Goal: Task Accomplishment & Management: Manage account settings

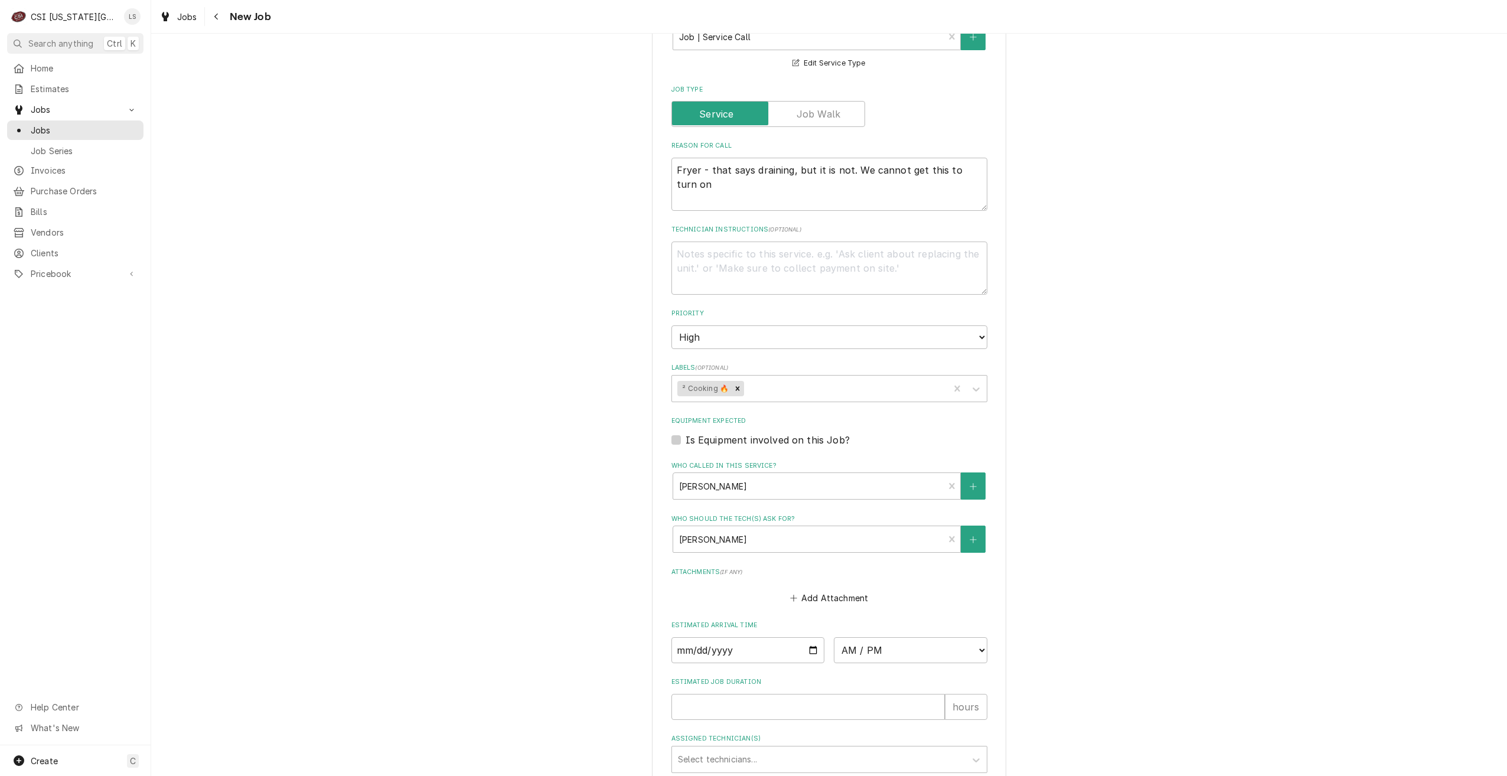
scroll to position [901, 0]
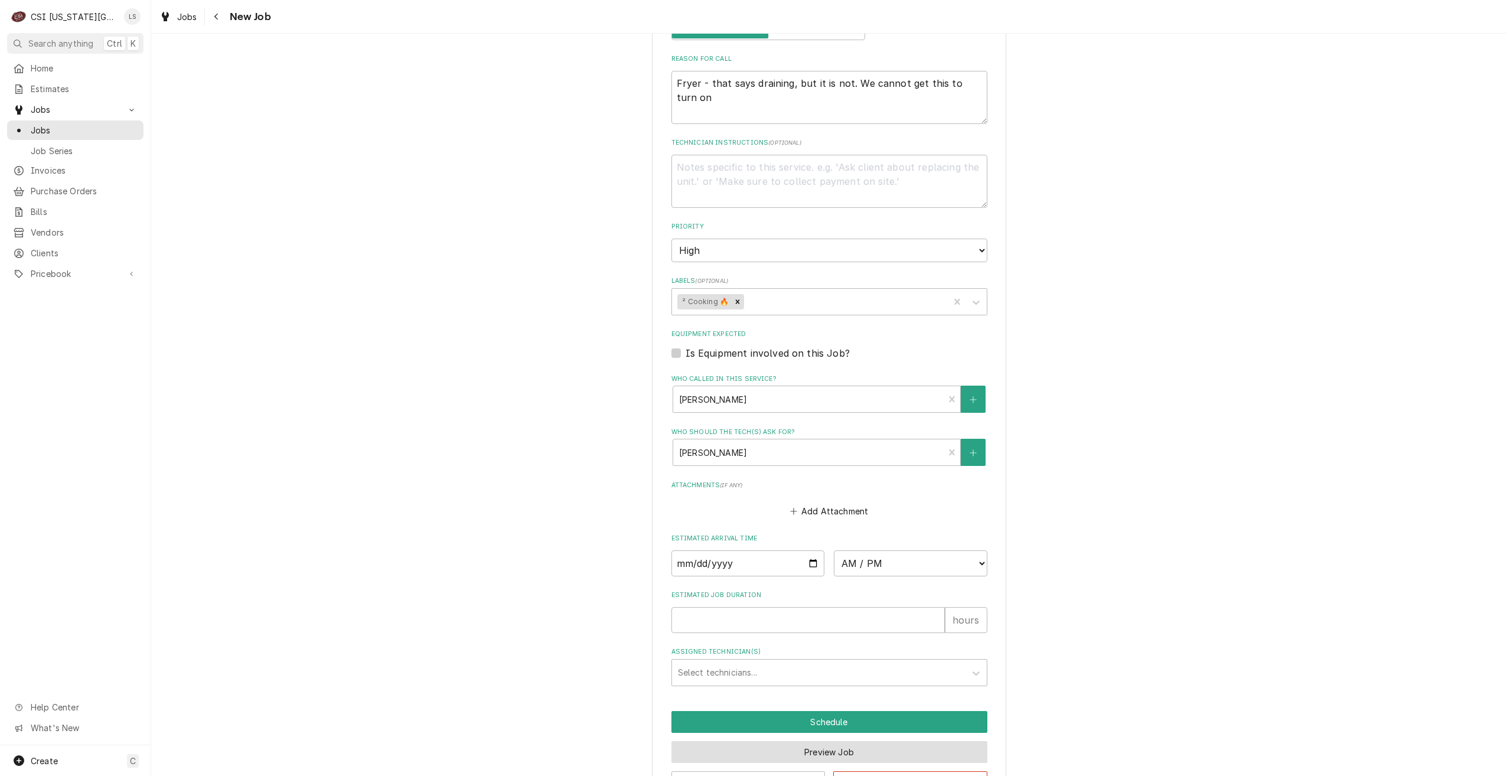
click at [789, 741] on button "Preview Job" at bounding box center [829, 752] width 316 height 22
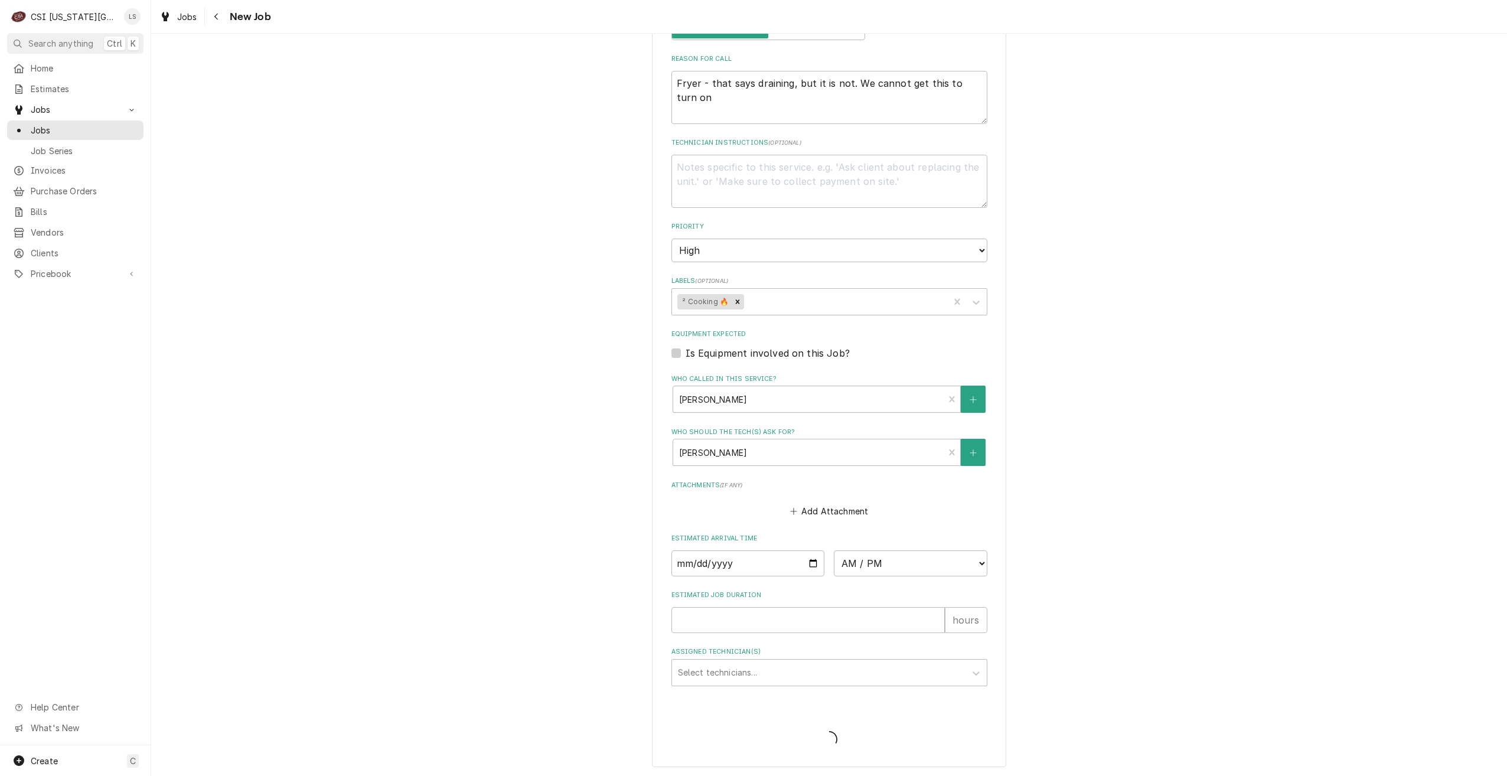
scroll to position [860, 0]
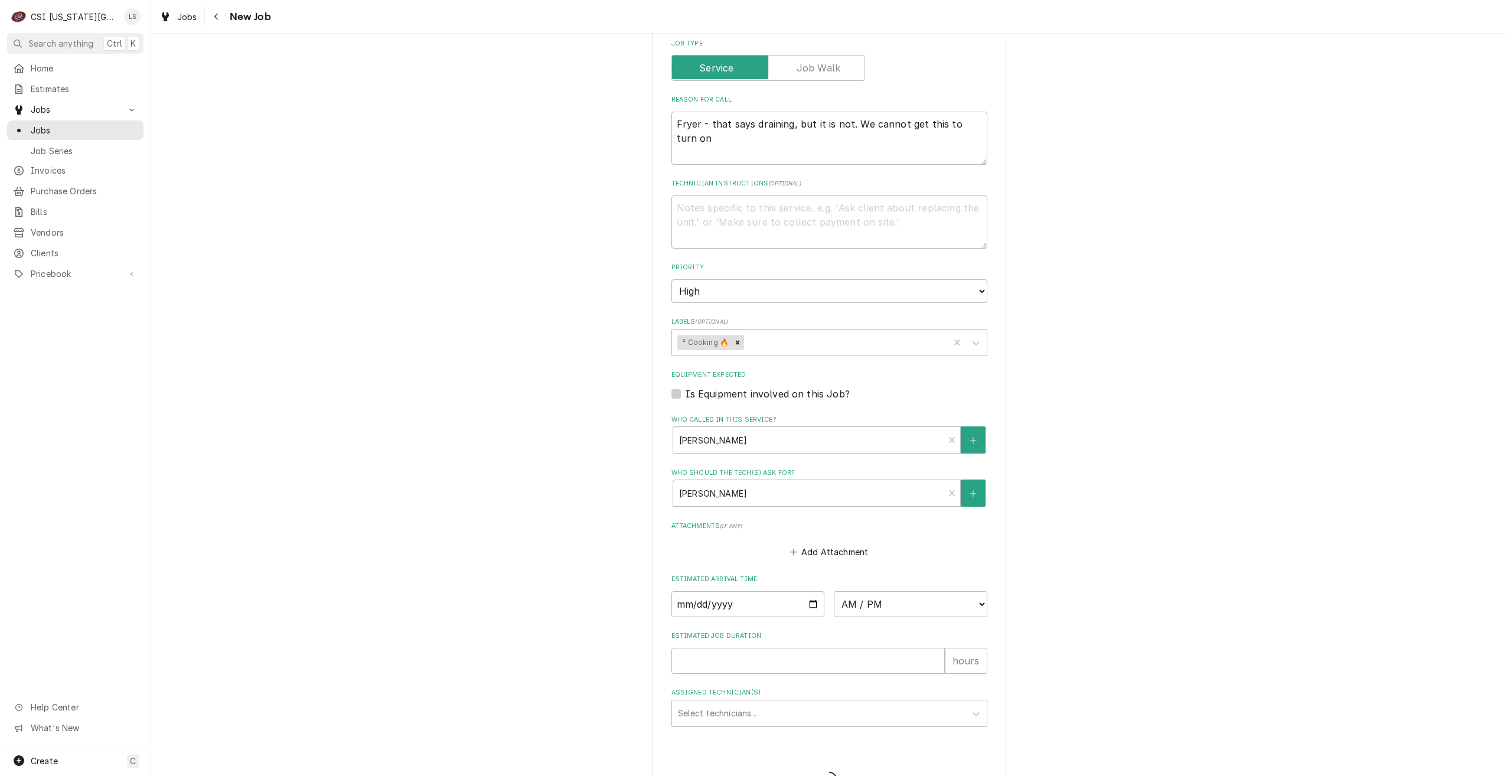
type textarea "x"
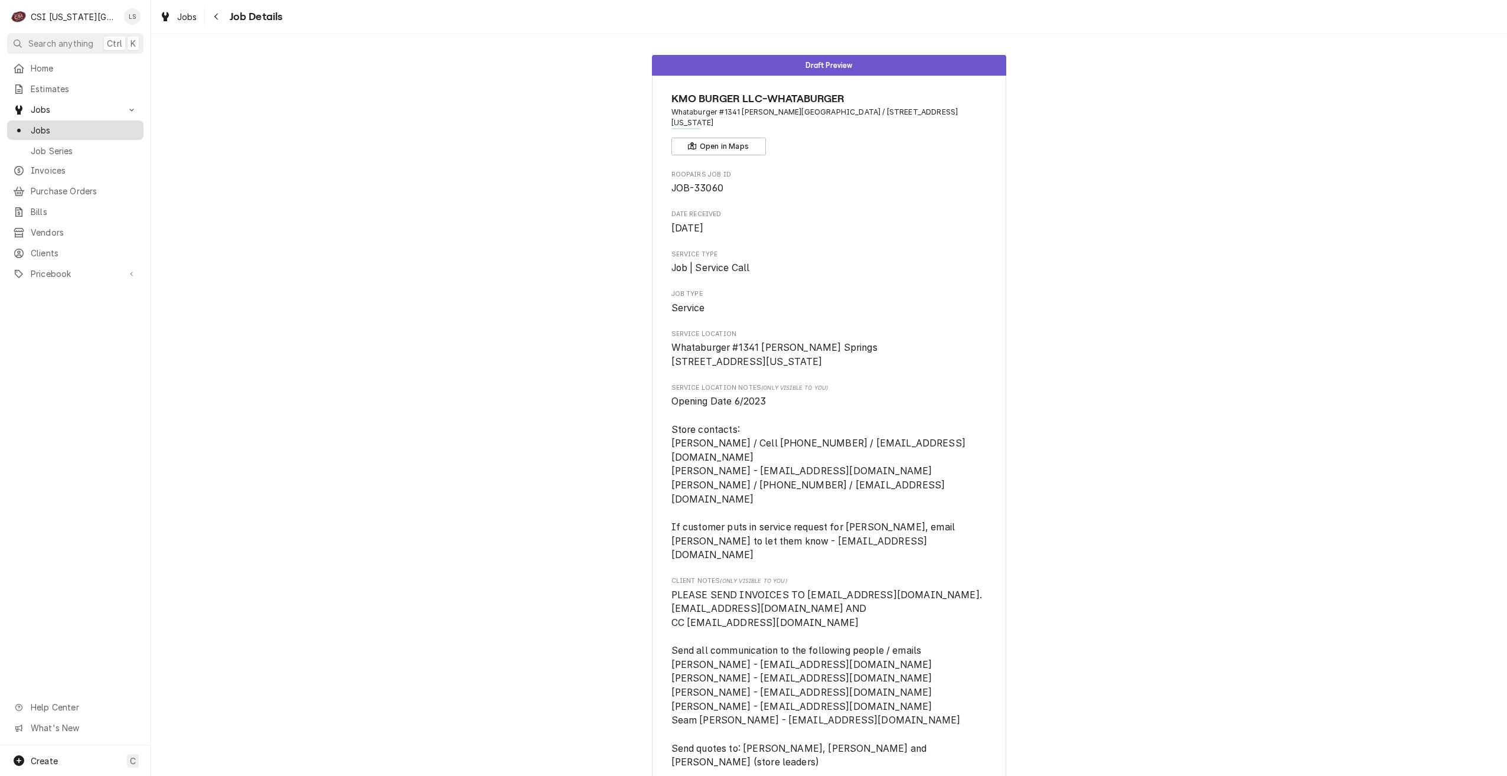
click at [70, 129] on span "Jobs" at bounding box center [84, 130] width 107 height 12
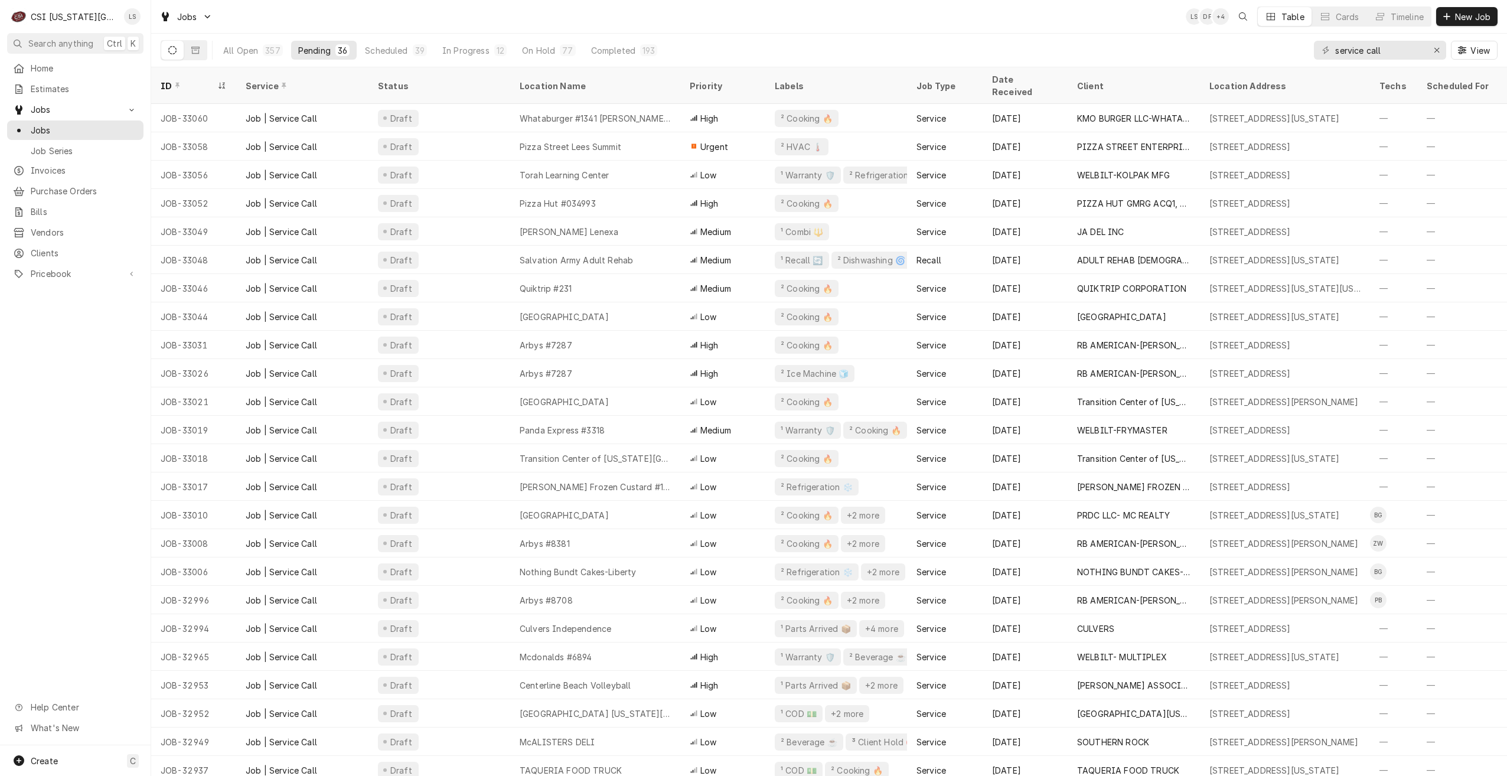
click at [732, 11] on div "Jobs LS DF + 4 Table Cards Timeline New Job" at bounding box center [829, 16] width 1356 height 33
click at [1077, 22] on div "Jobs LS NI + 3 Table Cards Timeline New Job" at bounding box center [829, 16] width 1356 height 33
click at [1064, 19] on div "Jobs LS NI + 3 Table Cards Timeline New Job" at bounding box center [829, 16] width 1356 height 33
click at [1045, 11] on div "Jobs LS NI + 4 Table Cards Timeline New Job" at bounding box center [829, 16] width 1356 height 33
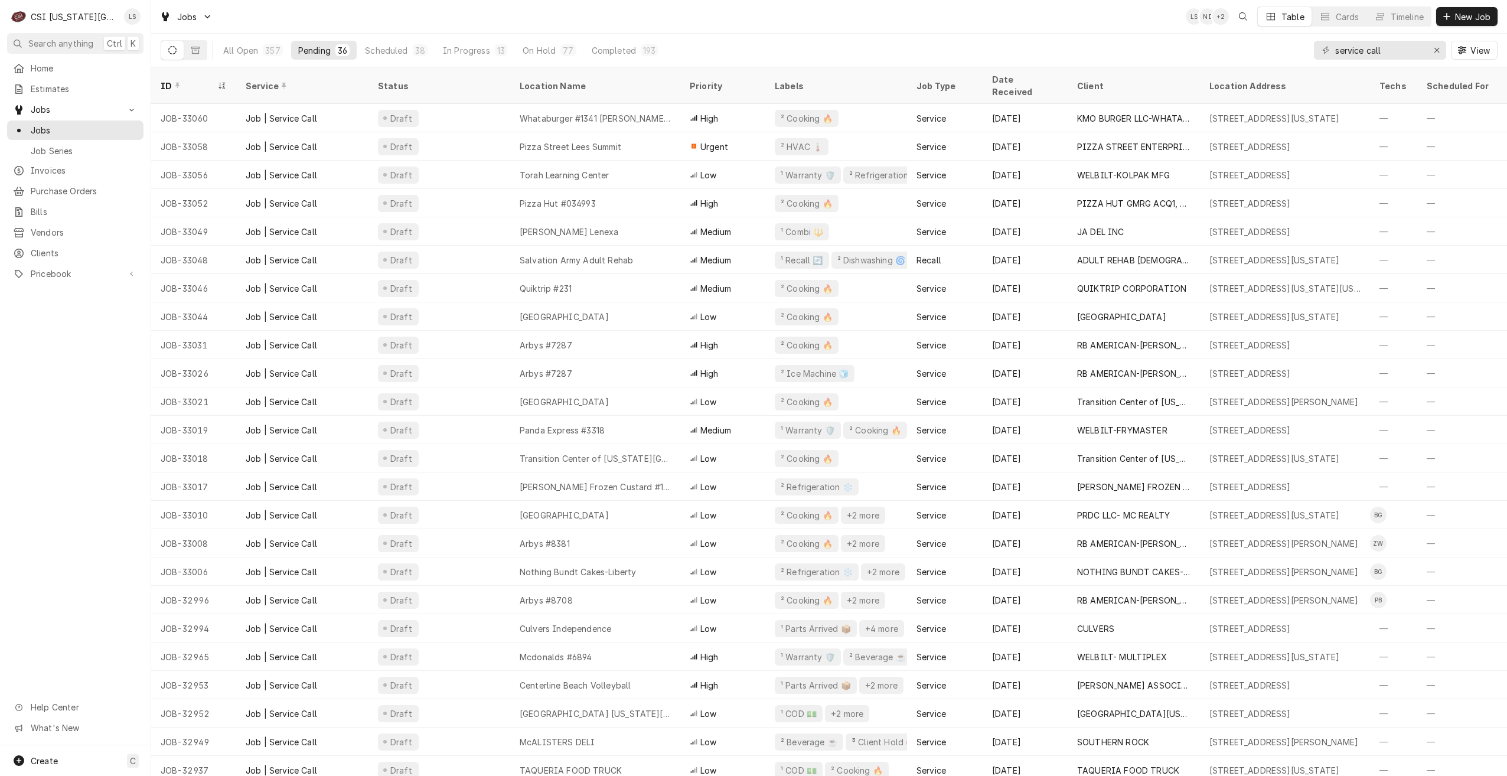
click at [986, 8] on div "Jobs LS NI + 2 Table Cards Timeline New Job" at bounding box center [829, 16] width 1356 height 33
click at [930, 25] on div "Jobs LS NI + 3 Table Cards Timeline New Job" at bounding box center [829, 16] width 1356 height 33
drag, startPoint x: 1395, startPoint y: 53, endPoint x: 1316, endPoint y: 47, distance: 78.8
click at [1316, 47] on div "service call" at bounding box center [1380, 50] width 132 height 19
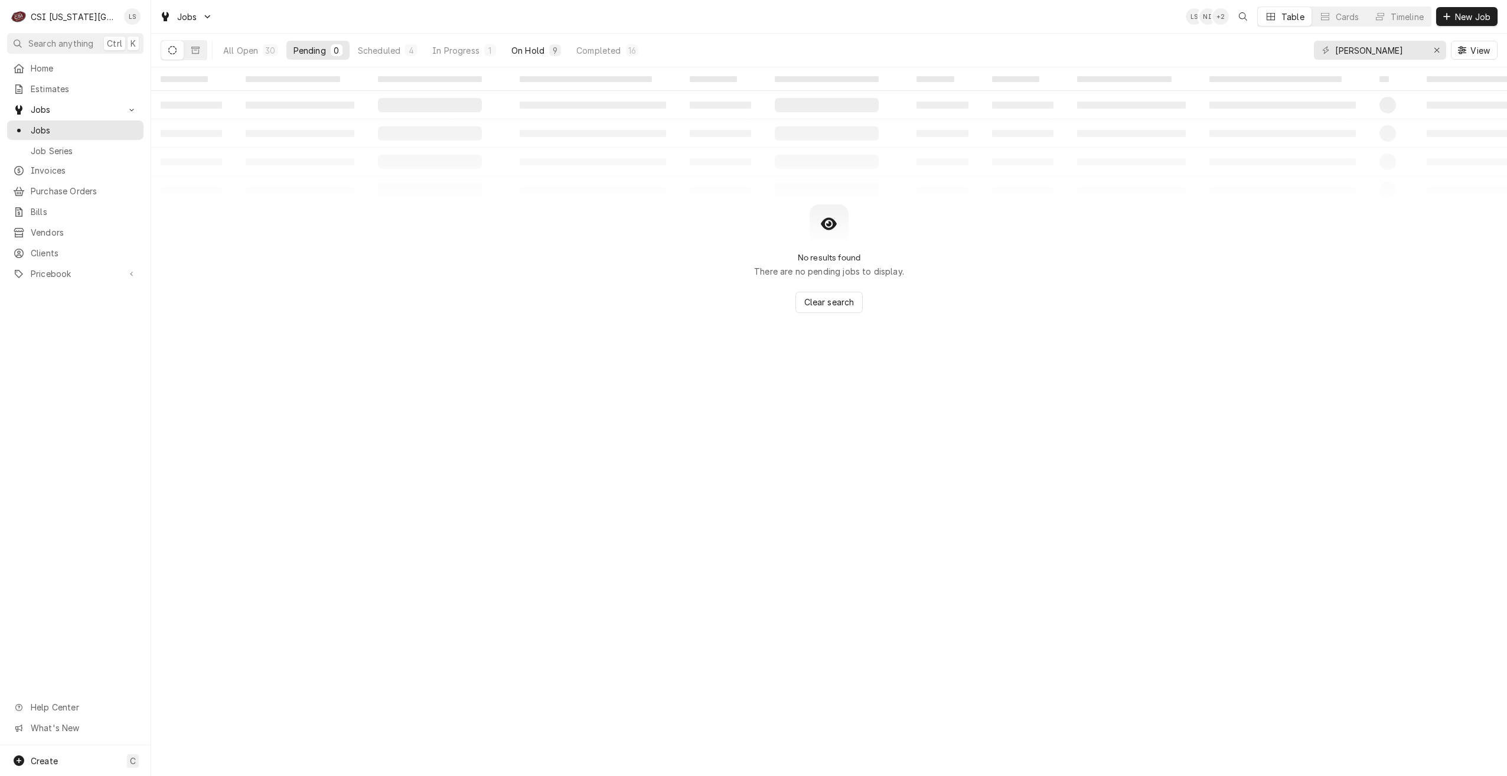
click at [531, 48] on div "On Hold" at bounding box center [527, 50] width 33 height 12
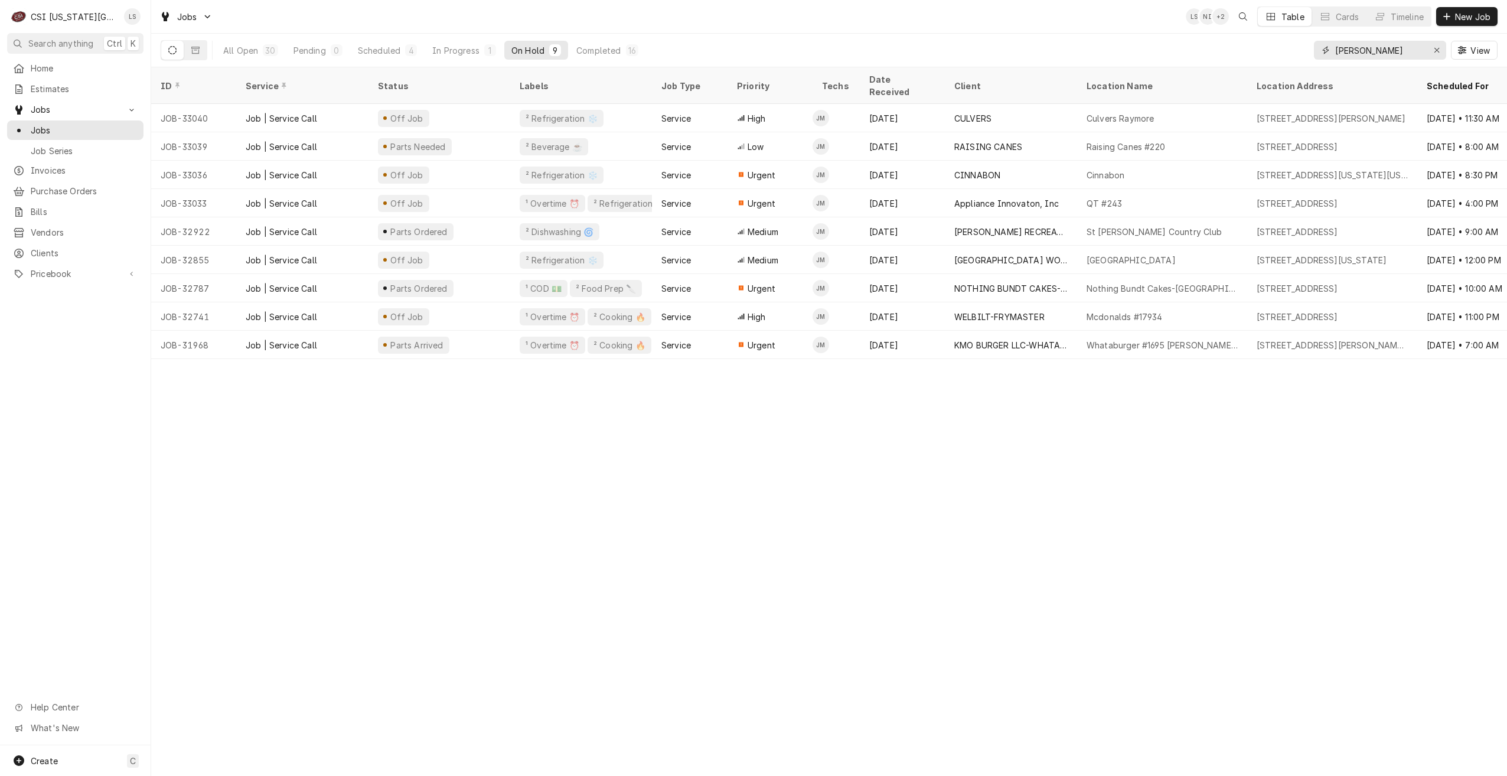
click at [1364, 45] on input "josh" at bounding box center [1379, 50] width 89 height 19
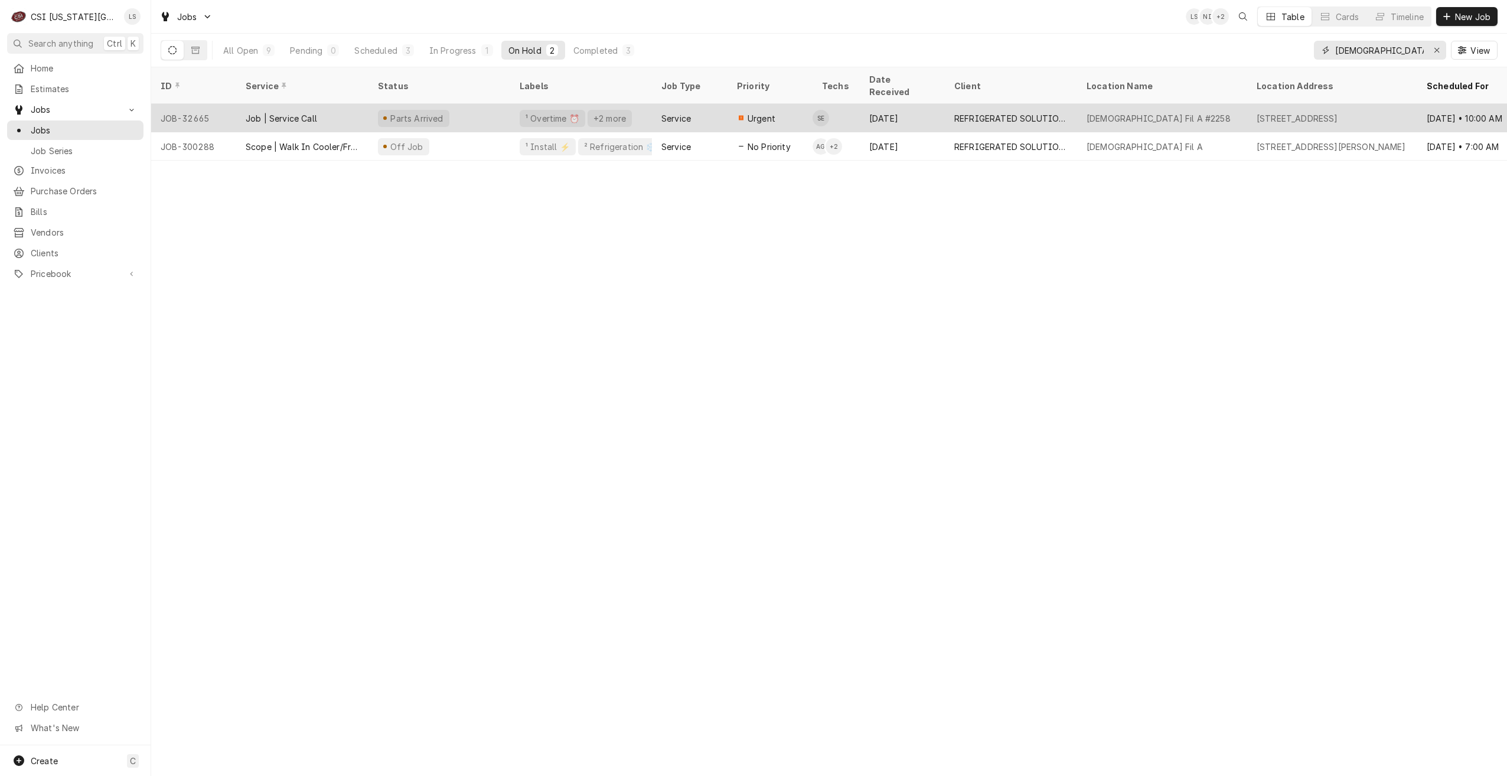
type input "chick fil a"
click at [1128, 110] on div "Chick Fil A #2258" at bounding box center [1162, 118] width 170 height 28
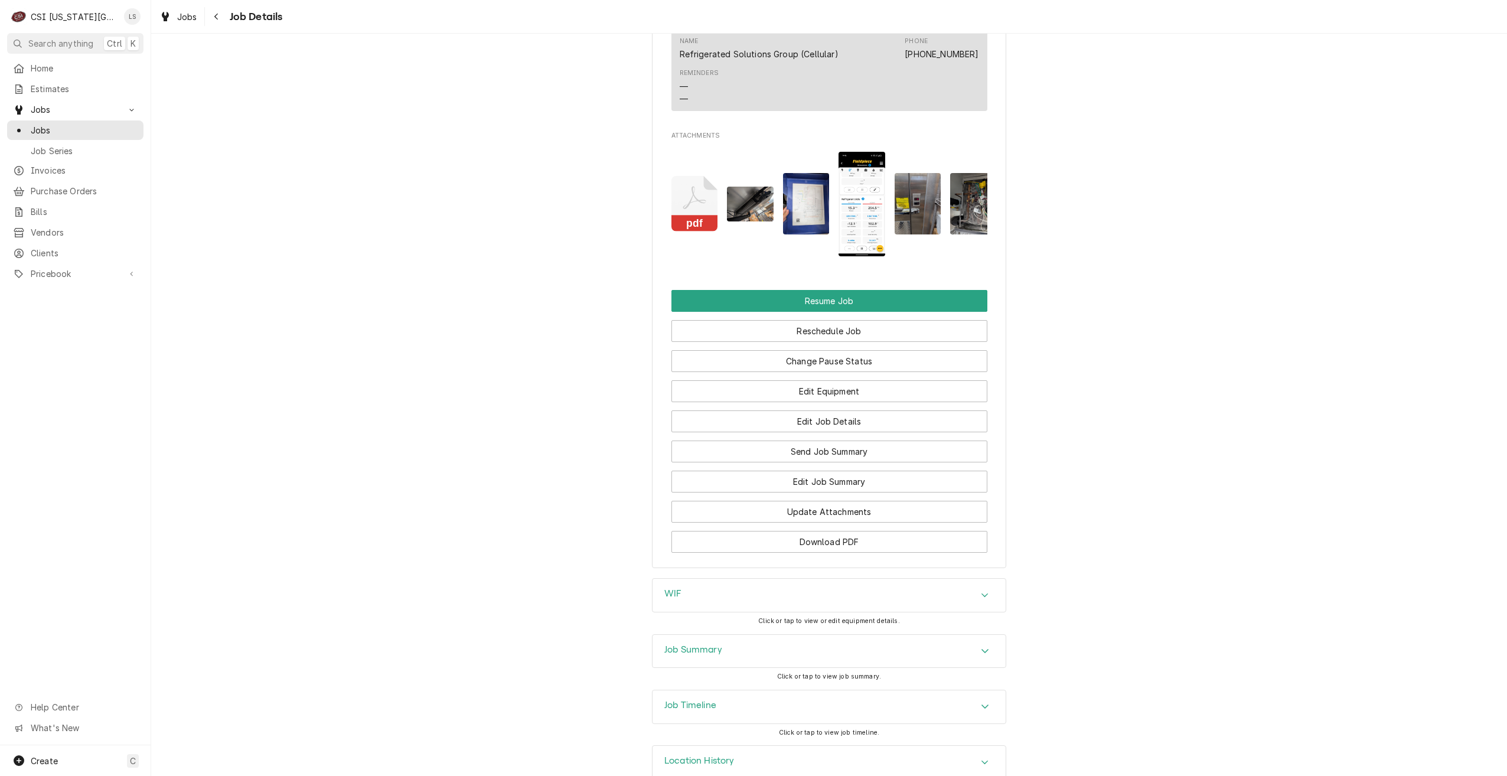
scroll to position [1974, 0]
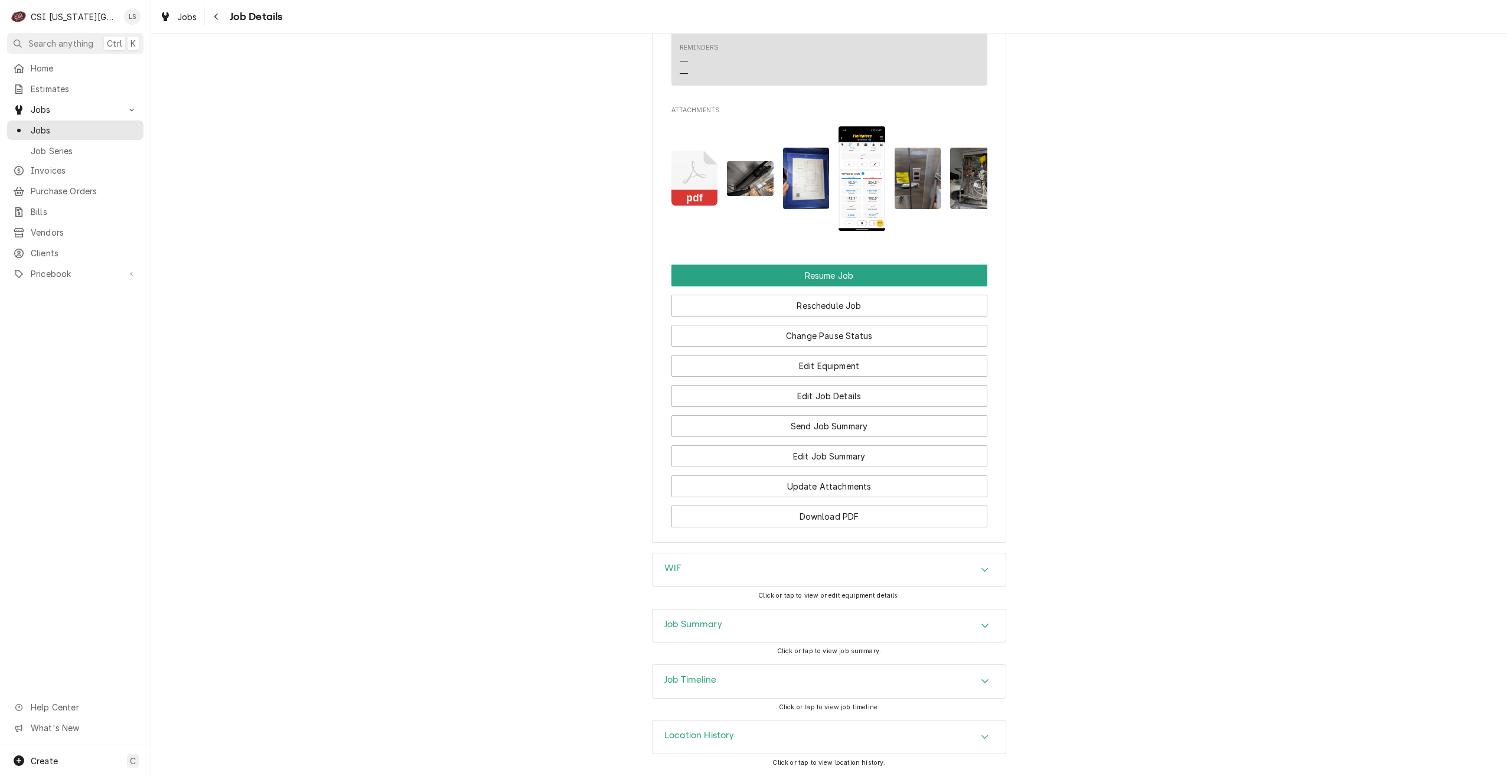
click at [934, 612] on div "Job Summary" at bounding box center [829, 625] width 353 height 33
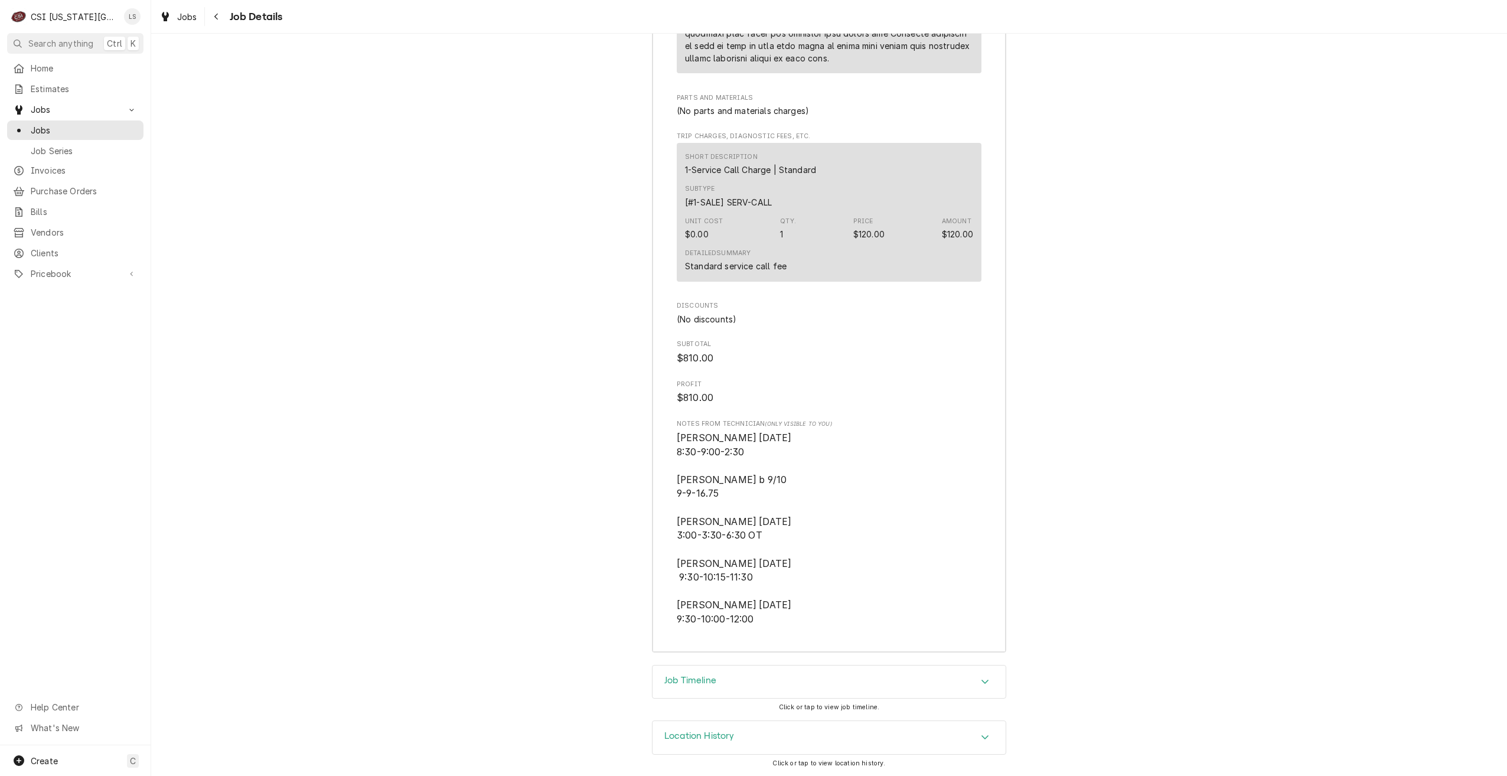
scroll to position [4776, 0]
click at [105, 129] on span "Jobs" at bounding box center [84, 130] width 107 height 12
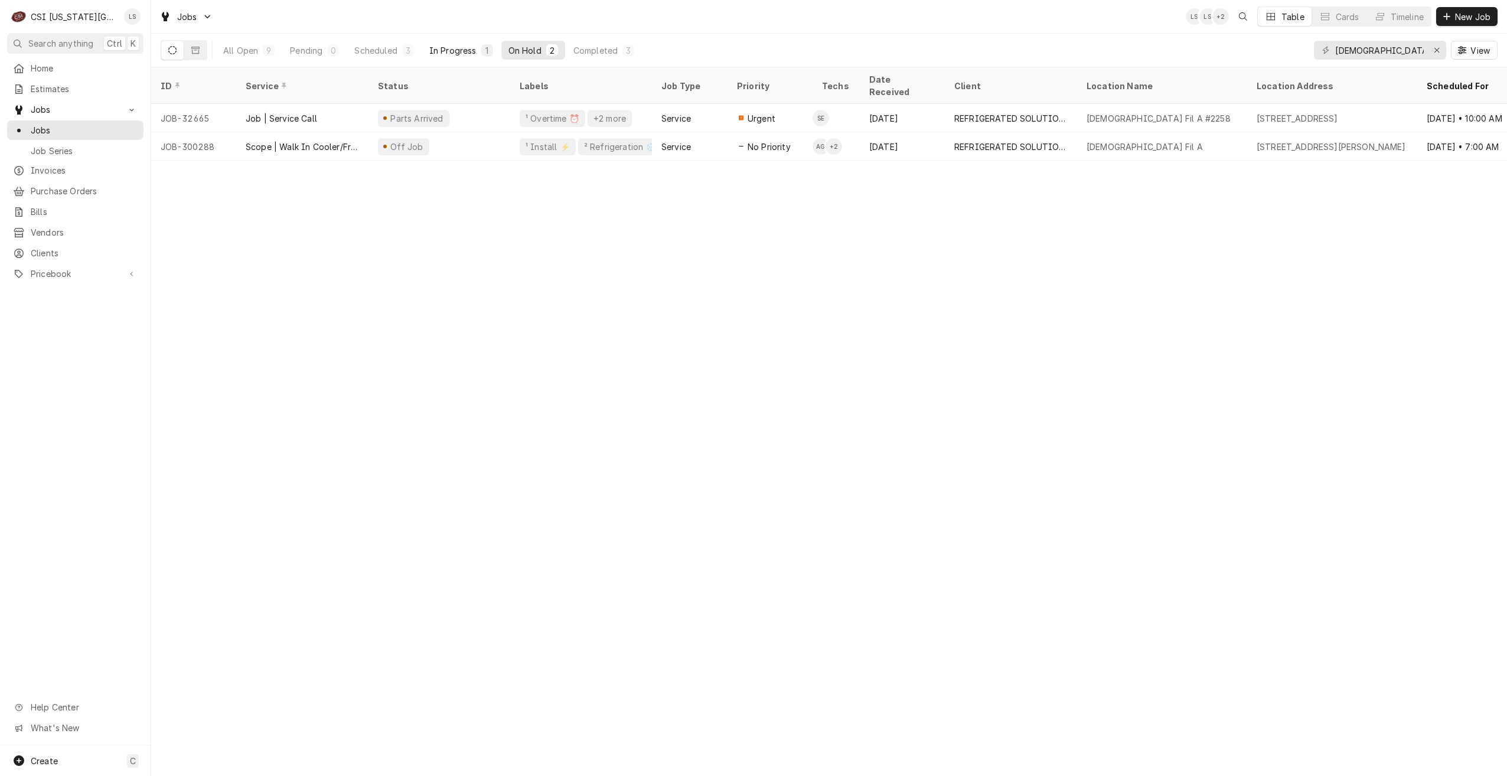
click at [459, 50] on div "In Progress" at bounding box center [452, 50] width 47 height 12
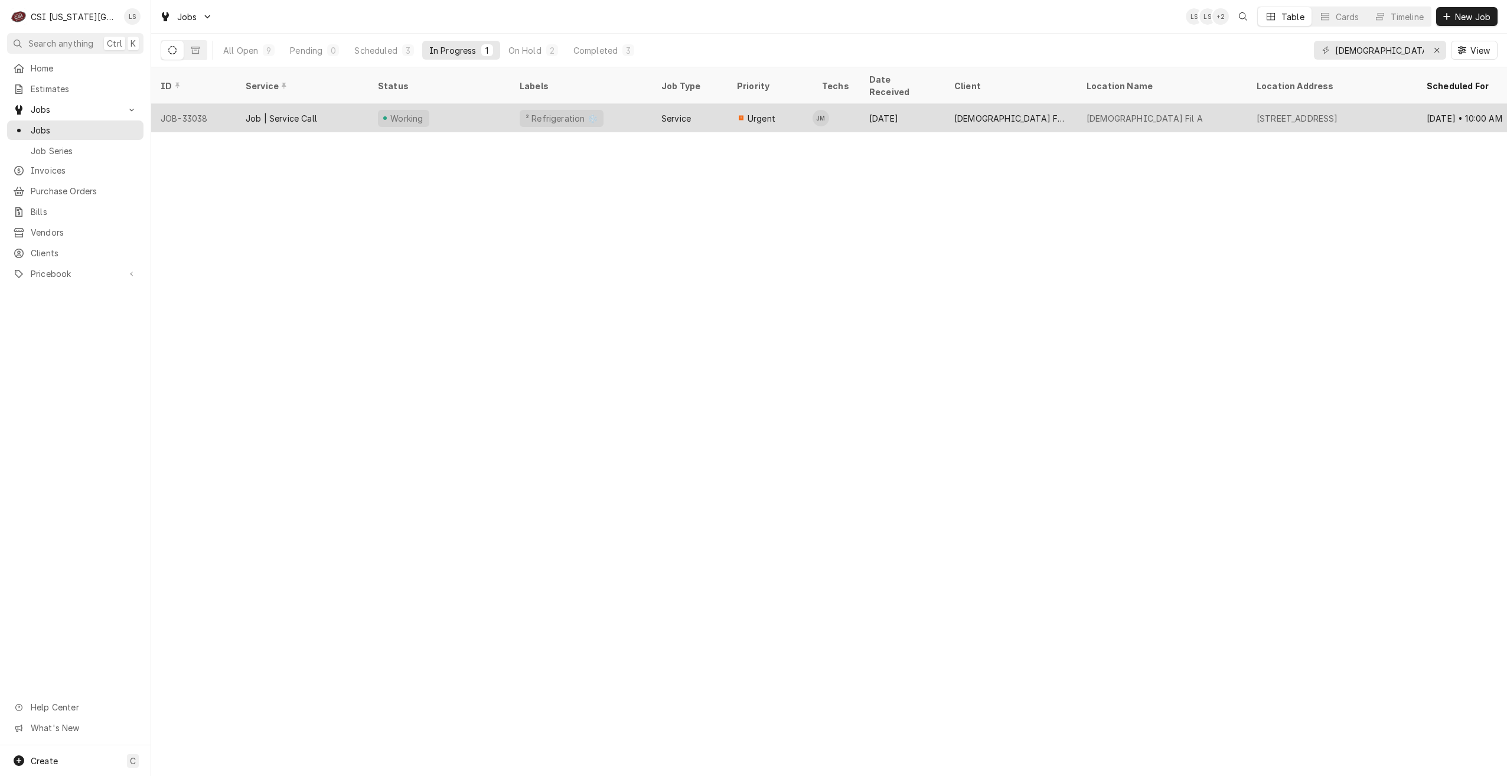
click at [878, 104] on div "Sep 27" at bounding box center [902, 118] width 85 height 28
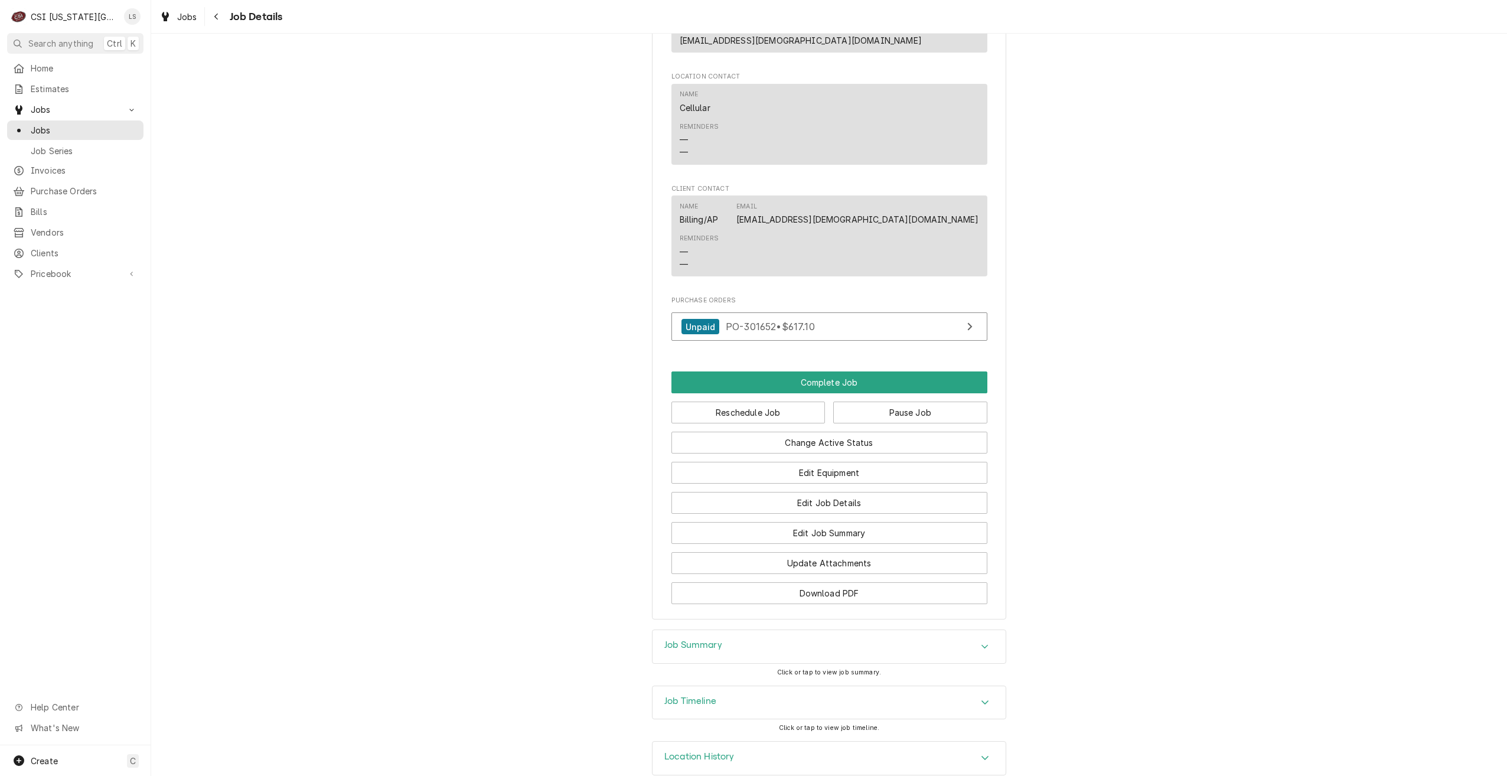
scroll to position [948, 0]
click at [912, 627] on div "Job Summary" at bounding box center [829, 643] width 353 height 33
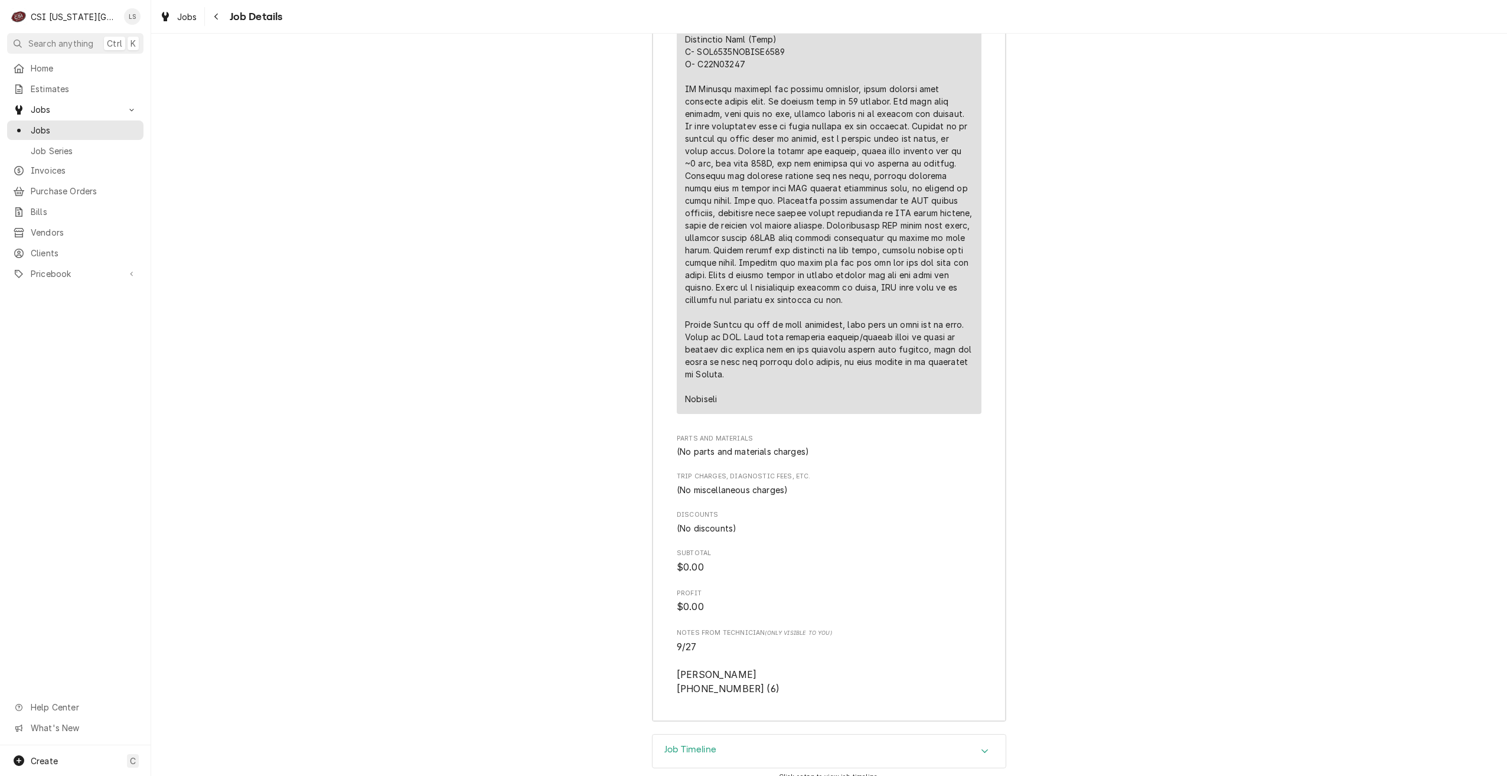
scroll to position [2890, 0]
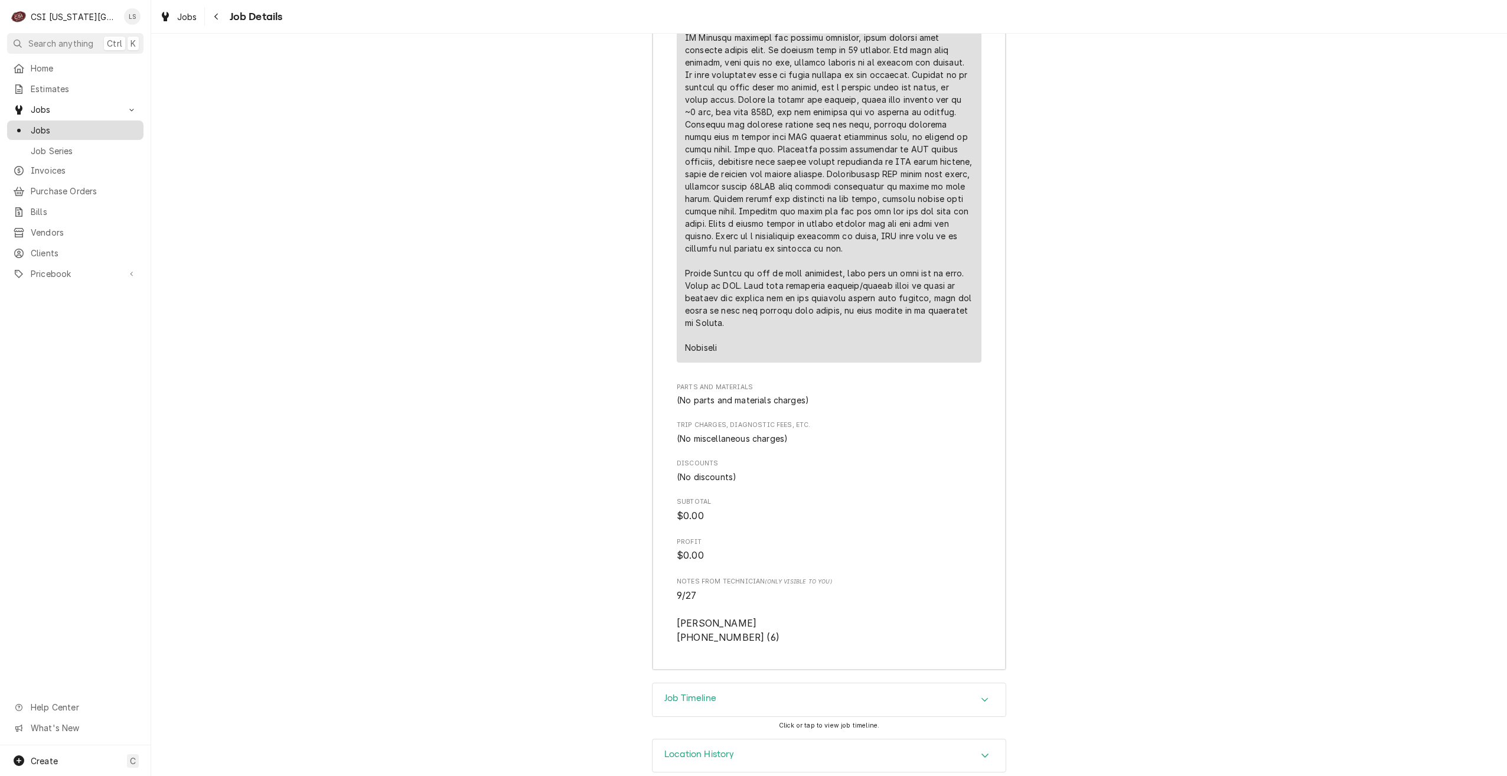
click at [128, 133] on link "Jobs" at bounding box center [75, 129] width 136 height 19
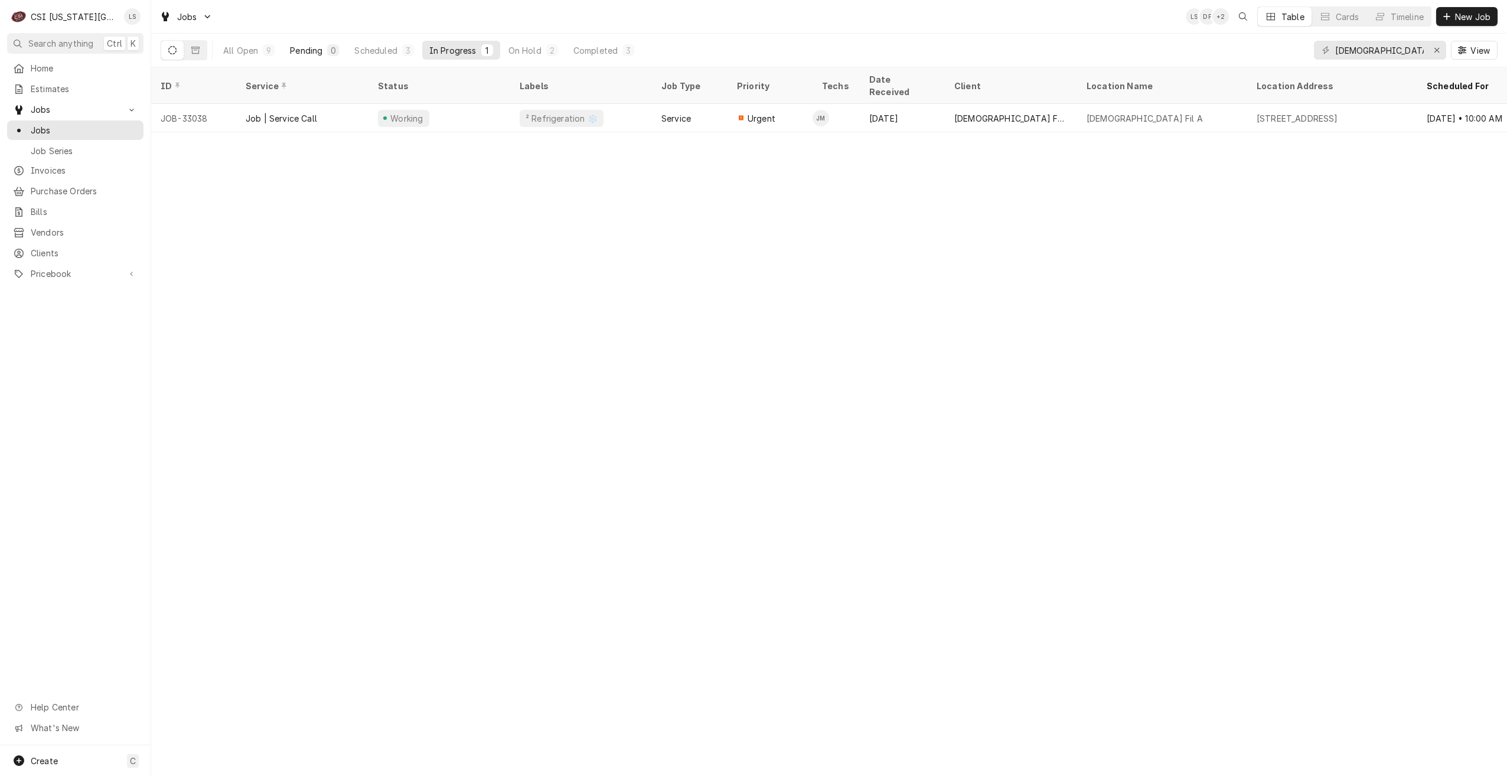
click at [317, 43] on button "Pending 0" at bounding box center [314, 50] width 63 height 19
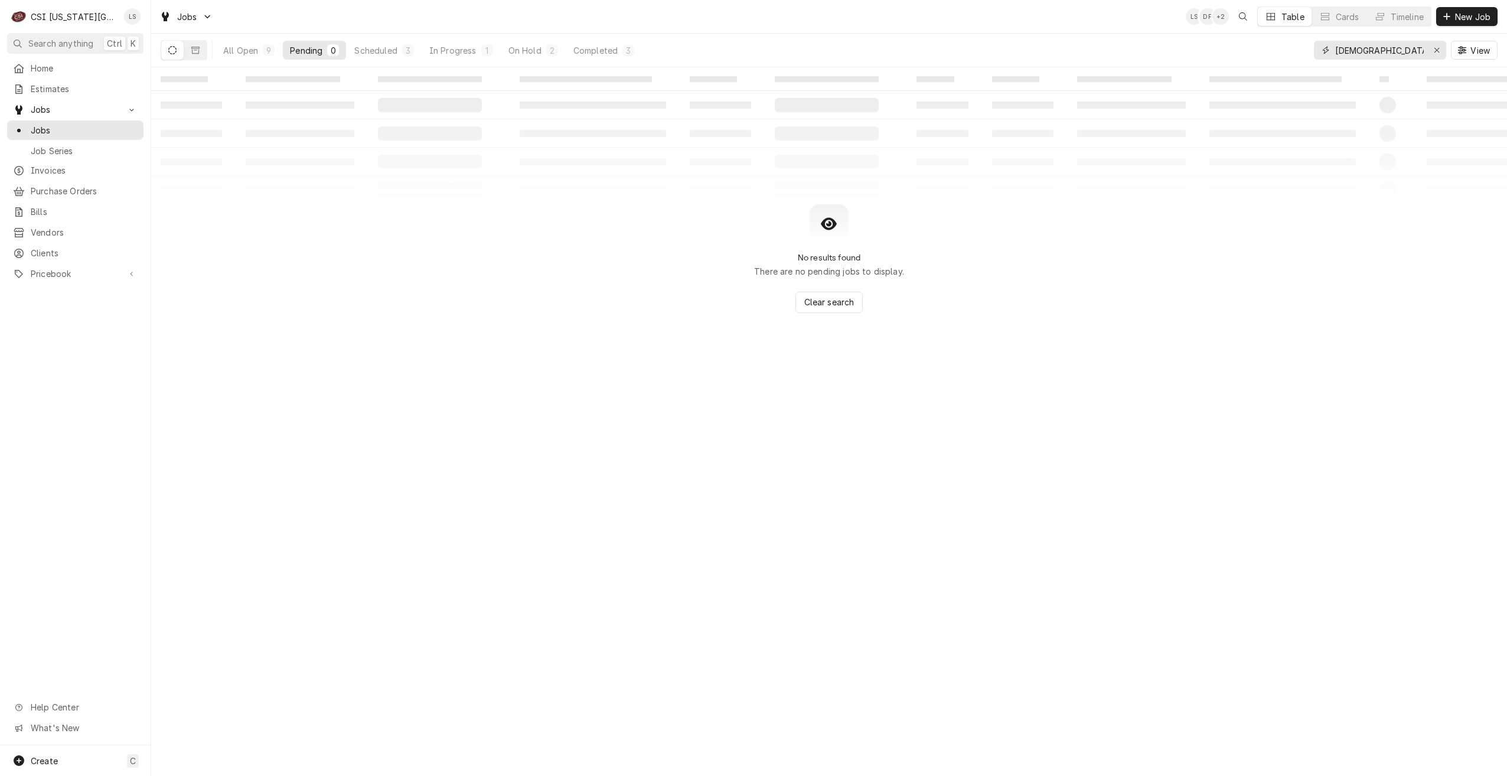
drag, startPoint x: 1401, startPoint y: 58, endPoint x: 1339, endPoint y: 44, distance: 63.0
click at [1339, 44] on input "chick fil a" at bounding box center [1379, 50] width 89 height 19
type input "c"
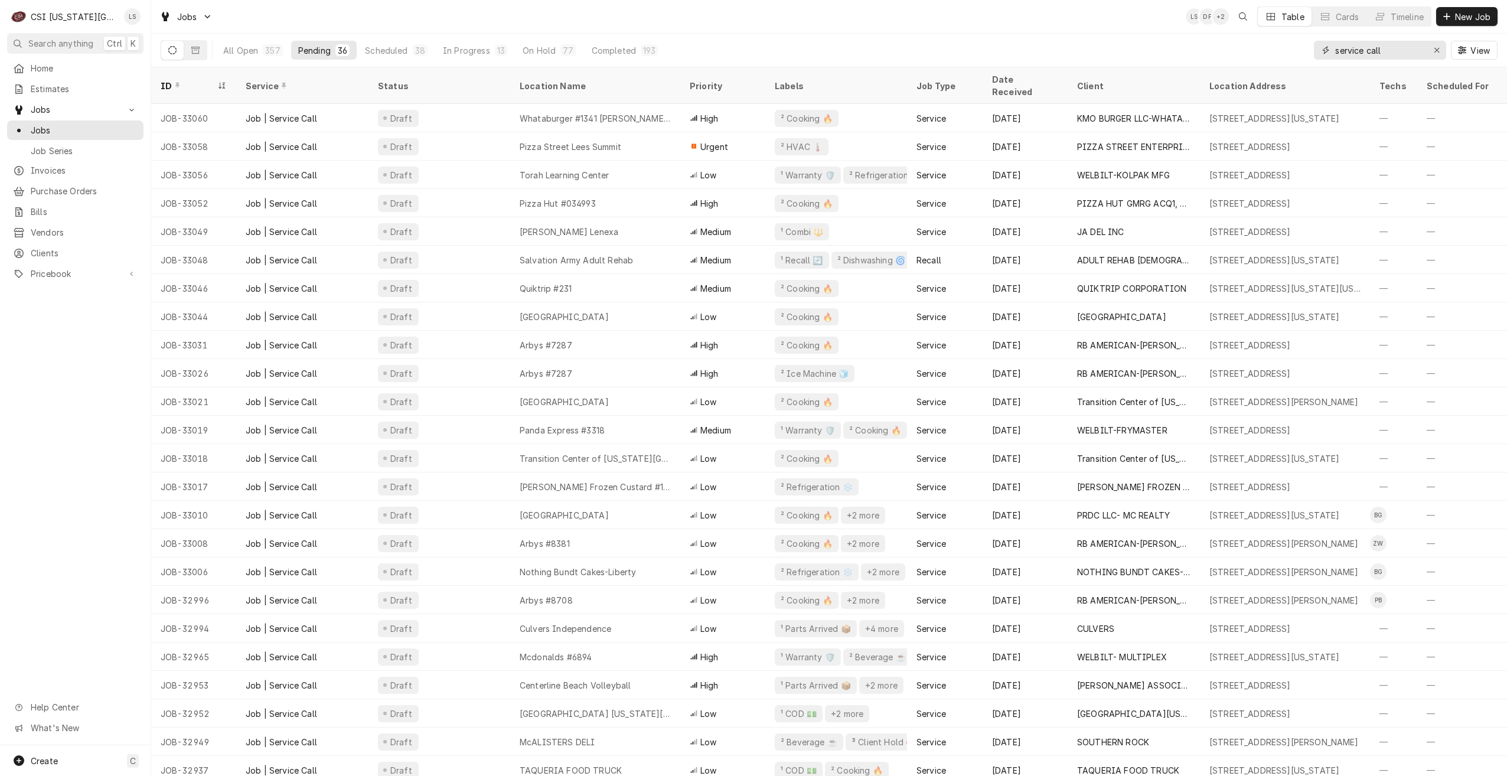
type input "service call"
click at [1073, 21] on div "Jobs LS DF + 2 Table Cards Timeline New Job" at bounding box center [829, 16] width 1356 height 33
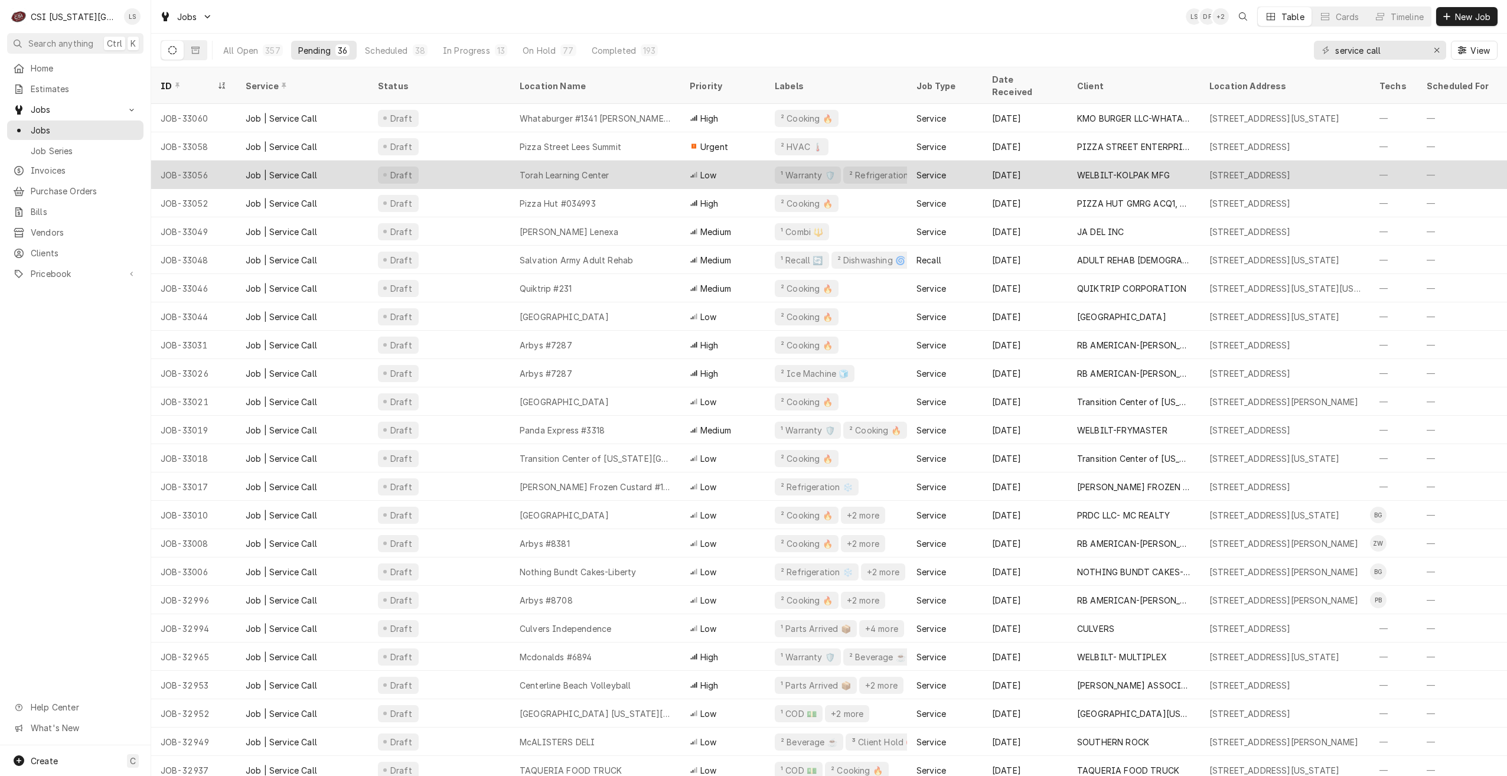
click at [661, 165] on div "Torah Learning Center" at bounding box center [595, 175] width 170 height 28
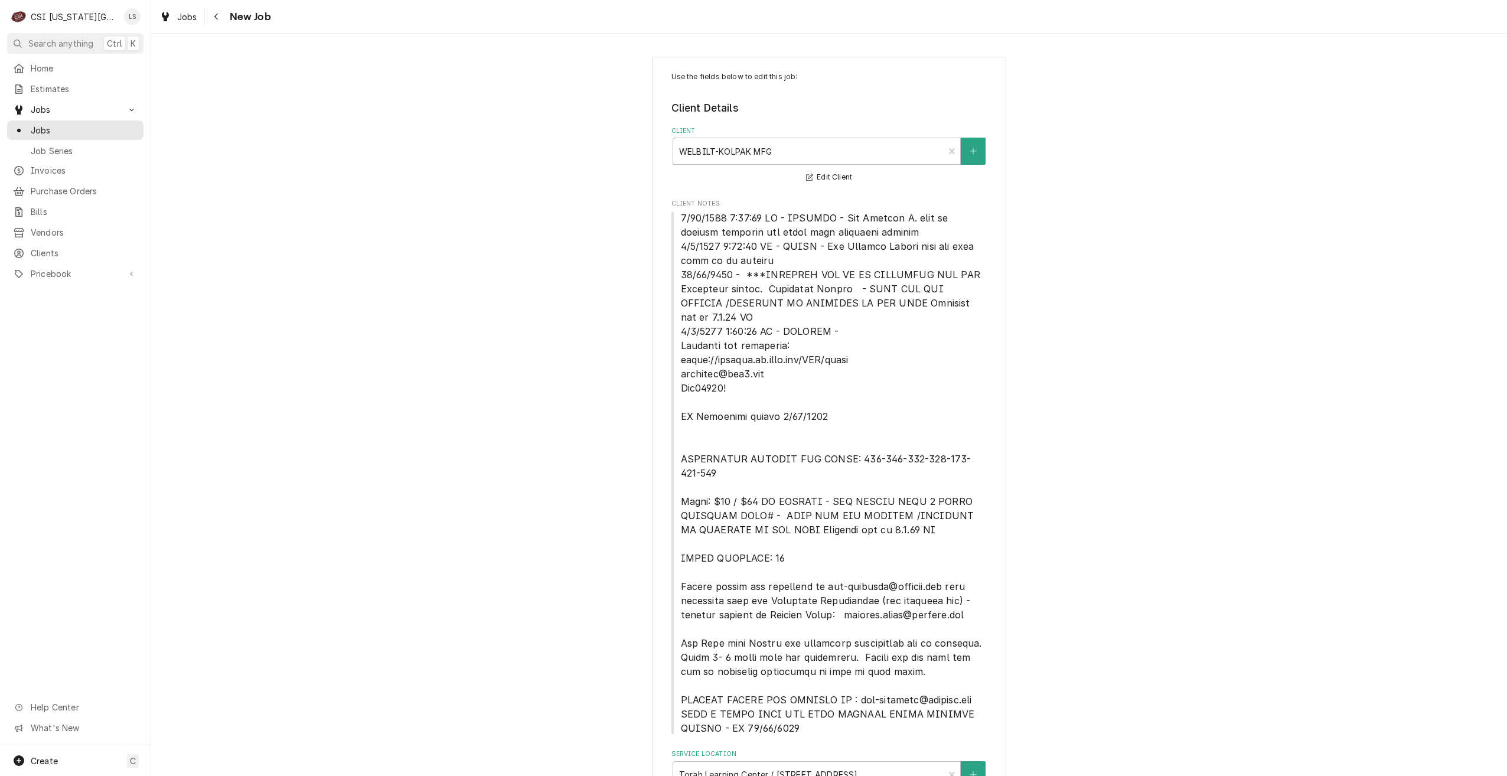
type textarea "x"
click at [95, 135] on link "Jobs" at bounding box center [75, 129] width 136 height 19
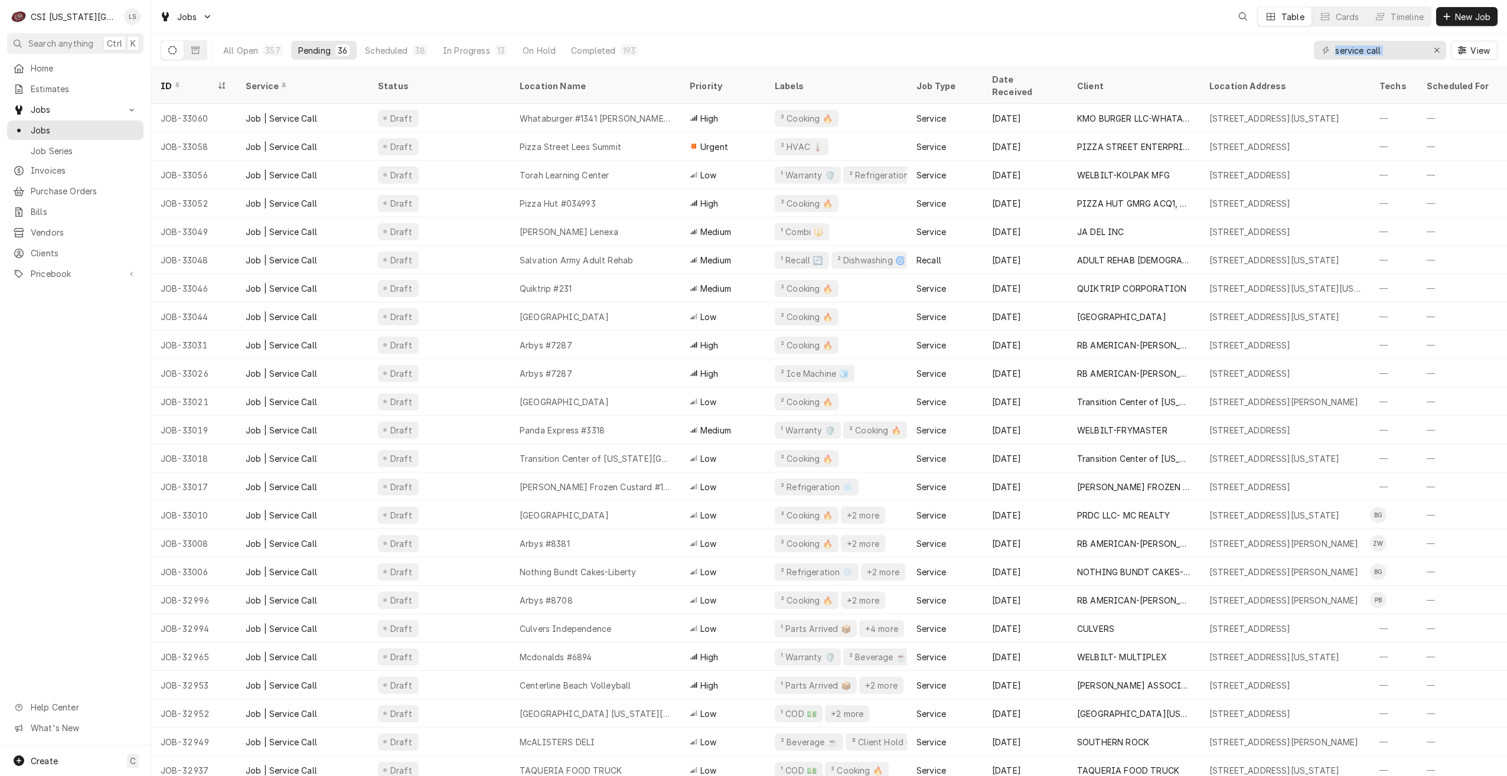
drag, startPoint x: 1427, startPoint y: 59, endPoint x: 1276, endPoint y: 52, distance: 151.9
click at [1276, 52] on div "All Open 357 Pending 36 Scheduled 38 In Progress 13 On Hold Completed 193 servi…" at bounding box center [829, 50] width 1337 height 33
drag, startPoint x: 1276, startPoint y: 52, endPoint x: 1253, endPoint y: 46, distance: 23.2
click at [1276, 52] on div "All Open 357 Pending 36 Scheduled 38 In Progress 13 On Hold 77 Completed 193 se…" at bounding box center [829, 50] width 1337 height 33
drag, startPoint x: 1391, startPoint y: 48, endPoint x: 1318, endPoint y: 48, distance: 73.2
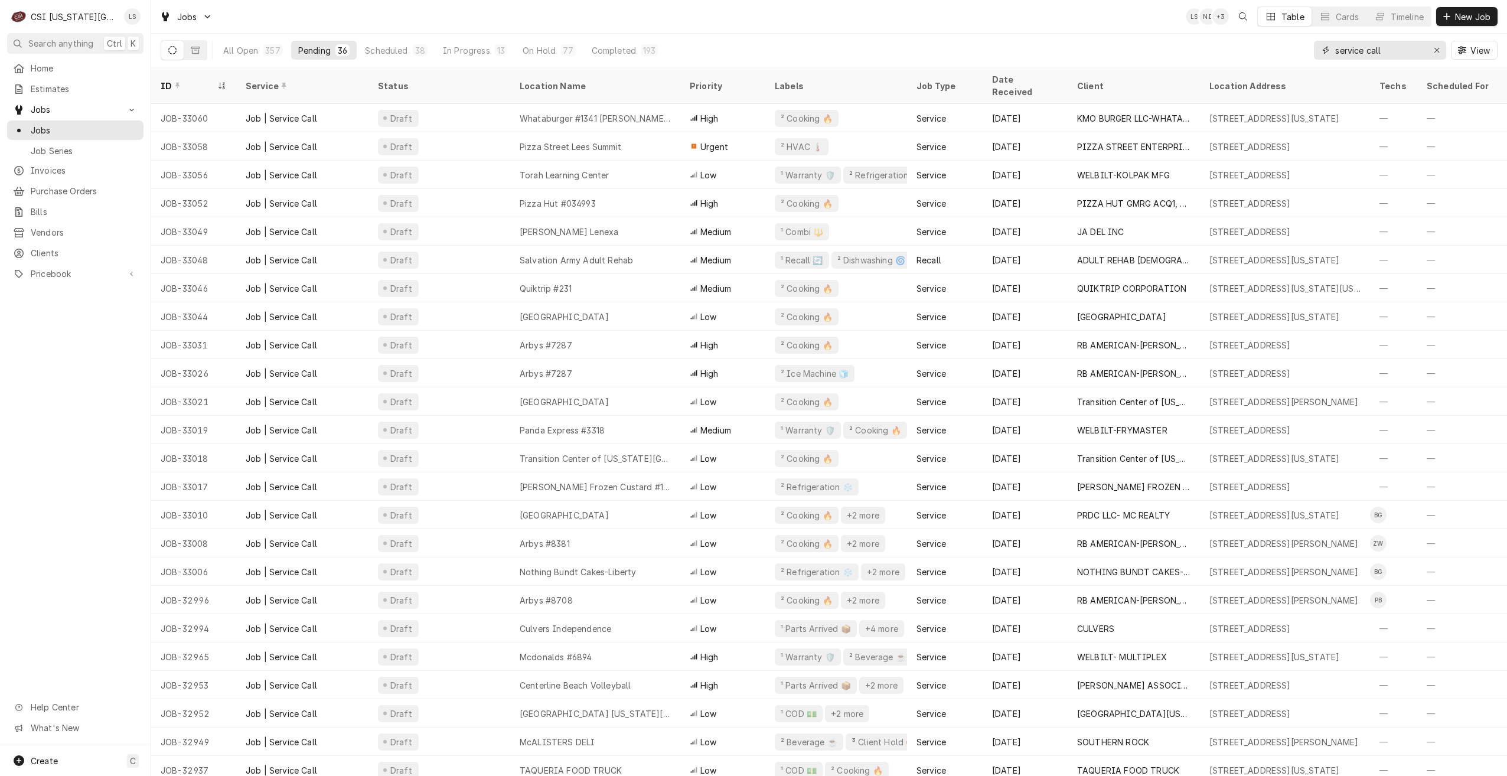
click at [1318, 48] on div "service call" at bounding box center [1380, 50] width 132 height 19
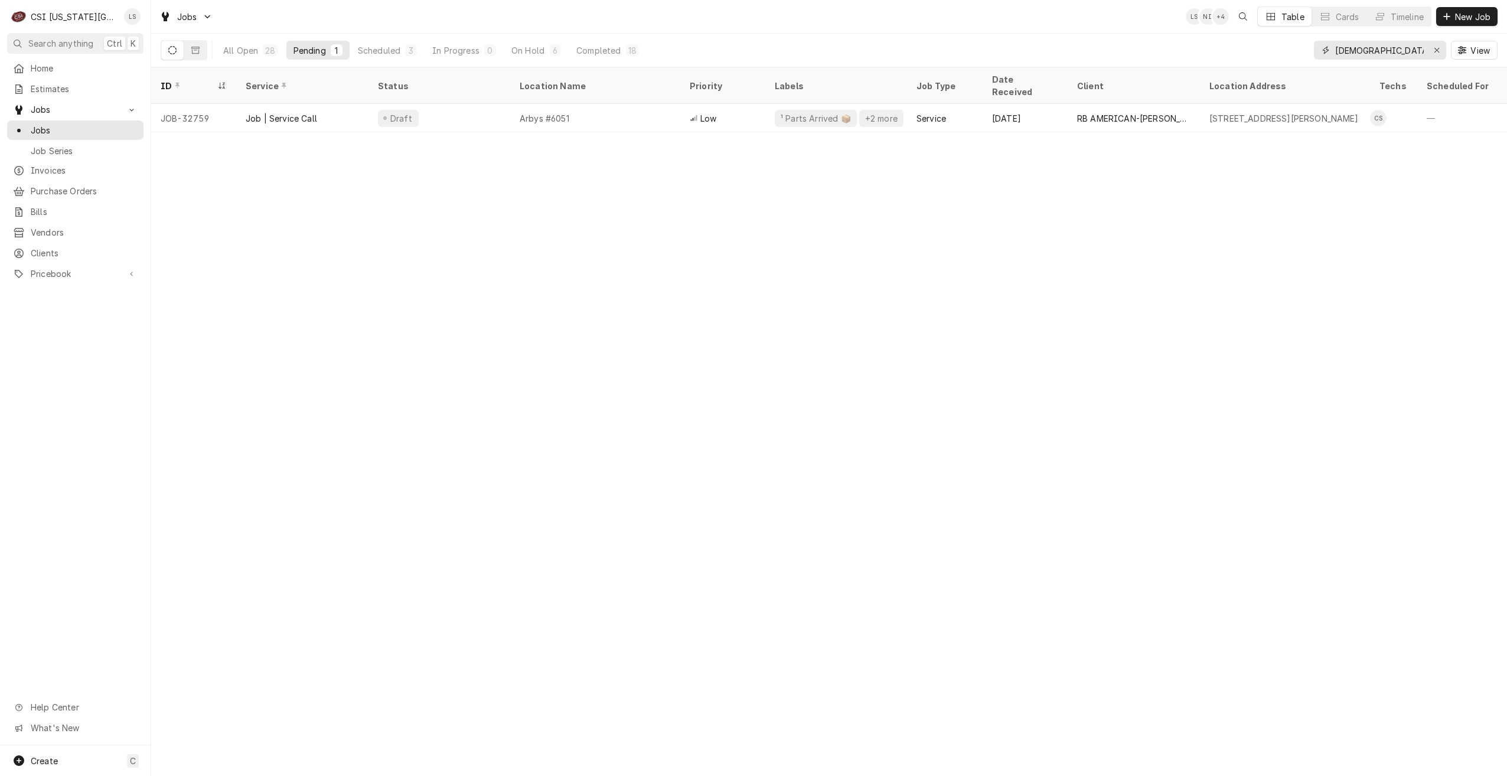
type input "christian"
click at [621, 53] on button "Completed 18" at bounding box center [607, 50] width 77 height 19
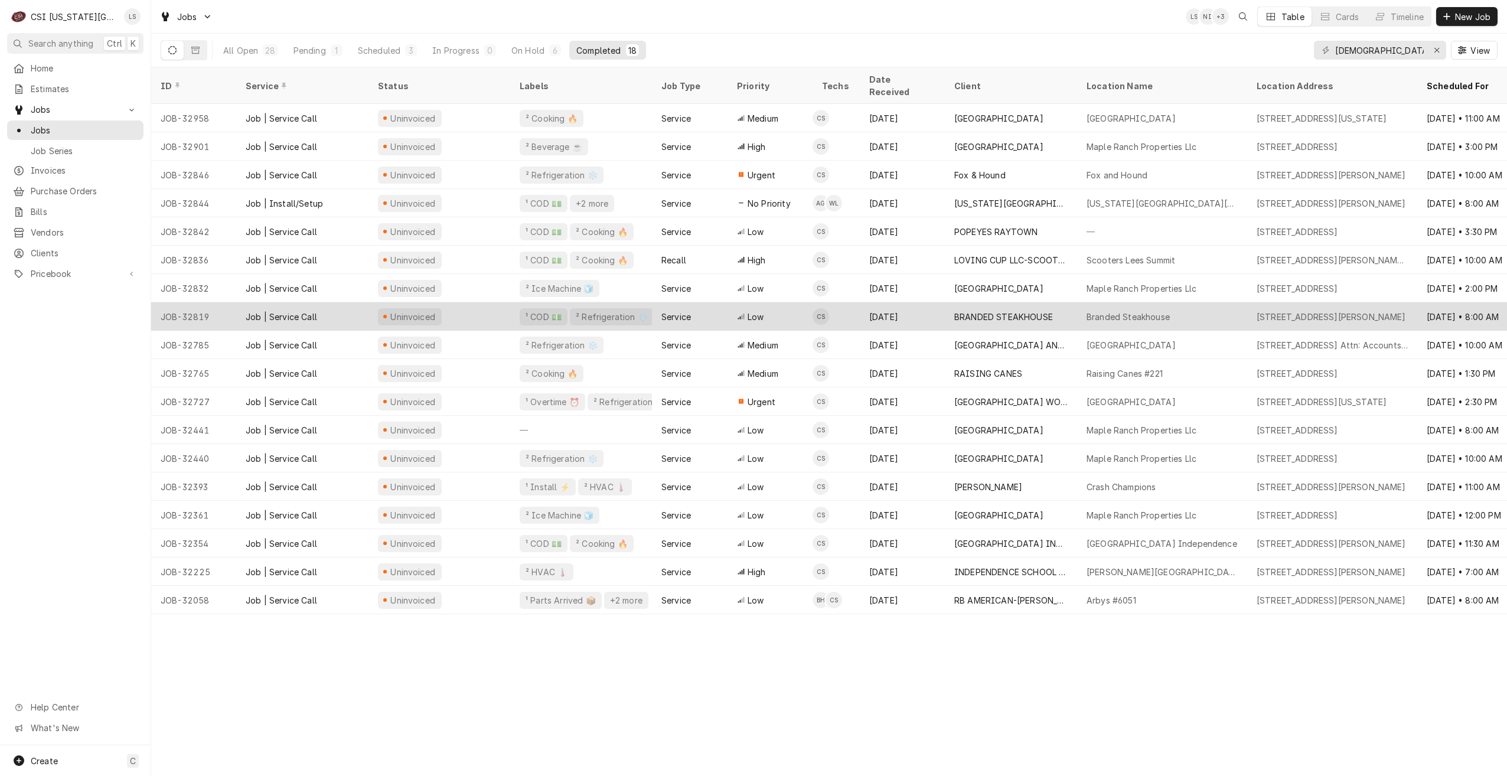
click at [1014, 302] on div "BRANDED STEAKHOUSE" at bounding box center [1011, 316] width 132 height 28
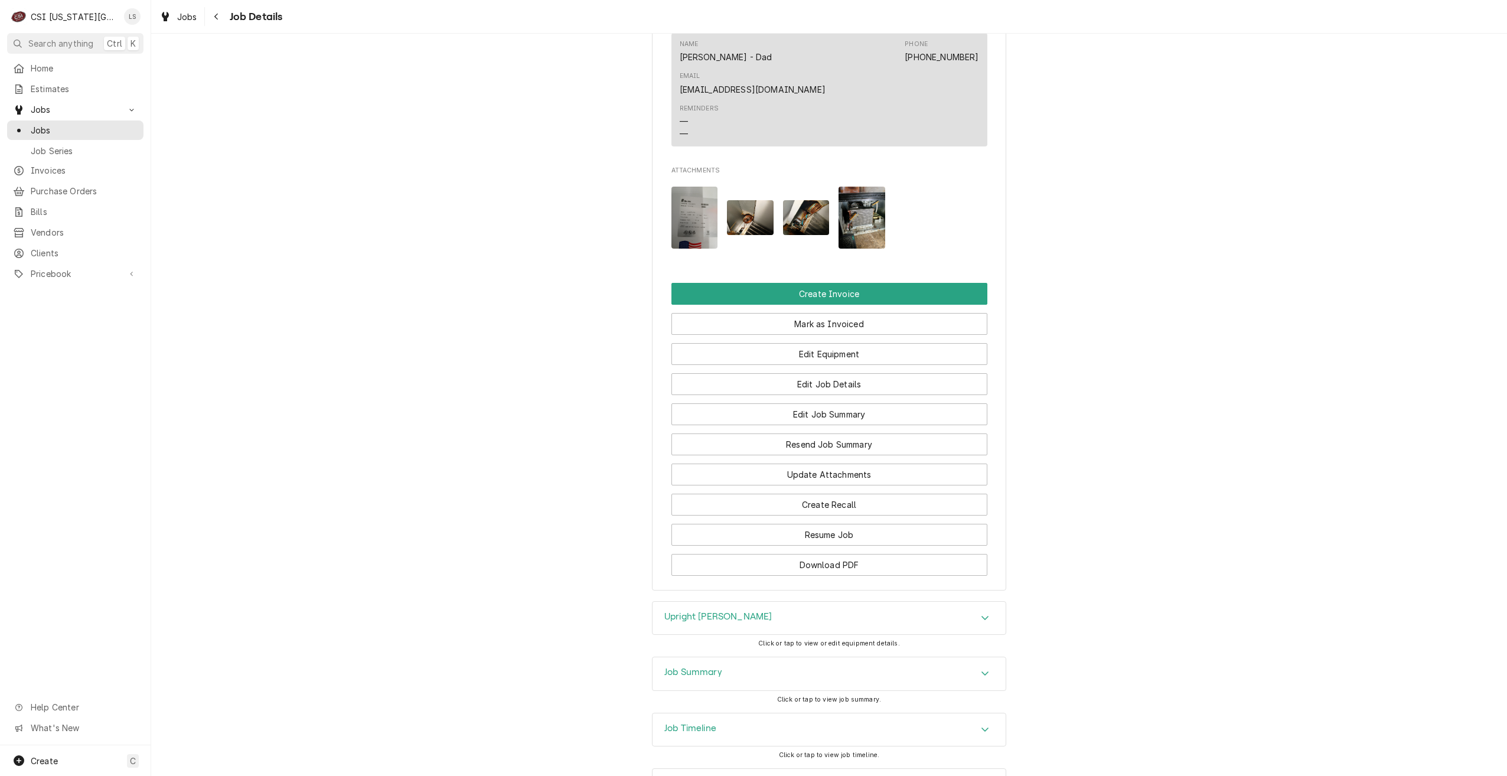
scroll to position [1249, 0]
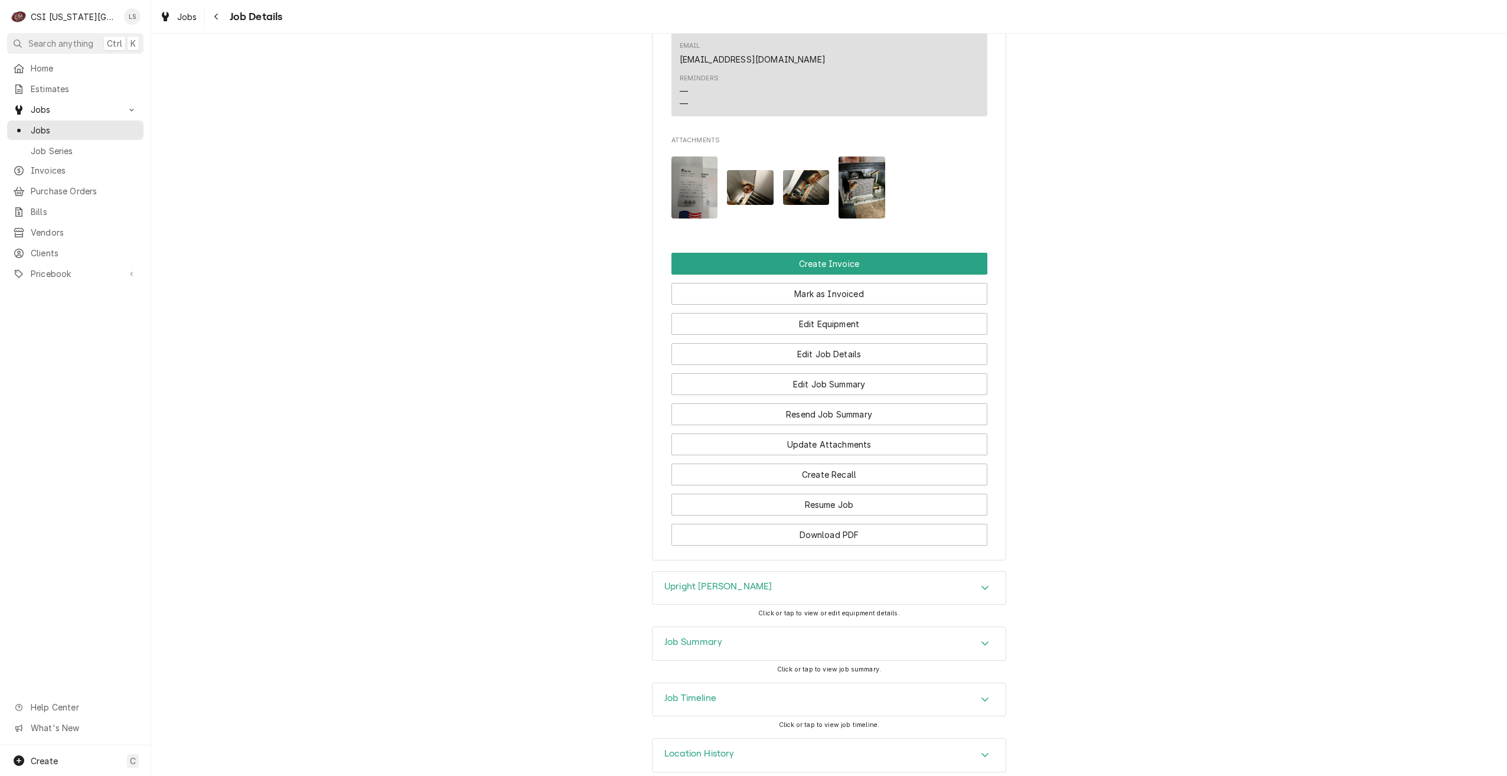
click at [891, 627] on div "Job Summary" at bounding box center [829, 643] width 353 height 33
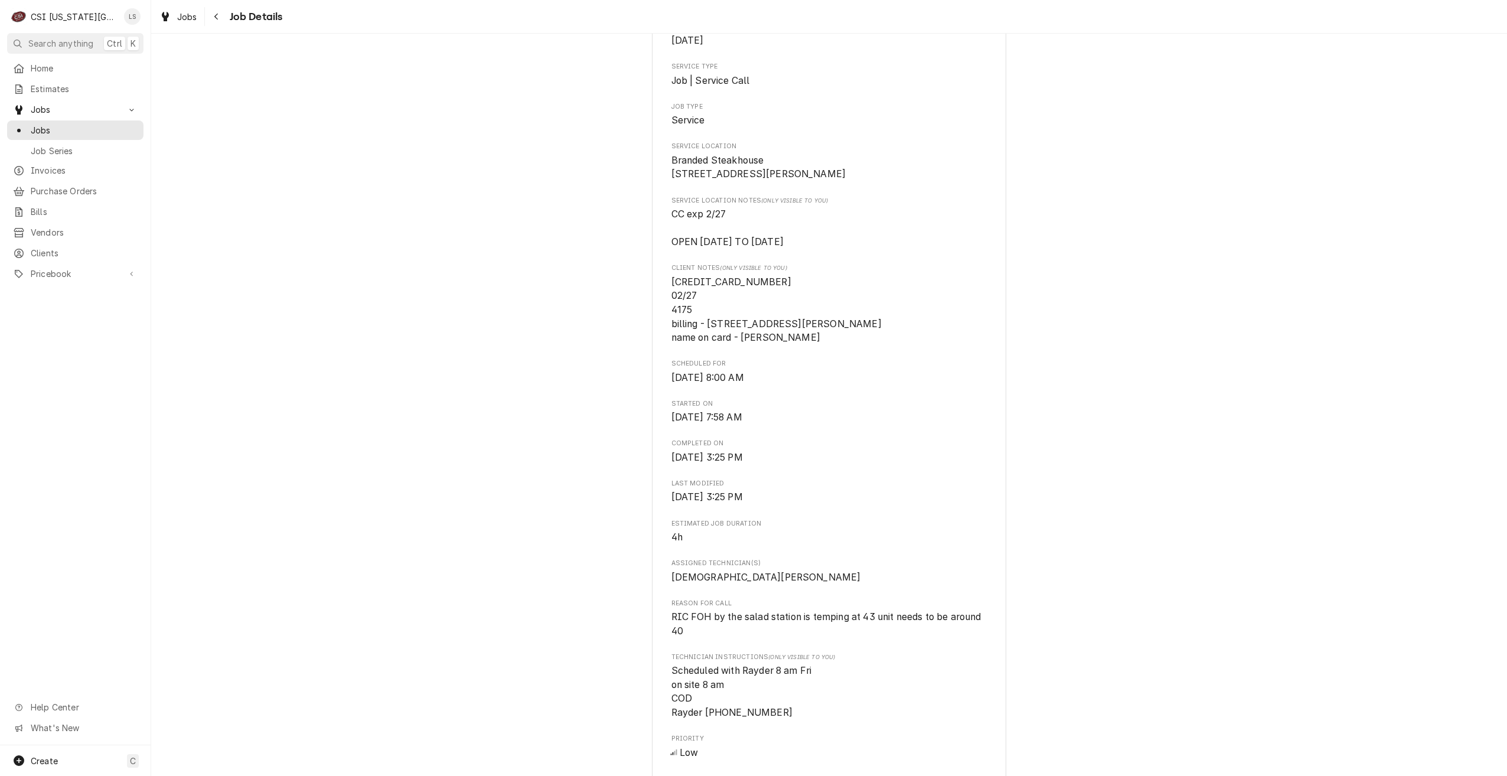
scroll to position [295, 0]
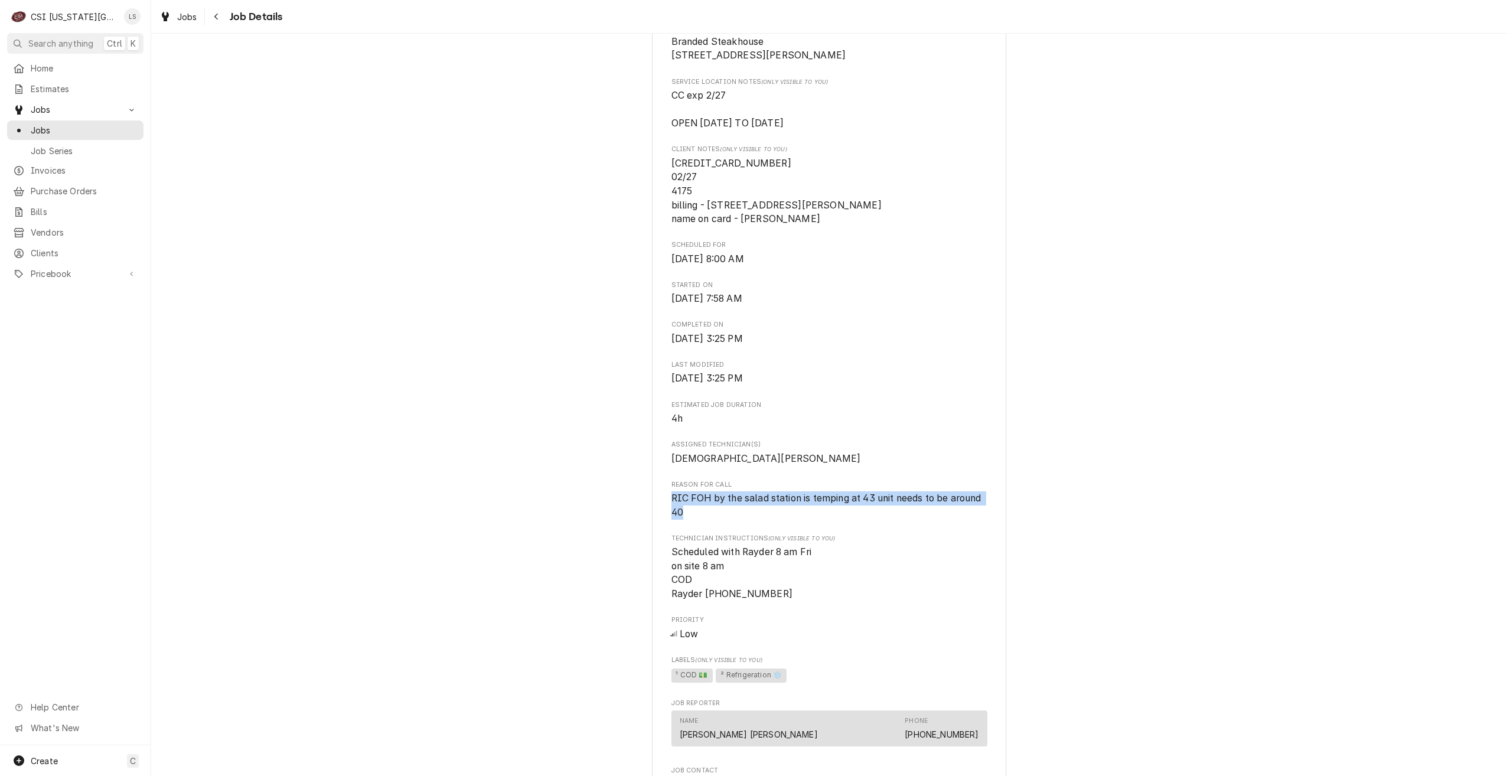
drag, startPoint x: 684, startPoint y: 523, endPoint x: 665, endPoint y: 516, distance: 20.7
click at [665, 516] on div "BRANDED STEAKHOUSE Branded Steakhouse / 708 Wollard Blvd, Richmond, MO 64085 Op…" at bounding box center [829, 647] width 354 height 1734
copy span "RIC FOH by the salad station is temping at 43 unit needs to be around 40"
drag, startPoint x: 1082, startPoint y: 211, endPoint x: 1088, endPoint y: 210, distance: 6.0
click at [1082, 211] on div "Completed and Uninvoiced BRANDED STEAKHOUSE Branded Steakhouse / 708 Wollard Bl…" at bounding box center [829, 638] width 1356 height 1774
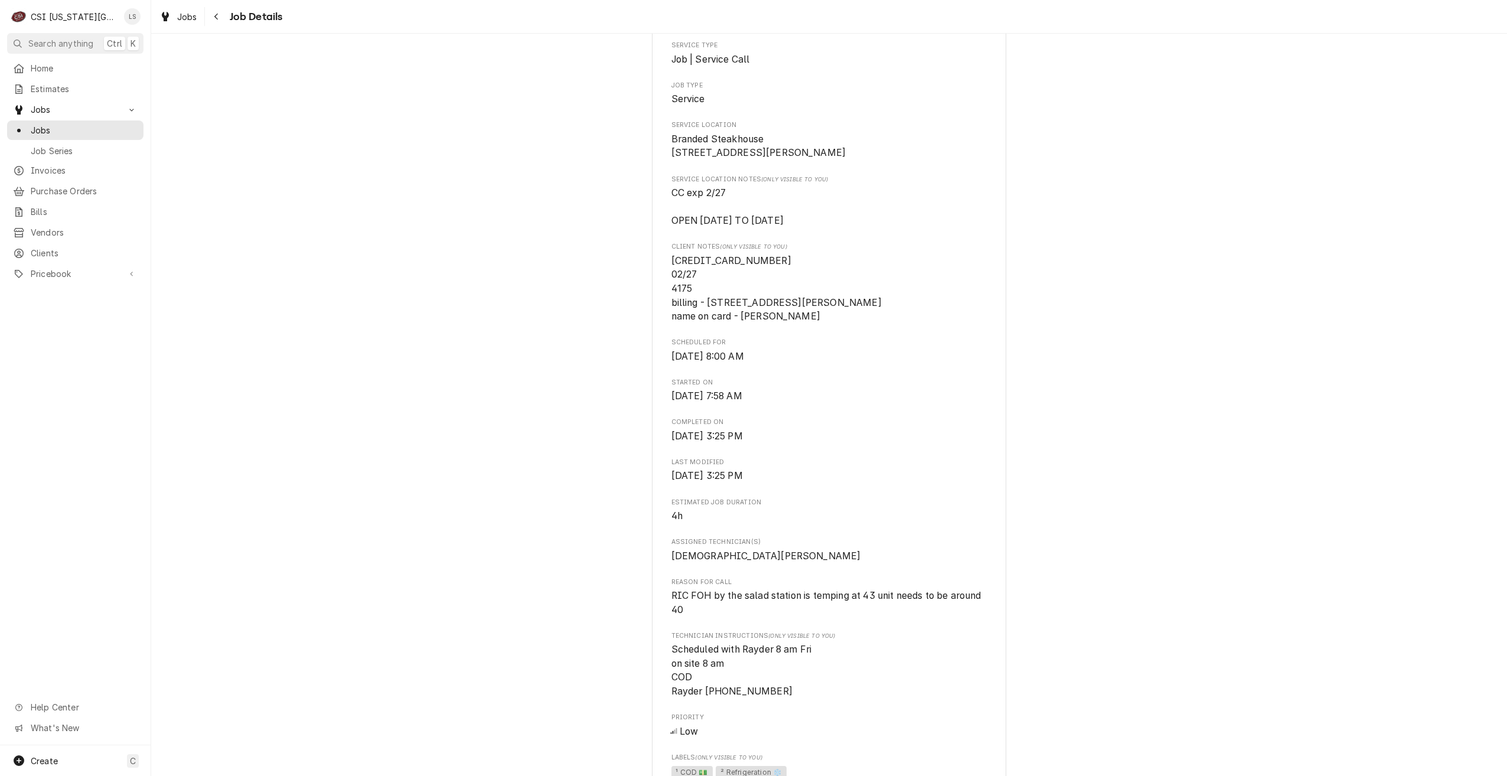
scroll to position [59, 0]
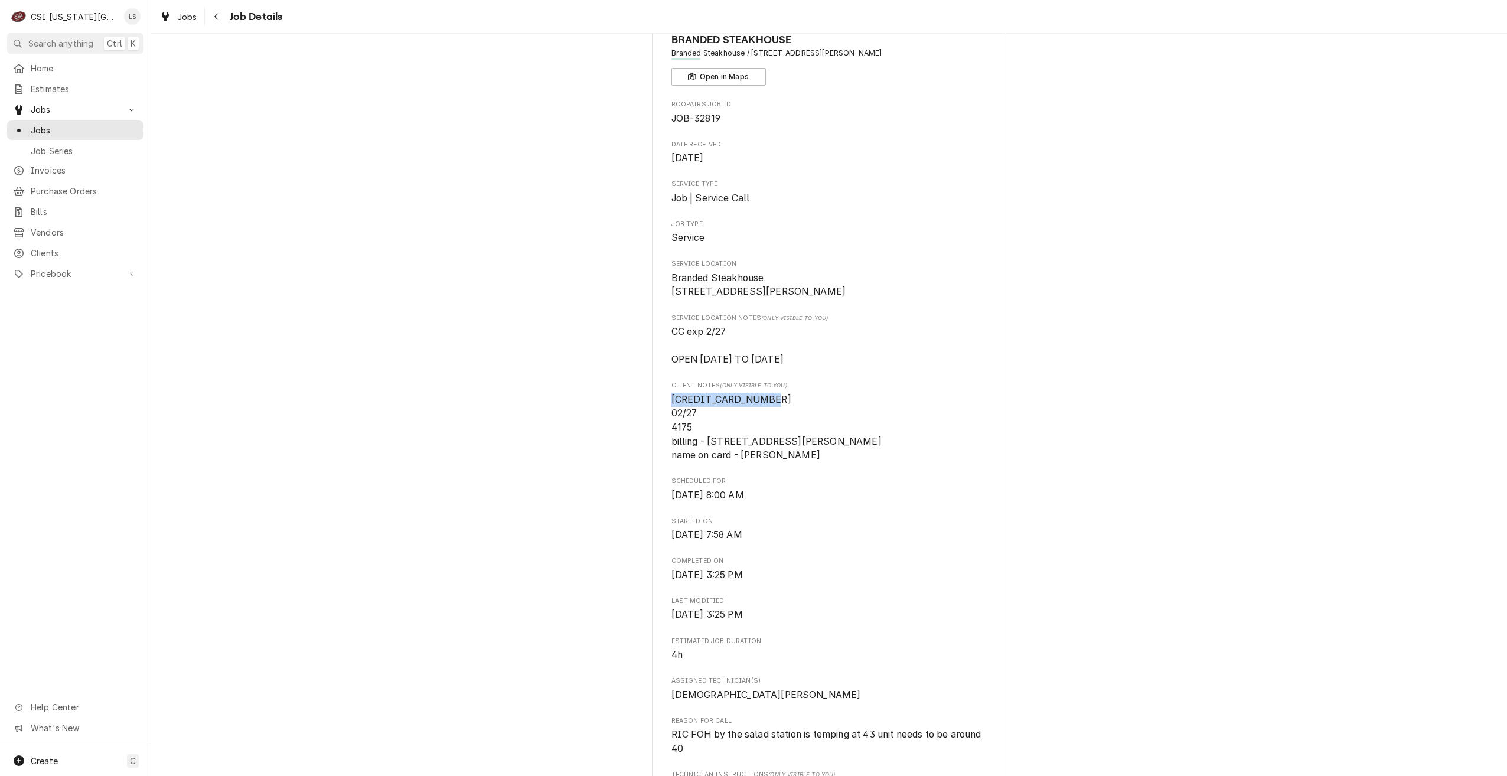
drag, startPoint x: 761, startPoint y: 412, endPoint x: 668, endPoint y: 410, distance: 92.7
click at [671, 410] on span "[CREDIT_CARD_NUMBER] 02/27 4175 billing - [STREET_ADDRESS][PERSON_NAME] name on…" at bounding box center [829, 428] width 316 height 70
copy span "3727 2925 9051 005"
drag, startPoint x: 819, startPoint y: 469, endPoint x: 737, endPoint y: 466, distance: 82.2
click at [737, 462] on span "[CREDIT_CARD_NUMBER] 02/27 4175 billing - [STREET_ADDRESS][PERSON_NAME] name on…" at bounding box center [829, 428] width 316 height 70
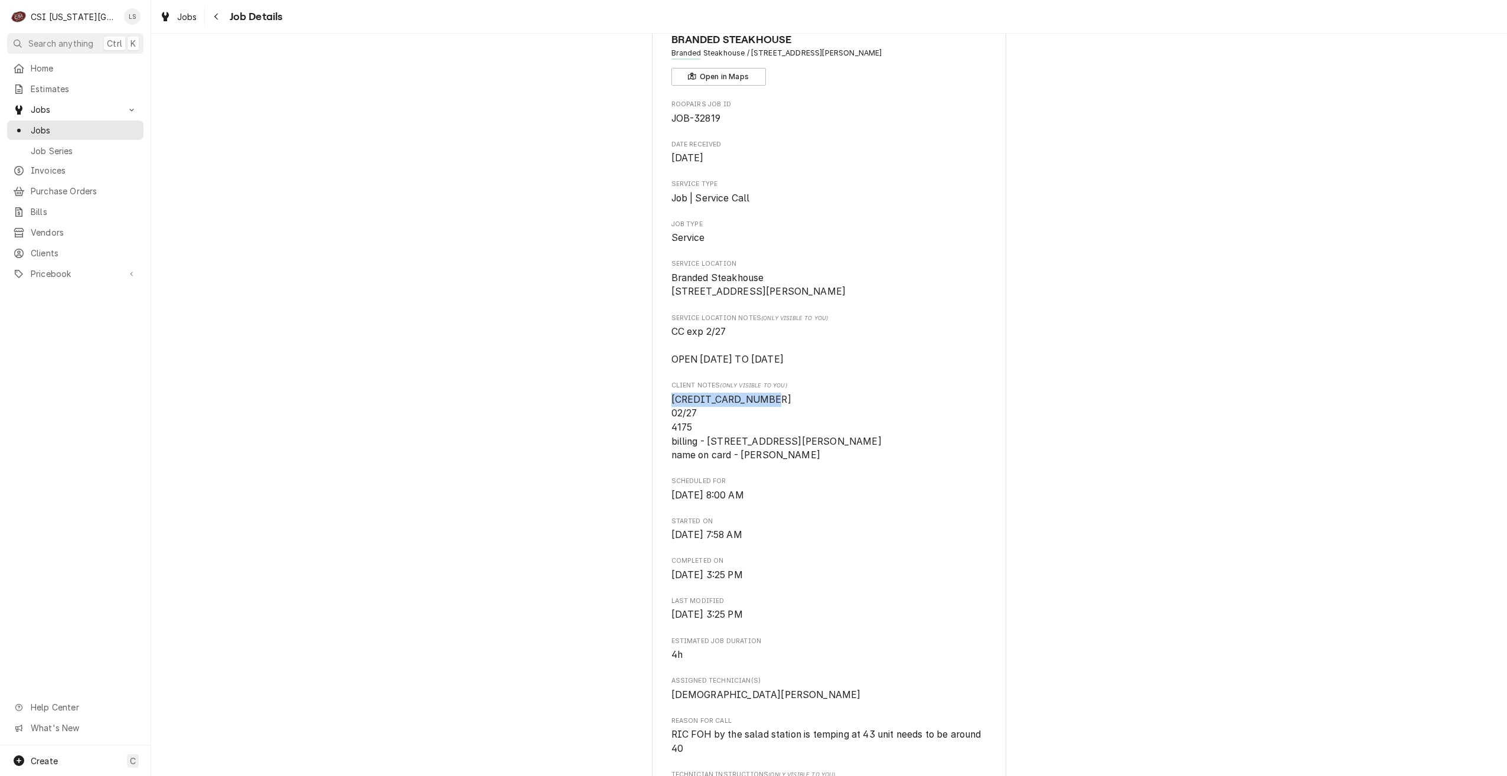
copy span "Randall Huffman"
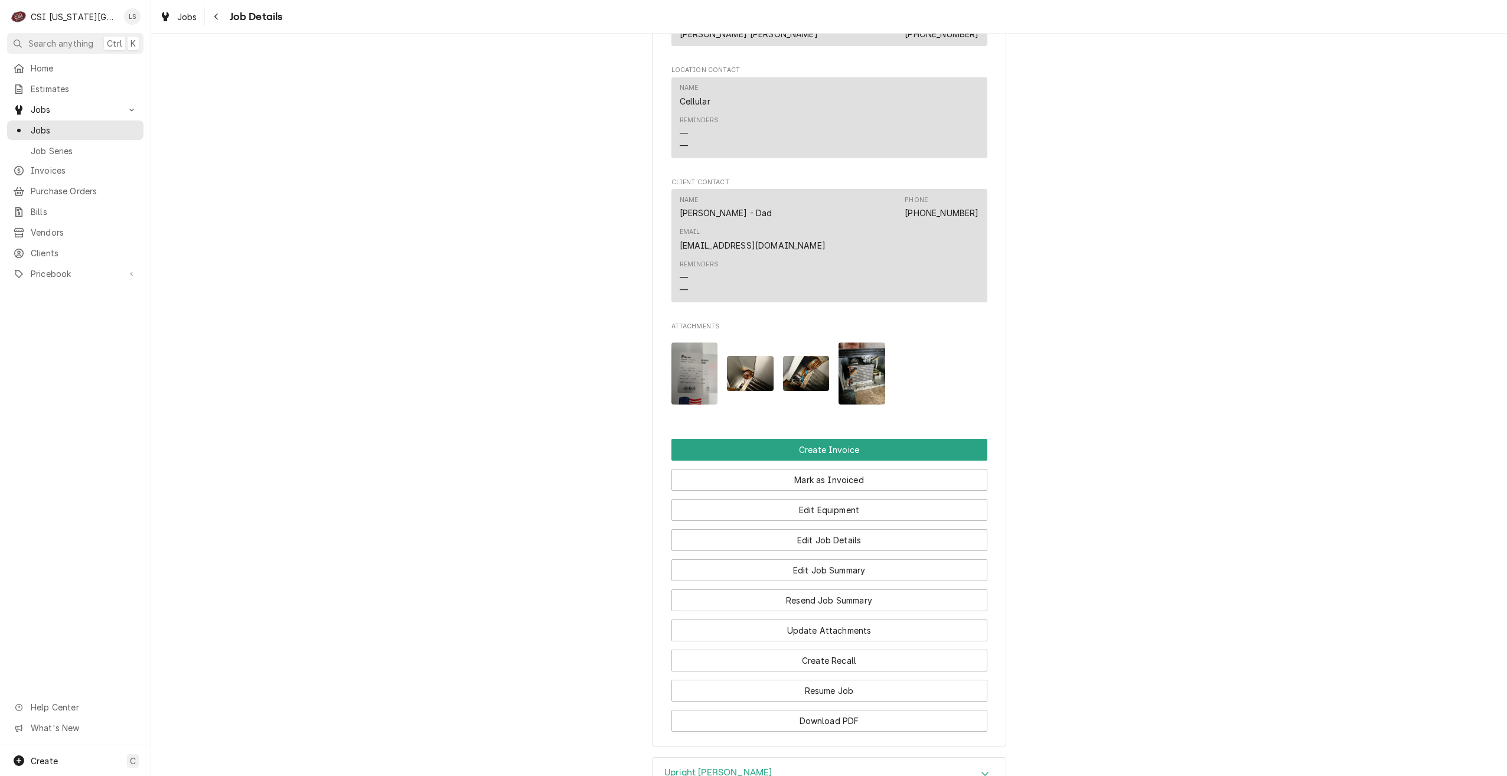
scroll to position [1181, 0]
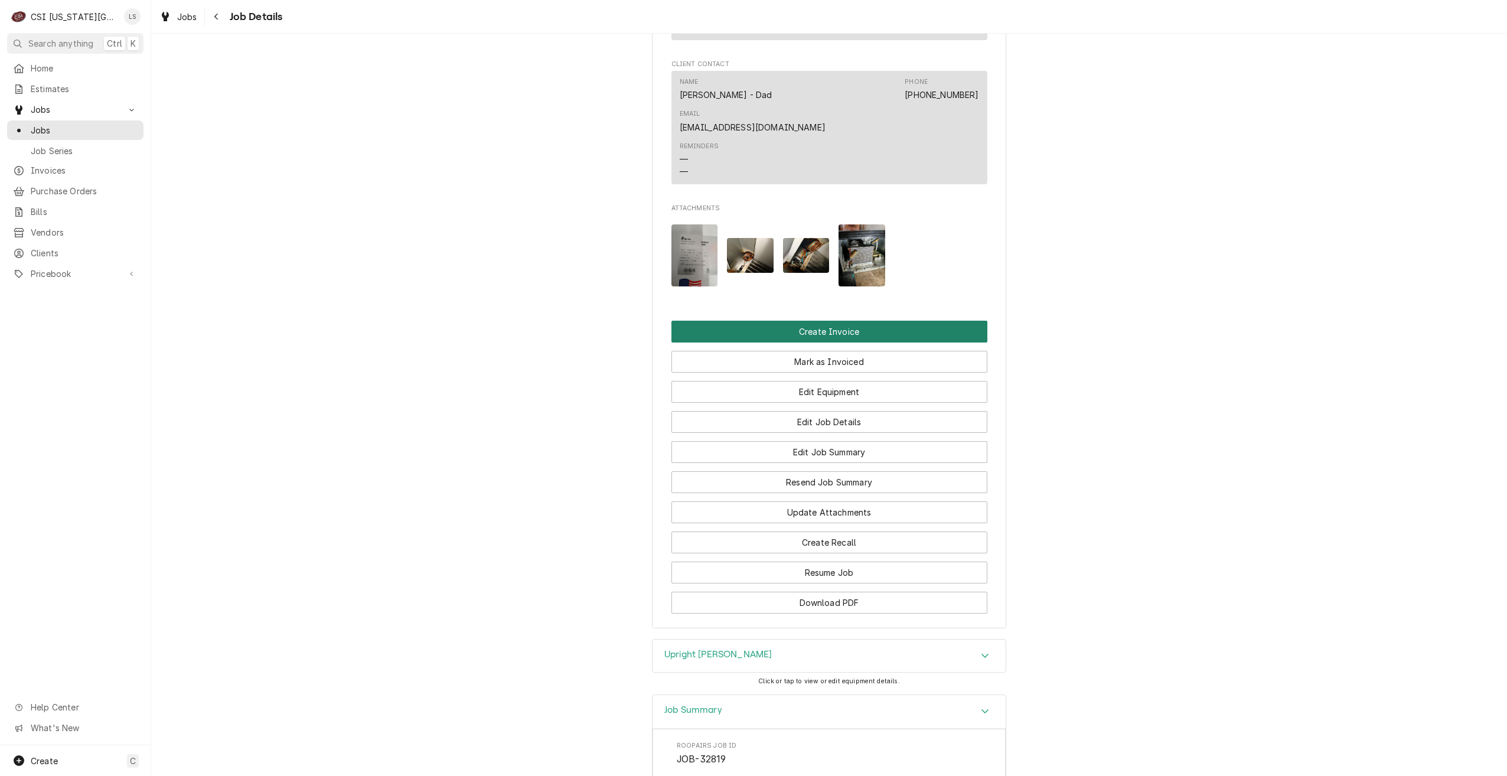
click at [825, 321] on button "Create Invoice" at bounding box center [829, 332] width 316 height 22
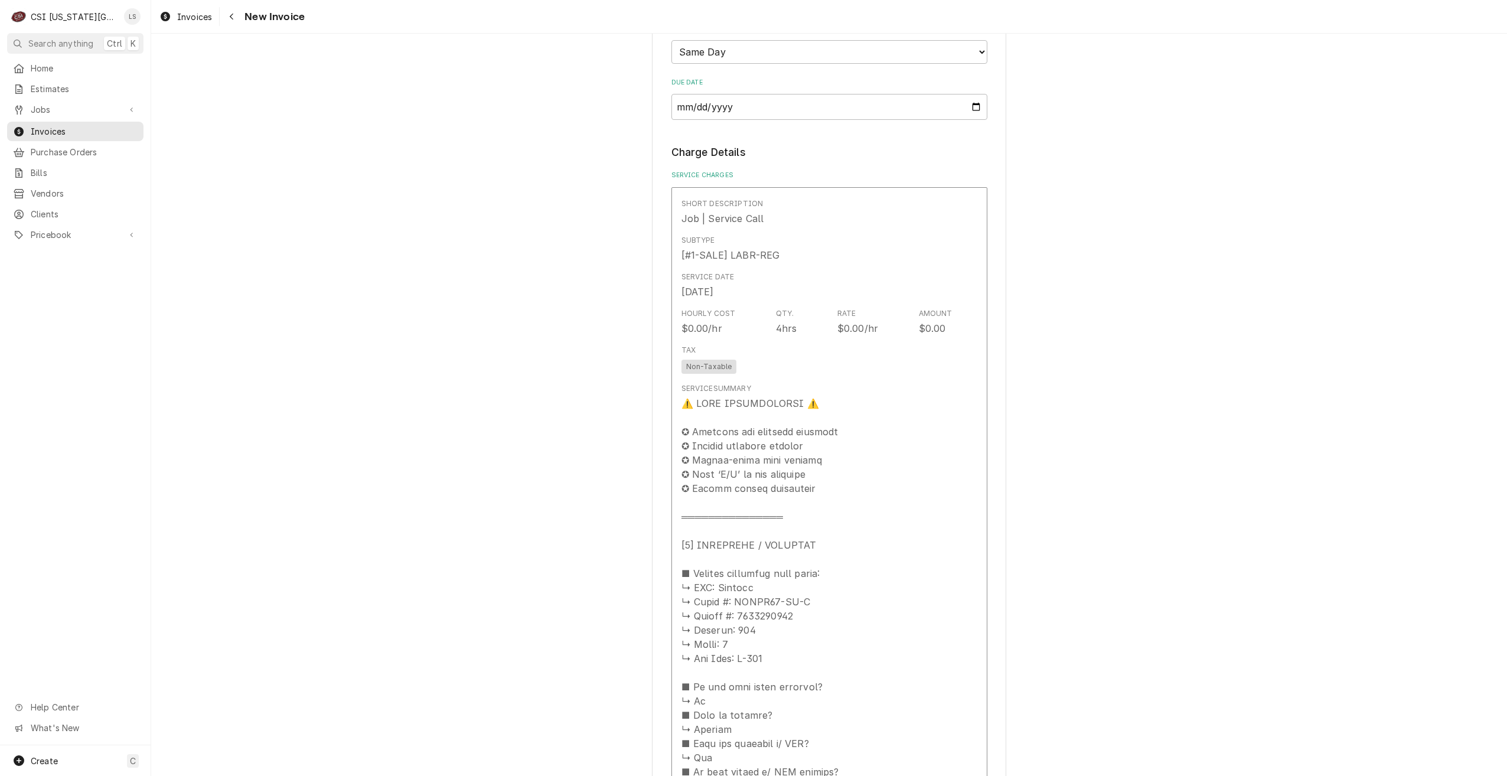
scroll to position [1063, 0]
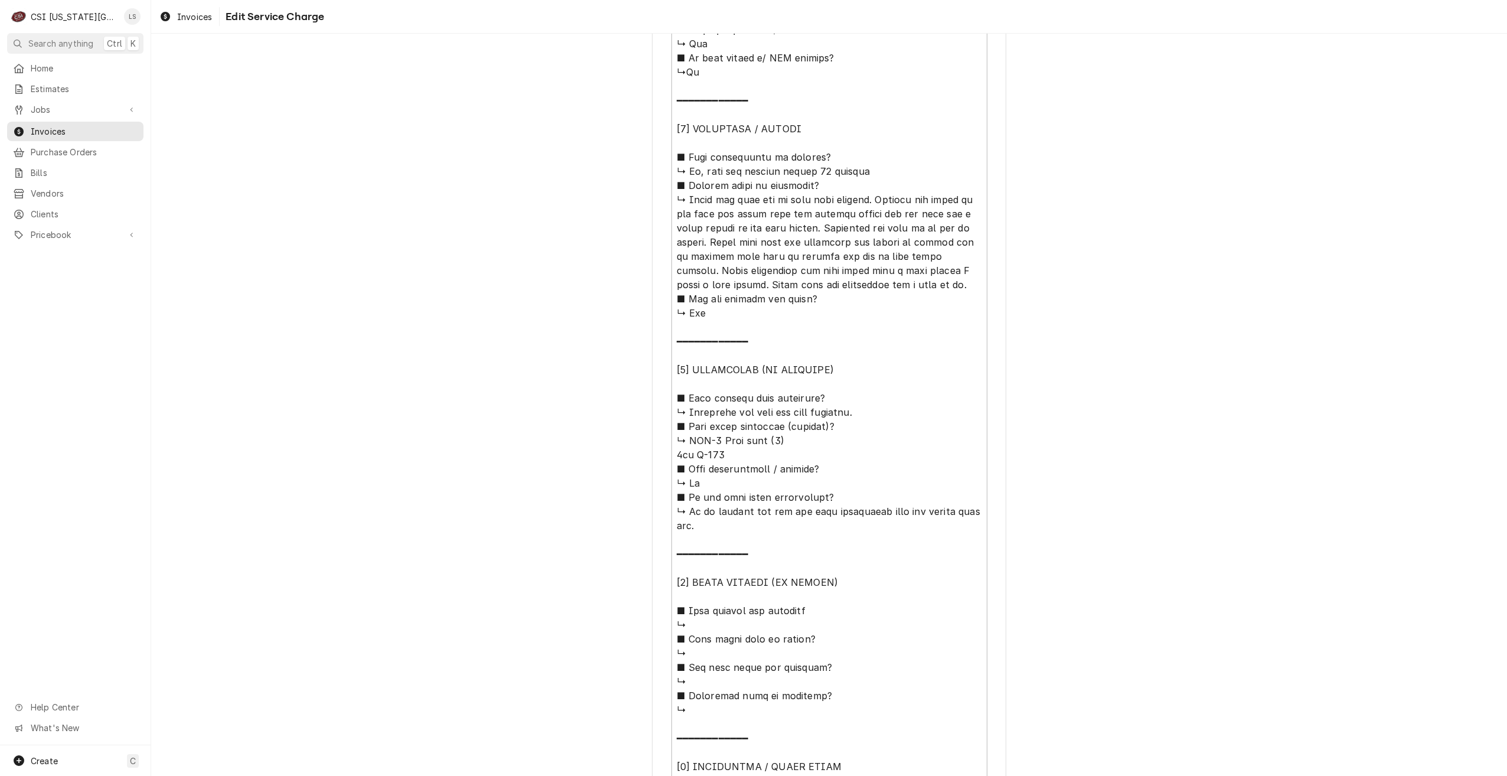
scroll to position [889, 0]
drag, startPoint x: 910, startPoint y: 288, endPoint x: 656, endPoint y: 203, distance: 267.8
click at [656, 203] on div "Use the fields below to edit this service charge Short Description Job | Servic…" at bounding box center [829, 47] width 354 height 1761
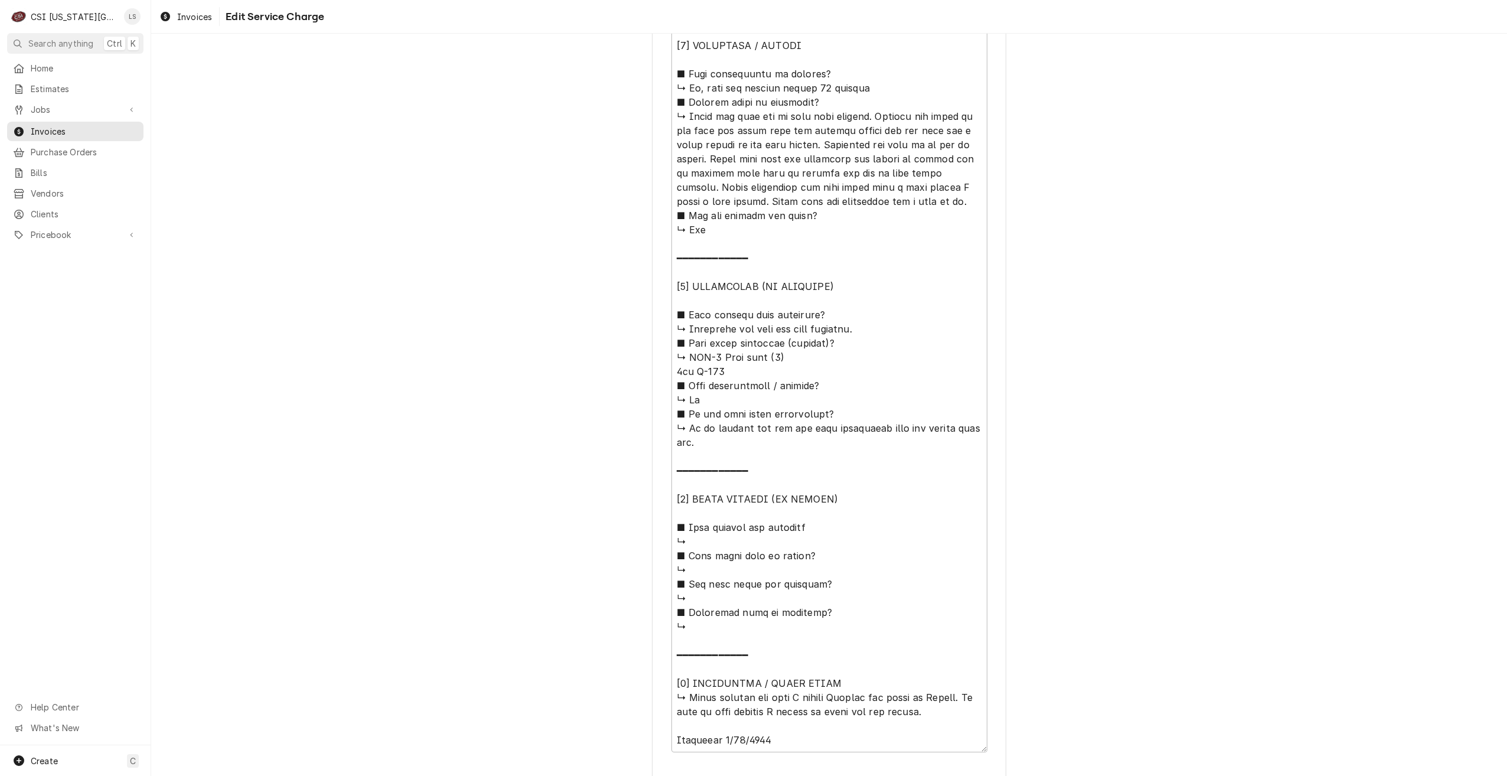
scroll to position [1052, 0]
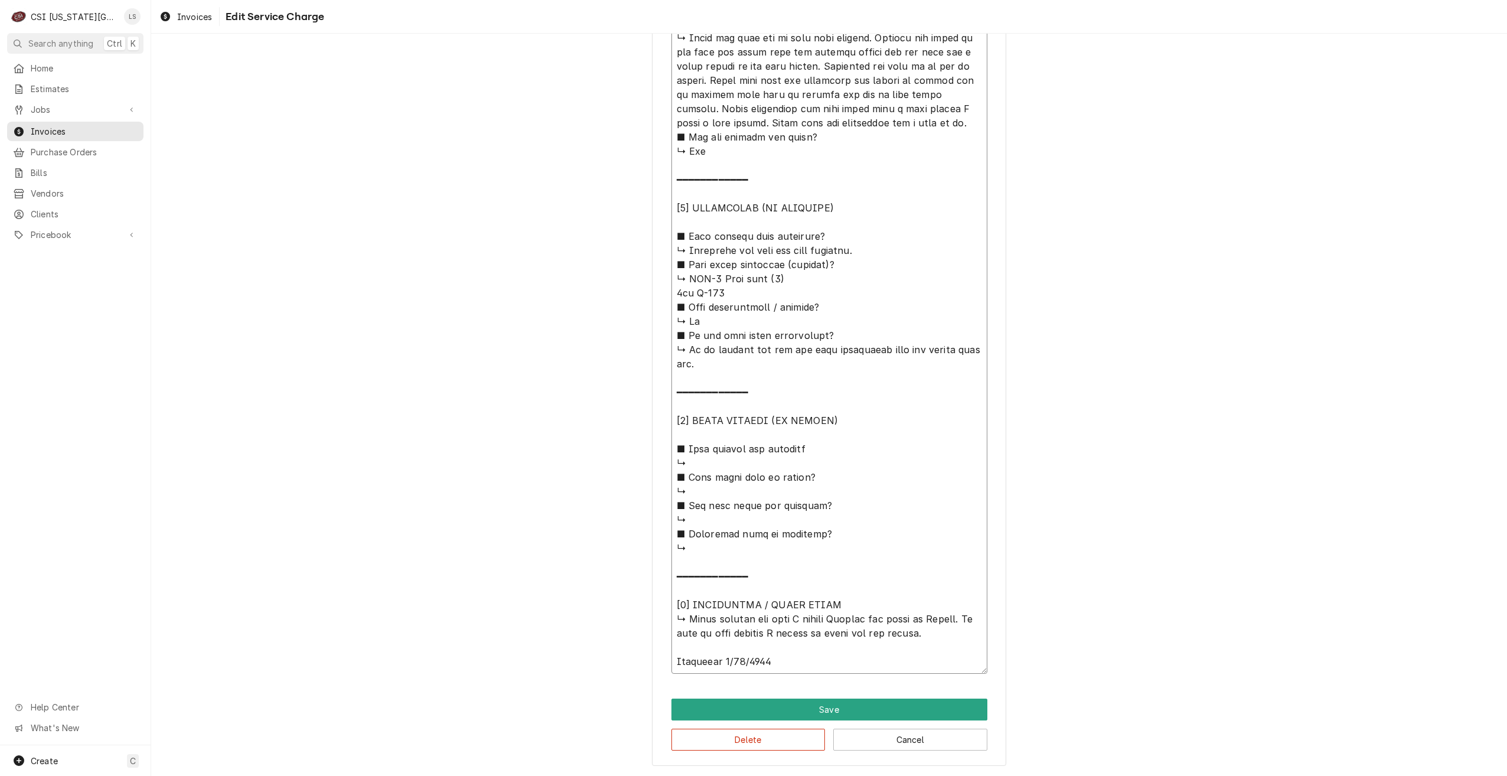
drag, startPoint x: 848, startPoint y: 627, endPoint x: 653, endPoint y: 620, distance: 195.6
click at [716, 743] on button "Delete" at bounding box center [748, 740] width 154 height 22
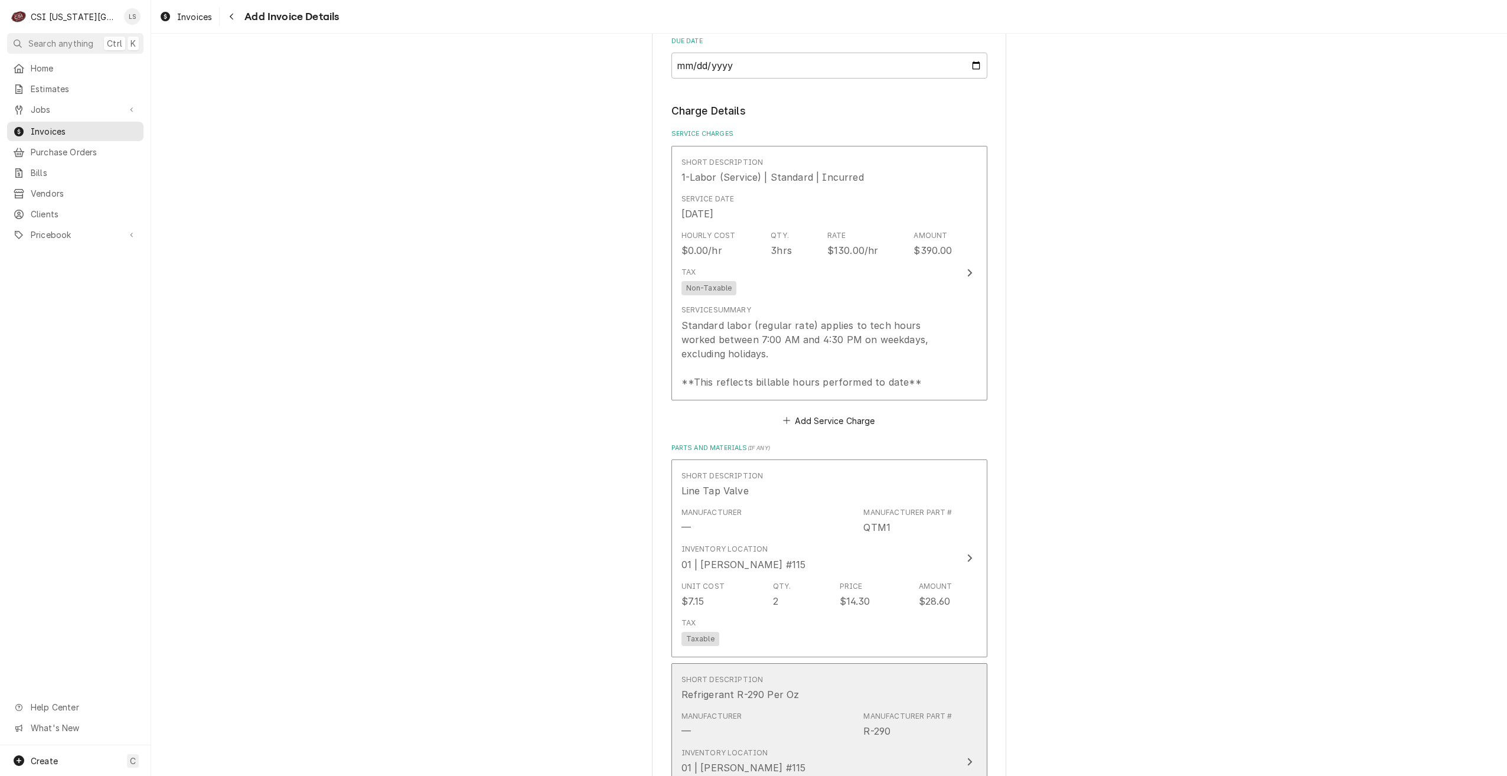
scroll to position [1049, 0]
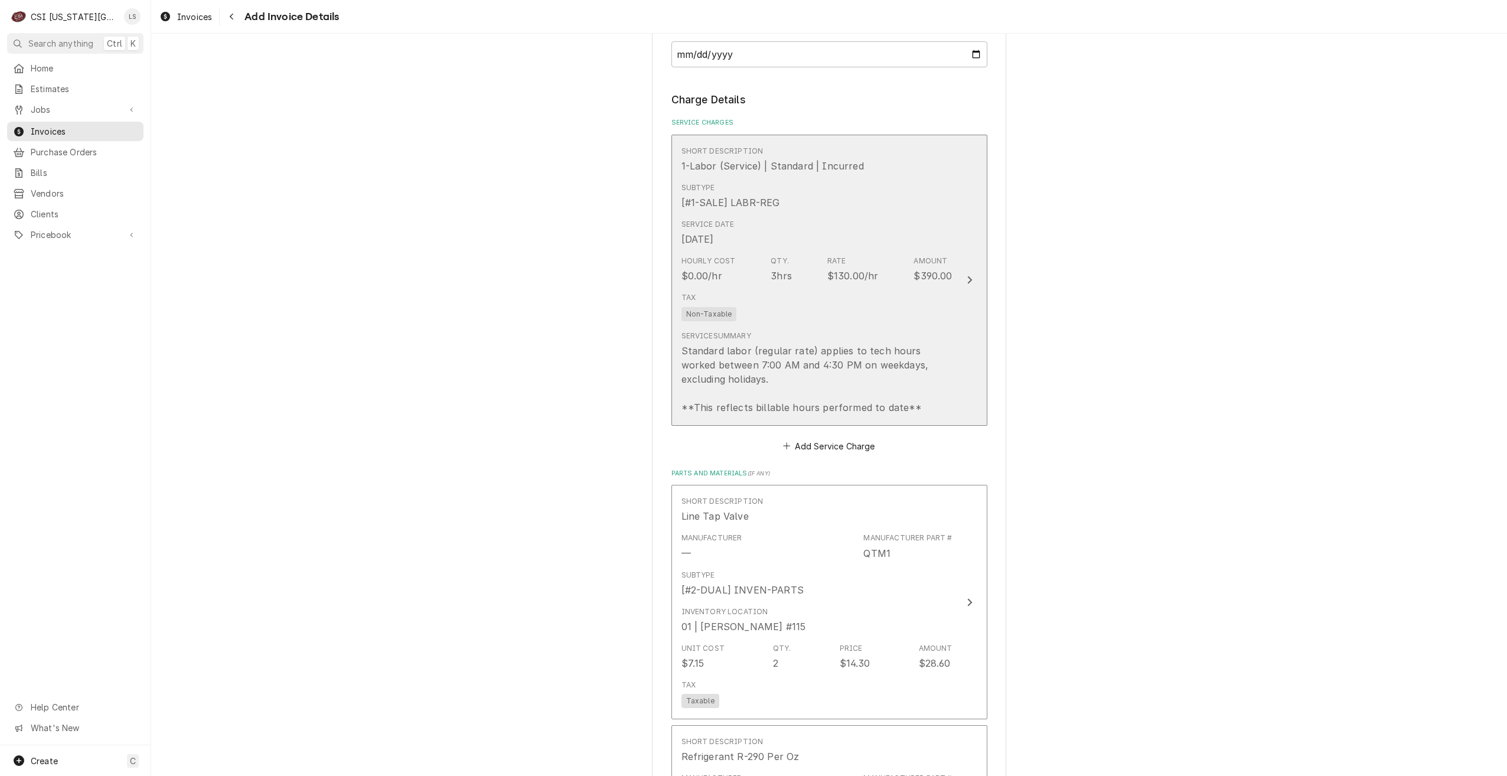
click at [866, 289] on div "Tax Non-Taxable" at bounding box center [817, 307] width 271 height 38
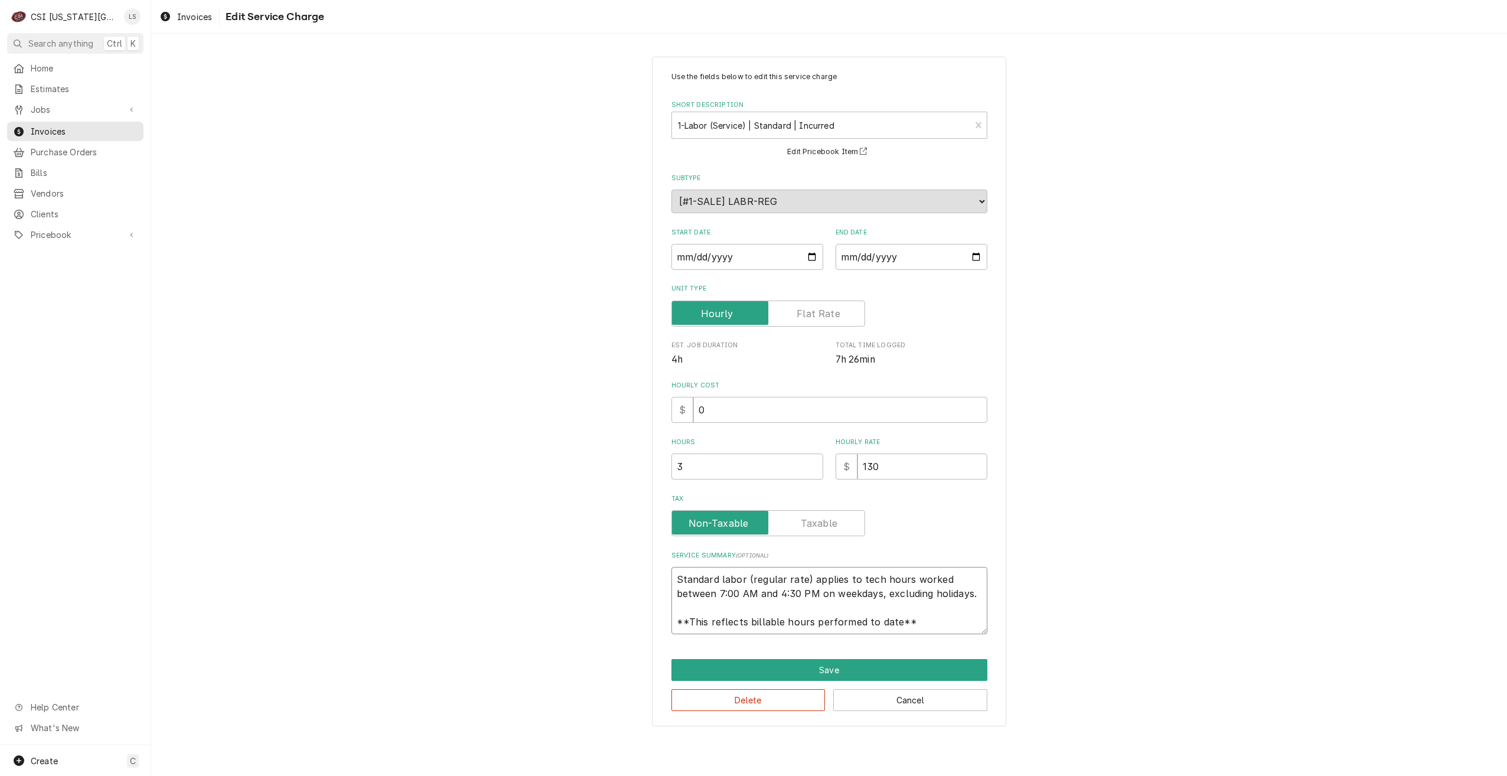
drag, startPoint x: 939, startPoint y: 627, endPoint x: 664, endPoint y: 563, distance: 281.9
click at [664, 563] on div "Use the fields below to edit this service charge Short Description 1-Labor (Ser…" at bounding box center [829, 392] width 354 height 670
type textarea "x"
type textarea "F"
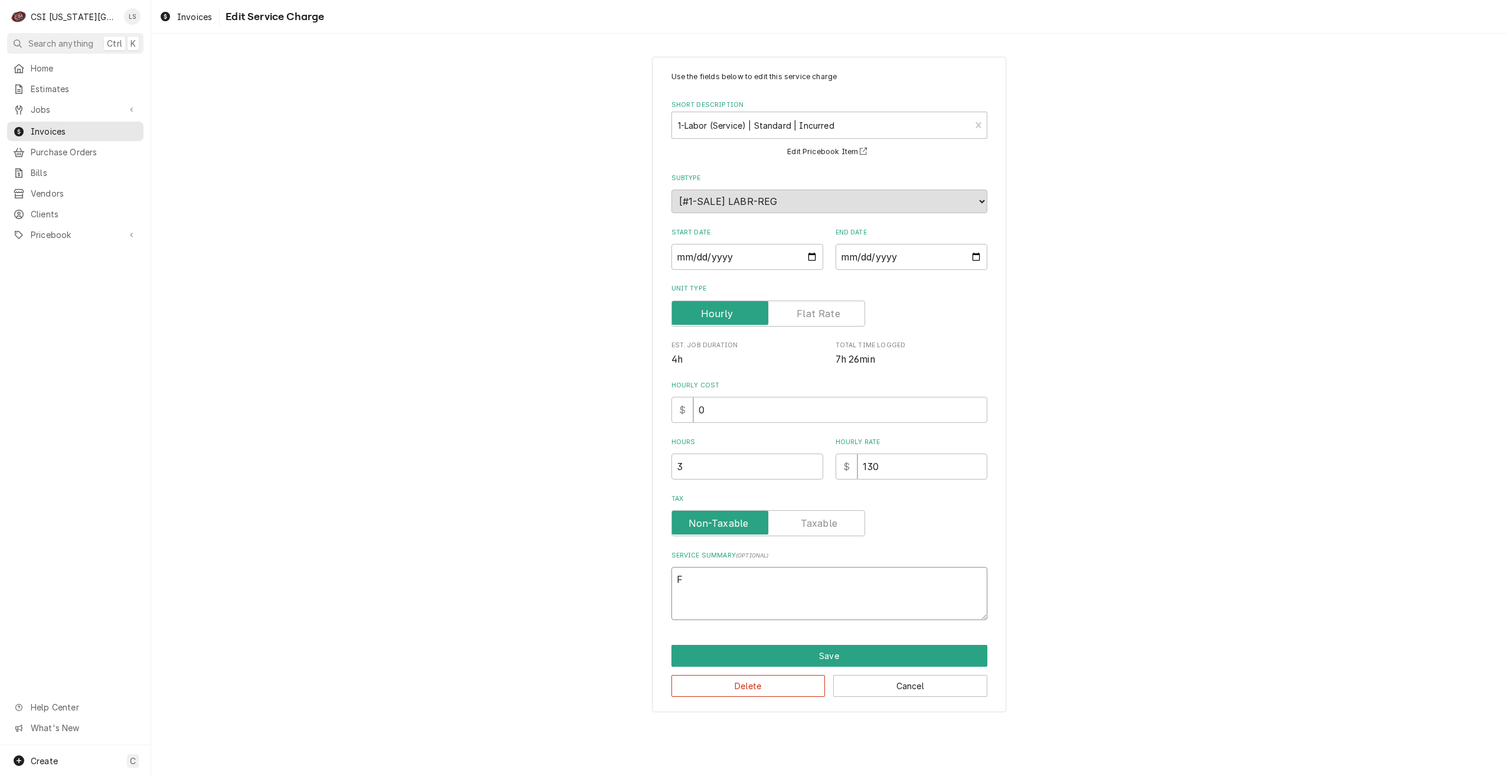
type textarea "x"
type textarea "Fr"
type textarea "x"
type textarea "Fro"
type textarea "x"
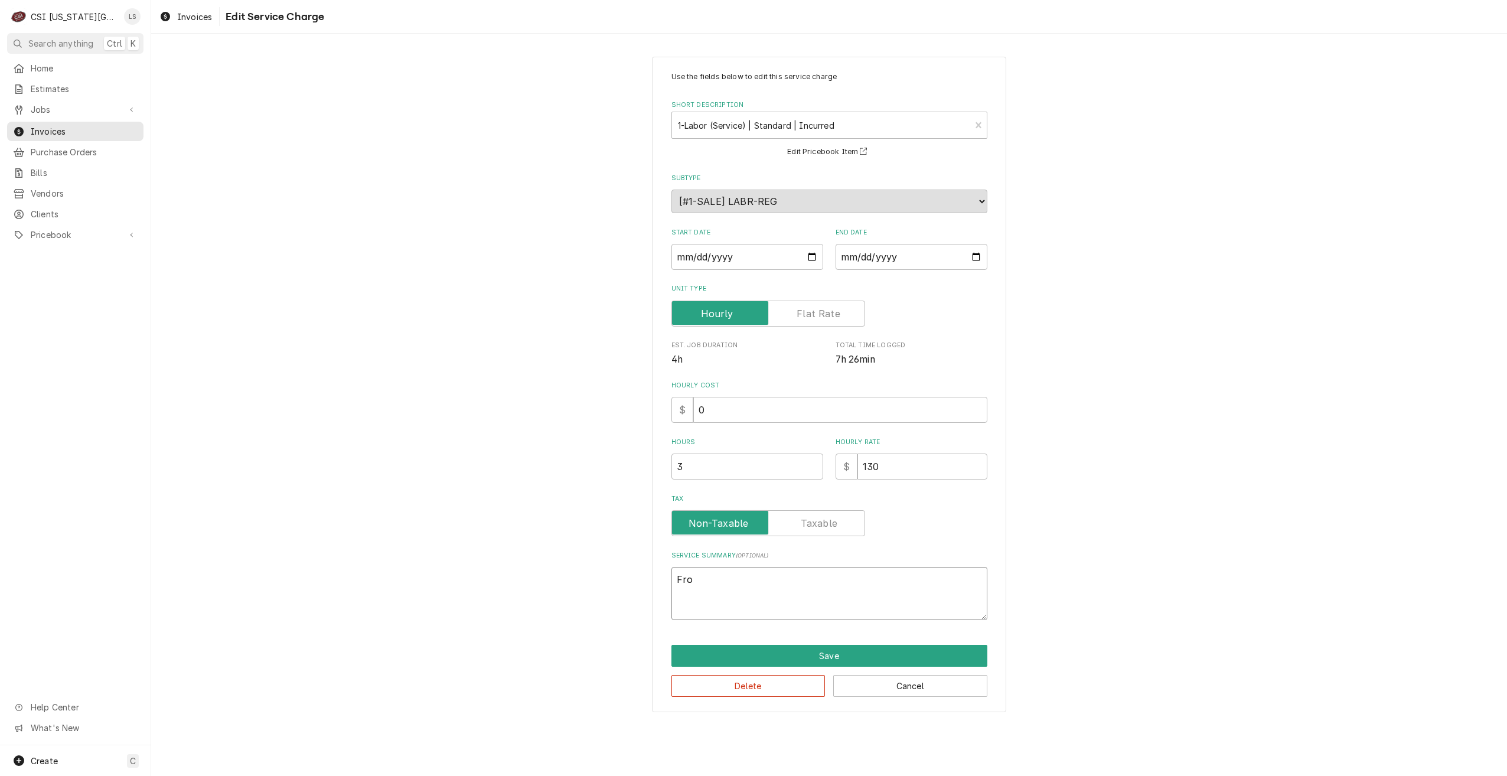
type textarea "Fron"
type textarea "x"
type textarea "Frond"
type textarea "x"
type textarea "Frond"
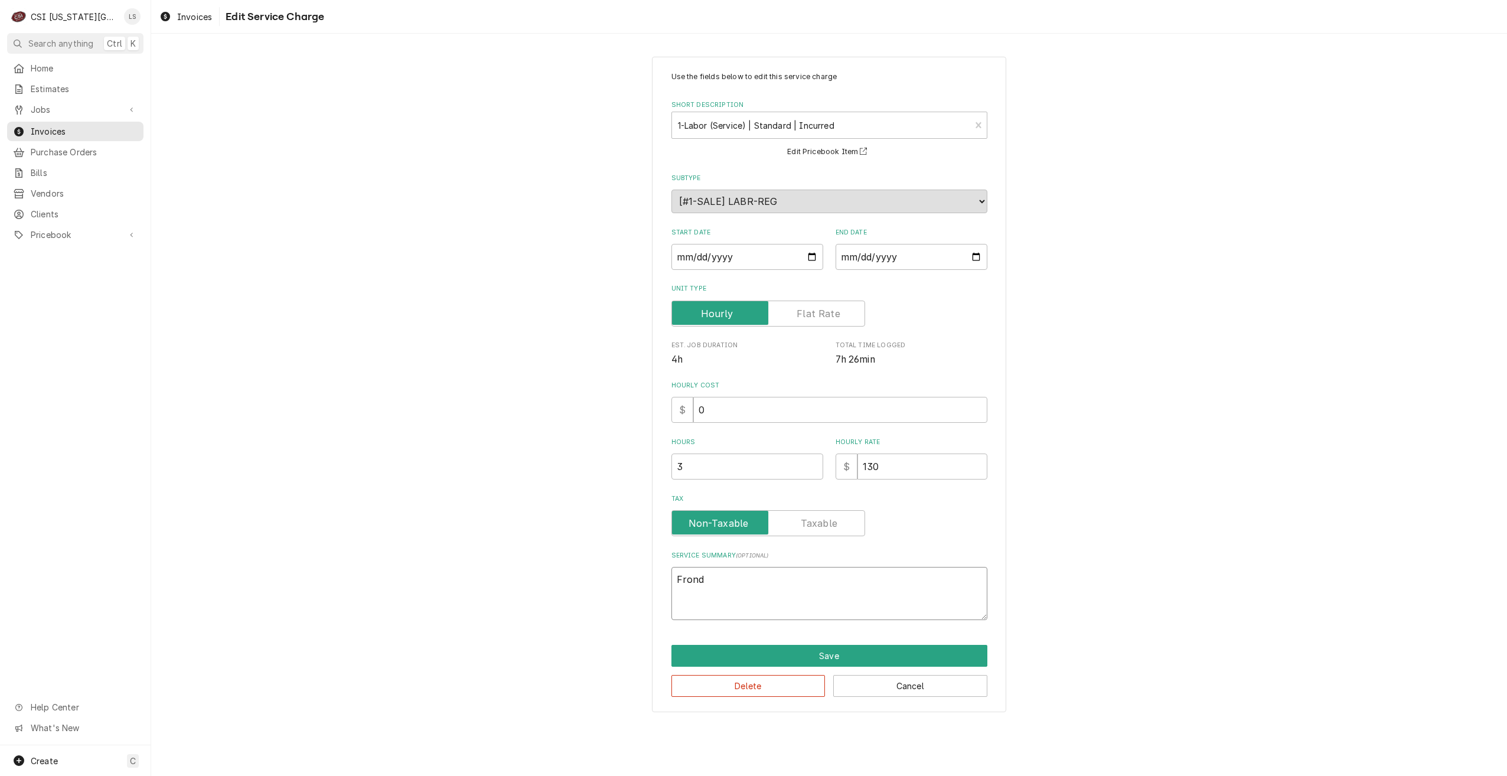
type textarea "x"
type textarea "Frond o"
type textarea "x"
type textarea "Frond of"
type textarea "x"
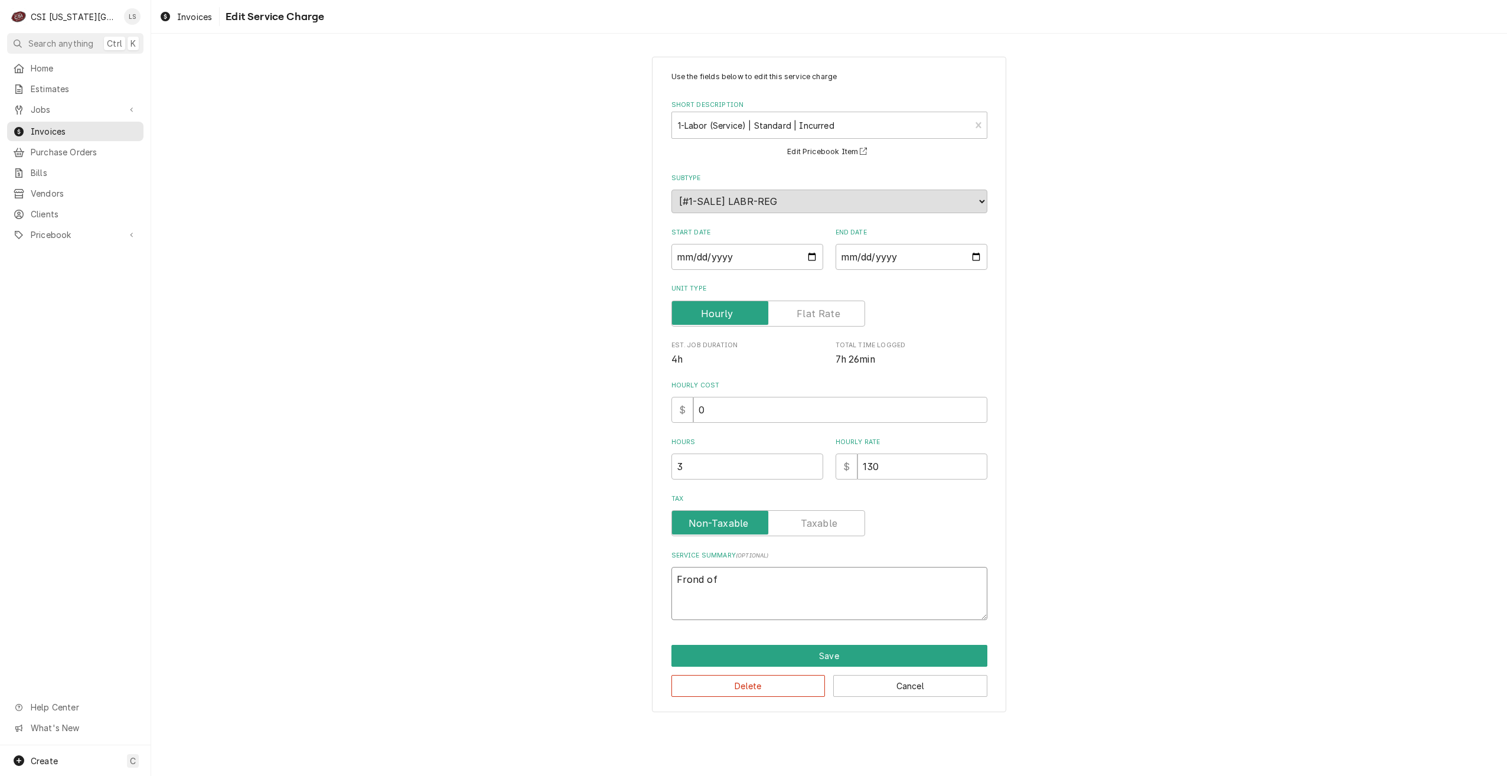
type textarea "Frond of"
type textarea "x"
type textarea "Frond of"
type textarea "x"
type textarea "Frond o"
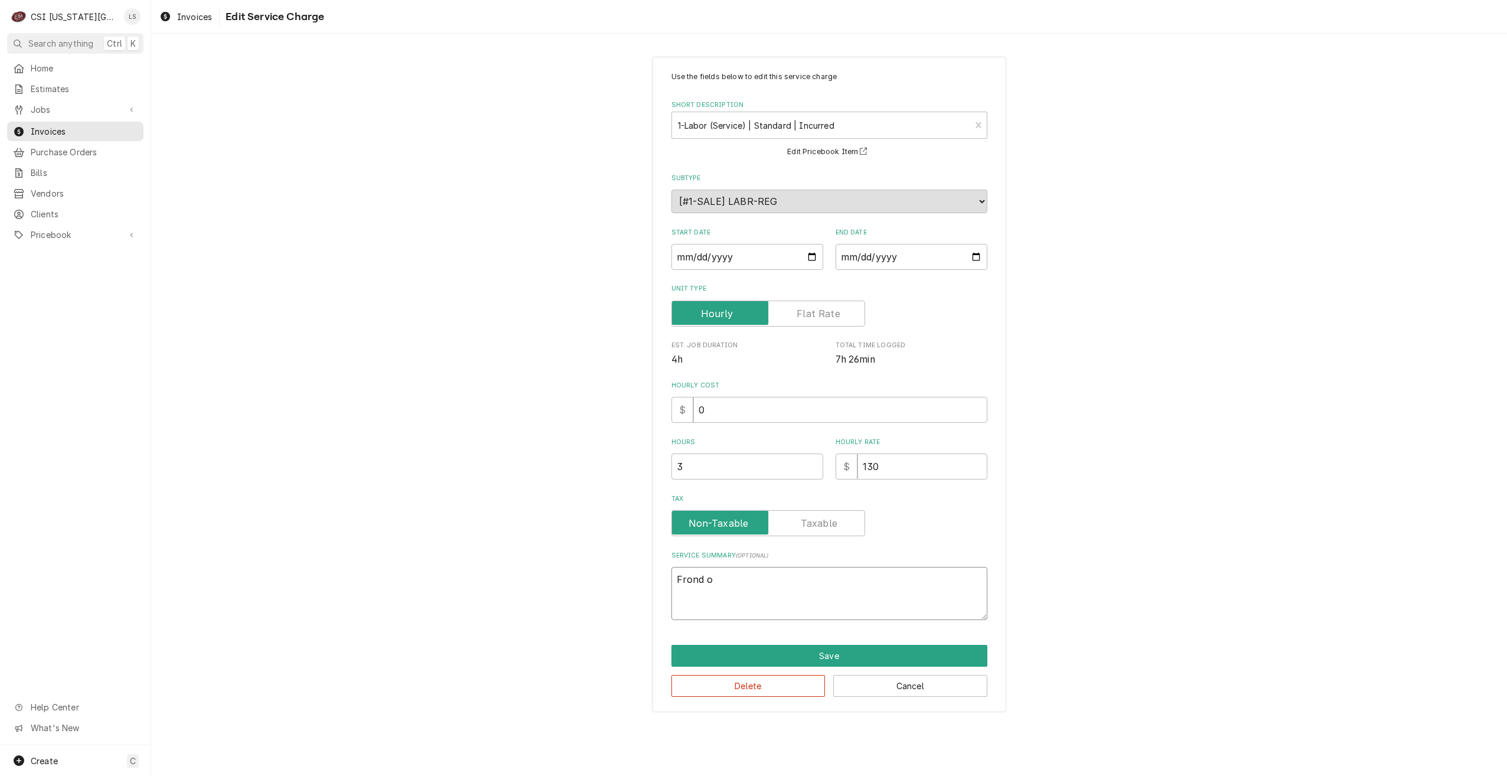
type textarea "x"
type textarea "Frond"
type textarea "x"
type textarea "Frond"
type textarea "x"
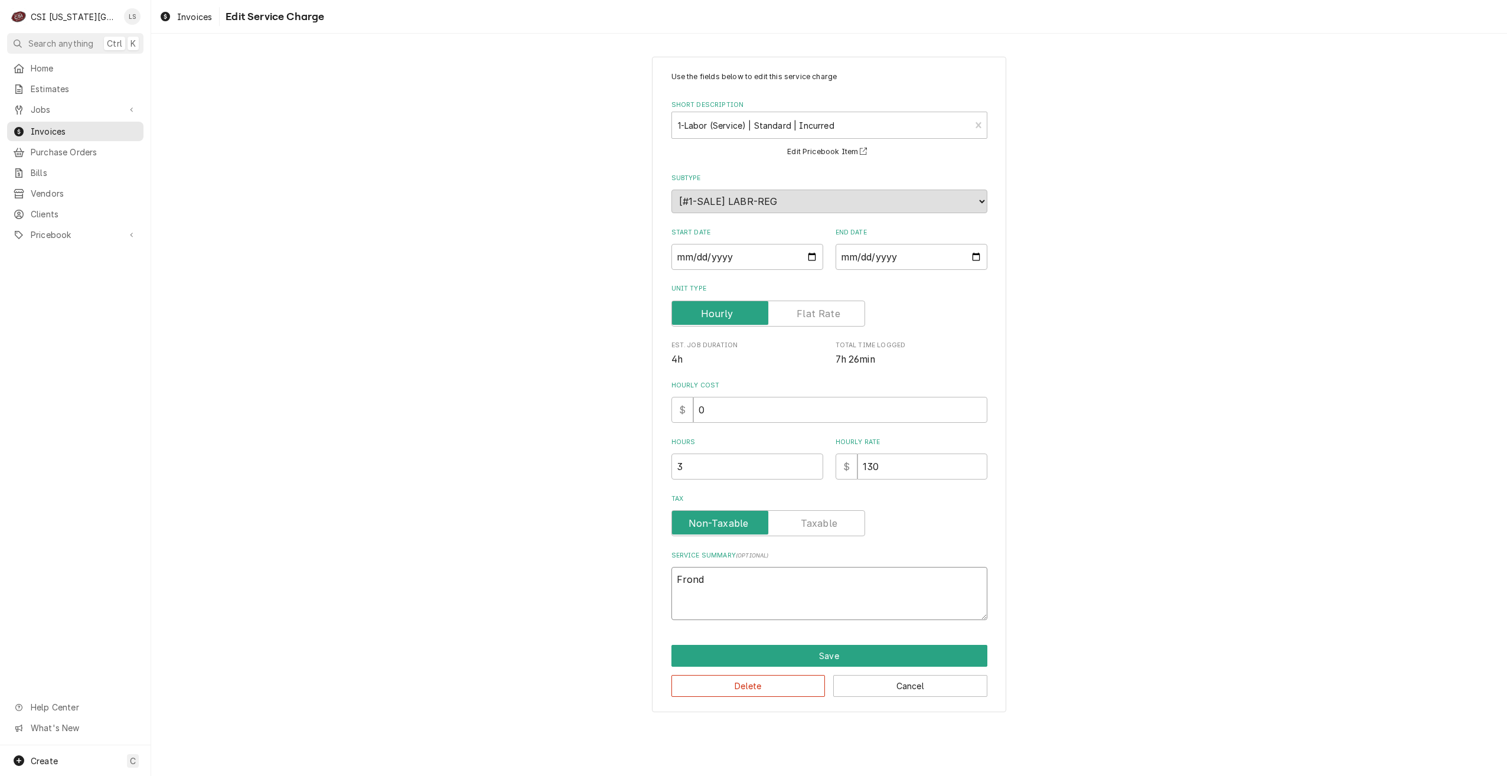
type textarea "Fron"
type textarea "x"
type textarea "Front"
type textarea "x"
type textarea "Front"
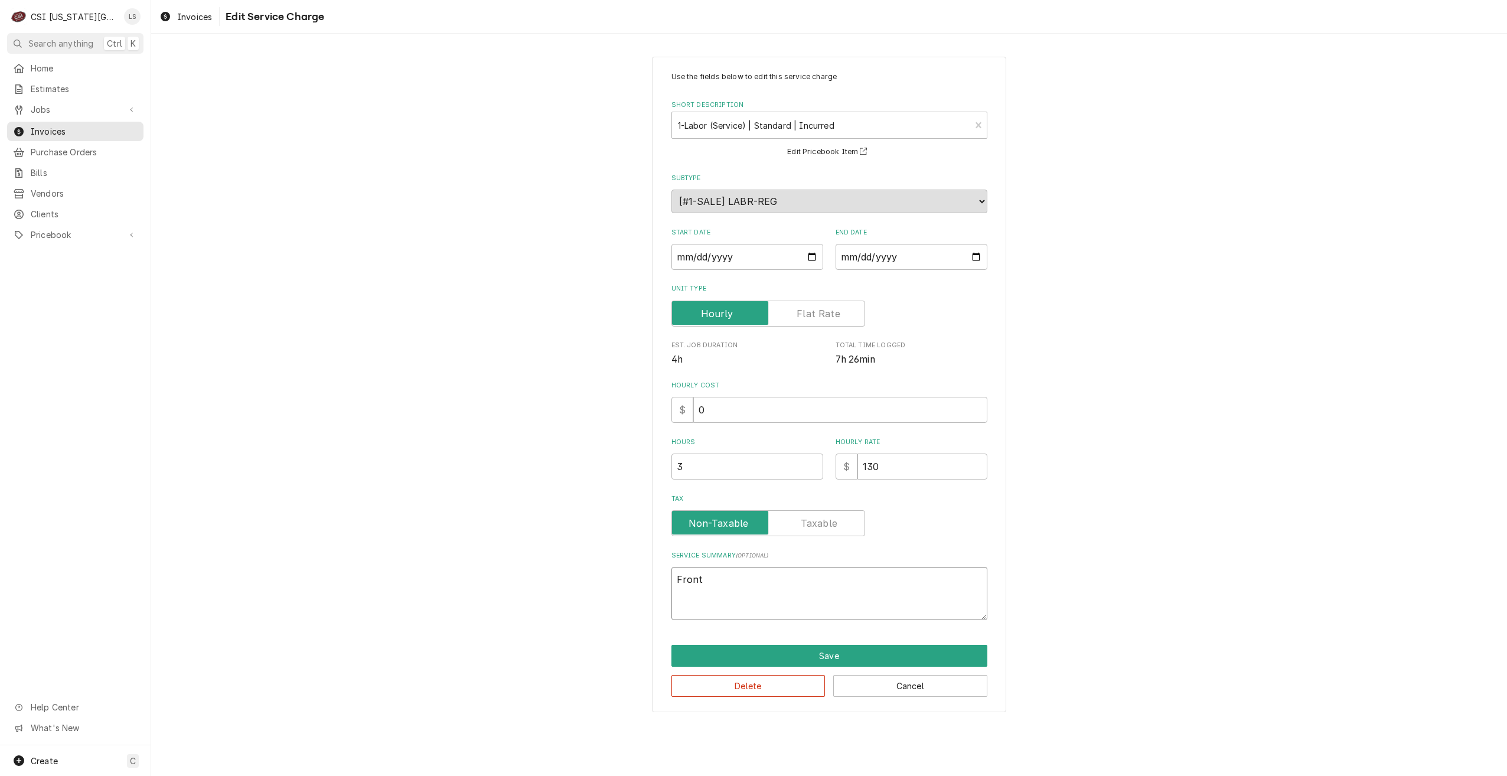
type textarea "x"
type textarea "Front o"
type textarea "x"
type textarea "Front of"
type textarea "x"
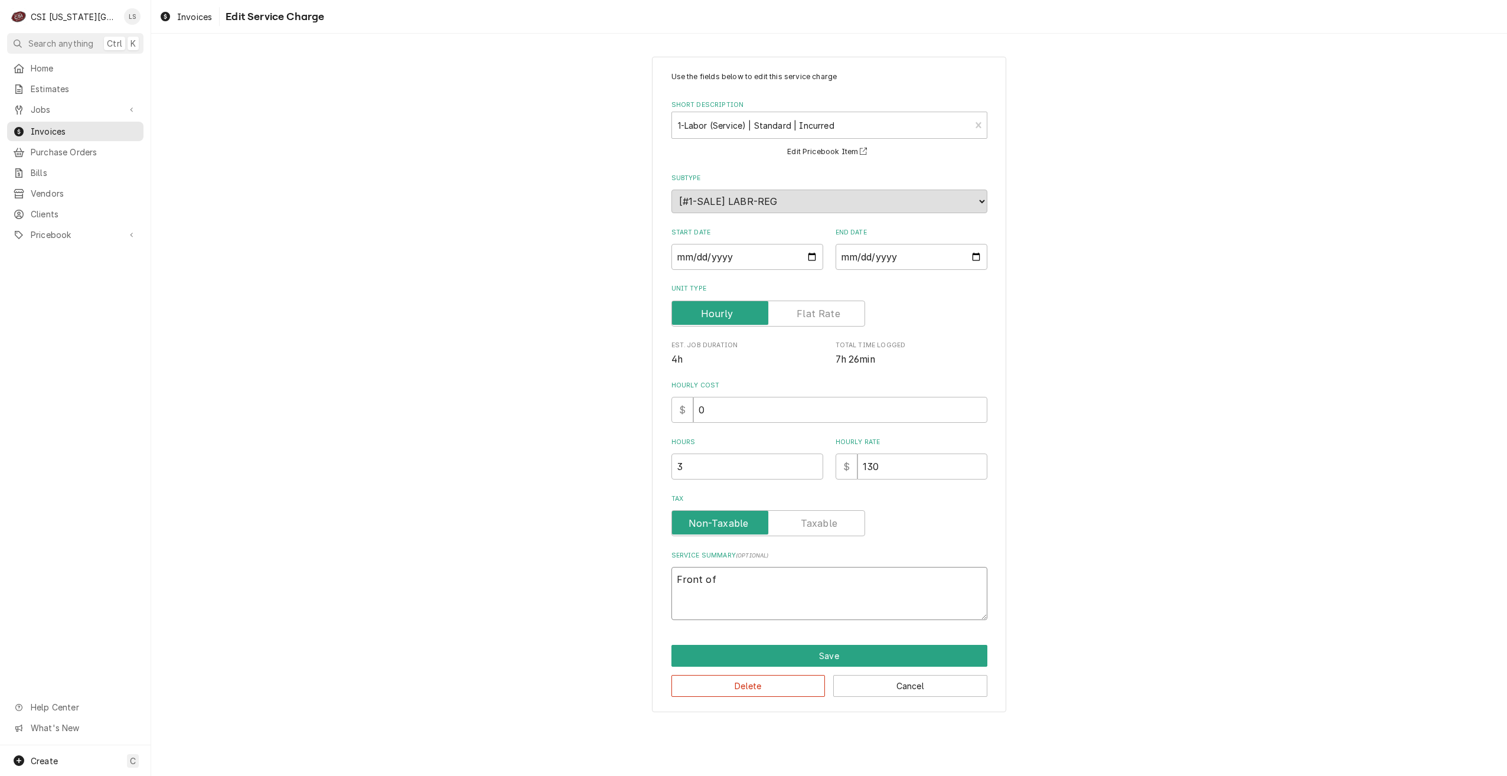
type textarea "Front of"
type textarea "x"
type textarea "Front of h"
type textarea "x"
type textarea "Front of ho"
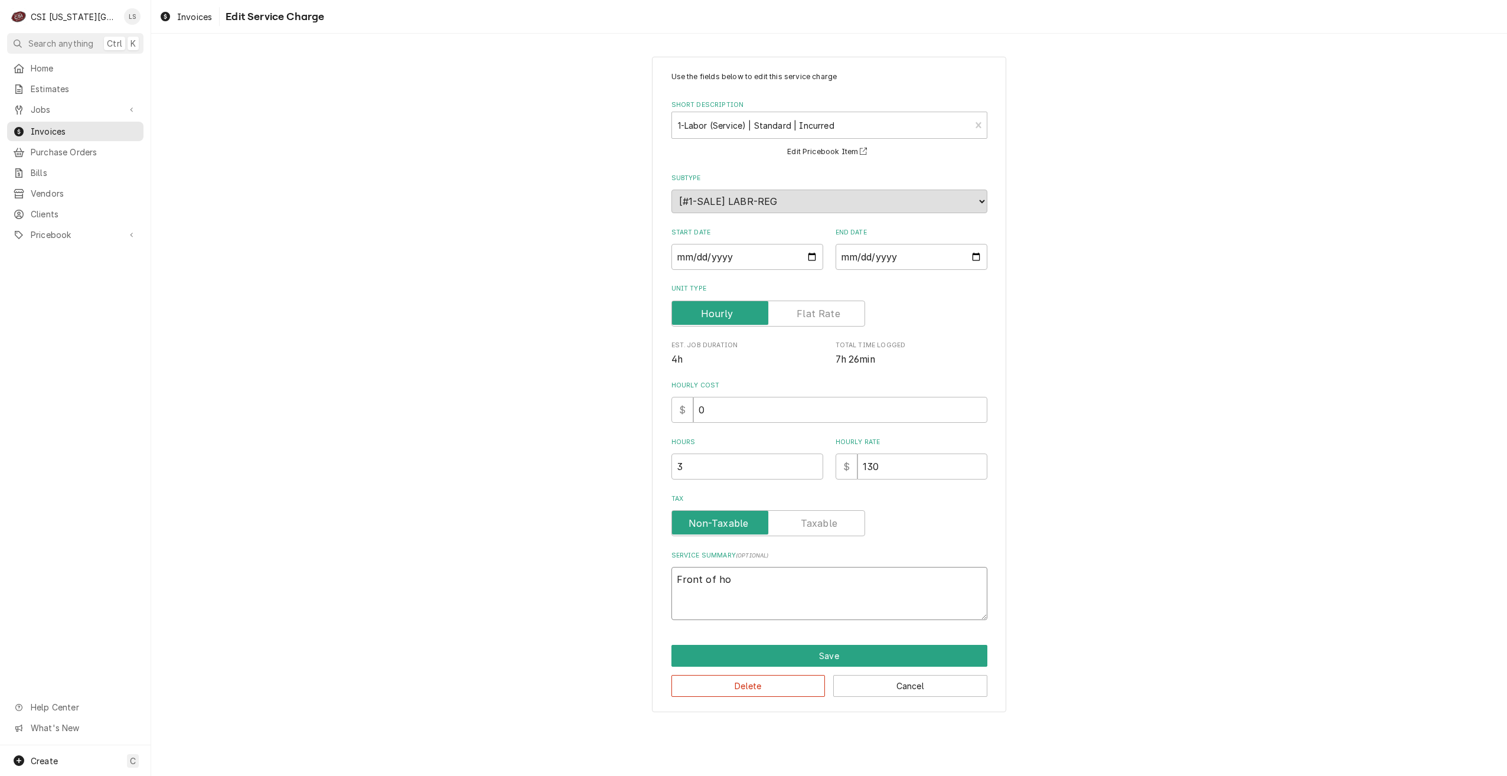
type textarea "x"
type textarea "Front of hou"
type textarea "x"
type textarea "Front of hous"
type textarea "x"
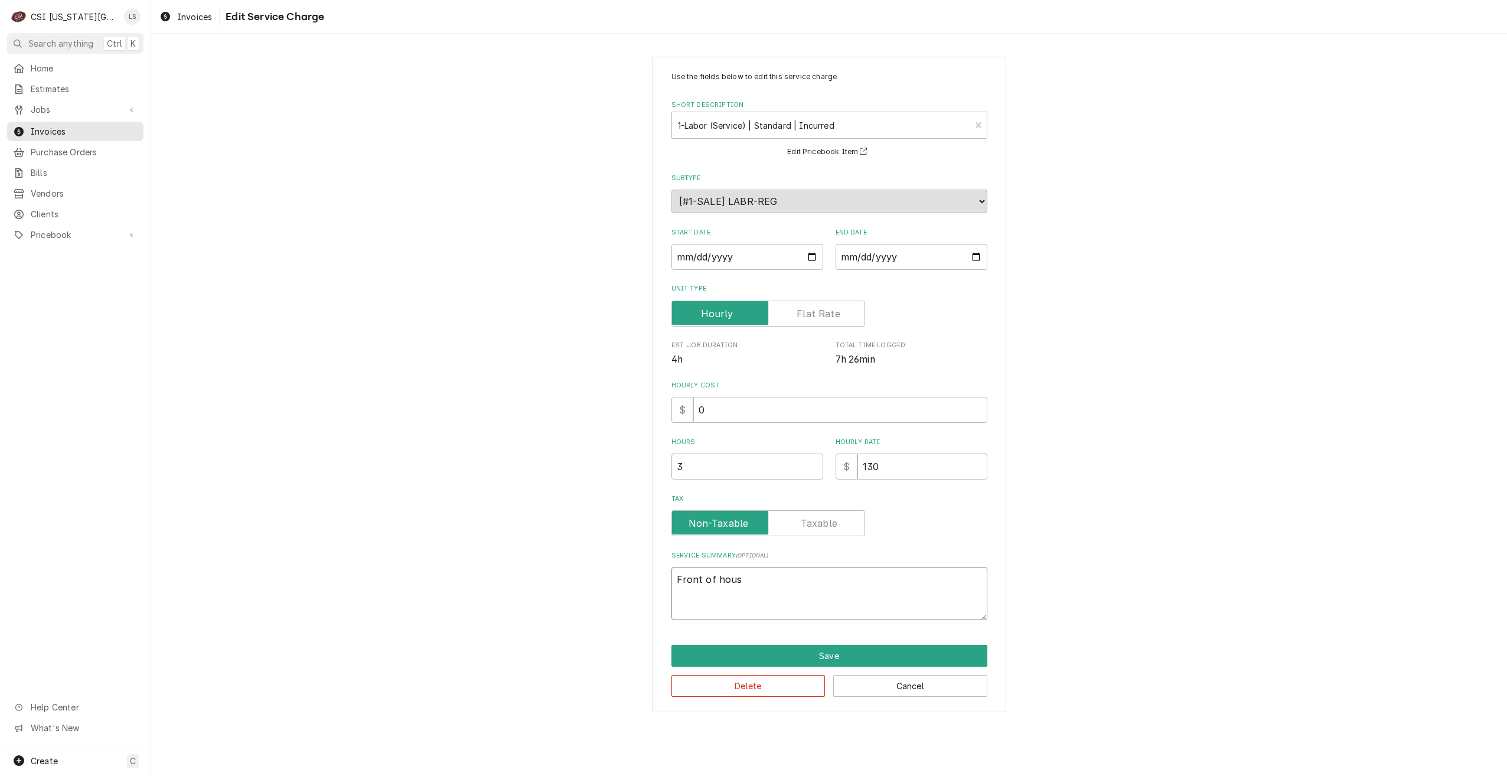
type textarea "Front of house"
type textarea "x"
type textarea "Front of house"
type textarea "x"
type textarea "Front of house r"
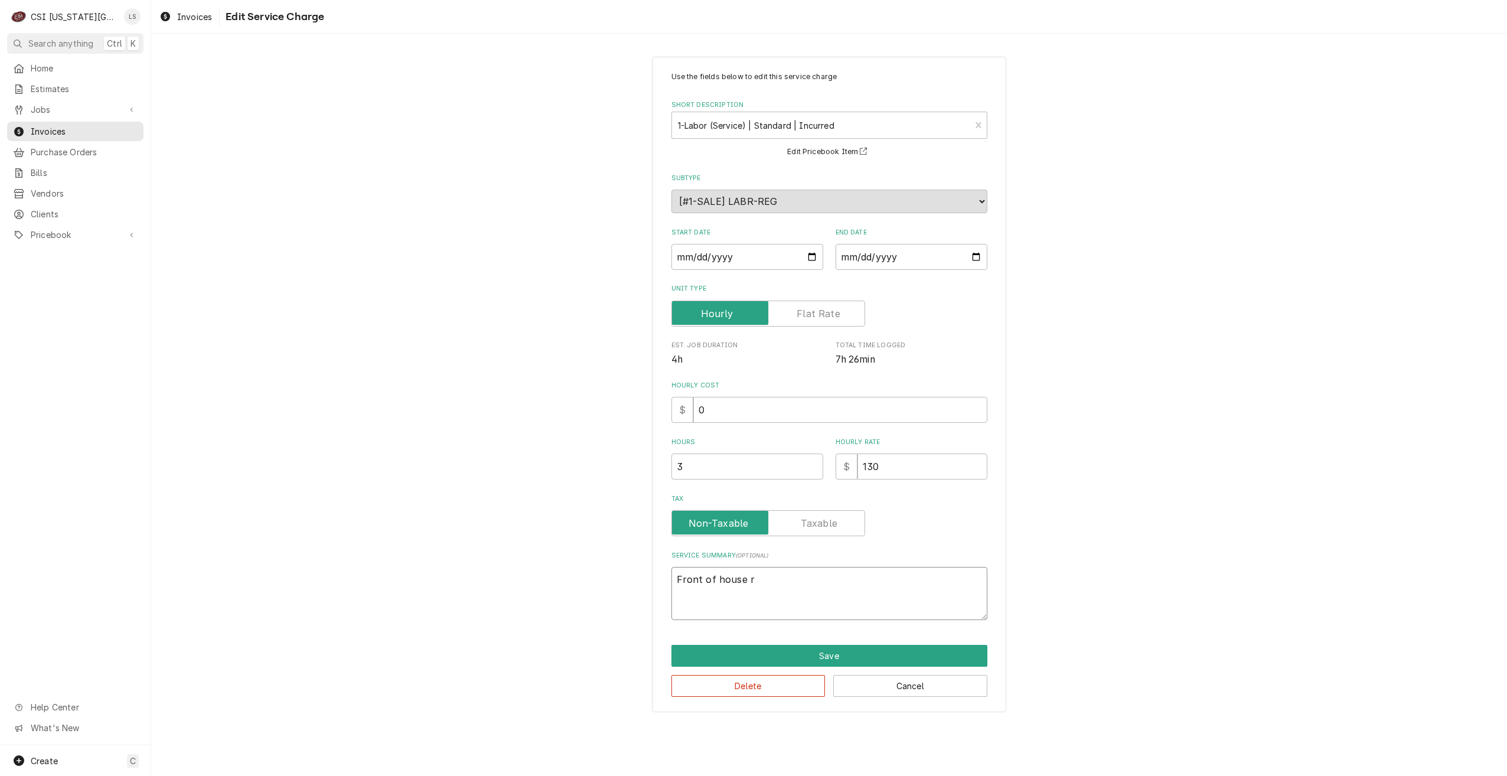
type textarea "x"
type textarea "Front of house re"
type textarea "x"
type textarea "Front of house rea"
type textarea "x"
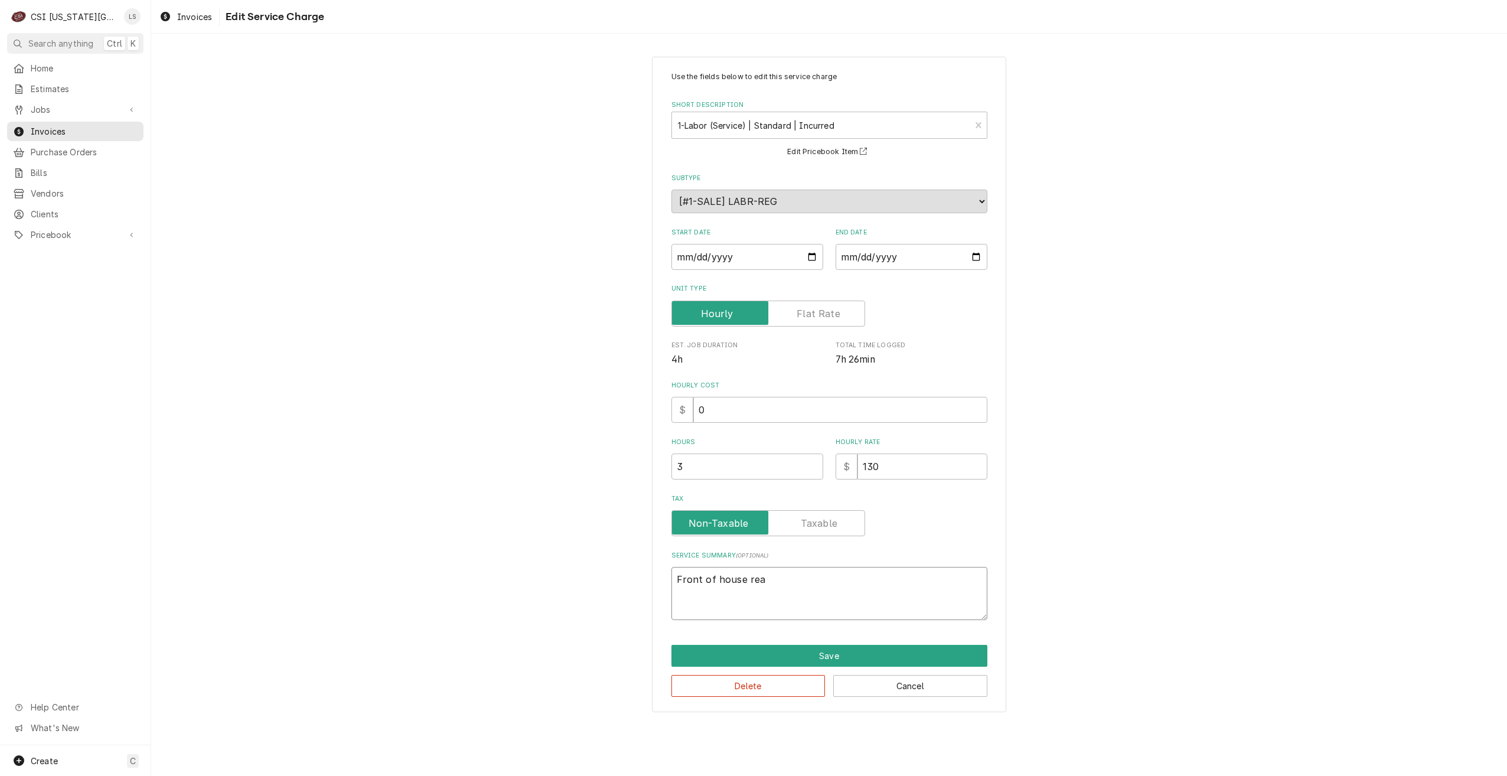
type textarea "Front of house reac"
type textarea "x"
type textarea "Front of house reach"
type textarea "x"
type textarea "Front of house reach"
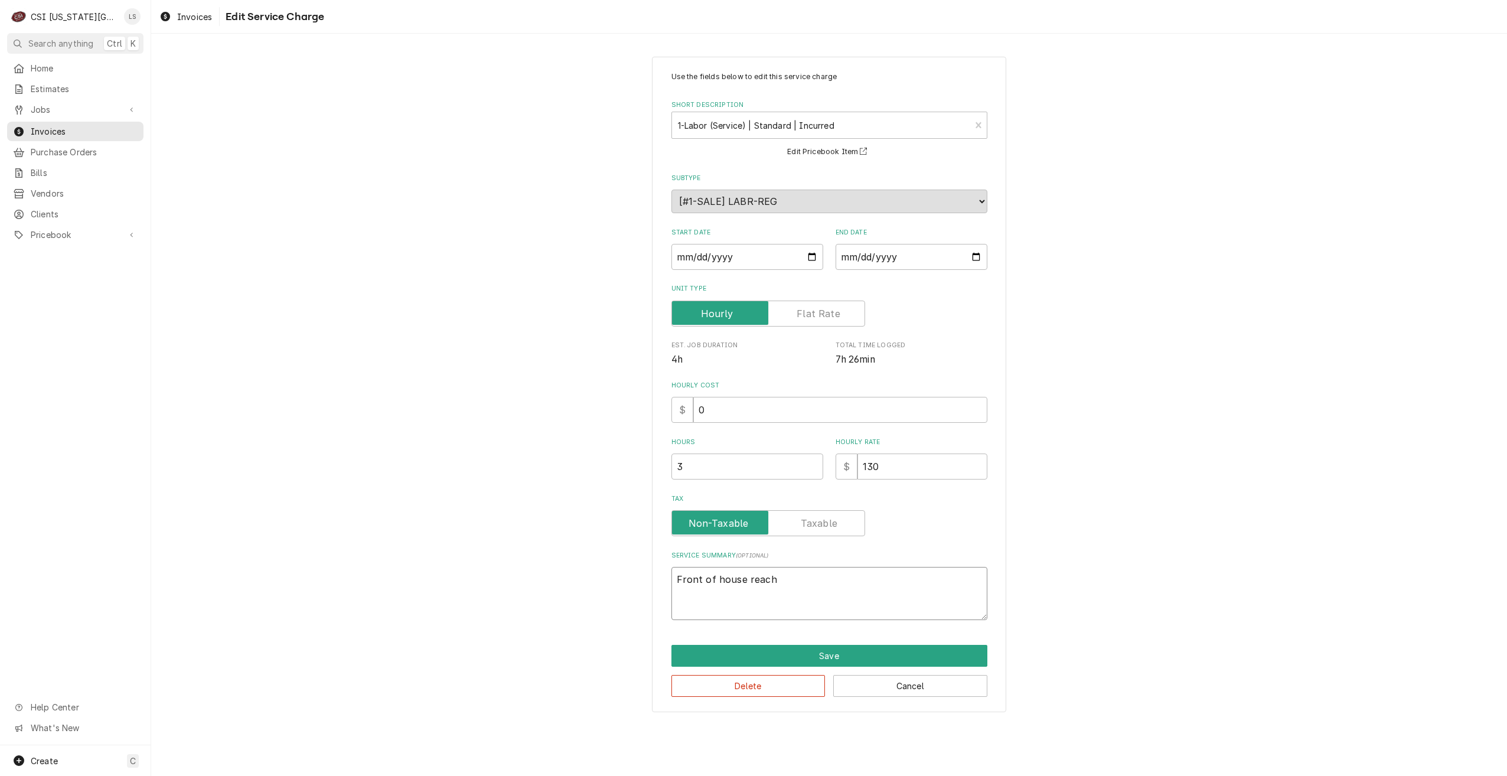
type textarea "x"
type textarea "Front of house reach i"
type textarea "x"
type textarea "Front of house reach in"
type textarea "x"
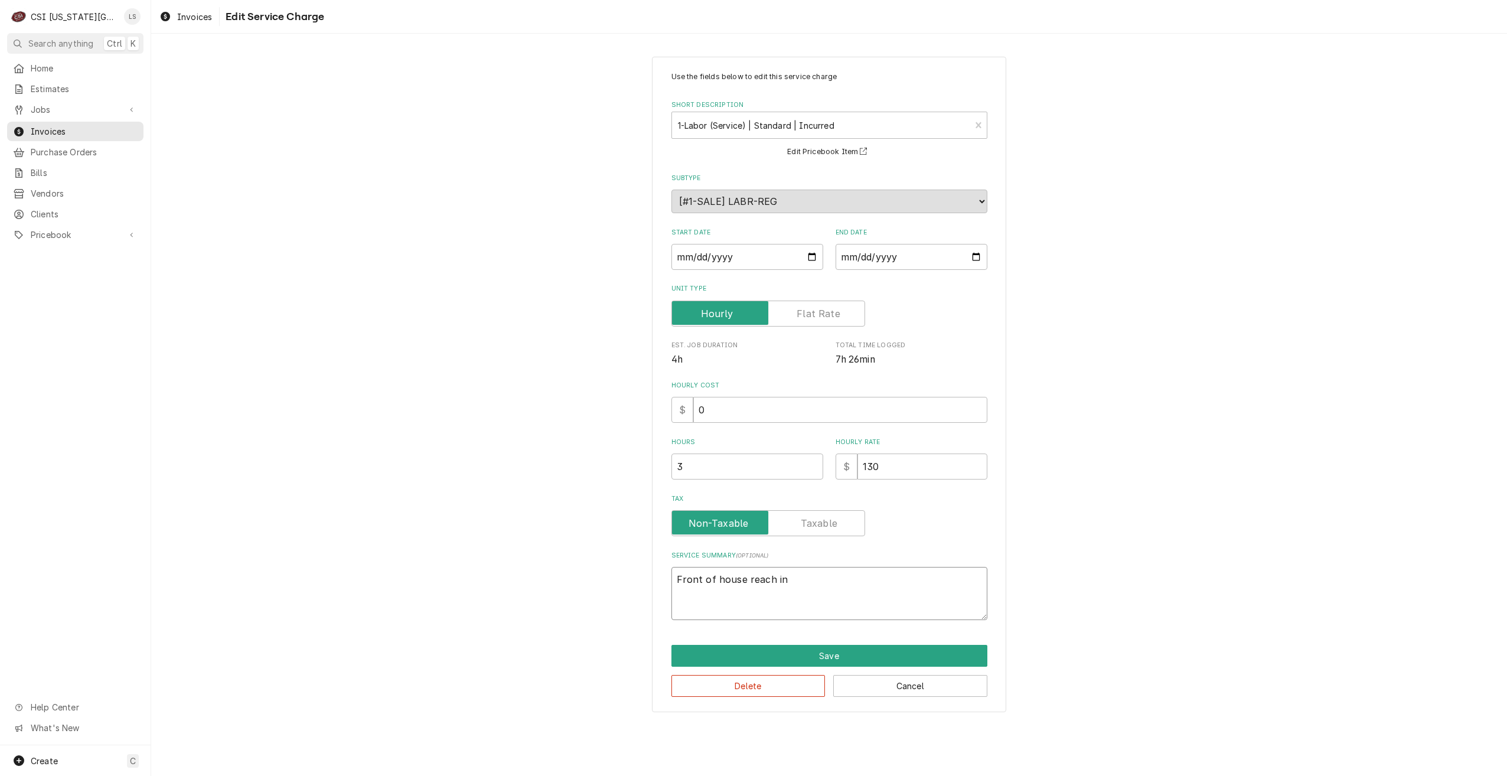
type textarea "Front of house reach in"
type textarea "x"
type textarea "Front of house reach in v"
type textarea "x"
type textarea "Front of house reach in vo"
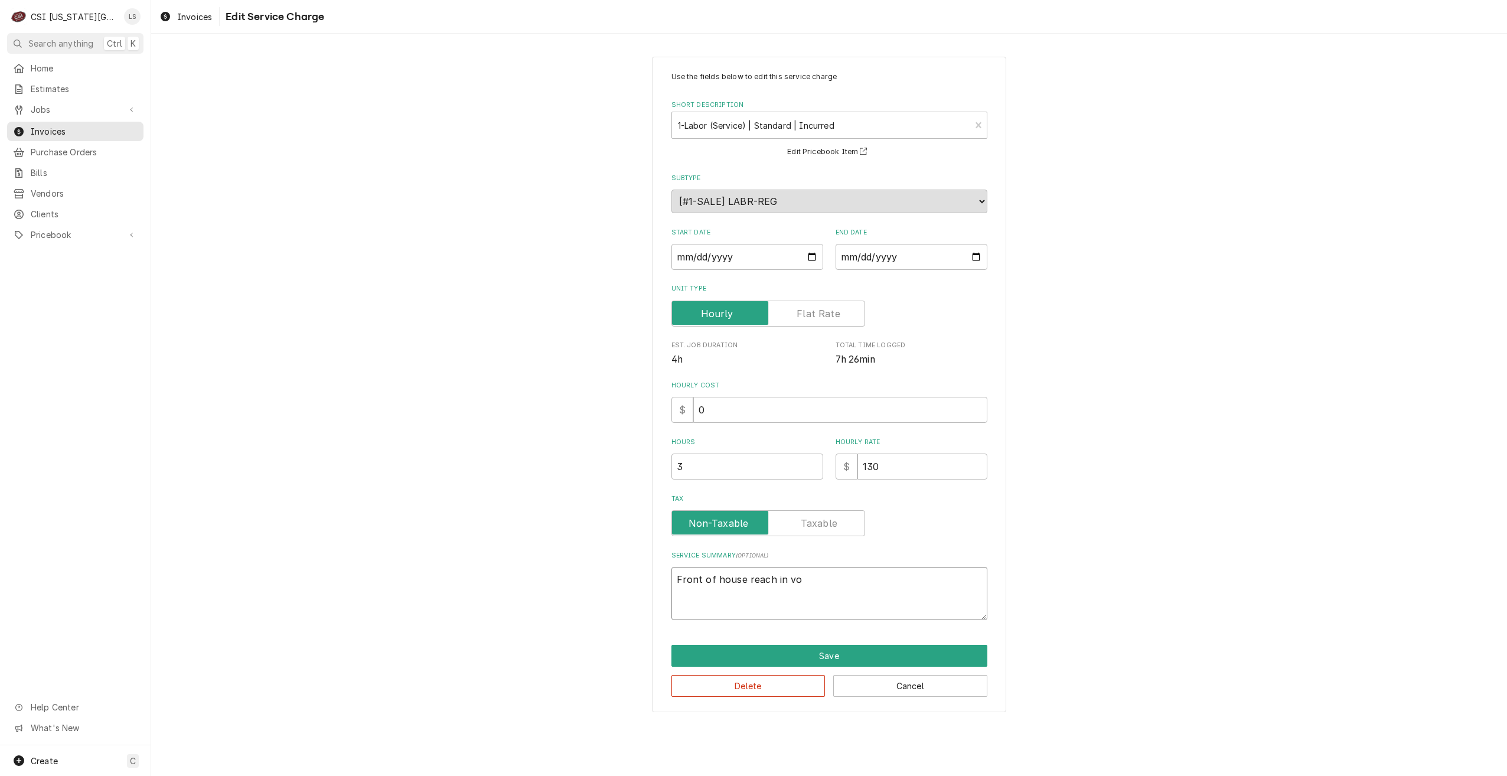
type textarea "x"
type textarea "Front of house reach in voo"
type textarea "x"
type textarea "Front of house reach in vo"
type textarea "x"
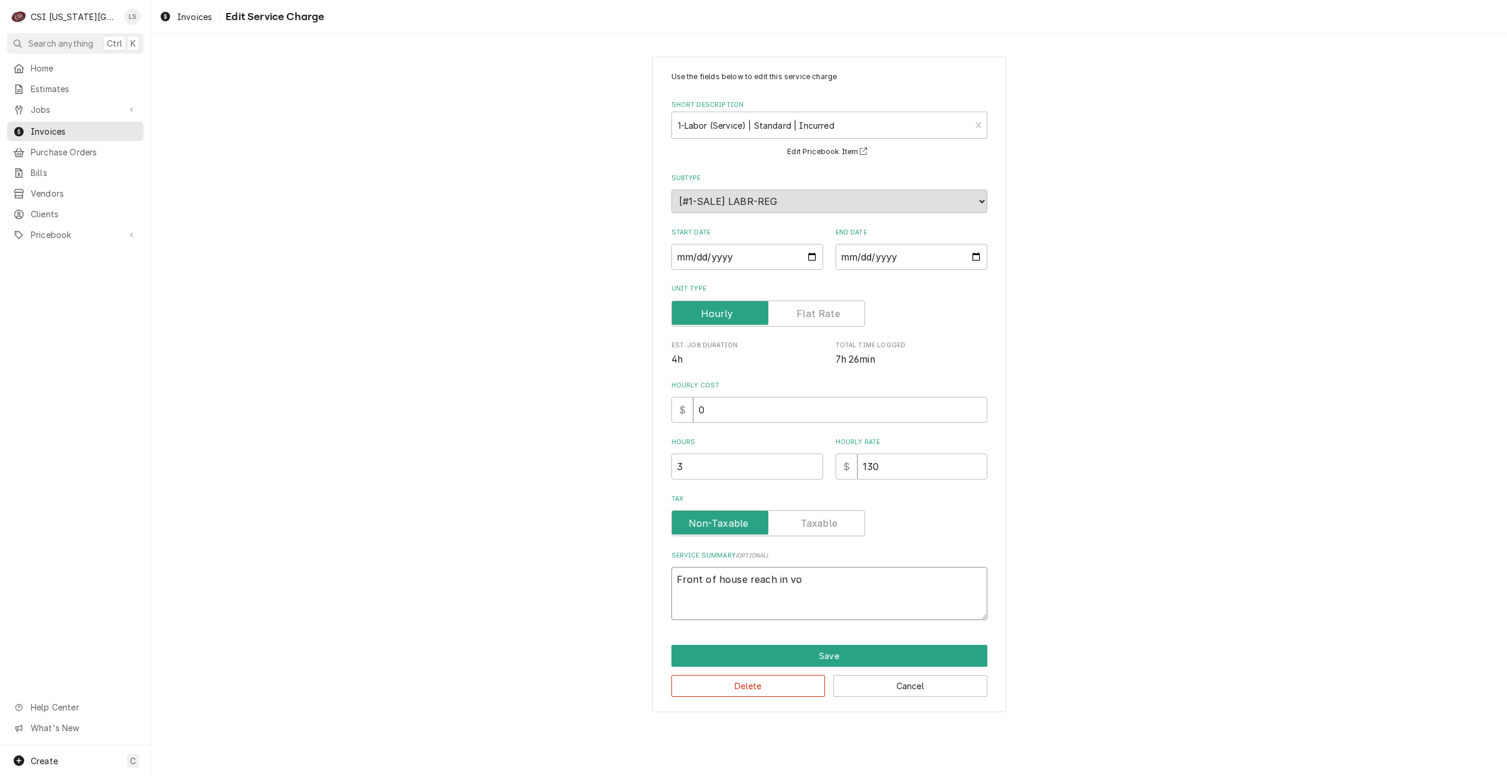
type textarea "Front of house reach in v"
type textarea "x"
type textarea "Front of house reach in"
type textarea "x"
type textarea "Front of house reach in c"
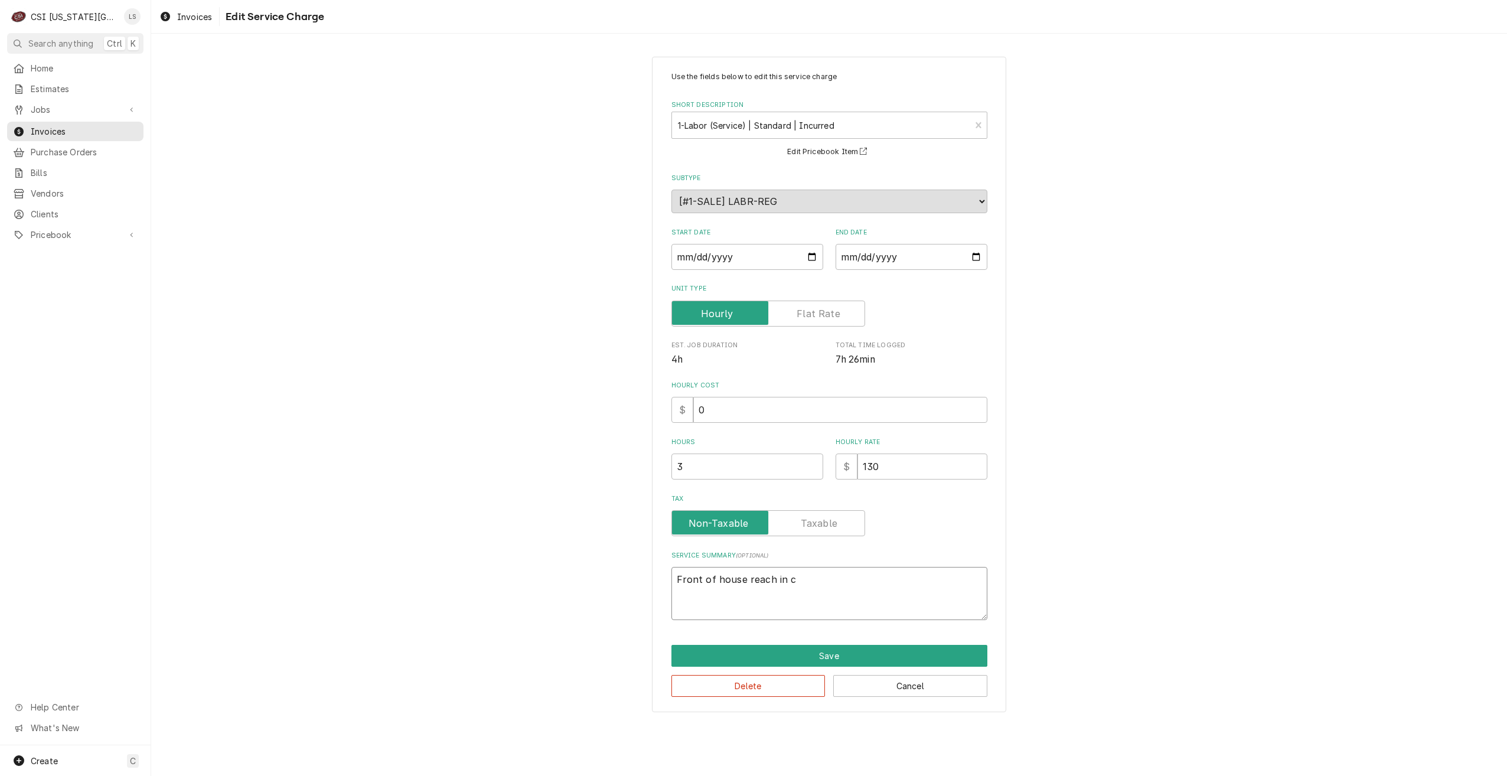
type textarea "x"
type textarea "Front of house reach in co"
type textarea "x"
type textarea "Front of house reach in coo"
type textarea "x"
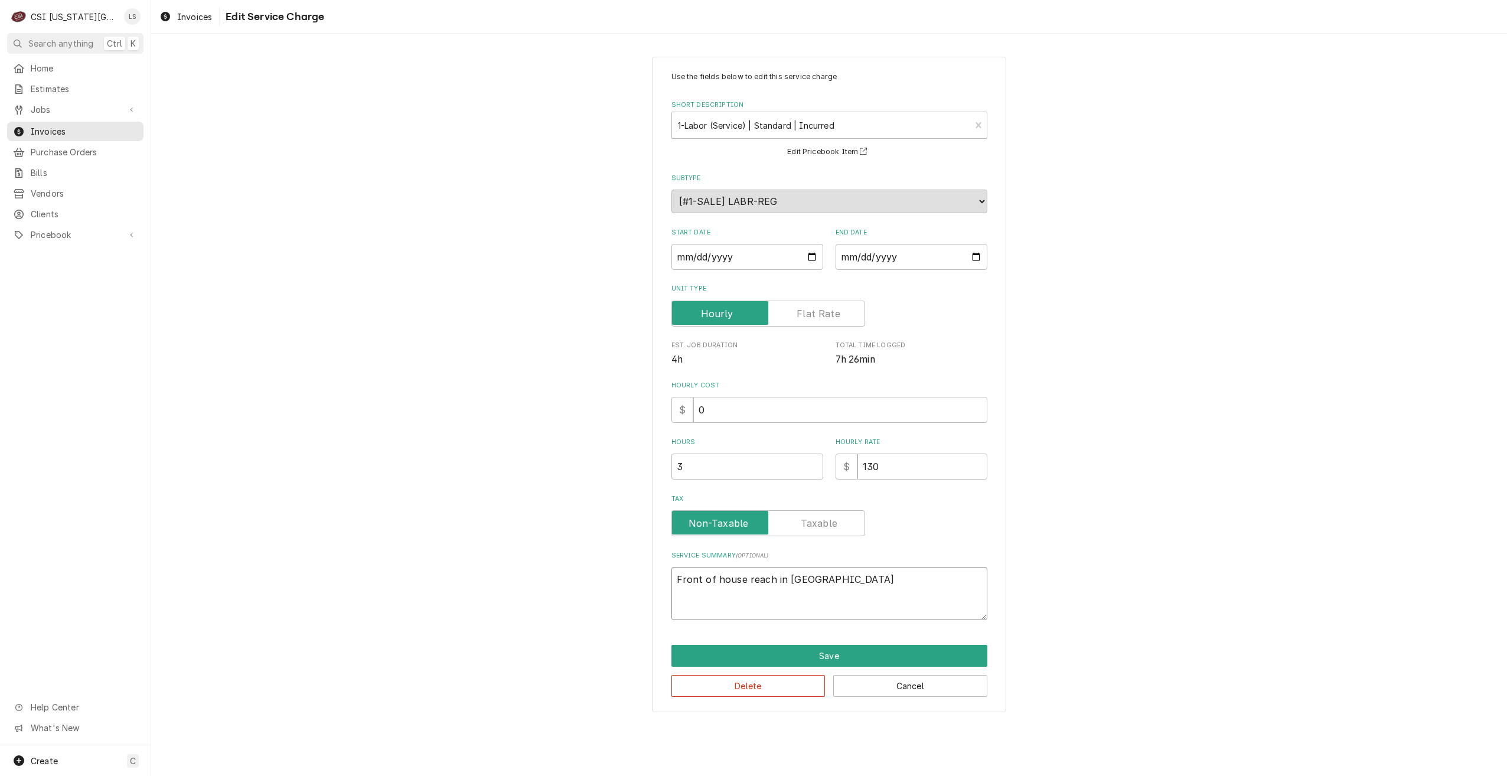
type textarea "Front of house reach in cool"
type textarea "x"
type textarea "Front of house reach in coole"
type textarea "x"
type textarea "Front of house reach in cooler"
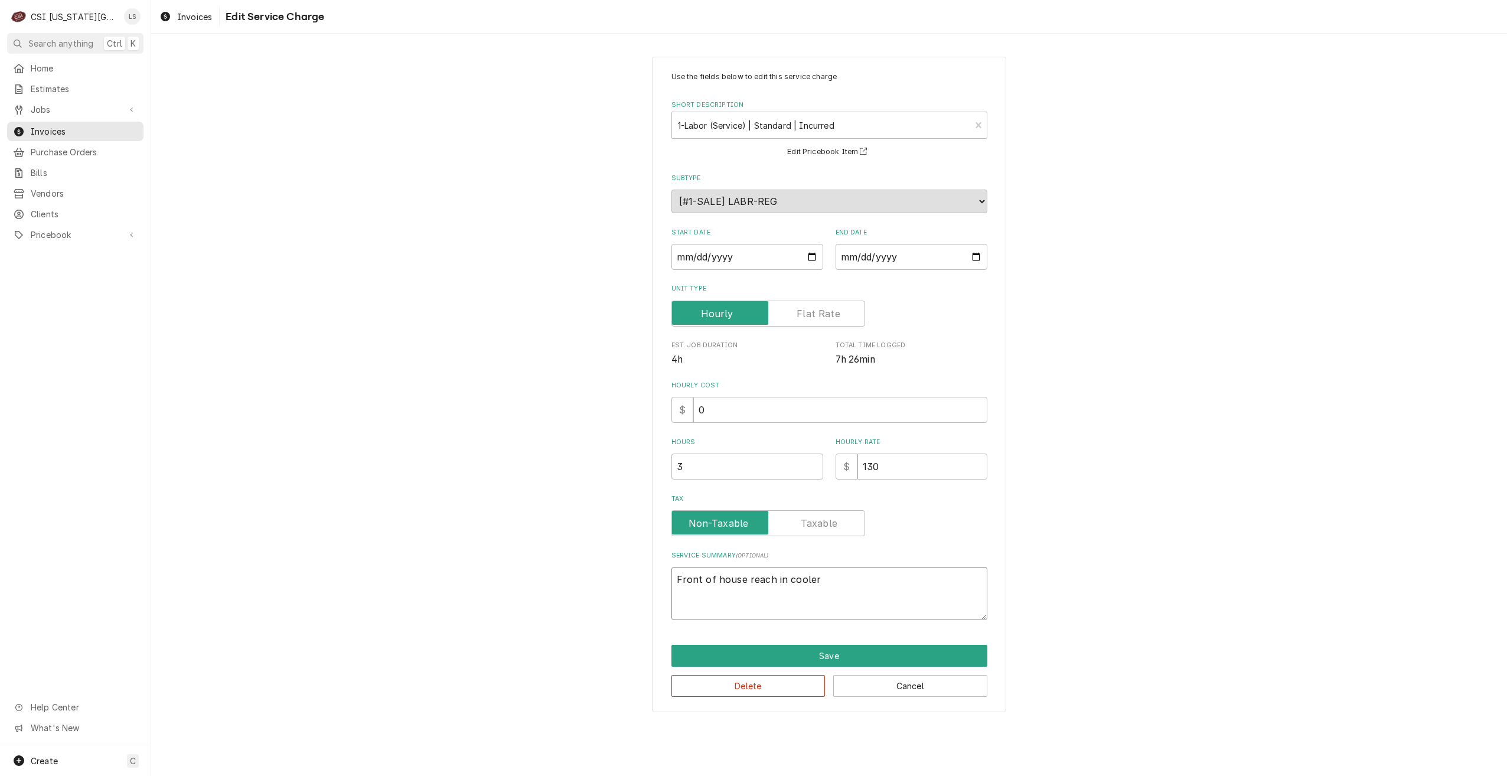
type textarea "x"
type textarea "Front of house reach in cooler"
type textarea "x"
type textarea "Front of house reach in cooler i"
type textarea "x"
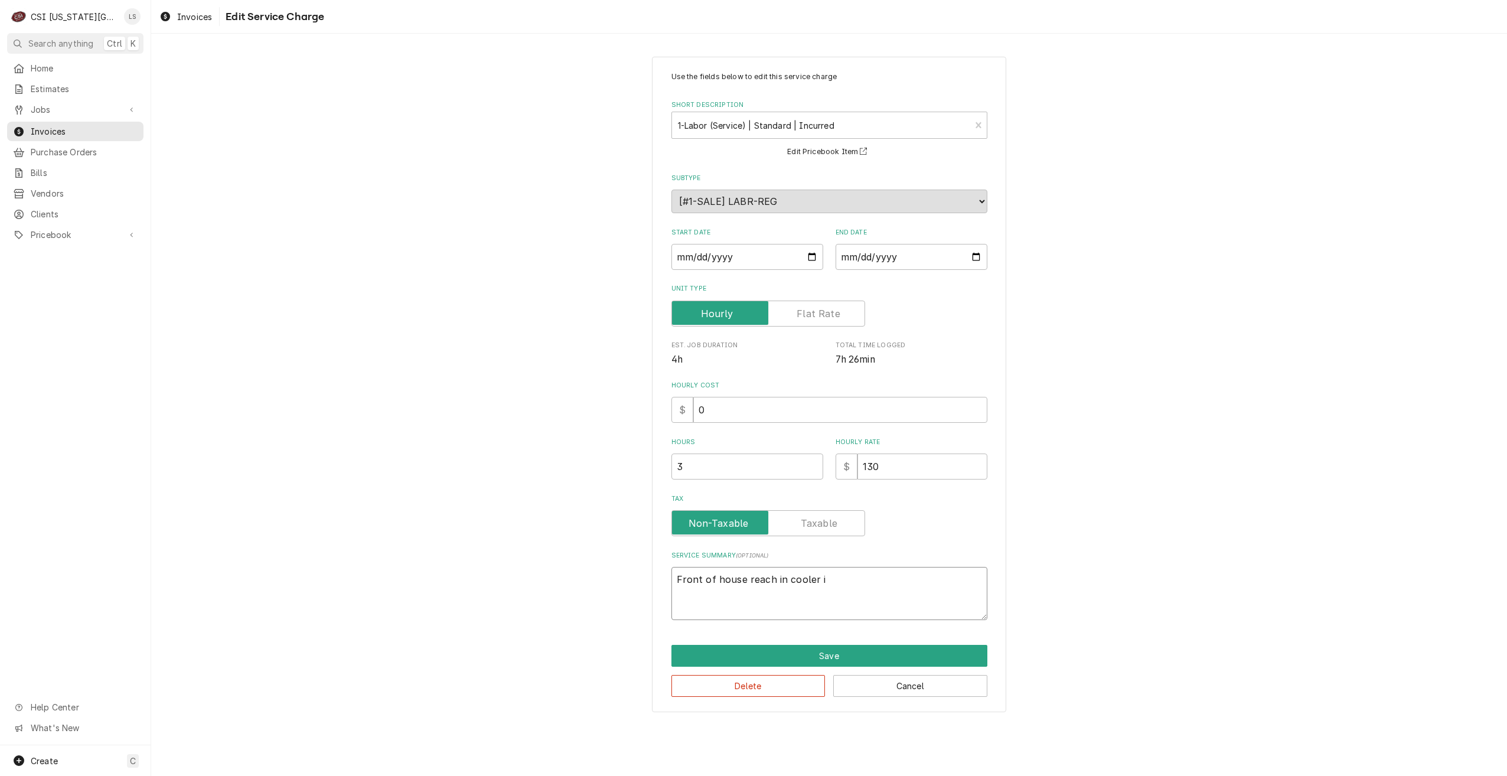
type textarea "Front of house reach in cooler is"
type textarea "x"
type textarea "Front of house reach in cooler is"
type textarea "x"
type textarea "Front of house reach in cooler is r"
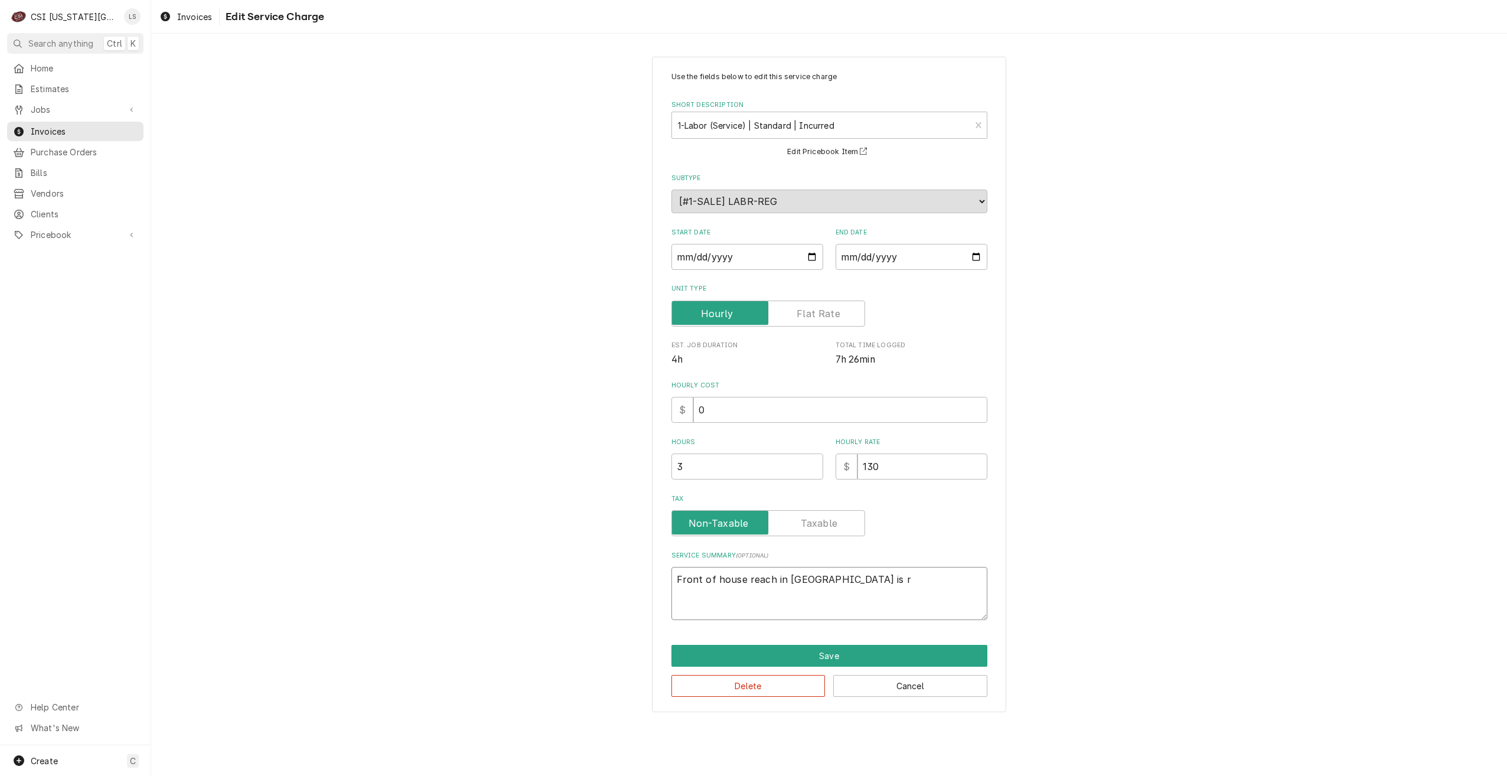
type textarea "x"
type textarea "Front of house reach in cooler is ru"
type textarea "x"
type textarea "Front of house reach in cooler is run"
type textarea "x"
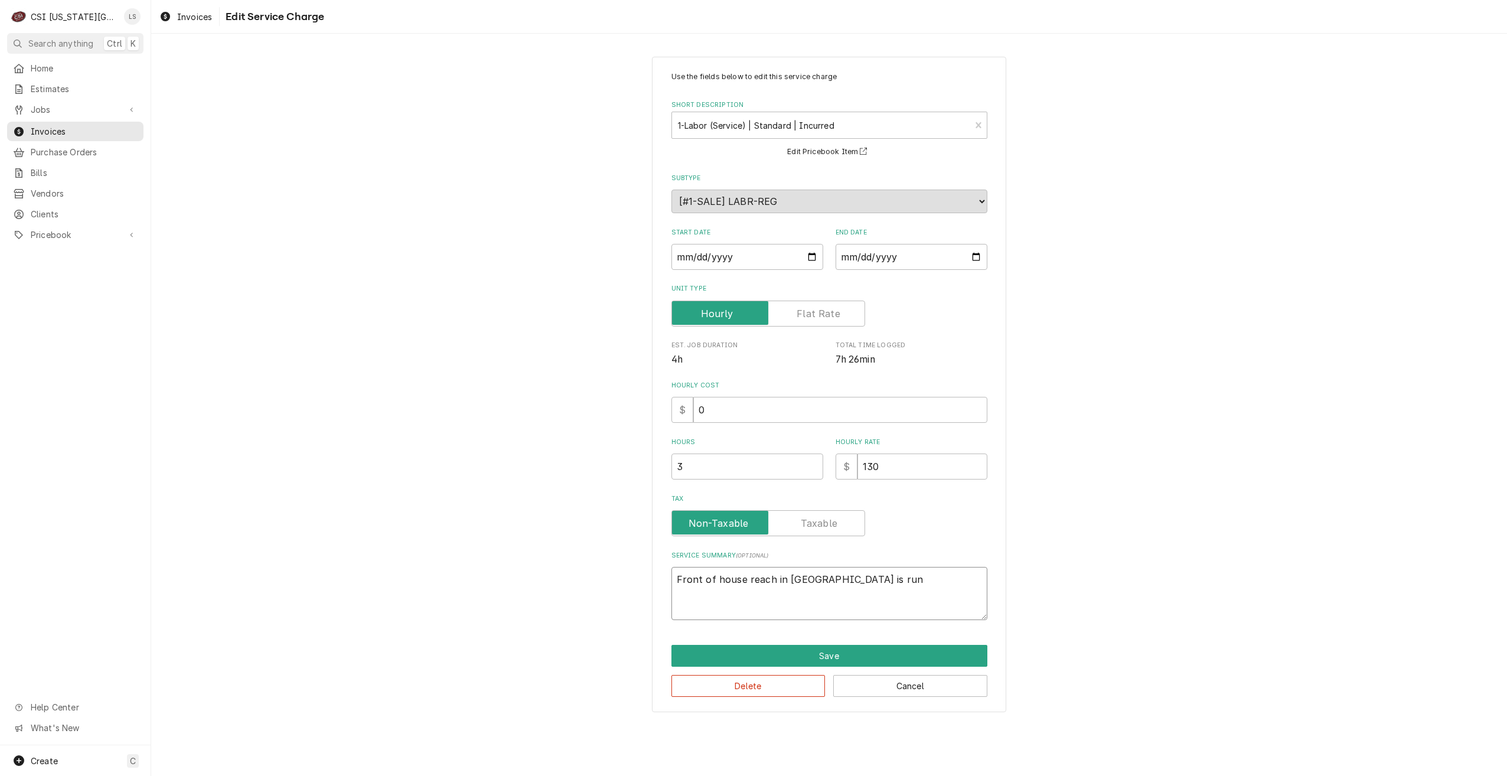
type textarea "Front of house reach in cooler is runn"
type textarea "x"
type textarea "Front of house reach in cooler is runni"
type textarea "x"
type textarea "Front of house reach in cooler is runnin"
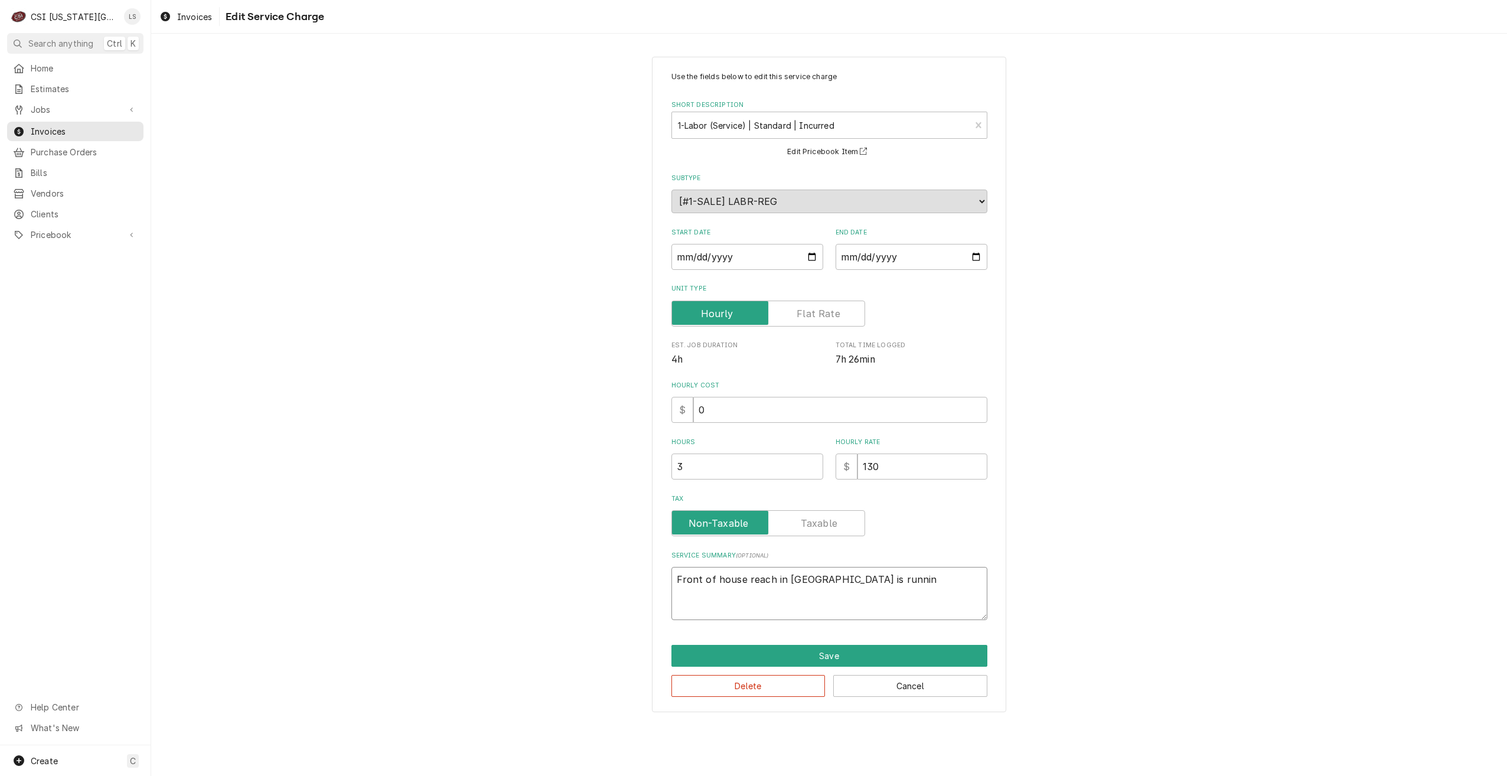
type textarea "x"
type textarea "Front of house reach in cooler is running"
type textarea "x"
type textarea "Front of house reach in cooler is running"
type textarea "x"
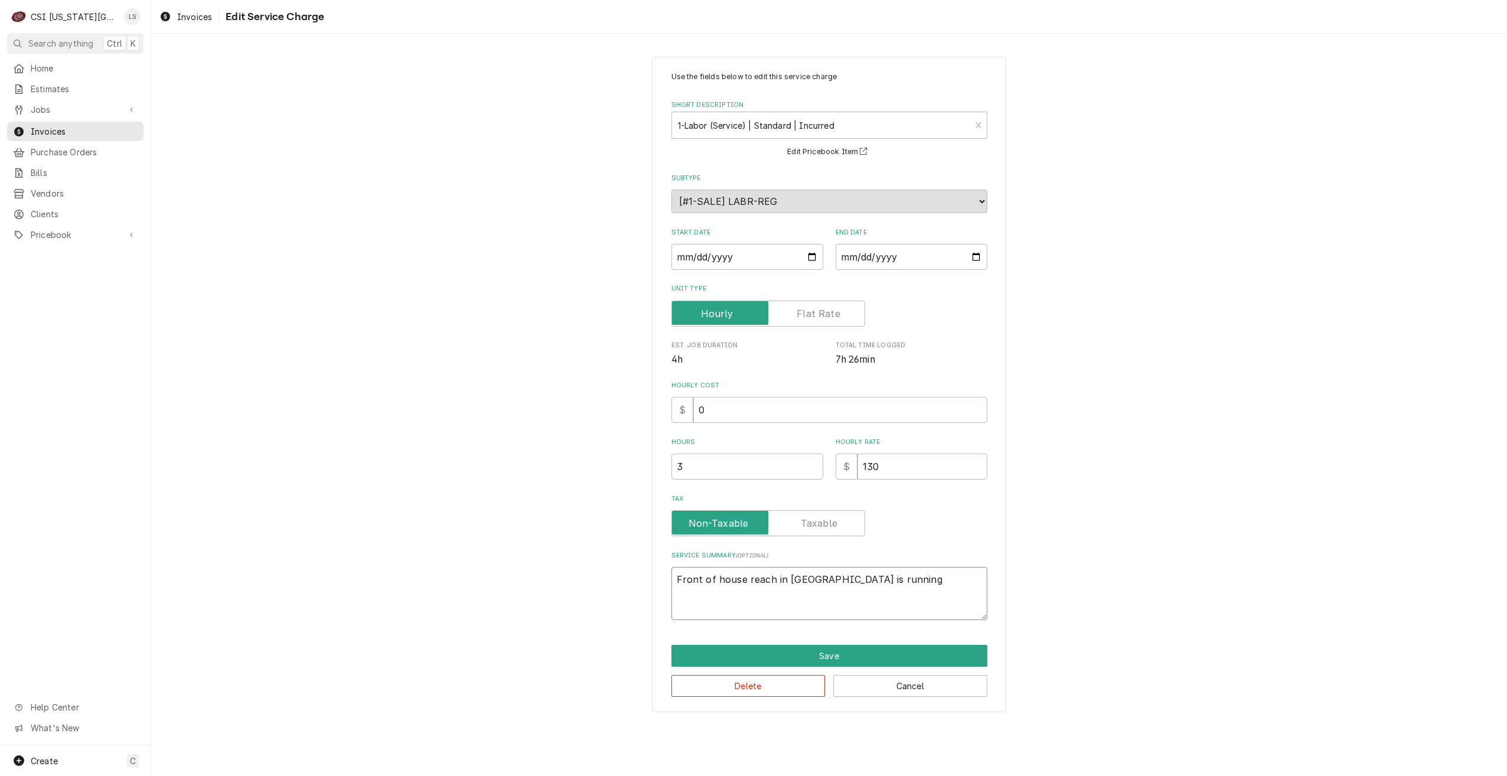
type textarea "Front of house reach in cooler is running a"
type textarea "x"
type textarea "Front of house reach in cooler is running at"
type textarea "x"
type textarea "Front of house reach in cooler is running at"
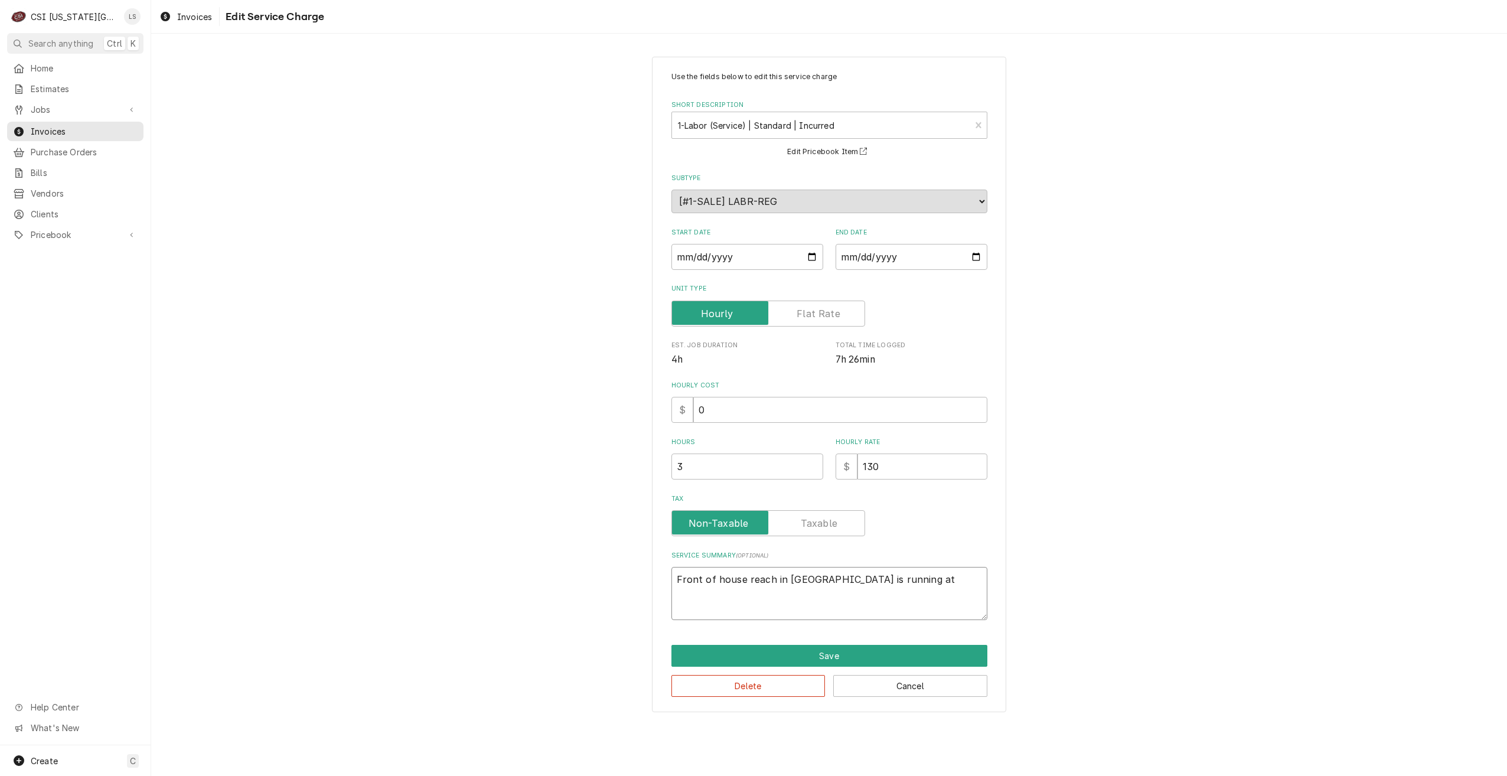
type textarea "x"
type textarea "Front of house reach in cooler is running at 4"
type textarea "x"
type textarea "Front of house reach in cooler is running at 43"
type textarea "x"
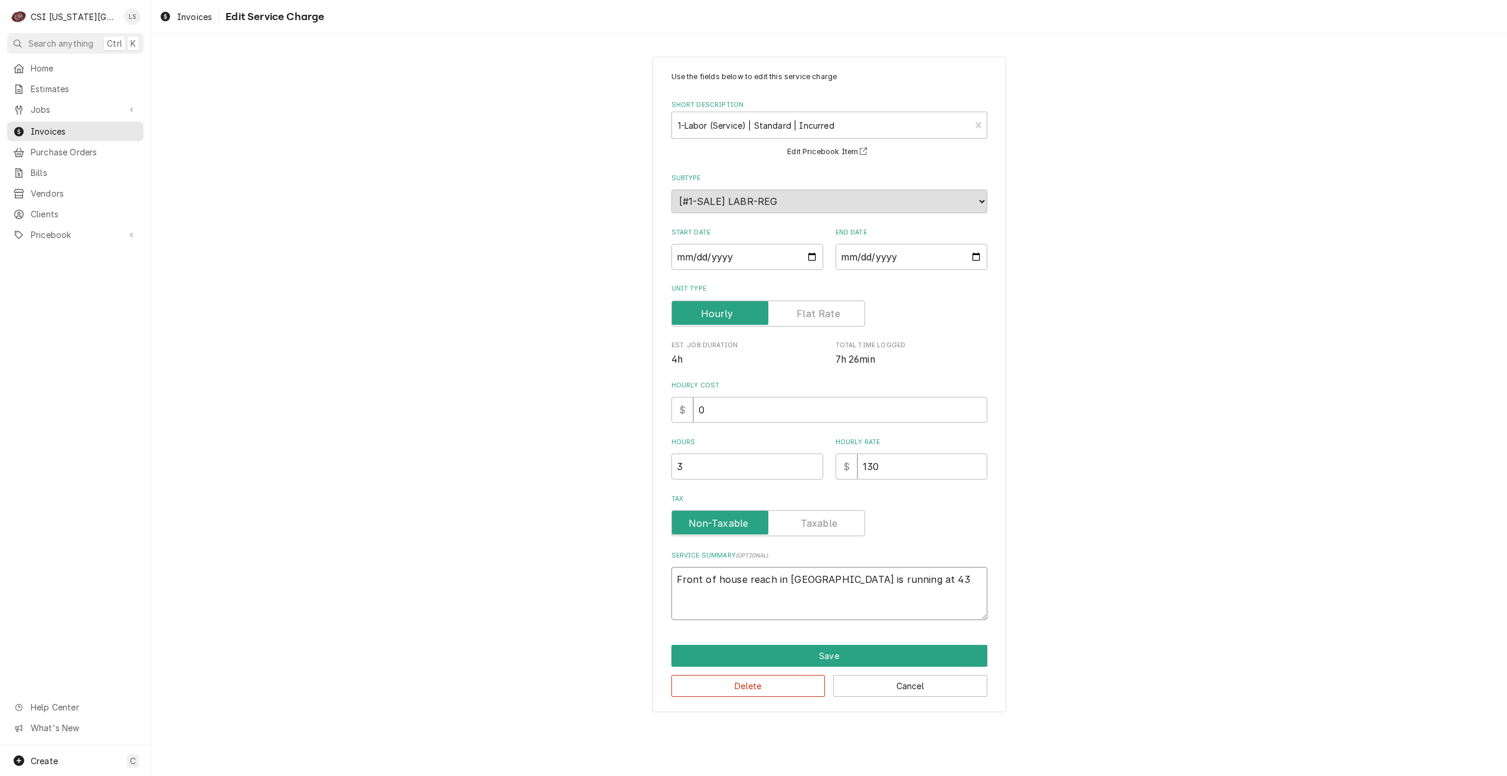
type textarea "Front of house reach in cooler is running at 43"
type textarea "x"
type textarea "Front of house reach in cooler is running at 43 d"
type textarea "x"
type textarea "Front of house reach in cooler is running at 43 de"
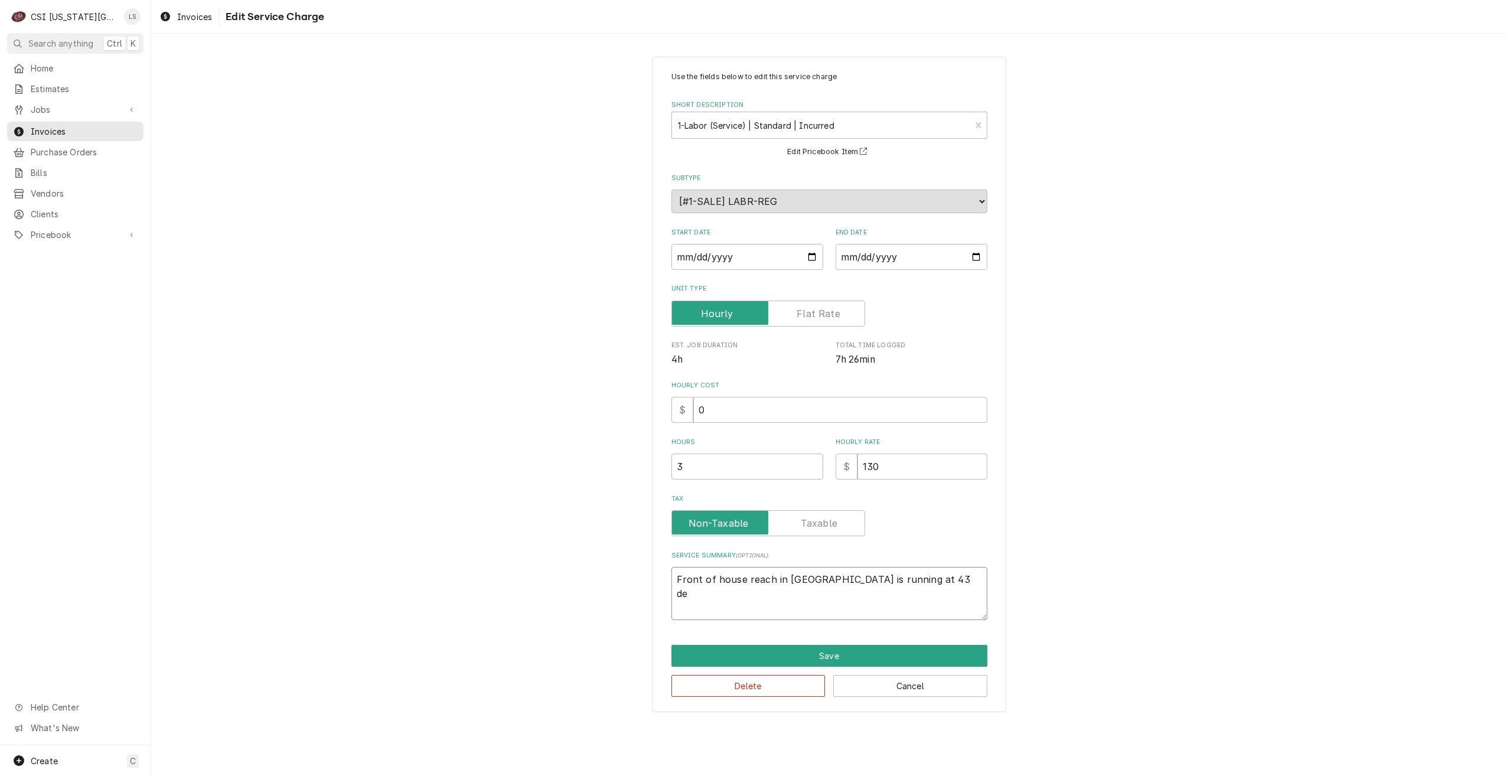
type textarea "x"
type textarea "Front of house reach in cooler is running at 43 def"
type textarea "x"
type textarea "Front of house reach in cooler is running at 43 defr"
type textarea "x"
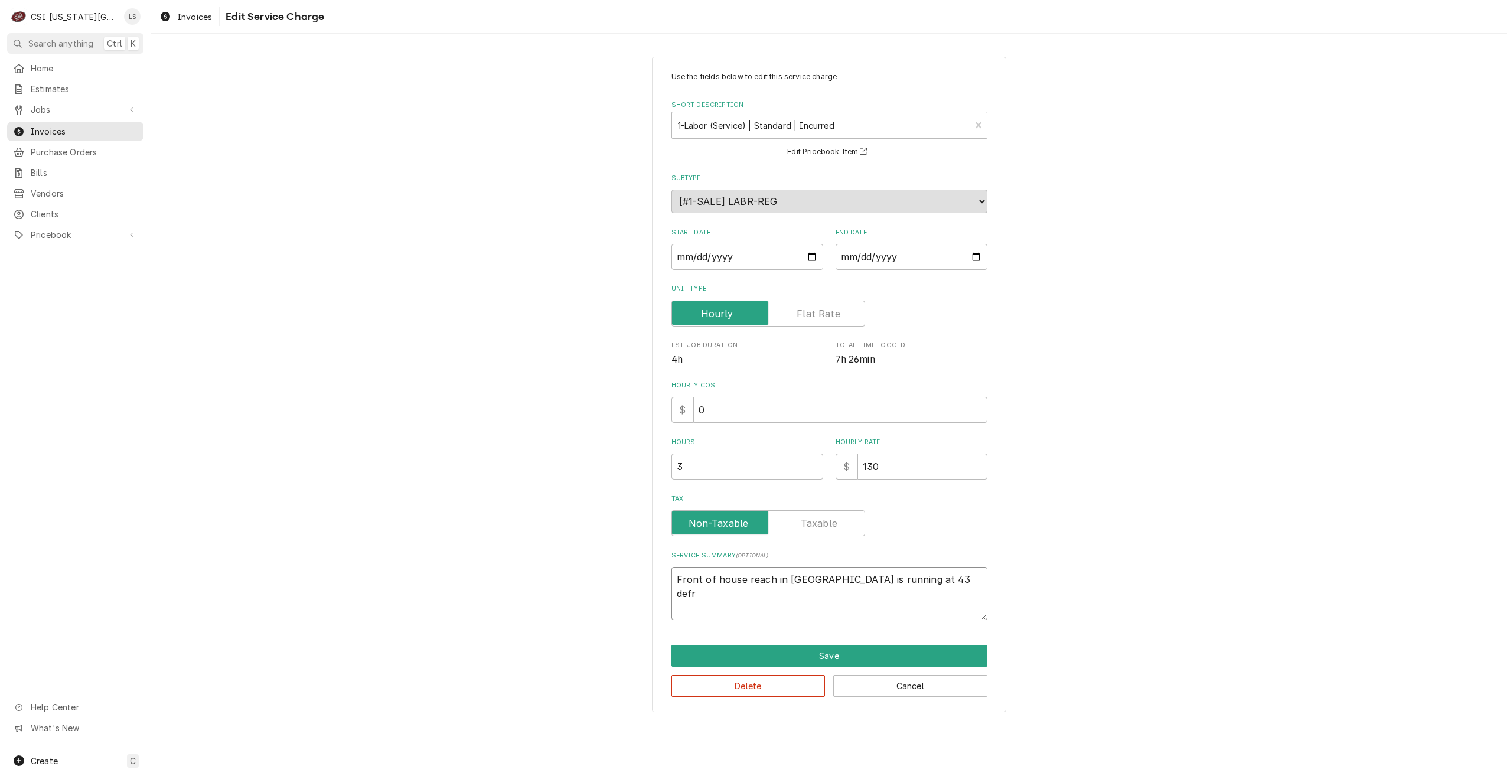
type textarea "Front of house reach in cooler is running at 43 defre"
type textarea "x"
type textarea "Front of house reach in cooler is running at 43 defr"
type textarea "x"
type textarea "Front of house reach in cooler is running at 43 def"
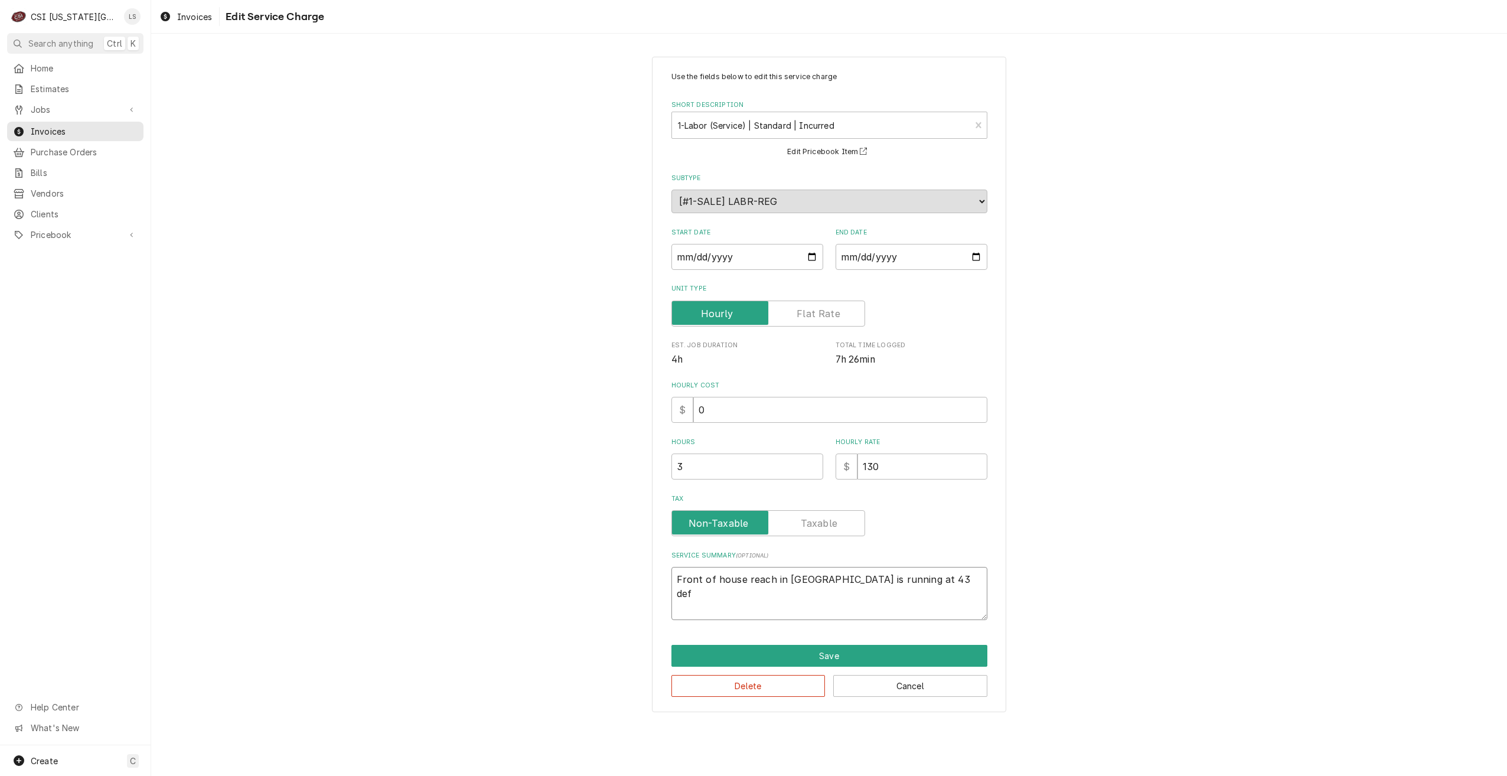
type textarea "x"
type textarea "Front of house reach in cooler is running at 43 de"
type textarea "x"
type textarea "Front of house reach in cooler is running at 43 deg"
type textarea "x"
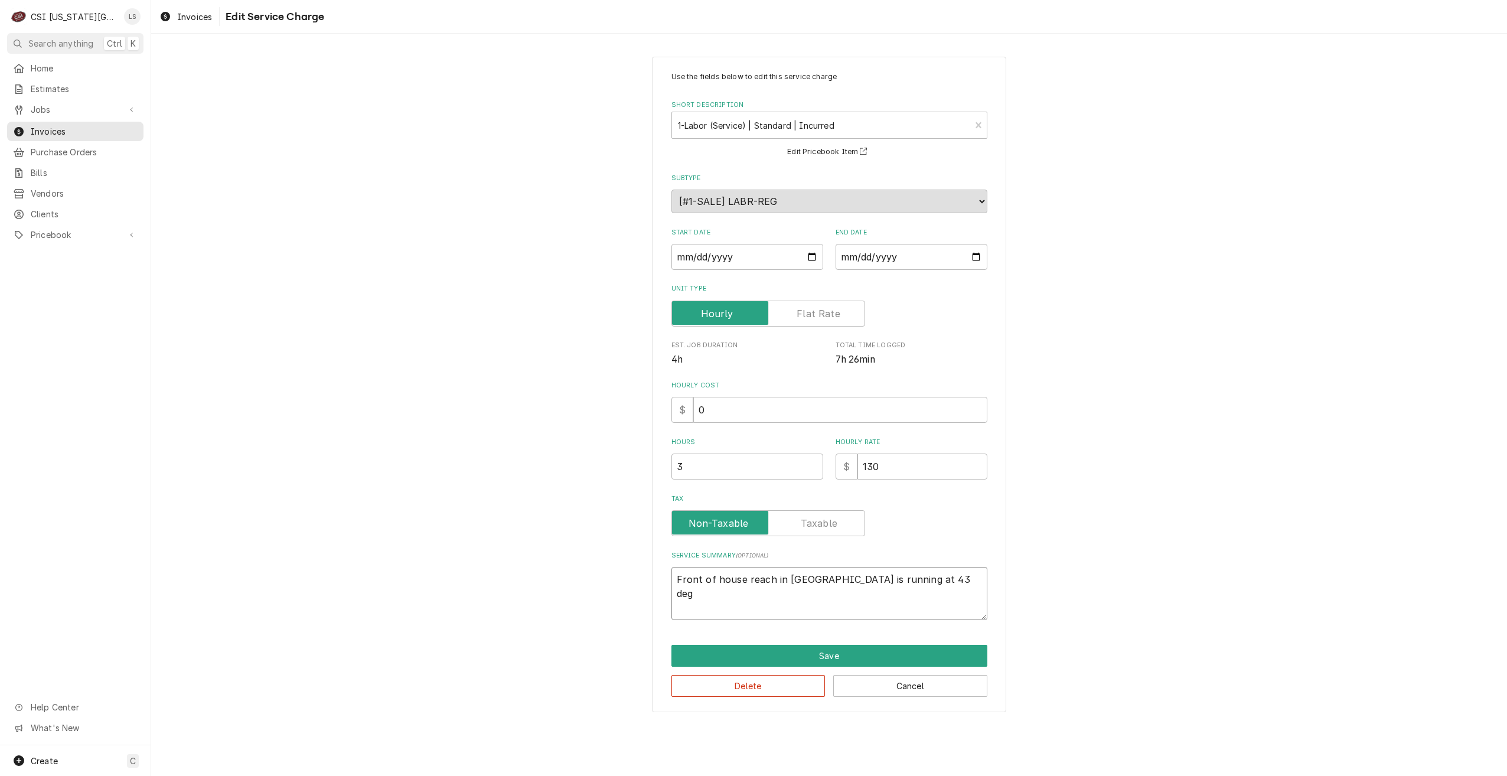
type textarea "Front of house reach in cooler is running at 43 degr"
type textarea "x"
type textarea "Front of house reach in cooler is running at 43 degre"
type textarea "x"
type textarea "Front of house reach in cooler is running at 43 degree"
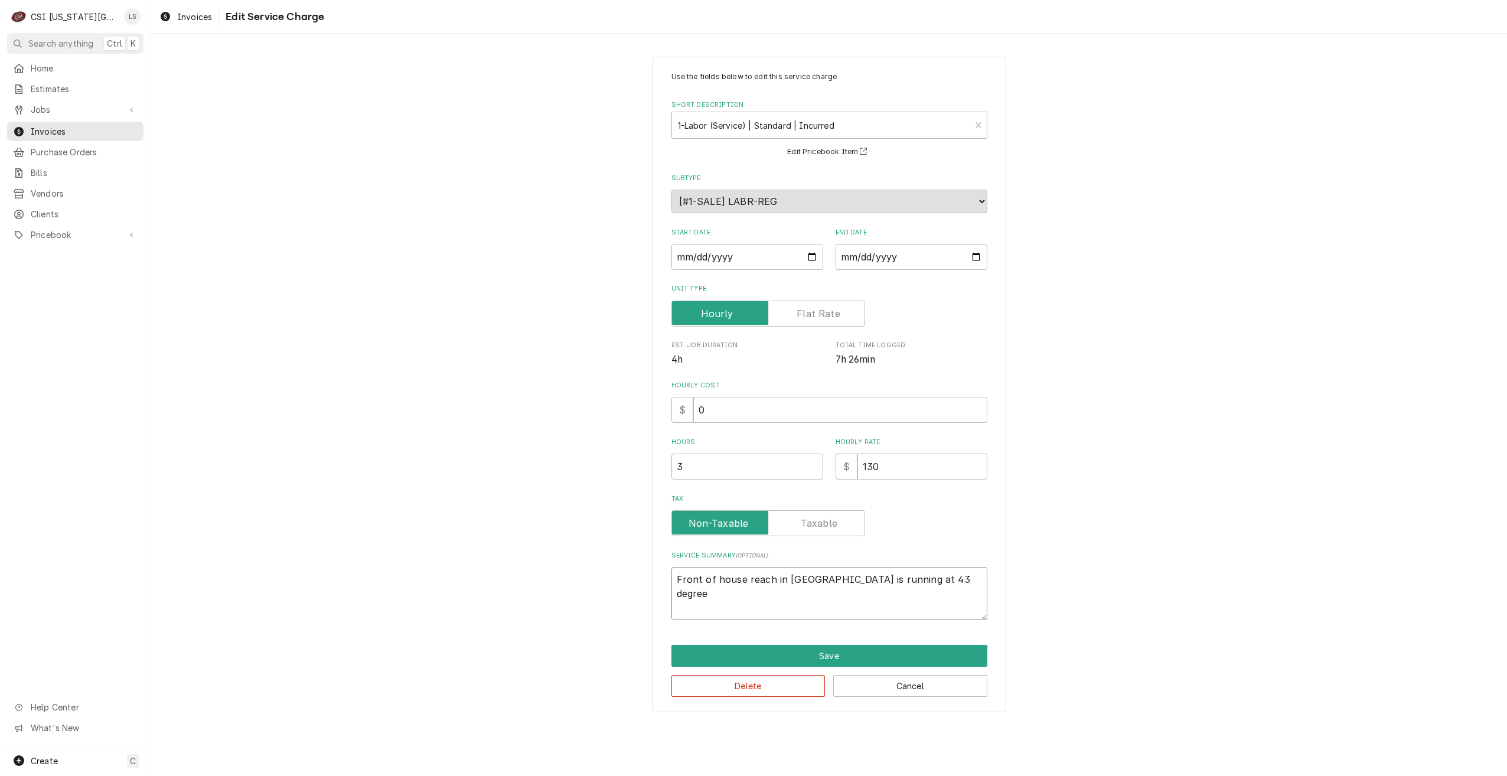
type textarea "x"
type textarea "Front of house reach in cooler is running at 43 degrees"
type textarea "x"
type textarea "Front of house reach in cooler is running at 43 degrees:"
type textarea "x"
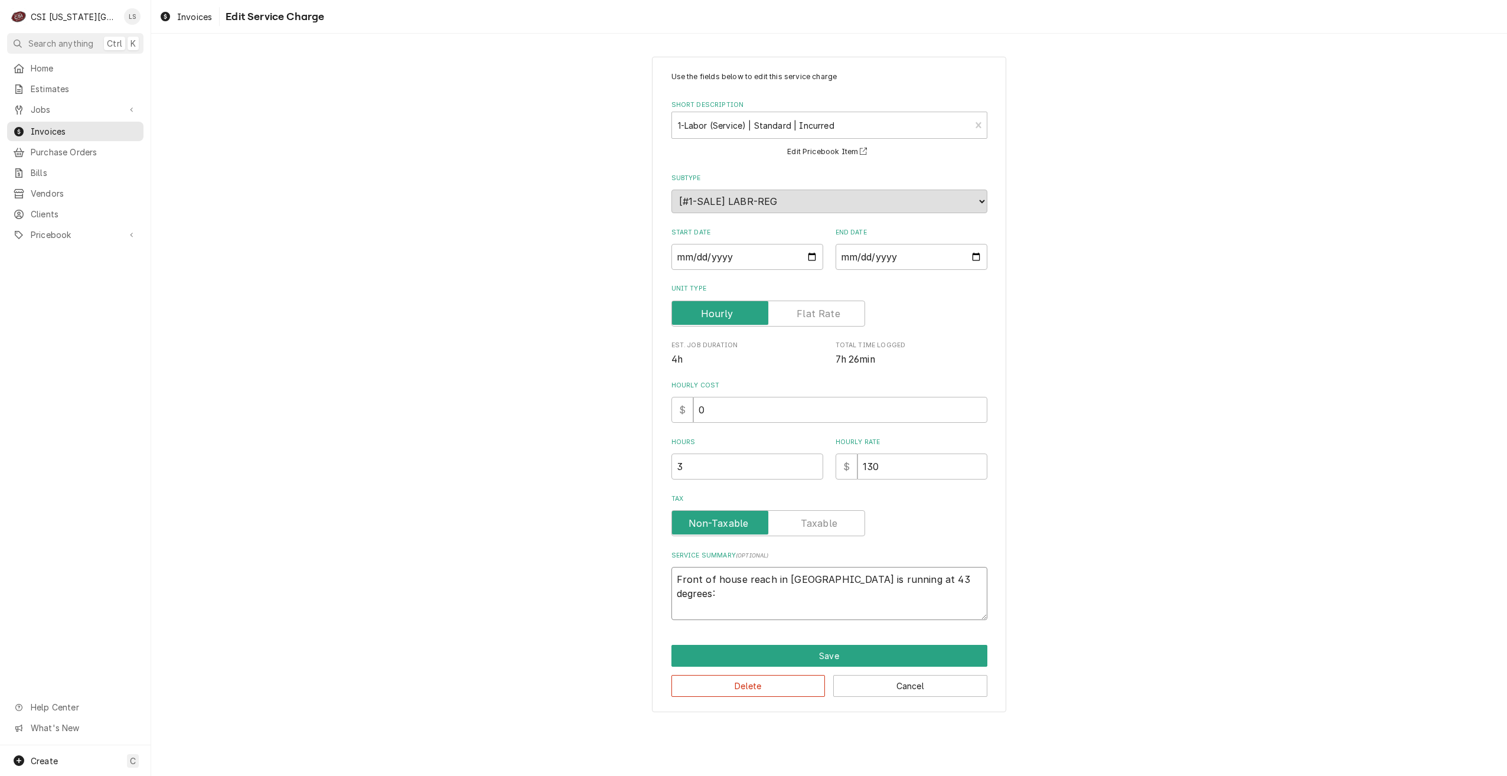
type textarea "Front of house reach in cooler is running at 43 degrees:"
type textarea "x"
type textarea "Front of house reach in cooler is running at 43 degrees: C"
type textarea "x"
type textarea "Front of house reach in cooler is running at 43 degrees: Ch"
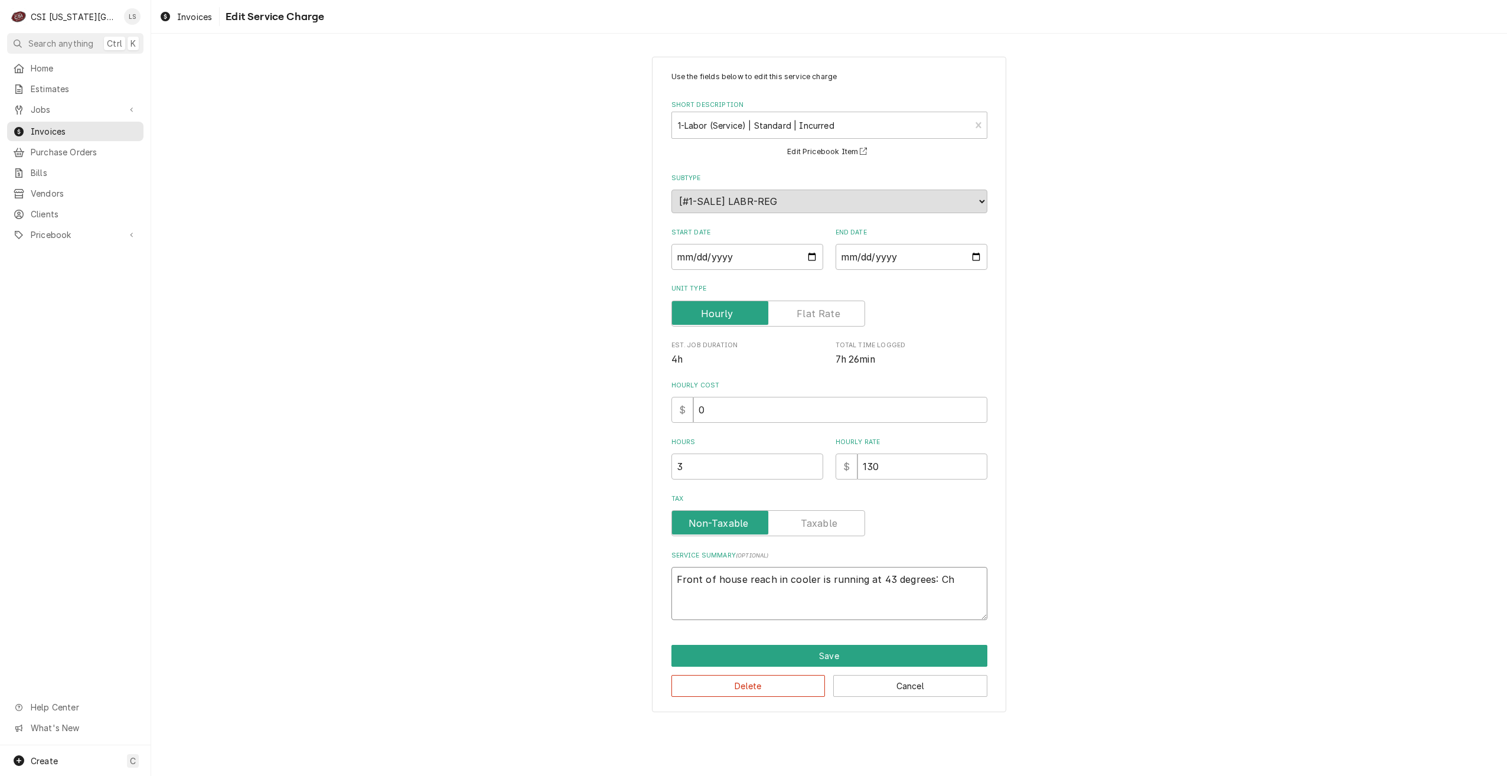
type textarea "x"
type textarea "Front of house reach in cooler is running at 43 degrees: Che"
type textarea "x"
type textarea "Front of house reach in cooler is running at 43 degrees: Chec"
type textarea "x"
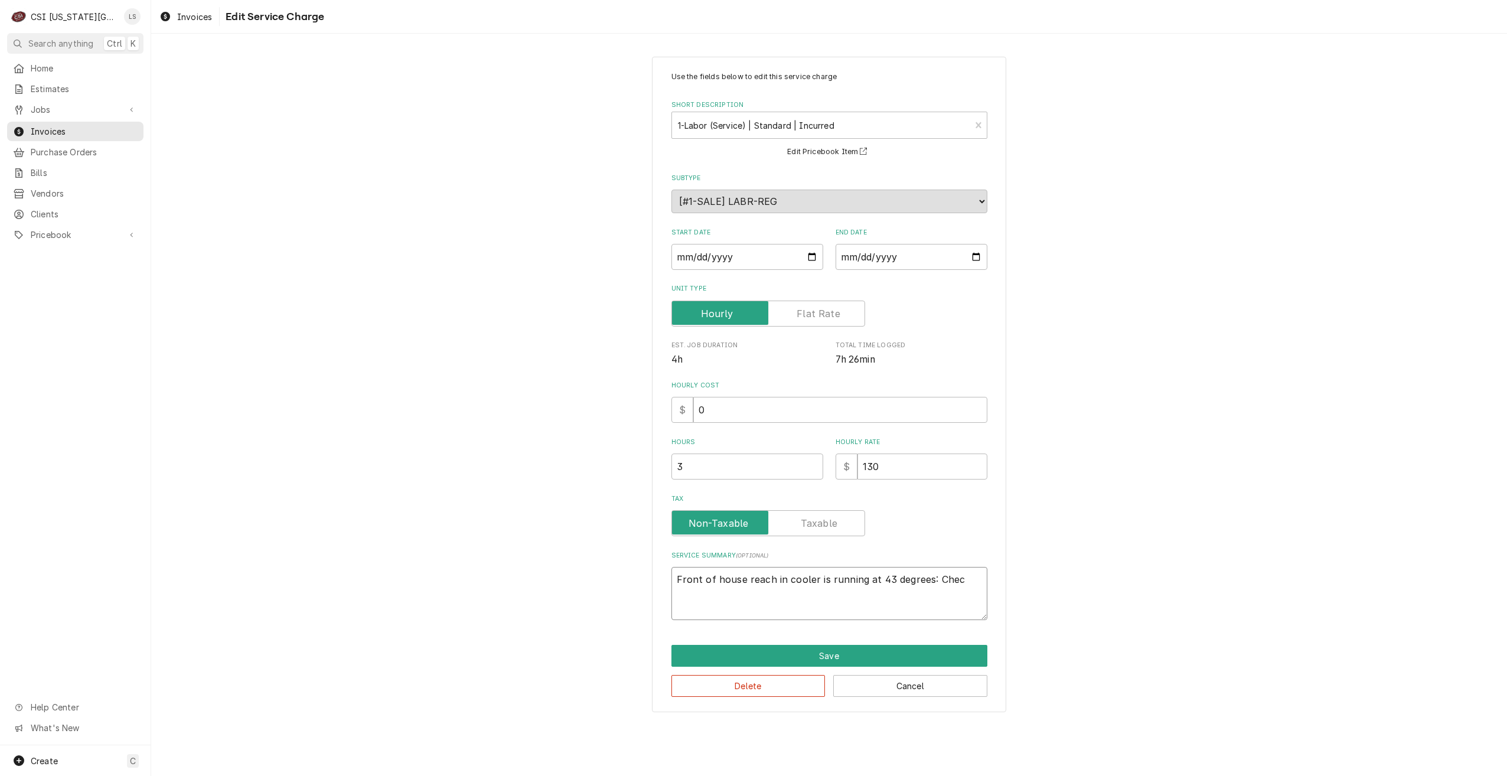
type textarea "Front of house reach in cooler is running at 43 degrees: Check"
type textarea "x"
type textarea "Front of house reach in cooler is running at 43 degrees: Checke"
type textarea "x"
type textarea "Front of house reach in cooler is running at 43 degrees: Checked"
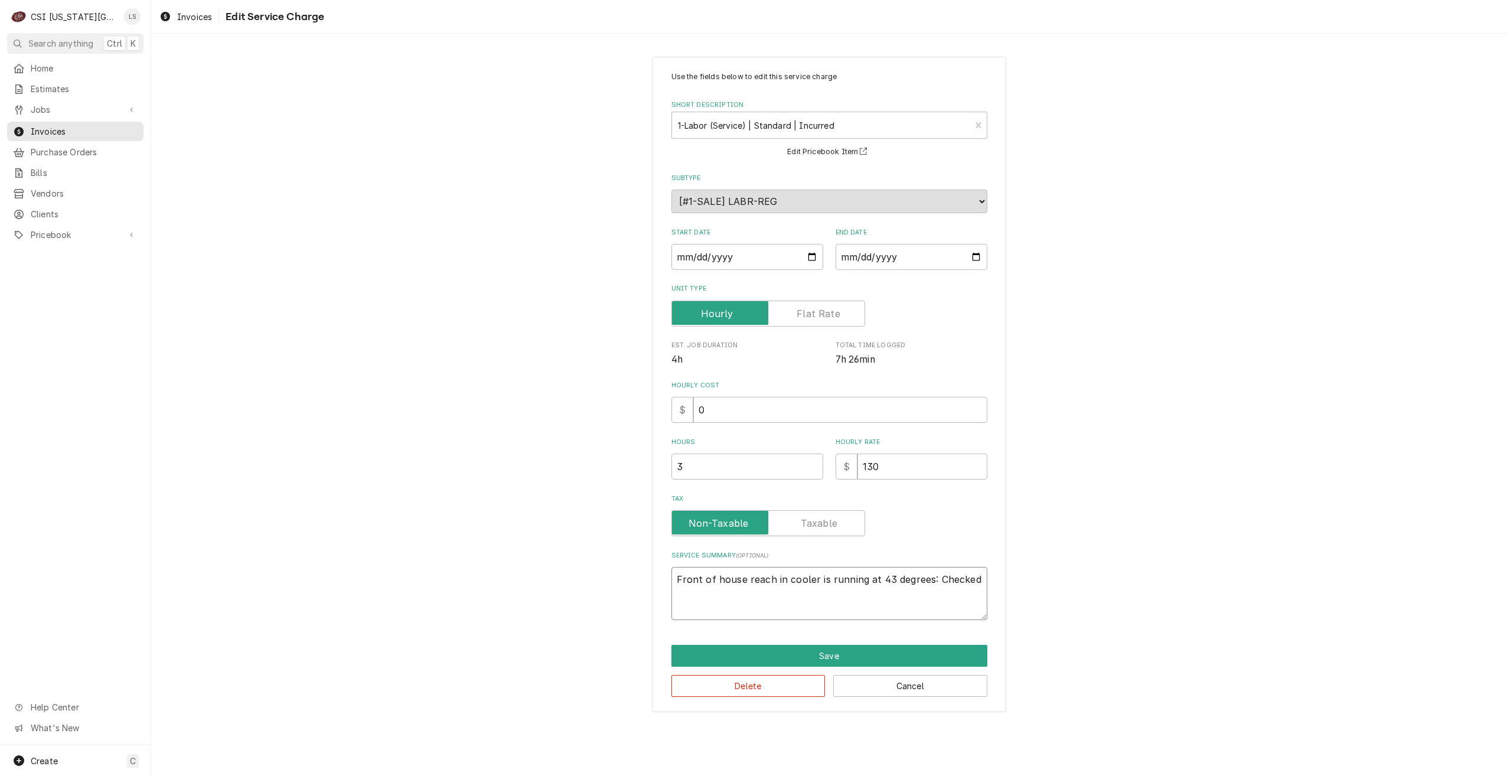
type textarea "x"
type textarea "Front of house reach in cooler is running at 43 degrees: Checked"
type textarea "x"
type textarea "Front of house reach in cooler is running at 43 degrees: Checked o"
type textarea "x"
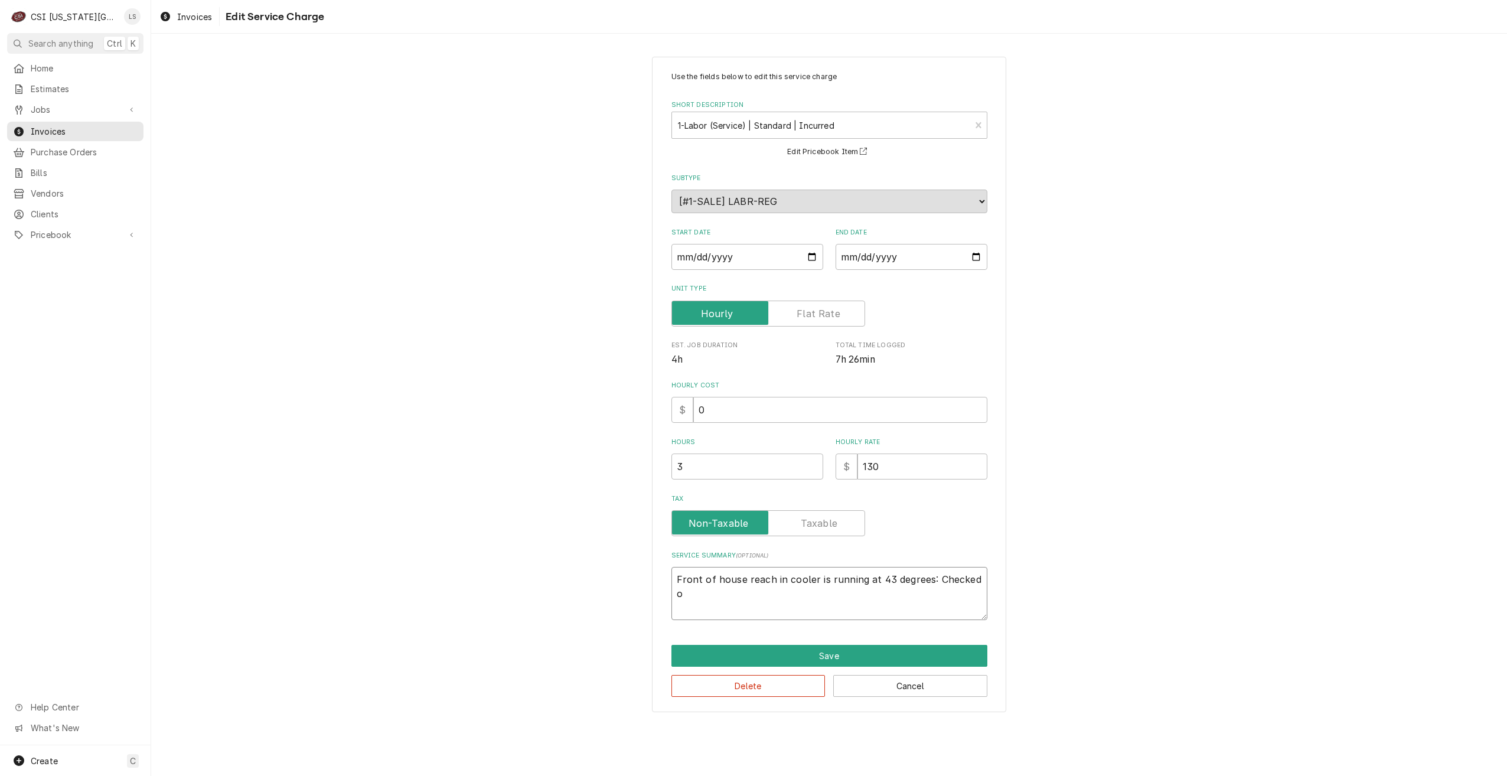
type textarea "Front of house reach in cooler is running at 43 degrees: Checked ov"
type textarea "x"
type textarea "Front of house reach in cooler is running at 43 degrees: Checked ove"
type textarea "x"
type textarea "Front of house reach in cooler is running at 43 degrees: Checked over"
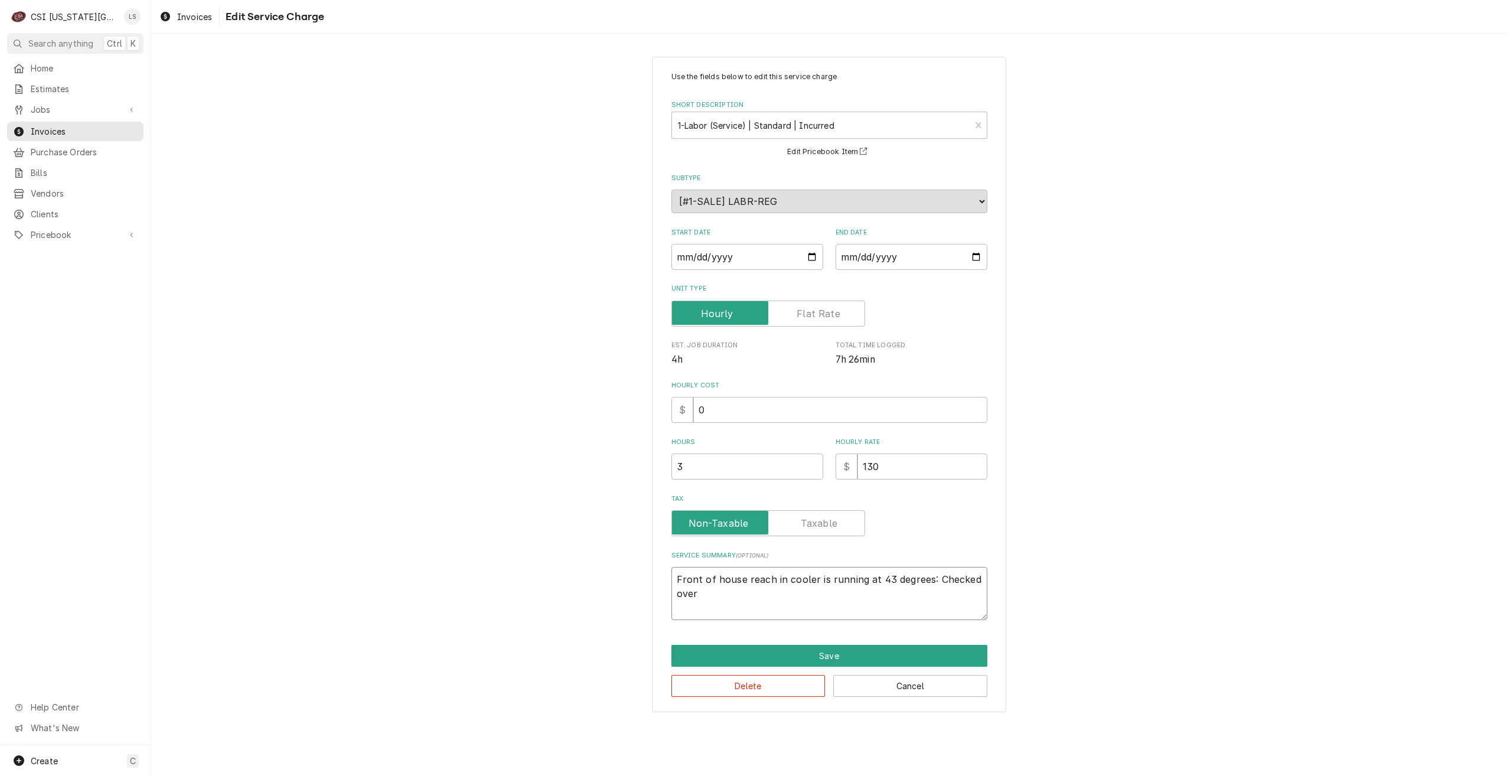
type textarea "x"
type textarea "Front of house reach in cooler is running at 43 degrees: Checked over"
type textarea "x"
type textarea "Front of house reach in cooler is running at 43 degrees: Checked over f"
type textarea "x"
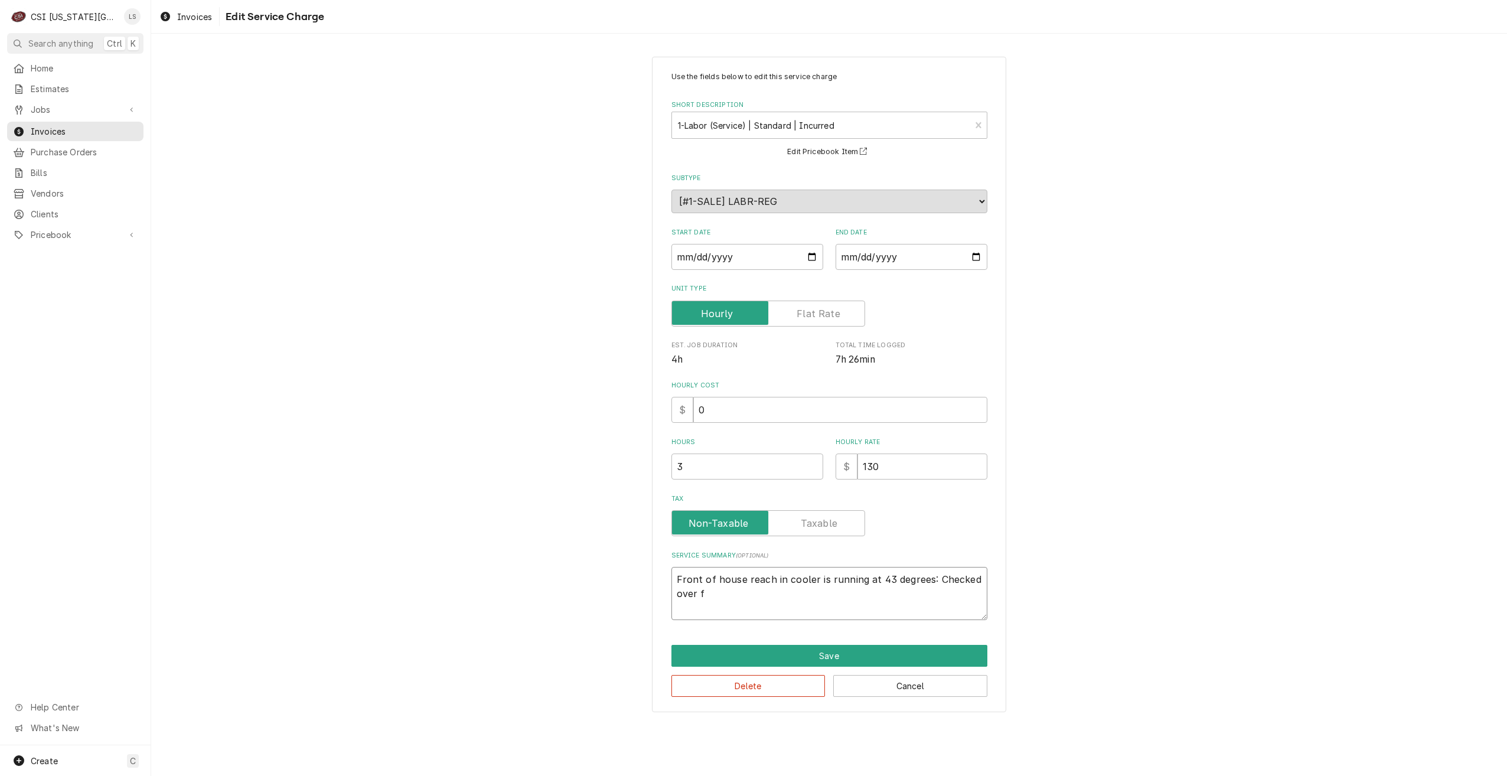
type textarea "Front of house reach in cooler is running at 43 degrees: Checked over fu"
type textarea "x"
type textarea "Front of house reach in cooler is running at 43 degrees: Checked over fun"
type textarea "x"
type textarea "Front of house reach in cooler is running at 43 degrees: Checked over func"
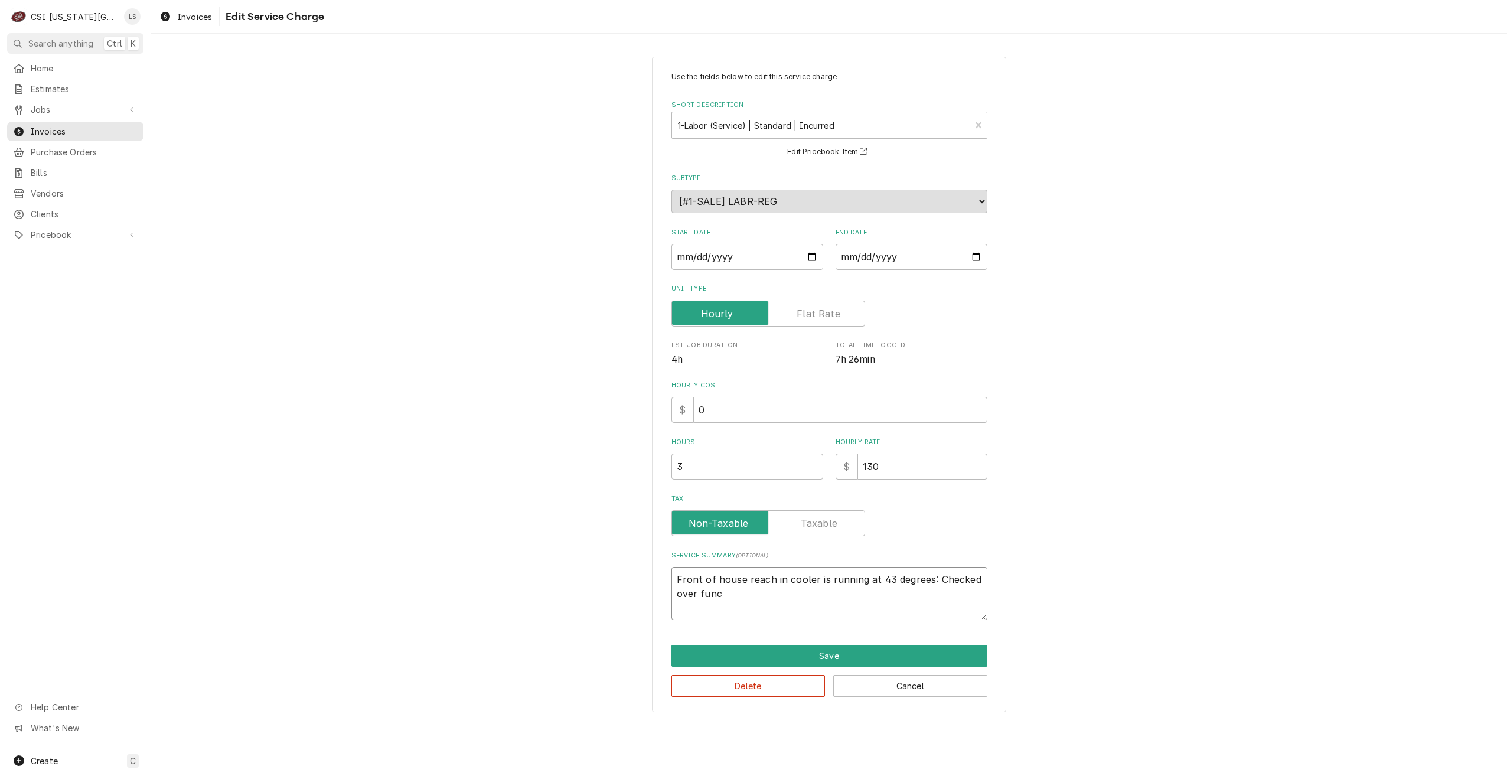
type textarea "x"
type textarea "Front of house reach in cooler is running at 43 degrees: Checked over funct"
type textarea "x"
type textarea "Front of house reach in cooler is running at 43 degrees: Checked over functi"
type textarea "x"
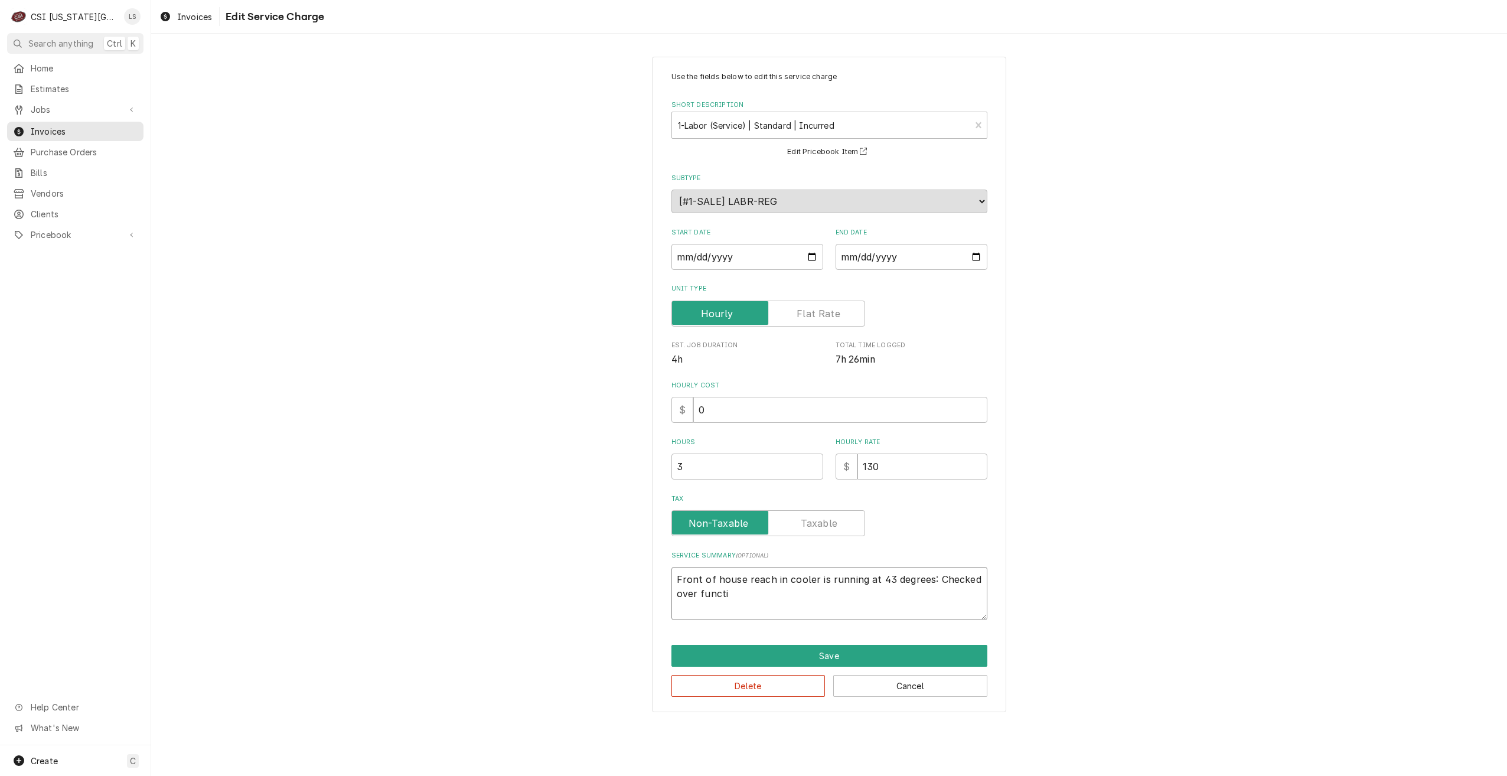
type textarea "Front of house reach in cooler is running at 43 degrees: Checked over functio"
type textarea "x"
type textarea "Front of house reach in cooler is running at 43 degrees: Checked over function"
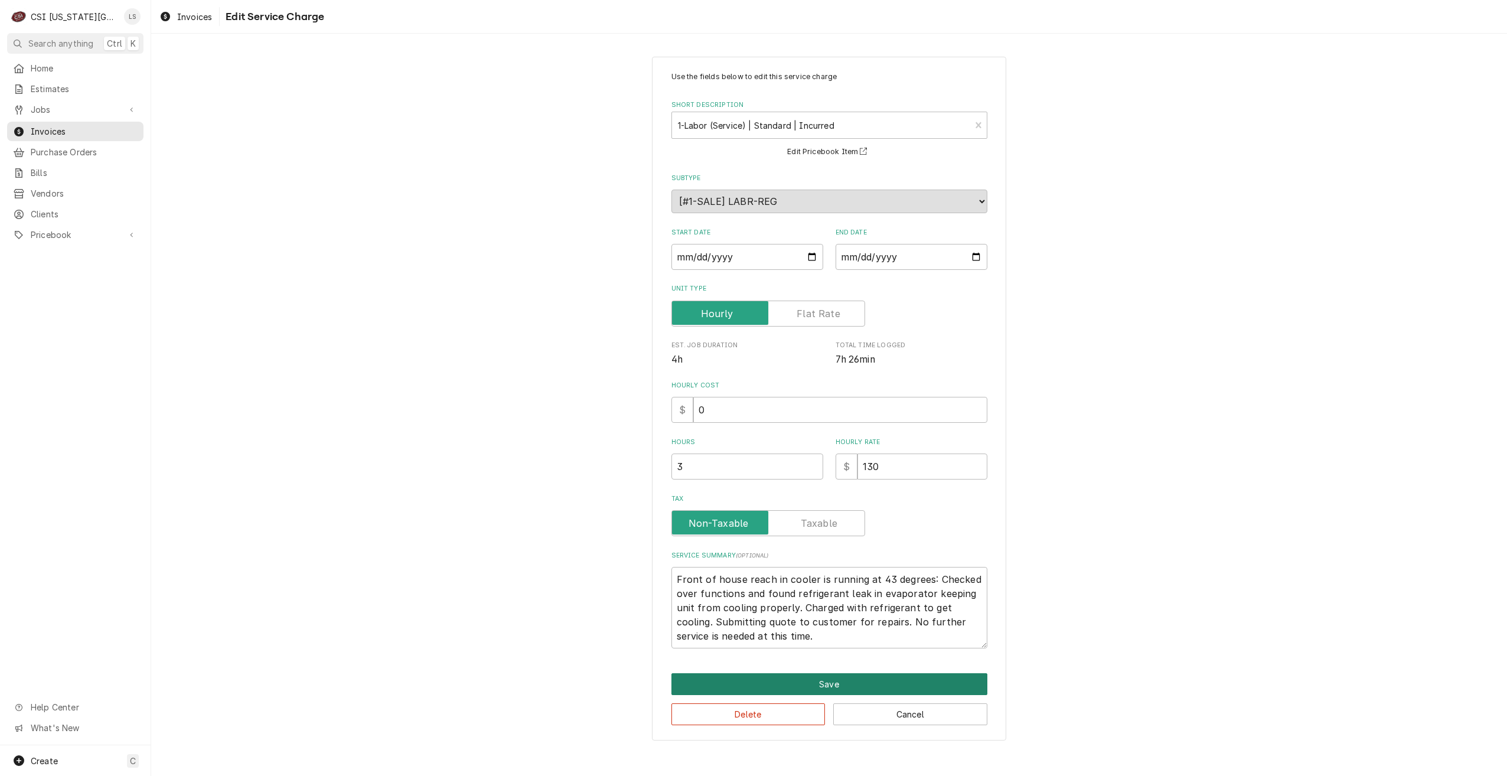
click at [875, 677] on button "Save" at bounding box center [829, 684] width 316 height 22
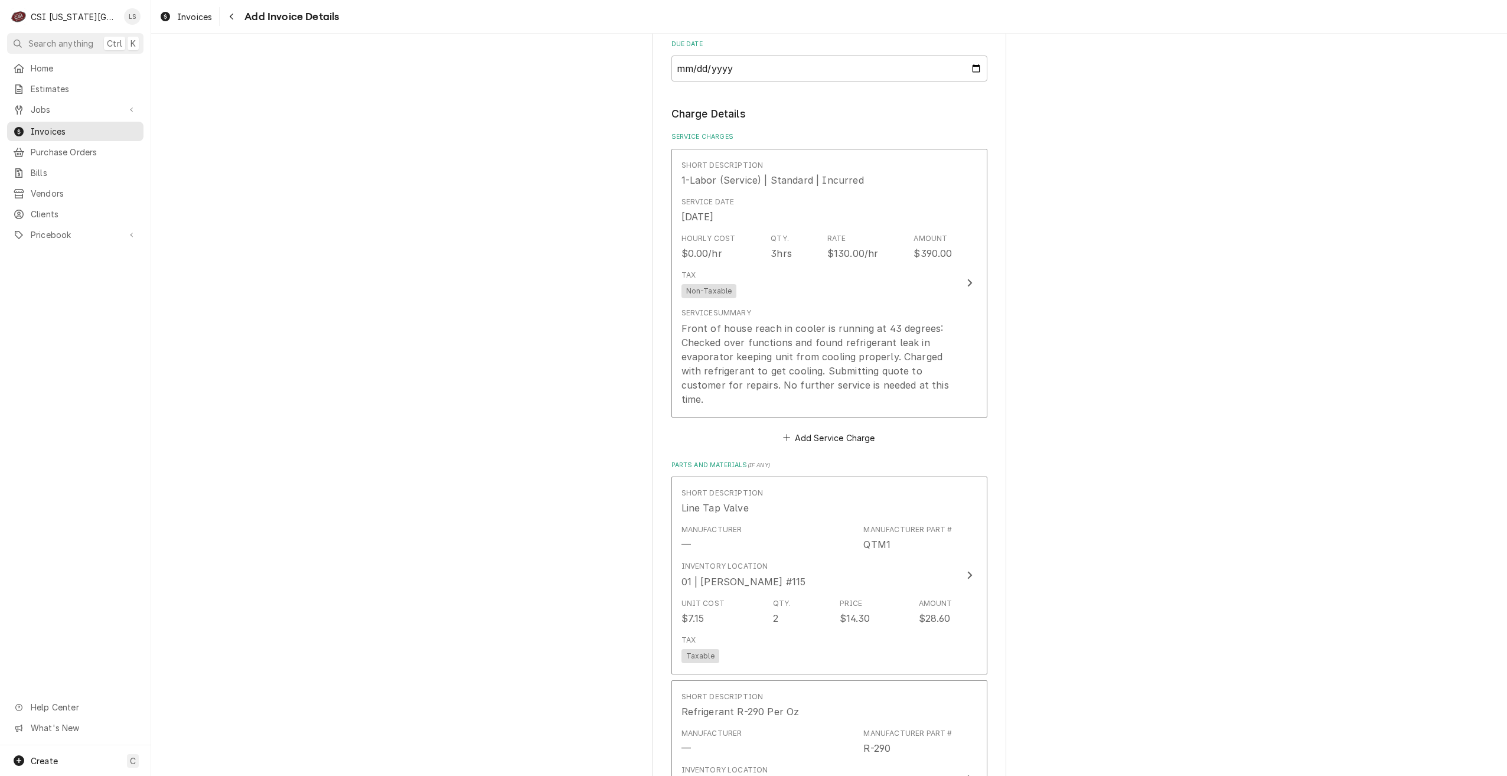
scroll to position [1035, 0]
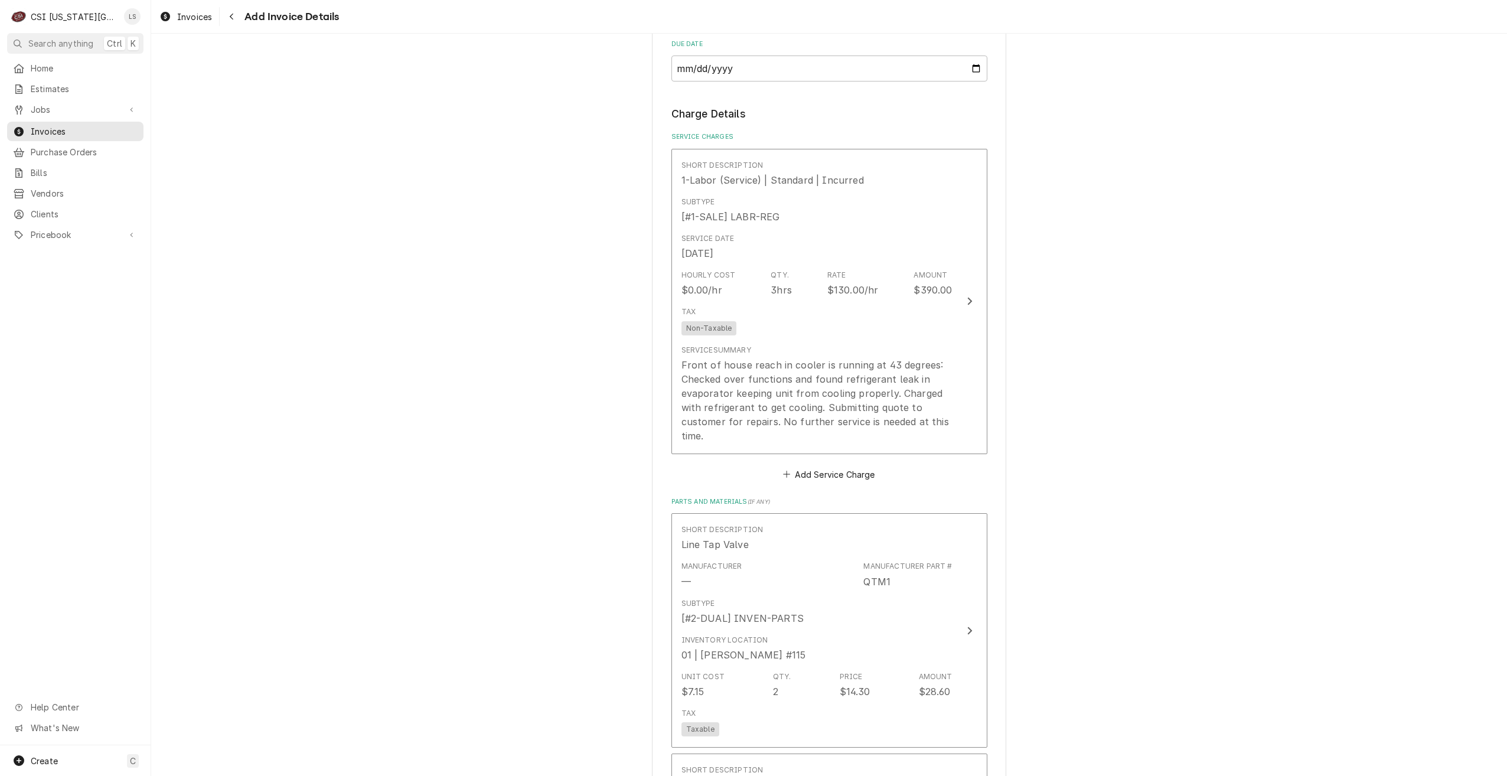
click at [1129, 359] on div "Please provide the following information to create your invoice: Client Details…" at bounding box center [829, 389] width 1356 height 2756
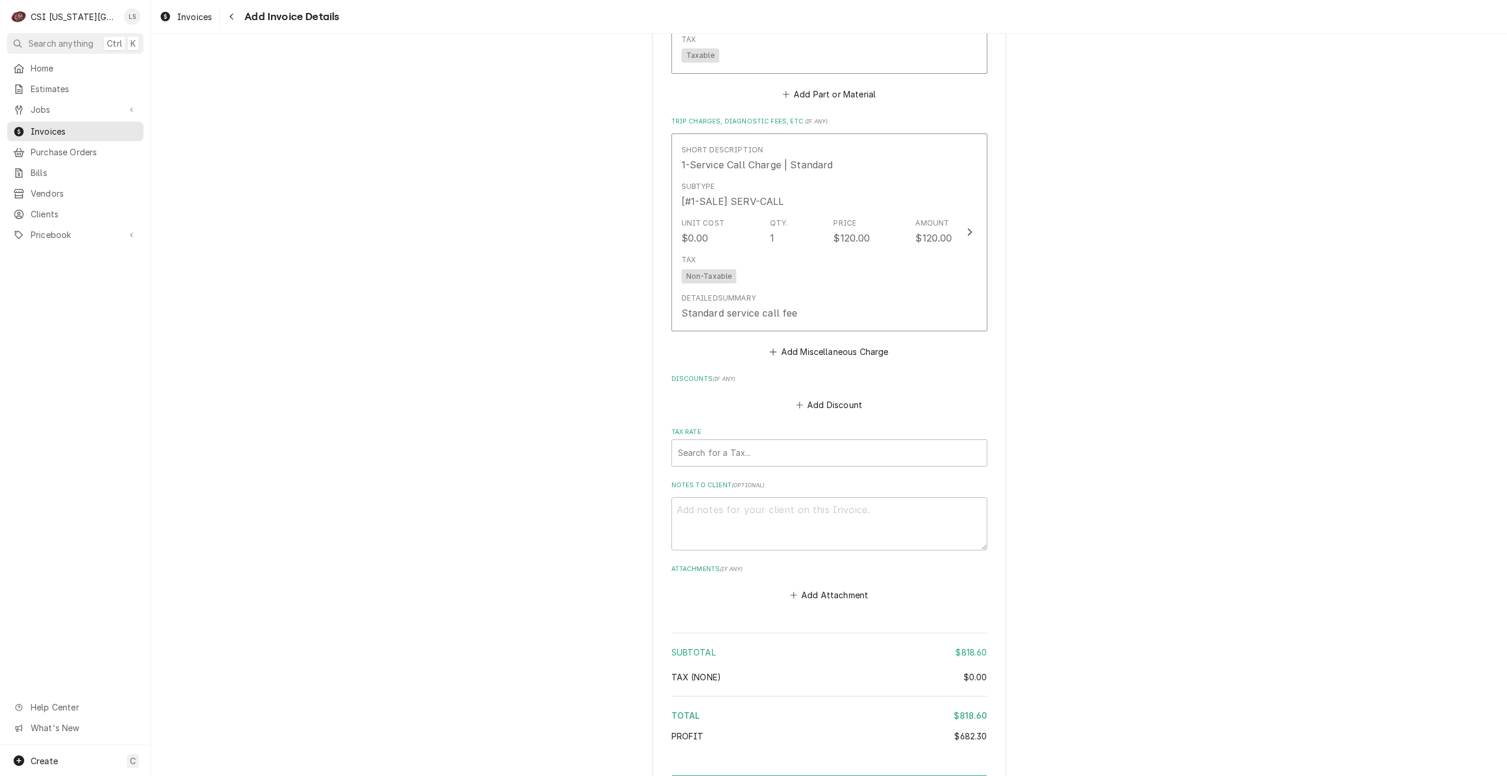
scroll to position [2026, 0]
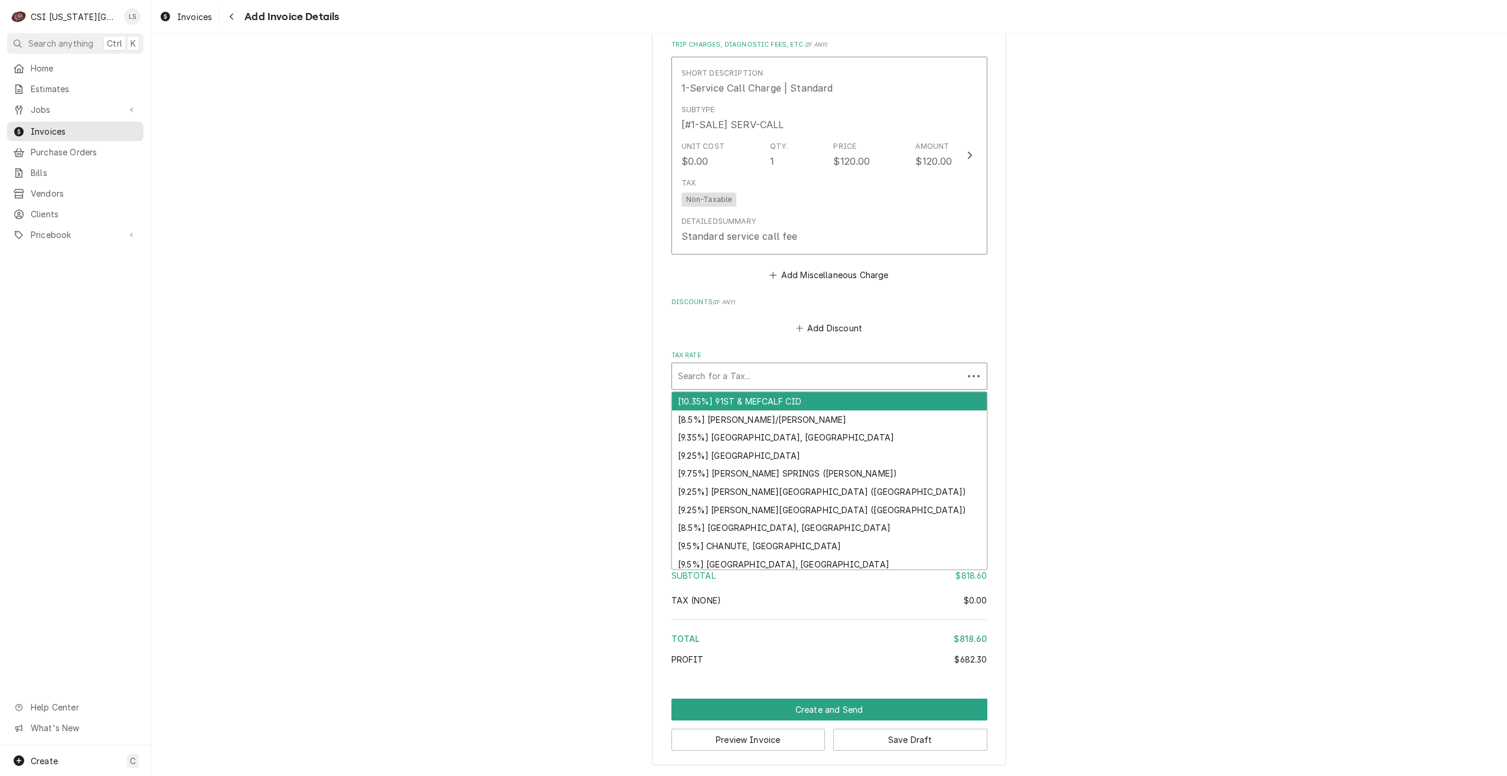
click at [855, 367] on div "Tax Rate" at bounding box center [817, 376] width 279 height 21
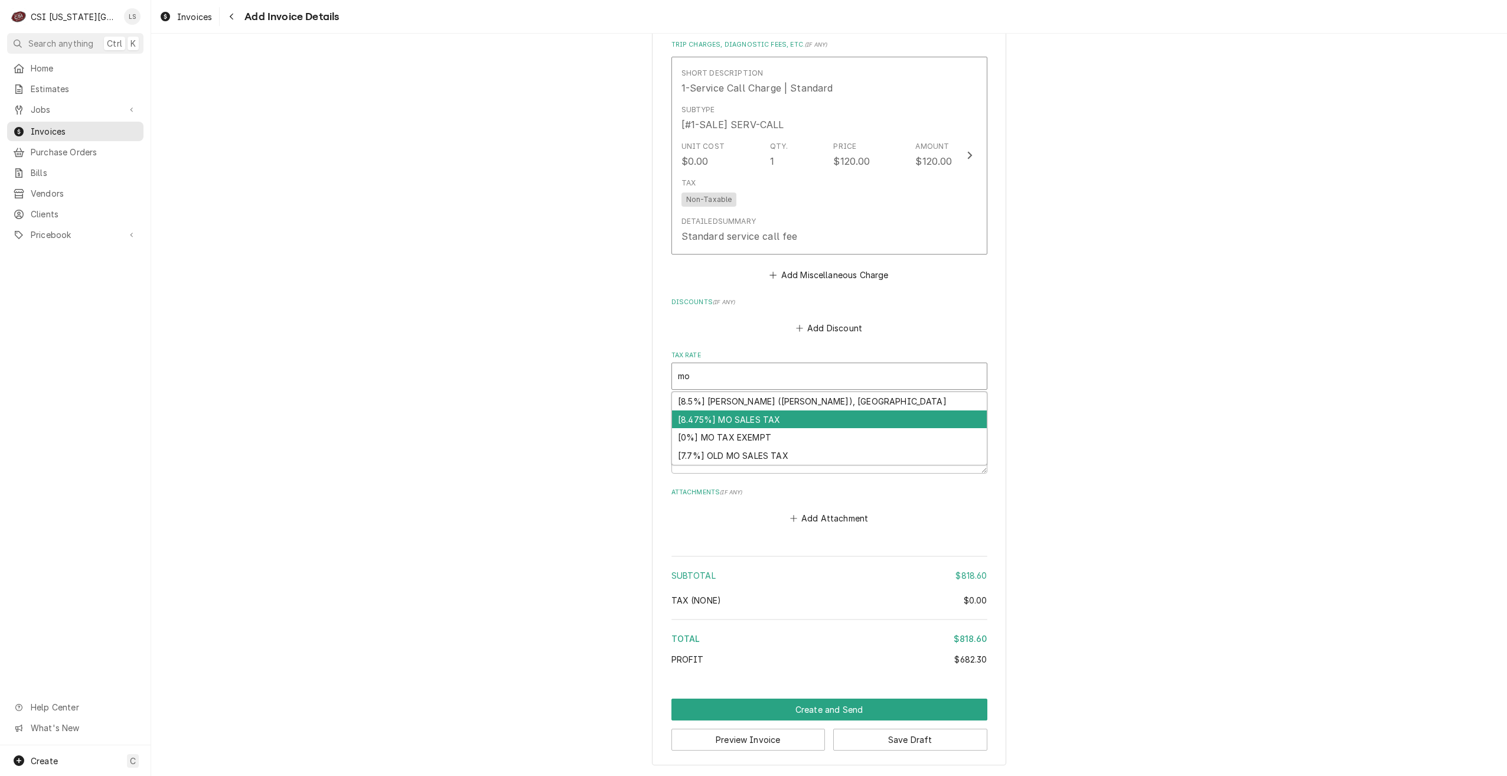
click at [817, 423] on div "[8.475%] MO SALES TAX" at bounding box center [829, 419] width 315 height 18
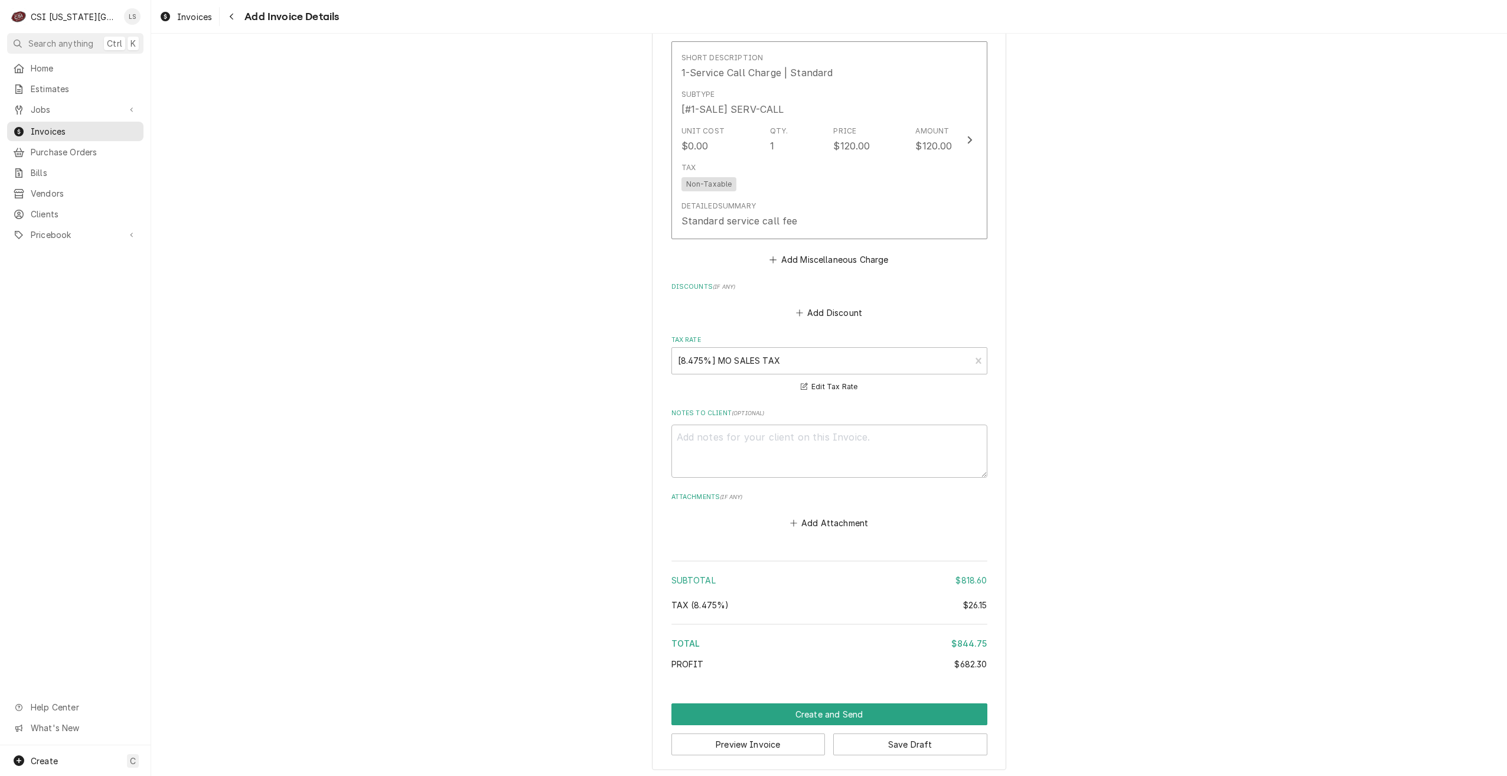
scroll to position [2046, 0]
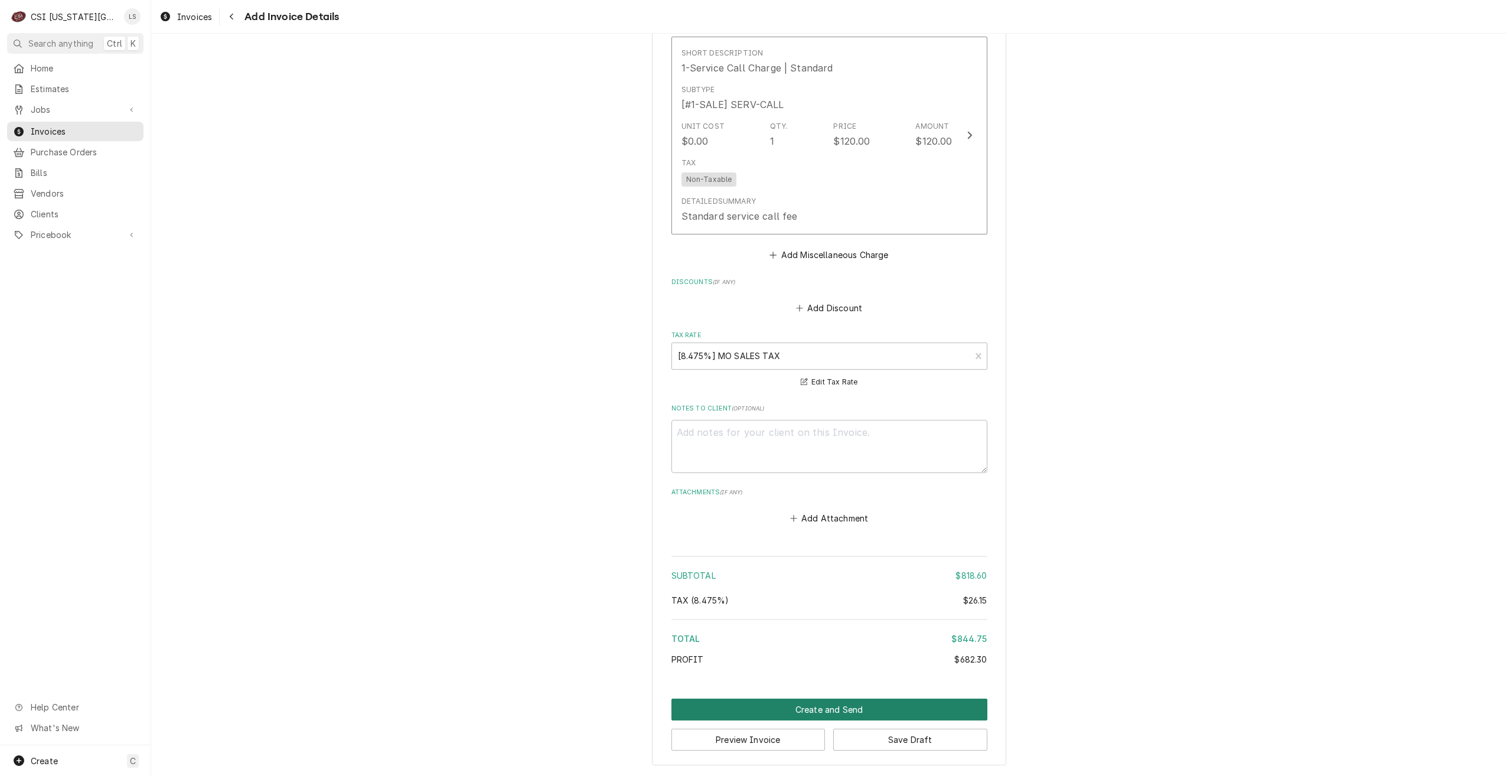
click at [814, 706] on button "Create and Send" at bounding box center [829, 710] width 316 height 22
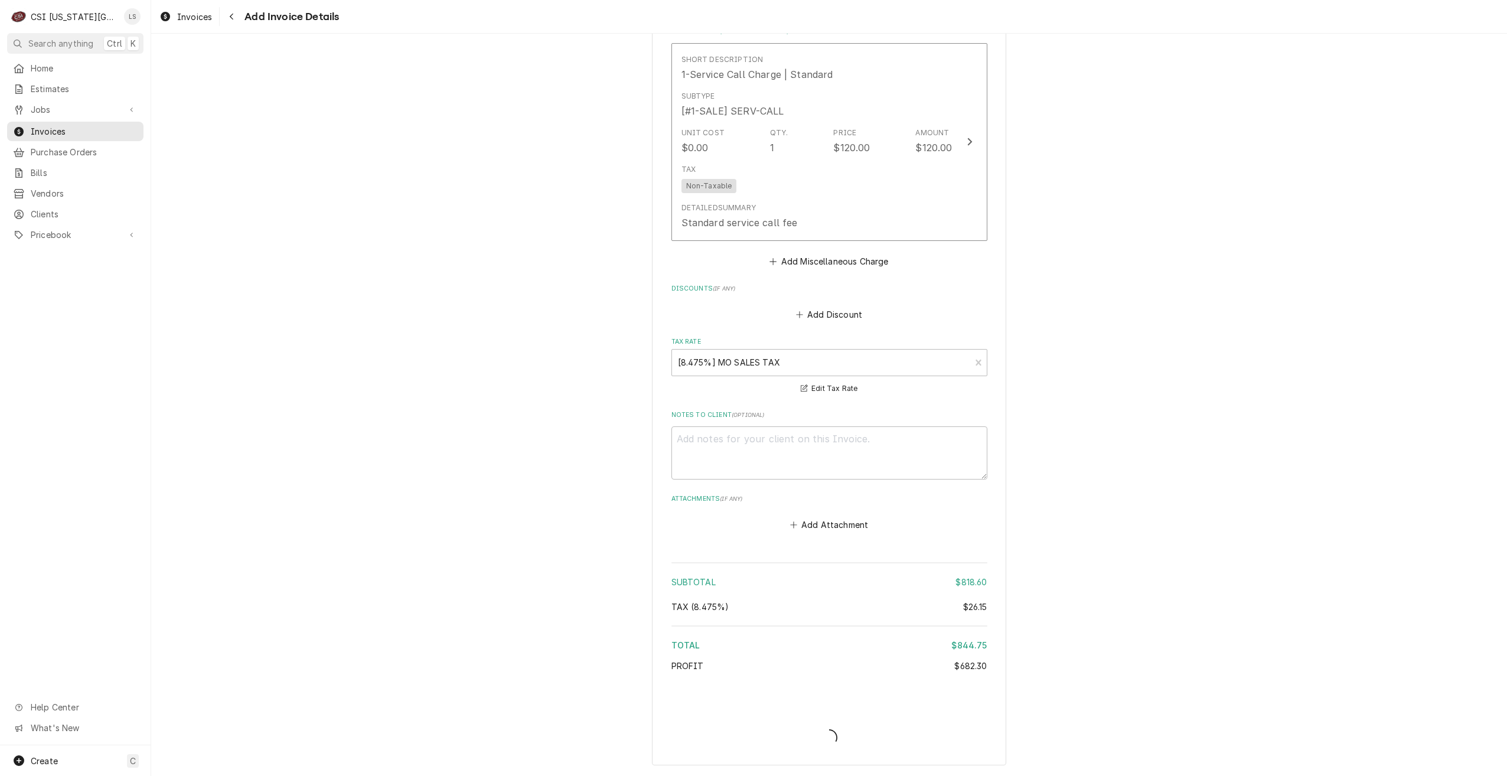
scroll to position [2039, 0]
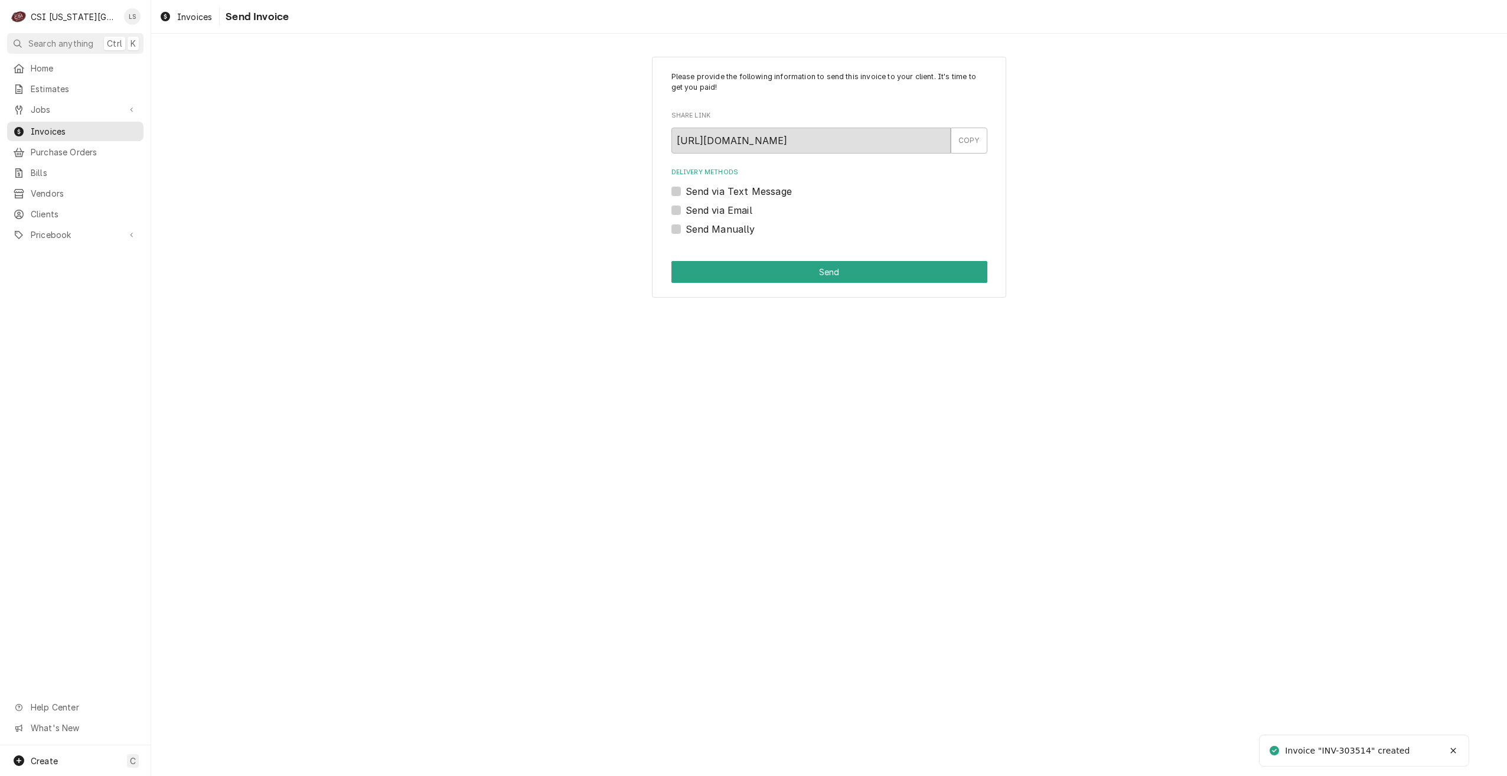
click at [720, 234] on label "Send Manually" at bounding box center [721, 229] width 70 height 14
click at [720, 234] on input "Send Manually" at bounding box center [844, 235] width 316 height 26
checkbox input "true"
click at [804, 269] on button "Send" at bounding box center [829, 272] width 316 height 22
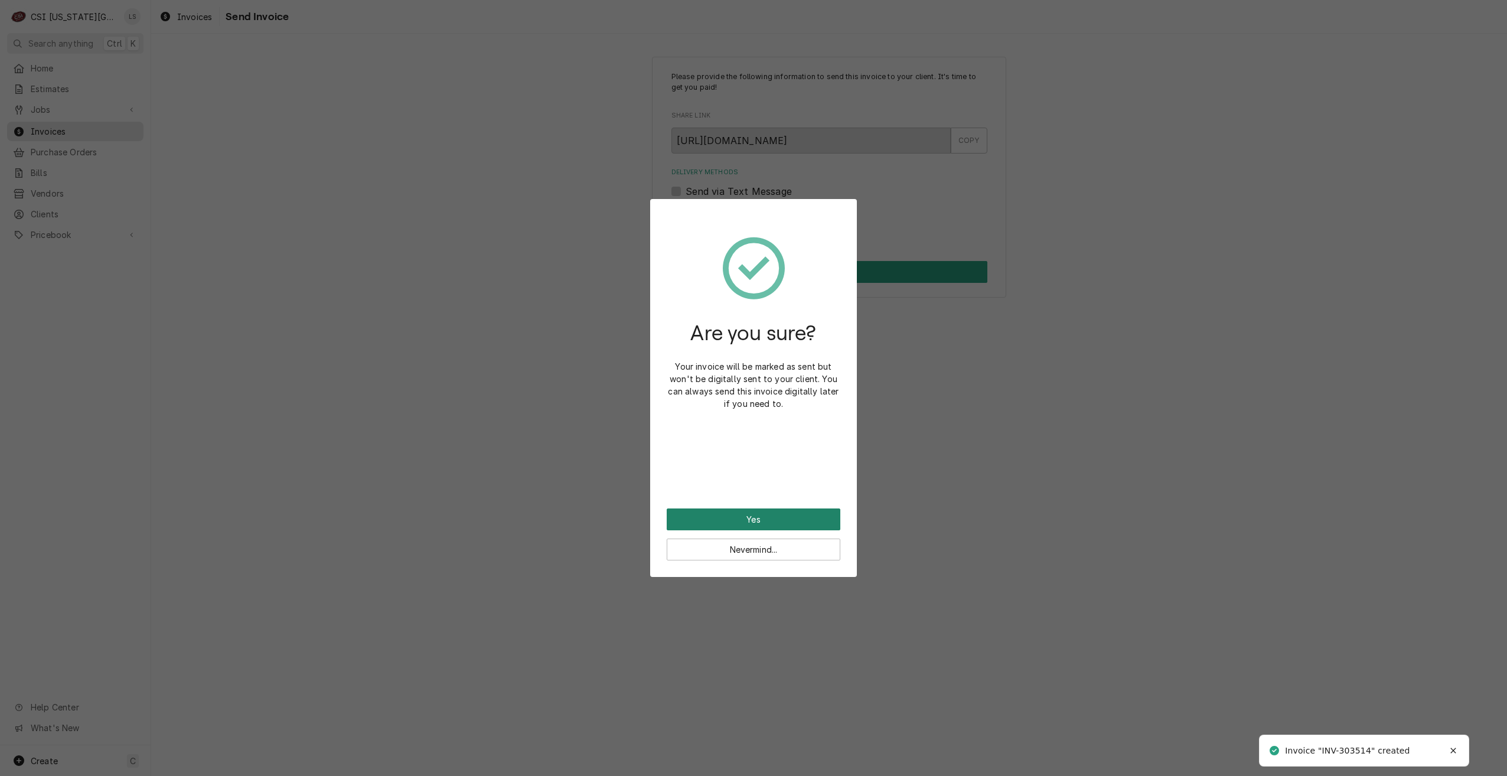
click at [738, 521] on button "Yes" at bounding box center [754, 519] width 174 height 22
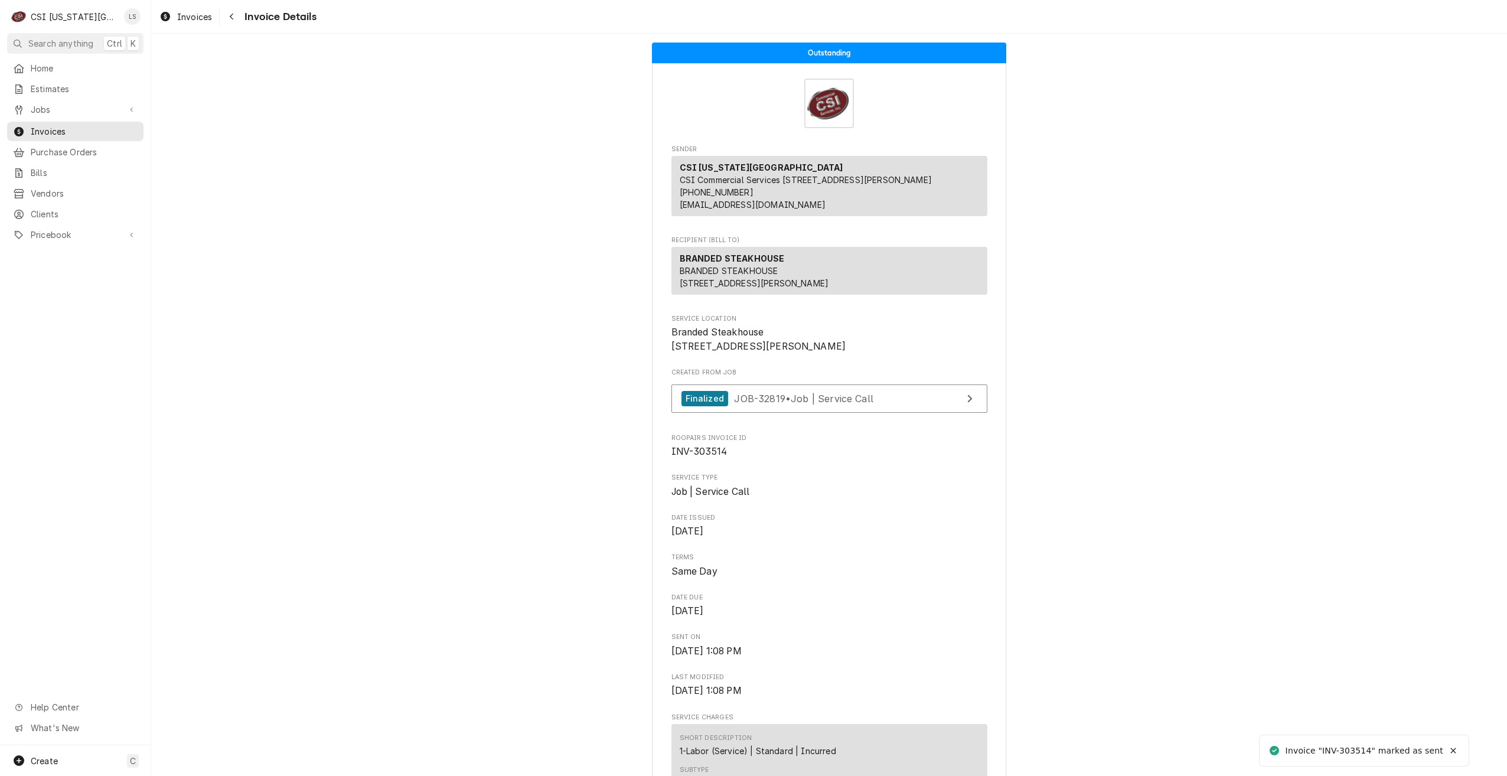
click at [705, 457] on span "INV-303514" at bounding box center [699, 451] width 56 height 11
copy span "303514"
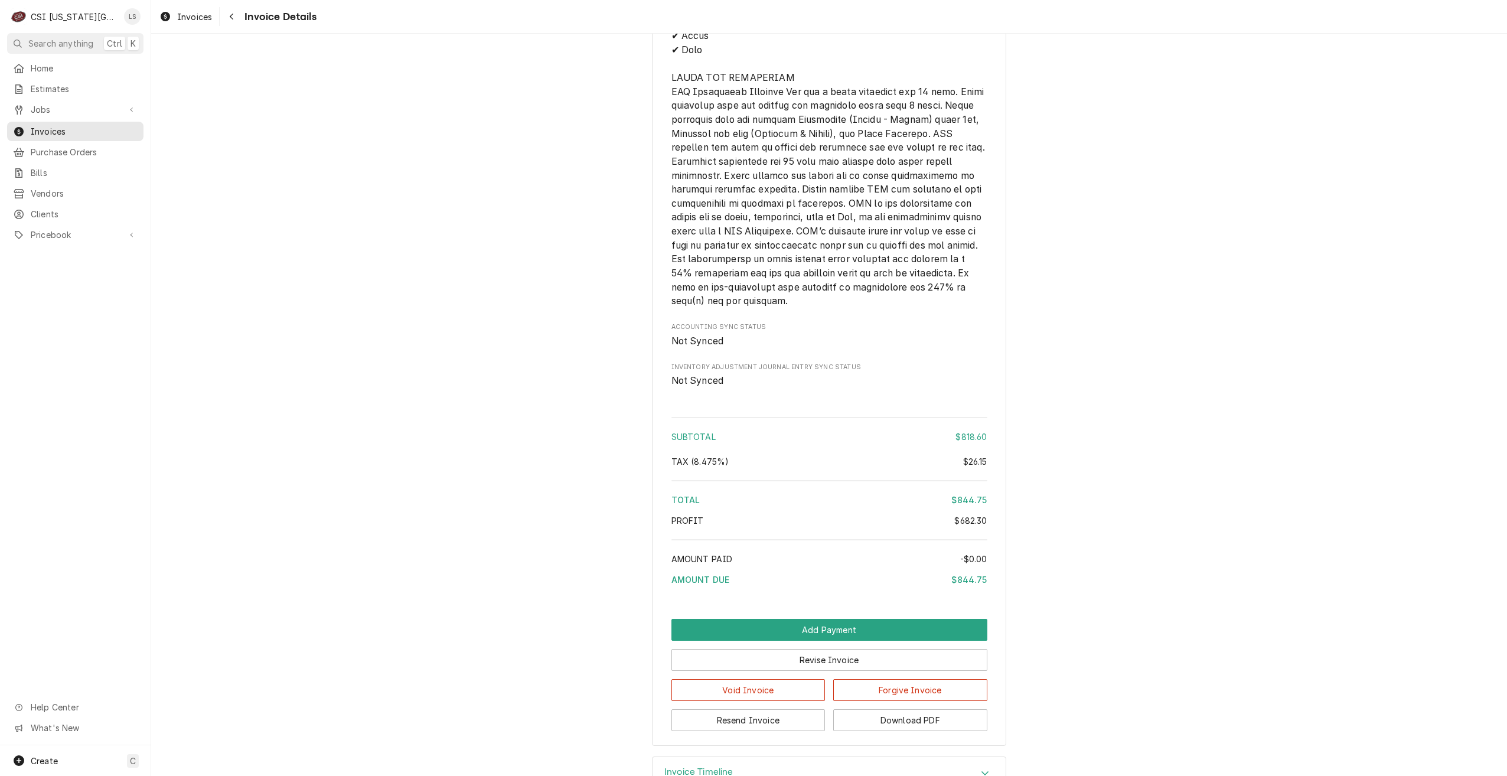
scroll to position [2034, 0]
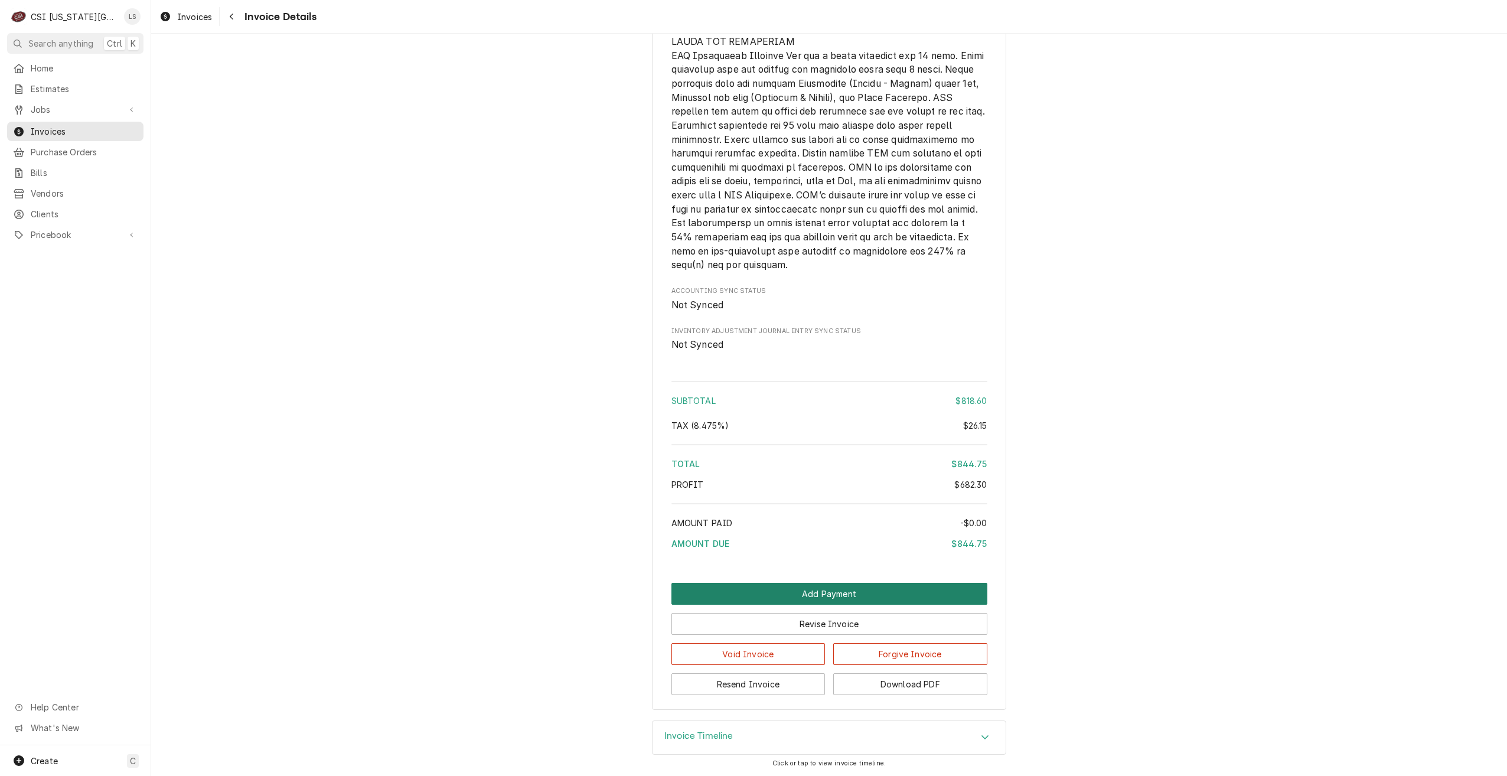
click at [802, 591] on button "Add Payment" at bounding box center [829, 594] width 316 height 22
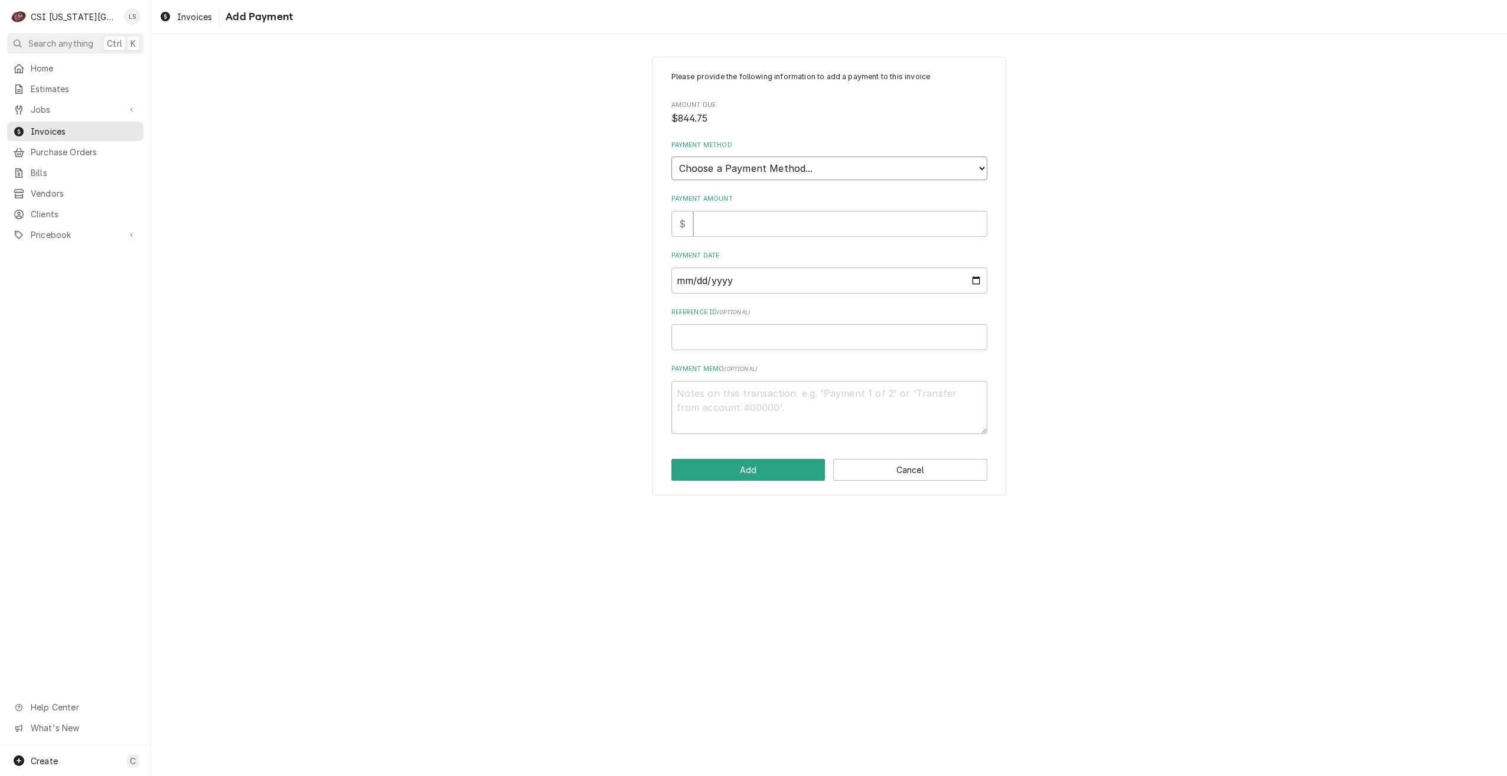
click at [793, 171] on select "Choose a Payment Method... Cash Check Credit/Debit Card ACH/eCheck Other" at bounding box center [829, 168] width 316 height 24
select select "3"
click at [671, 156] on select "Choose a Payment Method... Cash Check Credit/Debit Card ACH/eCheck Other" at bounding box center [829, 168] width 316 height 24
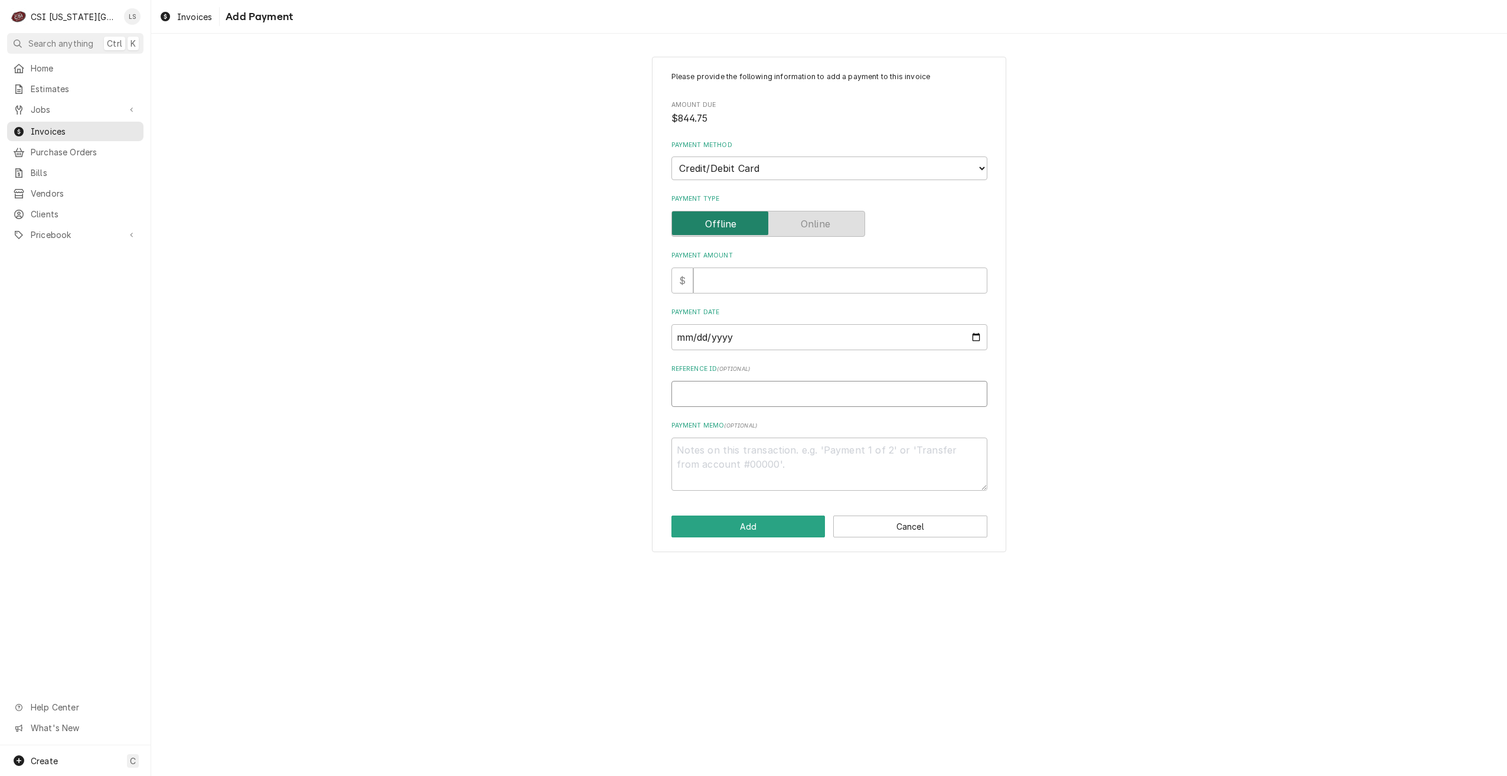
click at [739, 389] on input "Reference ID ( optional )" at bounding box center [829, 394] width 316 height 26
paste input "224305"
type textarea "x"
type input "224305"
click at [804, 286] on input "Payment Amount" at bounding box center [840, 281] width 294 height 26
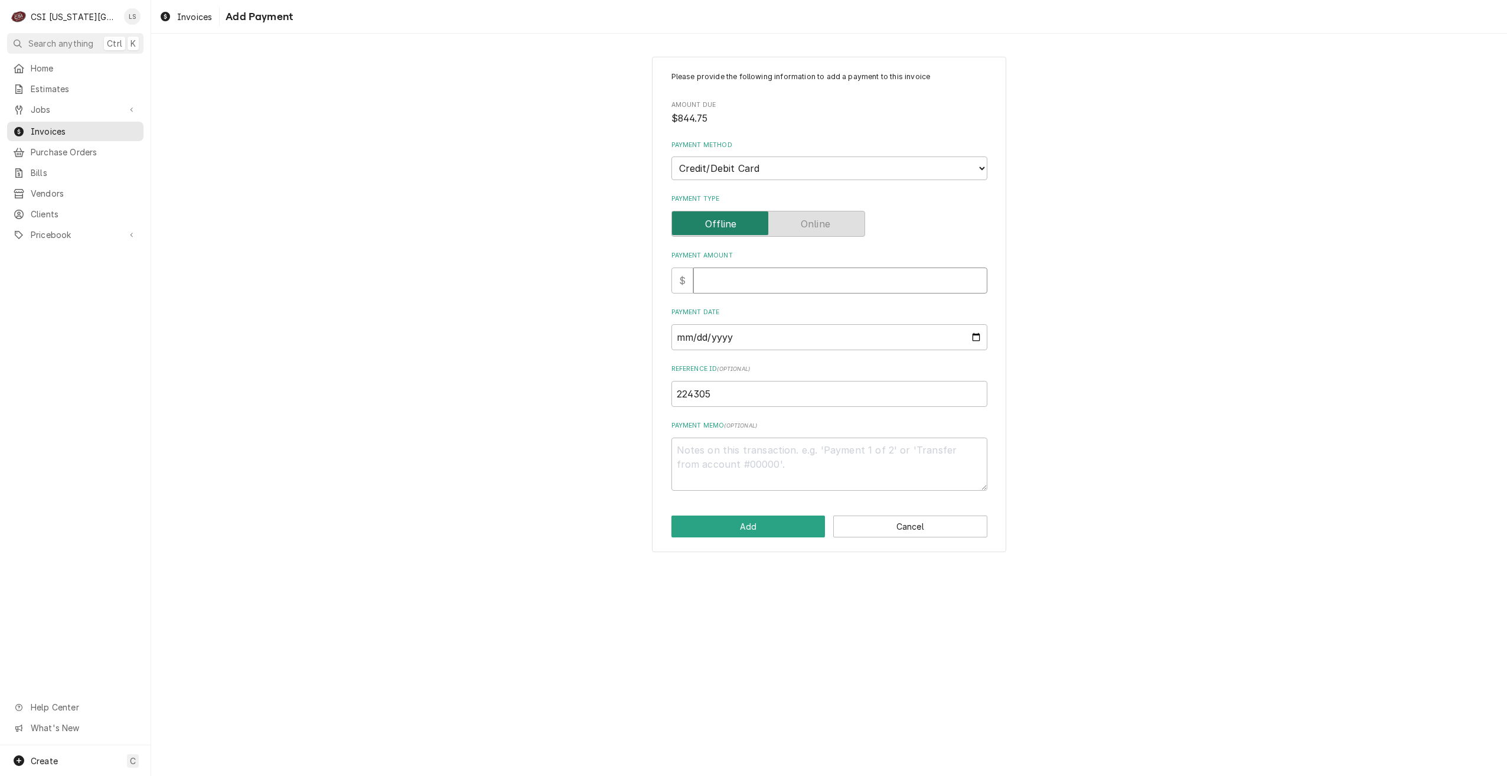
type textarea "x"
type input "8"
type textarea "x"
type input "84"
type textarea "x"
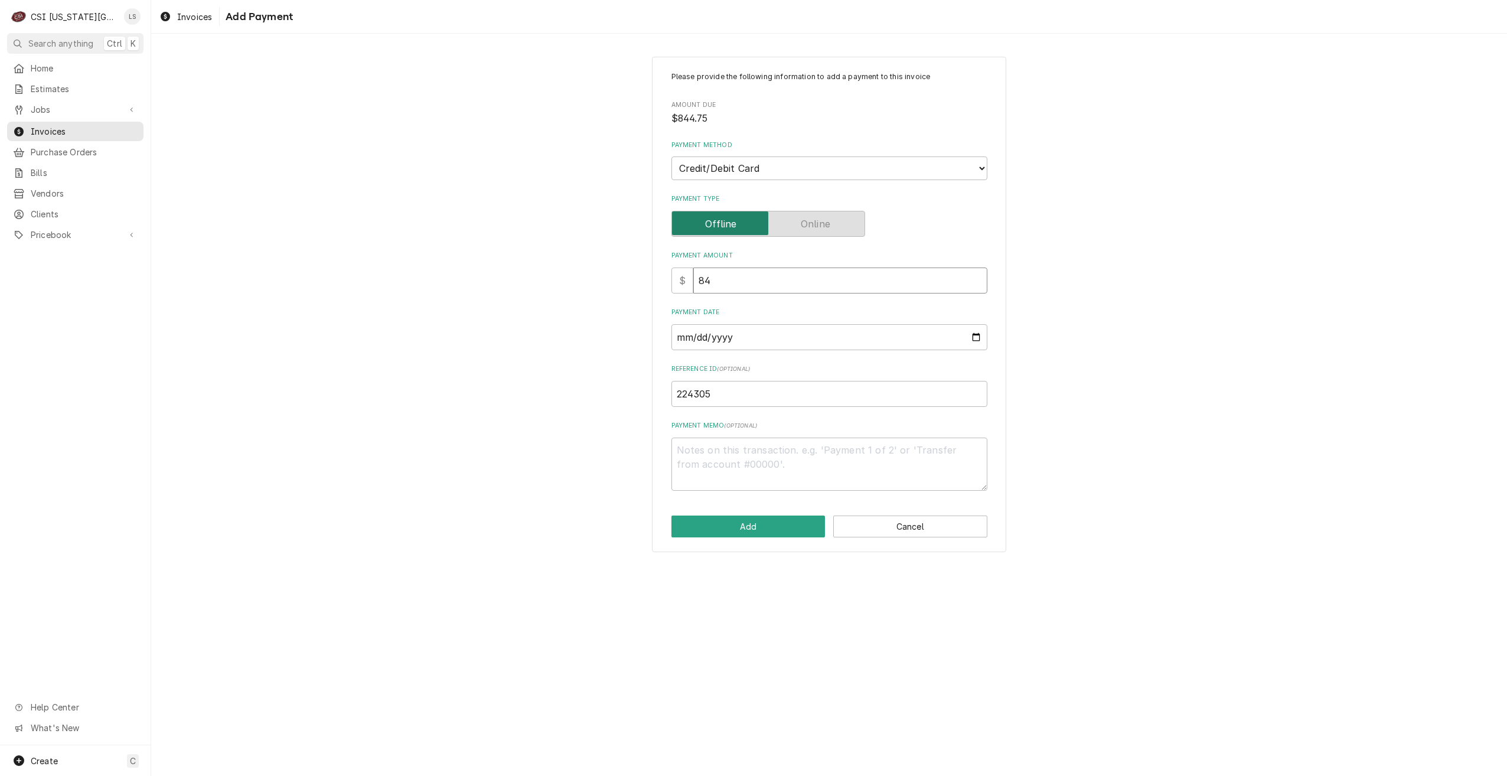
type input "844"
type textarea "x"
type input "844.7"
type textarea "x"
type input "844.75"
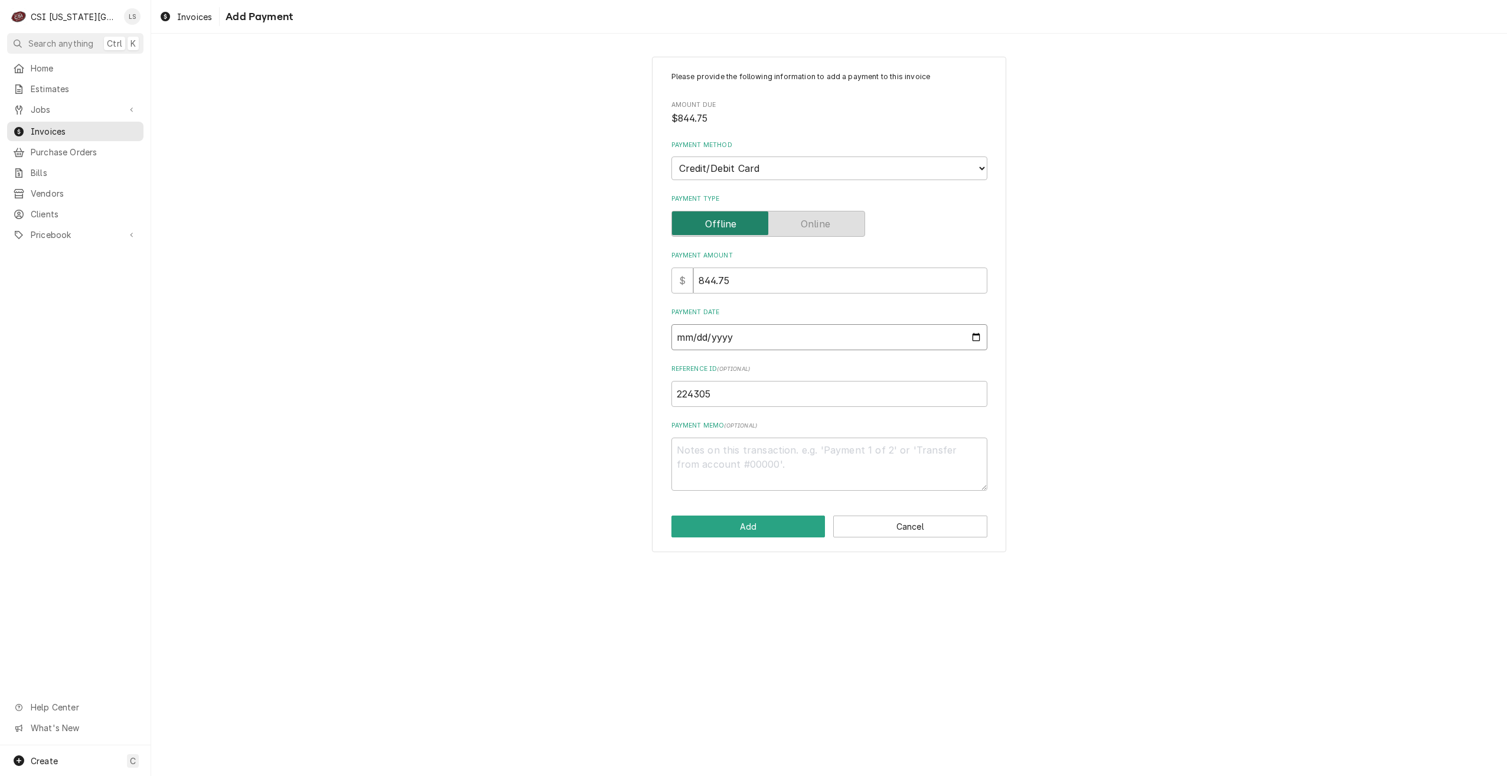
click at [973, 338] on input "Payment Date" at bounding box center [829, 337] width 316 height 26
type input "2025-09-29"
click at [729, 523] on button "Add" at bounding box center [748, 527] width 154 height 22
type textarea "x"
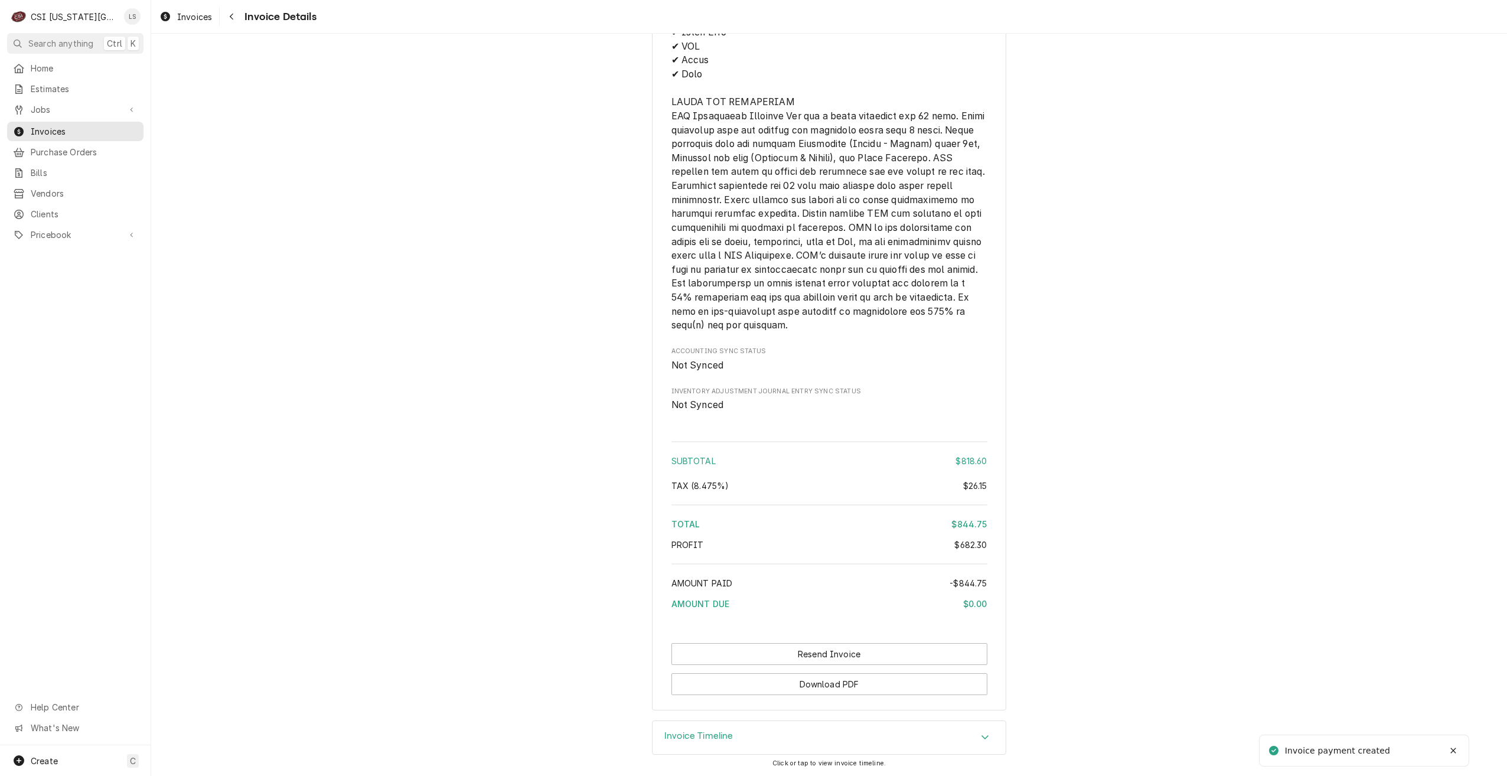
scroll to position [2135, 0]
click at [807, 650] on button "Resend Invoice" at bounding box center [829, 654] width 316 height 22
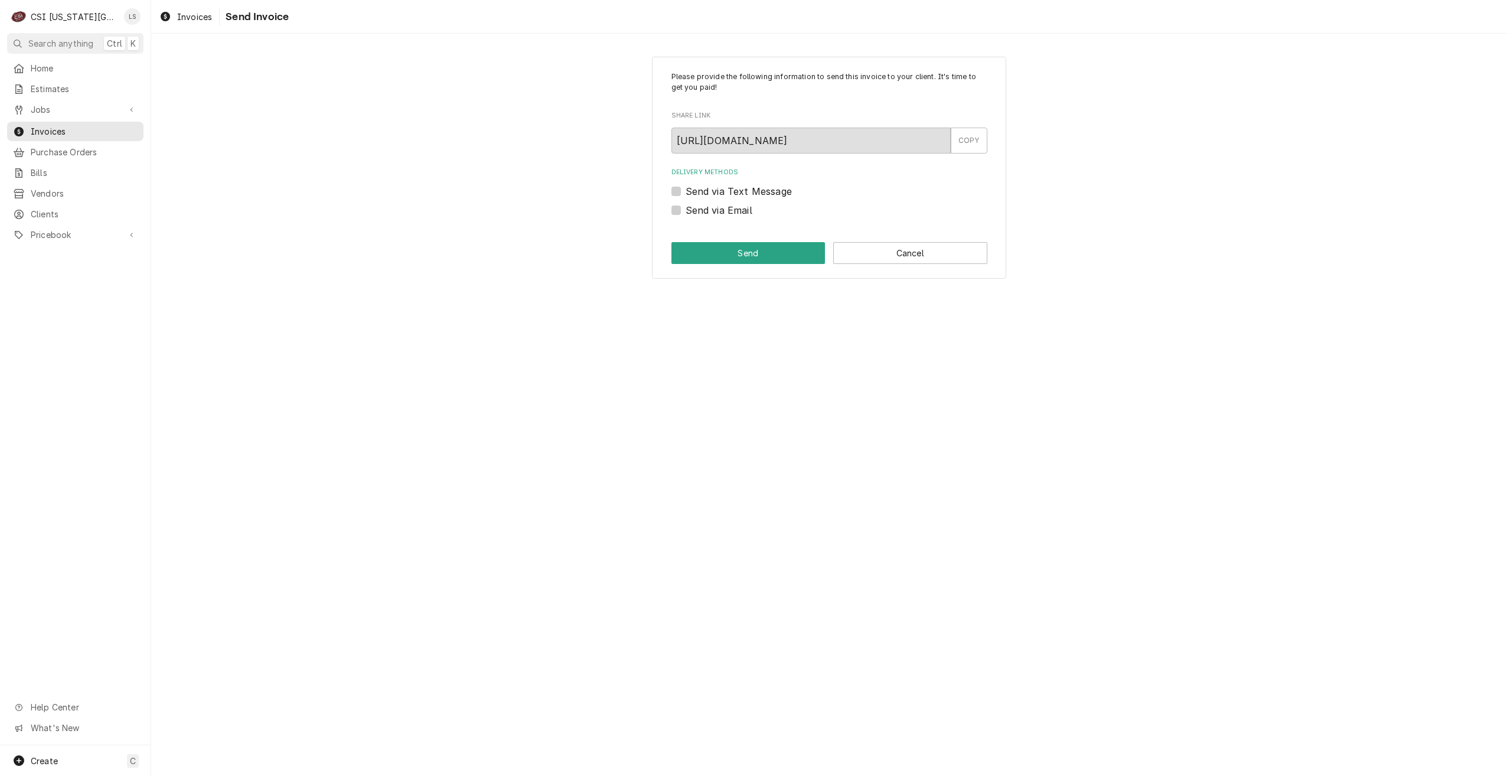
click at [713, 206] on label "Send via Email" at bounding box center [719, 210] width 67 height 14
click at [713, 206] on input "Send via Email" at bounding box center [844, 216] width 316 height 26
checkbox input "true"
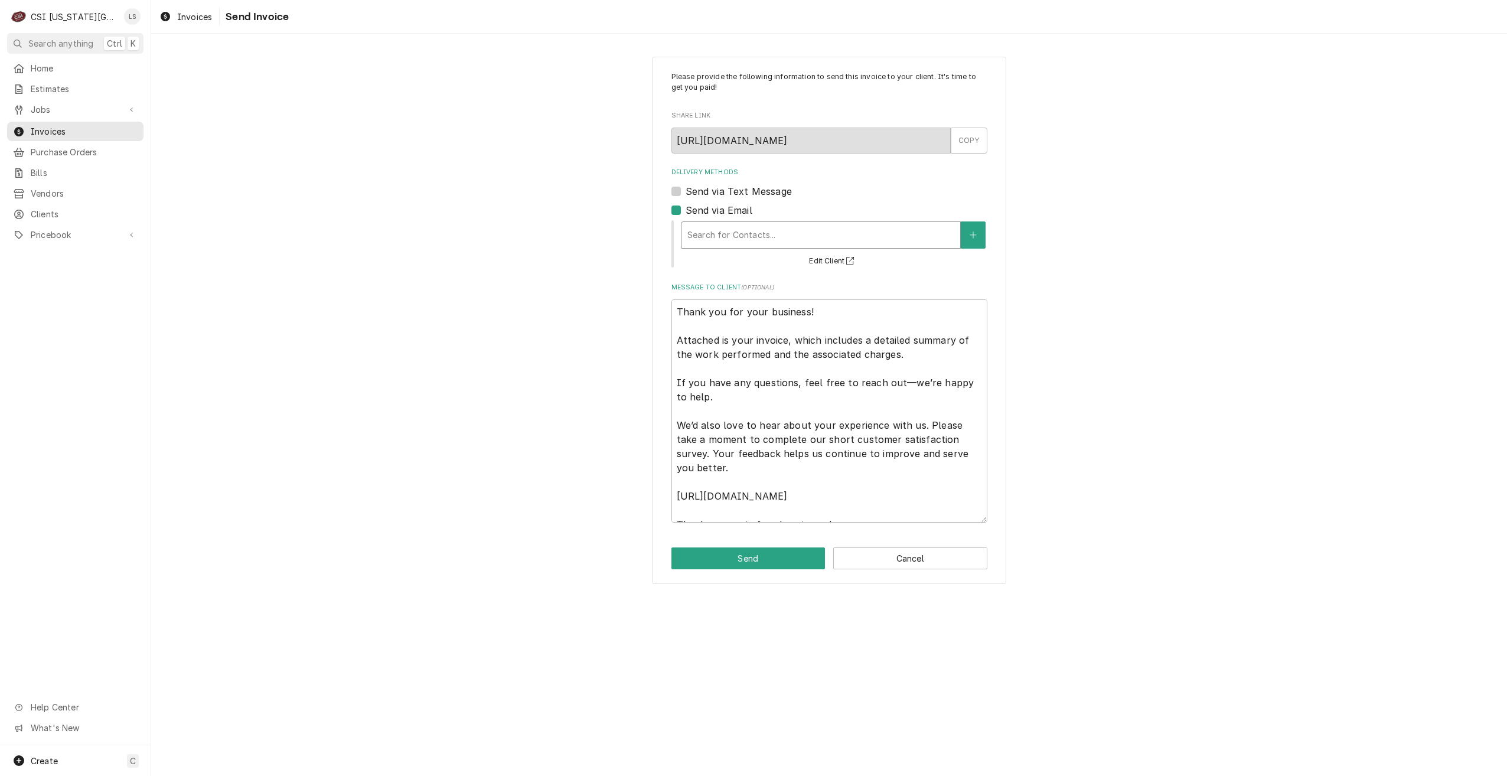
click at [754, 237] on div "Delivery Methods" at bounding box center [820, 234] width 267 height 21
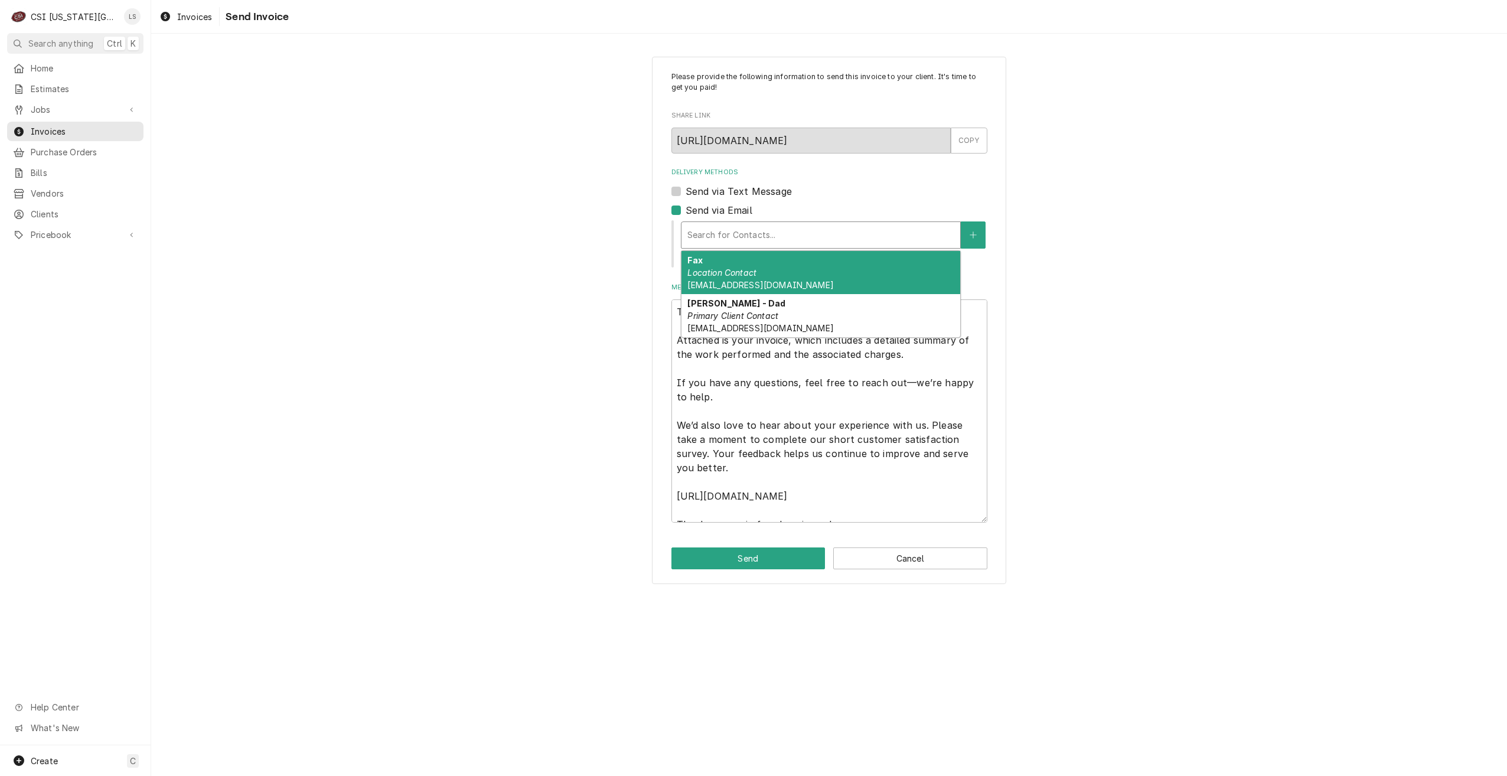
click at [807, 283] on span "[EMAIL_ADDRESS][DOMAIN_NAME]" at bounding box center [760, 285] width 146 height 10
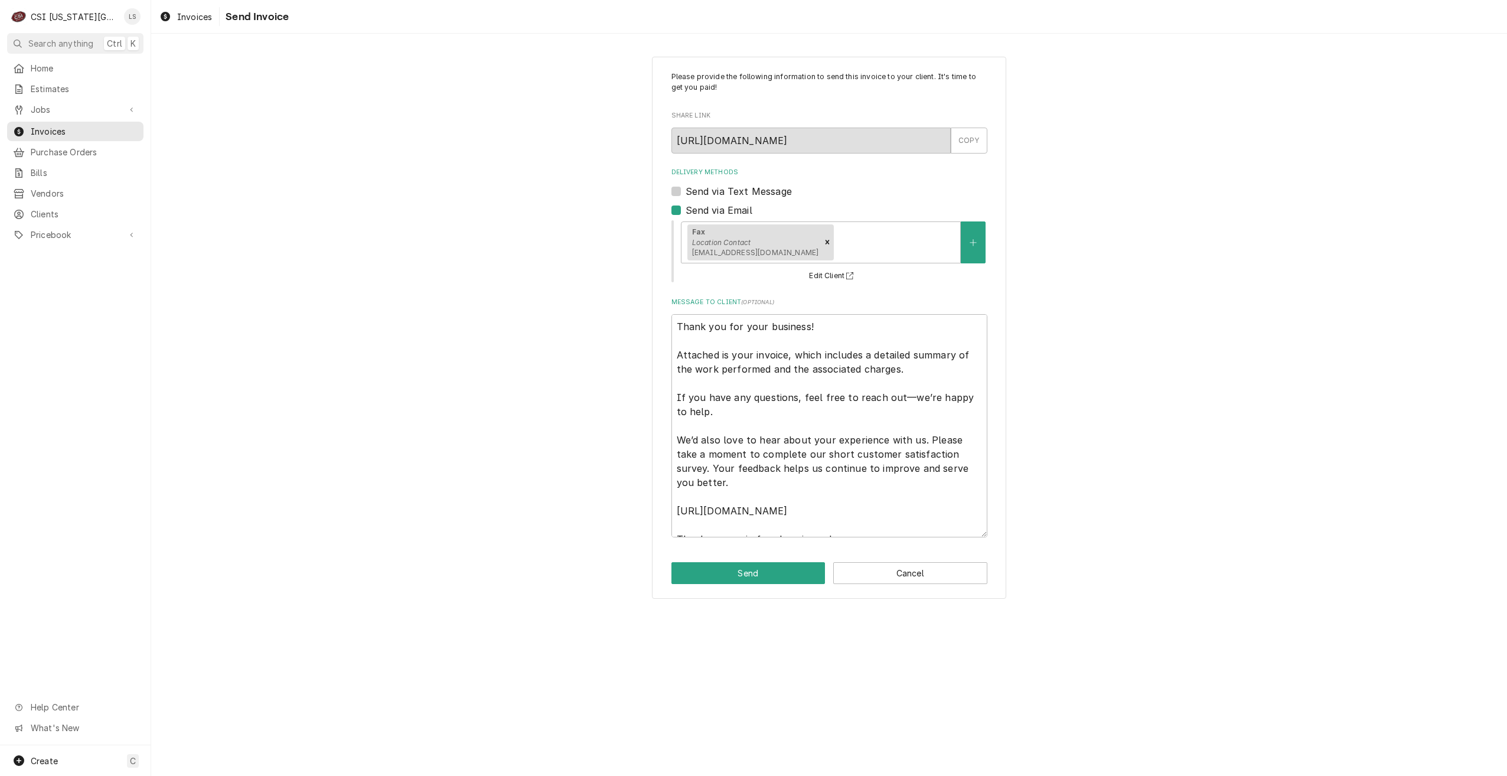
click at [1082, 269] on div "Please provide the following information to send this invoice to your client. I…" at bounding box center [829, 327] width 1356 height 563
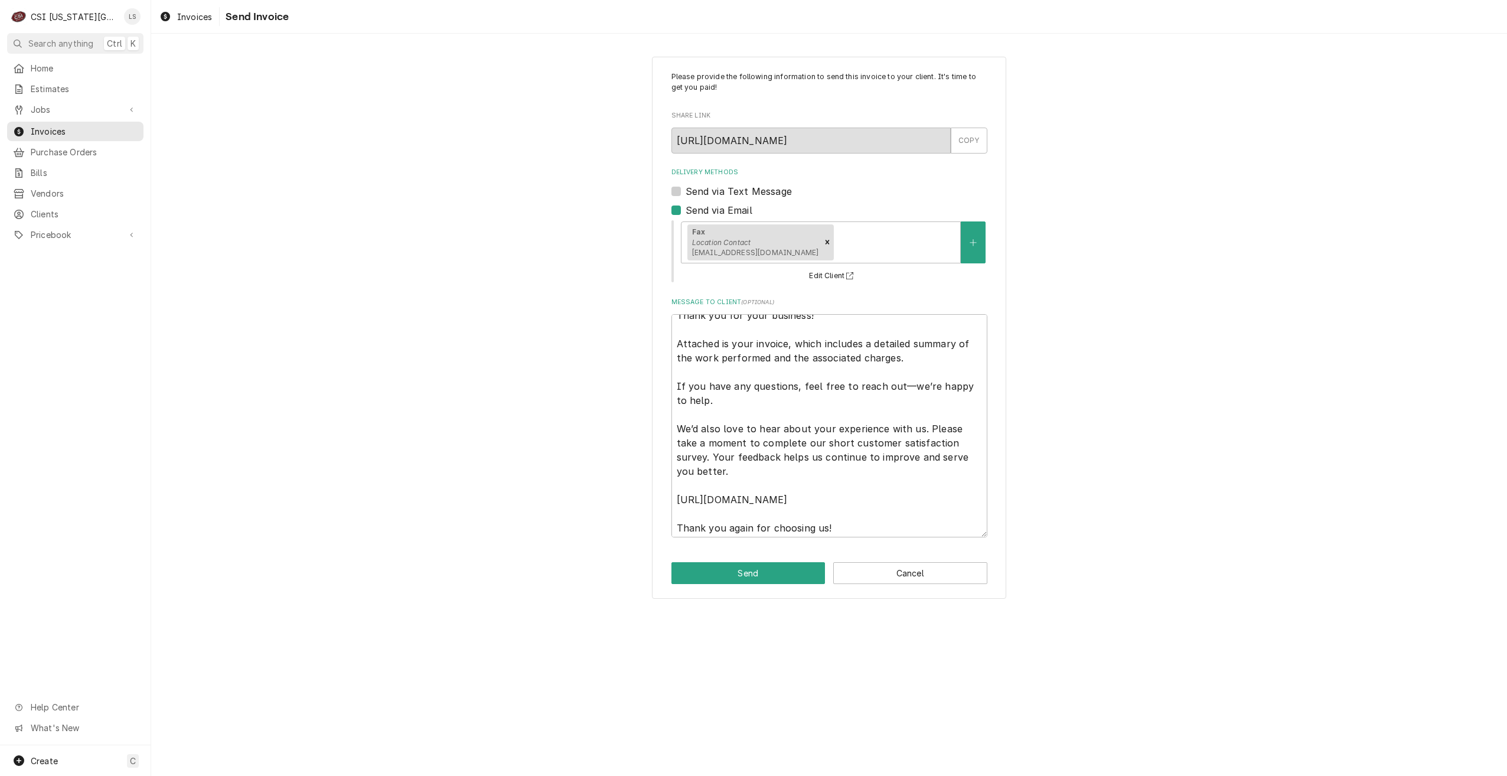
scroll to position [14, 0]
click at [880, 530] on textarea "Thank you for your business! Attached is your invoice, which includes a detaile…" at bounding box center [829, 425] width 316 height 223
type textarea "x"
type textarea "Thank you for your business! Attached is your invoice, which includes a detaile…"
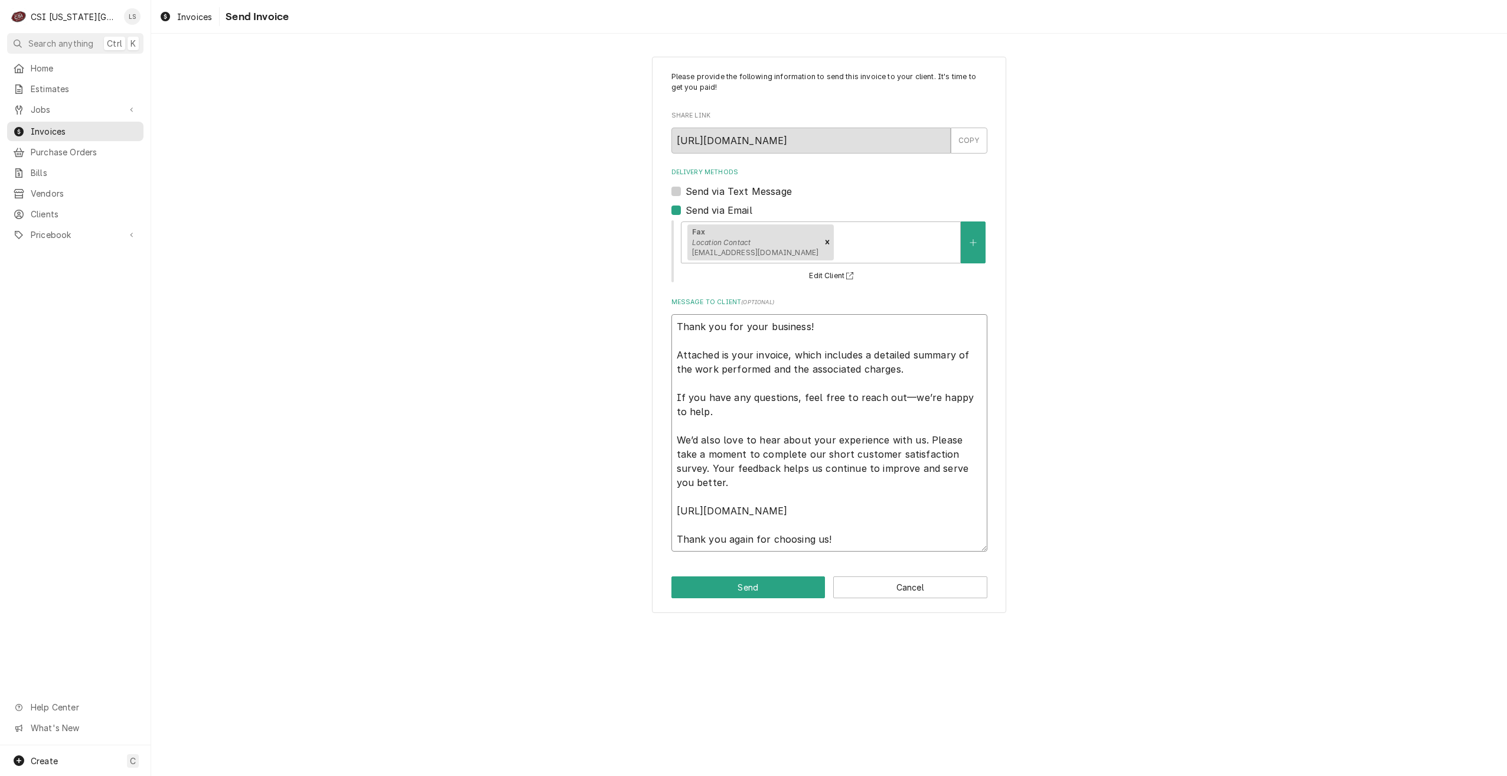
type textarea "x"
type textarea "Thank you for your business! Attached is your invoice, which includes a detaile…"
type textarea "x"
type textarea "Thank you for your business! Attached is your invoice, which includes a detaile…"
paste textarea "Commercial Services Inc Kansas City 1021 AB NE JIB COURT LEES SUMMIT, MO 63005 …"
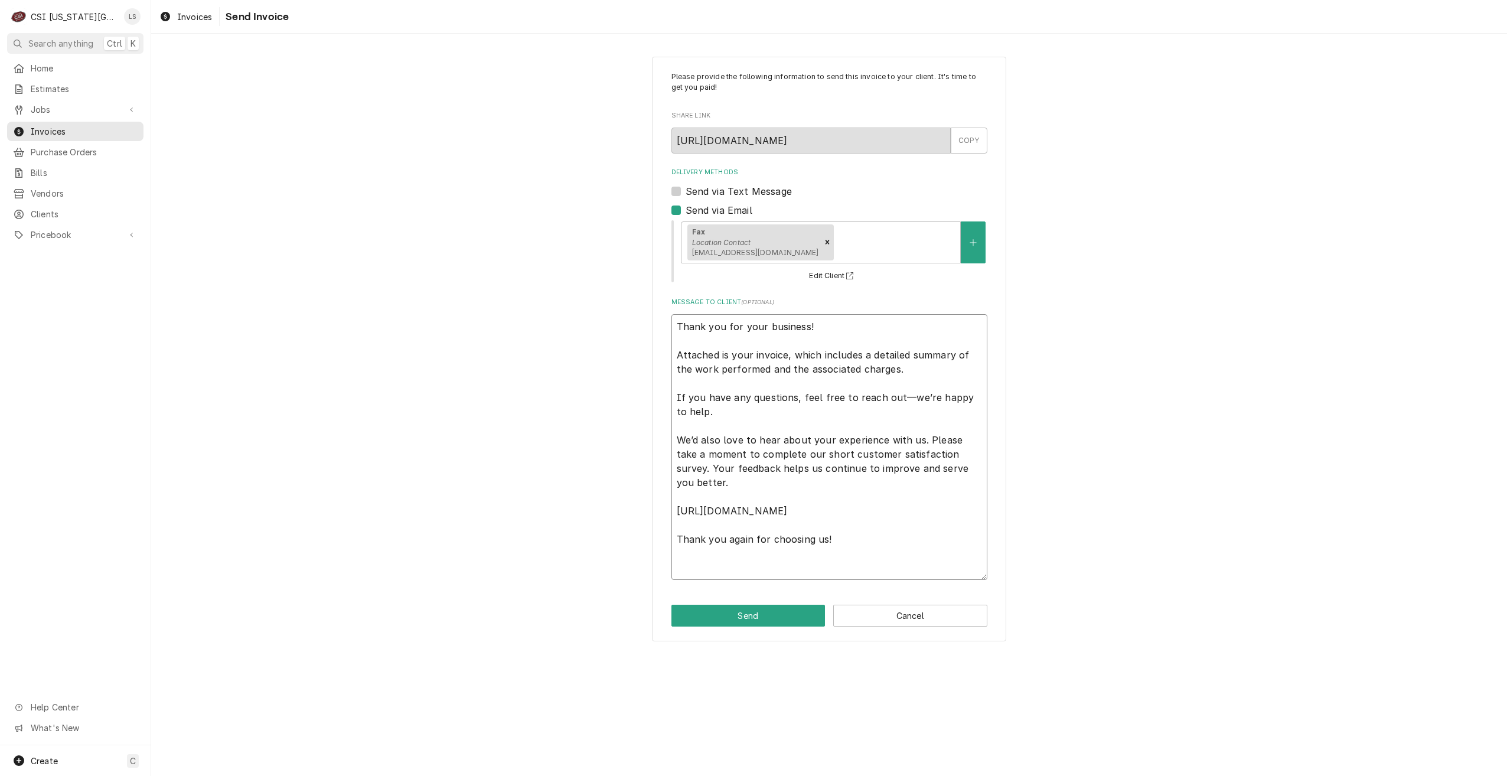
type textarea "x"
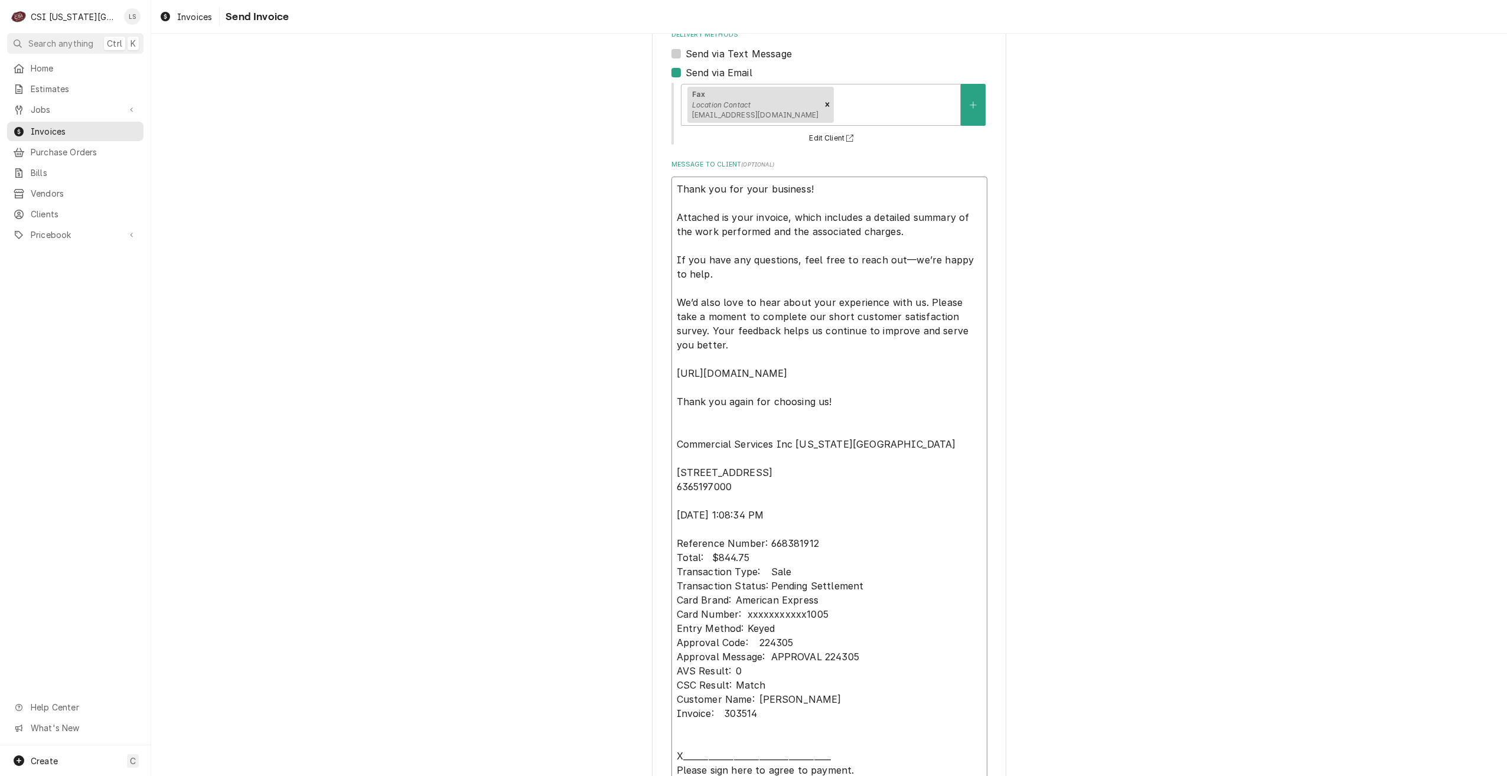
scroll to position [216, 0]
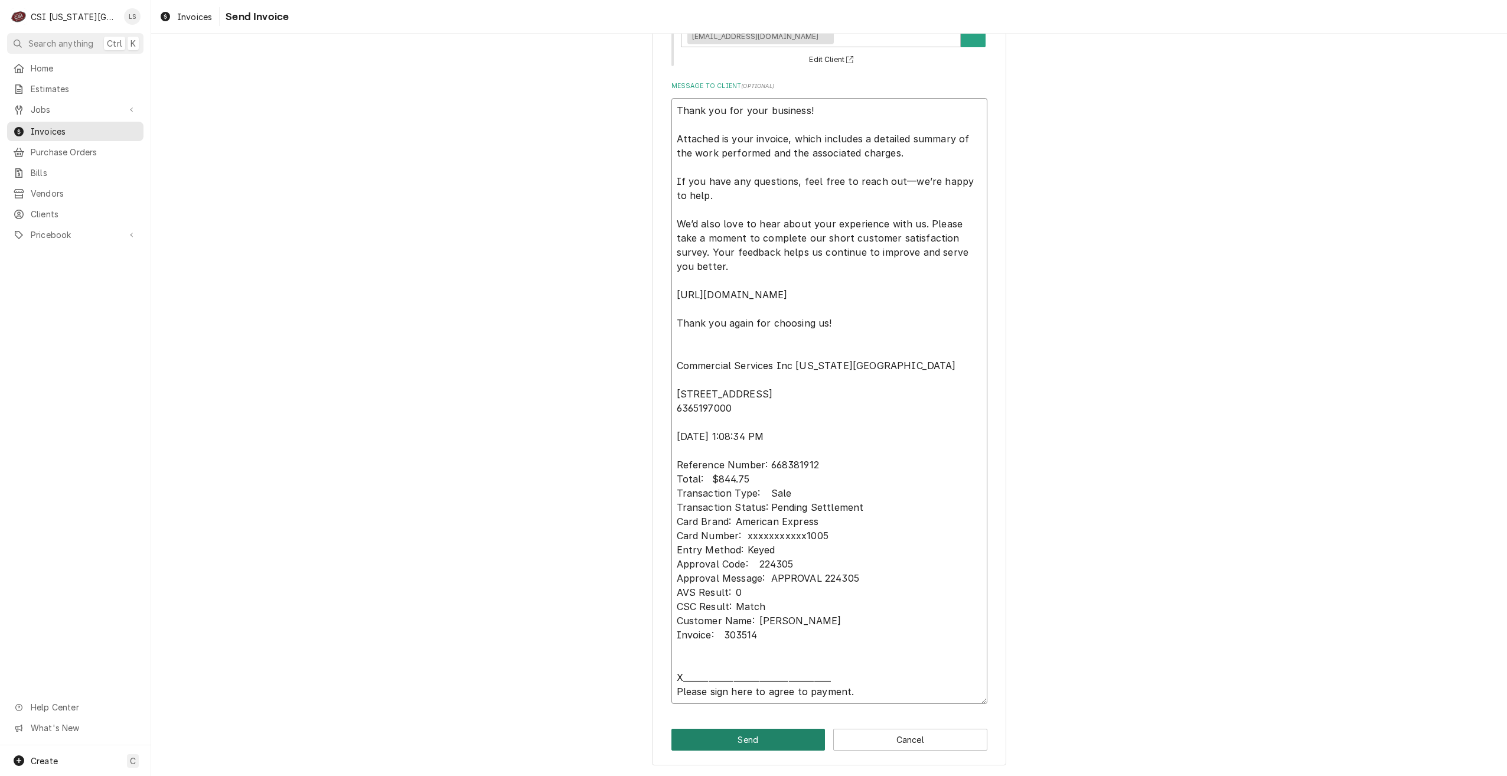
type textarea "Thank you for your business! Attached is your invoice, which includes a detaile…"
click at [692, 742] on button "Send" at bounding box center [748, 740] width 154 height 22
type textarea "x"
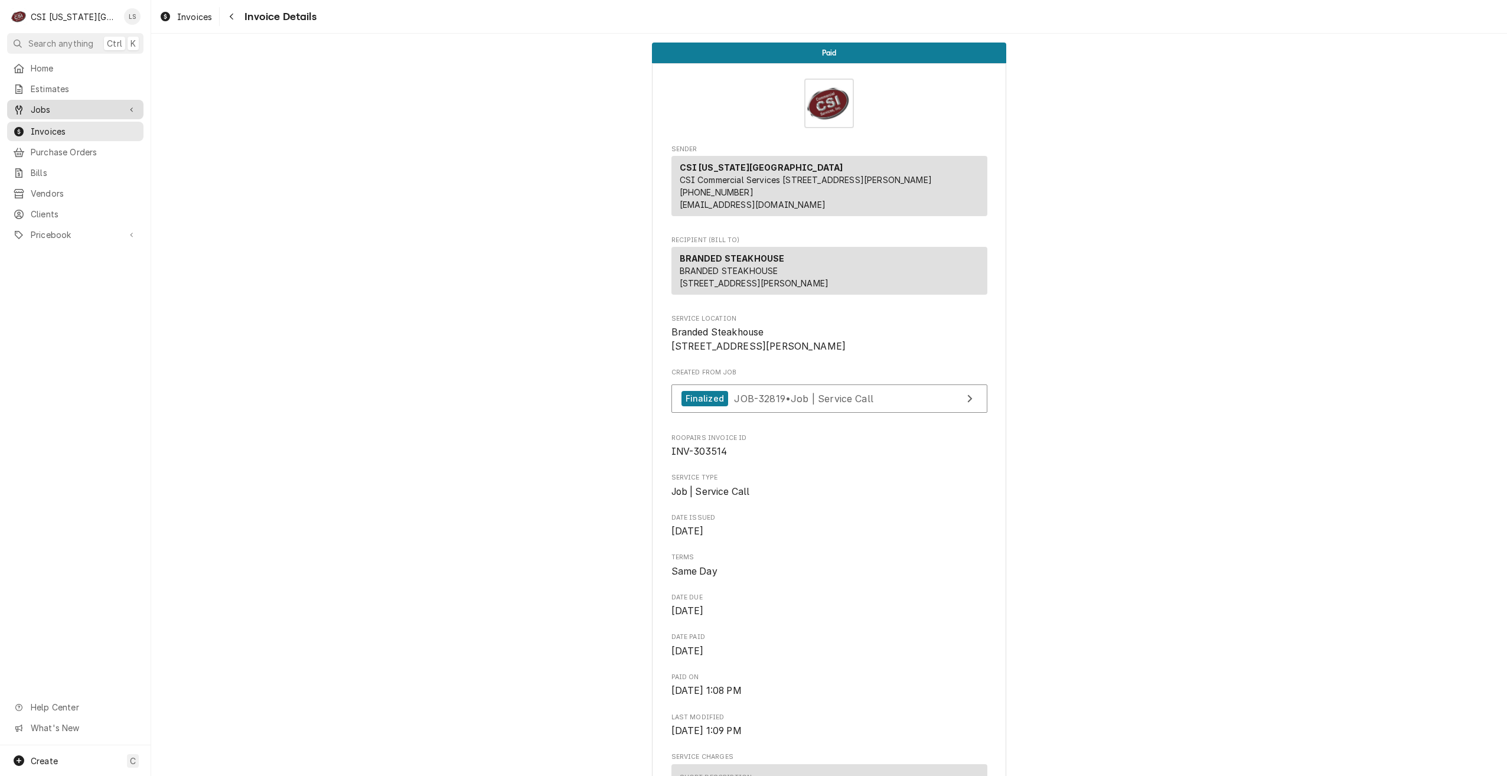
click at [78, 110] on span "Jobs" at bounding box center [75, 109] width 89 height 12
click at [78, 128] on span "Jobs" at bounding box center [84, 130] width 107 height 12
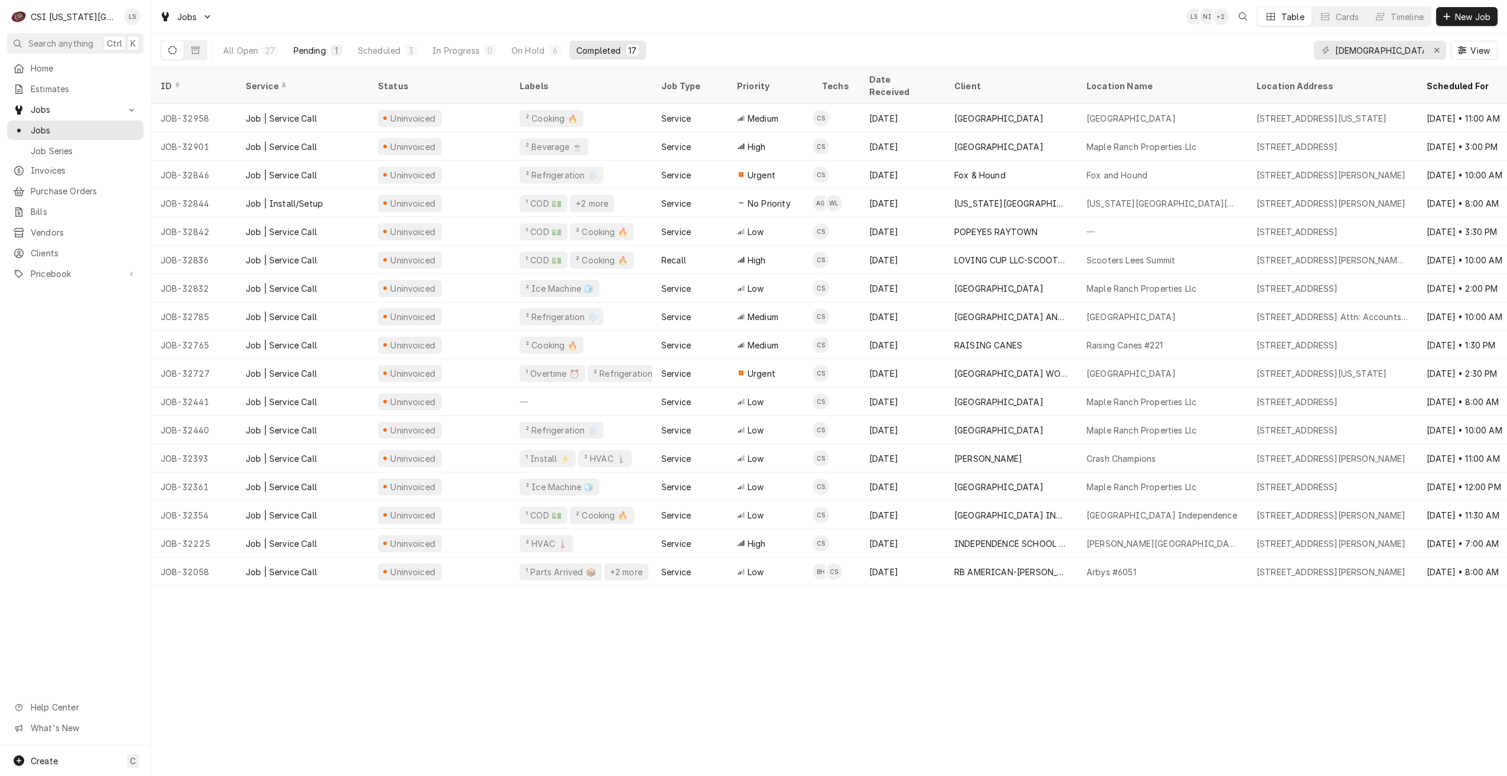
click at [298, 43] on button "Pending 1" at bounding box center [317, 50] width 63 height 19
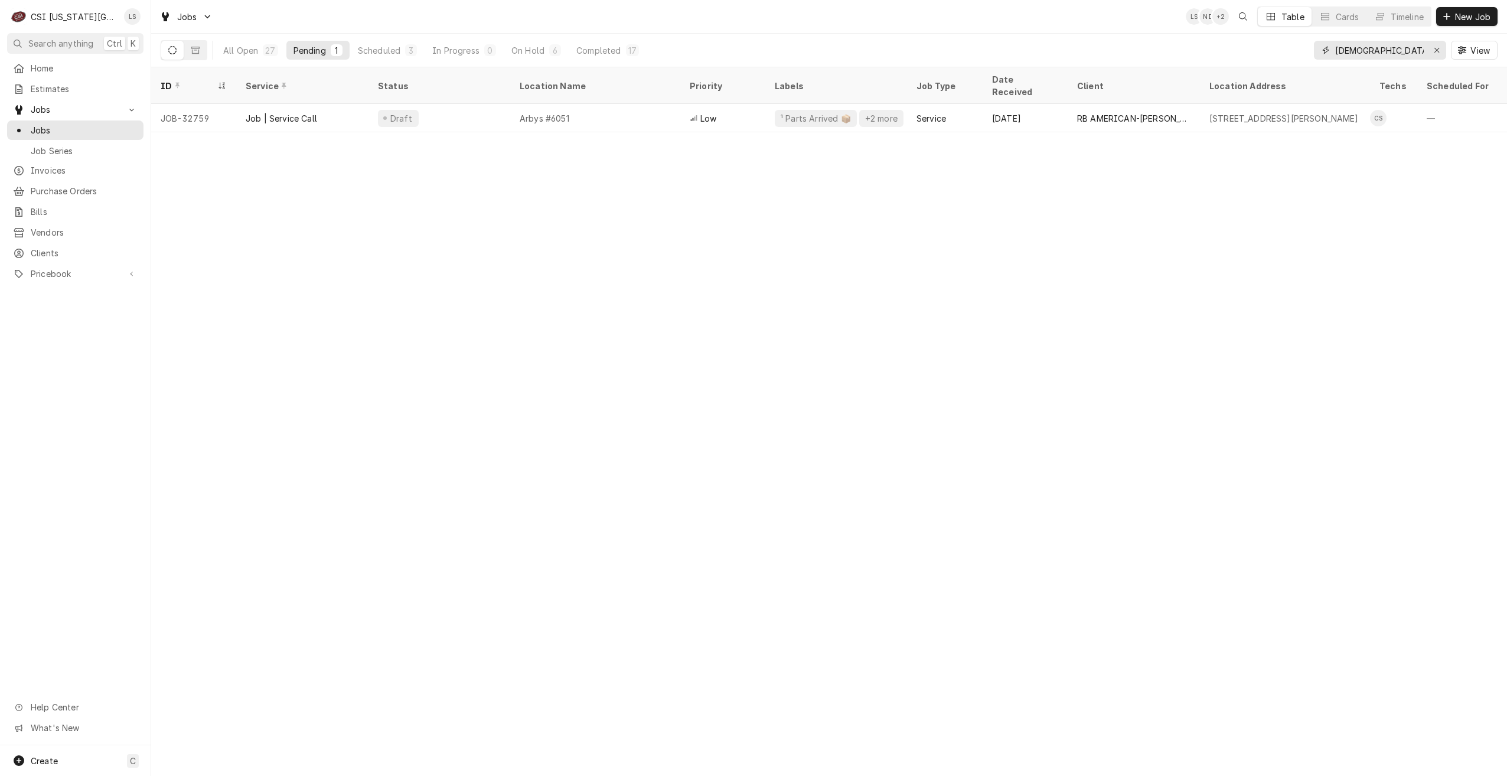
click at [1354, 50] on input "[DEMOGRAPHIC_DATA]" at bounding box center [1379, 50] width 89 height 19
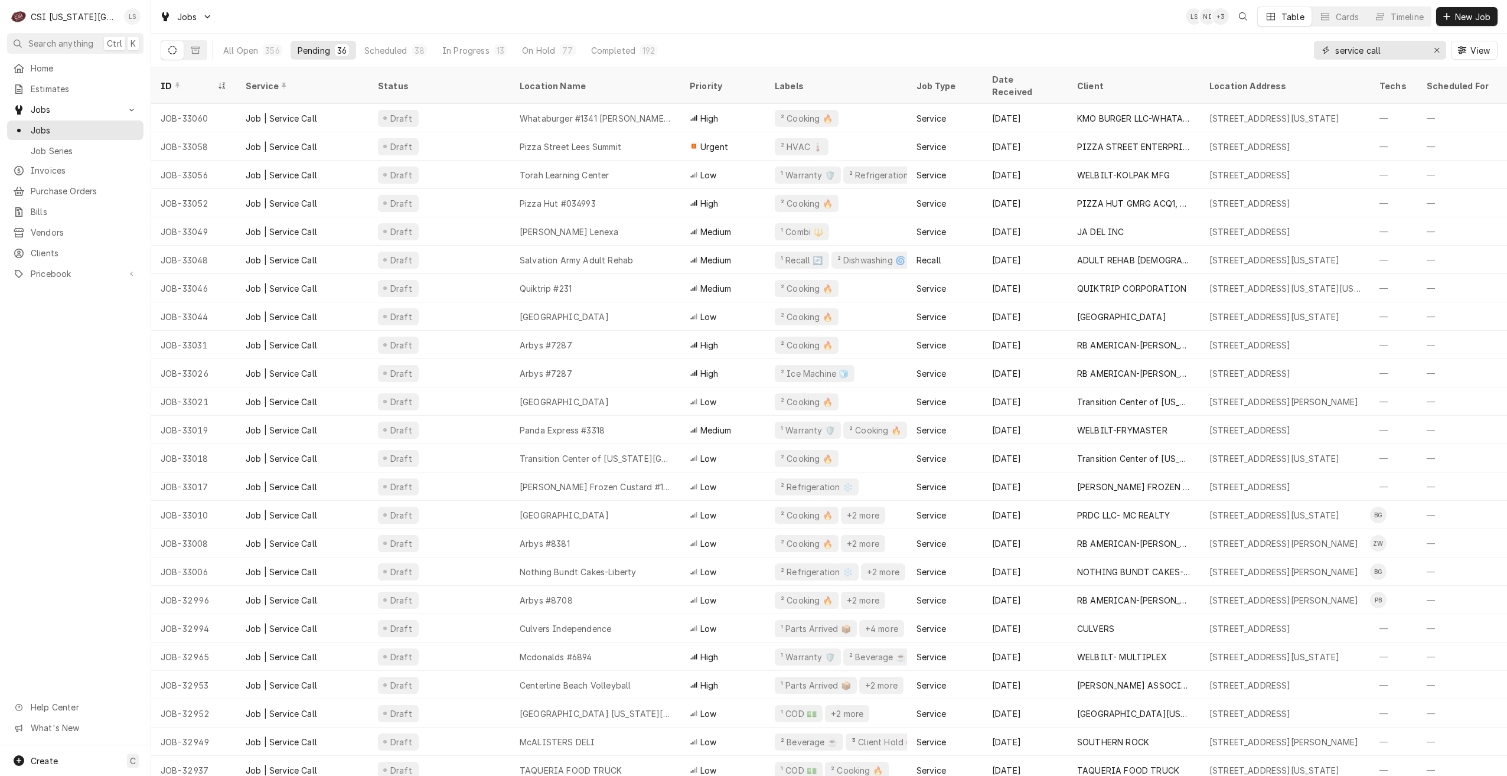
type input "service call"
click at [138, 17] on div "Lindy Springer's Avatar" at bounding box center [132, 16] width 17 height 17
click at [166, 47] on div "Settings" at bounding box center [180, 41] width 111 height 15
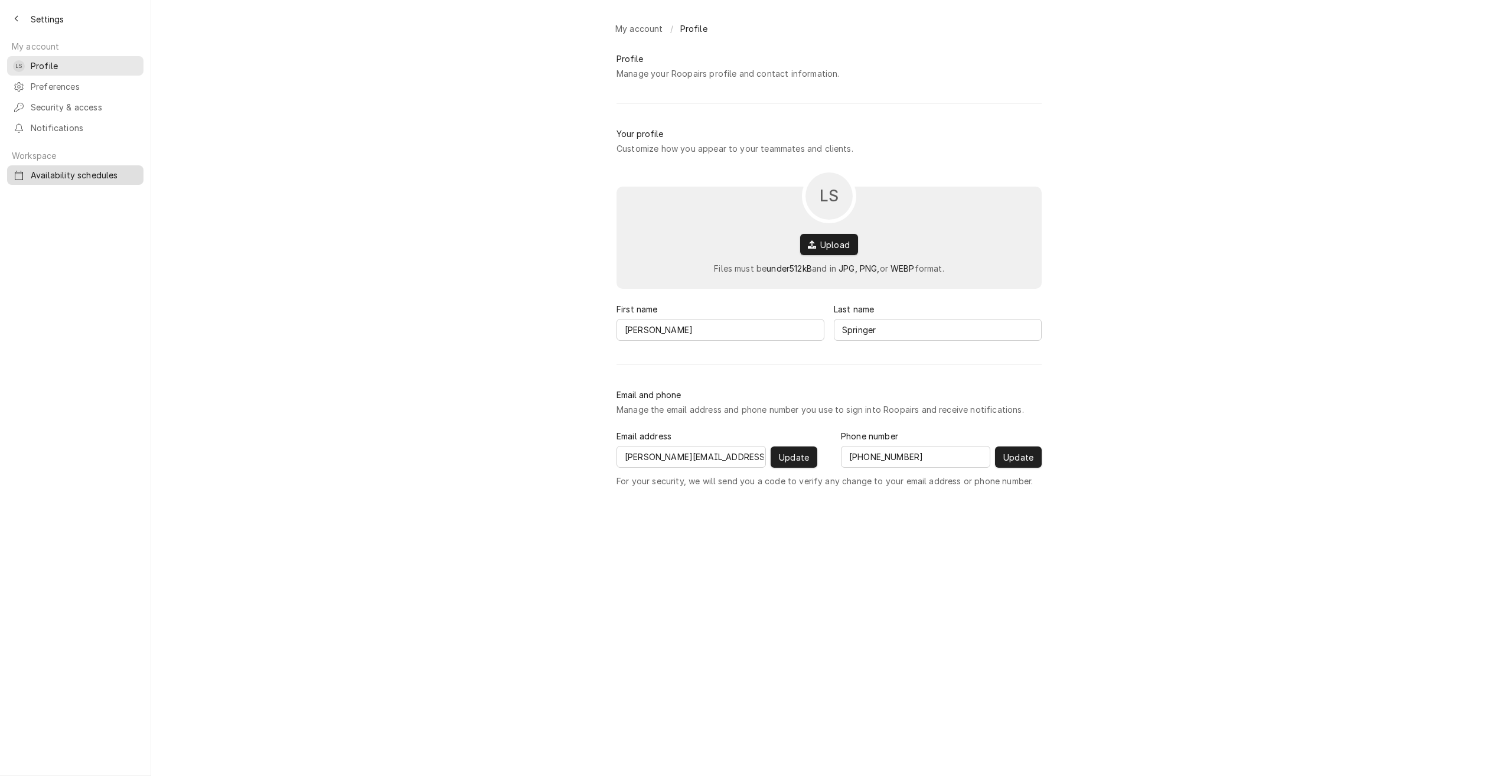
click at [66, 172] on div "Availability schedules" at bounding box center [75, 175] width 132 height 15
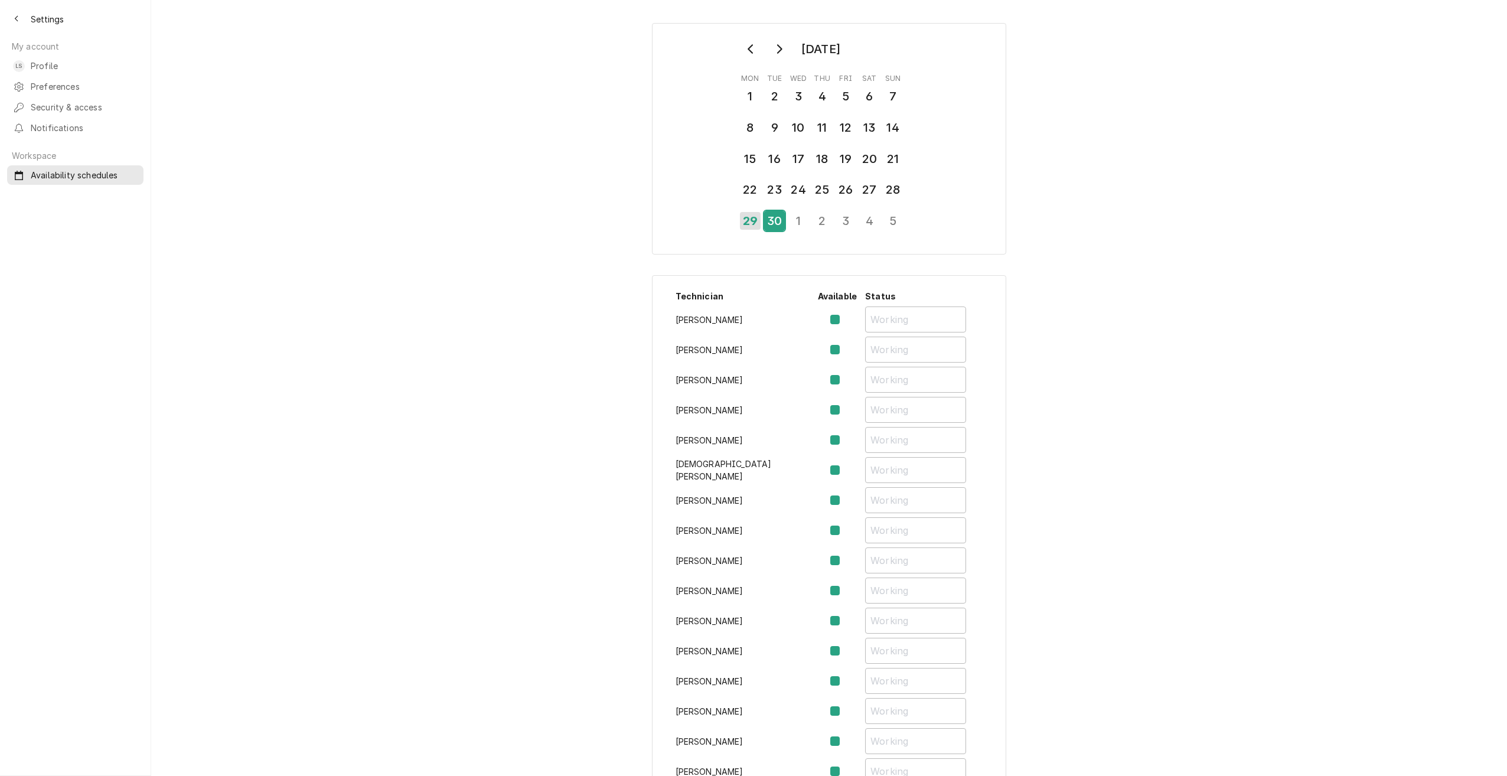
click at [764, 216] on div "30" at bounding box center [774, 221] width 21 height 20
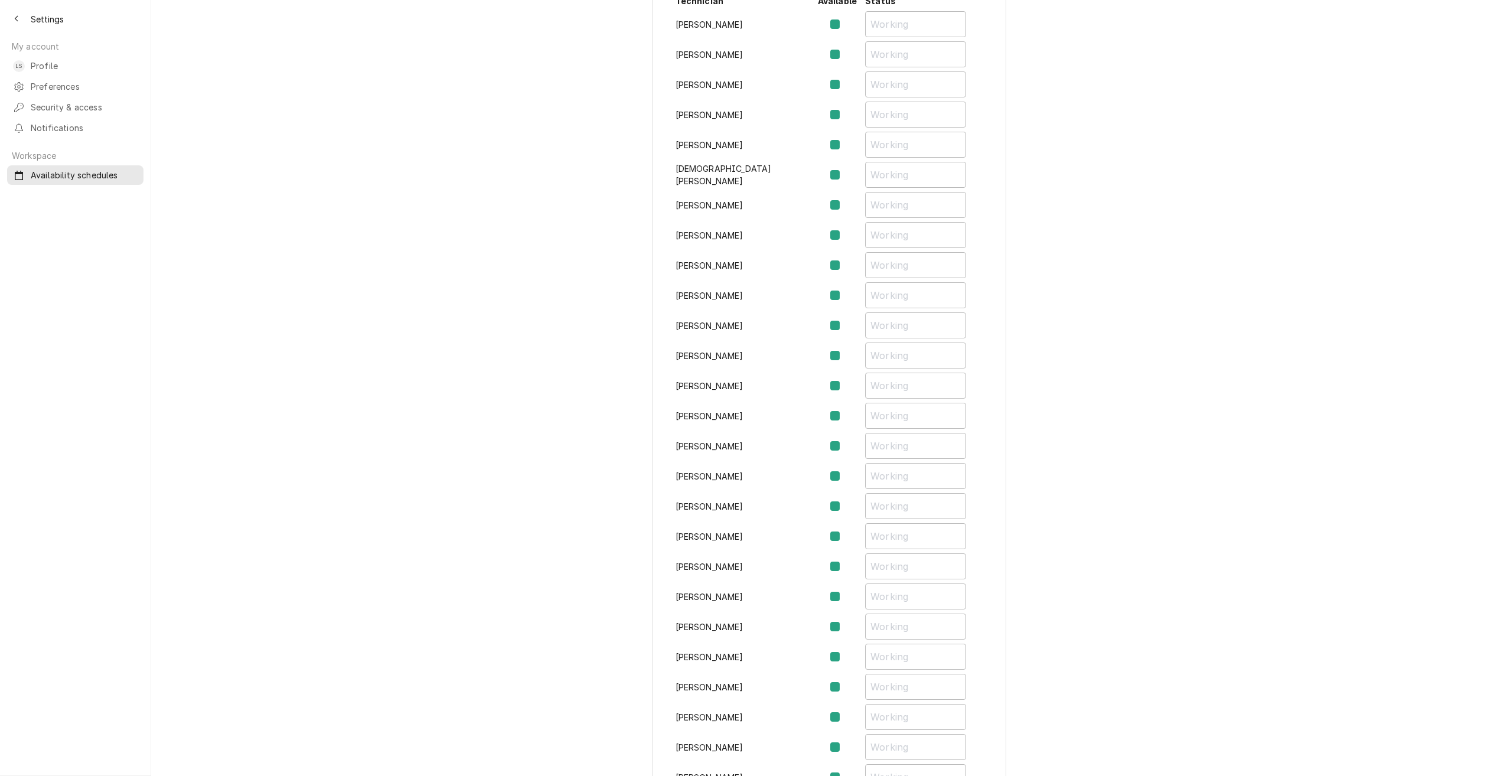
scroll to position [394, 0]
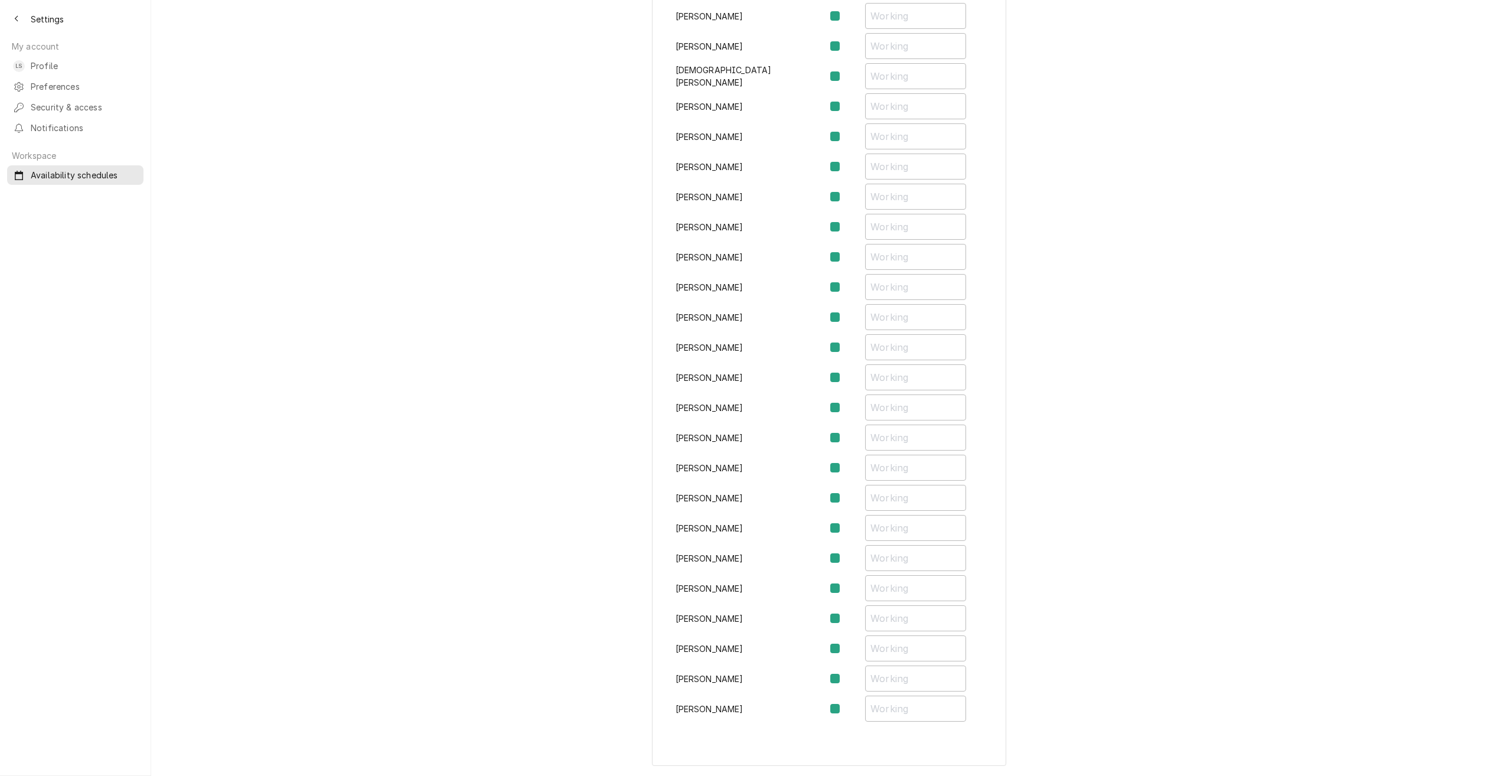
click at [844, 470] on label "Availability Schedule Form" at bounding box center [844, 468] width 0 height 14
click at [844, 470] on input "Availability Schedule Form" at bounding box center [851, 474] width 14 height 26
checkbox input "false"
click at [865, 469] on input "Availability Schedule Form" at bounding box center [915, 468] width 101 height 26
type input "Late Start"
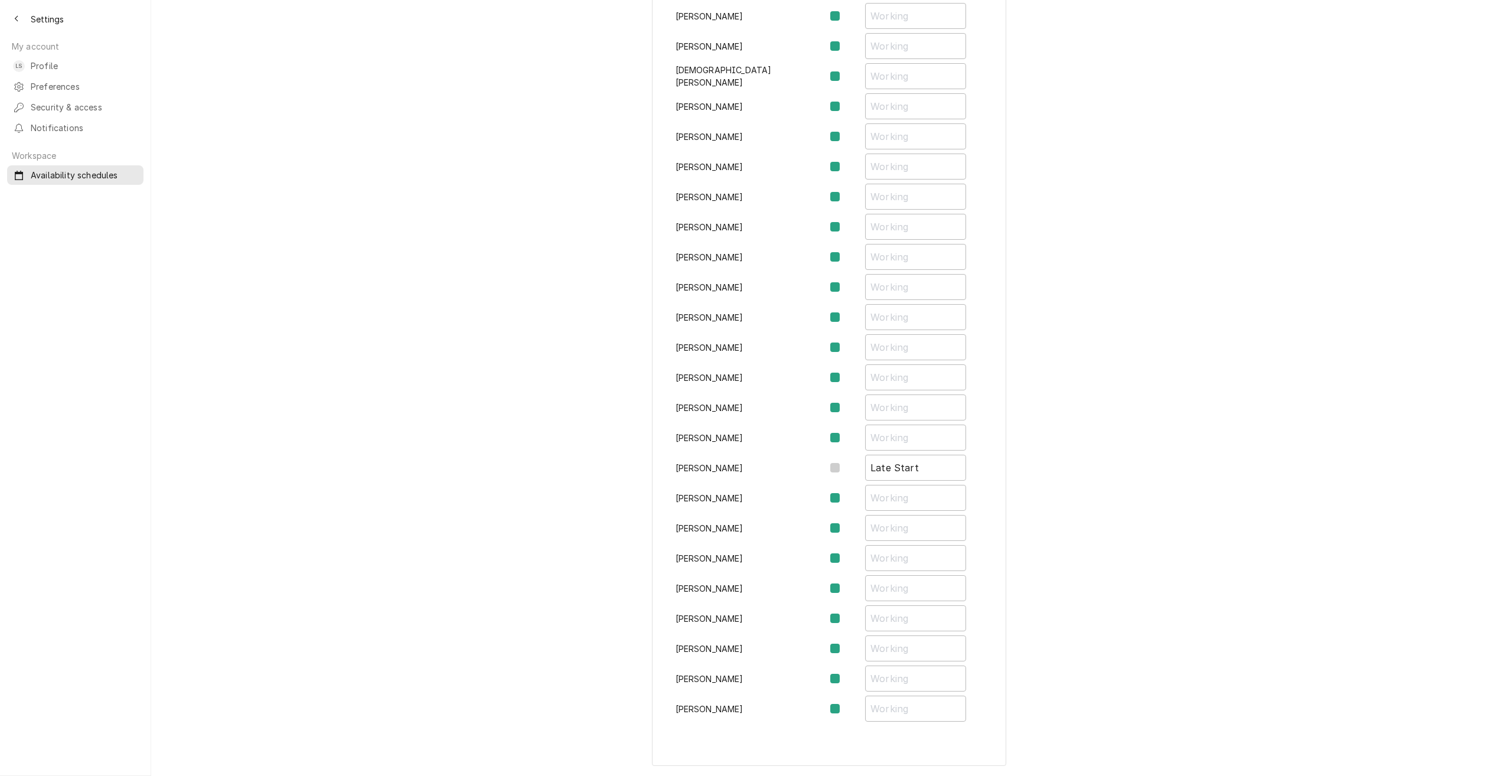
click at [1152, 395] on div "[DATE] Mon Tue Wed Thu Fri Sat Sun 1 2 3 4 5 6 7 8 9 10 11 12 13 14 15 16 17 18…" at bounding box center [829, 196] width 1356 height 1157
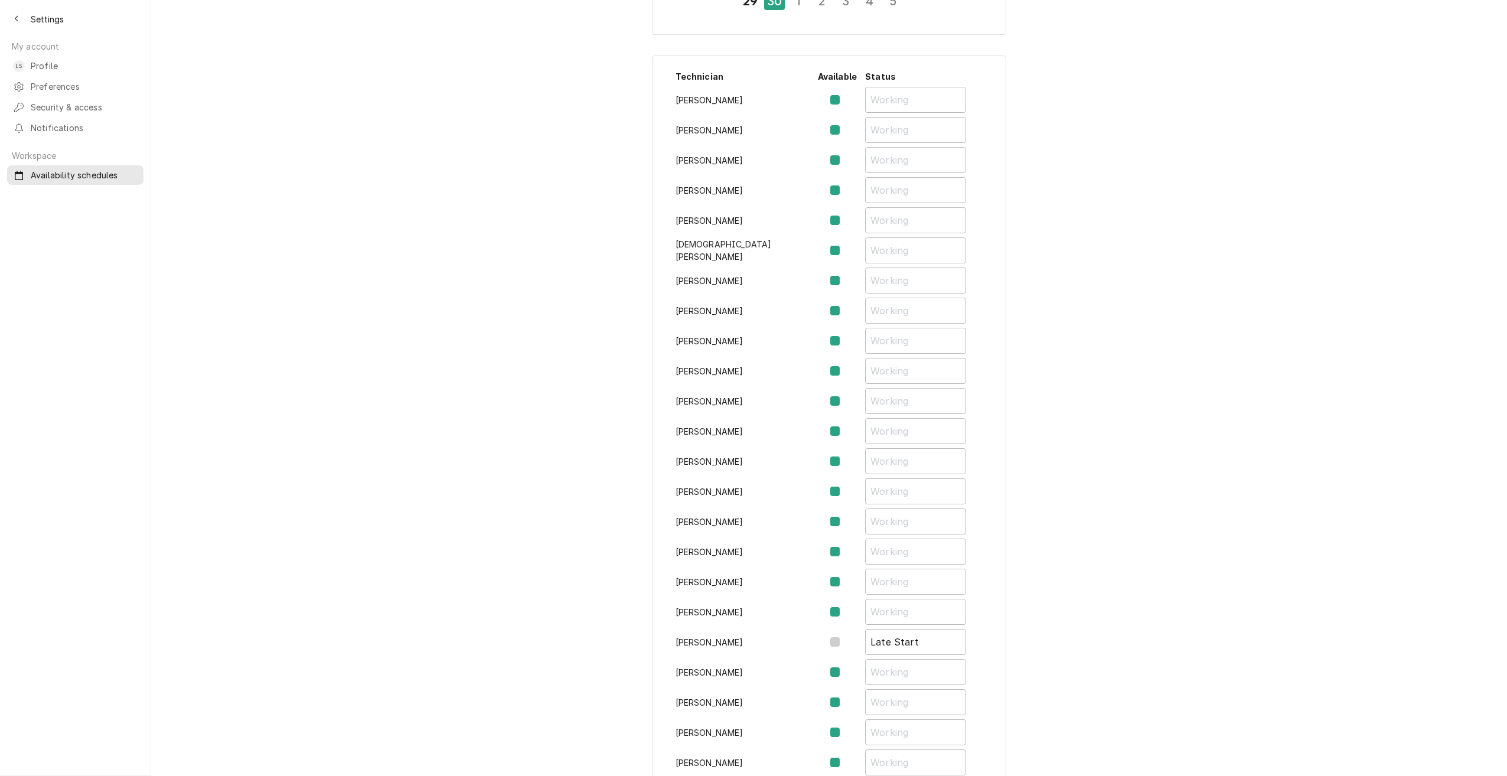
scroll to position [217, 0]
click at [388, 145] on div "[DATE] Mon Tue Wed Thu Fri Sat Sun 1 2 3 4 5 6 7 8 9 10 11 12 13 14 15 16 17 18…" at bounding box center [829, 374] width 1356 height 1157
click at [9, 21] on button "Back to previous page" at bounding box center [16, 18] width 19 height 19
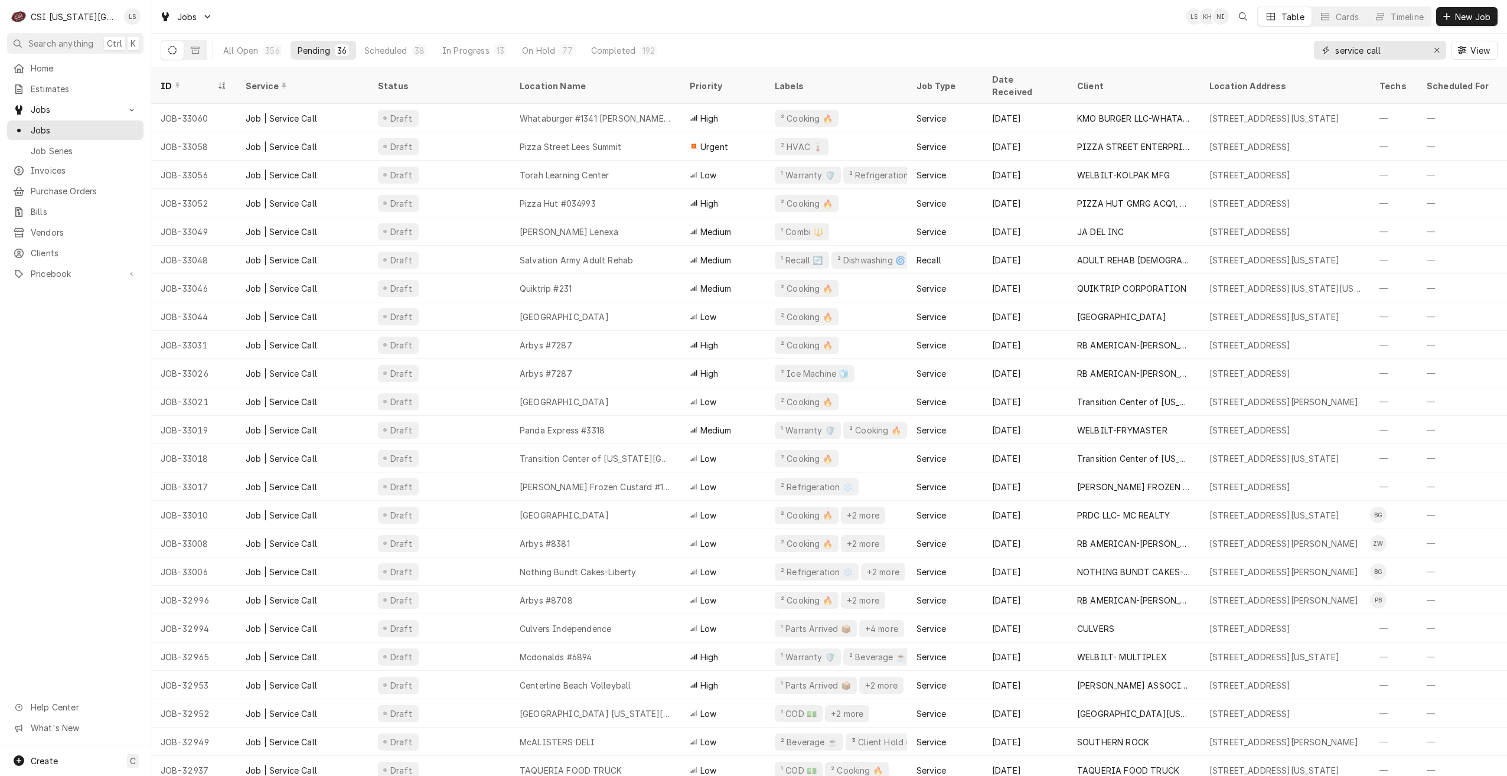
drag, startPoint x: 1397, startPoint y: 48, endPoint x: 1306, endPoint y: 40, distance: 91.3
click at [1306, 40] on div "All Open 356 Pending 36 Scheduled 38 In Progress 13 On Hold 77 Completed 192 se…" at bounding box center [829, 50] width 1337 height 33
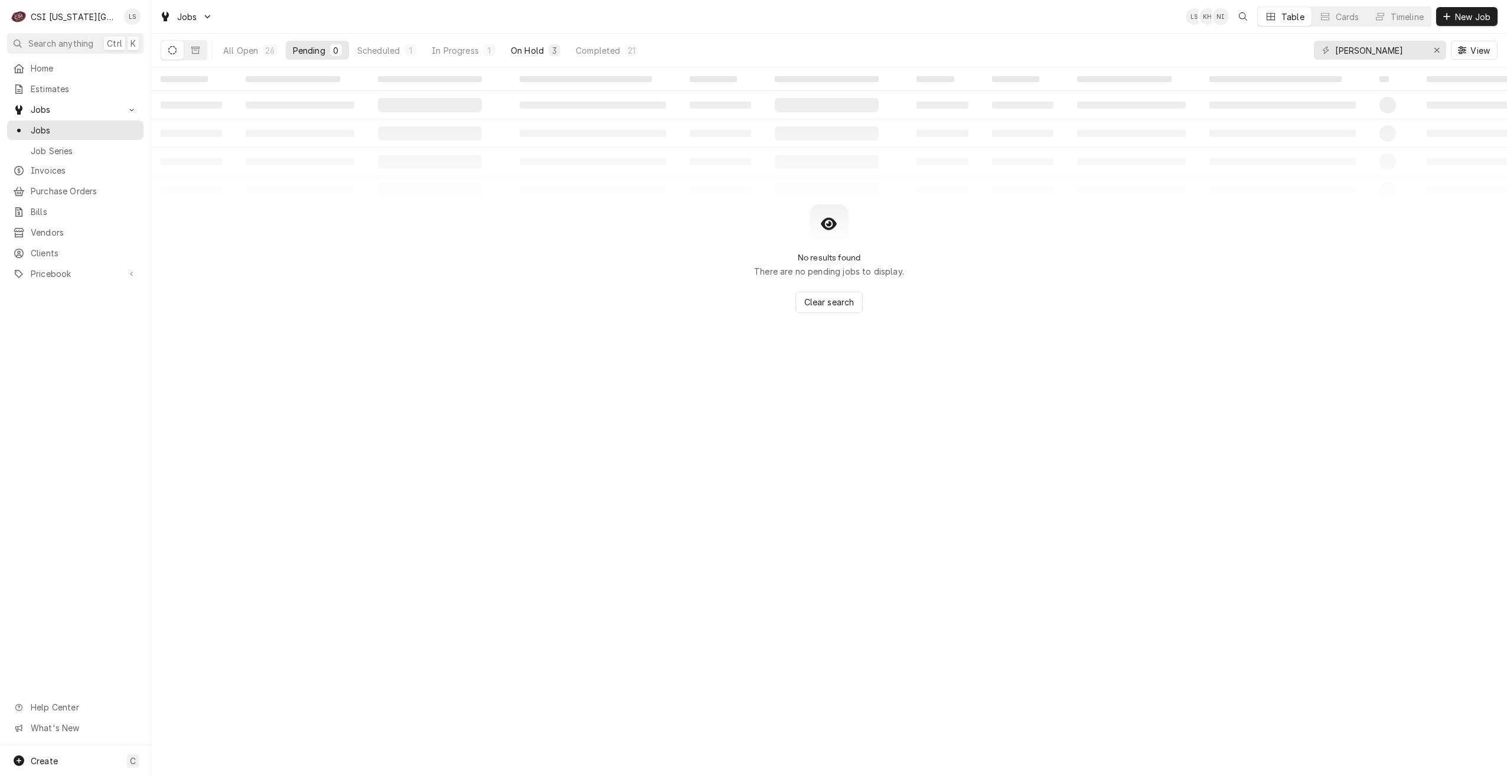
click at [532, 45] on div "On Hold" at bounding box center [527, 50] width 33 height 12
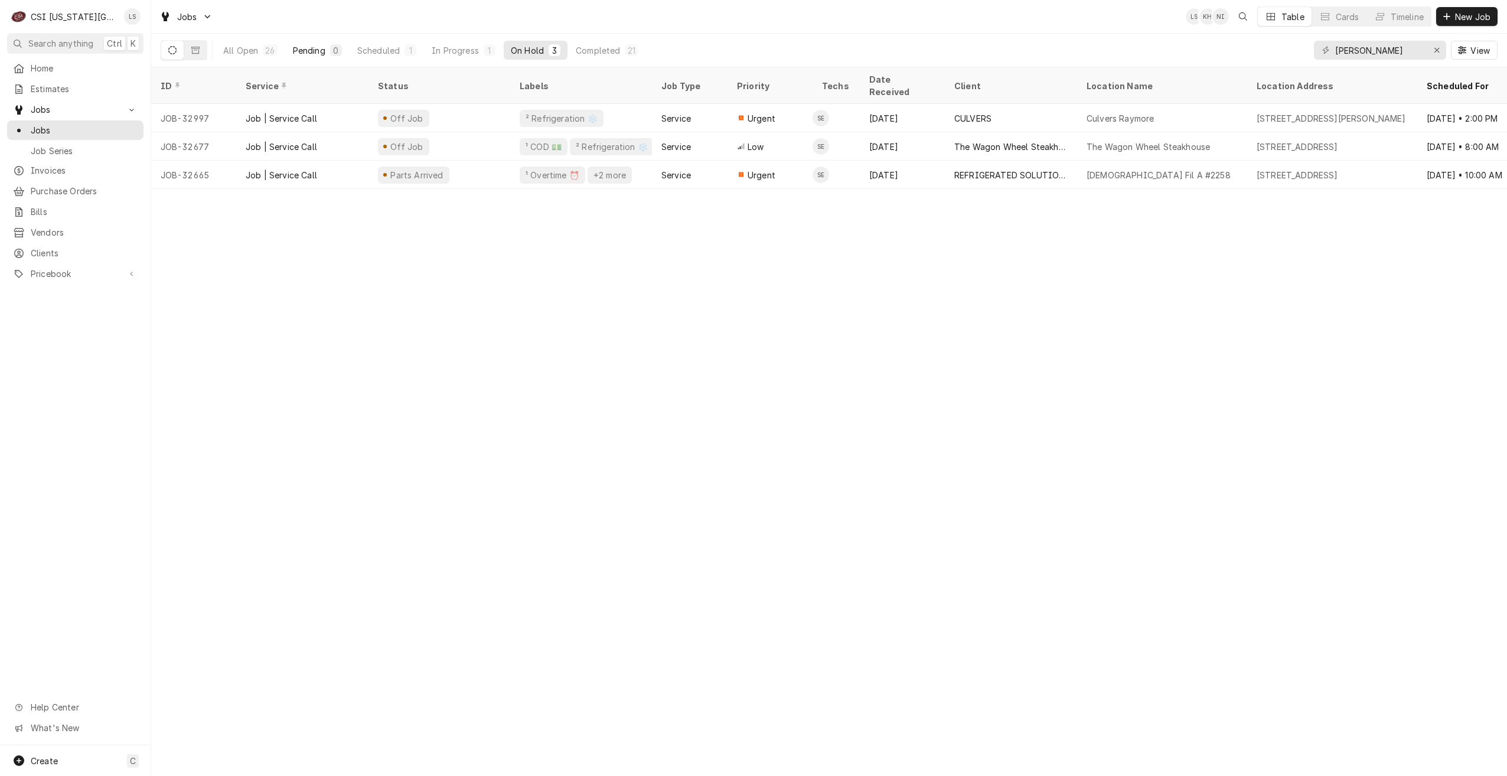
click at [314, 51] on div "Pending" at bounding box center [309, 50] width 32 height 12
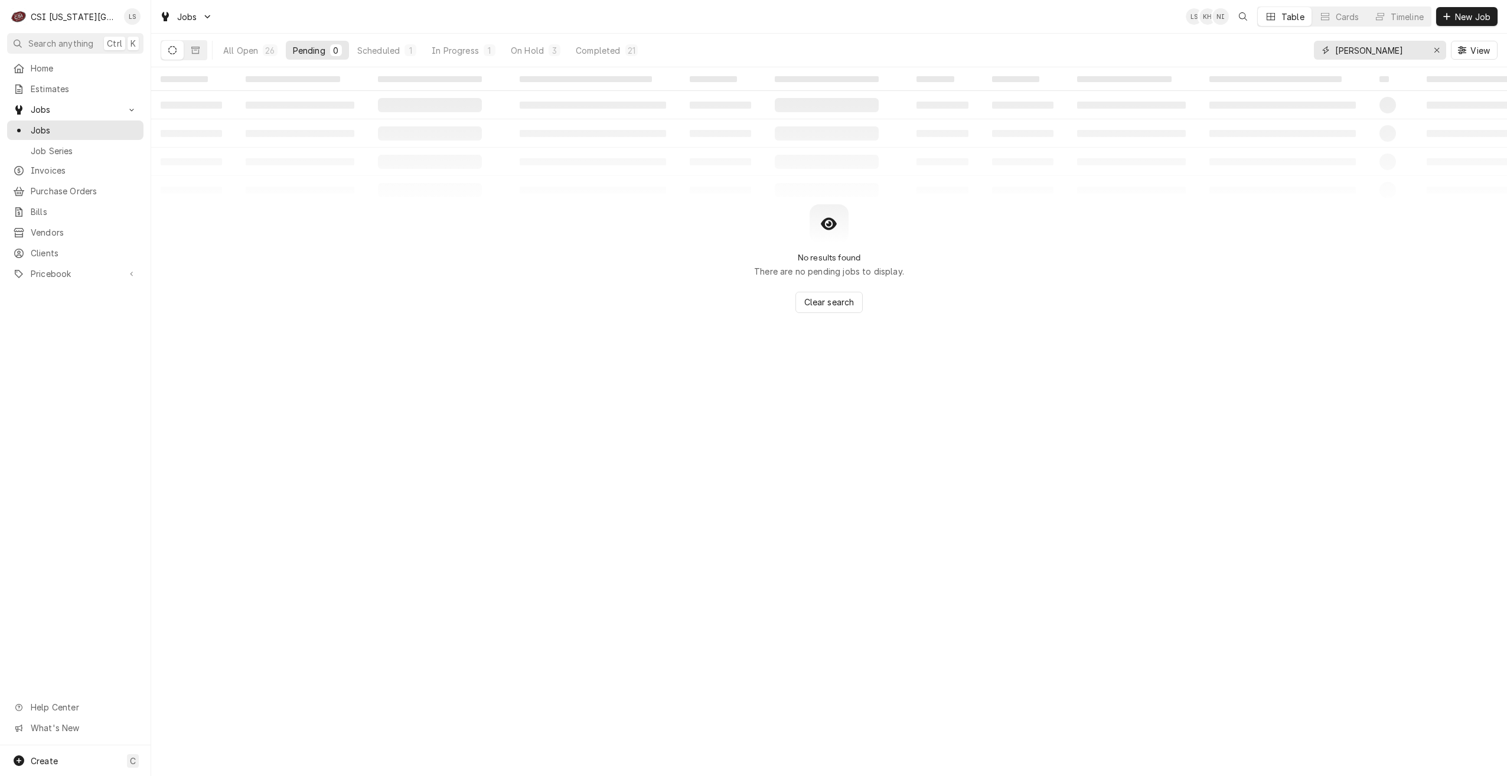
click at [1383, 54] on input "steve" at bounding box center [1379, 50] width 89 height 19
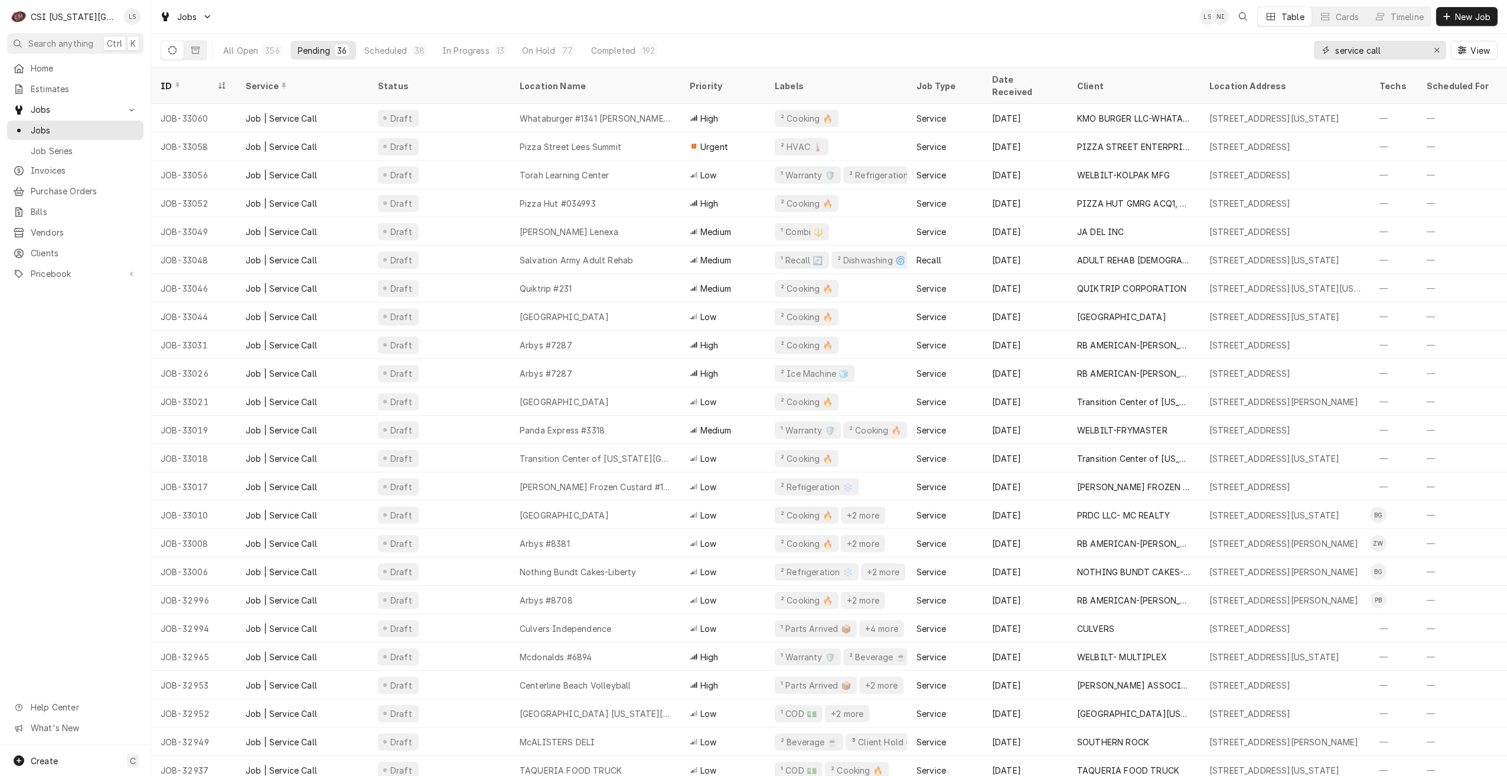
type input "service call"
click at [54, 247] on span "Clients" at bounding box center [84, 253] width 107 height 12
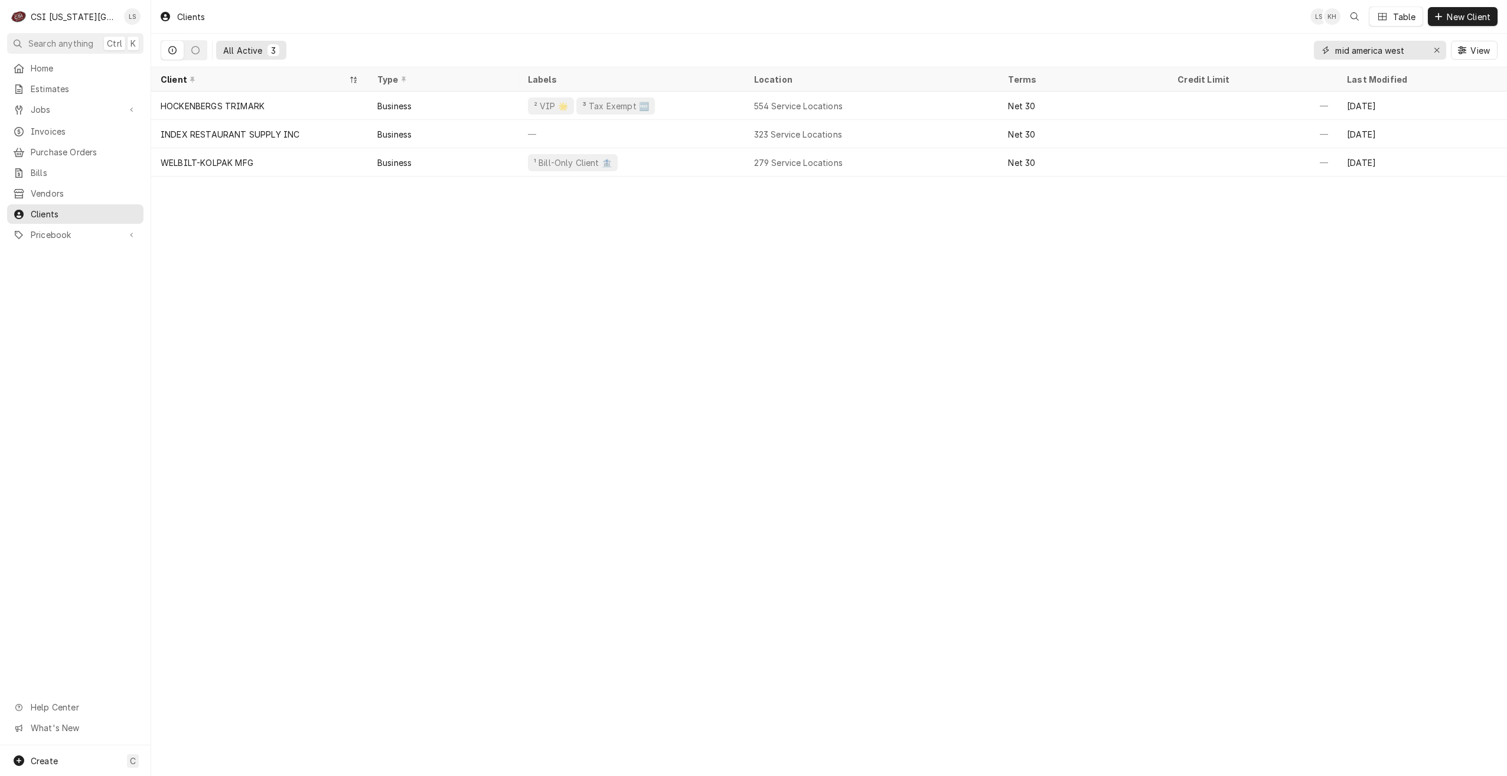
drag, startPoint x: 1416, startPoint y: 50, endPoint x: 1322, endPoint y: 48, distance: 93.9
click at [1322, 48] on div "mid america west" at bounding box center [1380, 50] width 132 height 19
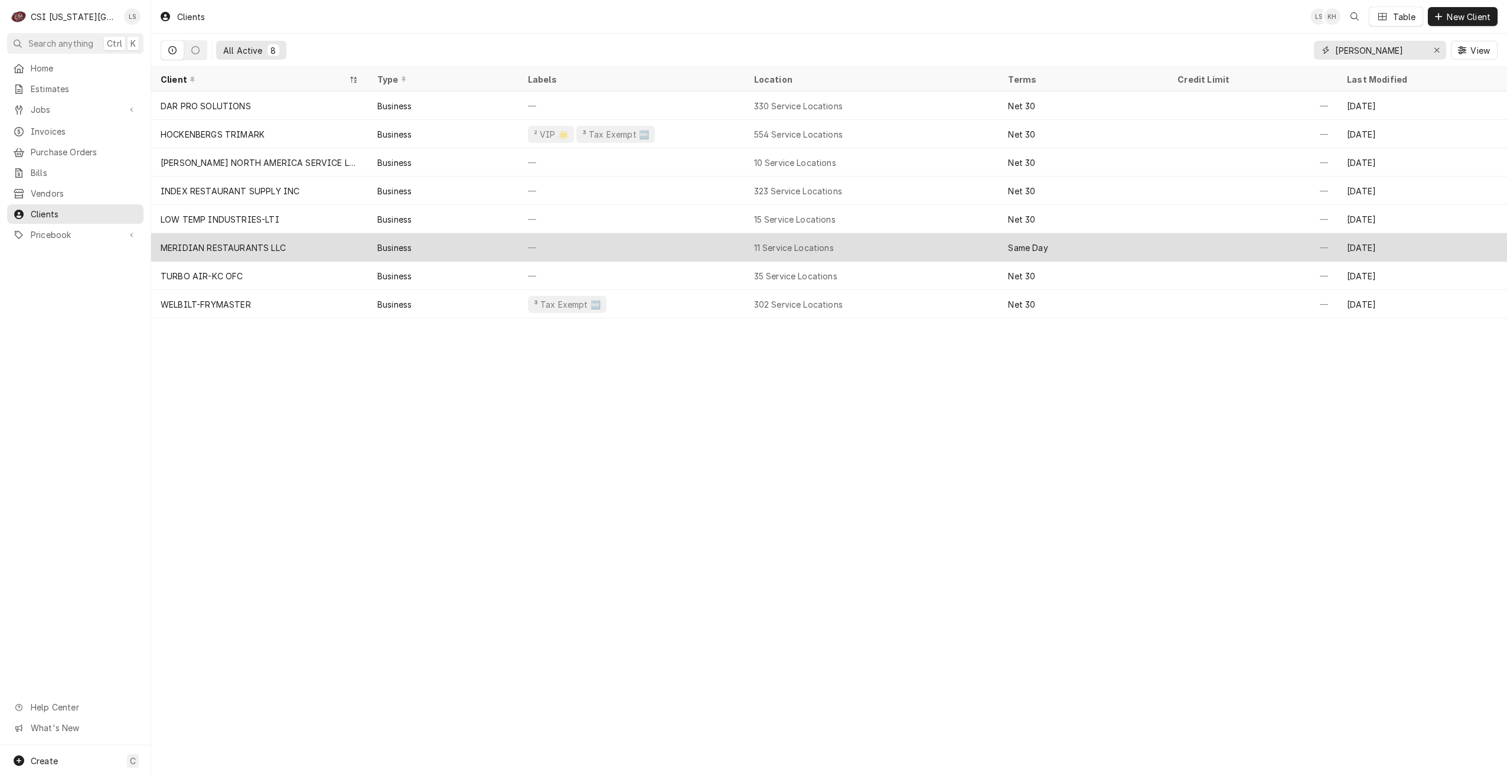
type input "[PERSON_NAME]"
click at [883, 242] on div "11 Service Locations" at bounding box center [872, 247] width 255 height 28
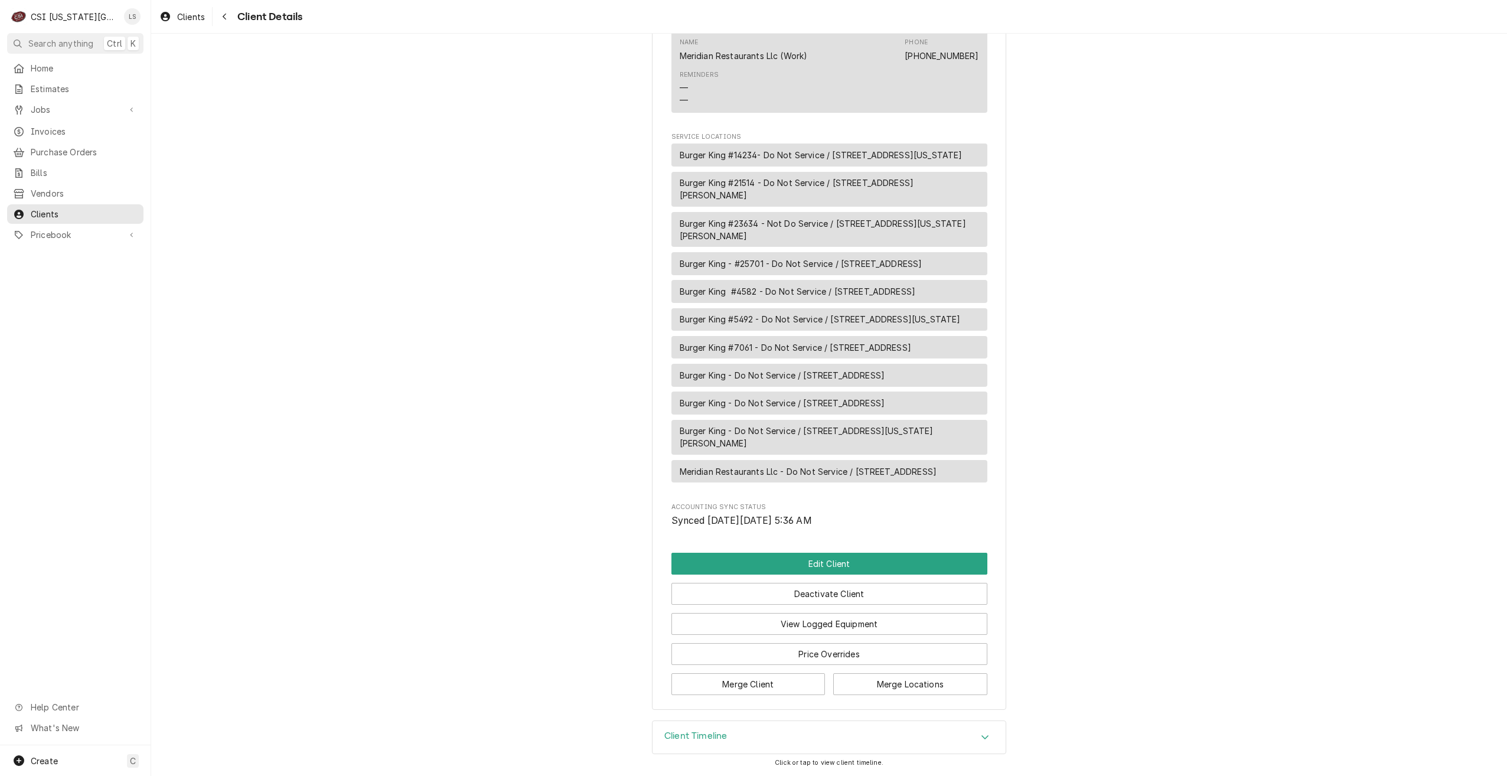
scroll to position [596, 0]
click at [54, 115] on link "Jobs" at bounding box center [75, 109] width 136 height 19
click at [53, 125] on span "Jobs" at bounding box center [84, 130] width 107 height 12
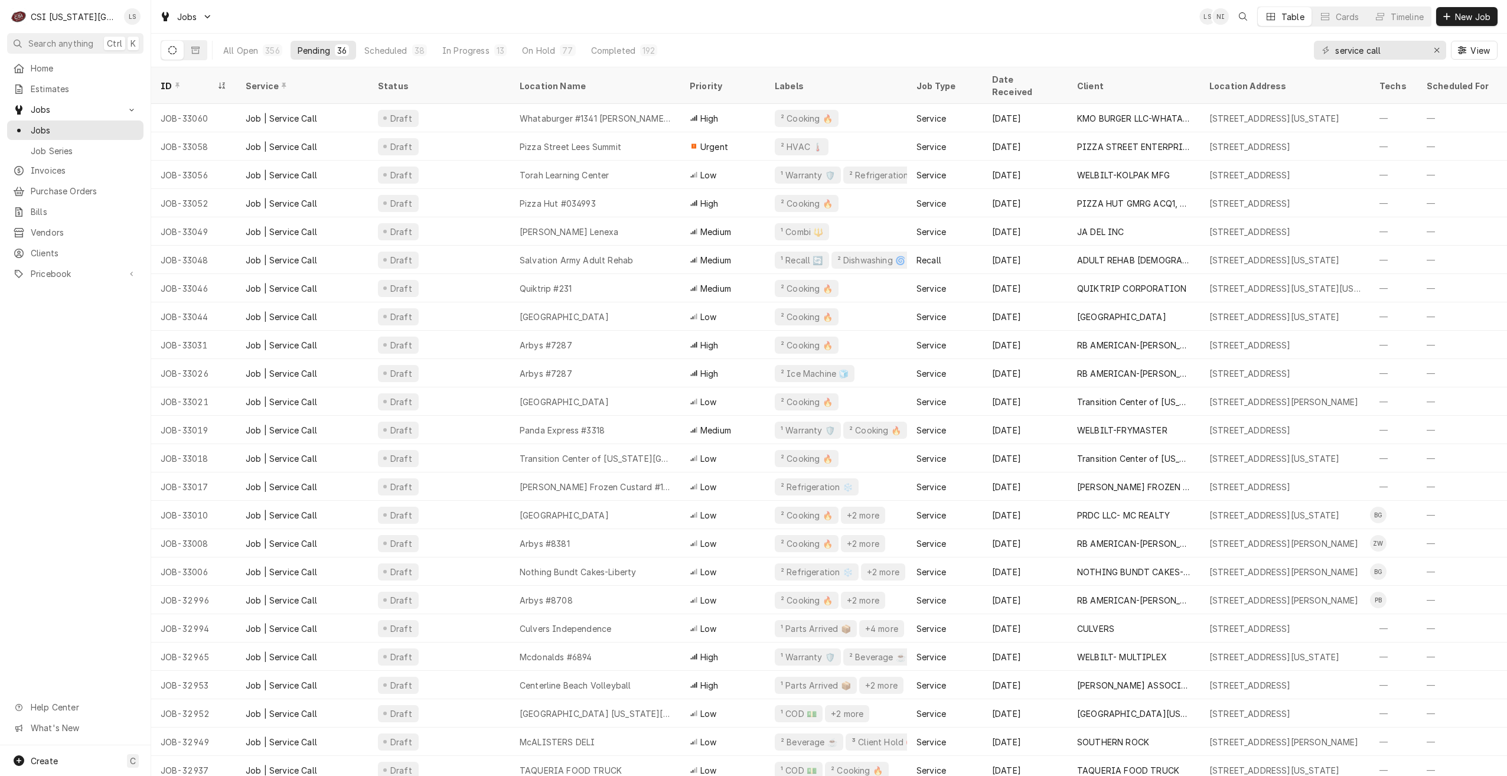
click at [960, 14] on div "Jobs LS NI Table Cards Timeline New Job" at bounding box center [829, 16] width 1356 height 33
drag, startPoint x: 1395, startPoint y: 48, endPoint x: 1319, endPoint y: 58, distance: 76.8
click at [1319, 58] on div "service call" at bounding box center [1380, 50] width 132 height 19
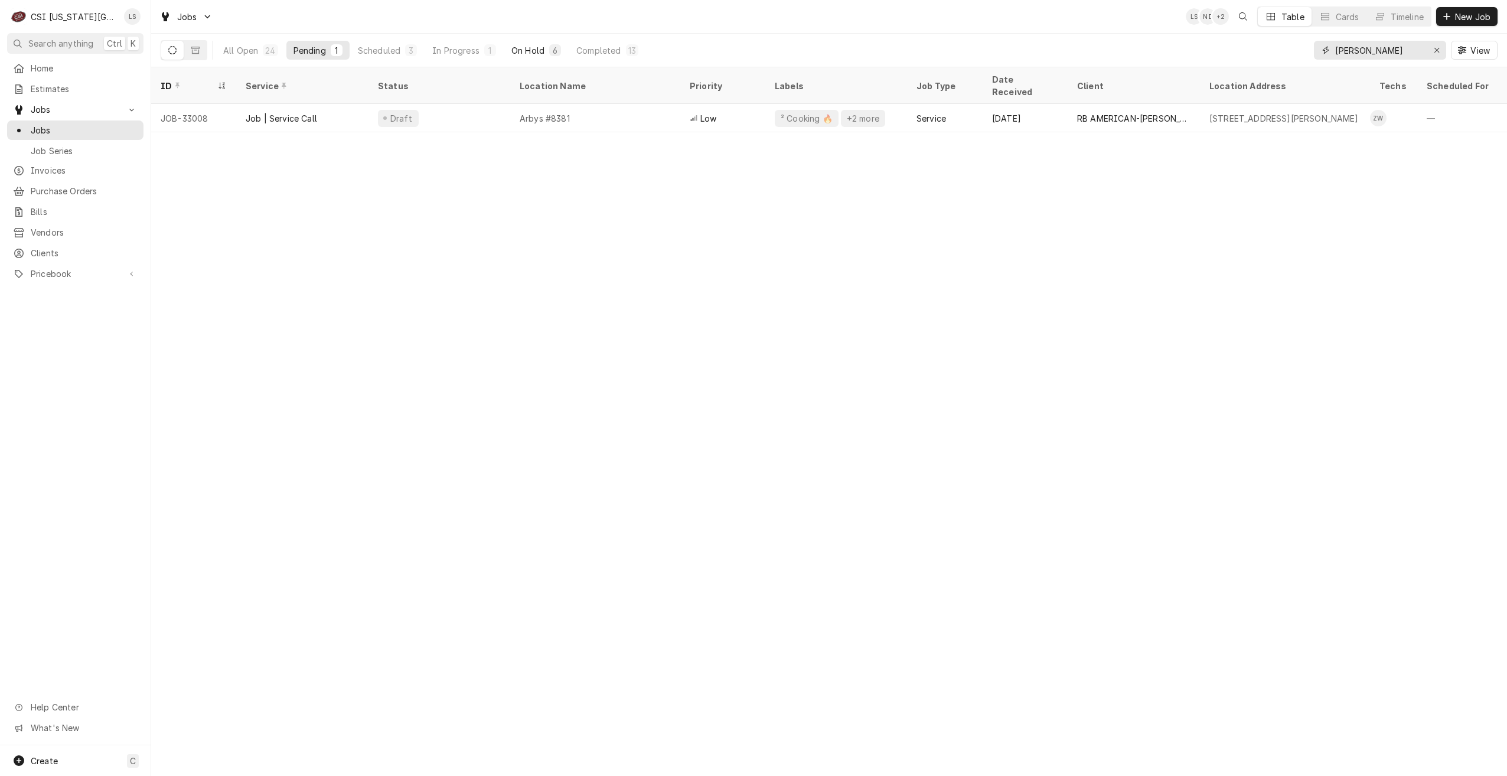
type input "zach wilson"
click at [546, 43] on button "On Hold 6" at bounding box center [536, 50] width 64 height 19
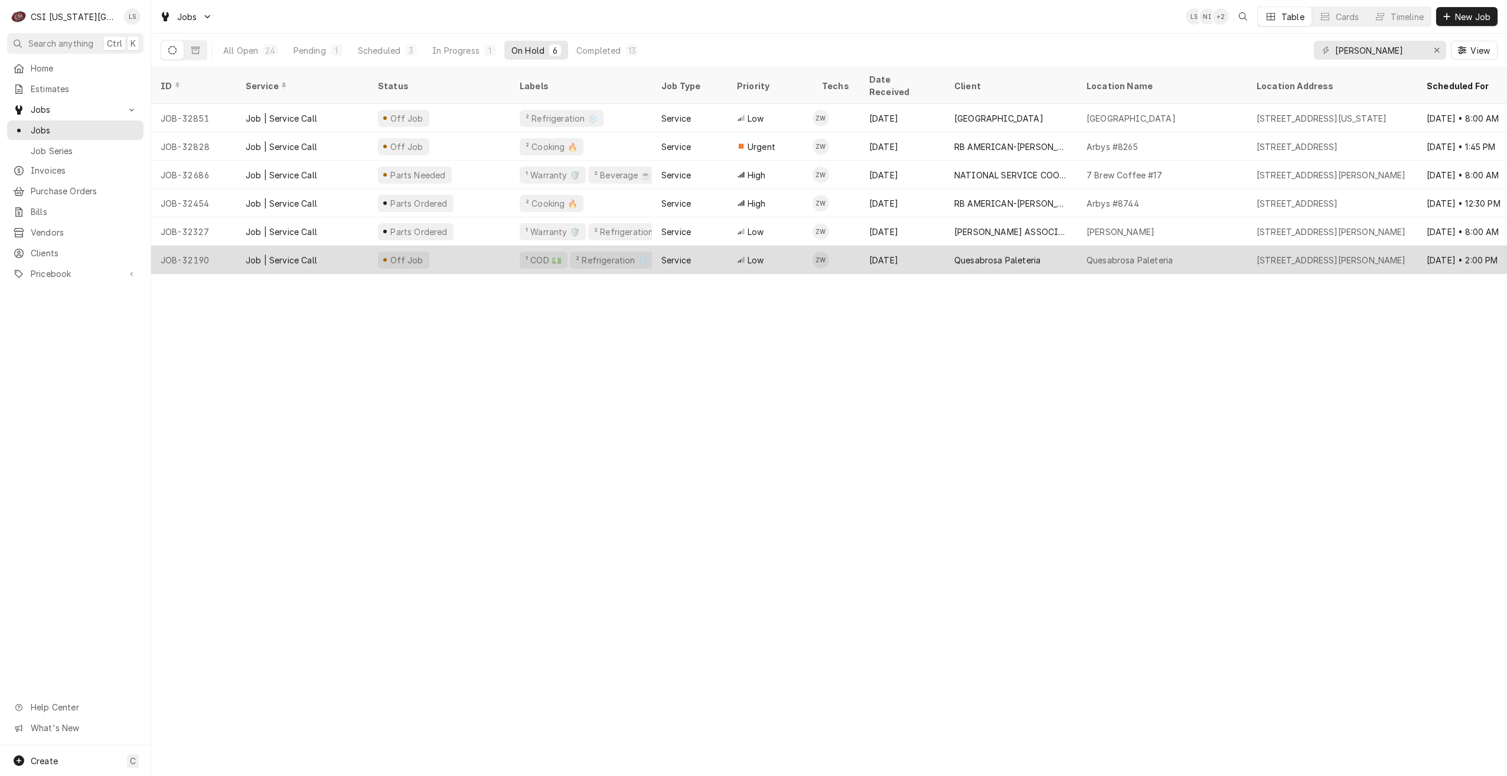
click at [1107, 256] on div "Quesabrosa Paleteria" at bounding box center [1162, 260] width 170 height 28
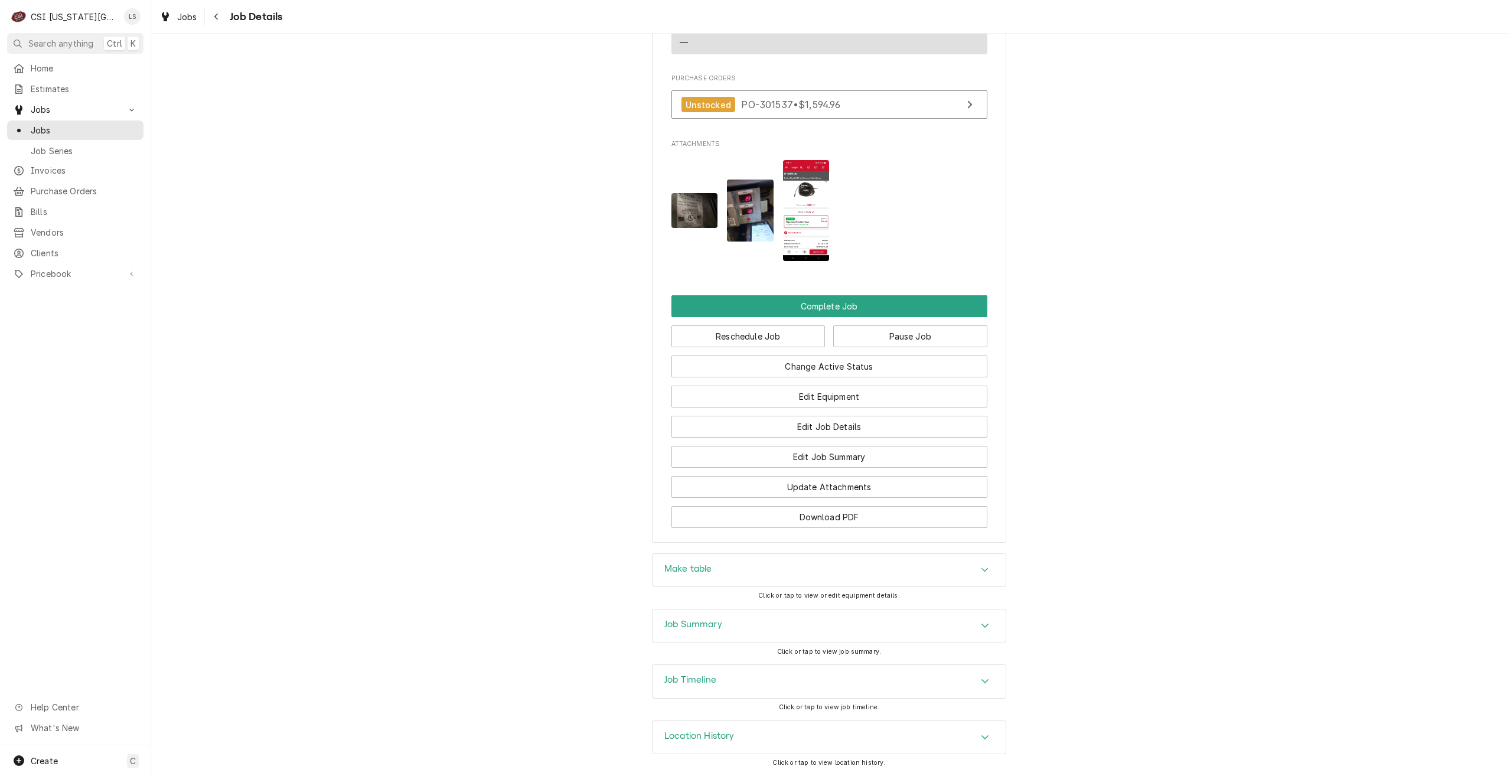
scroll to position [1483, 0]
click at [923, 627] on div "Job Summary" at bounding box center [829, 625] width 353 height 33
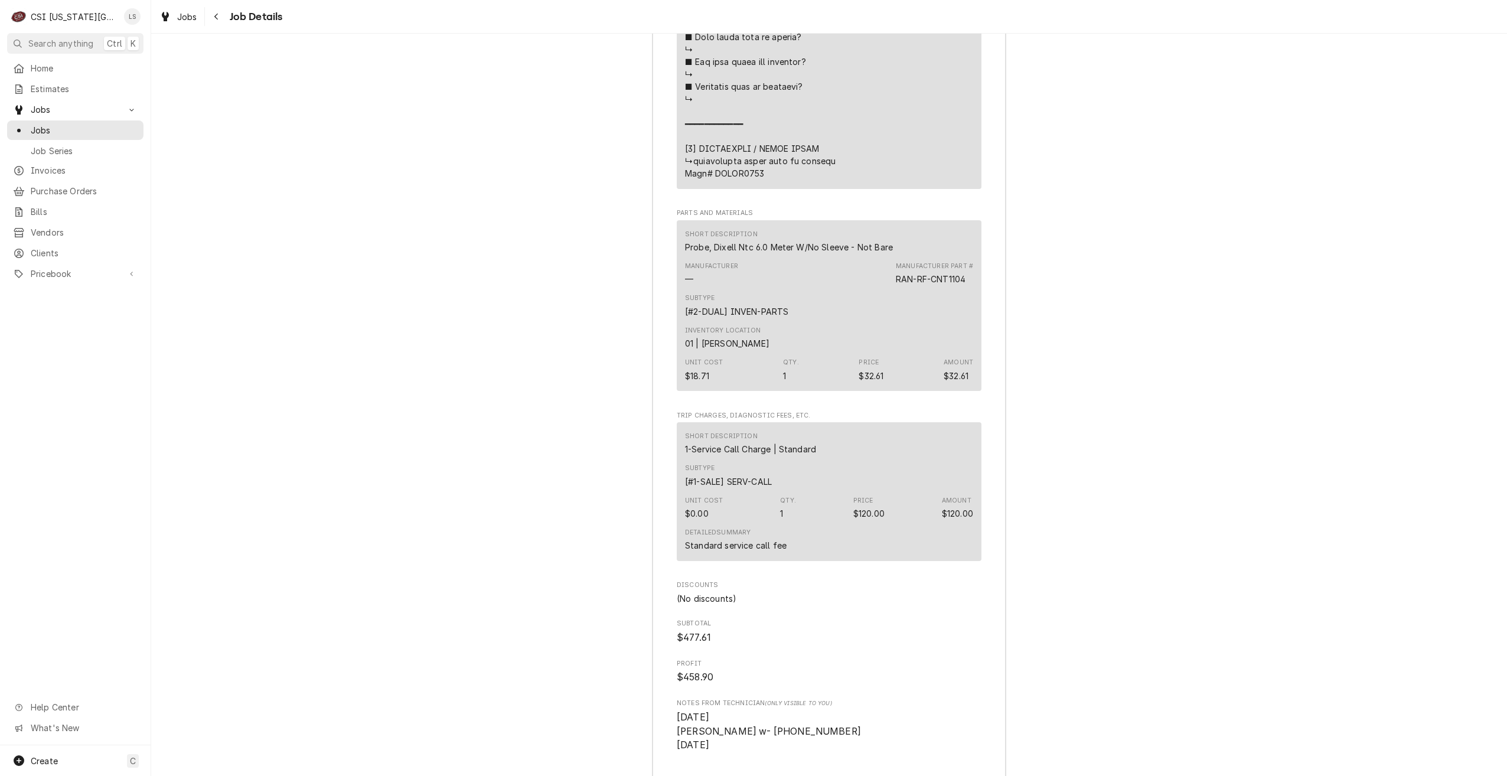
scroll to position [3598, 0]
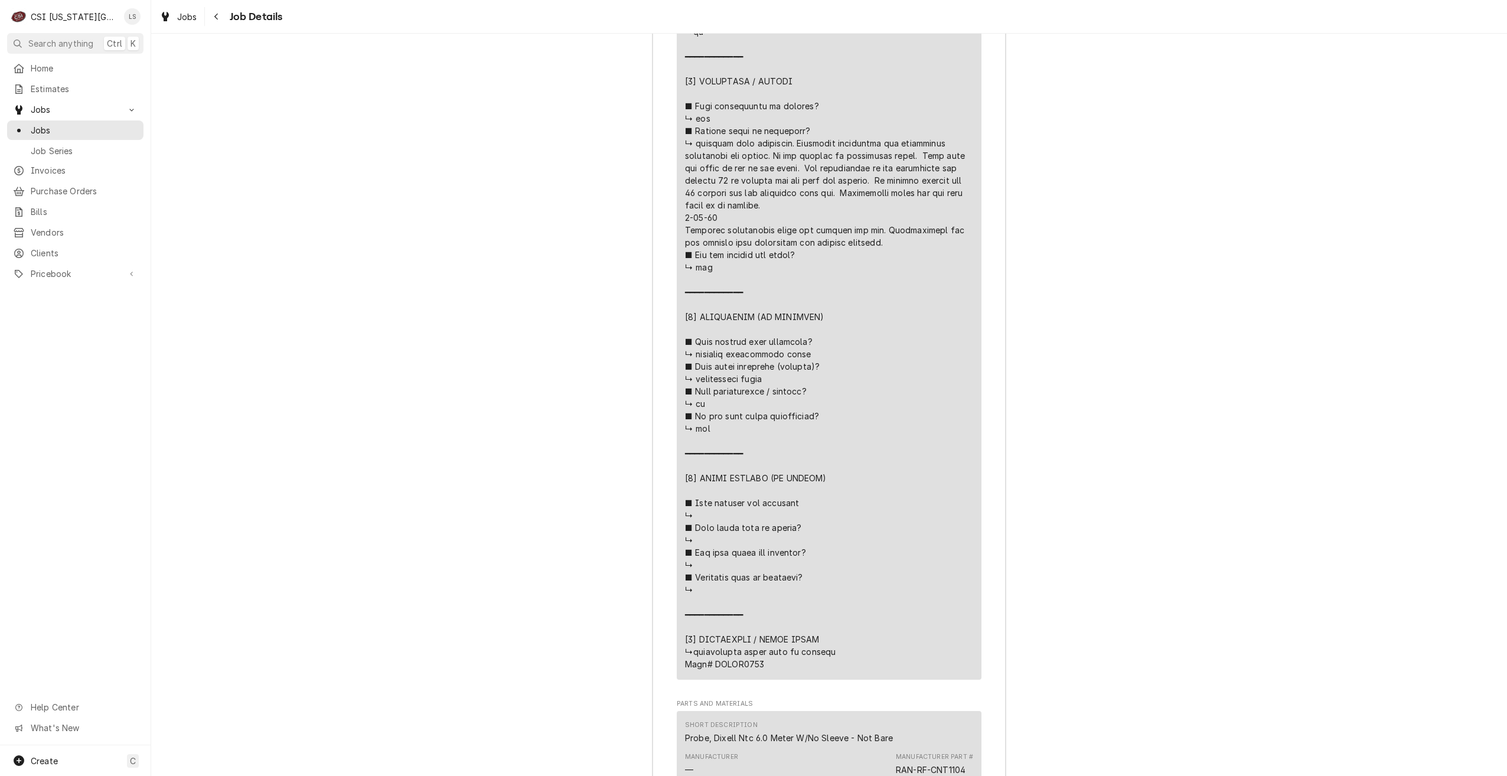
scroll to position [2889, 0]
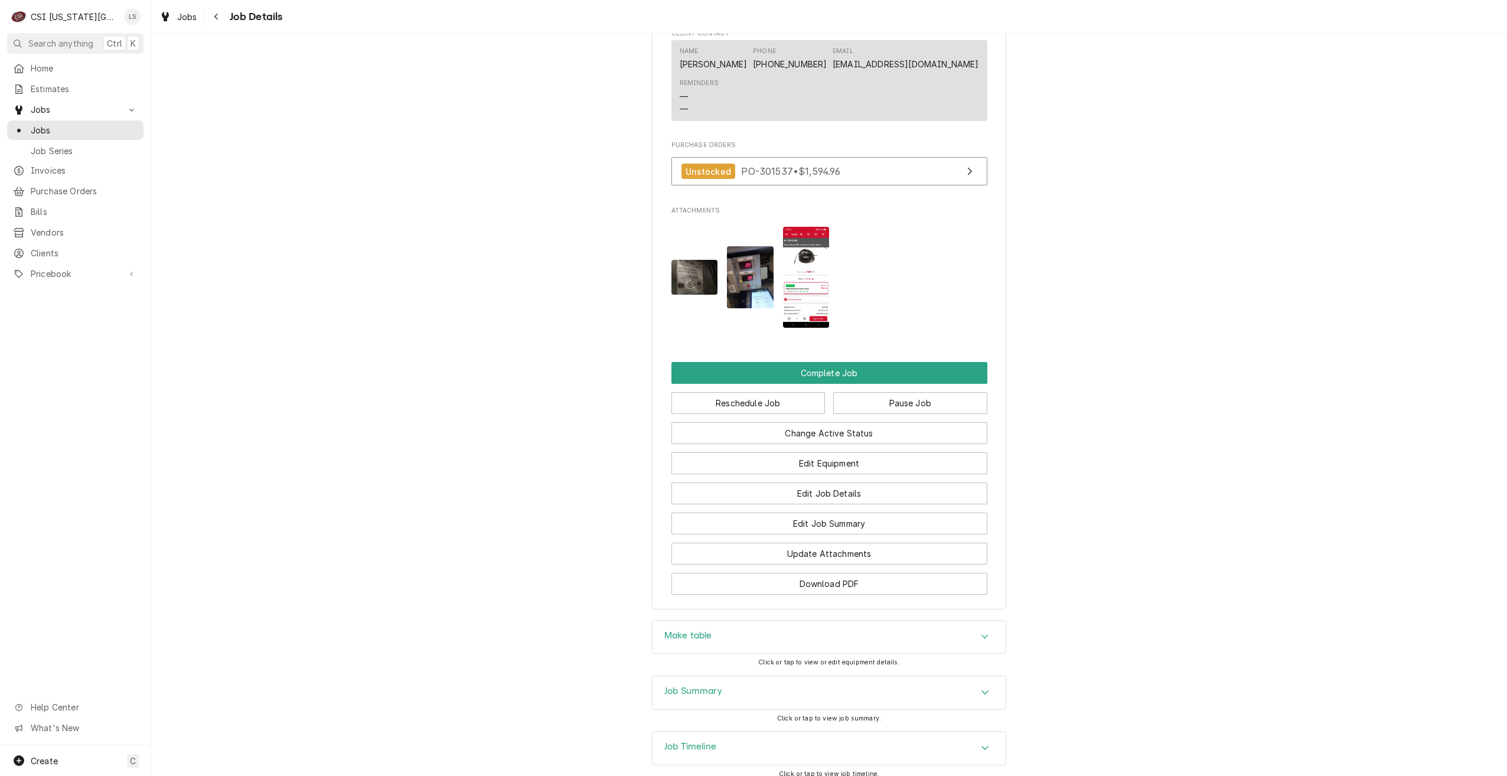
scroll to position [1483, 0]
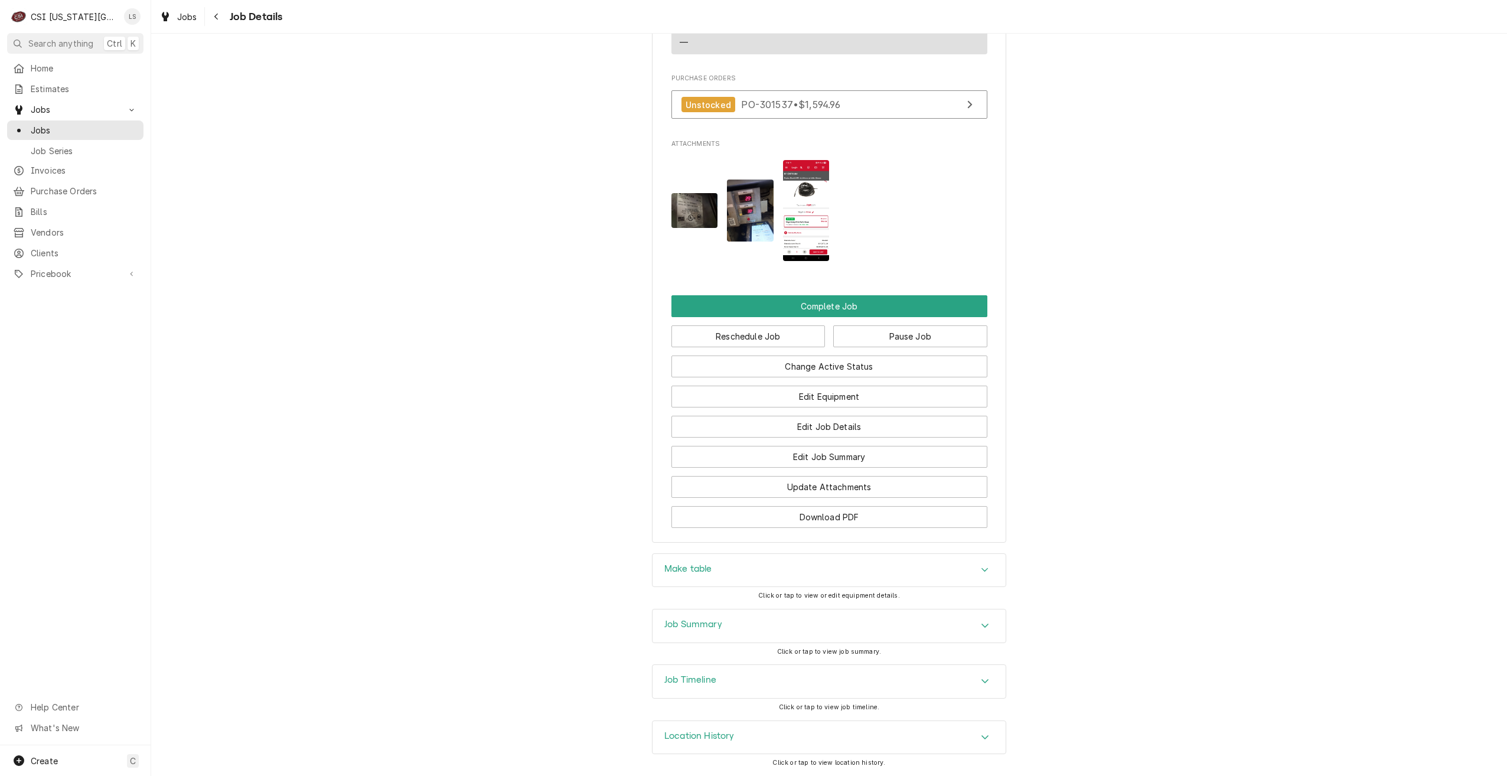
click at [911, 625] on div "Job Summary" at bounding box center [829, 625] width 353 height 33
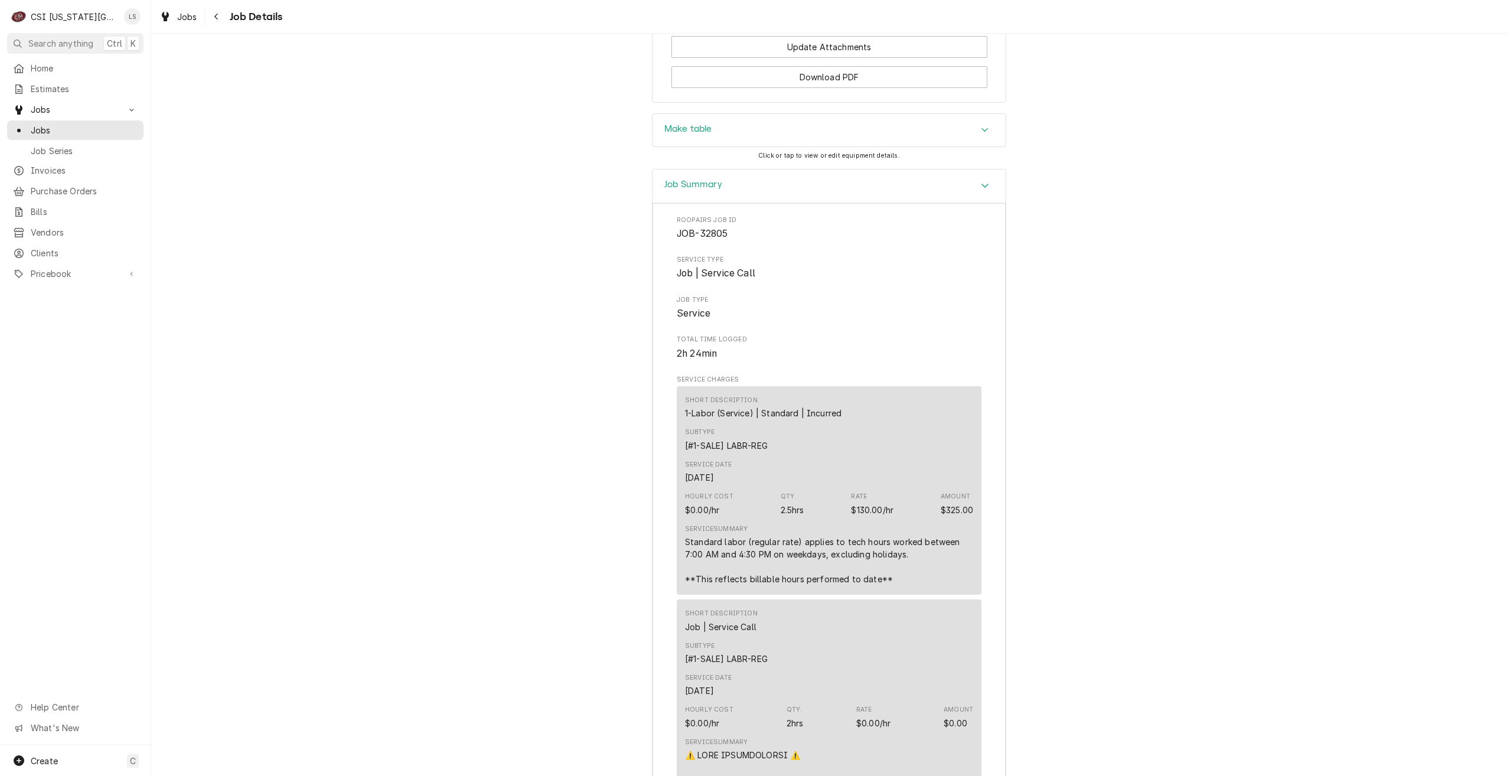
scroll to position [1767, 0]
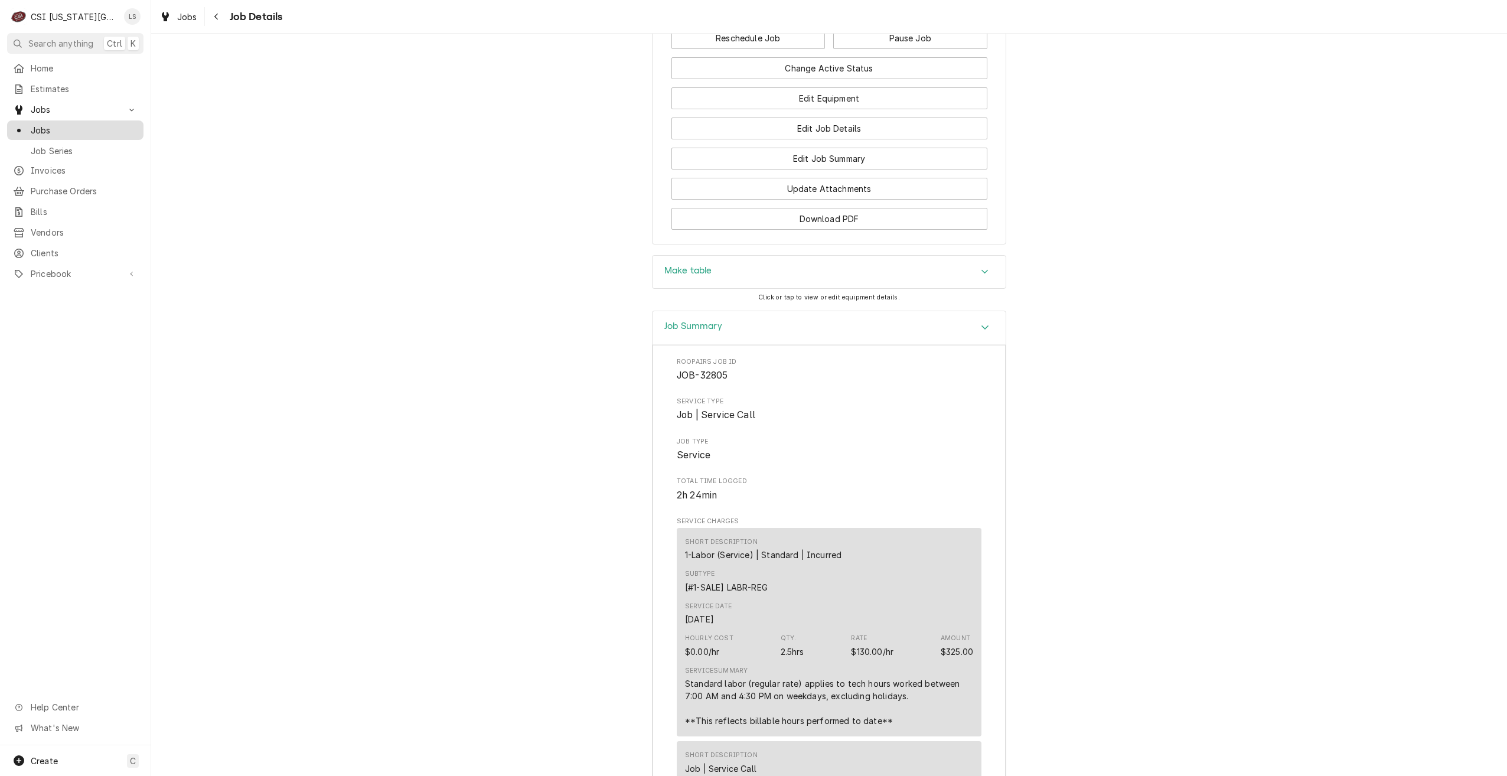
click at [133, 132] on div "Jobs" at bounding box center [75, 130] width 132 height 15
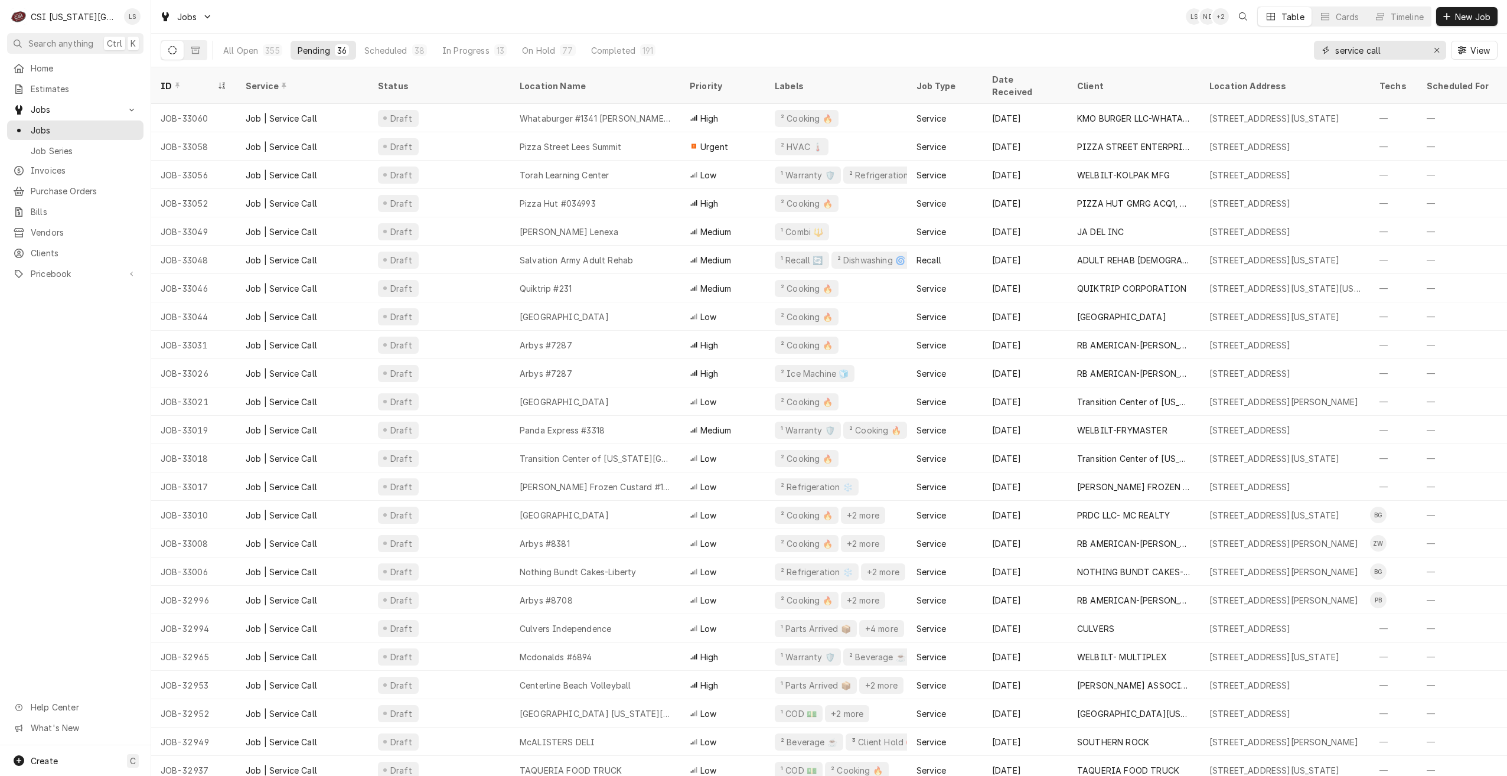
drag, startPoint x: 1408, startPoint y: 51, endPoint x: 1256, endPoint y: 42, distance: 152.1
click at [1256, 42] on div "All Open 355 Pending 36 Scheduled 38 In Progress 13 On Hold 77 Completed 191 se…" at bounding box center [829, 50] width 1337 height 33
click at [1405, 18] on div "Timeline" at bounding box center [1407, 17] width 33 height 12
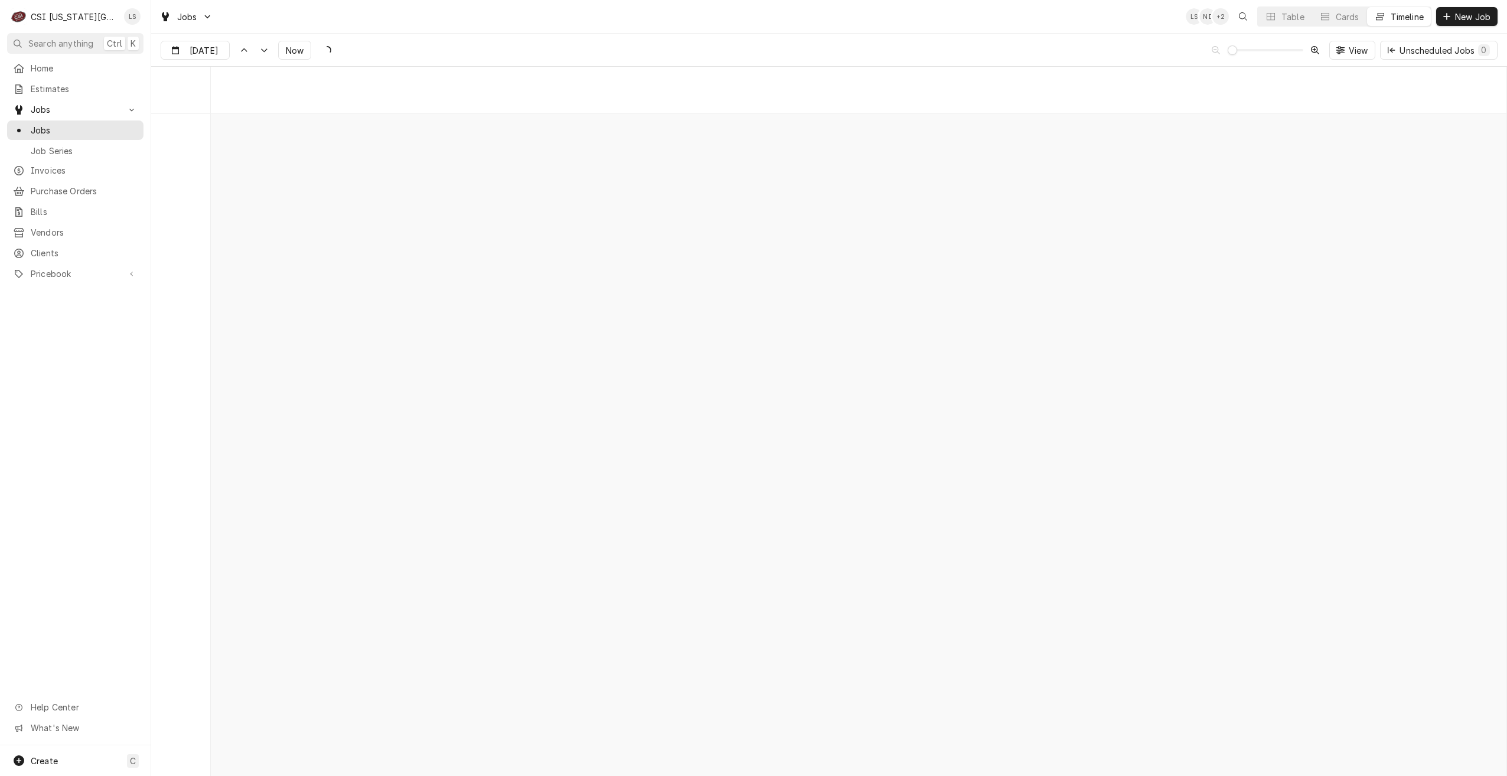
scroll to position [13566, 0]
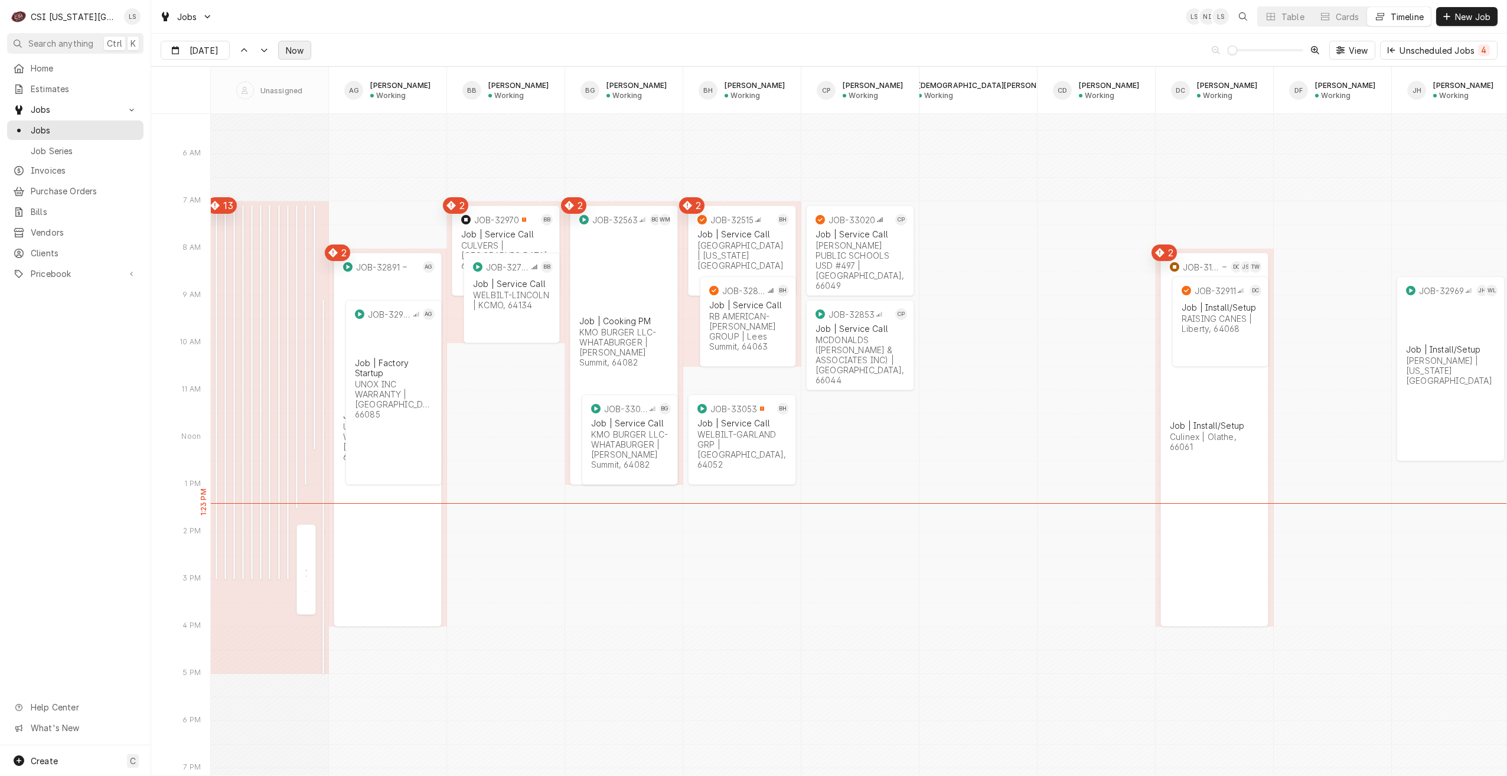
click at [302, 45] on span "Now" at bounding box center [294, 50] width 22 height 12
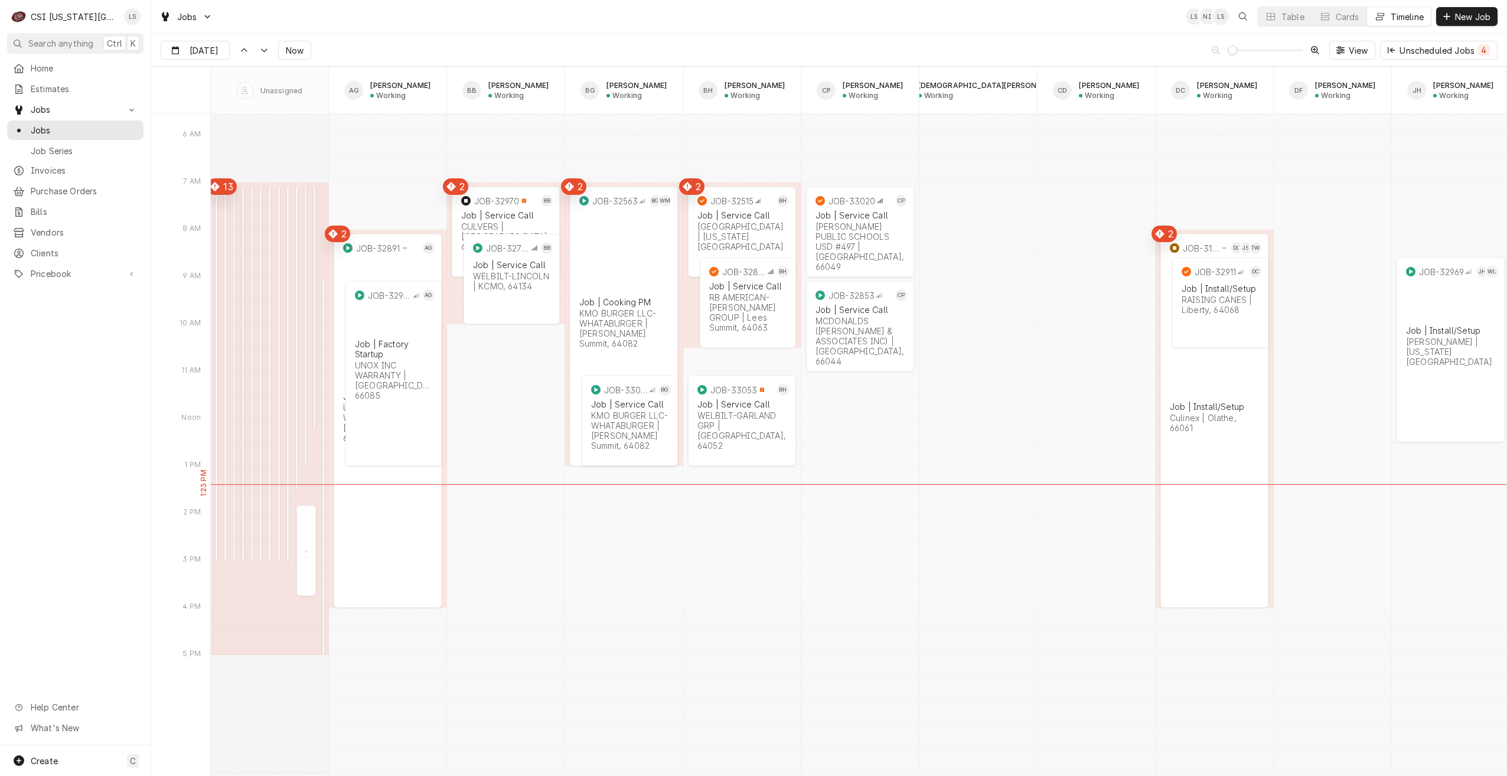
scroll to position [13513, 0]
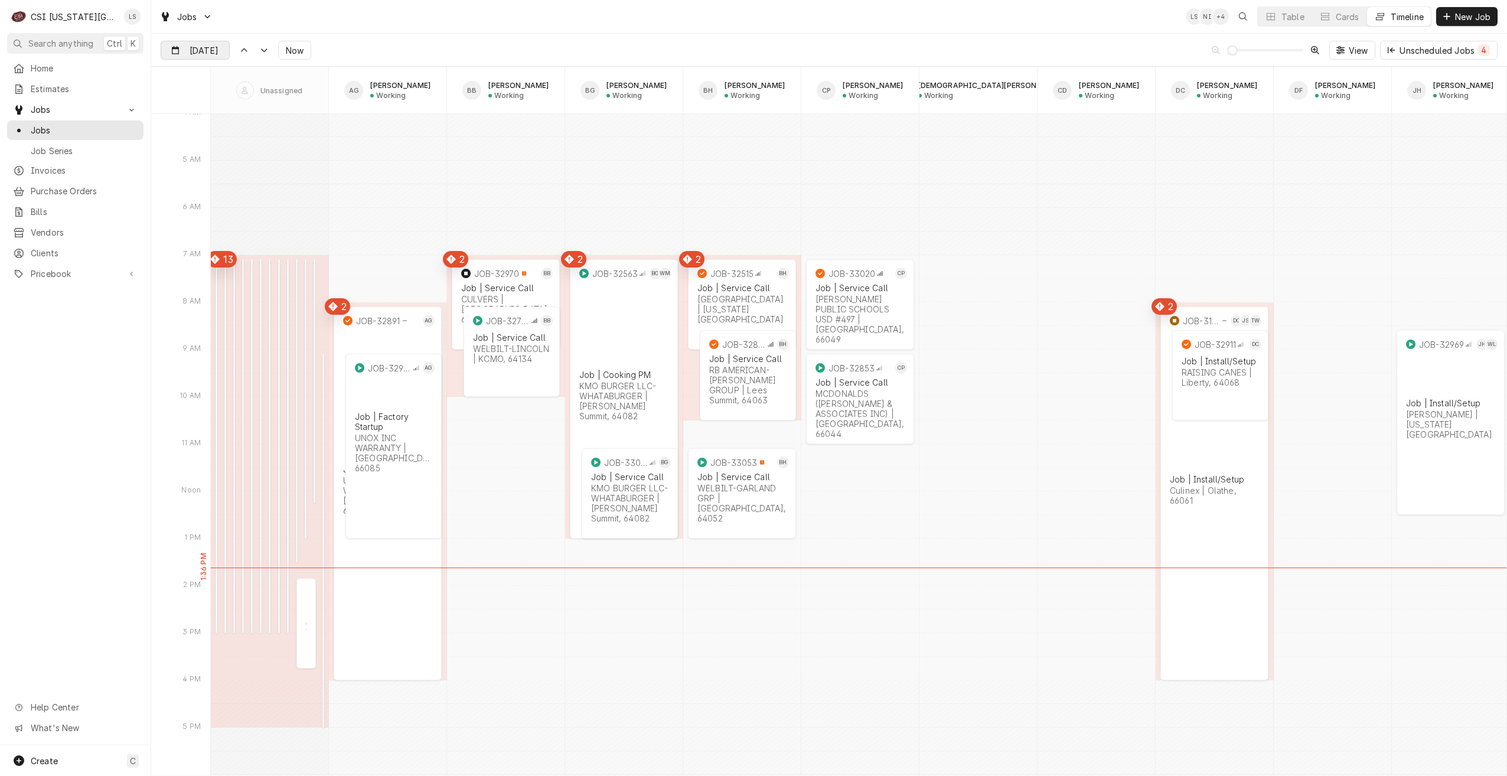
click at [208, 56] on input "Sep 29" at bounding box center [186, 52] width 51 height 23
click at [210, 210] on div "30" at bounding box center [214, 213] width 17 height 17
type input "Sep 30"
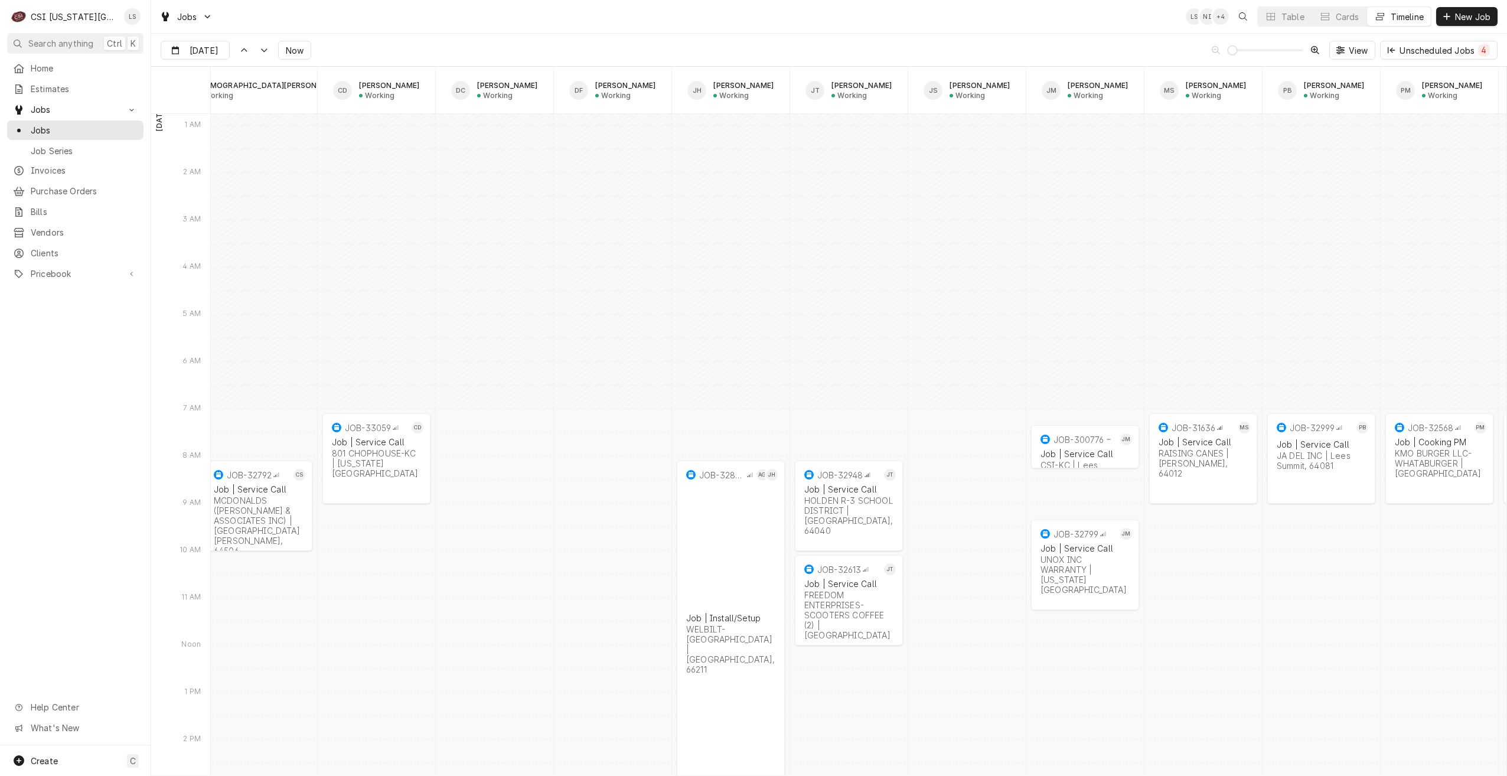
scroll to position [14528, 0]
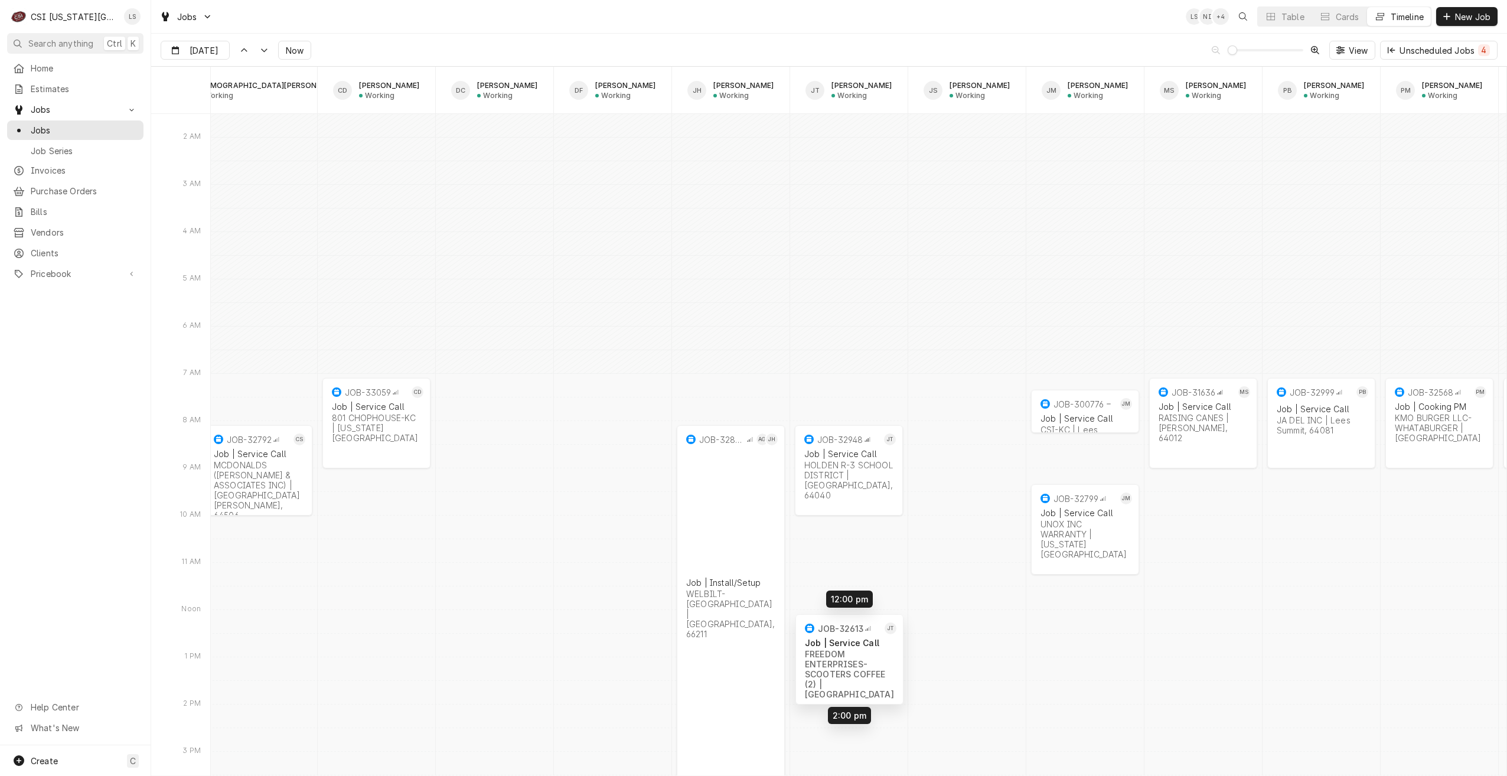
drag, startPoint x: 865, startPoint y: 569, endPoint x: 866, endPoint y: 660, distance: 90.4
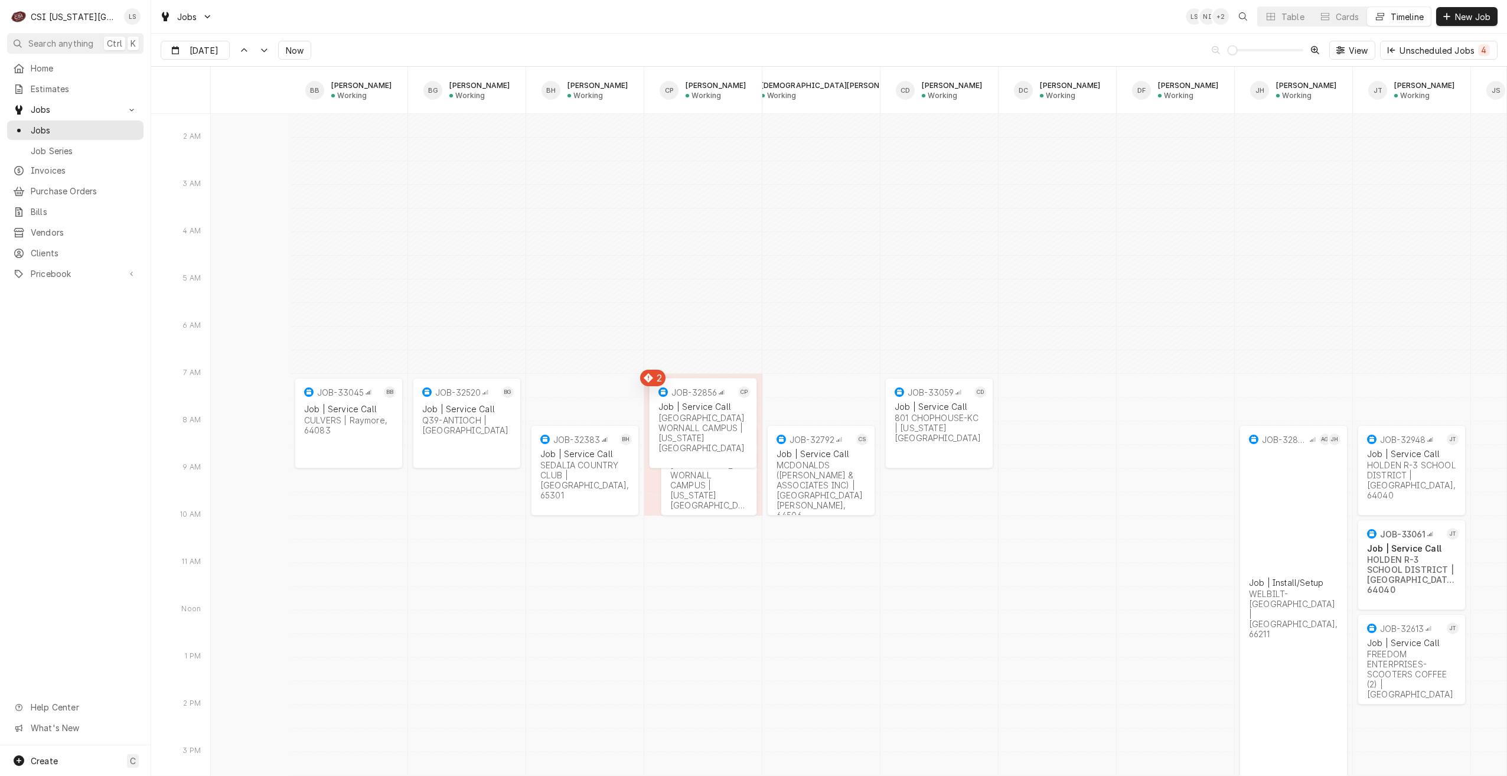
scroll to position [0, 0]
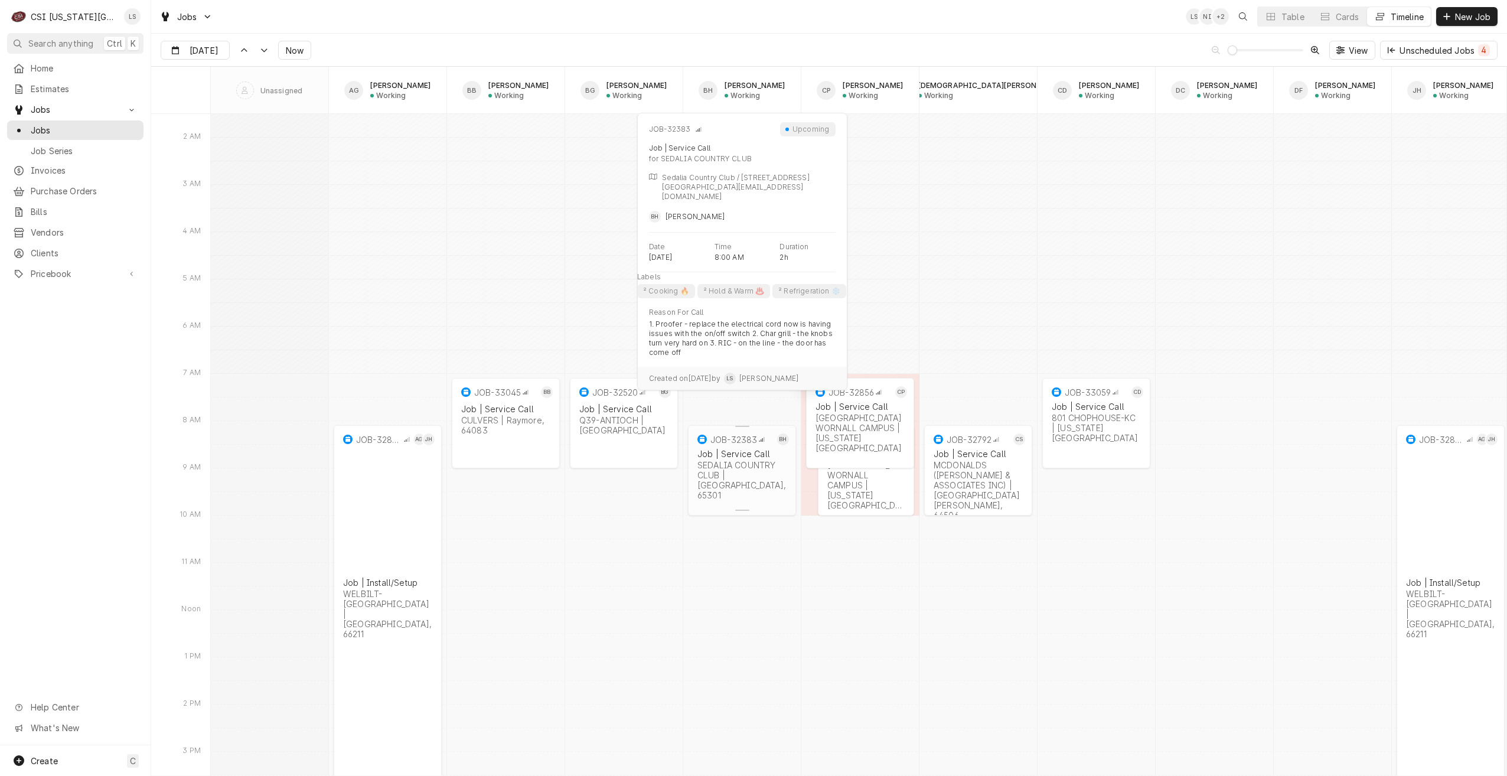
click at [736, 477] on div "SEDALIA COUNTRY CLUB | Sedalia, 65301" at bounding box center [741, 480] width 89 height 40
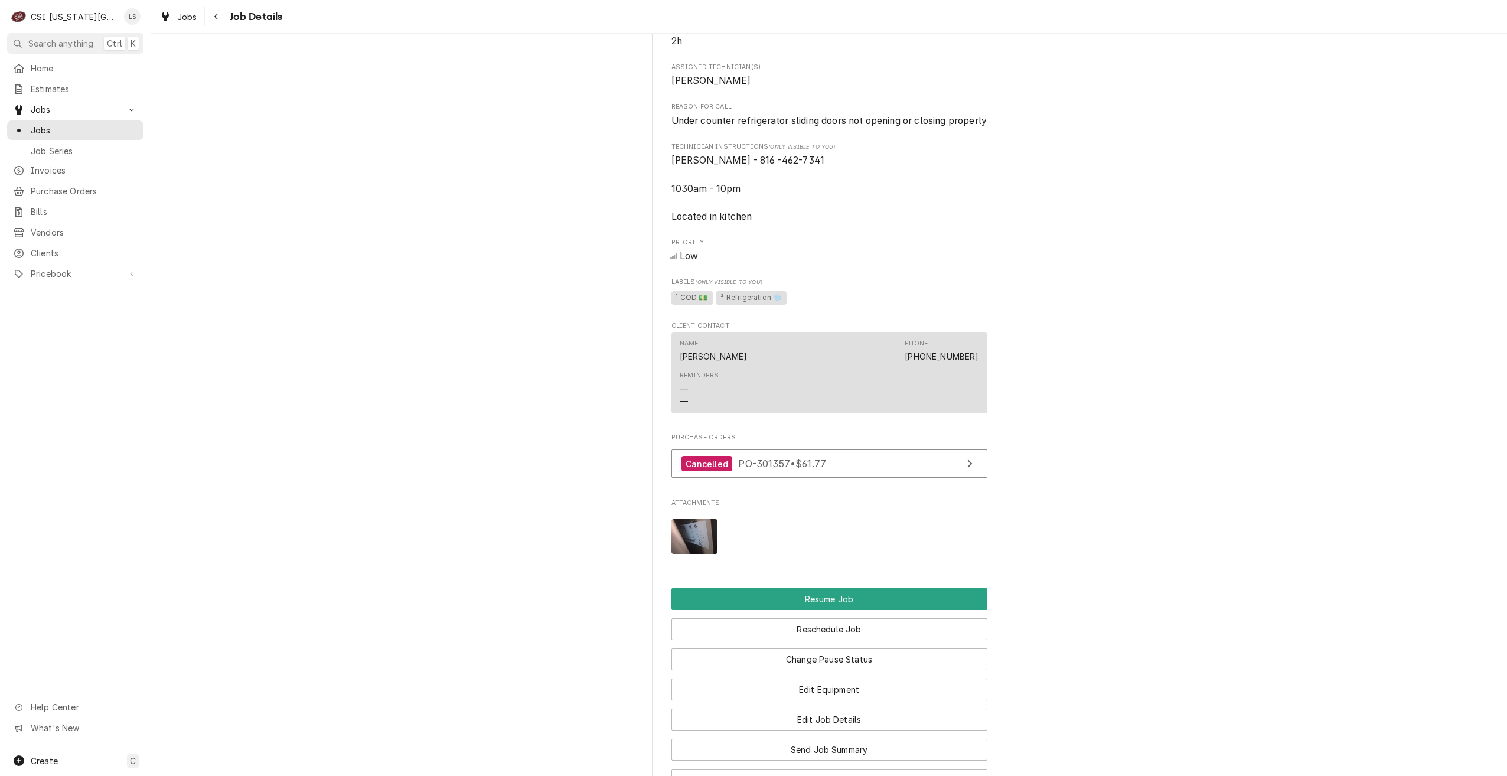
scroll to position [1268, 0]
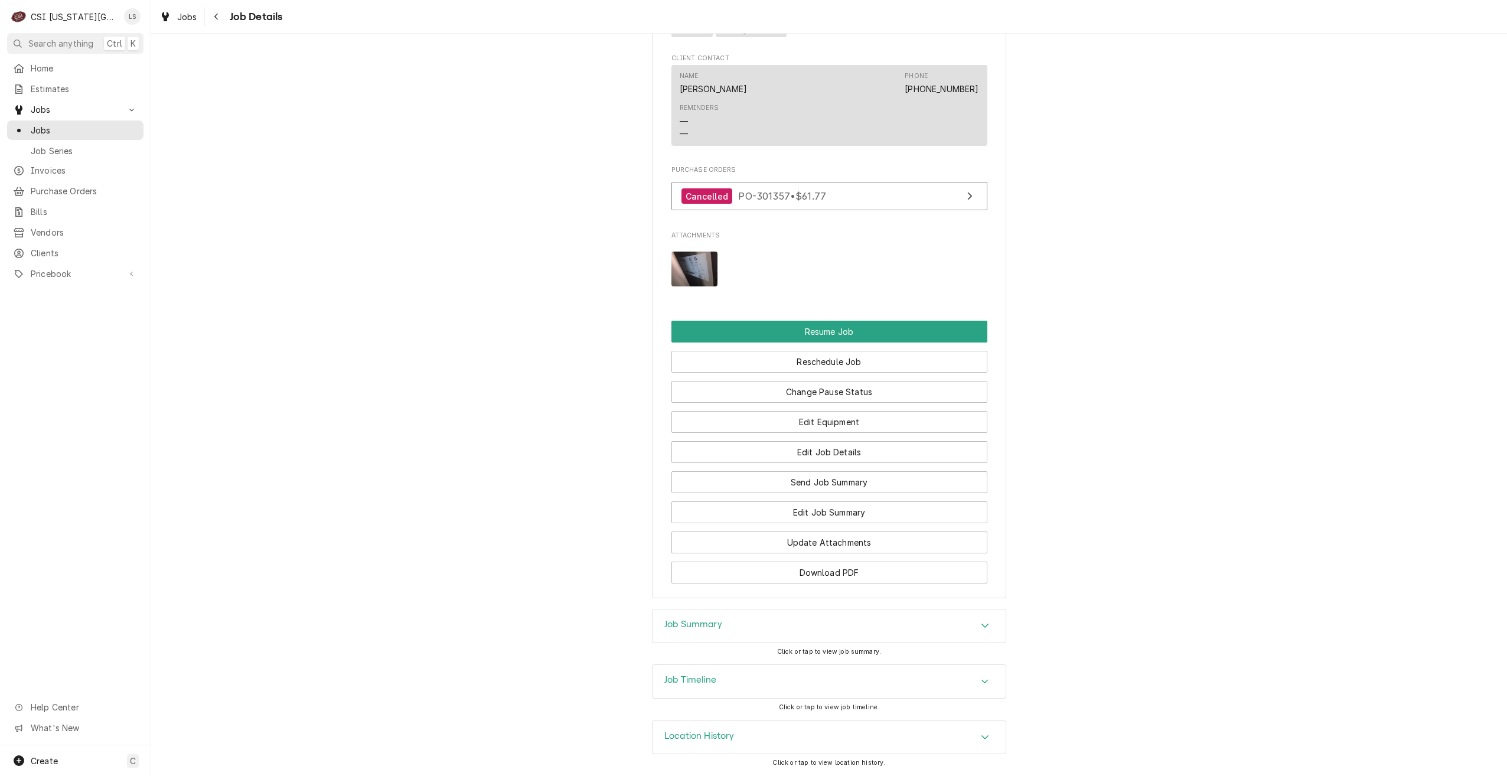
click at [939, 635] on div "Job Summary" at bounding box center [829, 625] width 353 height 33
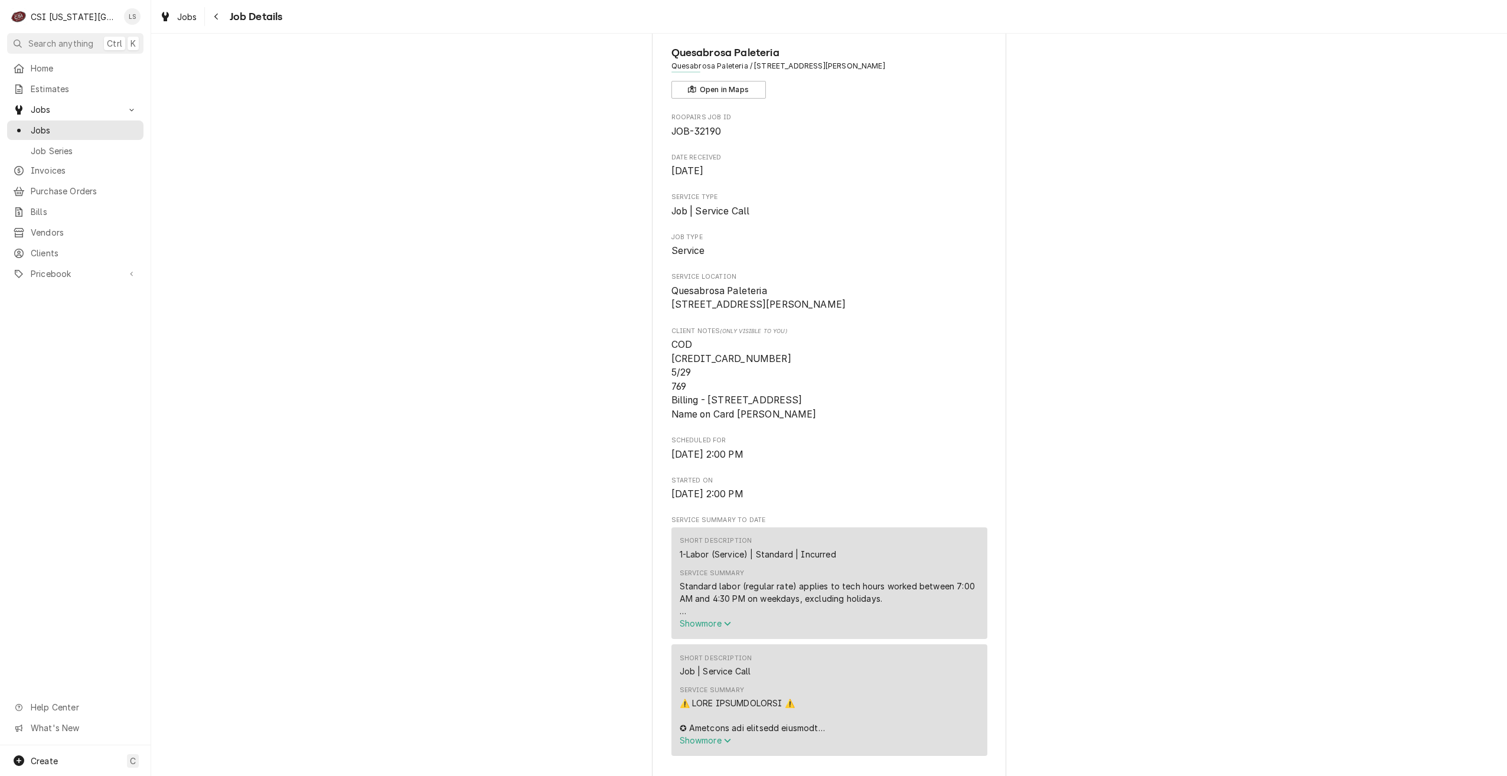
scroll to position [0, 0]
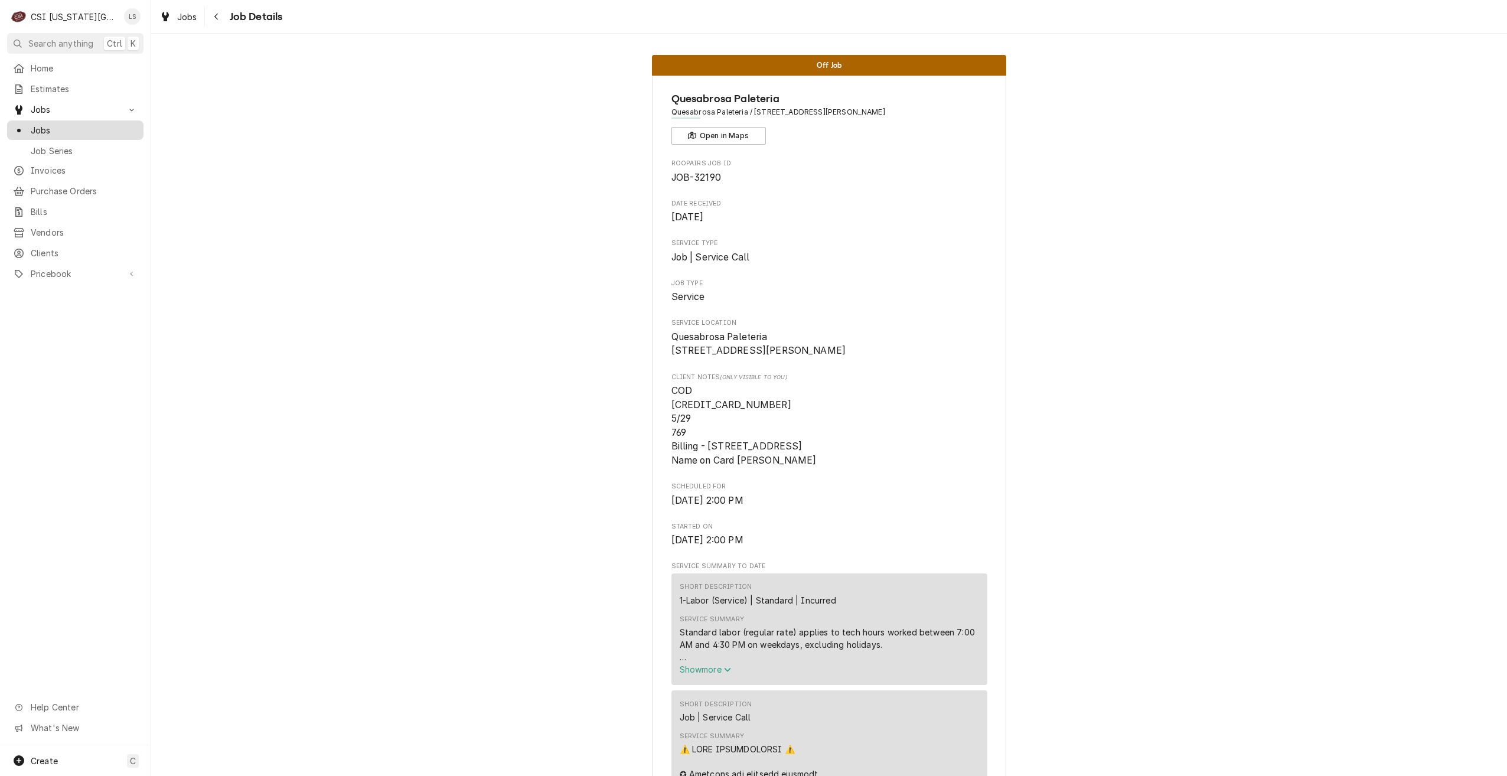
click at [71, 127] on span "Jobs" at bounding box center [84, 130] width 107 height 12
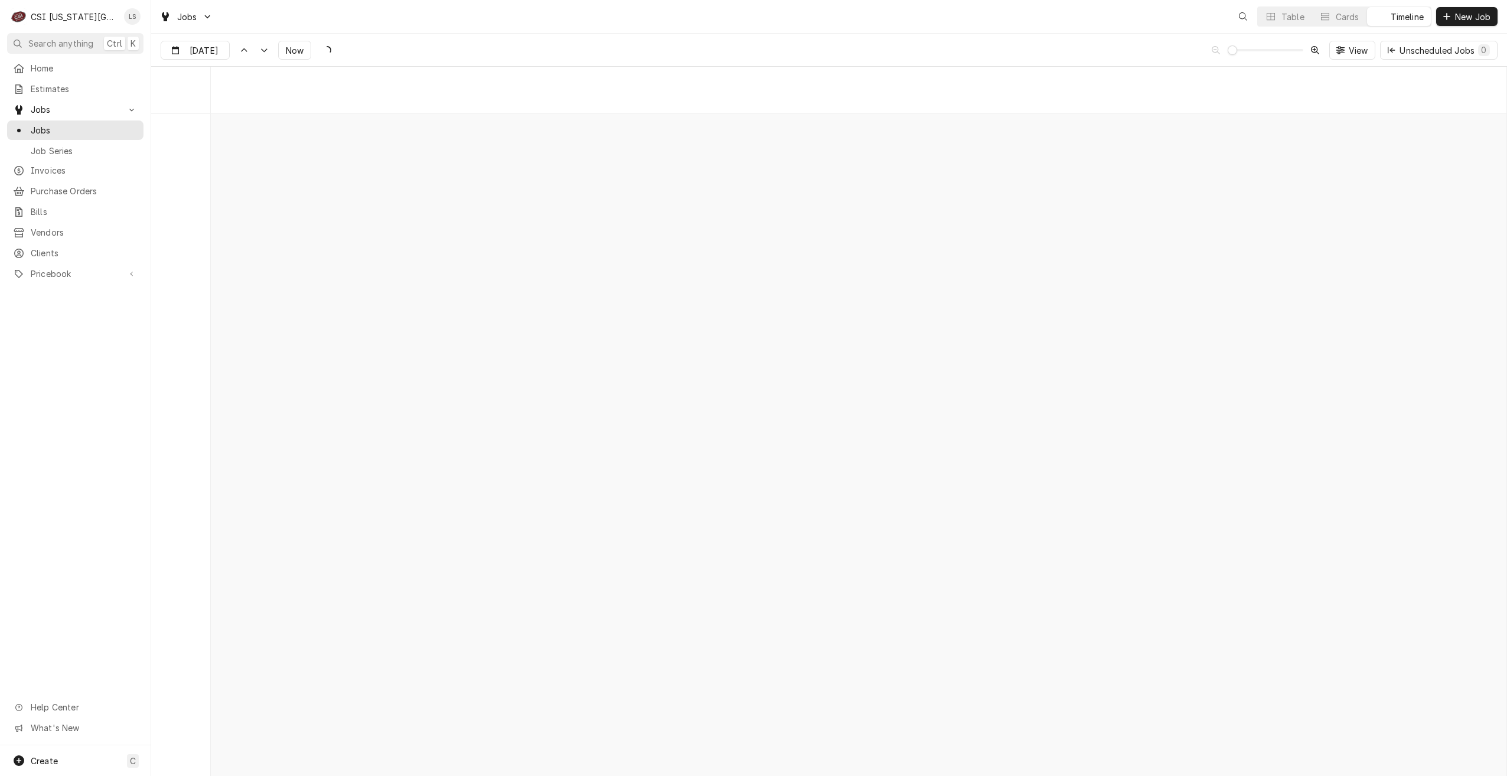
scroll to position [13566, 0]
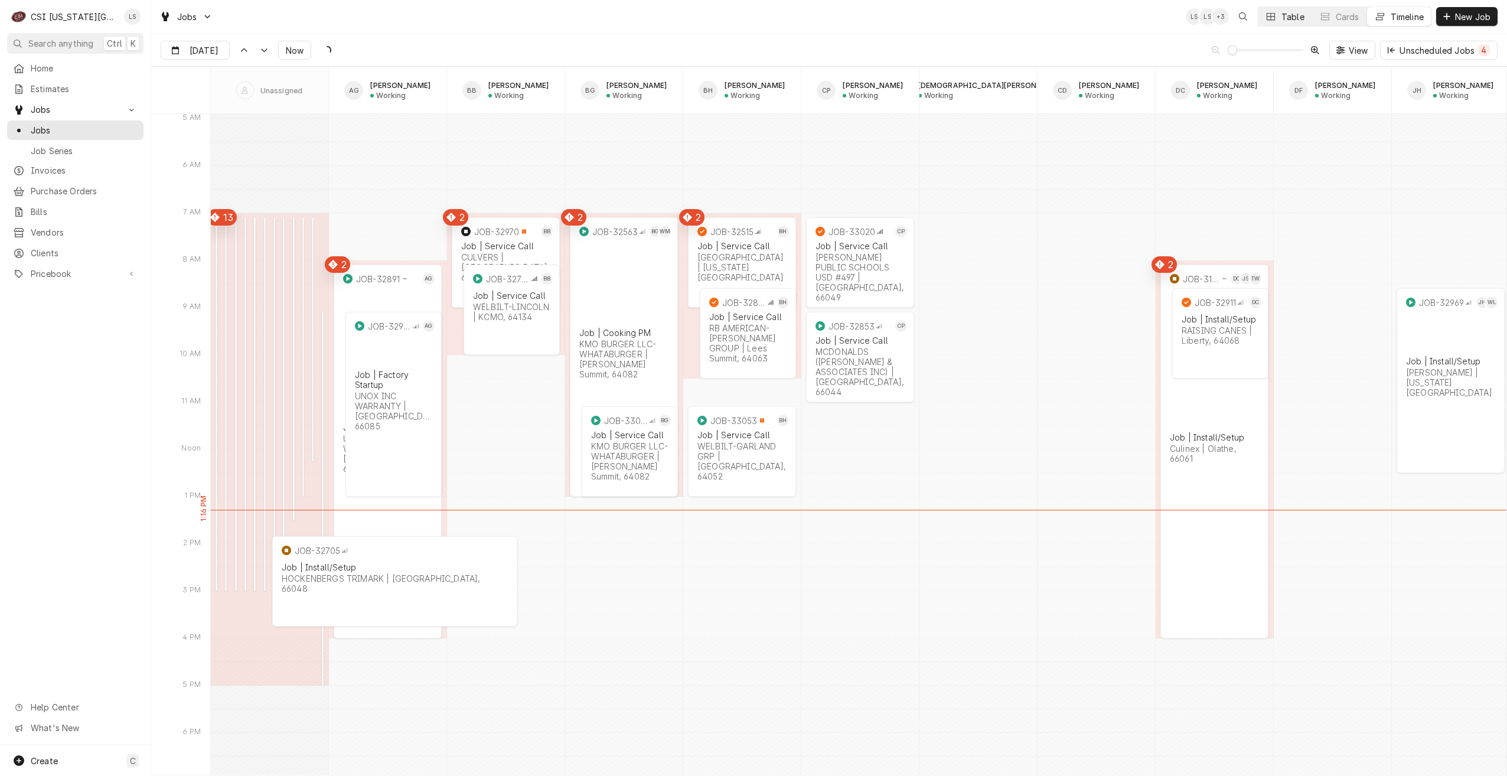
click at [1271, 21] on div "Dynamic Content Wrapper" at bounding box center [1271, 17] width 12 height 12
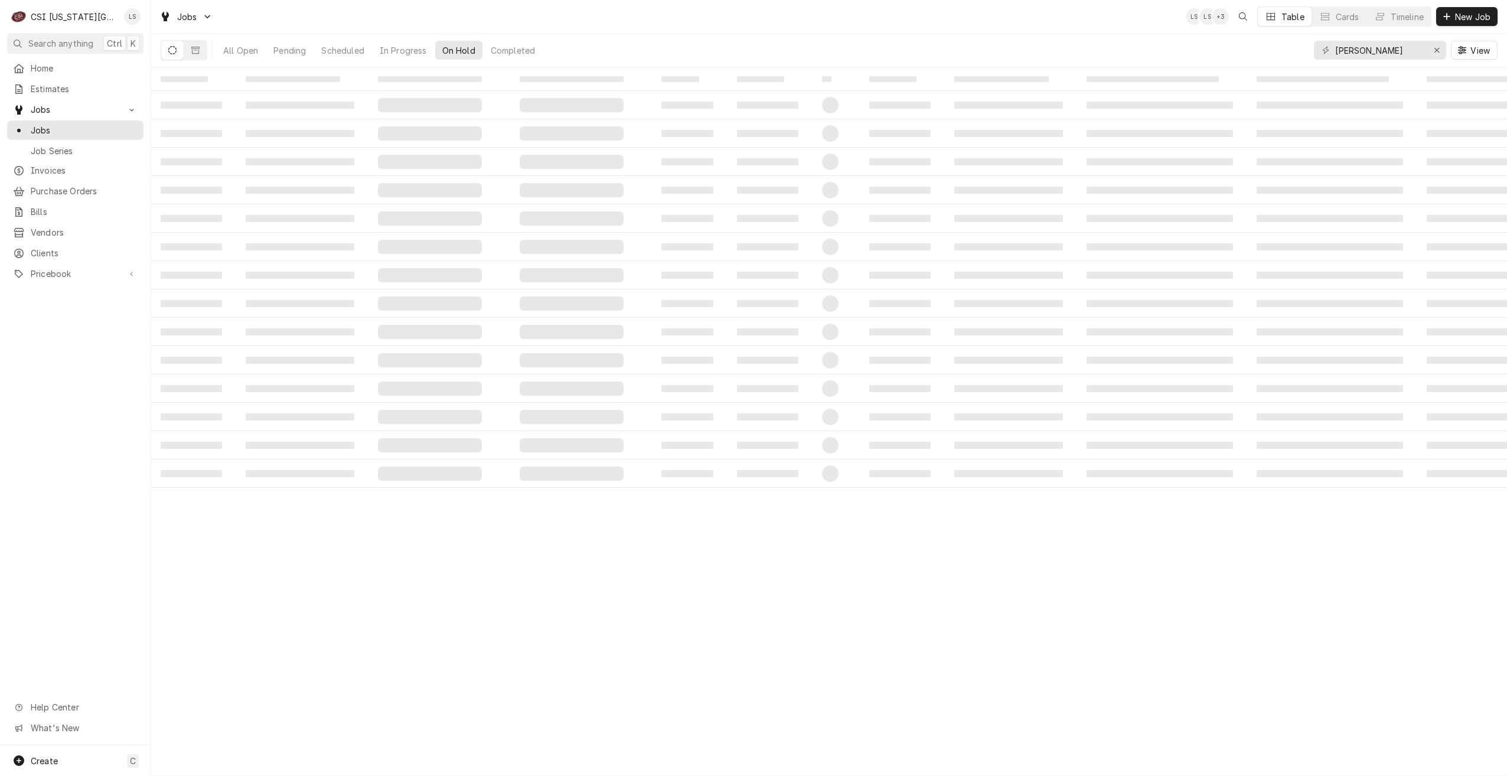
click at [847, 24] on div "Jobs LS LS + 3 Table Cards Timeline New Job" at bounding box center [829, 16] width 1356 height 33
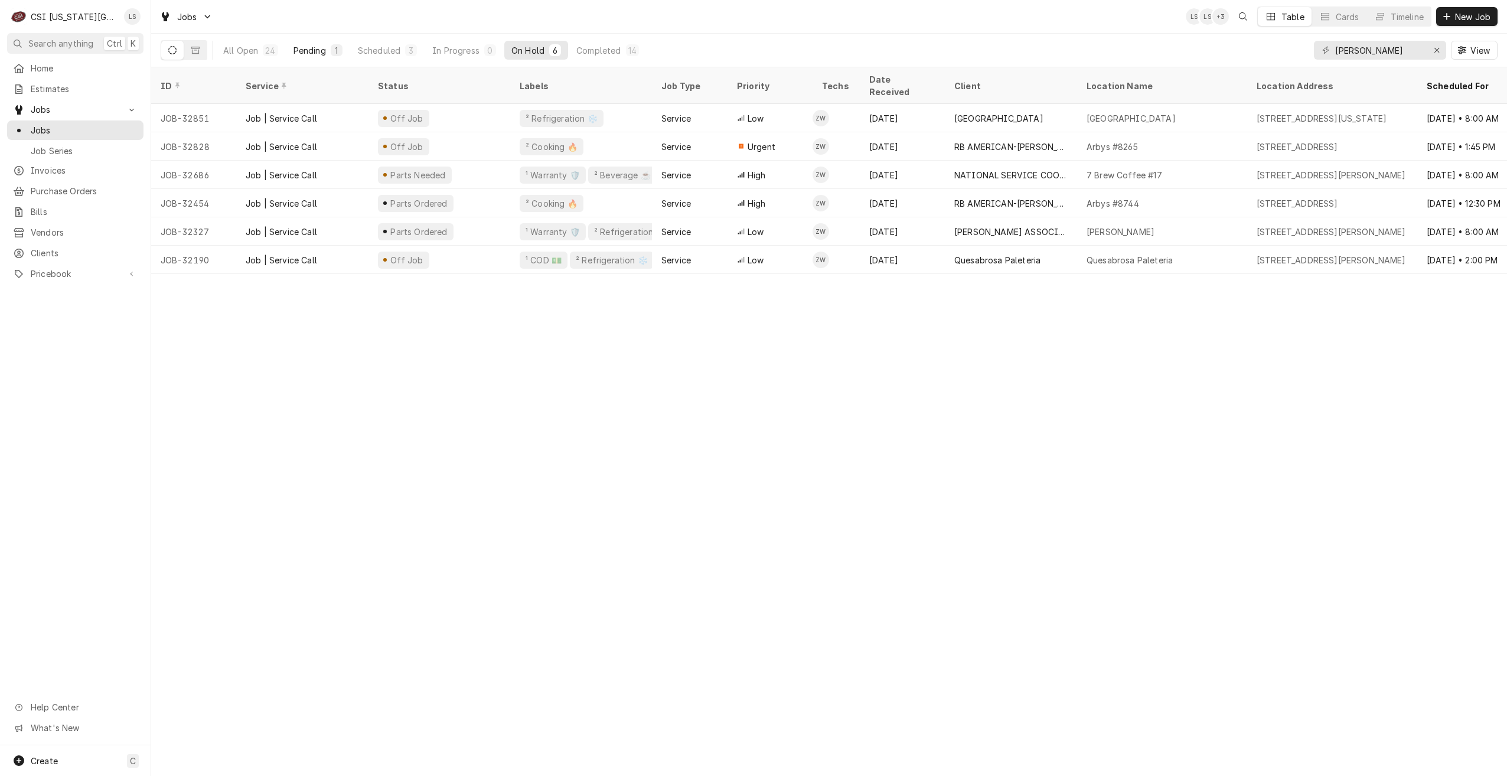
click at [304, 49] on div "Pending" at bounding box center [310, 50] width 32 height 12
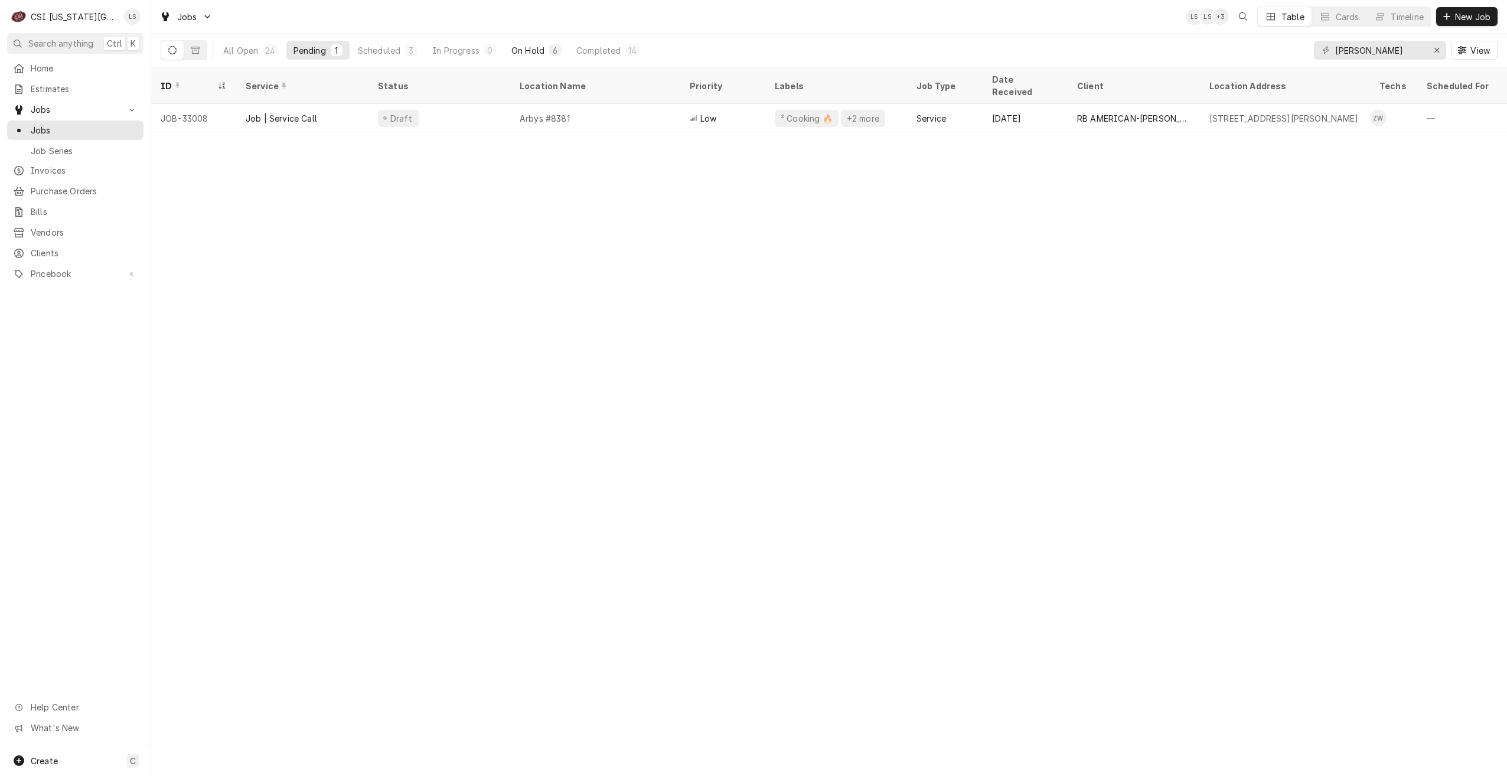
click at [514, 54] on div "On Hold" at bounding box center [527, 50] width 33 height 12
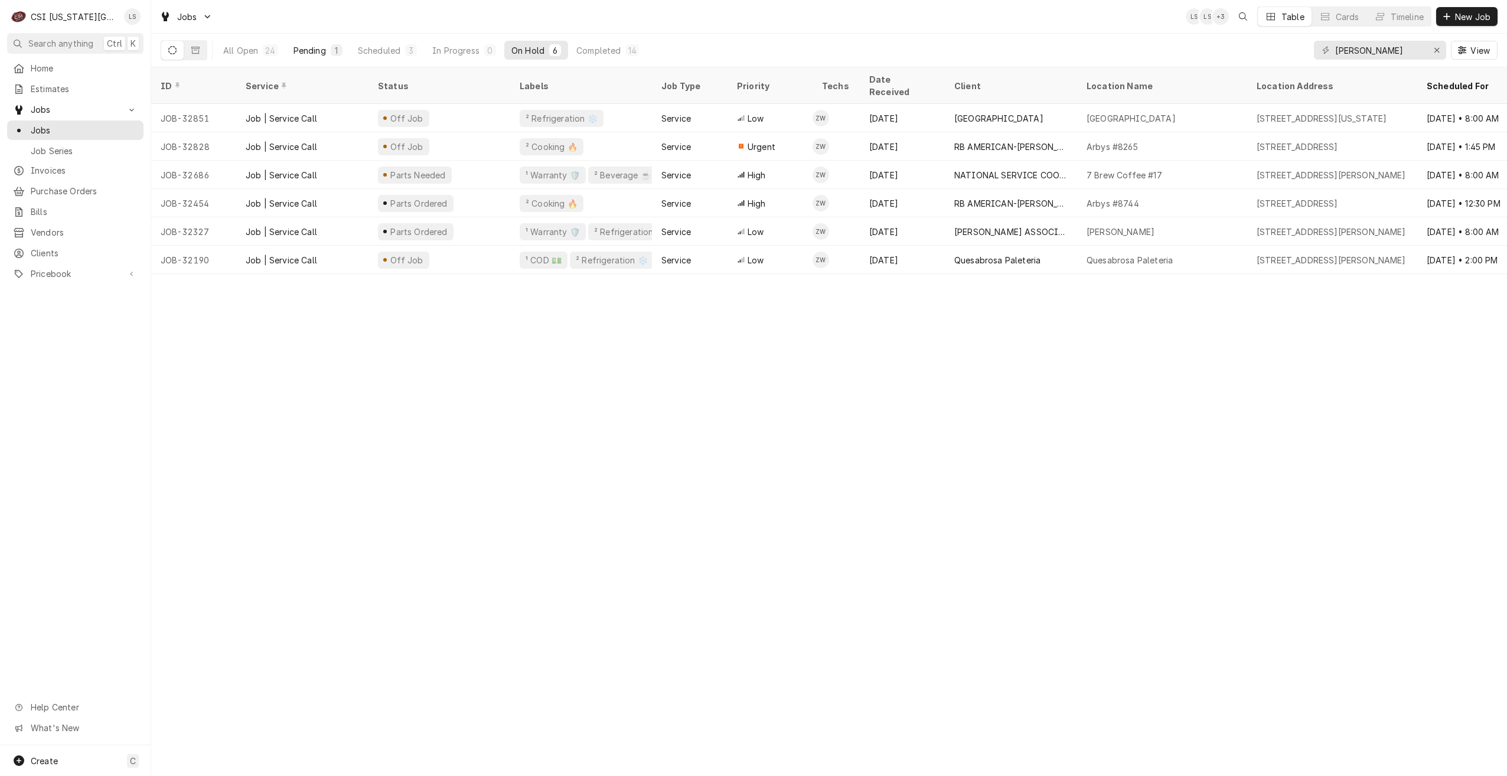
click at [311, 54] on div "Pending" at bounding box center [310, 50] width 32 height 12
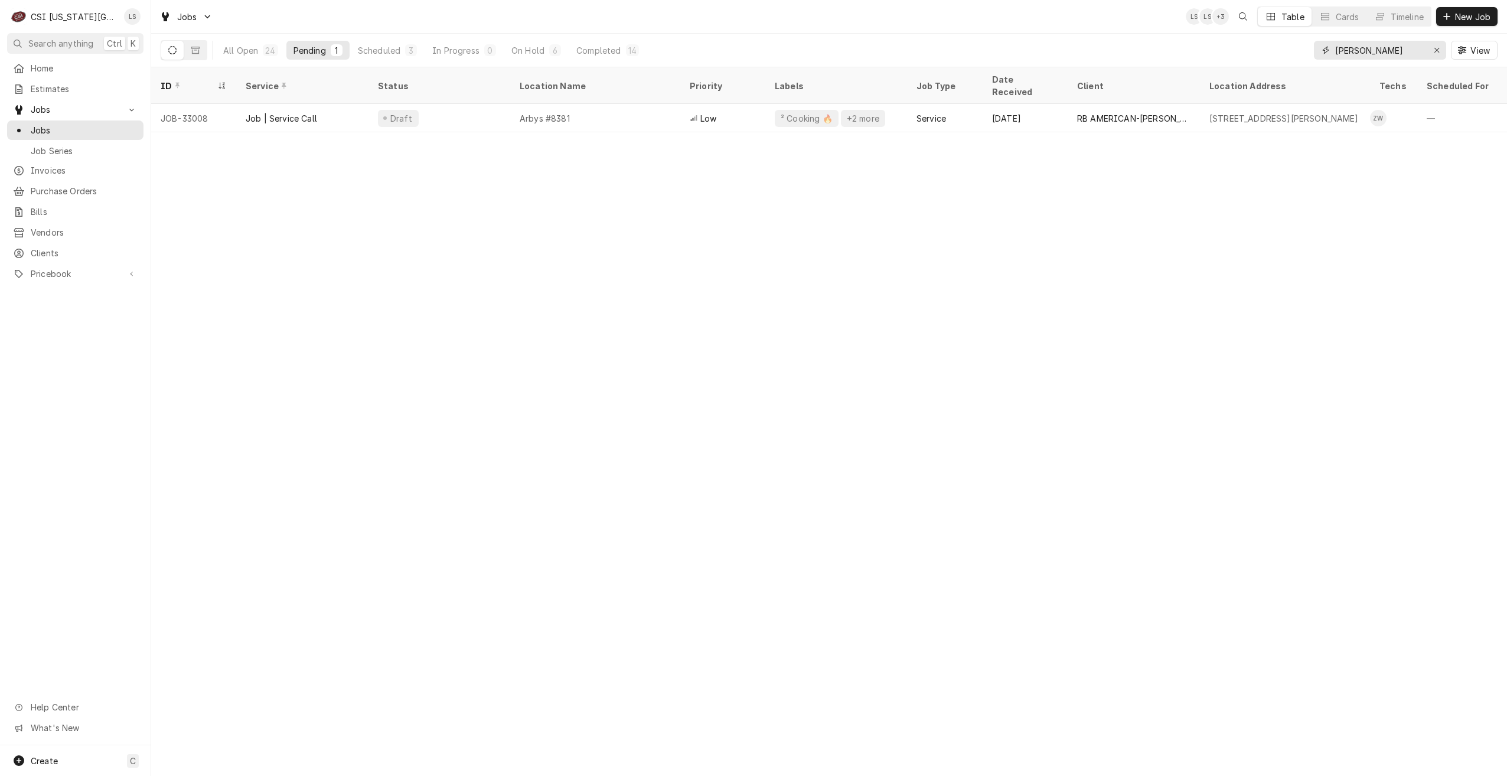
drag, startPoint x: 1404, startPoint y: 51, endPoint x: 1264, endPoint y: 57, distance: 140.1
click at [1264, 57] on div "All Open 24 Pending 1 Scheduled 3 In Progress 0 On Hold 6 Completed 14 zach wil…" at bounding box center [829, 50] width 1337 height 33
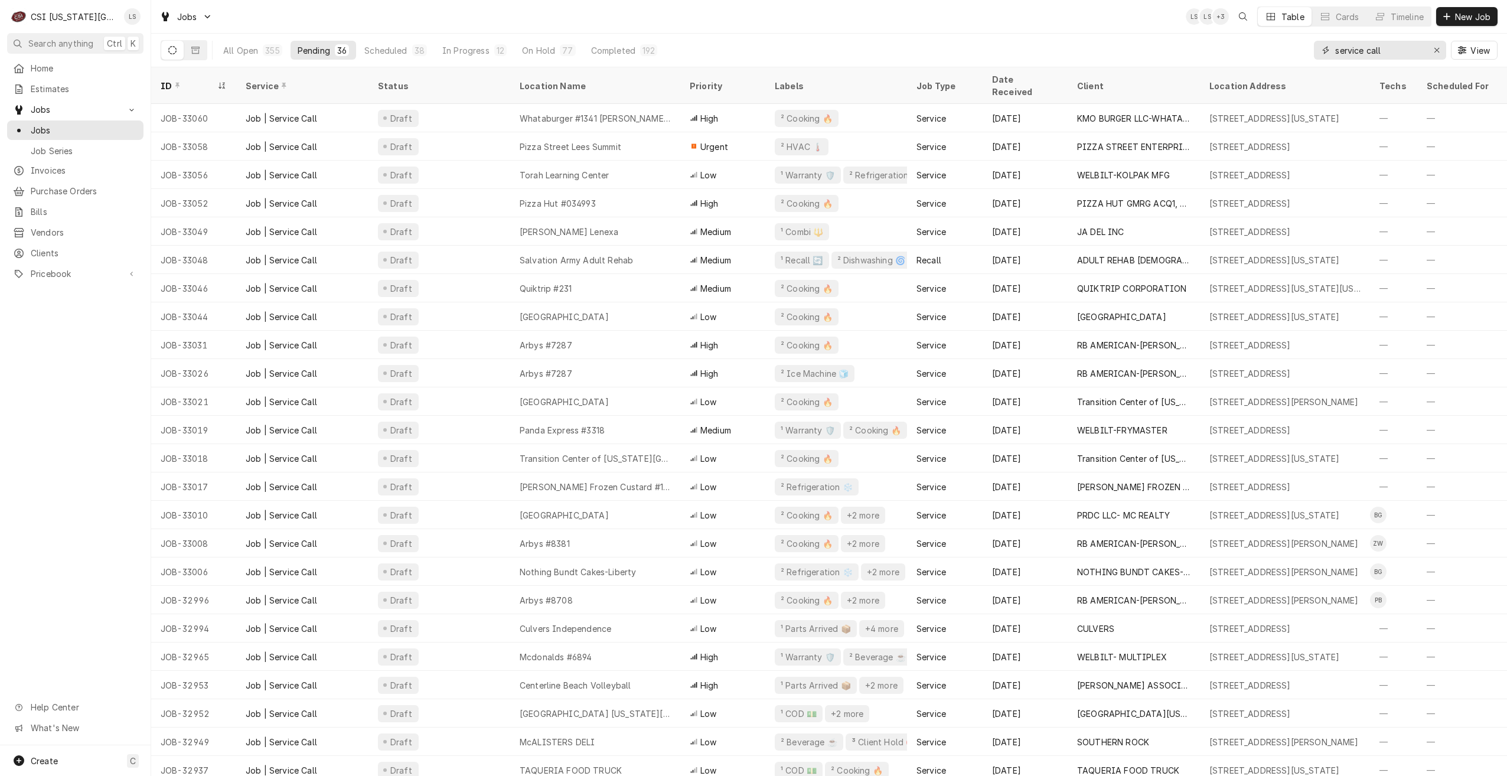
type input "service call"
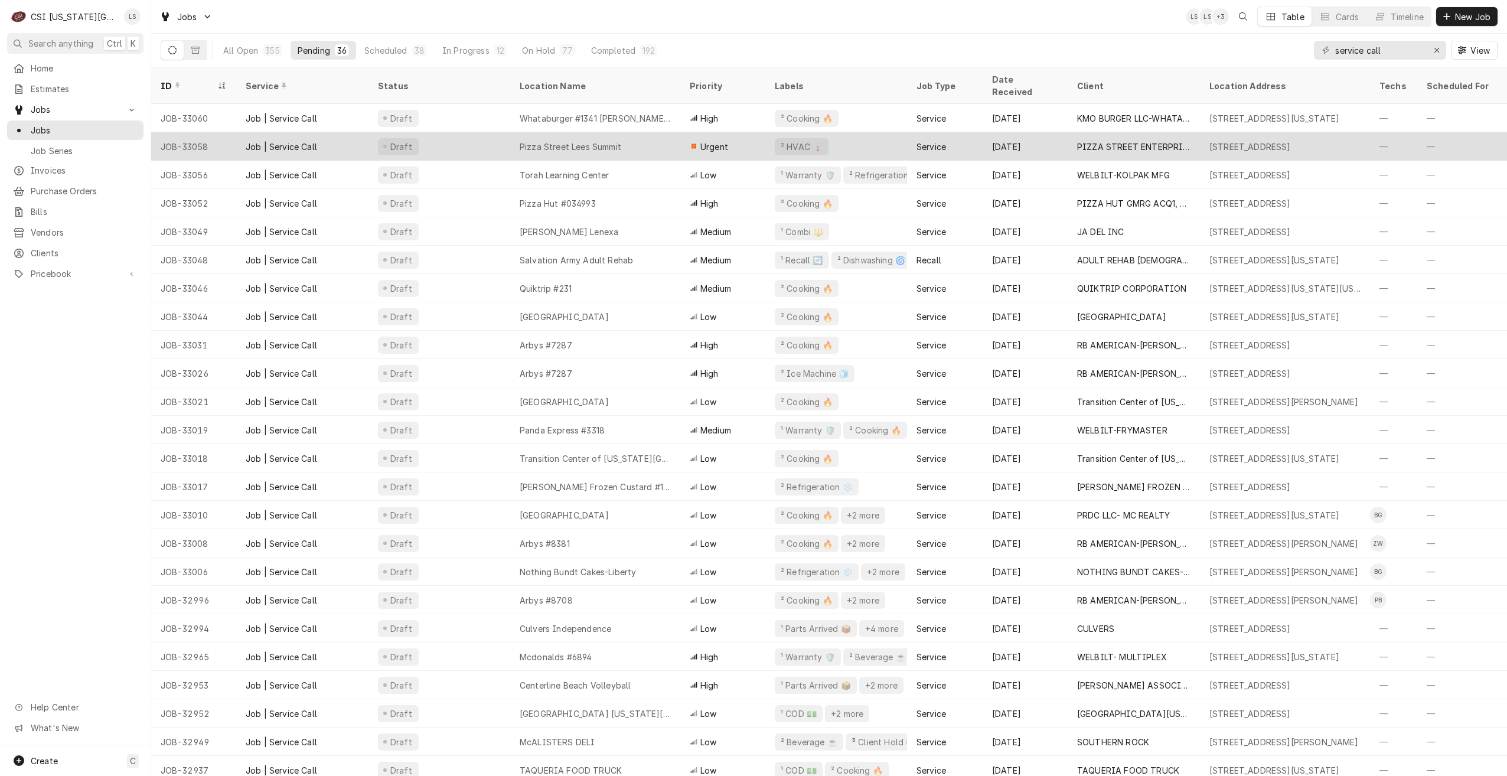
click at [680, 142] on div "Urgent" at bounding box center [722, 146] width 85 height 28
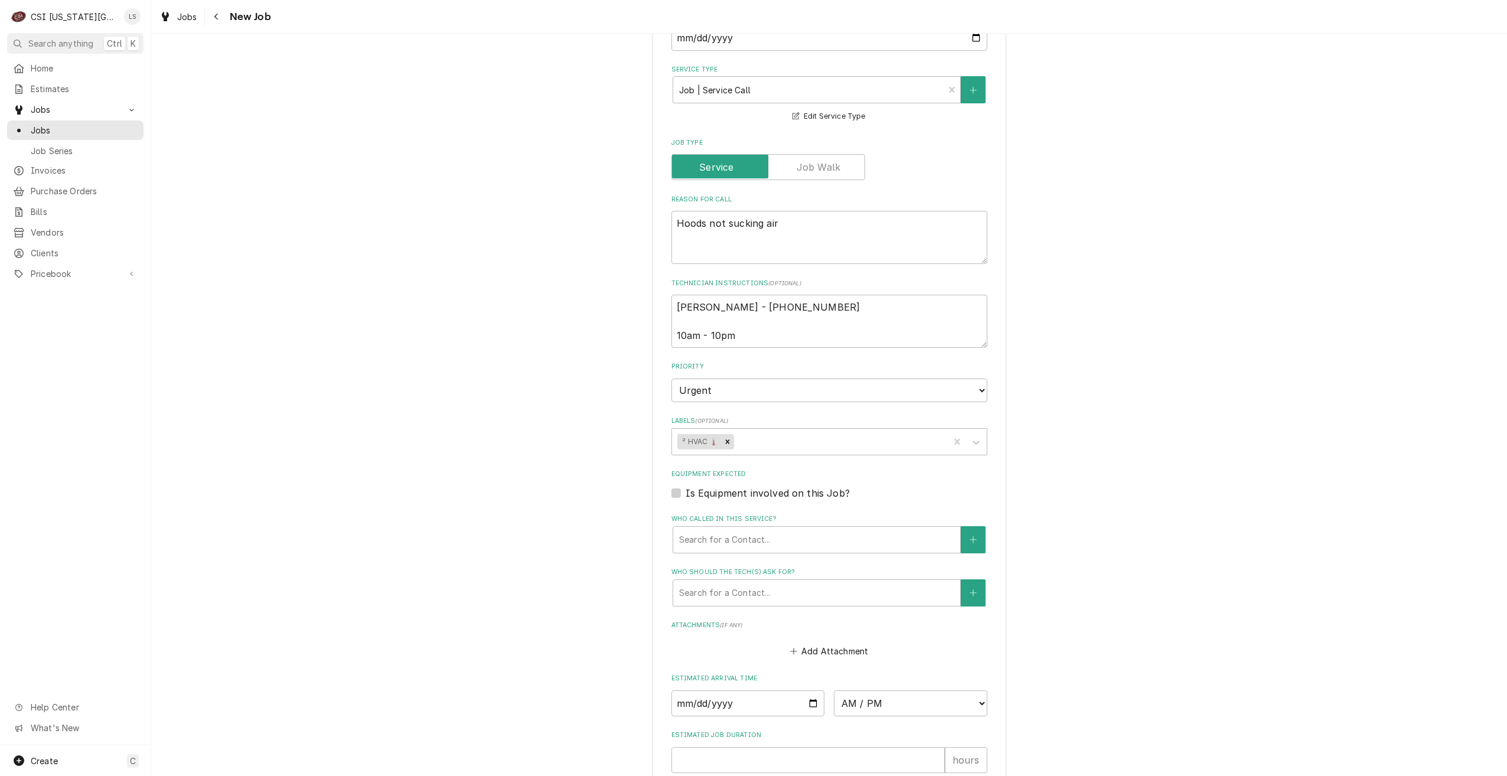
scroll to position [537, 0]
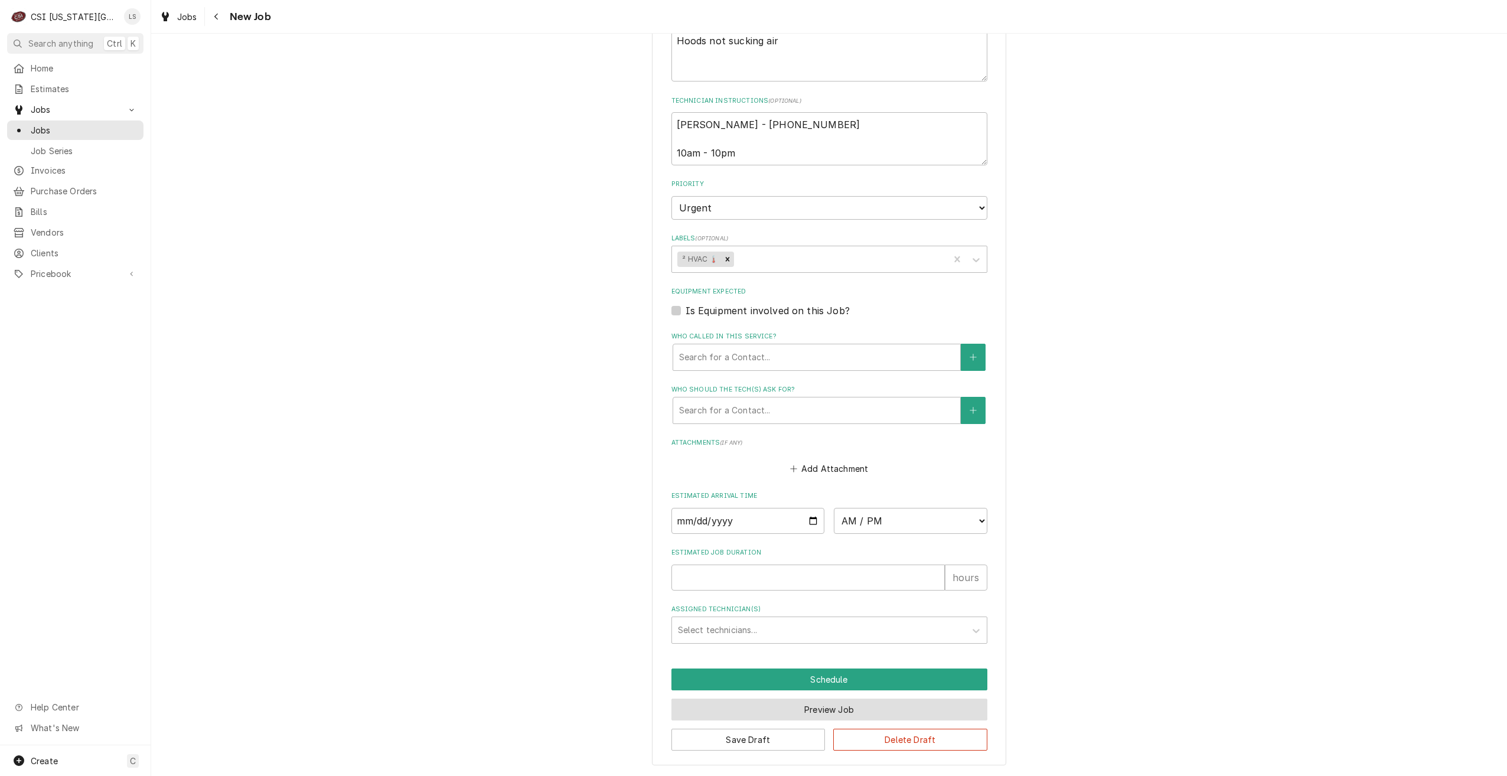
click at [797, 712] on button "Preview Job" at bounding box center [829, 710] width 316 height 22
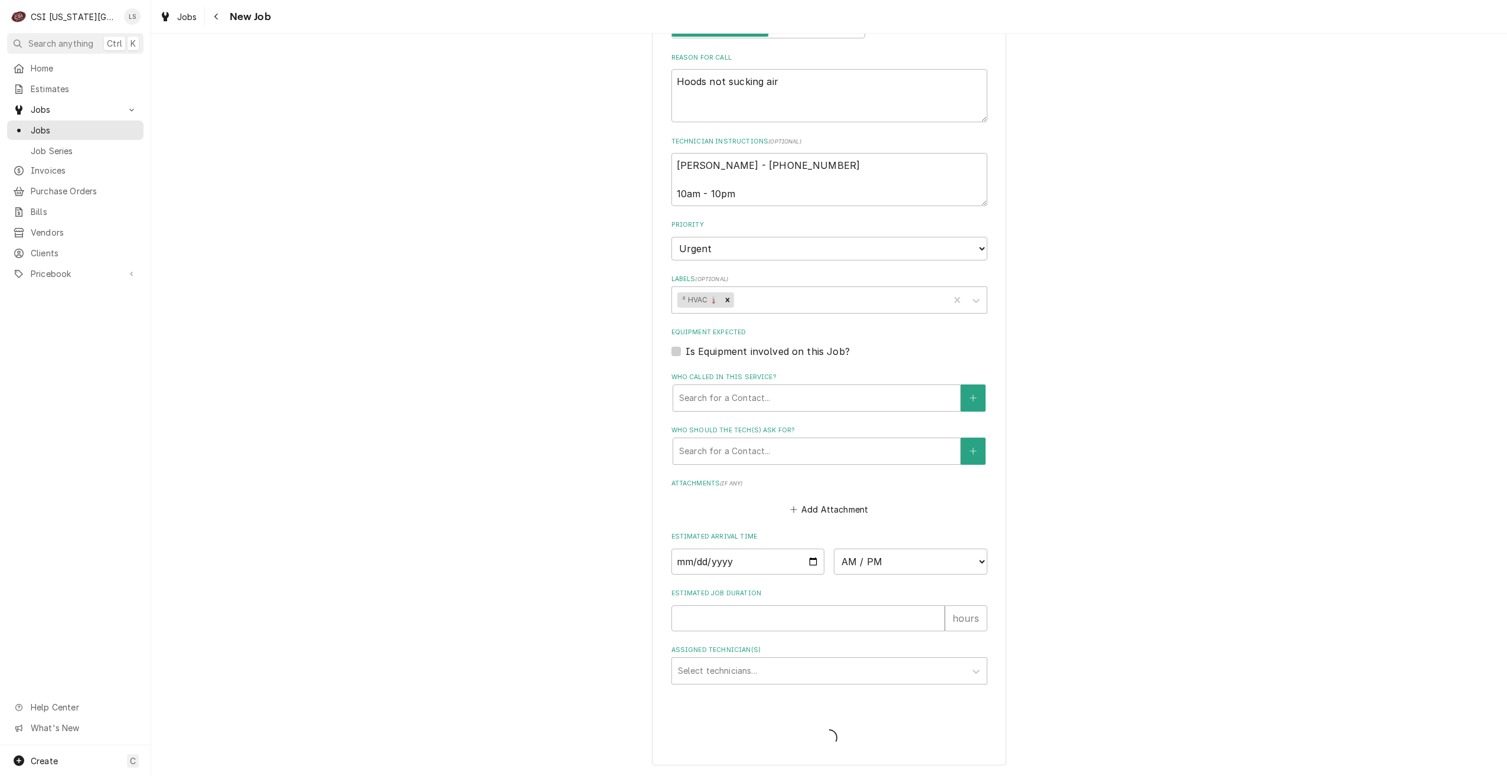
type textarea "x"
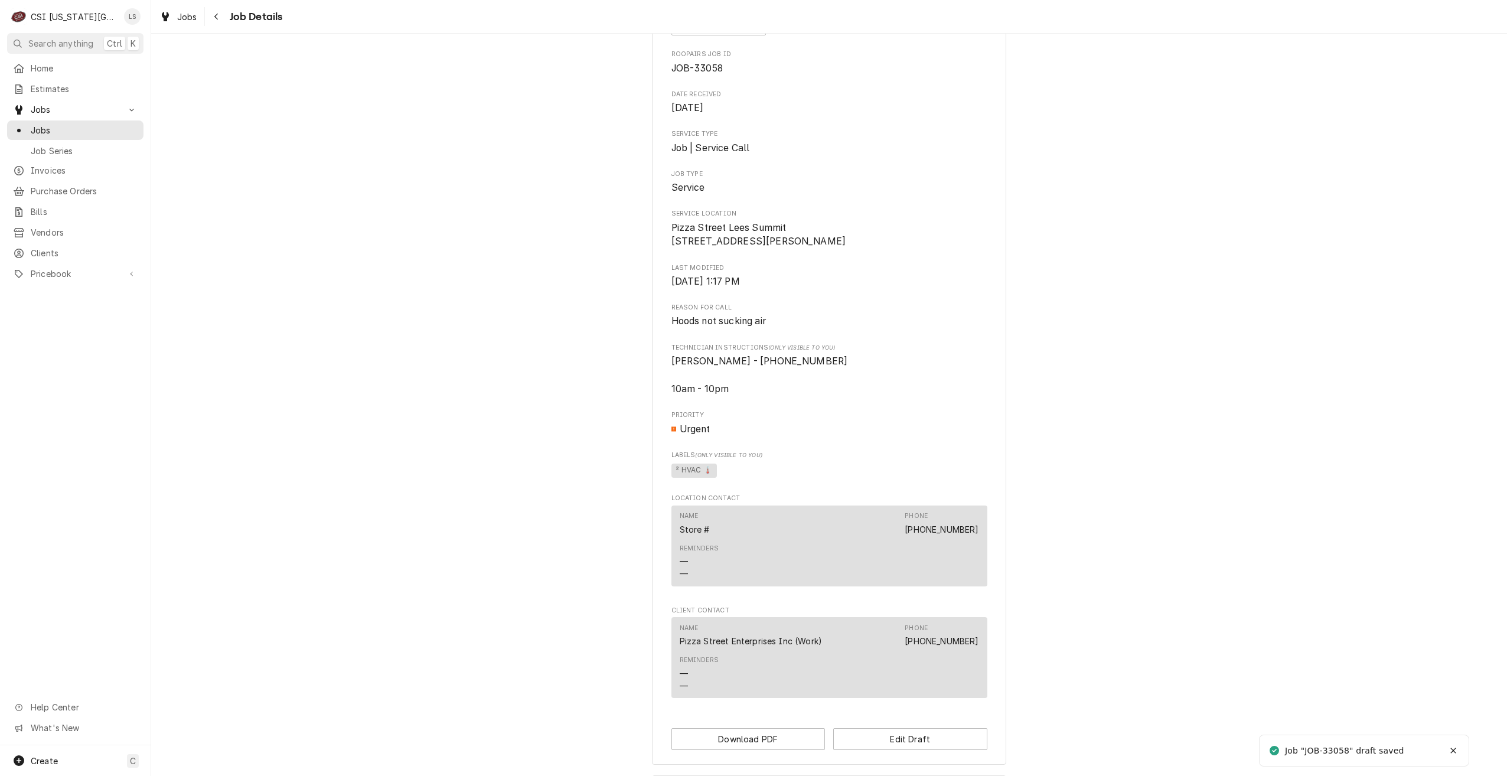
scroll to position [234, 0]
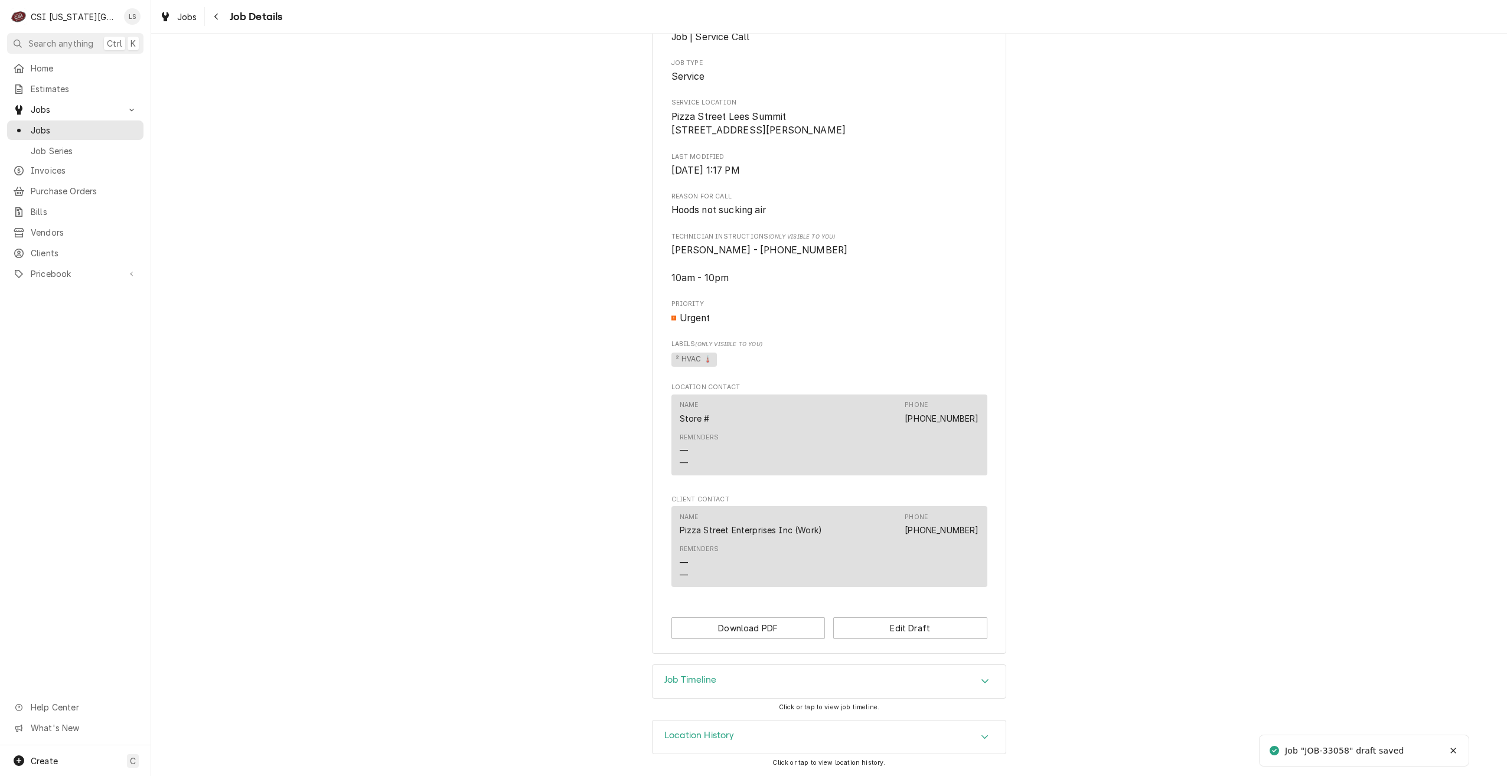
click at [811, 674] on div "Job Timeline" at bounding box center [829, 681] width 353 height 33
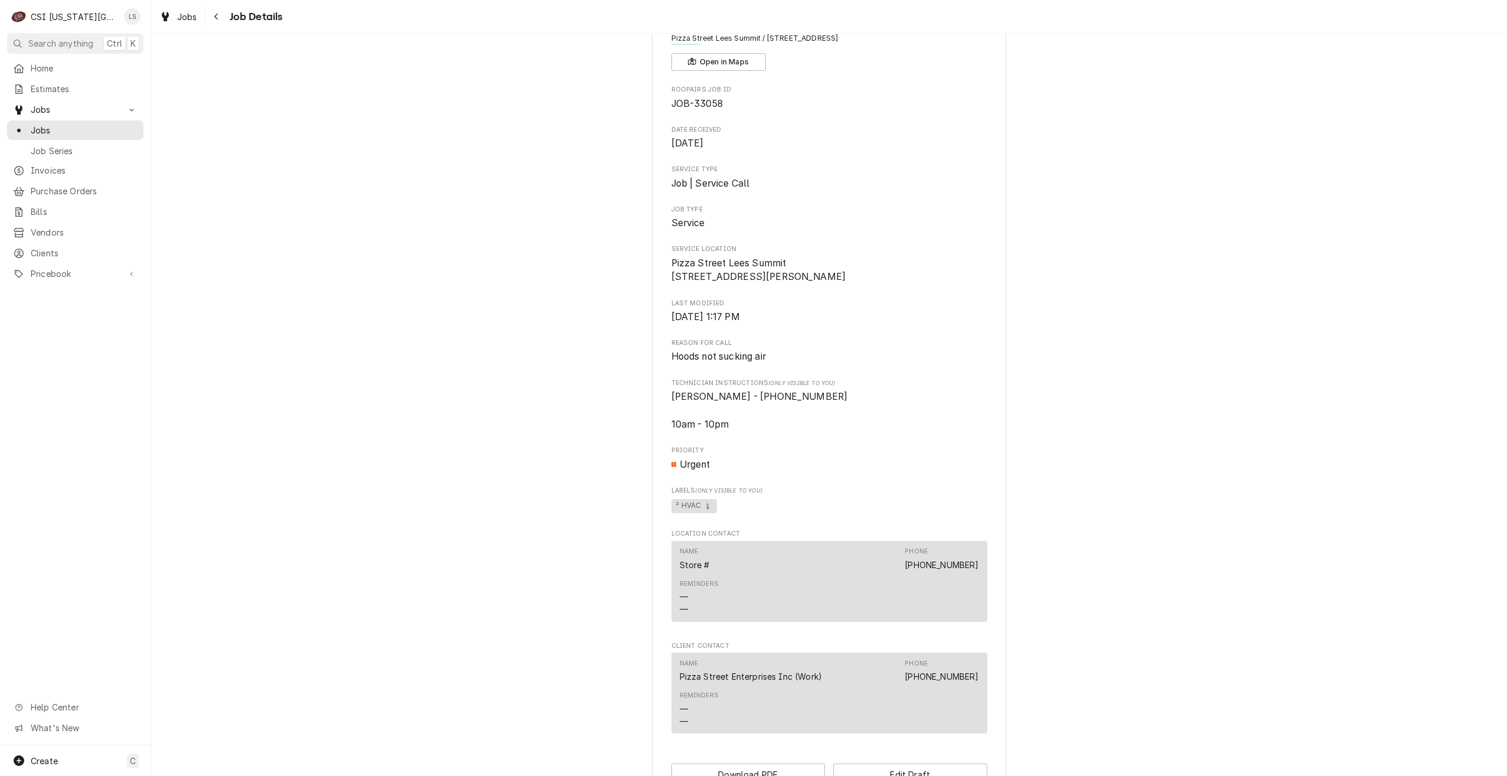
scroll to position [0, 0]
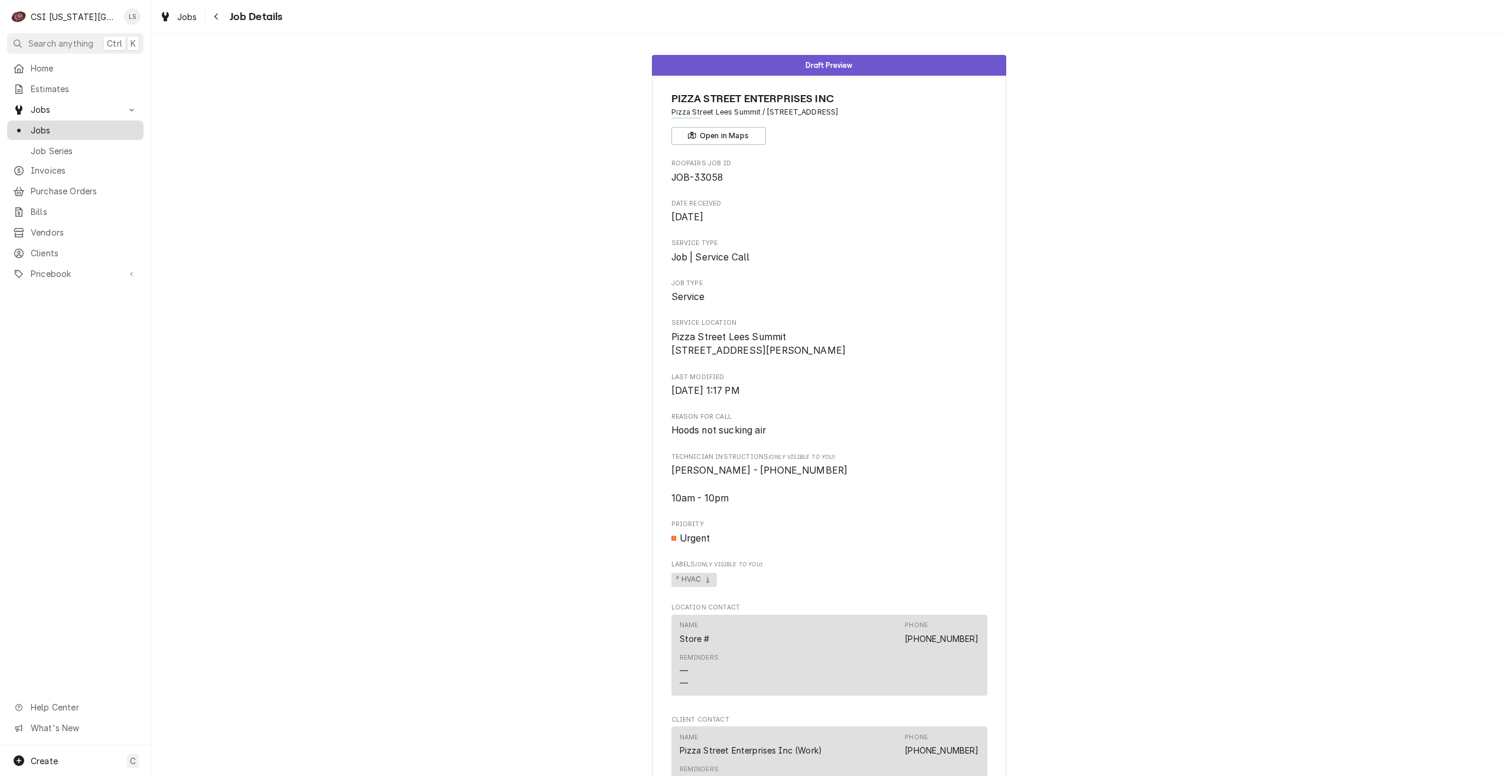
click at [111, 133] on link "Jobs" at bounding box center [75, 129] width 136 height 19
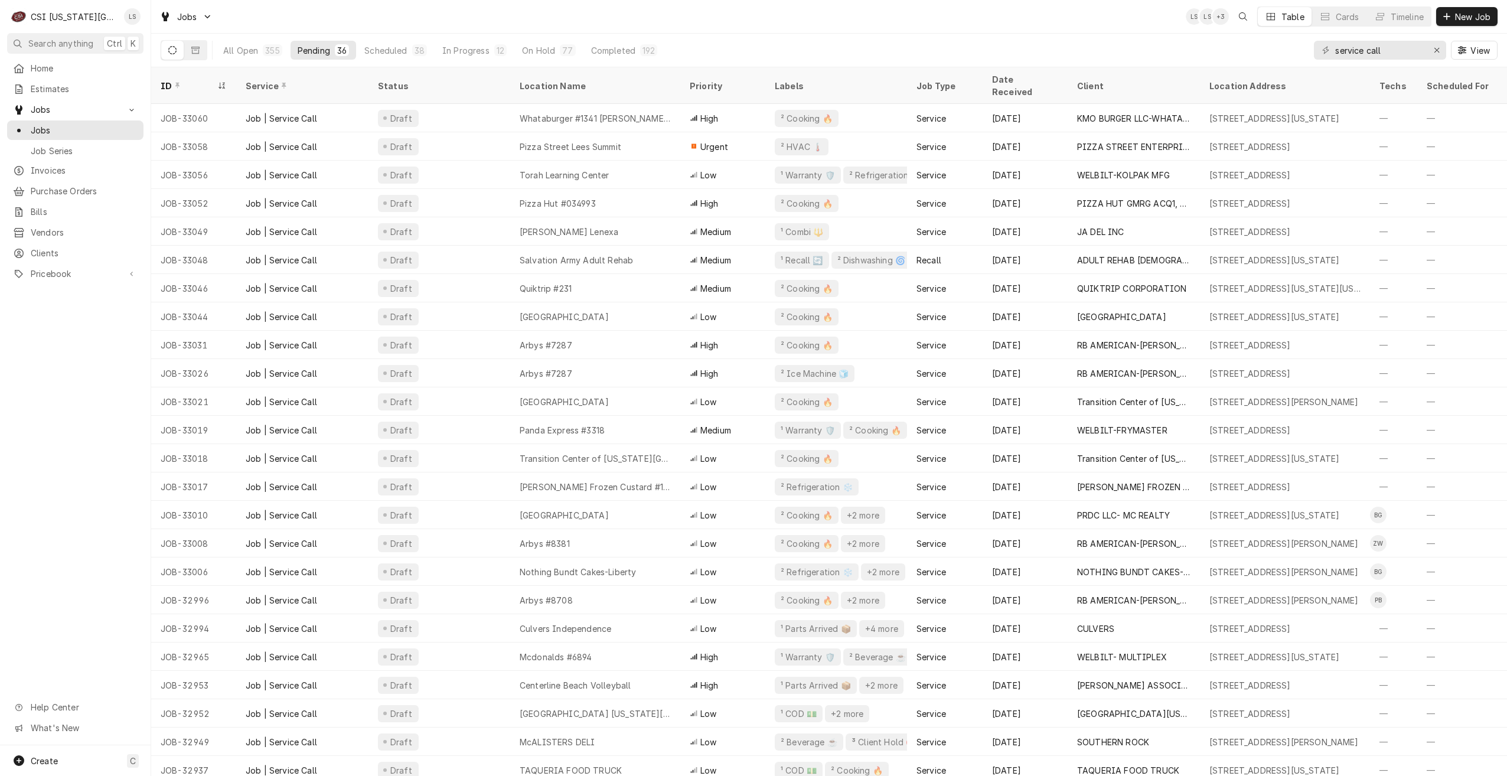
click at [909, 40] on div "All Open 355 Pending 36 Scheduled 38 In Progress 12 On Hold 77 Completed 192 se…" at bounding box center [829, 50] width 1337 height 33
click at [1091, 33] on div "Jobs LS LS + 2 Table Cards Timeline New Job" at bounding box center [829, 17] width 1356 height 34
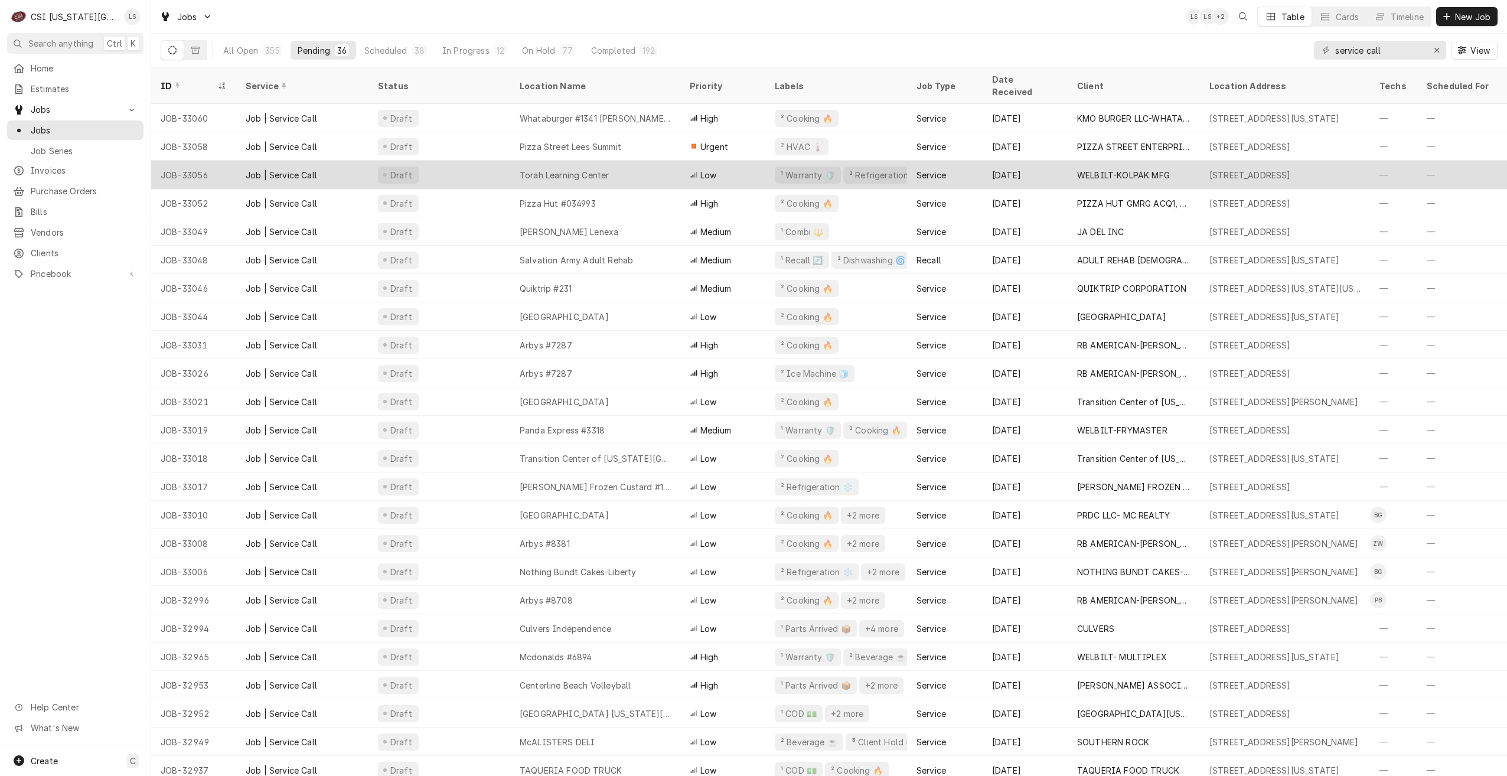
click at [682, 163] on div "Low" at bounding box center [722, 175] width 85 height 28
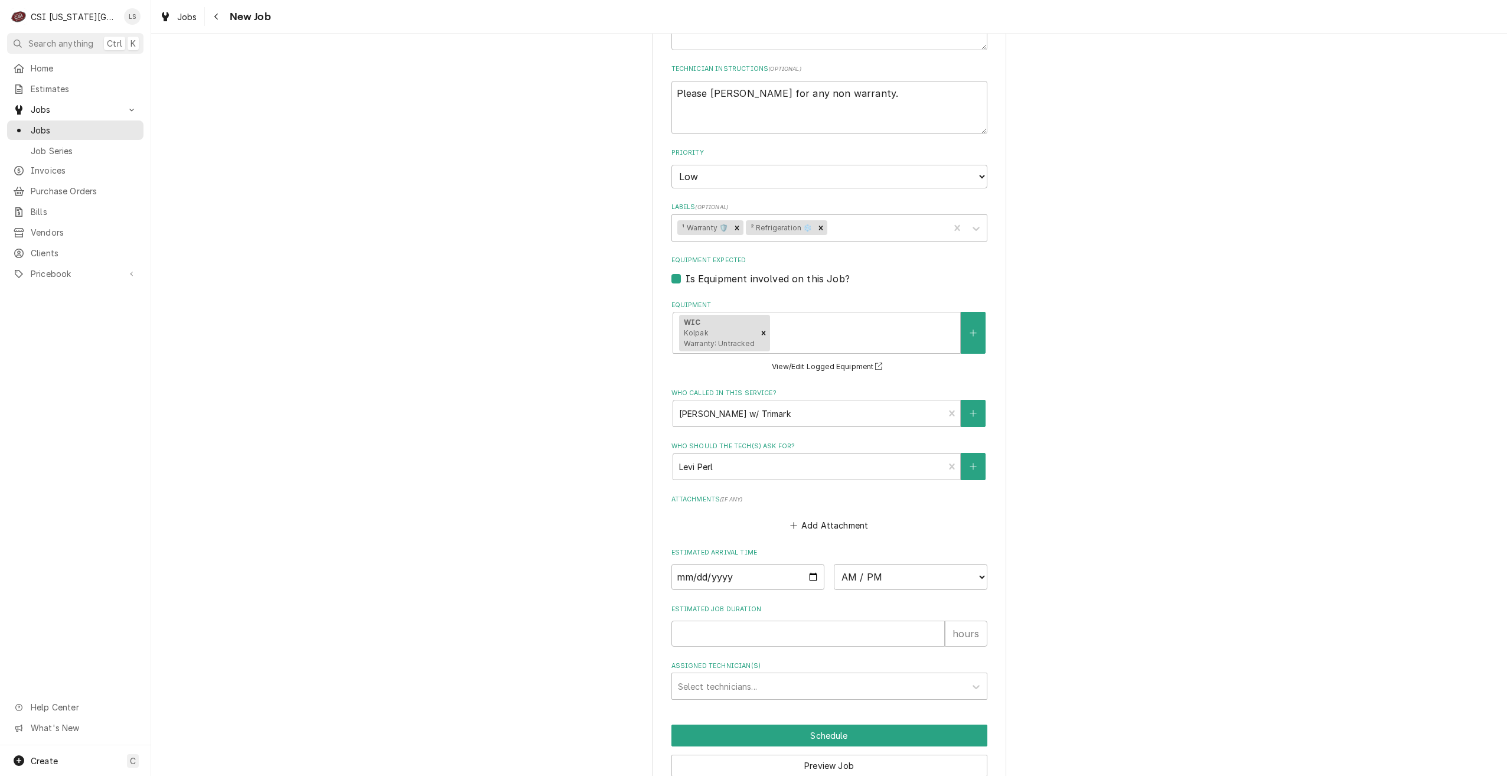
scroll to position [1288, 0]
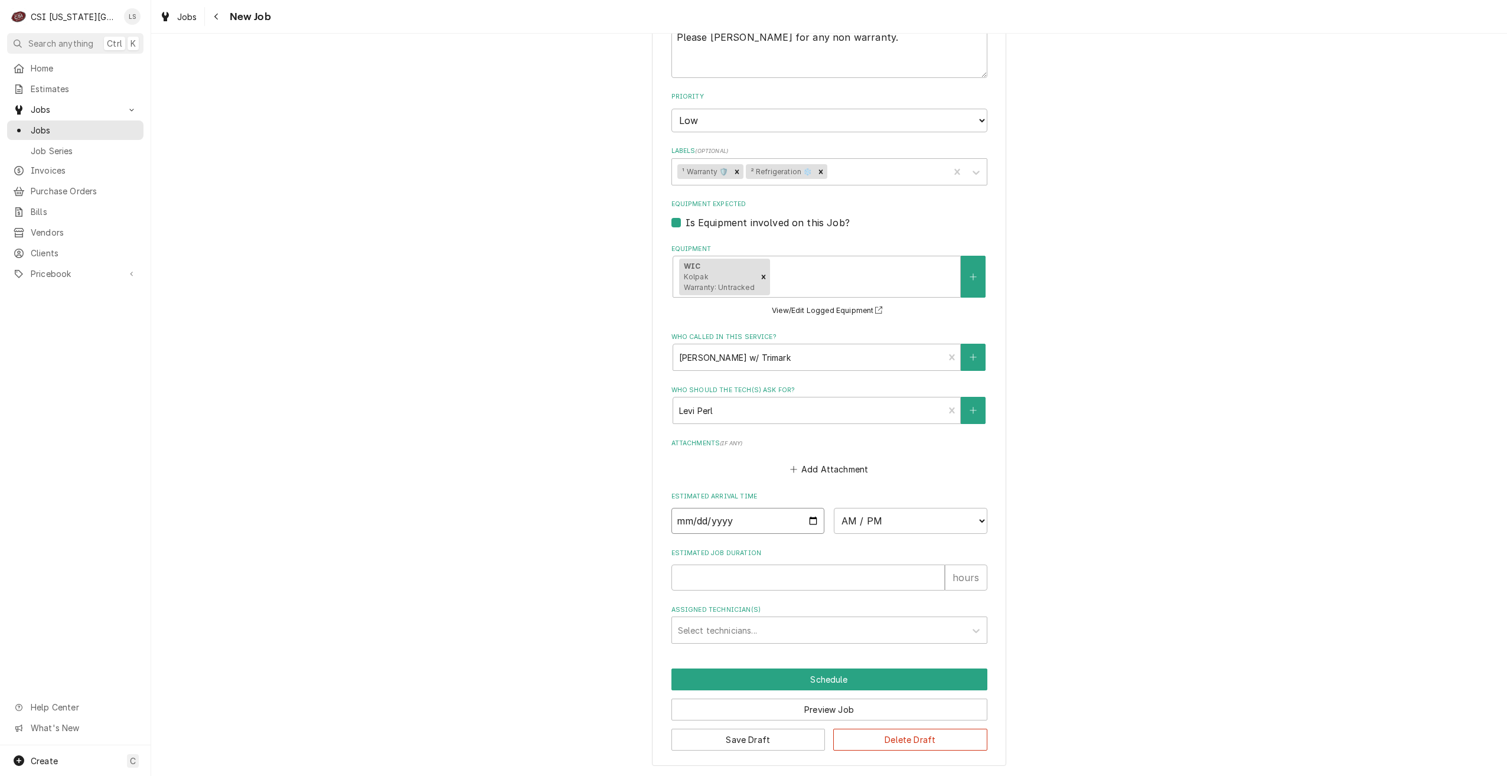
click at [813, 520] on input "Date" at bounding box center [748, 521] width 154 height 26
type textarea "x"
type input "[DATE]"
click at [882, 517] on select "AM / PM 6:00 AM 6:15 AM 6:30 AM 6:45 AM 7:00 AM 7:15 AM 7:30 AM 7:45 AM 8:00 AM…" at bounding box center [911, 521] width 154 height 26
type textarea "x"
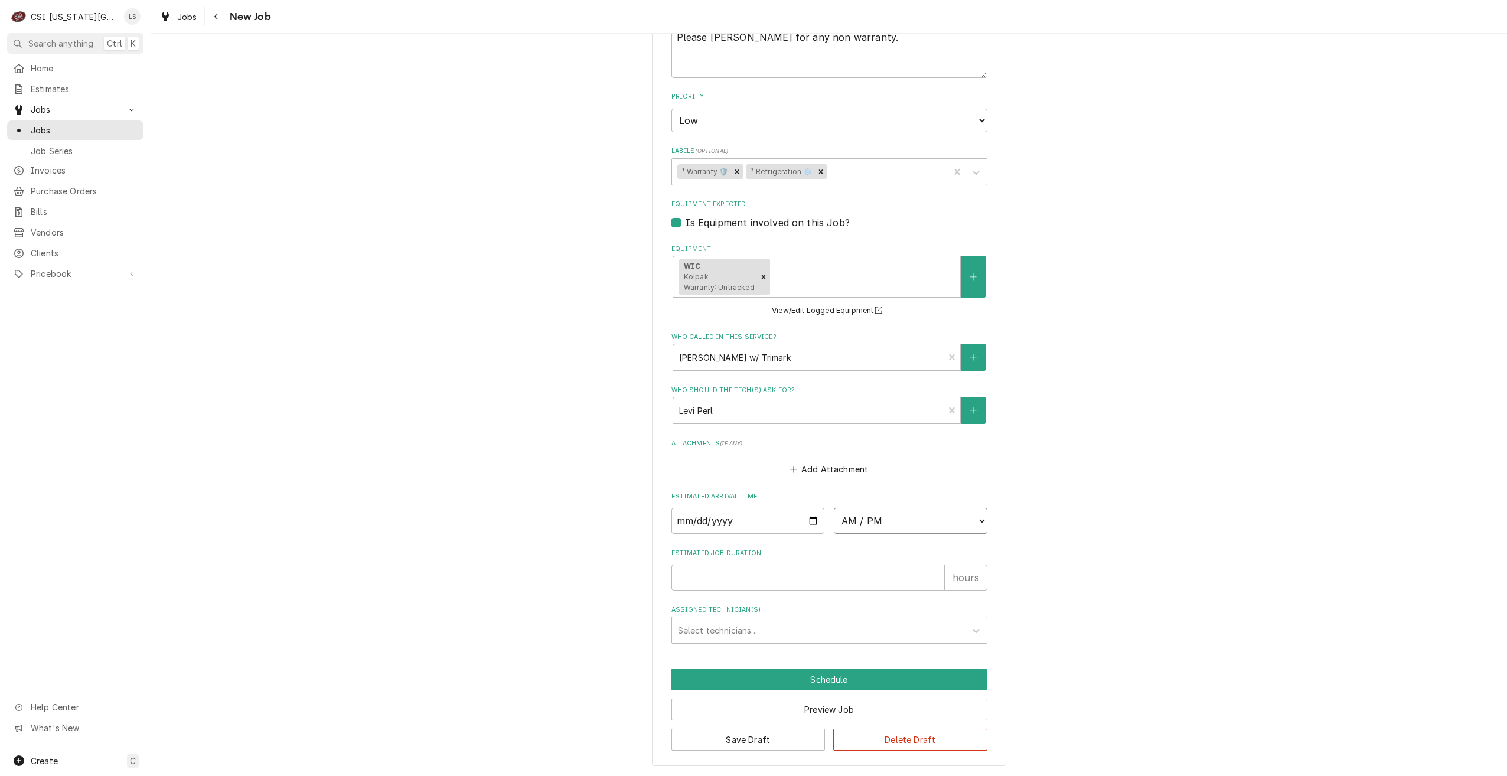
select select "09:00:00"
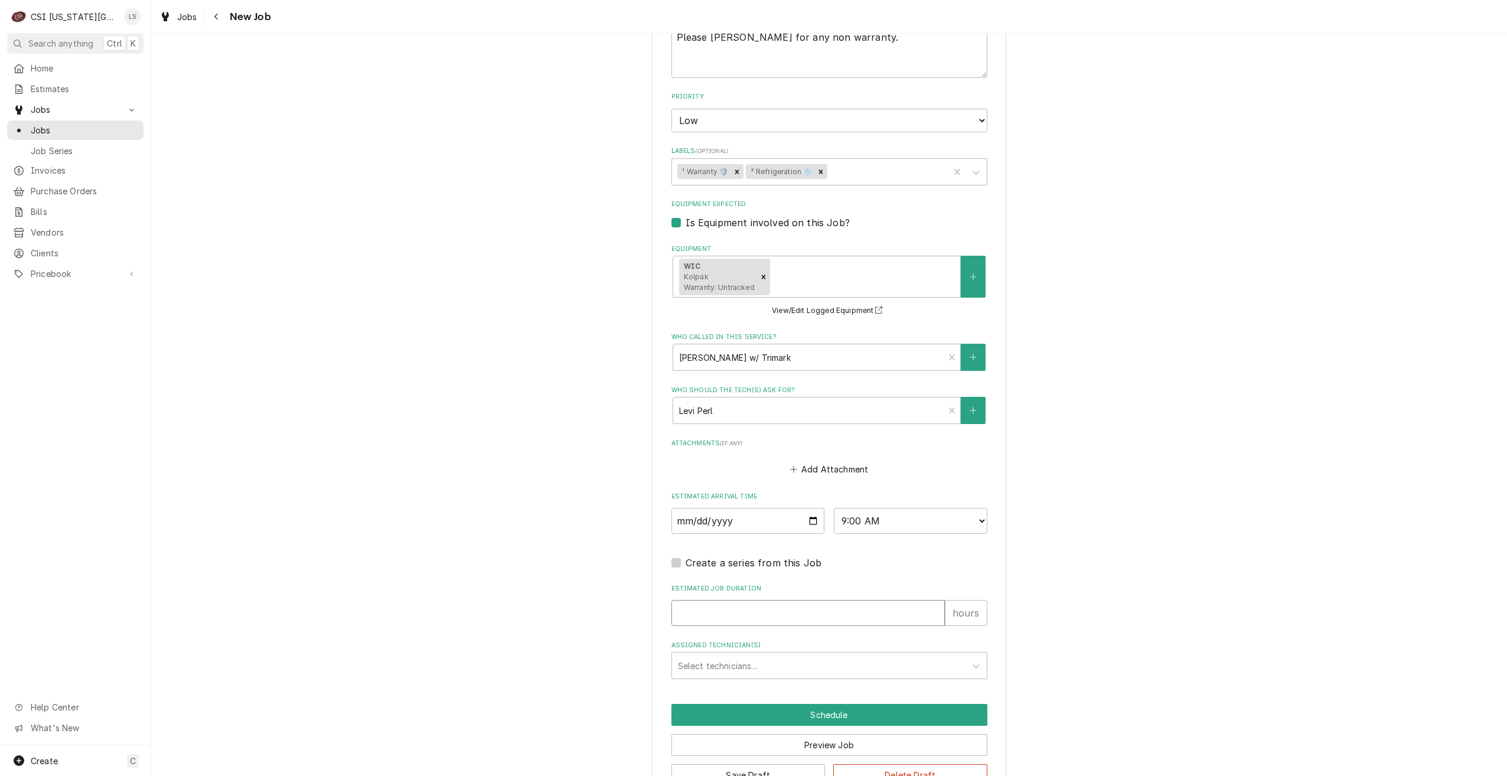
click at [849, 612] on input "Estimated Job Duration" at bounding box center [807, 613] width 273 height 26
type textarea "x"
type input "2"
type textarea "x"
type input "2"
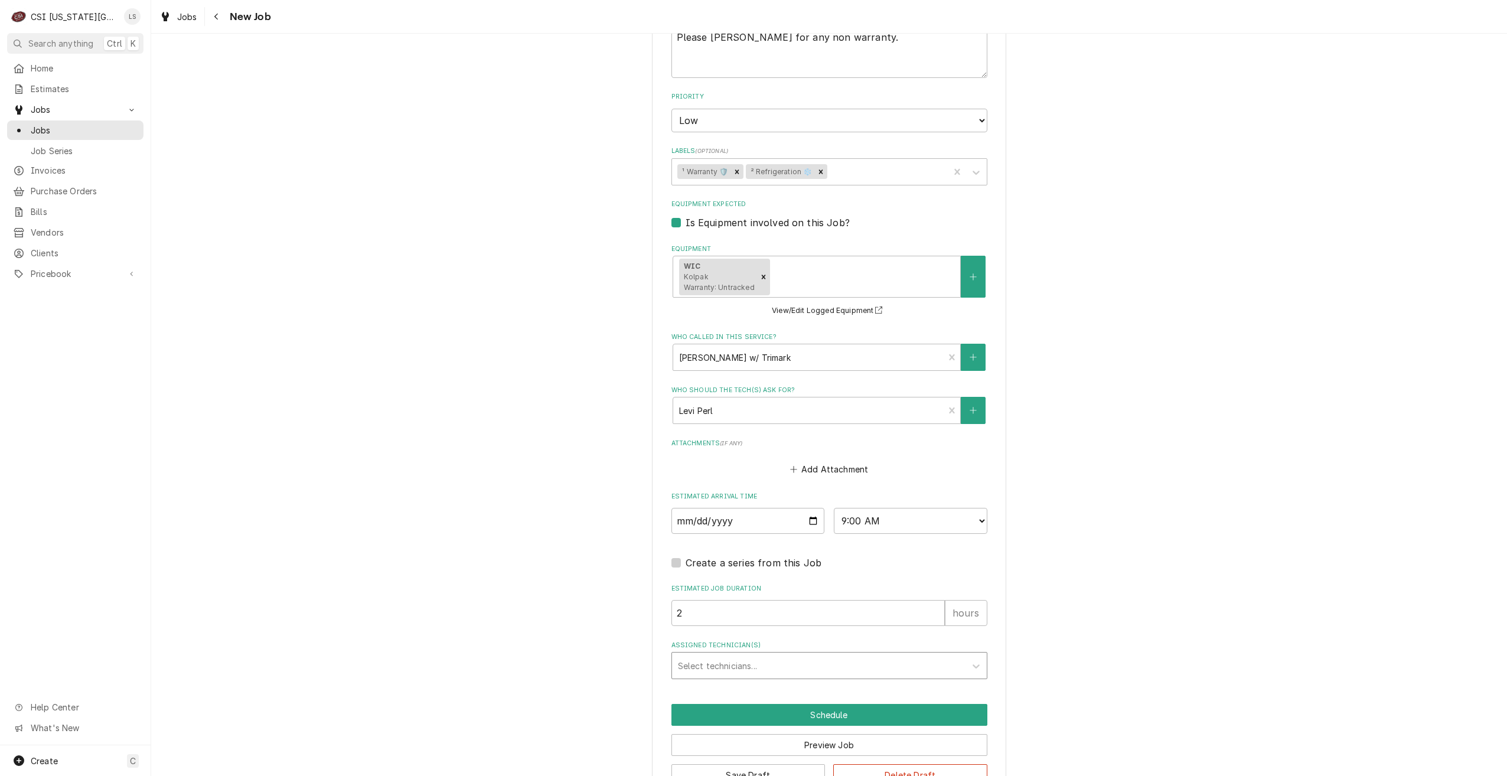
click at [798, 661] on div "Assigned Technician(s)" at bounding box center [819, 665] width 282 height 21
type input "stev"
click at [778, 686] on div "Steve Ethridge" at bounding box center [829, 691] width 315 height 18
type textarea "x"
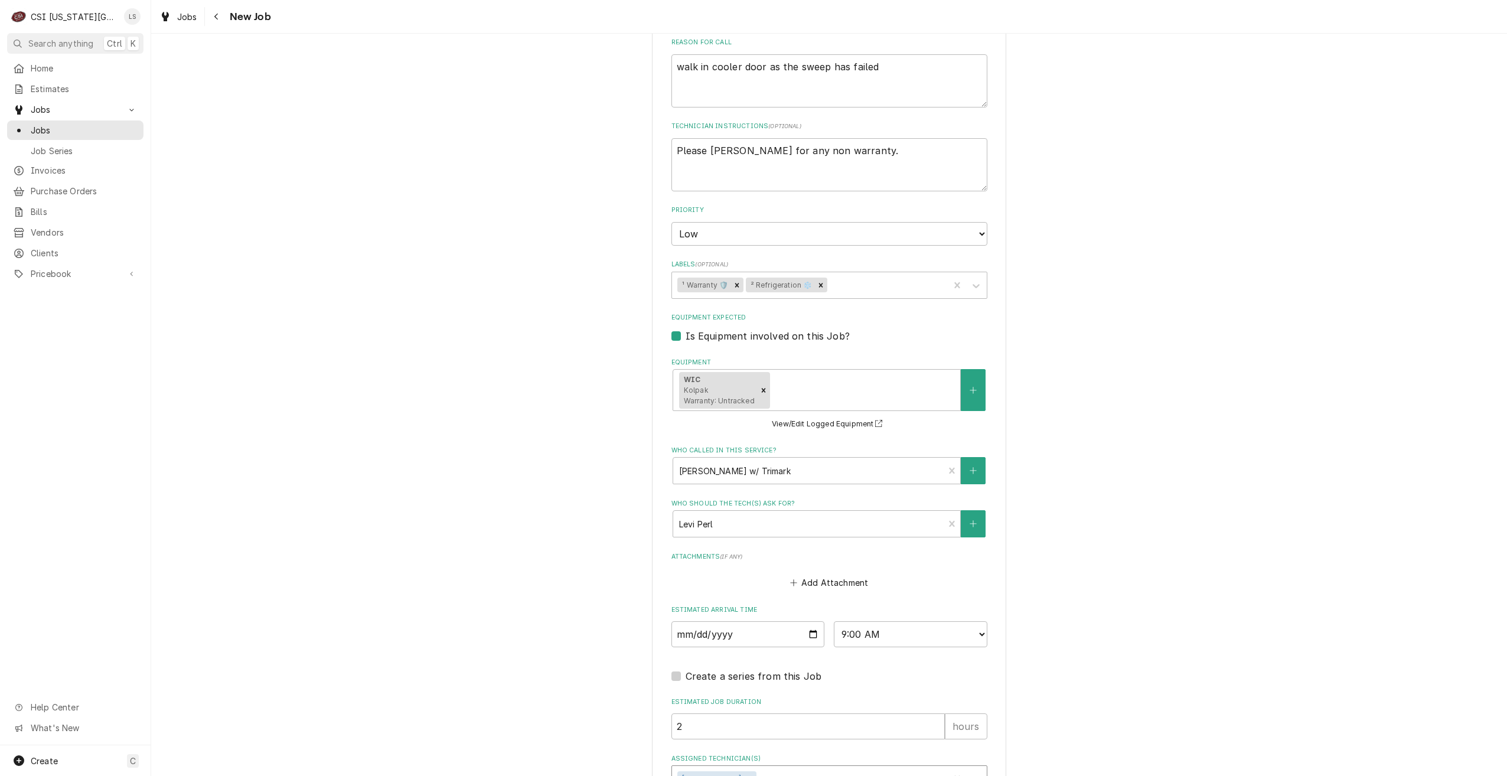
scroll to position [1111, 0]
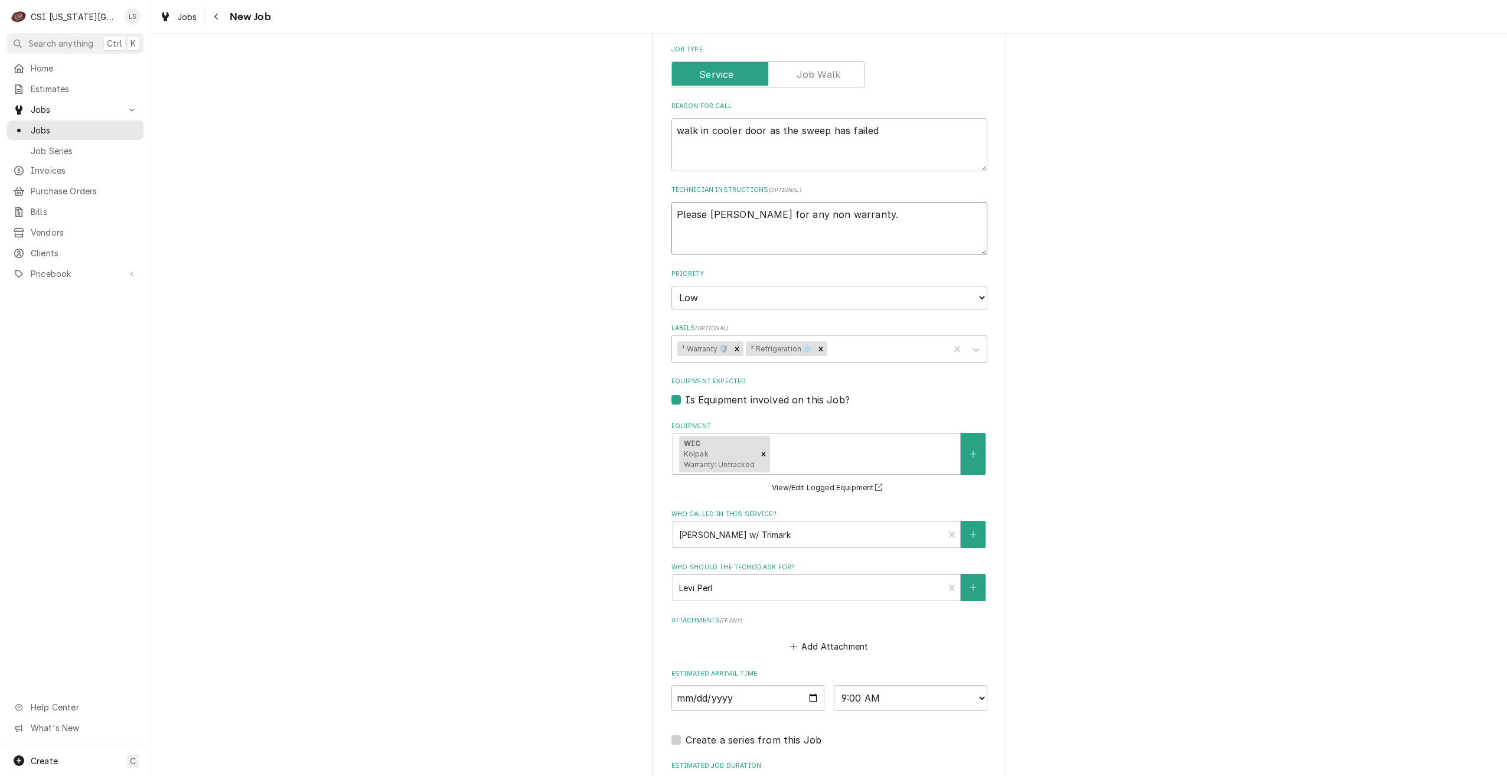
click at [673, 214] on textarea "Please bill Trimark for any non warranty." at bounding box center [829, 228] width 316 height 53
type textarea "x"
type textarea "Please bill Trimark for any non warranty."
type textarea "x"
type textarea "Please bill Trimark for any non warranty."
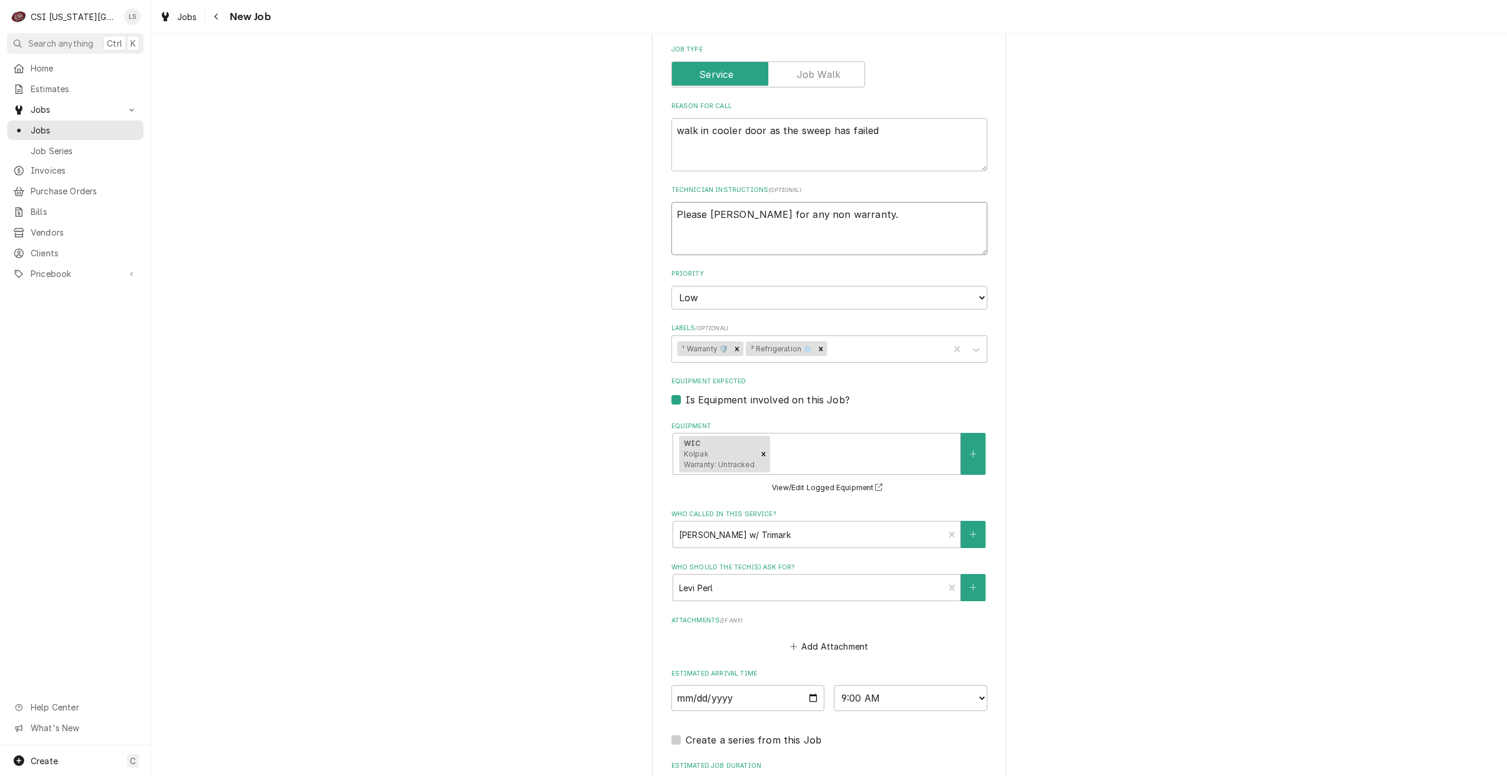
type textarea "x"
type textarea "C Please bill Trimark for any non warranty."
type textarea "x"
type textarea "Ca Please bill Trimark for any non warranty."
type textarea "x"
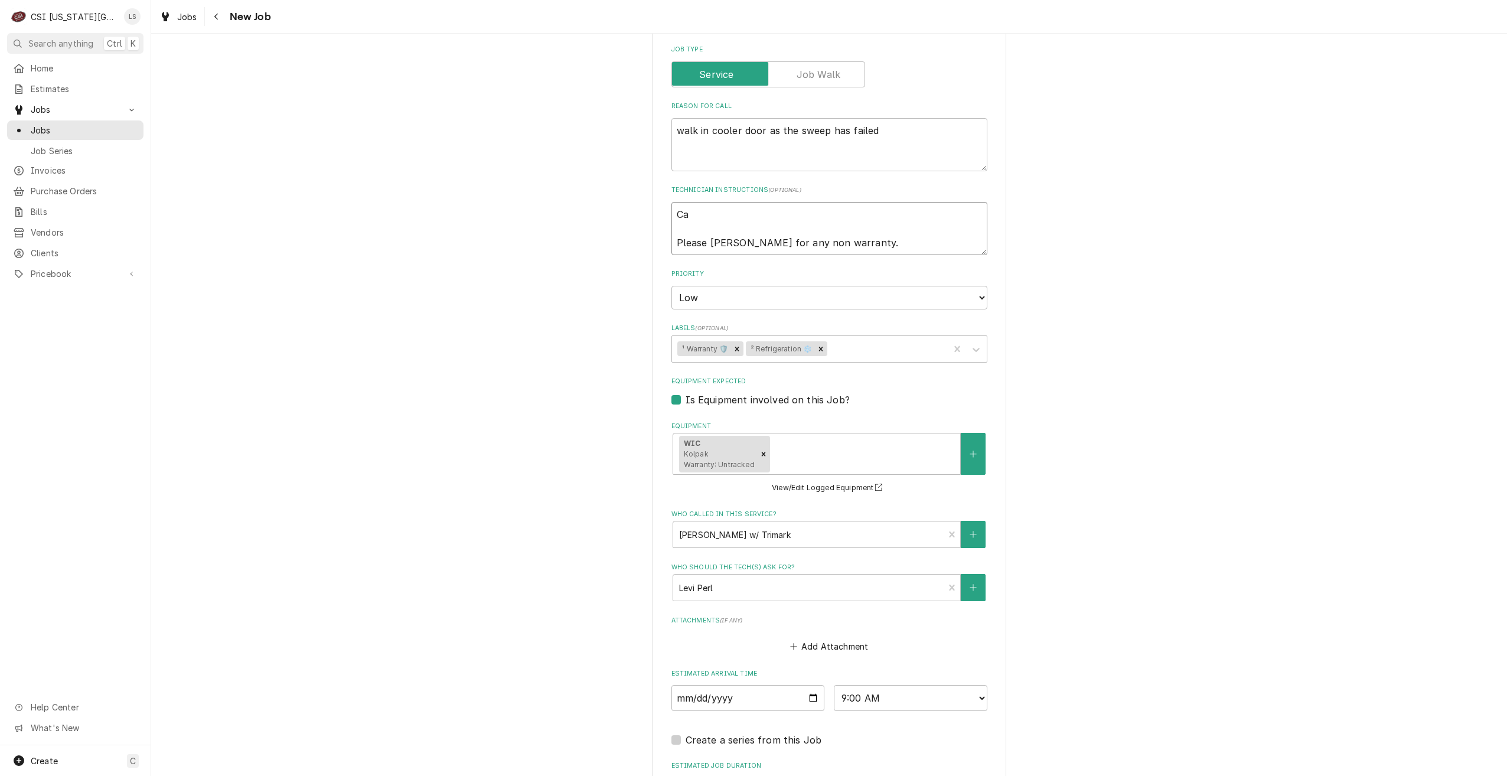
type textarea "Cal Please bill Trimark for any non warranty."
type textarea "x"
type textarea "Call Please bill Trimark for any non warranty."
type textarea "x"
type textarea "Call Please bill Trimark for any non warranty."
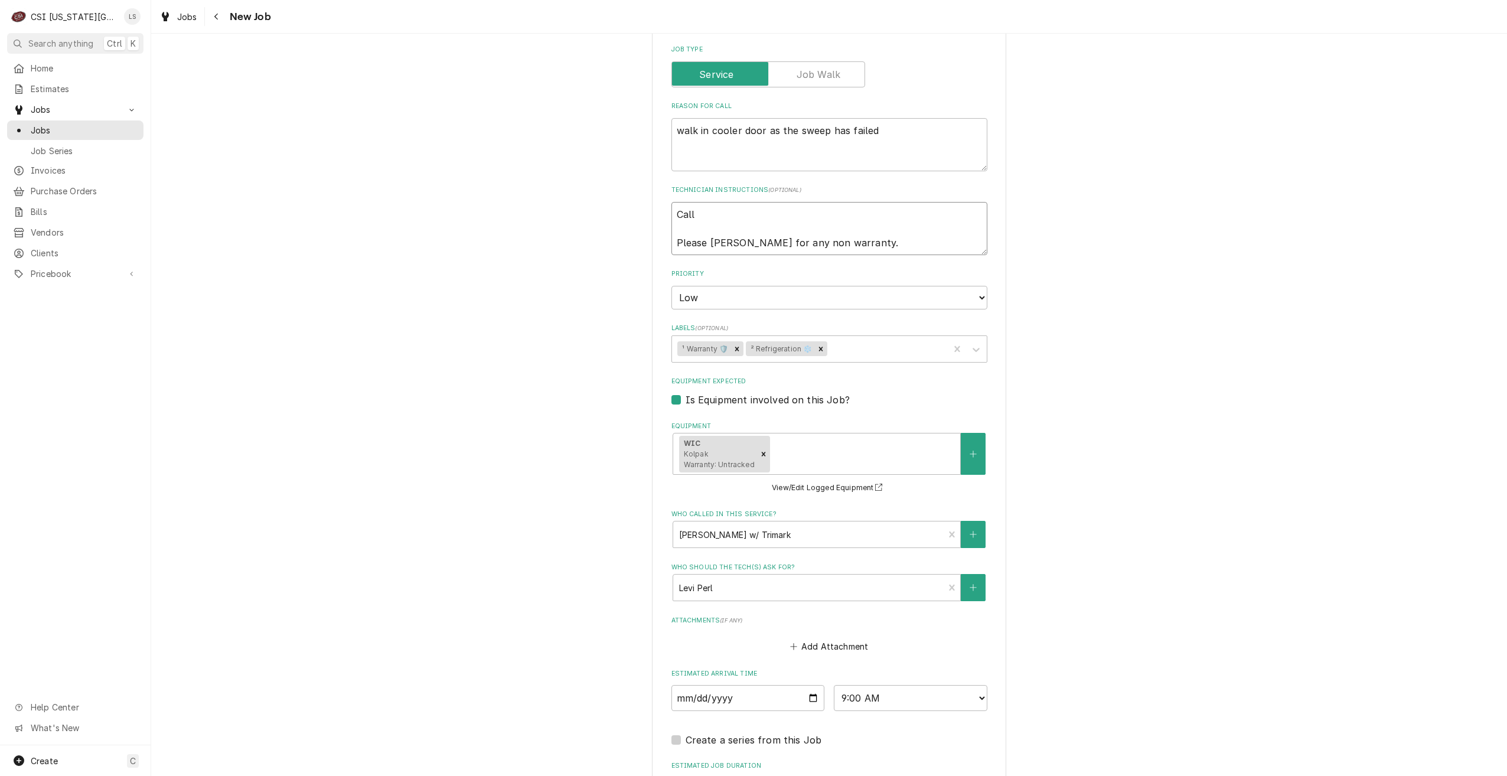
type textarea "x"
type textarea "Call c Please bill Trimark for any non warranty."
type textarea "x"
type textarea "Call co Please bill Trimark for any non warranty."
type textarea "x"
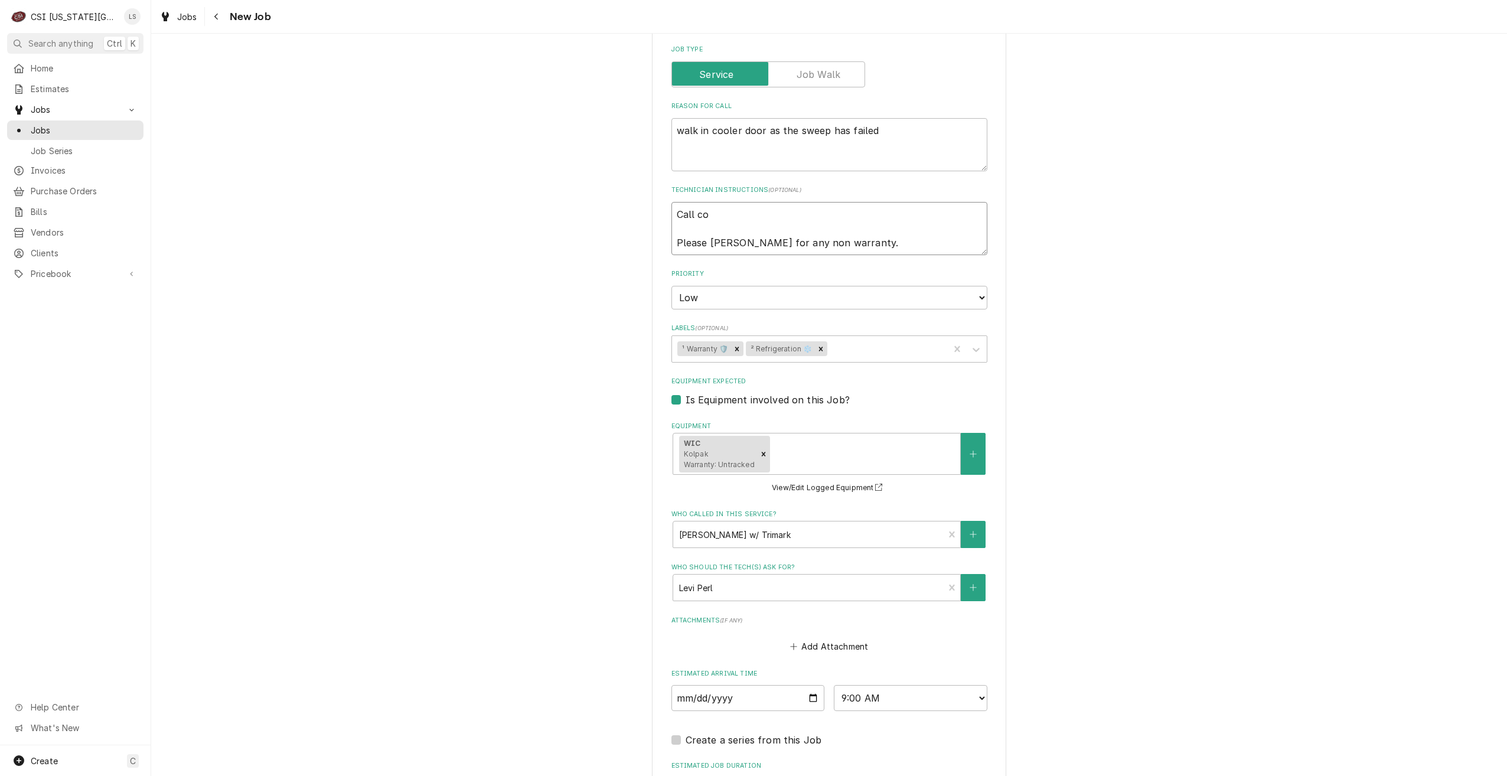
type textarea "Call con Please bill Trimark for any non warranty."
type textarea "x"
type textarea "Call cont Please bill Trimark for any non warranty."
type textarea "x"
type textarea "Call conta Please bill Trimark for any non warranty."
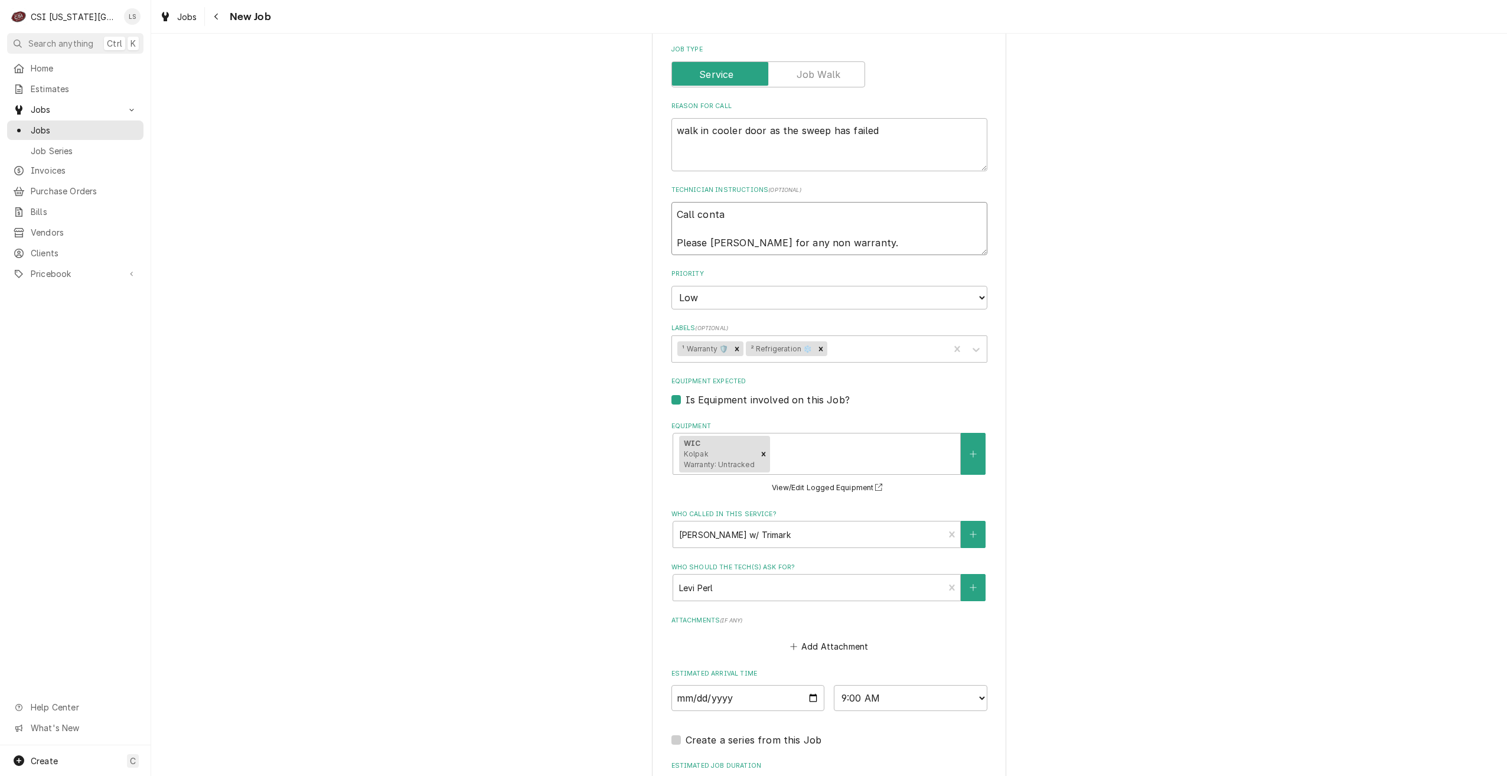
type textarea "x"
type textarea "Call contac Please bill Trimark for any non warranty."
type textarea "x"
type textarea "Call contact Please bill Trimark for any non warranty."
type textarea "x"
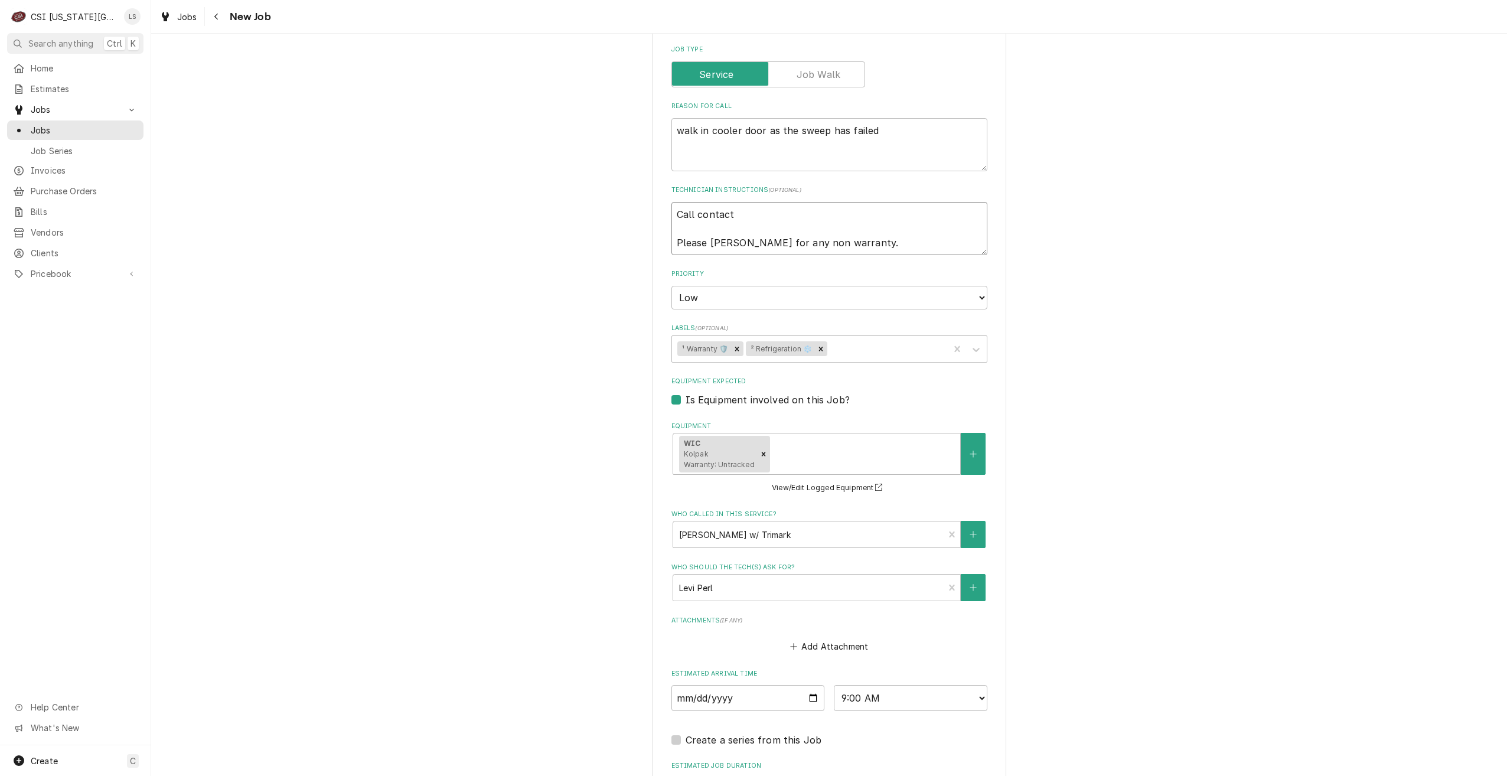
type textarea "Call contact Please bill Trimark for any non warranty."
type textarea "x"
type textarea "Call contact b Please bill Trimark for any non warranty."
type textarea "x"
type textarea "Call contact be Please bill Trimark for any non warranty."
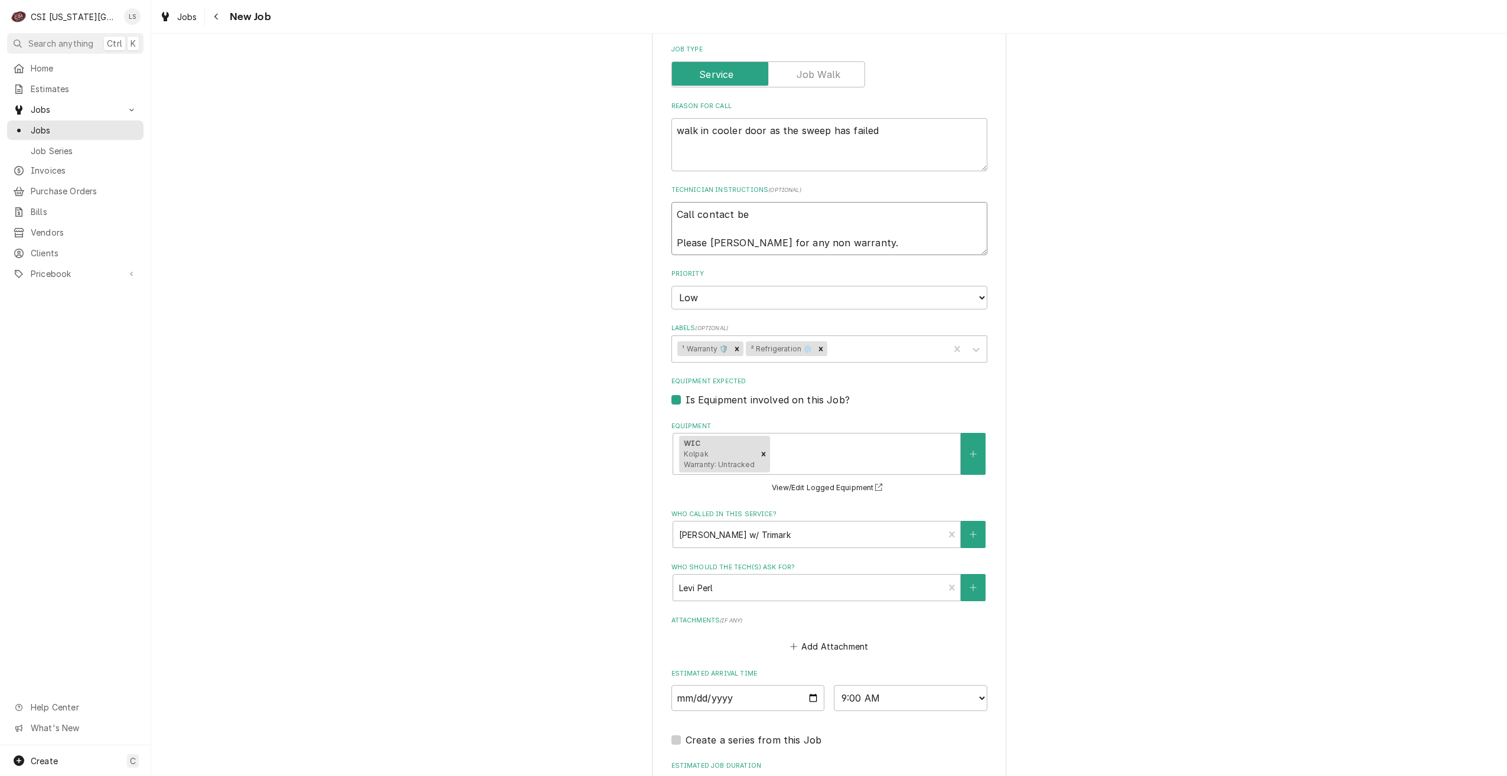
type textarea "x"
type textarea "Call contact bef Please bill Trimark for any non warranty."
type textarea "x"
type textarea "Call contact befo Please bill Trimark for any non warranty."
type textarea "x"
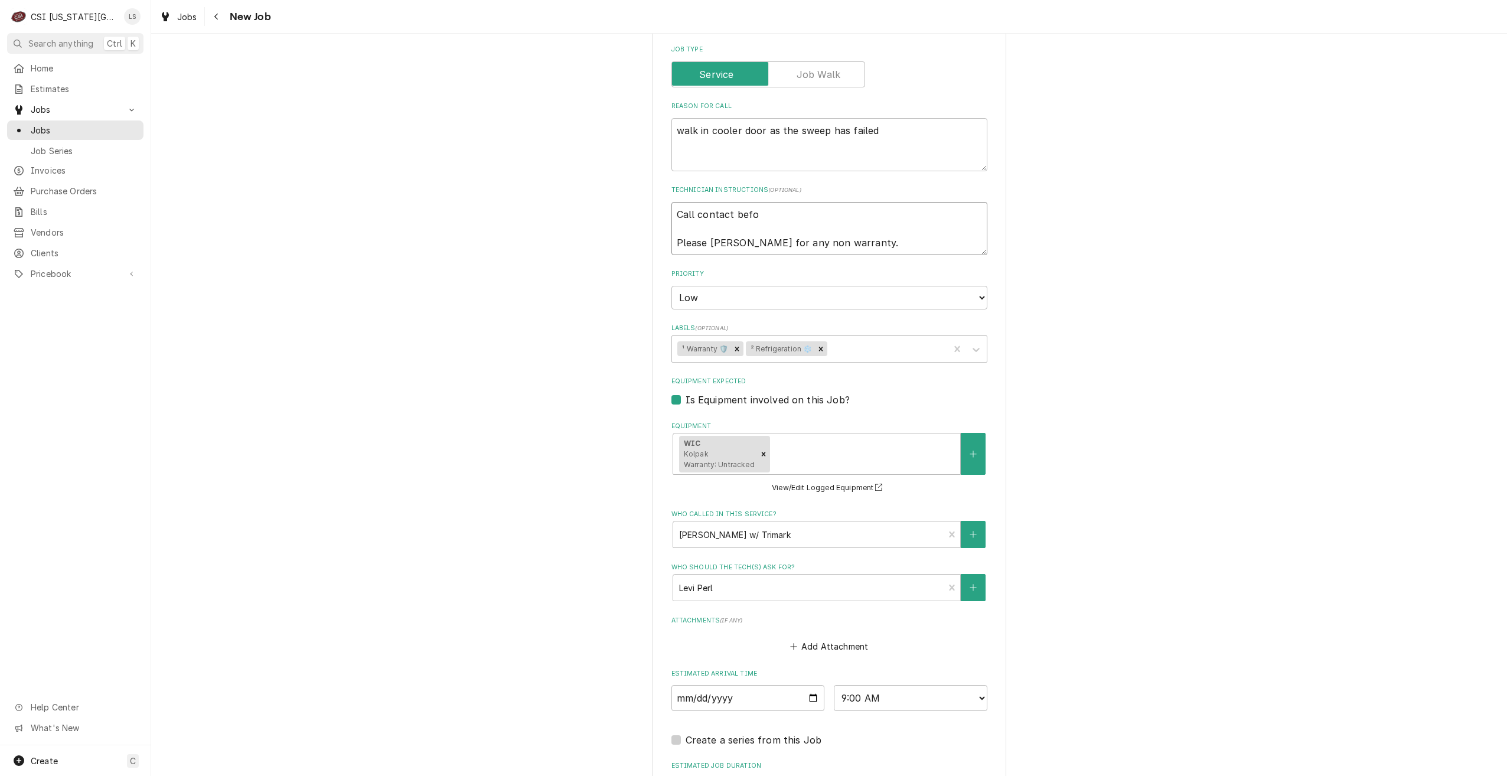
type textarea "Call contact befor Please bill Trimark for any non warranty."
type textarea "x"
type textarea "Call contact before Please bill Trimark for any non warranty."
type textarea "x"
type textarea "Call contact before Please bill Trimark for any non warranty."
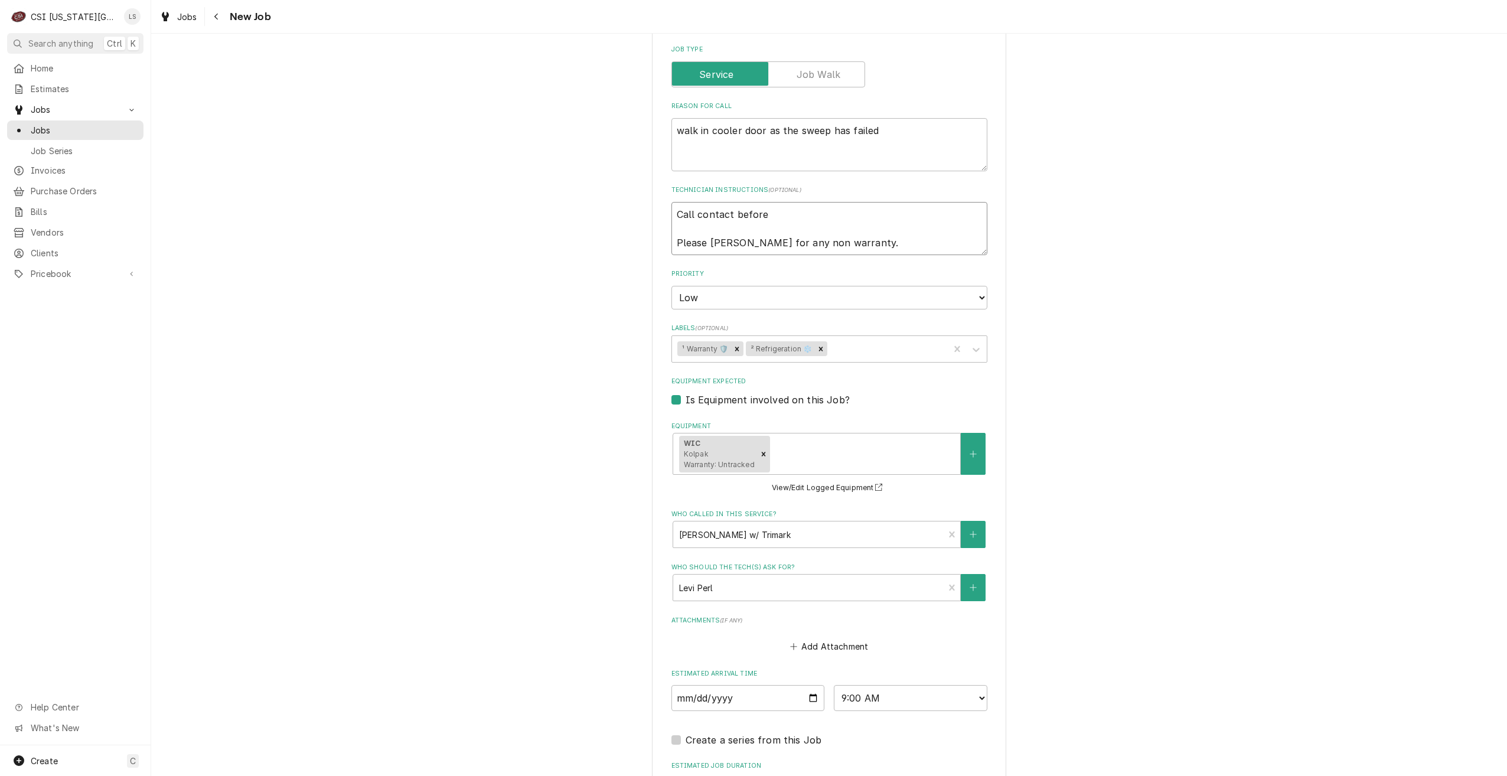
type textarea "x"
type textarea "Call contact before he Please bill Trimark for any non warranty."
type textarea "x"
type textarea "Call contact before hea Please bill Trimark for any non warranty."
type textarea "x"
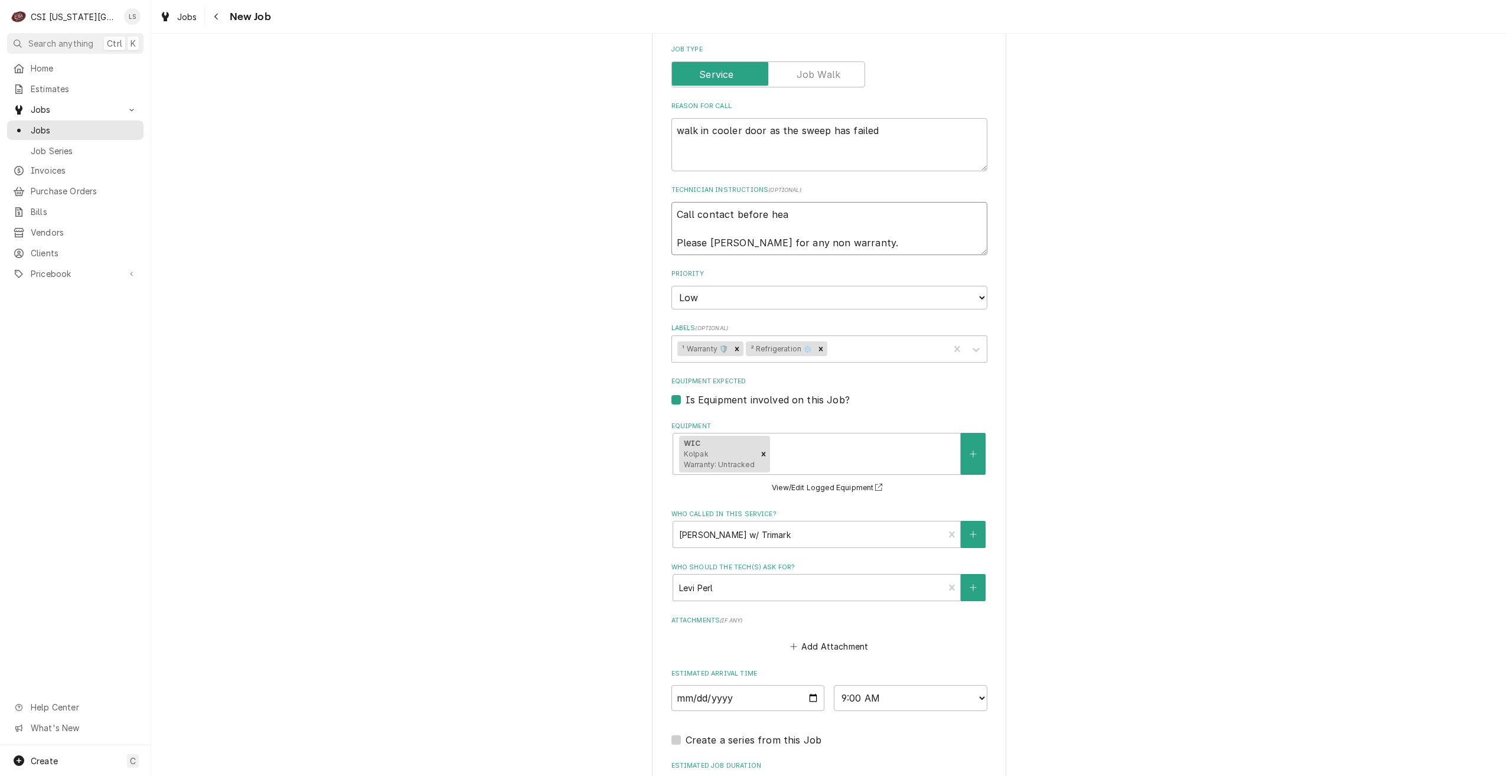
type textarea "Call contact before head Please bill Trimark for any non warranty."
type textarea "x"
type textarea "Call contact before headi Please bill Trimark for any non warranty."
type textarea "x"
type textarea "Call contact before headin Please bill Trimark for any non warranty."
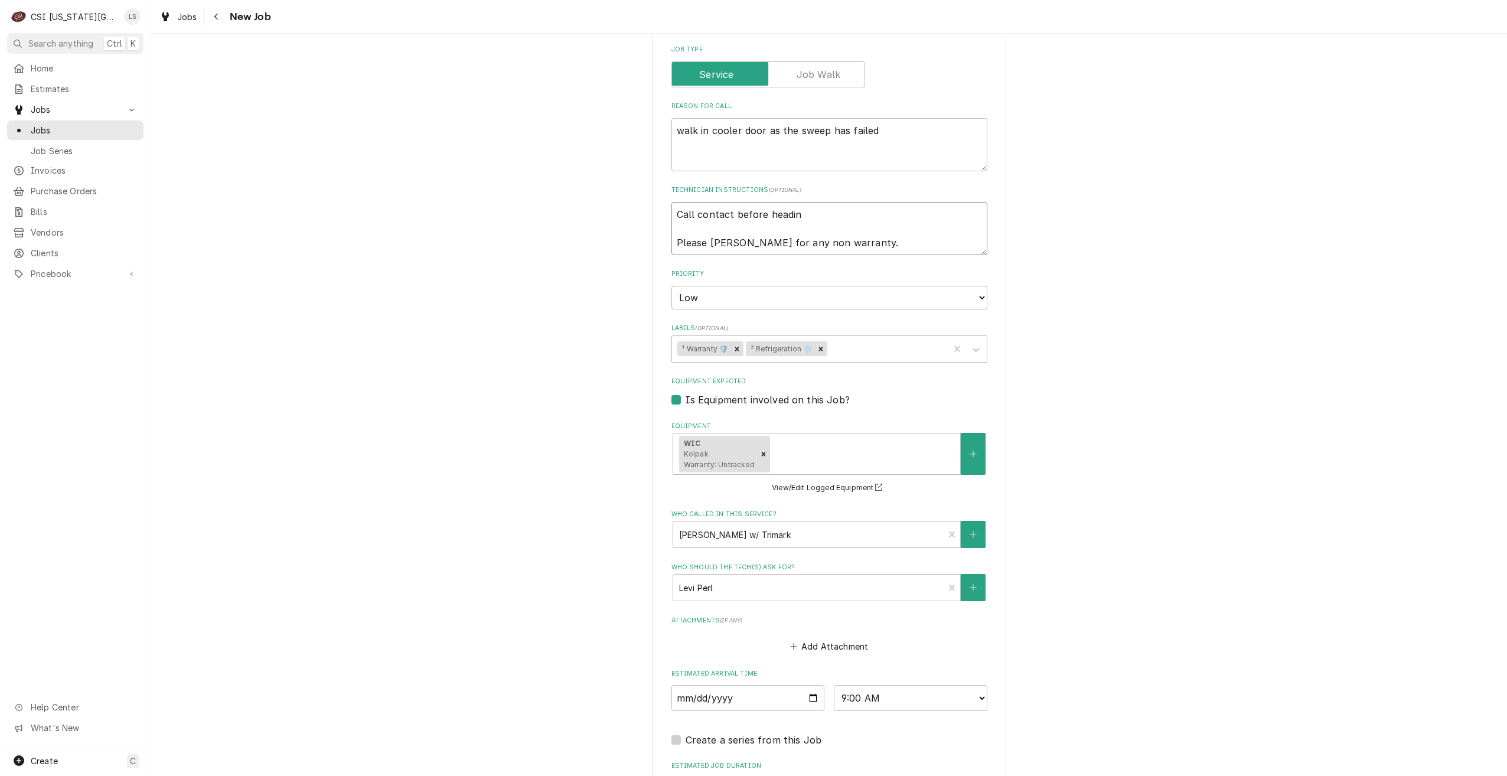
type textarea "x"
type textarea "Call contact before heading Please bill Trimark for any non warranty."
type textarea "x"
type textarea "Call contact before heading Please bill Trimark for any non warranty."
type textarea "x"
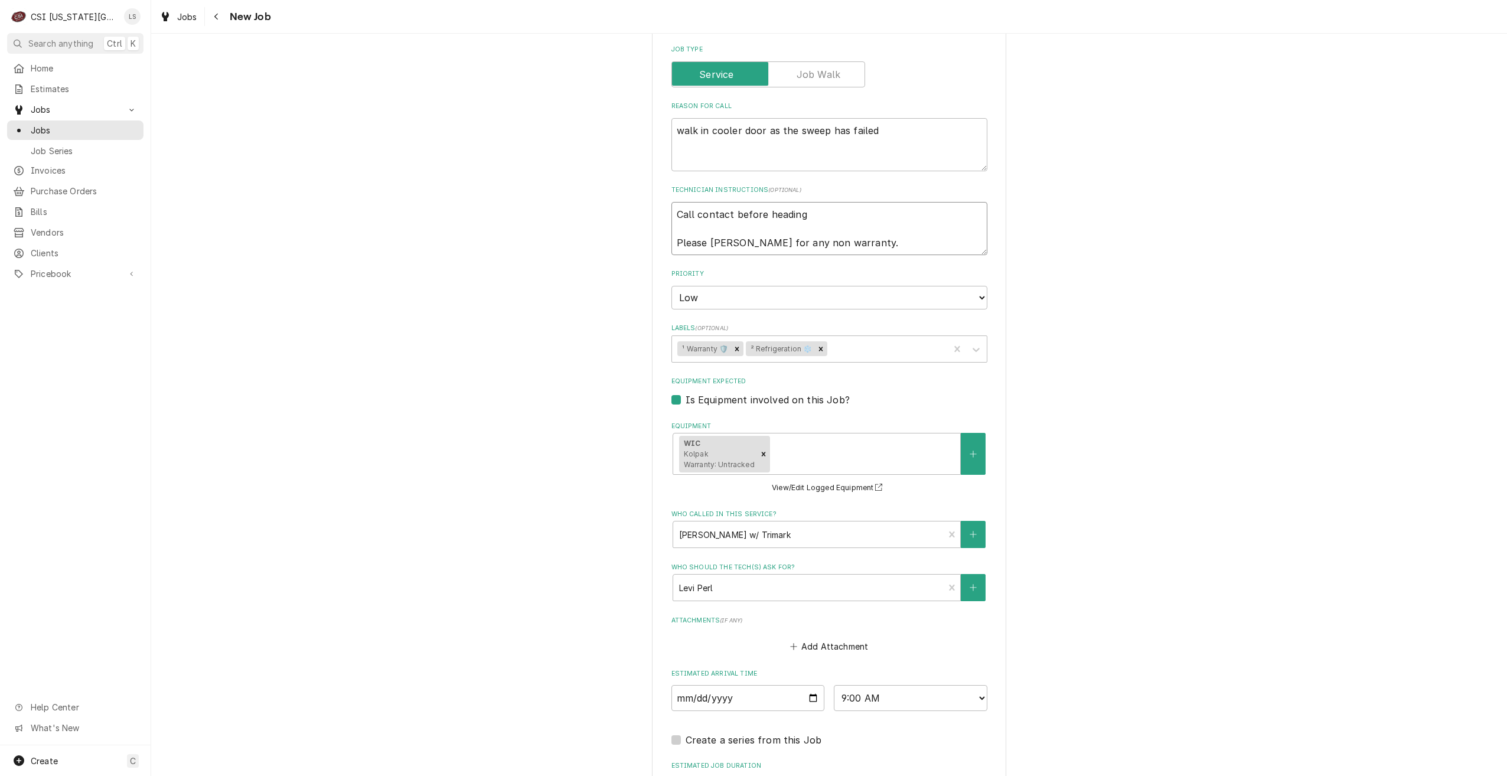
type textarea "Call contact before heading t Please bill Trimark for any non warranty."
type textarea "x"
type textarea "Call contact before heading to Please bill Trimark for any non warranty."
type textarea "x"
type textarea "Call contact before heading to s Please bill Trimark for any non warranty."
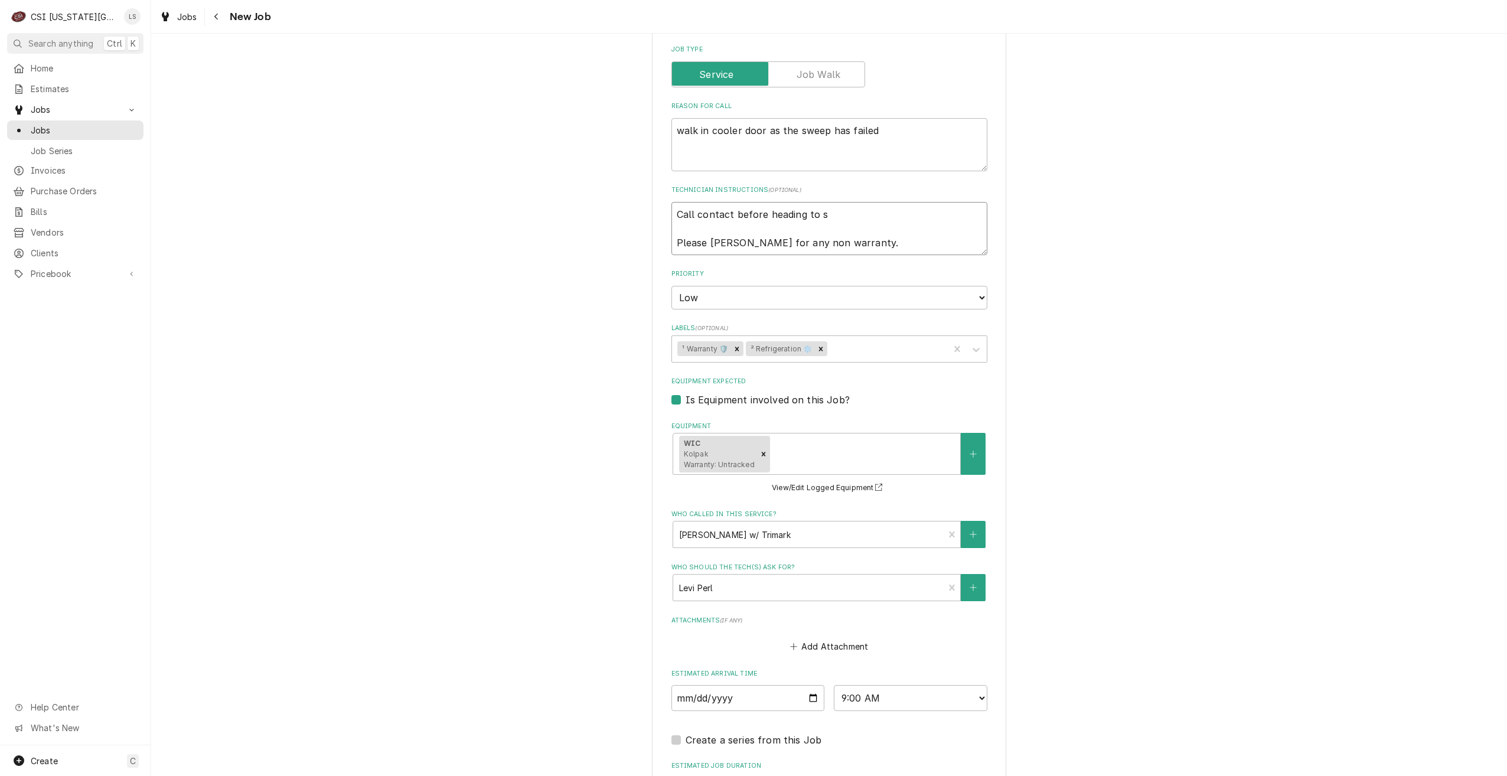
type textarea "x"
type textarea "Call contact before heading to st Please bill Trimark for any non warranty."
type textarea "x"
type textarea "Call contact before heading to ste Please bill Trimark for any non warranty."
type textarea "x"
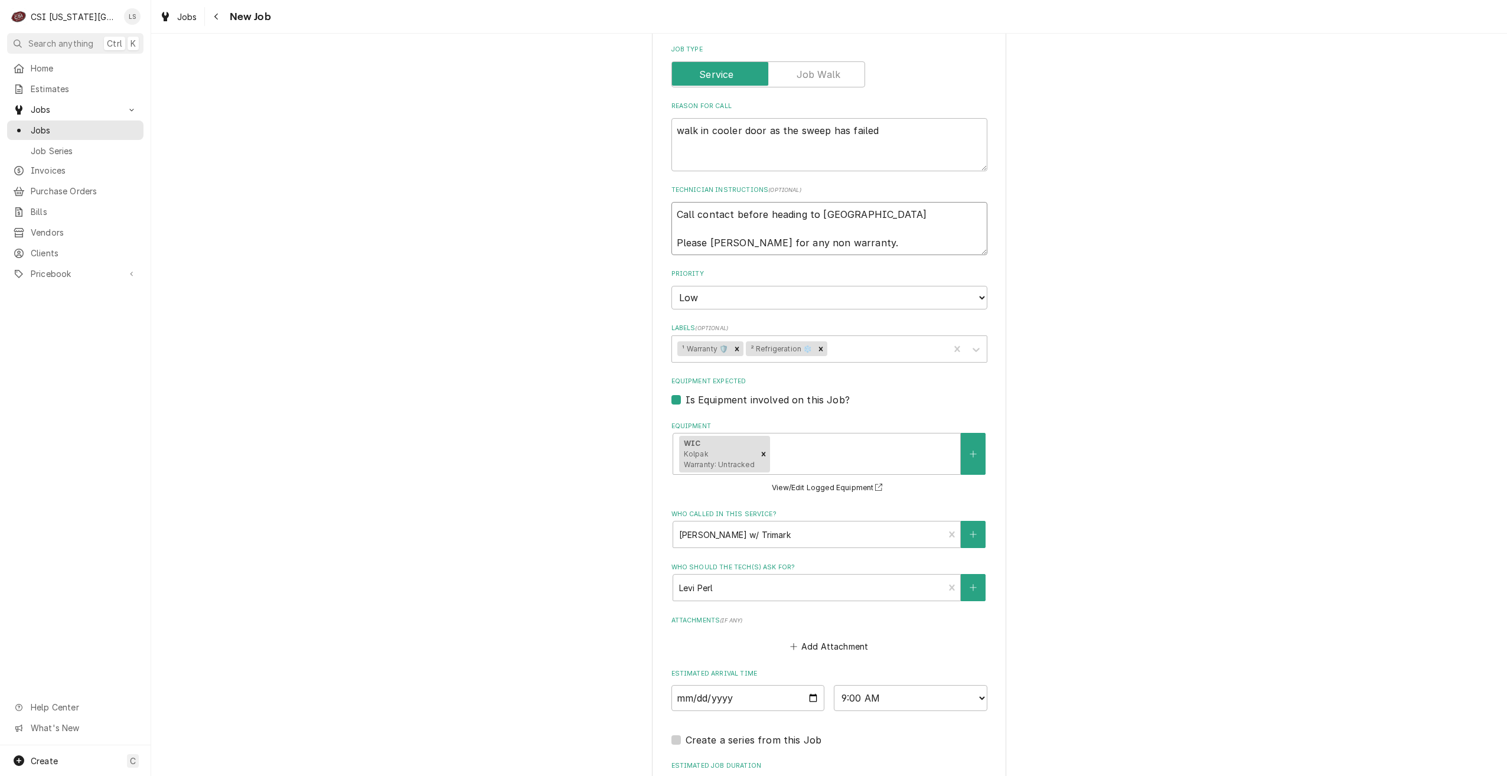
type textarea "Call contact before heading to st Please bill Trimark for any non warranty."
type textarea "x"
type textarea "Call contact before heading to s Please bill Trimark for any non warranty."
type textarea "x"
type textarea "Call contact before heading to si Please bill Trimark for any non warranty."
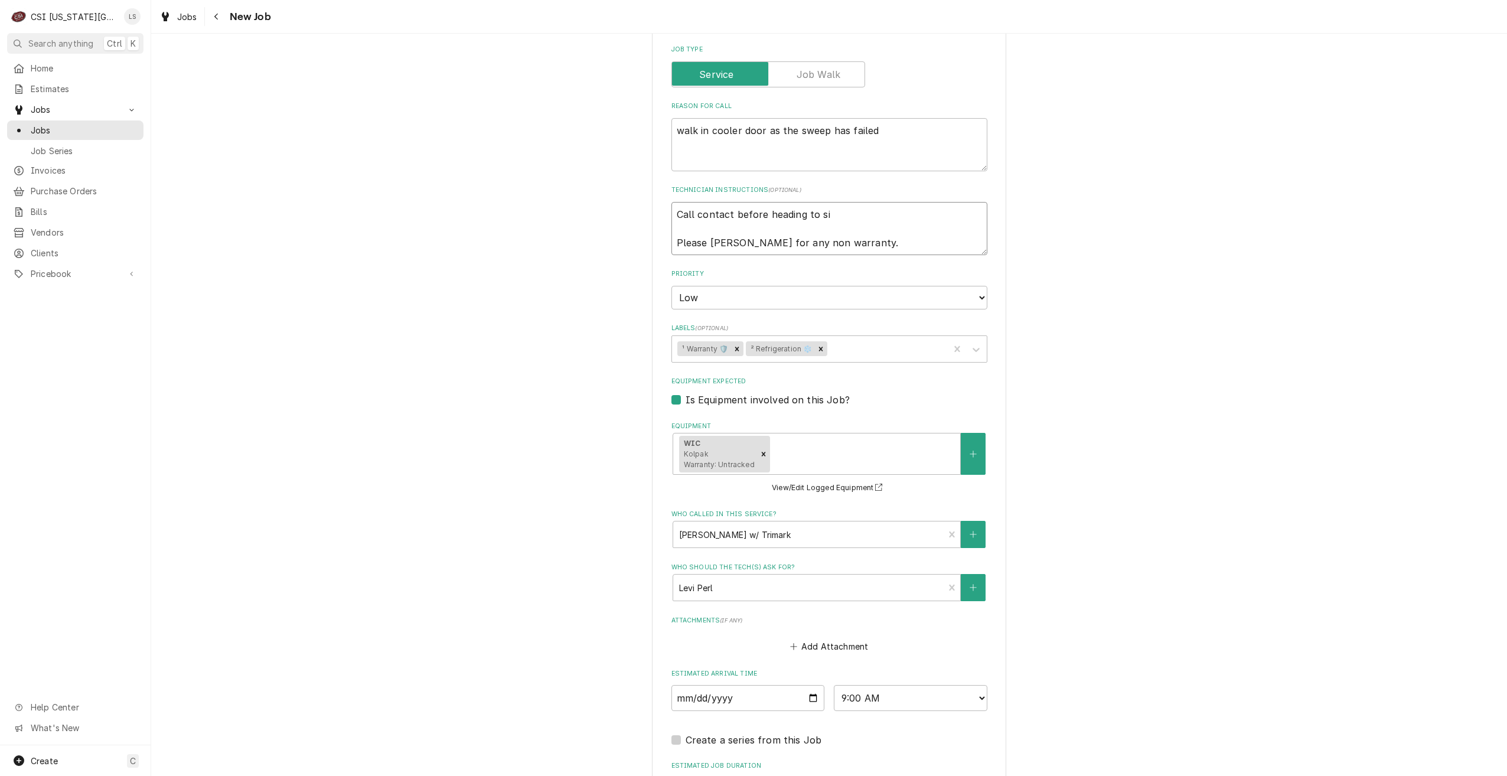
type textarea "x"
type textarea "Call contact before heading to sit Please bill Trimark for any non warranty."
type textarea "x"
type textarea "Call contact before heading to site Please bill Trimark for any non warranty."
type textarea "x"
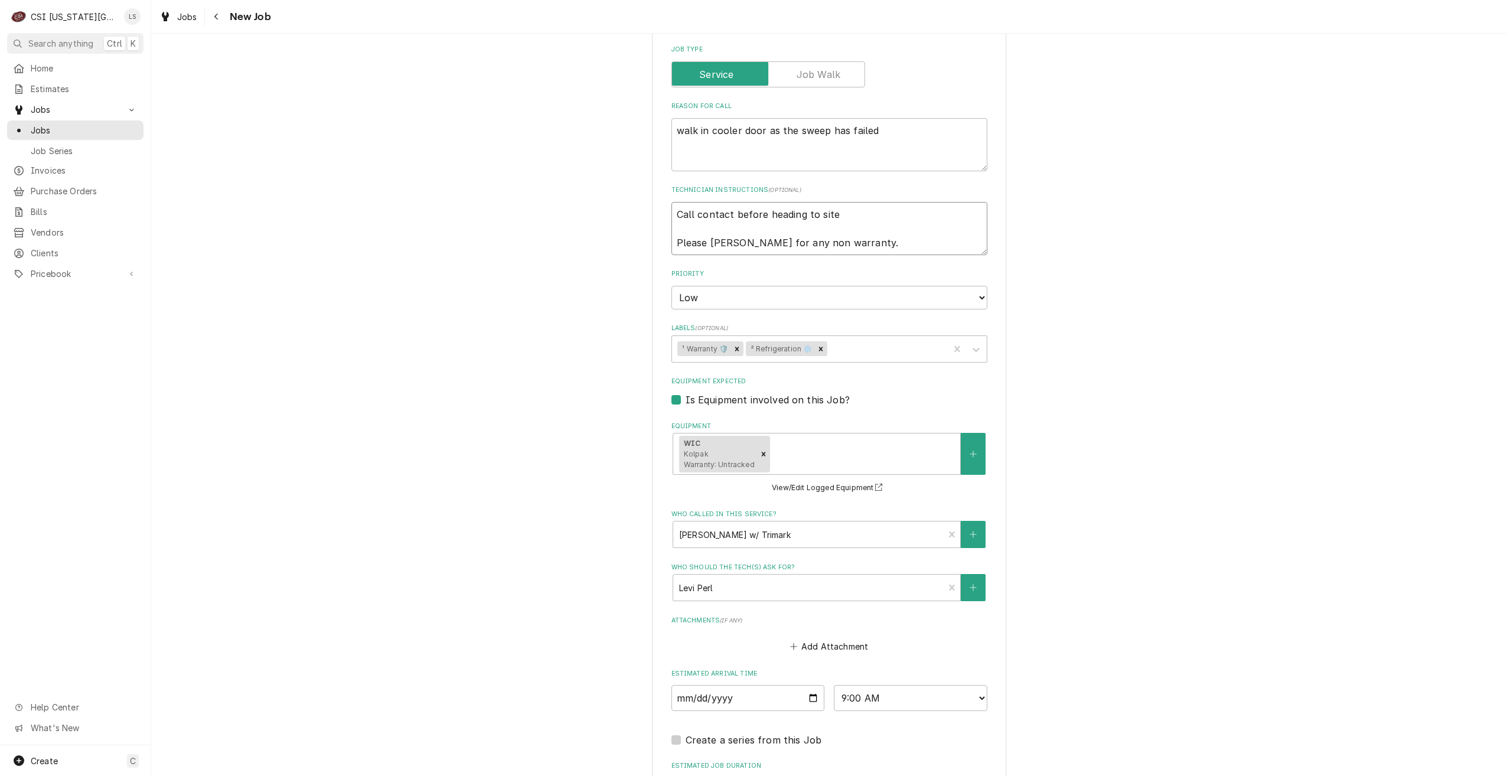
type textarea "Call contact before heading to site Please bill Trimark for any non warranty."
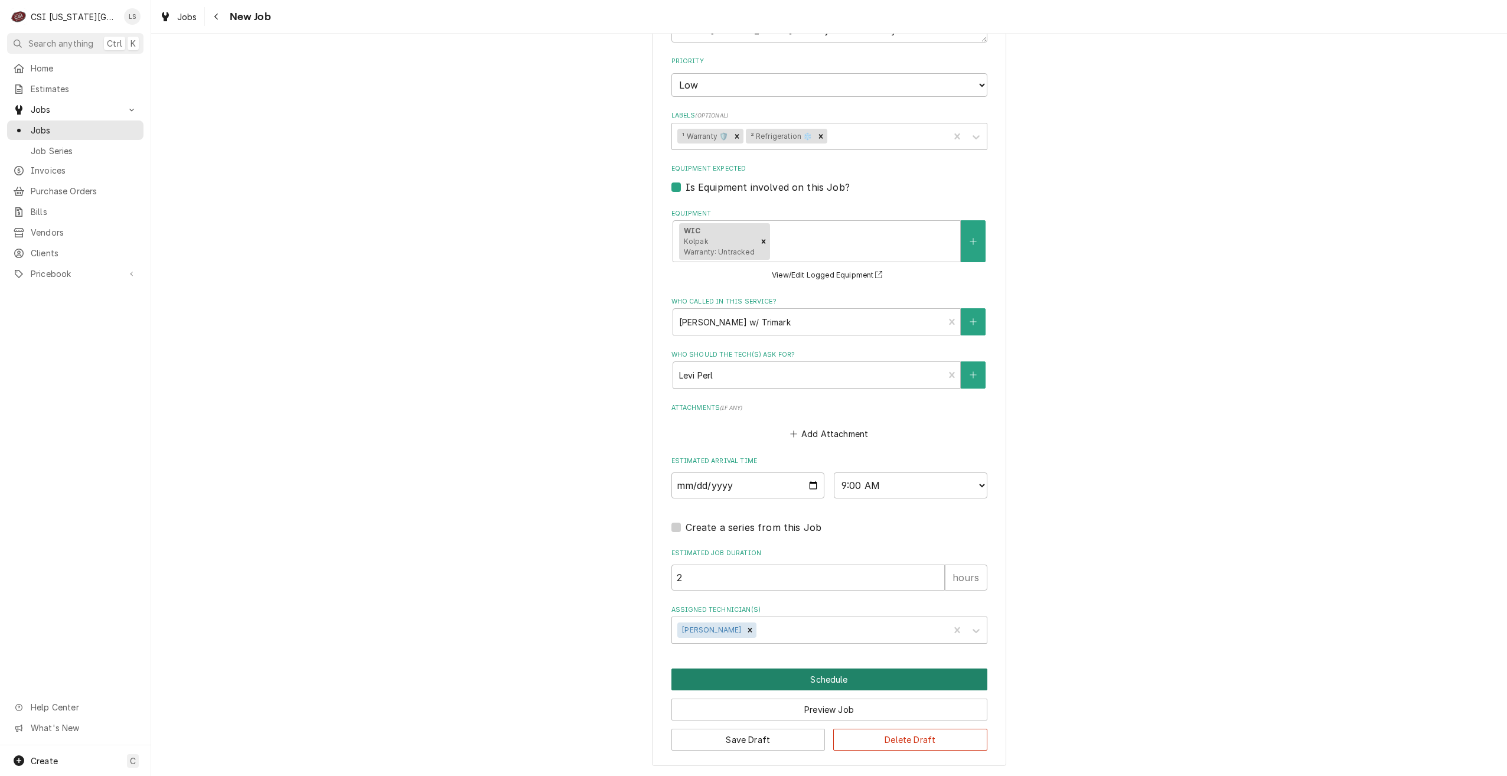
click at [726, 673] on button "Schedule" at bounding box center [829, 680] width 316 height 22
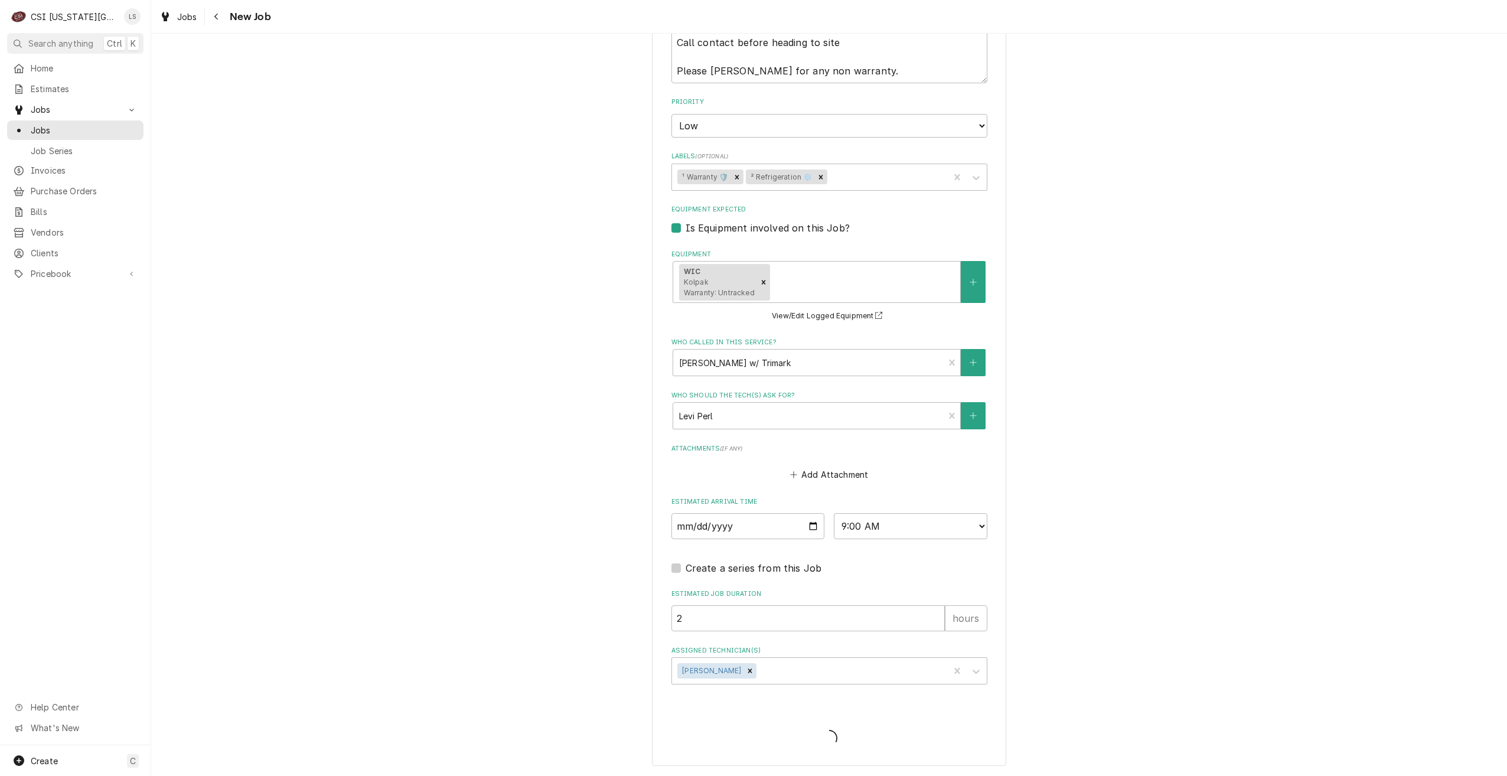
type textarea "x"
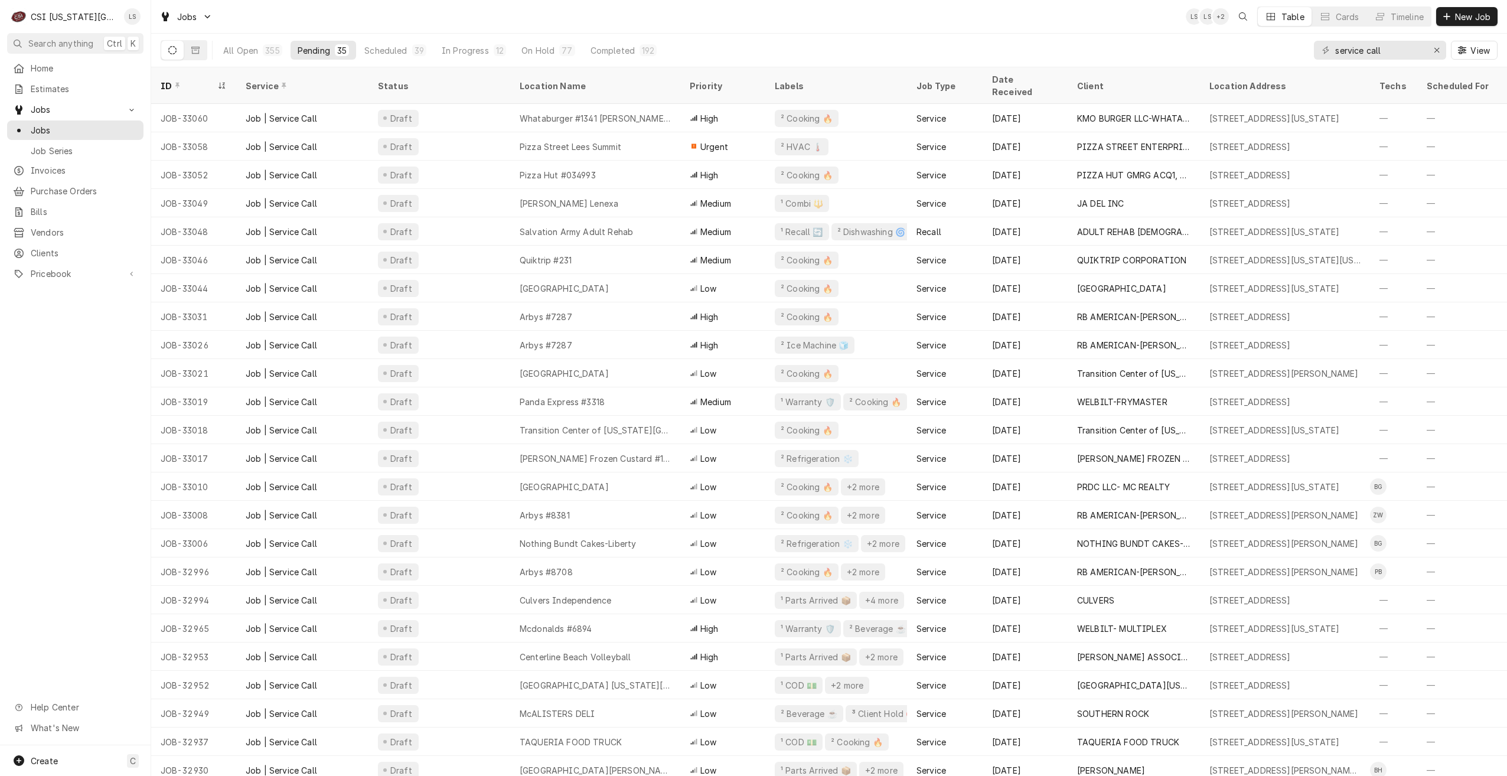
click at [966, 18] on div "Jobs LS LS + 2 Table Cards Timeline New Job" at bounding box center [829, 16] width 1356 height 33
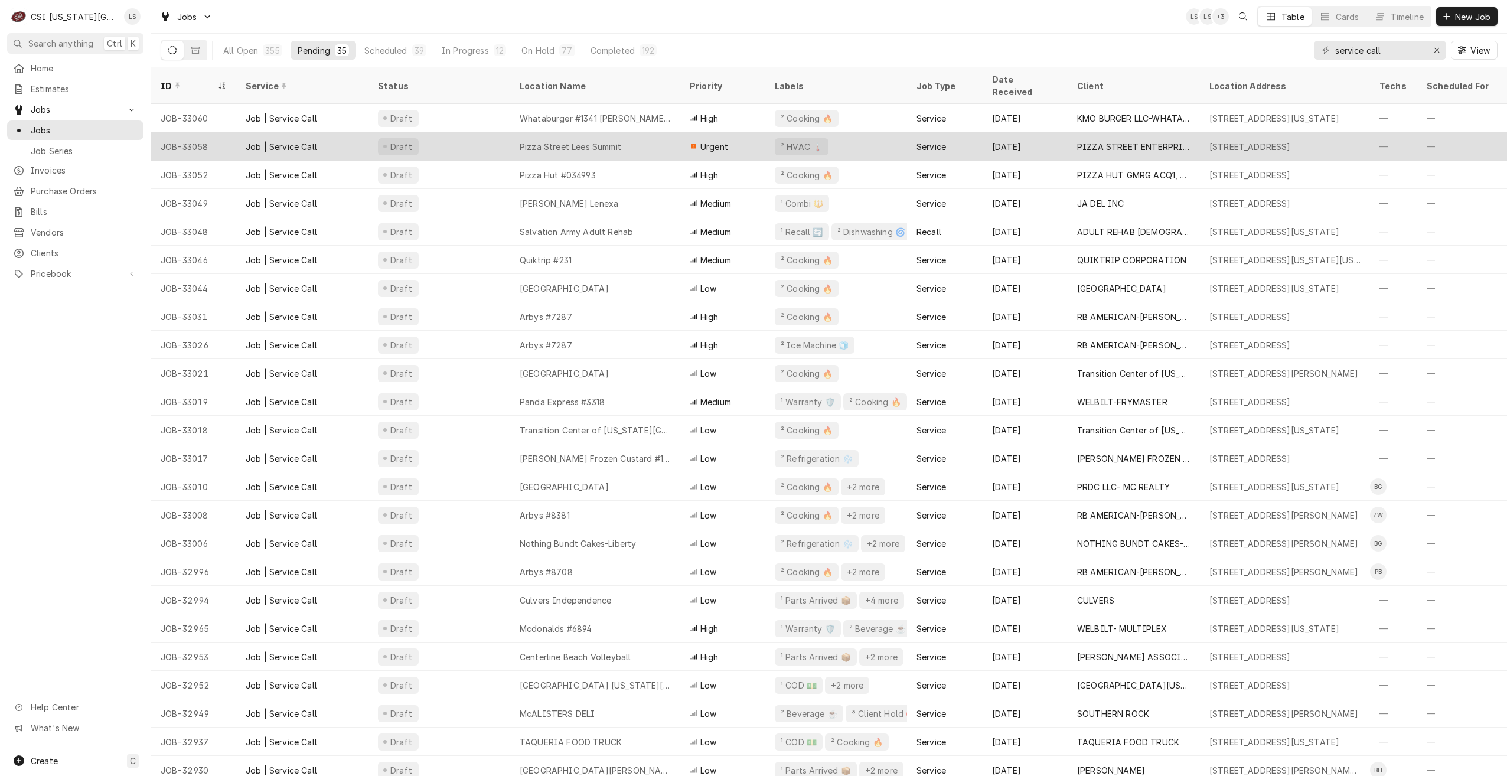
click at [621, 141] on div "Pizza Street Lees Summit" at bounding box center [571, 147] width 102 height 12
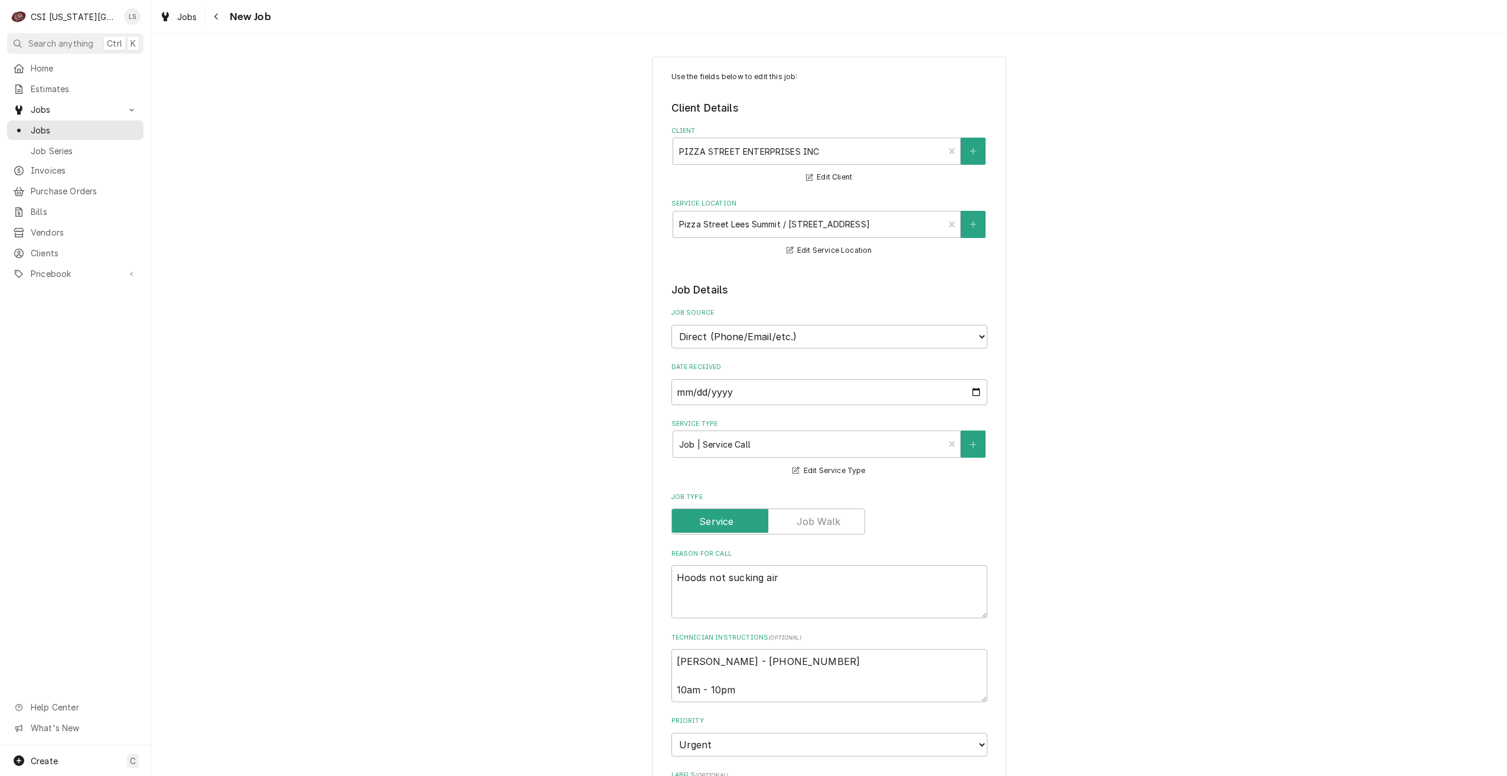
type textarea "x"
click at [84, 132] on div "Jobs" at bounding box center [75, 130] width 132 height 15
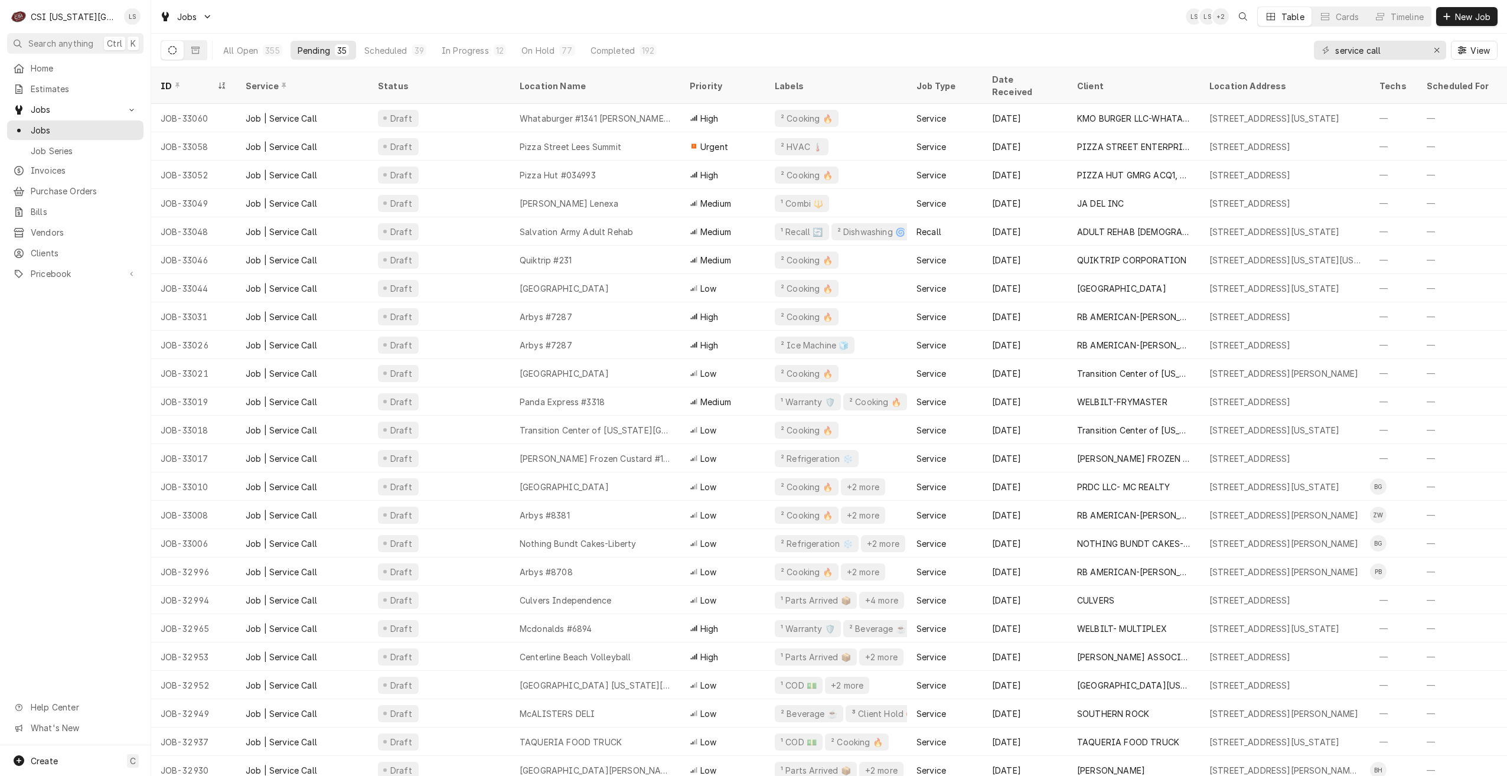
click at [459, 14] on div "Jobs LS LS + 2 Table Cards Timeline New Job" at bounding box center [829, 16] width 1356 height 33
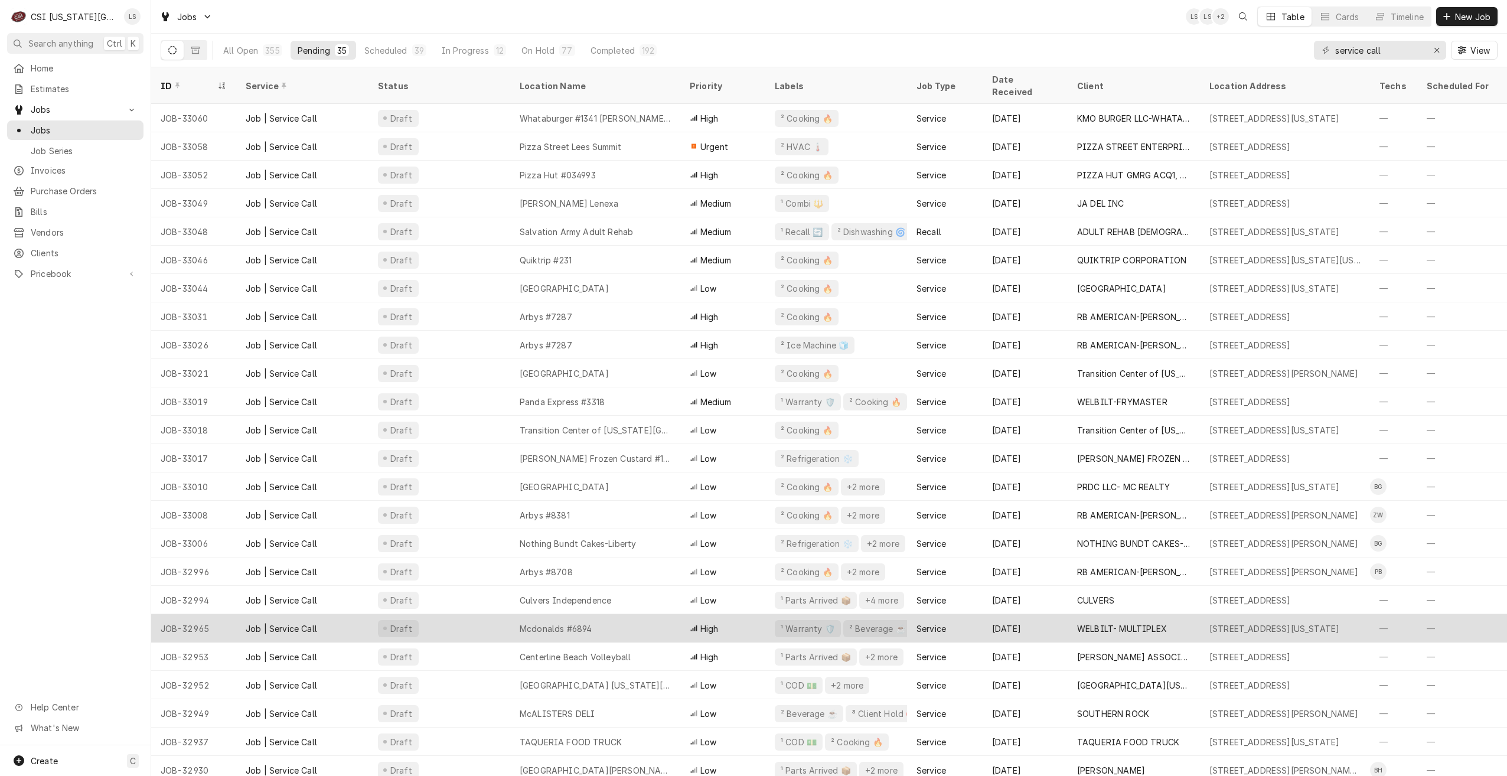
click at [543, 622] on div "Mcdonalds #6894" at bounding box center [556, 628] width 72 height 12
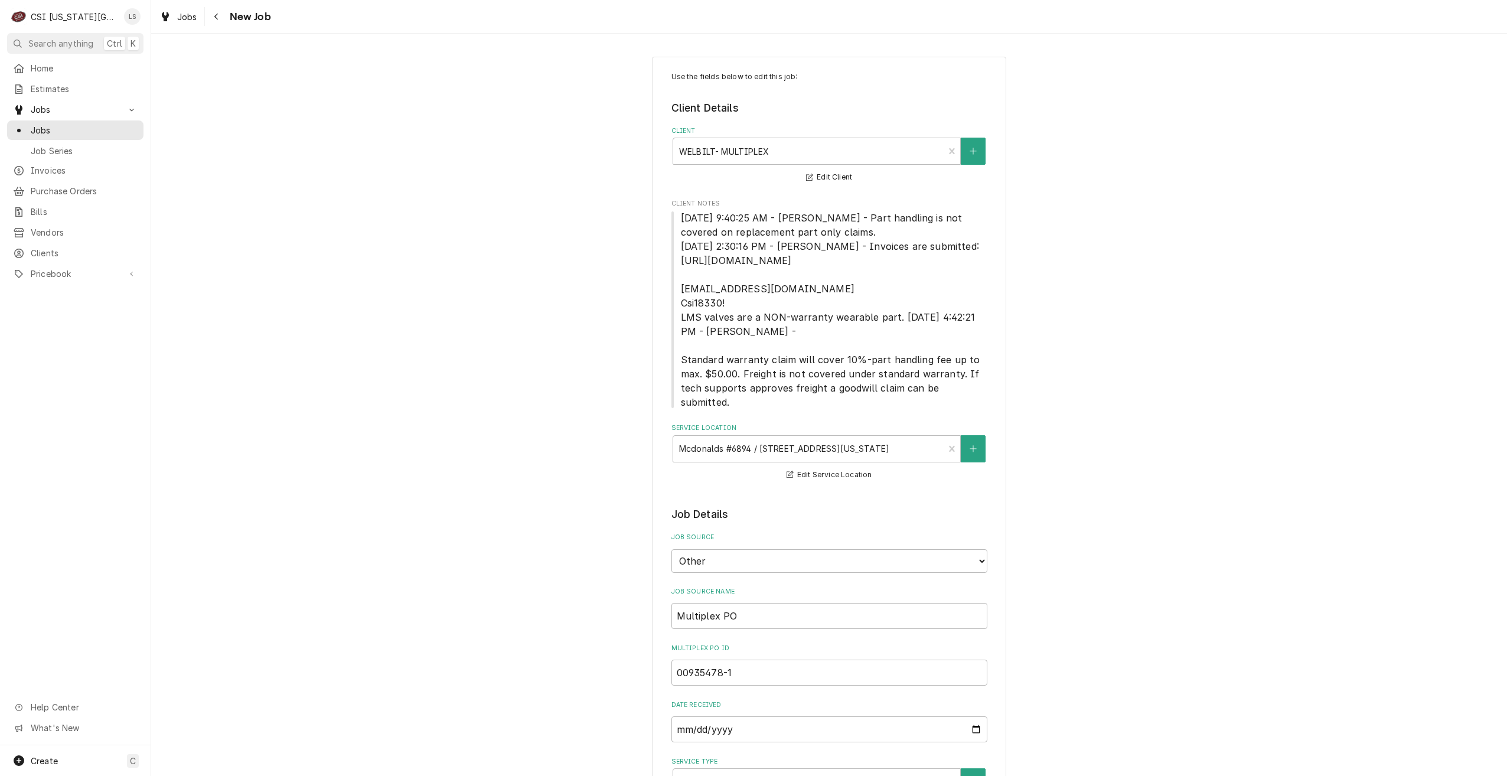
type textarea "x"
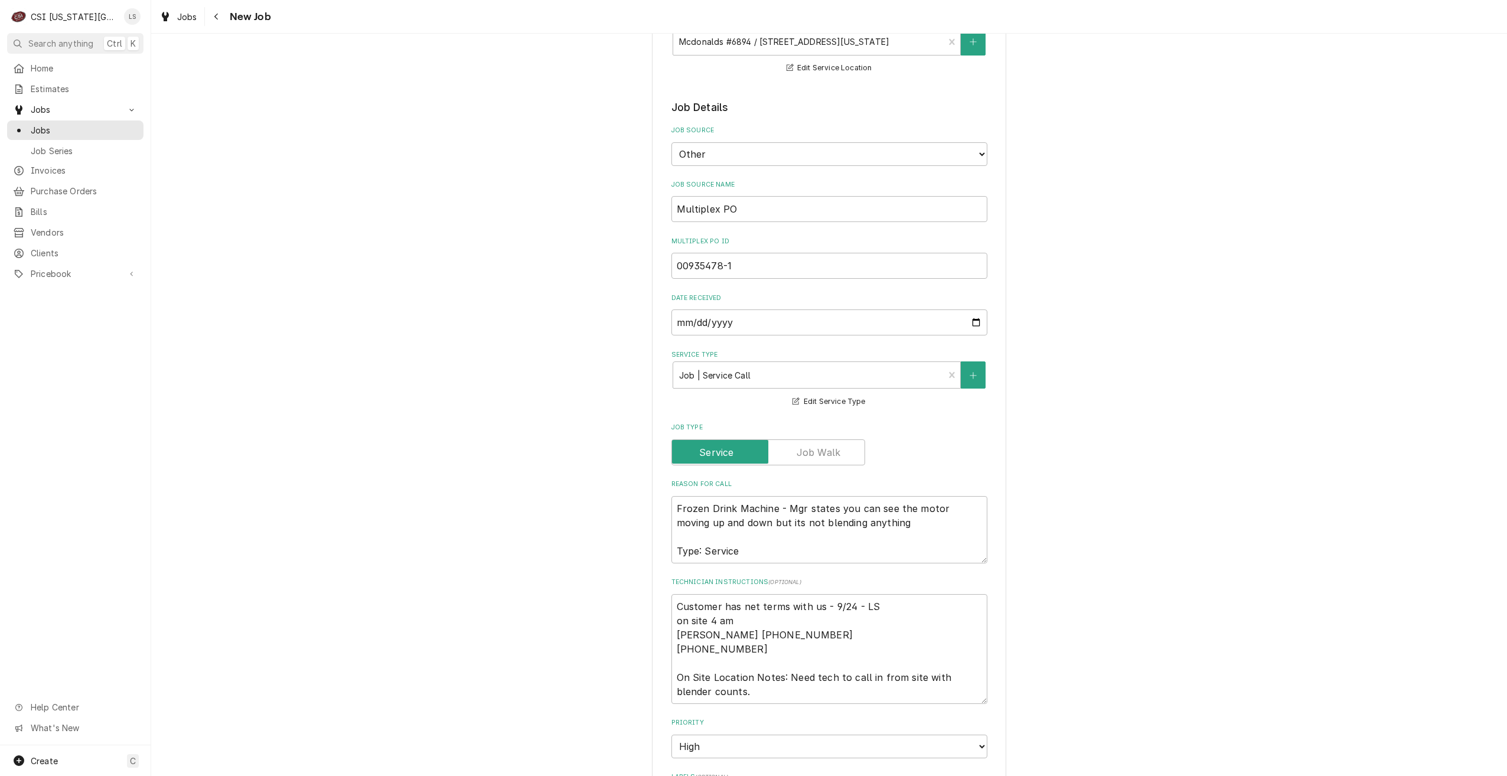
scroll to position [413, 0]
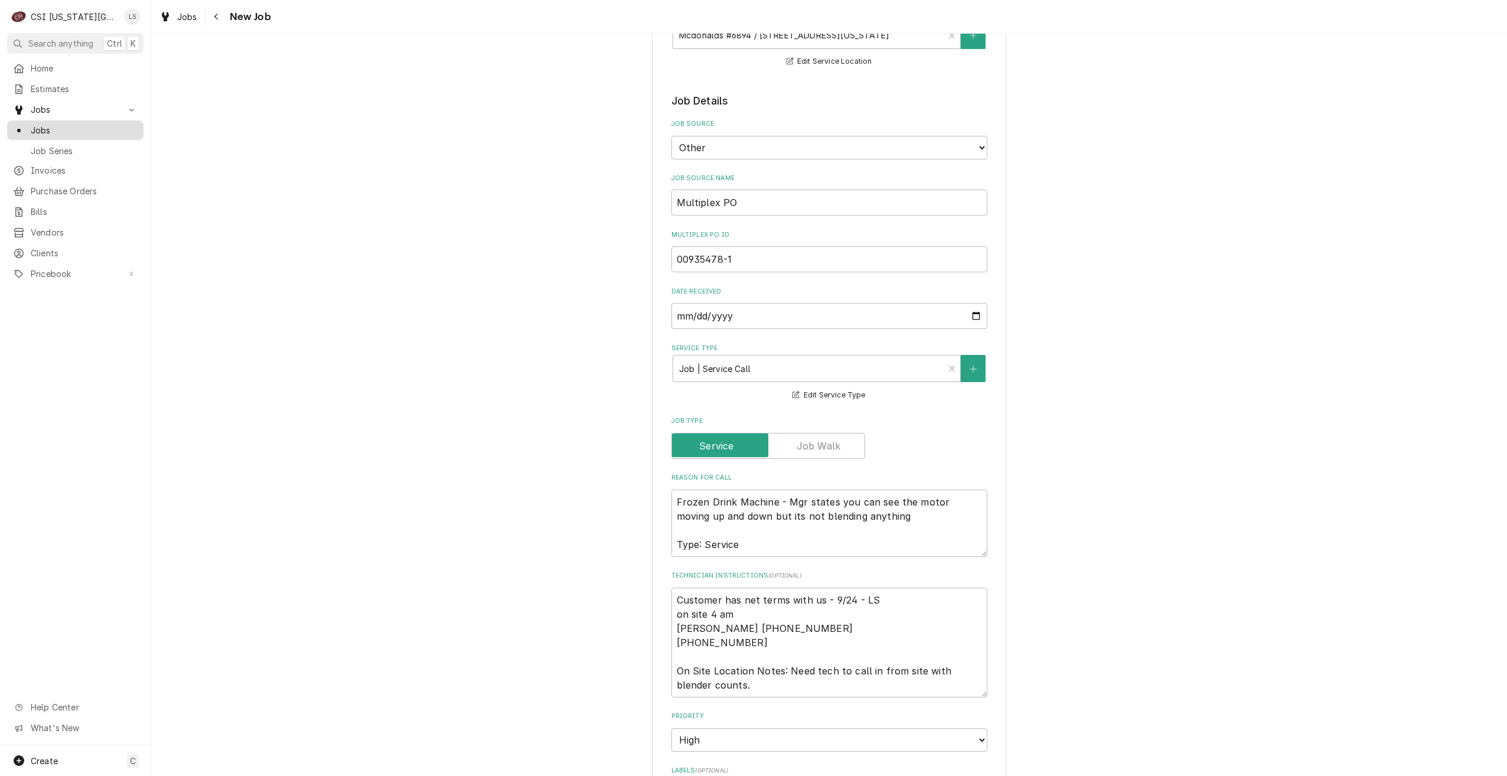
click at [89, 124] on span "Jobs" at bounding box center [84, 130] width 107 height 12
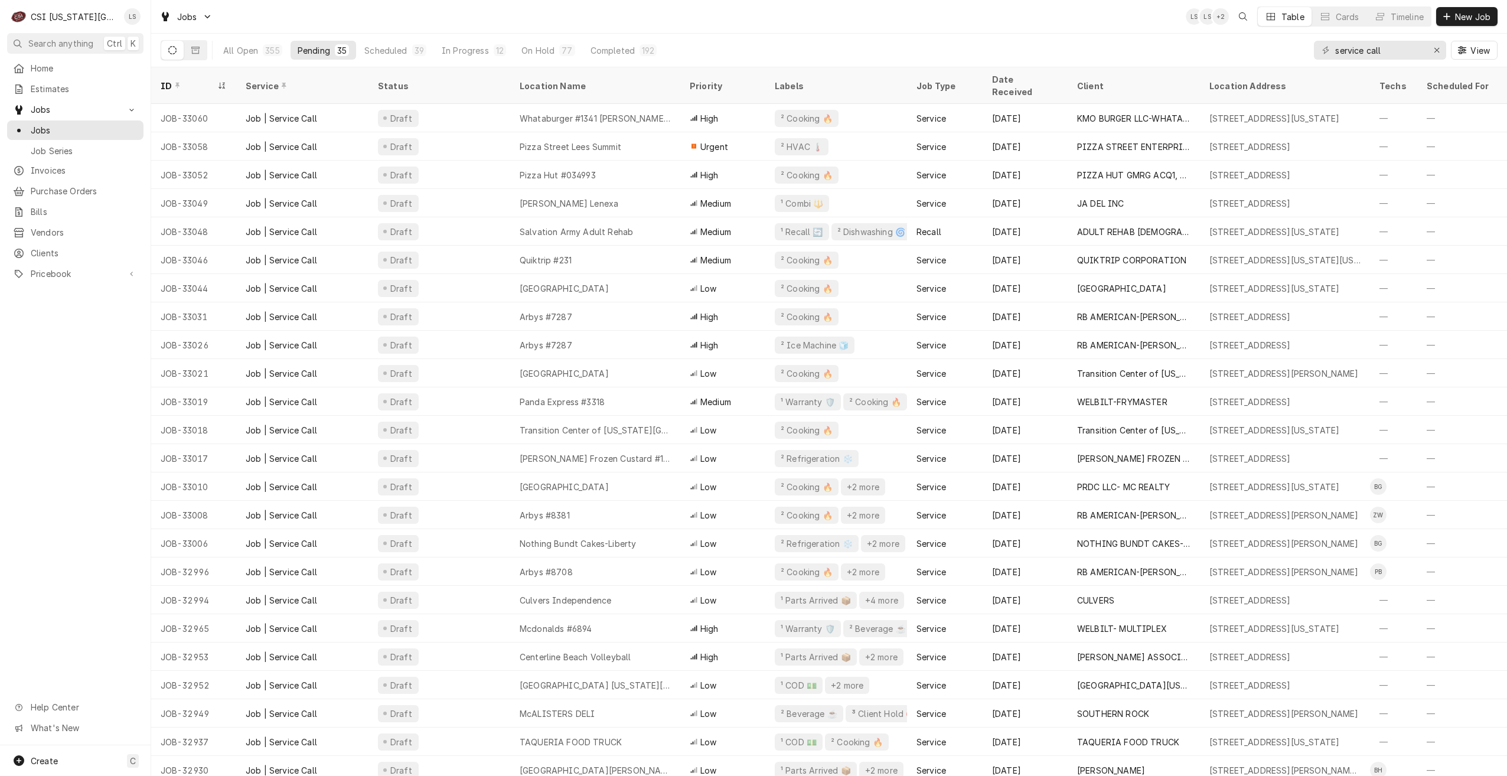
click at [1015, 34] on div "All Open 355 Pending 35 Scheduled 39 In Progress 12 On Hold 77 Completed 192 se…" at bounding box center [829, 50] width 1337 height 33
click at [383, 22] on div "Jobs LS ZW + 2 Table Cards Timeline New Job" at bounding box center [829, 16] width 1356 height 33
click at [533, 11] on div "Jobs LS NI LS Table Cards Timeline New Job" at bounding box center [829, 16] width 1356 height 33
click at [612, 29] on div "Jobs LS LS Table Cards Timeline New Job" at bounding box center [829, 16] width 1356 height 33
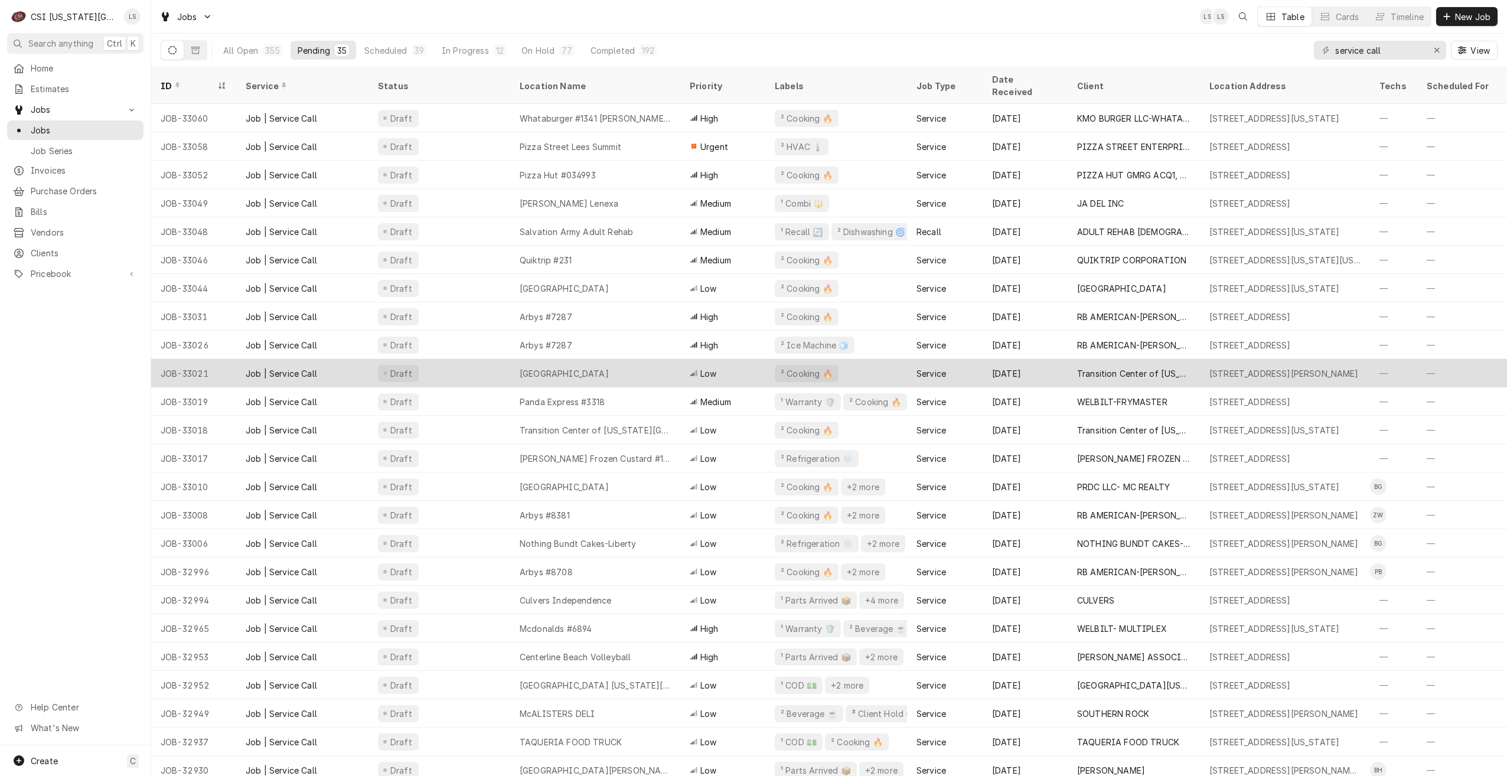
click at [680, 369] on div "[GEOGRAPHIC_DATA]" at bounding box center [595, 373] width 170 height 28
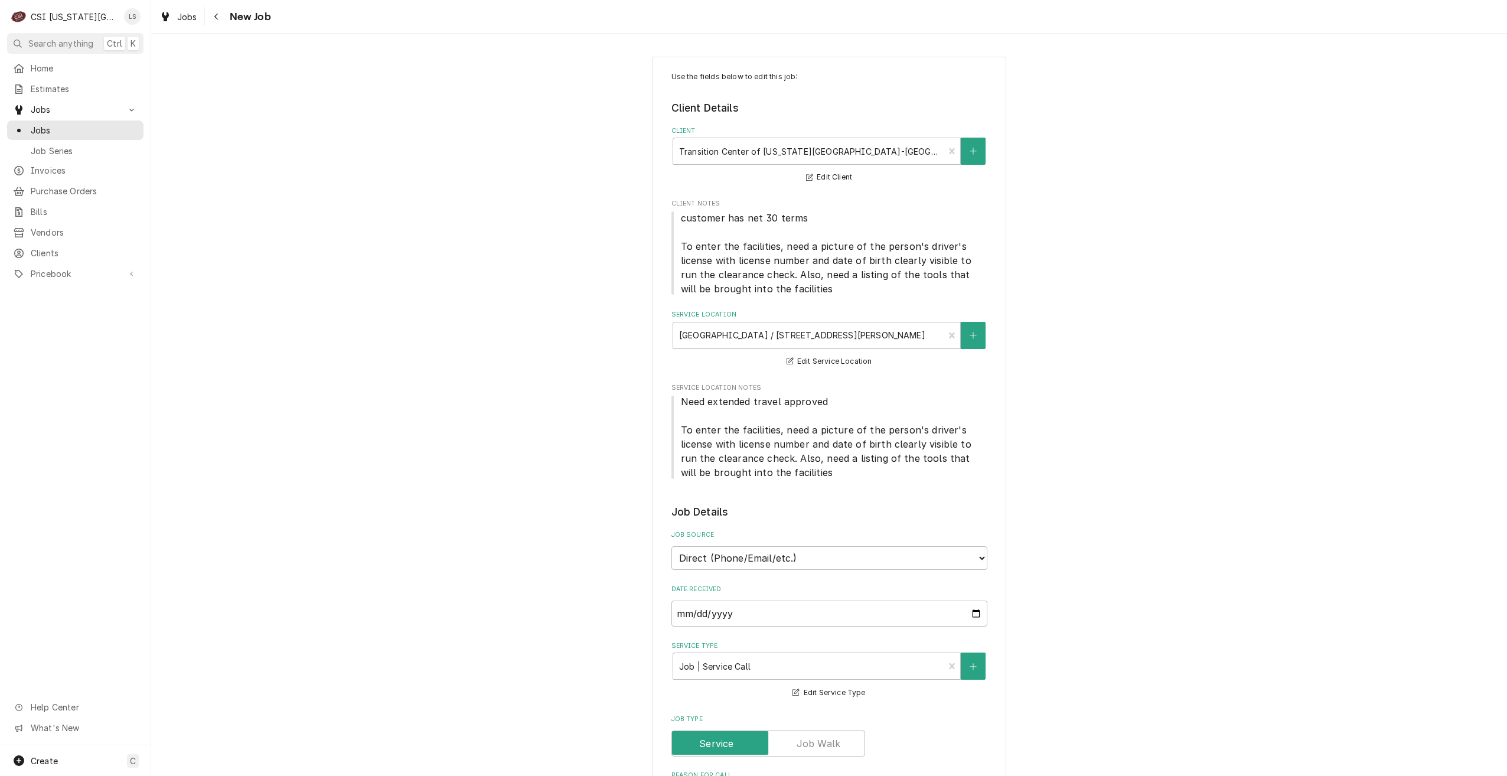
type textarea "x"
click at [105, 133] on link "Jobs" at bounding box center [75, 129] width 136 height 19
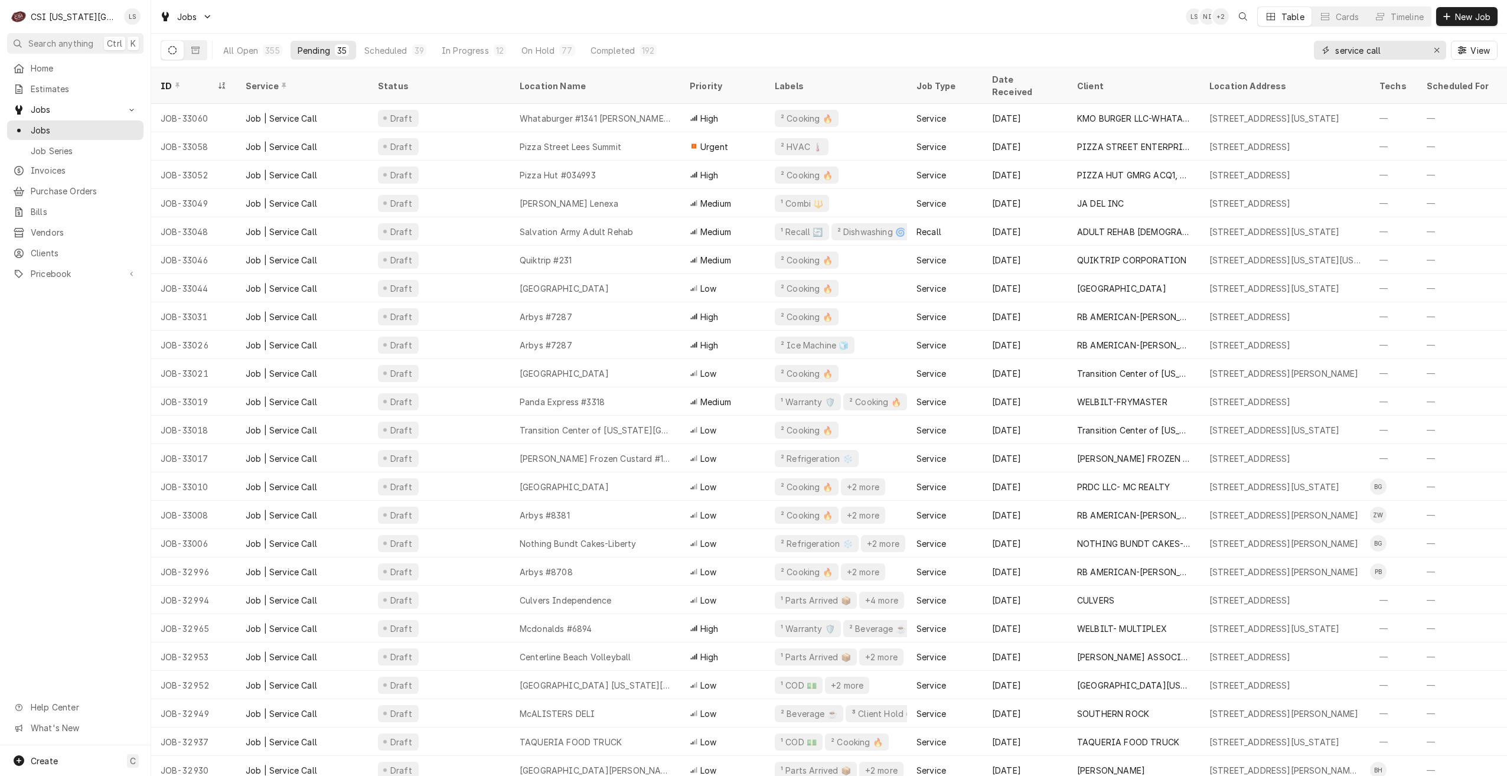
drag, startPoint x: 1388, startPoint y: 54, endPoint x: 1301, endPoint y: 53, distance: 86.8
click at [1301, 53] on div "All Open 355 Pending 35 Scheduled 39 In Progress 12 On Hold 77 Completed 192 se…" at bounding box center [829, 50] width 1337 height 33
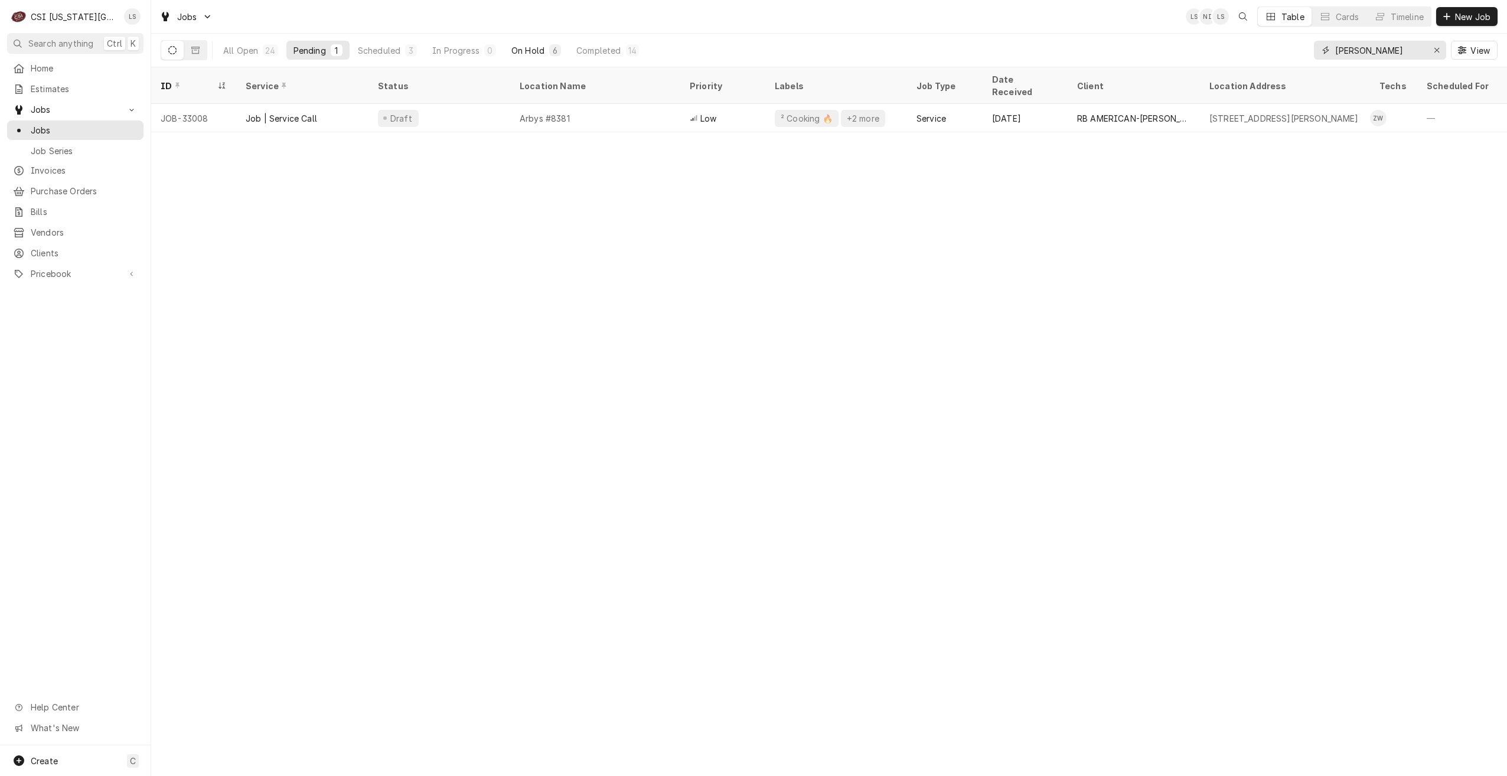
type input "zach wilson"
click at [544, 53] on button "On Hold 6" at bounding box center [536, 50] width 64 height 19
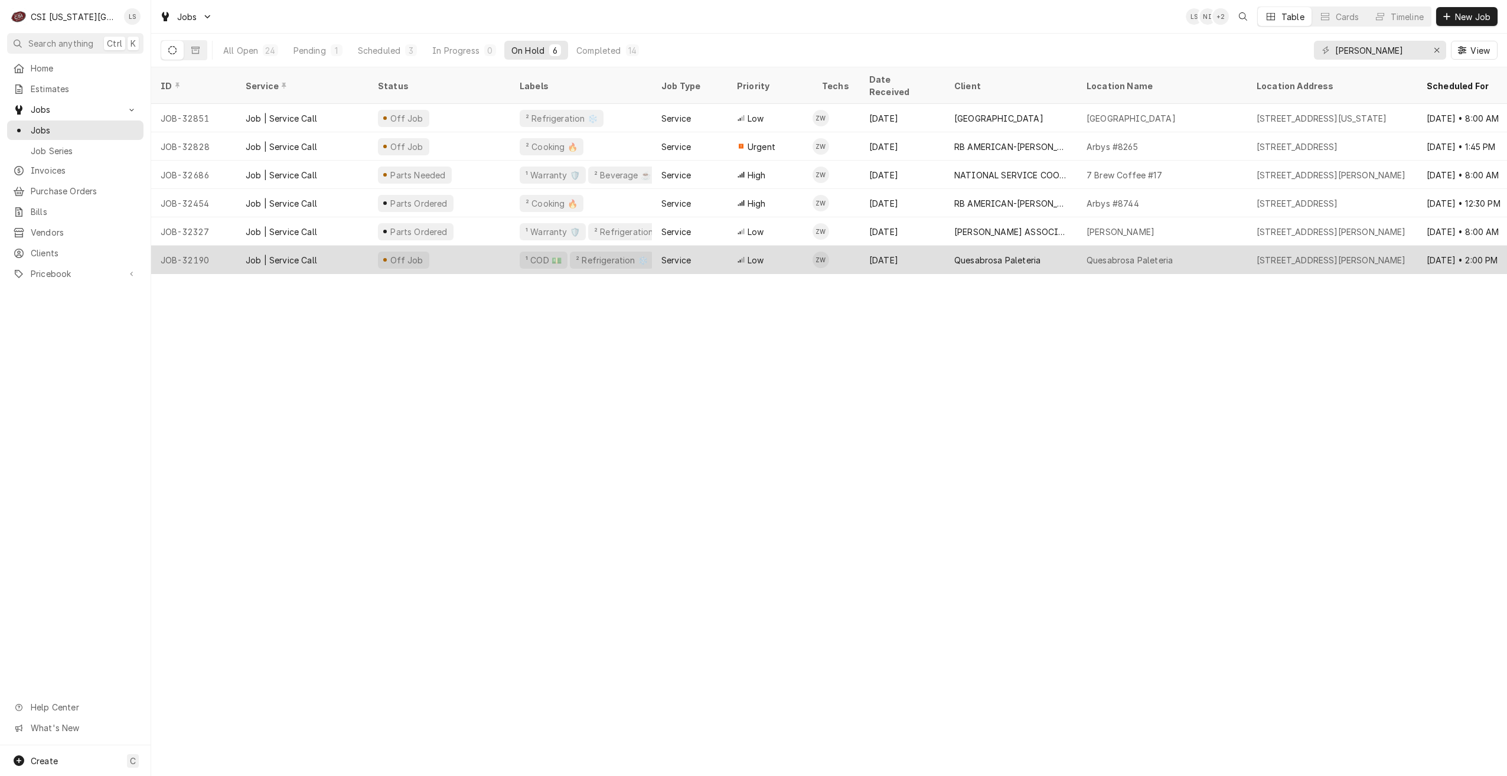
click at [1131, 254] on div "Quesabrosa Paleteria" at bounding box center [1130, 260] width 86 height 12
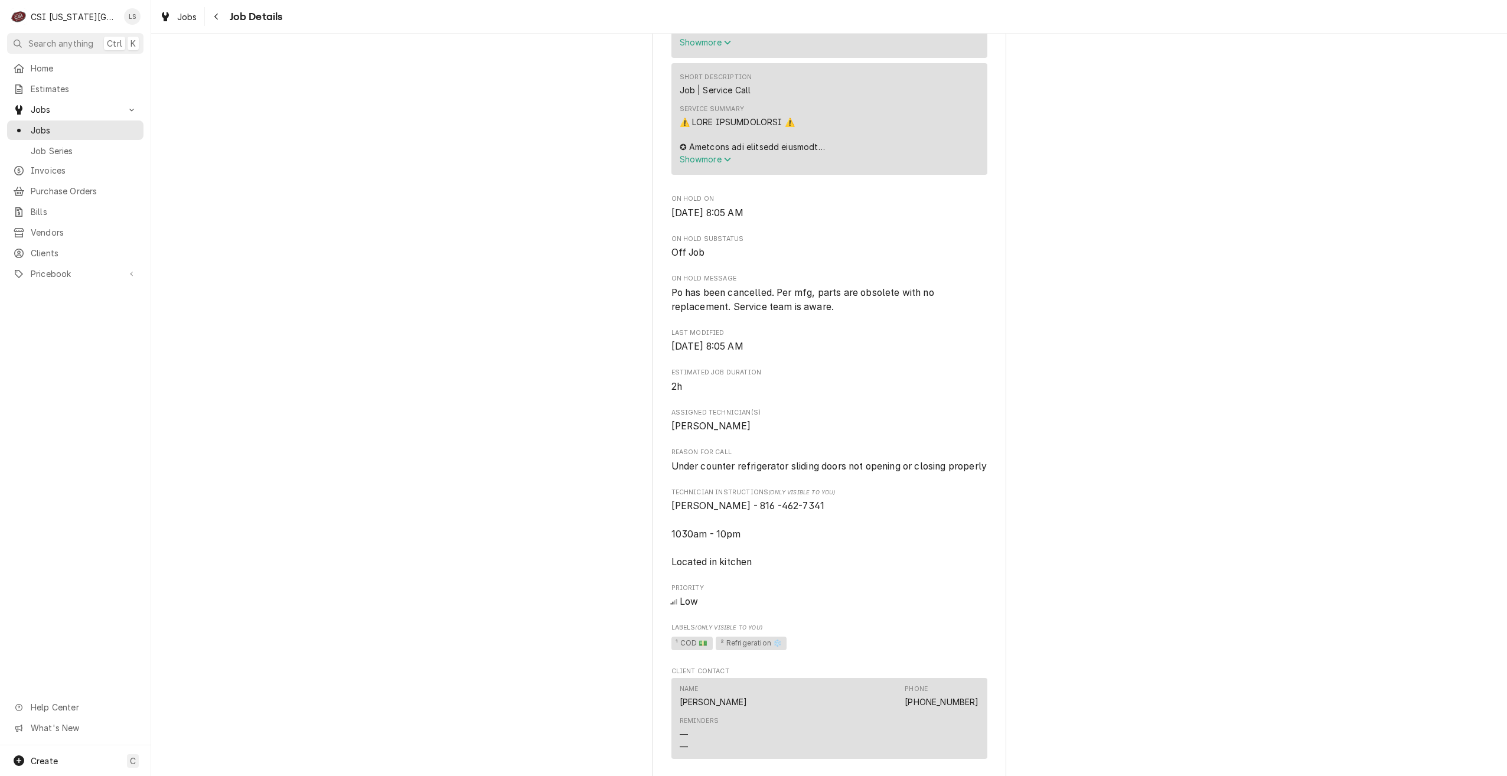
scroll to position [472, 0]
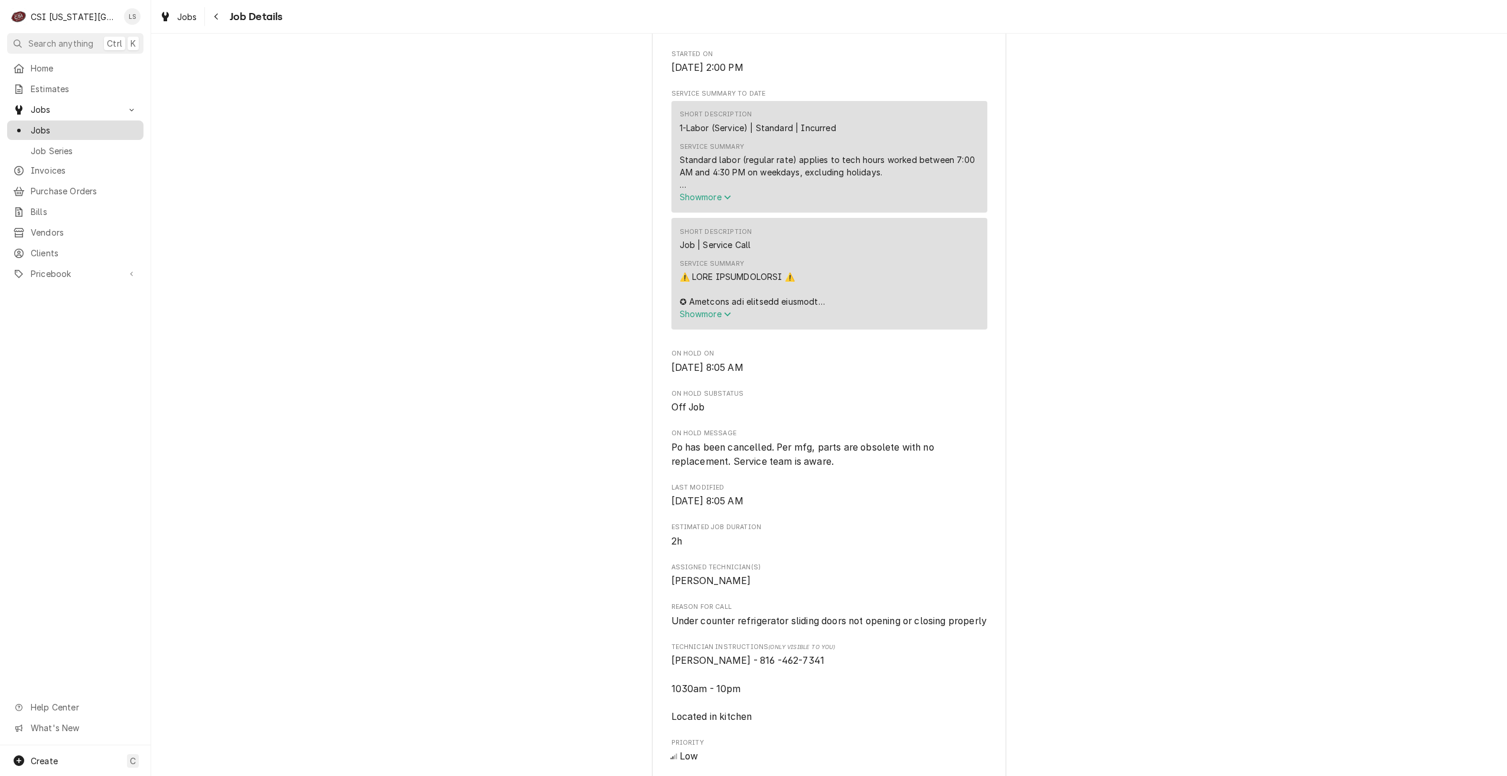
click at [58, 126] on span "Jobs" at bounding box center [84, 130] width 107 height 12
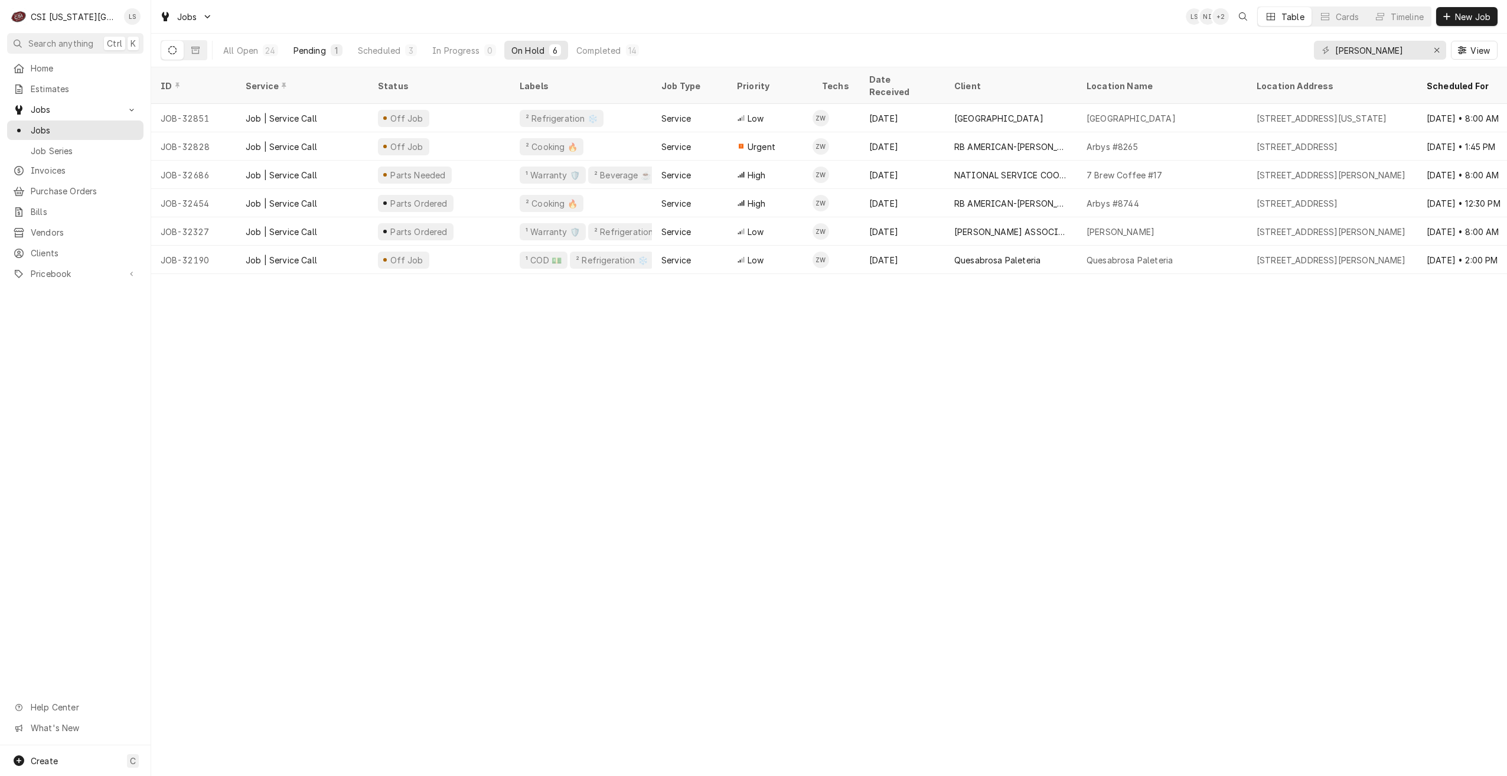
click at [328, 50] on button "Pending 1" at bounding box center [317, 50] width 63 height 19
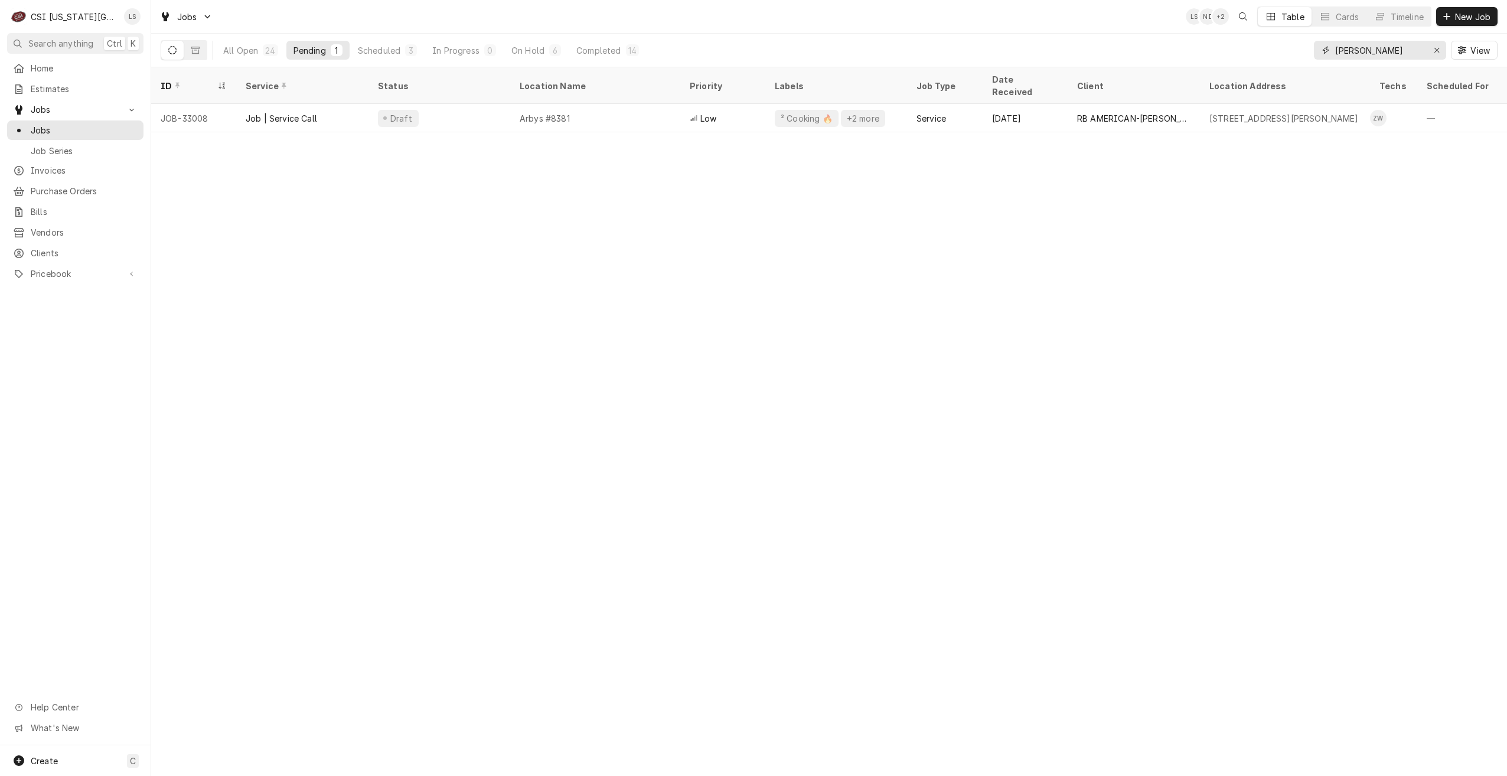
drag, startPoint x: 1388, startPoint y: 50, endPoint x: 1289, endPoint y: 50, distance: 99.2
click at [1289, 50] on div "All Open 24 Pending 1 Scheduled 3 In Progress 0 On Hold 6 Completed 14 zach wil…" at bounding box center [829, 50] width 1337 height 33
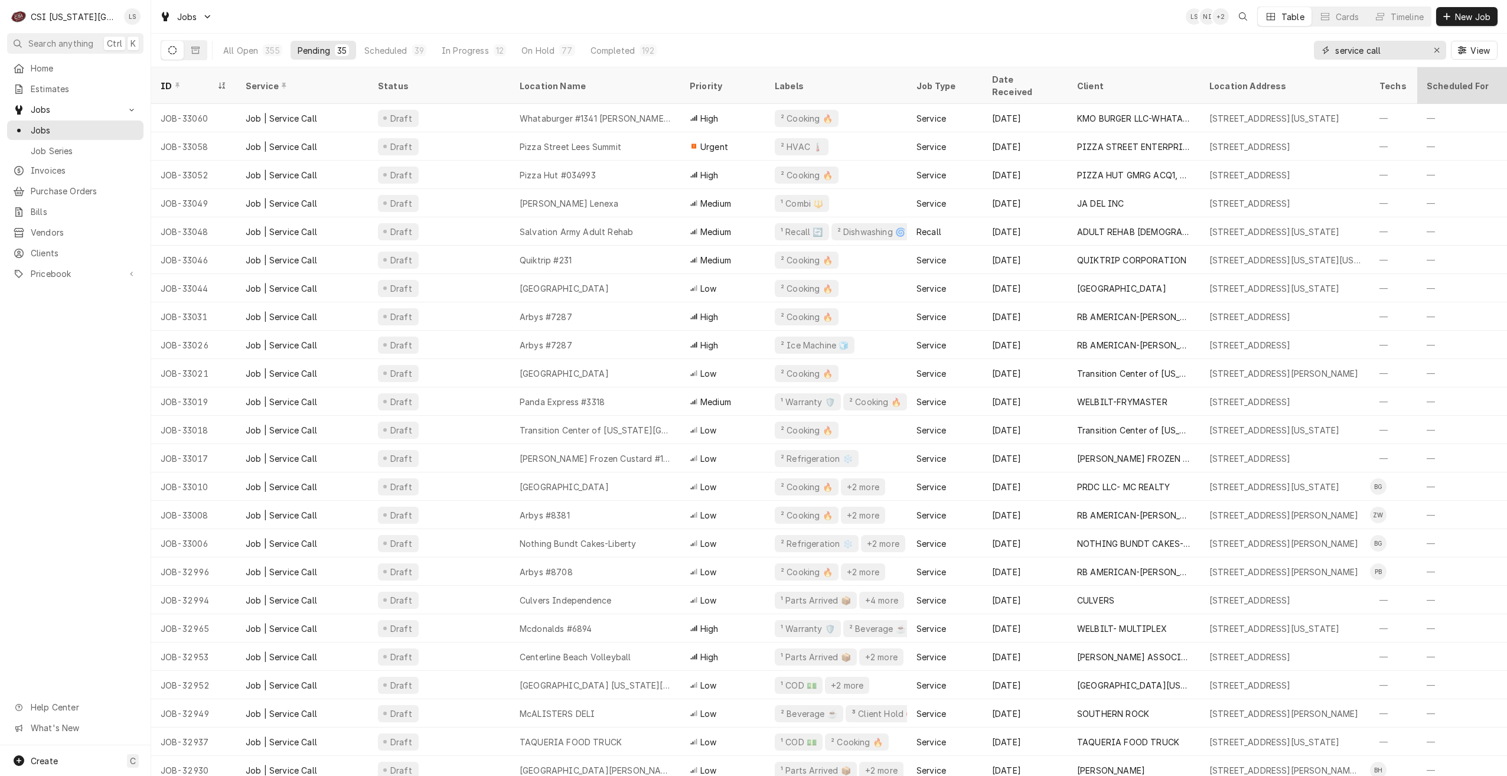
type input "service call"
click at [975, 35] on div "All Open 355 Pending 35 Scheduled 39 In Progress 12 On Hold 77 Completed 192 se…" at bounding box center [829, 50] width 1337 height 33
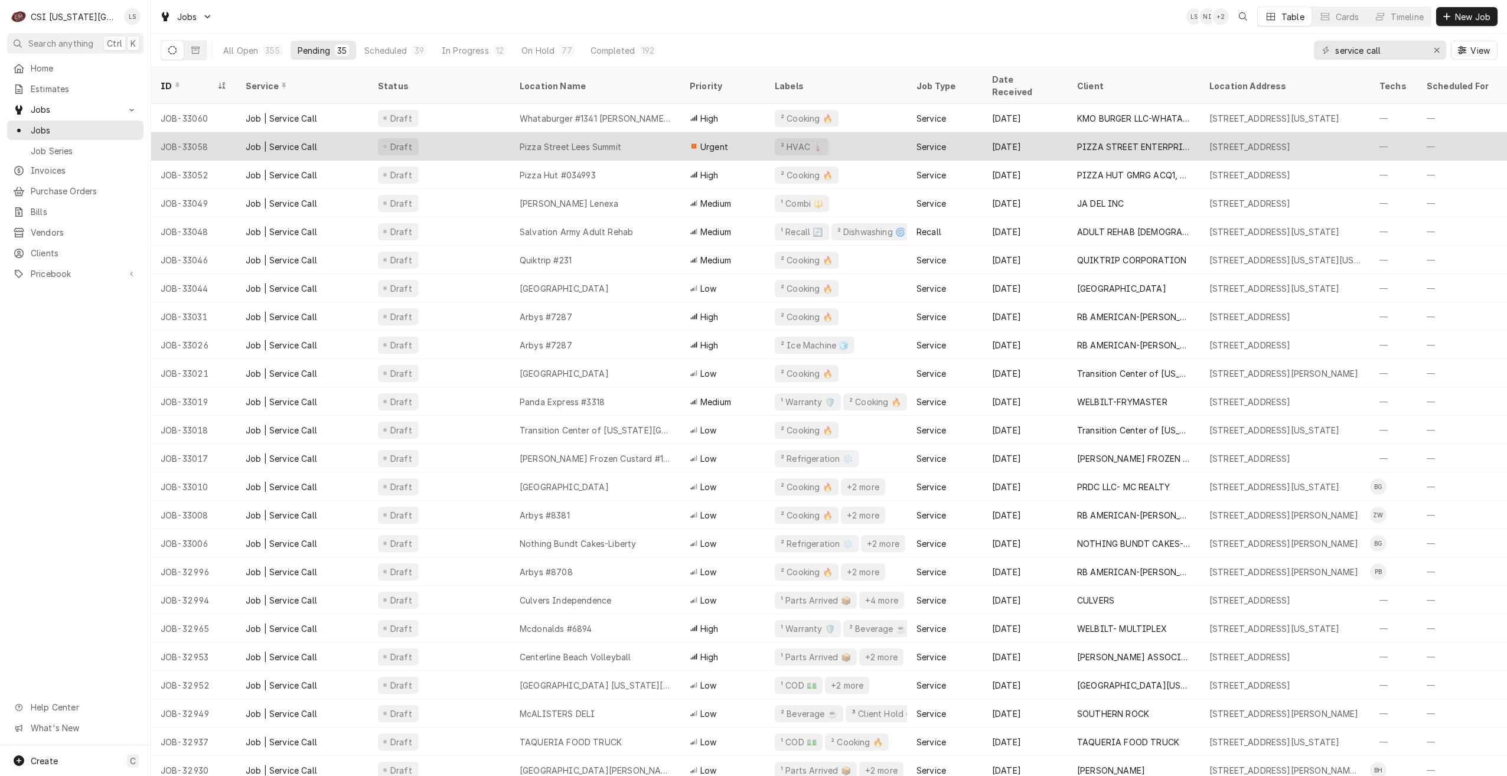
click at [643, 132] on div "Pizza Street Lees Summit" at bounding box center [595, 146] width 170 height 28
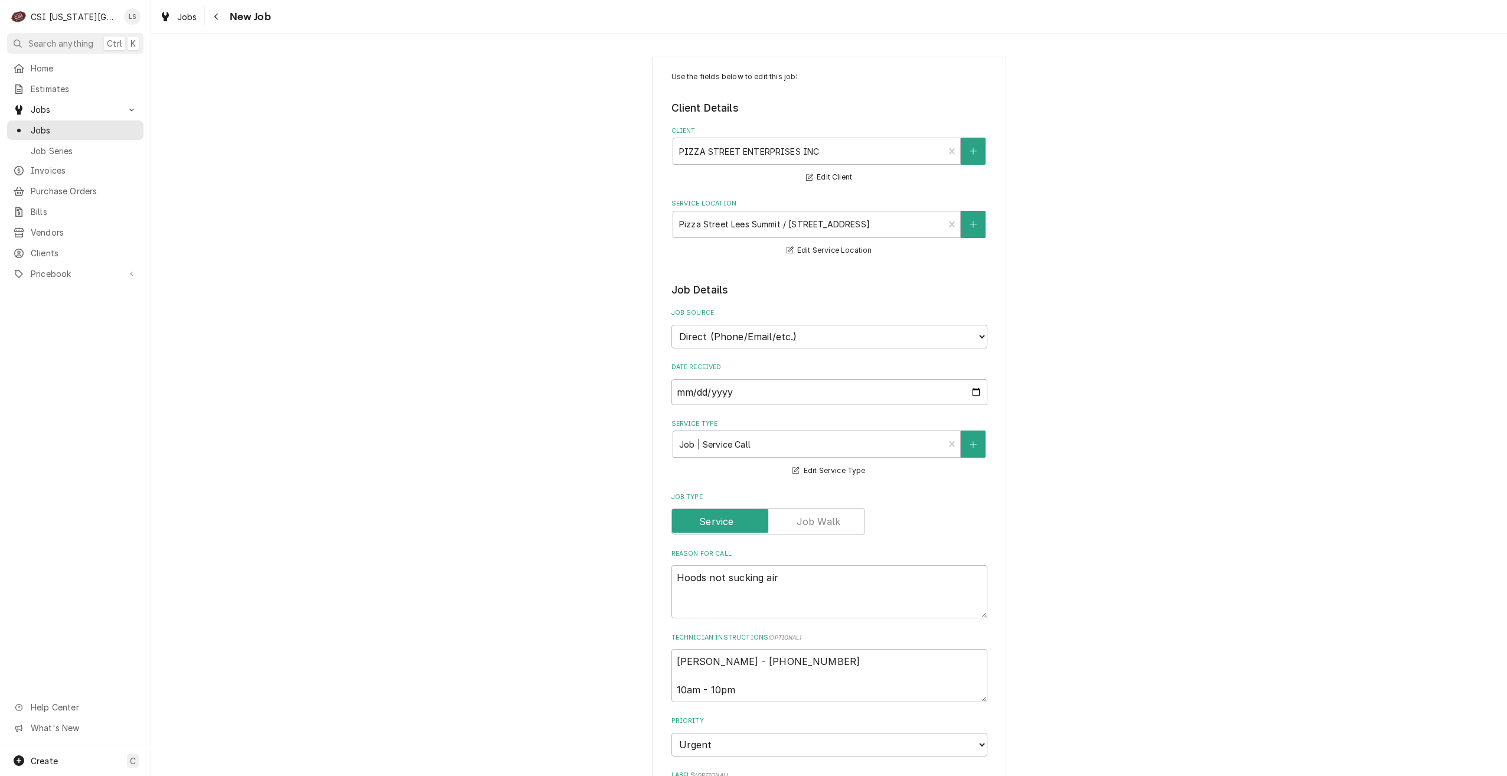
type textarea "x"
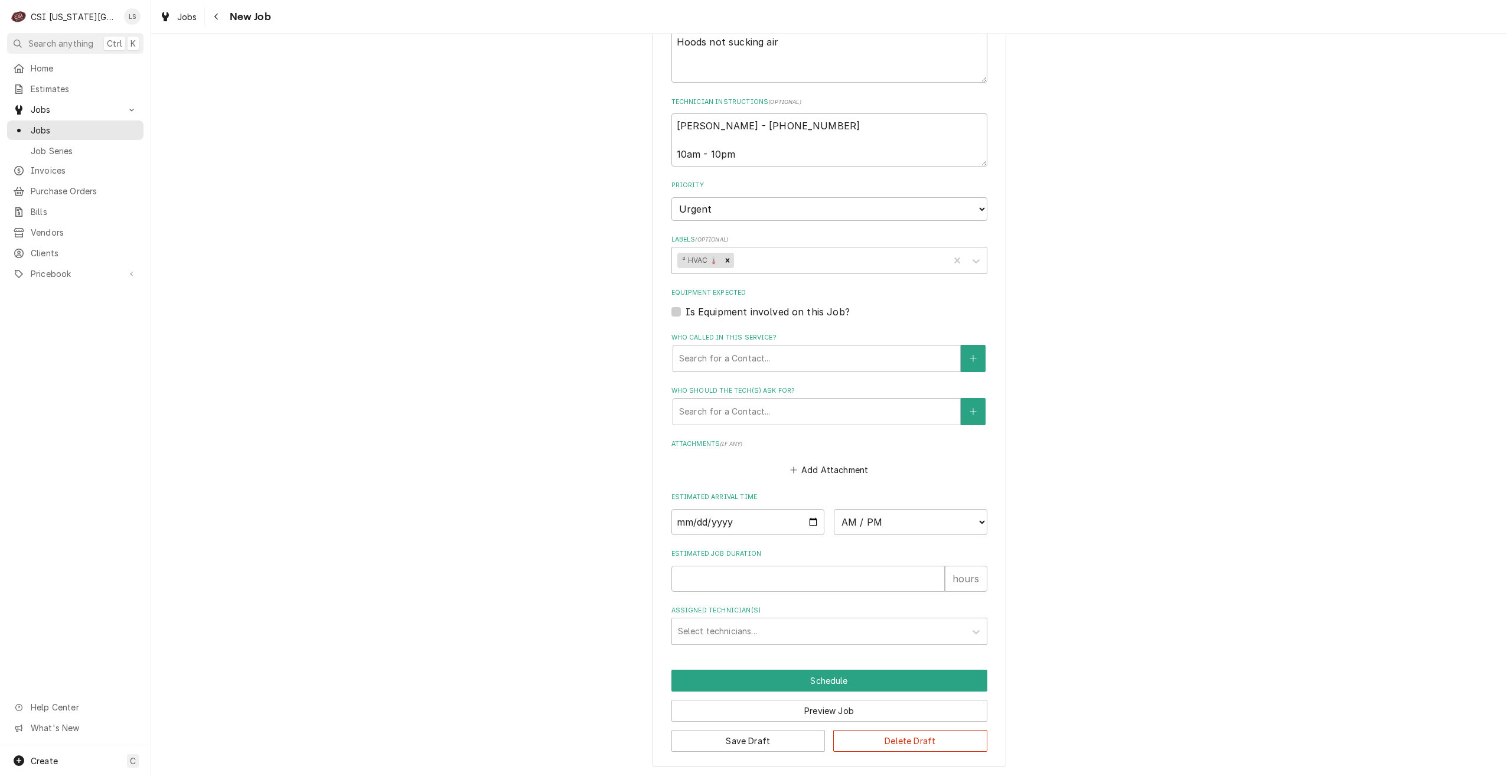
scroll to position [537, 0]
click at [805, 520] on input "Date" at bounding box center [748, 521] width 154 height 26
type input "2025-09-29"
type textarea "x"
click at [909, 526] on select "AM / PM 6:00 AM 6:15 AM 6:30 AM 6:45 AM 7:00 AM 7:15 AM 7:30 AM 7:45 AM 8:00 AM…" at bounding box center [911, 521] width 154 height 26
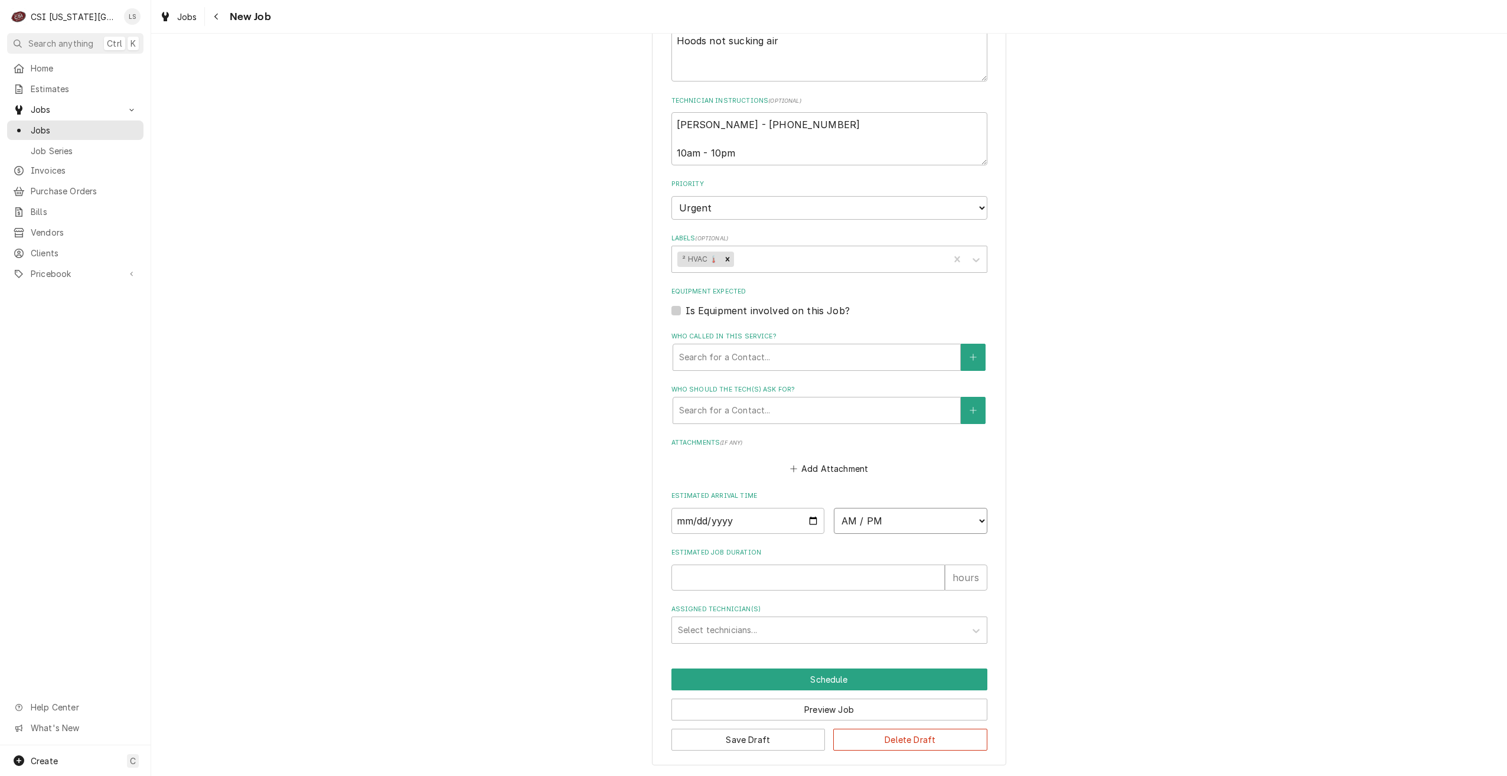
select select "13:30:00"
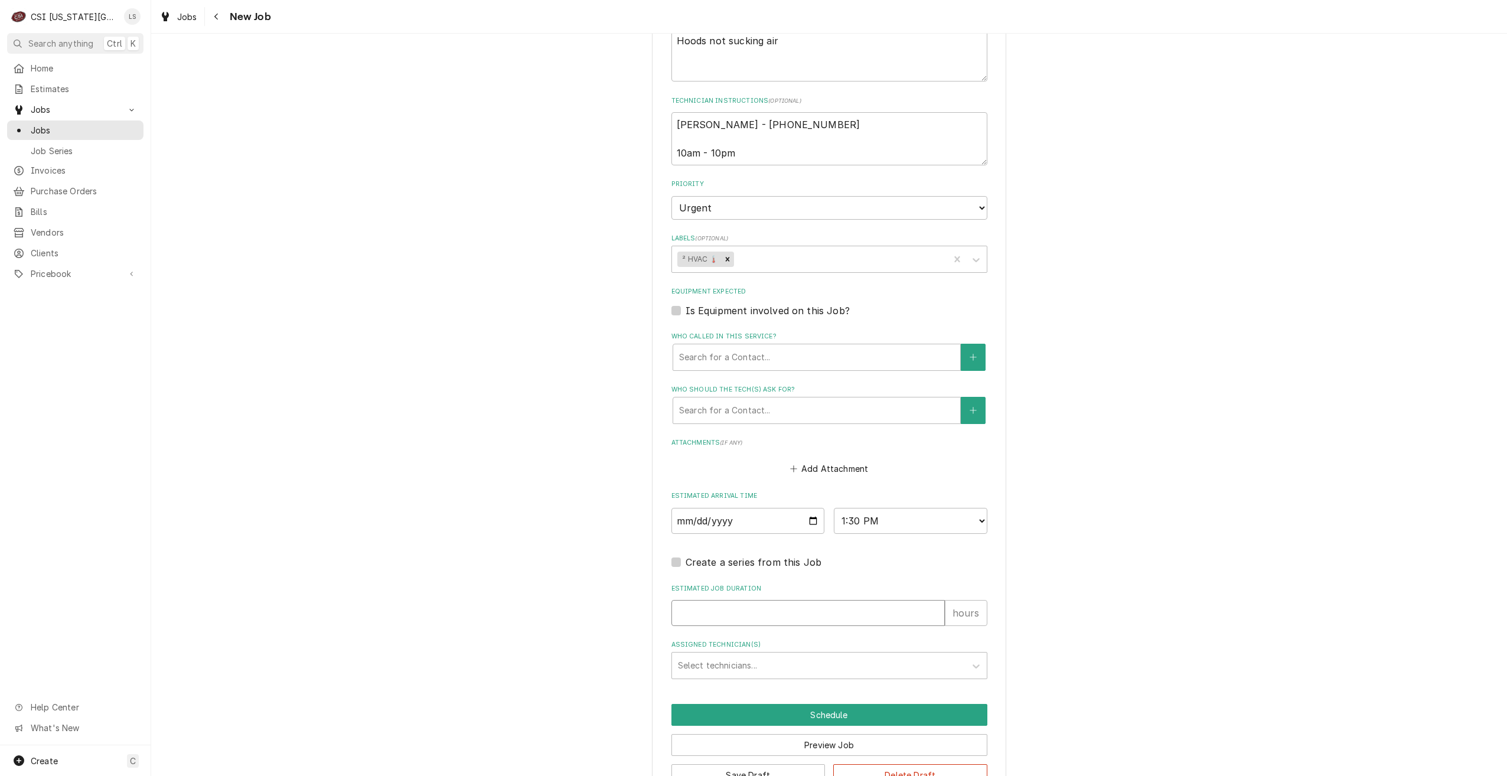
click at [853, 602] on input "Estimated Job Duration" at bounding box center [807, 613] width 273 height 26
type textarea "x"
type input "2"
type textarea "x"
type input "2"
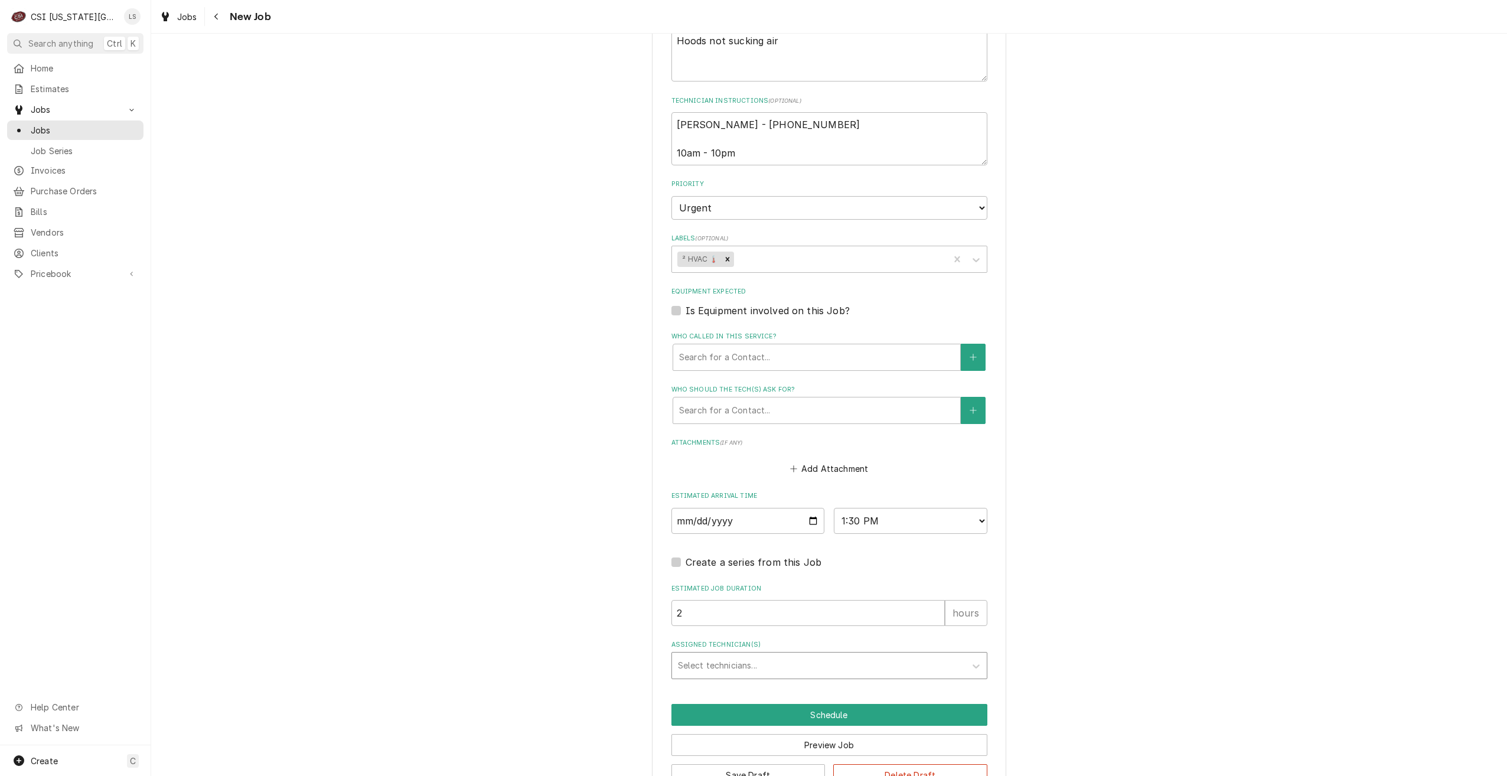
click at [790, 667] on div "Assigned Technician(s)" at bounding box center [819, 665] width 282 height 21
type input "zach wilson"
click at [793, 690] on div "Zach Wilson" at bounding box center [829, 691] width 315 height 18
type textarea "x"
click at [868, 707] on button "Schedule" at bounding box center [829, 715] width 316 height 22
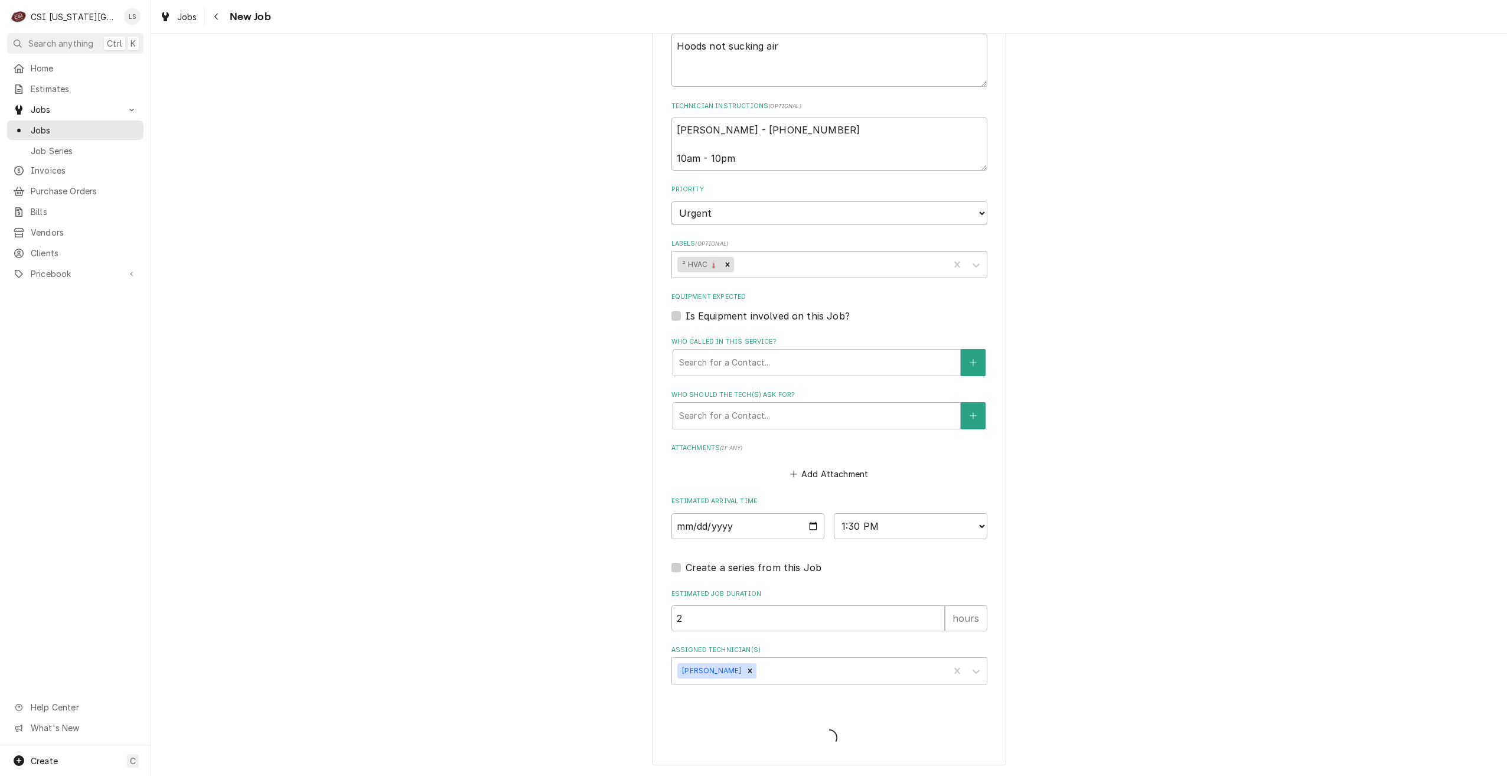
scroll to position [532, 0]
type textarea "x"
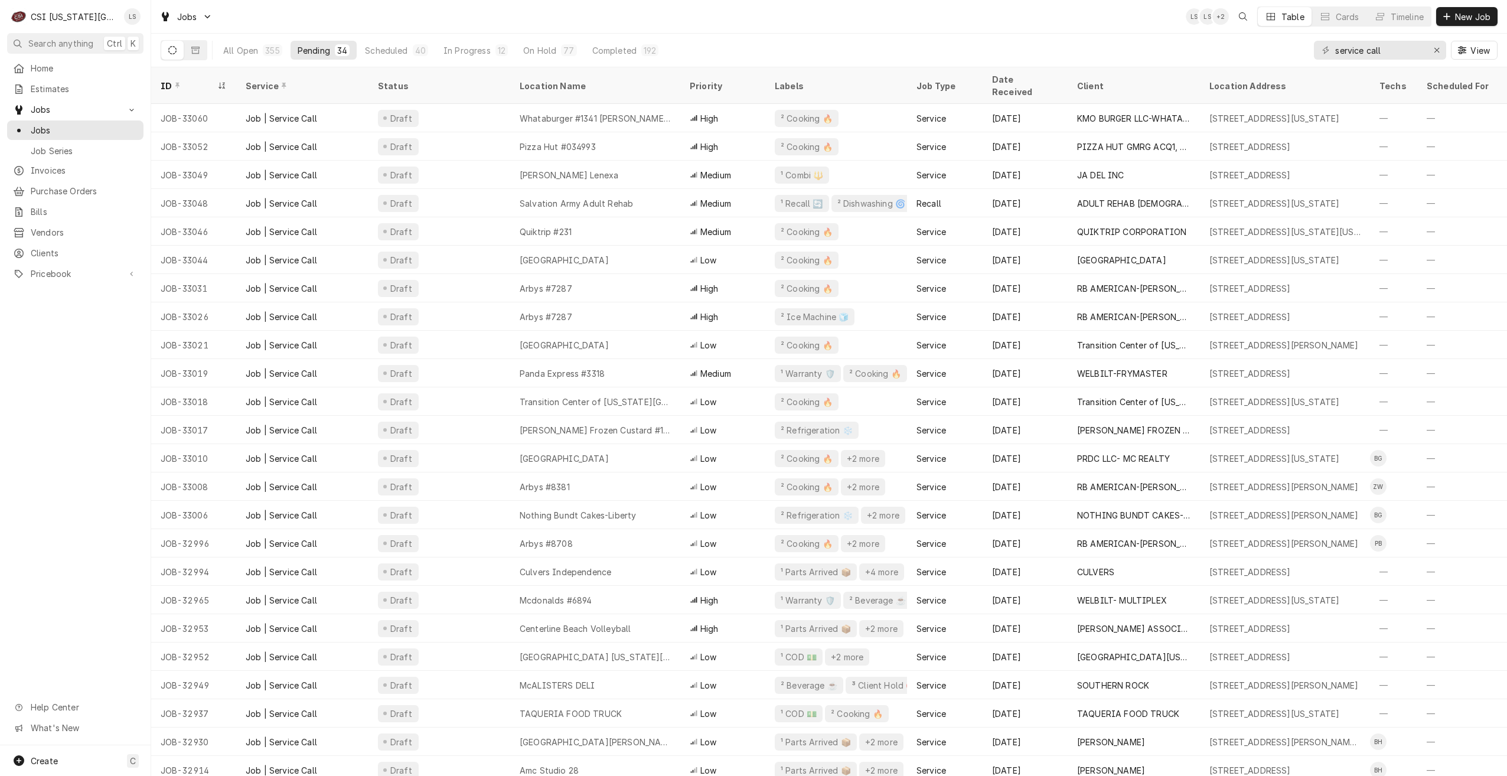
click at [1001, 23] on div "Jobs LS LS + 2 Table Cards Timeline New Job" at bounding box center [829, 16] width 1356 height 33
click at [1001, 23] on div "Jobs LS LS + 3 Table Cards Timeline New Job" at bounding box center [829, 16] width 1356 height 33
click at [630, 19] on div "Jobs LS NI + 2 Table Cards Timeline New Job" at bounding box center [829, 16] width 1356 height 33
click at [1098, 28] on div "Jobs LS NI + 2 Table Cards Timeline New Job" at bounding box center [829, 16] width 1356 height 33
click at [956, 21] on div "Jobs LS NI + 2 Table Cards Timeline New Job" at bounding box center [829, 16] width 1356 height 33
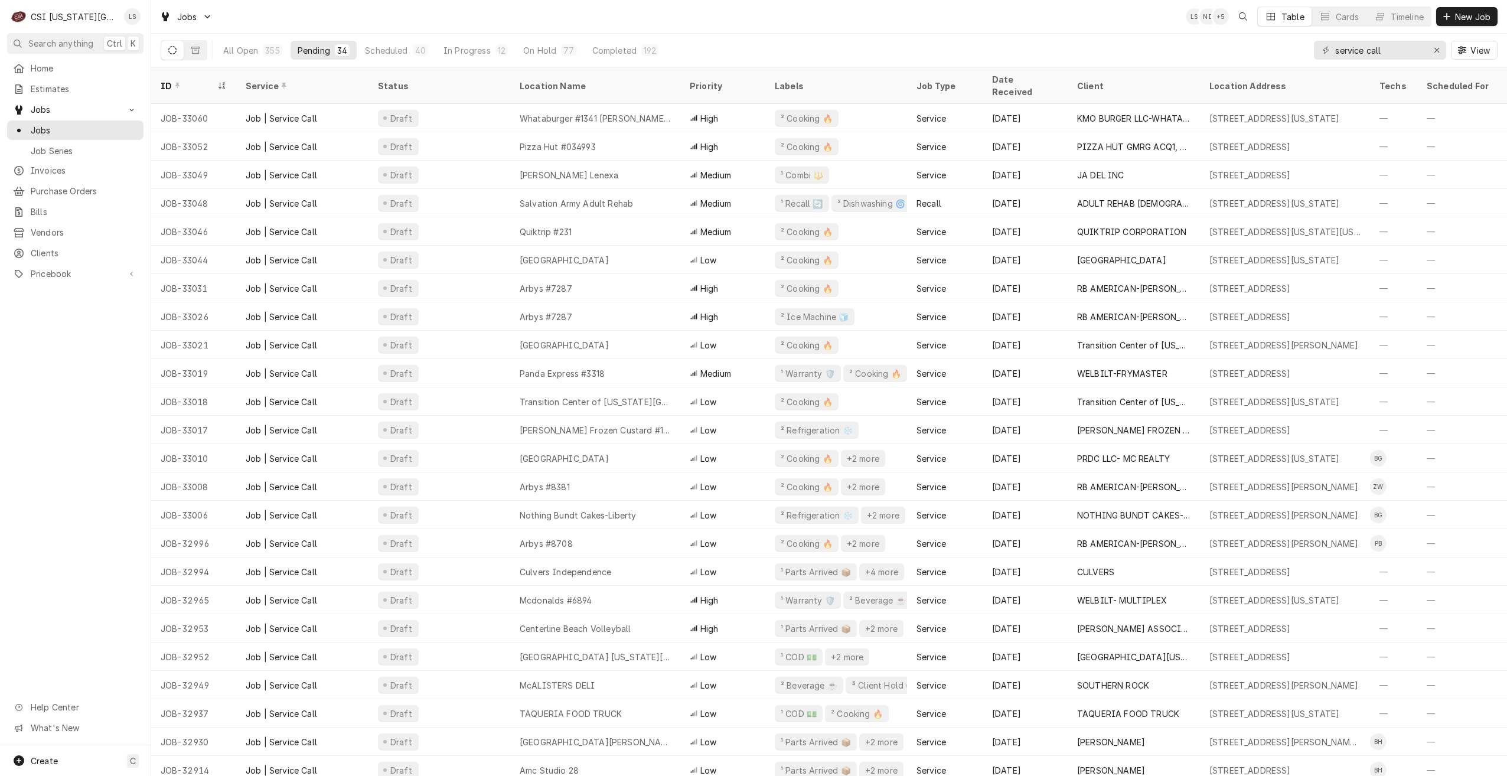
click at [956, 21] on div "Jobs LS NI + 5 Table Cards Timeline New Job" at bounding box center [829, 16] width 1356 height 33
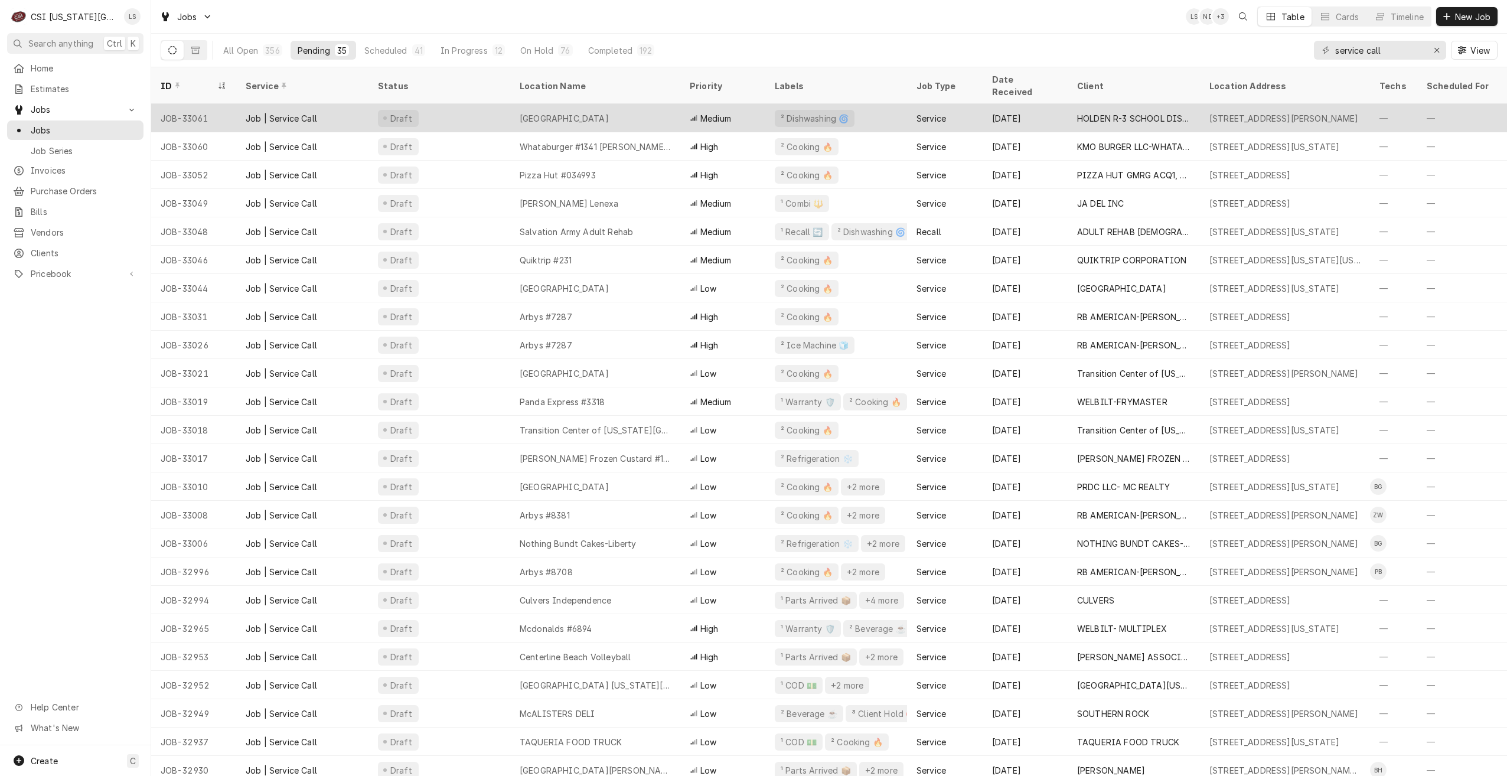
click at [511, 104] on div "HOLDEN MIDDLE SCHOOL" at bounding box center [595, 118] width 170 height 28
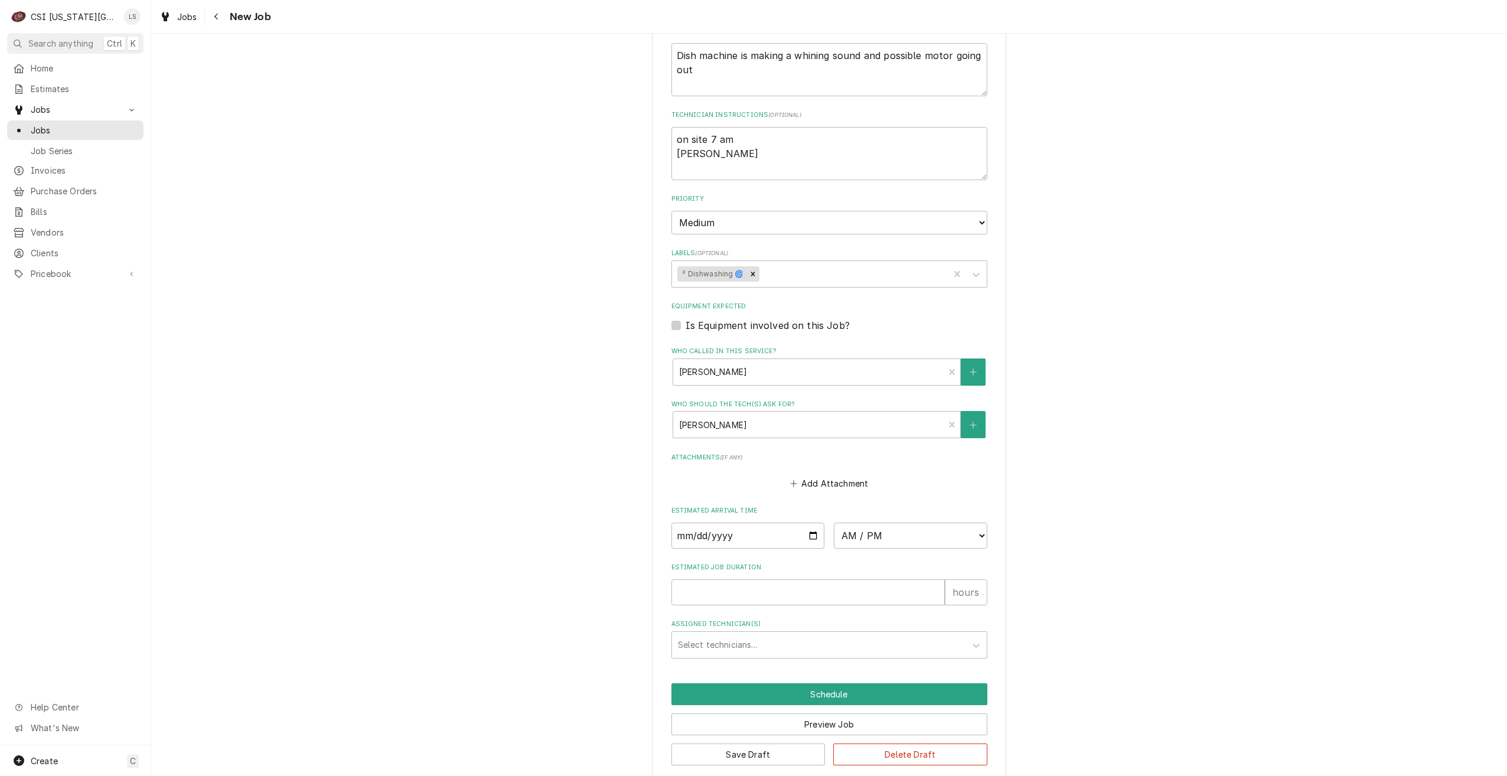
scroll to position [577, 0]
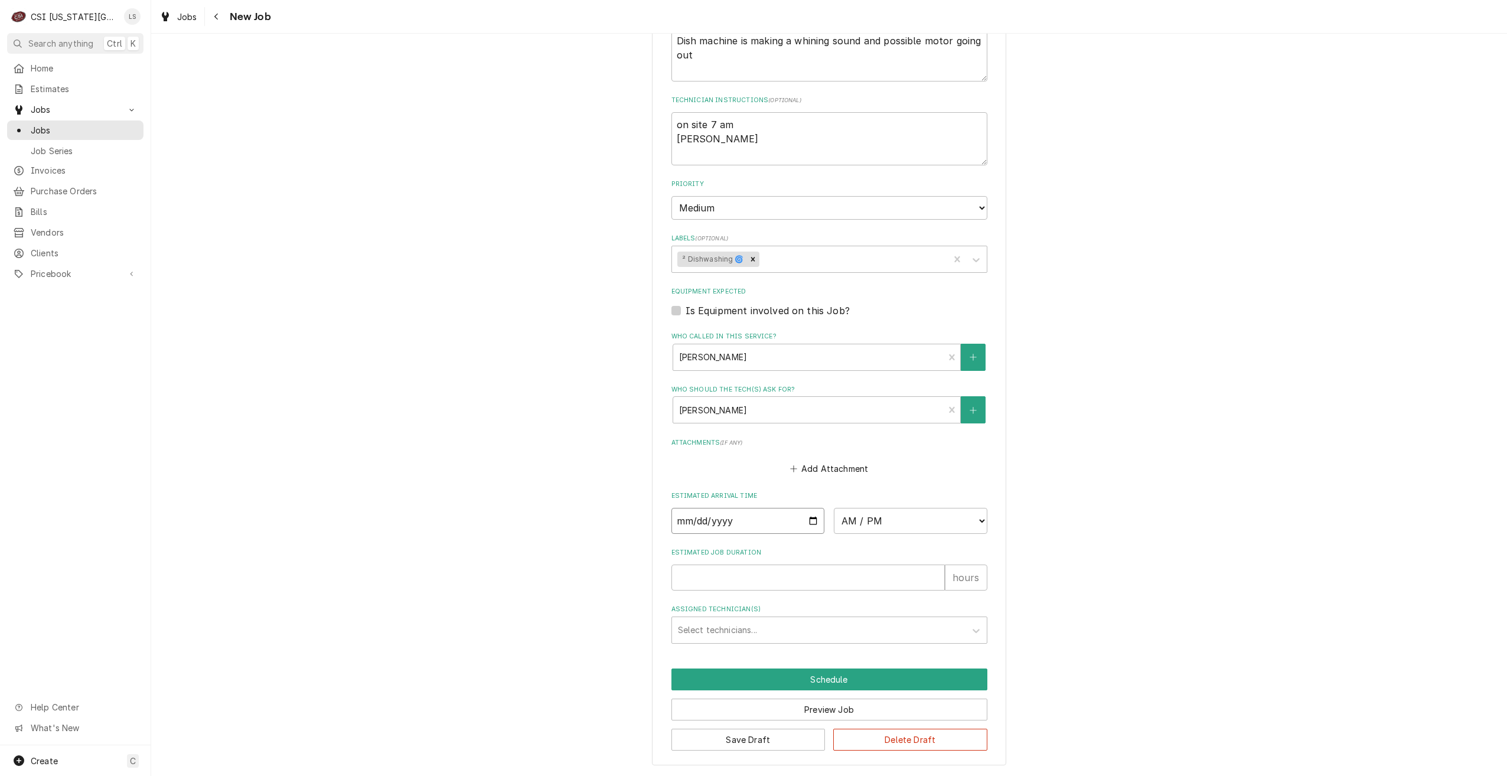
click at [810, 521] on input "Date" at bounding box center [748, 521] width 154 height 26
type textarea "x"
type input "[DATE]"
type textarea "x"
click at [880, 524] on select "AM / PM 6:00 AM 6:15 AM 6:30 AM 6:45 AM 7:00 AM 7:15 AM 7:30 AM 7:45 AM 8:00 AM…" at bounding box center [911, 521] width 154 height 26
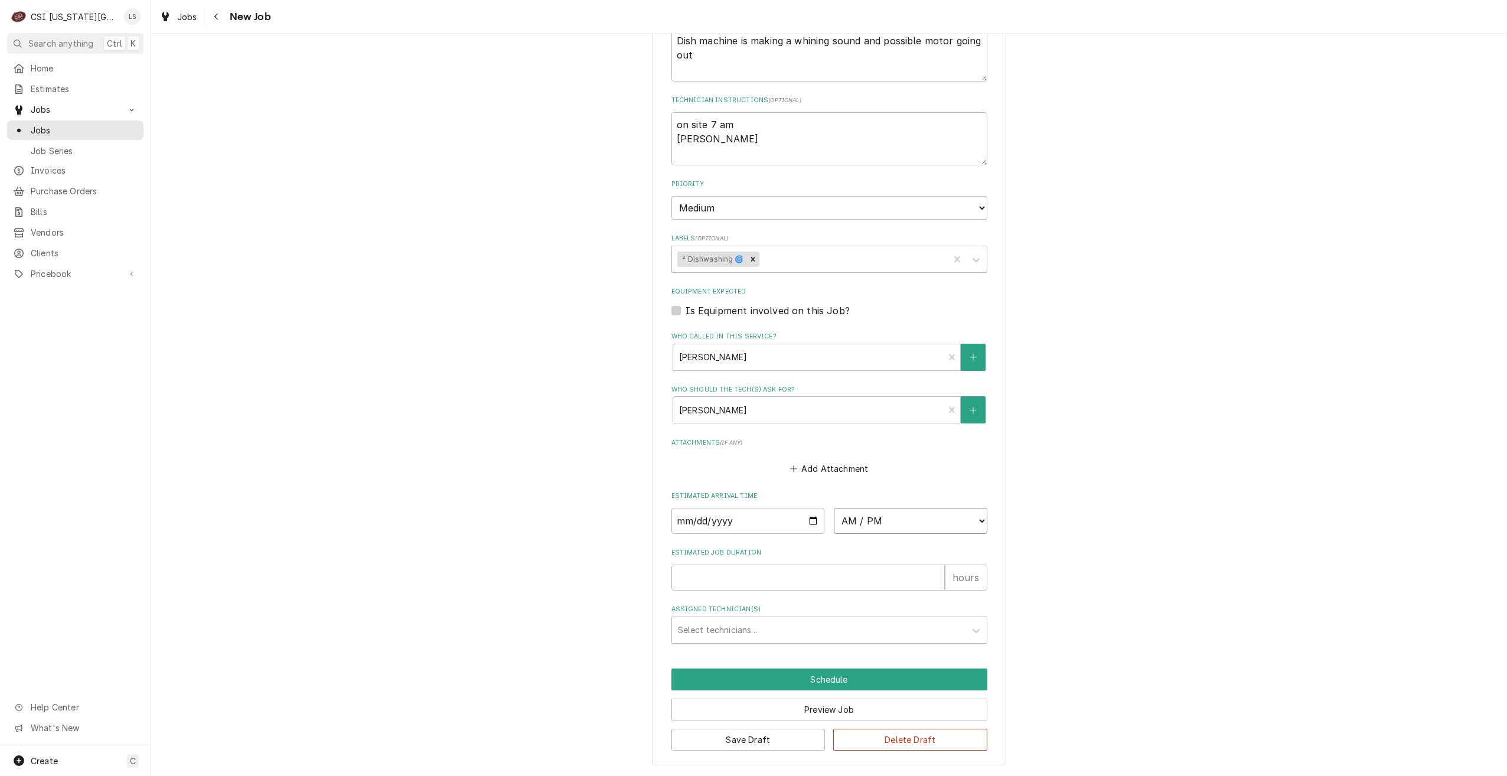
select select "10:00:00"
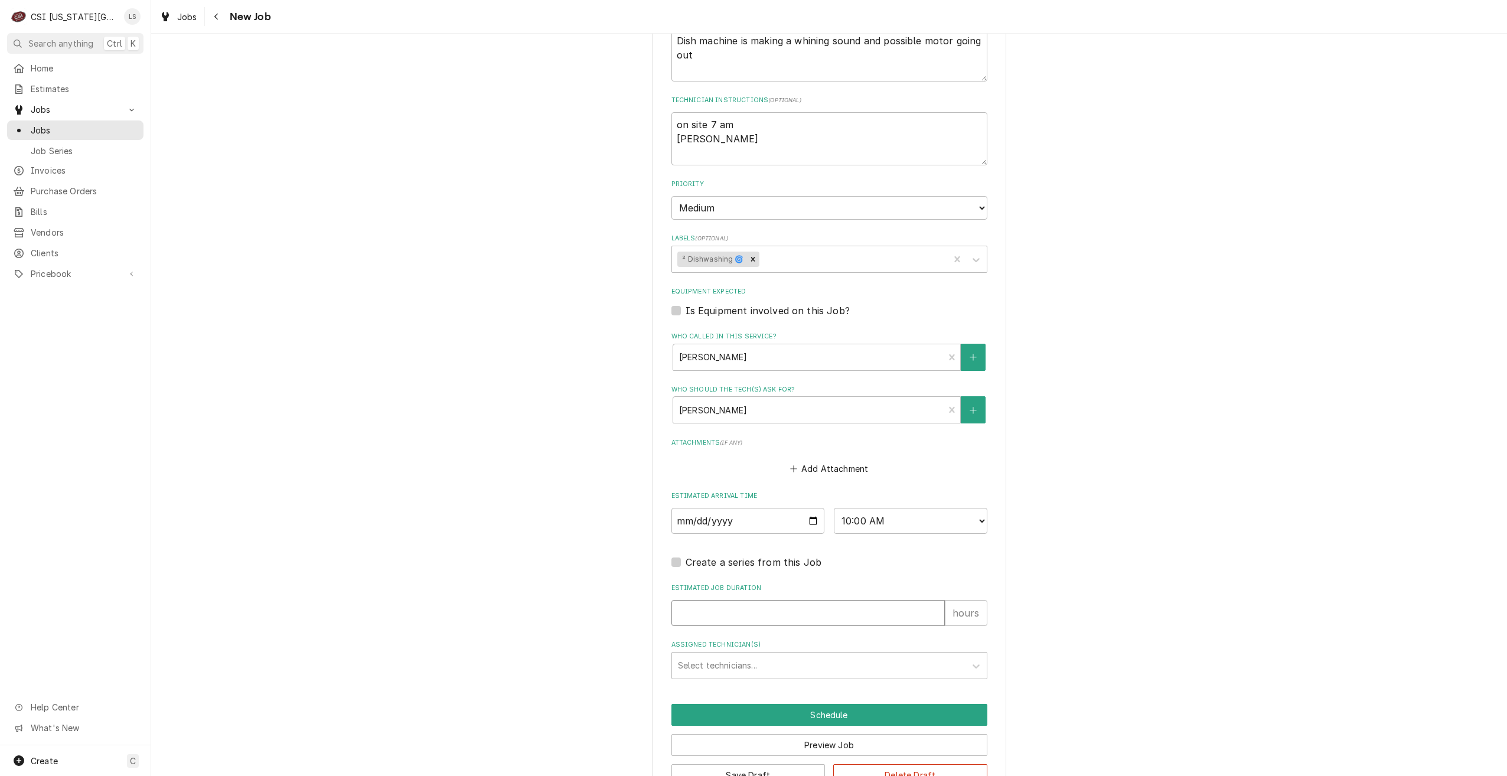
click at [860, 623] on input "Estimated Job Duration" at bounding box center [807, 613] width 273 height 26
type textarea "x"
type input "2"
type textarea "x"
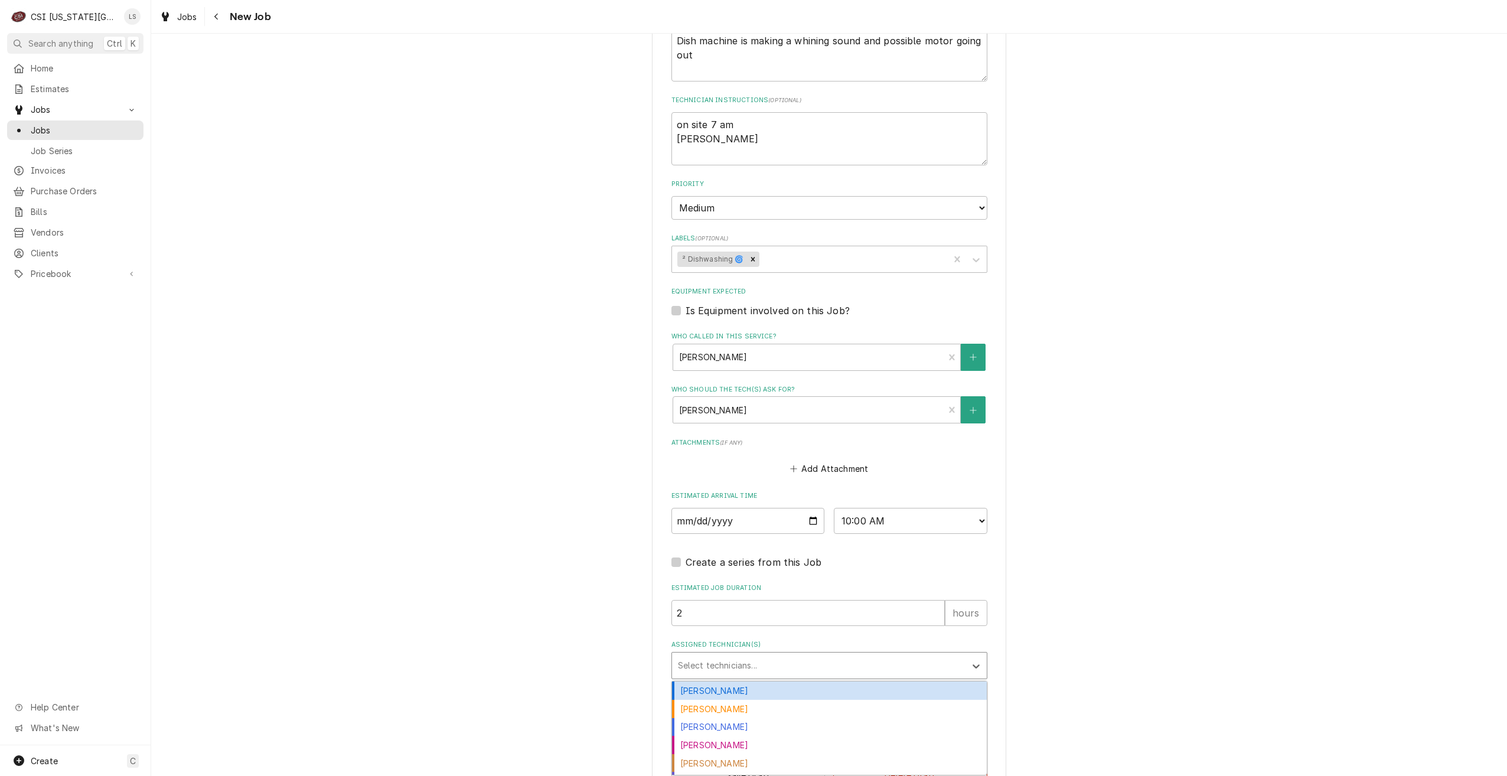
click at [856, 663] on div "Assigned Technician(s)" at bounding box center [819, 665] width 282 height 21
type input "jim"
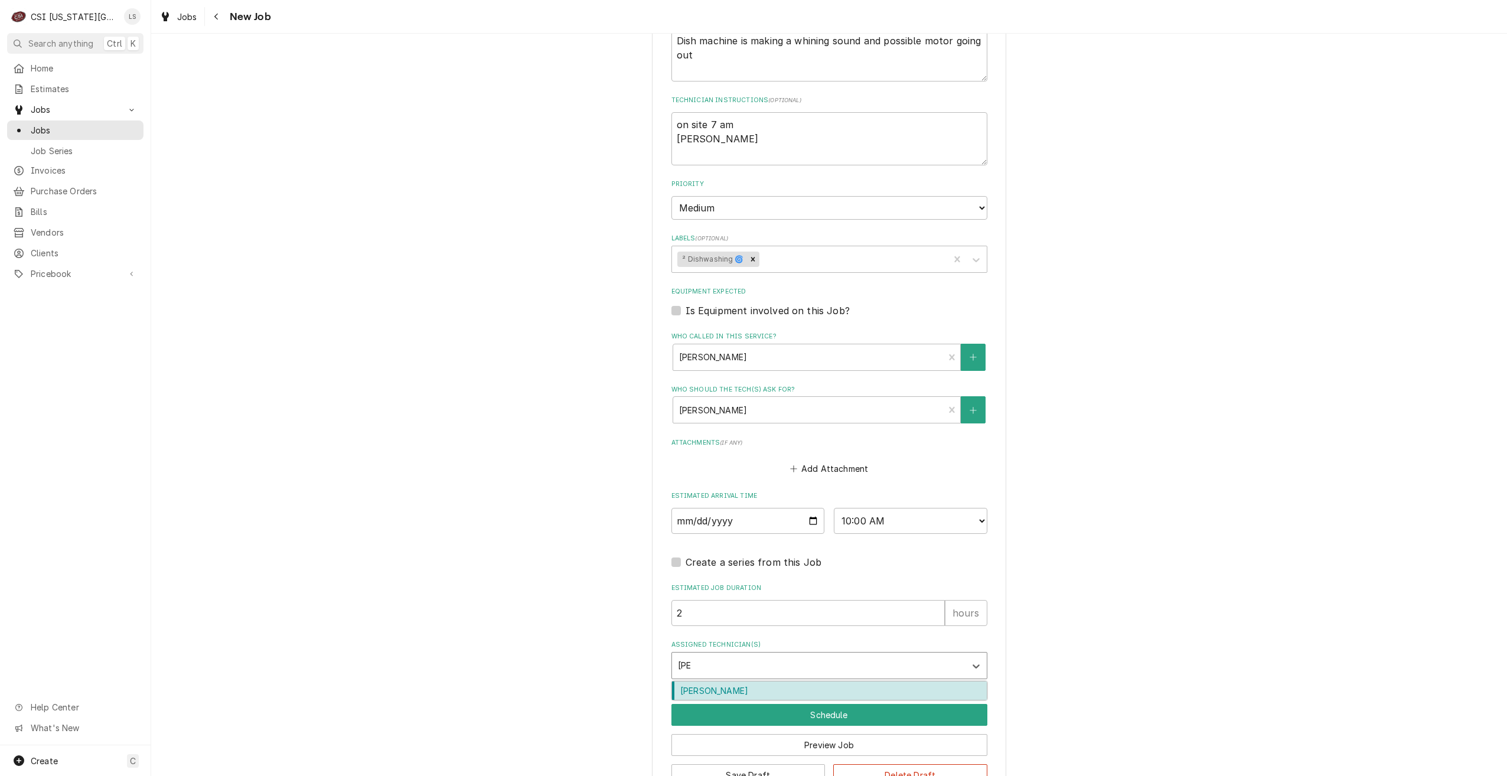
click at [852, 692] on div "Jimmy Terrell" at bounding box center [829, 691] width 315 height 18
type textarea "x"
click at [856, 719] on button "Schedule" at bounding box center [829, 715] width 316 height 22
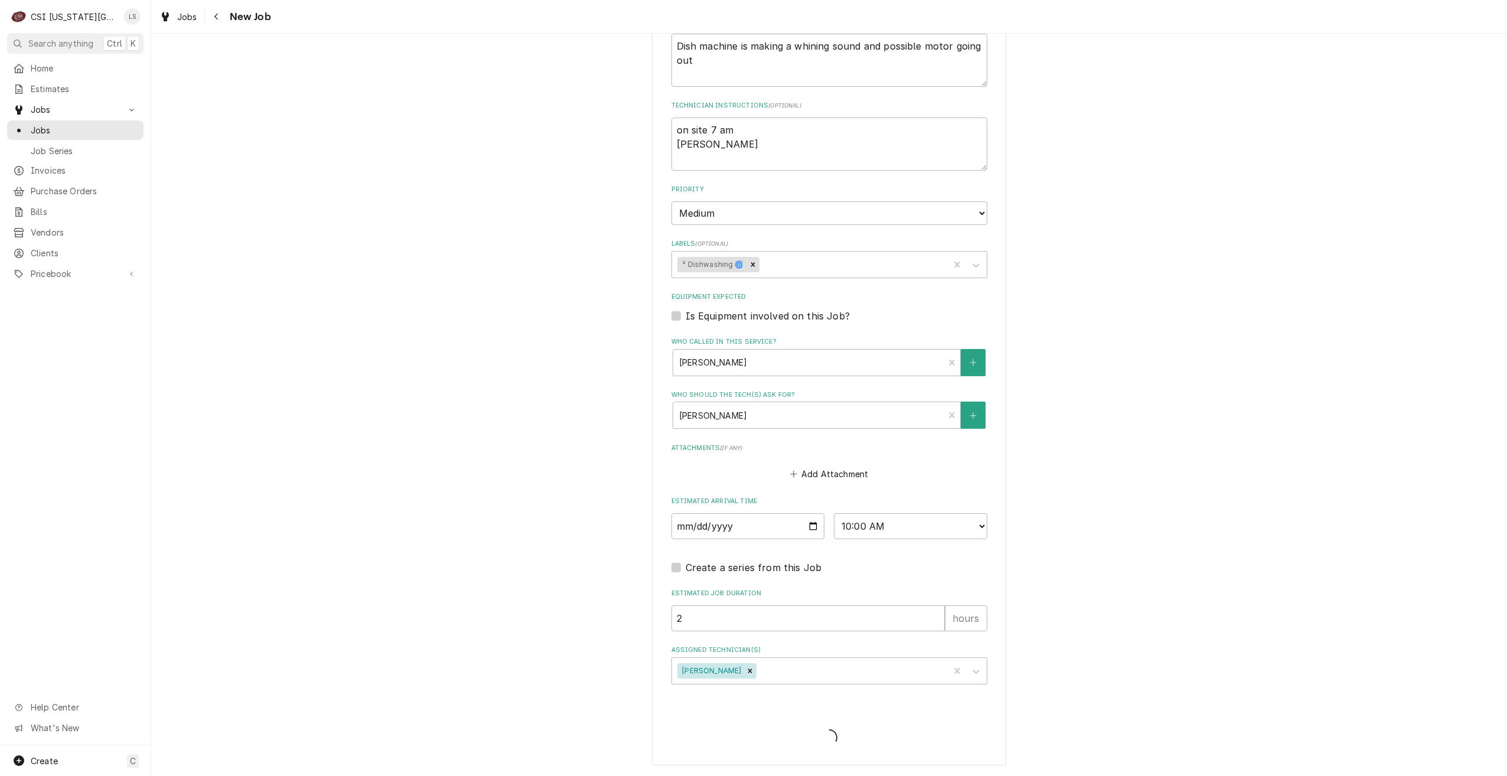
type textarea "x"
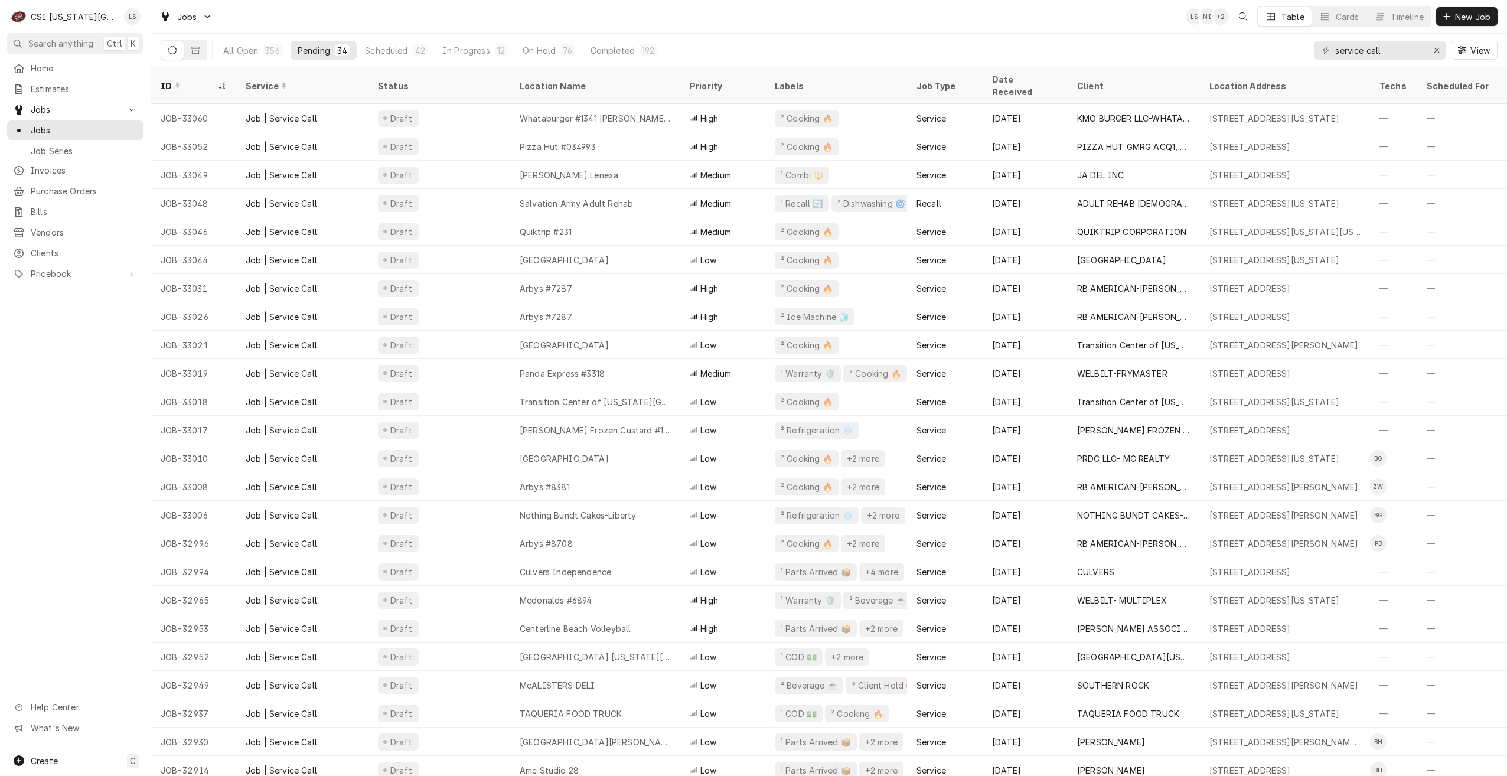
click at [911, 15] on div "Jobs LS NI + 2 Table Cards Timeline New Job" at bounding box center [829, 16] width 1356 height 33
click at [1084, 12] on div "Jobs LS NI + 2 Table Cards Timeline New Job" at bounding box center [829, 16] width 1356 height 33
click at [1084, 12] on div "Jobs LS NI LS Table Cards Timeline New Job" at bounding box center [829, 16] width 1356 height 33
click at [1067, 38] on div "All Open 356 Pending 34 Scheduled 42 In Progress 12 On Hold 76 Completed 192 se…" at bounding box center [829, 50] width 1337 height 33
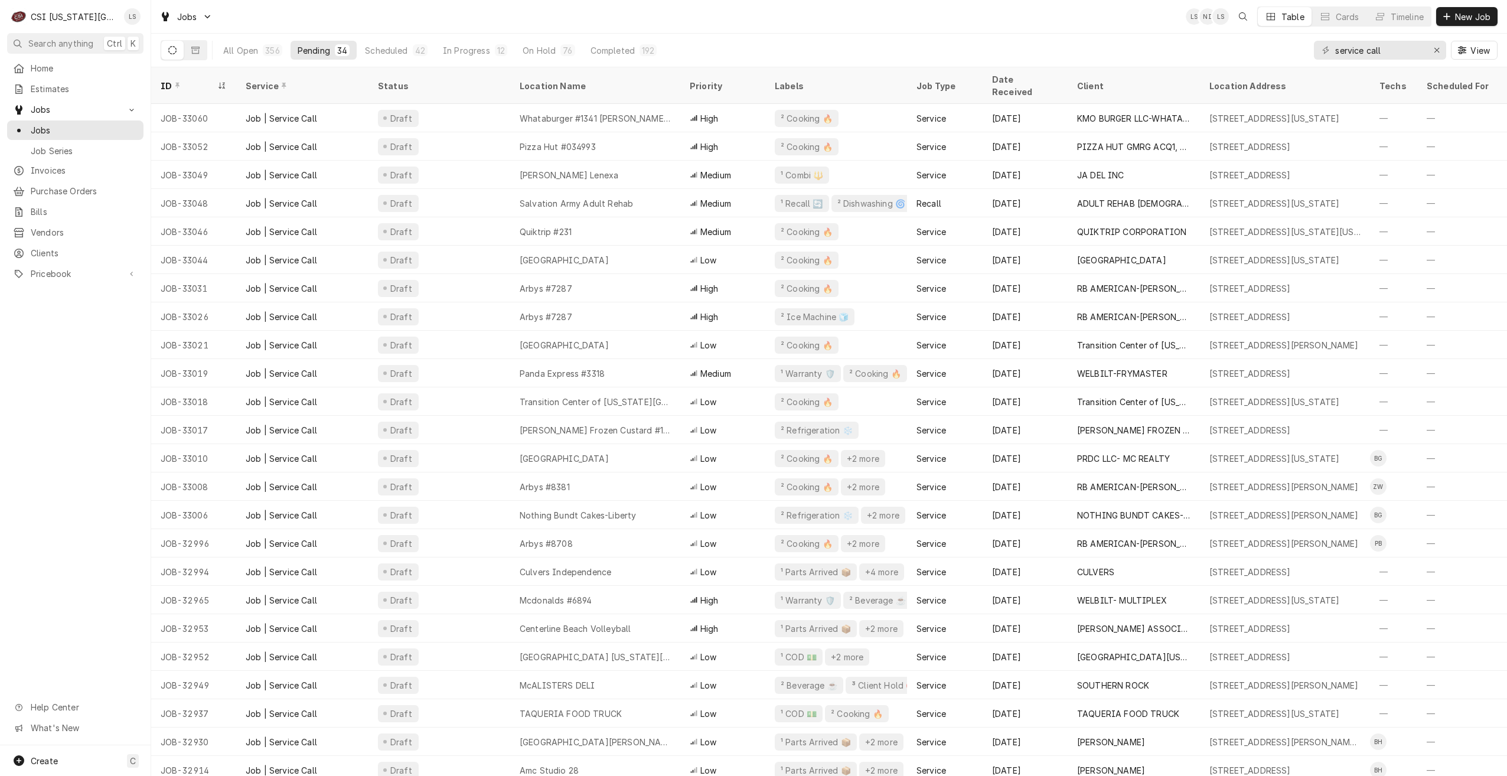
click at [976, 28] on div "Jobs LS NI LS Table Cards Timeline New Job" at bounding box center [829, 16] width 1356 height 33
click at [349, 22] on div "Jobs LS NI LS Table Cards Timeline New Job" at bounding box center [829, 16] width 1356 height 33
drag, startPoint x: 1405, startPoint y: 53, endPoint x: 1231, endPoint y: 53, distance: 173.6
click at [1231, 53] on div "All Open 355 Pending 34 Scheduled 42 In Progress 12 On Hold 76 Completed 191 se…" at bounding box center [829, 50] width 1337 height 33
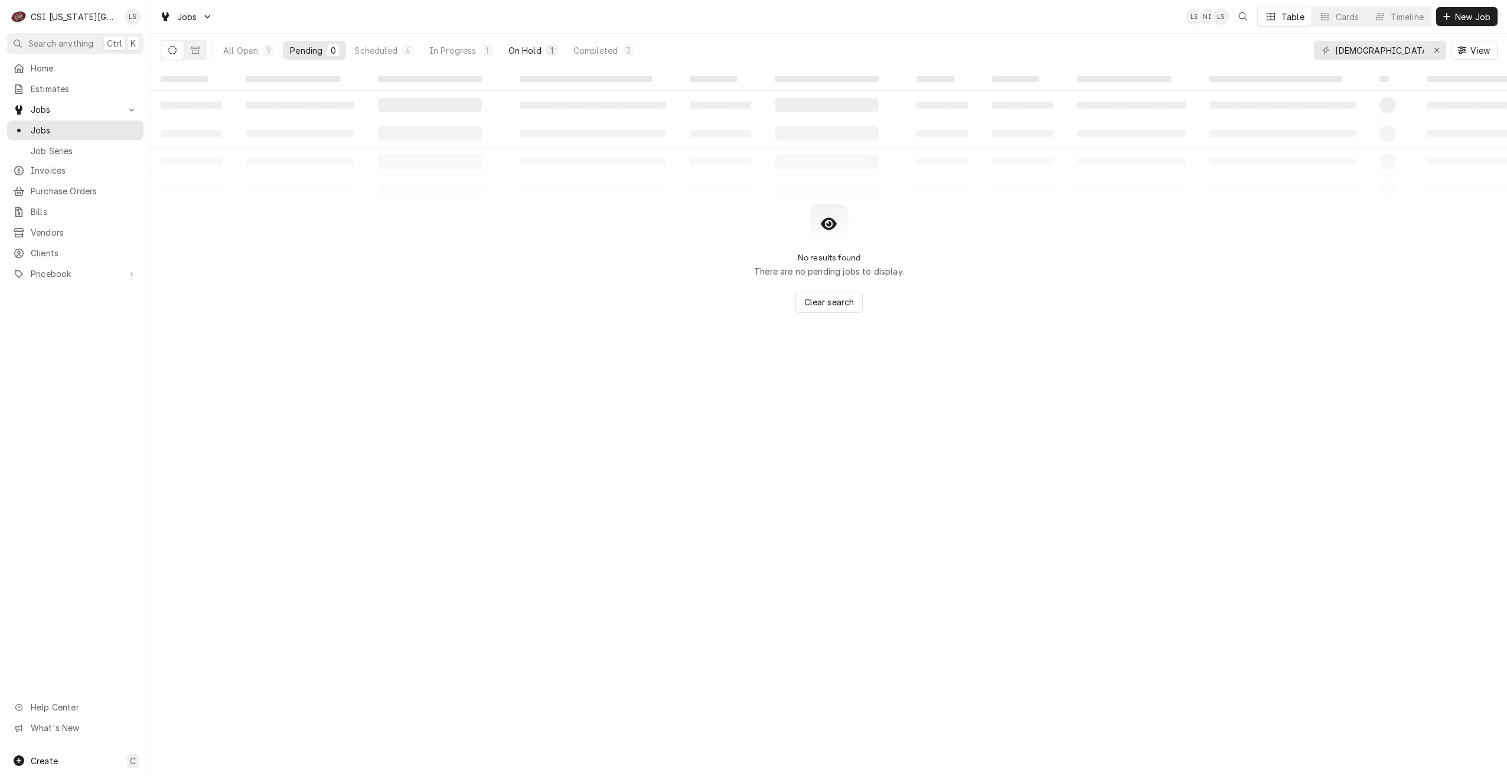
click at [540, 43] on button "On Hold 1" at bounding box center [533, 50] width 64 height 19
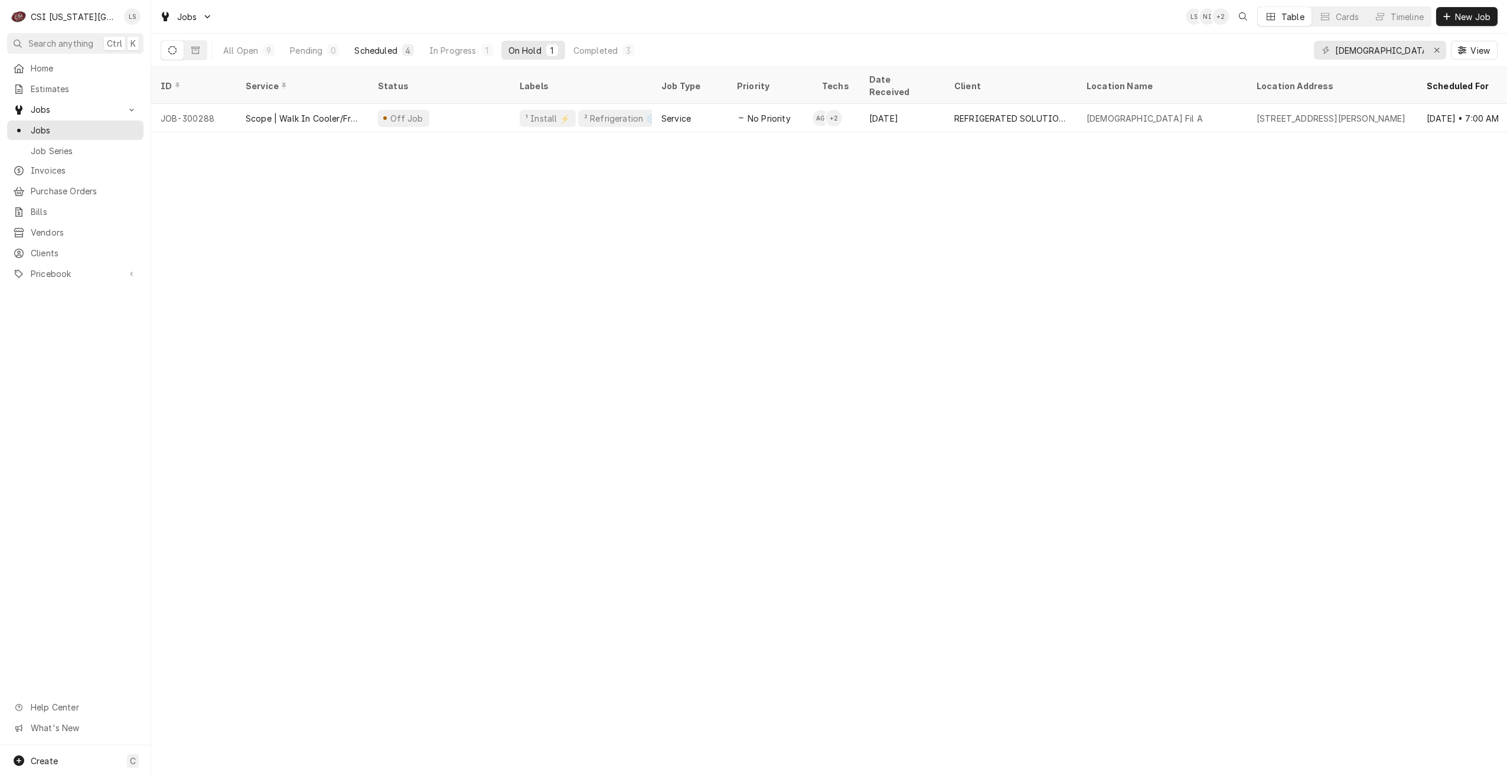
click at [410, 55] on div "4" at bounding box center [408, 50] width 12 height 12
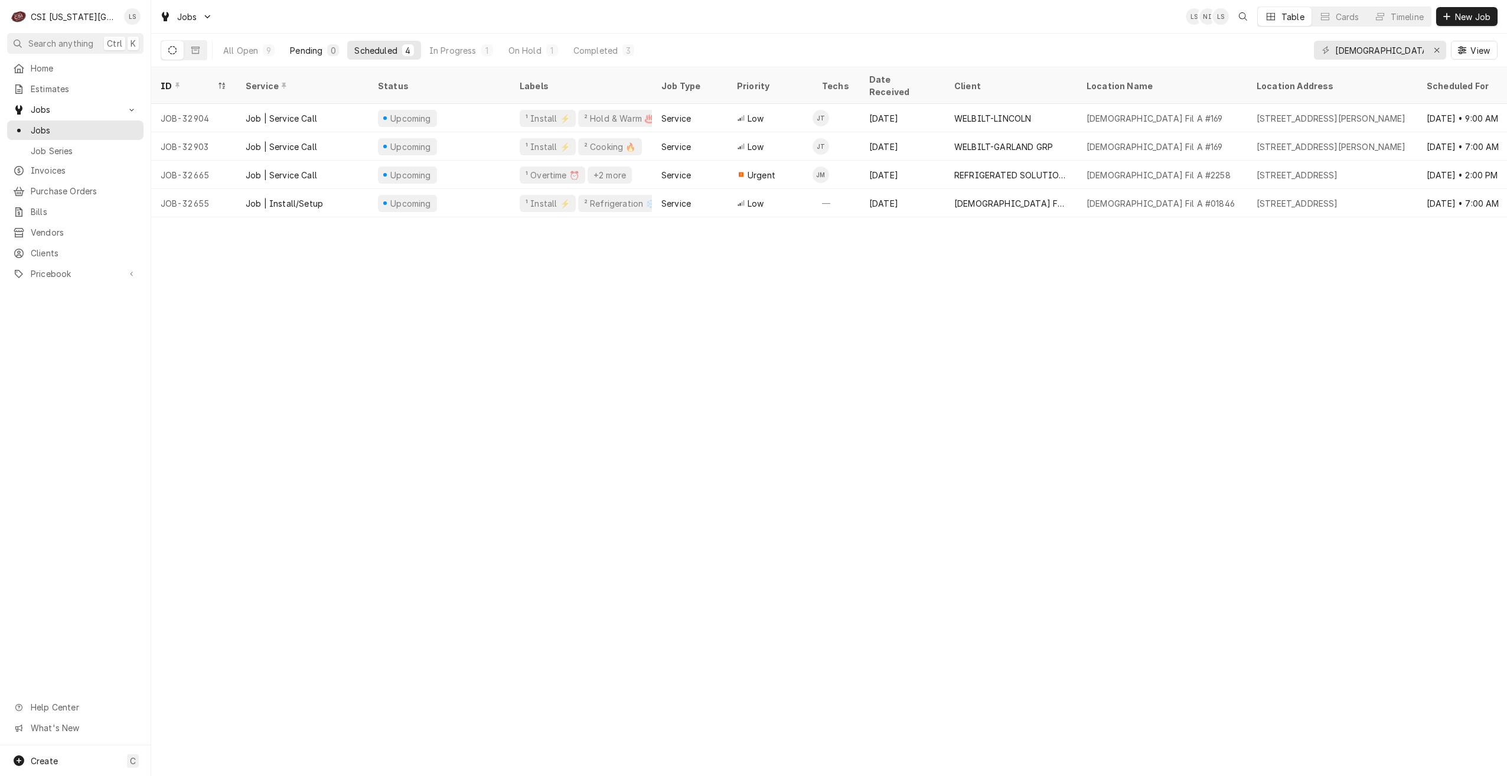
click at [319, 54] on div "Pending" at bounding box center [306, 50] width 32 height 12
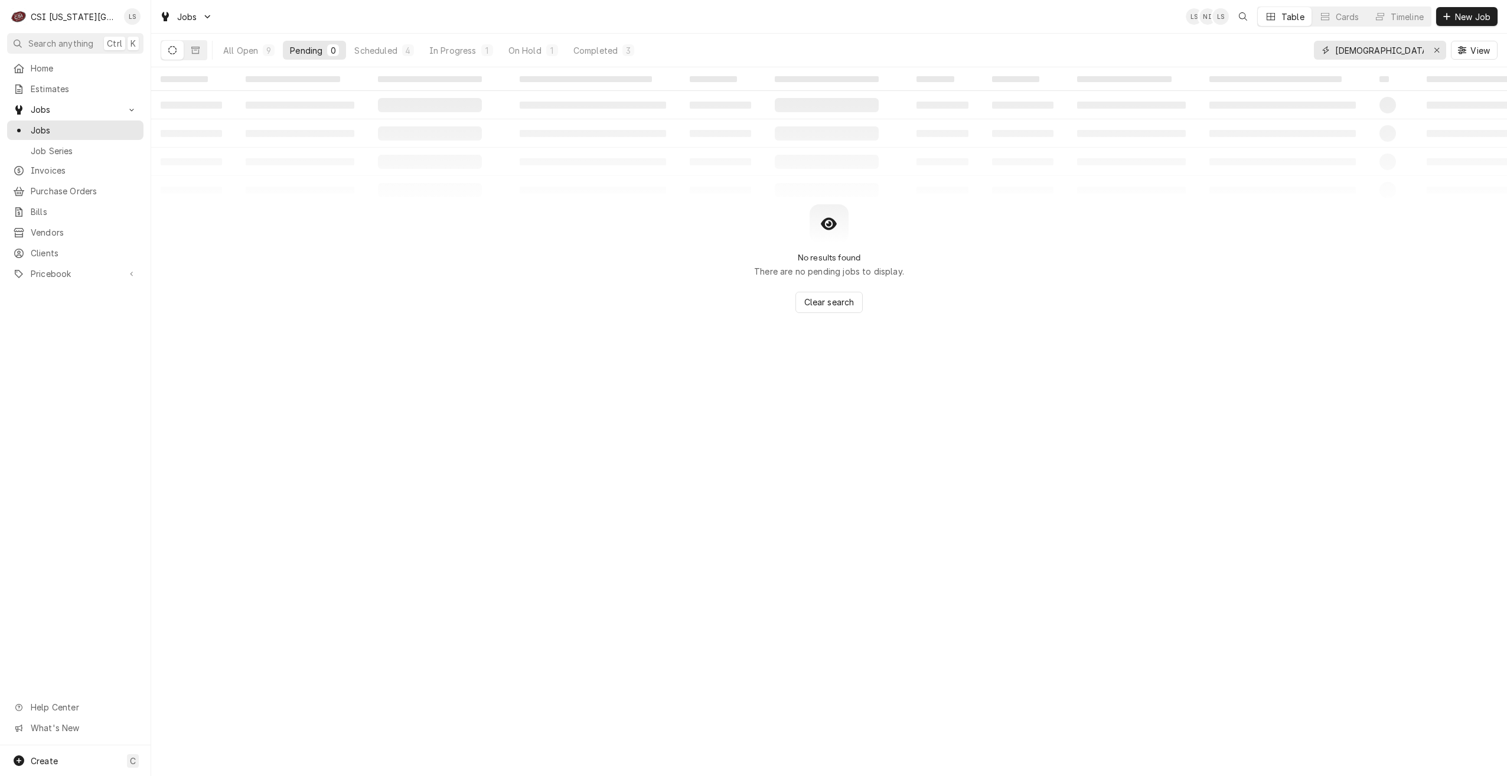
drag, startPoint x: 1394, startPoint y: 46, endPoint x: 1316, endPoint y: 51, distance: 77.5
click at [1316, 51] on div "chick fil a" at bounding box center [1380, 50] width 132 height 19
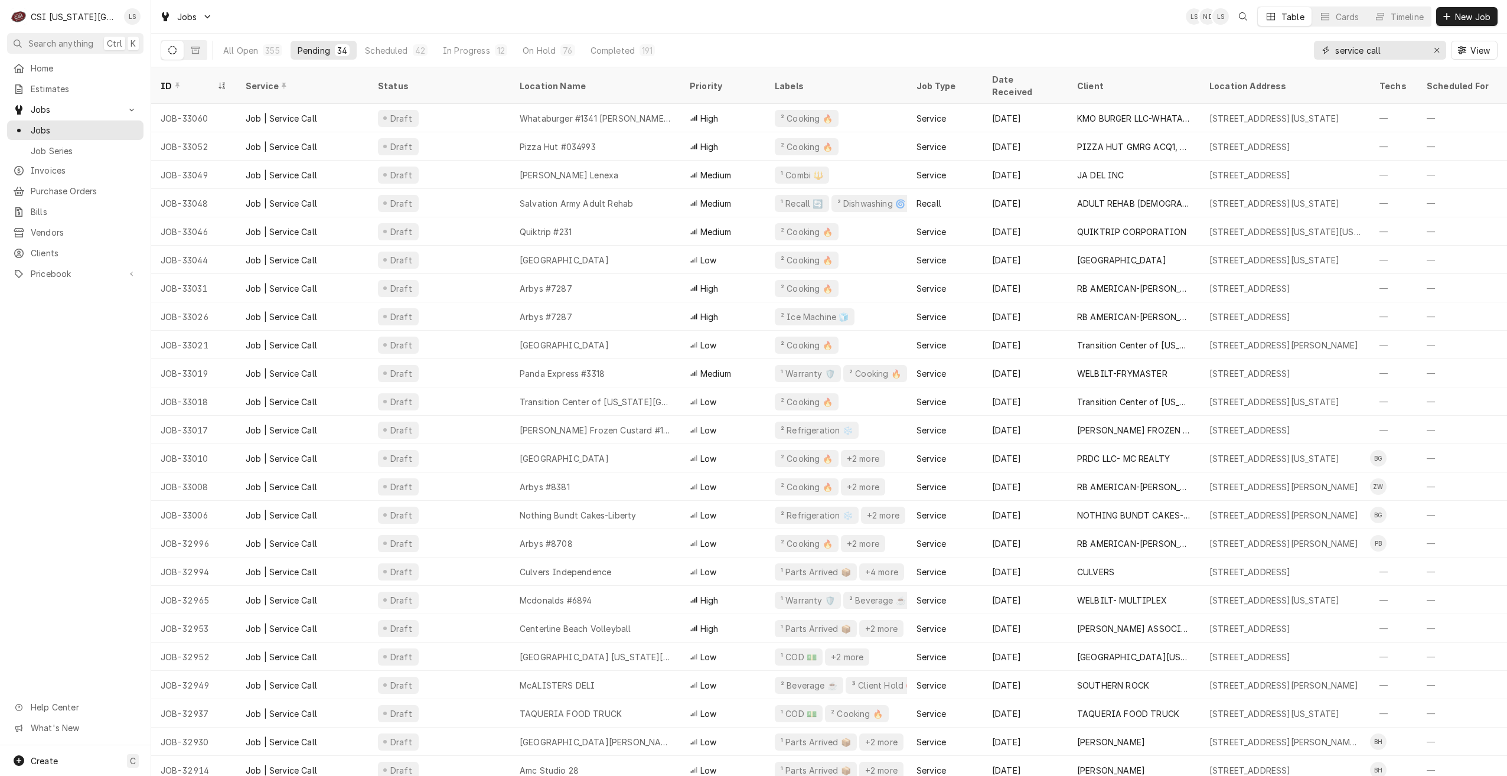
type input "service call"
click at [909, 19] on div "Jobs LS NI LS Table Cards Timeline New Job" at bounding box center [829, 16] width 1356 height 33
click at [1011, 15] on div "Jobs LS NI LS Table Cards Timeline New Job" at bounding box center [829, 16] width 1356 height 33
click at [1011, 15] on div "Jobs LS NI + 2 Table Cards Timeline New Job" at bounding box center [829, 16] width 1356 height 33
click at [660, 18] on div "Jobs LS NI + 2 Table Cards Timeline New Job" at bounding box center [829, 16] width 1356 height 33
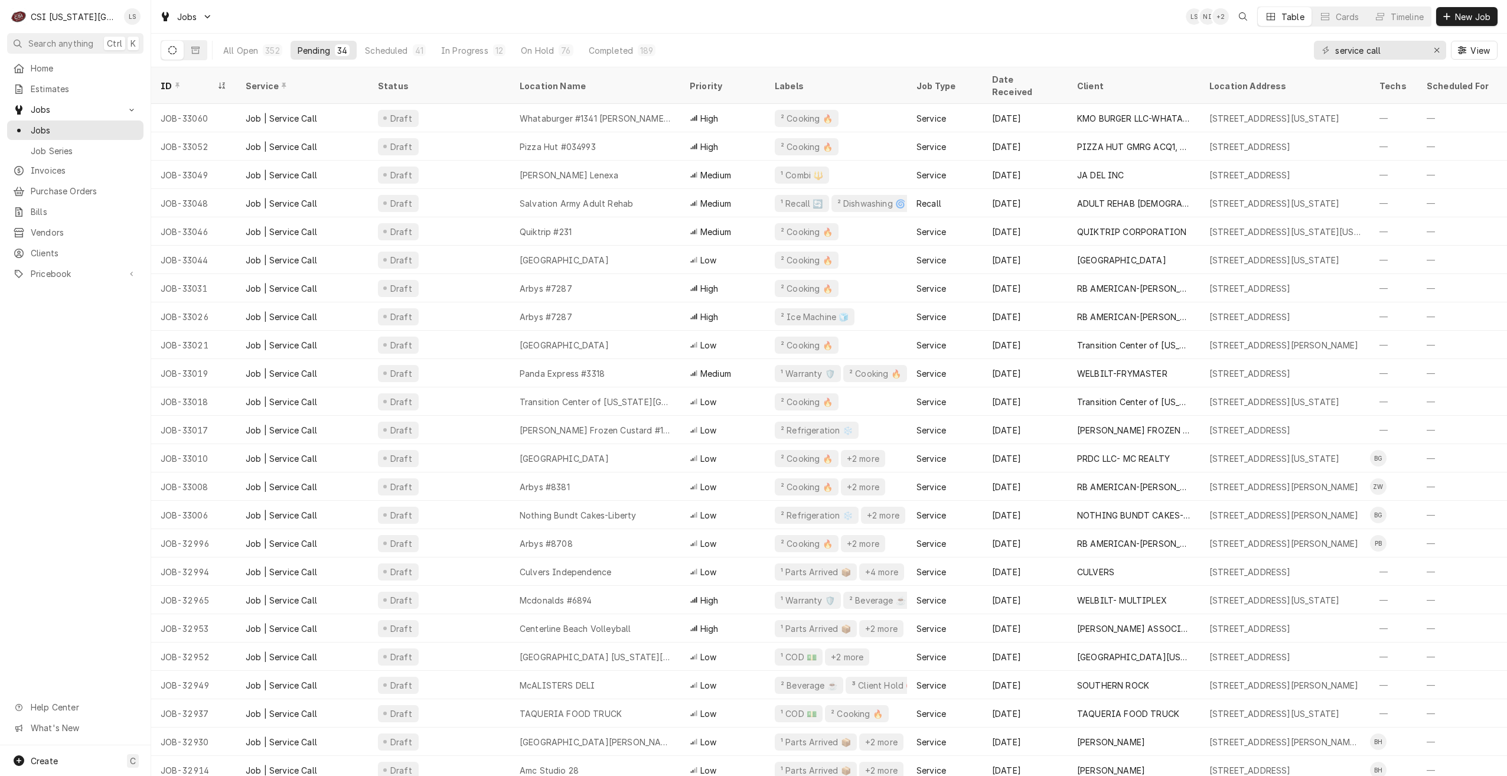
click at [582, 23] on div "Jobs LS NI + 2 Table Cards Timeline New Job" at bounding box center [829, 16] width 1356 height 33
click at [702, 11] on div "Jobs LS NI + 2 Table Cards Timeline New Job" at bounding box center [829, 16] width 1356 height 33
click at [676, 12] on div "Jobs LS NI + 3 Table Cards Timeline New Job" at bounding box center [829, 16] width 1356 height 33
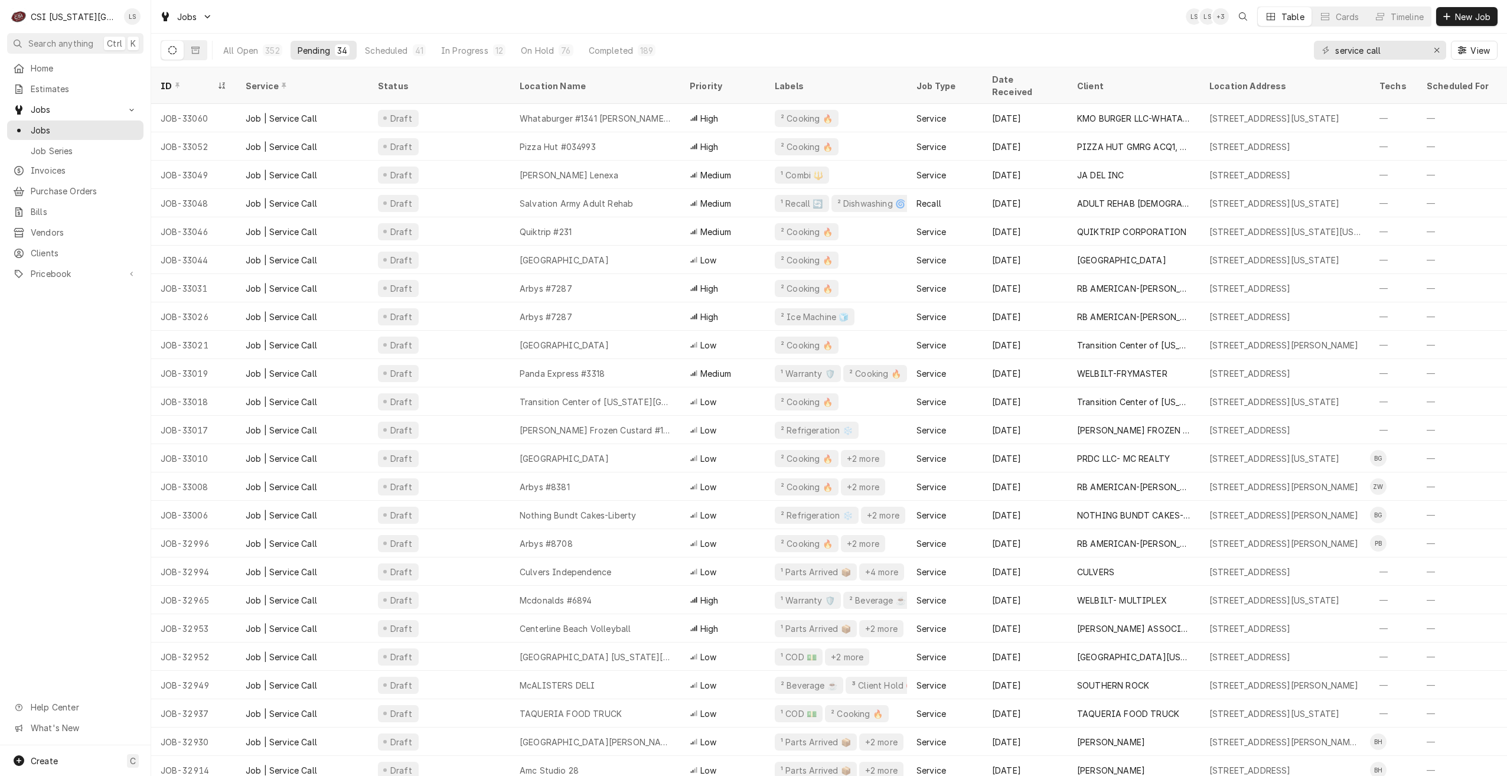
click at [676, 12] on div "Jobs LS LS + 3 Table Cards Timeline New Job" at bounding box center [829, 16] width 1356 height 33
click at [733, 10] on div "Jobs LS LS + 4 Table Cards Timeline New Job" at bounding box center [829, 16] width 1356 height 33
click at [469, 9] on div "Jobs LS NI + 4 Table Cards Timeline New Job" at bounding box center [829, 16] width 1356 height 33
click at [810, 7] on div "Jobs LS NI + 5 Table Cards Timeline New Job" at bounding box center [829, 16] width 1356 height 33
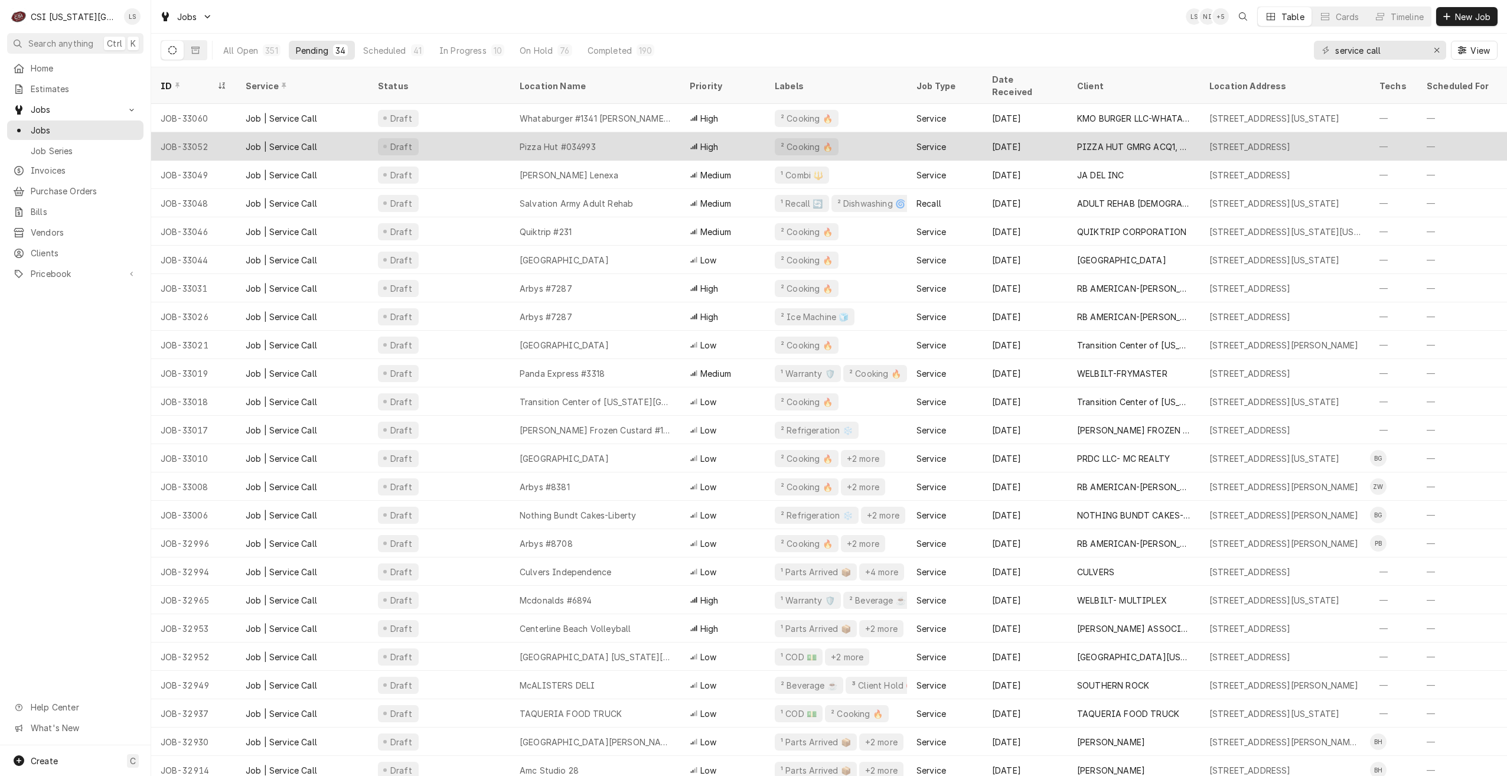
click at [719, 142] on div "High" at bounding box center [722, 146] width 85 height 28
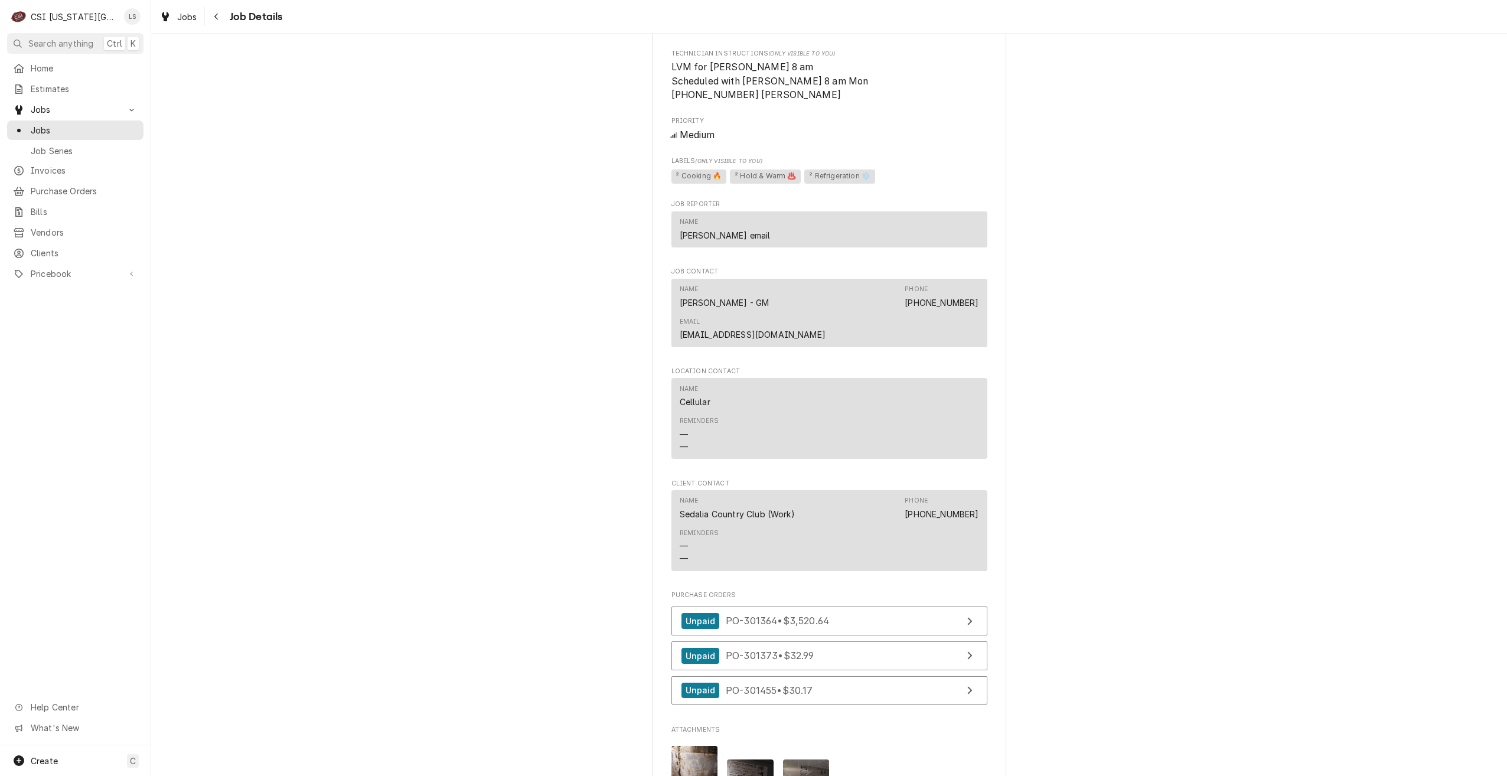
scroll to position [1299, 0]
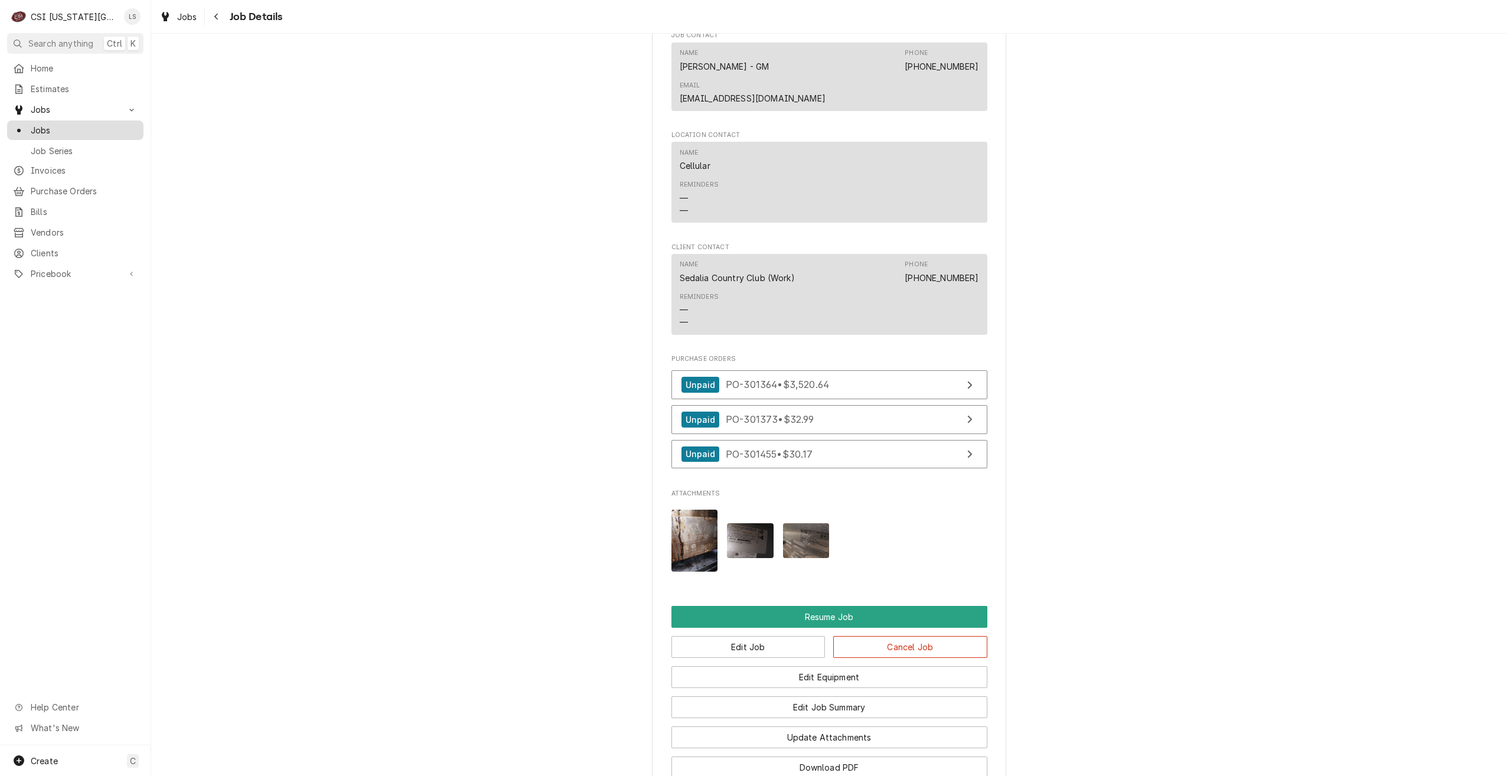
click at [118, 133] on link "Jobs" at bounding box center [75, 129] width 136 height 19
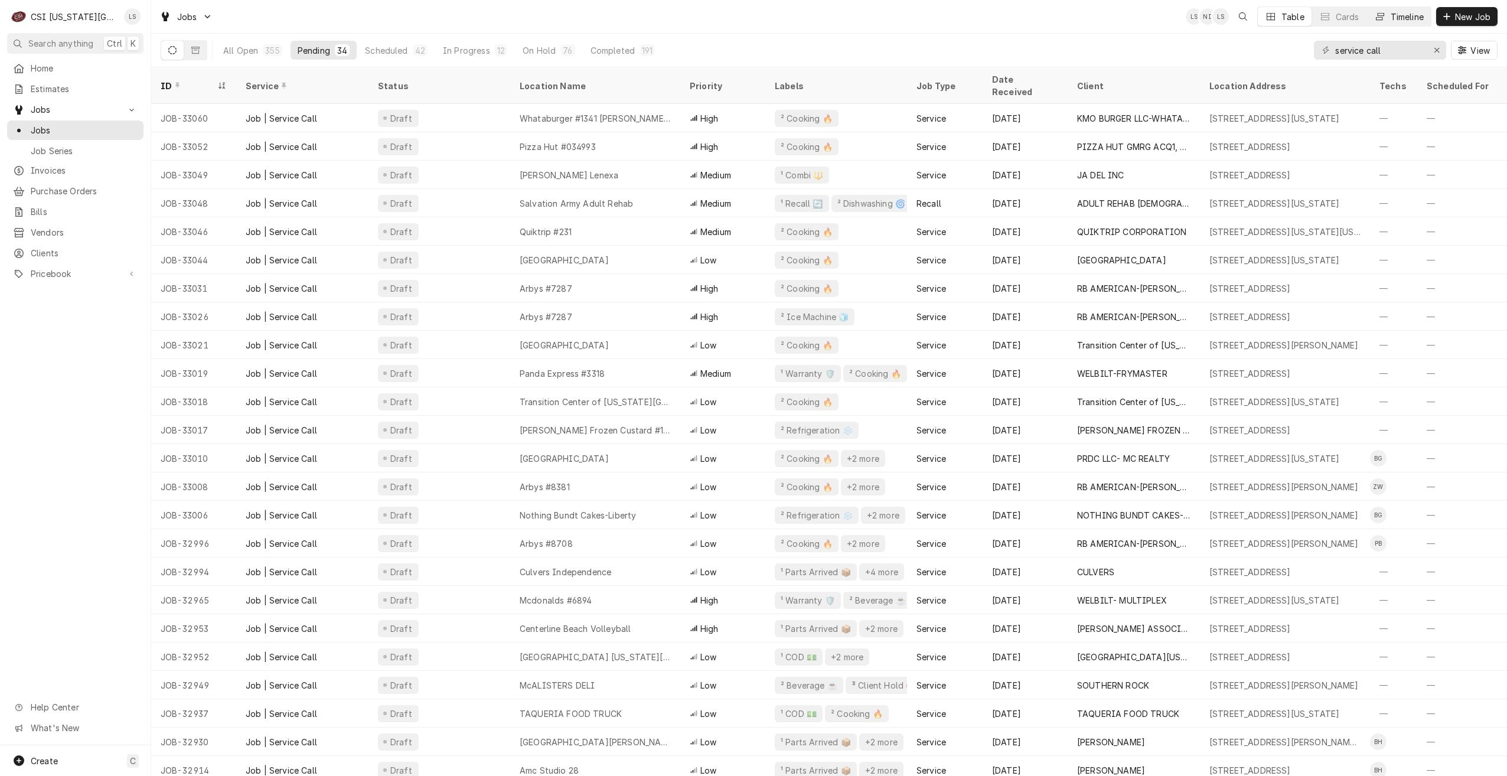
click at [1395, 22] on button "Timeline" at bounding box center [1399, 16] width 64 height 19
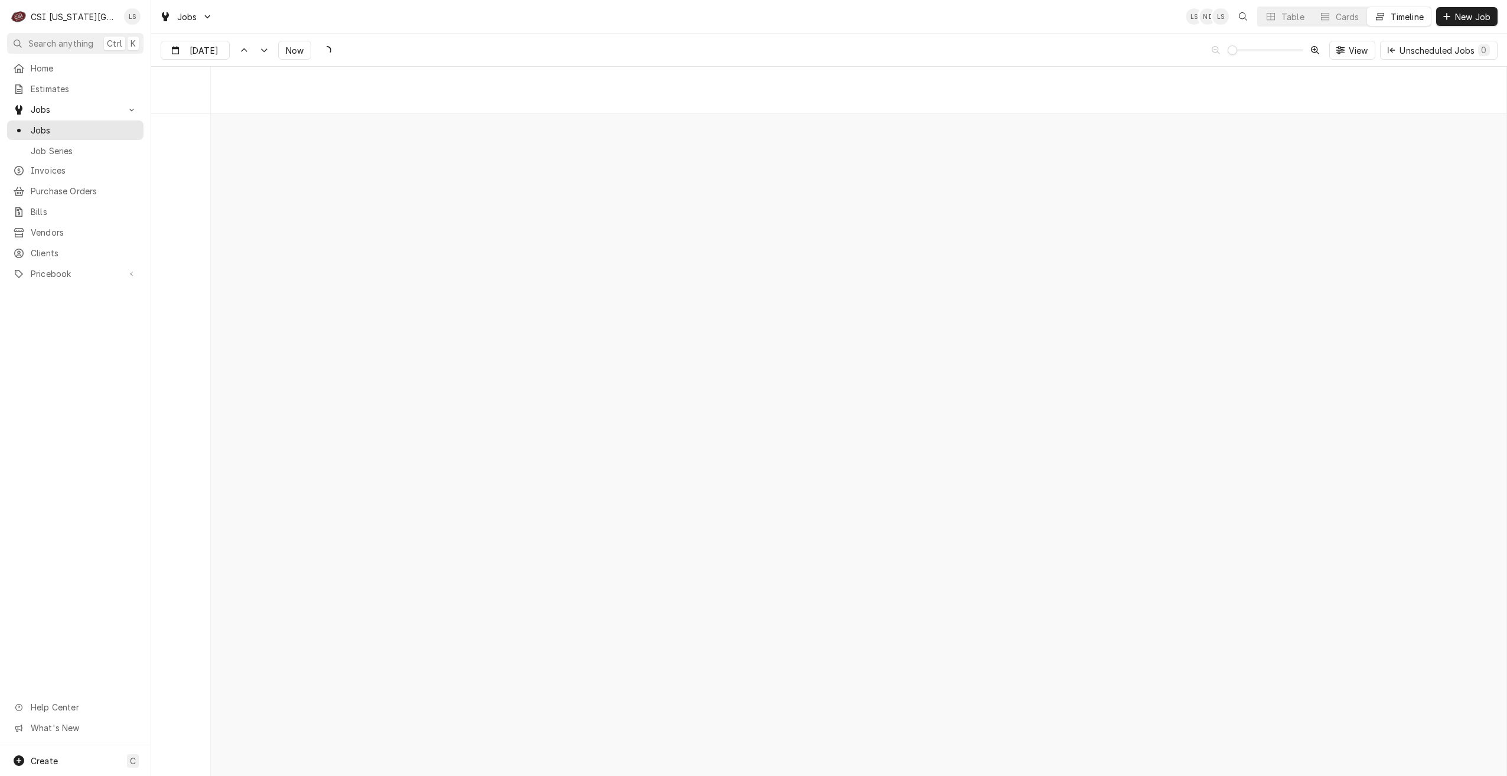
scroll to position [13571, 0]
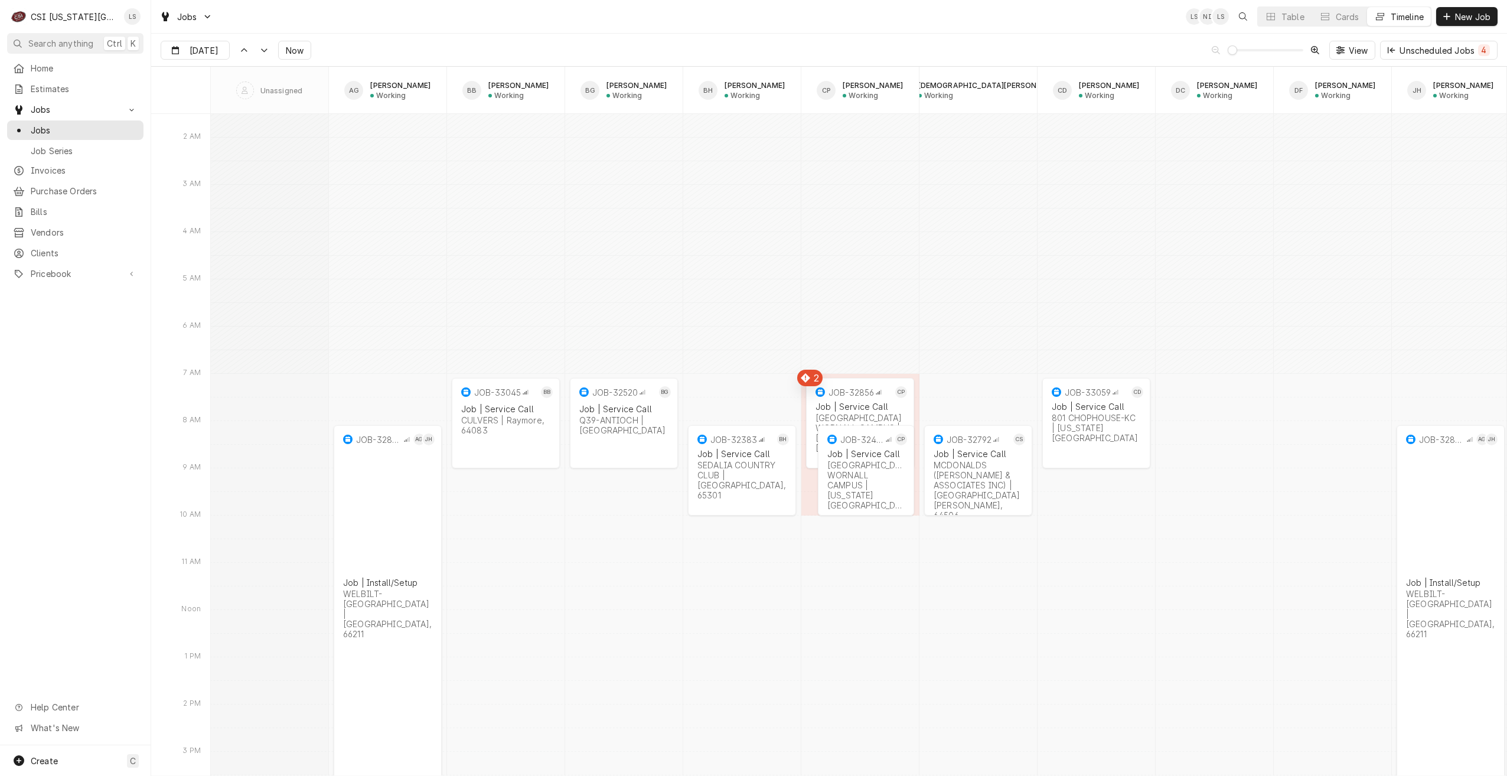
click at [715, 21] on div "Jobs LS NI LS Table Cards Timeline New Job" at bounding box center [829, 16] width 1356 height 33
click at [305, 55] on span "Now" at bounding box center [294, 50] width 22 height 12
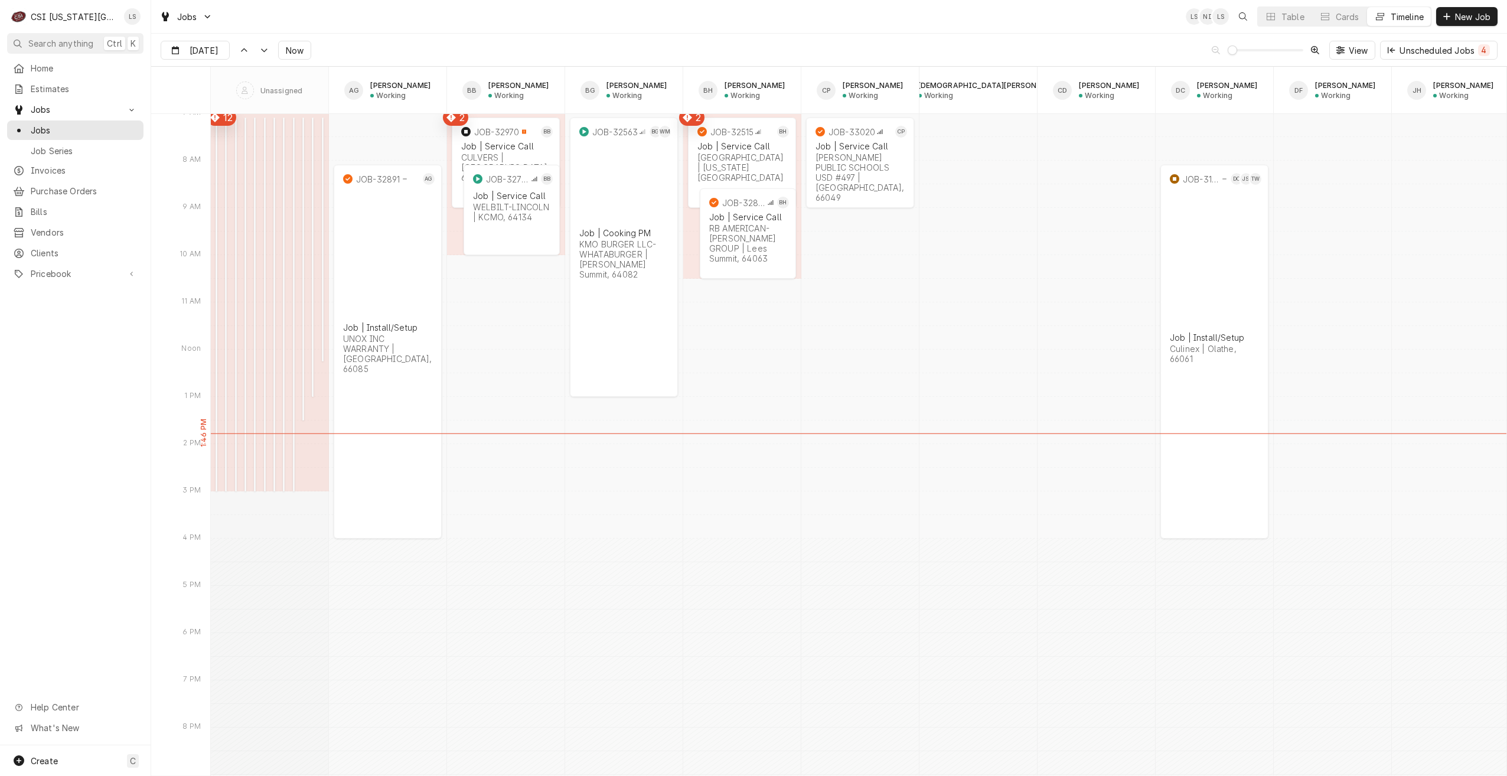
scroll to position [12579, 0]
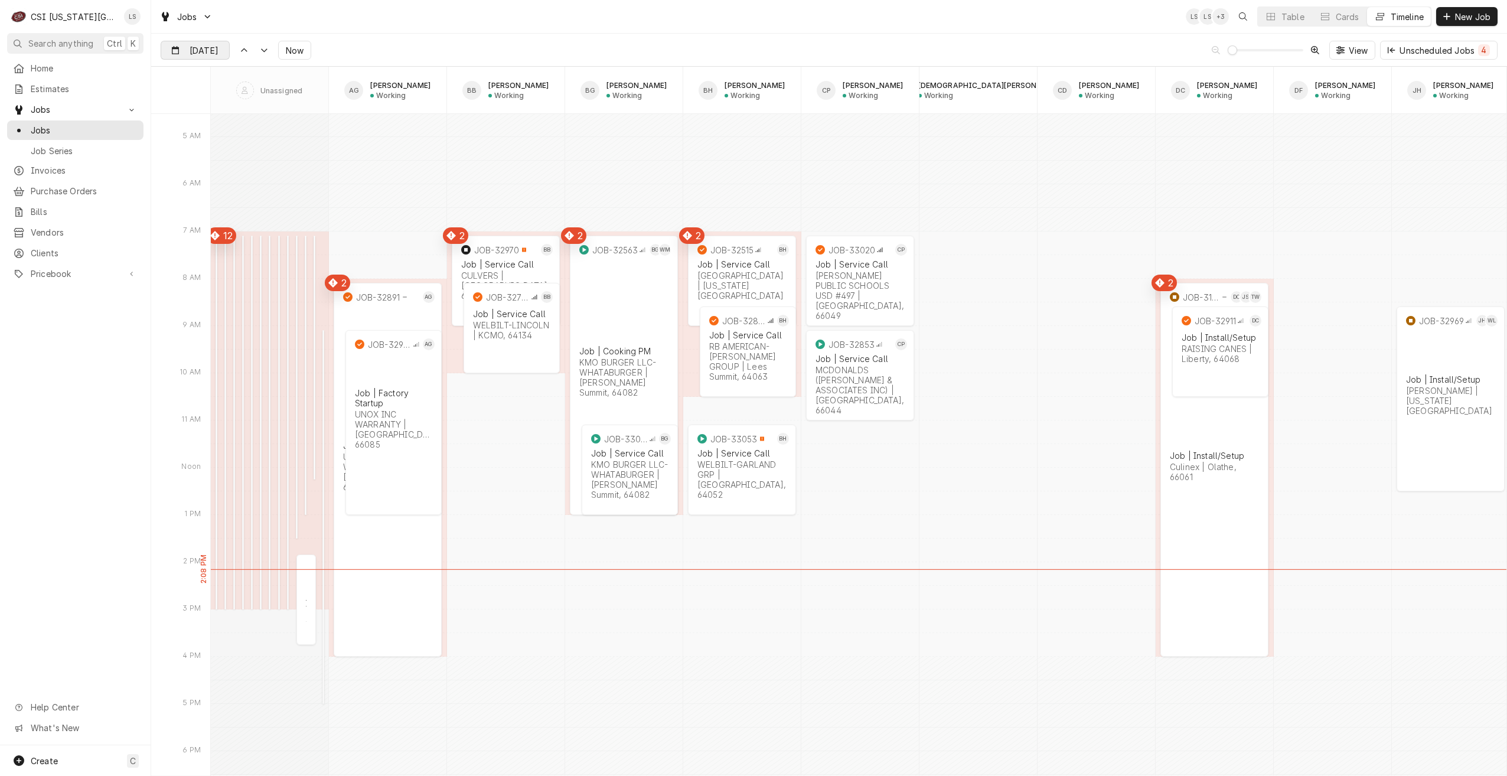
click at [204, 47] on input "Sep 29" at bounding box center [186, 52] width 51 height 23
click at [210, 211] on div "30" at bounding box center [214, 213] width 17 height 17
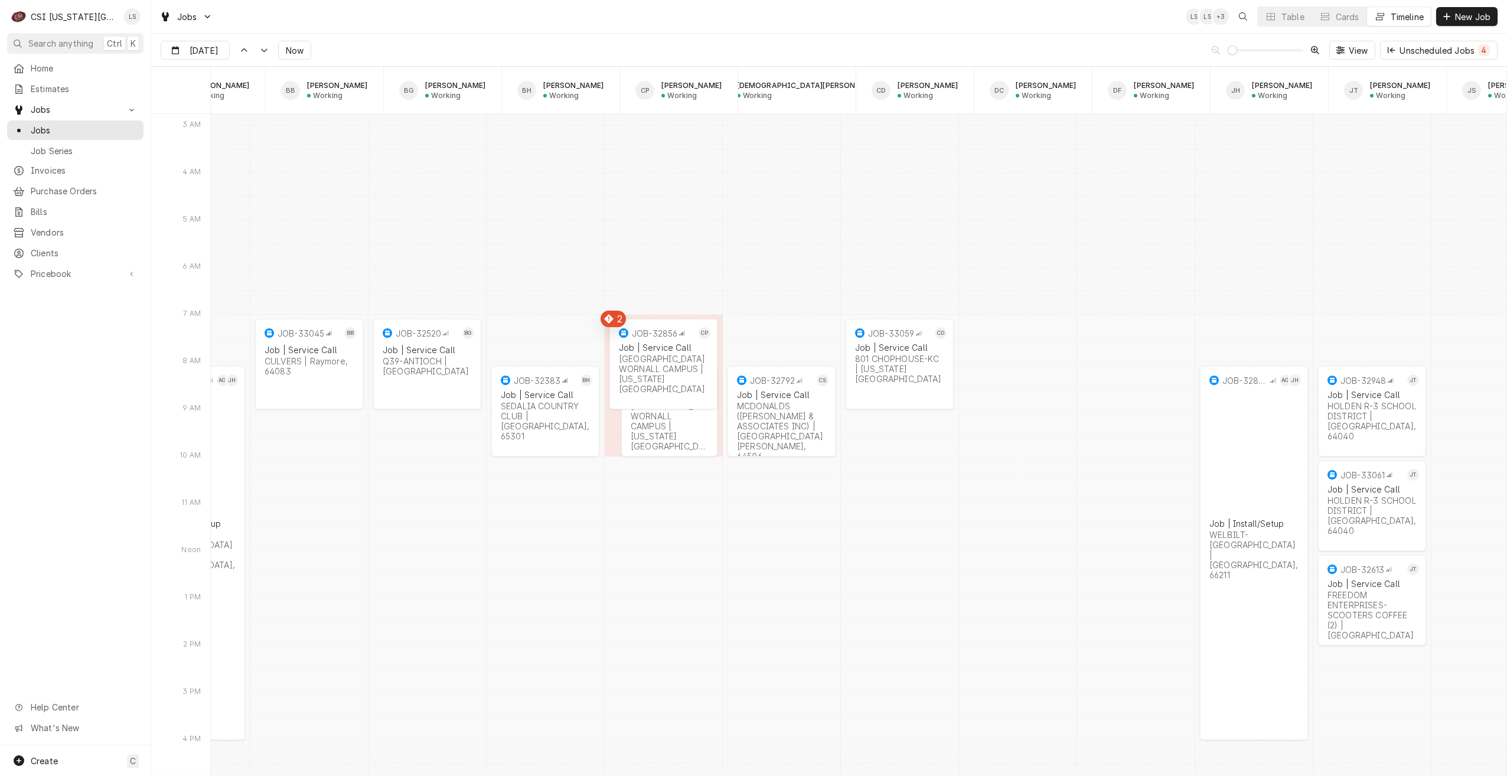
scroll to position [0, 0]
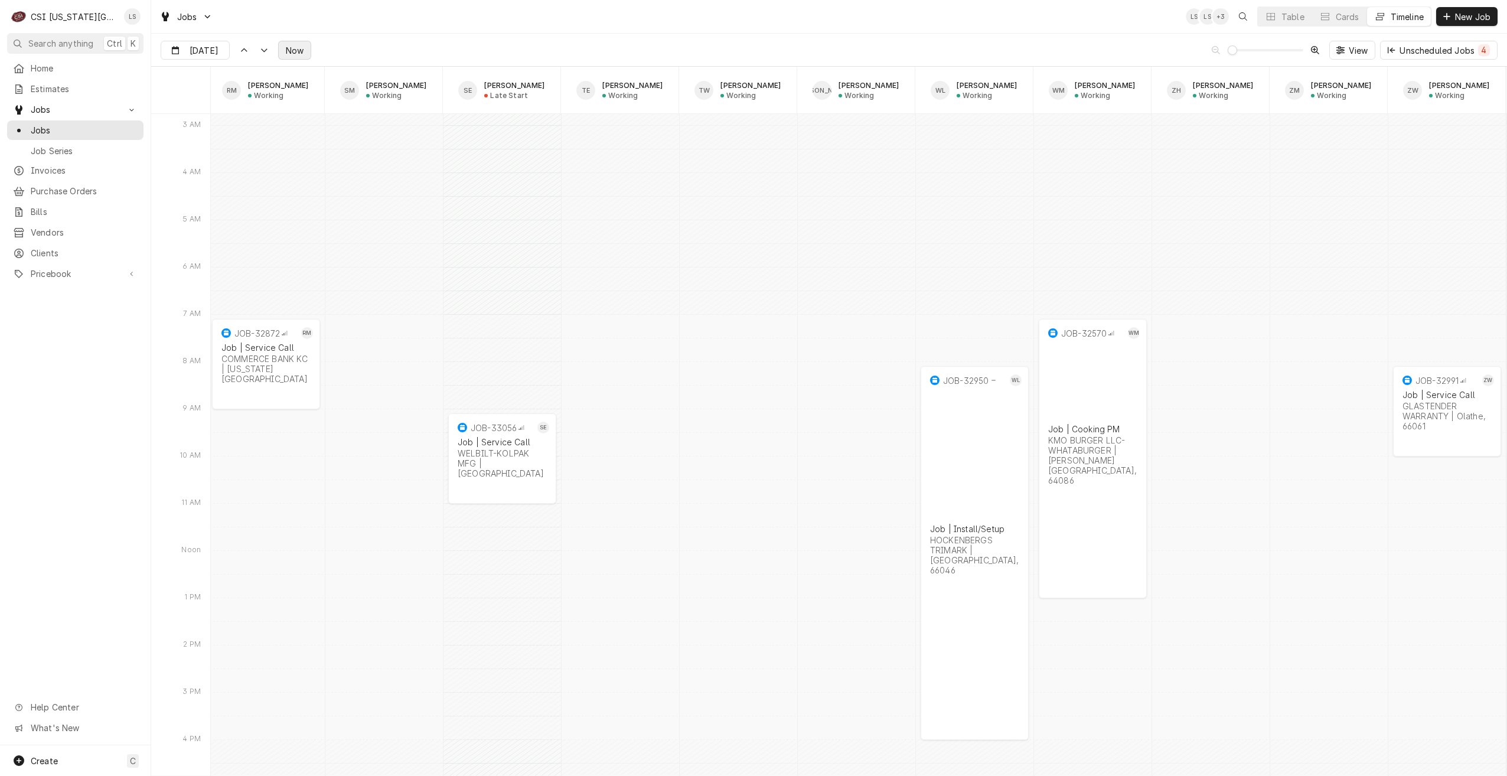
click at [289, 51] on span "Now" at bounding box center [294, 50] width 22 height 12
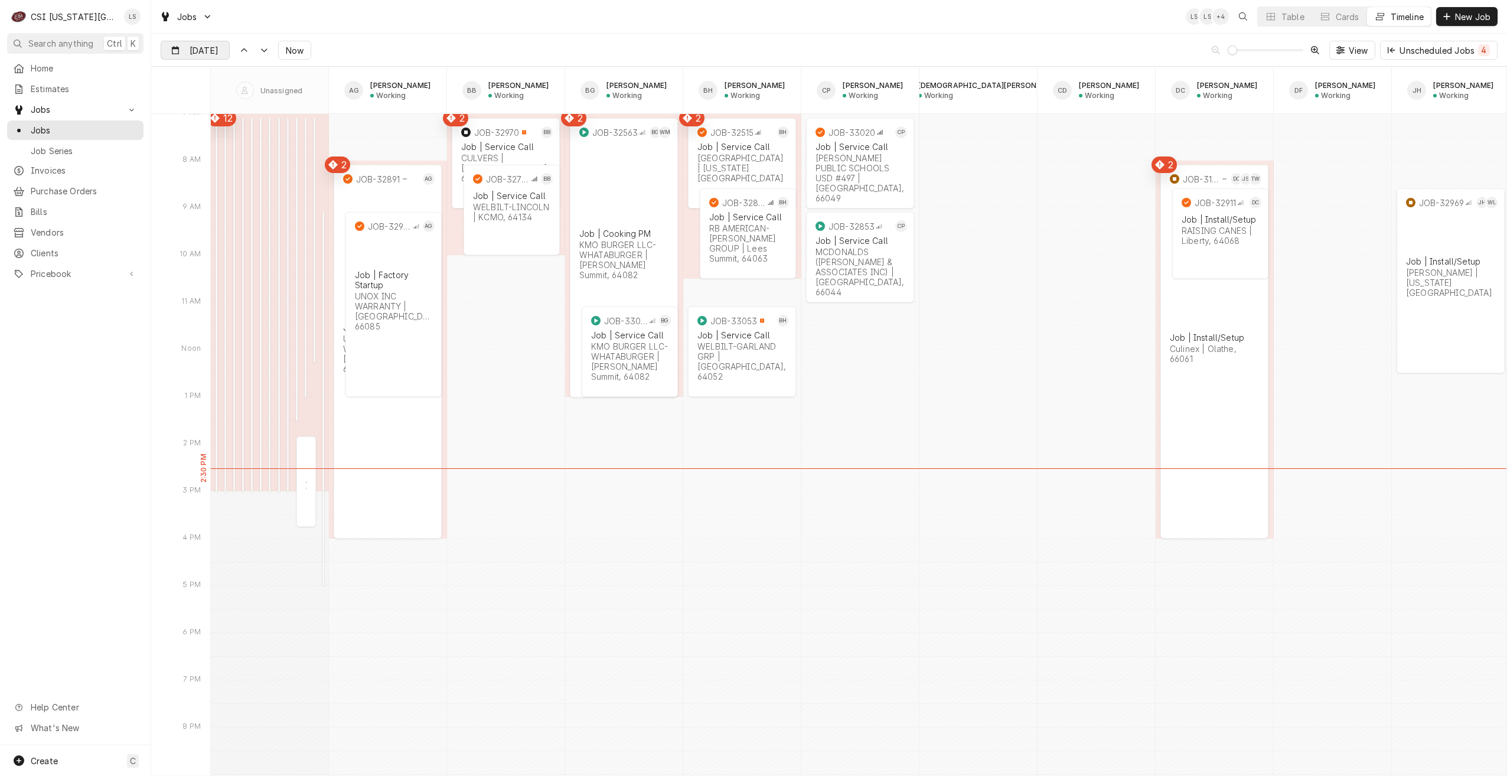
click at [211, 50] on input "[DATE]" at bounding box center [186, 52] width 51 height 23
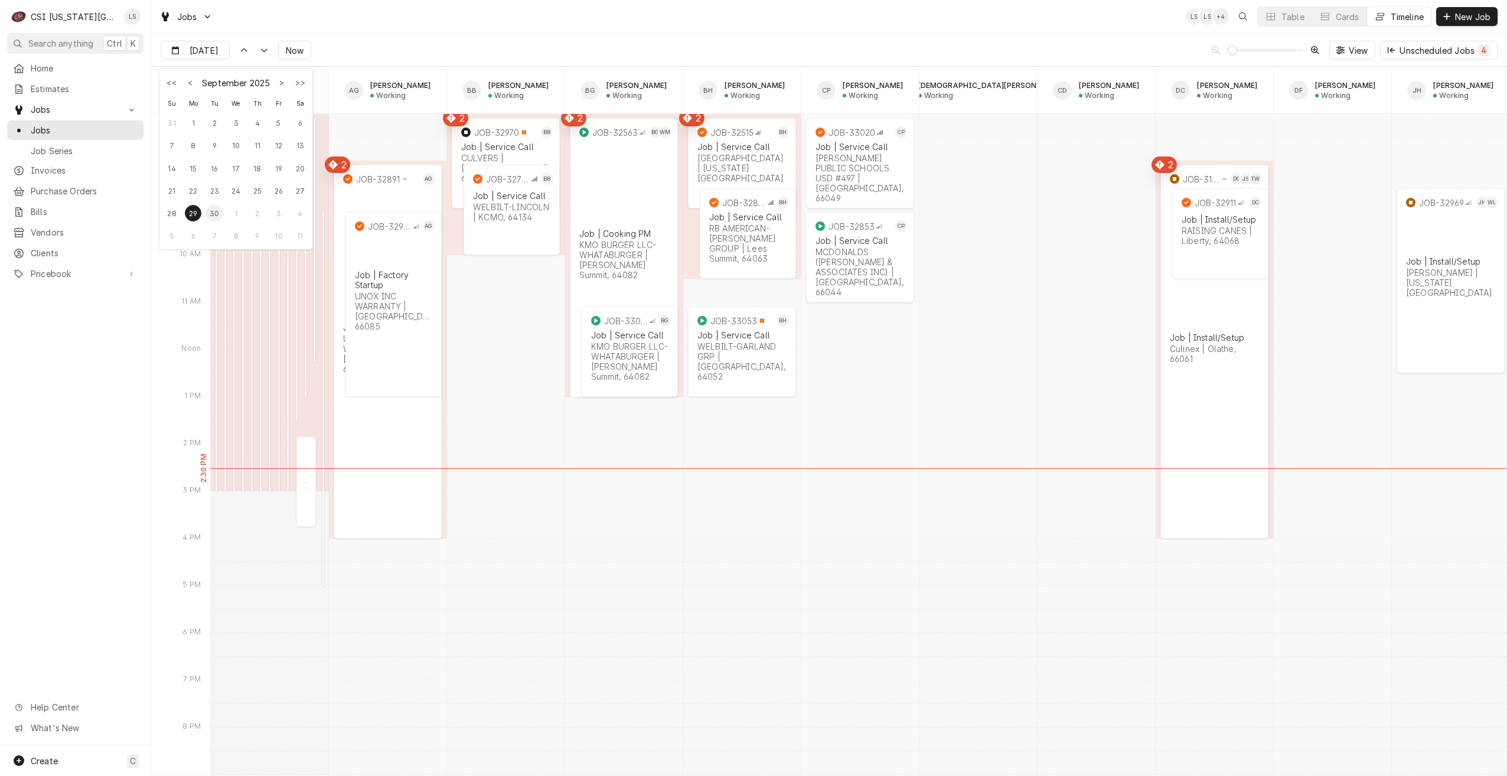
click at [219, 210] on div "30" at bounding box center [214, 213] width 17 height 17
type input "[DATE]"
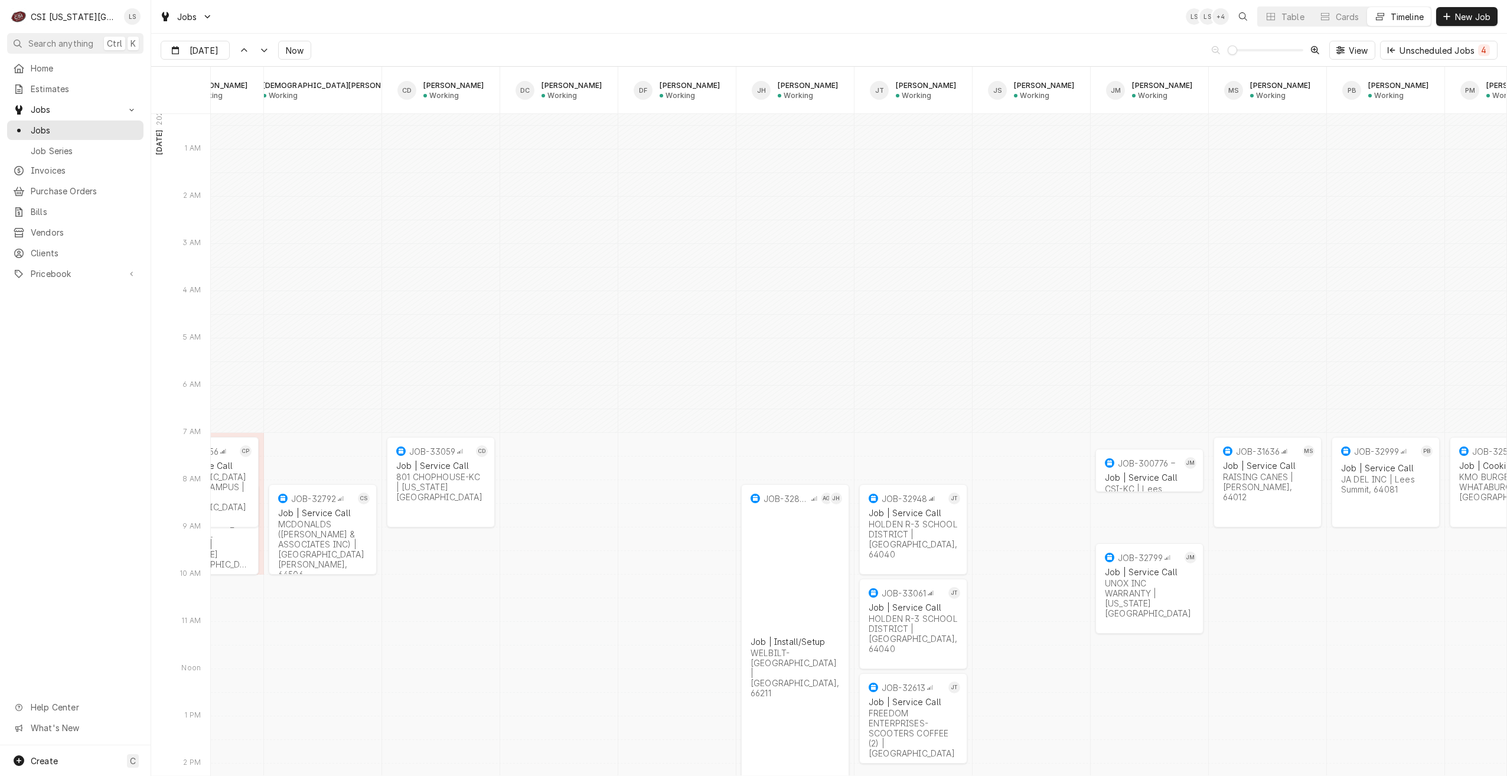
scroll to position [0, 739]
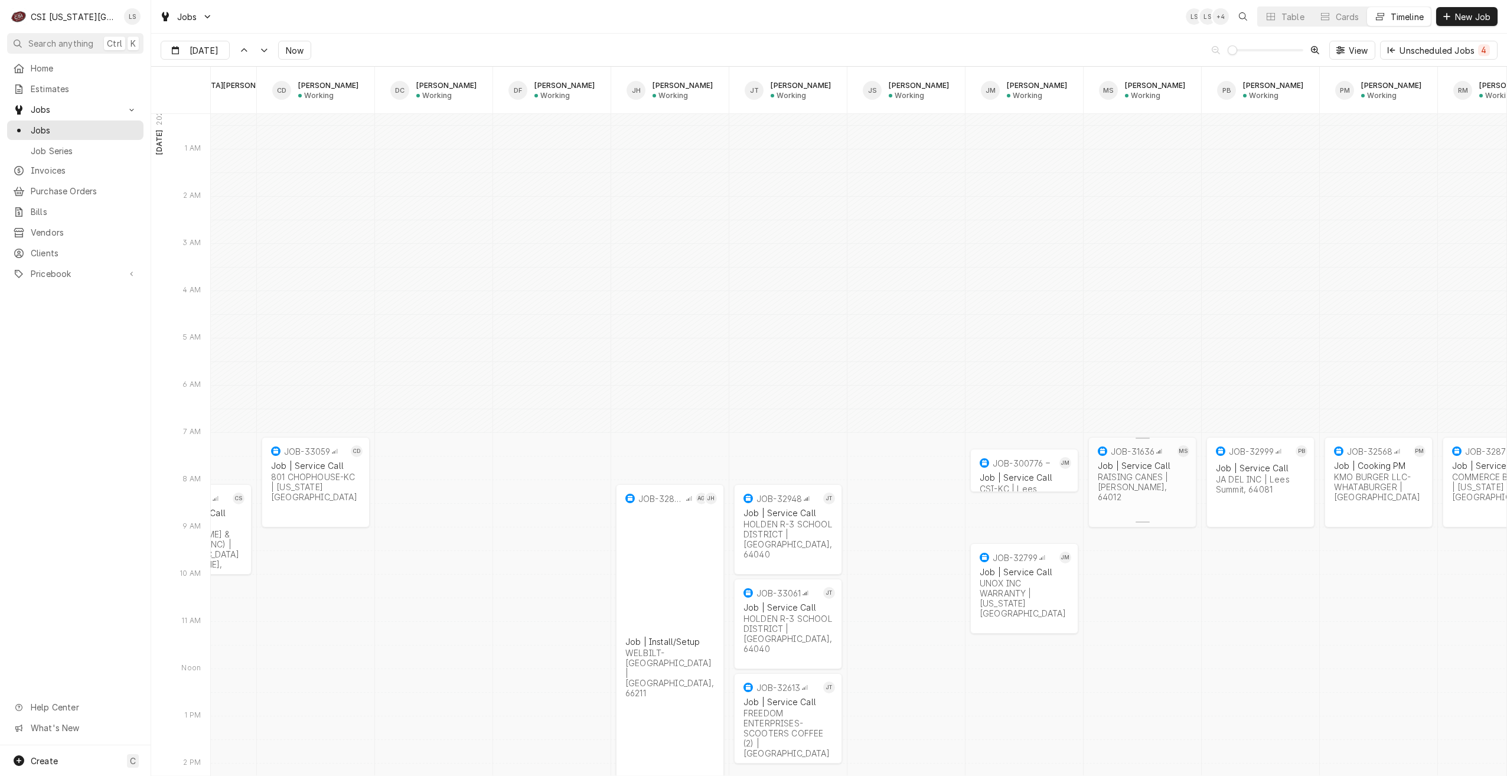
click at [1147, 511] on div "2h" at bounding box center [1142, 517] width 94 height 12
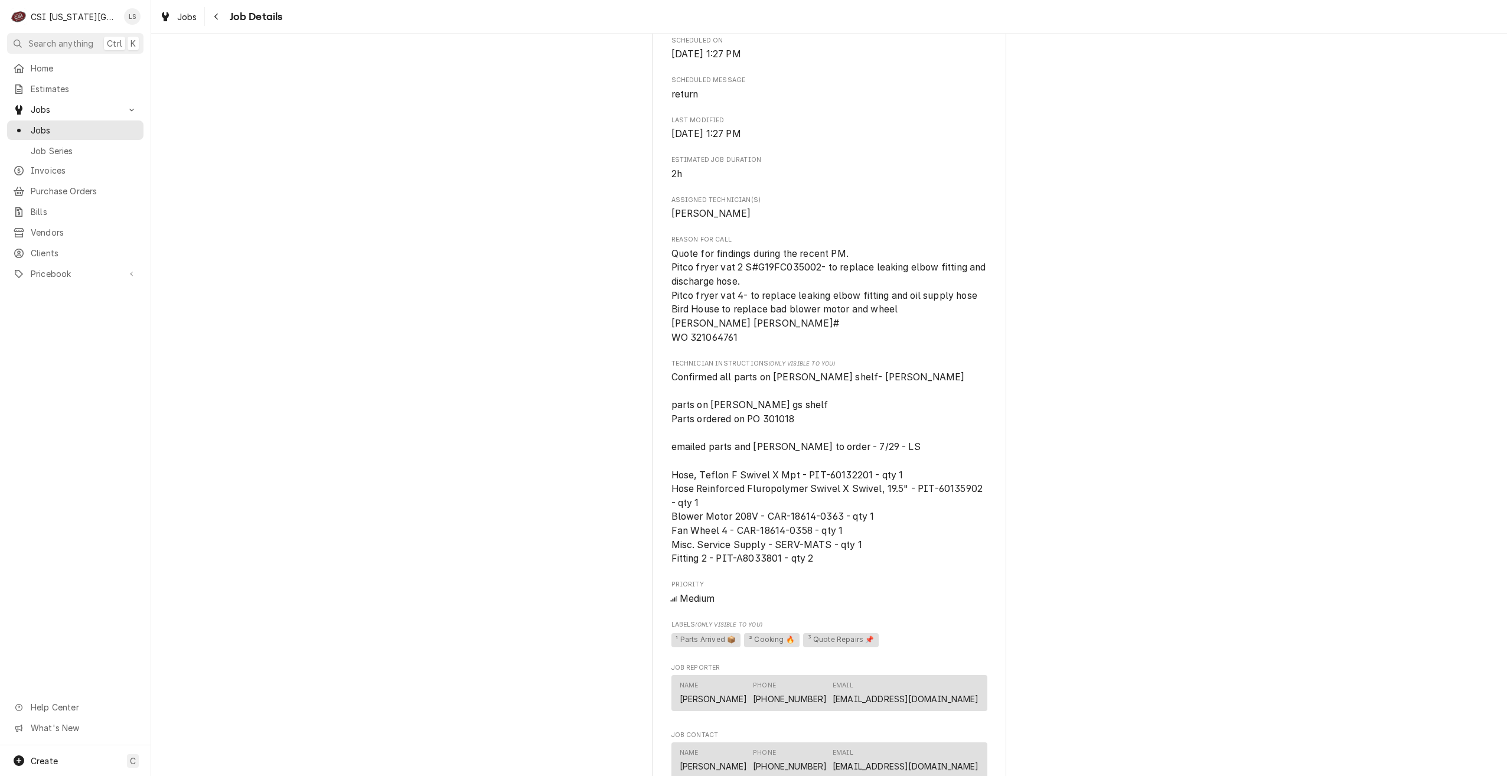
scroll to position [1417, 0]
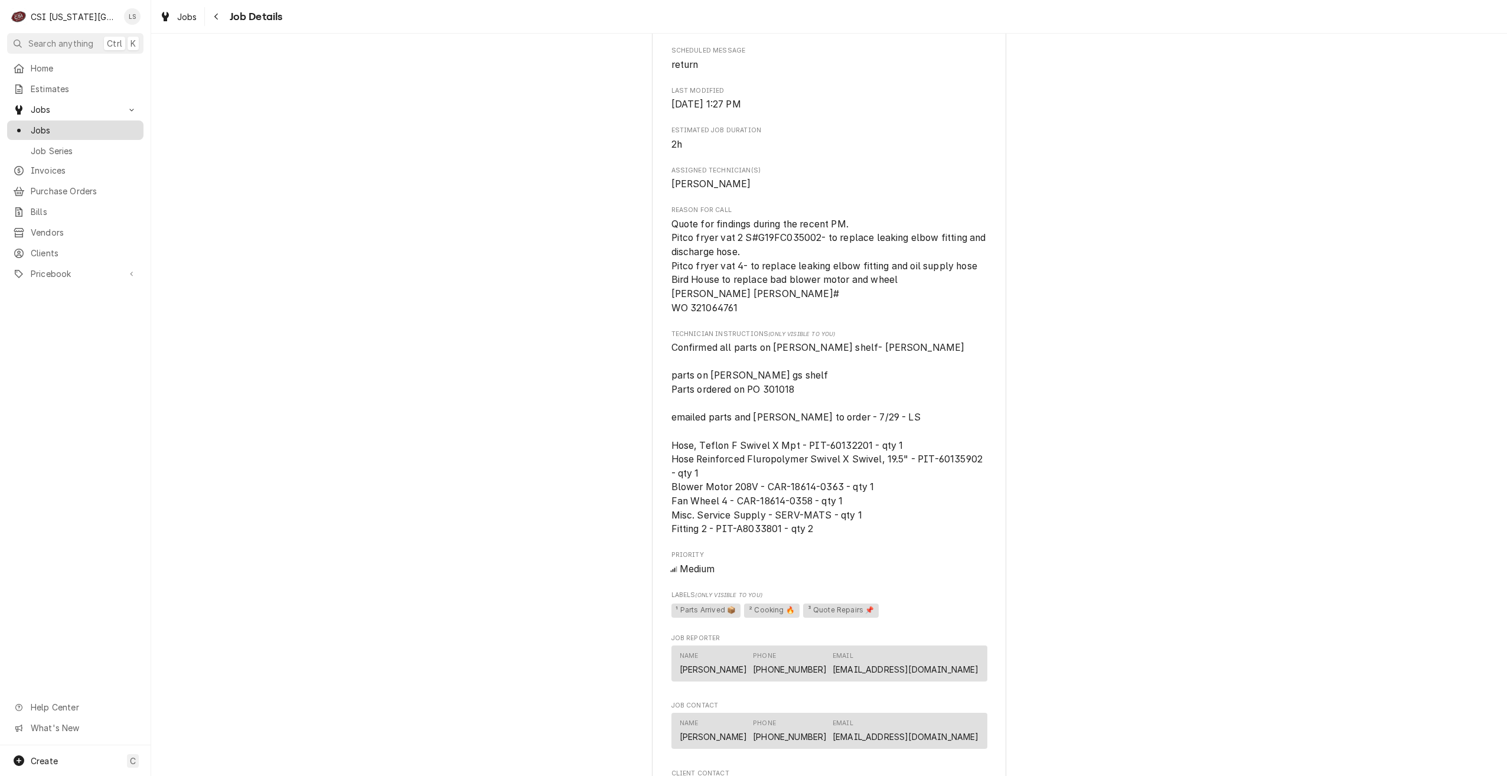
click at [120, 126] on span "Jobs" at bounding box center [84, 130] width 107 height 12
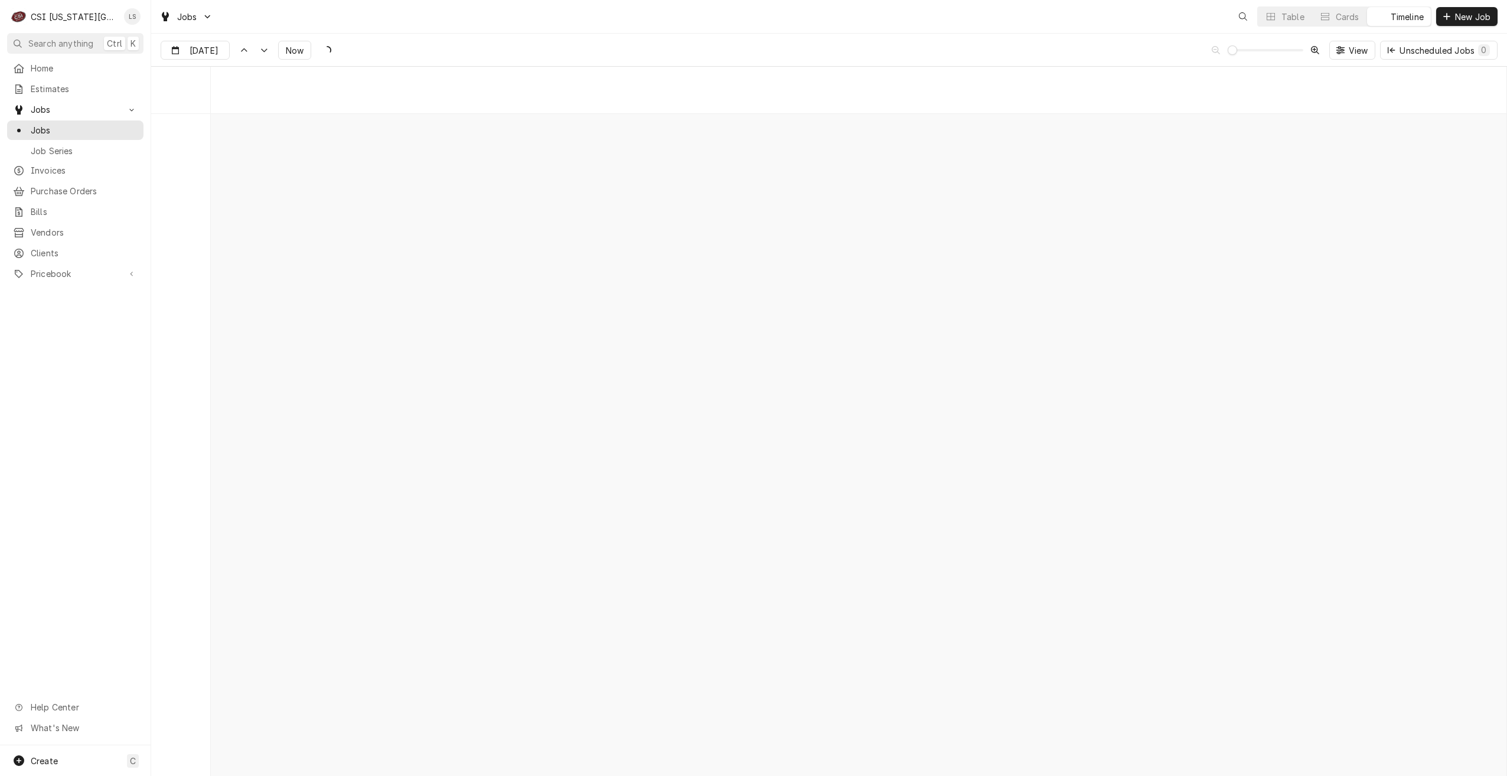
scroll to position [13571, 0]
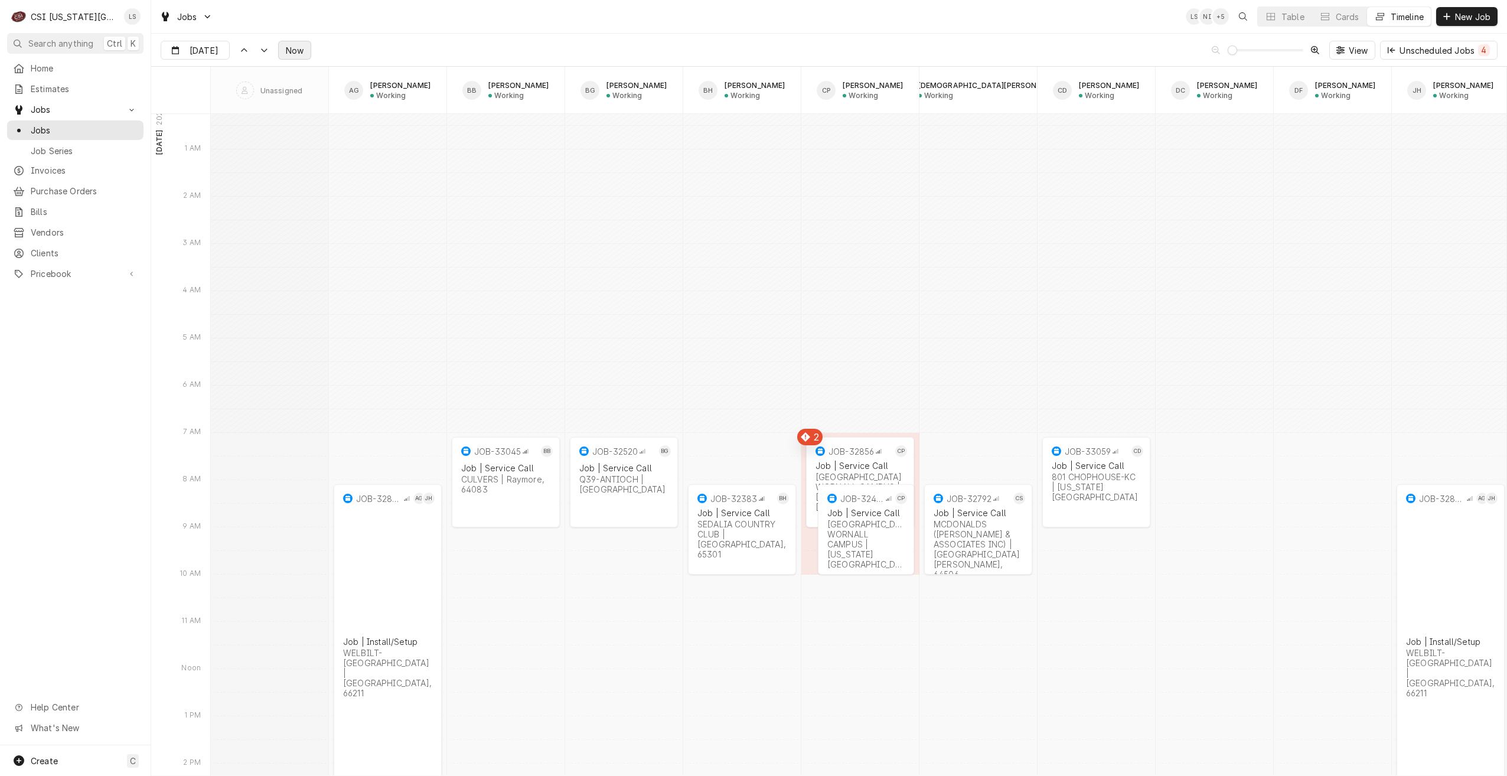
click at [291, 57] on button "Now" at bounding box center [294, 50] width 33 height 19
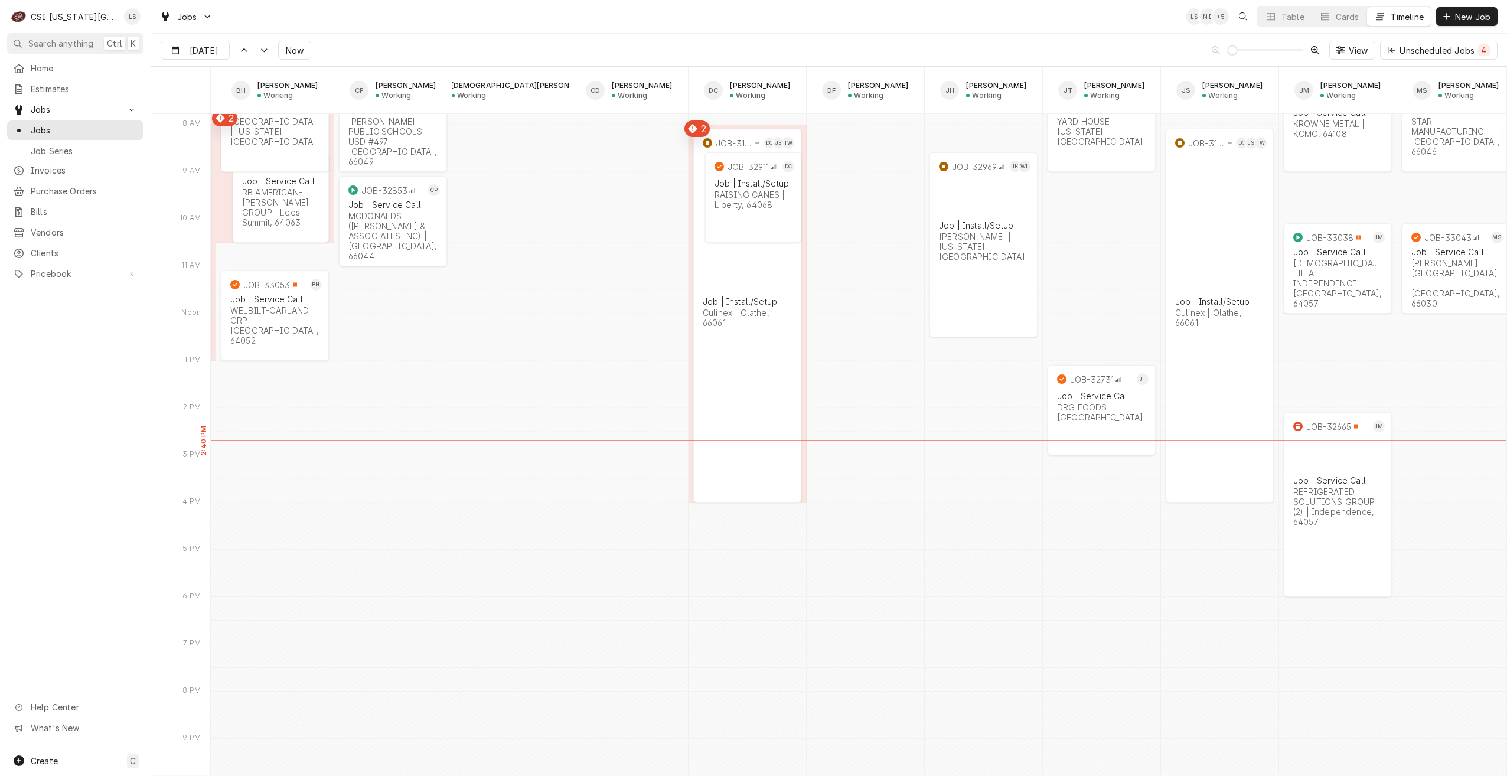
scroll to position [0, 0]
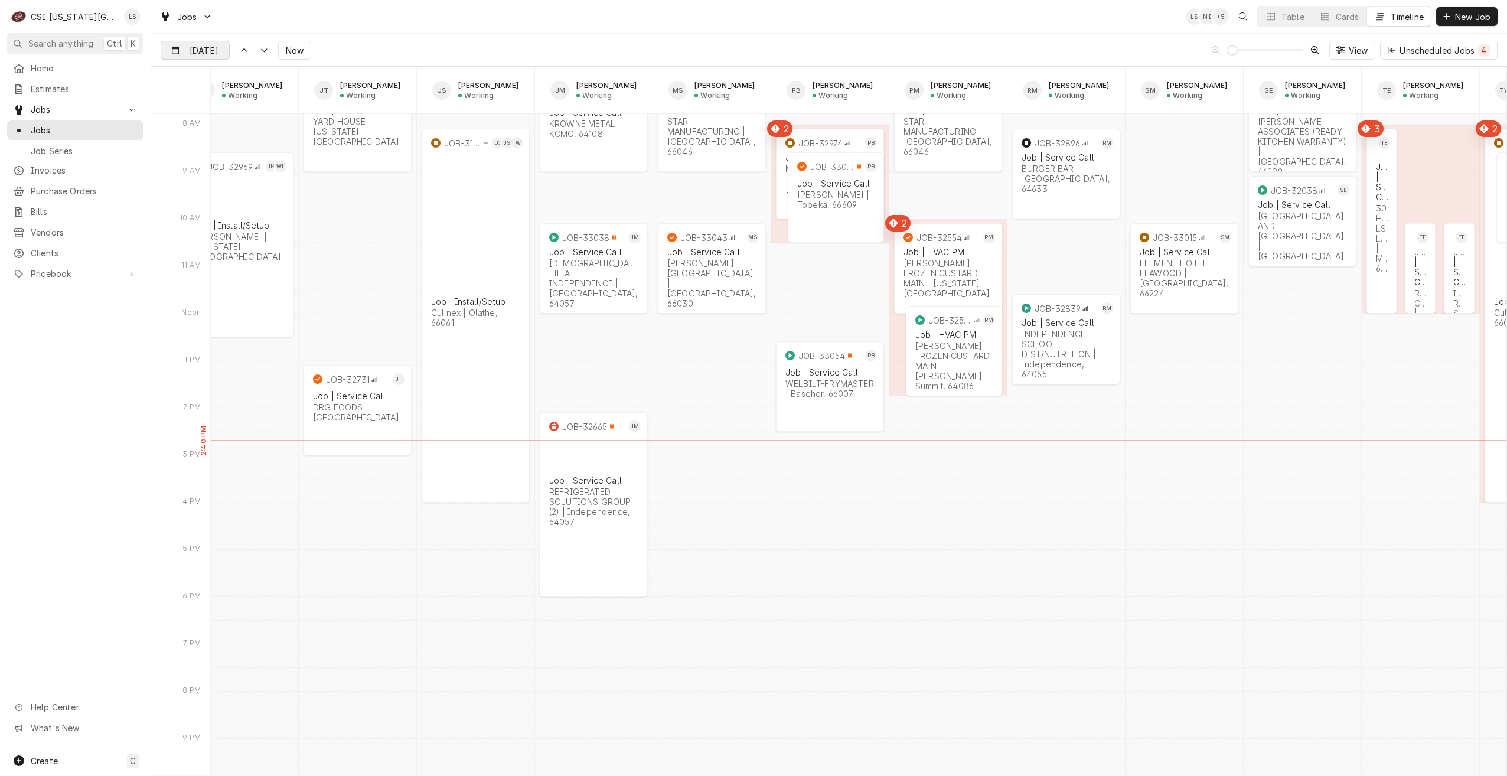
click at [208, 48] on input "Sep 29" at bounding box center [186, 52] width 51 height 23
click at [215, 209] on div "30" at bounding box center [214, 213] width 17 height 17
type input "Sep 30"
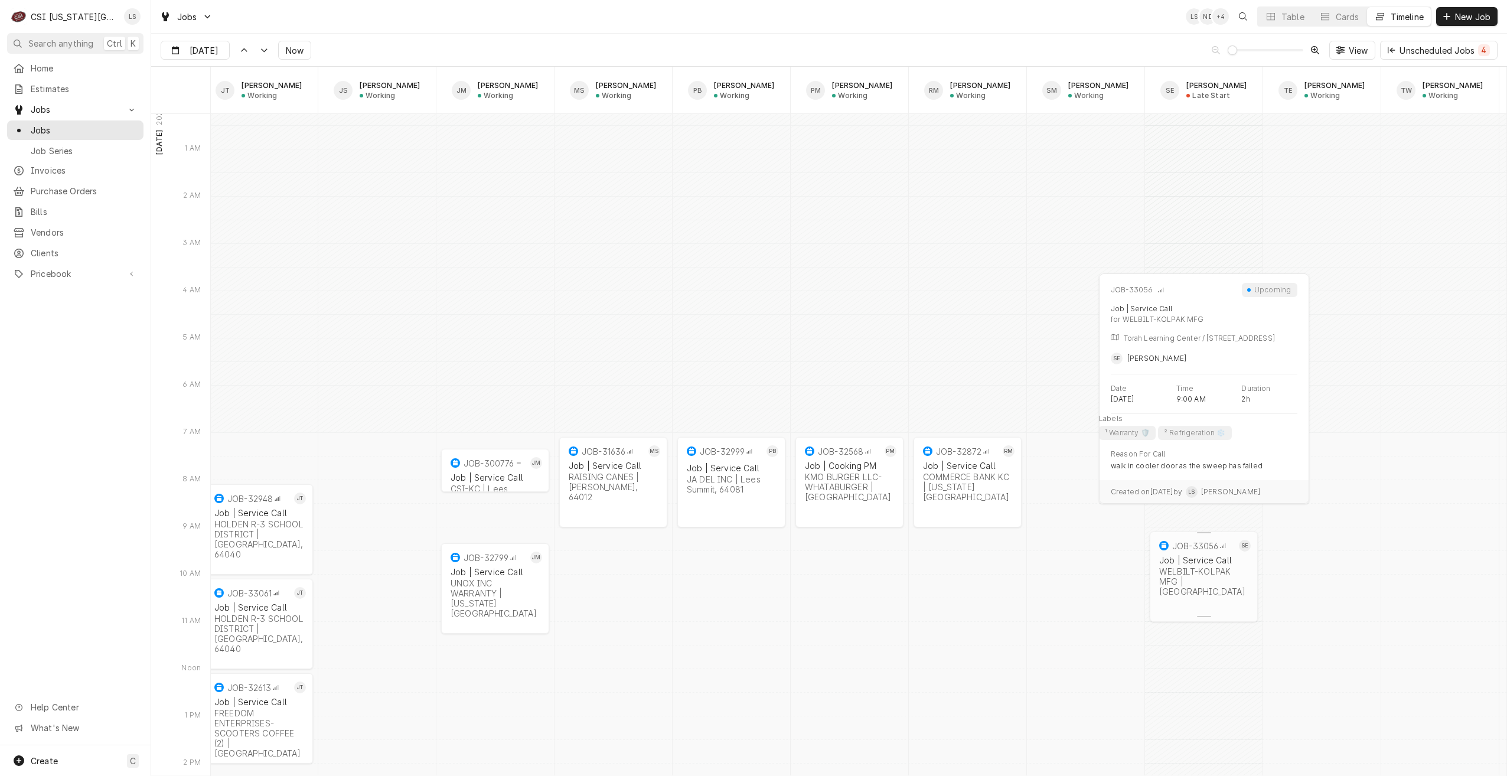
click at [1195, 580] on div "WELBILT-KOLPAK MFG | Overland Park, 66212" at bounding box center [1203, 581] width 89 height 30
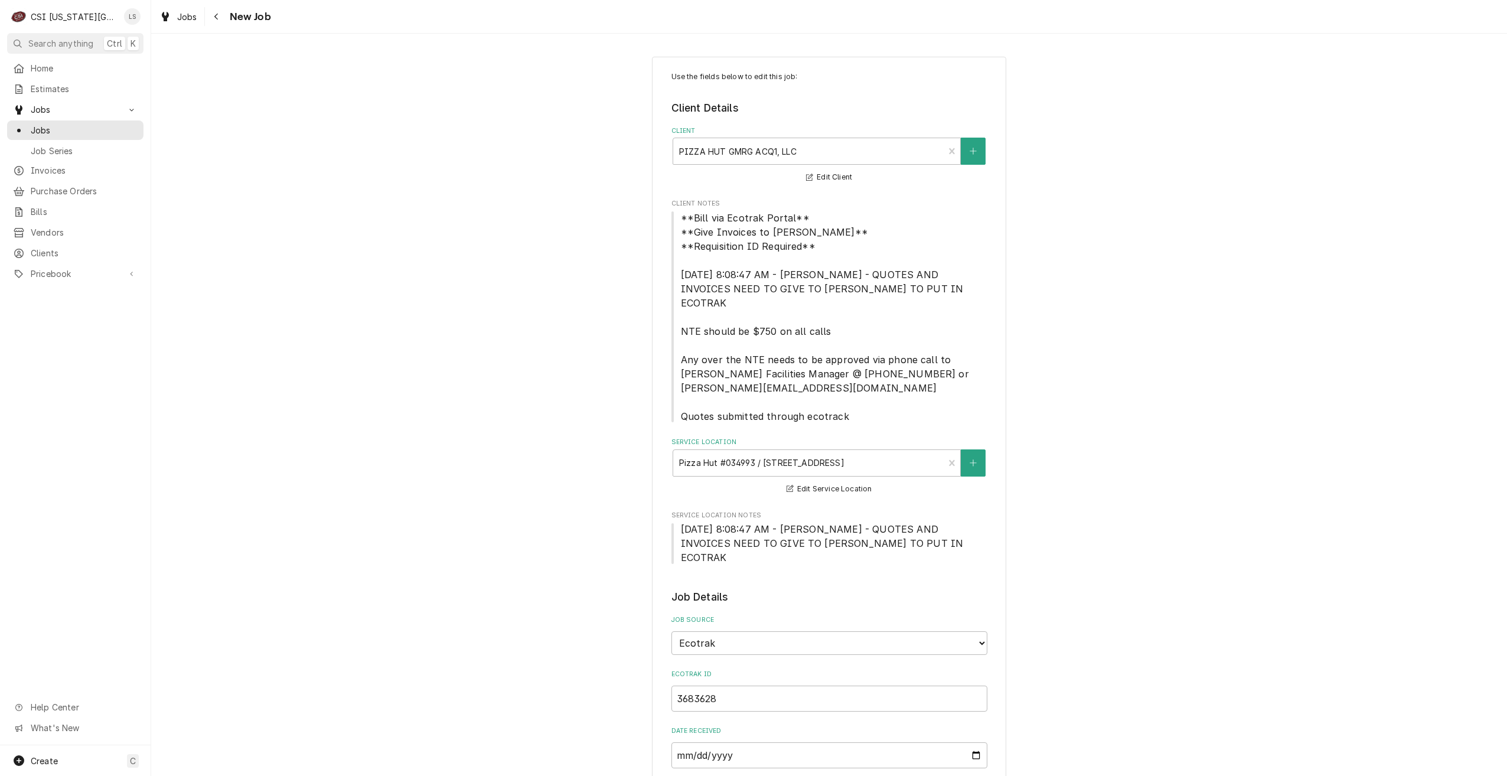
type textarea "x"
click at [132, 129] on span "Jobs" at bounding box center [84, 130] width 107 height 12
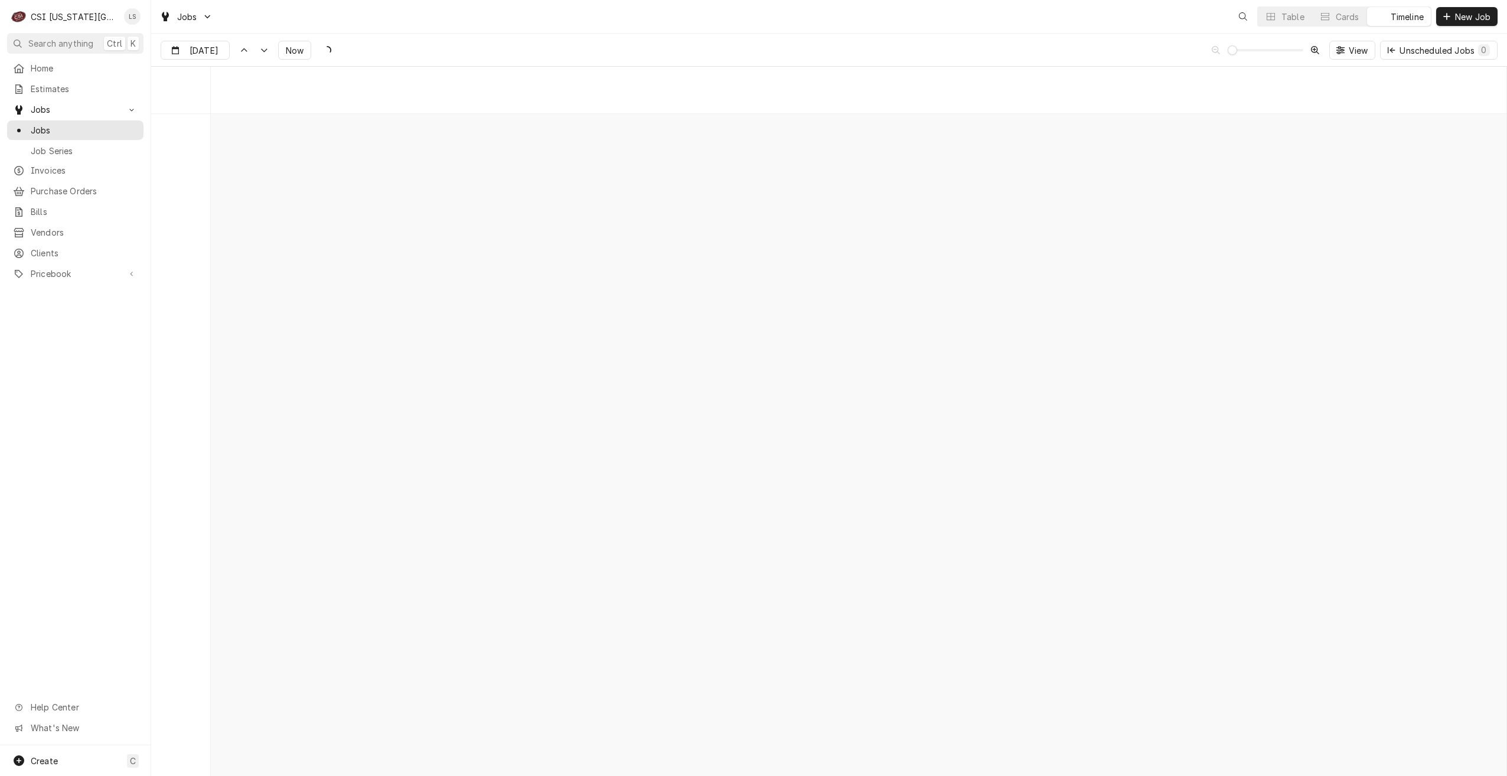
scroll to position [13559, 0]
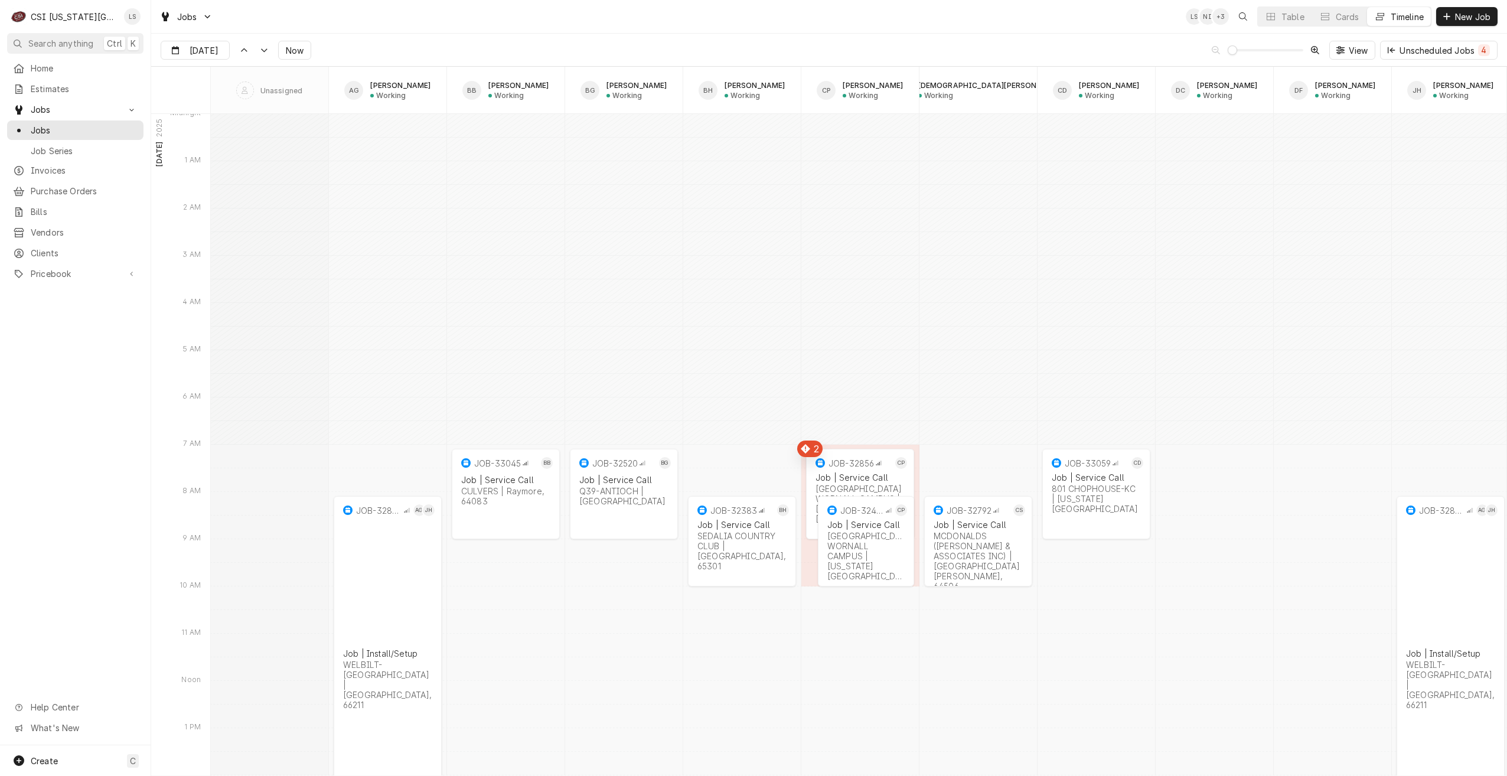
type input "[DATE]"
click at [1302, 21] on div "Table" at bounding box center [1293, 17] width 23 height 12
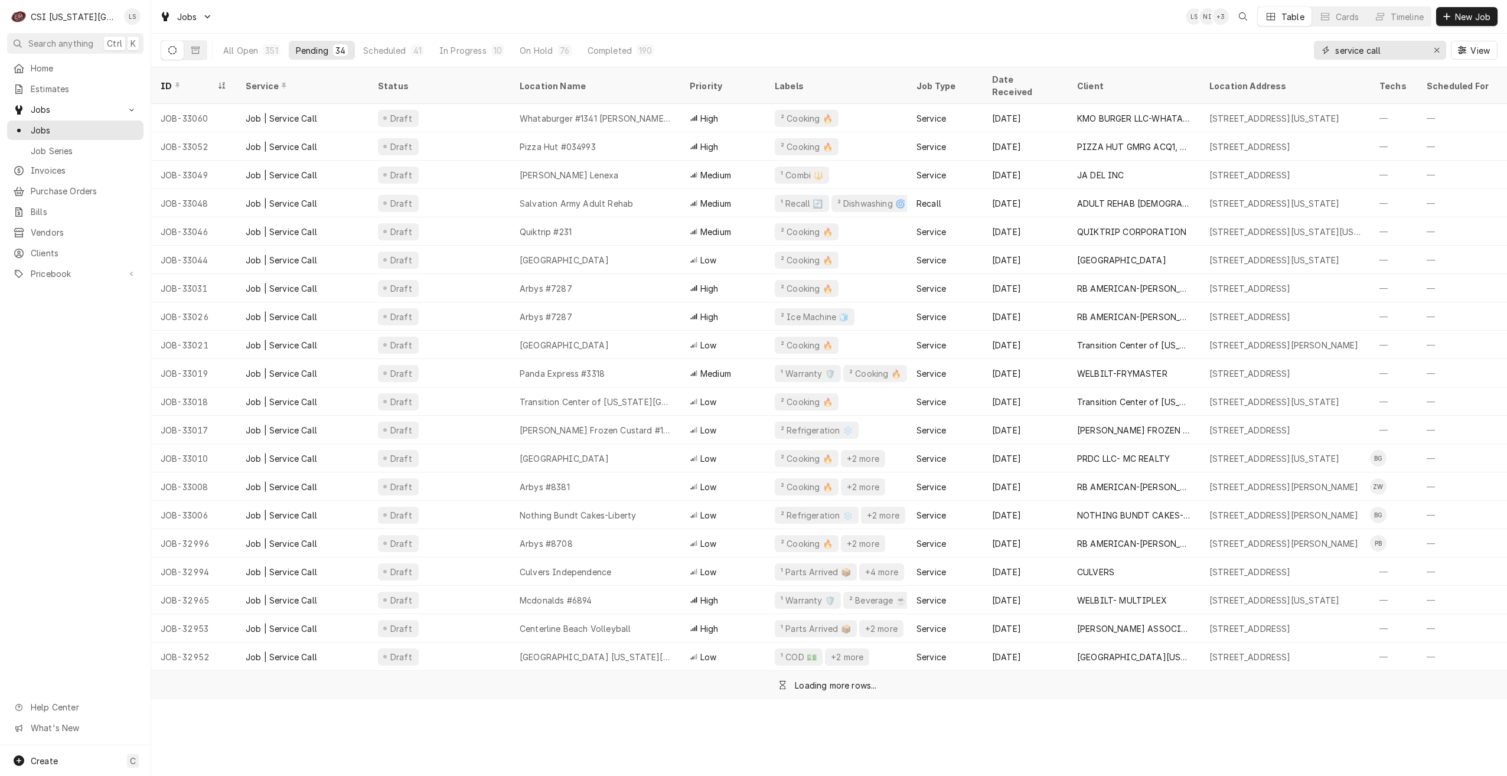
drag, startPoint x: 1390, startPoint y: 45, endPoint x: 1306, endPoint y: 44, distance: 84.5
click at [1306, 44] on div "All Open 351 Pending 34 Scheduled 41 In Progress 10 On Hold 76 Completed 190 se…" at bounding box center [829, 50] width 1337 height 33
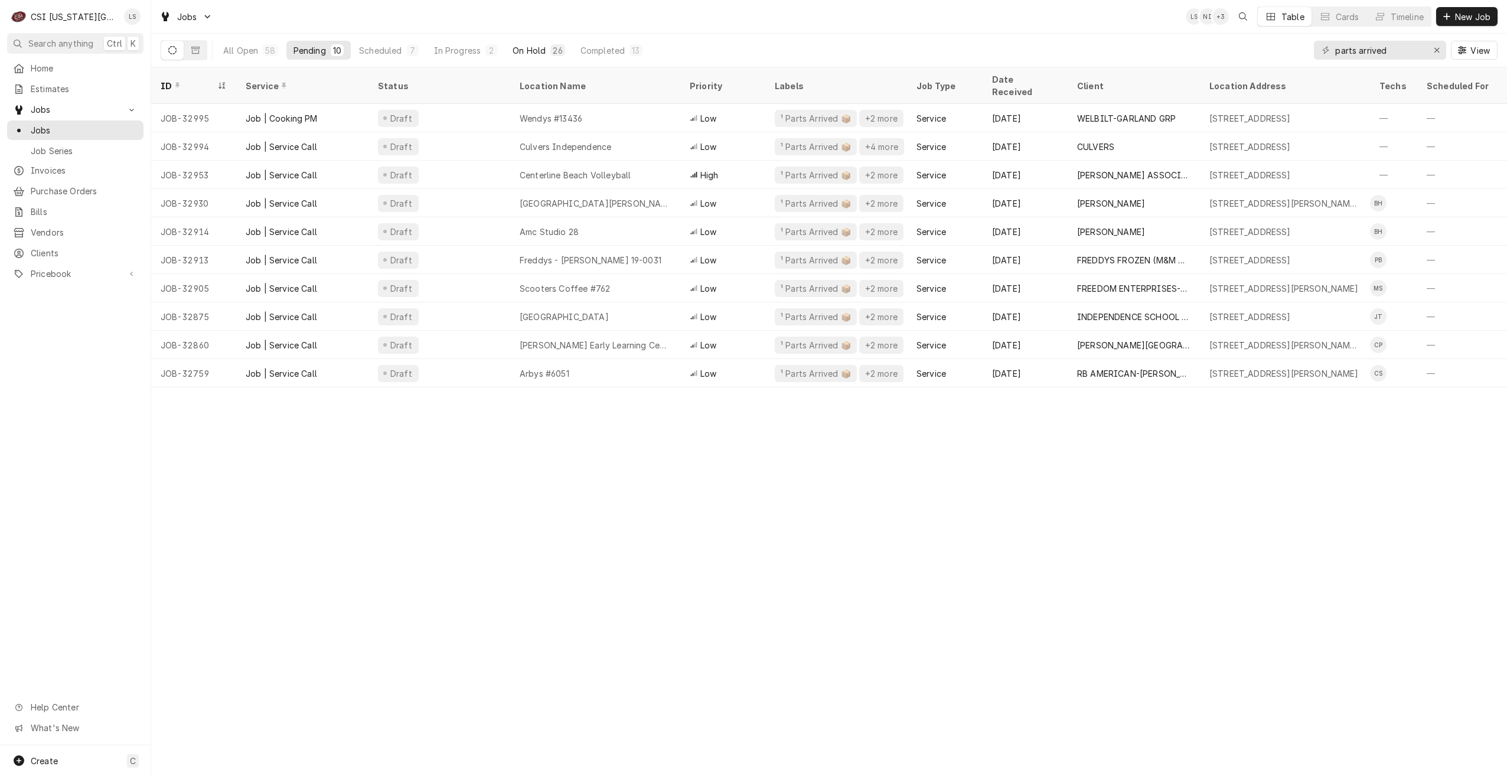
click at [556, 52] on div "26" at bounding box center [557, 50] width 9 height 12
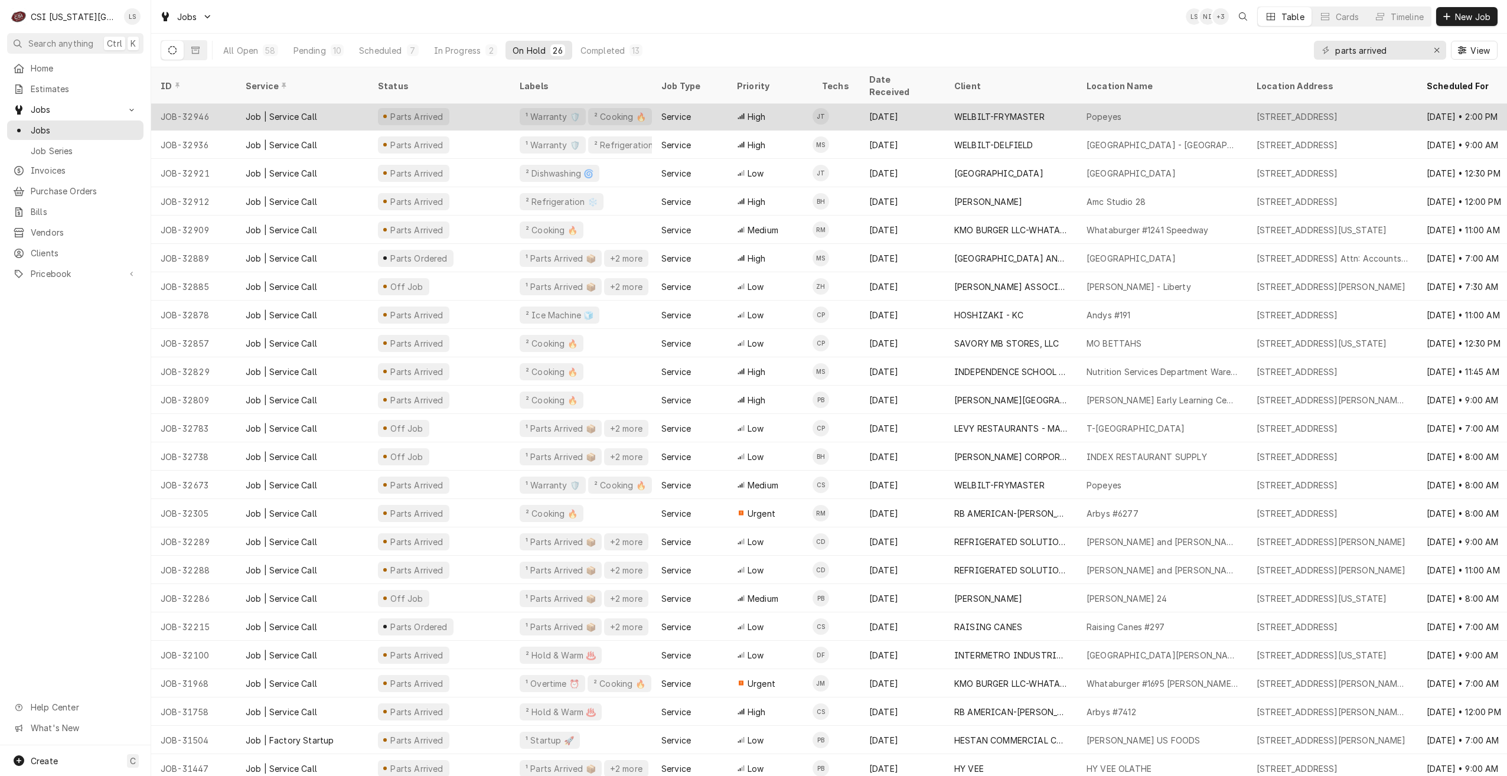
scroll to position [60, 0]
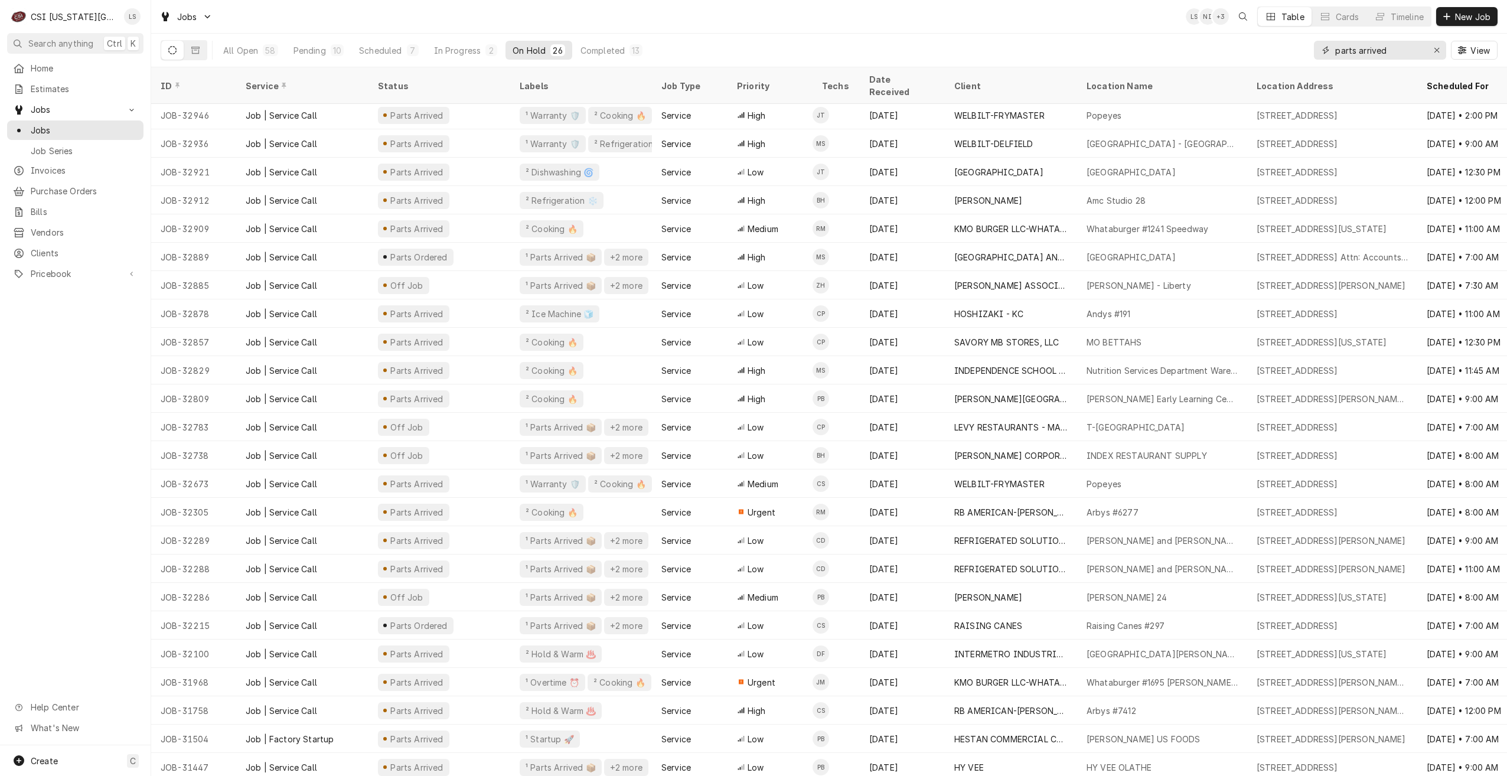
drag, startPoint x: 1406, startPoint y: 52, endPoint x: 1256, endPoint y: 45, distance: 149.6
click at [1256, 45] on div "All Open 58 Pending 10 Scheduled 7 In Progress 2 On Hold 26 Completed 13 parts …" at bounding box center [829, 50] width 1337 height 33
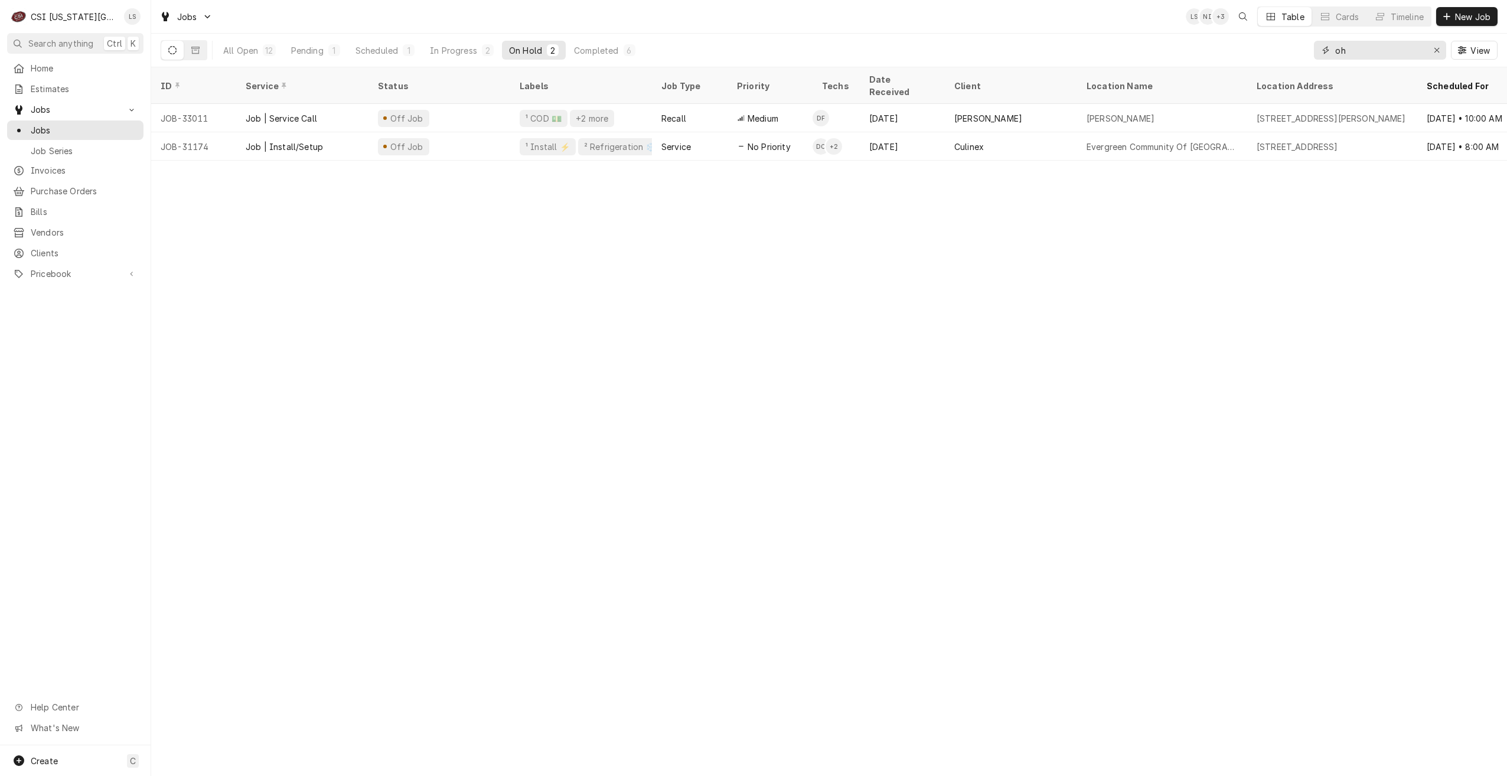
type input "o"
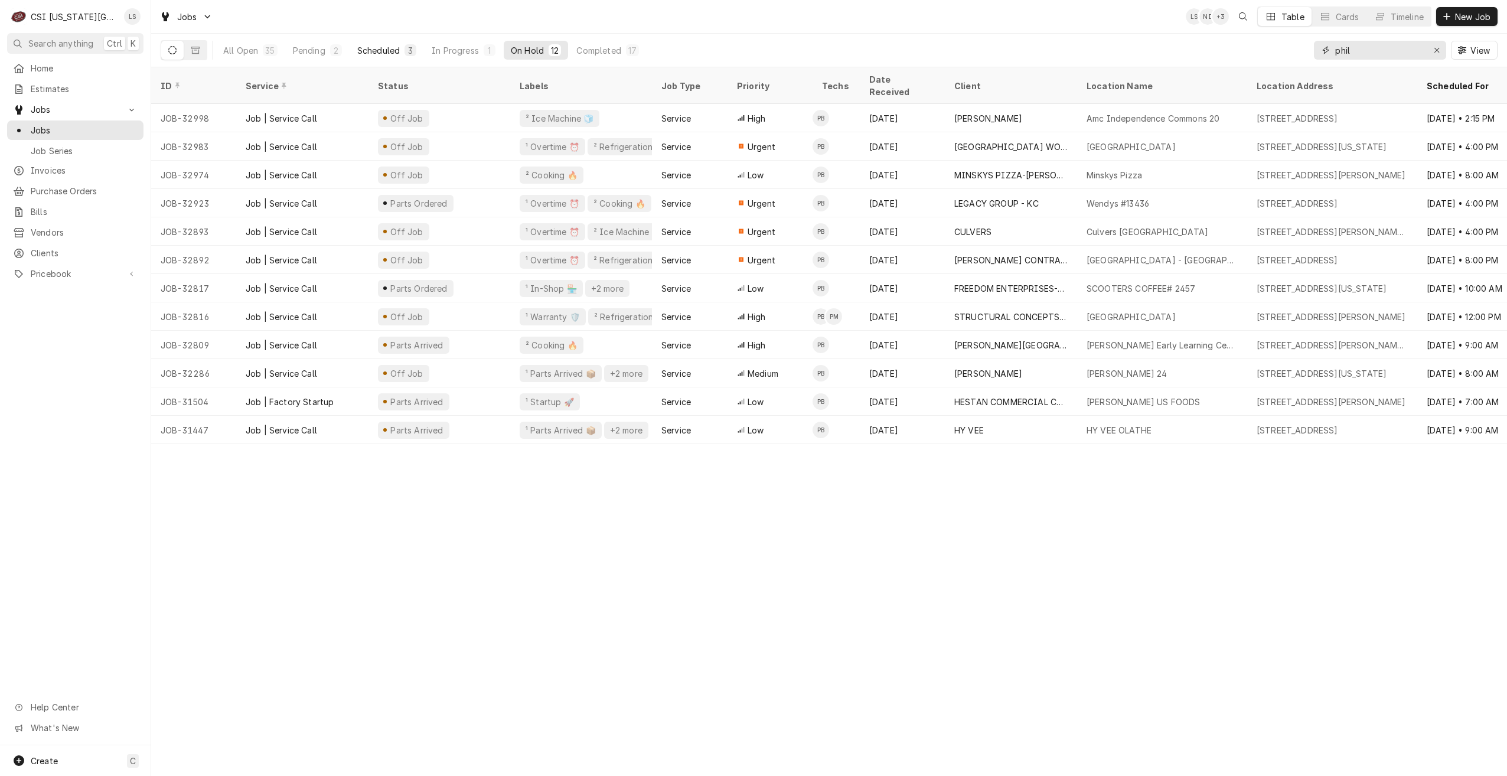
type input "phil"
click at [370, 44] on button "Scheduled 3" at bounding box center [386, 50] width 73 height 19
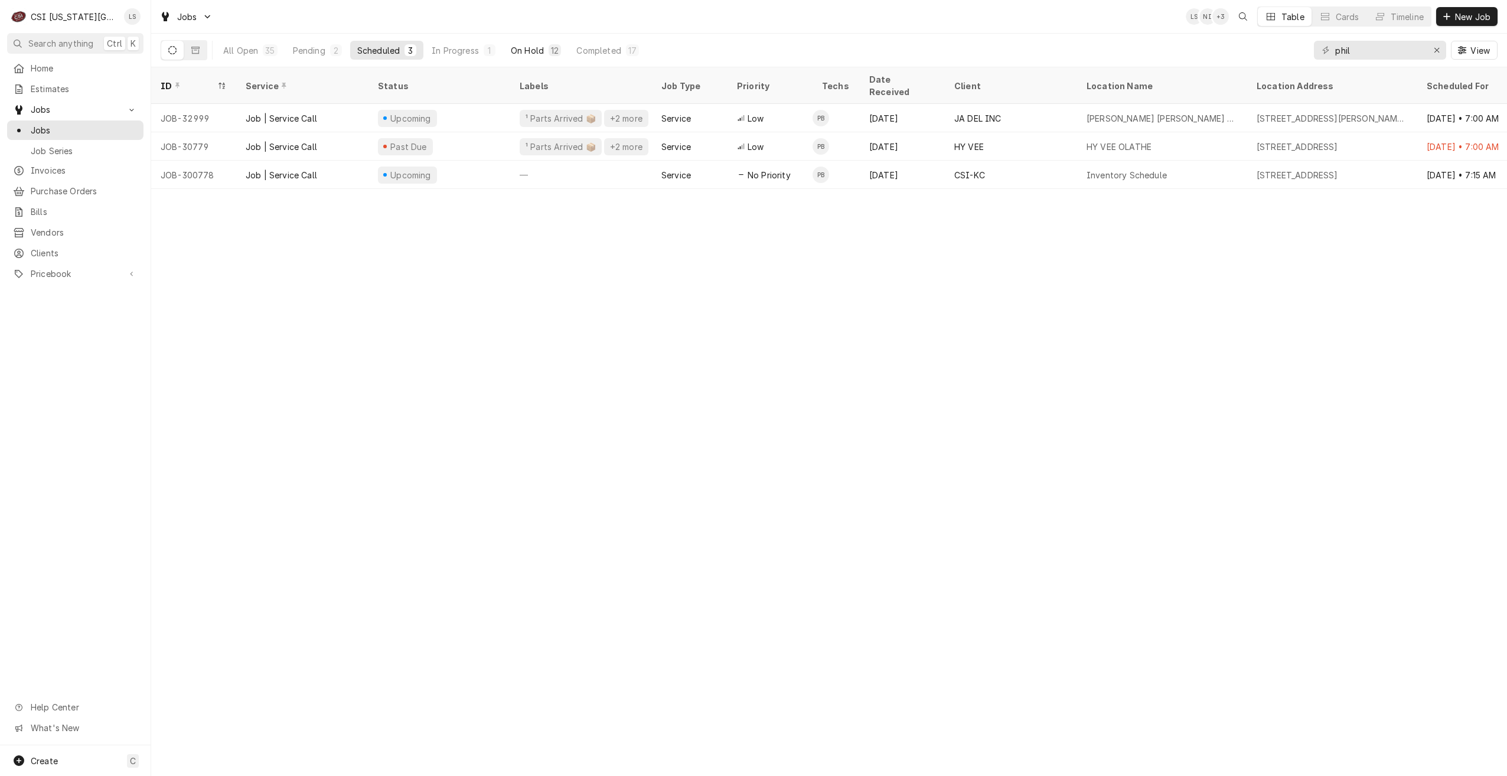
click at [551, 51] on div "12" at bounding box center [555, 50] width 8 height 12
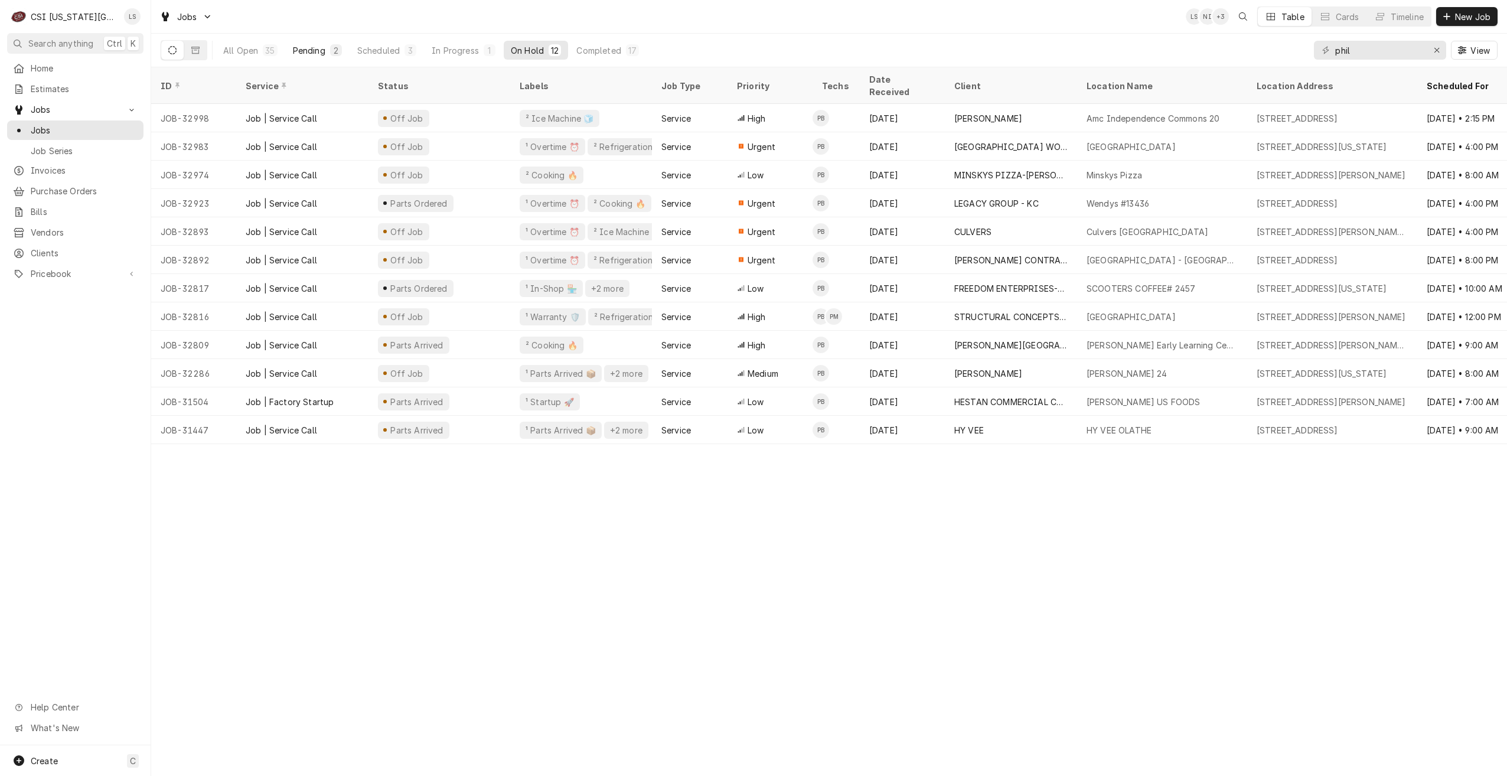
click at [309, 51] on div "Pending" at bounding box center [309, 50] width 32 height 12
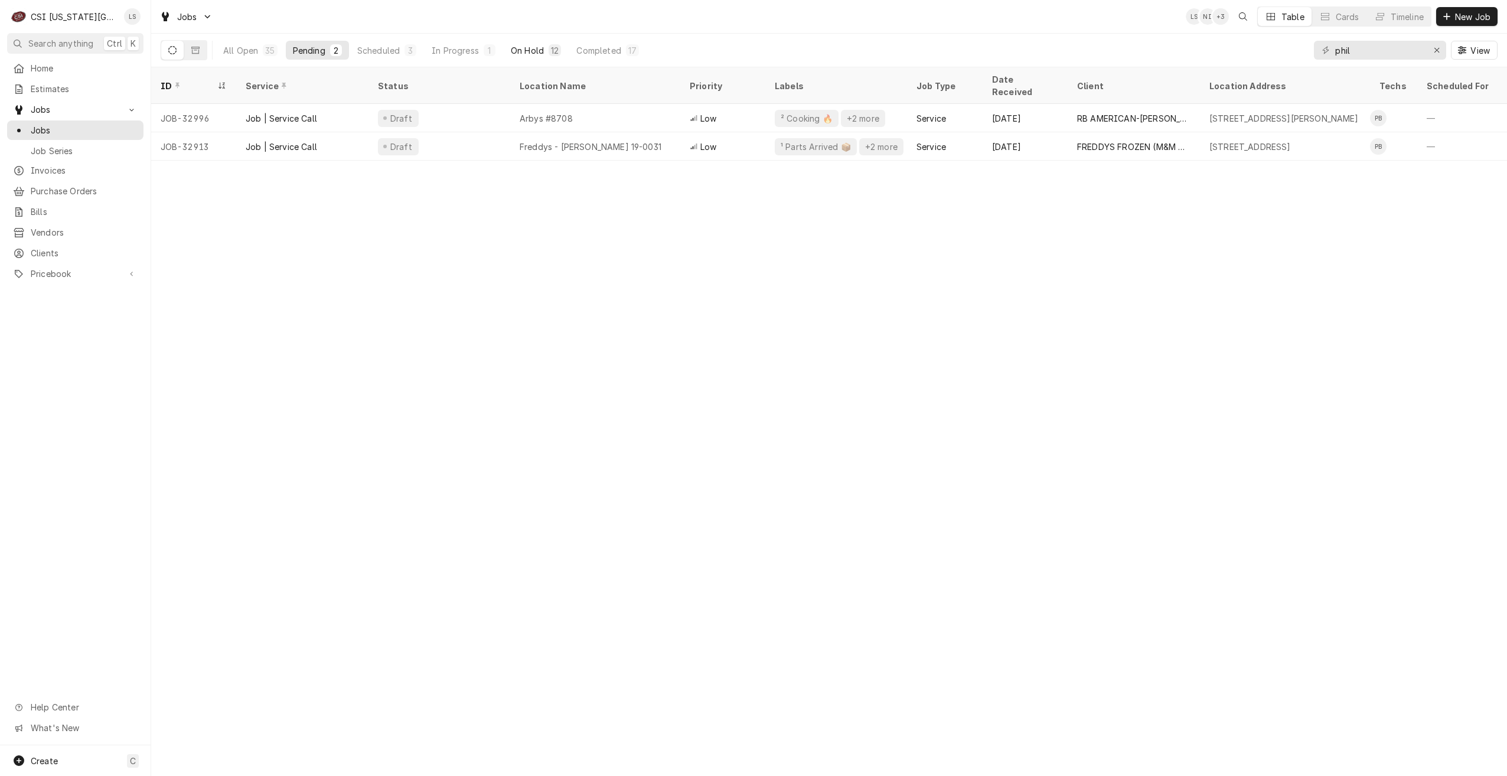
click at [520, 53] on div "On Hold" at bounding box center [527, 50] width 33 height 12
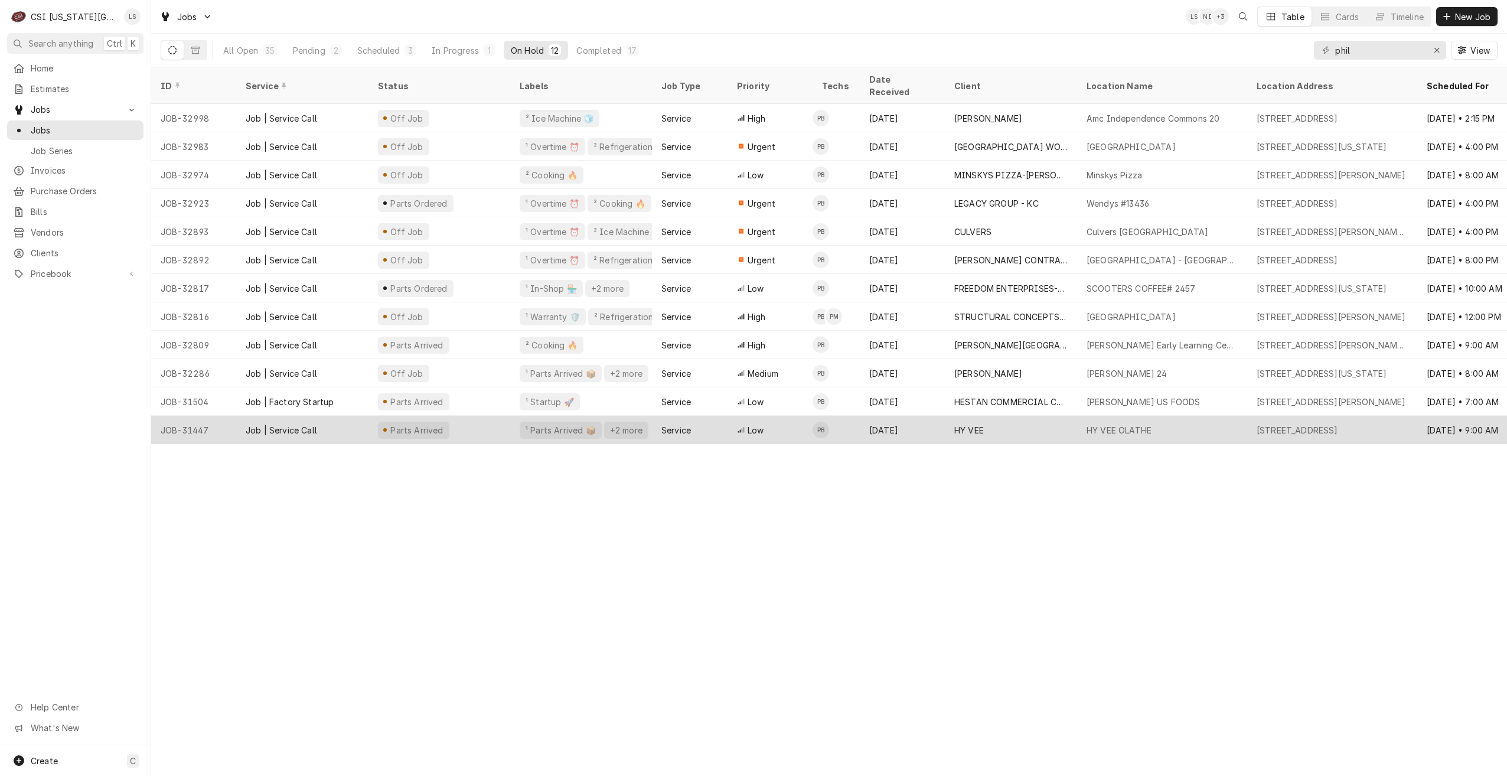
click at [1020, 416] on div "HY VEE" at bounding box center [1011, 430] width 132 height 28
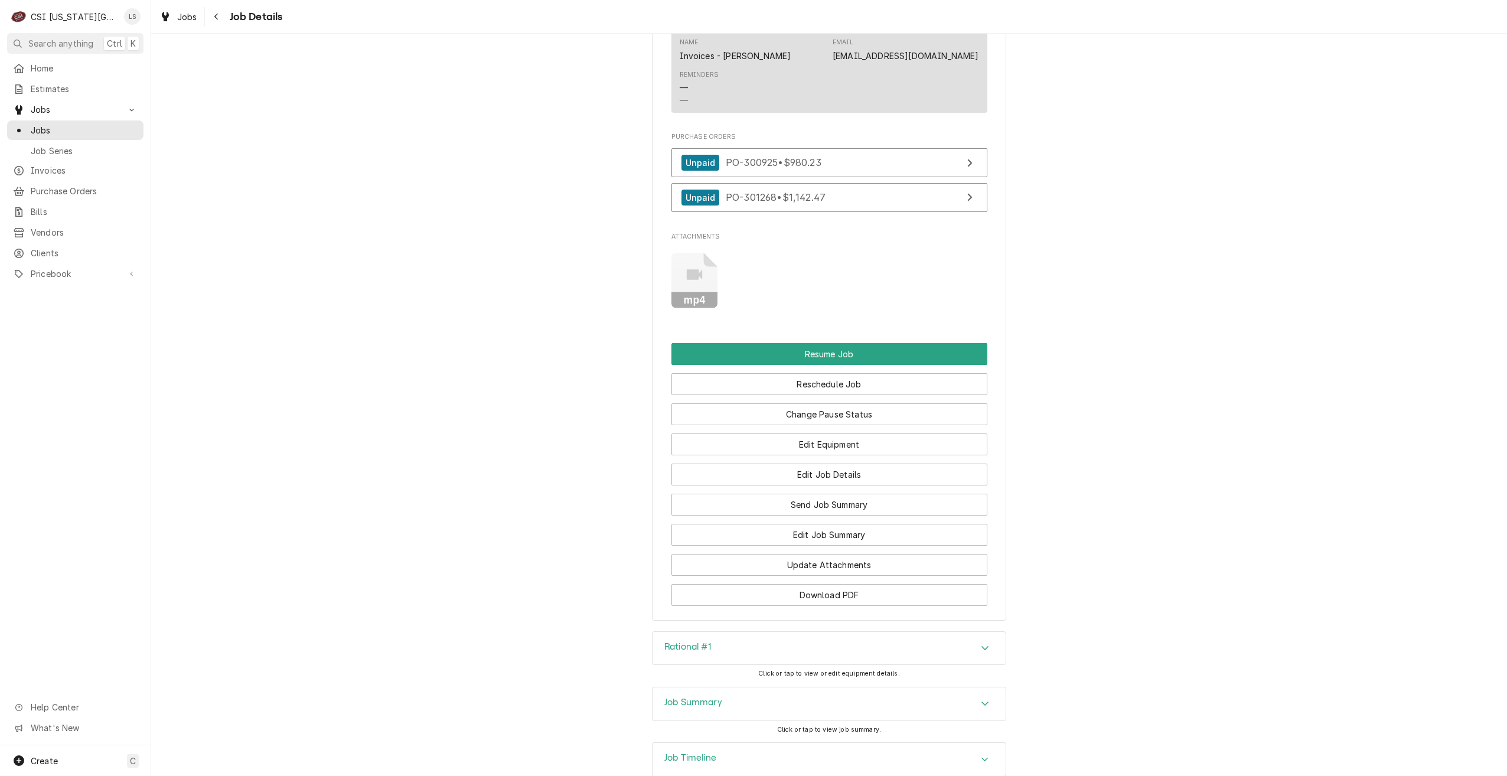
scroll to position [2311, 0]
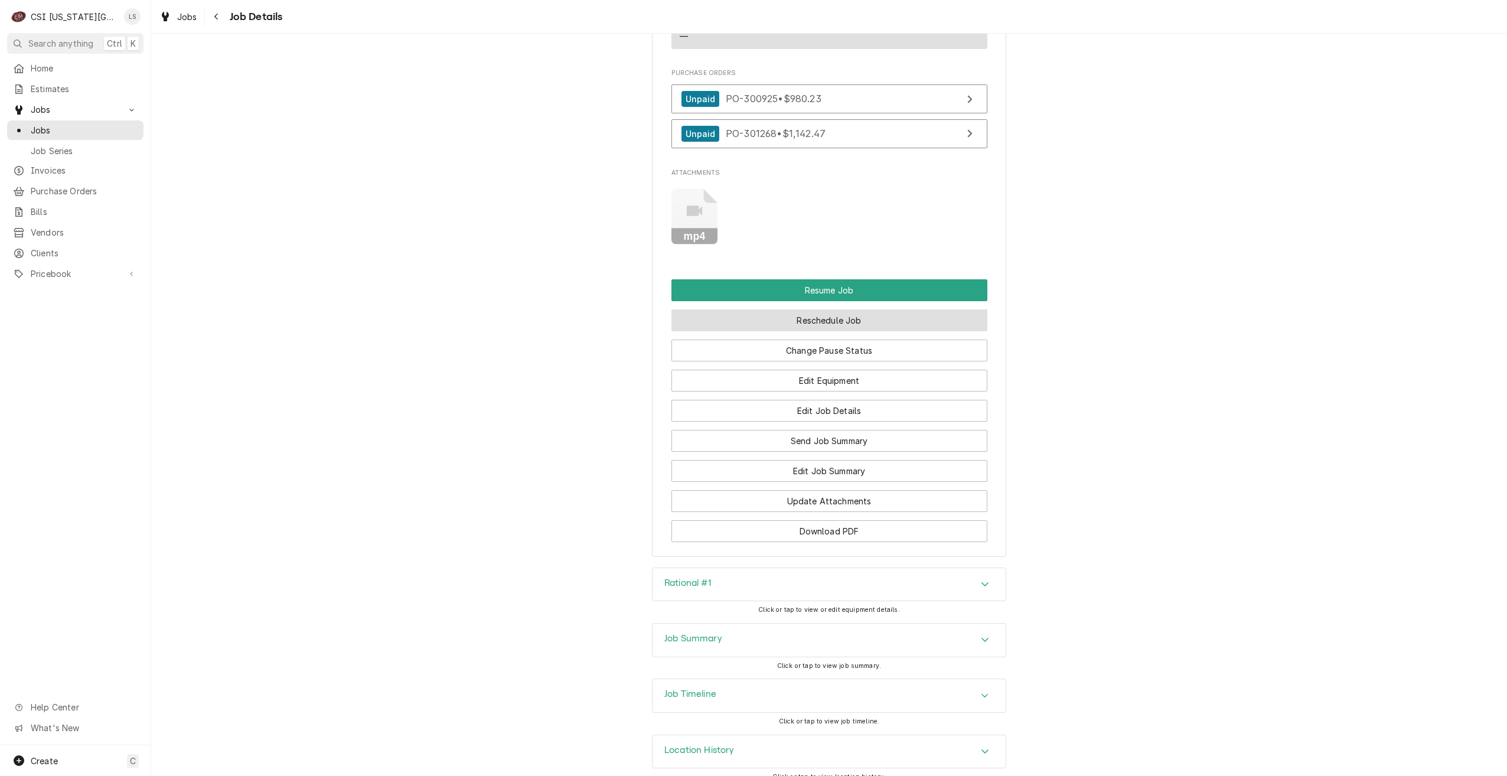
click at [786, 309] on button "Reschedule Job" at bounding box center [829, 320] width 316 height 22
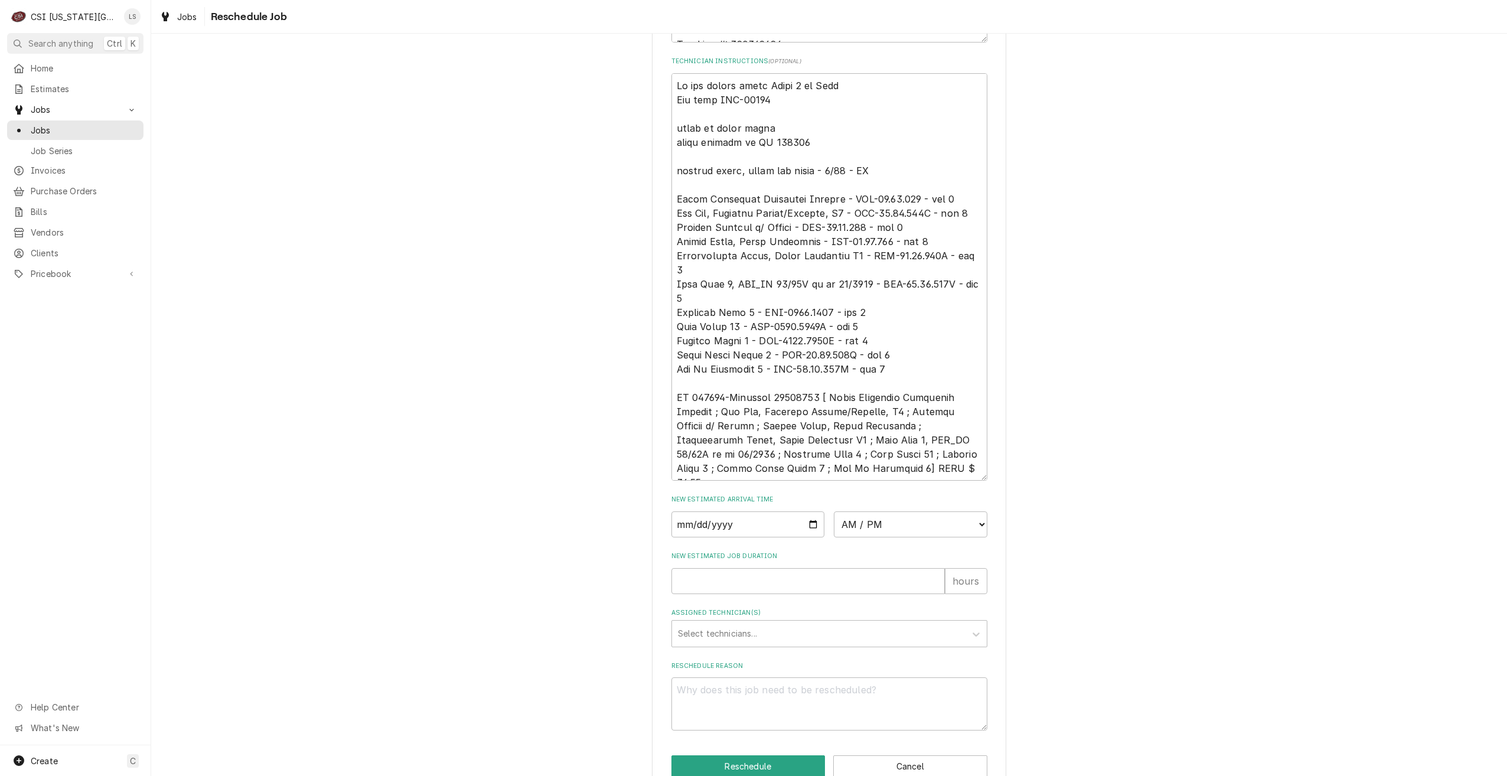
scroll to position [631, 0]
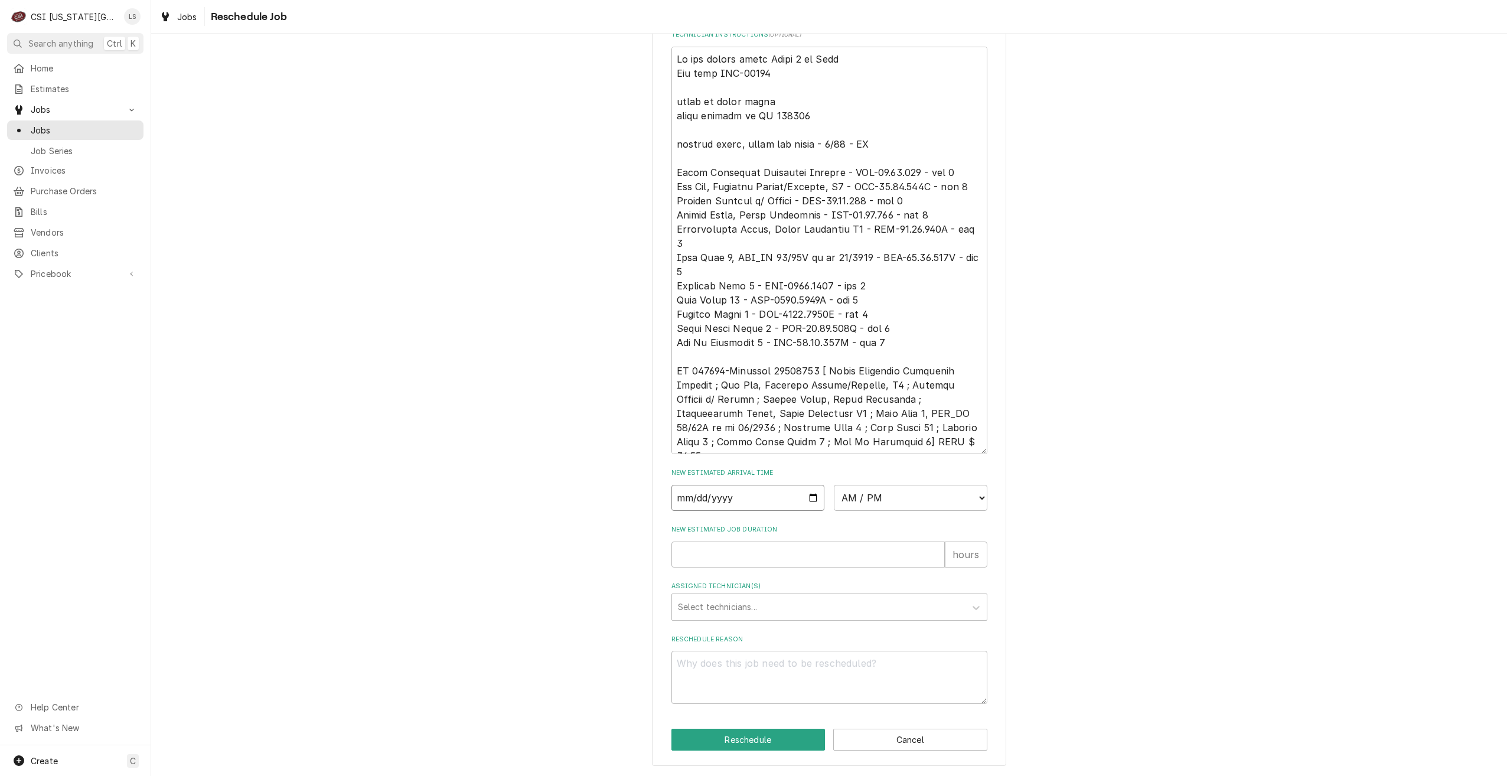
click at [811, 496] on input "Date" at bounding box center [748, 498] width 154 height 26
type textarea "x"
type input "[DATE]"
click at [872, 497] on select "AM / PM 6:00 AM 6:15 AM 6:30 AM 6:45 AM 7:00 AM 7:15 AM 7:30 AM 7:45 AM 8:00 AM…" at bounding box center [911, 498] width 154 height 26
select select "07:00:00"
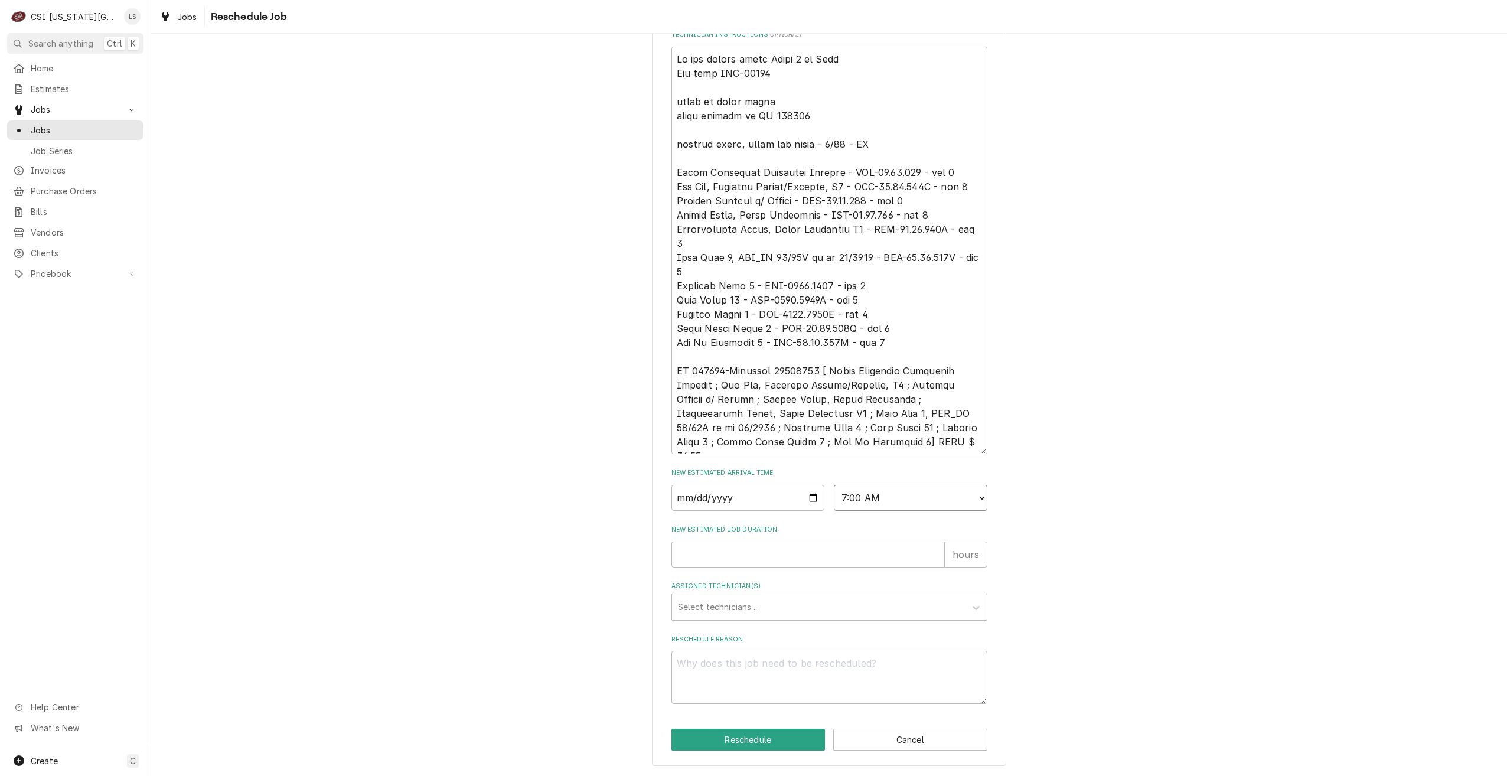
click at [834, 485] on select "AM / PM 6:00 AM 6:15 AM 6:30 AM 6:45 AM 7:00 AM 7:15 AM 7:30 AM 7:45 AM 8:00 AM…" at bounding box center [911, 498] width 154 height 26
click at [867, 554] on input "New Estimated Job Duration" at bounding box center [807, 555] width 273 height 26
type textarea "x"
type input "2"
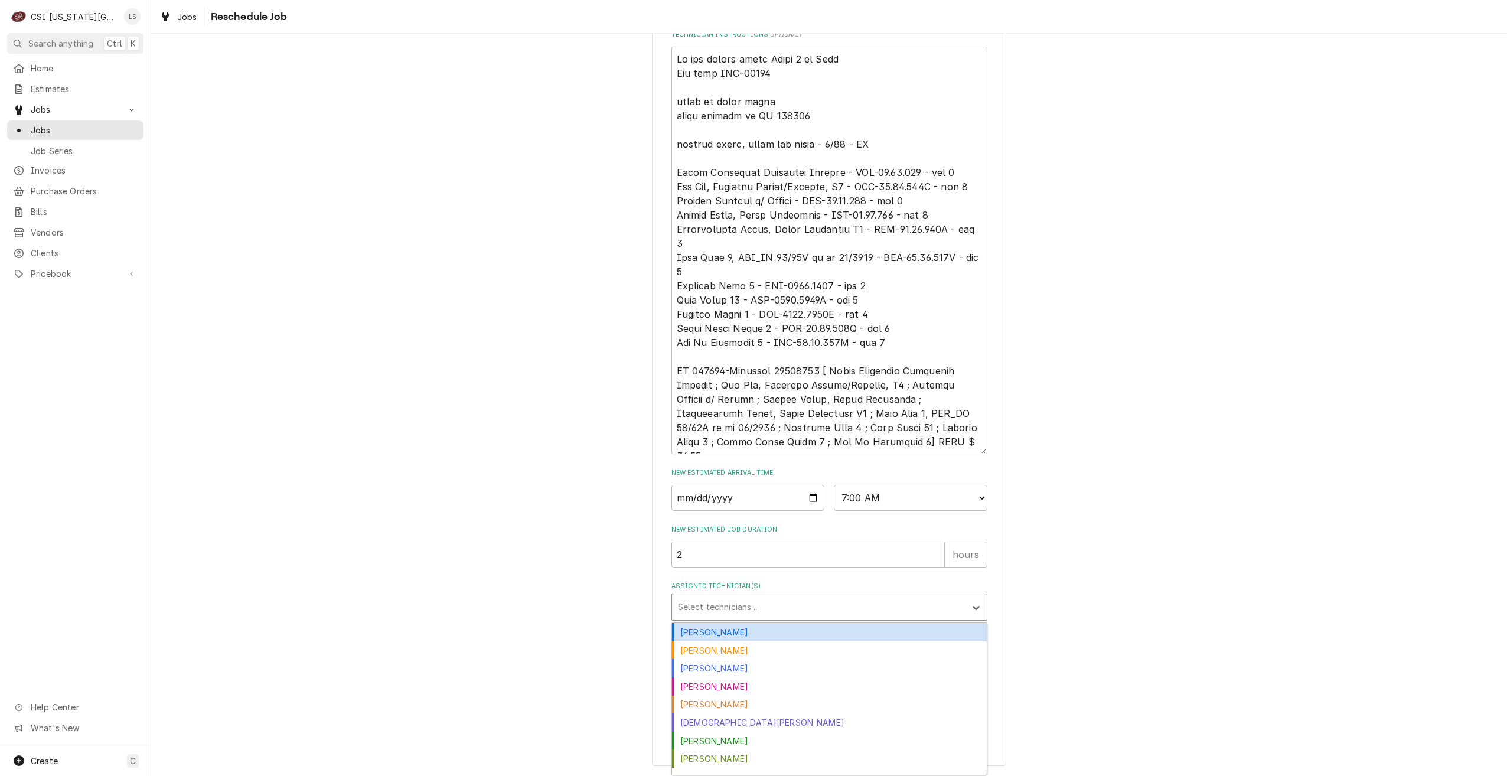
click at [844, 608] on div "Assigned Technician(s)" at bounding box center [819, 606] width 282 height 21
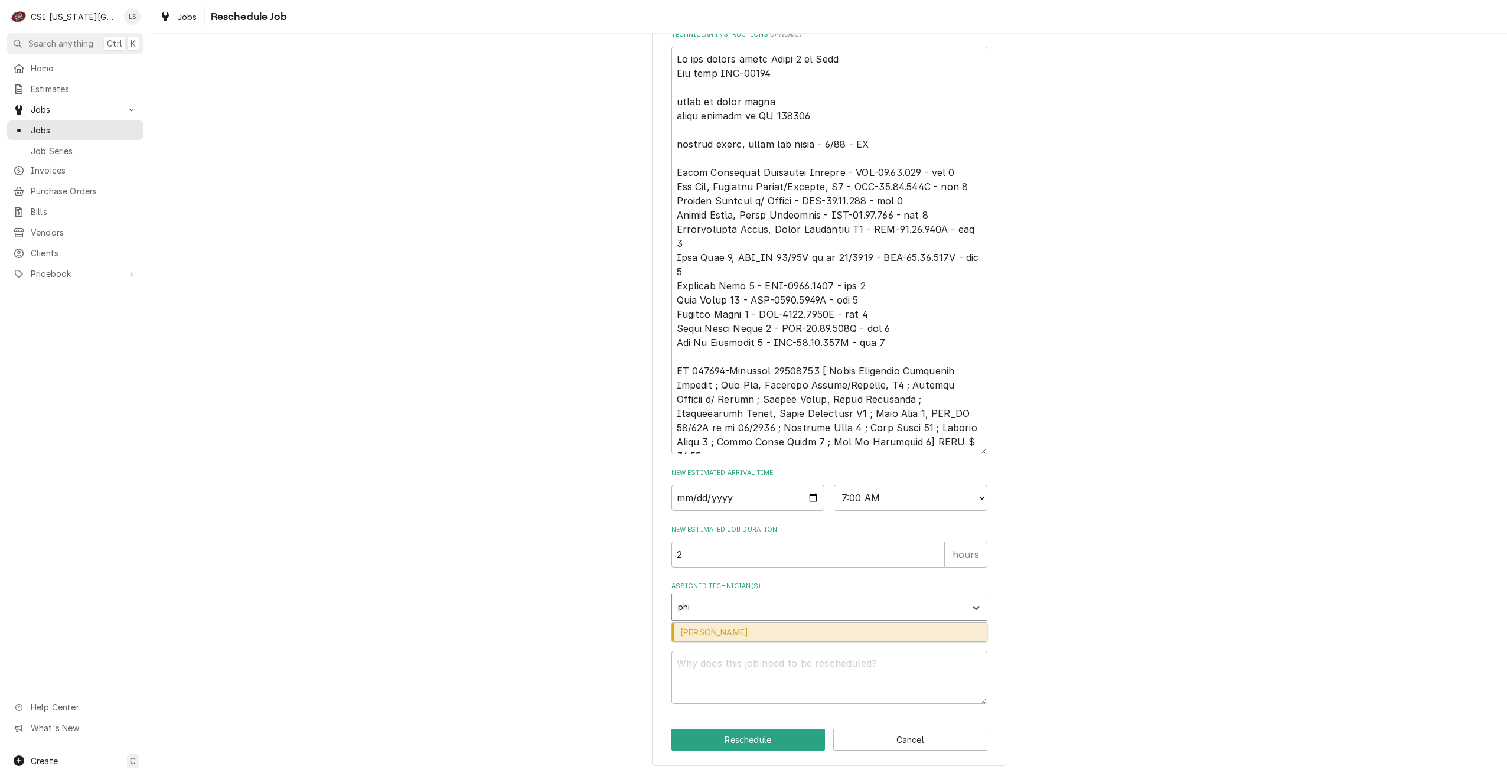
type input "phil"
drag, startPoint x: 832, startPoint y: 628, endPoint x: 836, endPoint y: 686, distance: 58.6
click at [832, 628] on div "[PERSON_NAME]" at bounding box center [829, 632] width 315 height 18
type textarea "x"
click at [836, 679] on textarea "Reschedule Reason" at bounding box center [829, 677] width 316 height 53
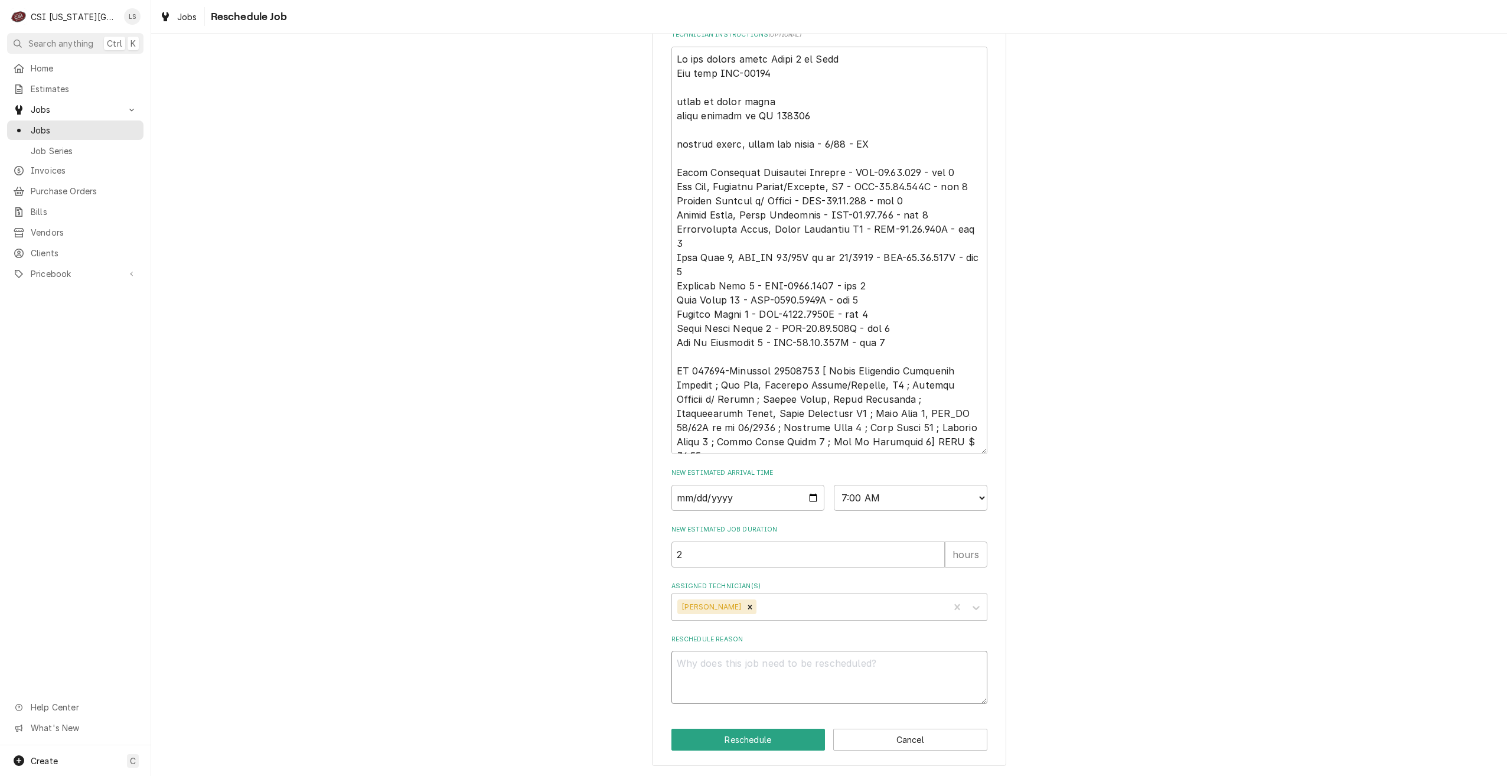
type textarea "x"
type textarea "R"
type textarea "x"
type textarea "Re"
type textarea "x"
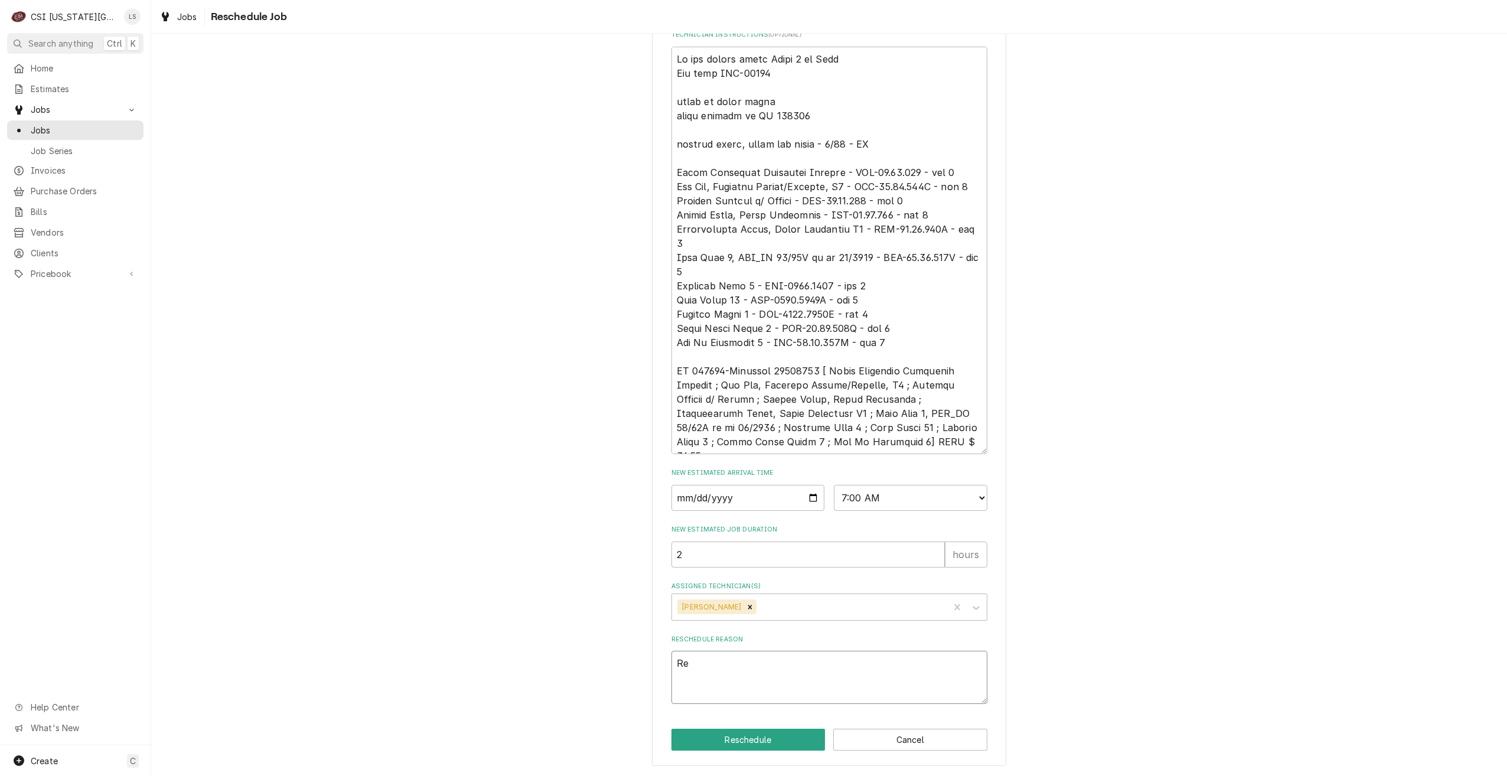
type textarea "Ret"
type textarea "x"
type textarea "Retu"
type textarea "x"
type textarea "Retur"
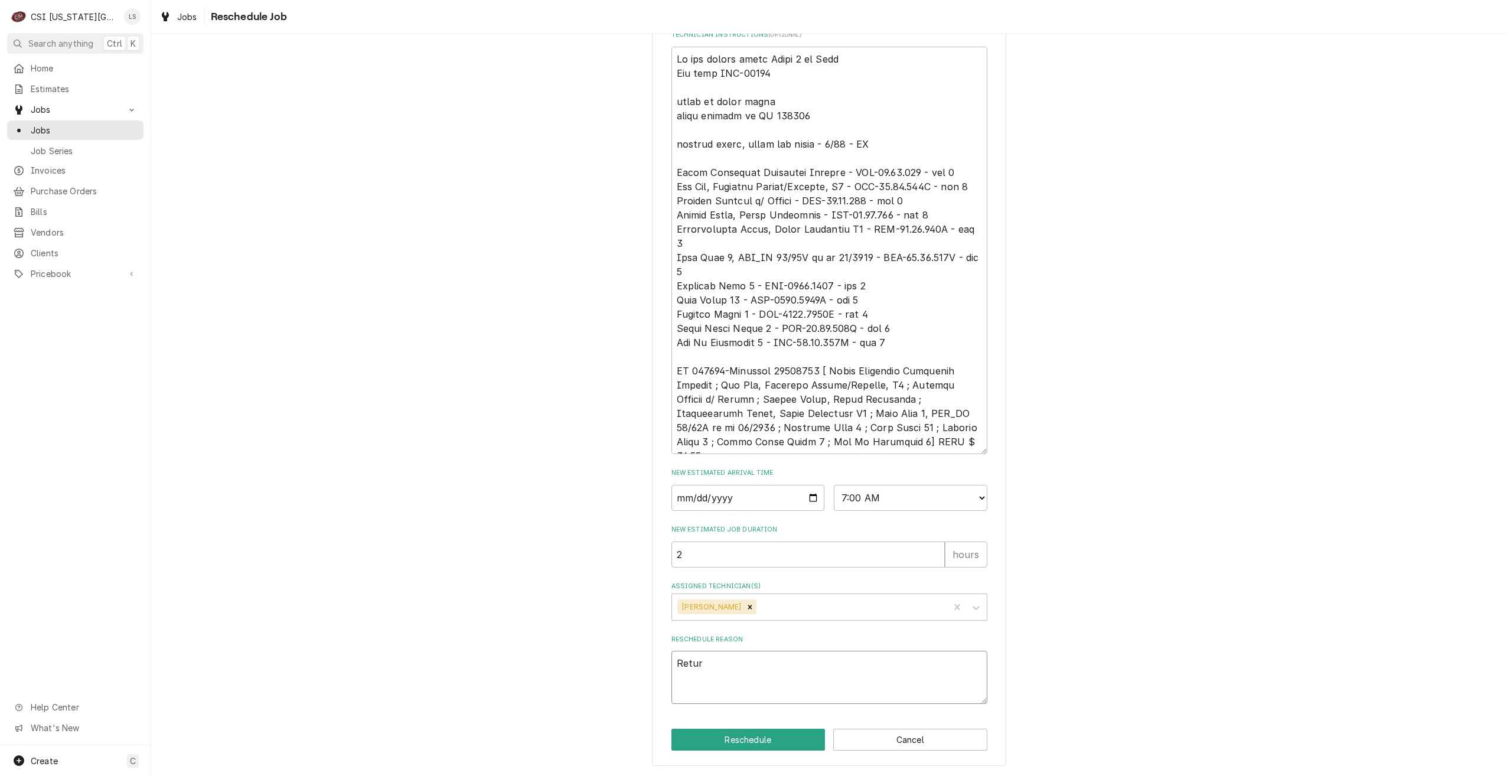
type textarea "x"
type textarea "Return"
type textarea "x"
type textarea "Return"
type textarea "x"
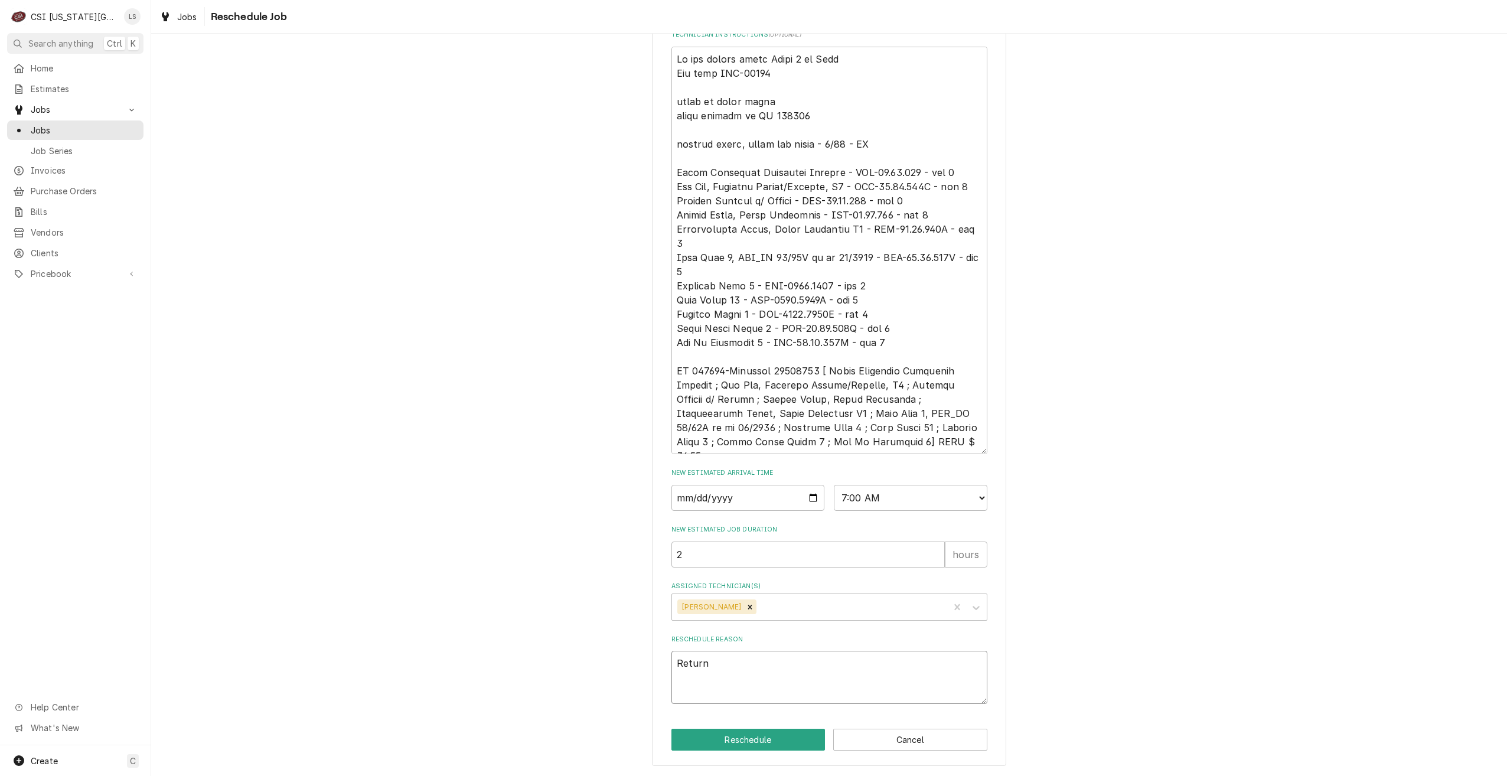
type textarea "Return f"
type textarea "x"
type textarea "Return fo"
type textarea "x"
type textarea "Return for"
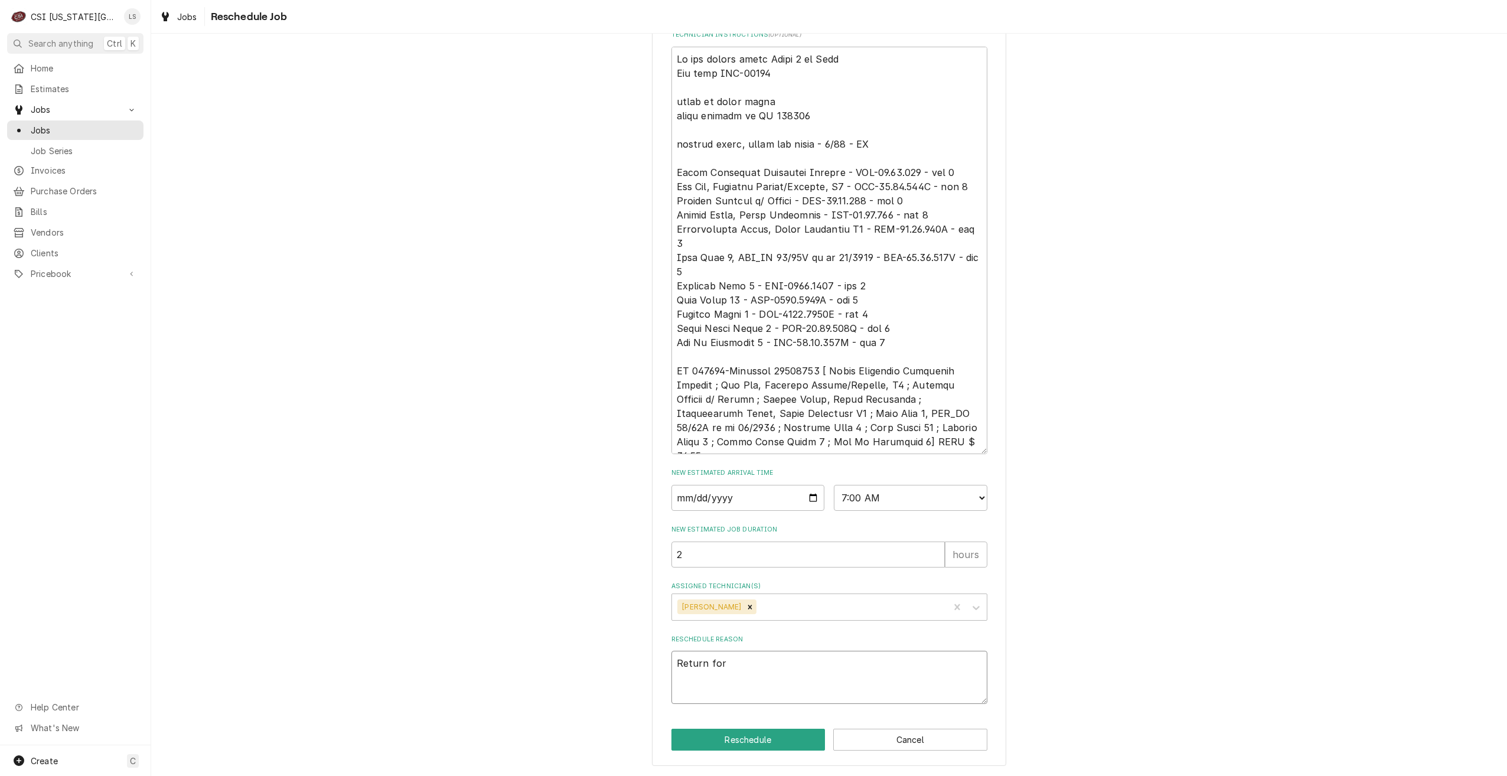
type textarea "x"
type textarea "Return for"
type textarea "x"
type textarea "Return for r"
type textarea "x"
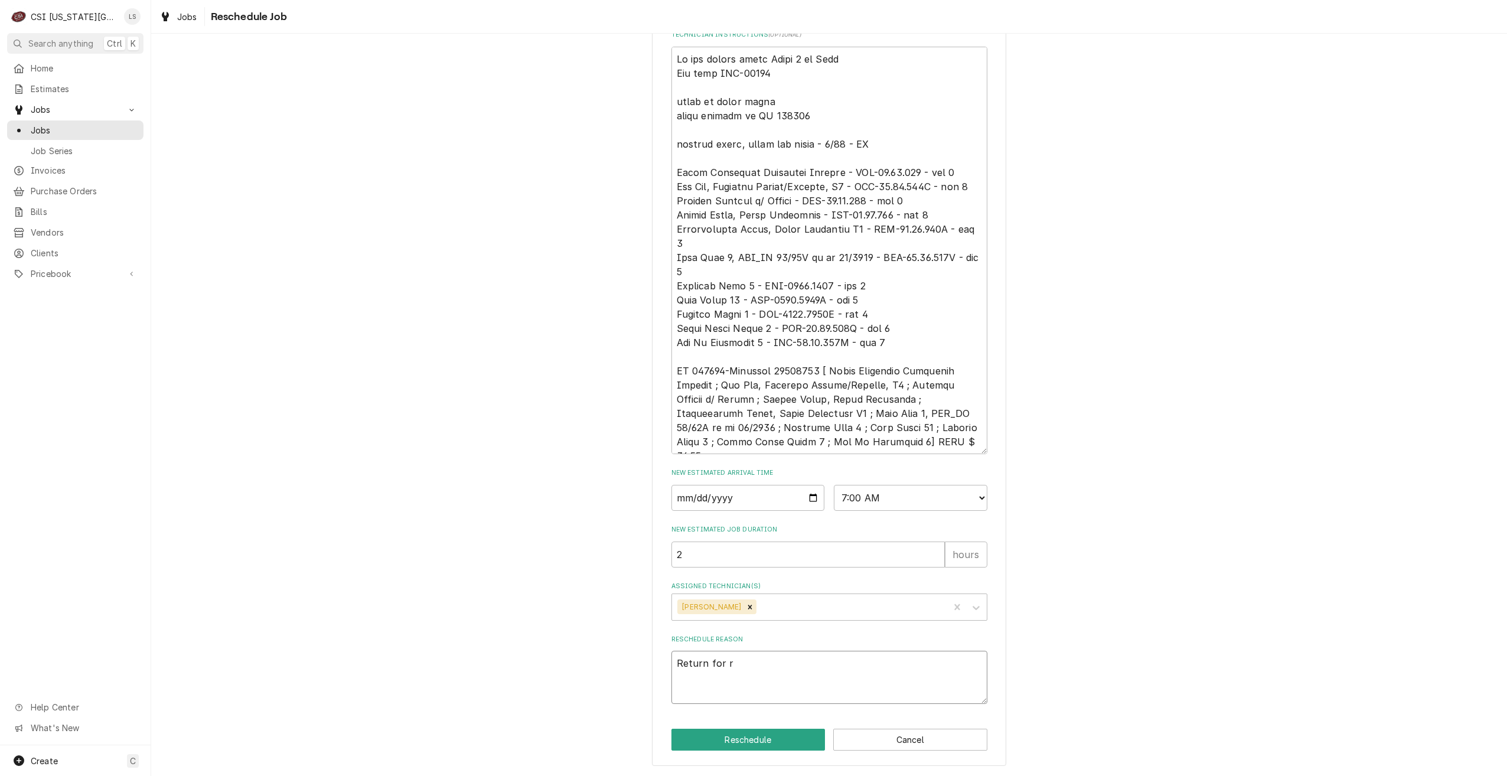
type textarea "Return for re"
type textarea "x"
type textarea "Return for rep"
type textarea "x"
type textarea "Return for repa"
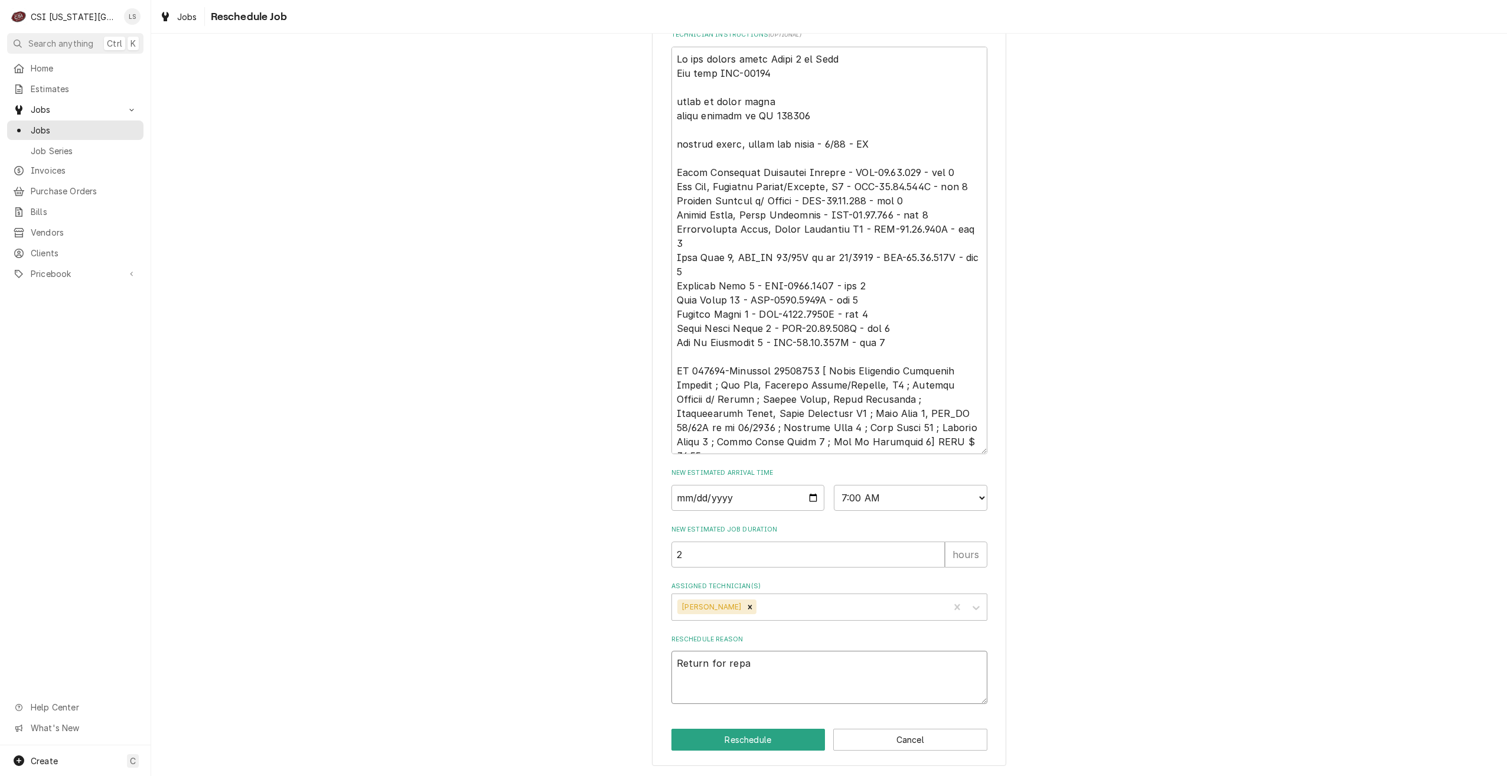
type textarea "x"
type textarea "Return for repai"
type textarea "x"
type textarea "Return for repair"
type textarea "x"
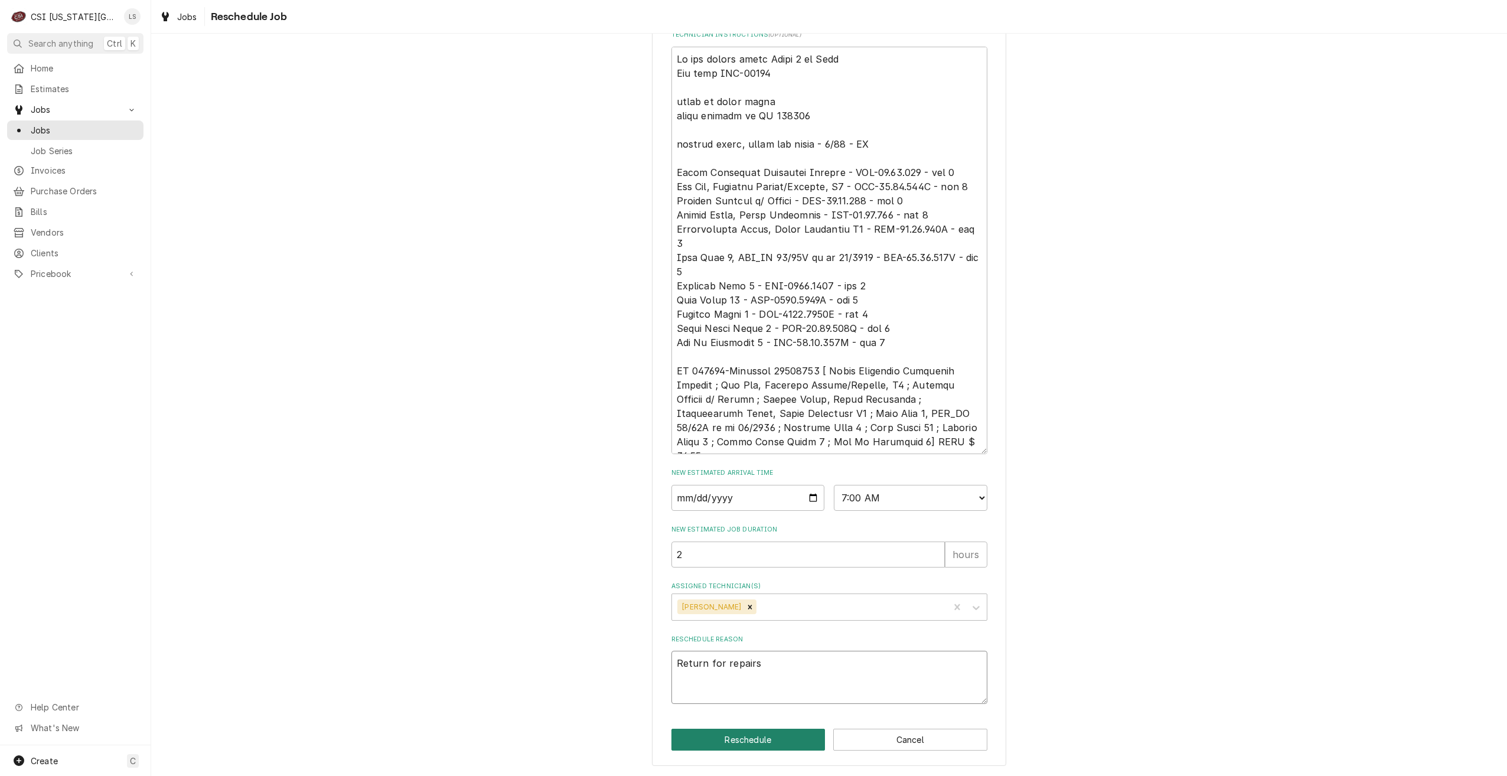
type textarea "Return for repairs"
click at [775, 739] on button "Reschedule" at bounding box center [748, 740] width 154 height 22
type textarea "x"
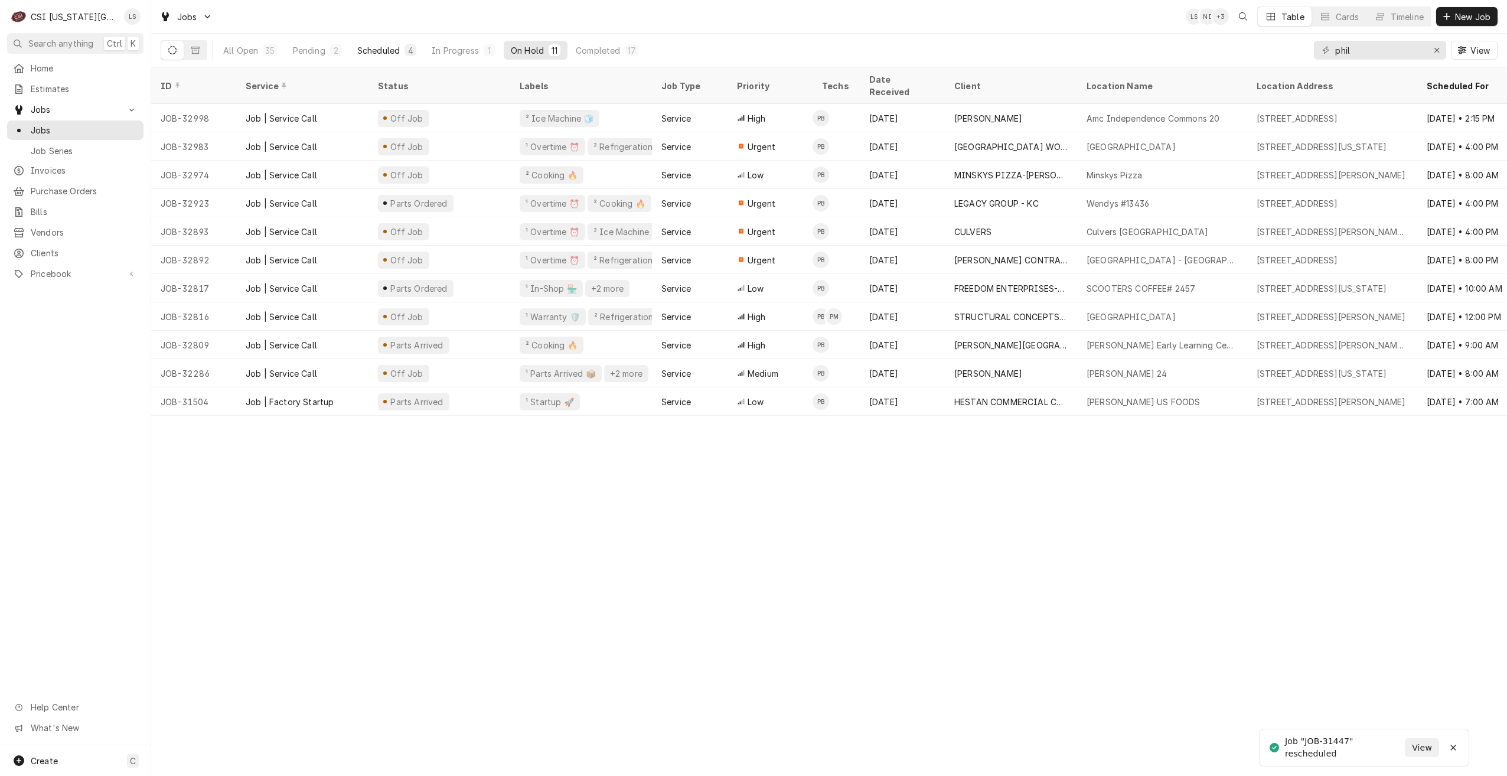
click at [376, 57] on button "Scheduled 4" at bounding box center [386, 50] width 73 height 19
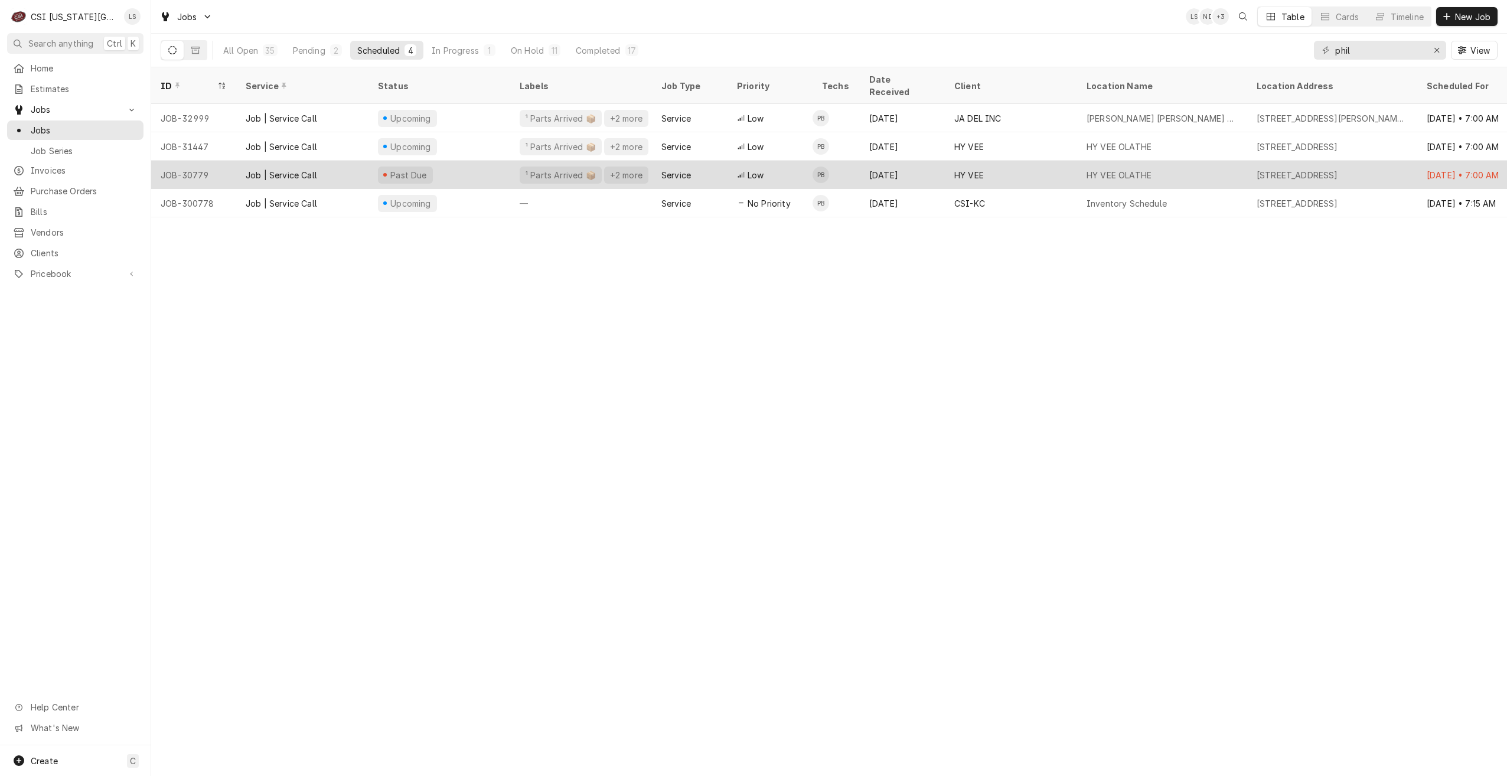
click at [1159, 161] on div "HY VEE OLATHE" at bounding box center [1162, 175] width 170 height 28
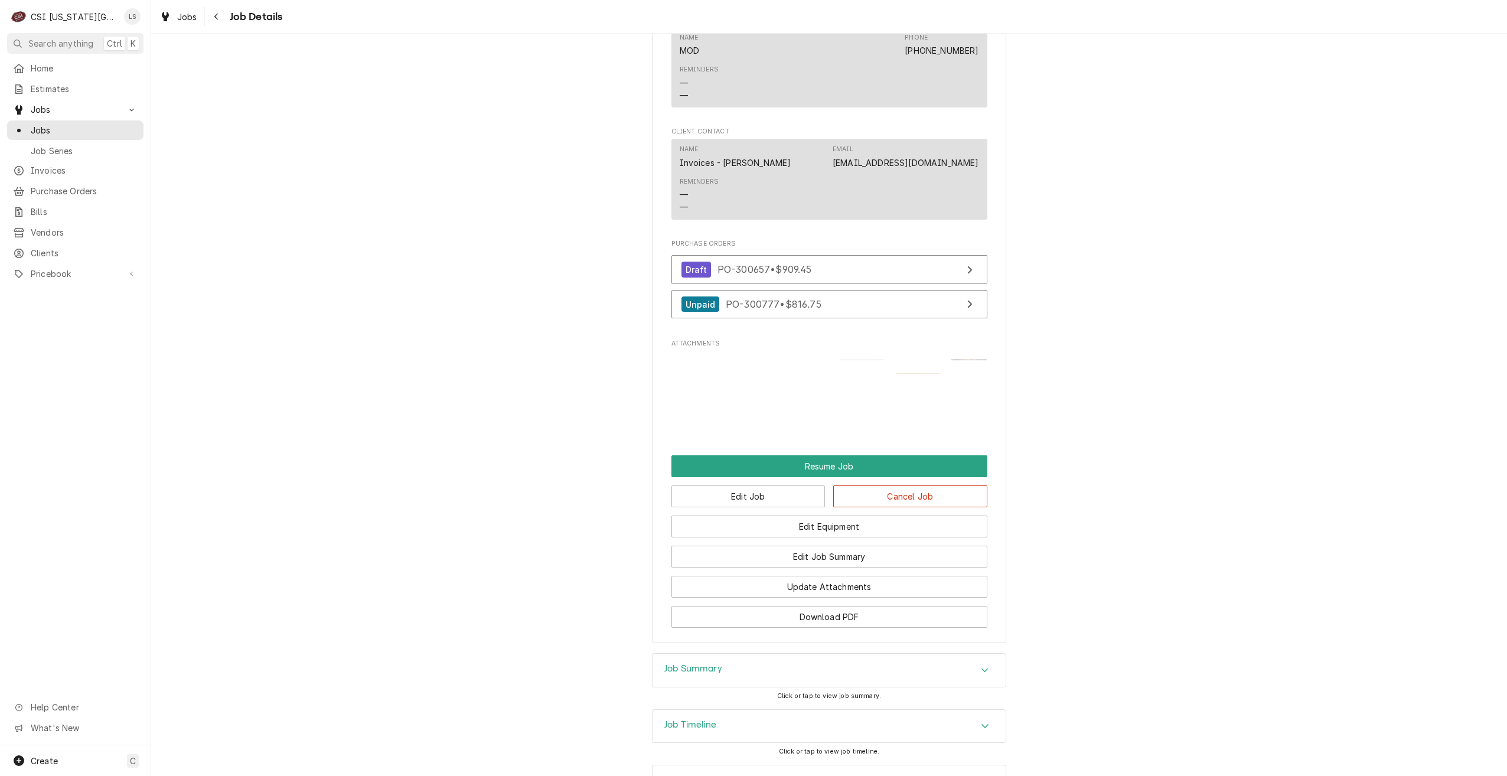
scroll to position [1968, 0]
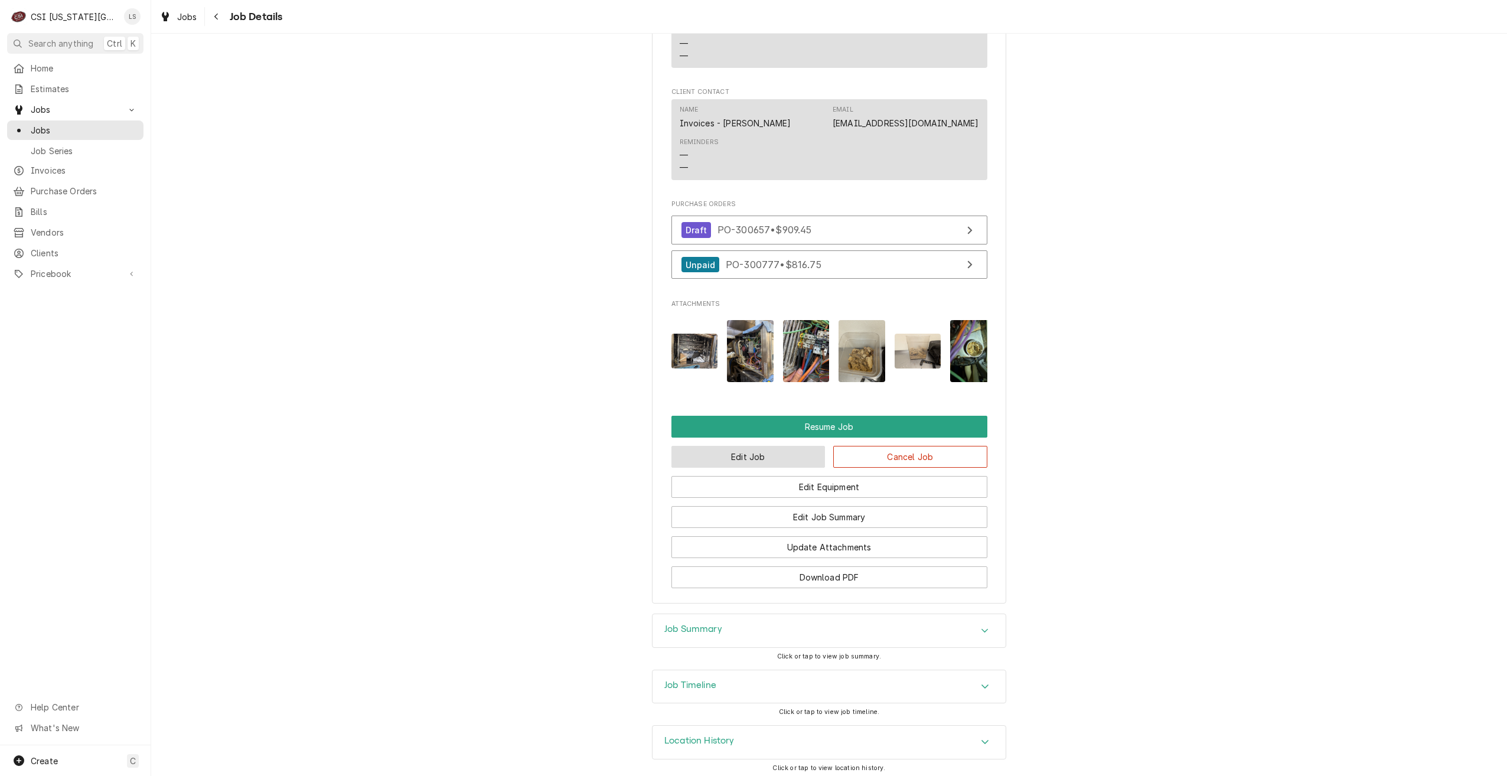
click at [738, 450] on button "Edit Job" at bounding box center [748, 457] width 154 height 22
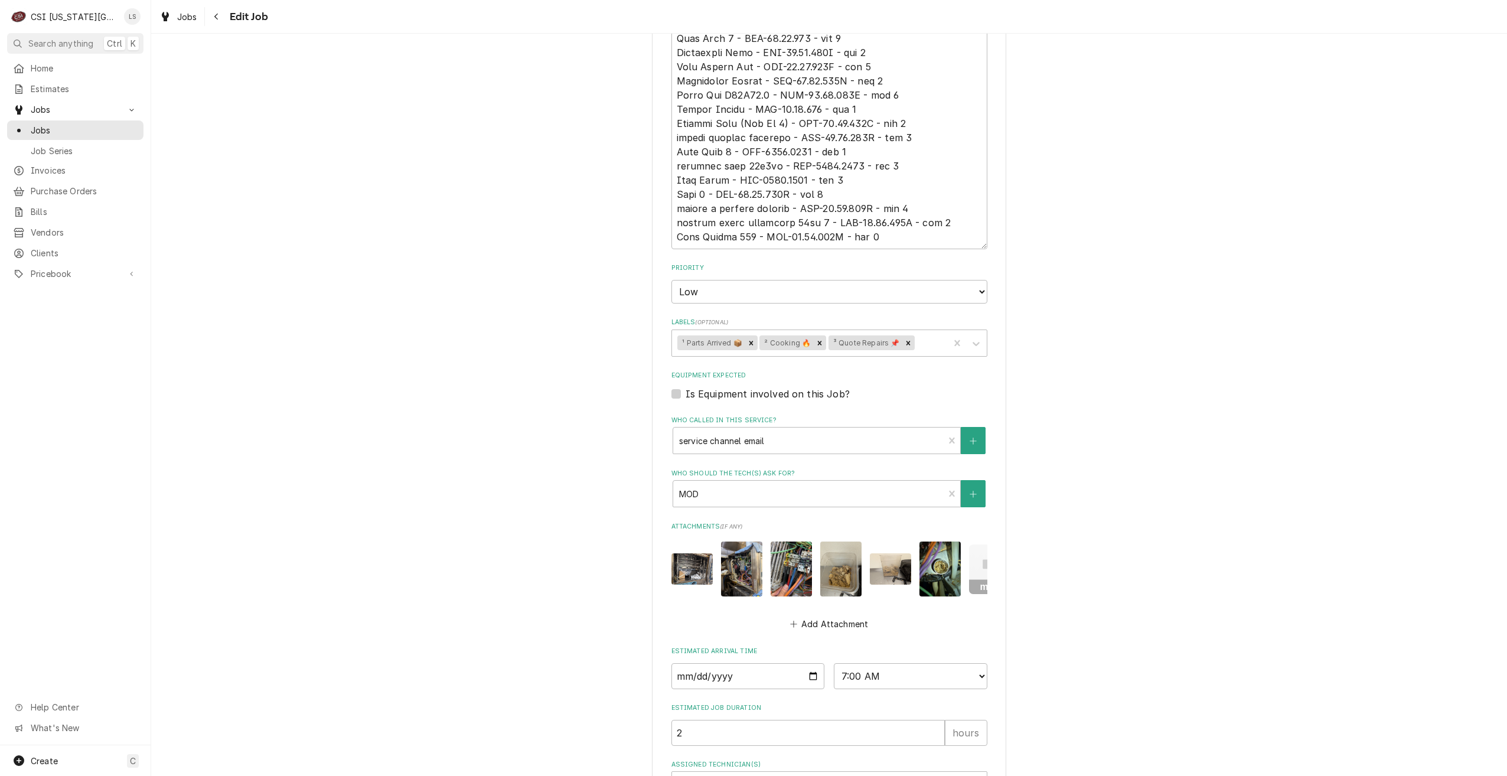
scroll to position [1101, 0]
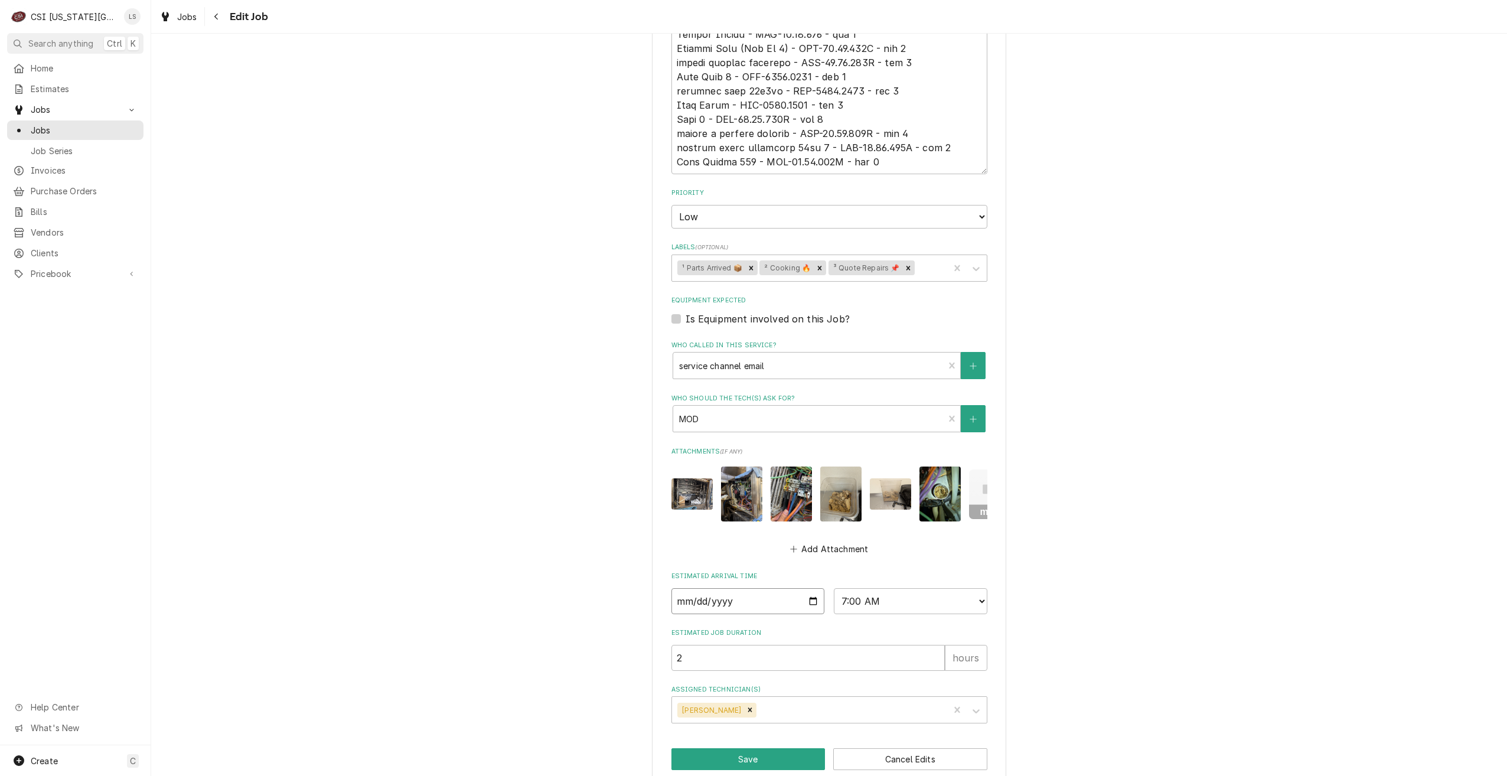
click at [811, 588] on input "2025-08-19" at bounding box center [748, 601] width 154 height 26
type textarea "x"
type input "2025-09-19"
type textarea "x"
type input "2025-10-01"
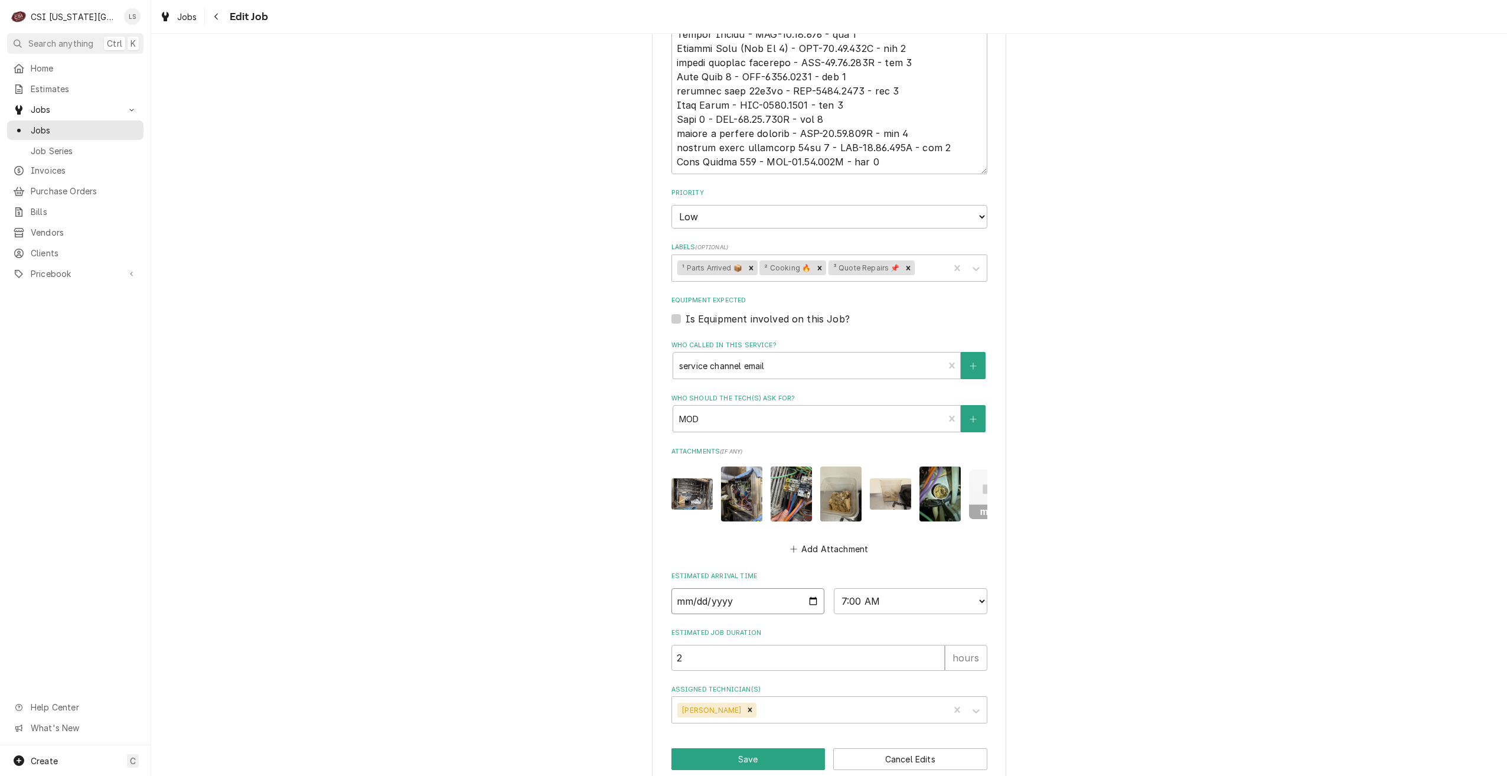
type textarea "x"
click at [885, 588] on select "AM / PM 6:00 AM 6:15 AM 6:30 AM 6:45 AM 7:00 AM 7:15 AM 7:30 AM 7:45 AM 8:00 AM…" at bounding box center [911, 601] width 154 height 26
select select "09:00:00"
click at [834, 588] on select "AM / PM 6:00 AM 6:15 AM 6:30 AM 6:45 AM 7:00 AM 7:15 AM 7:30 AM 7:45 AM 8:00 AM…" at bounding box center [911, 601] width 154 height 26
click at [761, 748] on button "Save" at bounding box center [748, 759] width 154 height 22
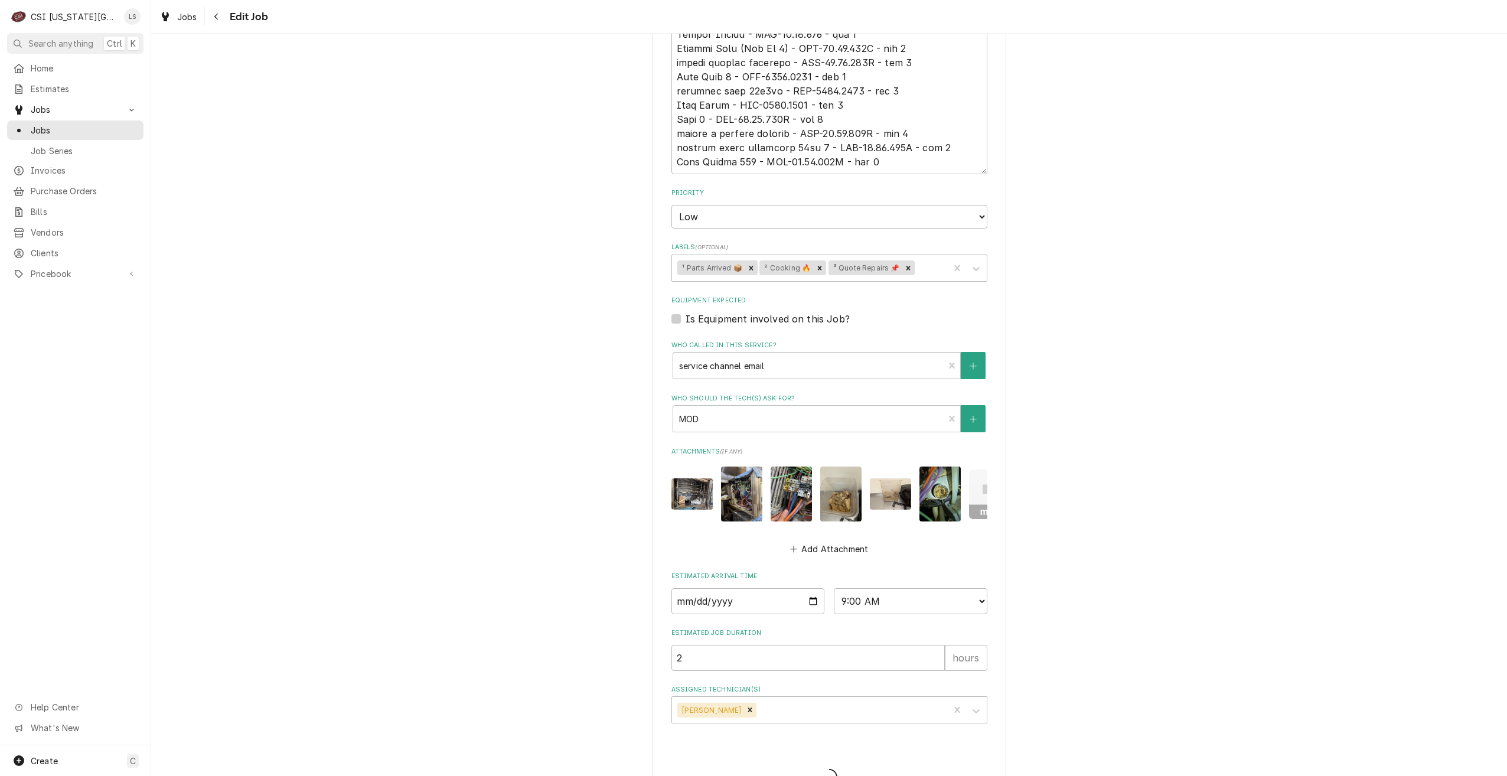
type textarea "x"
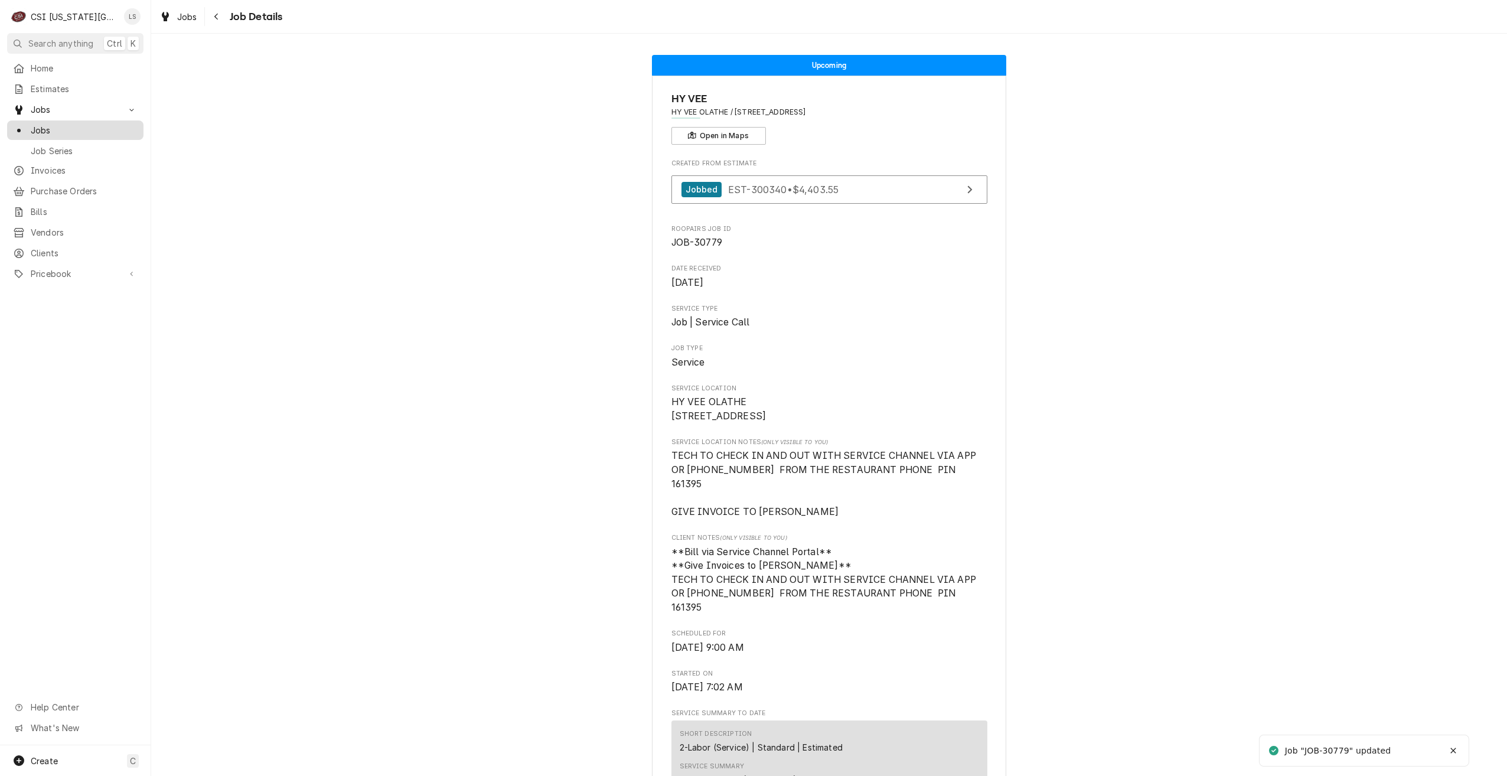
click at [112, 131] on span "Jobs" at bounding box center [84, 130] width 107 height 12
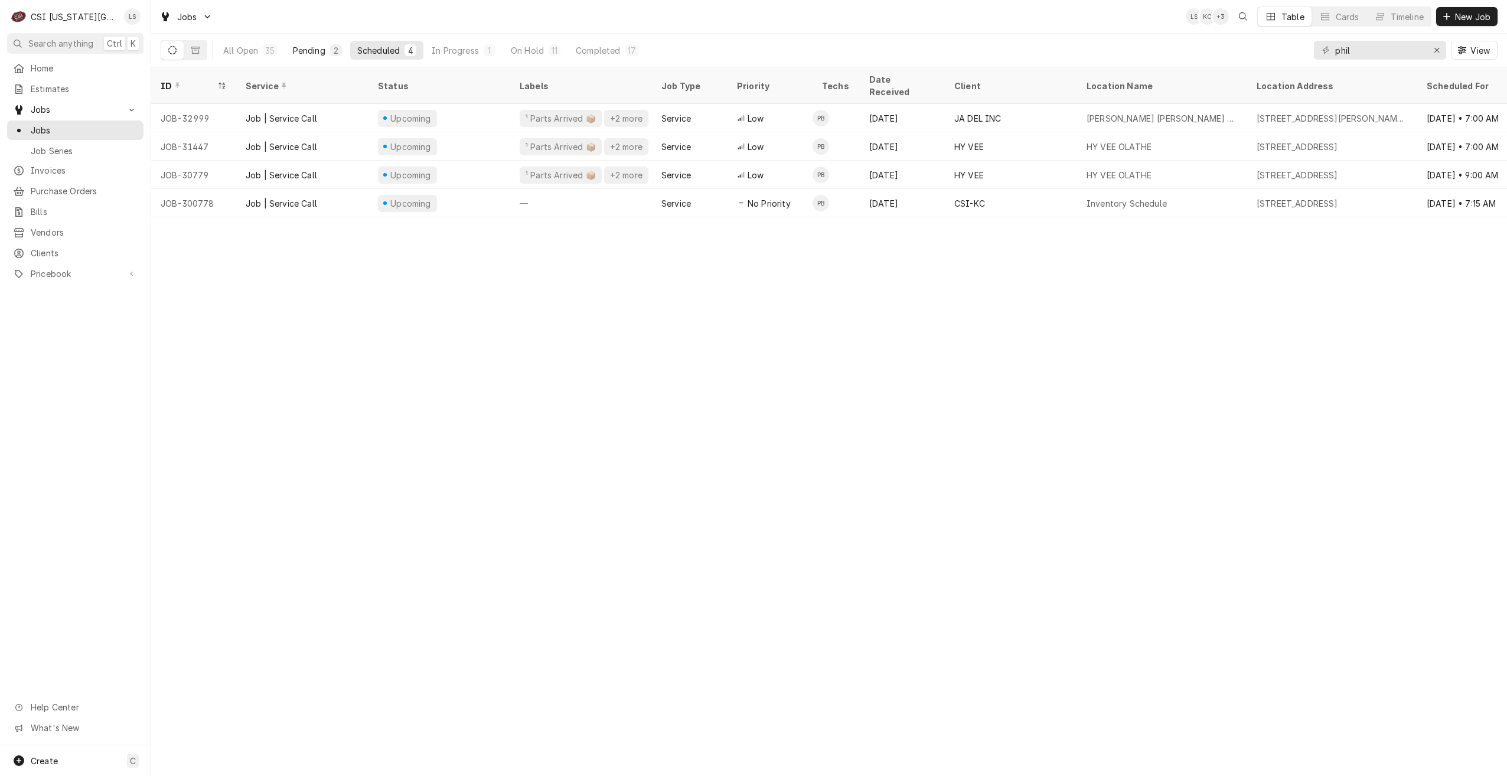
click at [330, 51] on div "2" at bounding box center [336, 50] width 12 height 12
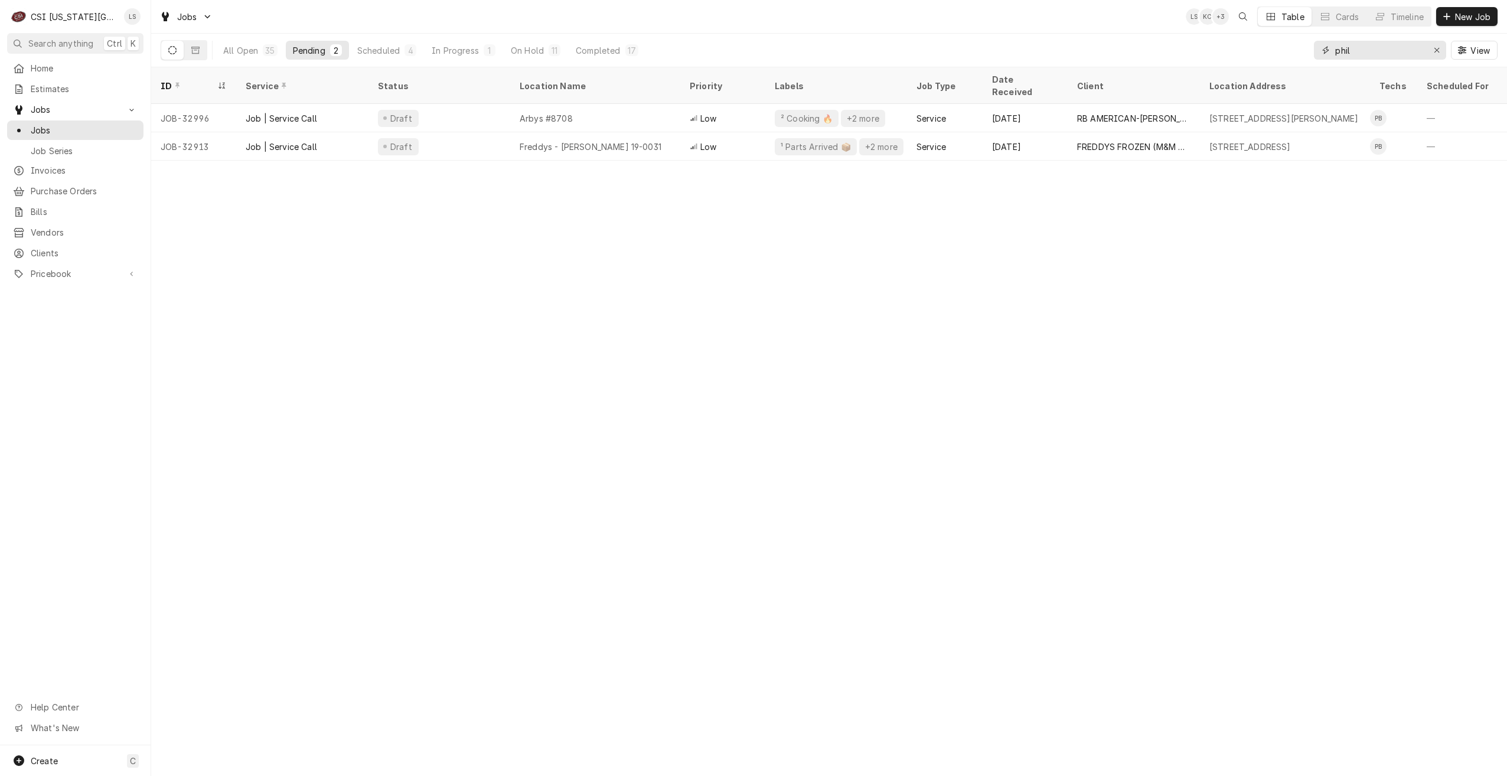
click at [1362, 56] on input "phil" at bounding box center [1379, 50] width 89 height 19
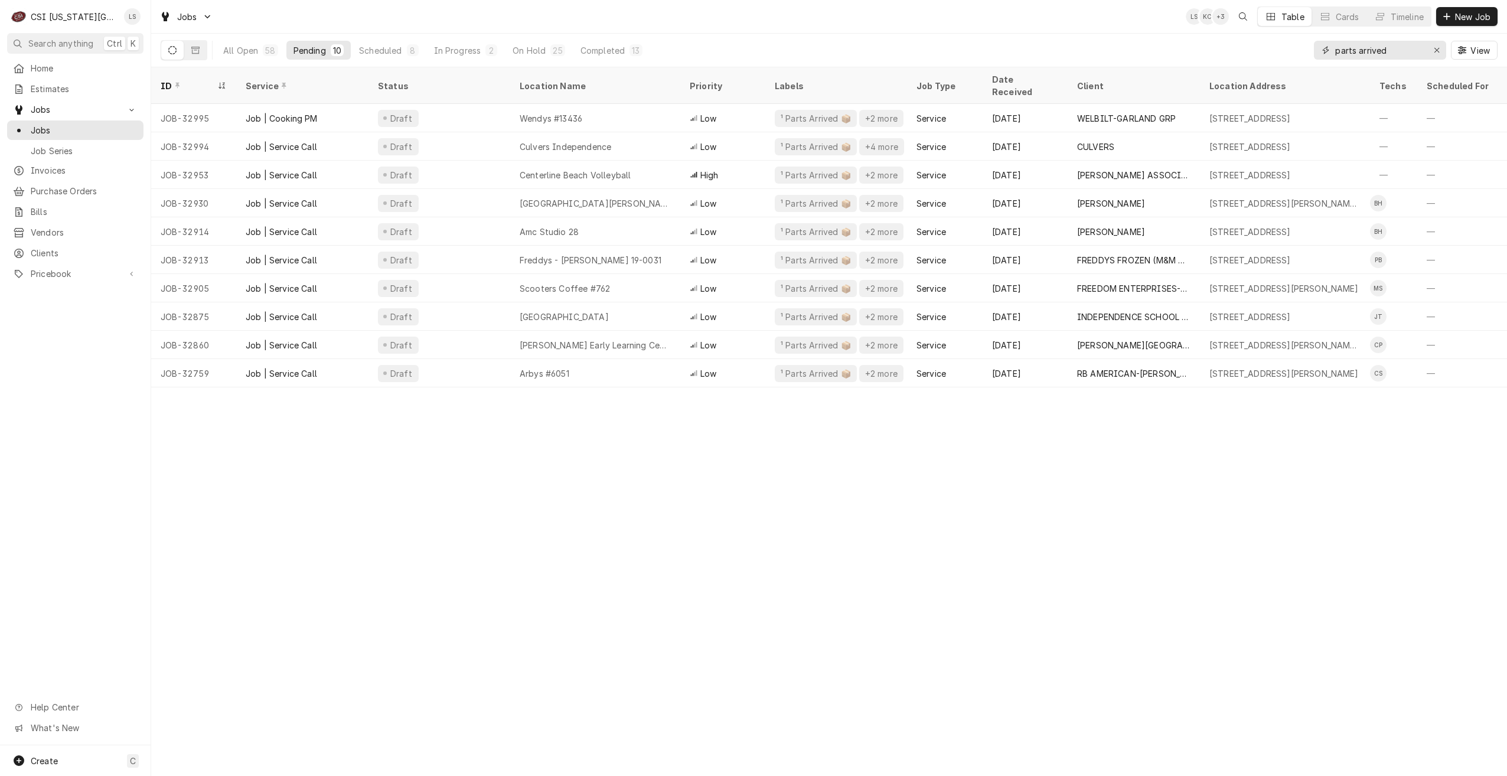
drag, startPoint x: 1413, startPoint y: 47, endPoint x: 1318, endPoint y: 48, distance: 95.1
click at [1318, 48] on div "parts arrived" at bounding box center [1380, 50] width 132 height 19
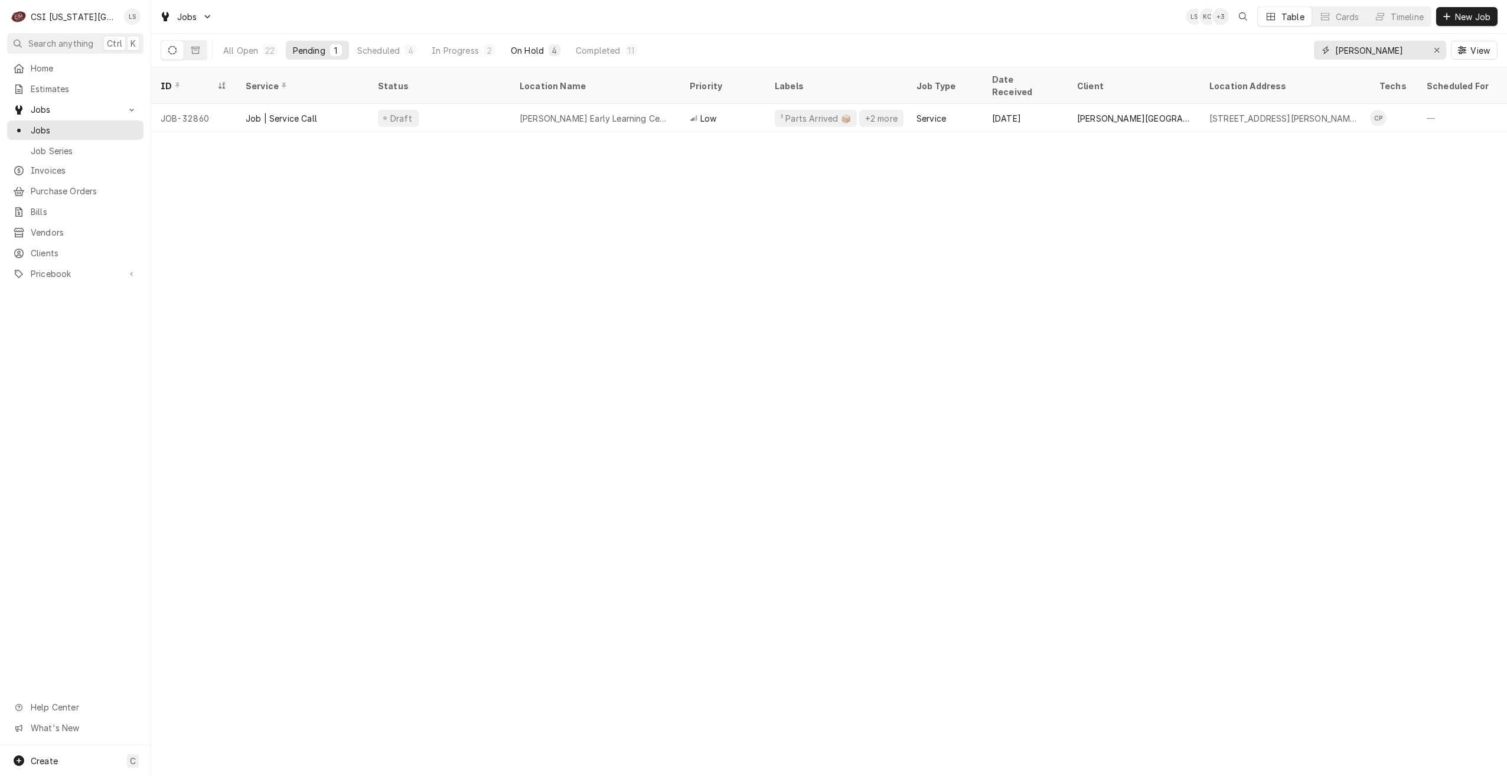
type input "charles"
click at [525, 51] on div "On Hold" at bounding box center [527, 50] width 33 height 12
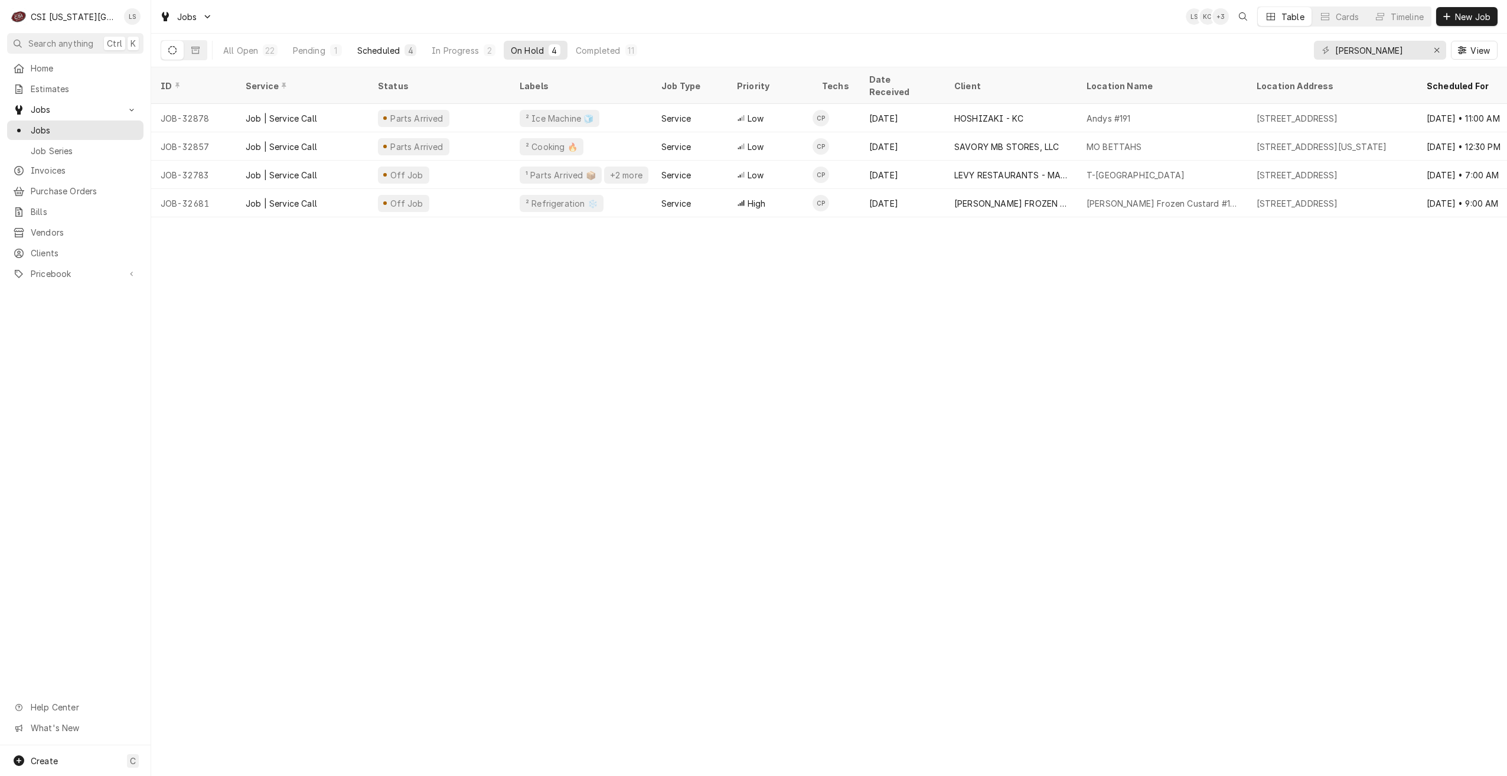
click at [396, 51] on div "Scheduled" at bounding box center [378, 50] width 43 height 12
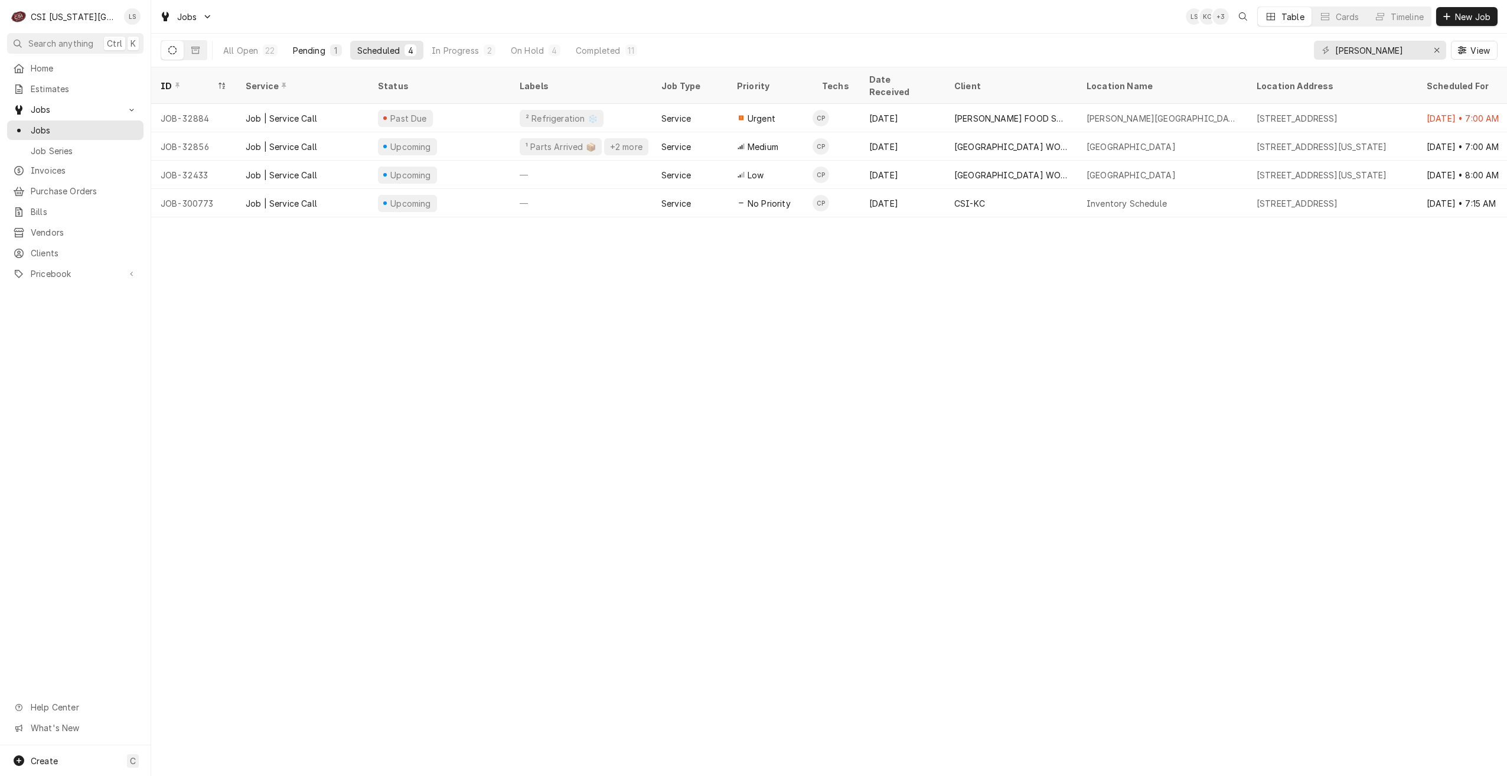
click at [311, 49] on div "Pending" at bounding box center [309, 50] width 32 height 12
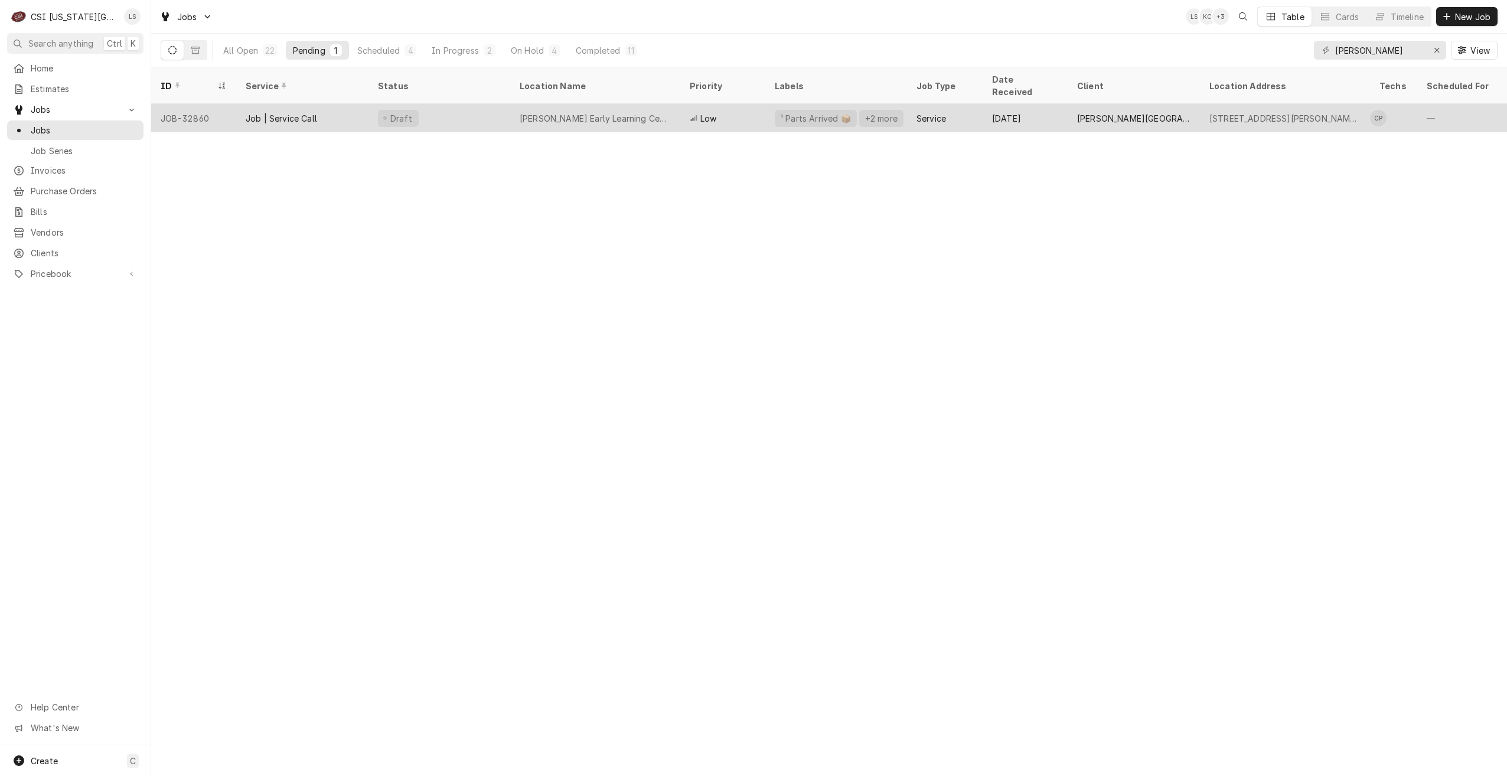
click at [879, 112] on div "+2 more" at bounding box center [881, 118] width 35 height 12
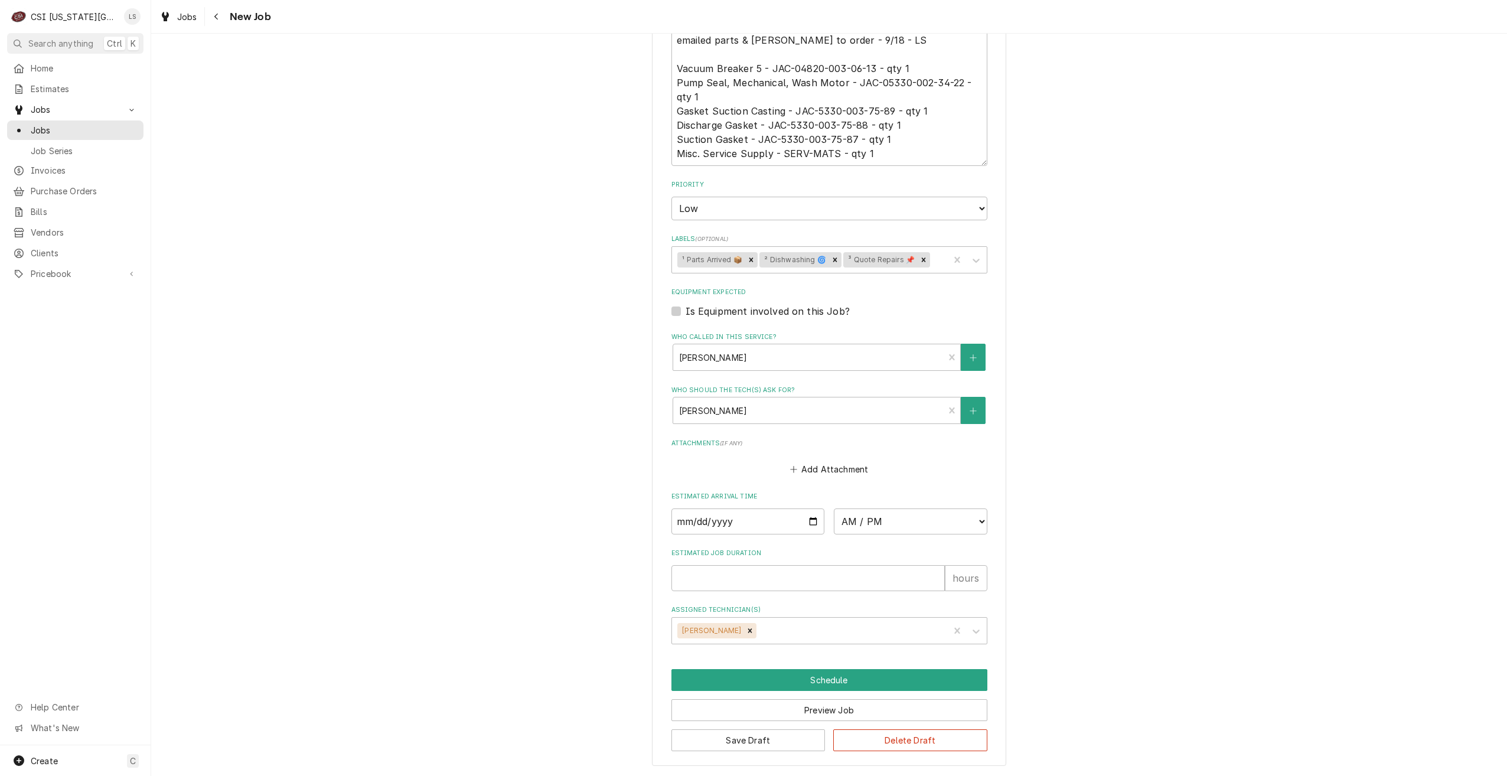
scroll to position [829, 0]
click at [804, 520] on input "Date" at bounding box center [748, 521] width 154 height 26
type textarea "x"
type input "[DATE]"
click at [866, 527] on select "AM / PM 6:00 AM 6:15 AM 6:30 AM 6:45 AM 7:00 AM 7:15 AM 7:30 AM 7:45 AM 8:00 AM…" at bounding box center [911, 521] width 154 height 26
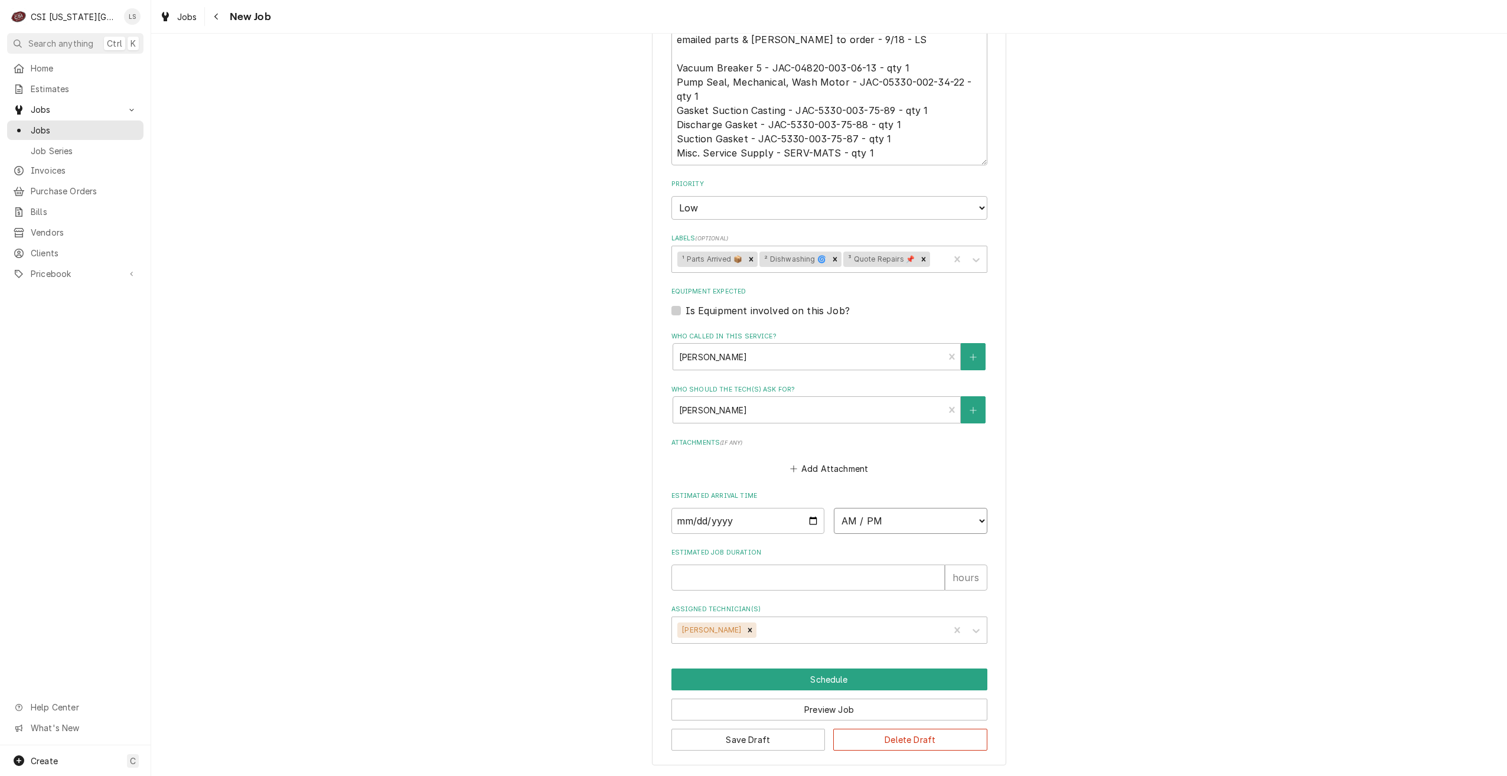
type textarea "x"
select select "07:00:00"
click at [834, 508] on select "AM / PM 6:00 AM 6:15 AM 6:30 AM 6:45 AM 7:00 AM 7:15 AM 7:30 AM 7:45 AM 8:00 AM…" at bounding box center [911, 521] width 154 height 26
click at [833, 581] on input "Estimated Job Duration" at bounding box center [807, 578] width 273 height 26
type textarea "x"
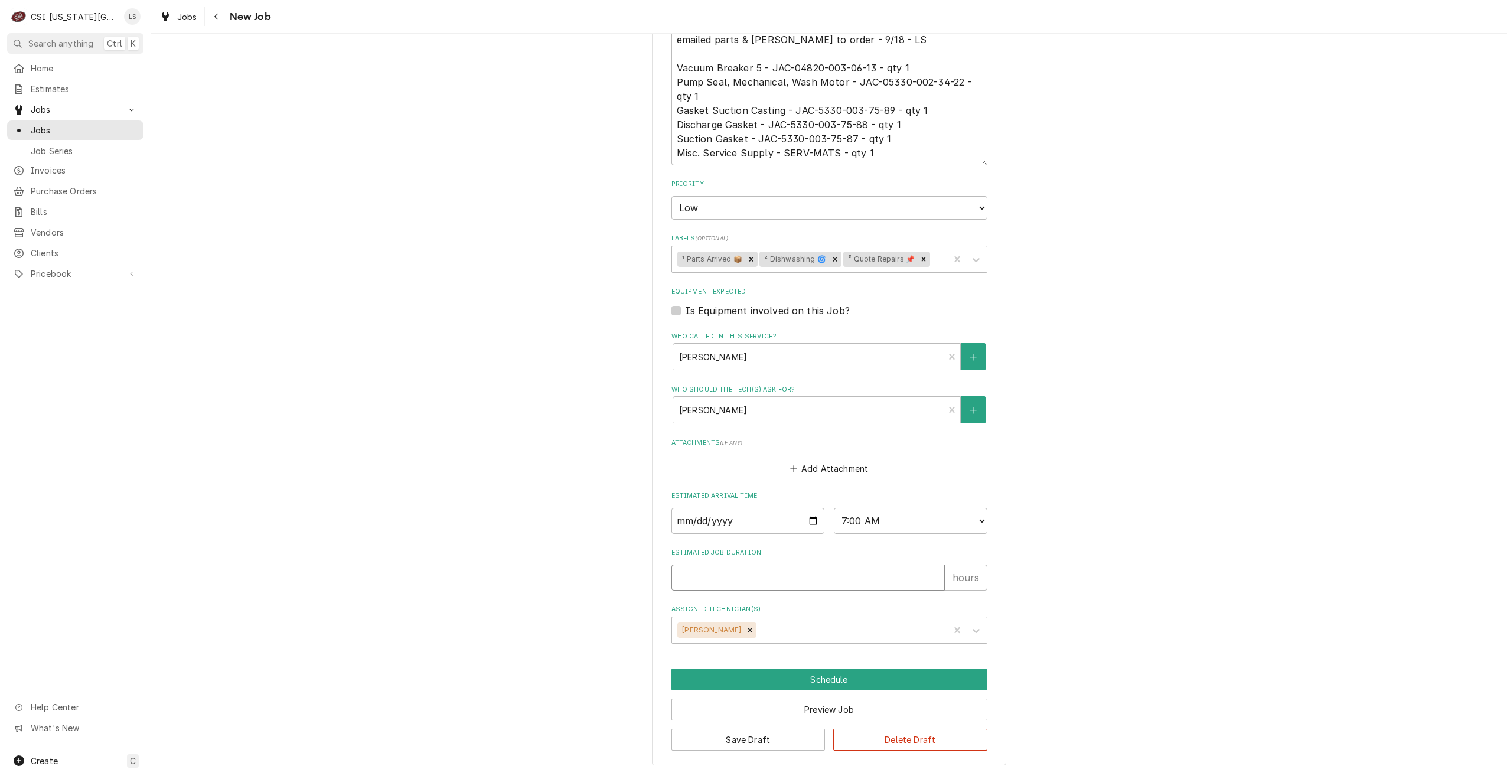
type input "2"
type textarea "x"
type input "2"
click at [816, 684] on button "Schedule" at bounding box center [829, 680] width 316 height 22
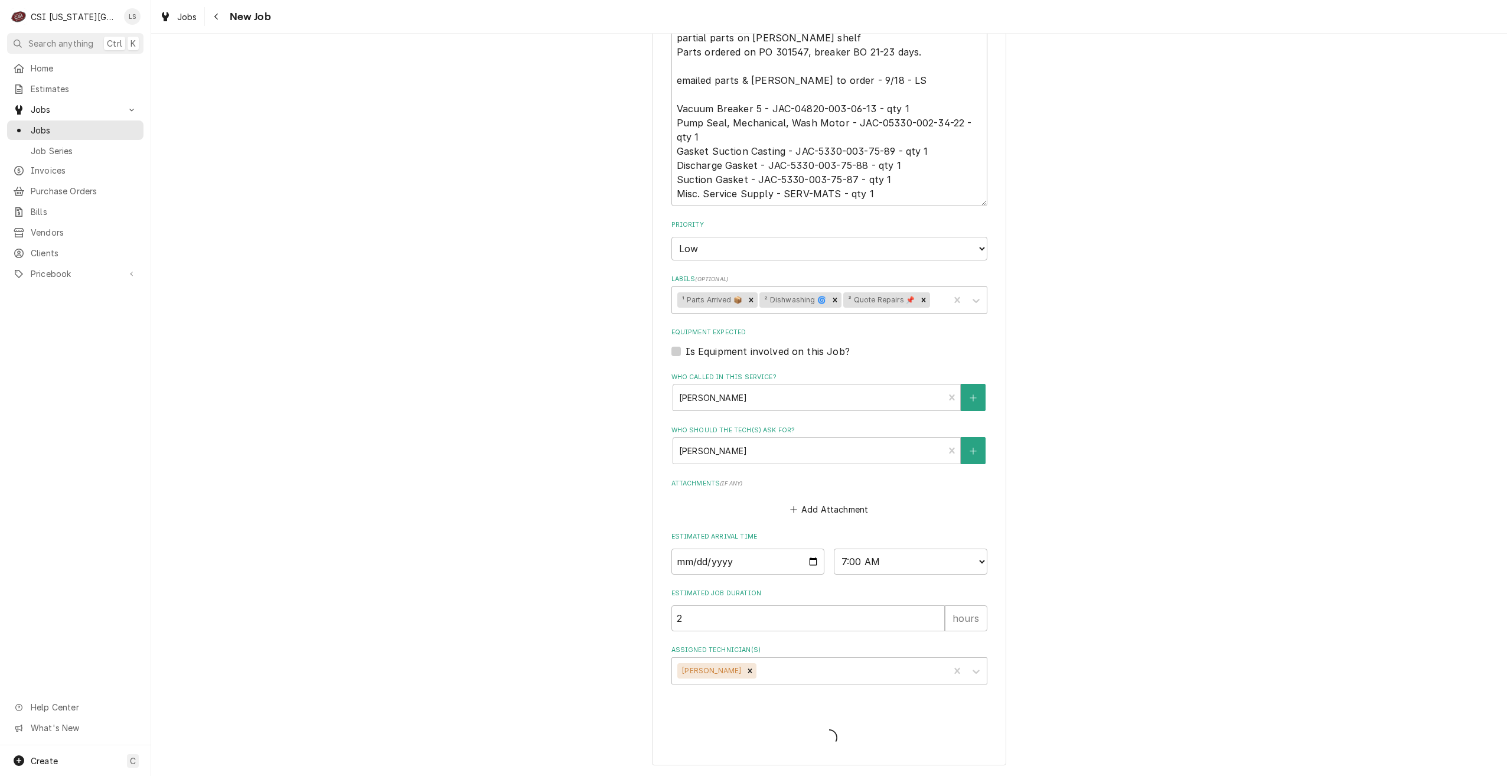
scroll to position [788, 0]
type textarea "x"
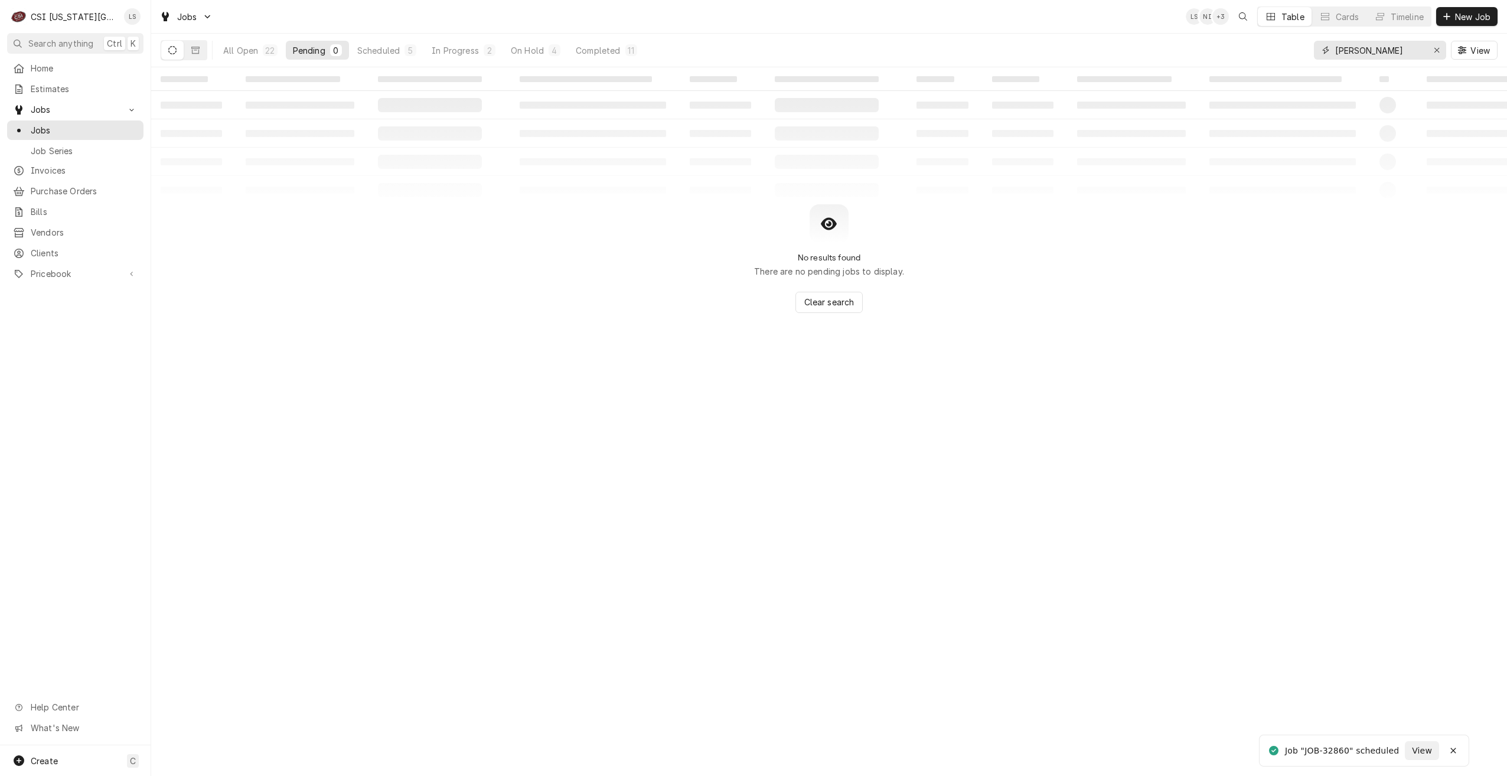
click at [1354, 48] on input "[PERSON_NAME]" at bounding box center [1379, 50] width 89 height 19
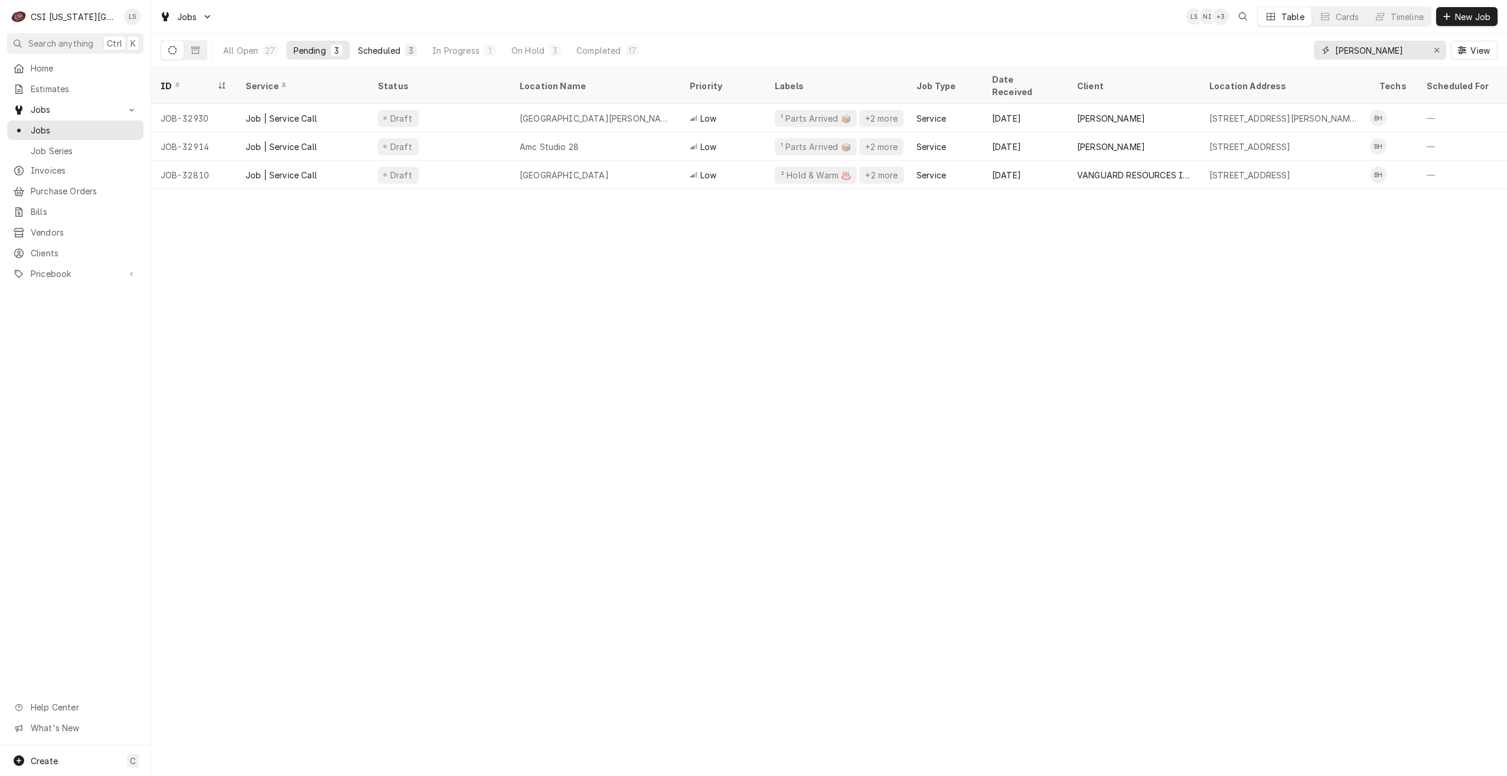
type input "[PERSON_NAME]"
click at [412, 50] on div "3" at bounding box center [410, 50] width 7 height 12
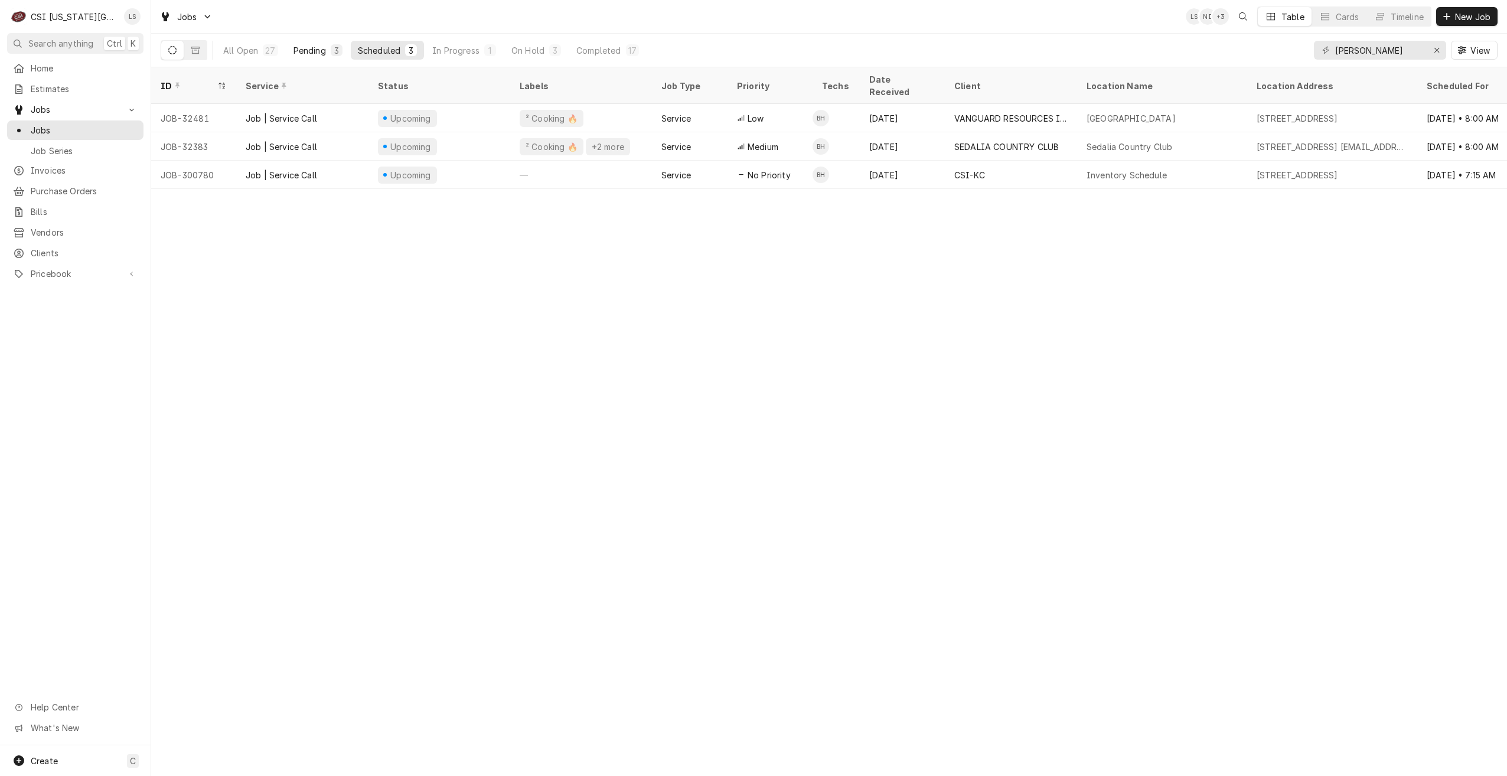
click at [320, 48] on div "Pending" at bounding box center [310, 50] width 32 height 12
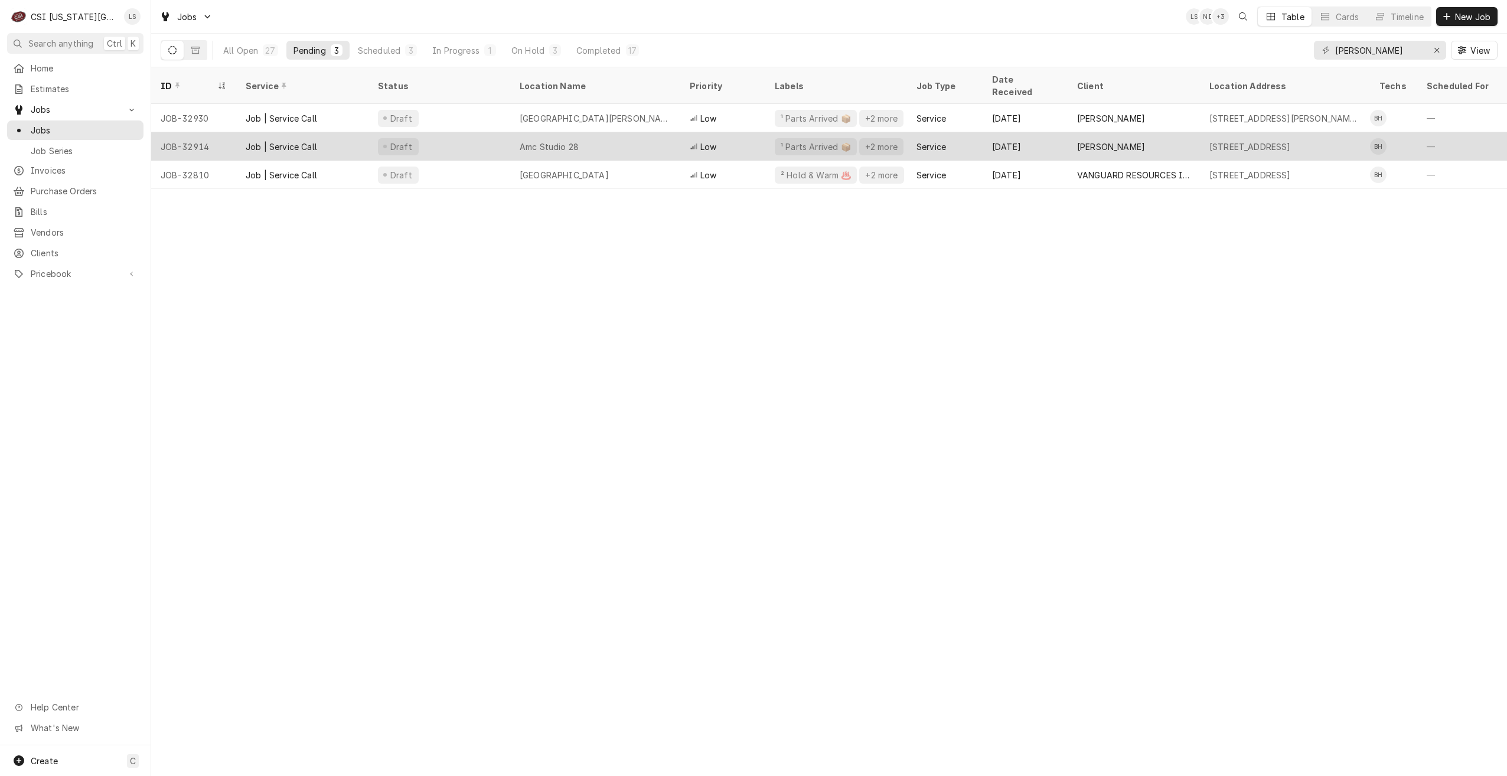
click at [564, 141] on div "Amc Studio 28" at bounding box center [549, 147] width 59 height 12
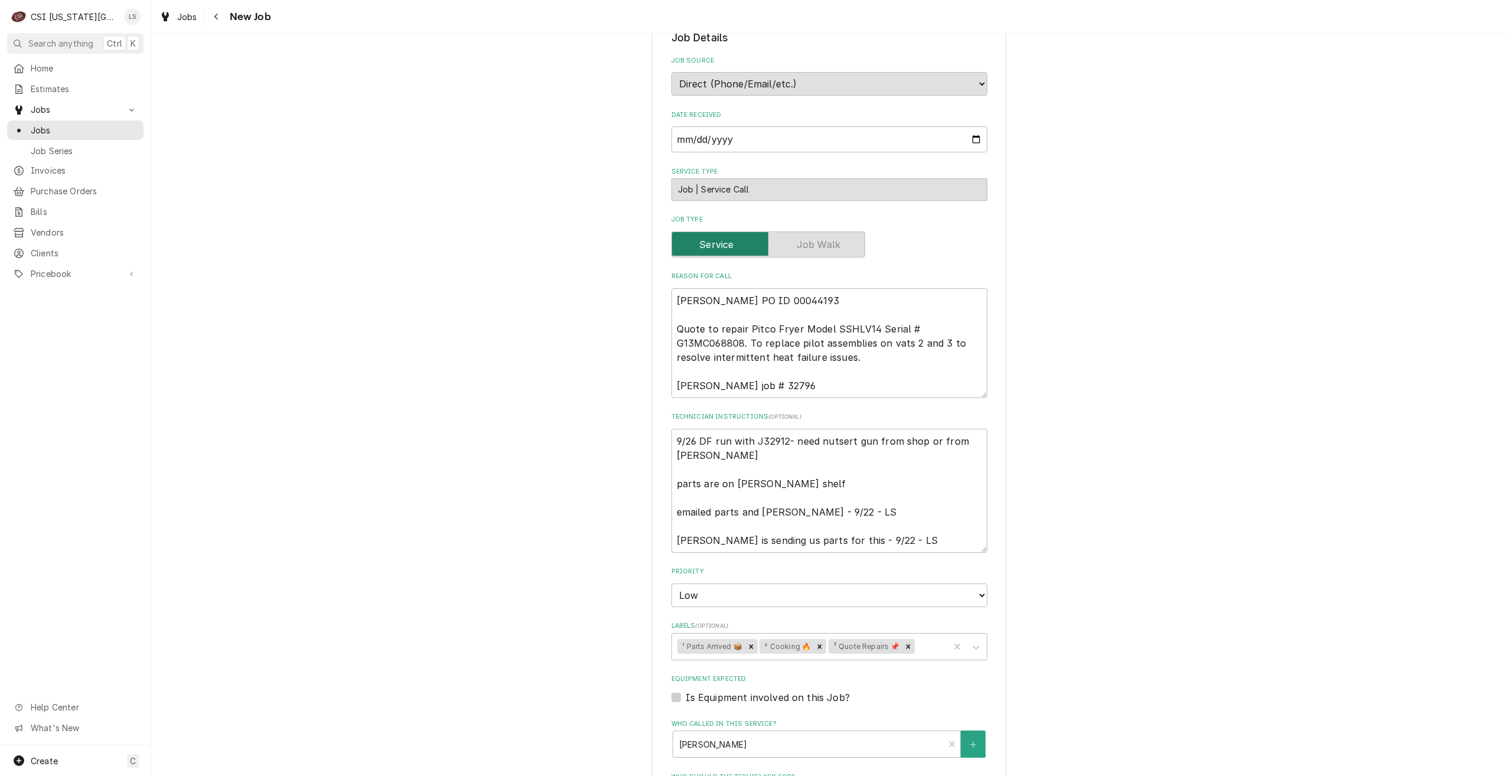
scroll to position [780, 0]
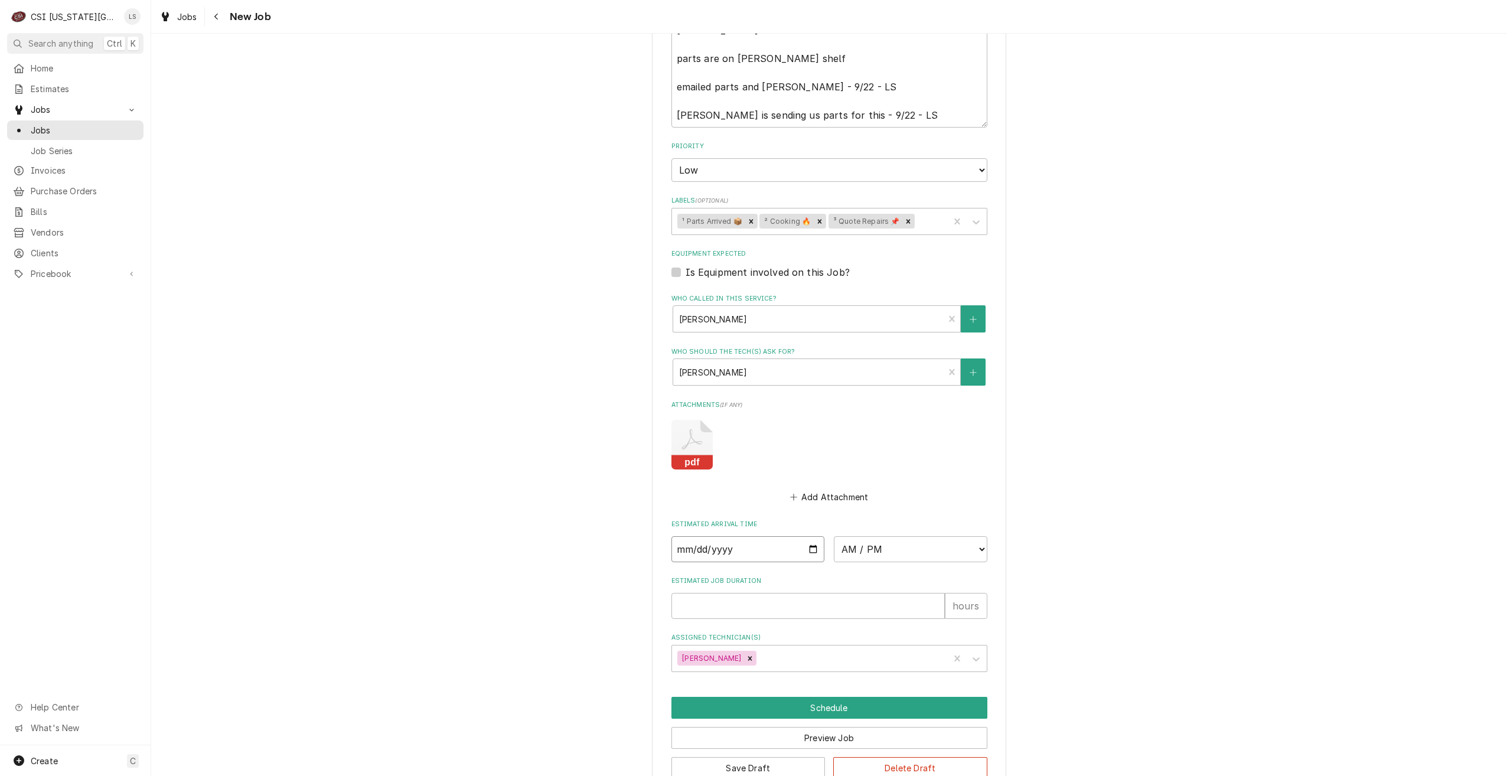
click at [810, 536] on input "Date" at bounding box center [748, 549] width 154 height 26
type textarea "x"
type input "2025-10-01"
type textarea "x"
click at [868, 536] on select "AM / PM 6:00 AM 6:15 AM 6:30 AM 6:45 AM 7:00 AM 7:15 AM 7:30 AM 7:45 AM 8:00 AM…" at bounding box center [911, 549] width 154 height 26
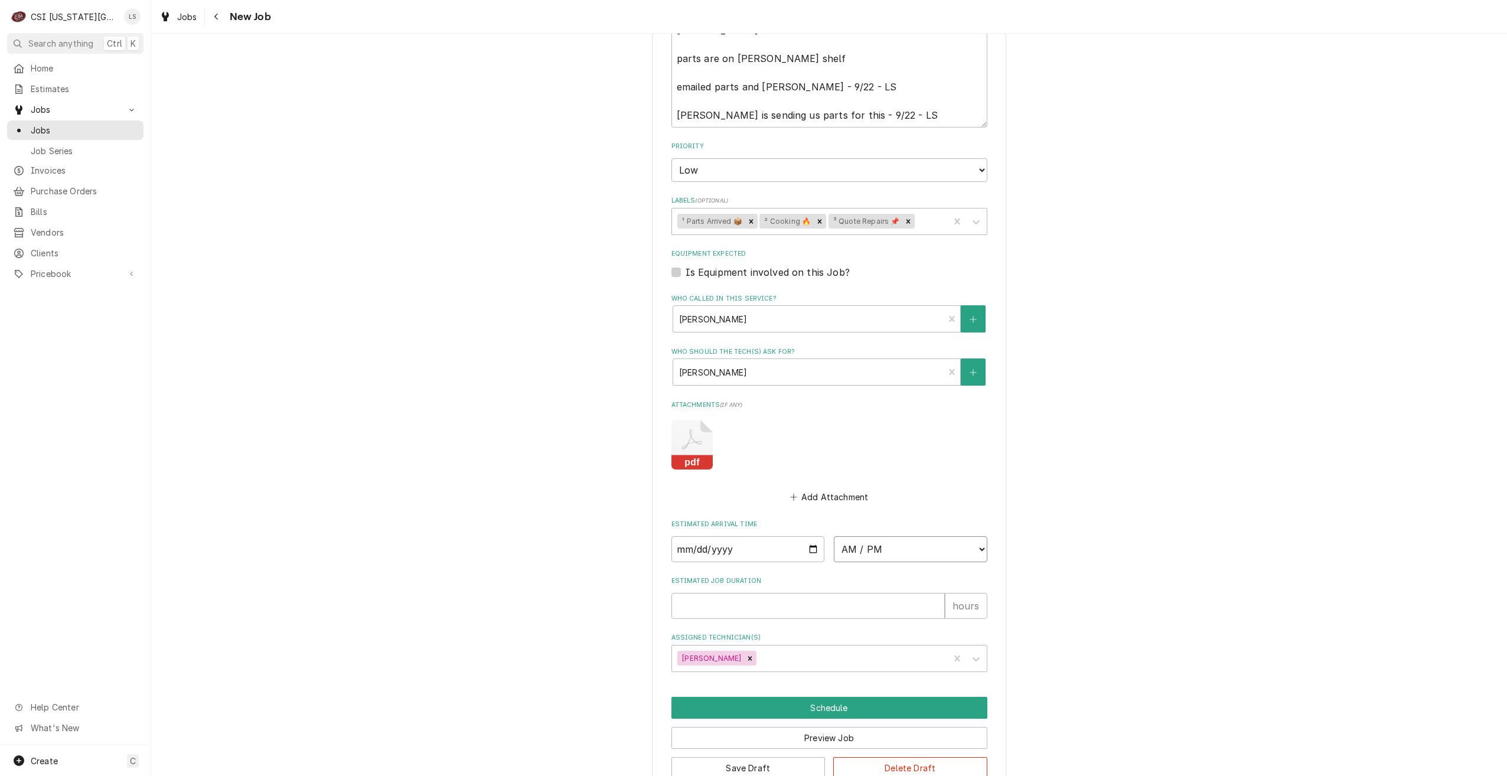
select select "07:00:00"
click at [834, 536] on select "AM / PM 6:00 AM 6:15 AM 6:30 AM 6:45 AM 7:00 AM 7:15 AM 7:30 AM 7:45 AM 8:00 AM…" at bounding box center [911, 549] width 154 height 26
click at [858, 593] on input "Estimated Job Duration" at bounding box center [807, 606] width 273 height 26
type textarea "x"
type input "2"
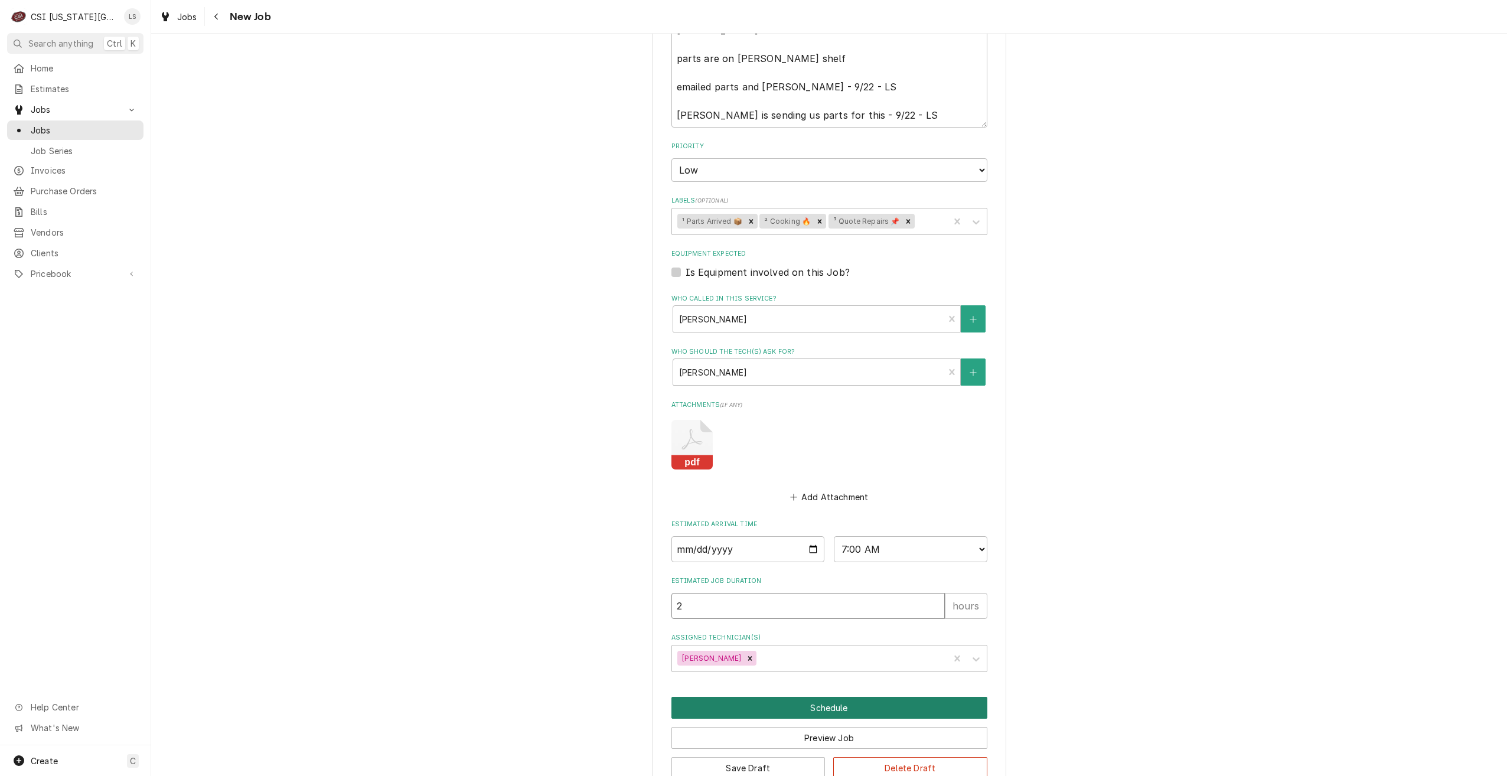
type textarea "x"
type input "2"
click at [808, 697] on button "Schedule" at bounding box center [829, 708] width 316 height 22
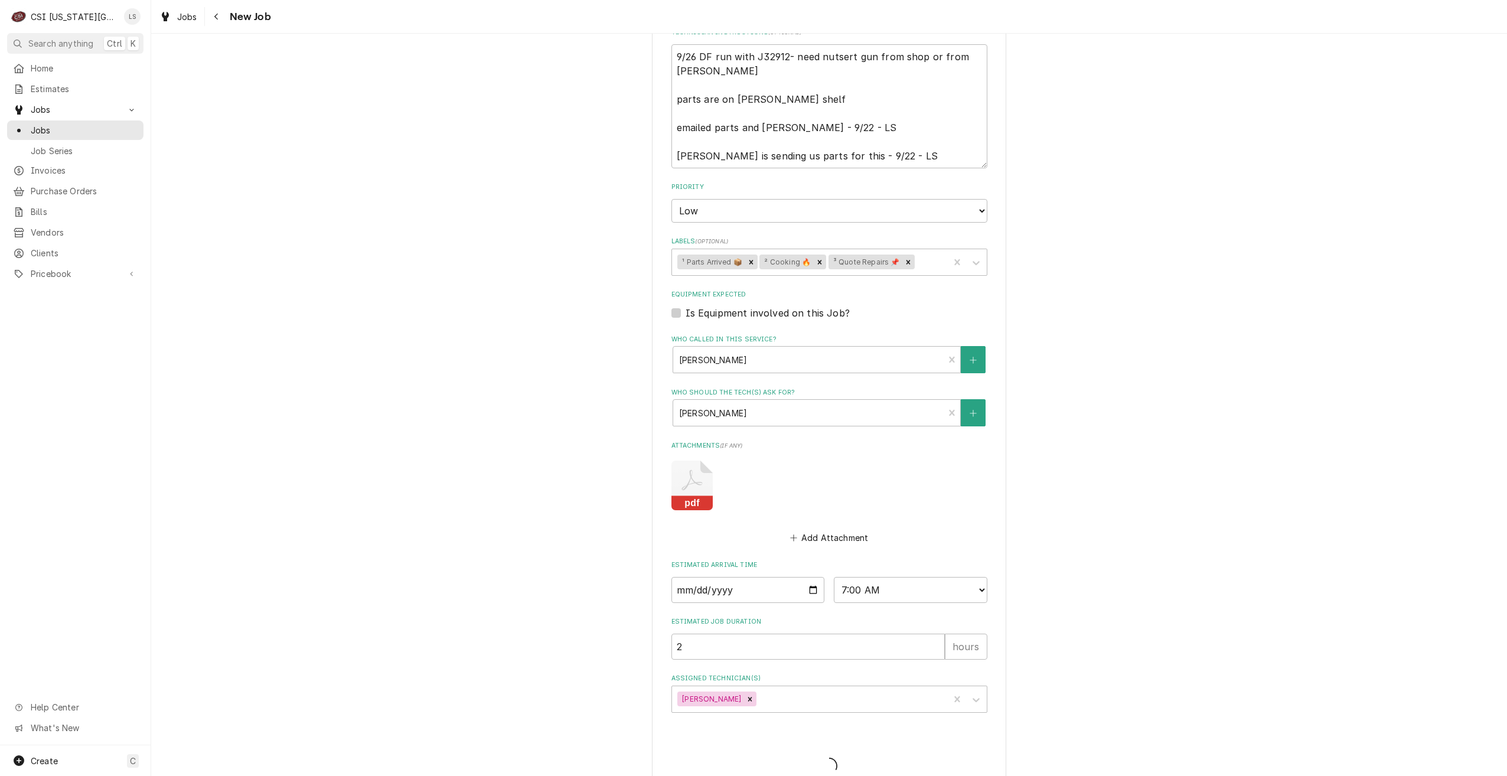
type textarea "x"
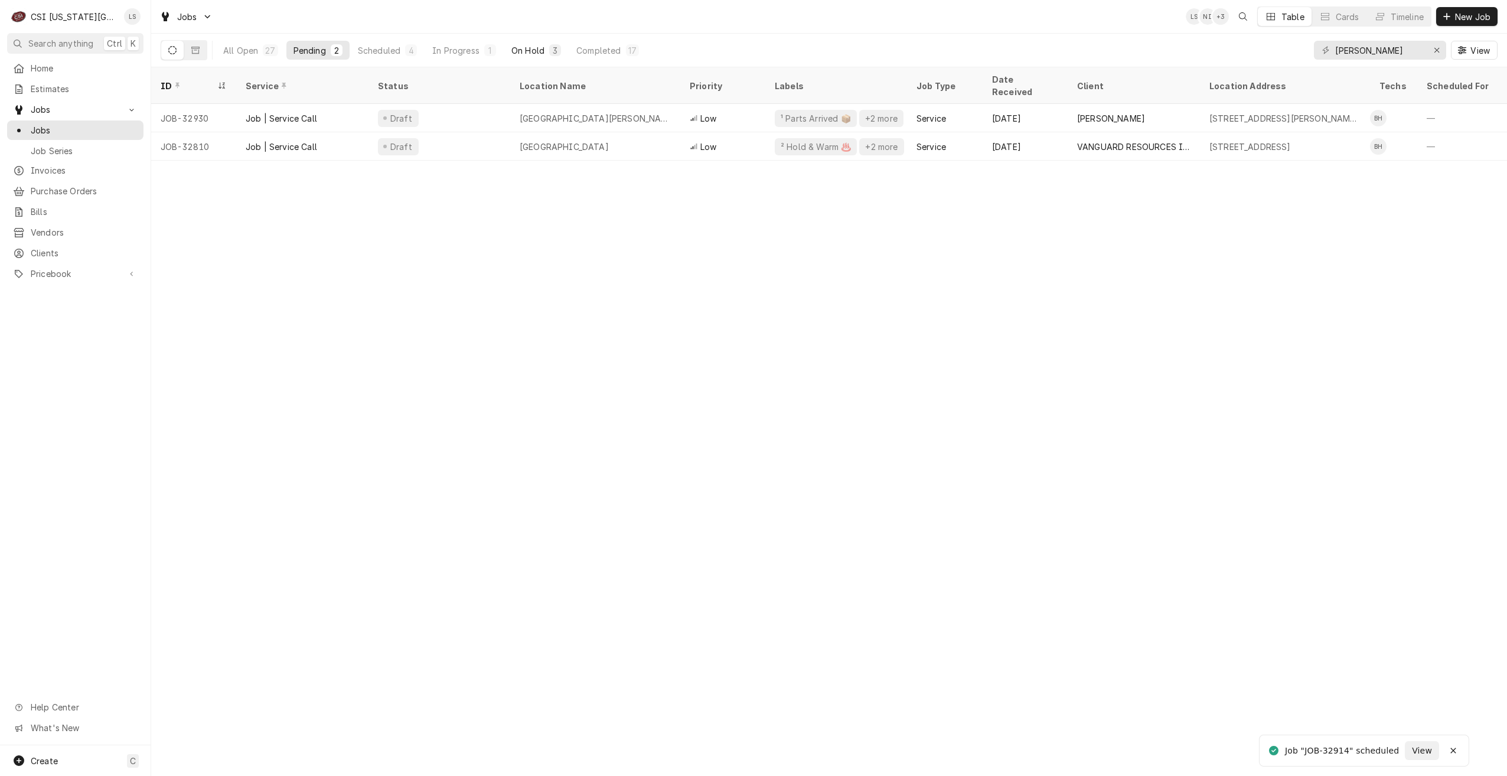
click at [534, 45] on div "On Hold" at bounding box center [527, 50] width 33 height 12
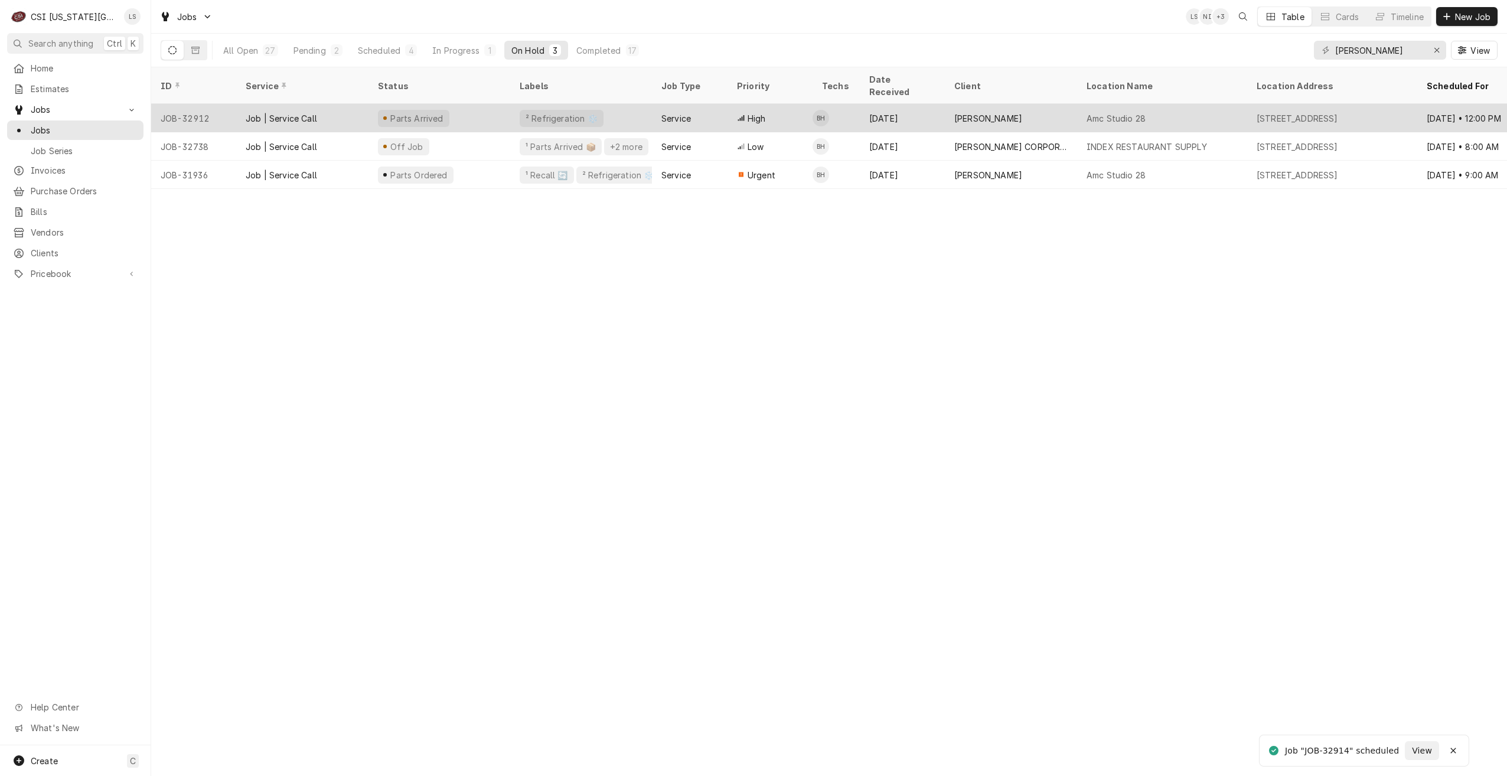
click at [966, 113] on div "[PERSON_NAME]" at bounding box center [1011, 118] width 132 height 28
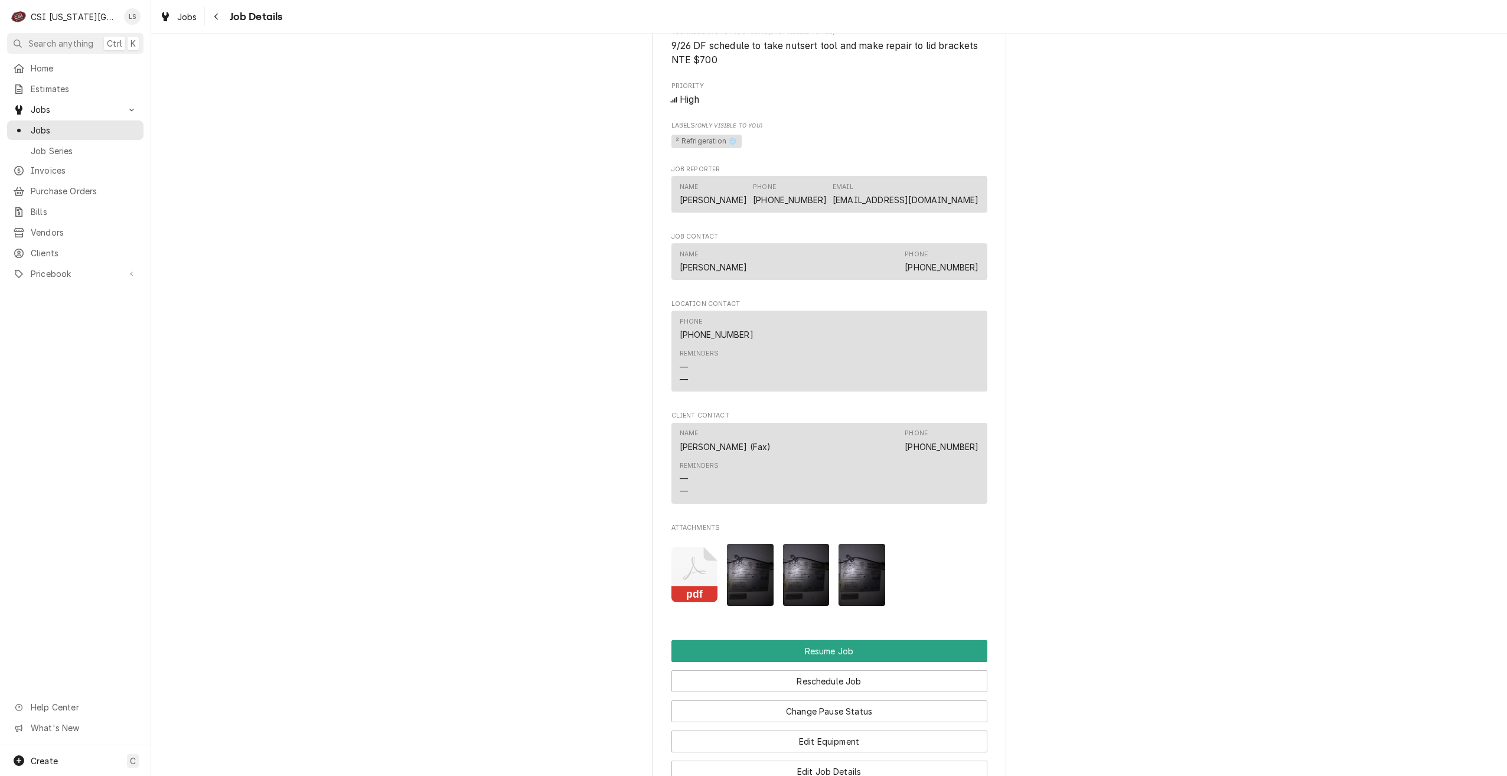
scroll to position [1535, 0]
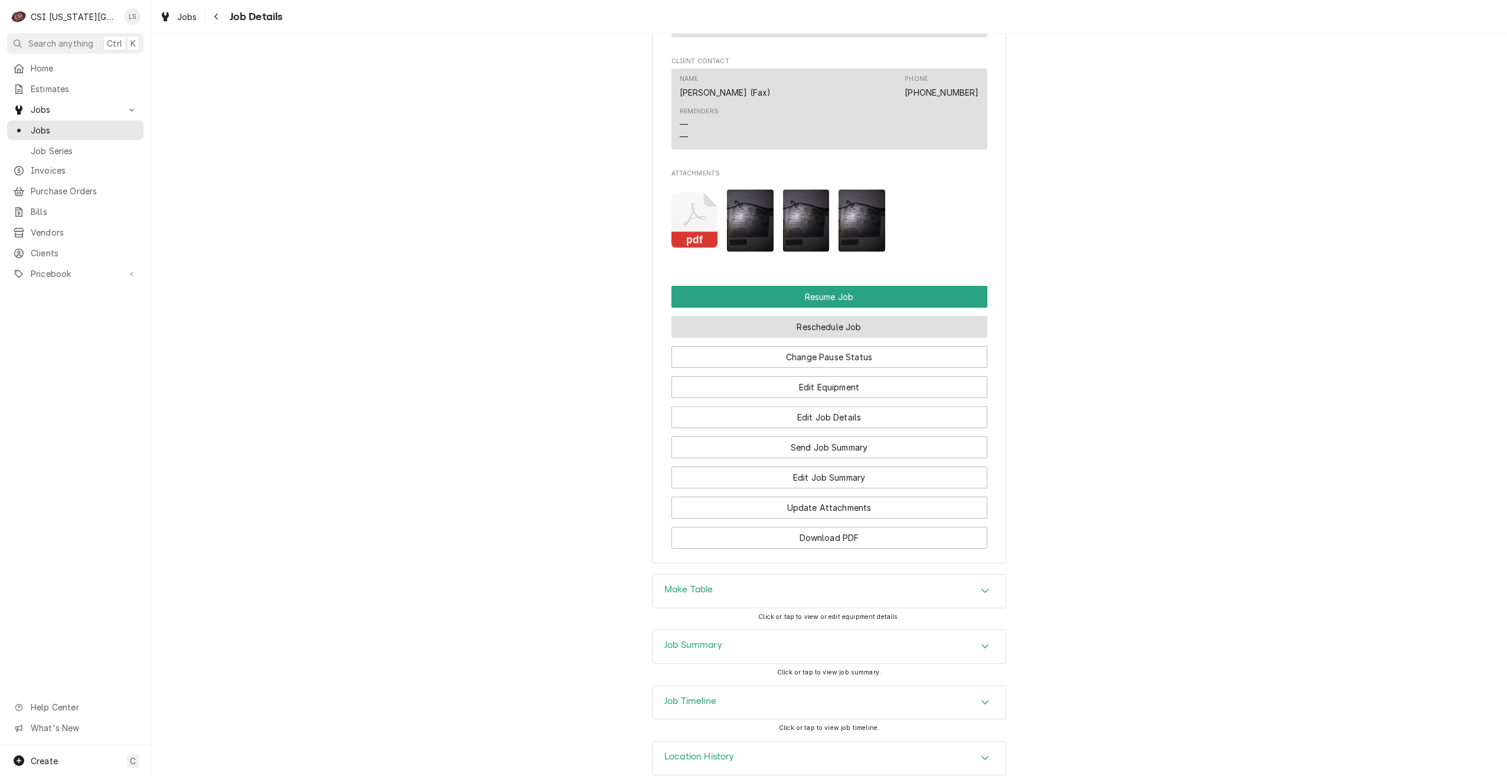
click at [797, 319] on button "Reschedule Job" at bounding box center [829, 327] width 316 height 22
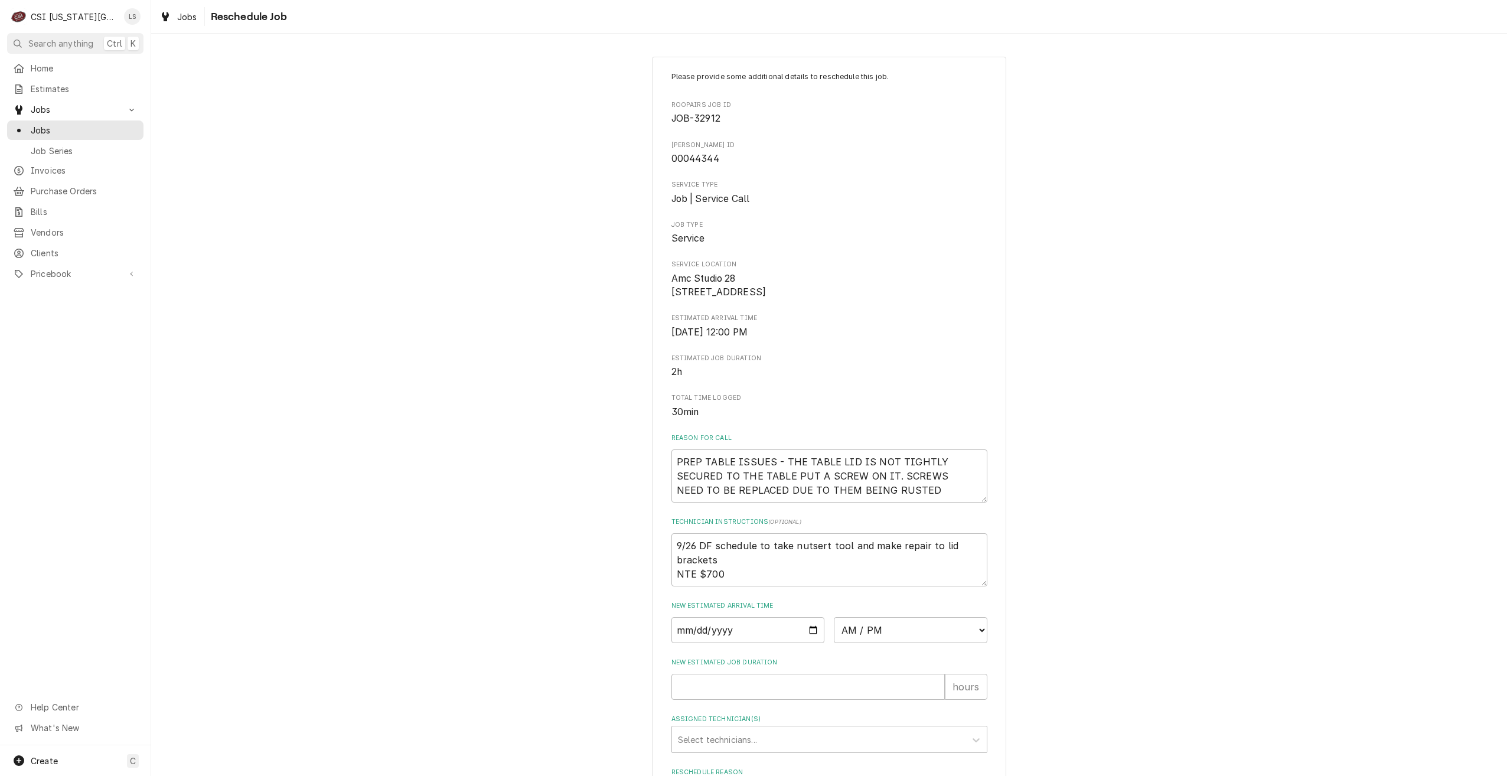
scroll to position [147, 0]
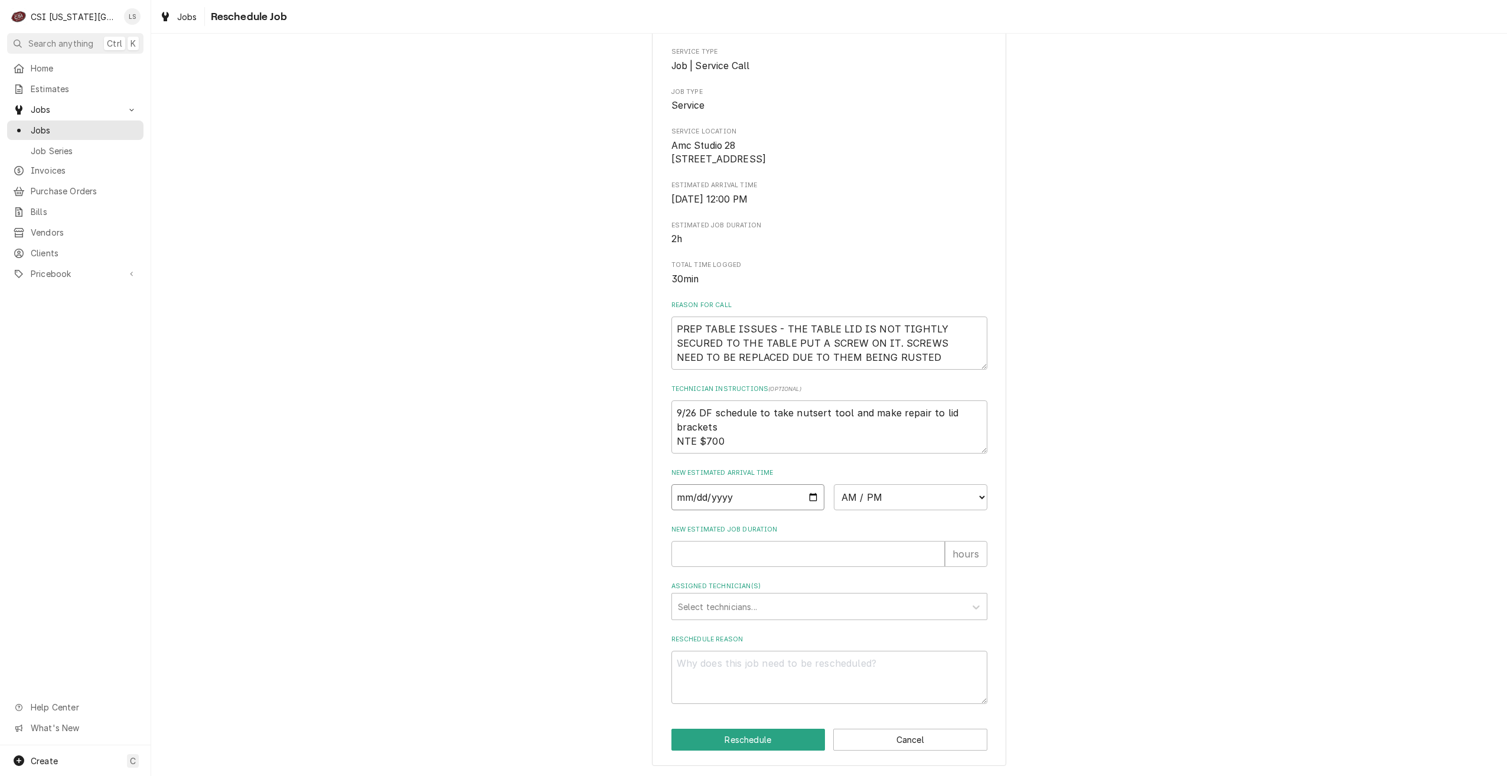
click at [812, 494] on input "Date" at bounding box center [748, 497] width 154 height 26
type textarea "x"
type input "2025-10-01"
click at [865, 503] on select "AM / PM 6:00 AM 6:15 AM 6:30 AM 6:45 AM 7:00 AM 7:15 AM 7:30 AM 7:45 AM 8:00 AM…" at bounding box center [911, 497] width 154 height 26
select select "09:00:00"
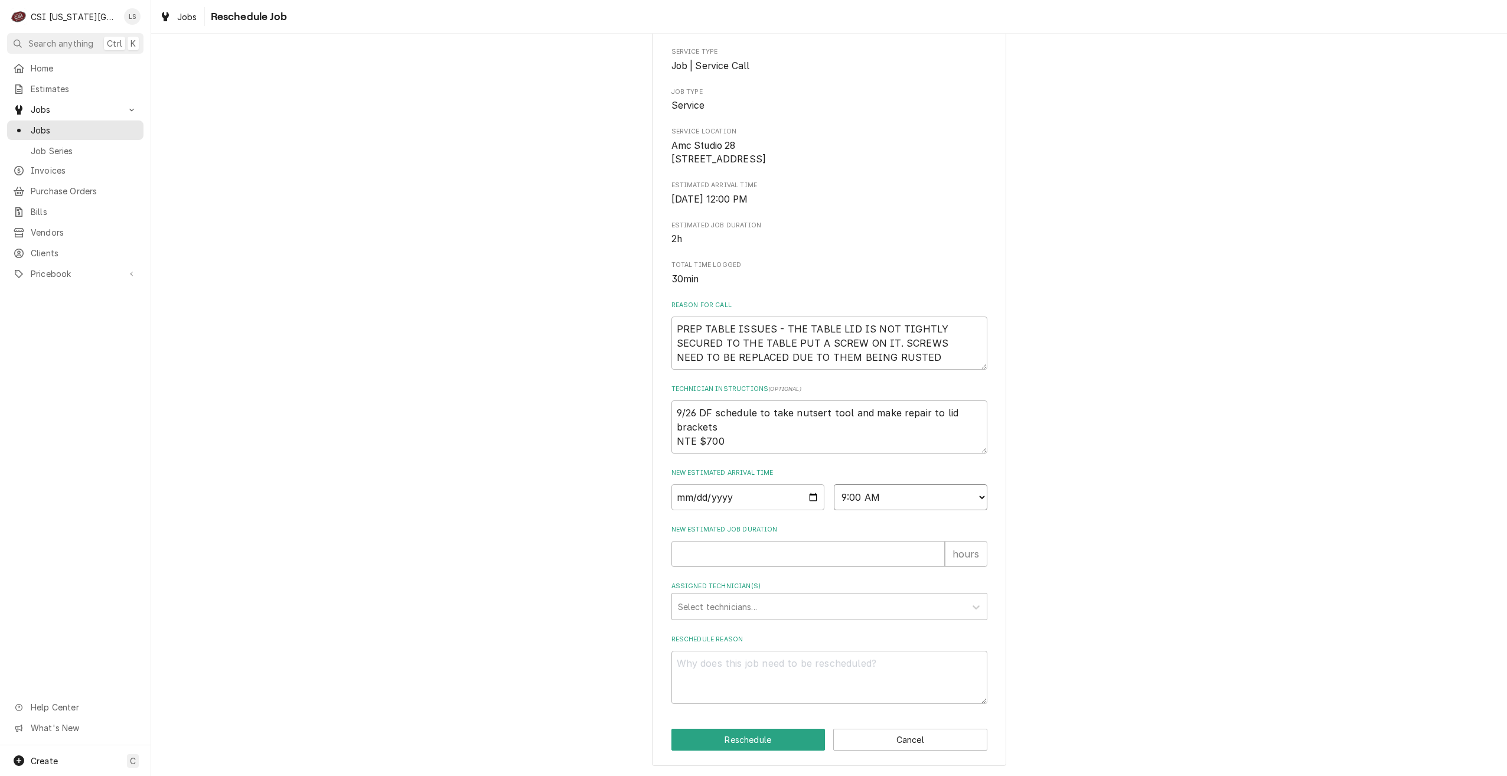
click at [834, 484] on select "AM / PM 6:00 AM 6:15 AM 6:30 AM 6:45 AM 7:00 AM 7:15 AM 7:30 AM 7:45 AM 8:00 AM…" at bounding box center [911, 497] width 154 height 26
click at [878, 560] on input "New Estimated Job Duration" at bounding box center [807, 554] width 273 height 26
type textarea "x"
type input "2"
click at [872, 597] on div "Assigned Technician(s)" at bounding box center [819, 606] width 282 height 21
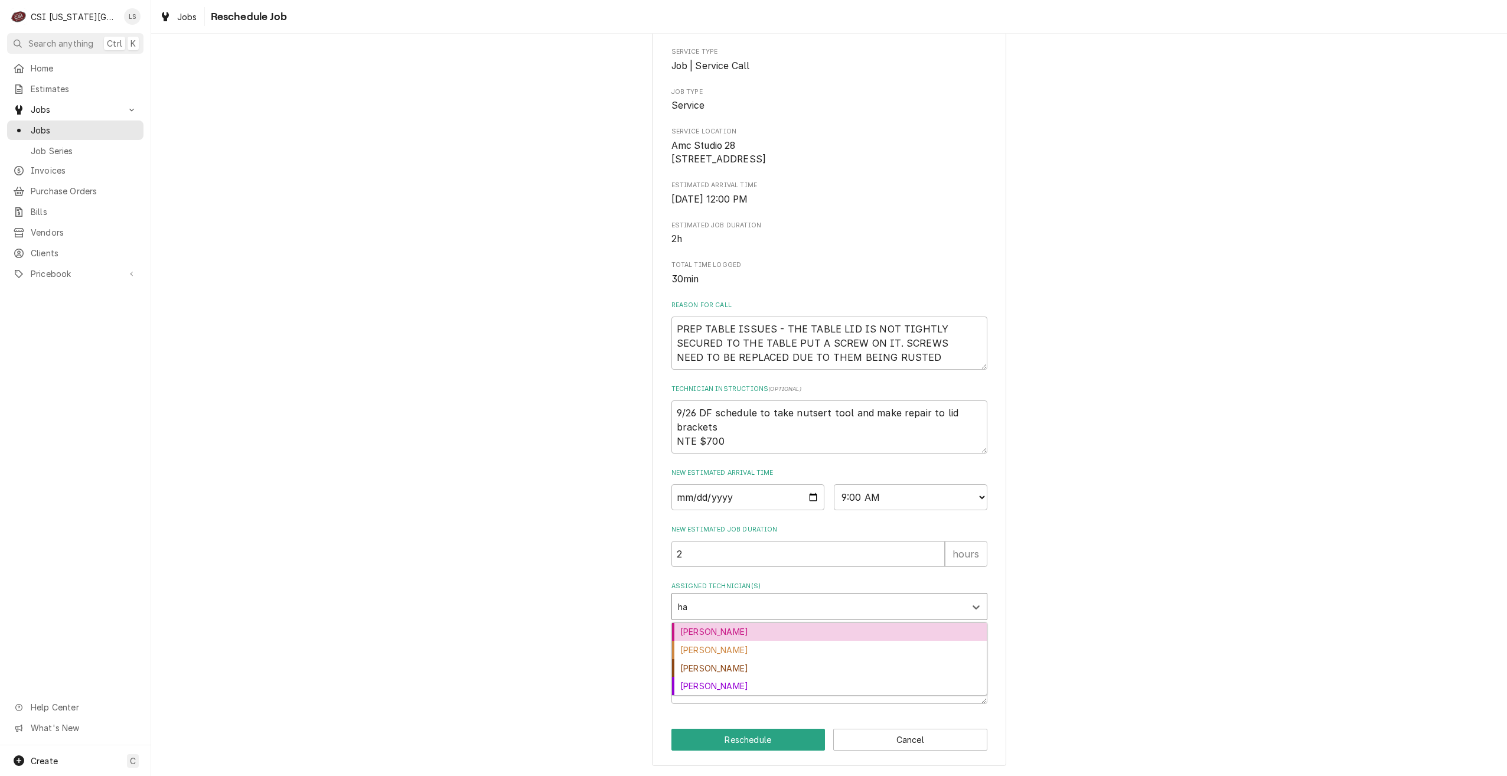
type input "haw"
click at [863, 630] on div "Brian Hawkins" at bounding box center [829, 632] width 315 height 18
type textarea "x"
click at [878, 675] on textarea "Reschedule Reason" at bounding box center [829, 677] width 316 height 53
type textarea "x"
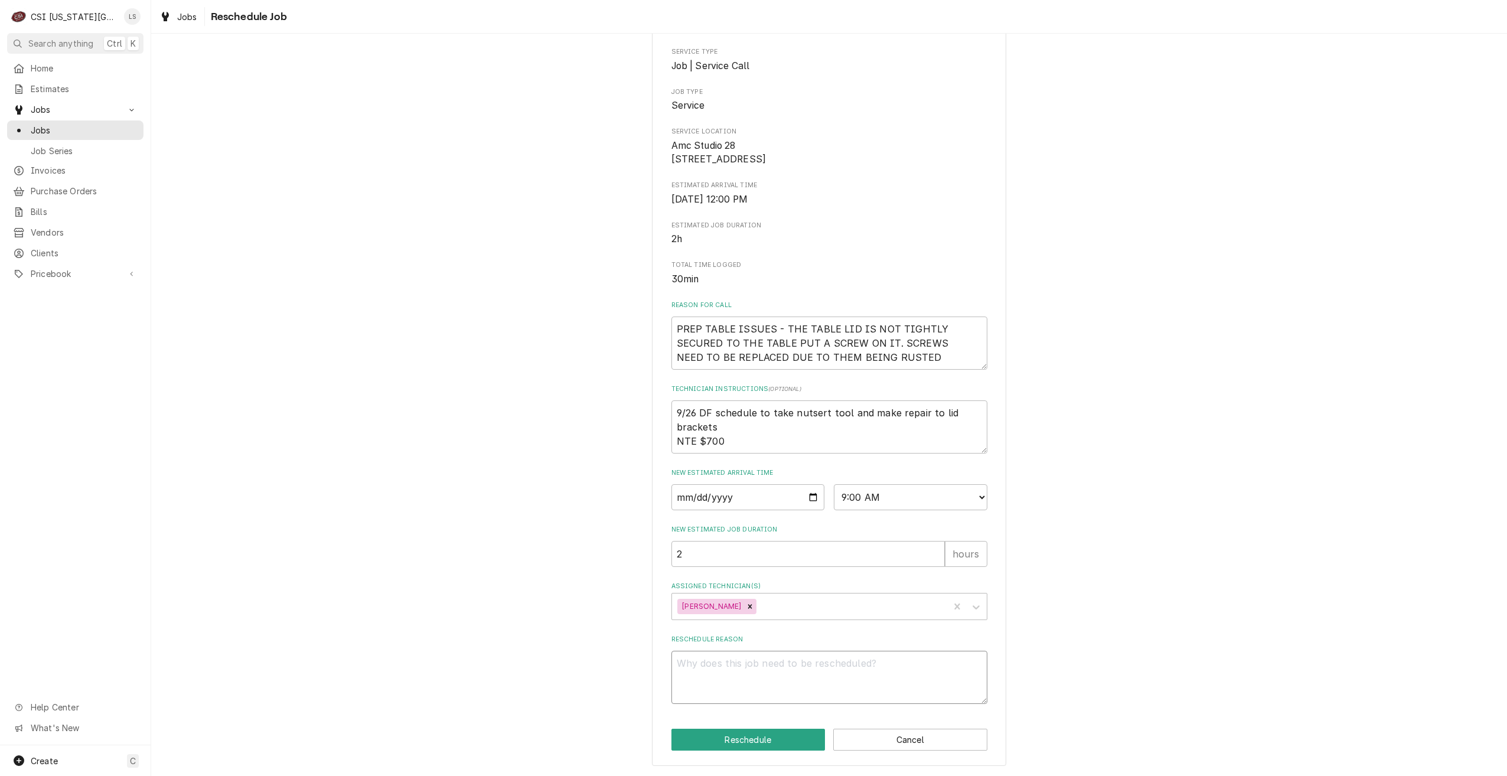
type textarea "R"
type textarea "x"
type textarea "Re"
type textarea "x"
type textarea "Ret"
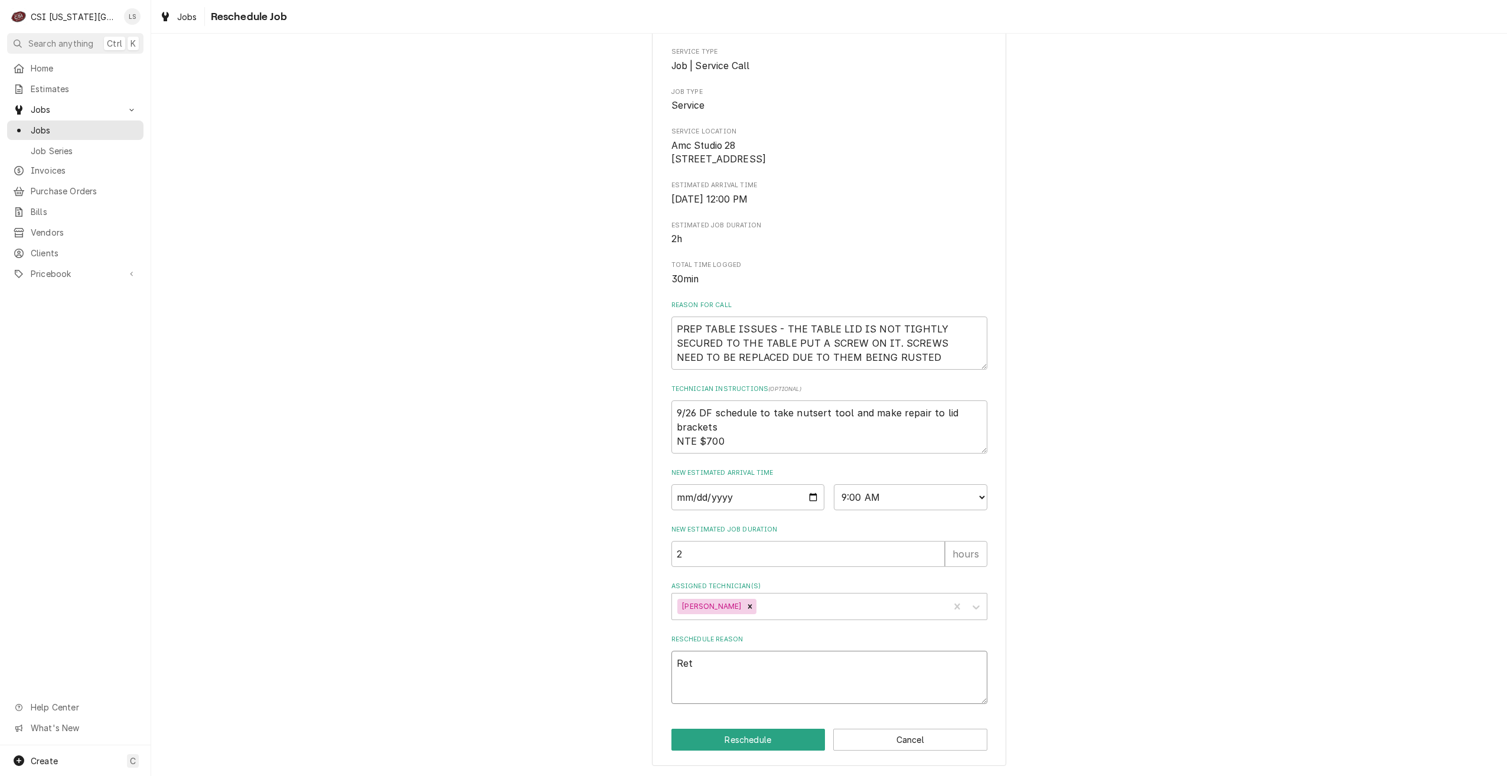
type textarea "x"
type textarea "Retu"
type textarea "x"
type textarea "Retur"
type textarea "x"
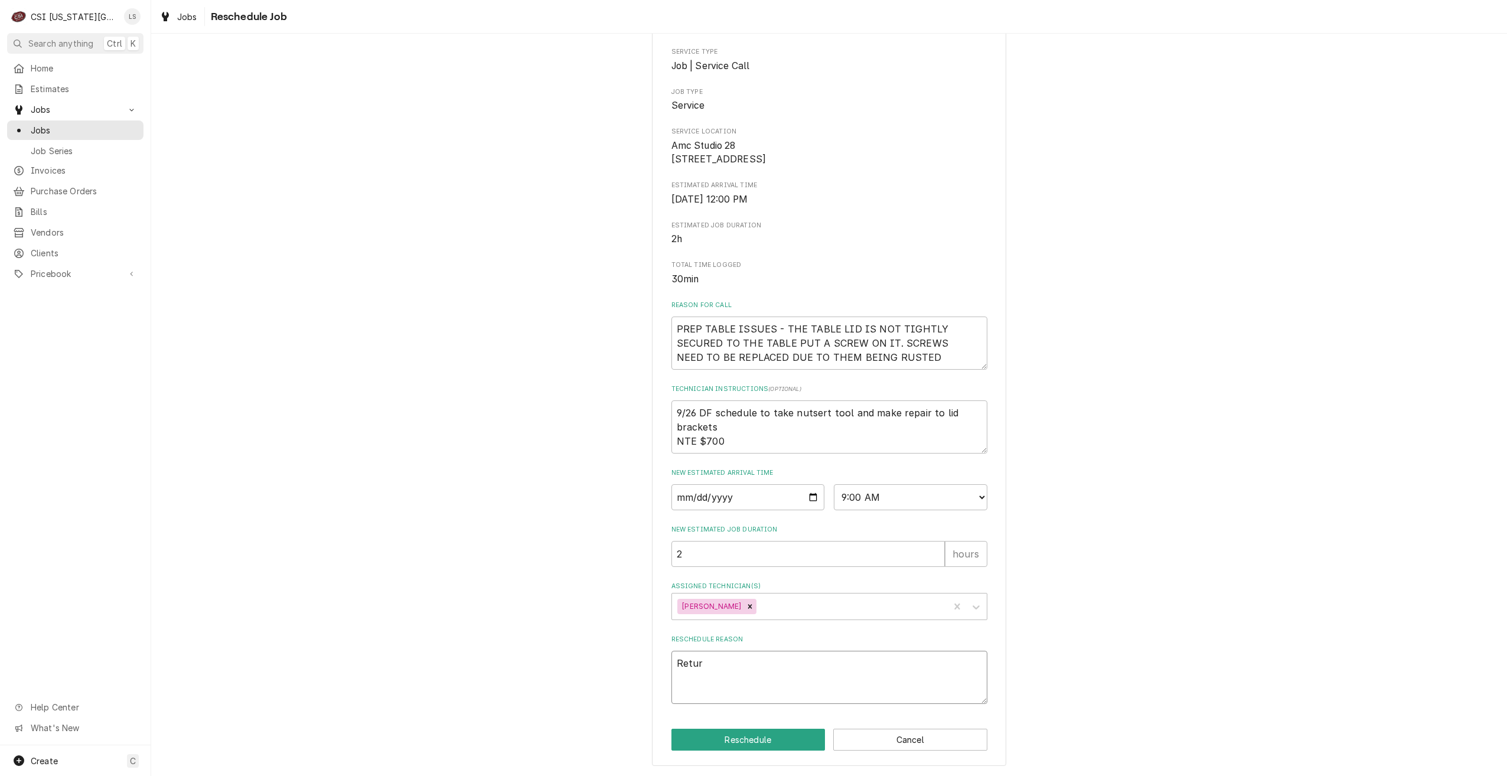
type textarea "Return"
type textarea "x"
type textarea "Return"
type textarea "x"
type textarea "Return f"
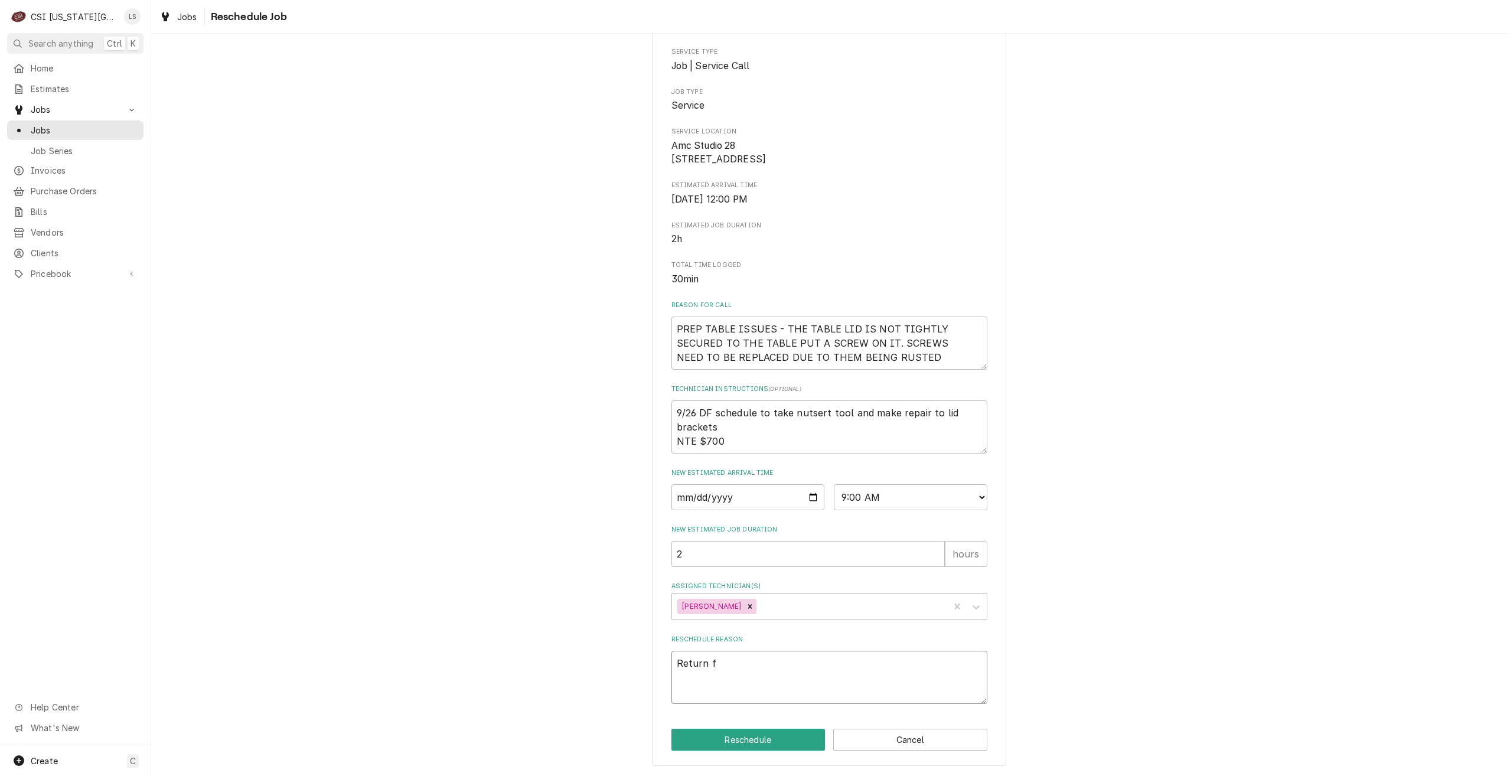
type textarea "x"
type textarea "Return fo"
type textarea "x"
type textarea "Return for"
type textarea "x"
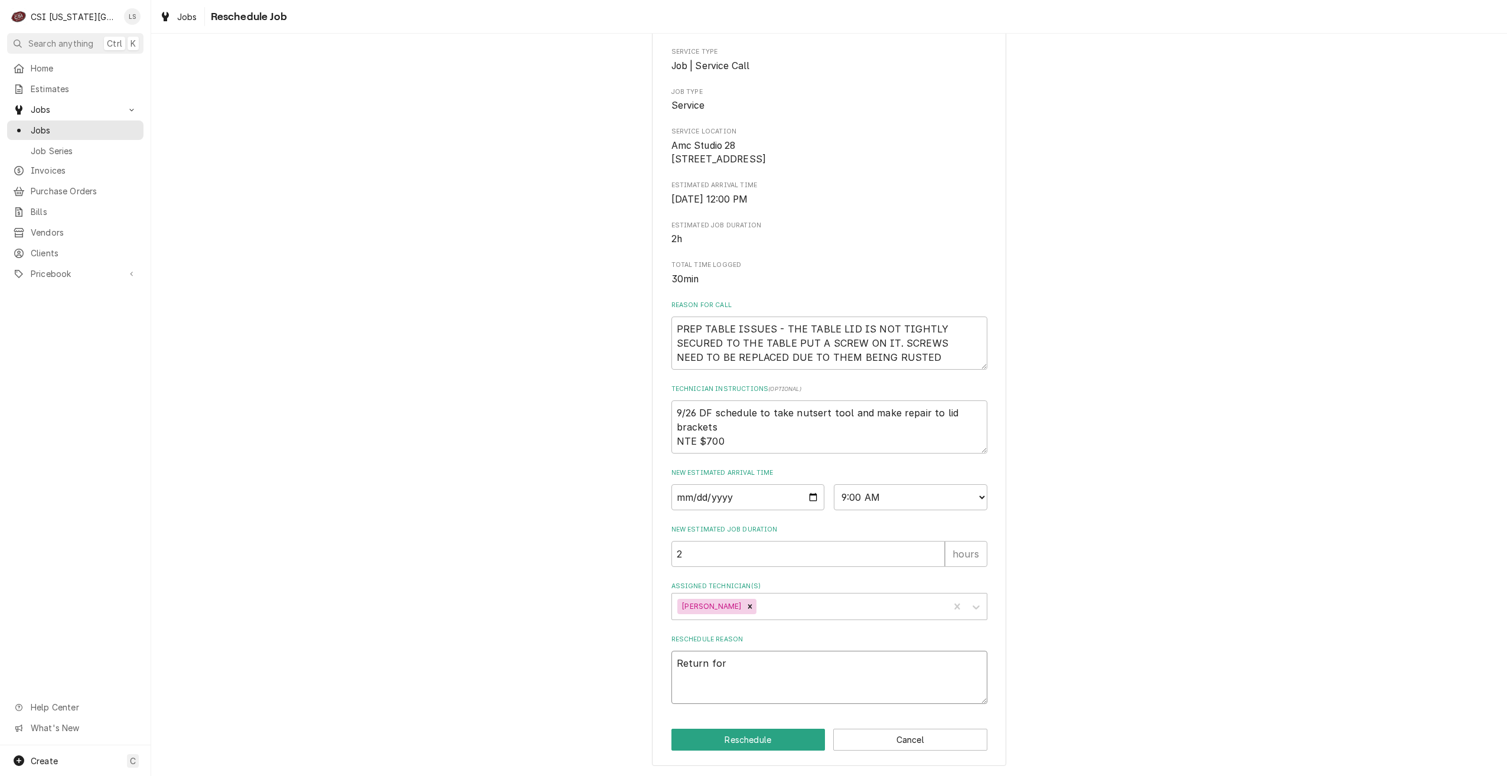
type textarea "Return for"
type textarea "x"
type textarea "Return for r"
type textarea "x"
type textarea "Return for re"
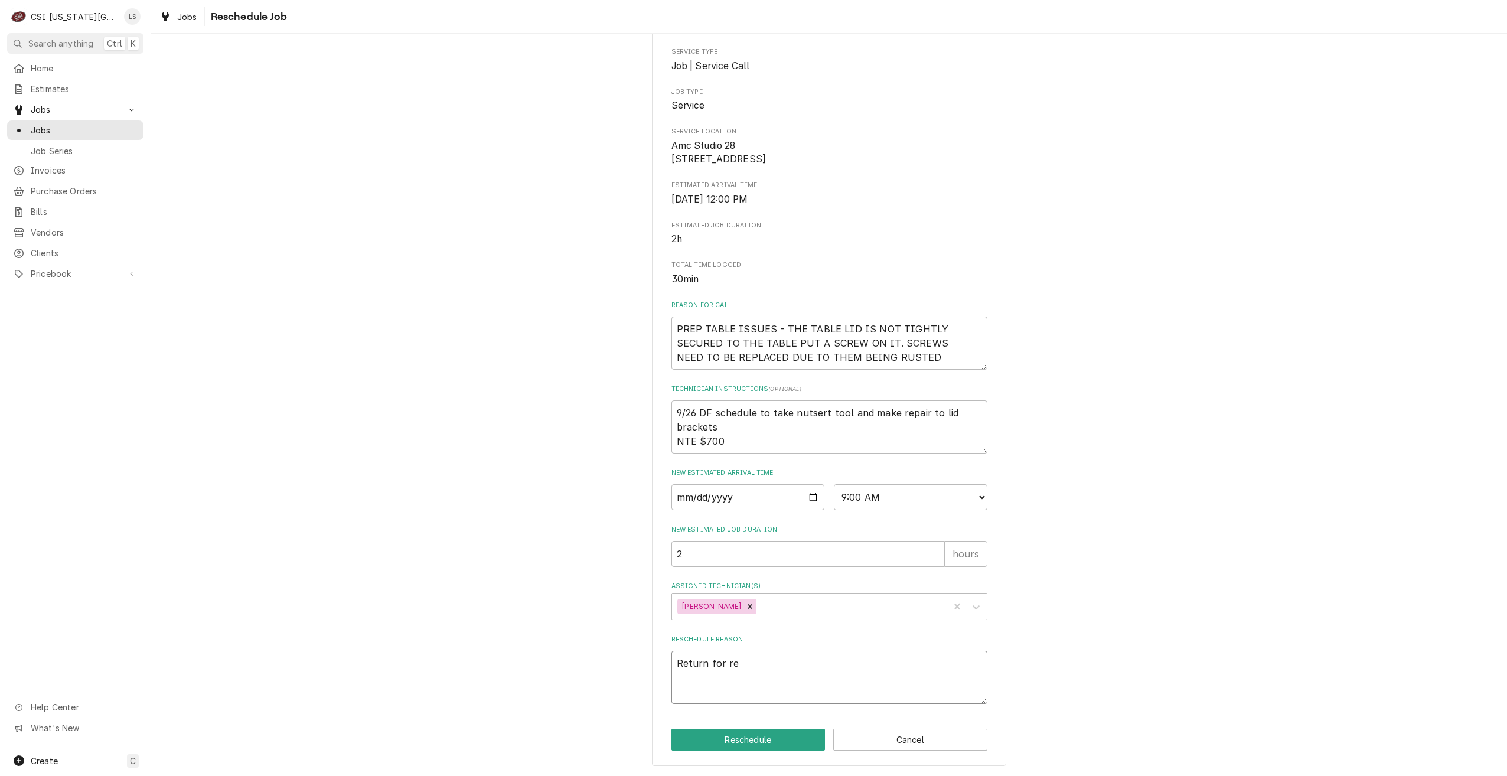
type textarea "x"
type textarea "Return for rep"
type textarea "x"
type textarea "Return for repa"
type textarea "x"
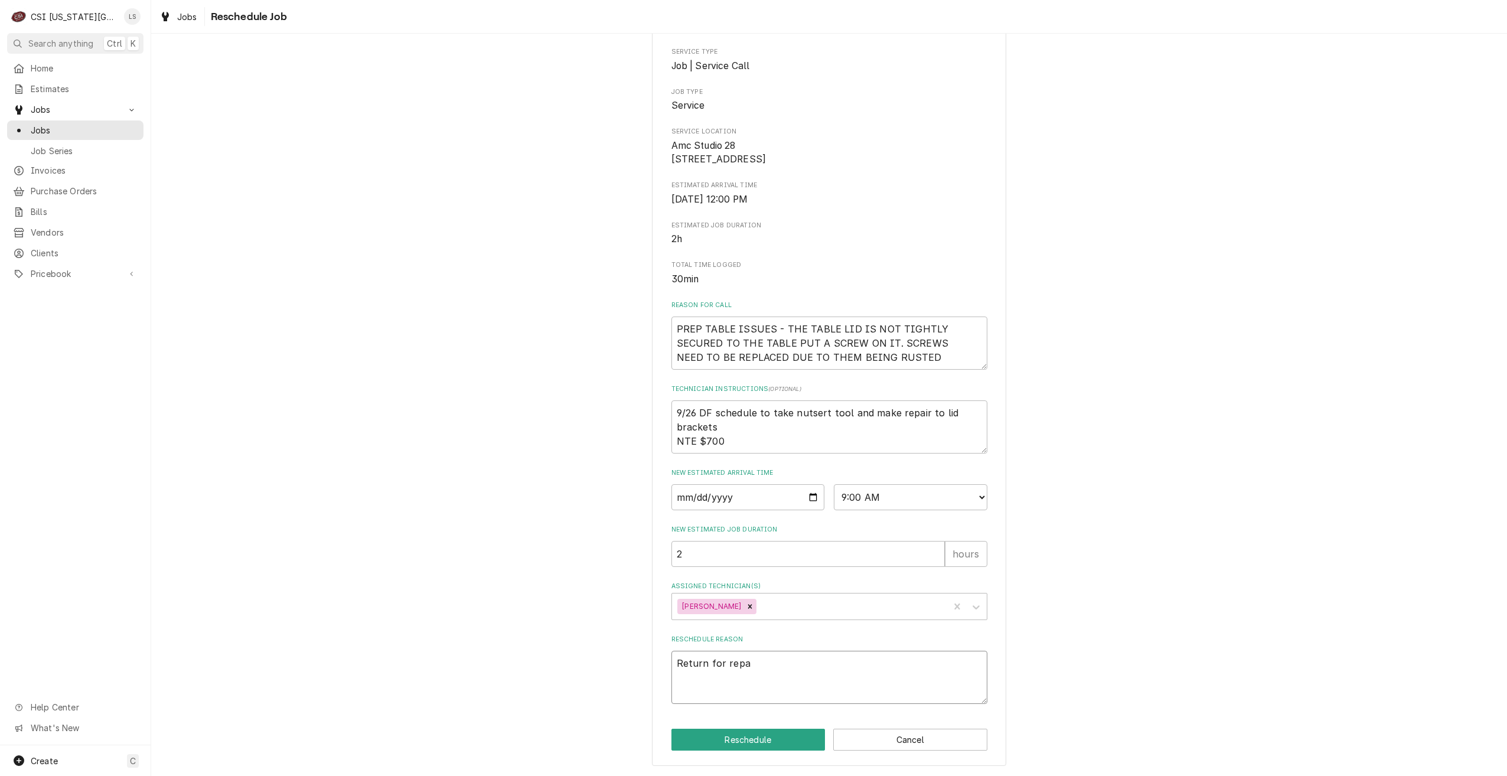
type textarea "Return for repai"
type textarea "x"
type textarea "Return for repair"
type textarea "x"
type textarea "Return for repairs"
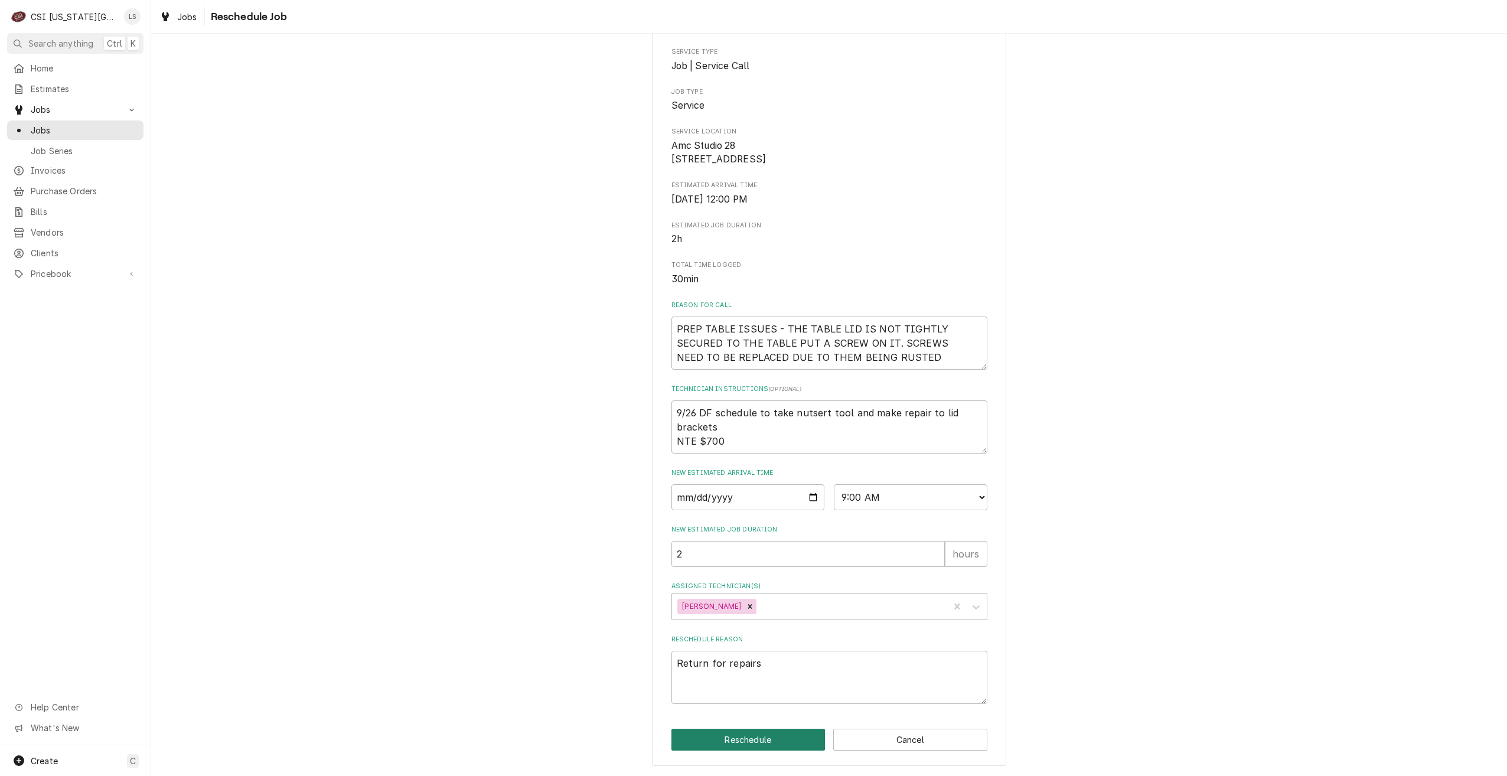
click at [741, 742] on button "Reschedule" at bounding box center [748, 740] width 154 height 22
type textarea "x"
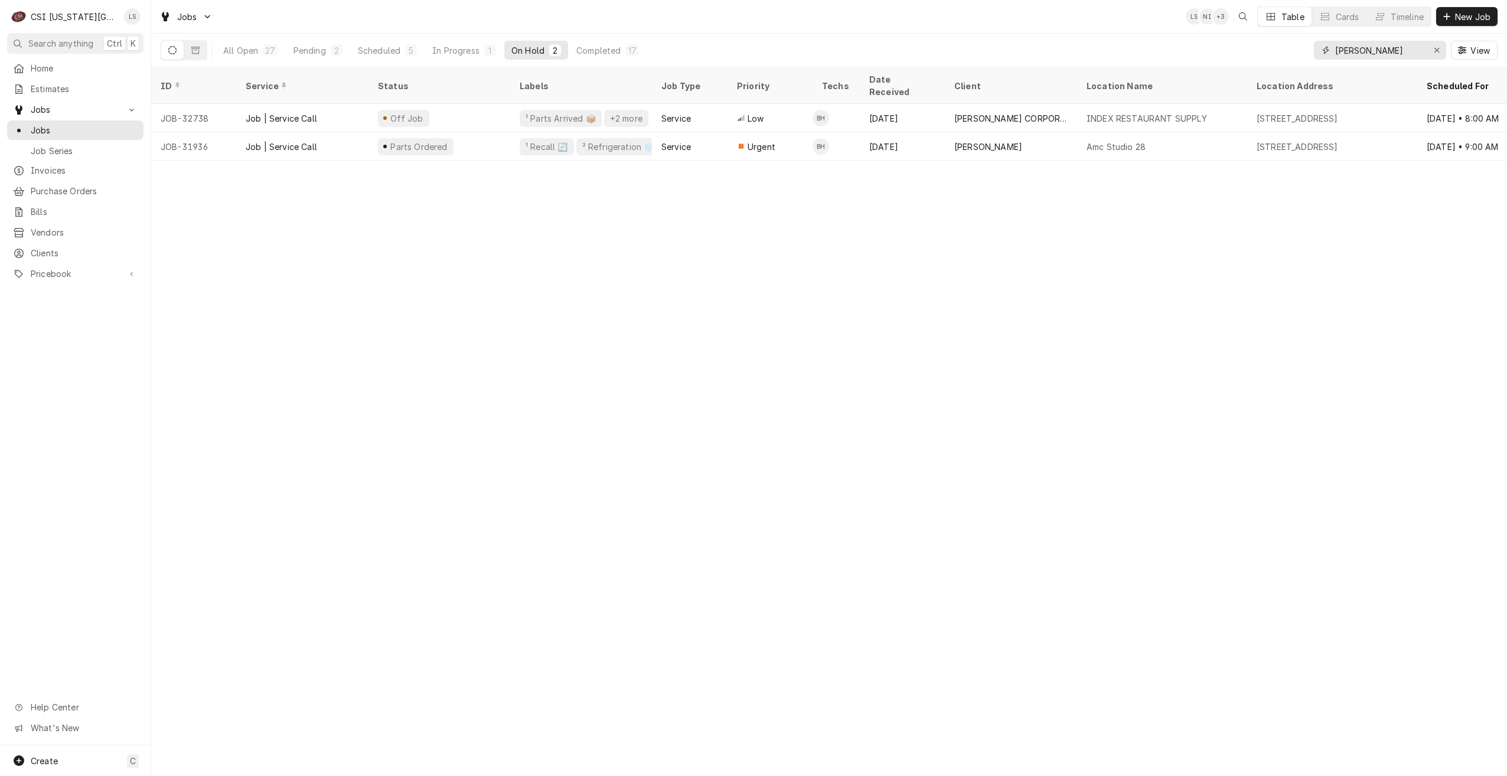
click at [1354, 54] on input "[PERSON_NAME]" at bounding box center [1379, 50] width 89 height 19
click at [1354, 54] on input "hawkins" at bounding box center [1379, 50] width 89 height 19
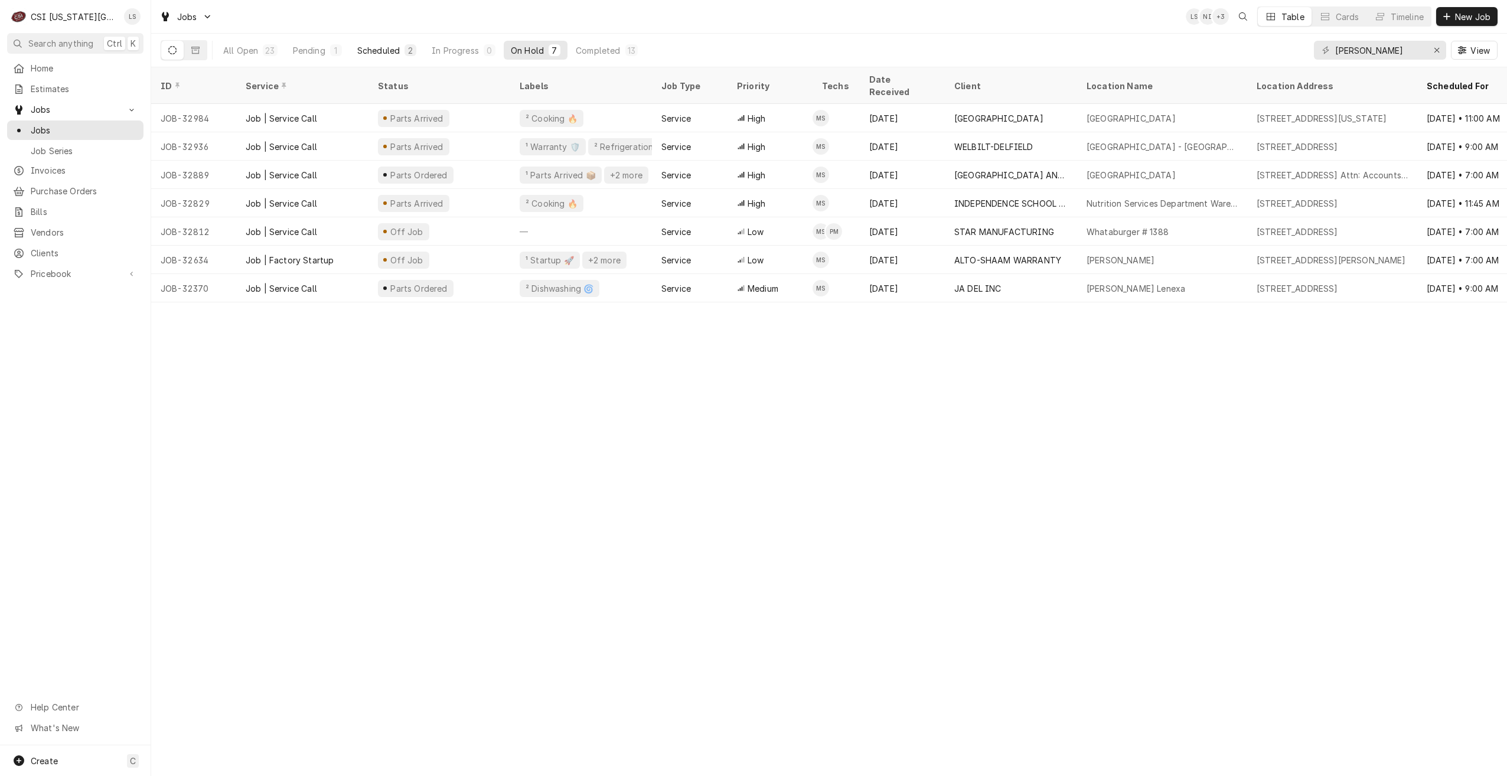
click at [372, 47] on div "Scheduled" at bounding box center [378, 50] width 43 height 12
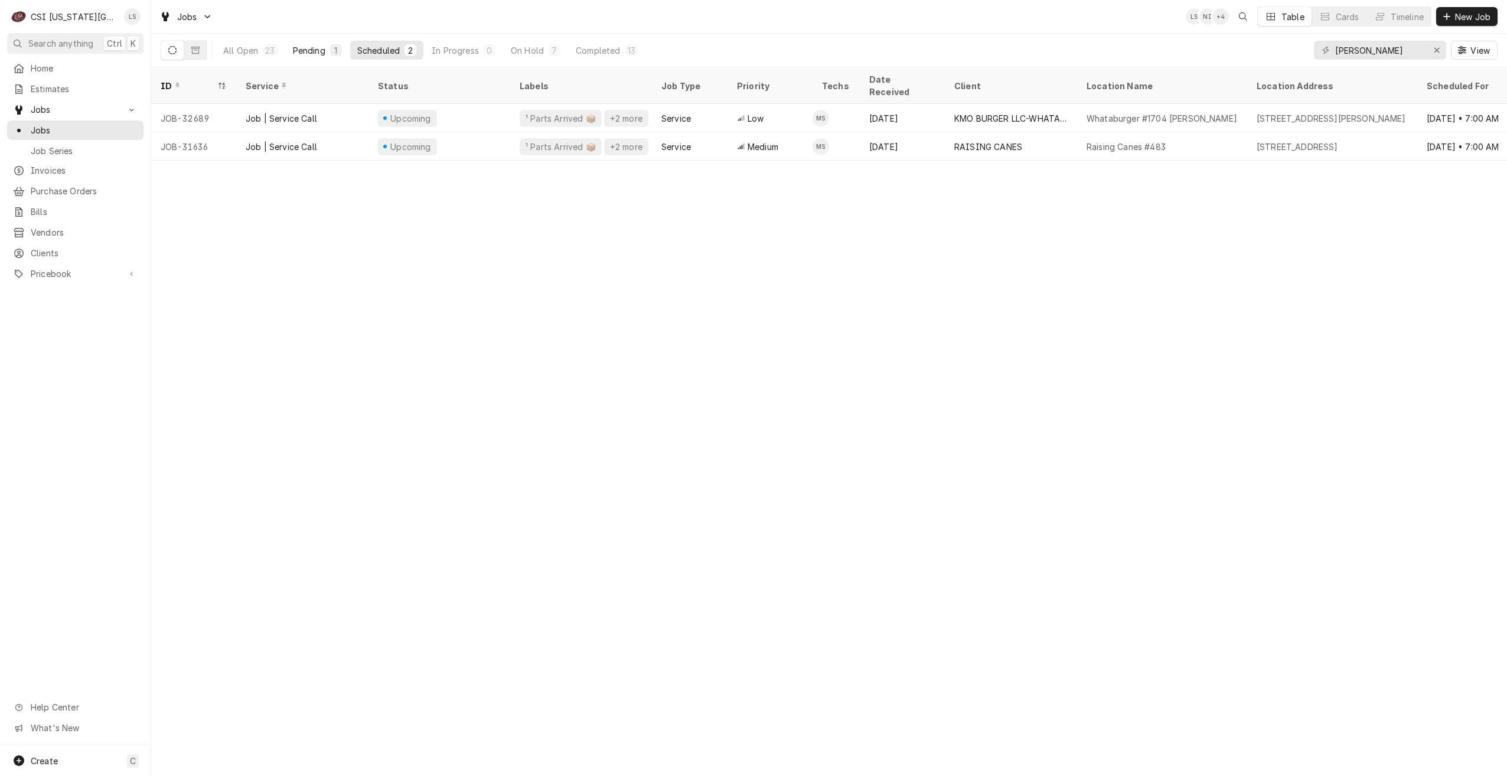
click at [328, 51] on button "Pending 1" at bounding box center [317, 50] width 63 height 19
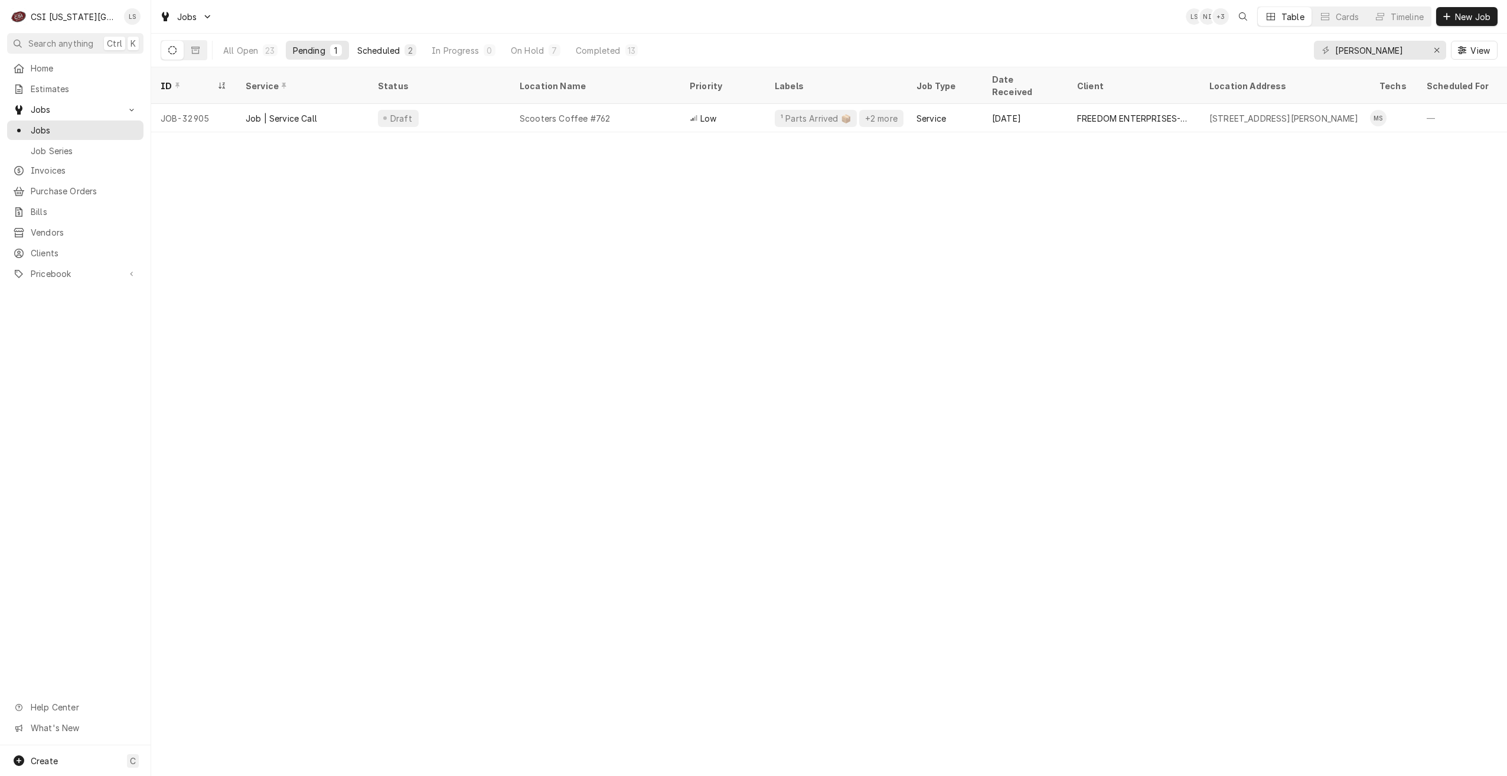
click at [393, 53] on div "Scheduled" at bounding box center [378, 50] width 43 height 12
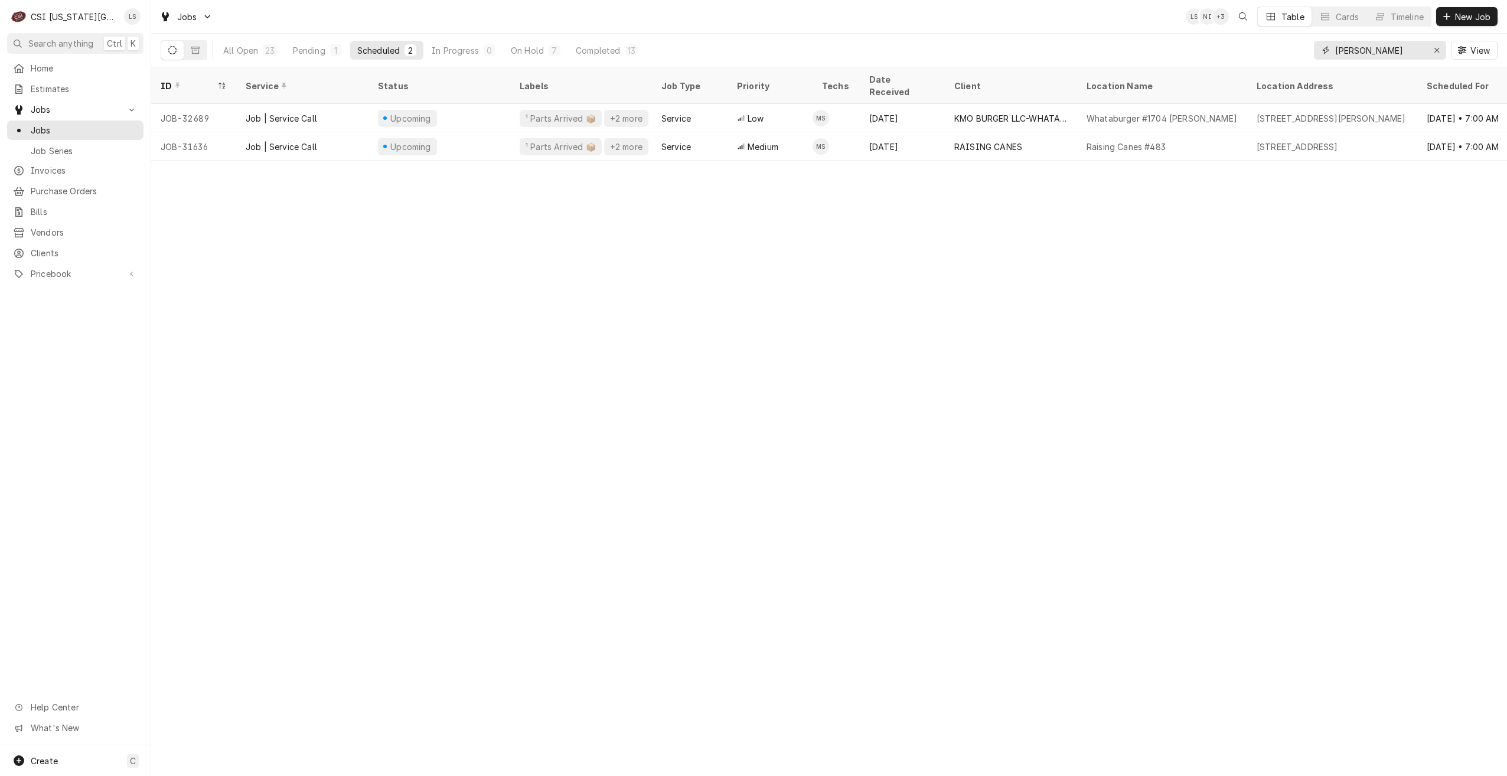
click at [1364, 53] on input "mike" at bounding box center [1379, 50] width 89 height 19
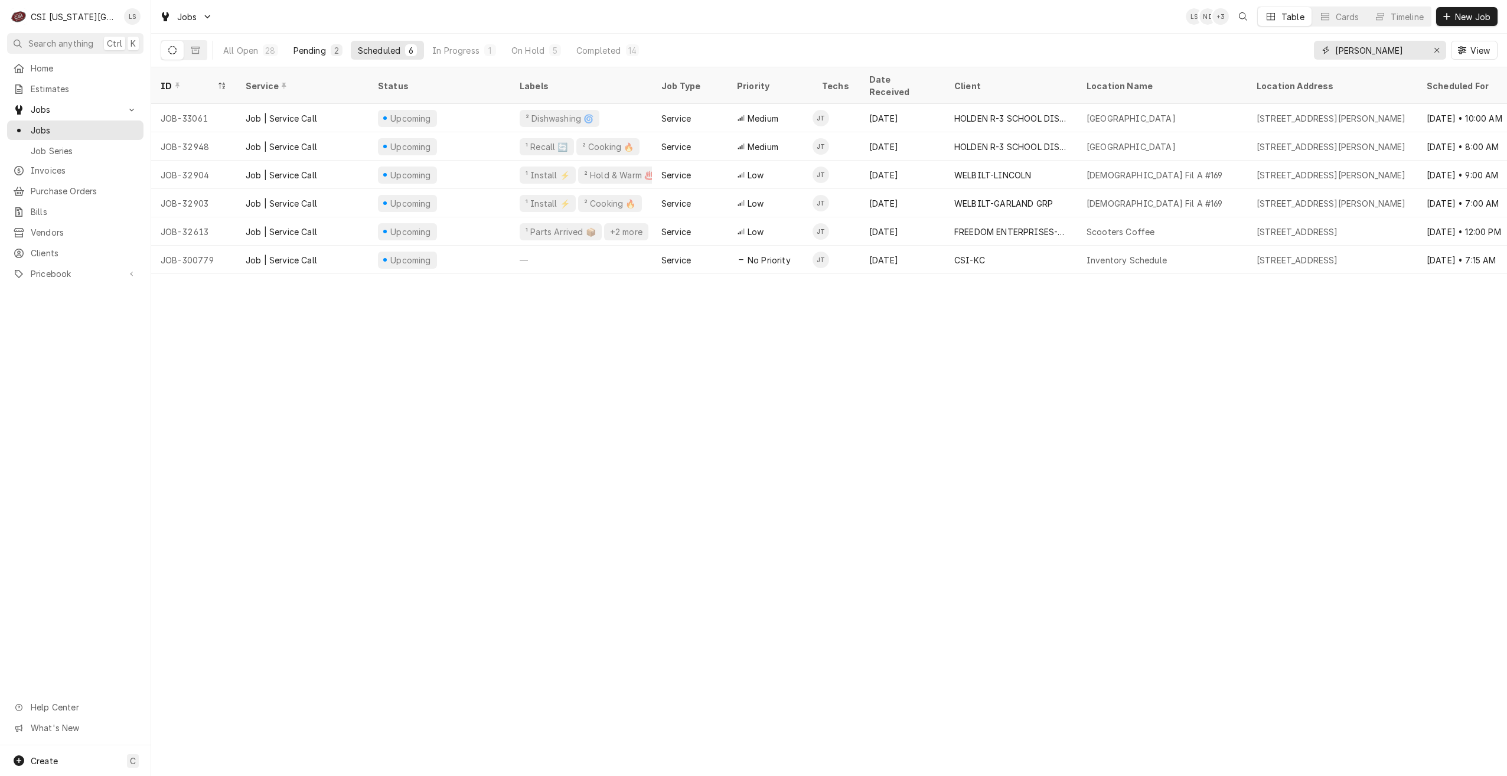
type input "[PERSON_NAME]"
click at [341, 56] on div "2" at bounding box center [337, 50] width 12 height 12
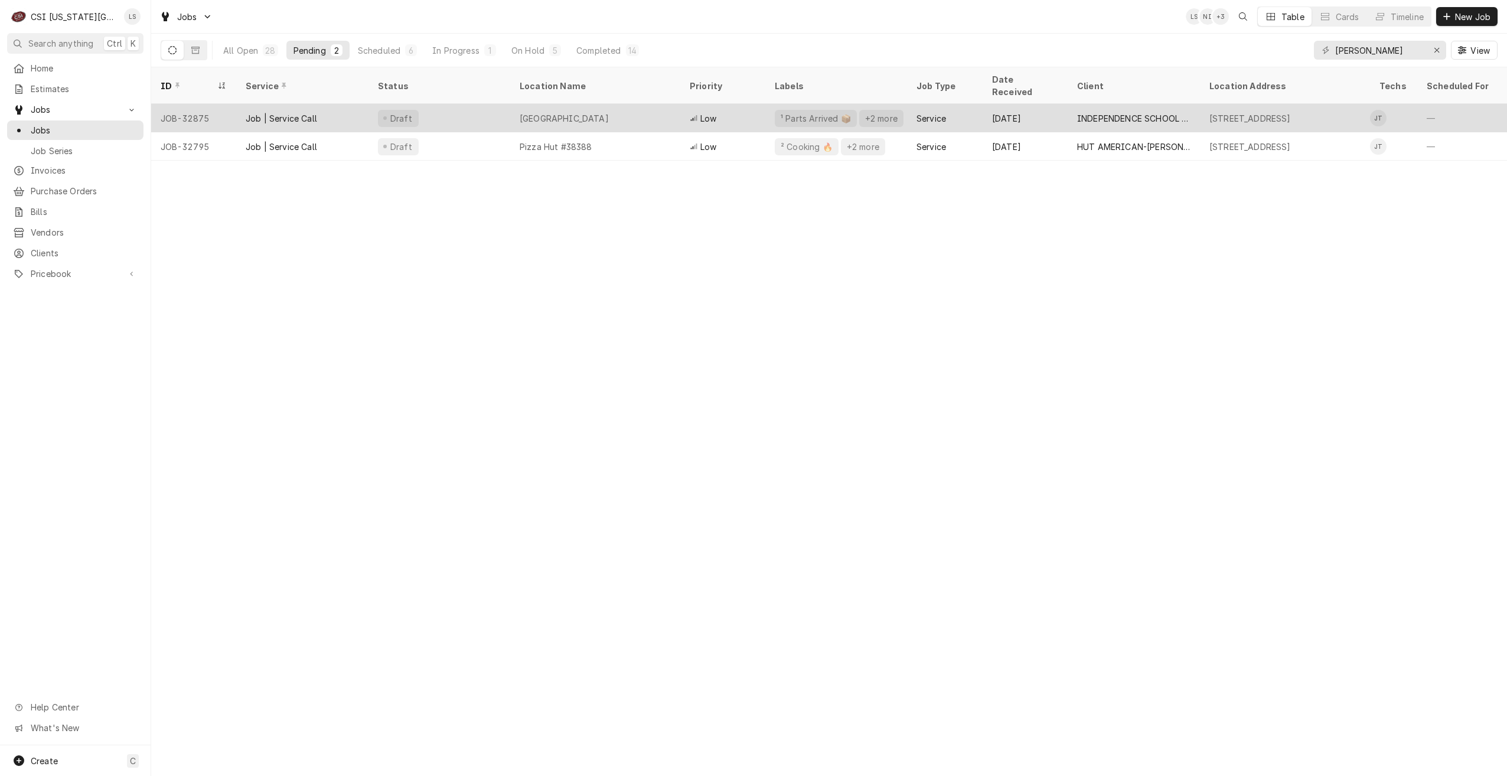
click at [528, 104] on div "Van Horn High School" at bounding box center [595, 118] width 170 height 28
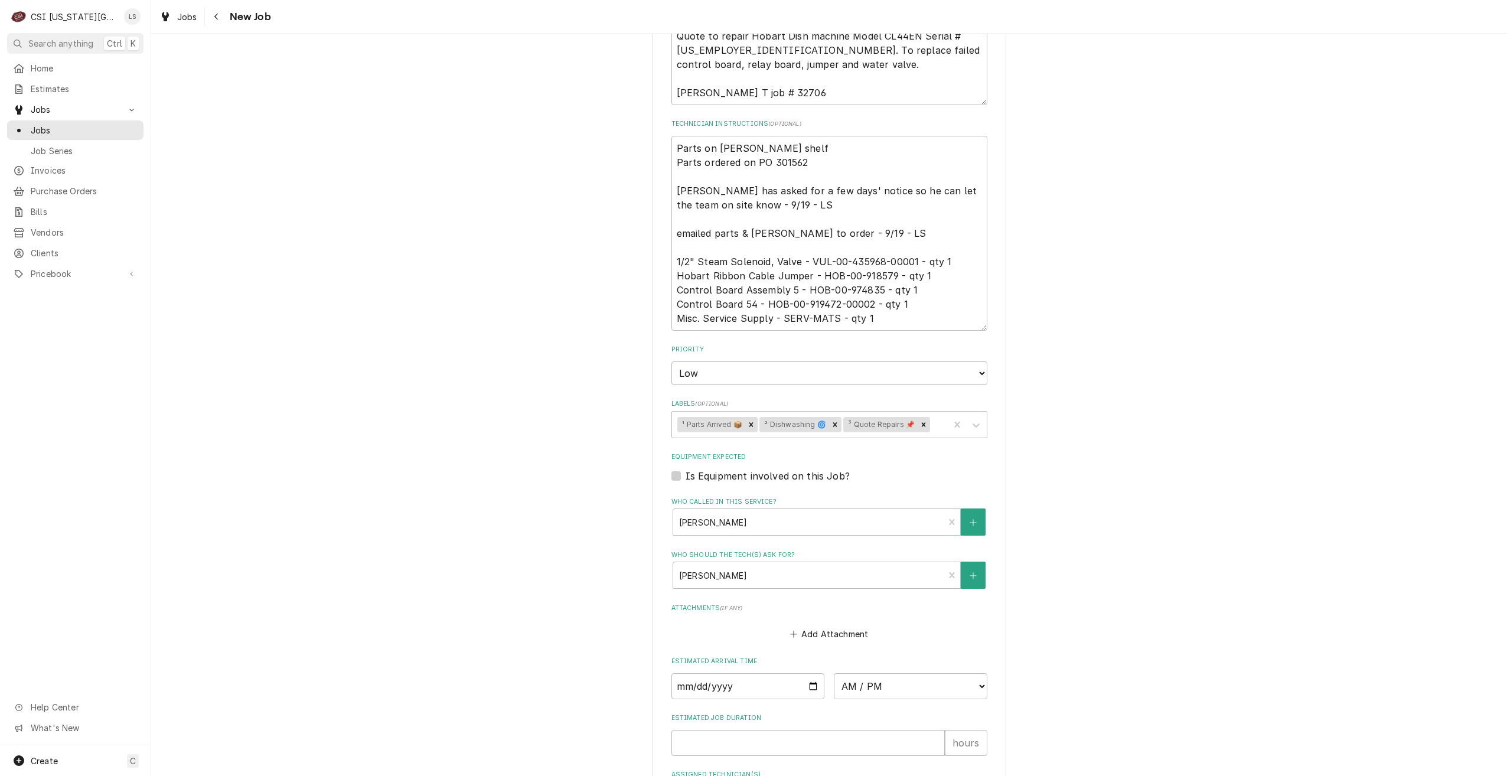
scroll to position [801, 0]
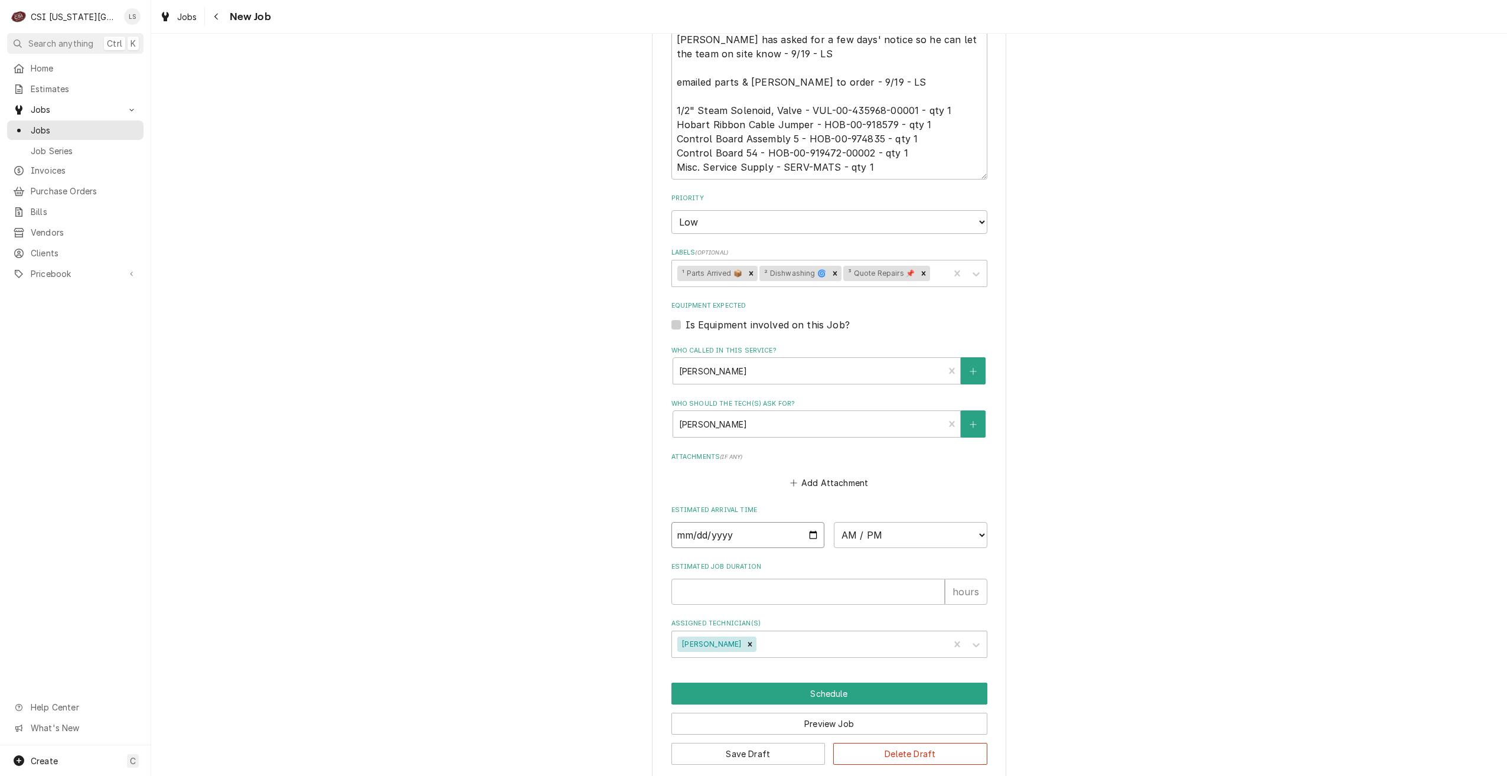
click at [812, 524] on input "Date" at bounding box center [748, 535] width 154 height 26
type textarea "x"
type input "[DATE]"
type textarea "x"
click at [843, 522] on select "AM / PM 6:00 AM 6:15 AM 6:30 AM 6:45 AM 7:00 AM 7:15 AM 7:30 AM 7:45 AM 8:00 AM…" at bounding box center [911, 535] width 154 height 26
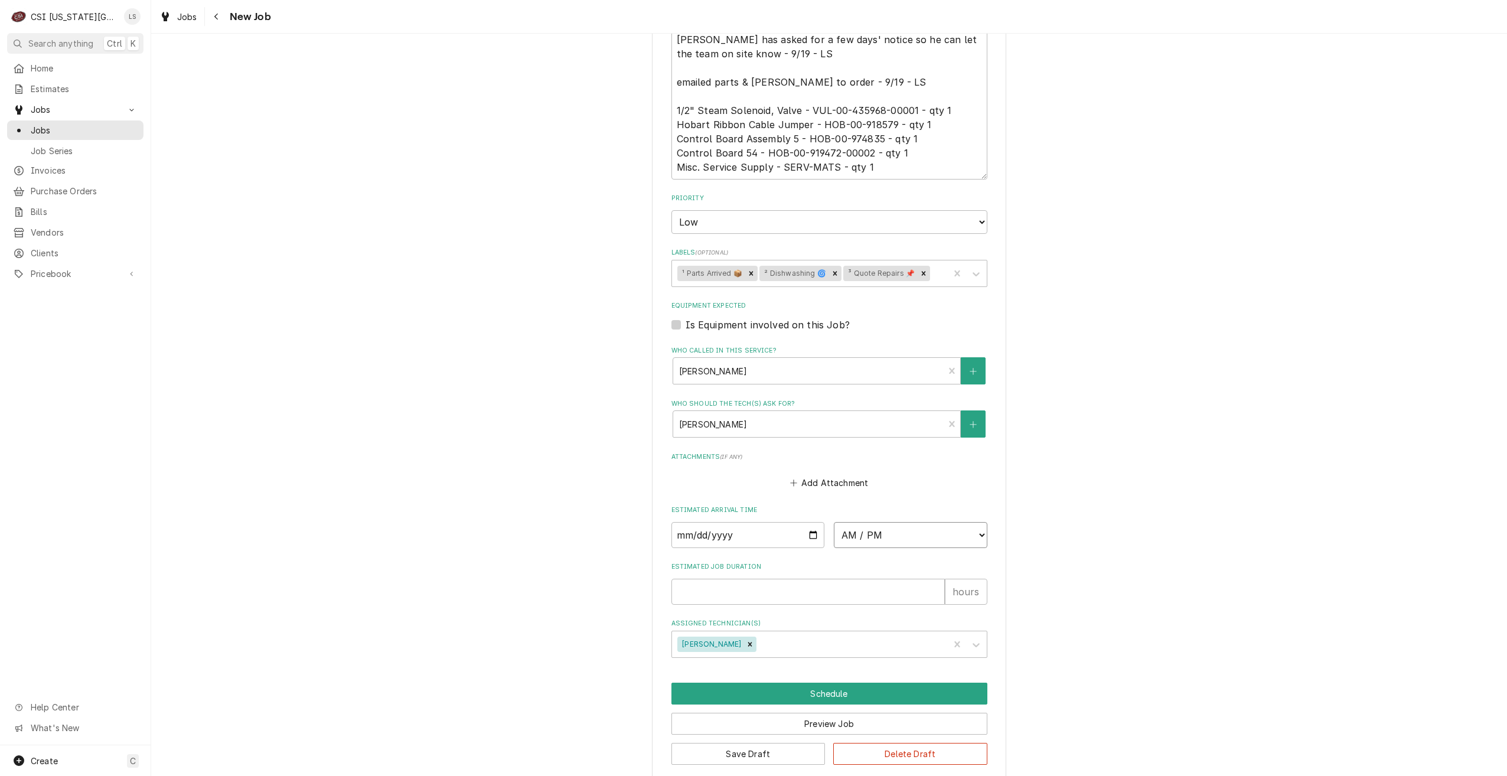
select select "07:00:00"
click at [834, 522] on select "AM / PM 6:00 AM 6:15 AM 6:30 AM 6:45 AM 7:00 AM 7:15 AM 7:30 AM 7:45 AM 8:00 AM…" at bounding box center [911, 535] width 154 height 26
click at [807, 579] on input "Estimated Job Duration" at bounding box center [807, 592] width 273 height 26
type textarea "x"
type input "2"
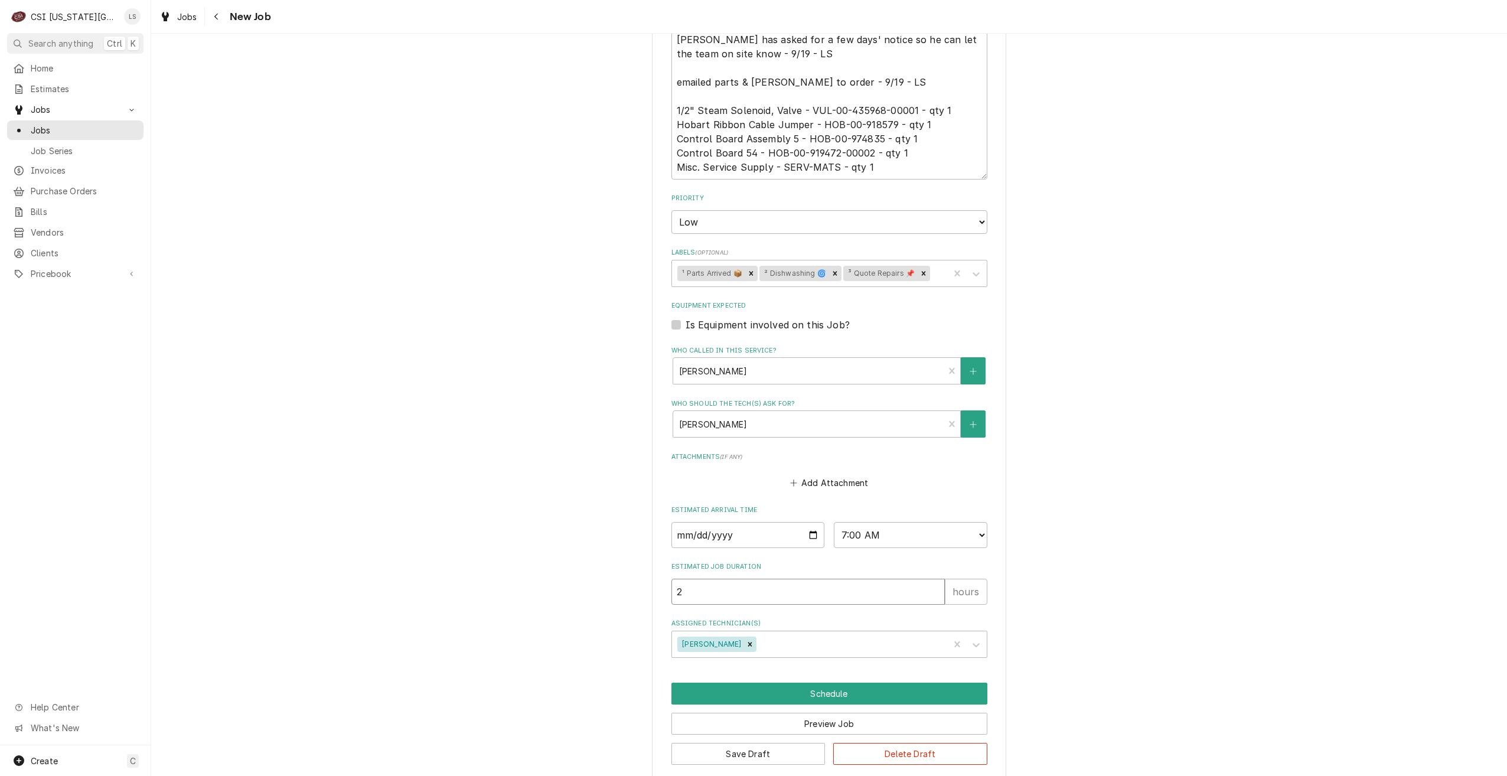
type textarea "x"
type input "2"
click at [793, 683] on button "Schedule" at bounding box center [829, 694] width 316 height 22
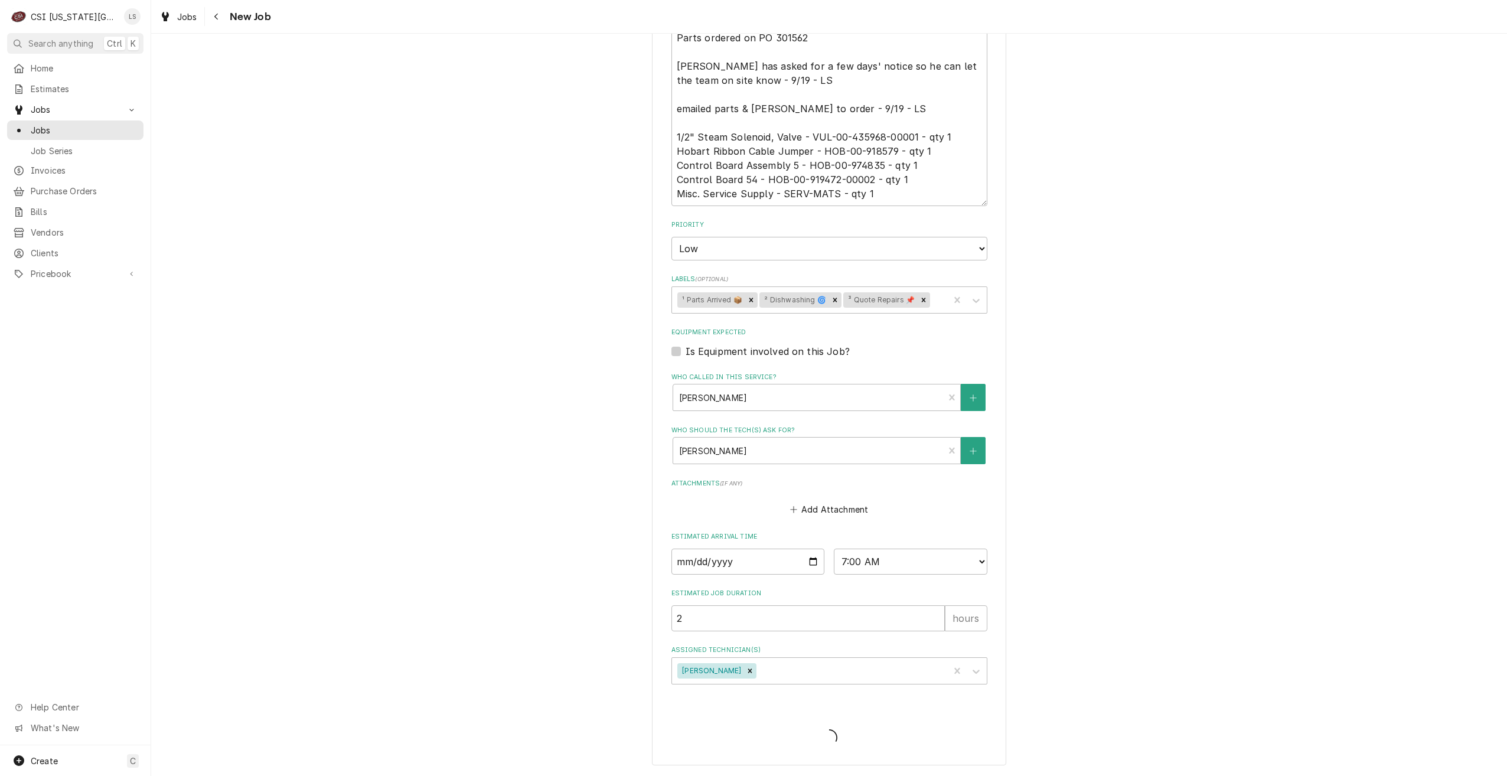
scroll to position [760, 0]
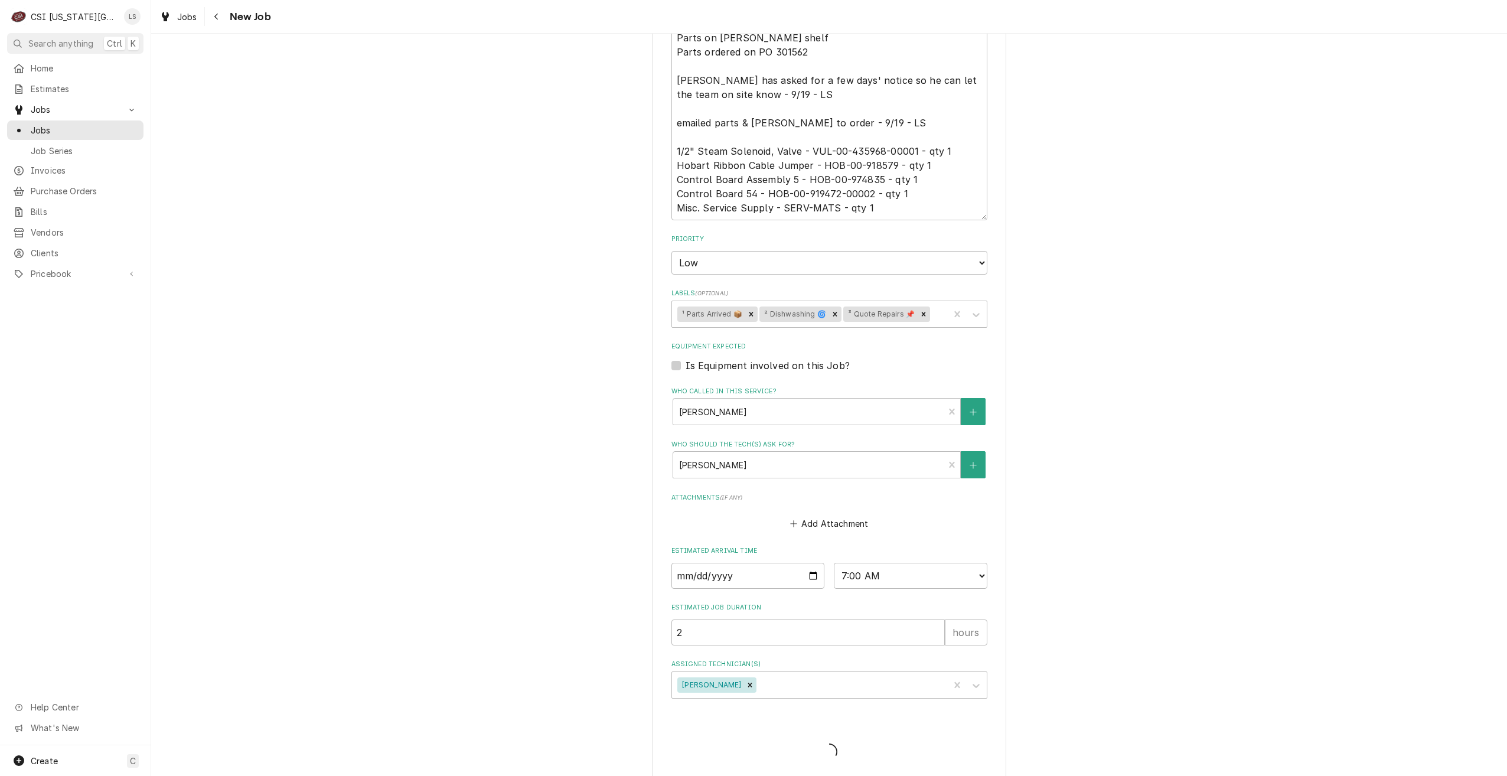
type textarea "x"
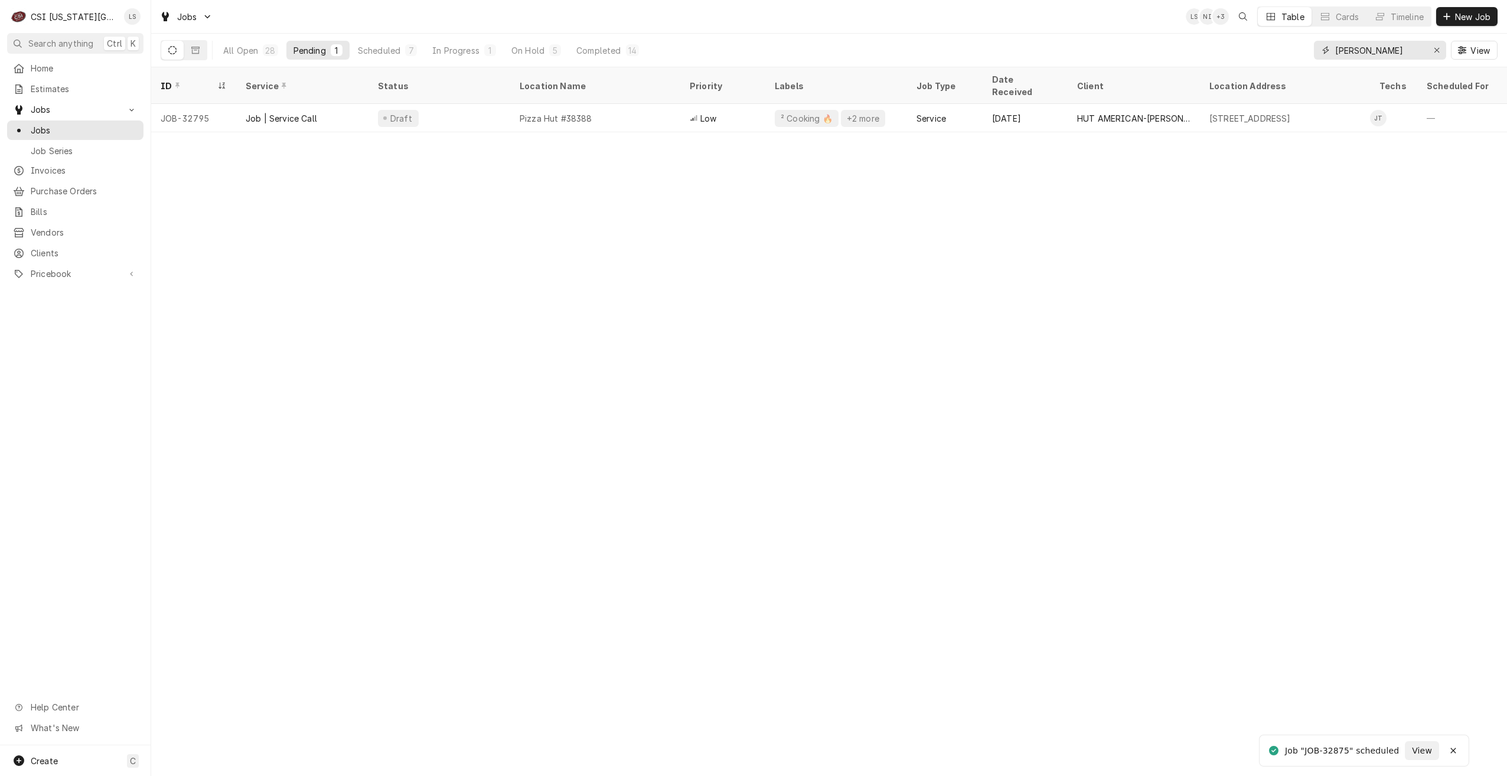
click at [1361, 46] on input "[PERSON_NAME]" at bounding box center [1379, 50] width 89 height 19
click at [1361, 46] on input "jimmy" at bounding box center [1379, 50] width 89 height 19
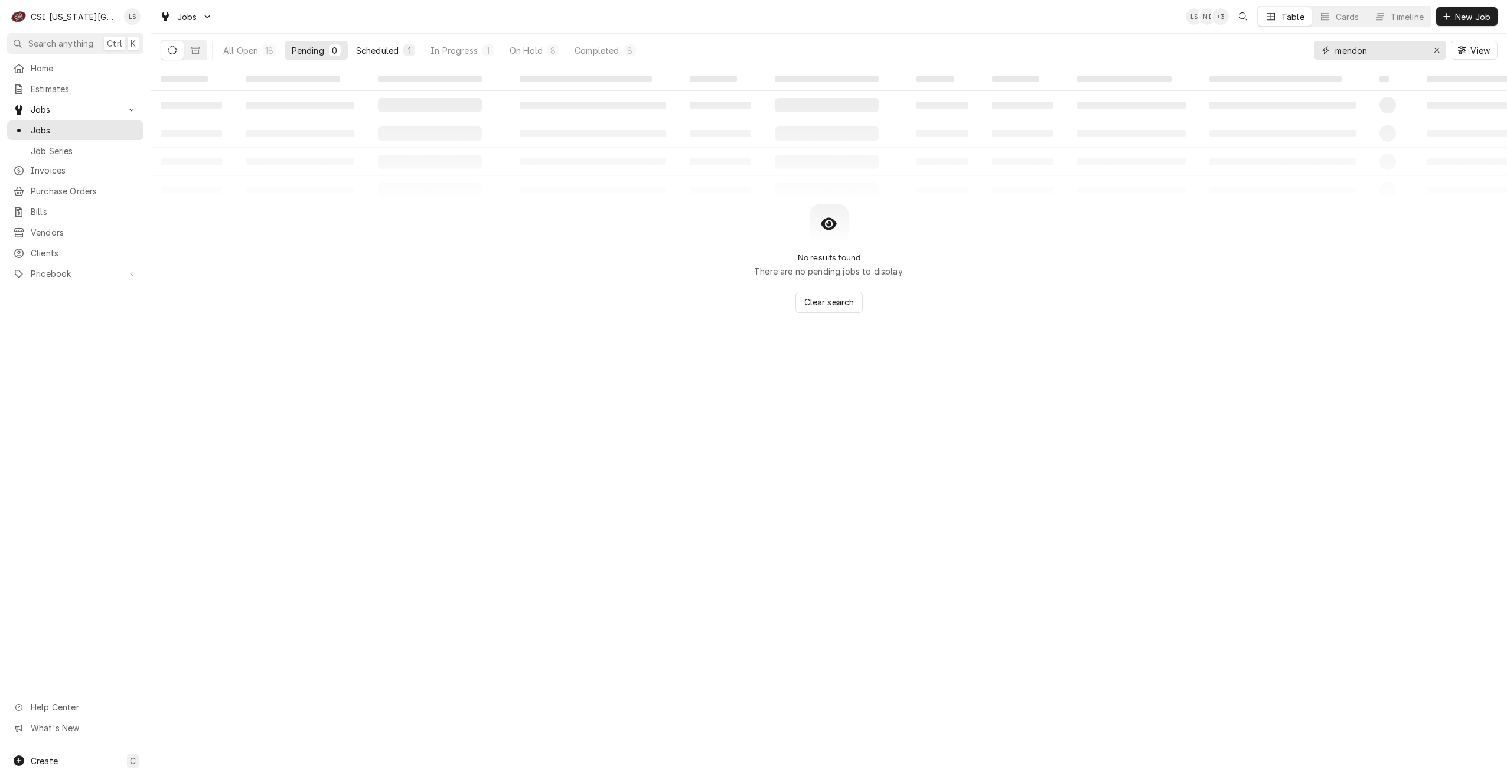
type input "mendon"
click at [387, 50] on div "Scheduled" at bounding box center [377, 50] width 43 height 12
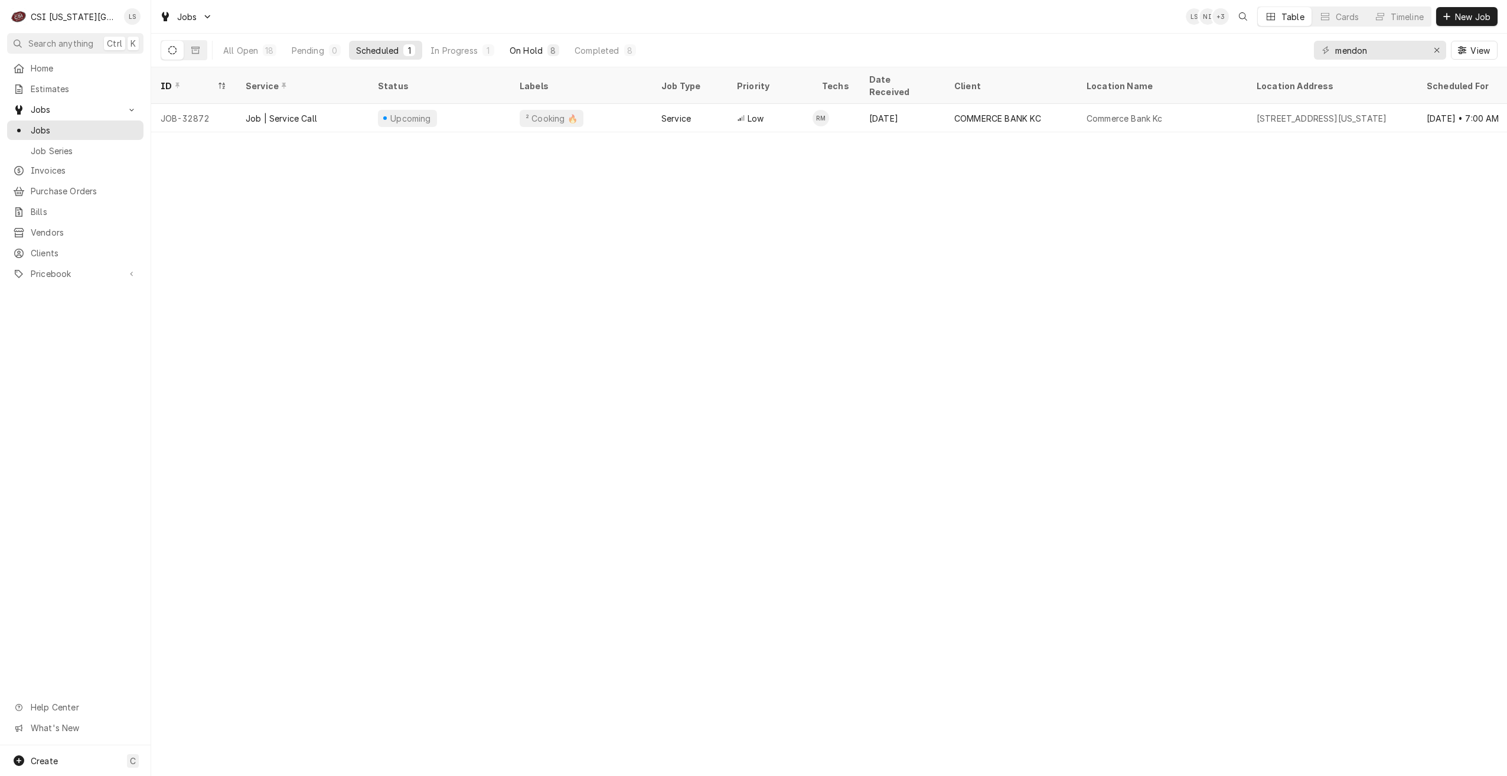
click at [513, 51] on div "On Hold" at bounding box center [526, 50] width 33 height 12
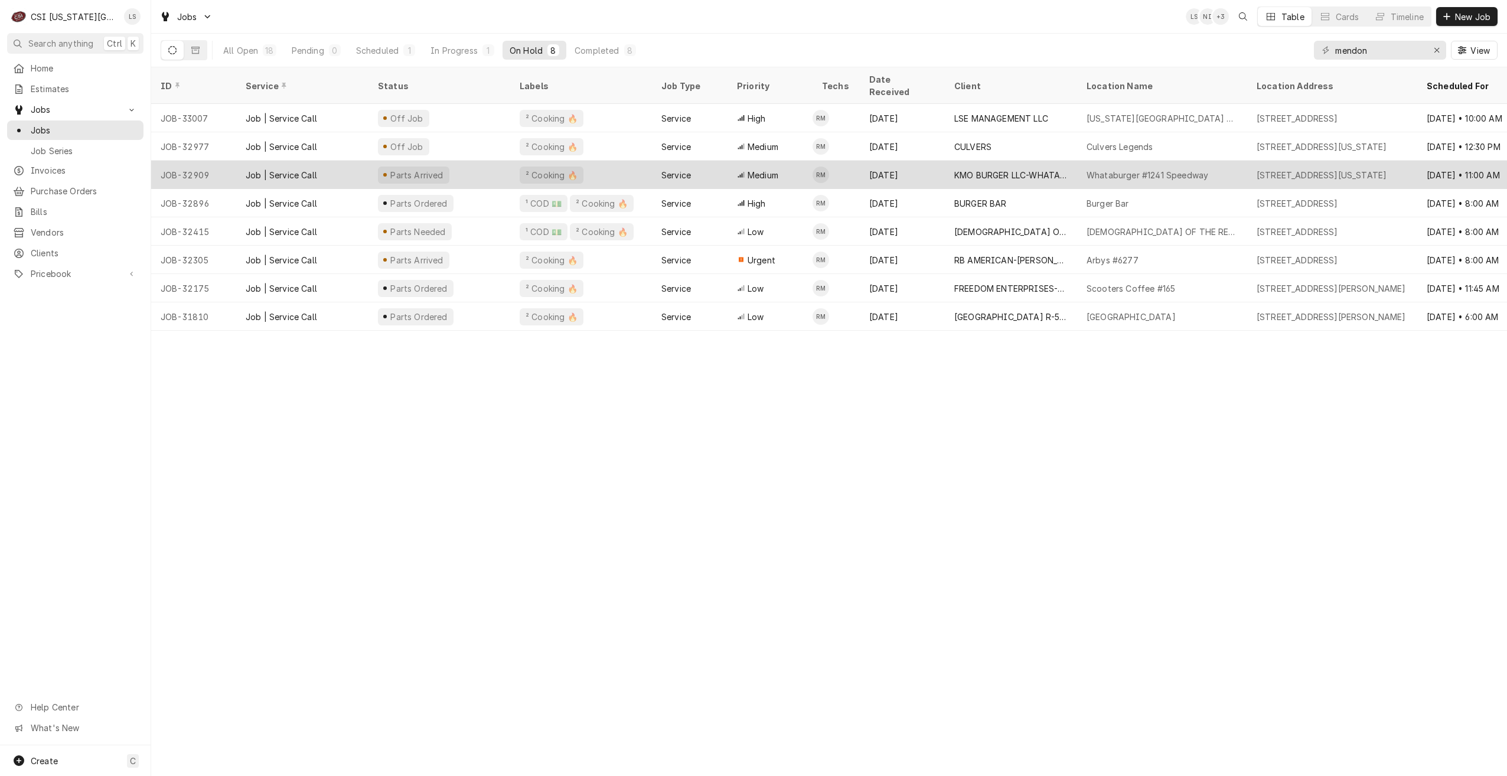
click at [501, 161] on div "Parts Arrived" at bounding box center [440, 175] width 142 height 28
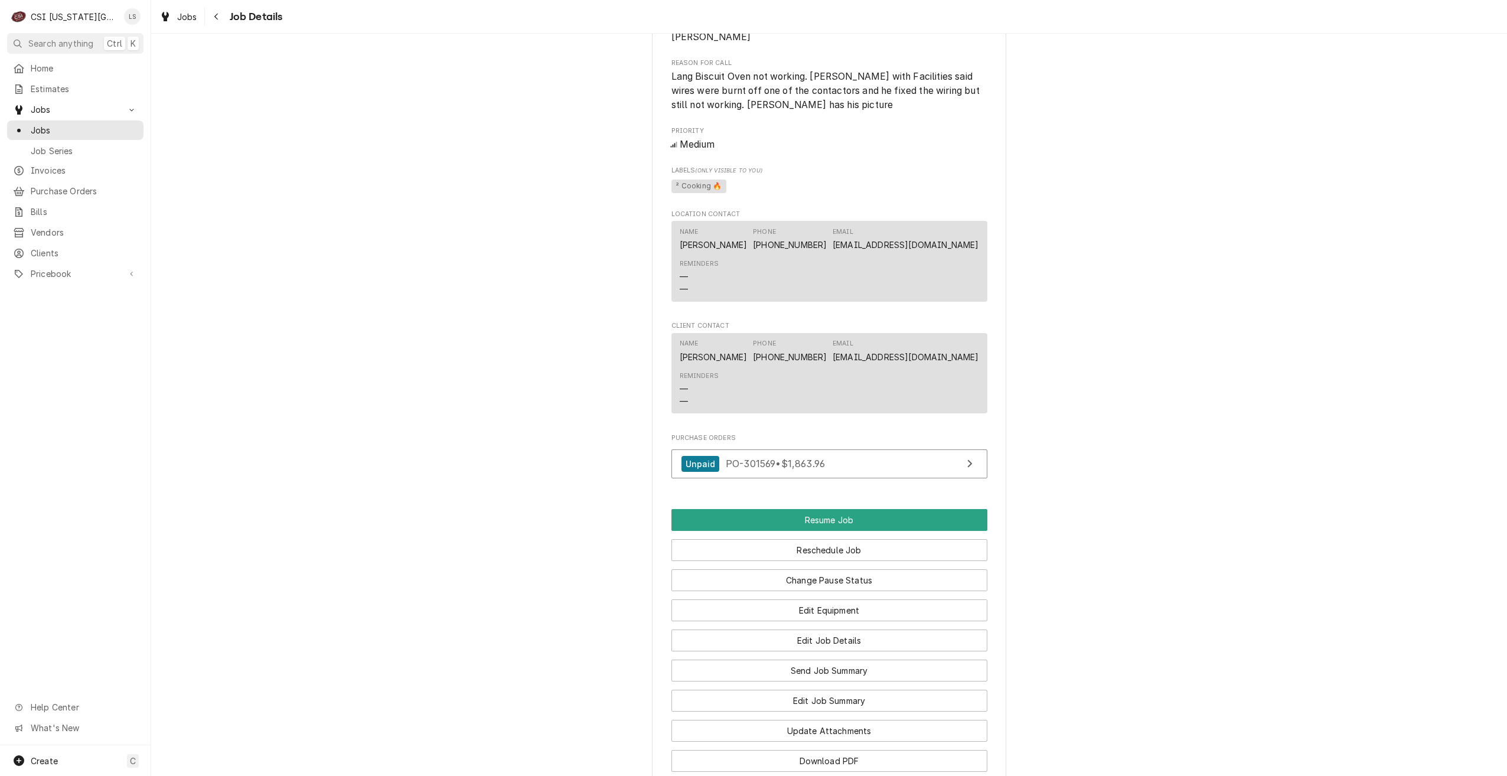
scroll to position [1358, 0]
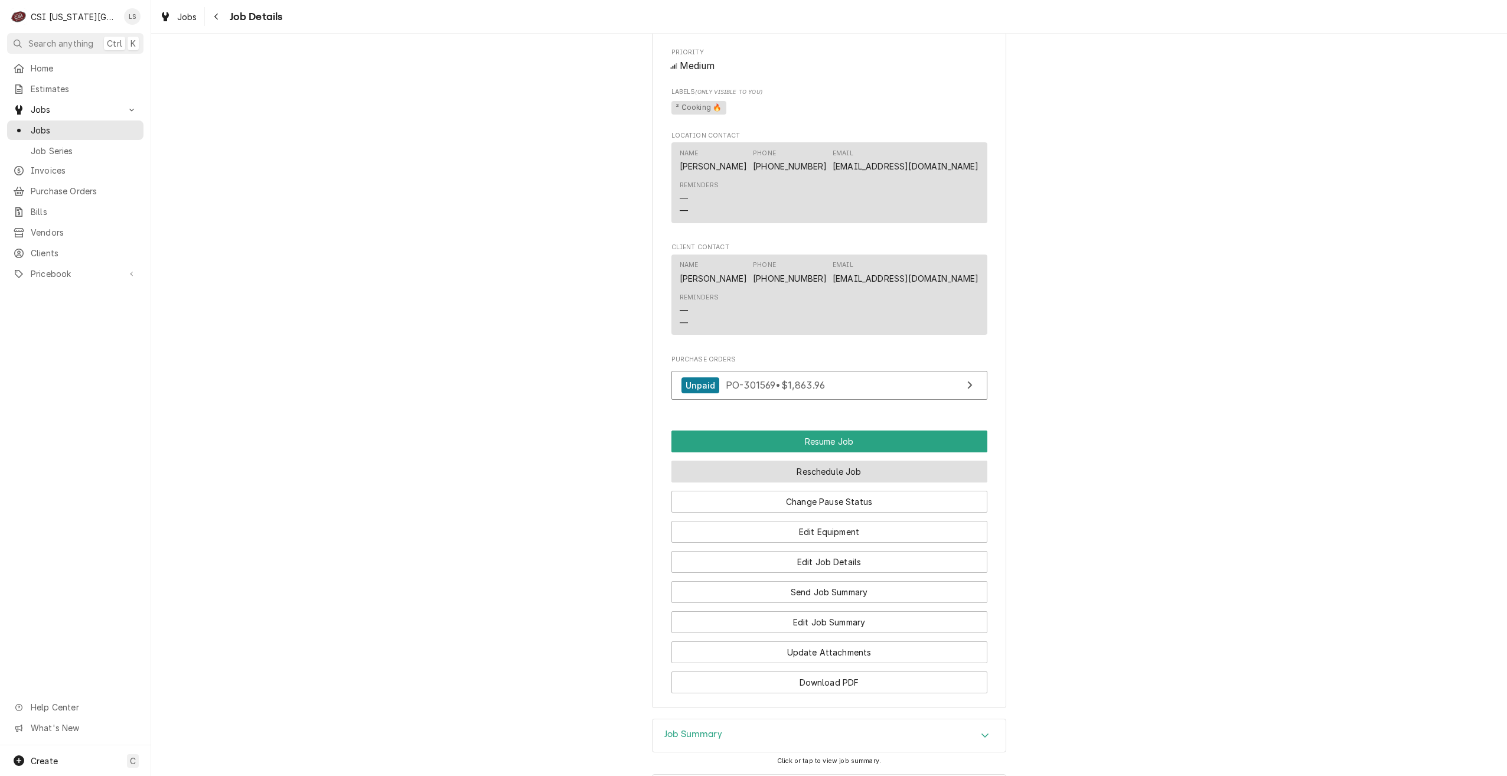
click at [870, 461] on button "Reschedule Job" at bounding box center [829, 472] width 316 height 22
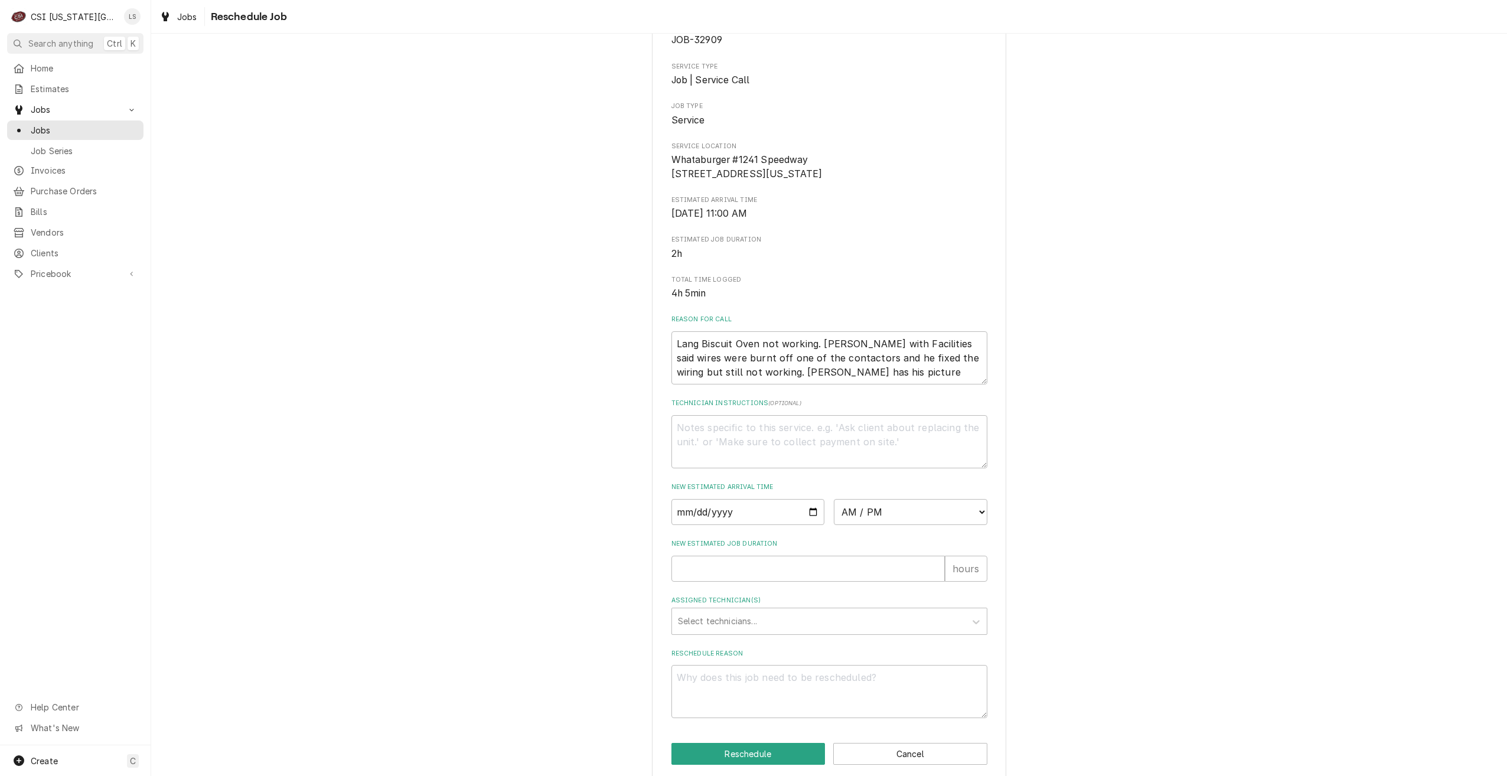
scroll to position [107, 0]
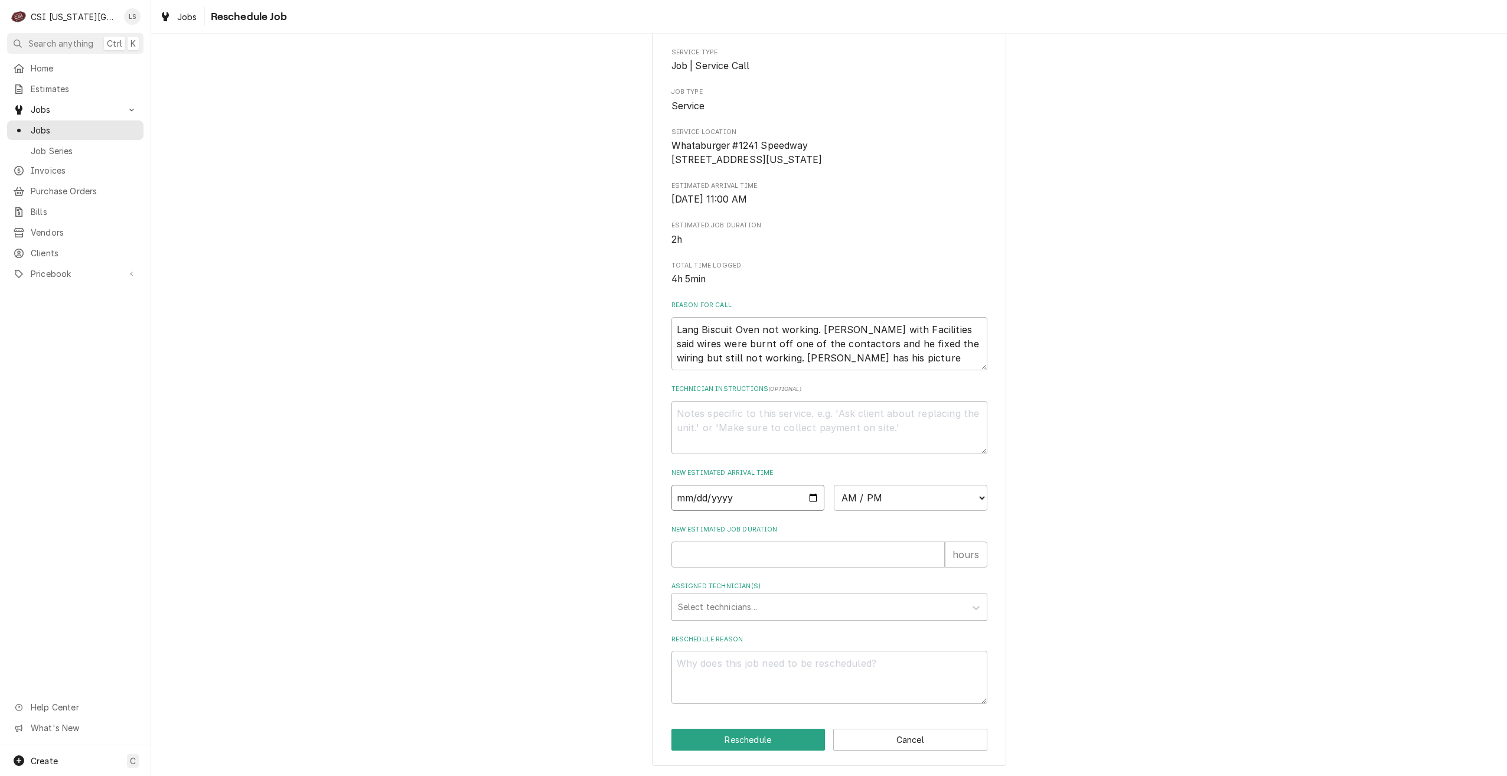
click at [808, 494] on input "Date" at bounding box center [748, 498] width 154 height 26
type textarea "x"
type input "2025-10-01"
click at [878, 502] on select "AM / PM 6:00 AM 6:15 AM 6:30 AM 6:45 AM 7:00 AM 7:15 AM 7:30 AM 7:45 AM 8:00 AM…" at bounding box center [911, 498] width 154 height 26
select select "07:00:00"
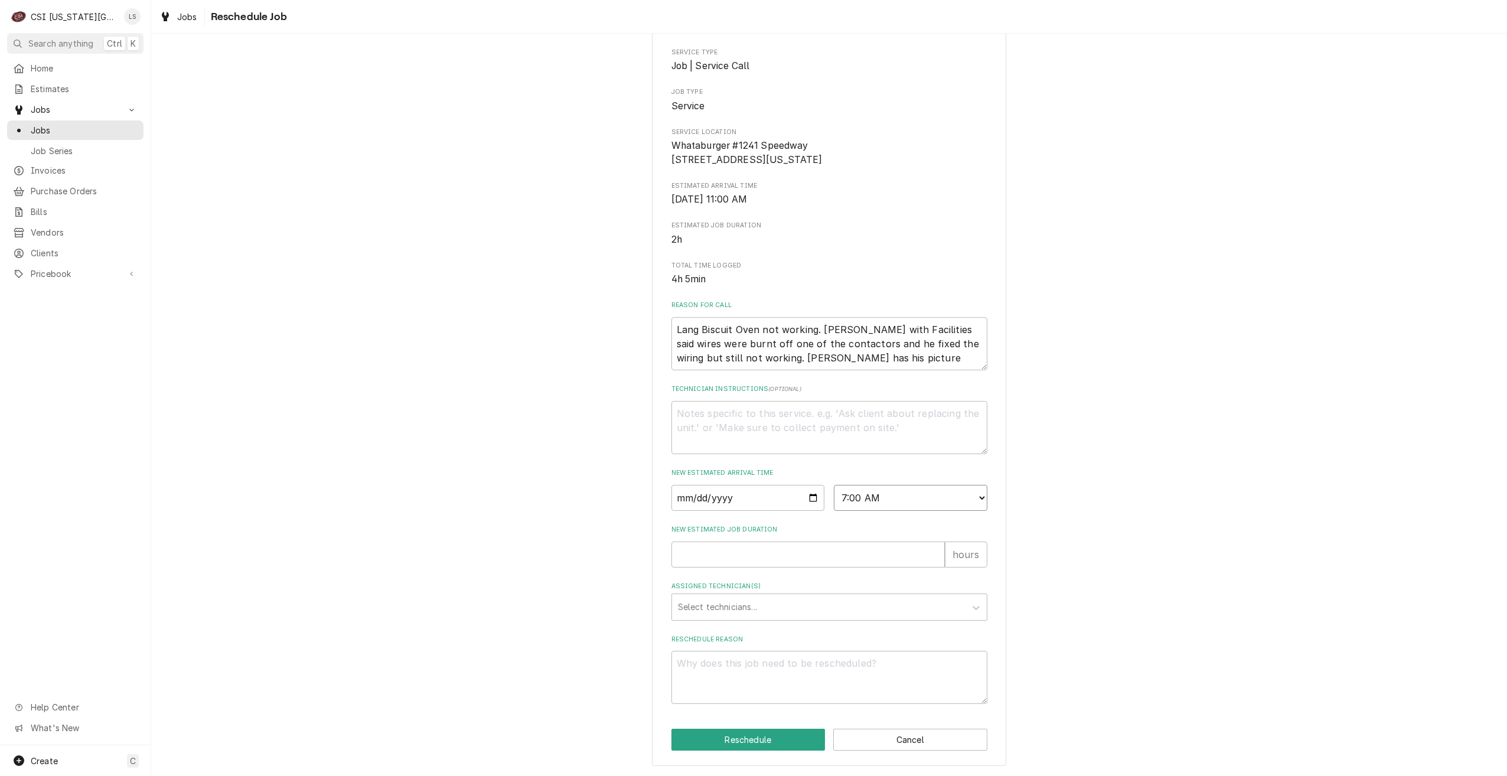
click at [834, 485] on select "AM / PM 6:00 AM 6:15 AM 6:30 AM 6:45 AM 7:00 AM 7:15 AM 7:30 AM 7:45 AM 8:00 AM…" at bounding box center [911, 498] width 154 height 26
click at [1065, 326] on div "Please provide some additional details to reschedule this job. Roopairs Job ID …" at bounding box center [829, 364] width 1356 height 823
click at [801, 547] on input "New Estimated Job Duration" at bounding box center [807, 555] width 273 height 26
type textarea "x"
type input "2"
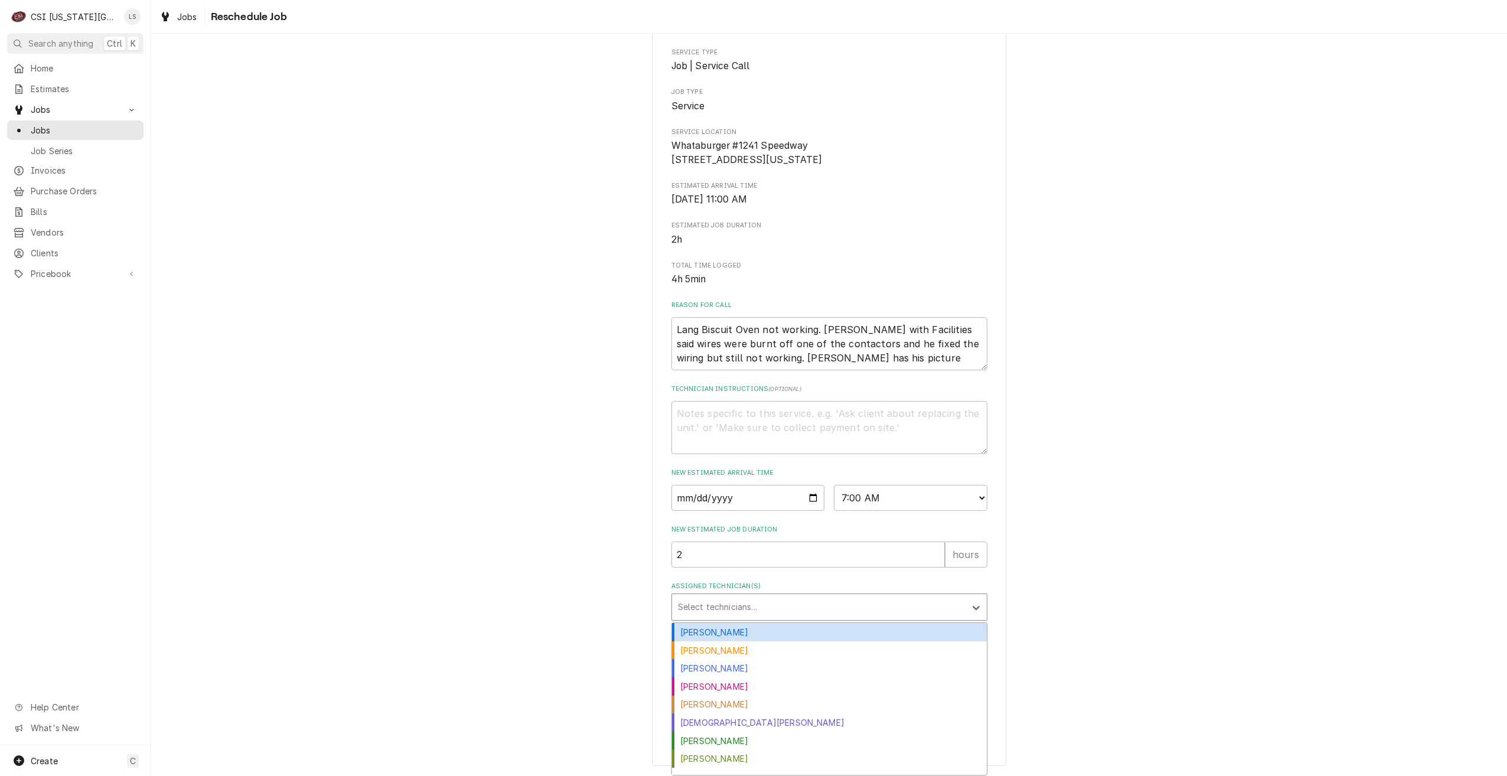
click at [795, 604] on div "Assigned Technician(s)" at bounding box center [819, 606] width 282 height 21
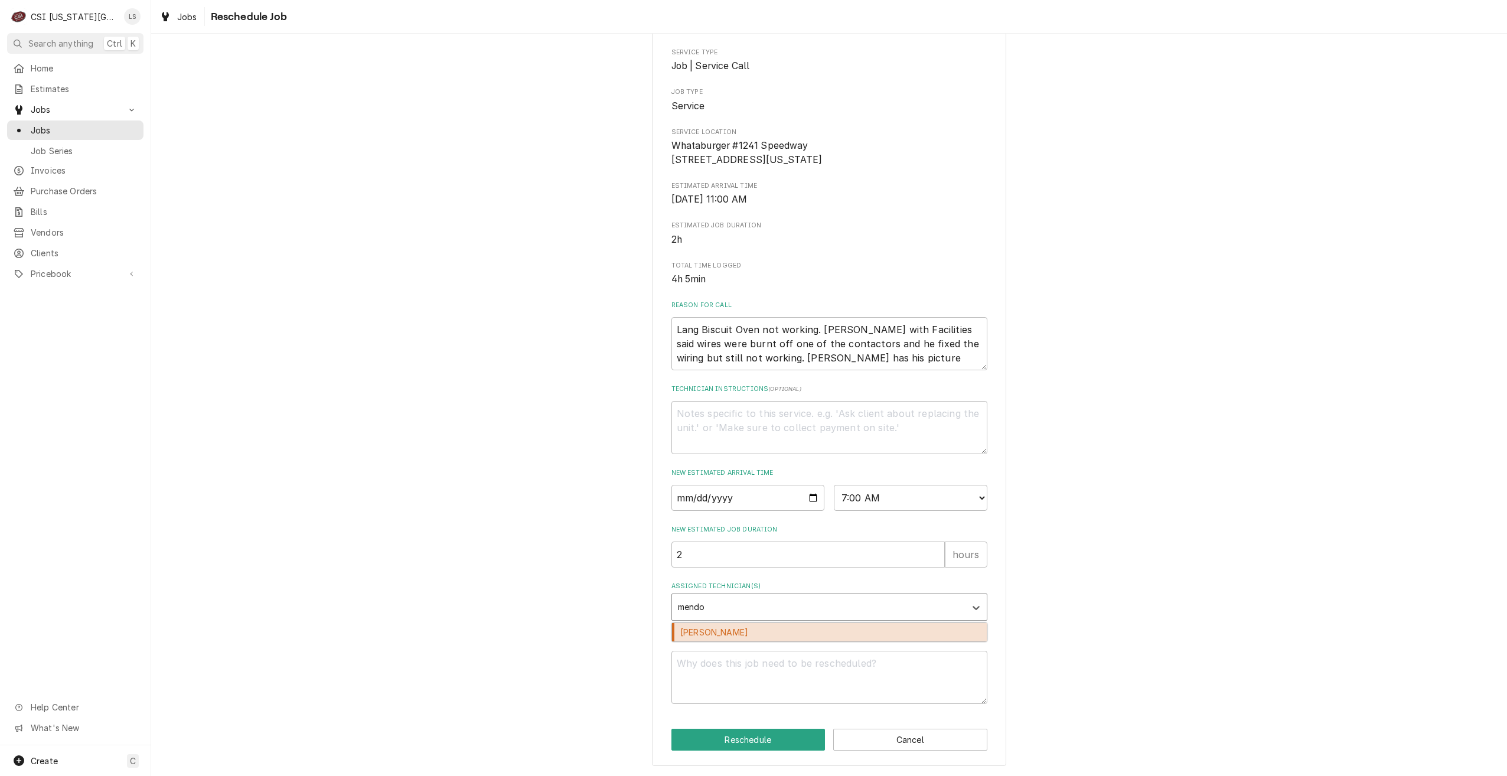
type input "mendon"
click at [791, 631] on div "Robert Mendon" at bounding box center [829, 632] width 315 height 18
type textarea "x"
click at [819, 671] on textarea "Reschedule Reason" at bounding box center [829, 677] width 316 height 53
type textarea "x"
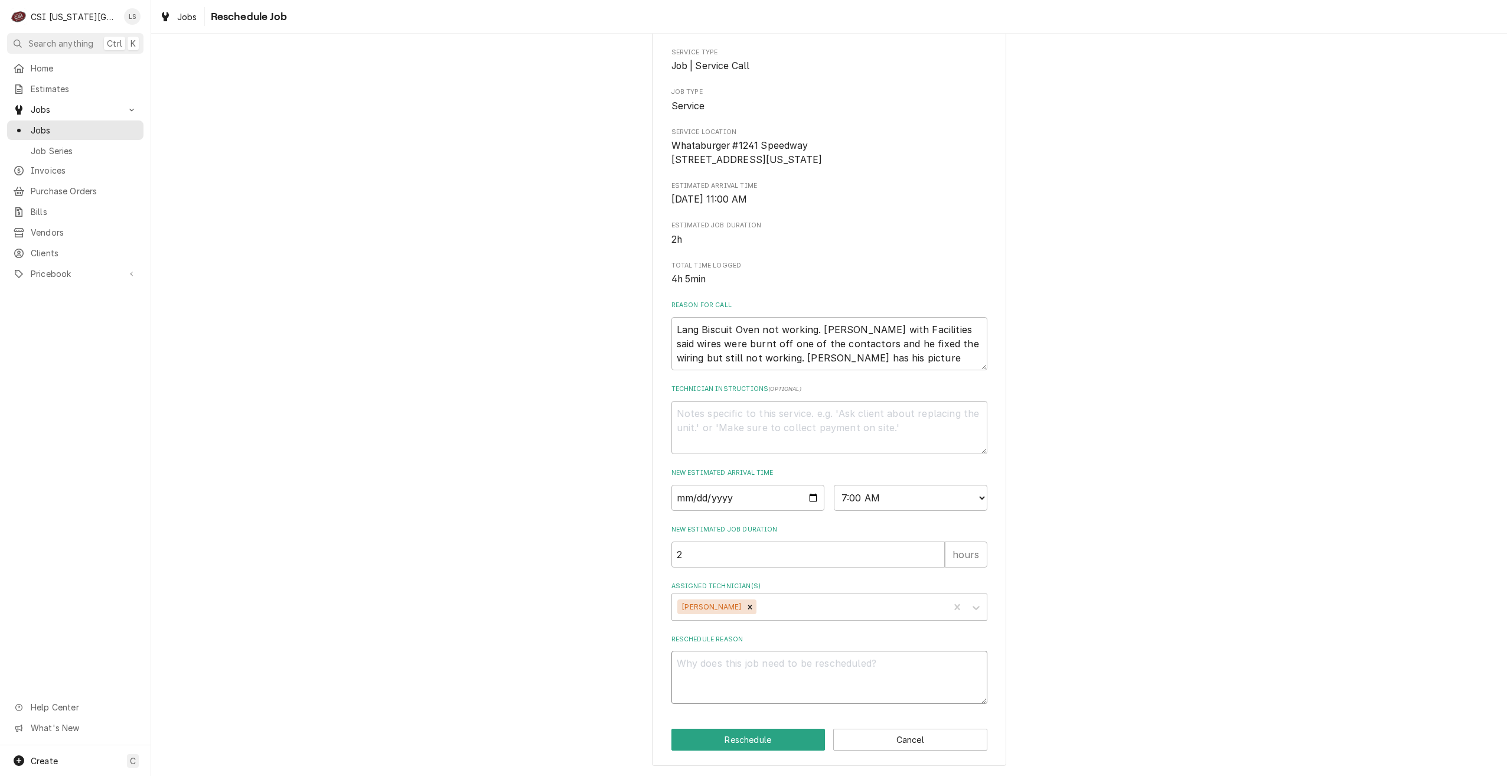
type textarea "R"
type textarea "x"
type textarea "Re"
type textarea "x"
type textarea "Ret"
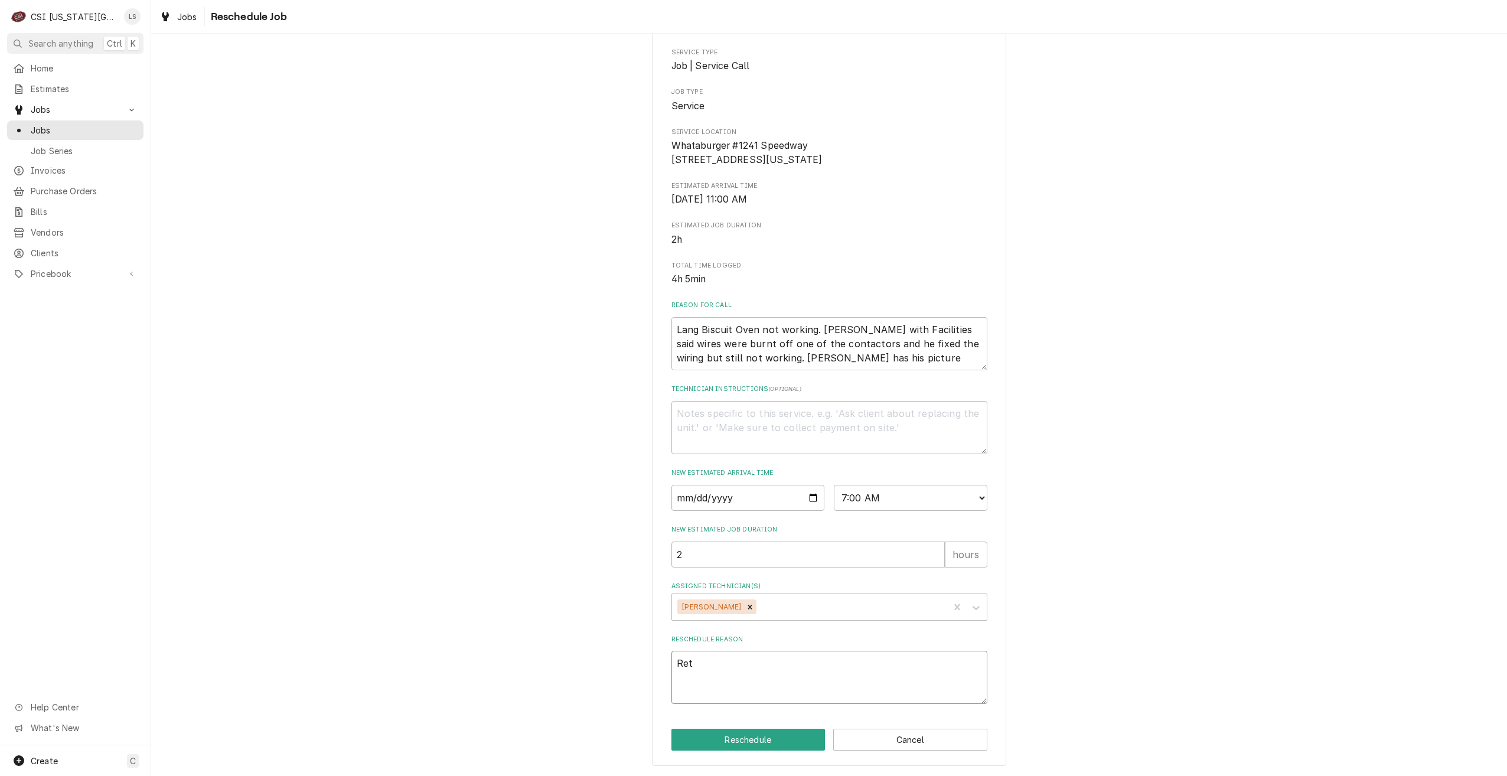
type textarea "x"
type textarea "Retu"
type textarea "x"
type textarea "Retur"
type textarea "x"
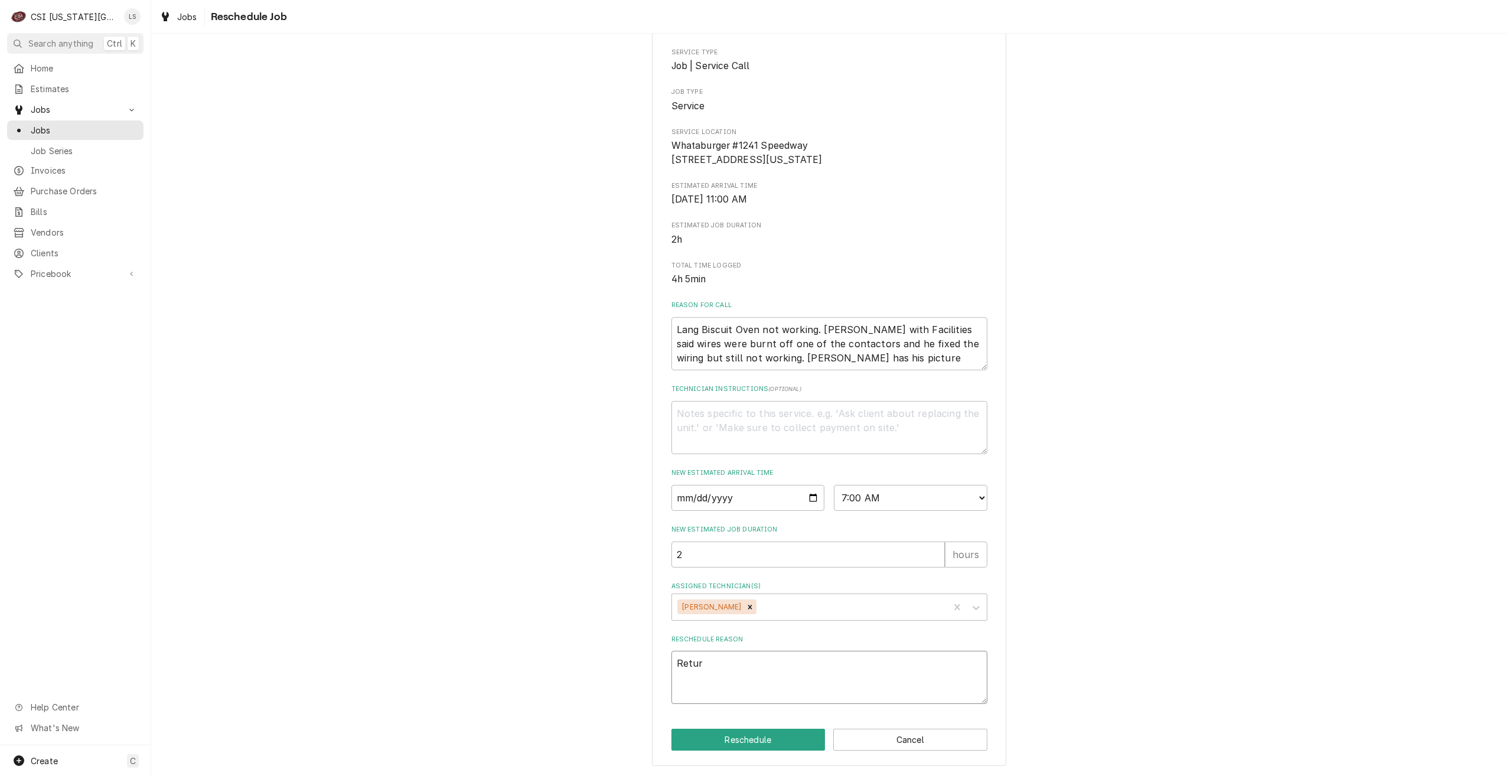
type textarea "Return"
type textarea "x"
type textarea "Return"
type textarea "x"
type textarea "Return f"
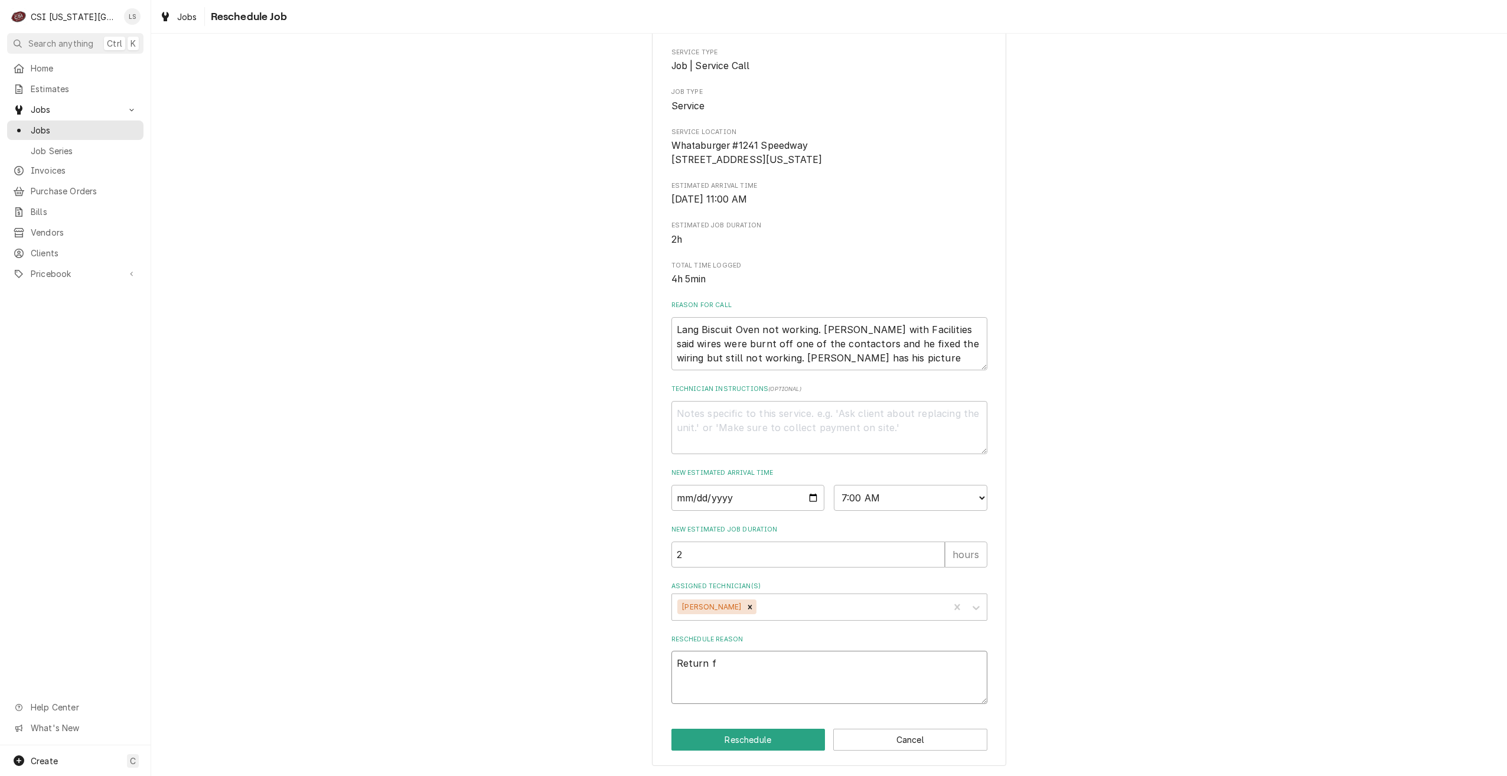
type textarea "x"
type textarea "Return fo"
type textarea "x"
type textarea "Return for"
type textarea "x"
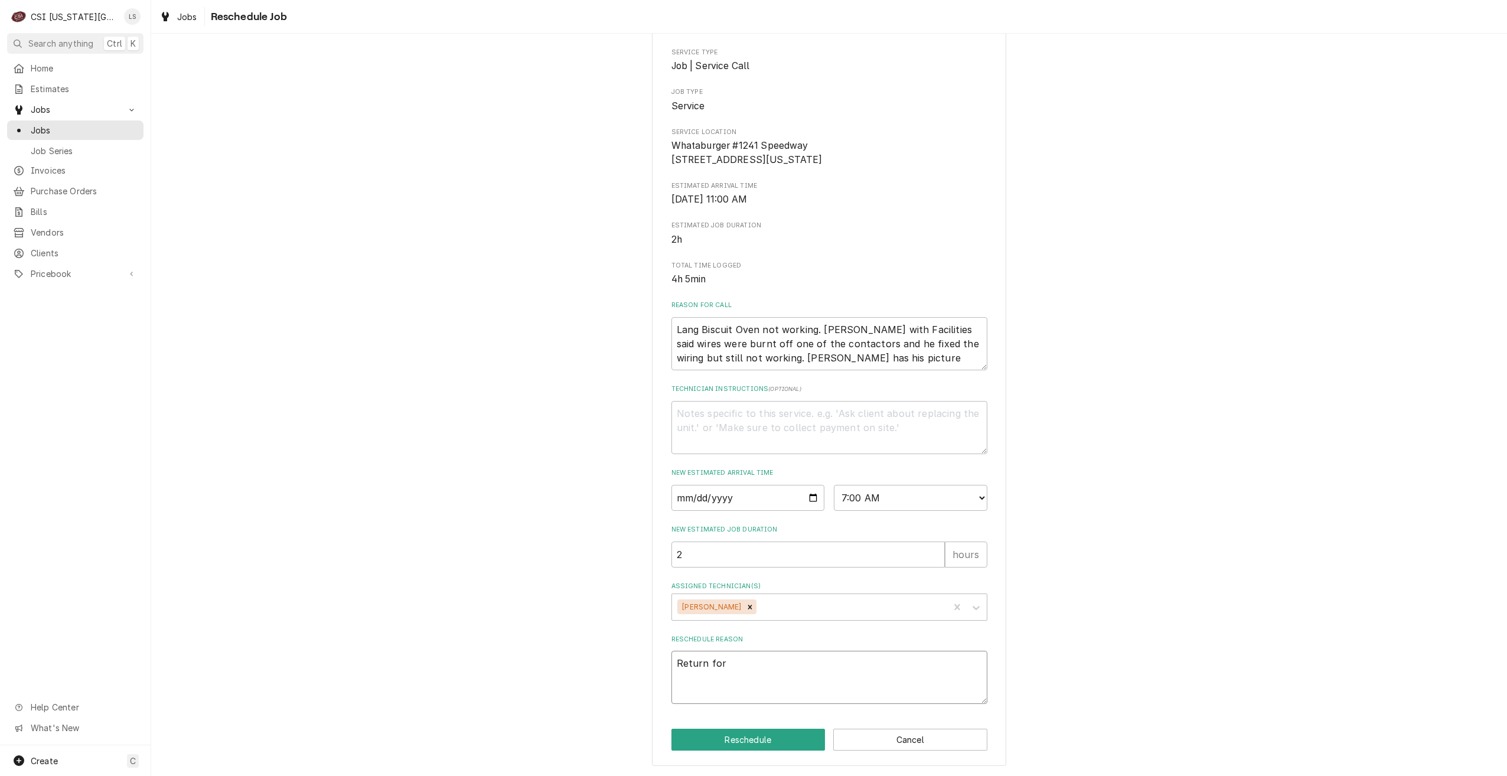
type textarea "Return for"
type textarea "x"
type textarea "Return for r"
type textarea "x"
type textarea "Return for re"
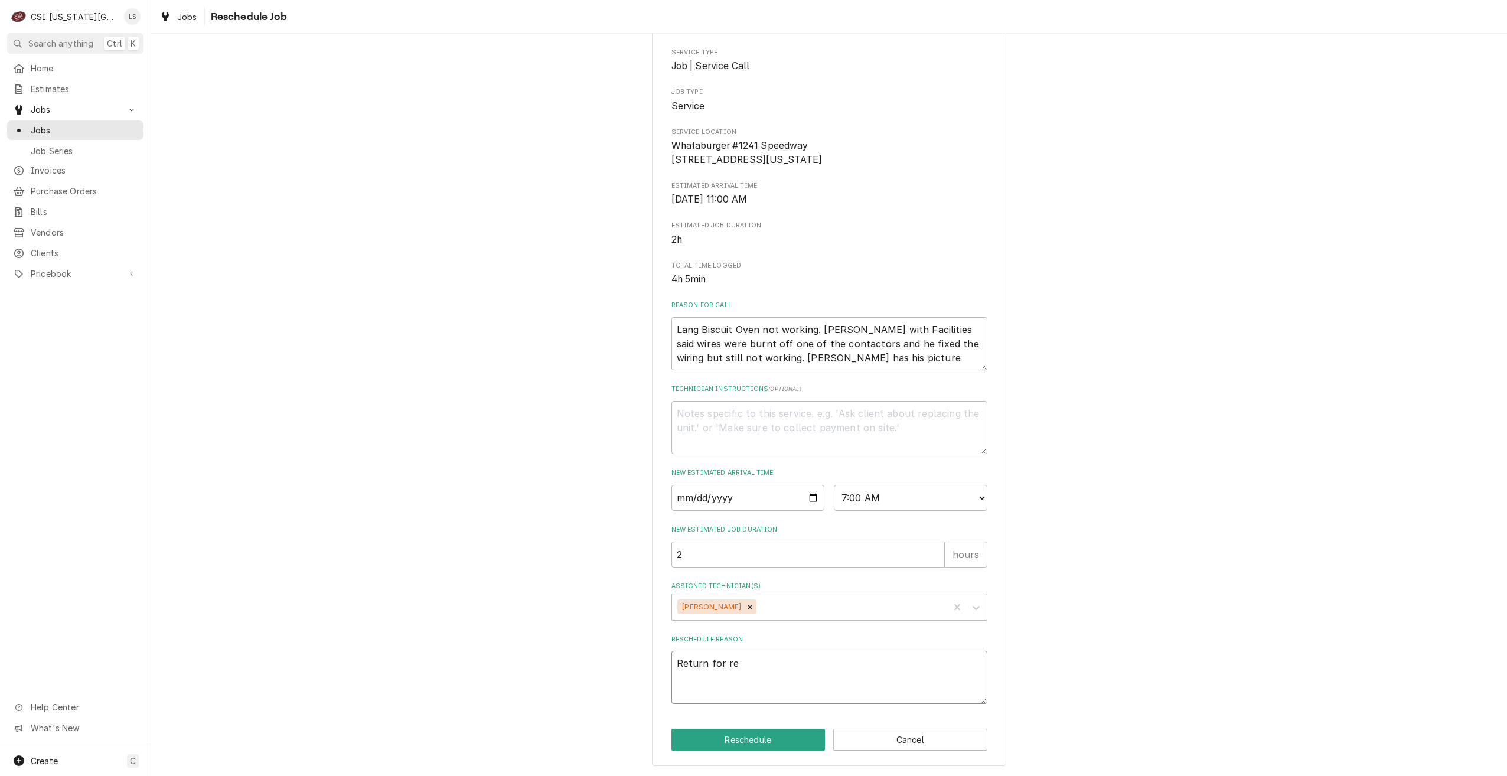
type textarea "x"
type textarea "Return for rep"
type textarea "x"
type textarea "Return for repa"
type textarea "x"
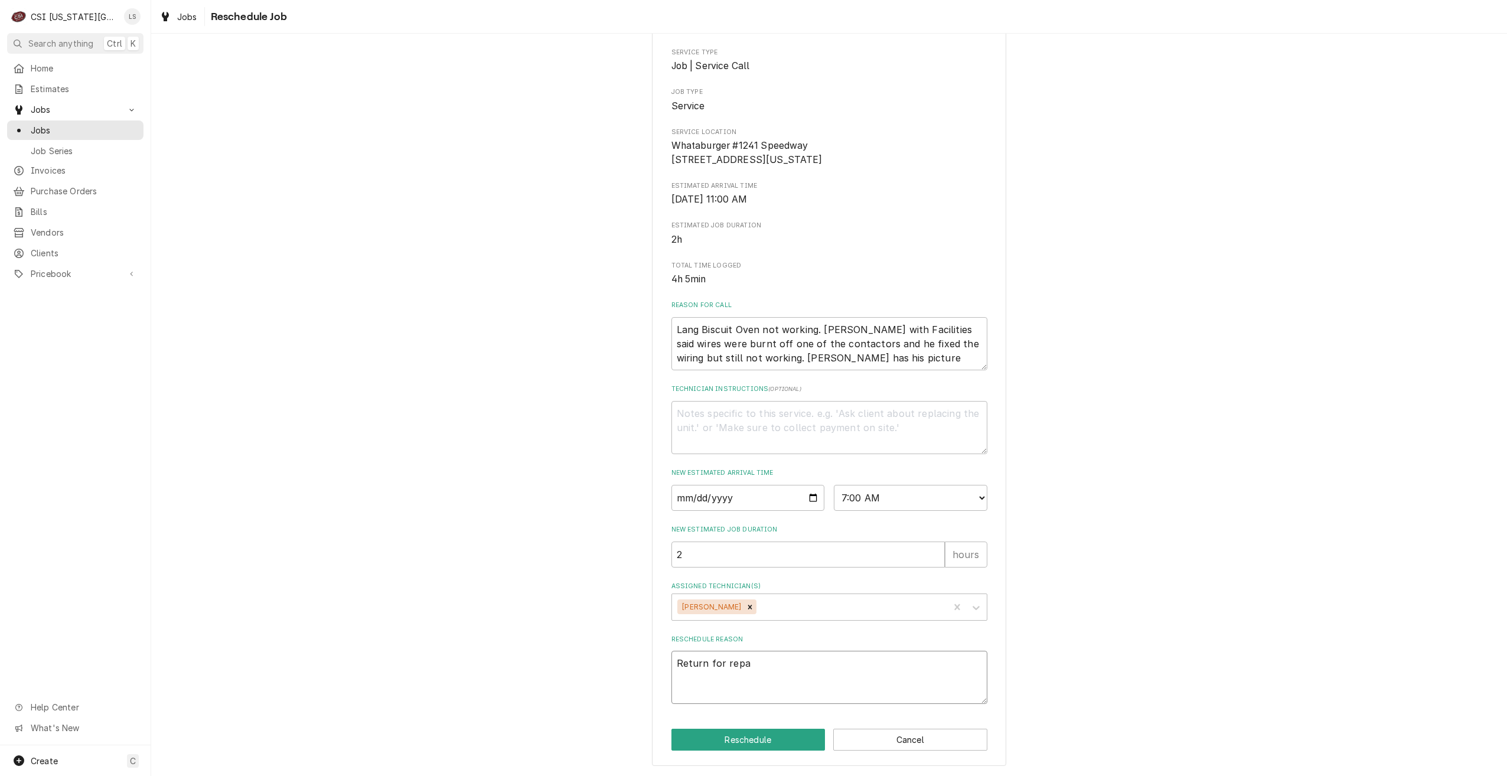
type textarea "Return for repar"
type textarea "x"
type textarea "Return for repari"
type textarea "x"
type textarea "Return for reparis"
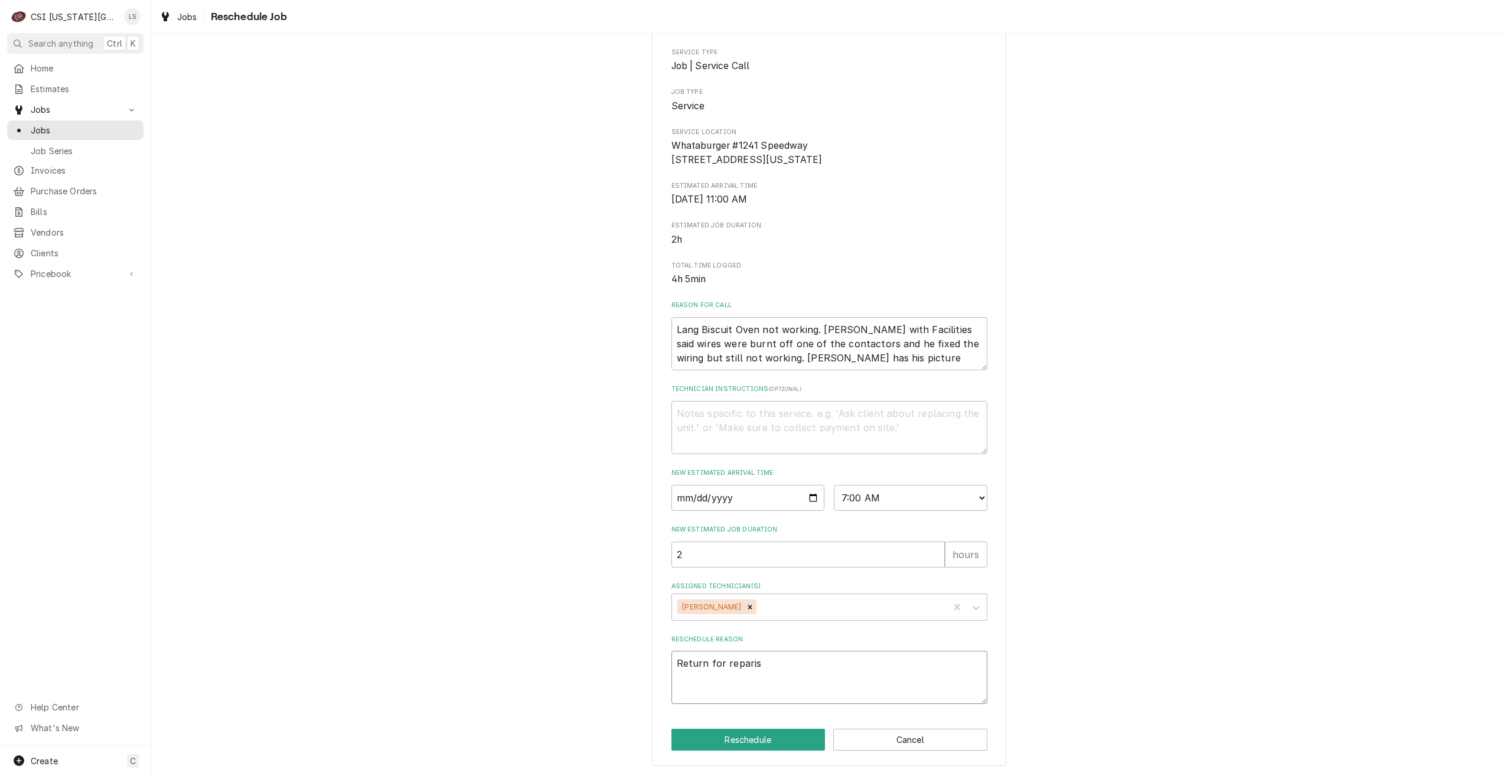
type textarea "x"
type textarea "Return for repari"
type textarea "x"
type textarea "Return for repar"
type textarea "x"
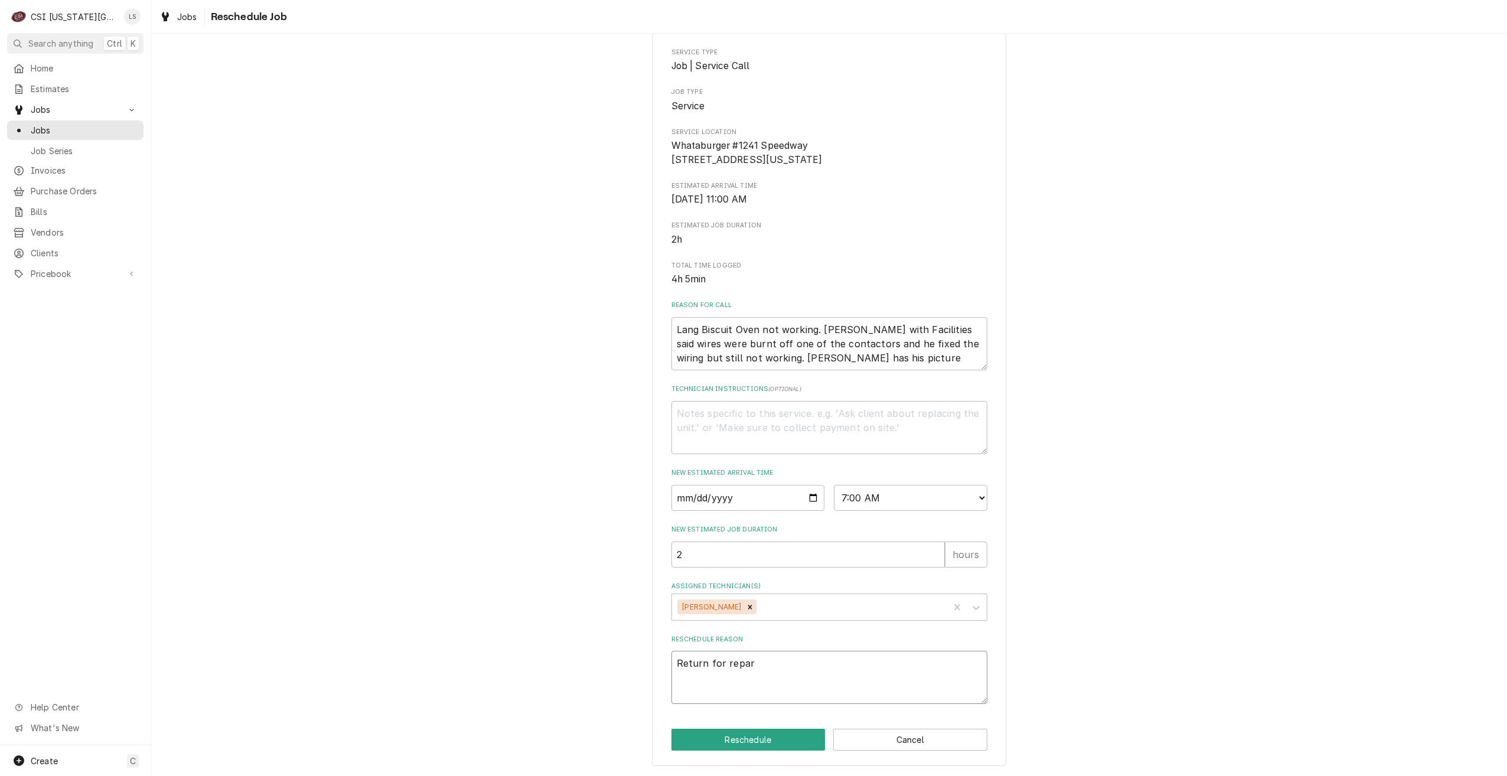
type textarea "Return for repari"
type textarea "x"
type textarea "Return for reparir"
type textarea "x"
type textarea "Return for reparirs"
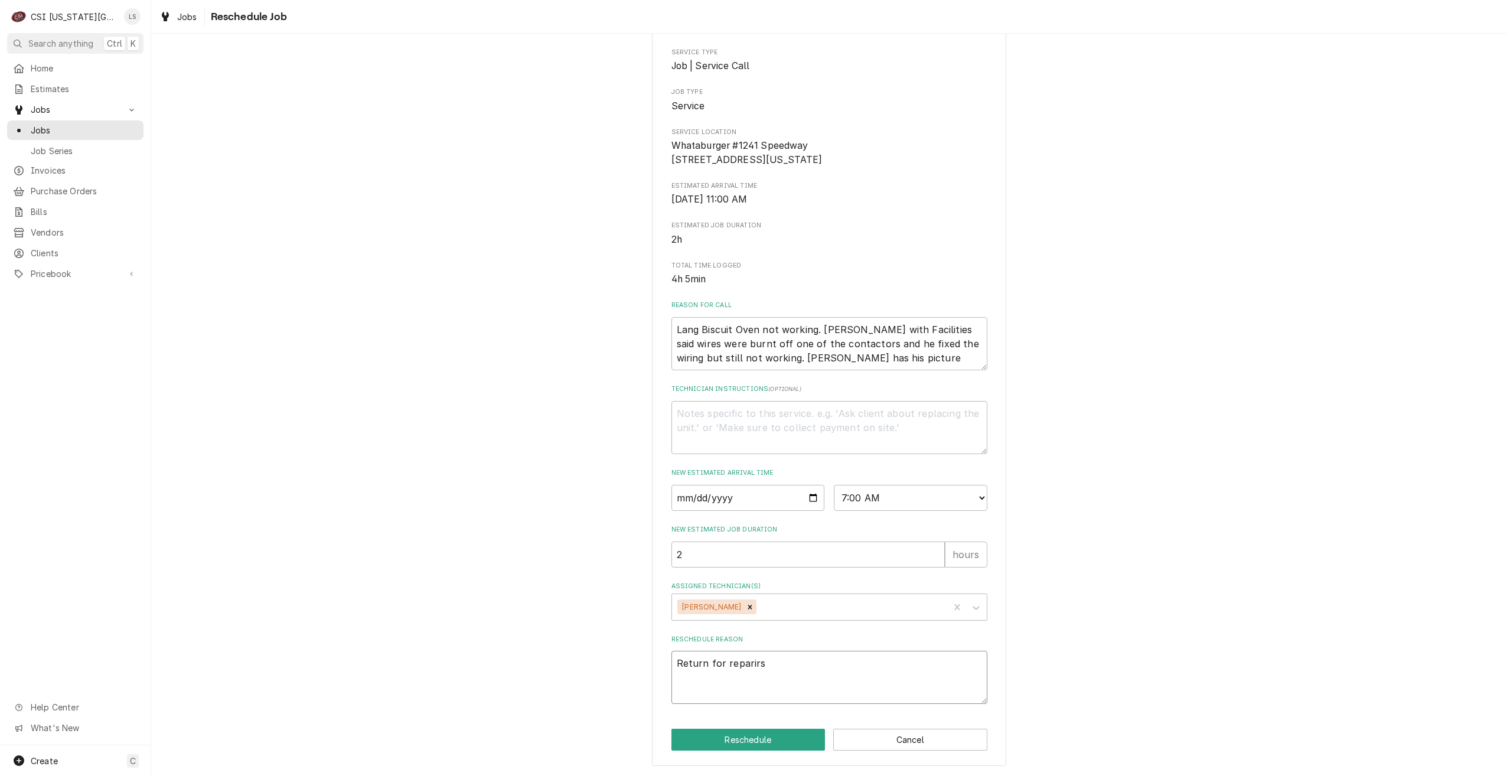
type textarea "x"
type textarea "Return for reparir"
type textarea "x"
type textarea "Return for repari"
type textarea "x"
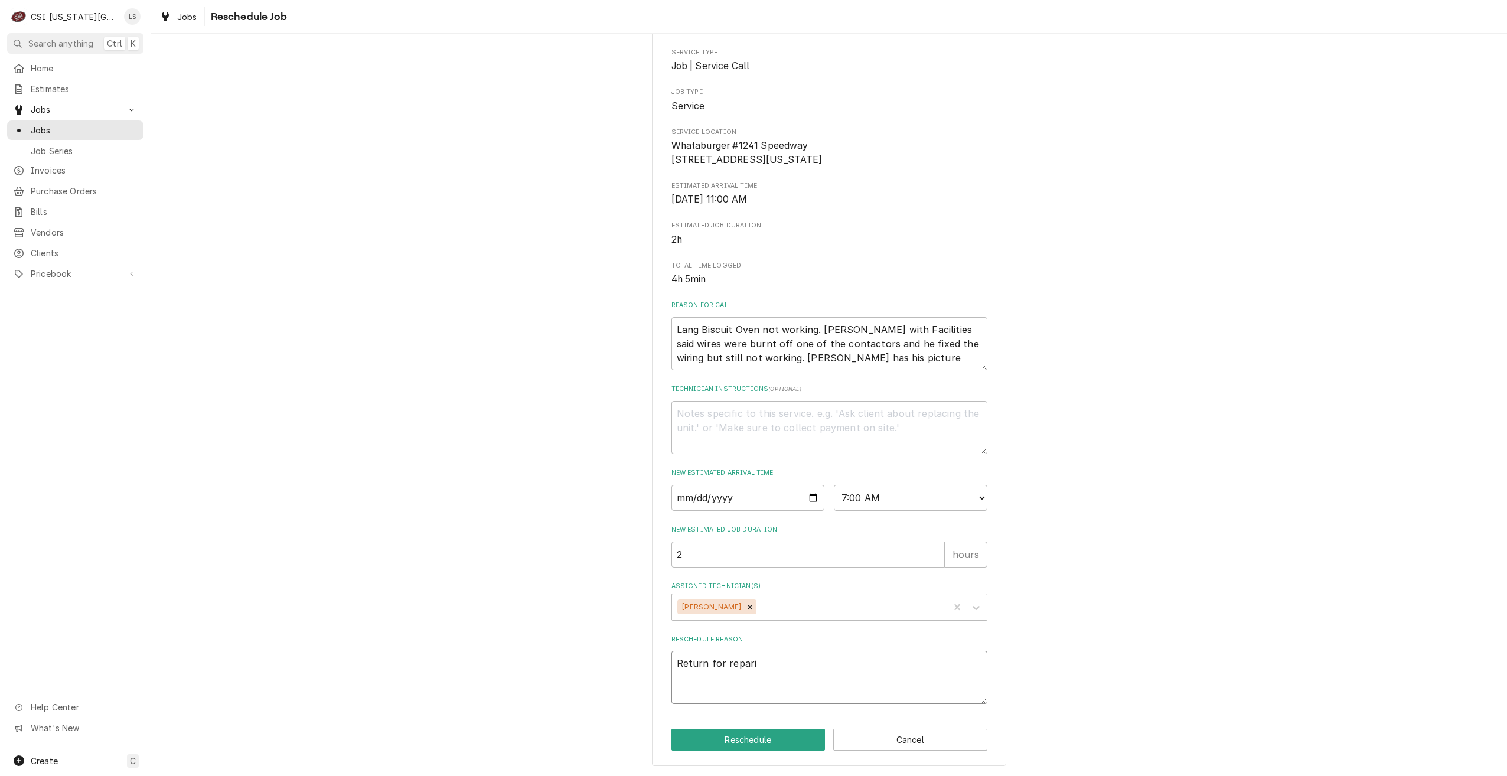
type textarea "Return for repar"
type textarea "x"
type textarea "Return for repa"
type textarea "x"
type textarea "Return for repai"
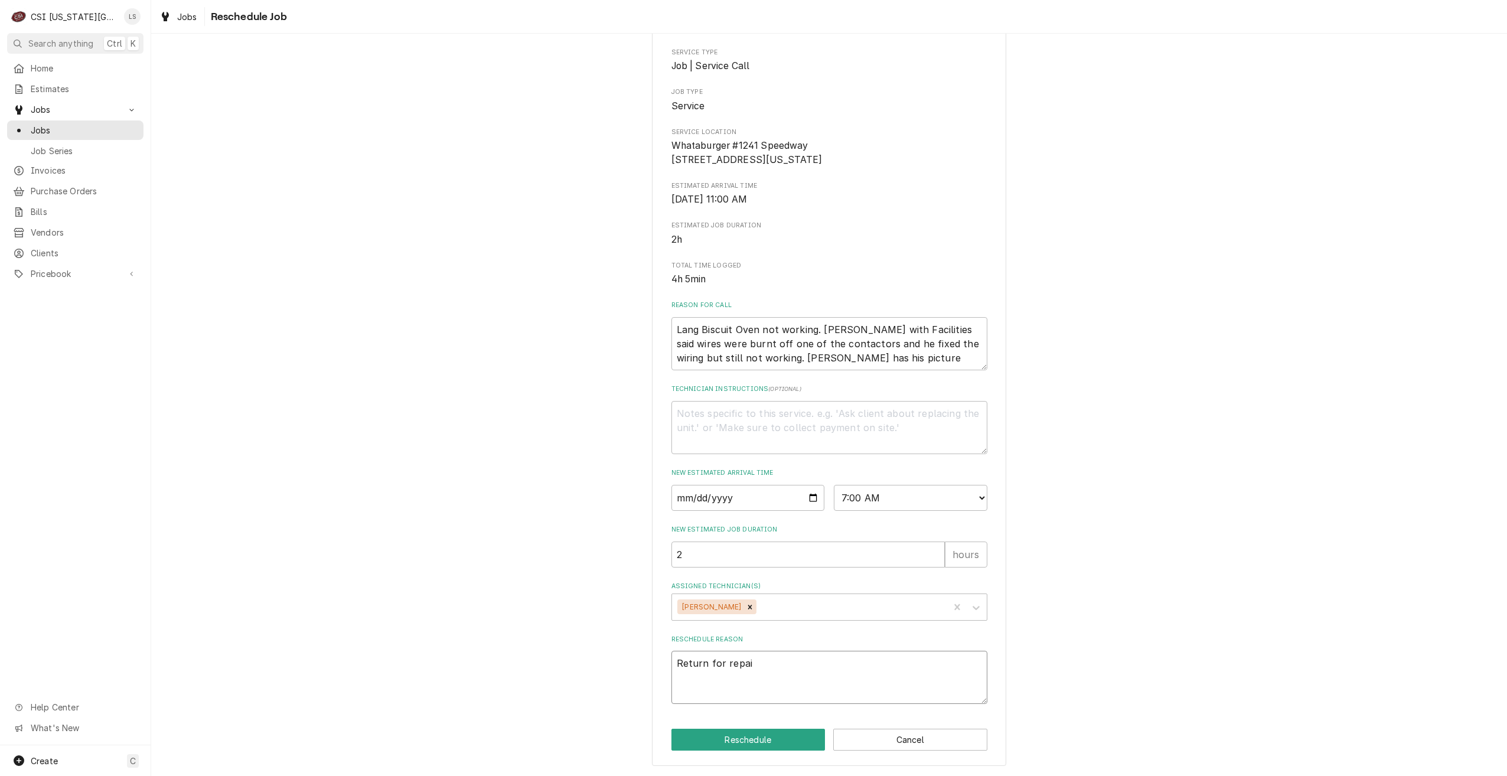
type textarea "x"
type textarea "Return for repair"
type textarea "x"
type textarea "Return for repairs"
drag, startPoint x: 734, startPoint y: 736, endPoint x: 721, endPoint y: 737, distance: 13.0
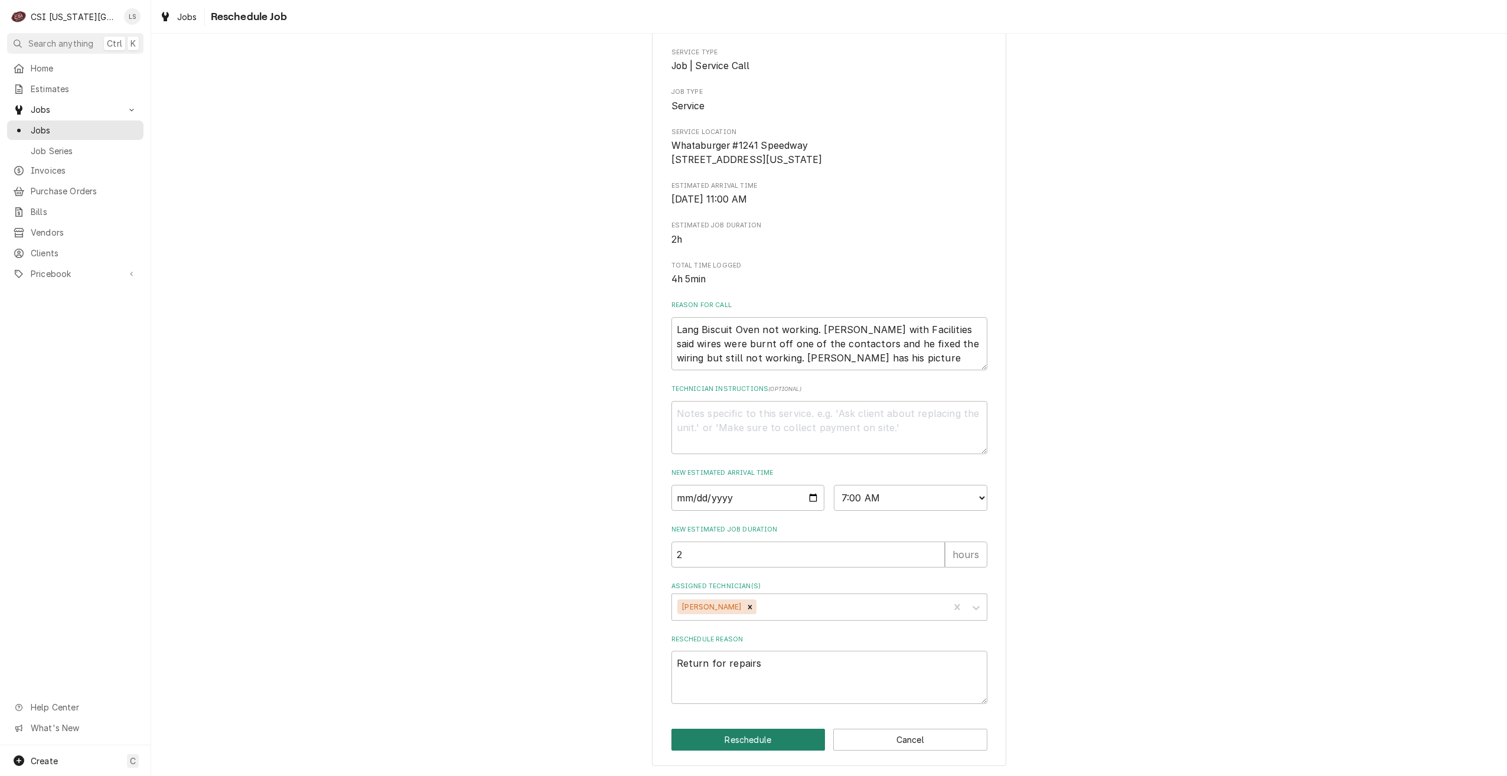
click at [733, 736] on button "Reschedule" at bounding box center [748, 740] width 154 height 22
type textarea "x"
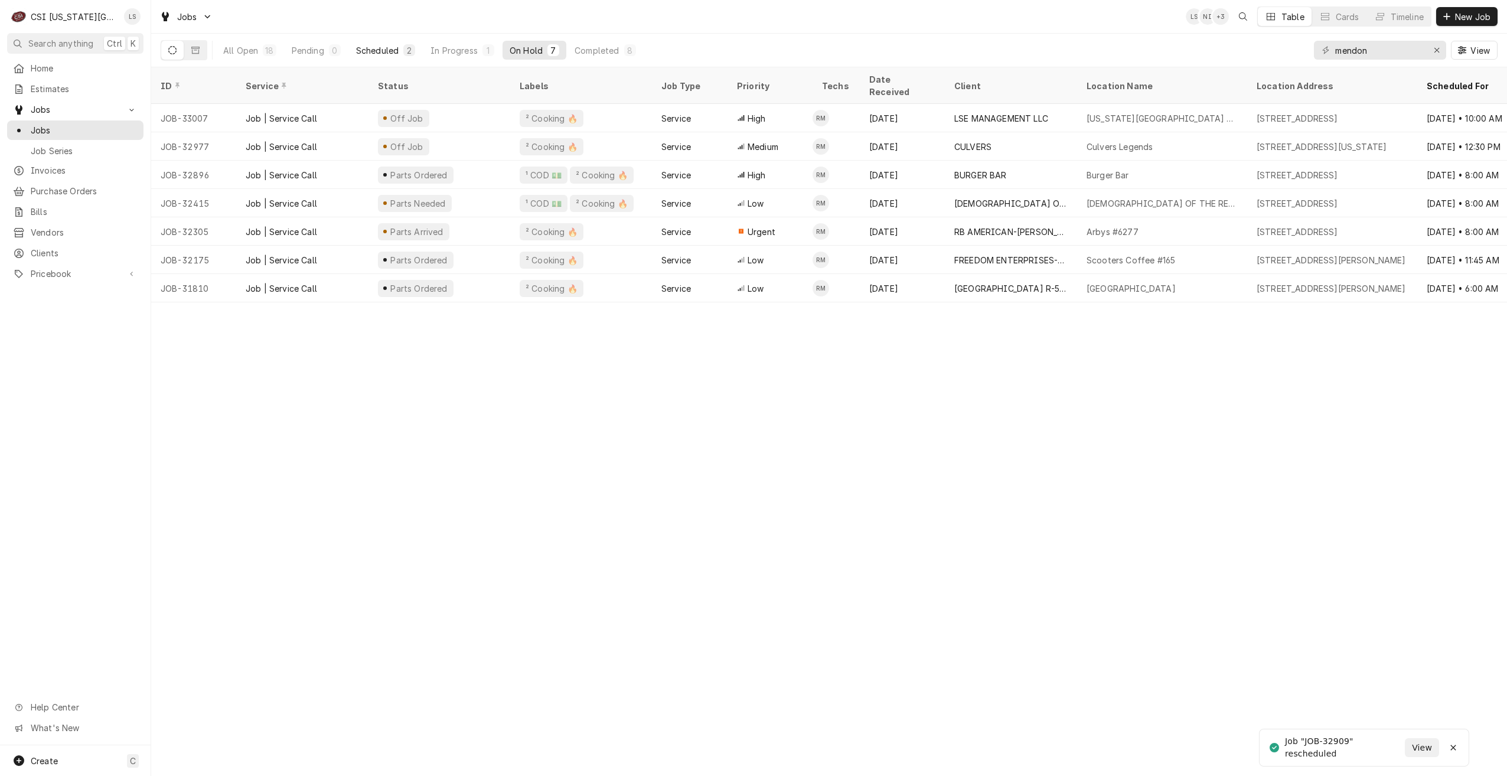
click at [395, 52] on div "Scheduled" at bounding box center [377, 50] width 43 height 12
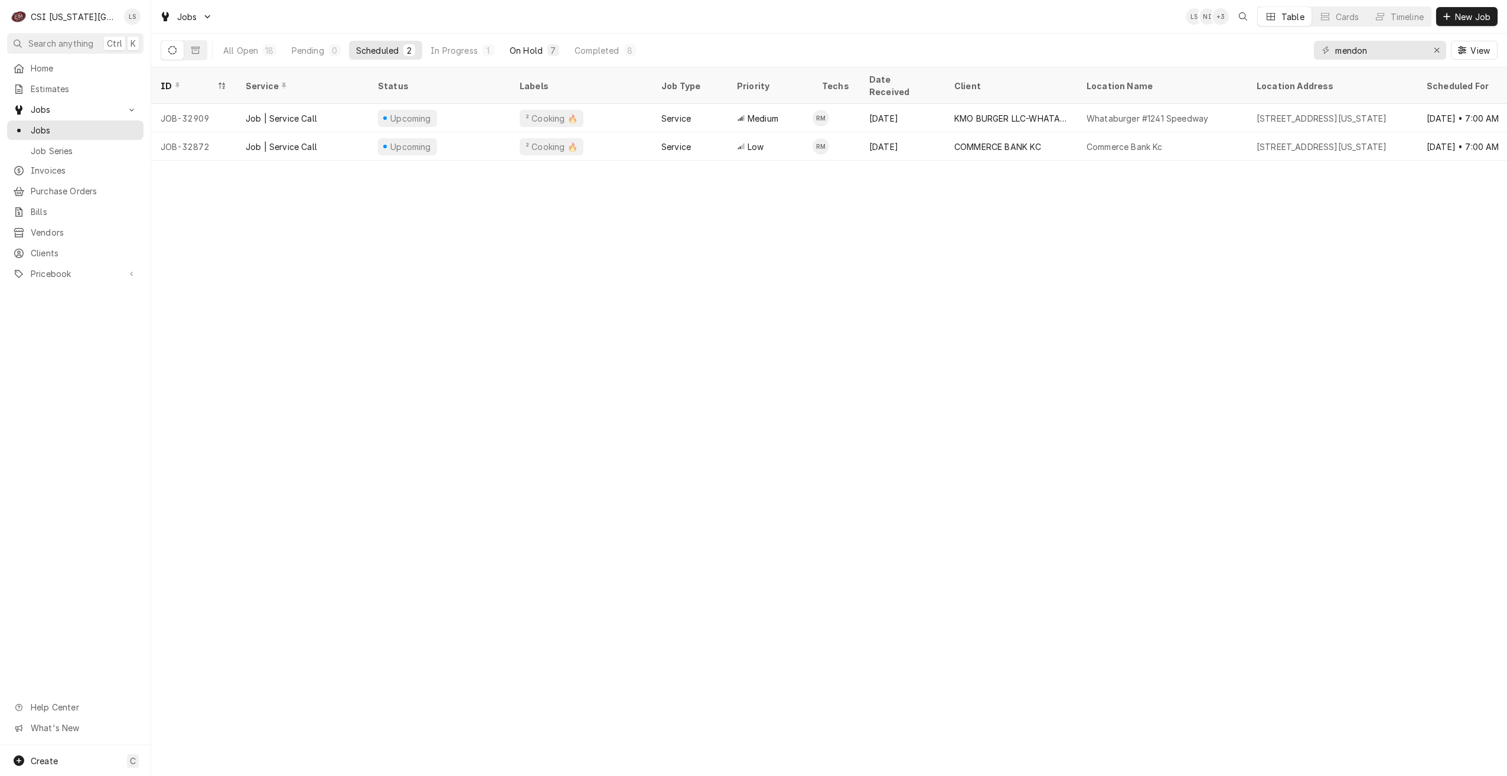
click at [511, 47] on div "On Hold" at bounding box center [526, 50] width 33 height 12
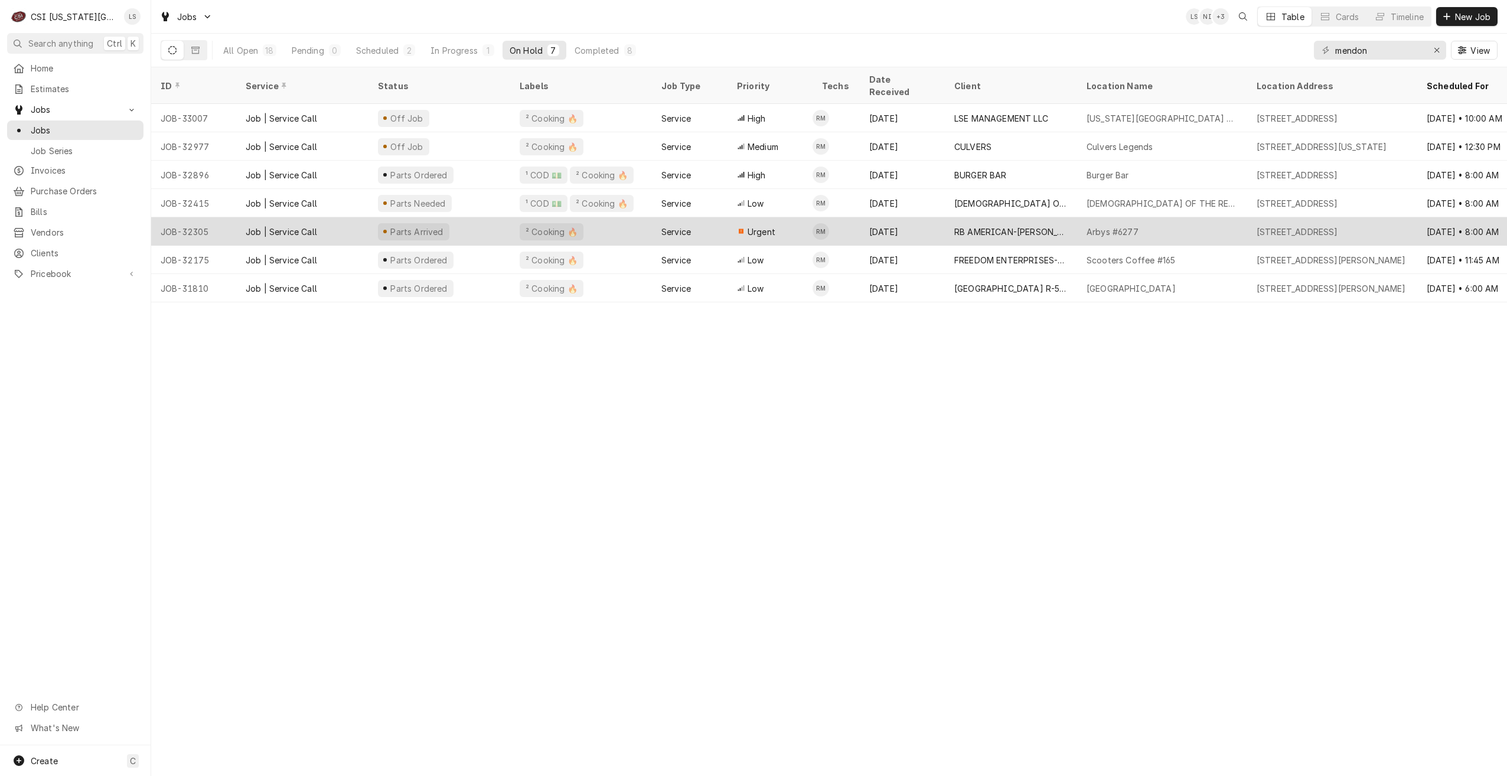
click at [793, 217] on div "Urgent" at bounding box center [770, 231] width 85 height 28
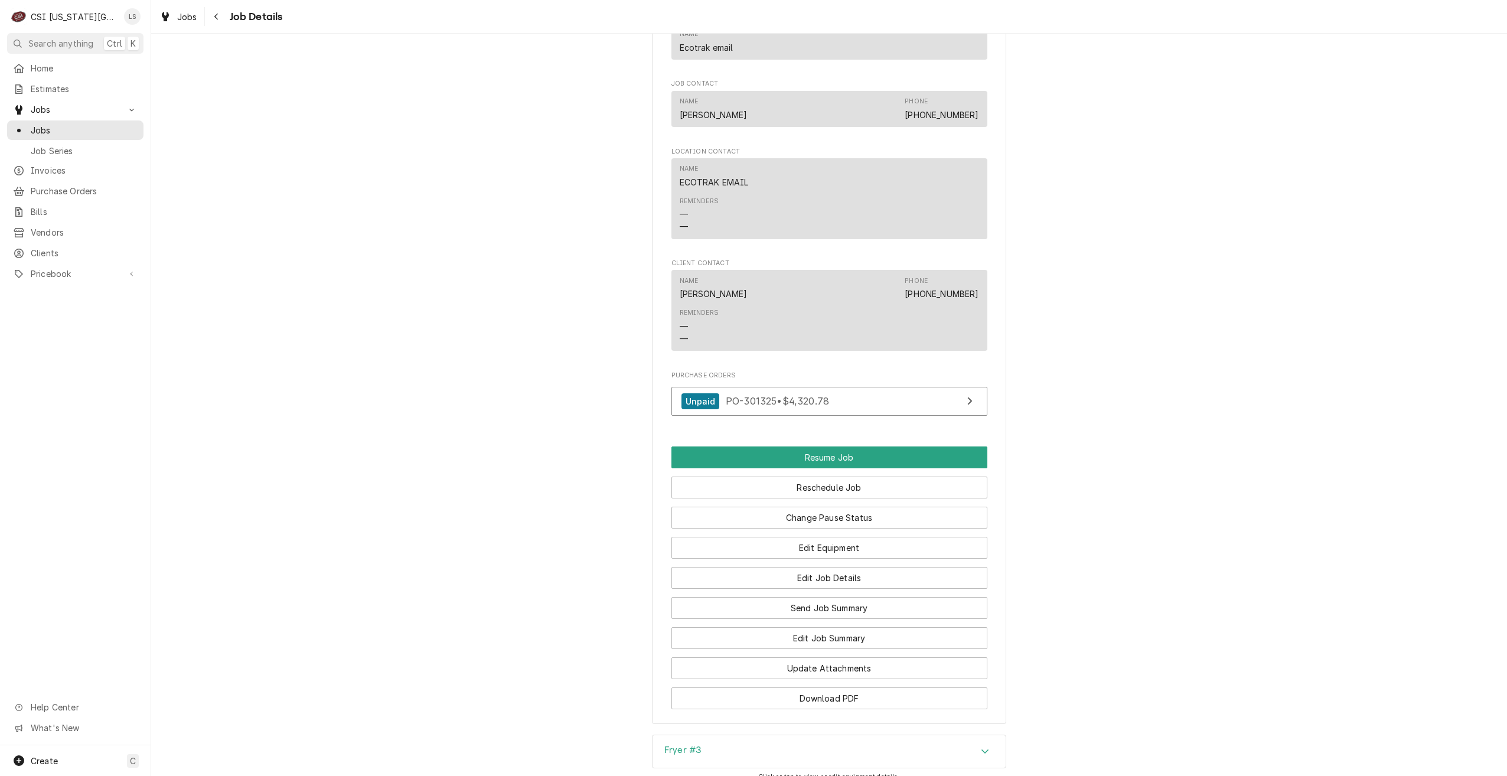
scroll to position [1850, 0]
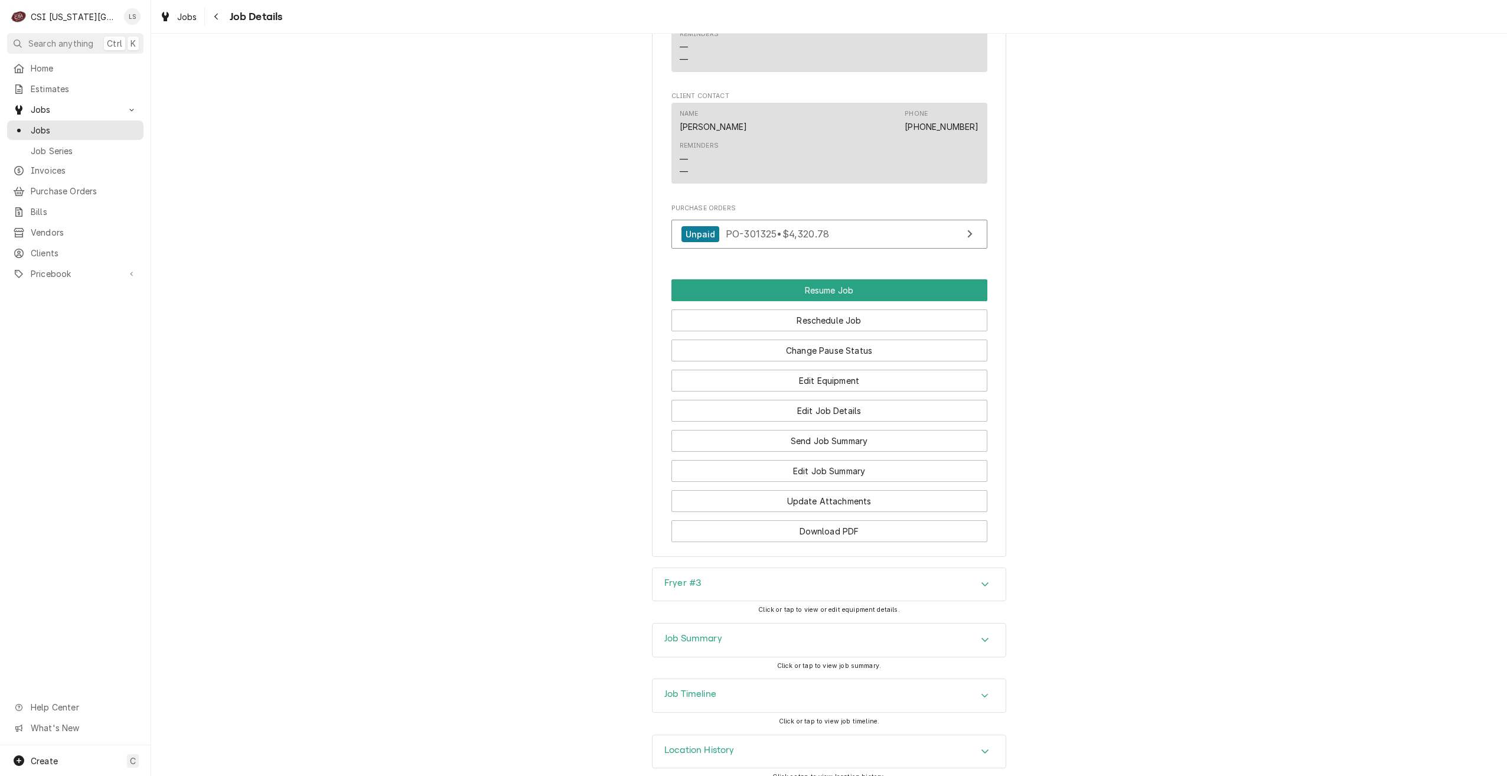
click at [715, 624] on div "Job Summary" at bounding box center [829, 640] width 353 height 33
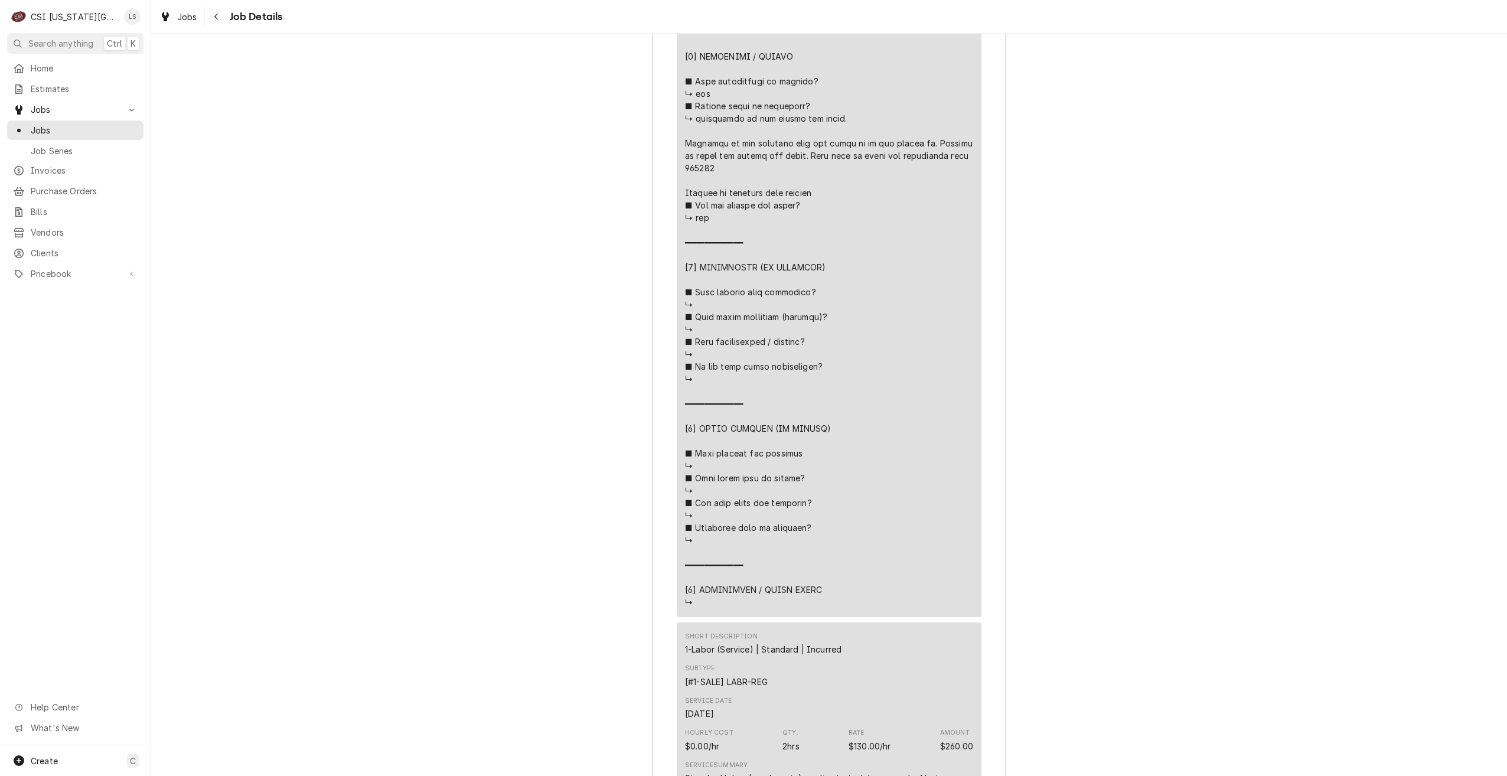
scroll to position [3208, 0]
click at [118, 128] on span "Jobs" at bounding box center [84, 130] width 107 height 12
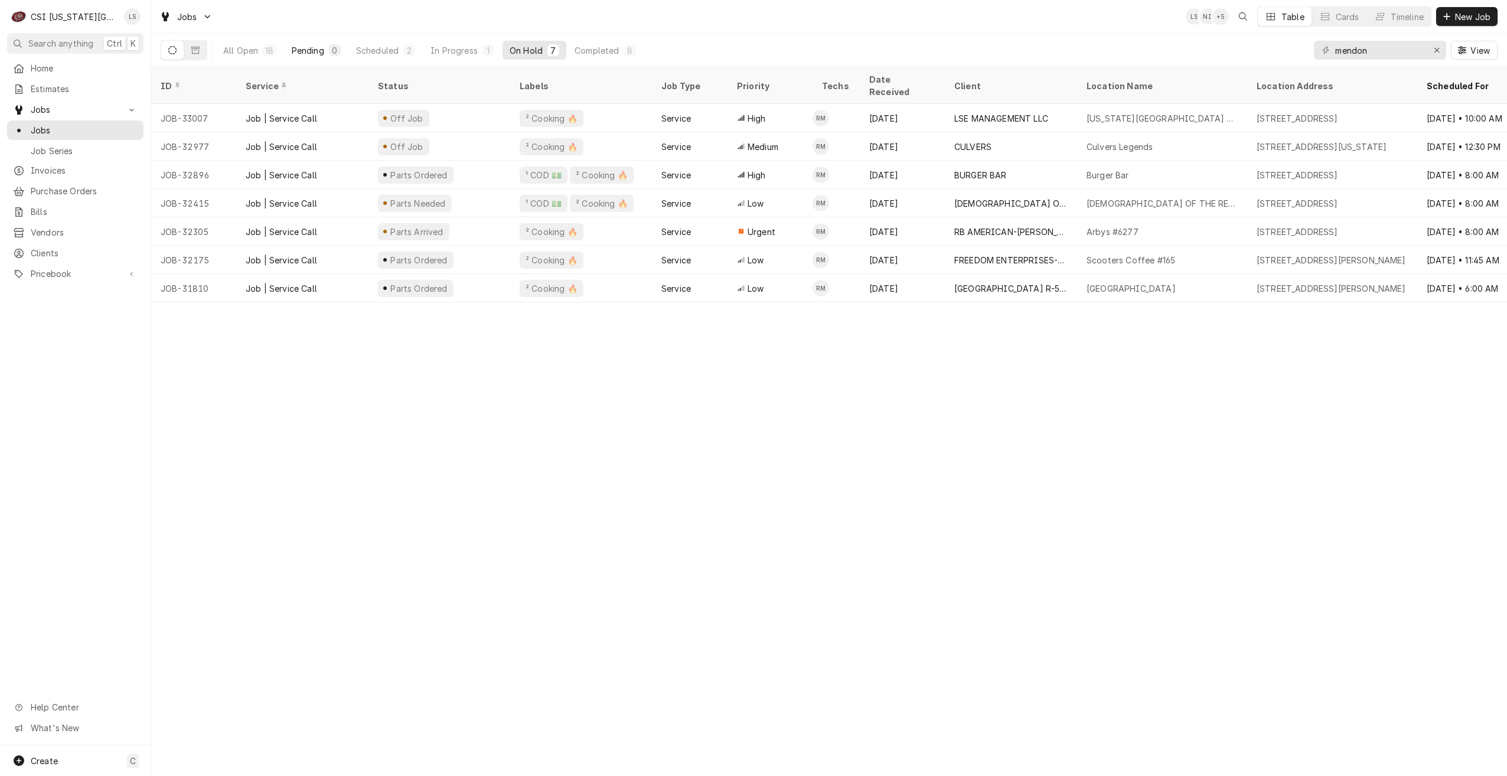
click at [322, 58] on button "Pending 0" at bounding box center [316, 50] width 63 height 19
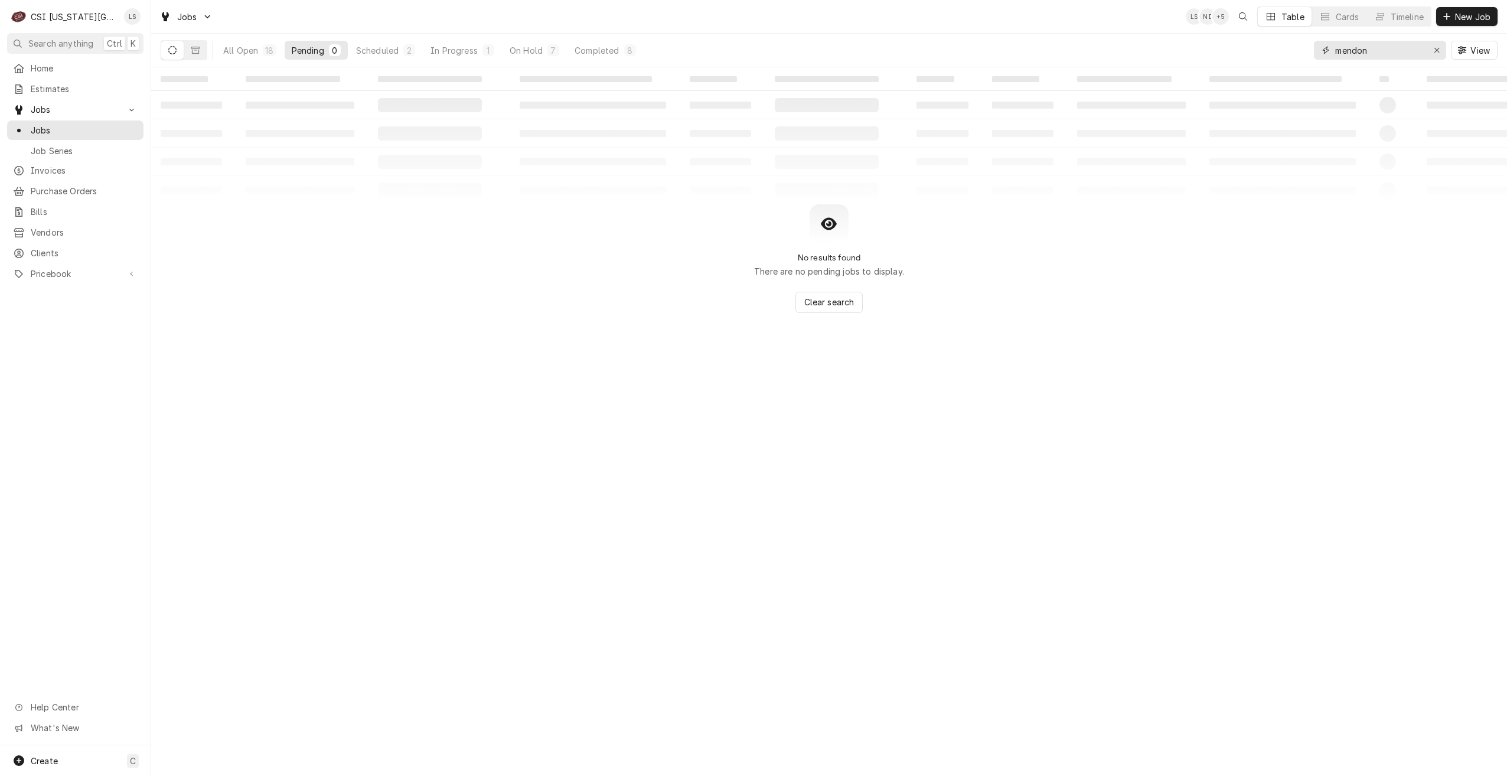
click at [1377, 55] on input "mendon" at bounding box center [1379, 50] width 89 height 19
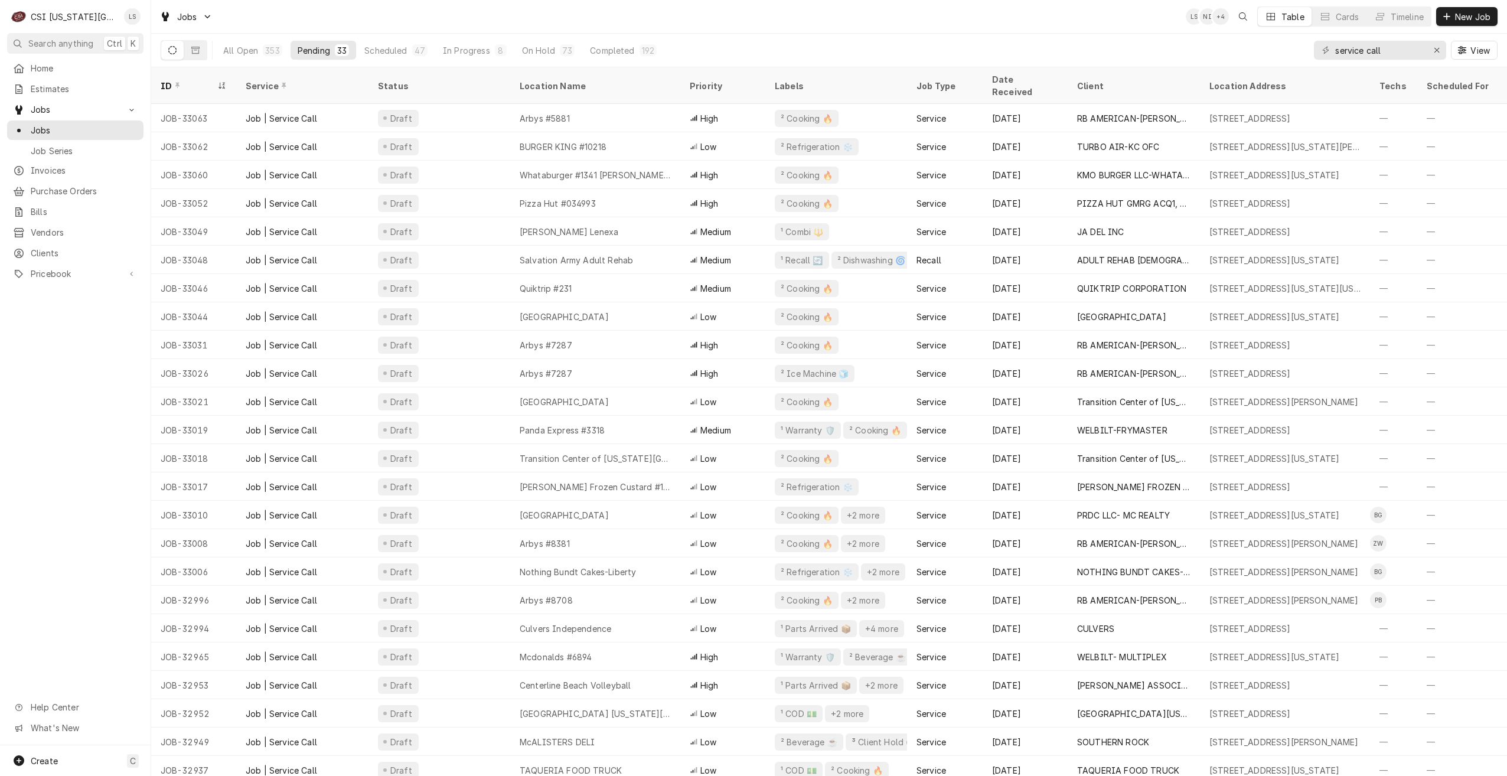
click at [525, 7] on div "Jobs LS NI + 4 Table Cards Timeline New Job" at bounding box center [829, 16] width 1356 height 33
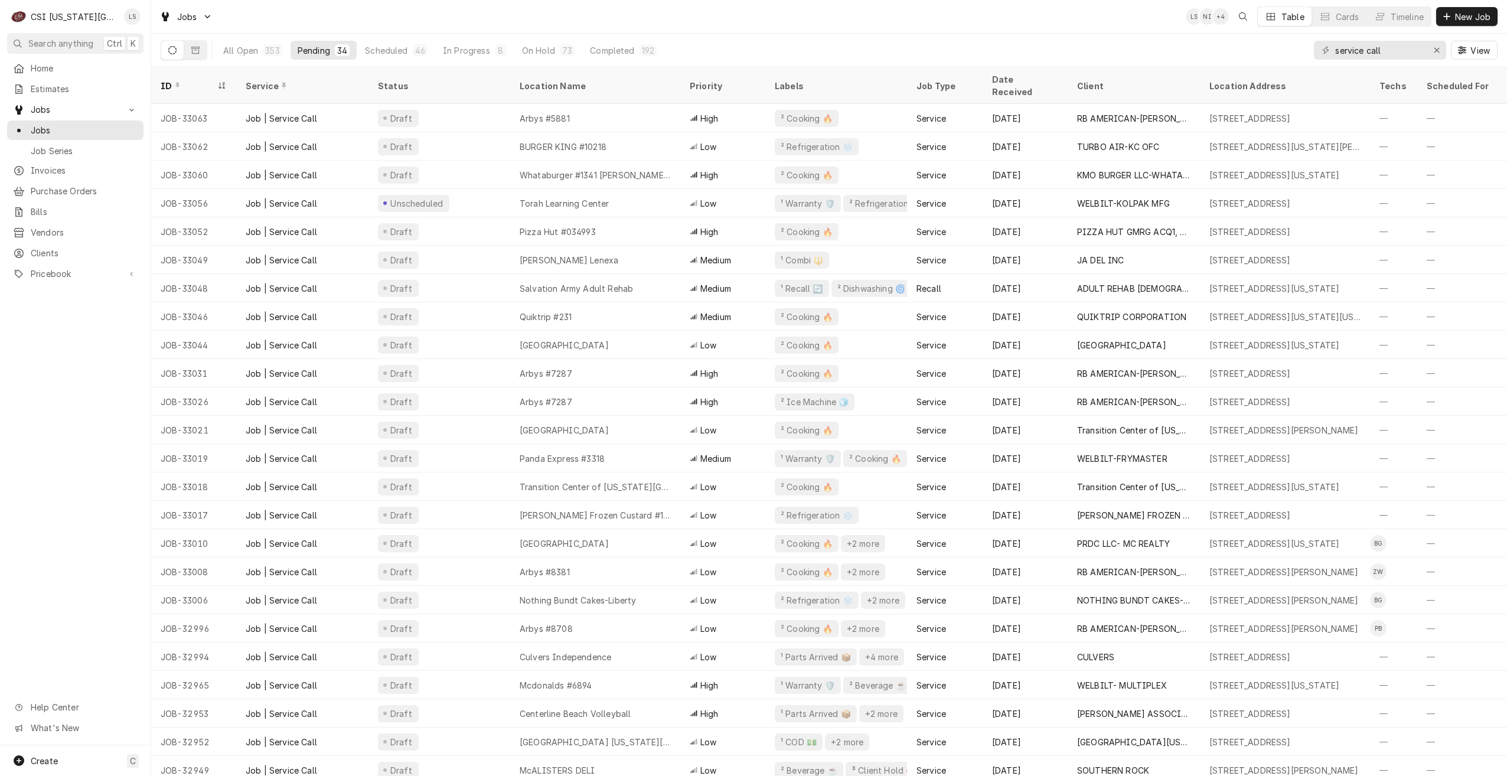
click at [415, 11] on div "Jobs LS NI + 4 Table Cards Timeline New Job" at bounding box center [829, 16] width 1356 height 33
click at [443, 19] on div "Jobs LS NI + 4 Table Cards Timeline New Job" at bounding box center [829, 16] width 1356 height 33
drag, startPoint x: 1407, startPoint y: 55, endPoint x: 1292, endPoint y: 45, distance: 116.1
click at [1292, 45] on div "All Open 353 Pending 34 Scheduled 46 In Progress 8 On Hold 73 Completed 192 ser…" at bounding box center [829, 50] width 1337 height 33
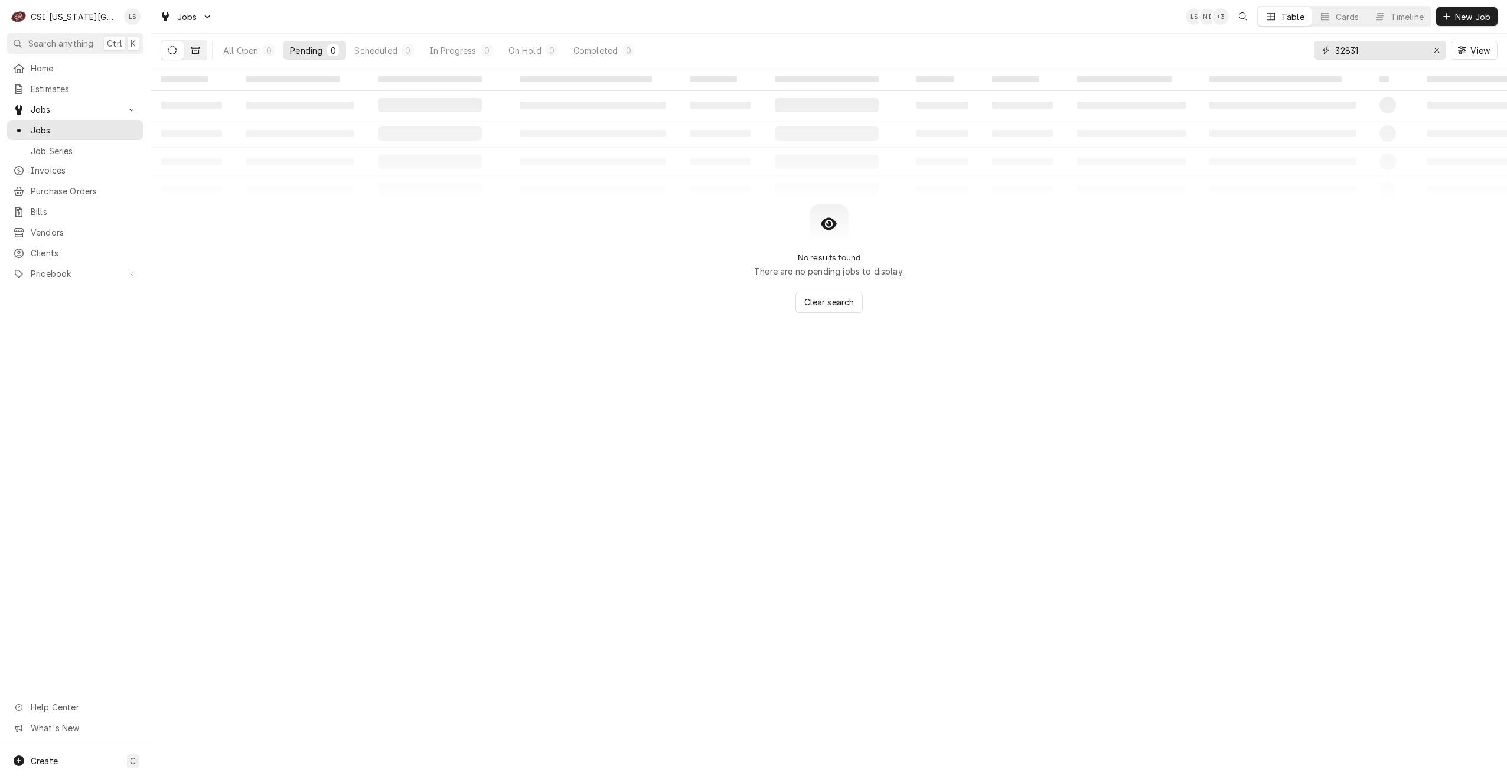
type input "32831"
click at [197, 46] on icon "Dynamic Content Wrapper" at bounding box center [195, 50] width 8 height 8
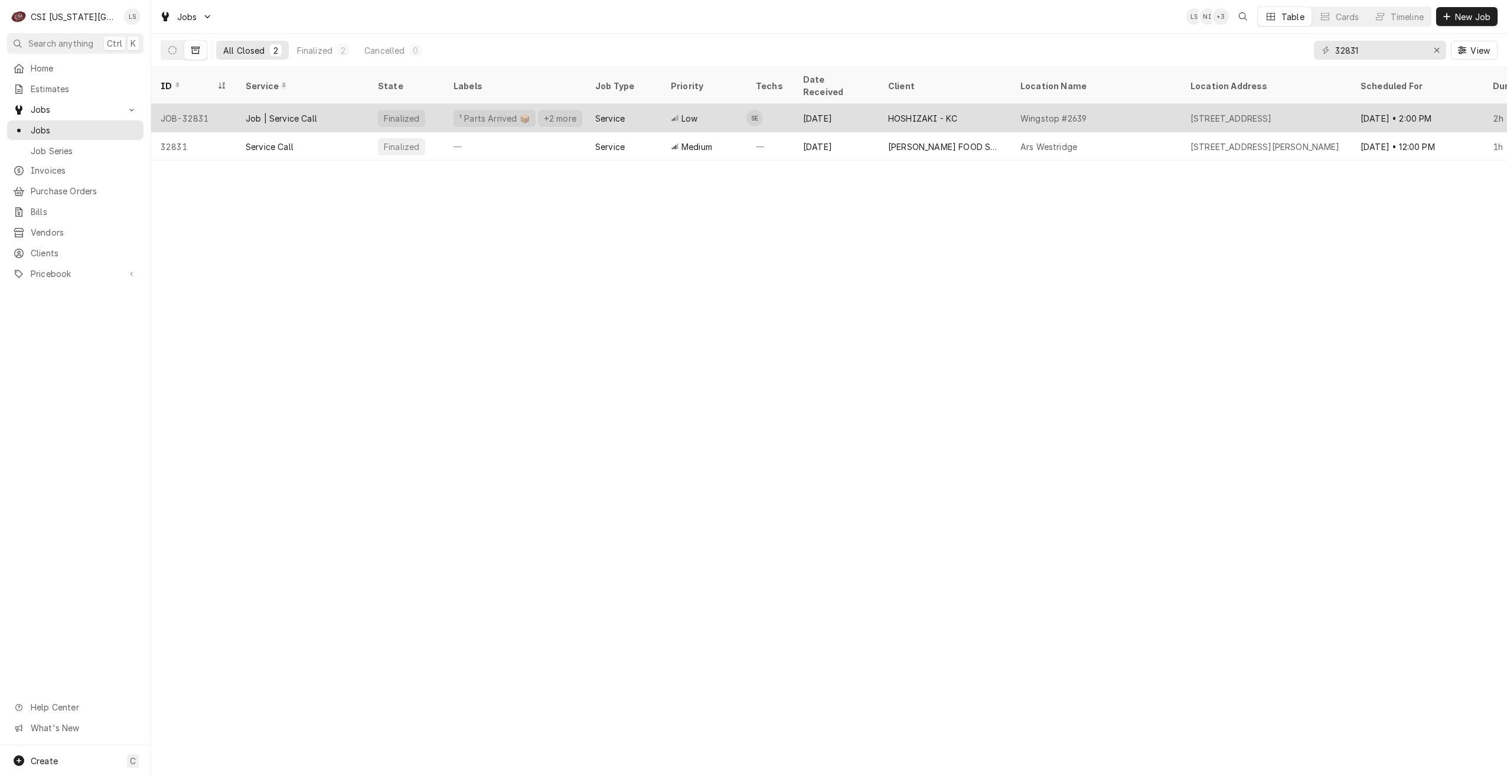
click at [910, 111] on div "HOSHIZAKI - KC" at bounding box center [945, 118] width 132 height 28
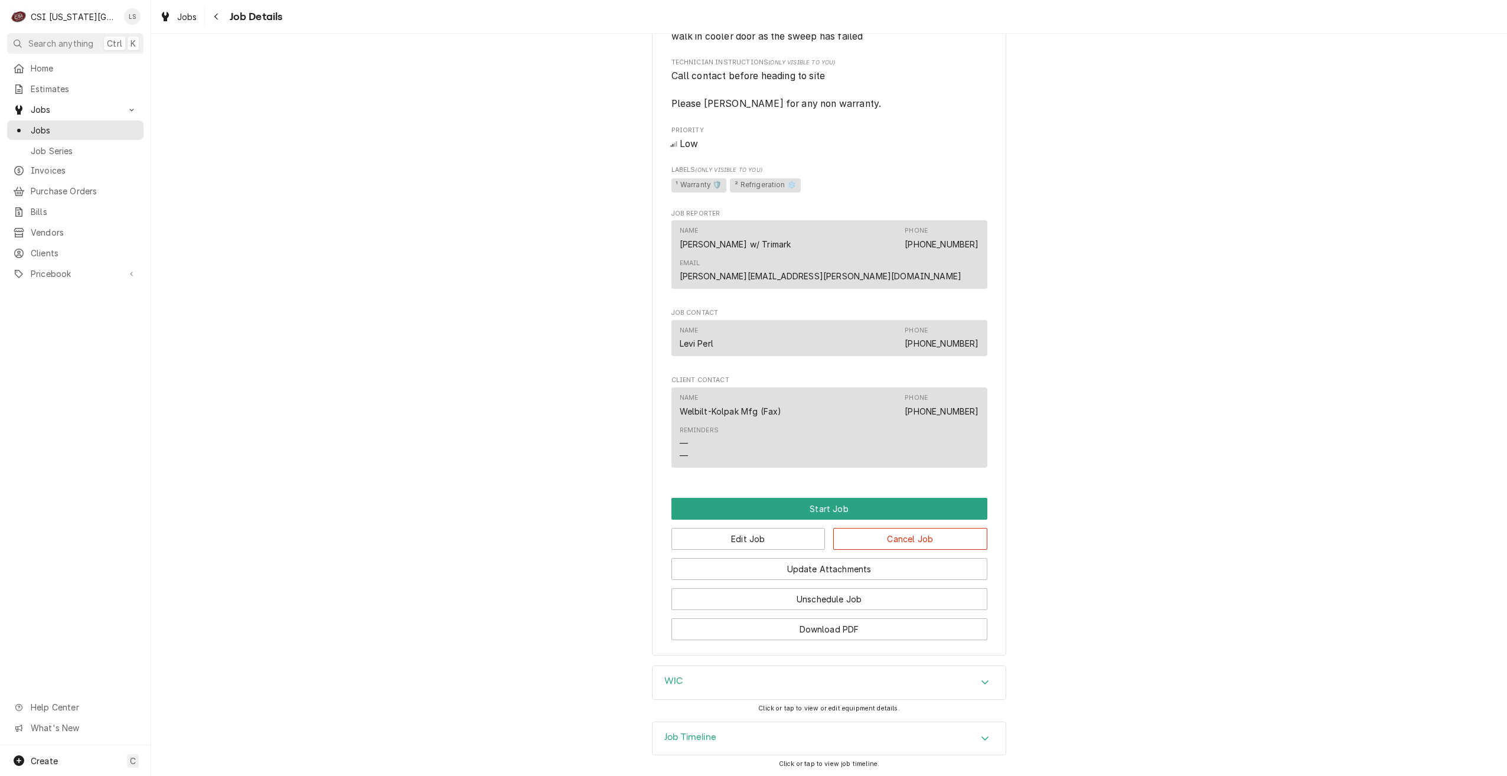
scroll to position [1147, 0]
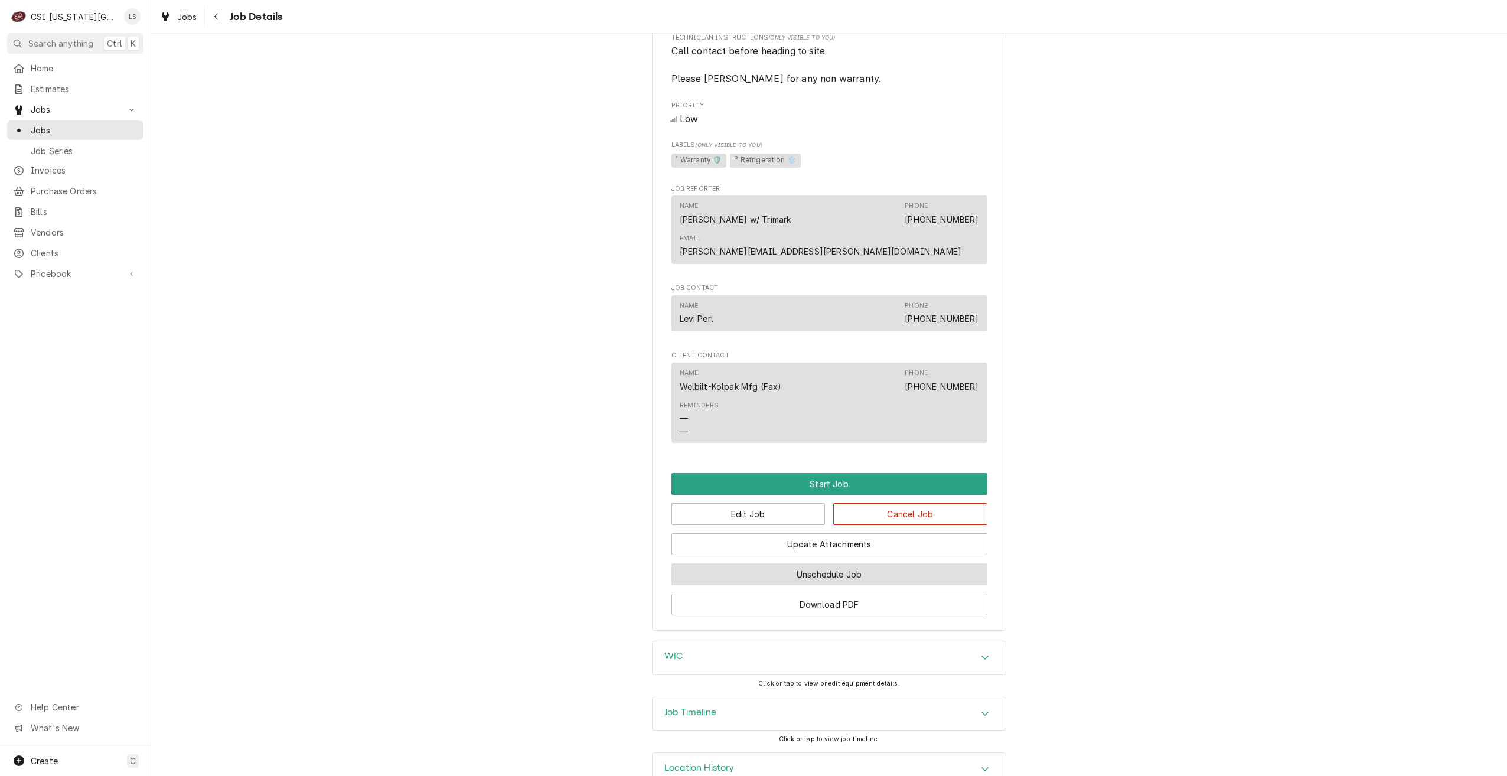
click at [860, 563] on button "Unschedule Job" at bounding box center [829, 574] width 316 height 22
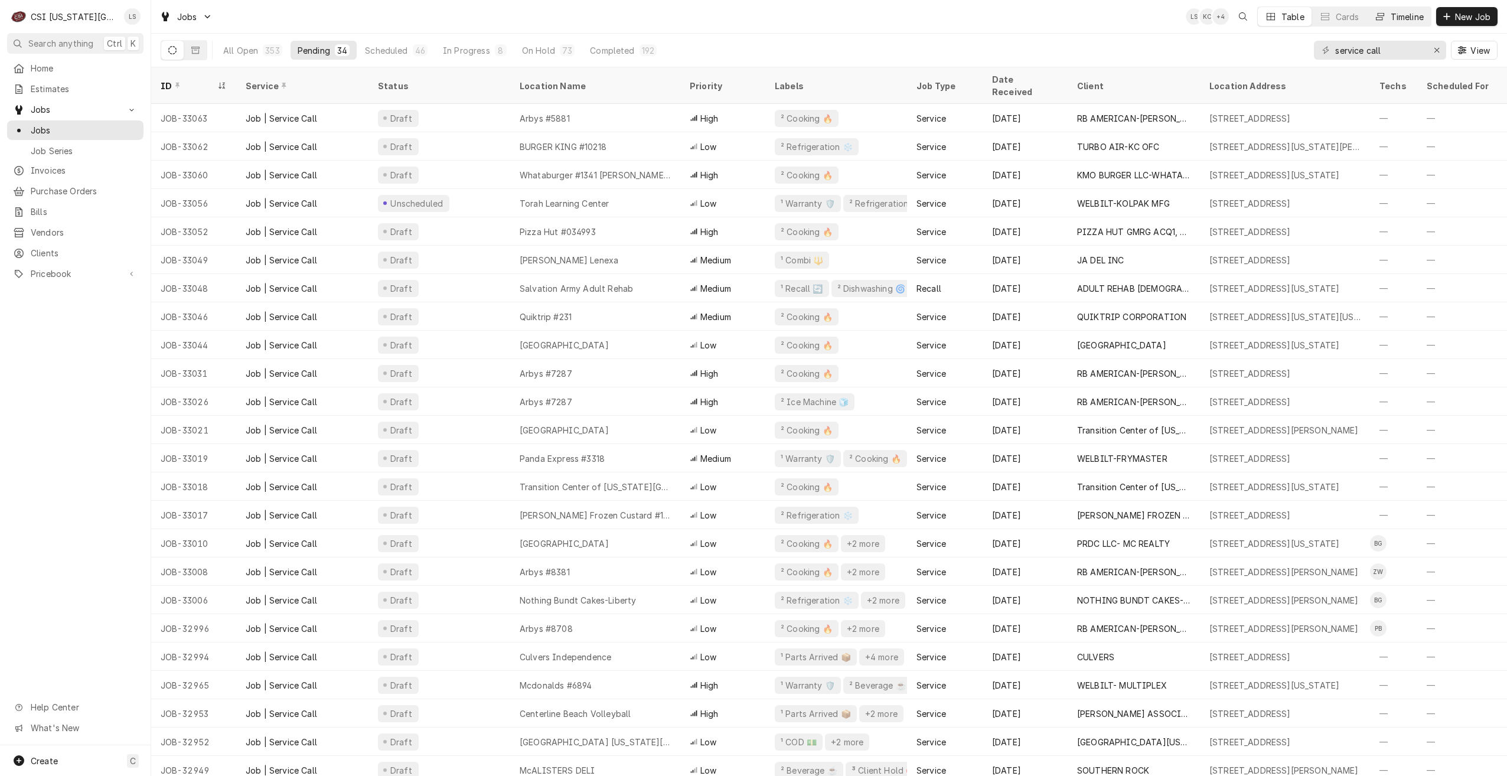
click at [1410, 25] on button "Timeline" at bounding box center [1399, 16] width 64 height 19
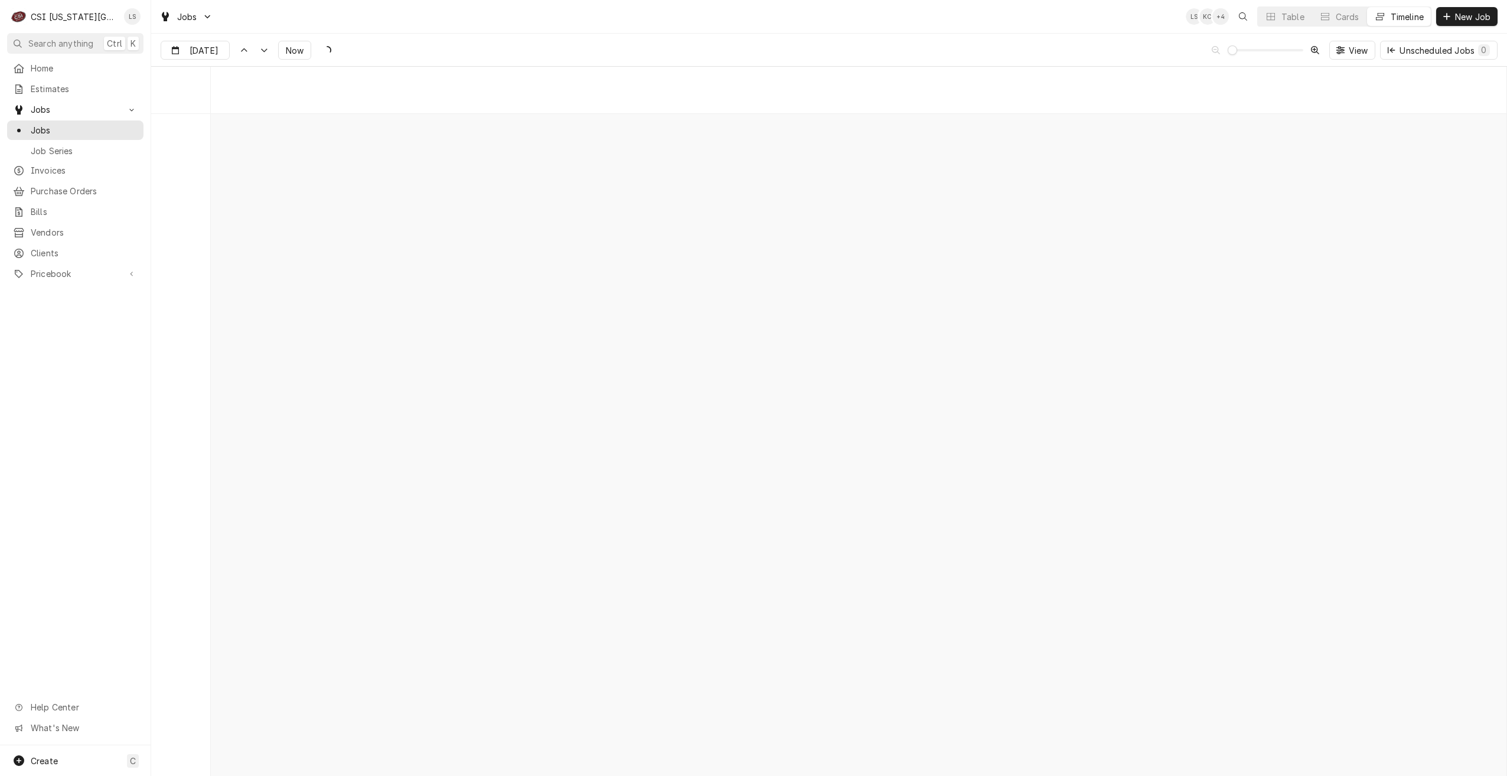
scroll to position [13571, 0]
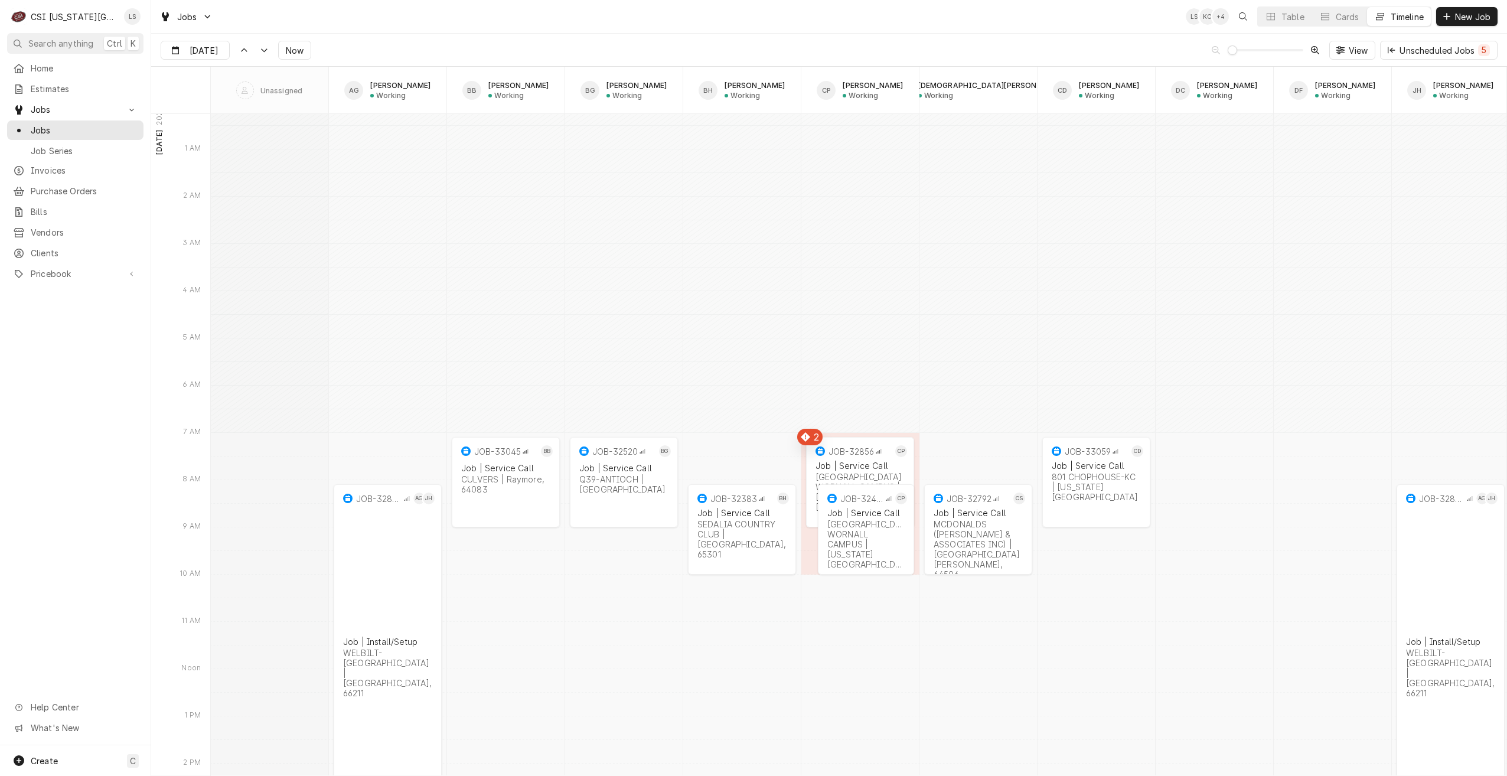
click at [888, 25] on div "Jobs LS KC + 4 Table Cards Timeline New Job" at bounding box center [829, 16] width 1356 height 33
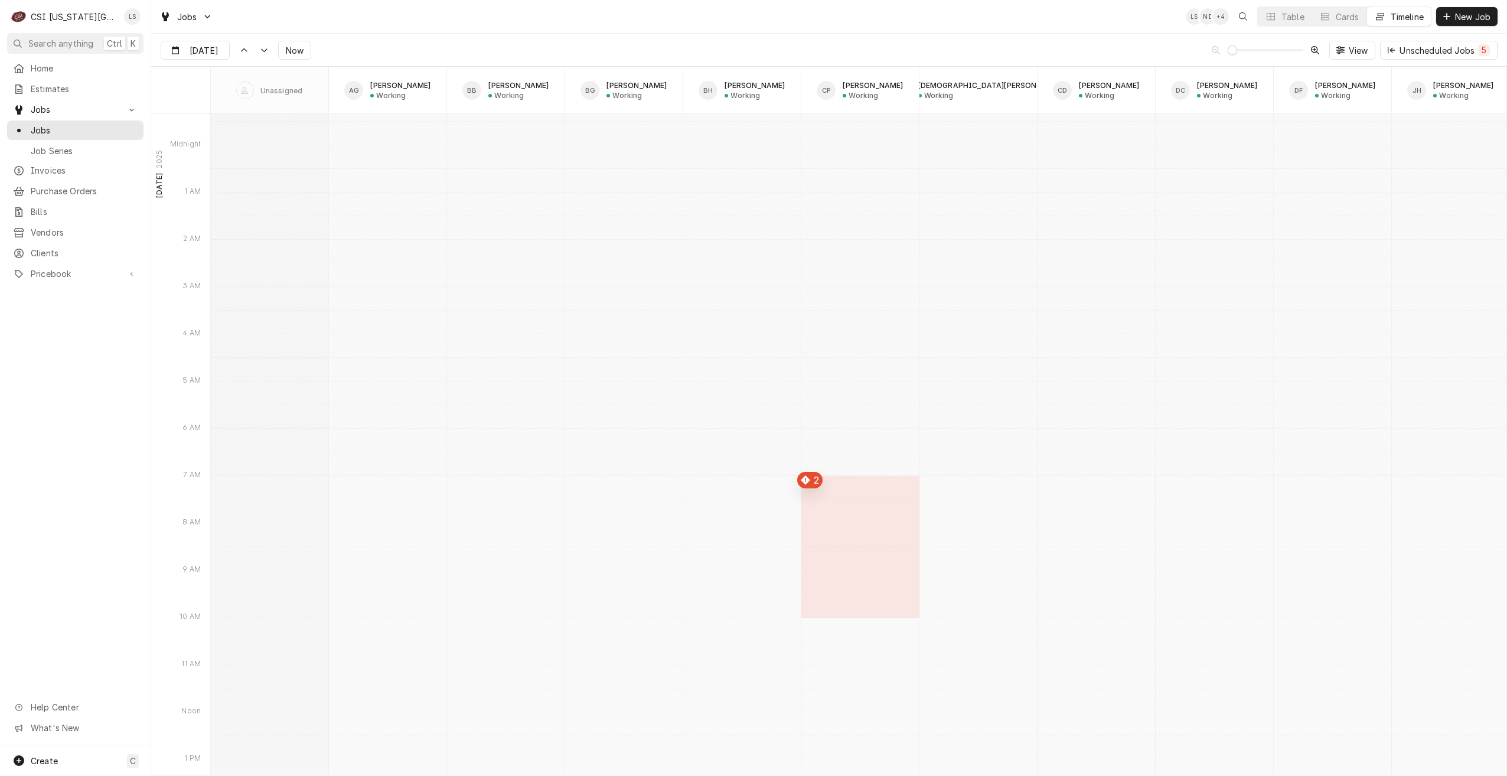
scroll to position [13630, 0]
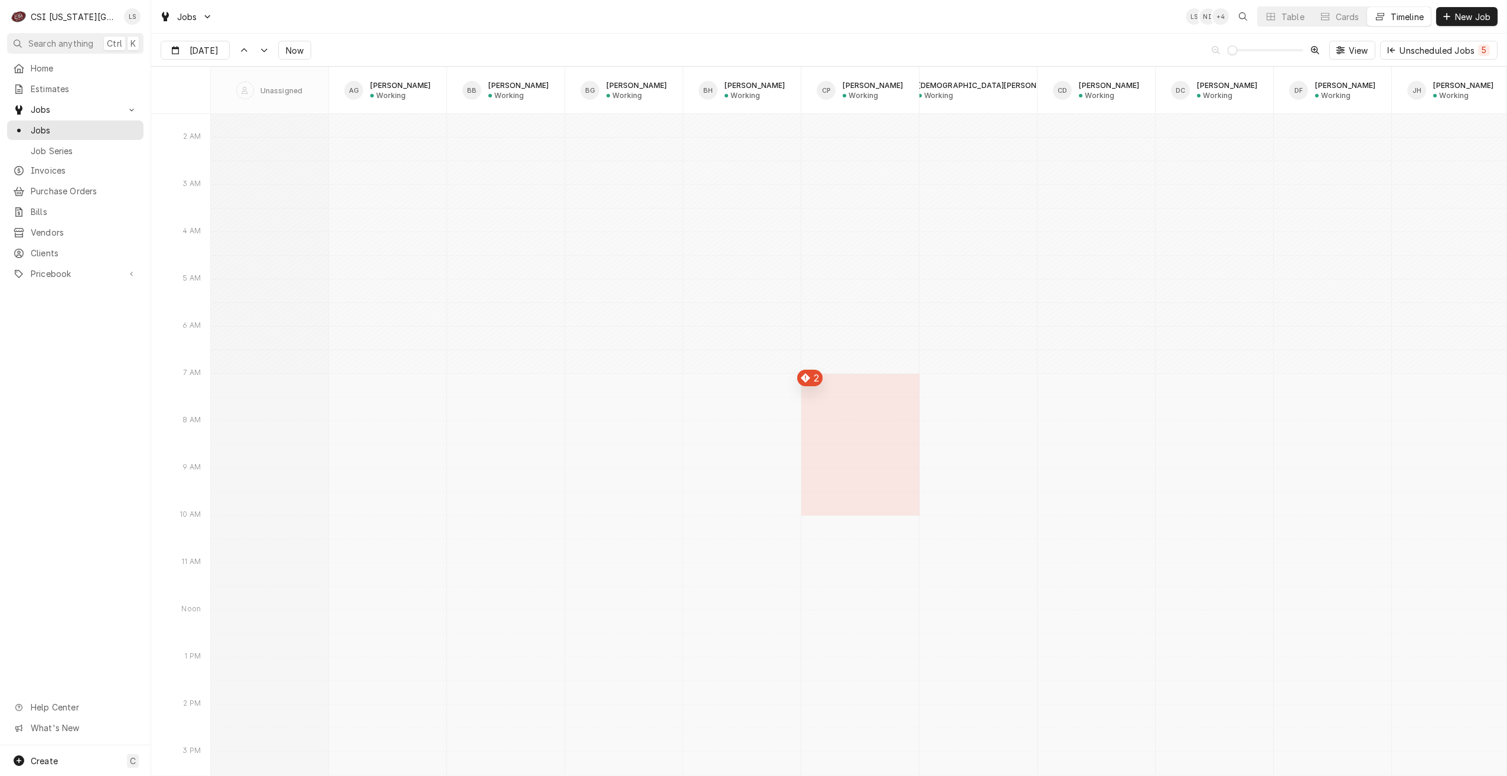
type input "Sep 30"
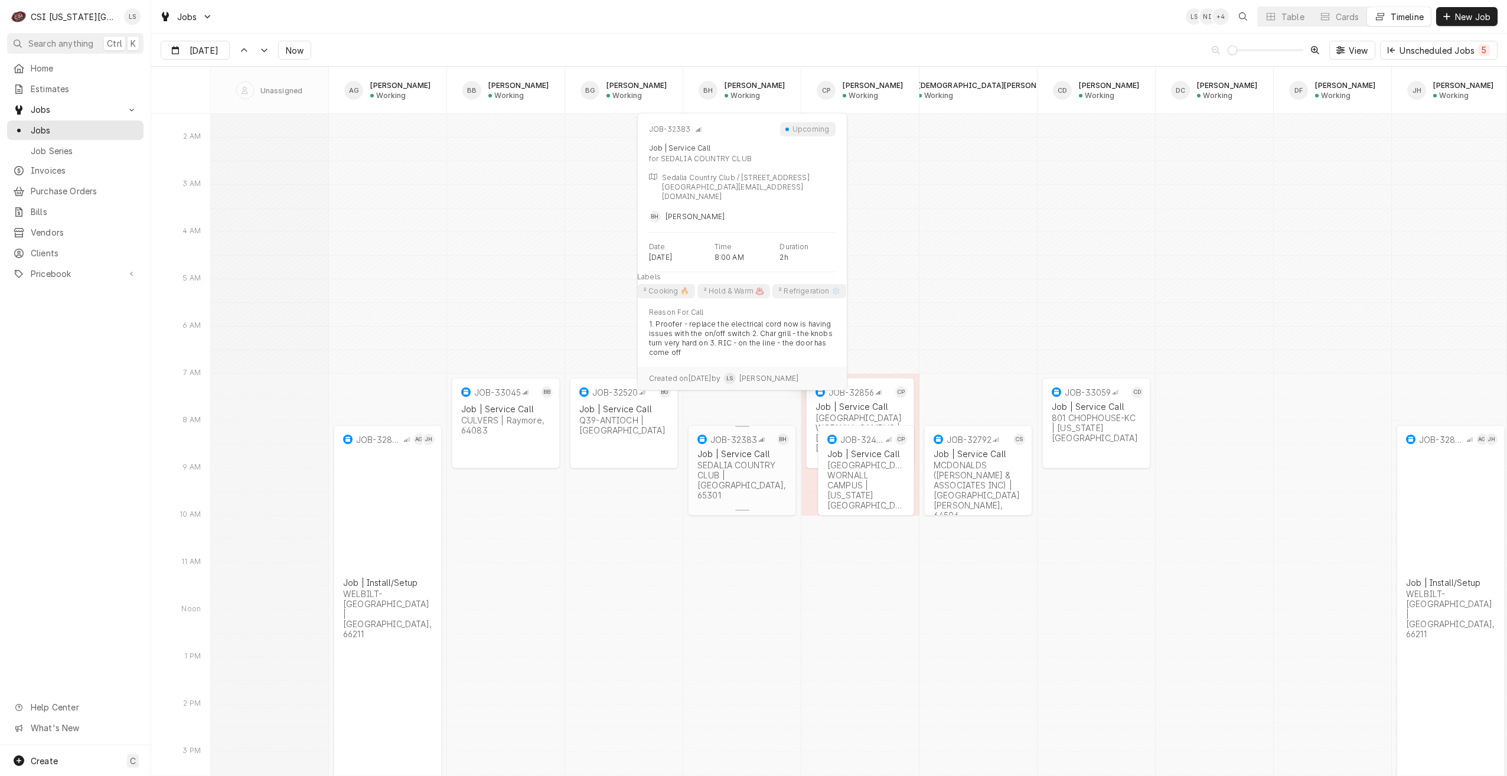
click at [749, 445] on div "JOB-32383" at bounding box center [734, 439] width 79 height 14
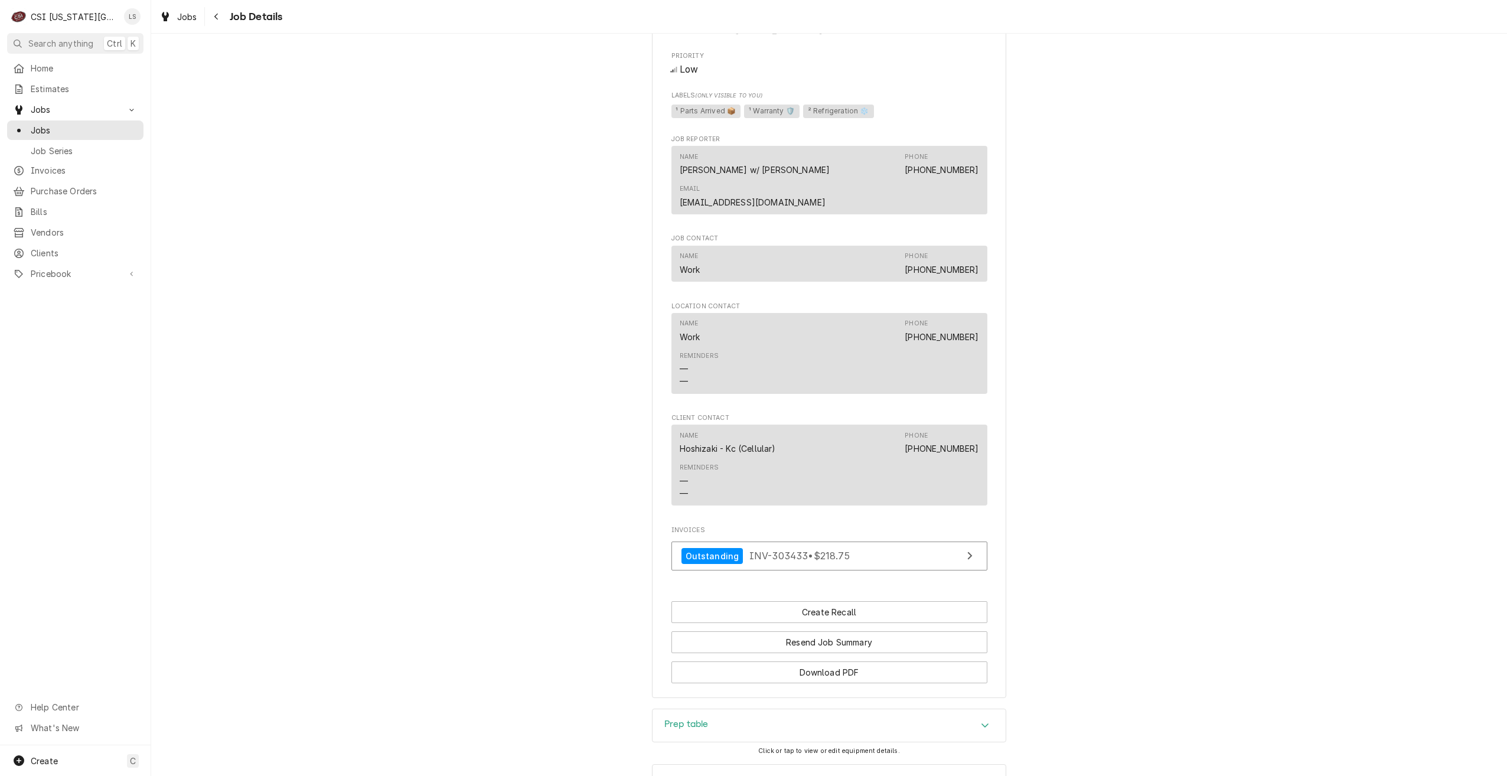
scroll to position [873, 0]
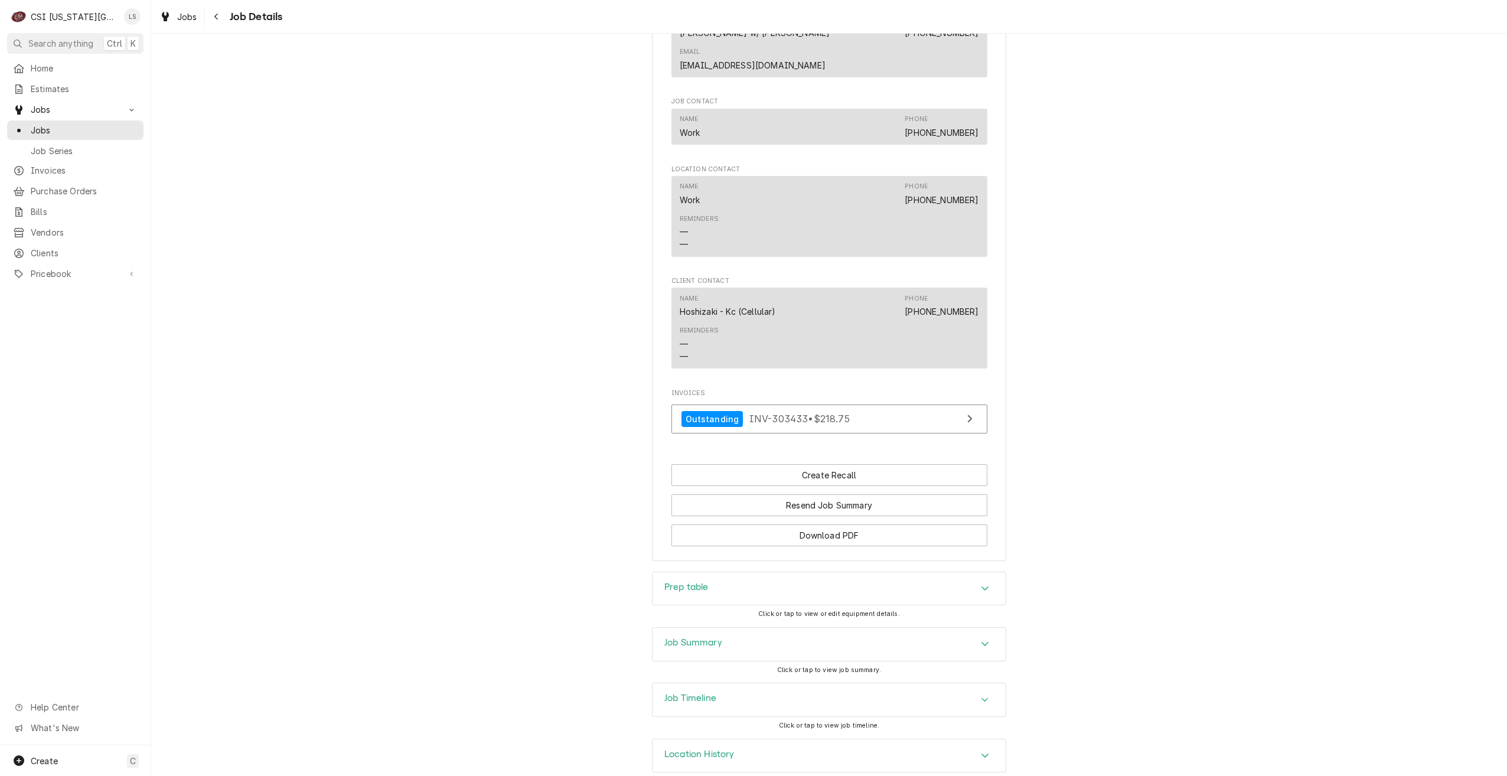
drag, startPoint x: 816, startPoint y: 624, endPoint x: 837, endPoint y: 619, distance: 22.4
click at [816, 628] on div "Job Summary" at bounding box center [829, 644] width 353 height 33
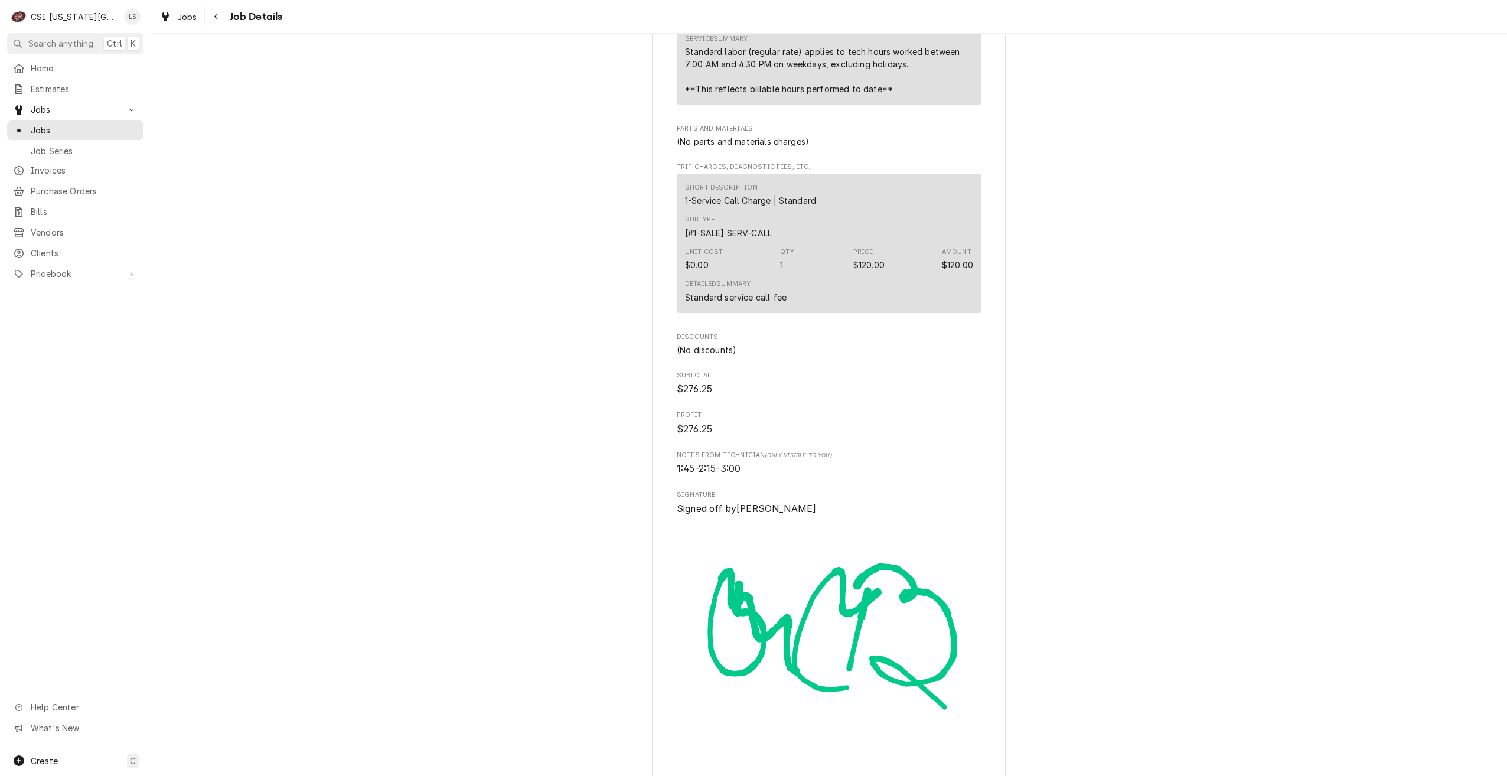
scroll to position [3020, 0]
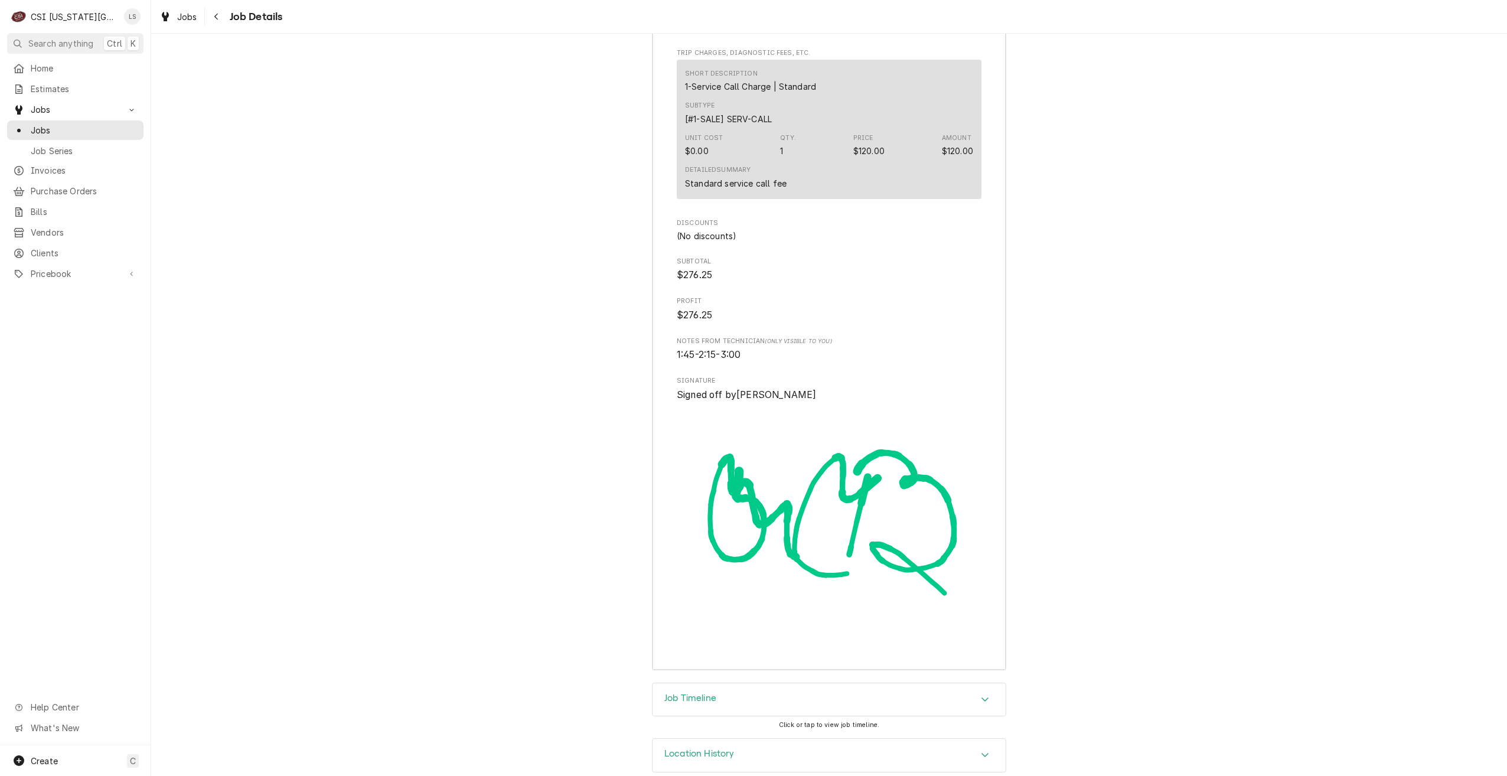
click at [887, 683] on div "Job Timeline" at bounding box center [829, 699] width 353 height 33
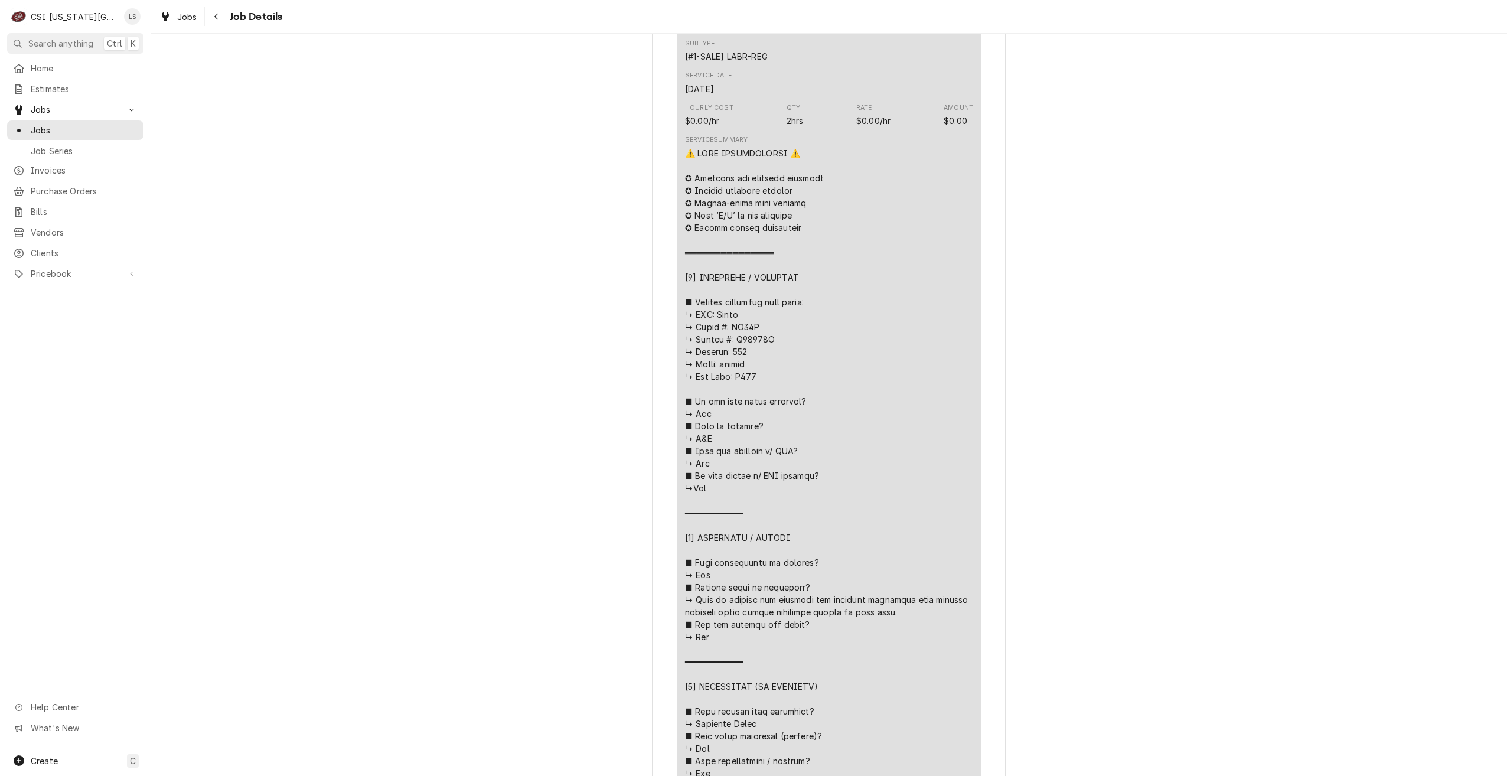
scroll to position [1654, 0]
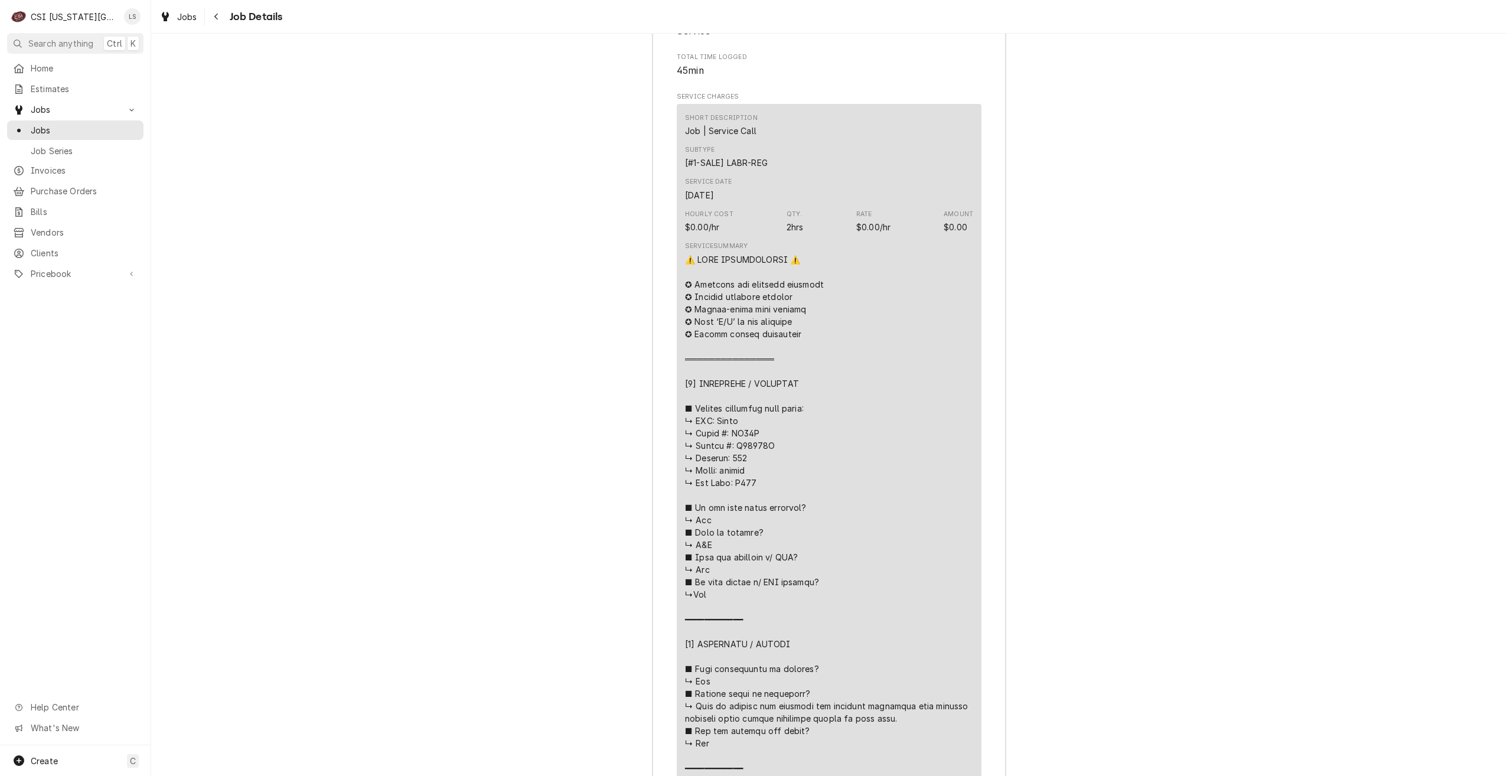
drag, startPoint x: 74, startPoint y: 123, endPoint x: 143, endPoint y: 134, distance: 69.9
click at [74, 124] on span "Jobs" at bounding box center [84, 130] width 107 height 12
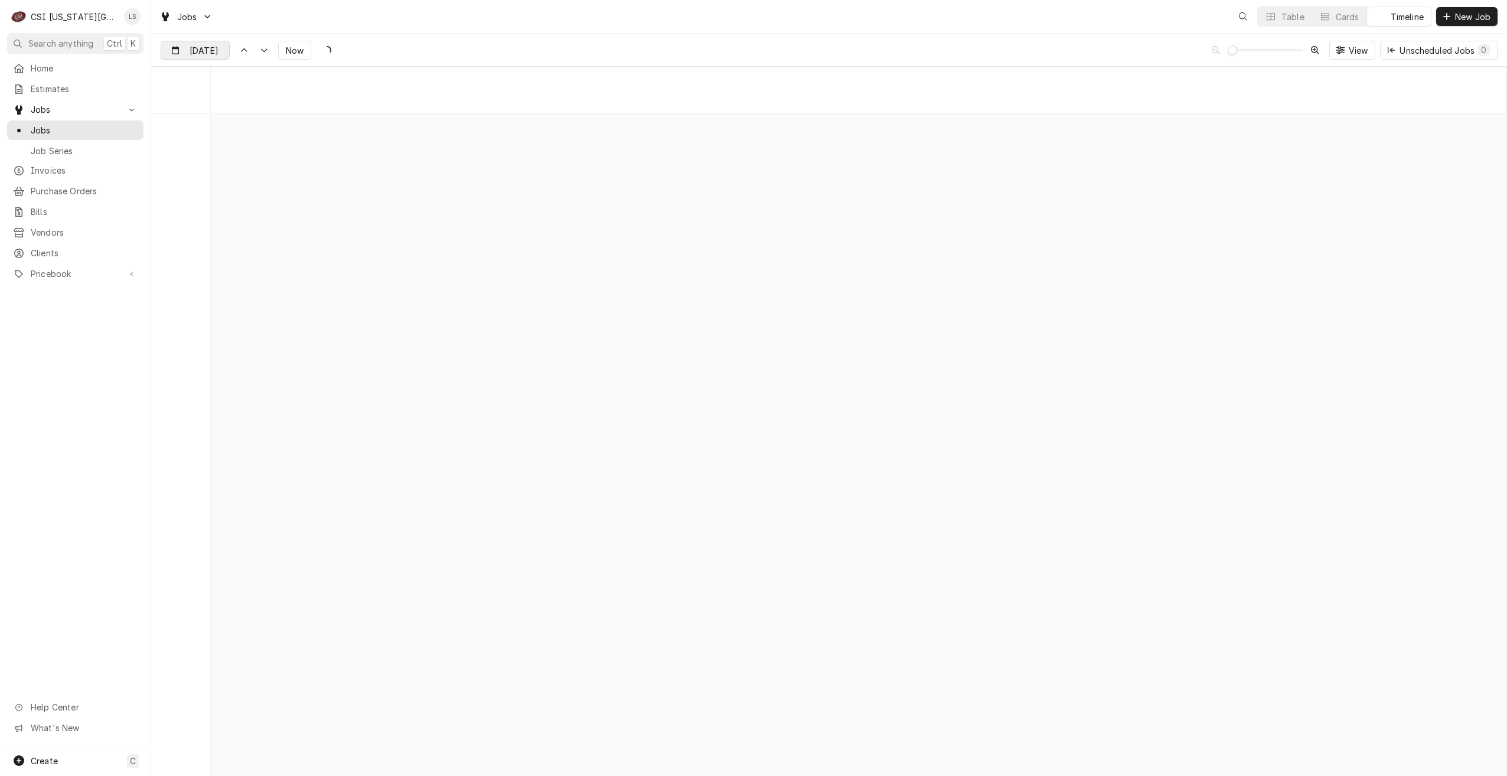
scroll to position [13559, 0]
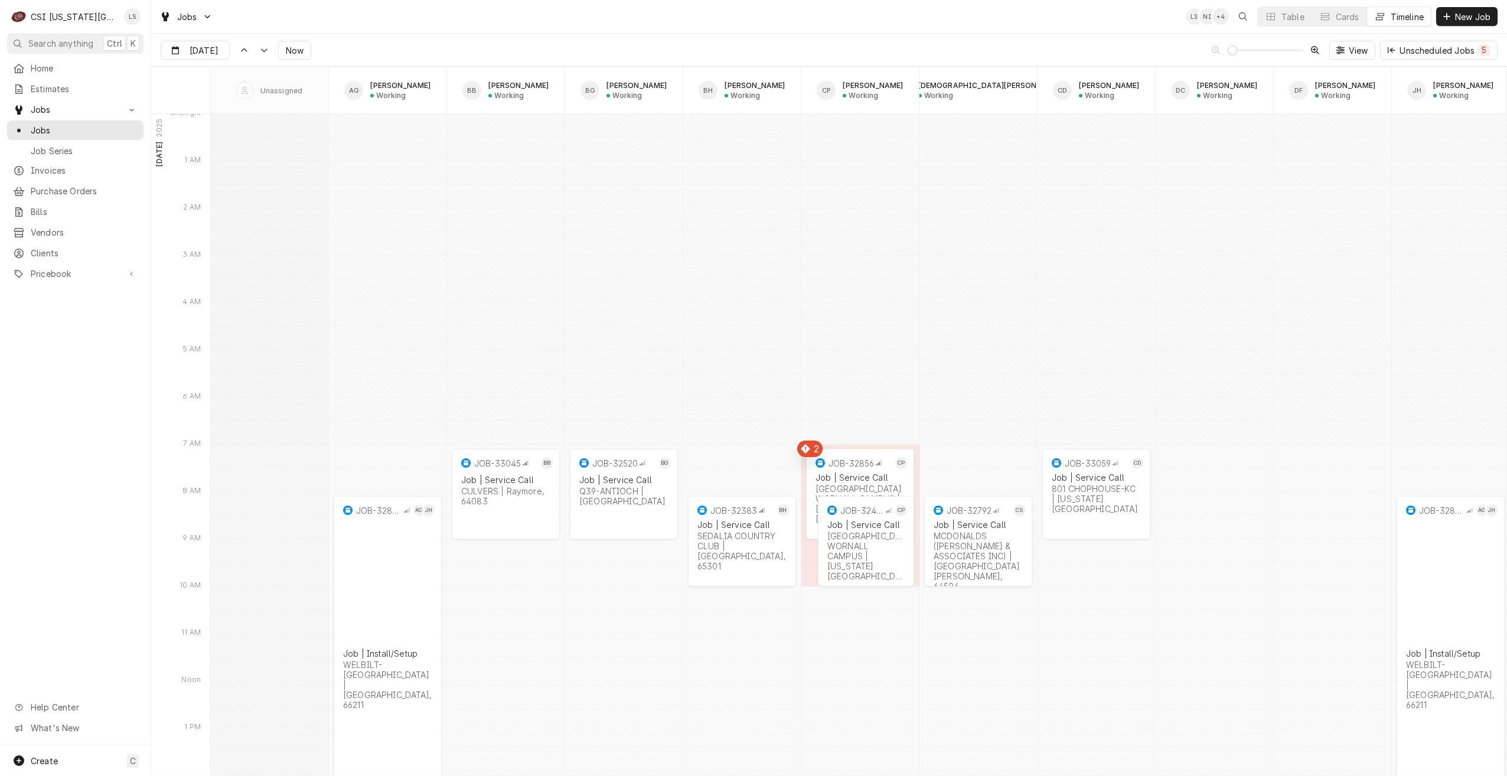
type input "[DATE]"
click at [1288, 21] on div "Table" at bounding box center [1293, 17] width 23 height 12
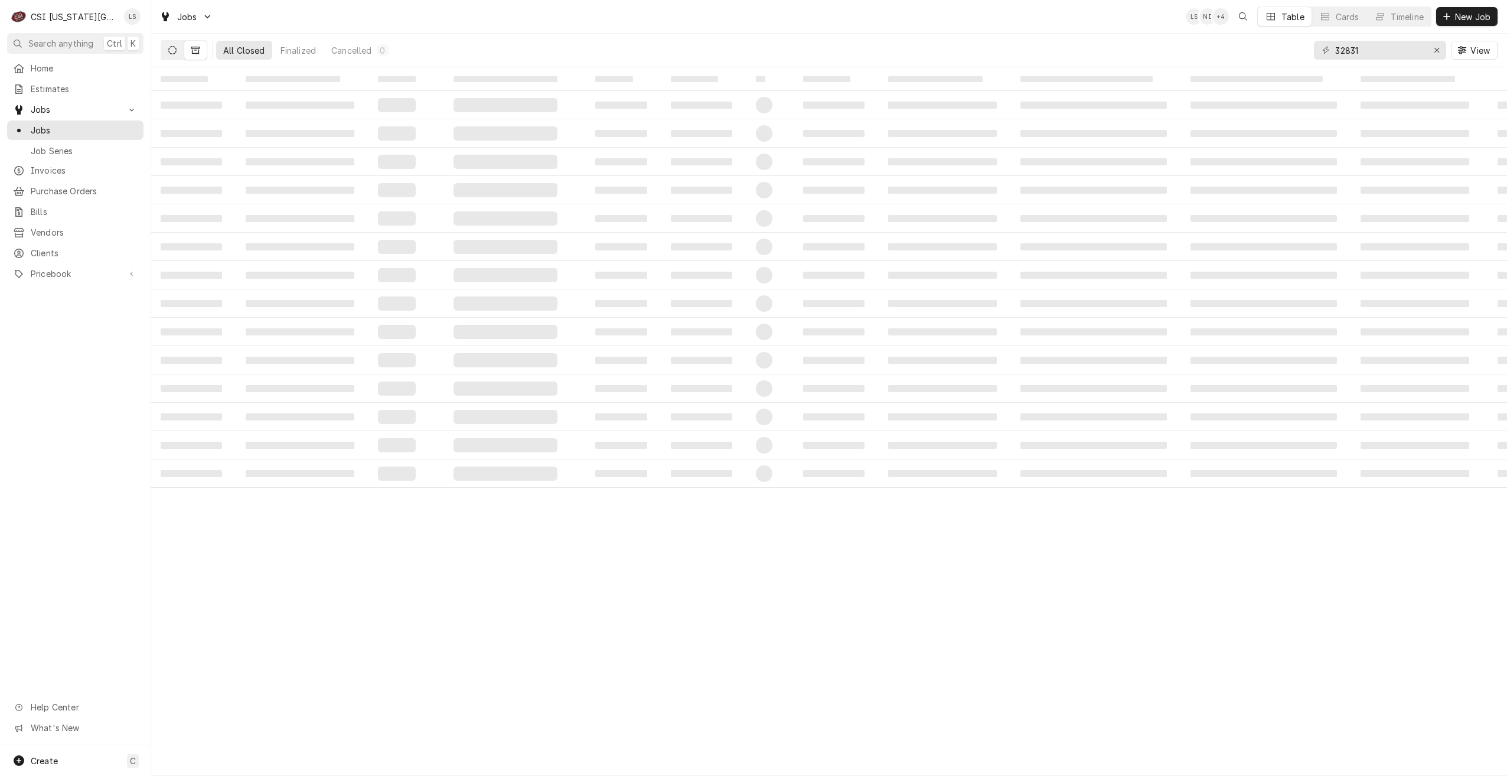
click at [178, 48] on button "Dynamic Content Wrapper" at bounding box center [172, 50] width 22 height 19
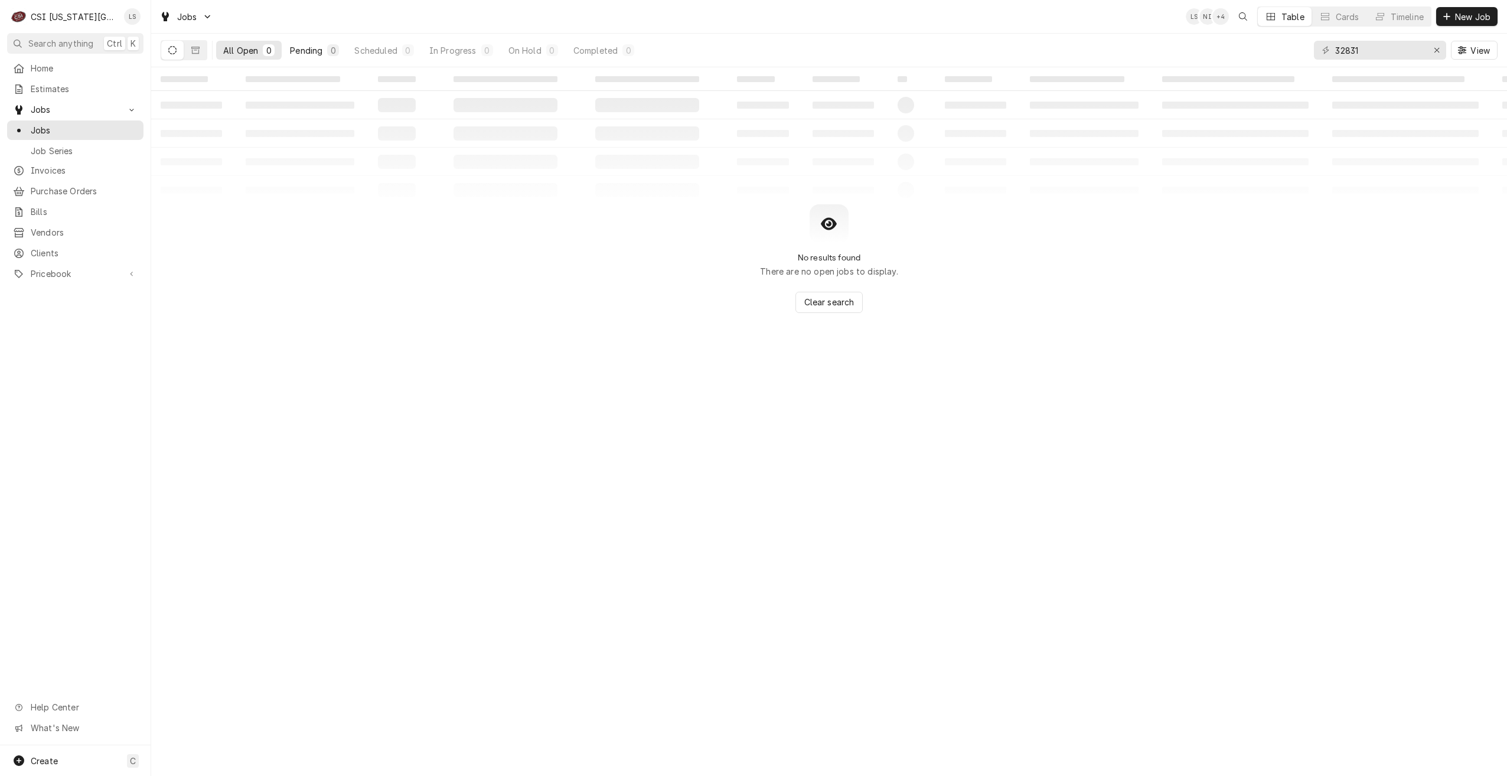
click at [291, 51] on div "Pending" at bounding box center [306, 50] width 32 height 12
click at [1378, 53] on input "32831" at bounding box center [1379, 50] width 89 height 19
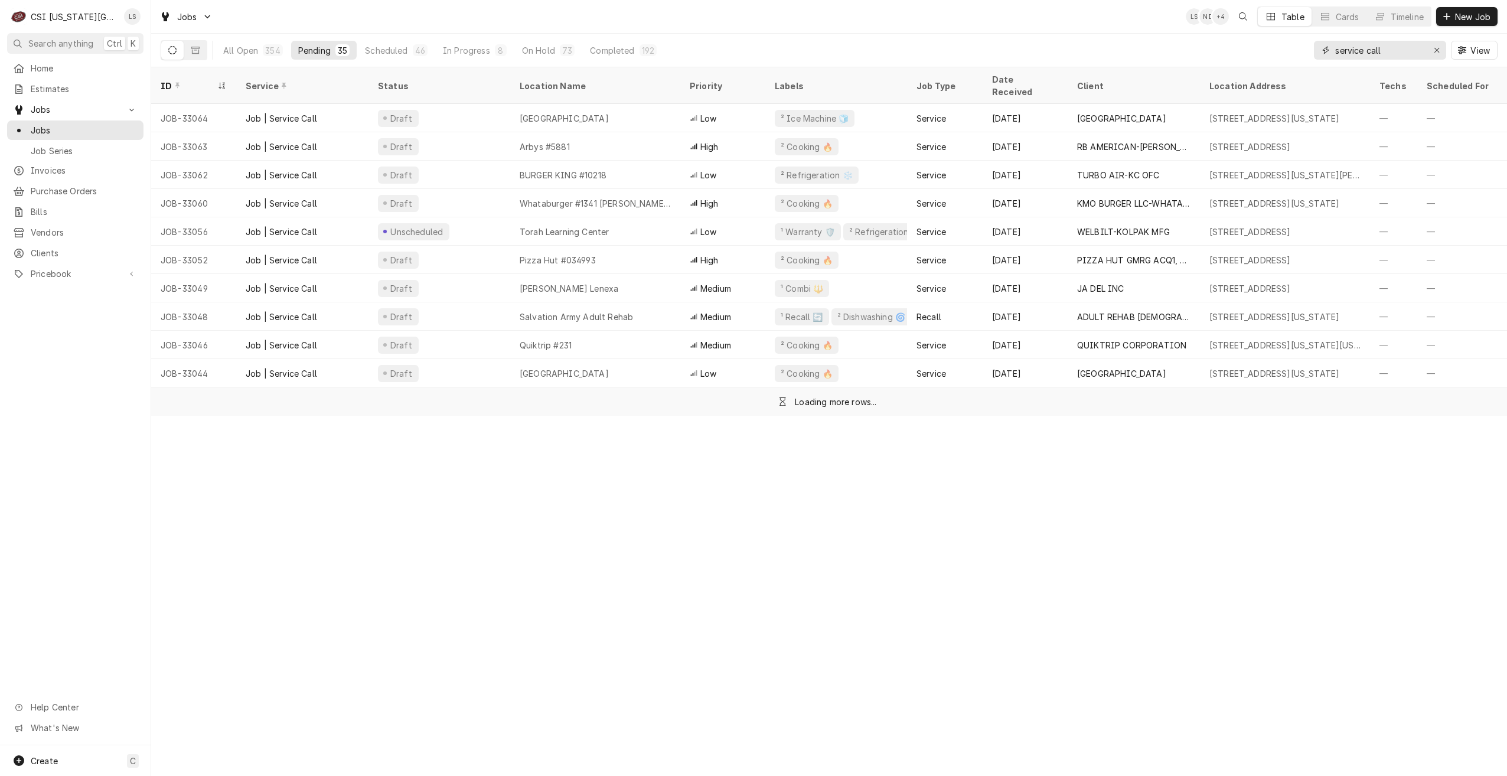
type input "service call"
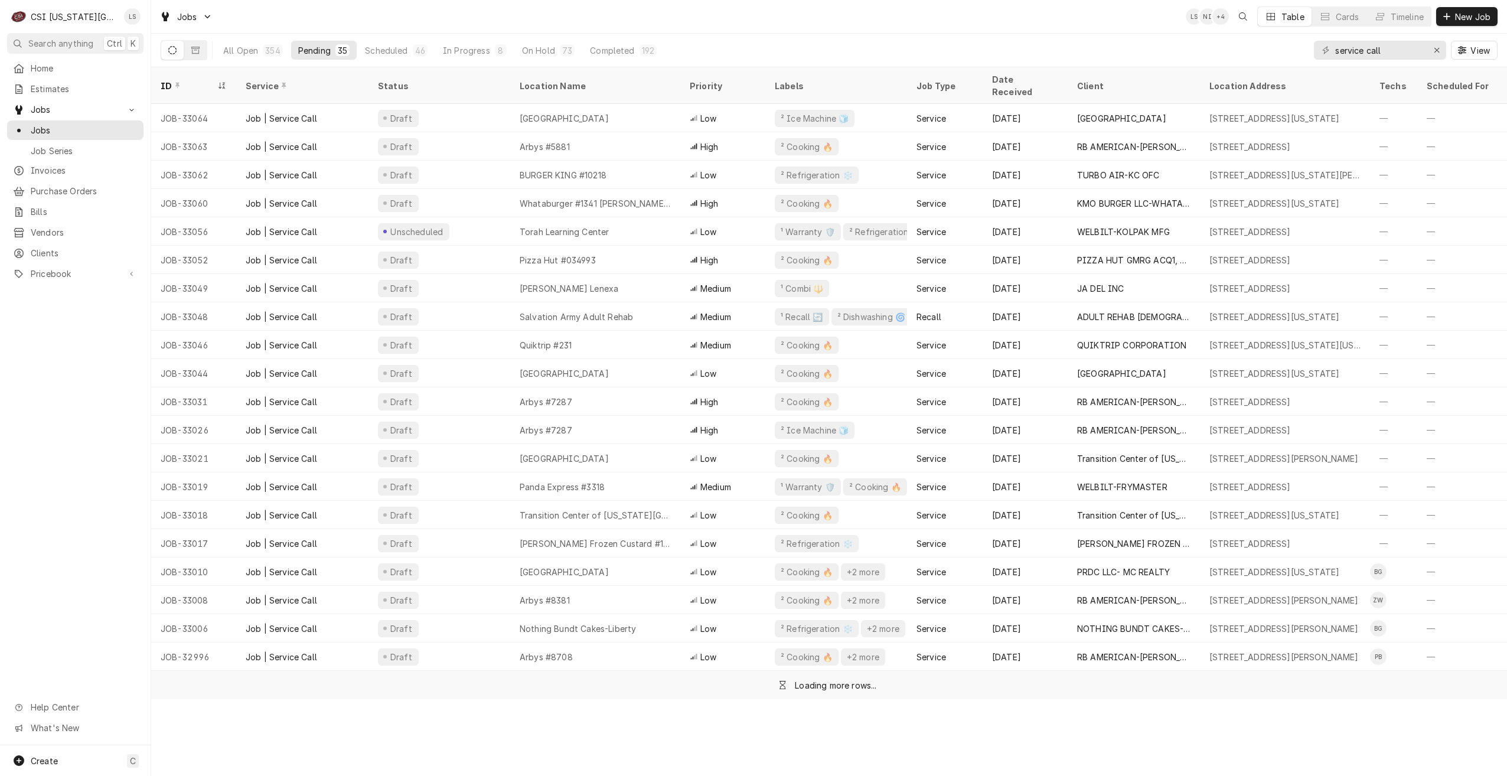
click at [937, 14] on div "Jobs LS NI + 4 Table Cards Timeline New Job" at bounding box center [829, 16] width 1356 height 33
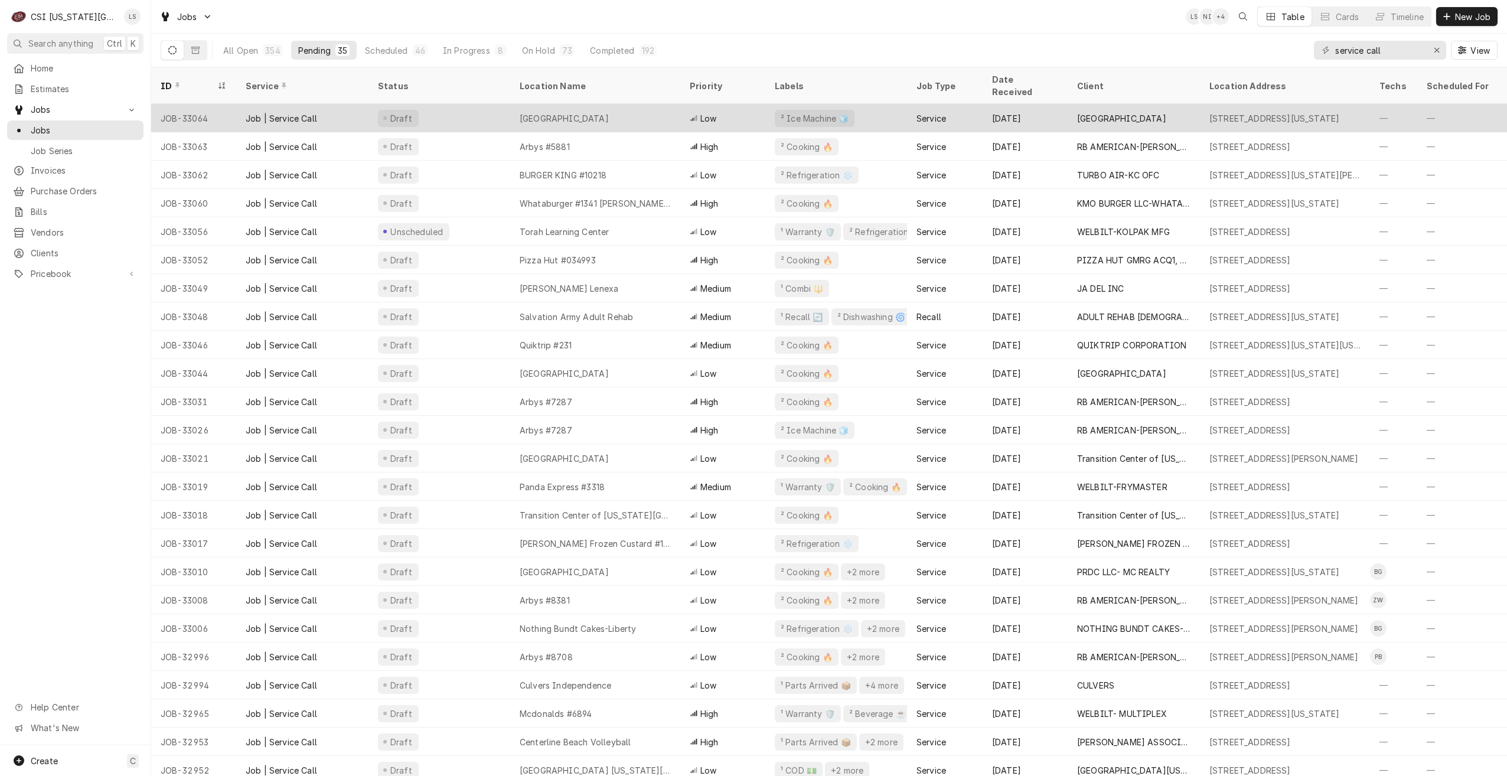
click at [640, 112] on div "Cascade Hotel" at bounding box center [595, 118] width 170 height 28
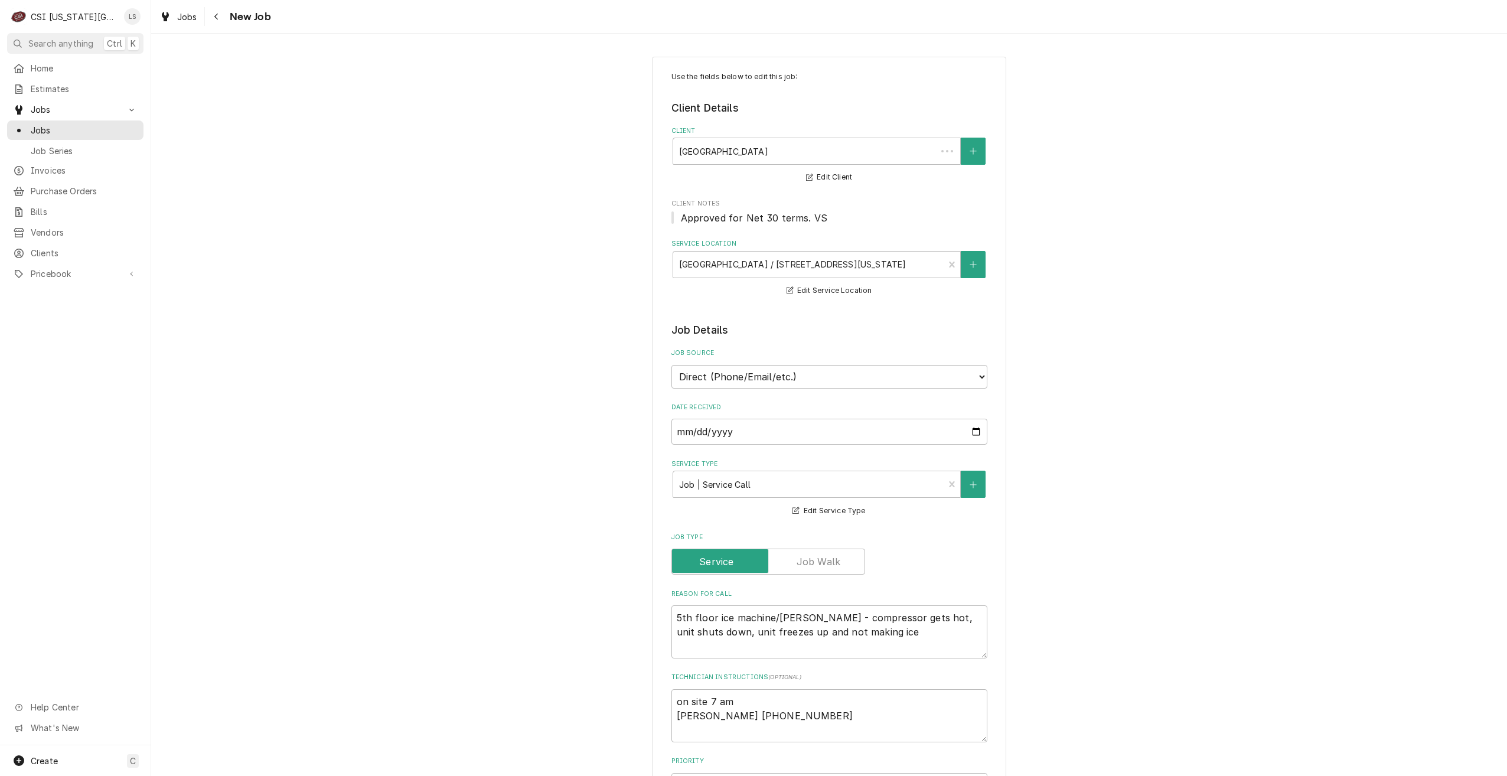
type textarea "x"
click at [112, 131] on span "Jobs" at bounding box center [84, 130] width 107 height 12
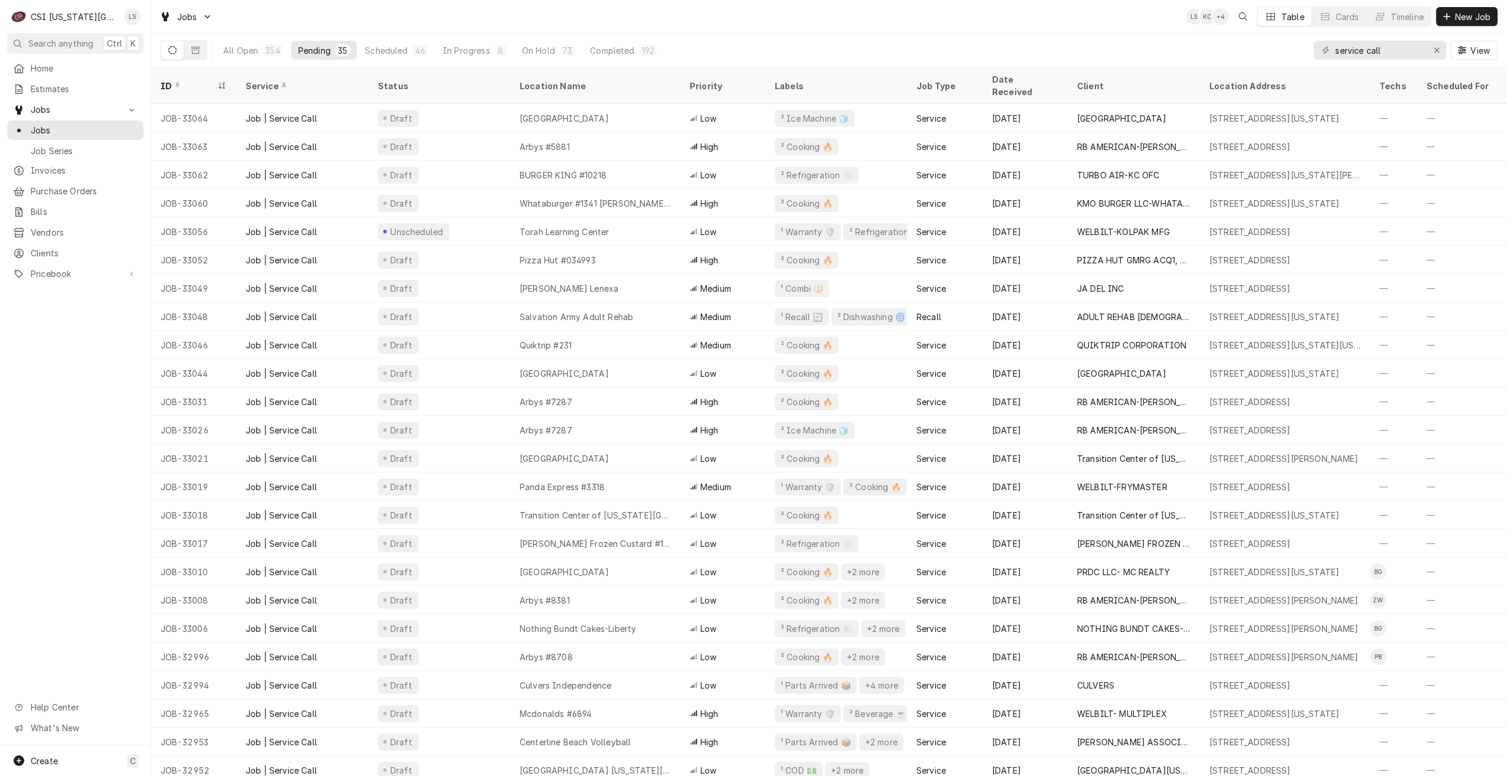
click at [789, 24] on div "Jobs LS KC + 4 Table Cards Timeline New Job" at bounding box center [829, 16] width 1356 height 33
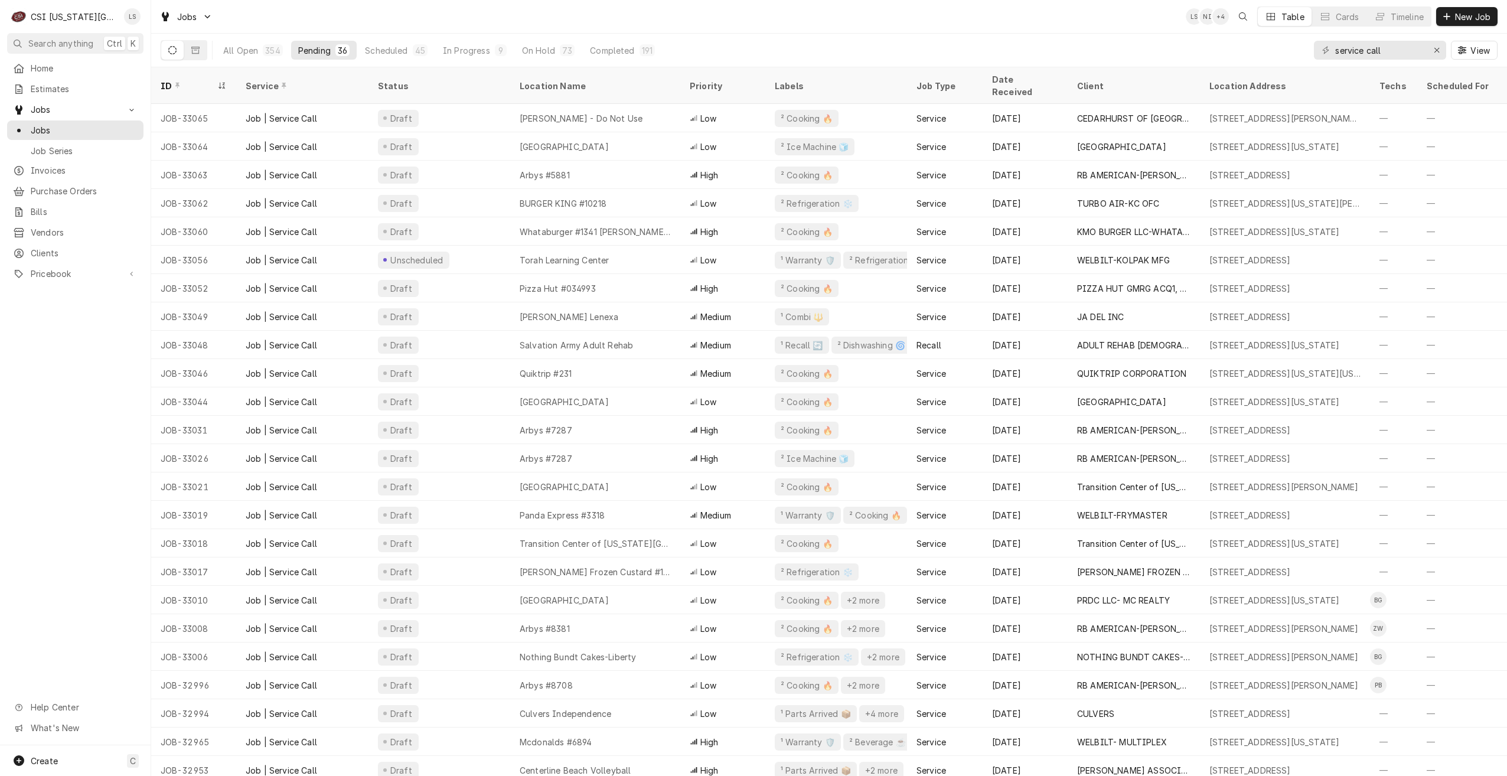
click at [1068, 28] on div "Jobs LS NI + 4 Table Cards Timeline New Job" at bounding box center [829, 16] width 1356 height 33
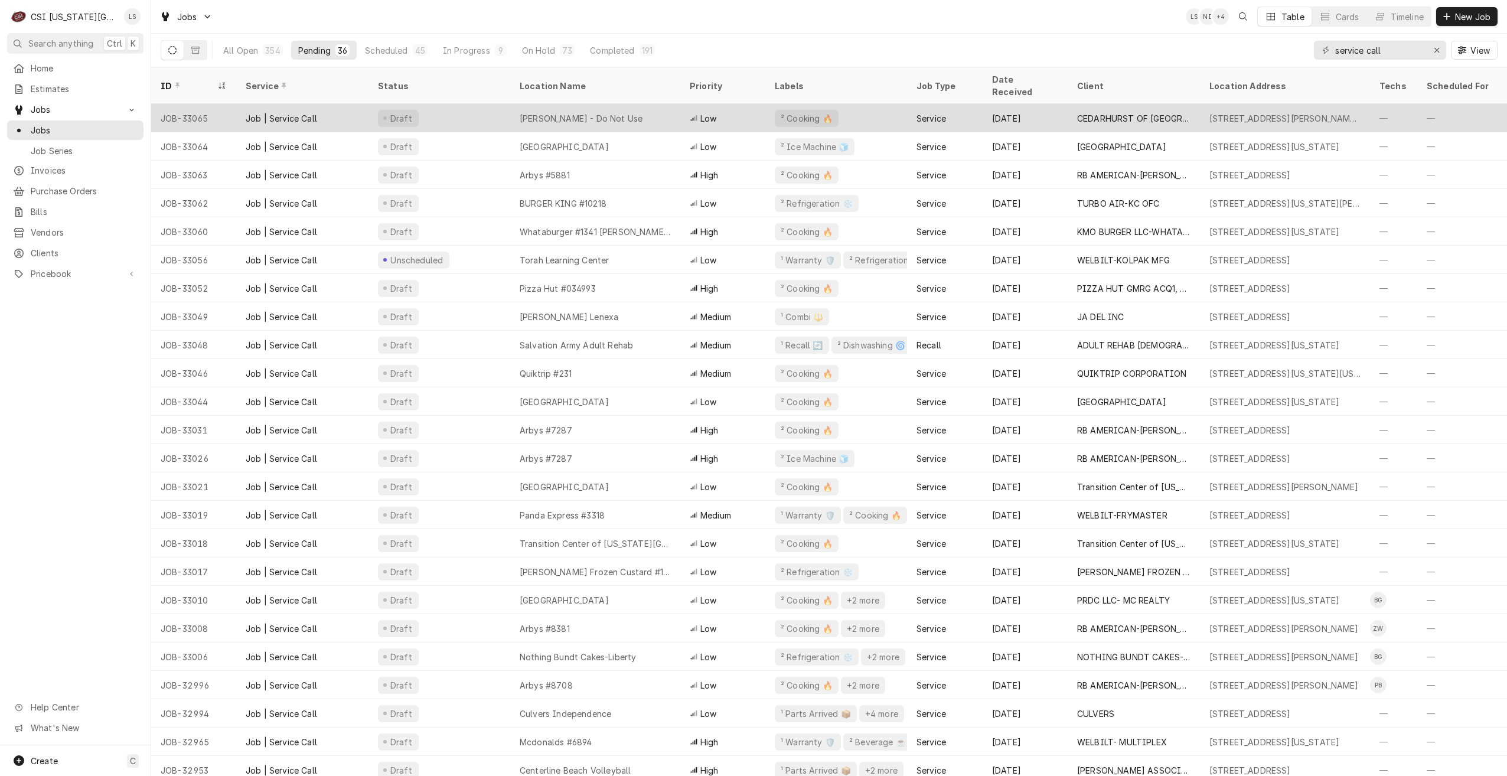
click at [669, 104] on div "Lawrence - Do Not Use" at bounding box center [595, 118] width 170 height 28
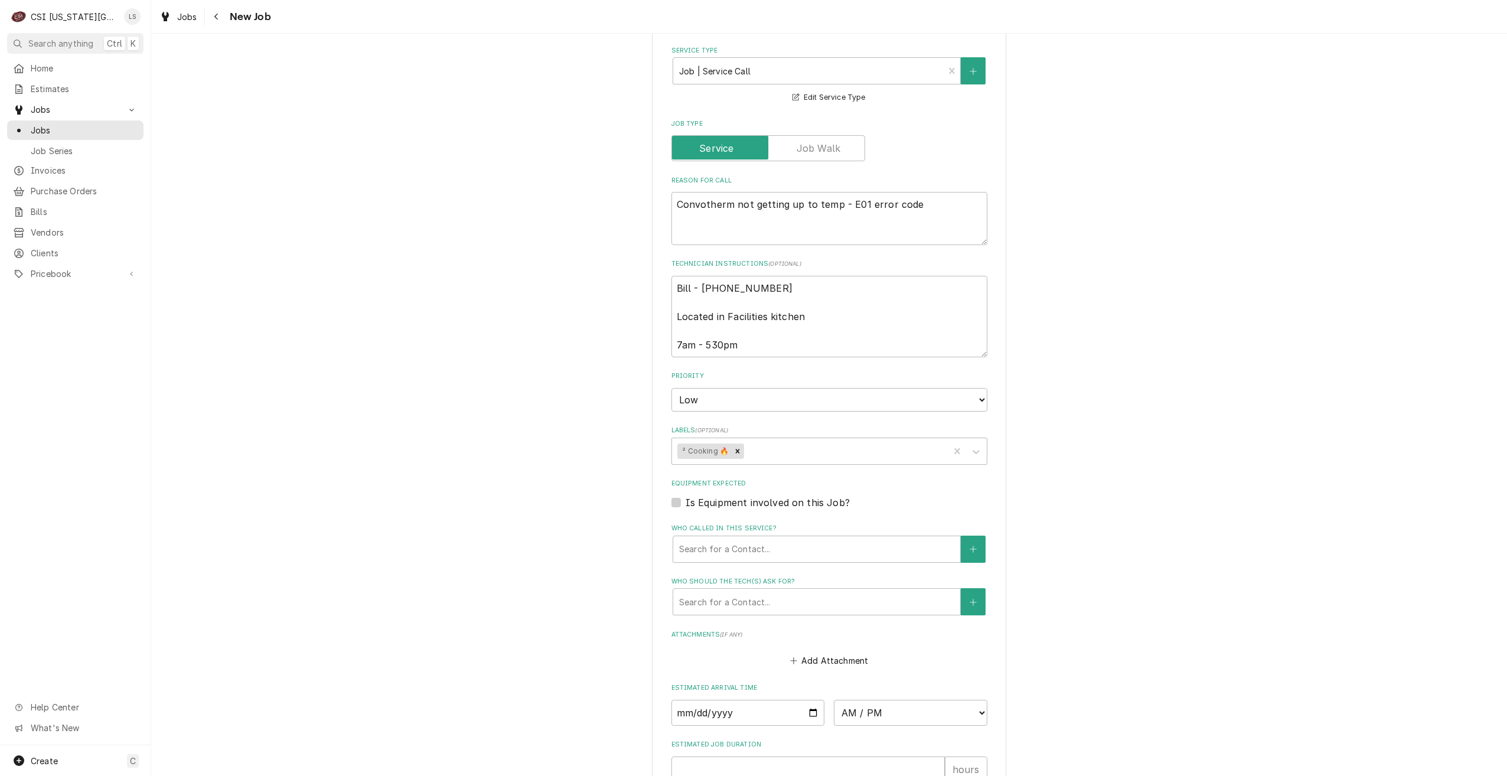
scroll to position [605, 0]
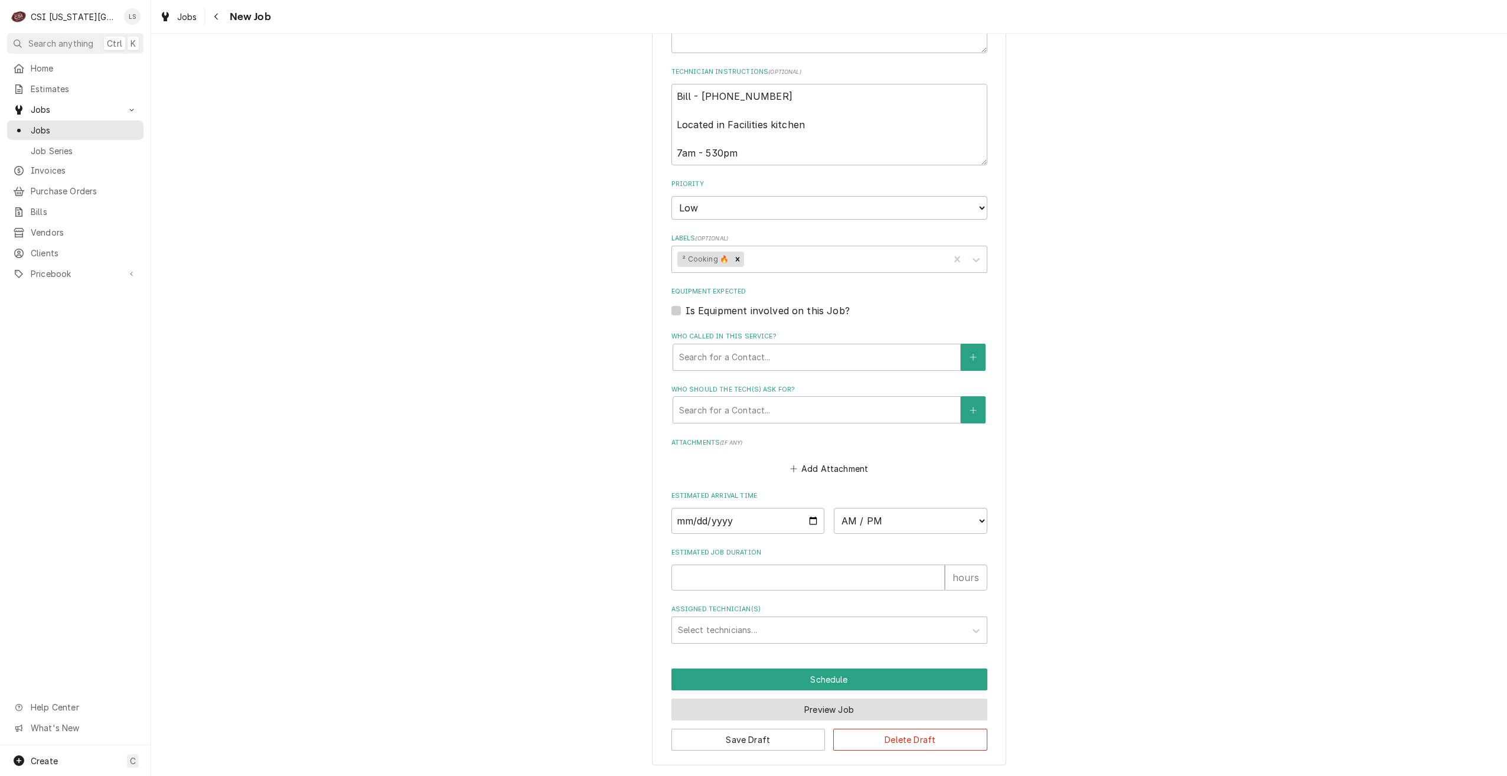
click at [820, 700] on button "Preview Job" at bounding box center [829, 710] width 316 height 22
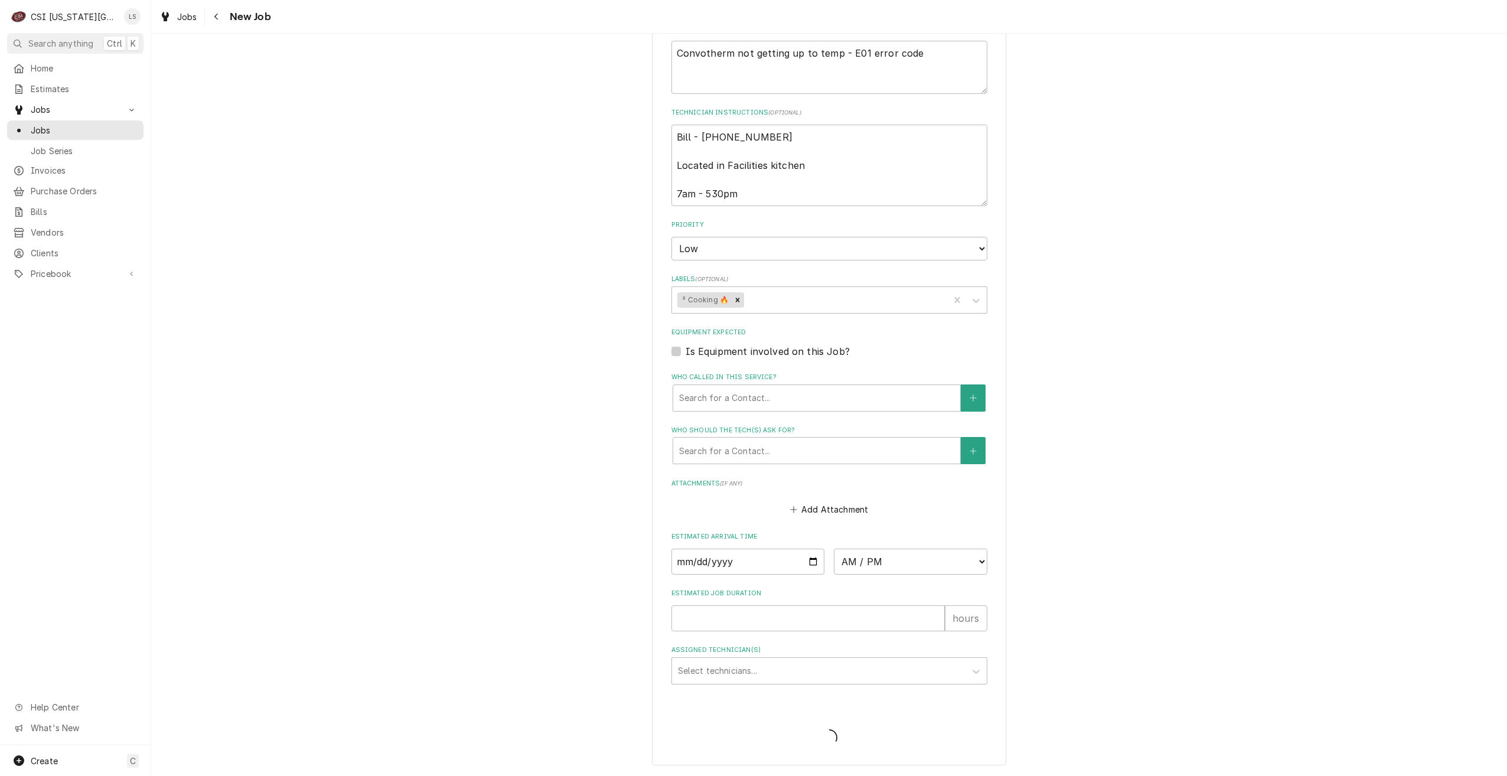
scroll to position [565, 0]
type textarea "x"
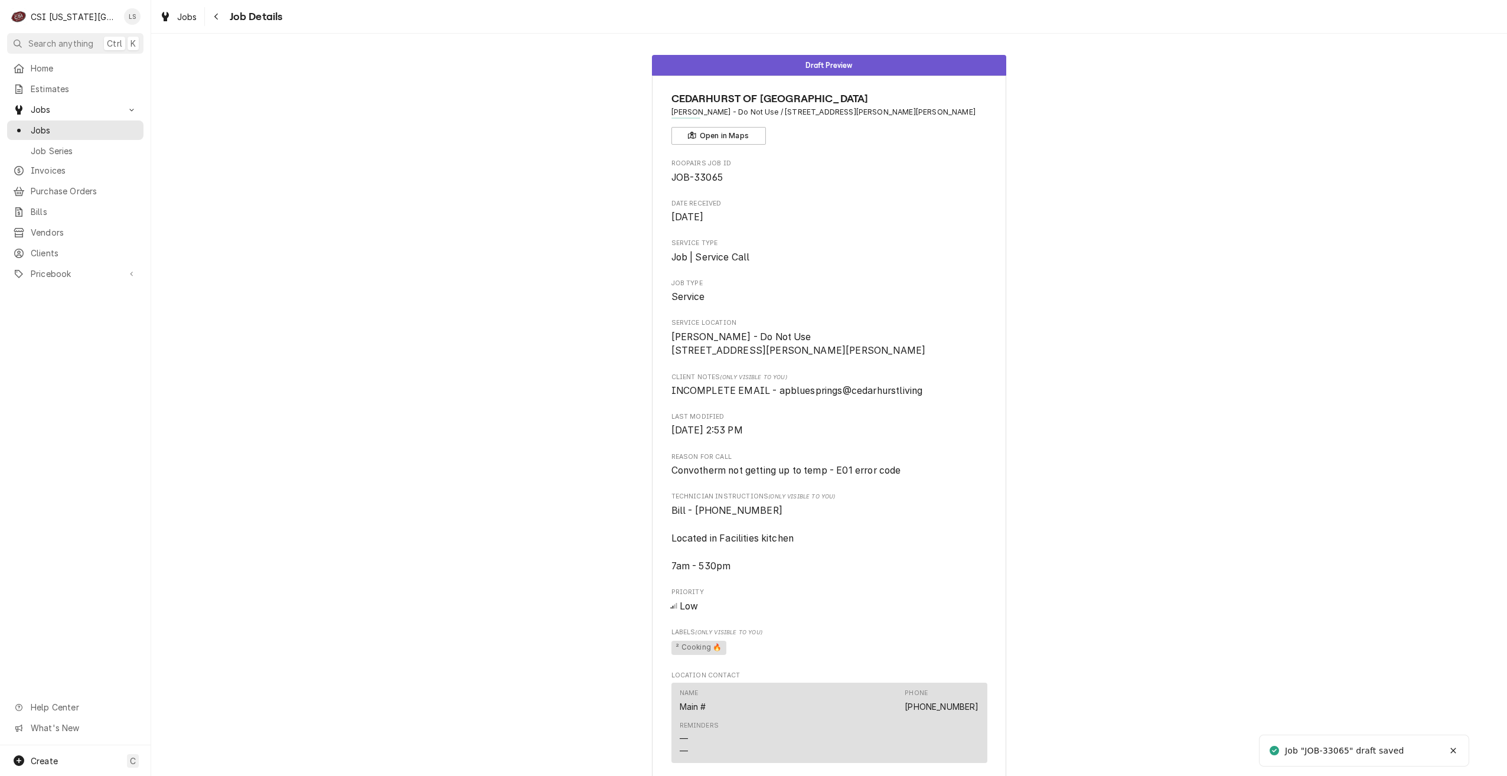
scroll to position [302, 0]
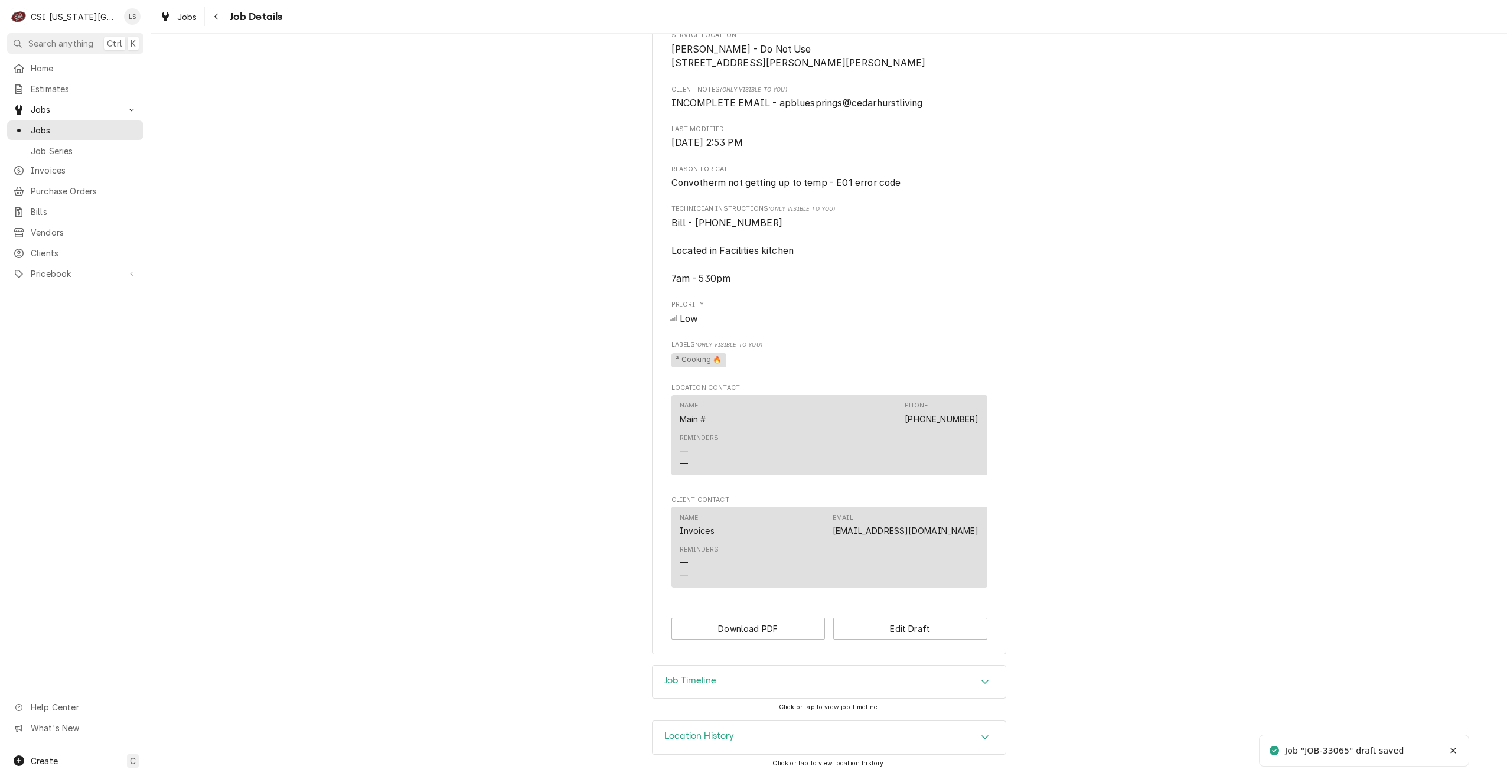
click at [780, 687] on div "Job Timeline" at bounding box center [829, 682] width 353 height 33
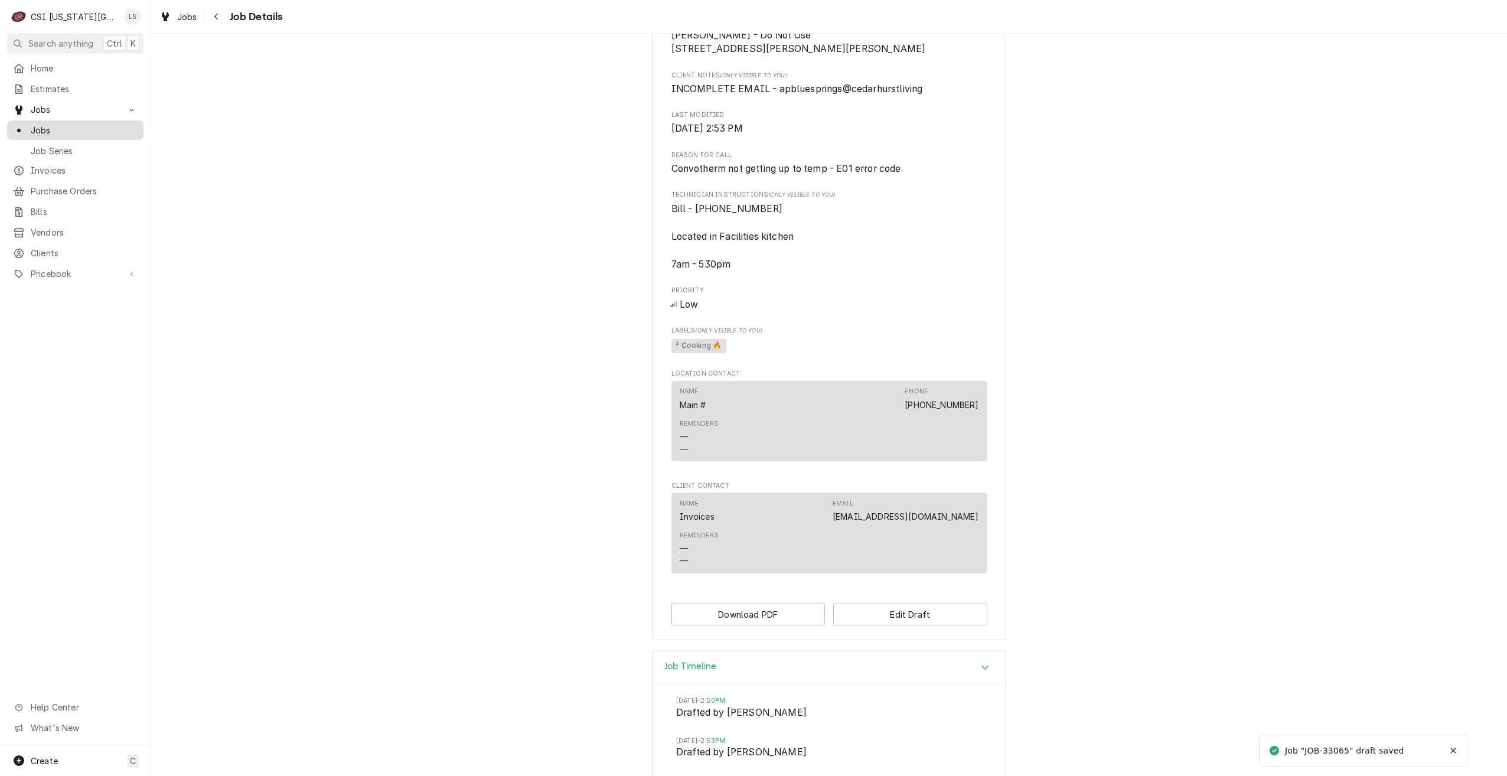
click at [102, 129] on span "Jobs" at bounding box center [84, 130] width 107 height 12
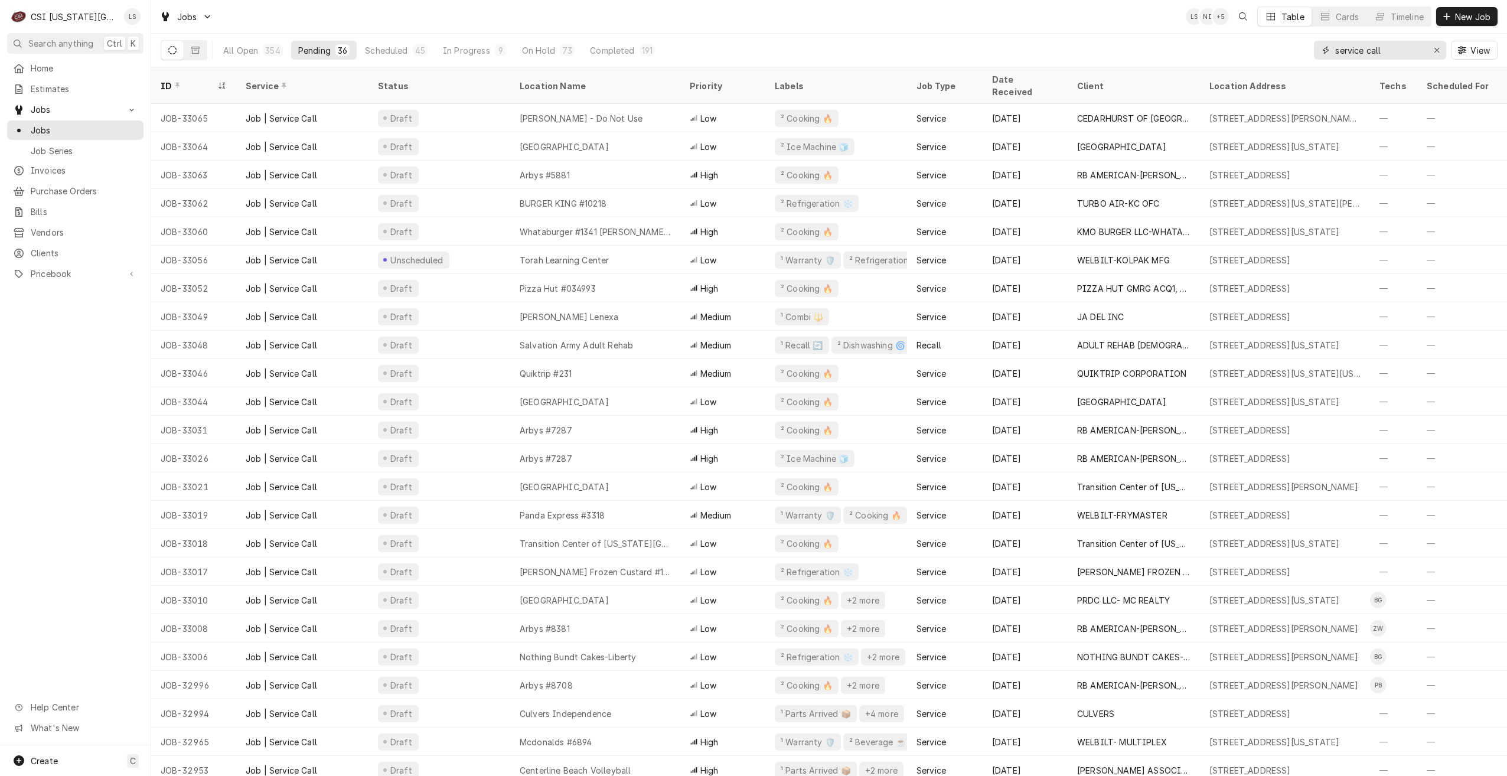
drag, startPoint x: 1410, startPoint y: 54, endPoint x: 1220, endPoint y: 38, distance: 190.9
click at [1220, 38] on div "All Open 354 Pending 36 Scheduled 45 In Progress 9 On Hold 73 Completed 191 ser…" at bounding box center [829, 50] width 1337 height 33
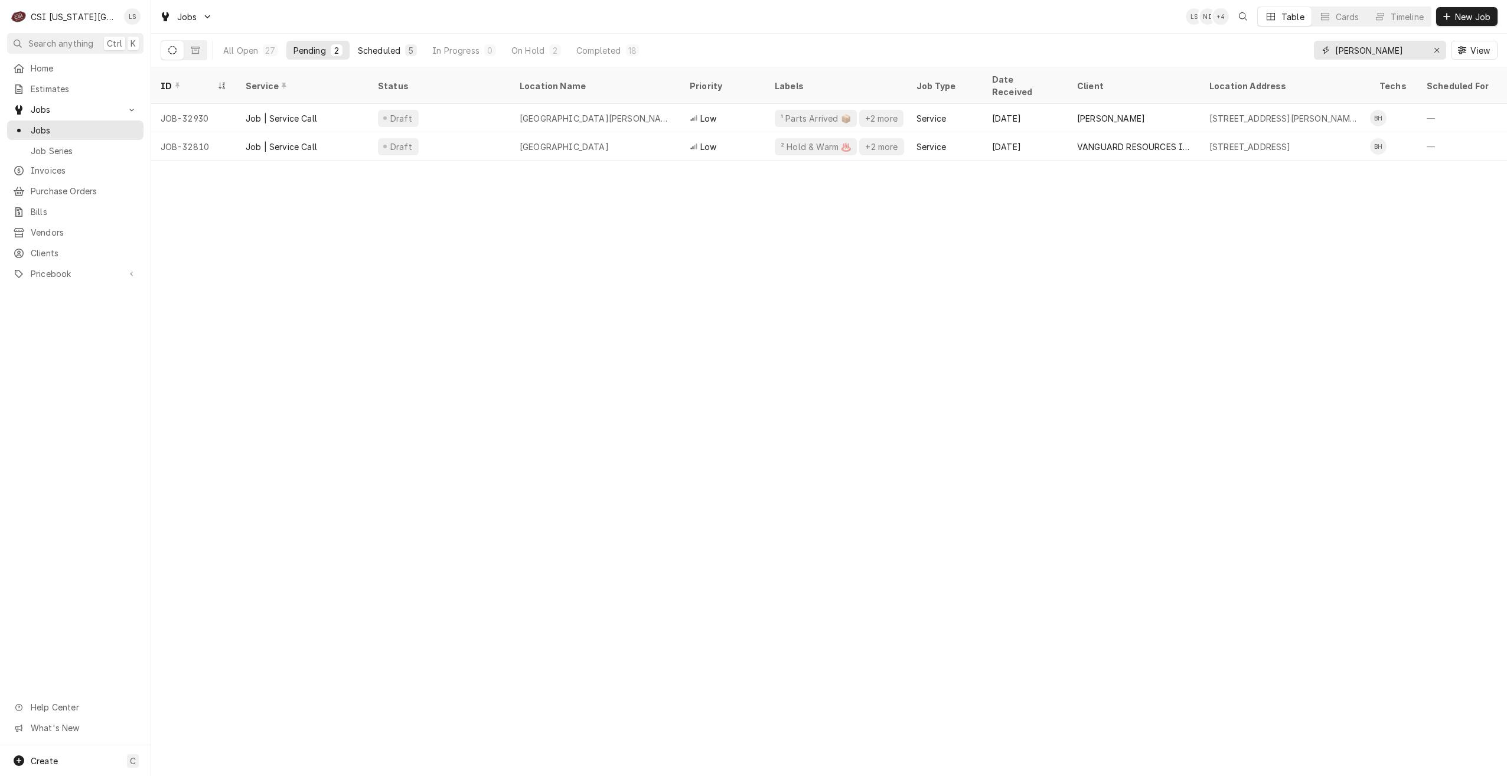
type input "hawkins"
click at [387, 56] on div "Scheduled" at bounding box center [379, 50] width 43 height 12
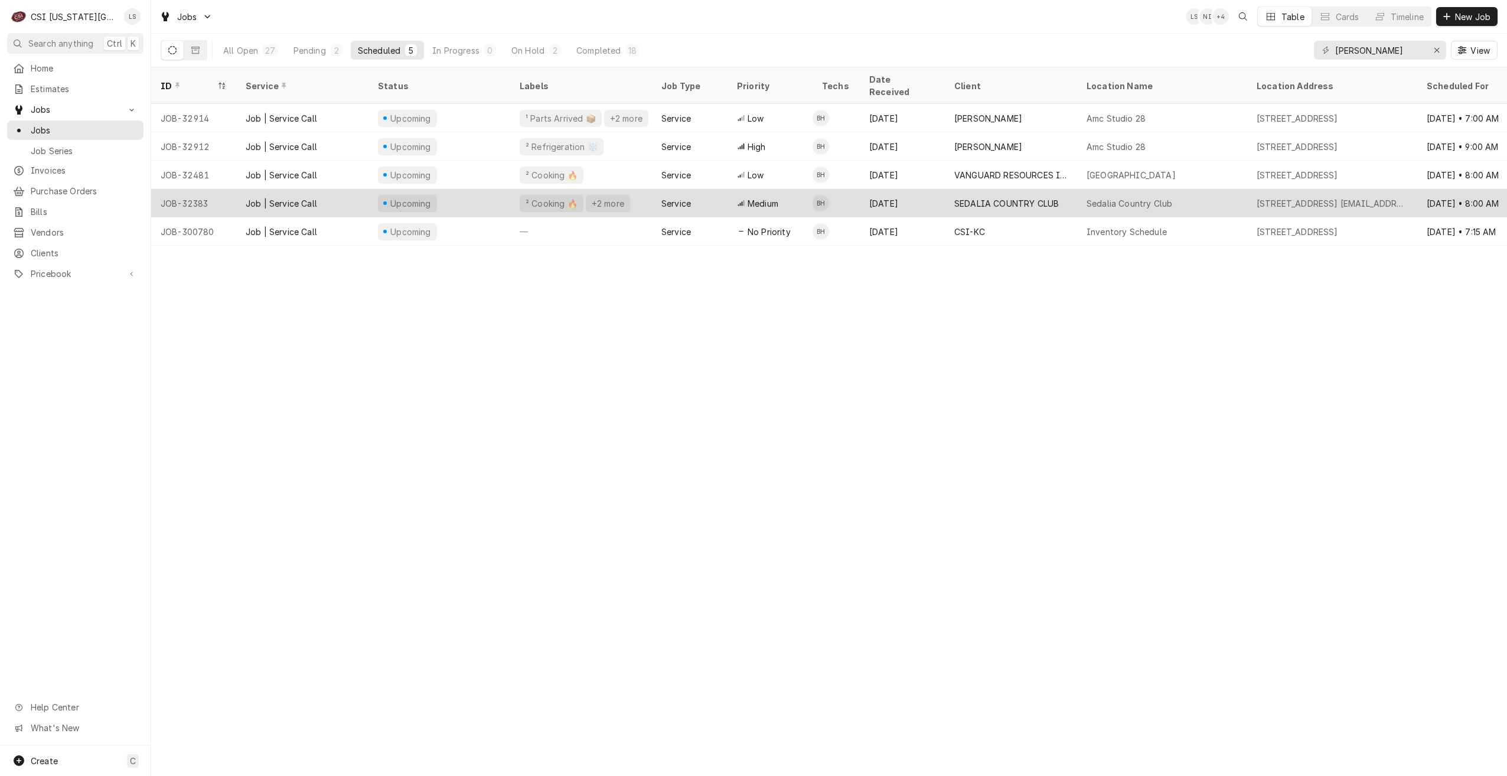
click at [982, 197] on div "SEDALIA COUNTRY CLUB" at bounding box center [1006, 203] width 105 height 12
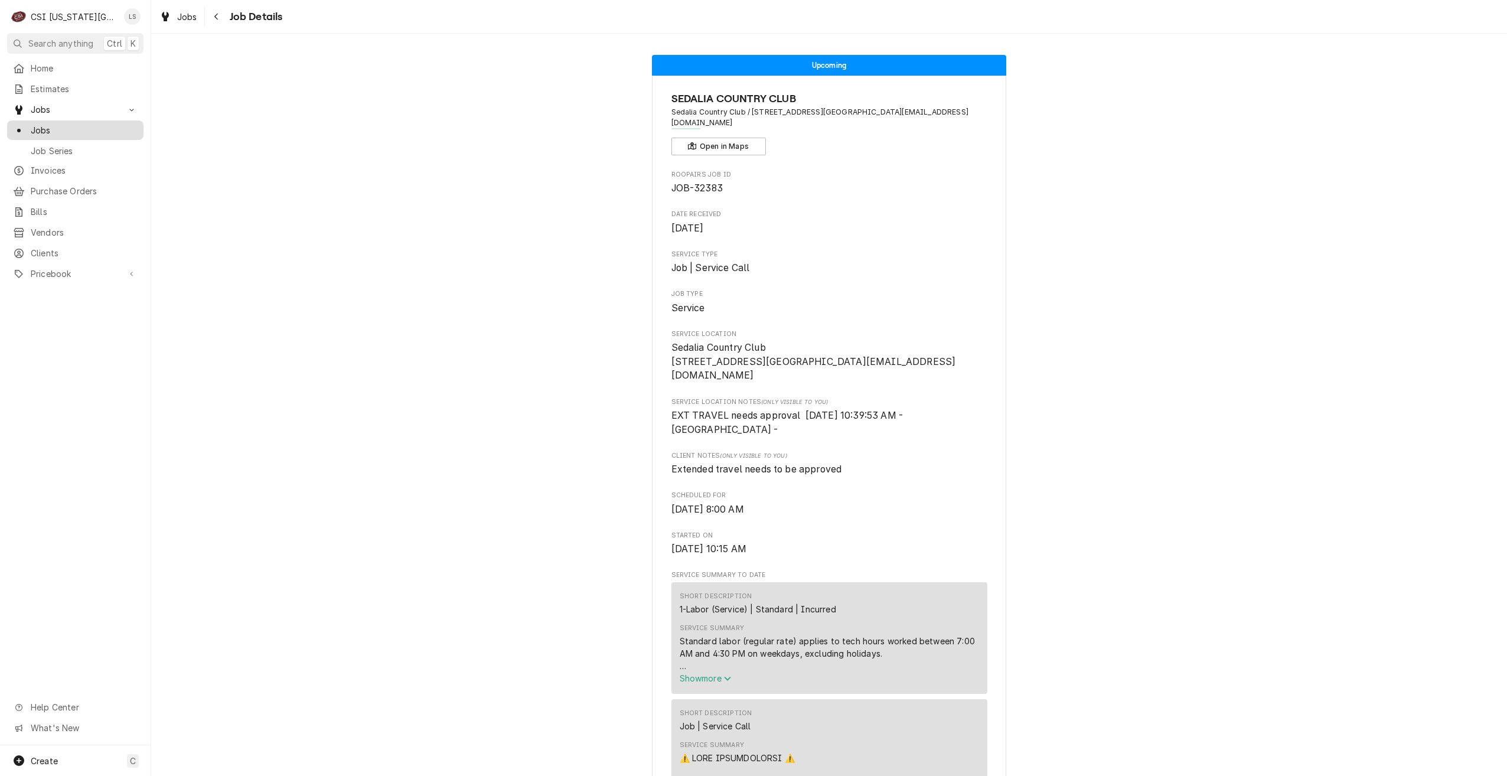
click at [101, 126] on span "Jobs" at bounding box center [84, 130] width 107 height 12
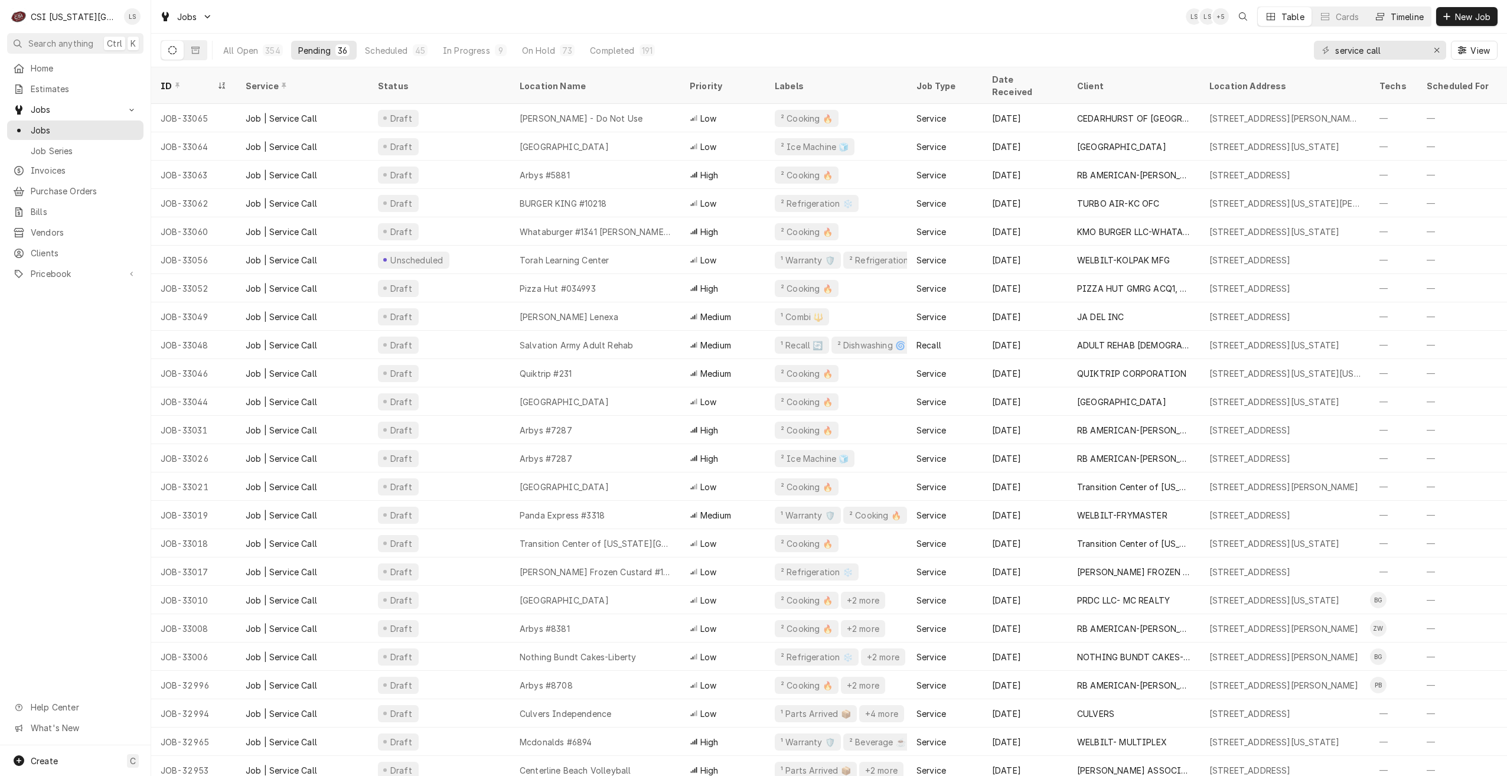
click at [1404, 12] on div "Timeline" at bounding box center [1407, 17] width 33 height 12
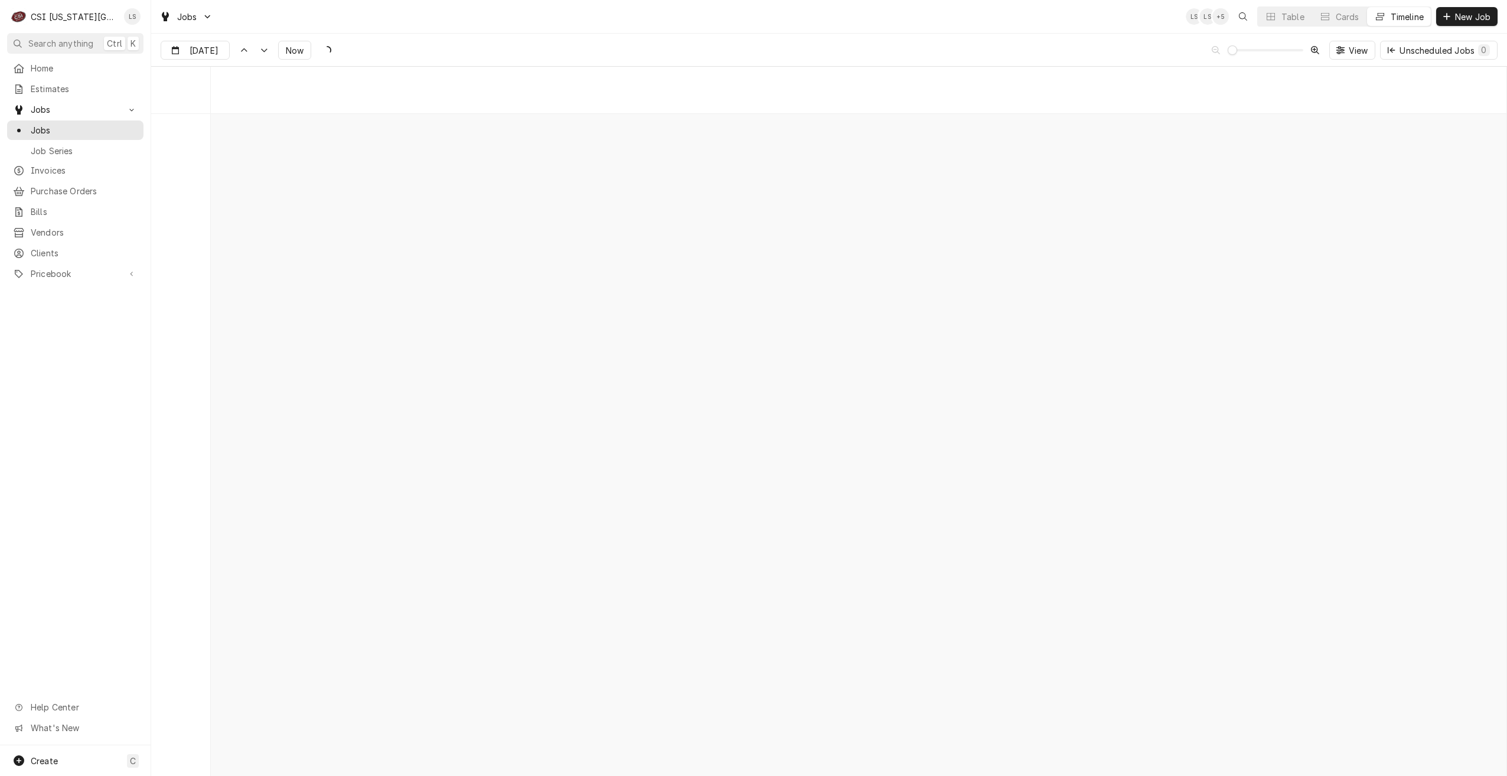
scroll to position [13571, 0]
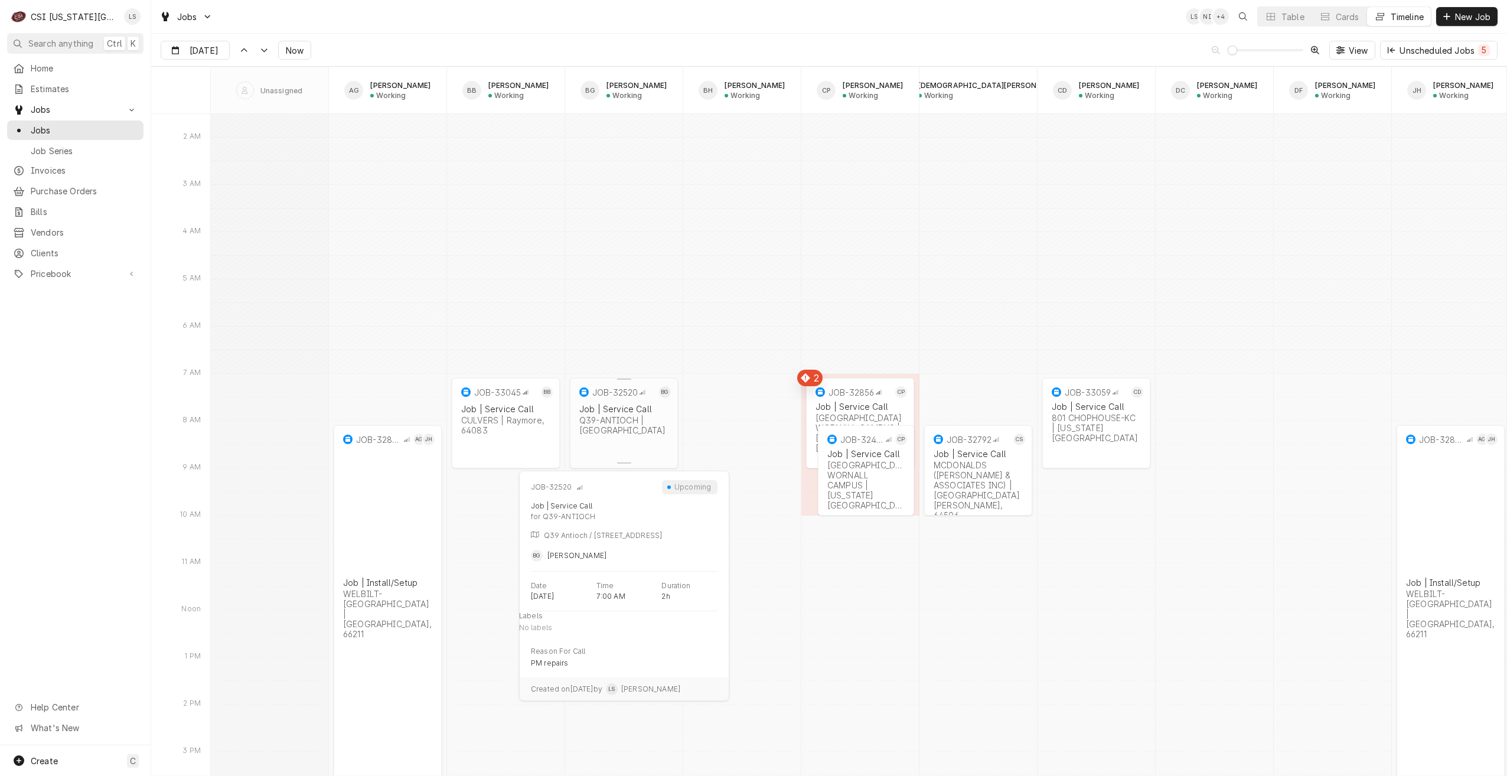
click at [618, 422] on div "Q39-ANTIOCH | Overland Park, 66210" at bounding box center [623, 425] width 89 height 20
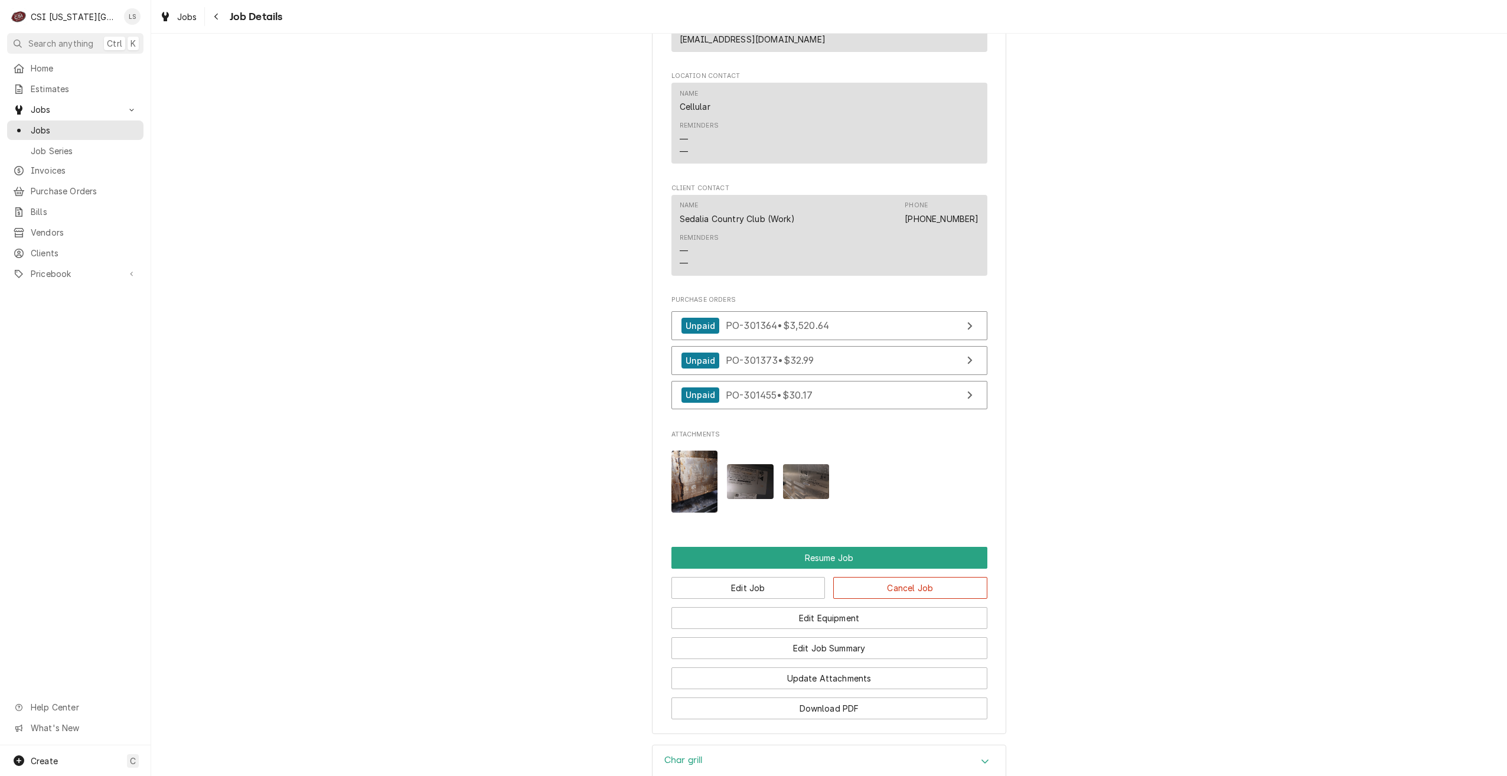
scroll to position [1535, 0]
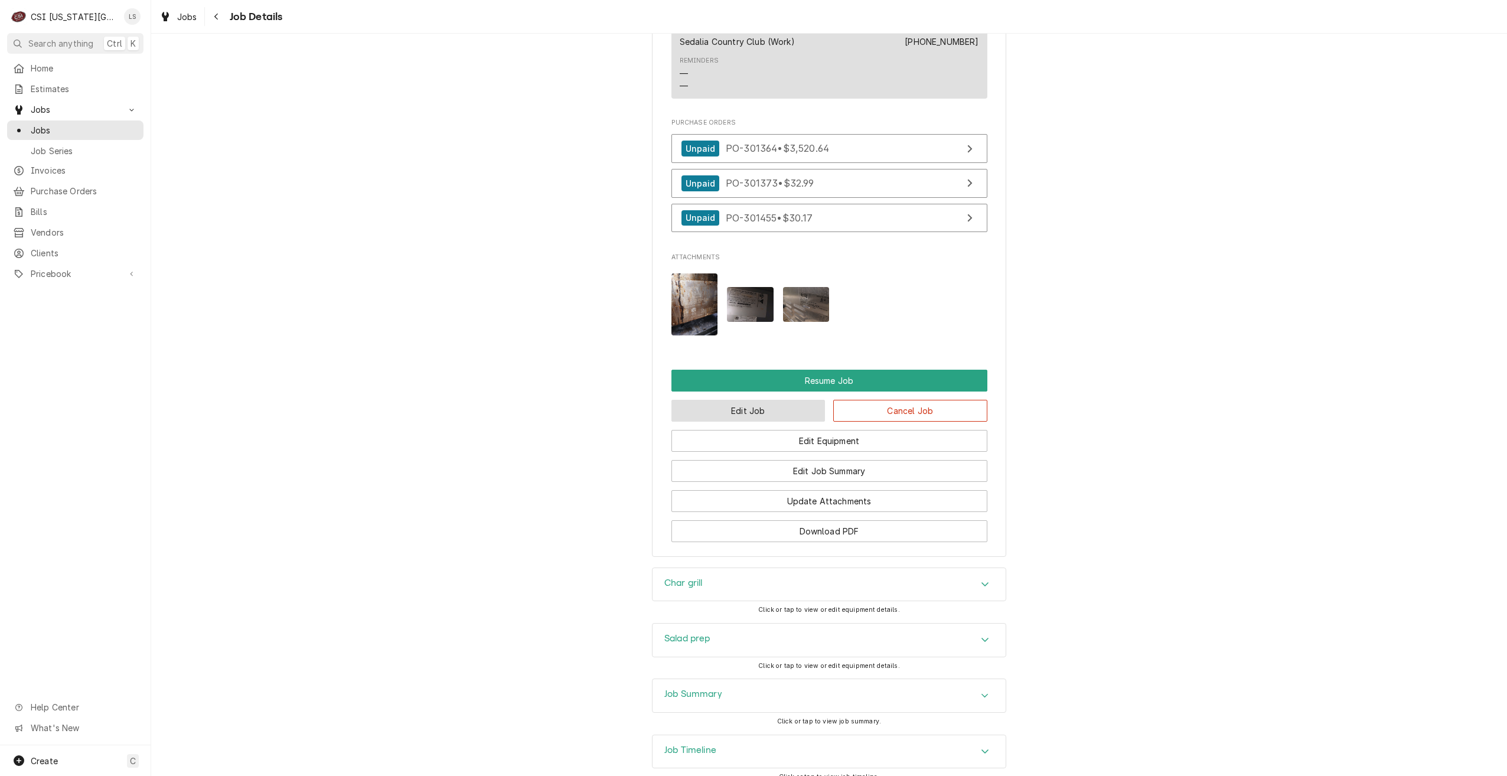
click at [751, 400] on button "Edit Job" at bounding box center [748, 411] width 154 height 22
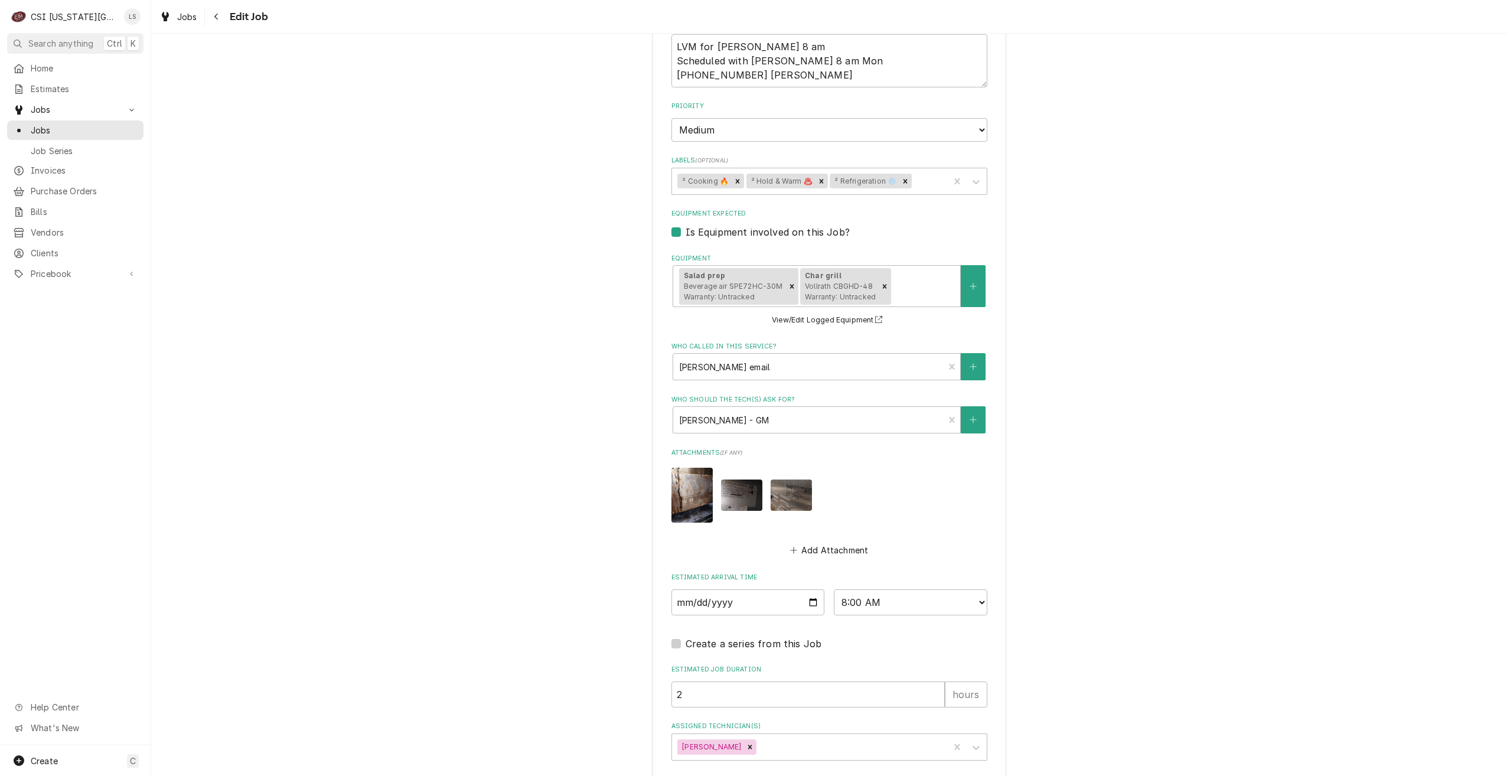
scroll to position [692, 0]
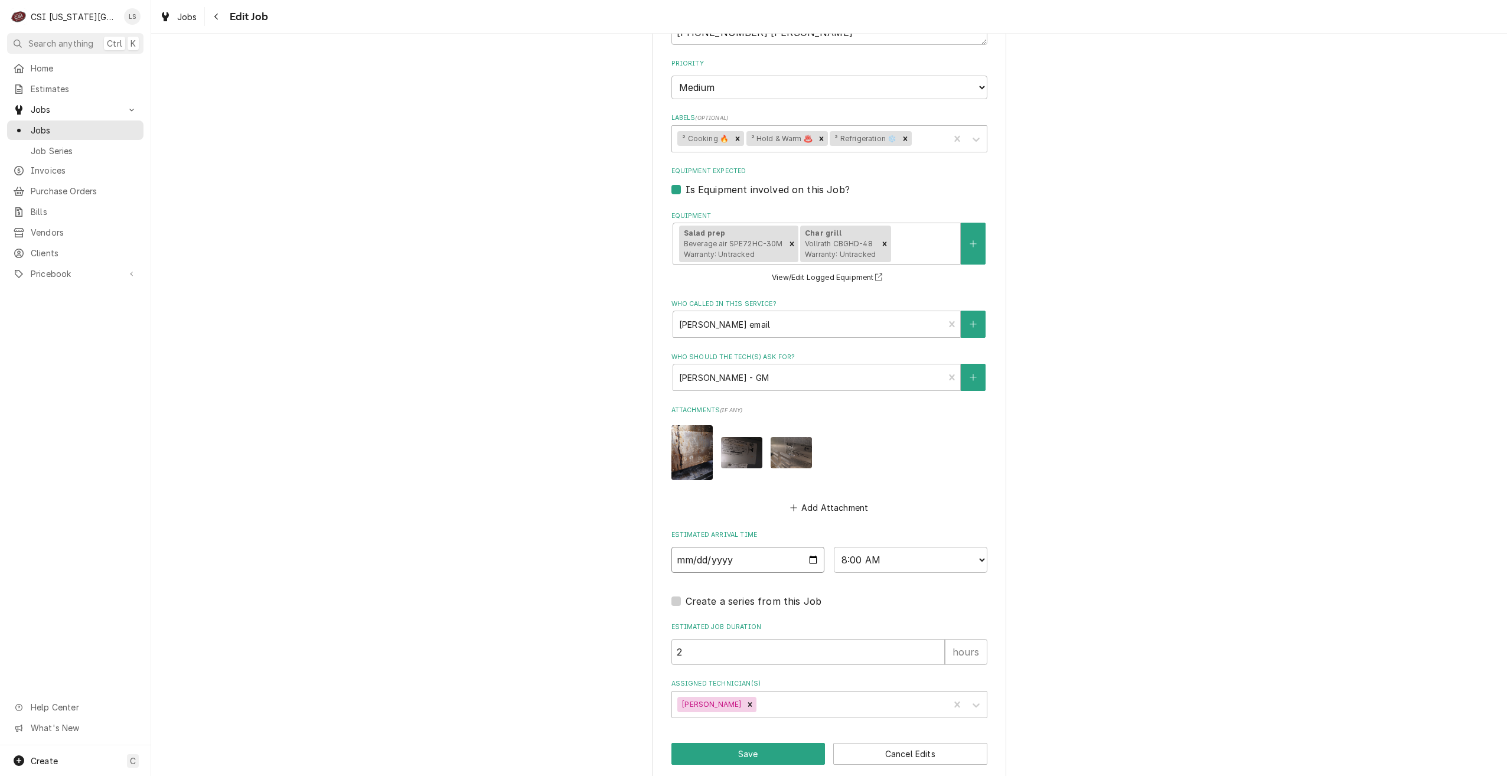
click at [811, 547] on input "[DATE]" at bounding box center [748, 560] width 154 height 26
type textarea "x"
type input "2025-10-02"
click at [748, 743] on button "Save" at bounding box center [748, 754] width 154 height 22
type textarea "x"
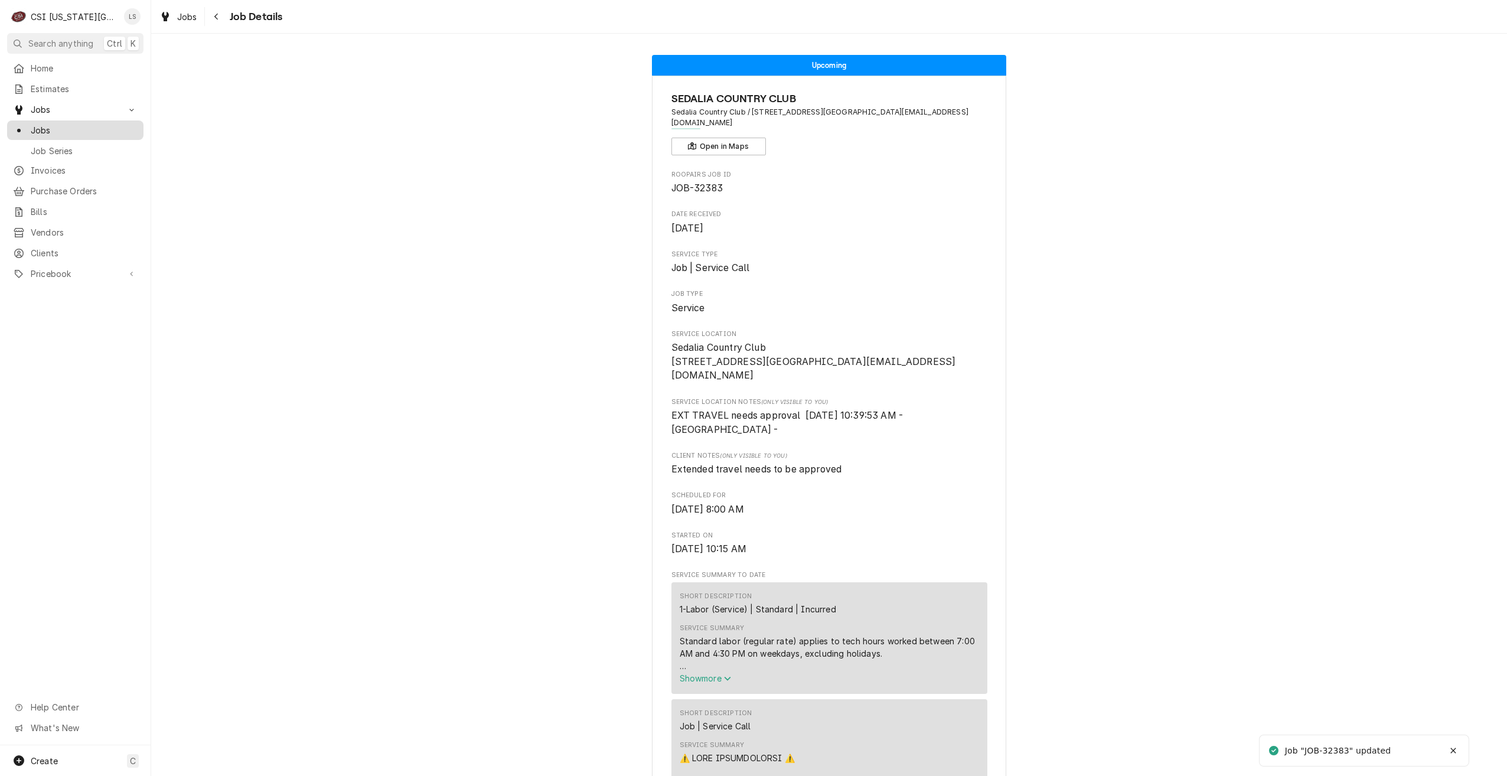
click at [120, 129] on span "Jobs" at bounding box center [84, 130] width 107 height 12
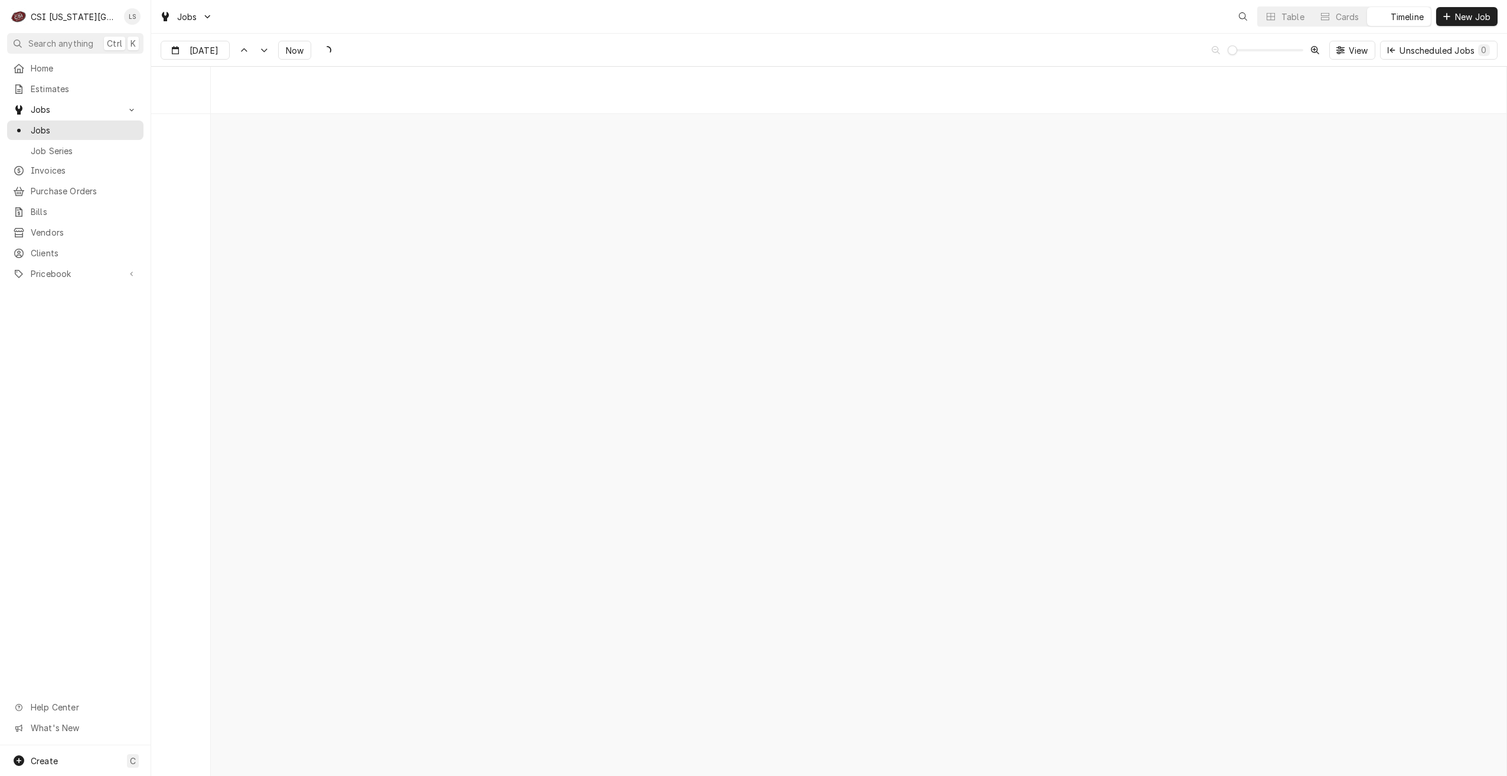
scroll to position [13559, 0]
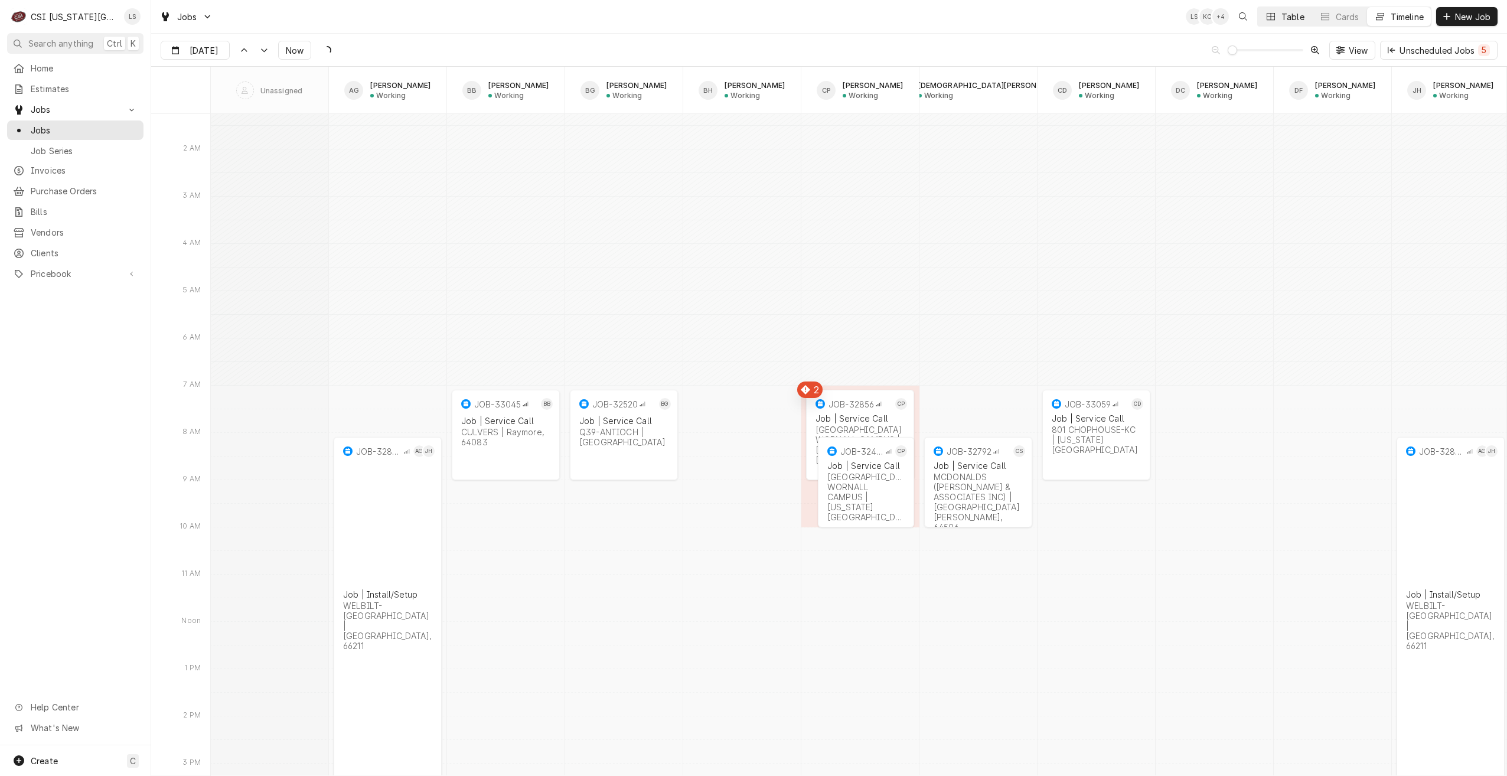
click at [1290, 21] on div "Table" at bounding box center [1293, 17] width 23 height 12
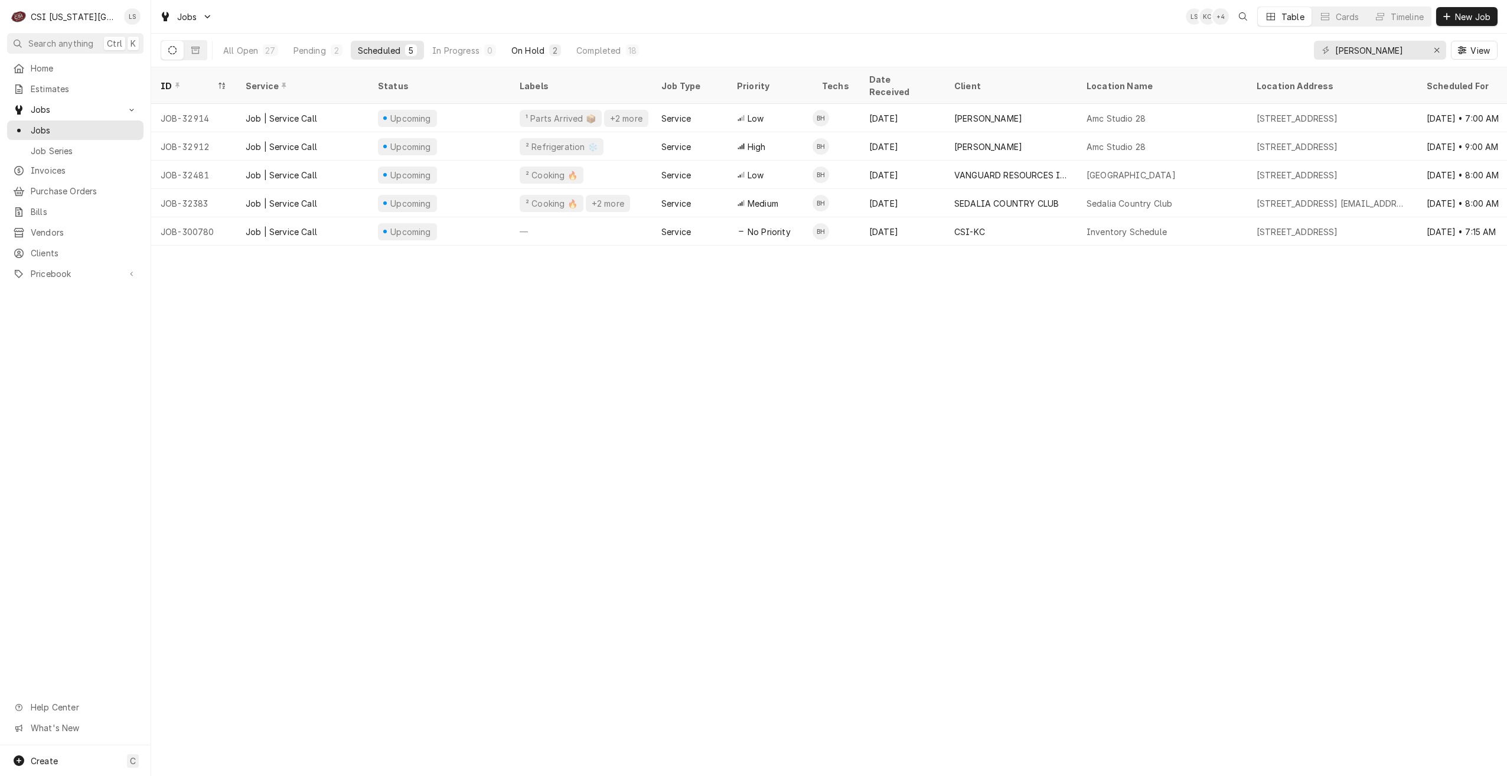
click at [549, 53] on div "2" at bounding box center [555, 50] width 12 height 12
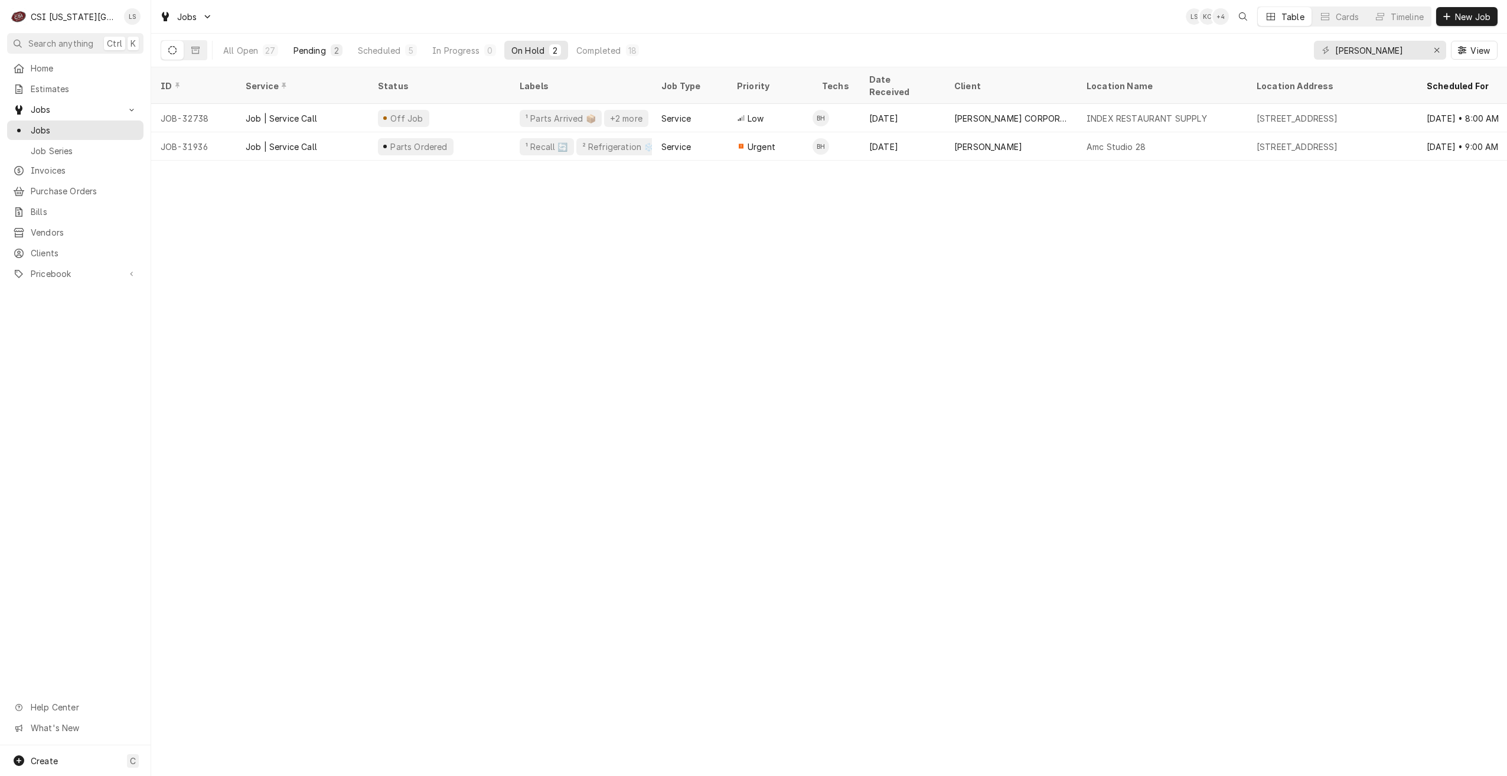
click at [314, 45] on div "Pending" at bounding box center [310, 50] width 32 height 12
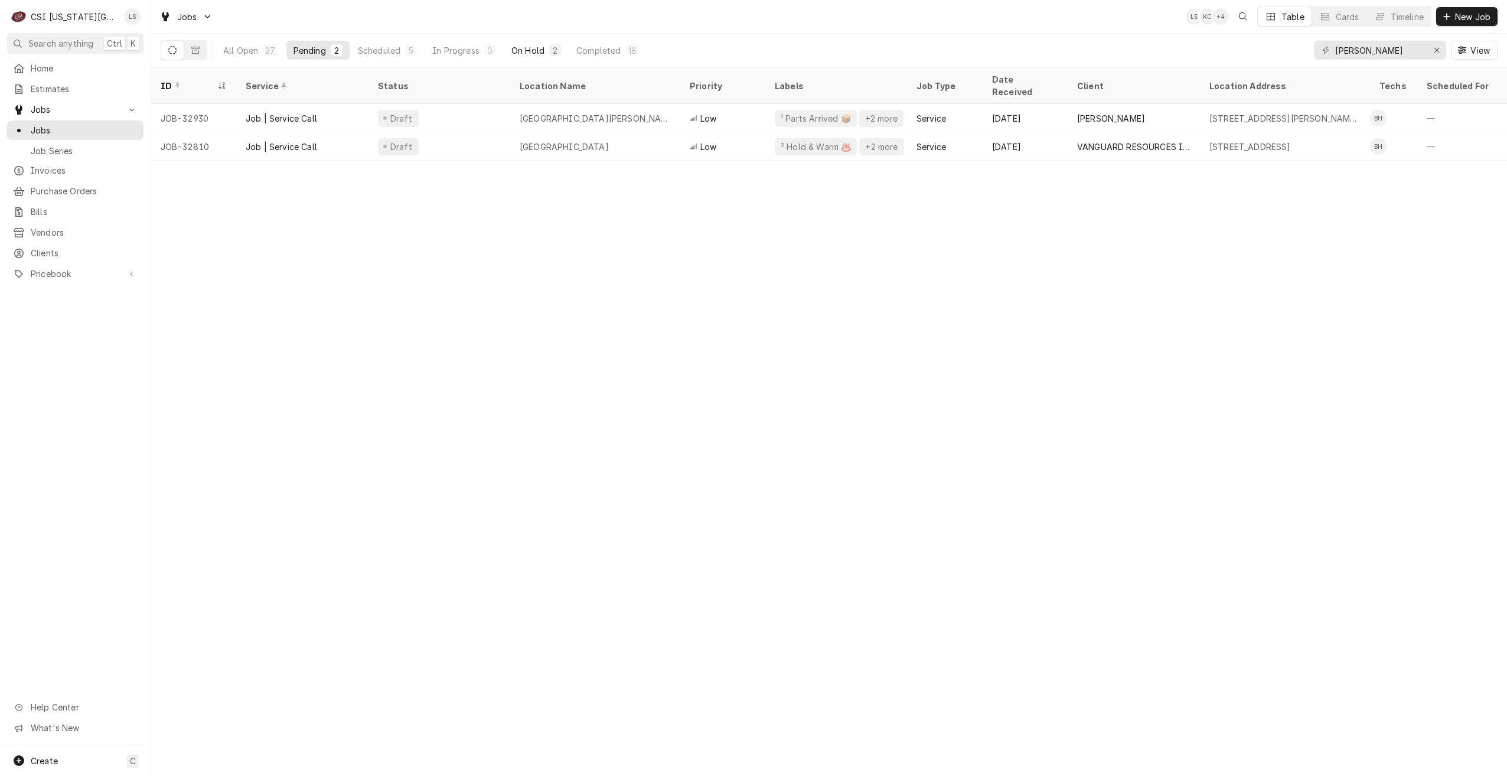
click at [546, 50] on button "On Hold 2" at bounding box center [536, 50] width 64 height 19
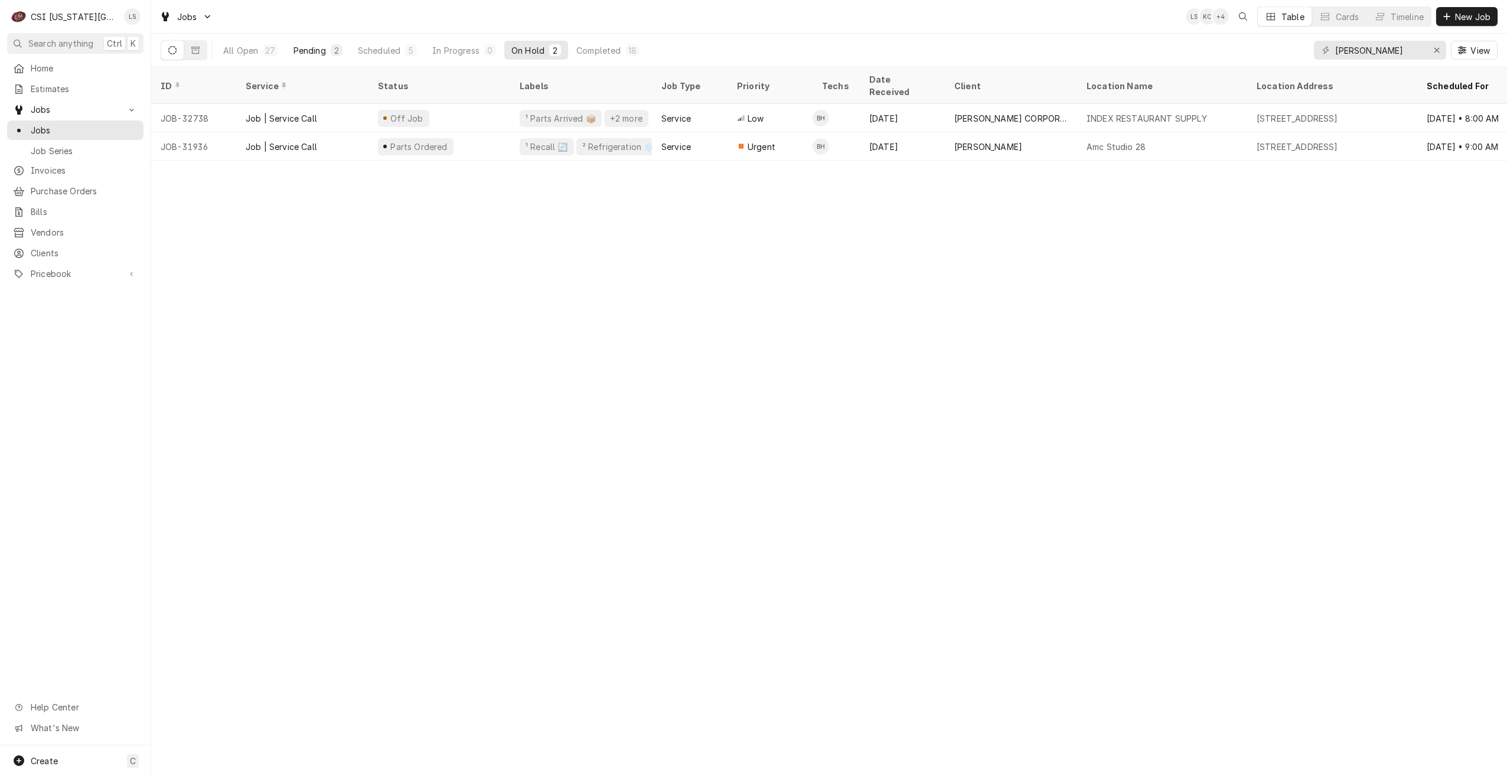
click at [311, 57] on button "Pending 2" at bounding box center [317, 50] width 63 height 19
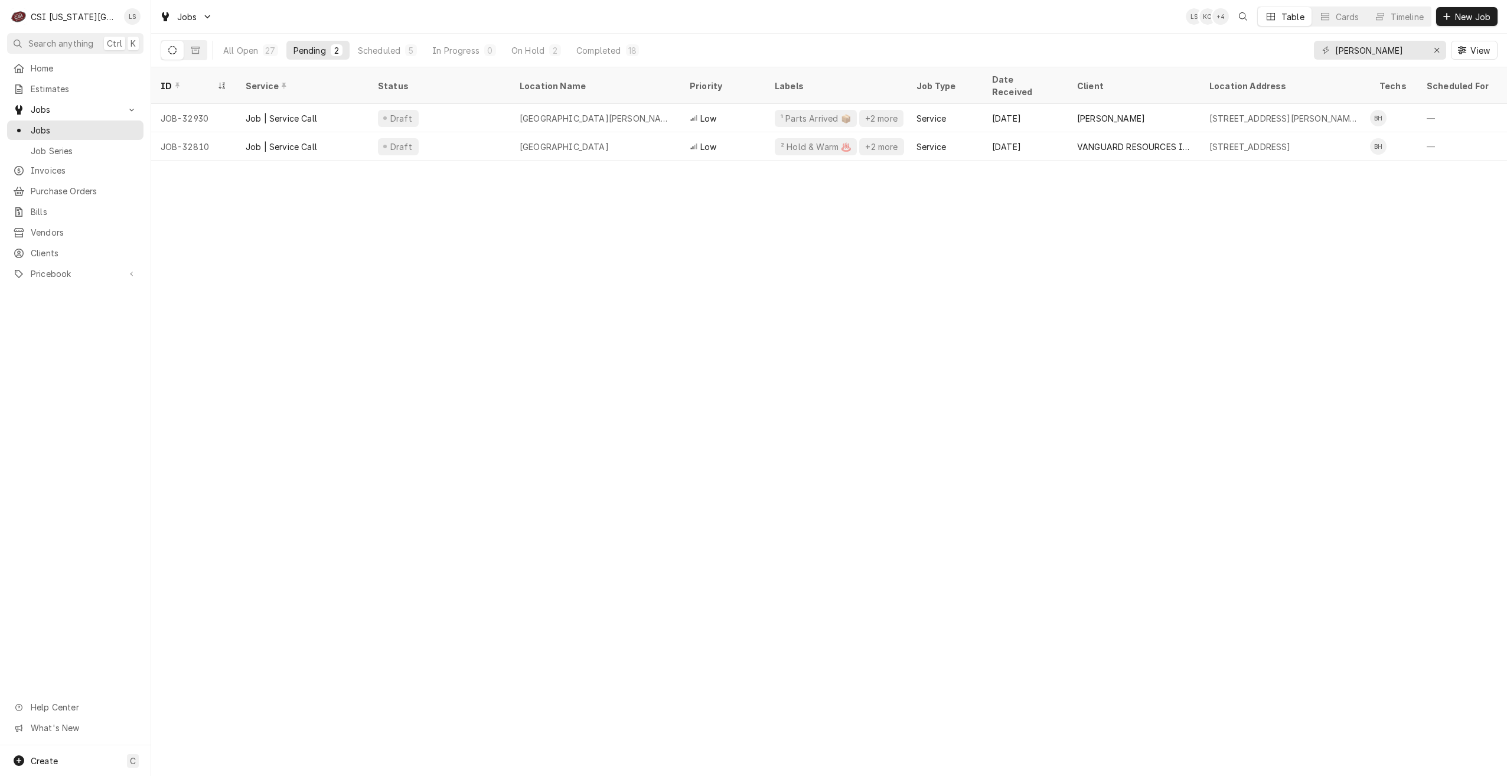
click at [807, 13] on div "Jobs LS KC + 4 Table Cards Timeline New Job" at bounding box center [829, 16] width 1356 height 33
click at [1343, 52] on input "hawkins" at bounding box center [1379, 50] width 89 height 19
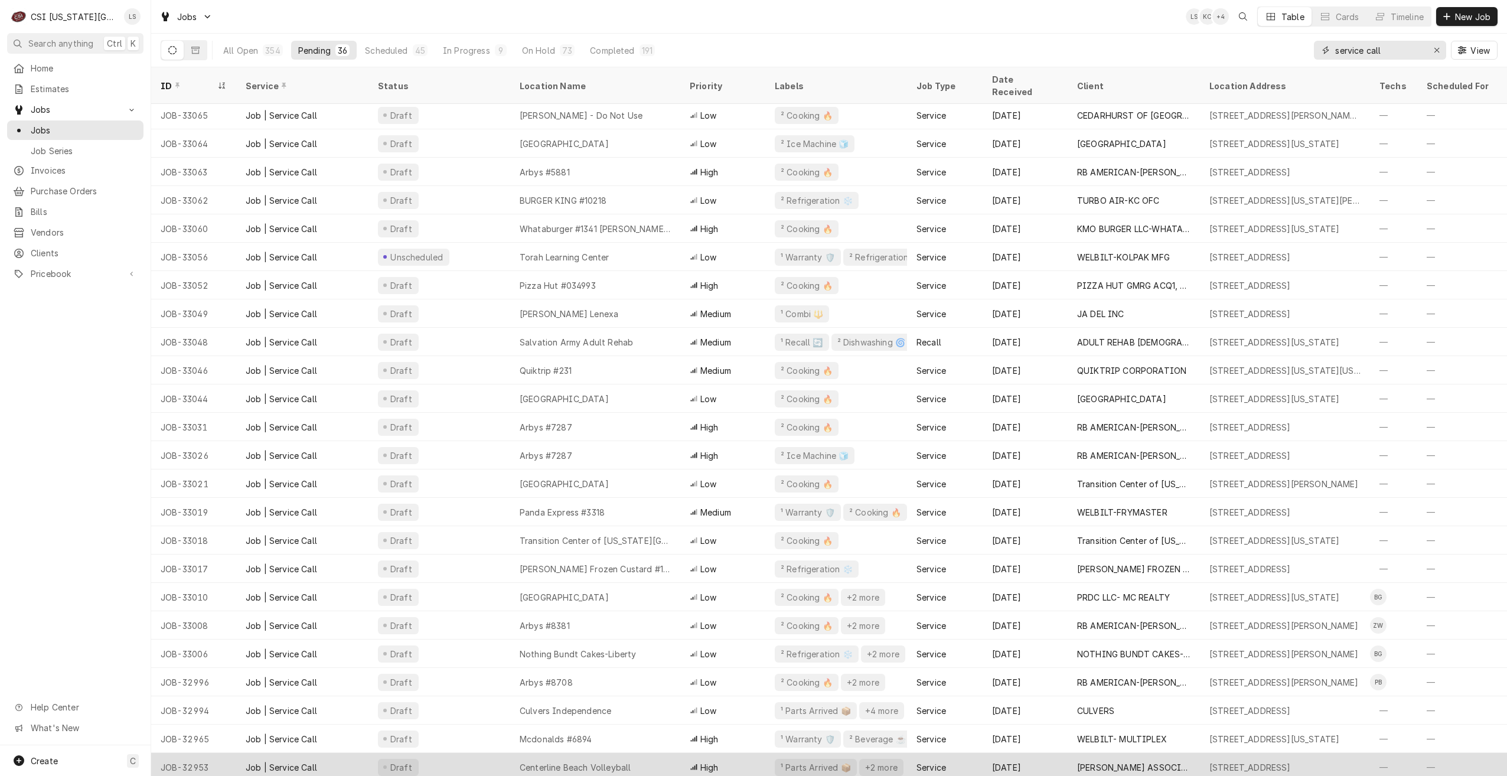
scroll to position [0, 0]
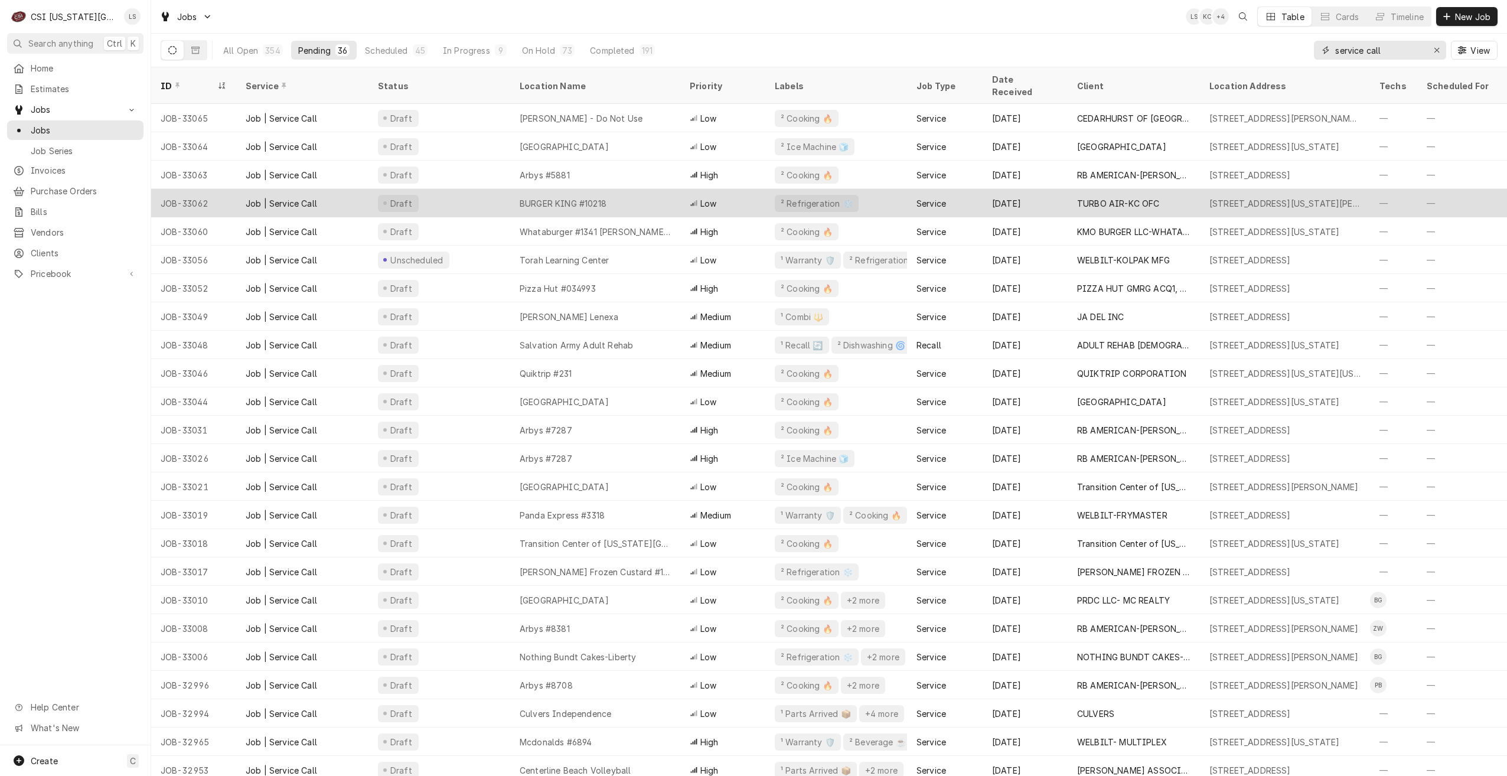
type input "service call"
click at [619, 193] on div "BURGER KING #10218" at bounding box center [595, 203] width 170 height 28
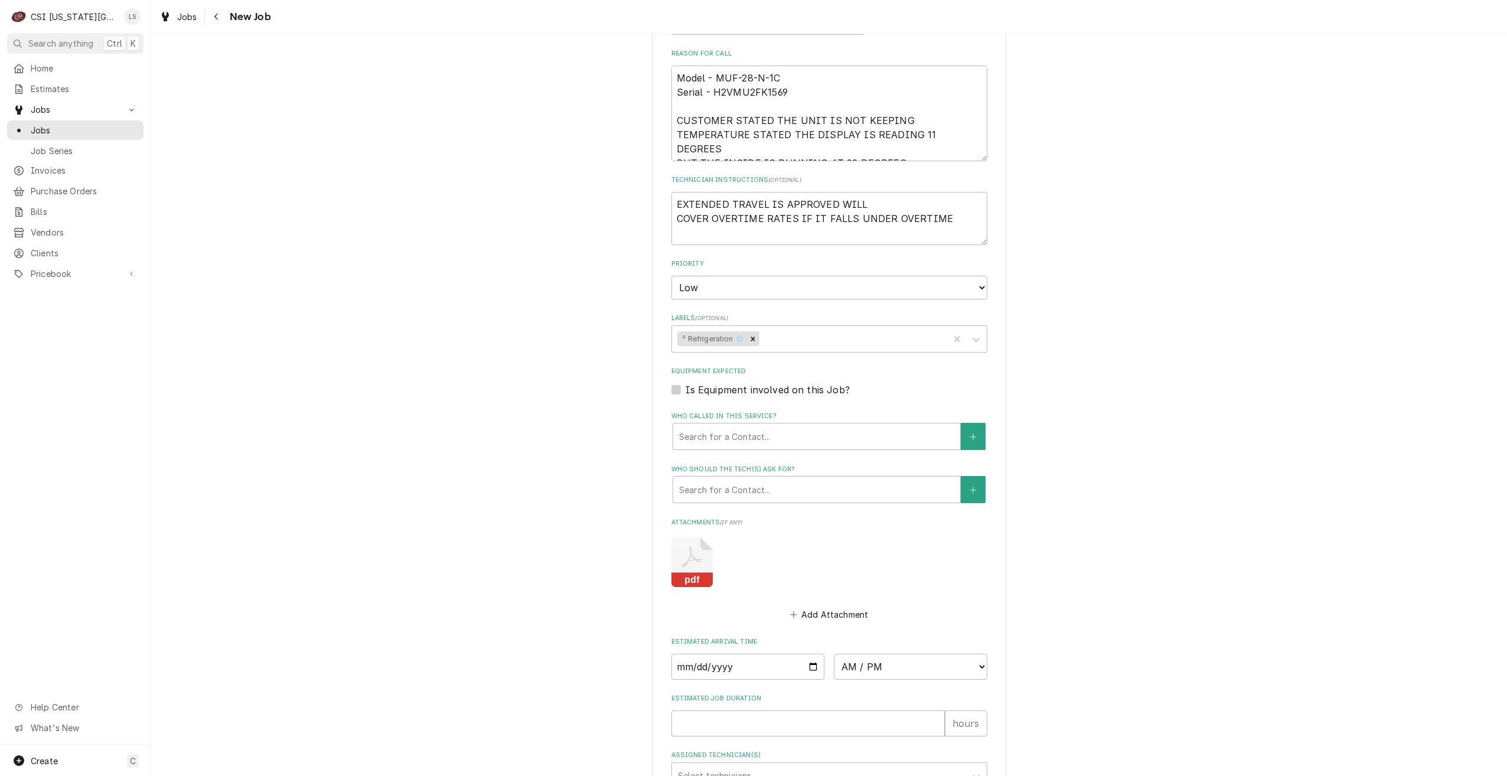
scroll to position [870, 0]
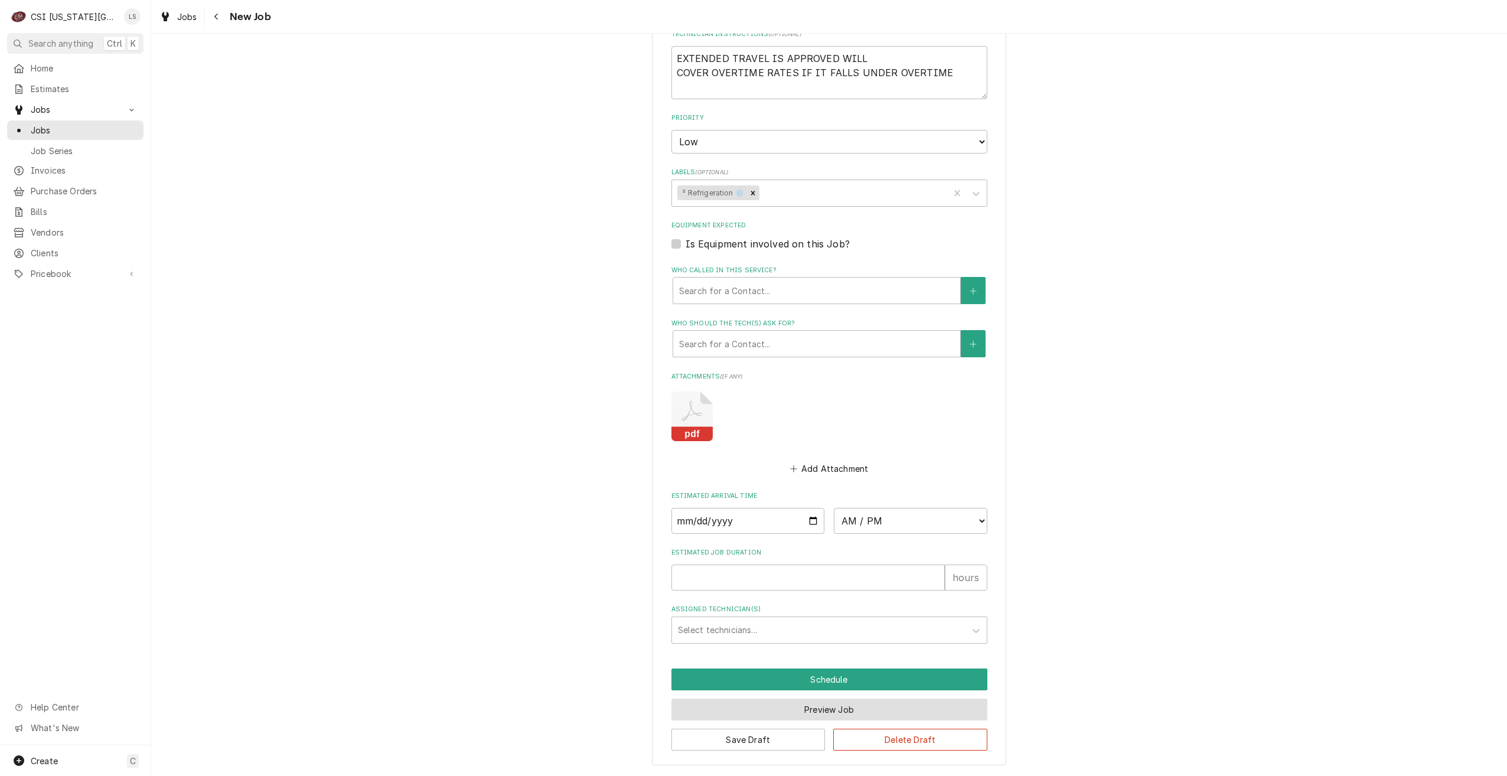
click at [803, 709] on button "Preview Job" at bounding box center [829, 710] width 316 height 22
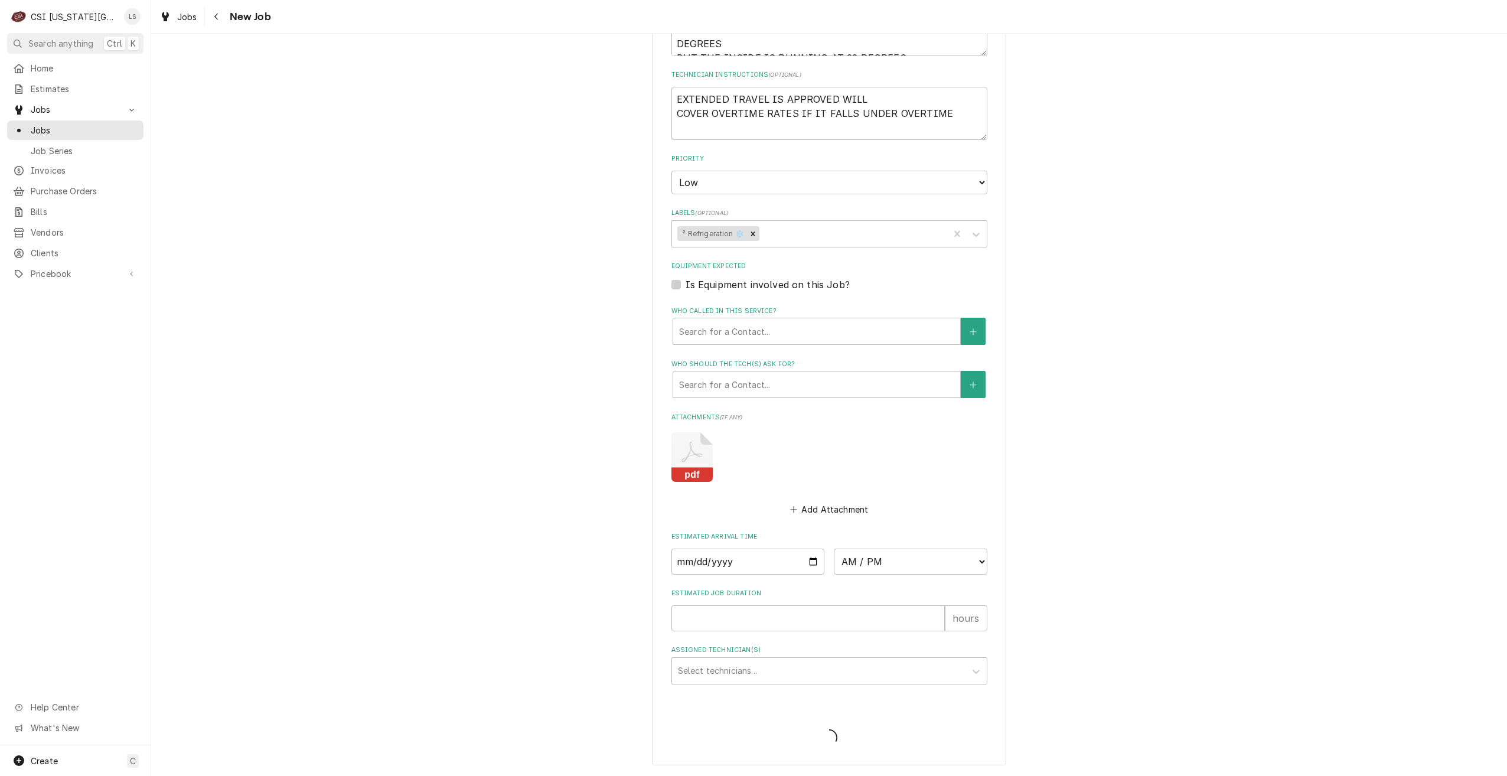
type textarea "x"
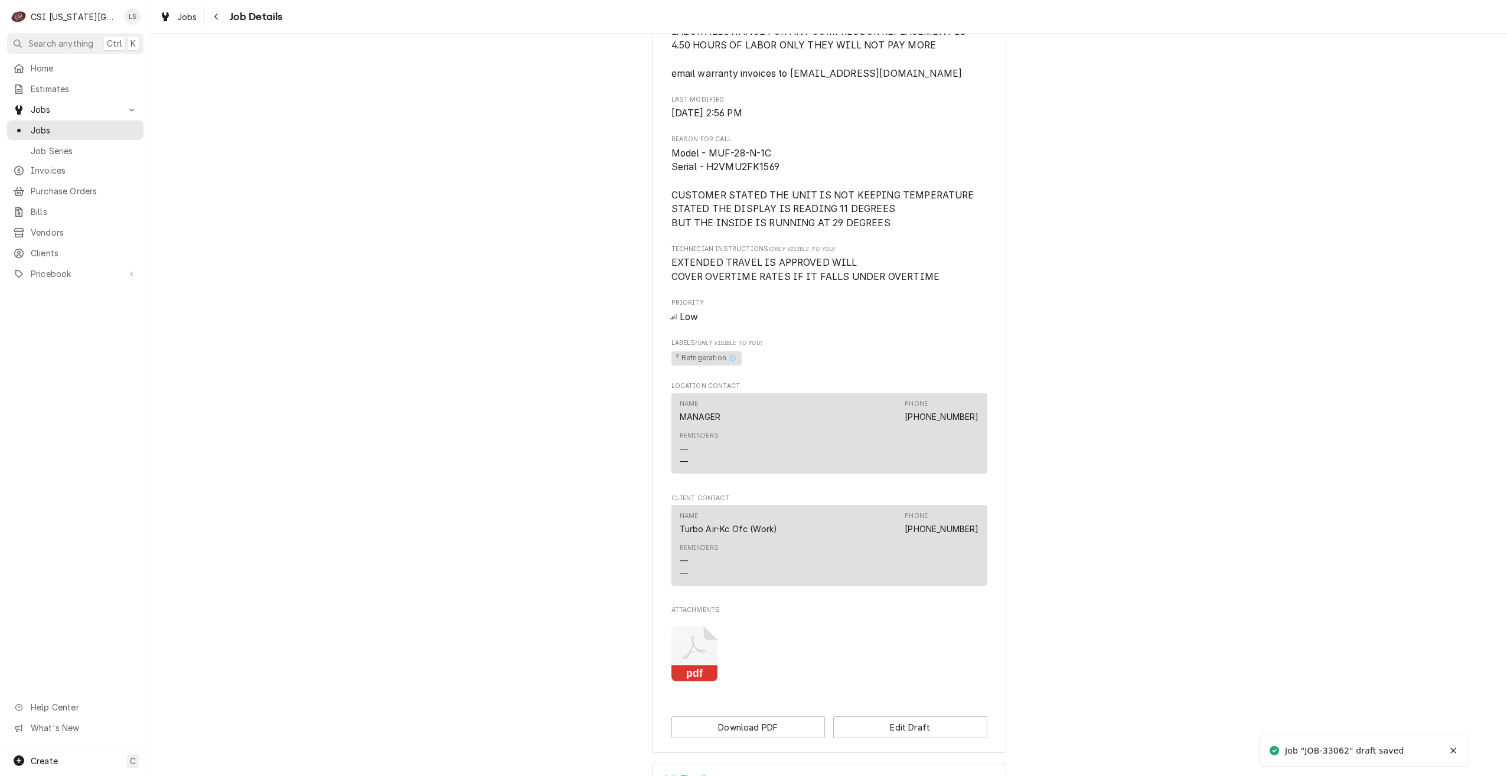
scroll to position [540, 0]
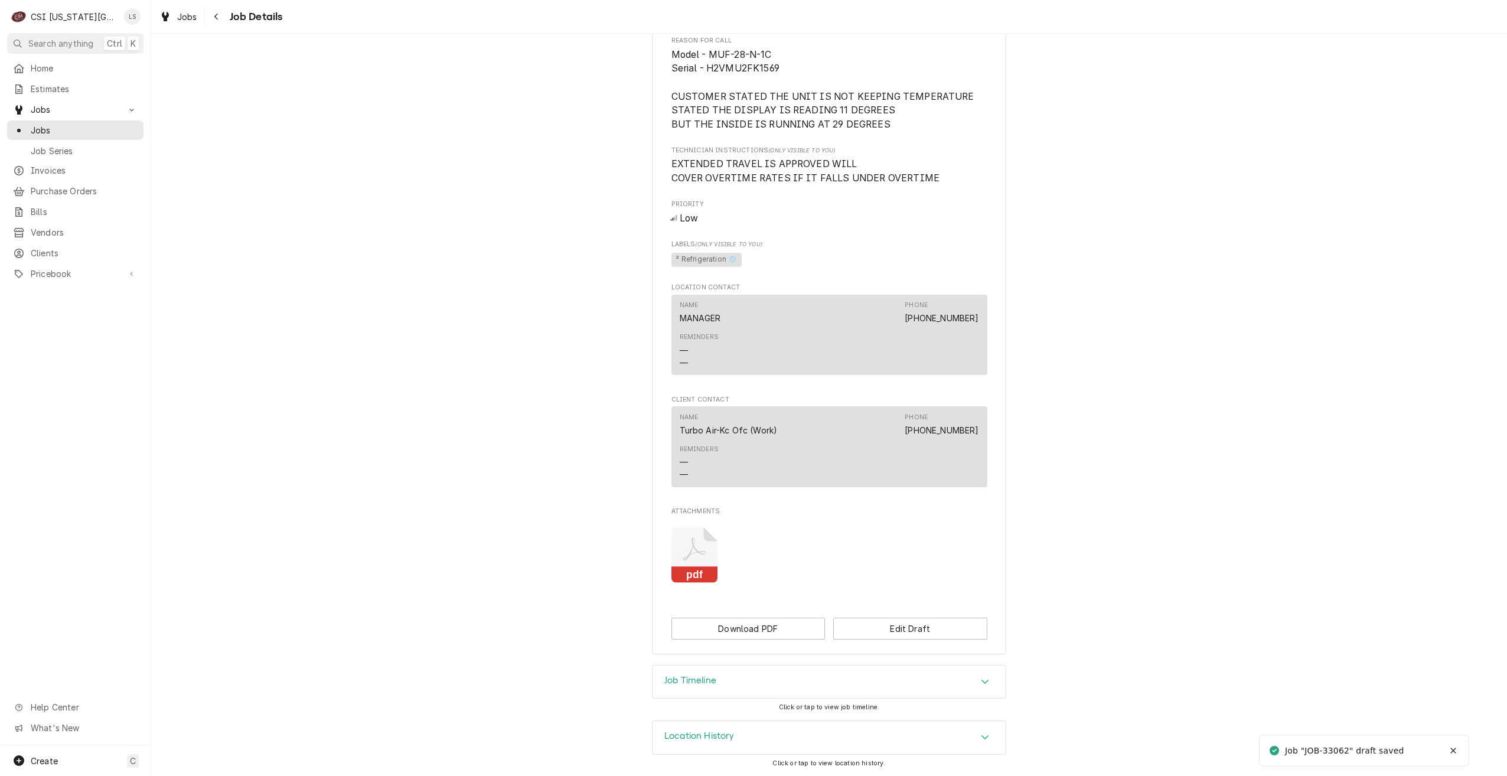
click at [834, 666] on div "Job Timeline" at bounding box center [829, 682] width 353 height 33
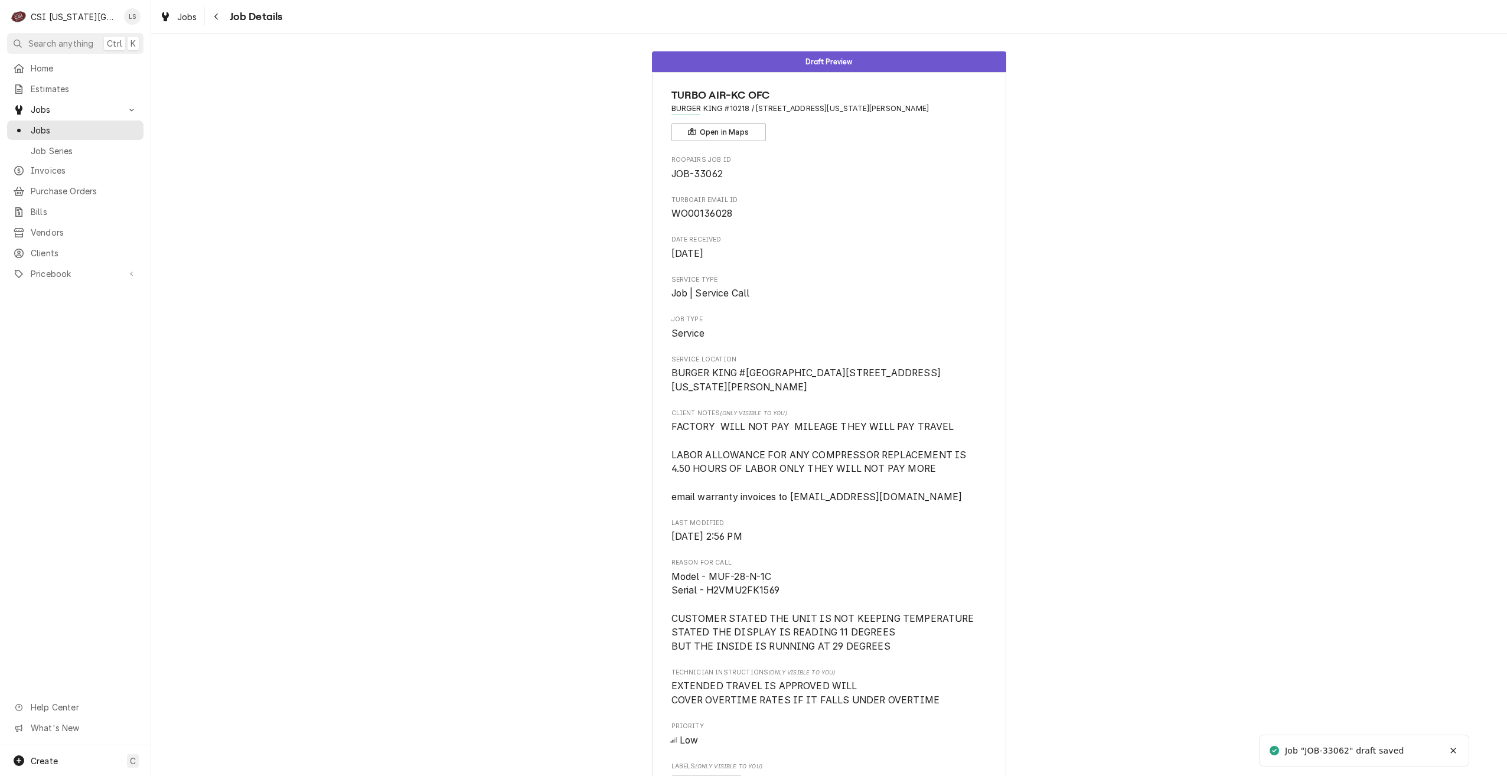
scroll to position [0, 0]
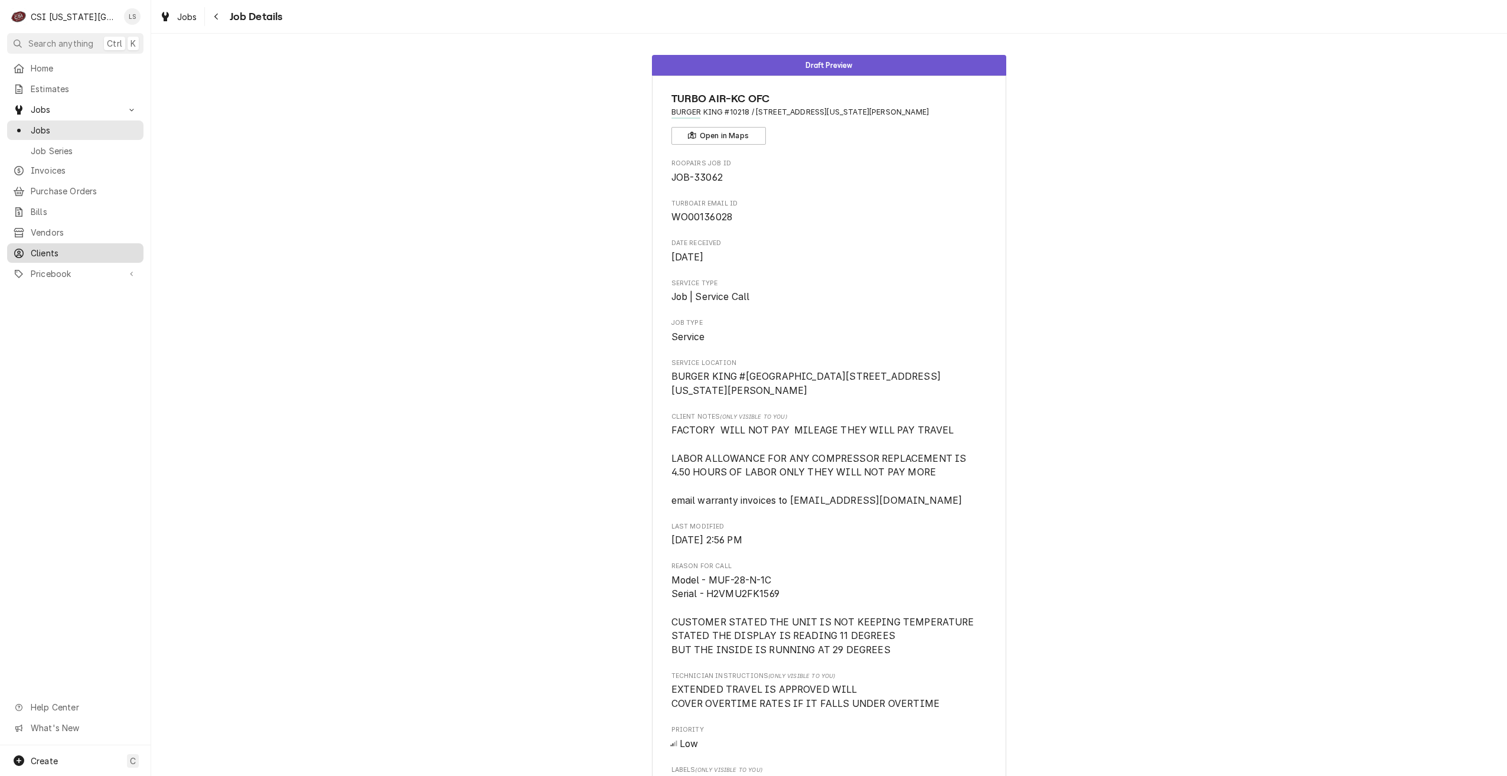
click at [35, 252] on span "Clients" at bounding box center [84, 253] width 107 height 12
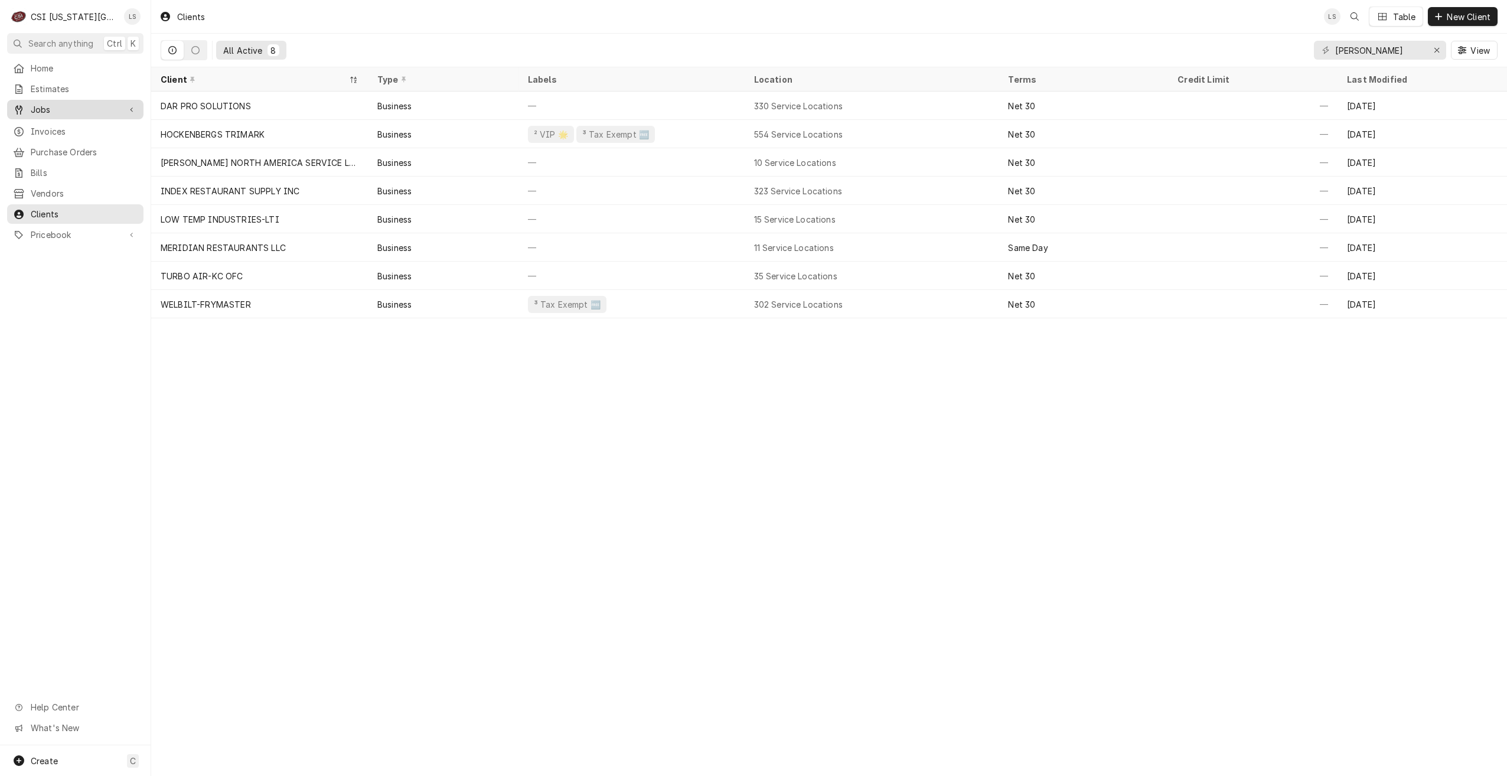
click at [72, 111] on span "Jobs" at bounding box center [75, 109] width 89 height 12
click at [54, 120] on link "Jobs" at bounding box center [75, 129] width 136 height 19
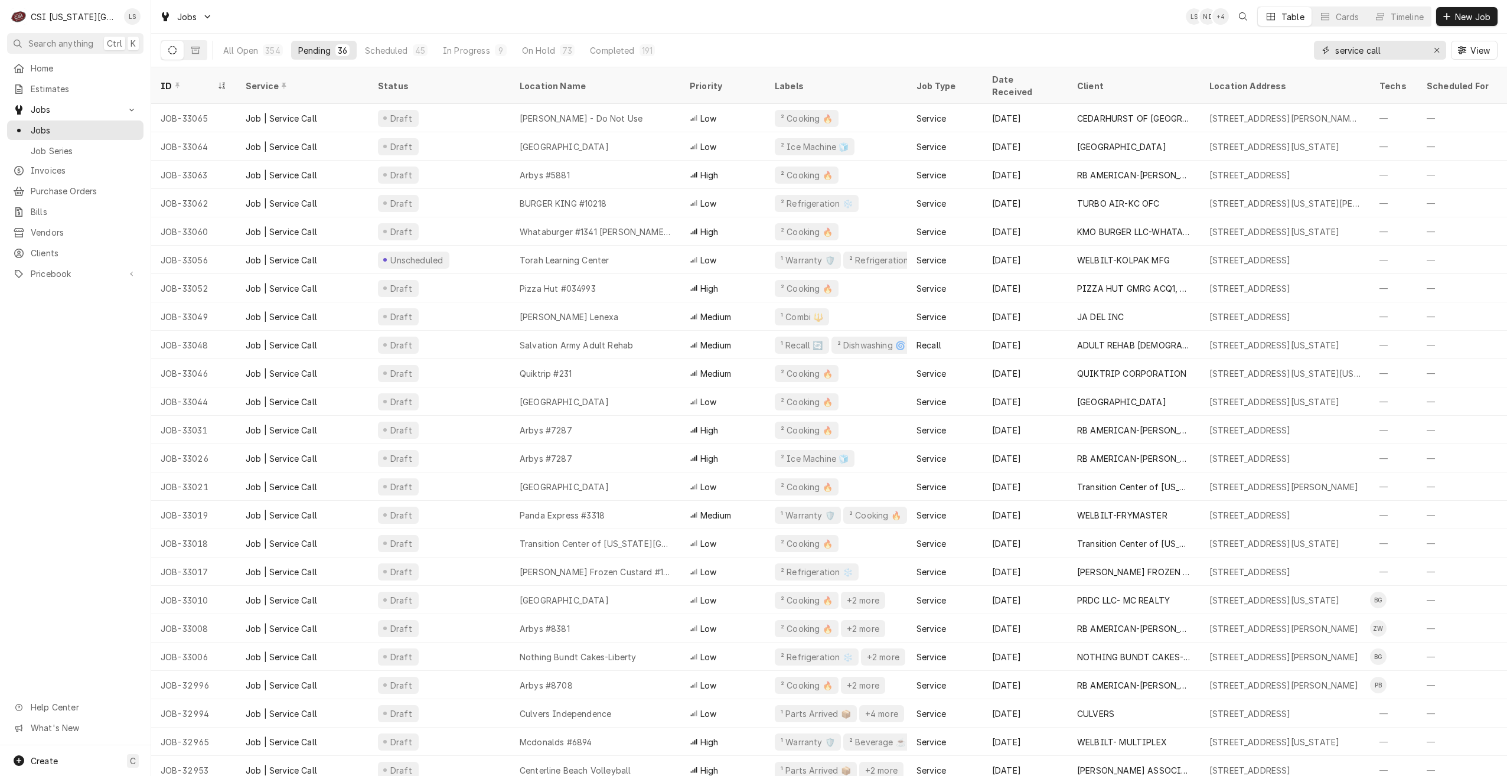
drag, startPoint x: 1406, startPoint y: 56, endPoint x: 1273, endPoint y: 44, distance: 134.0
click at [1273, 44] on div "All Open 354 Pending 36 Scheduled 45 In Progress 9 On Hold 73 Completed 191 ser…" at bounding box center [829, 50] width 1337 height 33
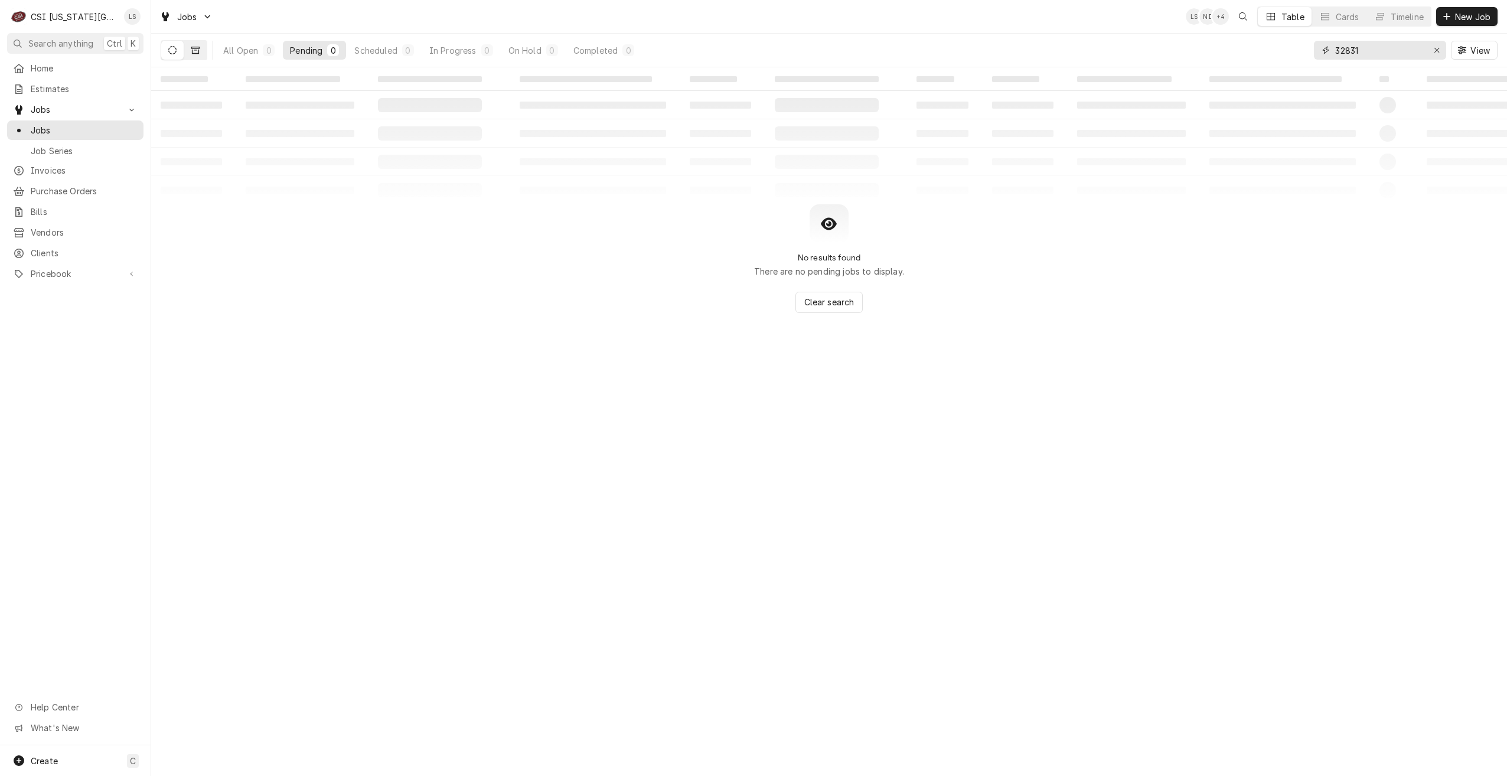
type input "32831"
click at [190, 52] on button "Dynamic Content Wrapper" at bounding box center [195, 50] width 22 height 19
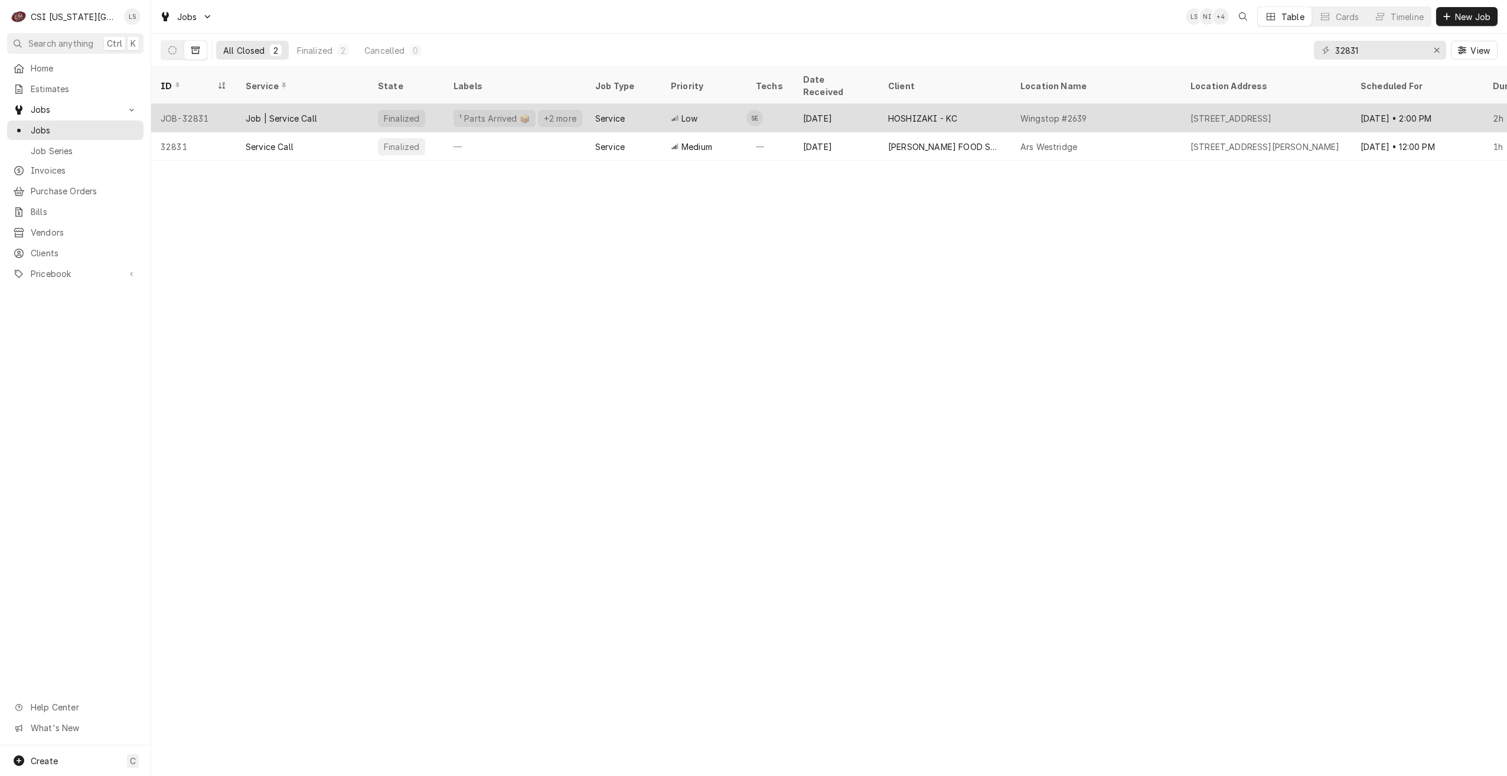
click at [666, 104] on div "Low" at bounding box center [703, 118] width 85 height 28
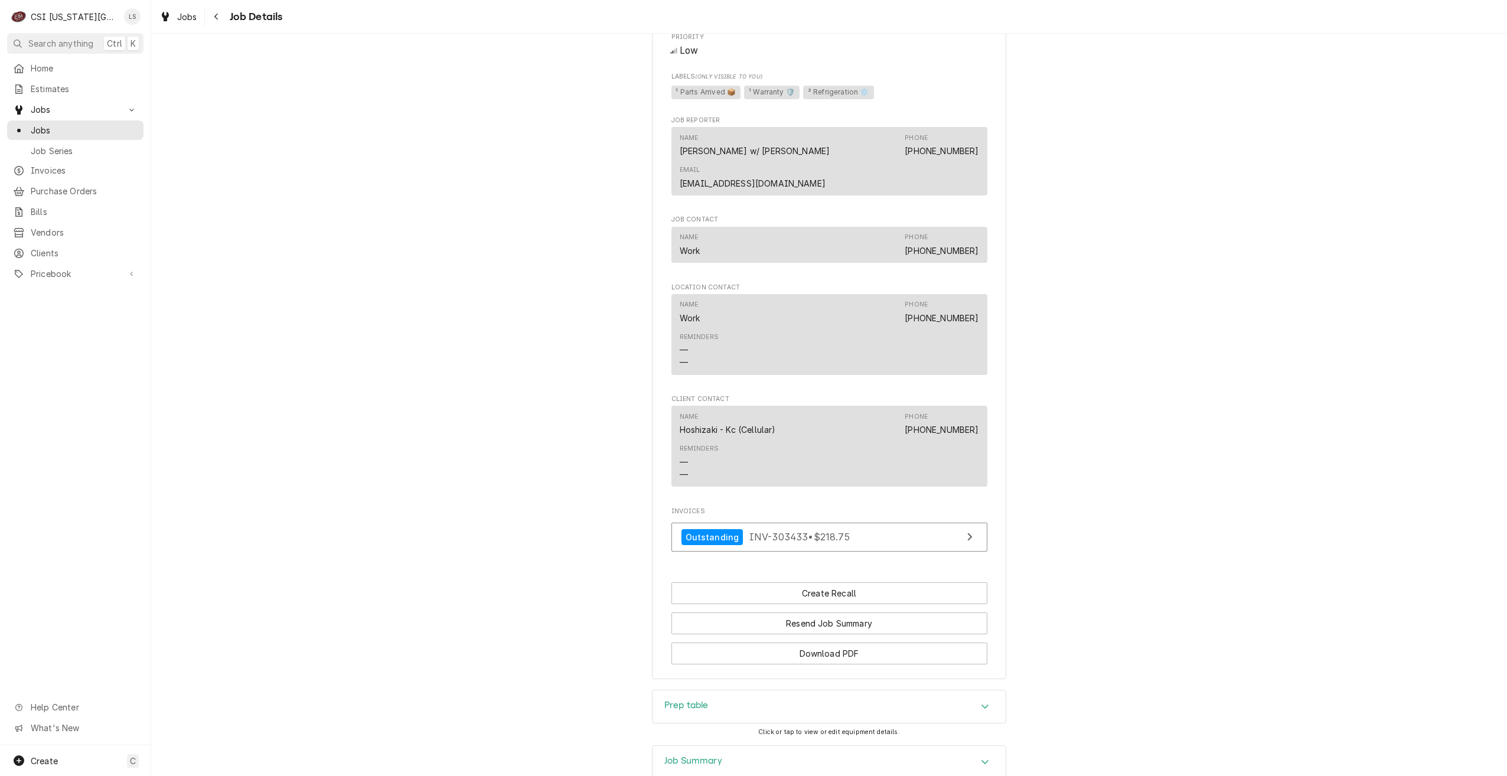
scroll to position [873, 0]
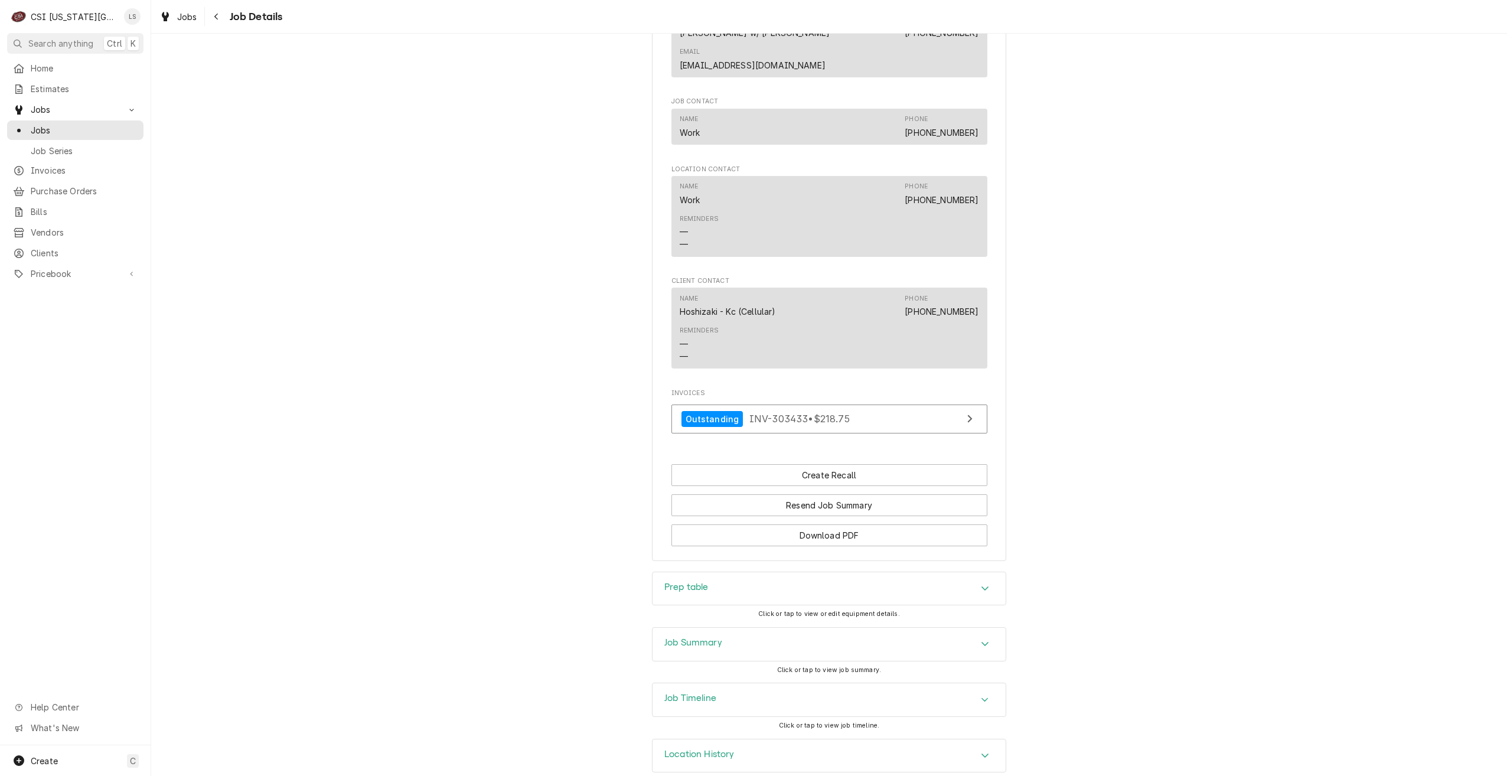
click at [753, 683] on div "Job Timeline" at bounding box center [829, 699] width 353 height 33
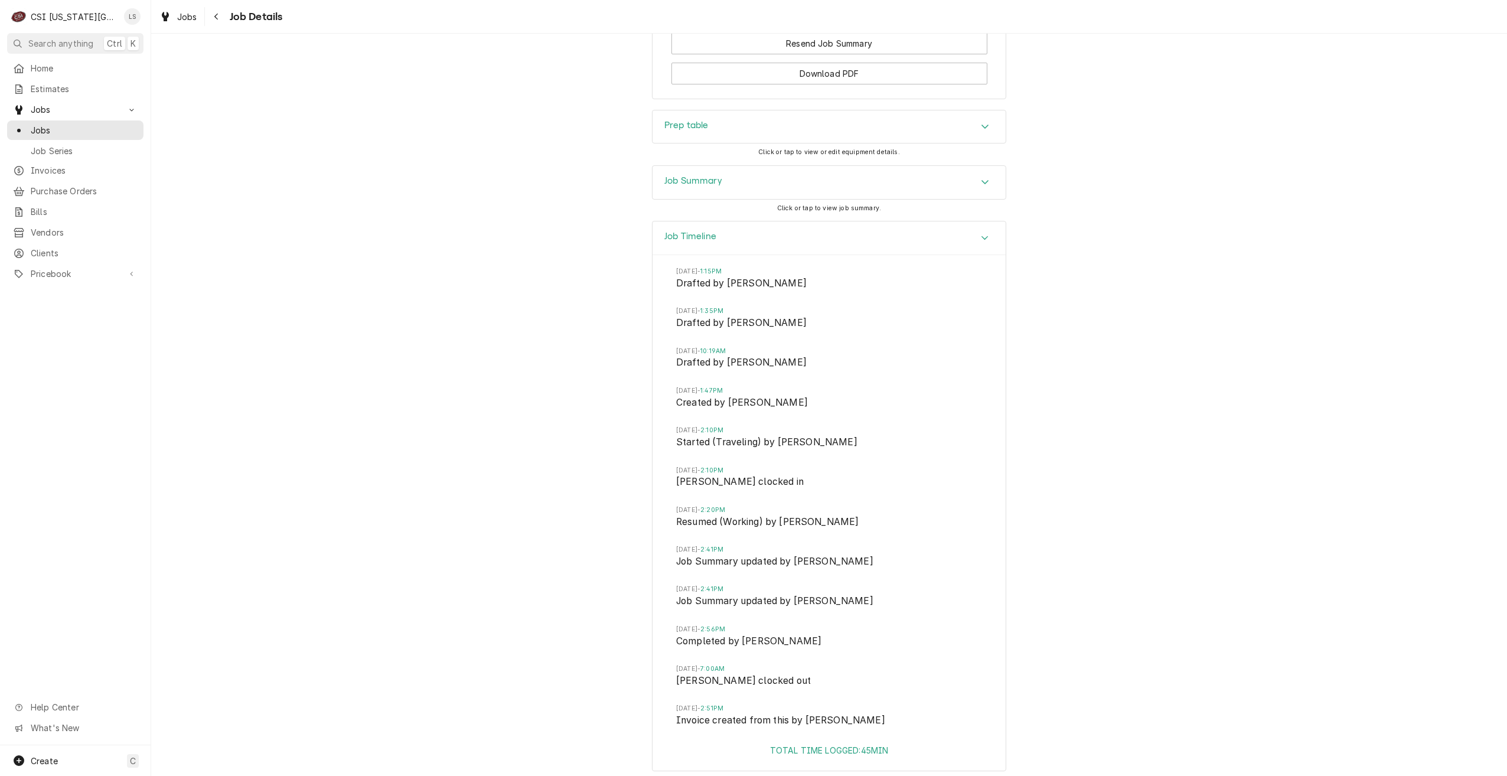
scroll to position [1380, 0]
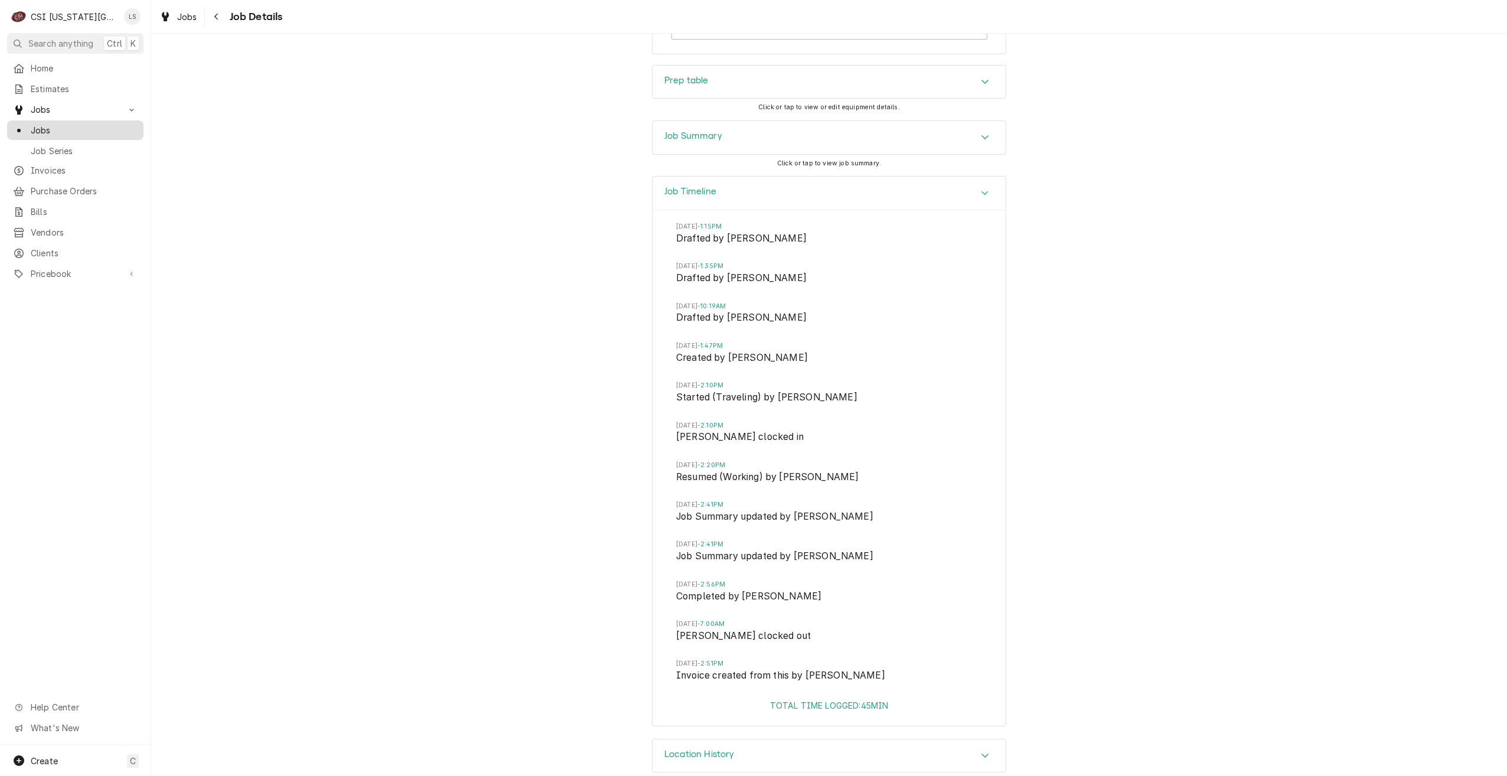
click at [107, 129] on span "Jobs" at bounding box center [84, 130] width 107 height 12
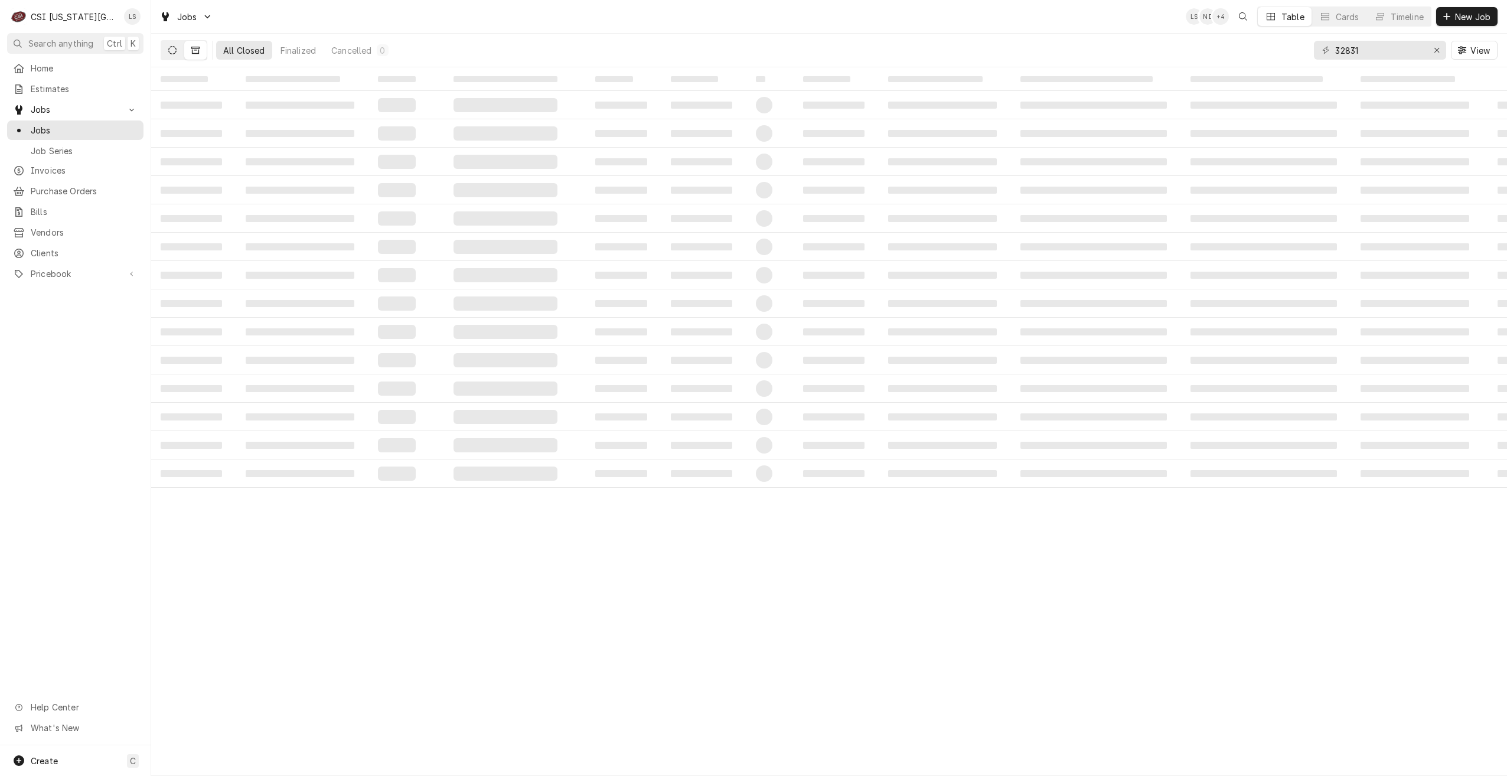
click at [172, 51] on icon "Dynamic Content Wrapper" at bounding box center [172, 50] width 8 height 8
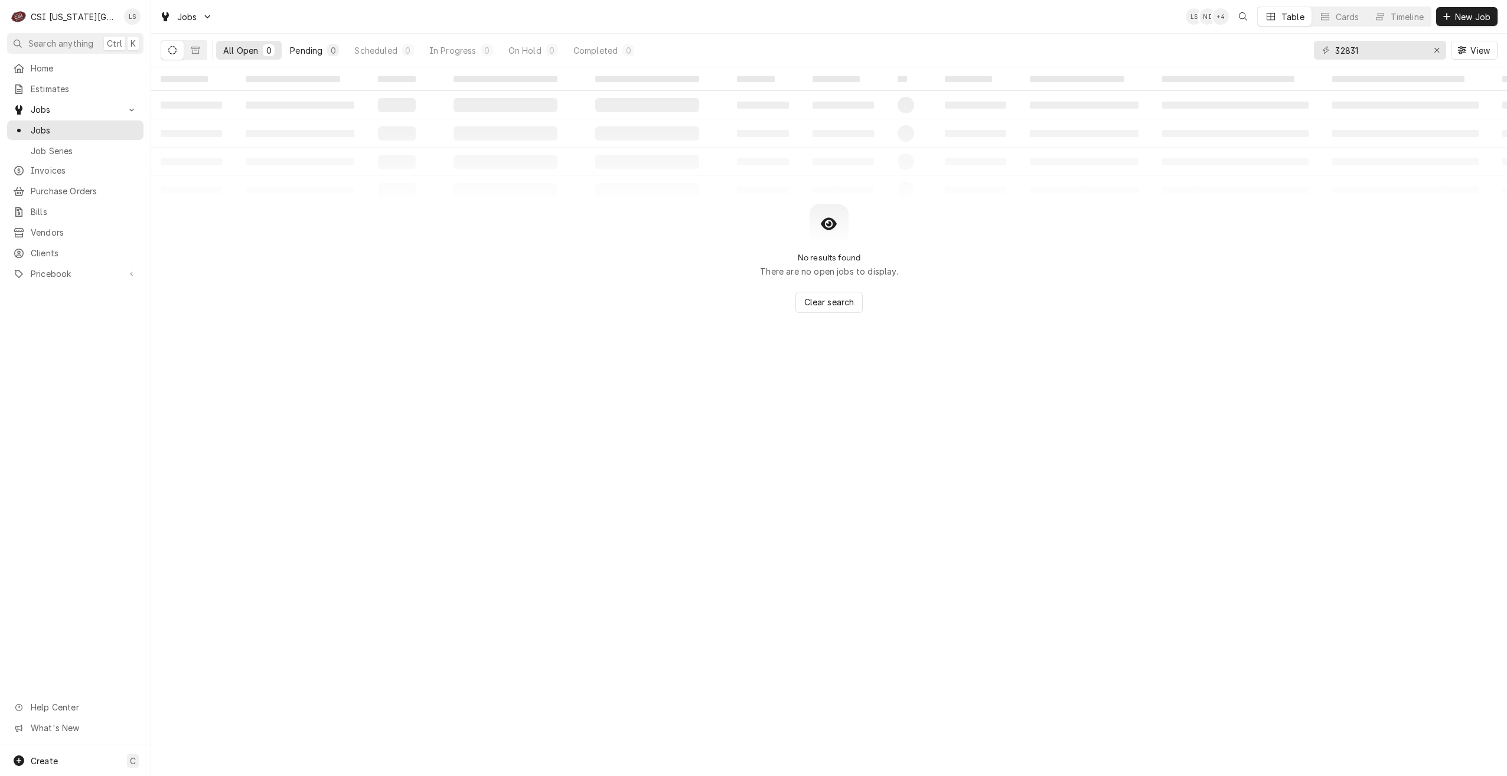
click at [314, 50] on div "Pending" at bounding box center [306, 50] width 32 height 12
click at [1374, 49] on input "32831" at bounding box center [1379, 50] width 89 height 19
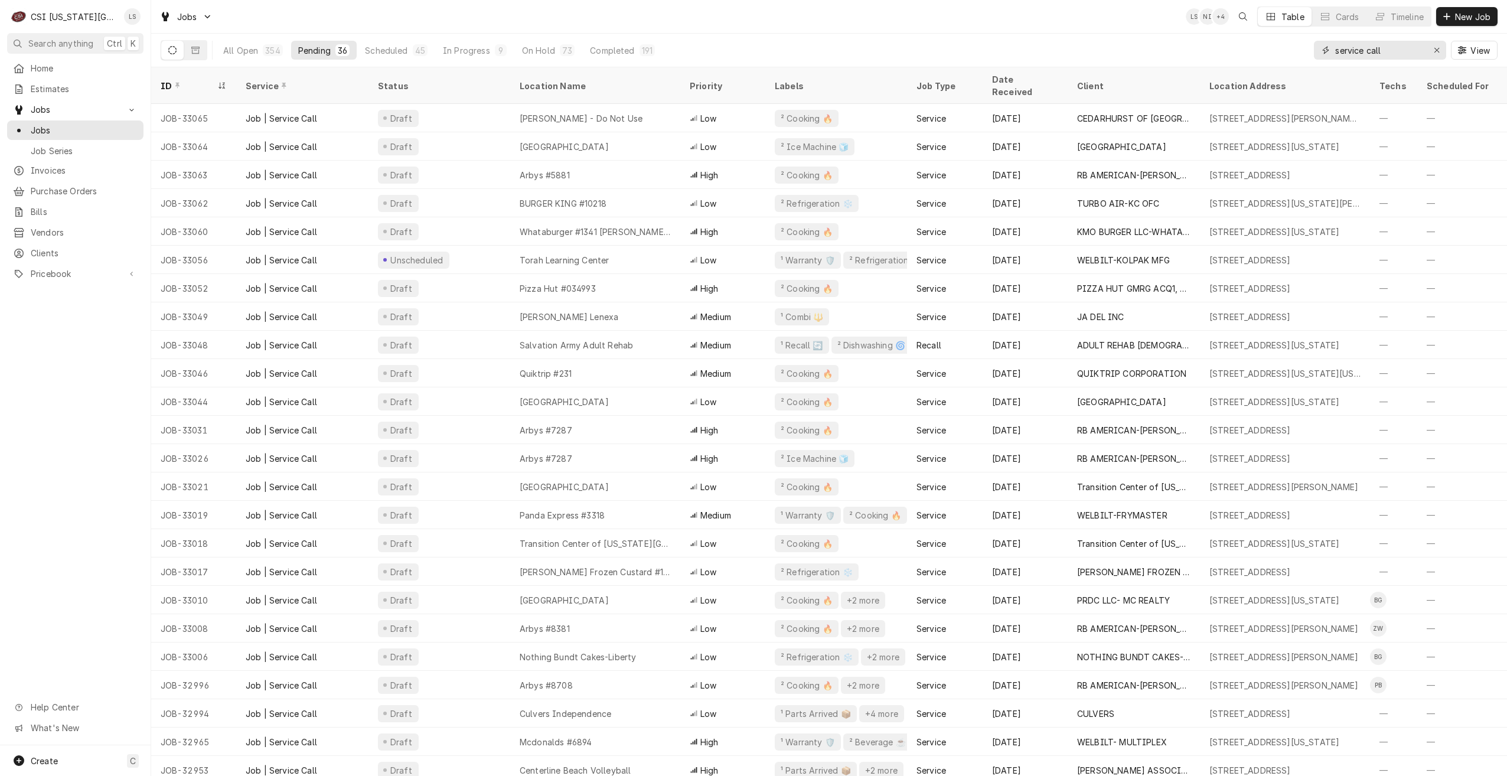
type input "service call"
click at [1139, 40] on div "All Open 354 Pending 36 Scheduled 45 In Progress 9 On Hold 73 Completed 191 ser…" at bounding box center [829, 50] width 1337 height 33
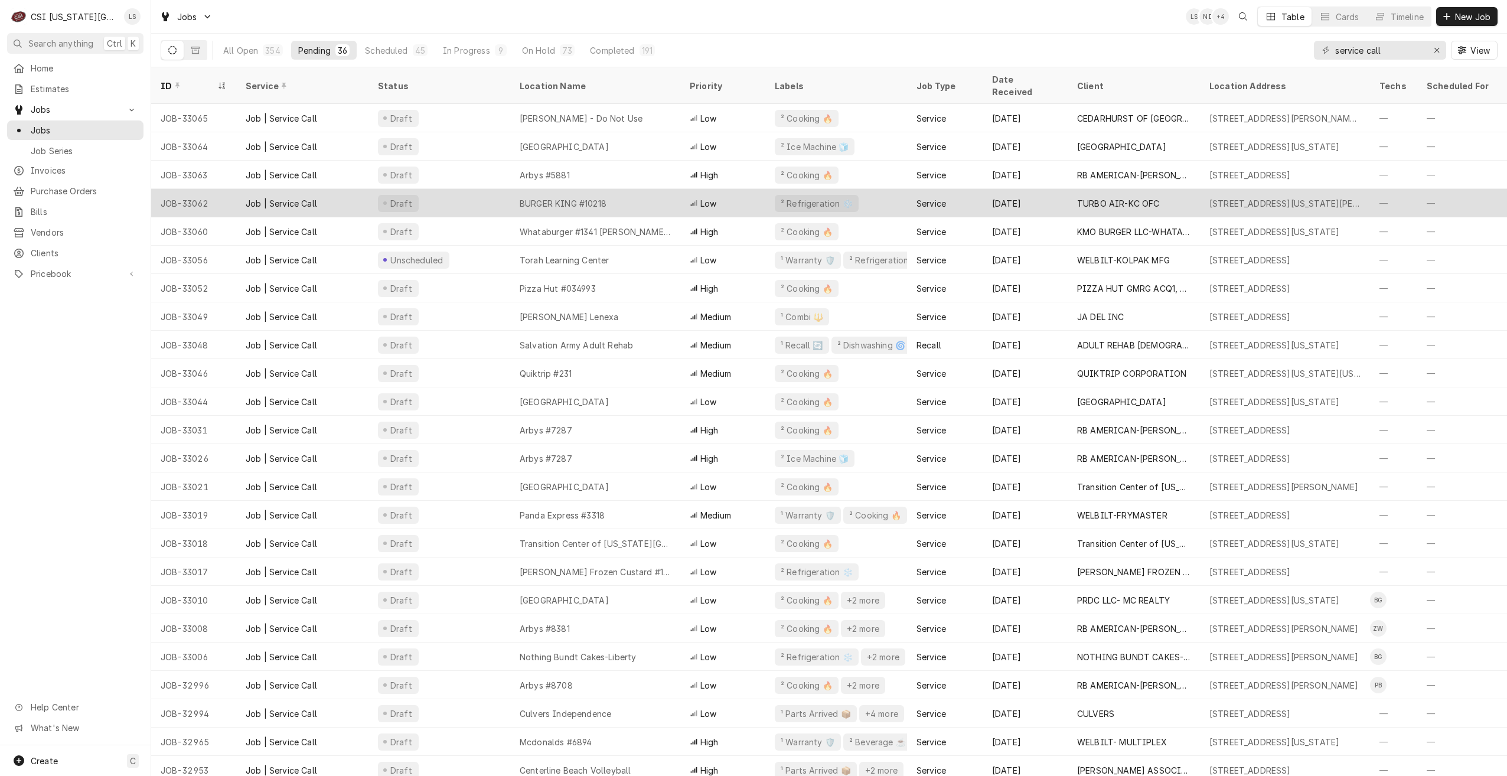
click at [621, 189] on div "BURGER KING #10218" at bounding box center [595, 203] width 170 height 28
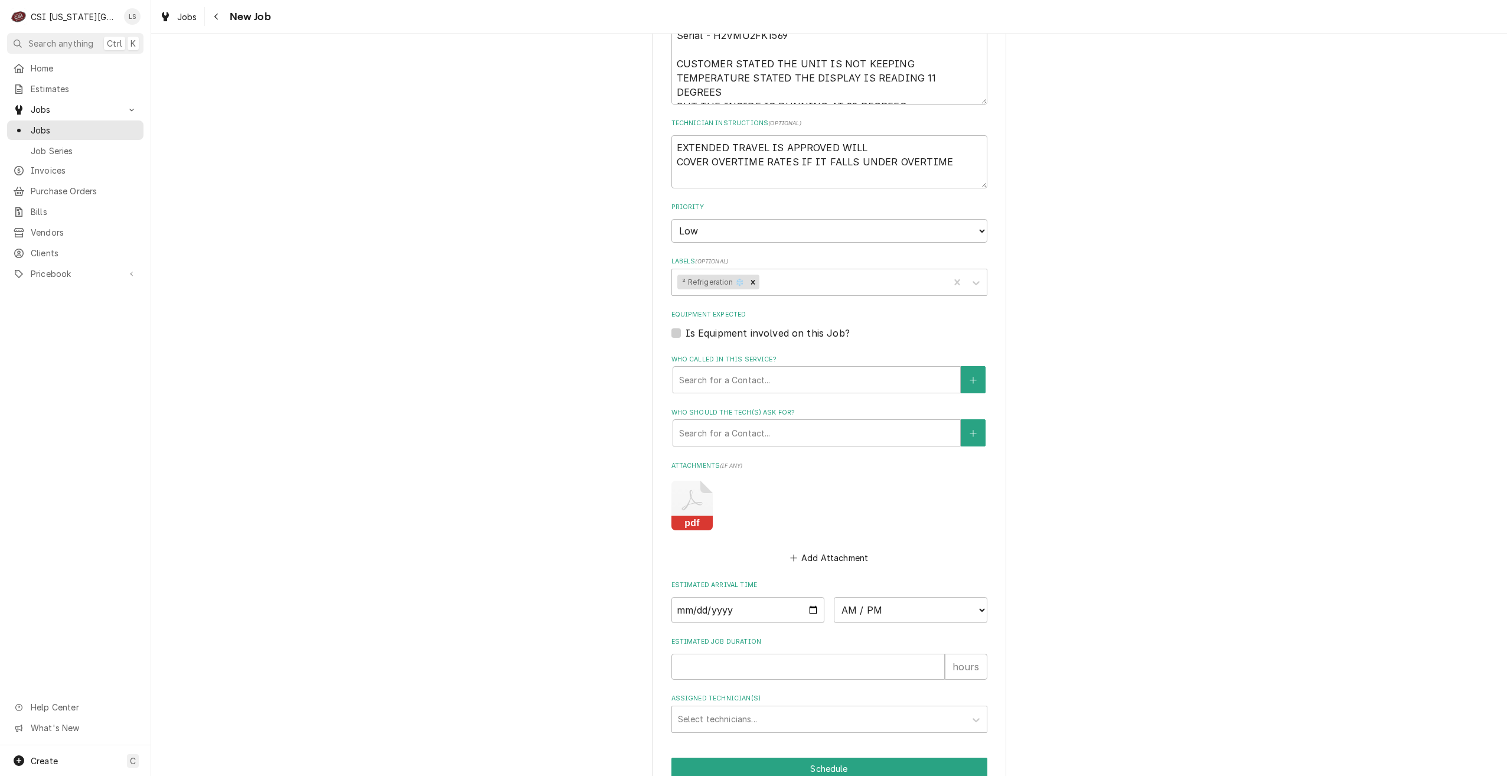
scroll to position [870, 0]
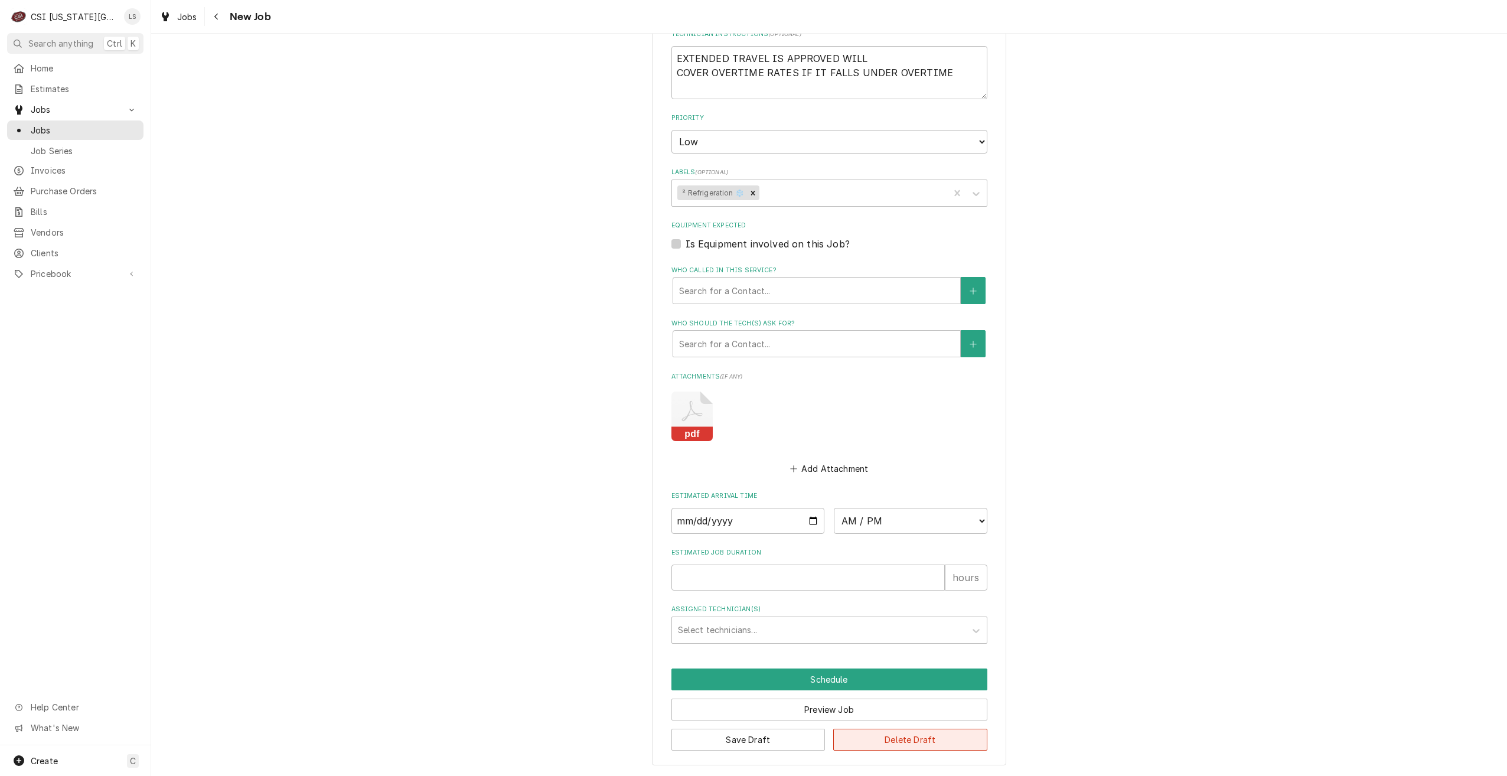
click at [898, 734] on button "Delete Draft" at bounding box center [910, 740] width 154 height 22
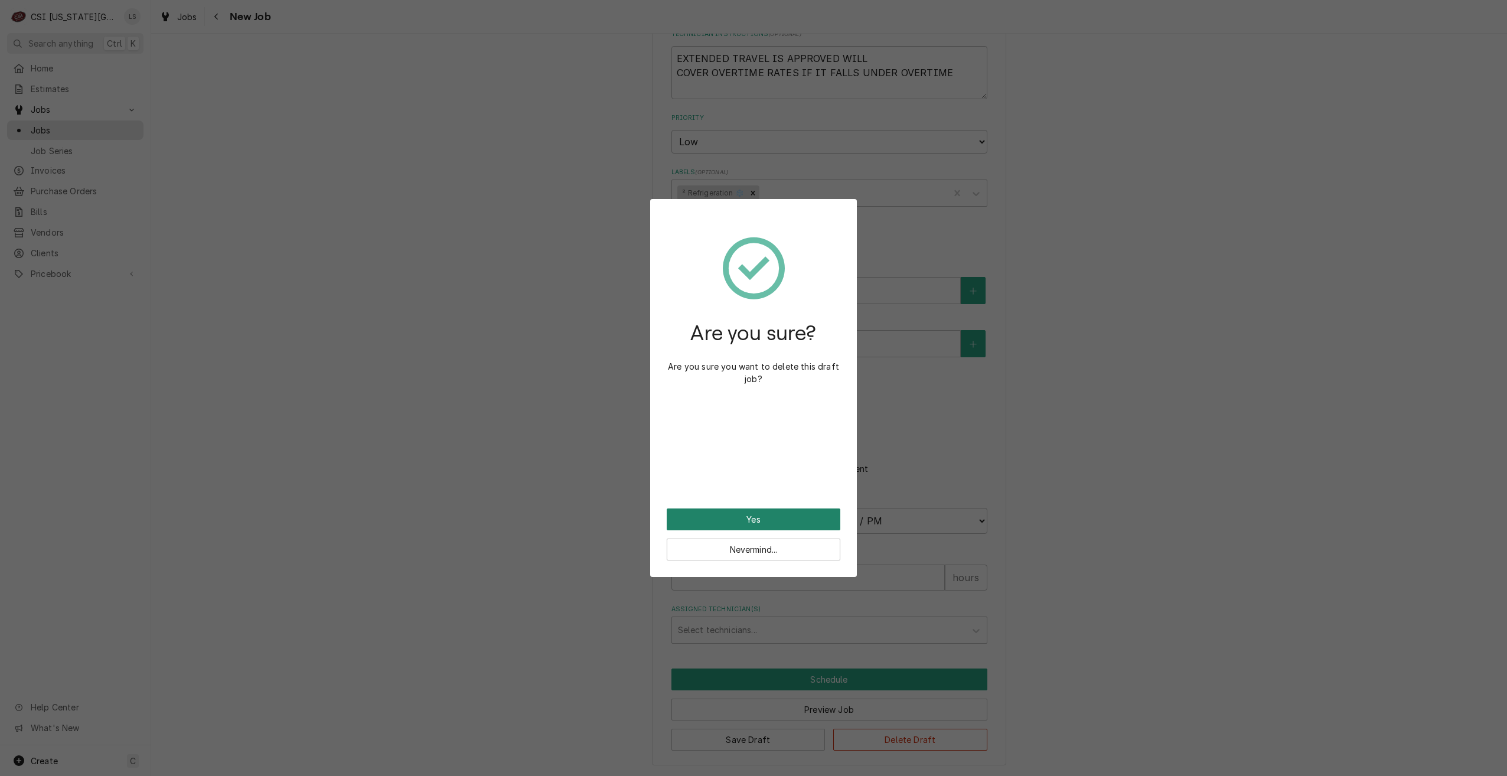
click at [772, 522] on button "Yes" at bounding box center [754, 519] width 174 height 22
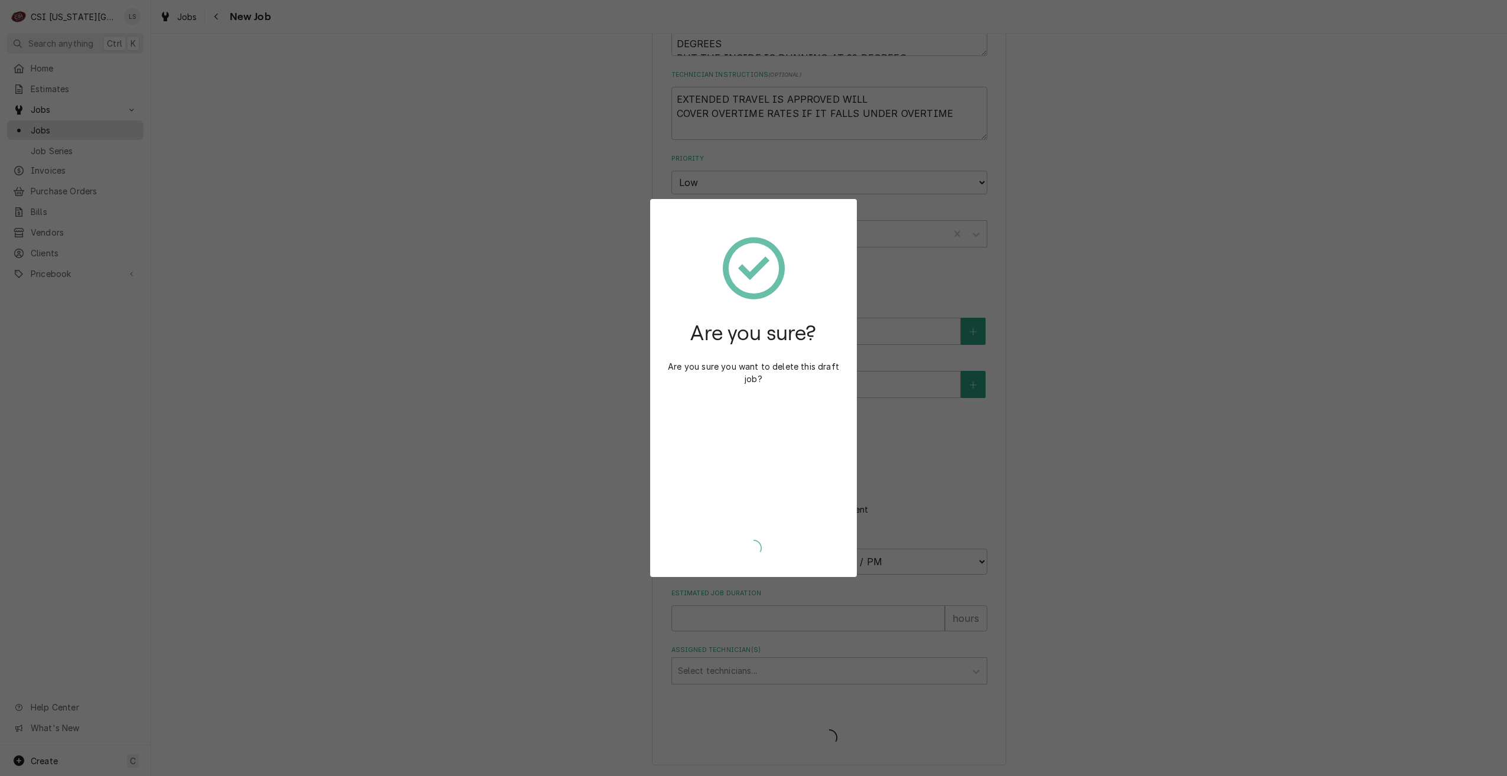
scroll to position [829, 0]
type textarea "x"
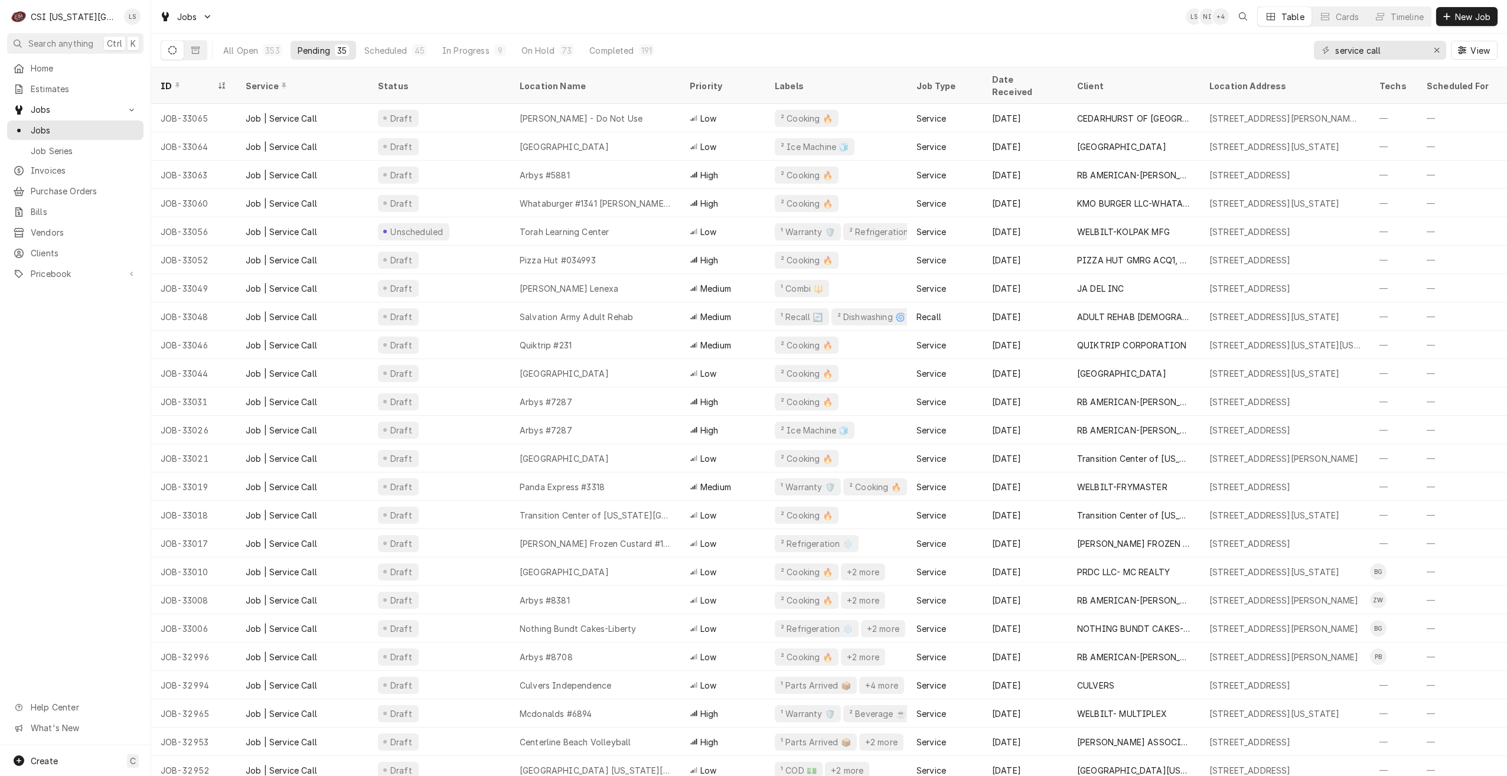
click at [736, 21] on div "Jobs LS NI + 4 Table Cards Timeline New Job" at bounding box center [829, 16] width 1356 height 33
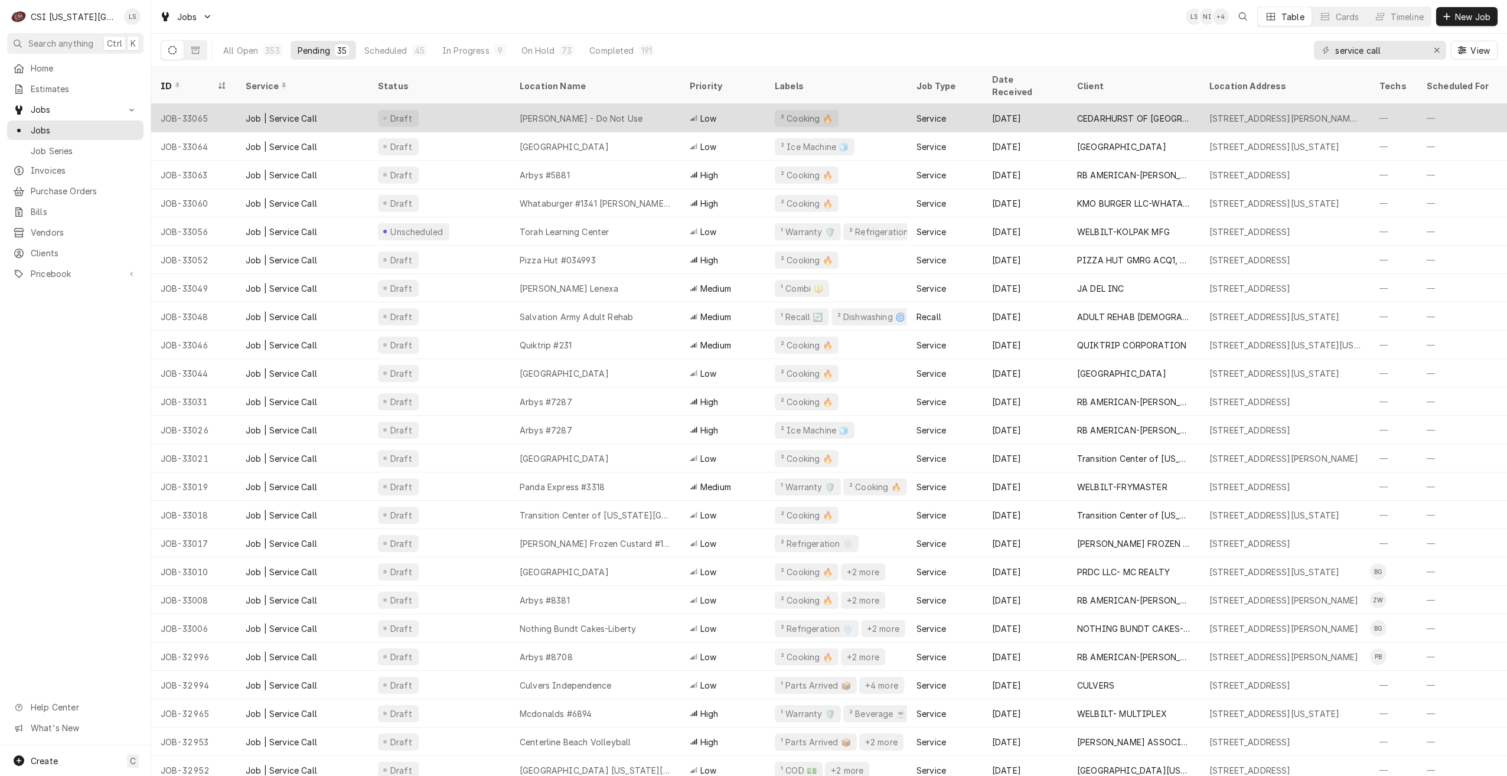
click at [589, 112] on div "[PERSON_NAME] - Do Not Use" at bounding box center [595, 118] width 170 height 28
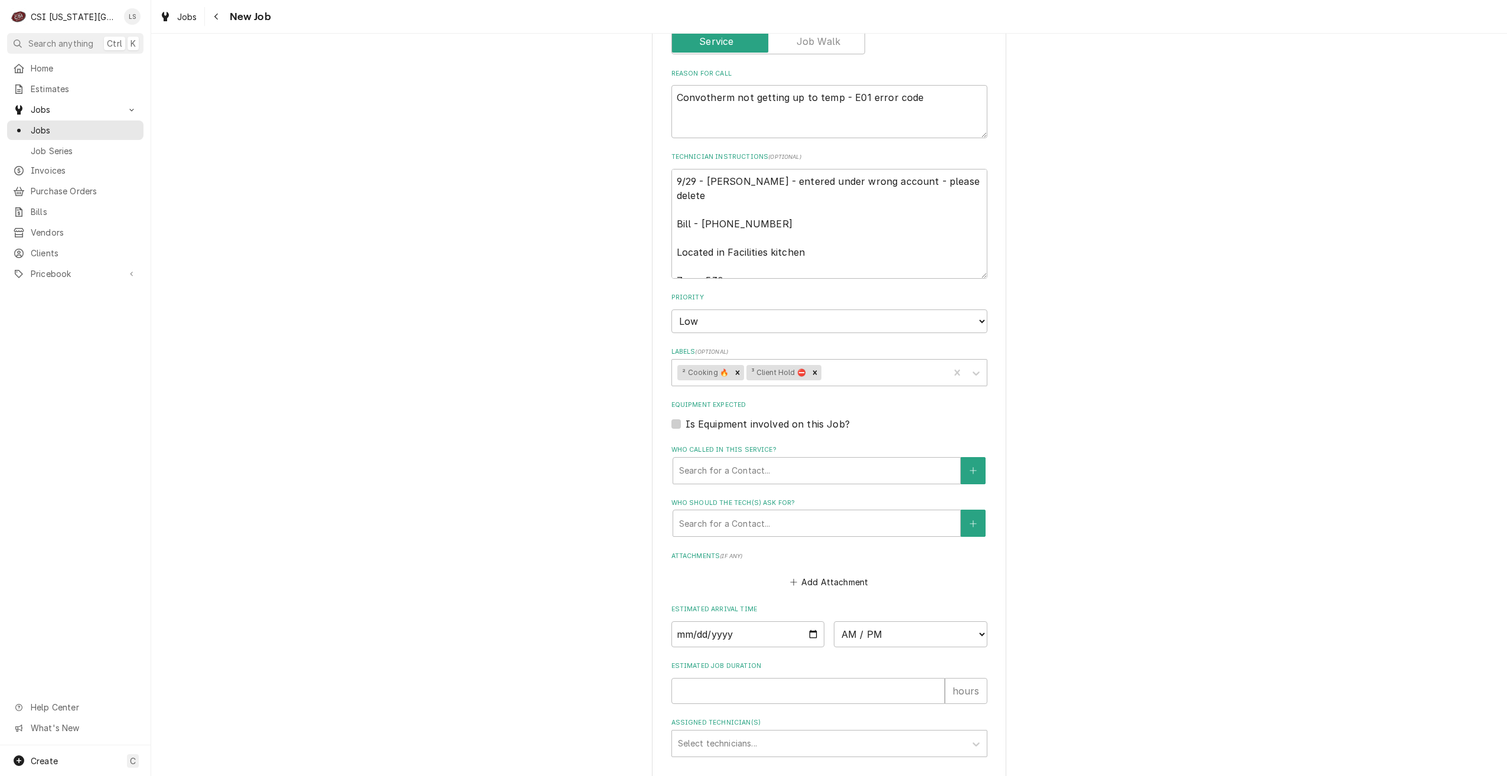
scroll to position [634, 0]
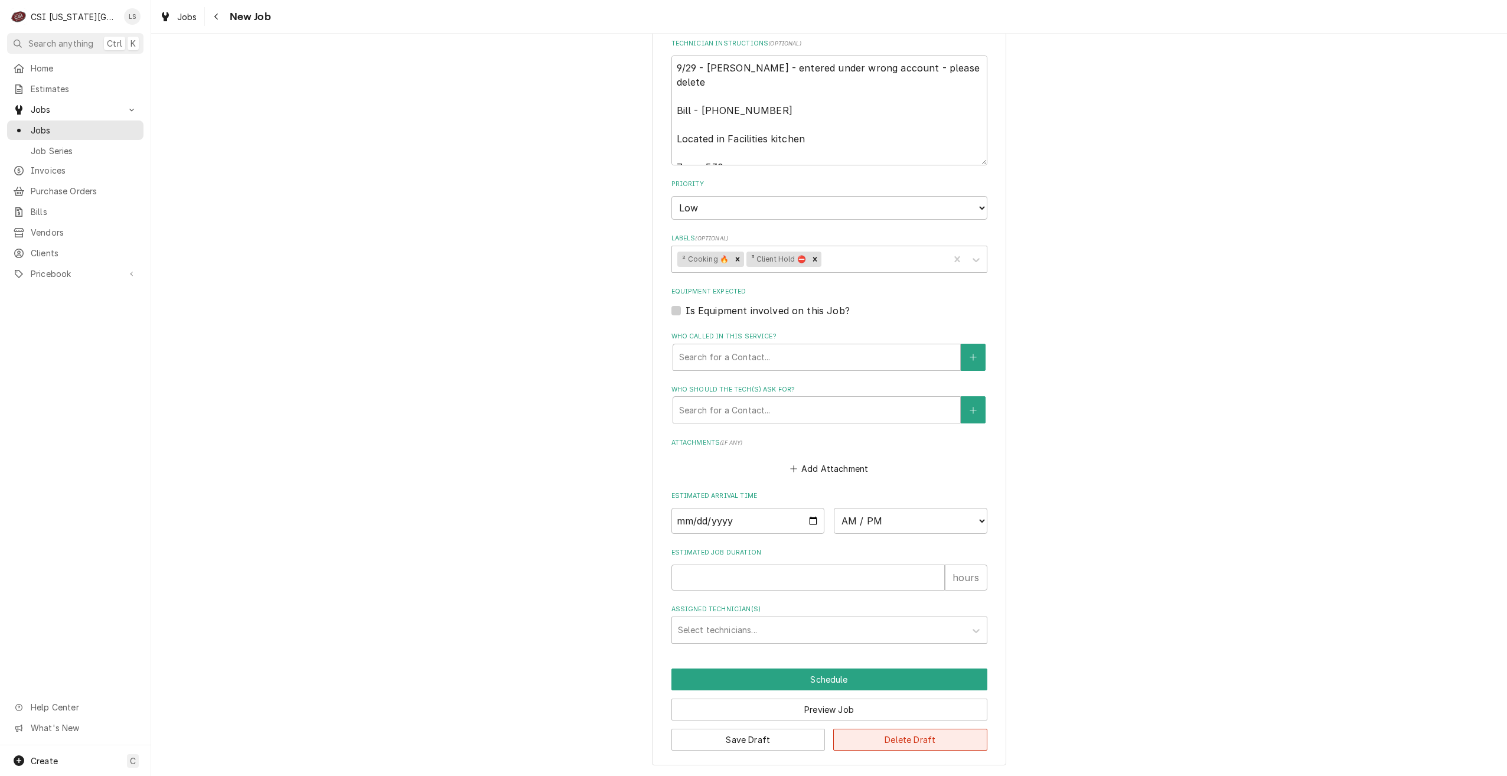
click at [909, 741] on button "Delete Draft" at bounding box center [910, 740] width 154 height 22
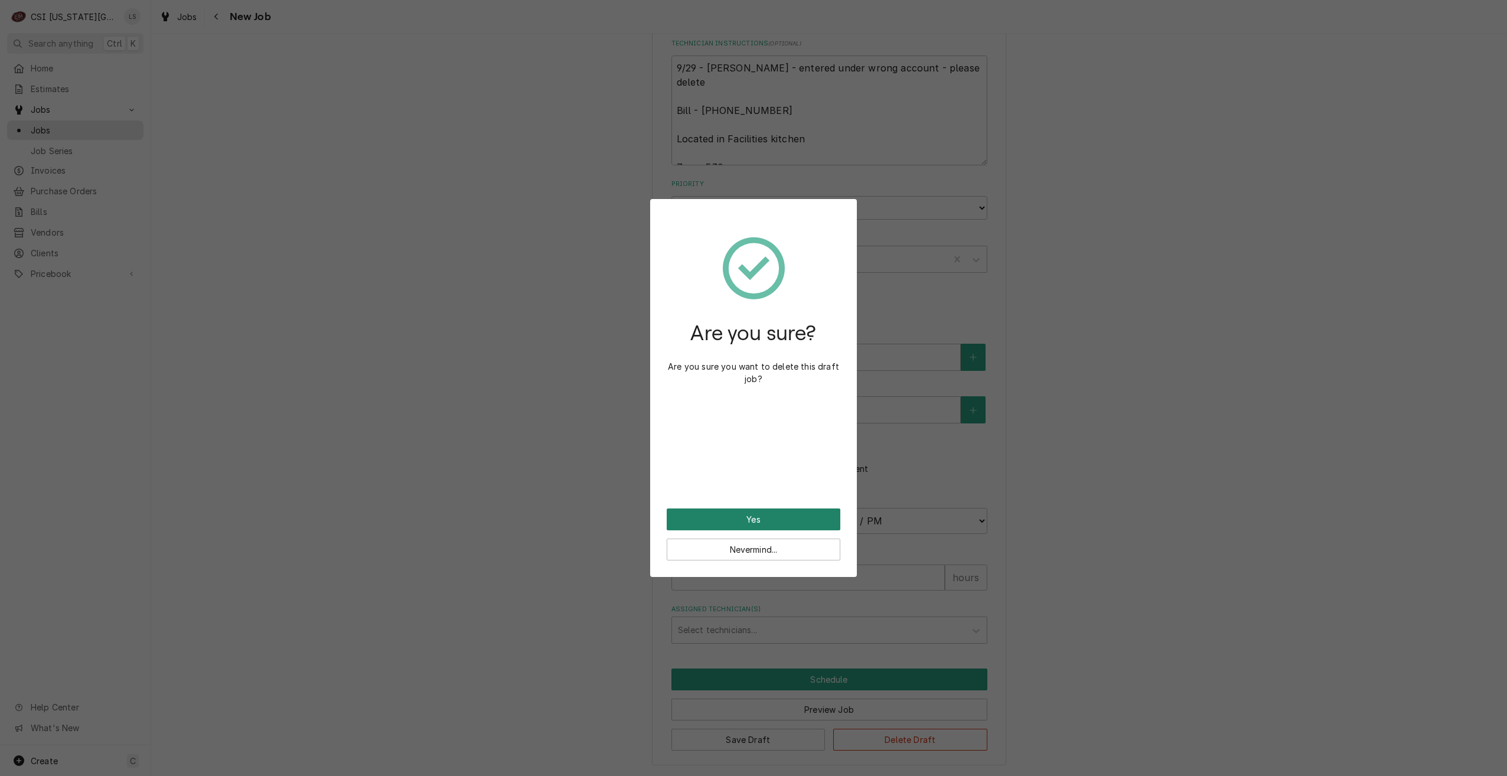
click at [757, 518] on button "Yes" at bounding box center [754, 519] width 174 height 22
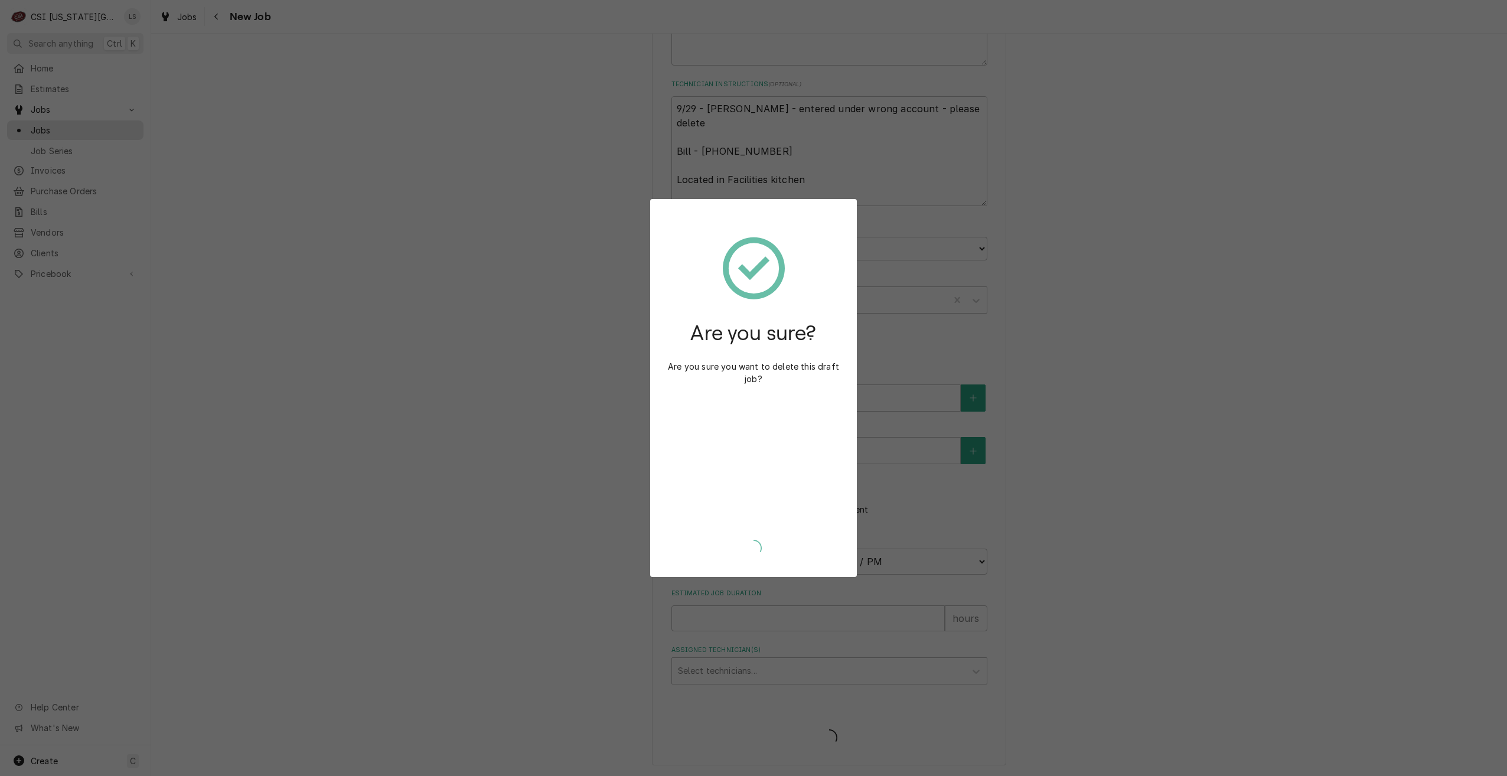
type textarea "x"
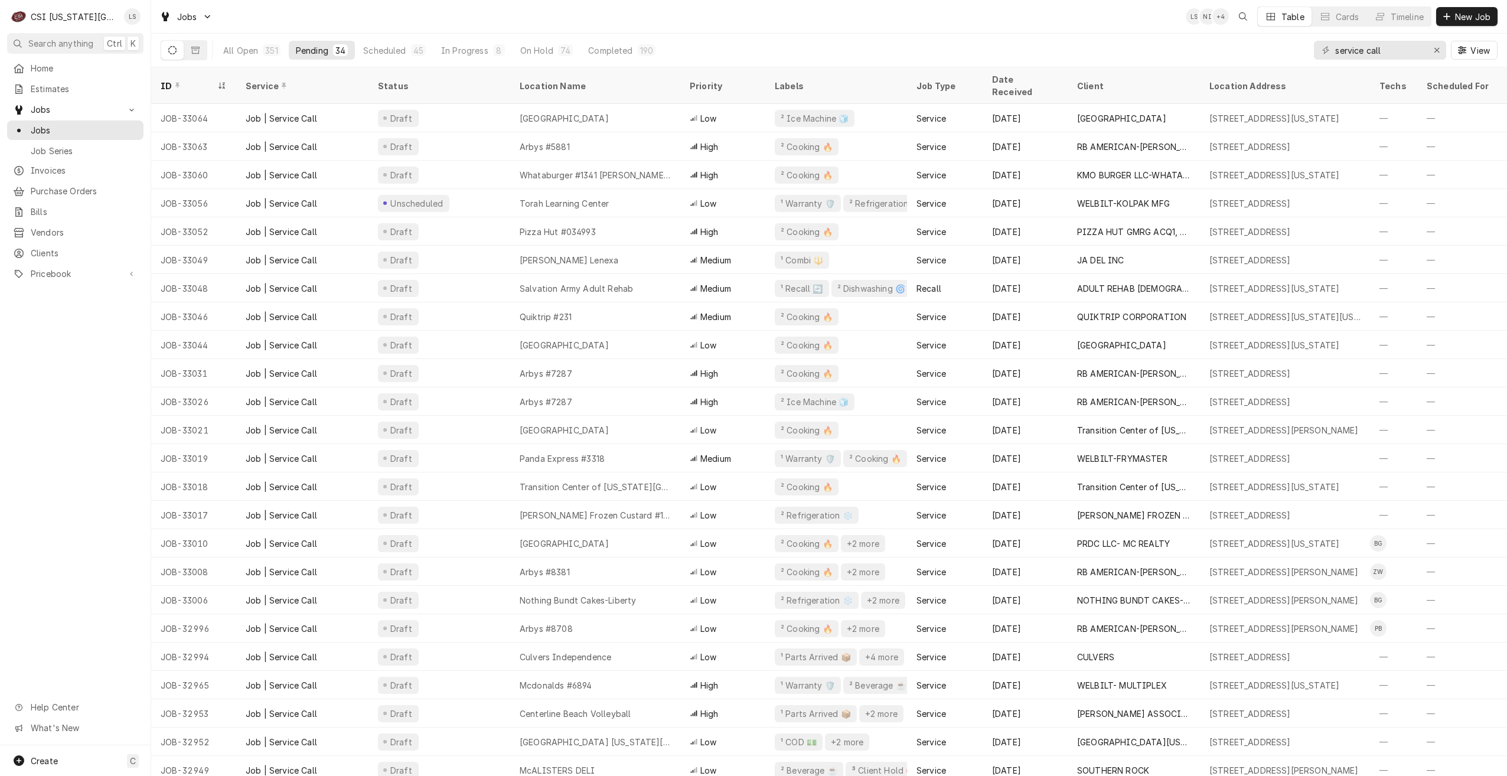
click at [907, 26] on div "Jobs LS NI + 4 Table Cards Timeline New Job" at bounding box center [829, 16] width 1356 height 33
click at [738, 16] on div "Jobs LS NI + 3 Table Cards Timeline New Job" at bounding box center [829, 16] width 1356 height 33
drag, startPoint x: 1406, startPoint y: 51, endPoint x: 1326, endPoint y: 51, distance: 79.7
click at [1326, 51] on div "service call" at bounding box center [1380, 50] width 132 height 19
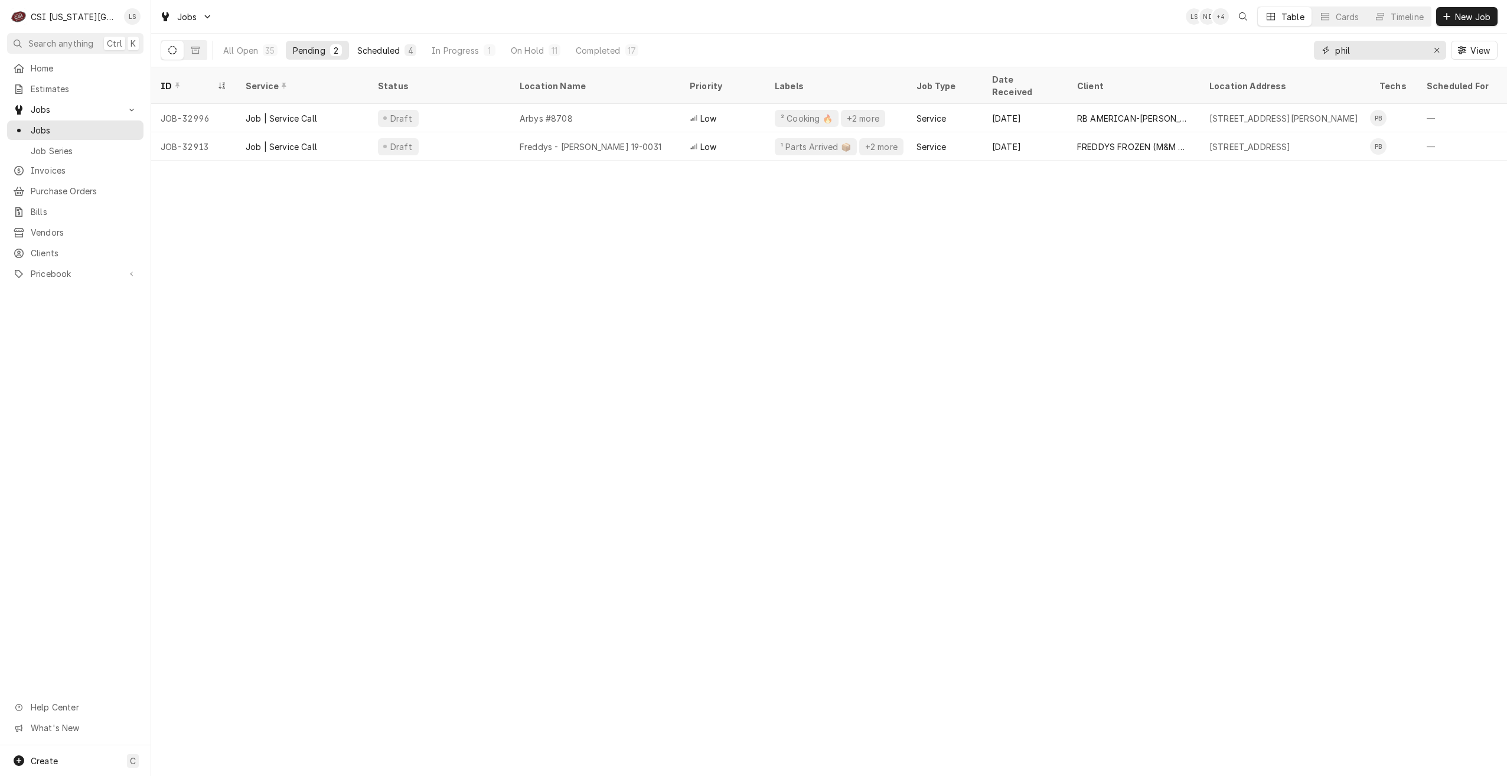
type input "phil"
click at [409, 55] on div "4" at bounding box center [411, 50] width 12 height 12
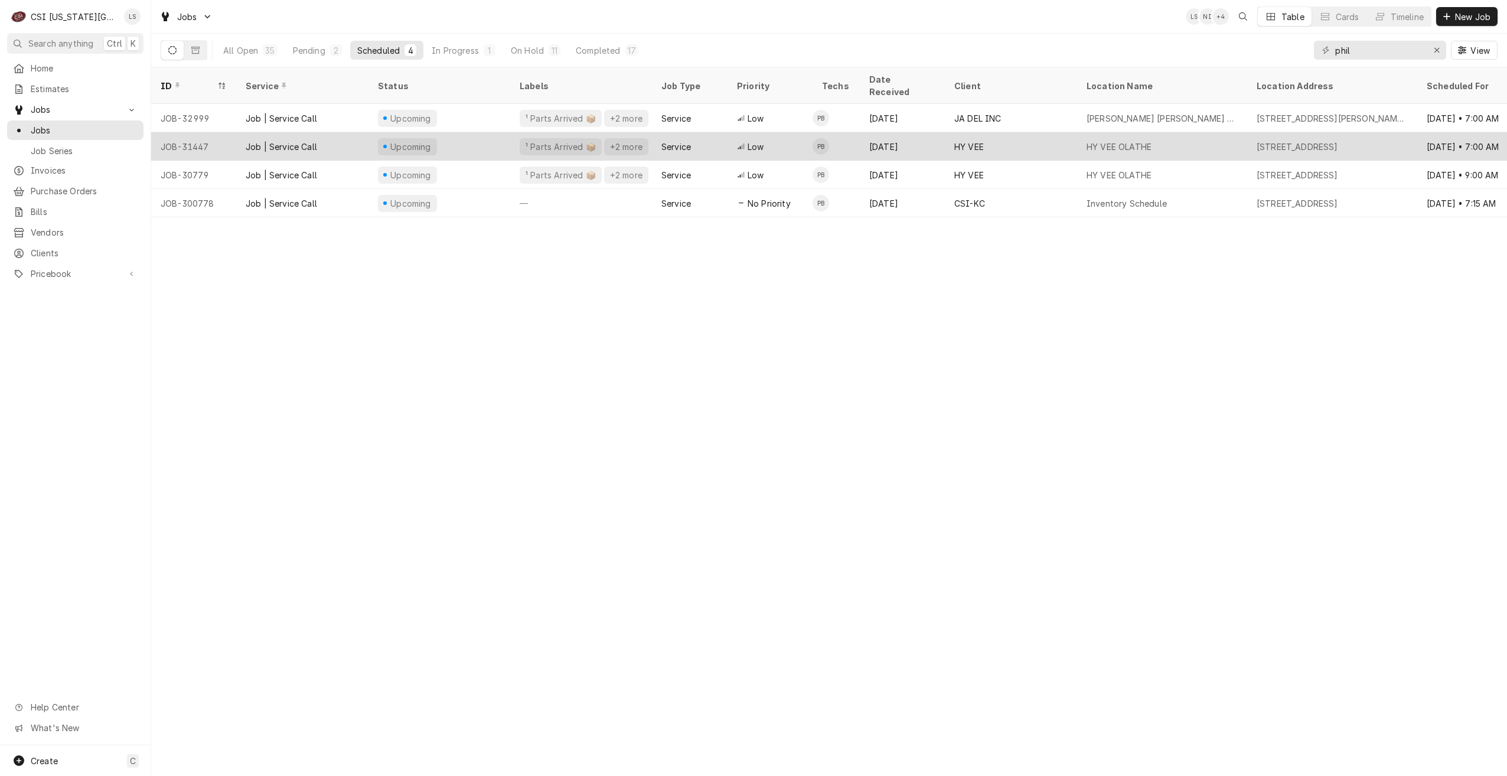
click at [1090, 142] on div "HY VEE OLATHE" at bounding box center [1162, 146] width 170 height 28
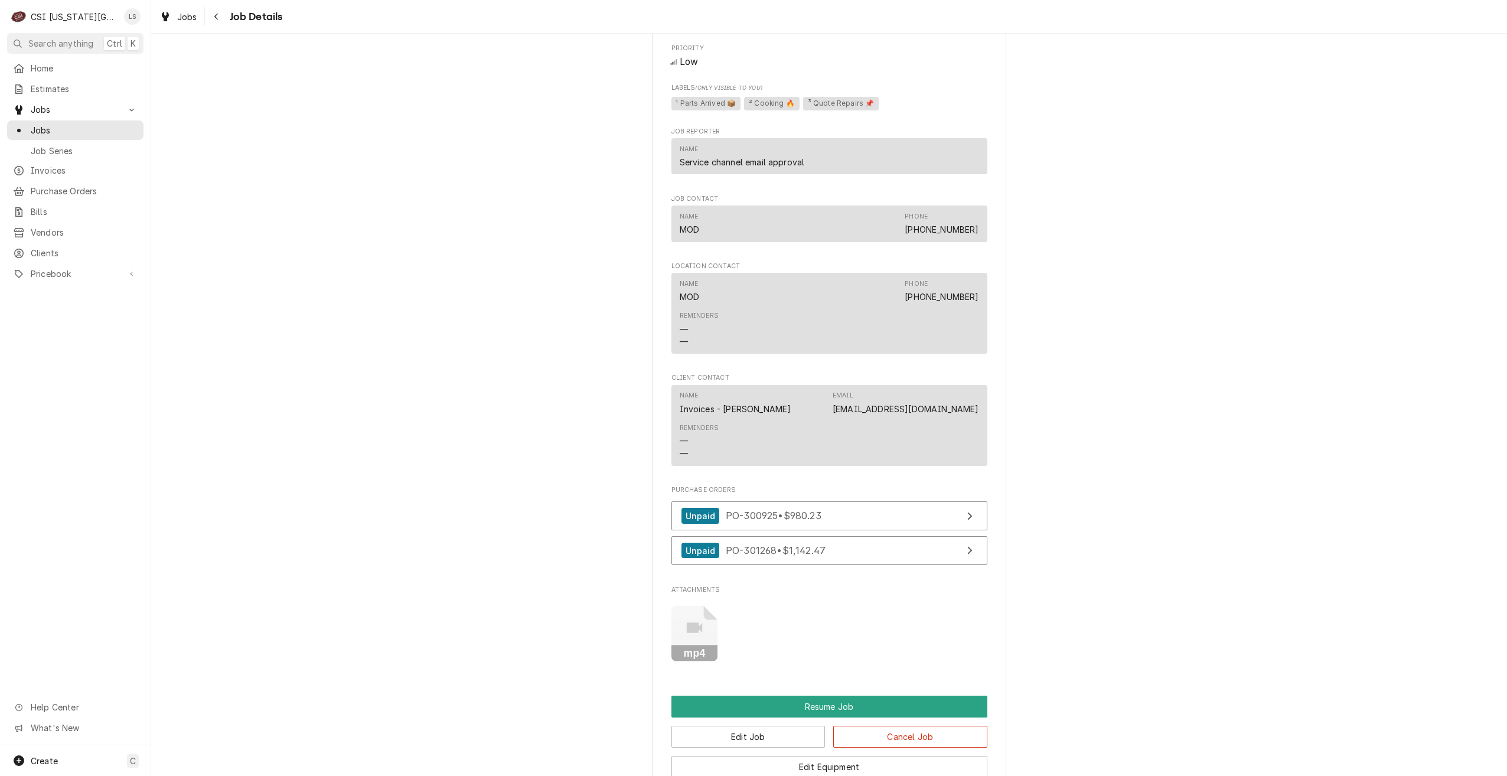
scroll to position [1890, 0]
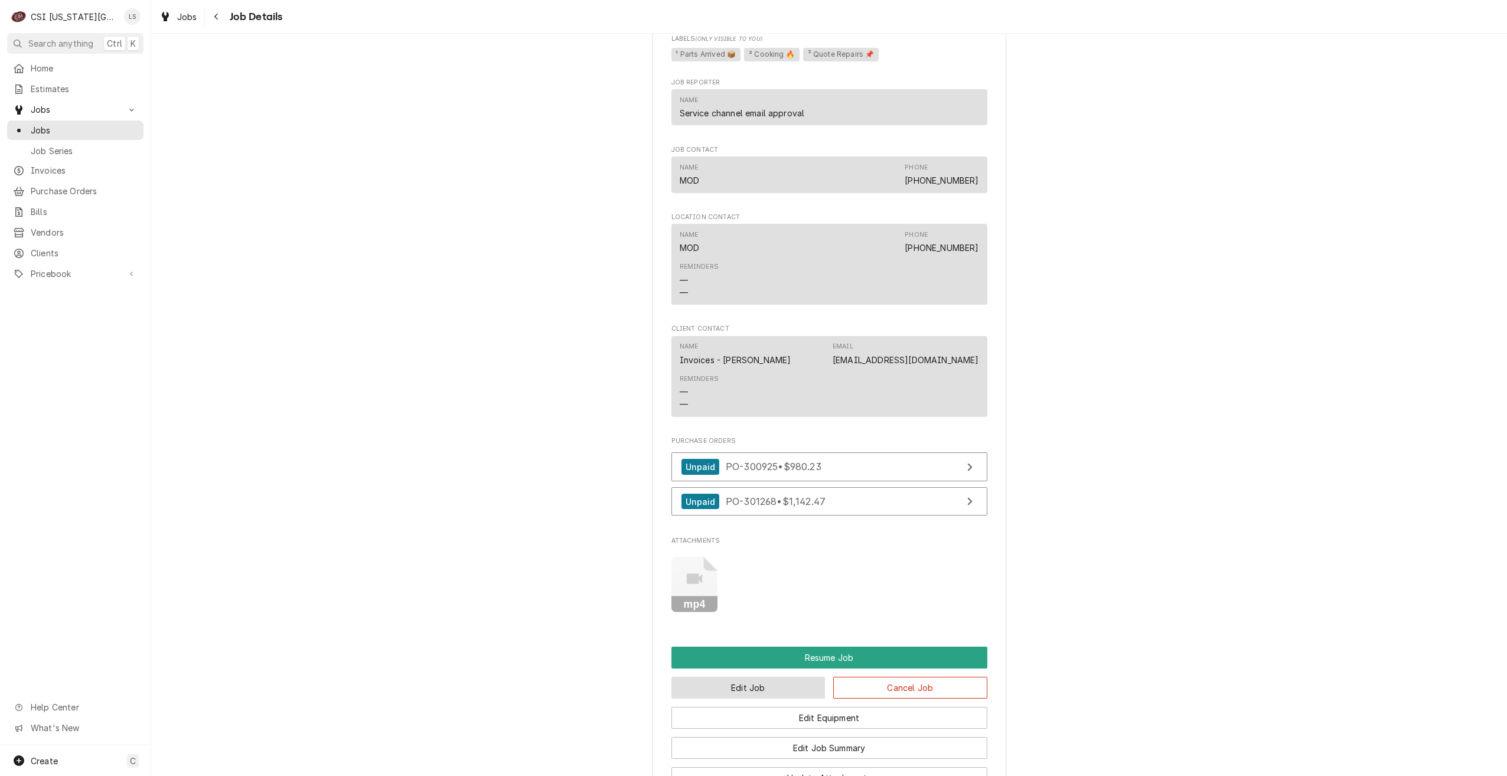
click at [739, 677] on button "Edit Job" at bounding box center [748, 688] width 154 height 22
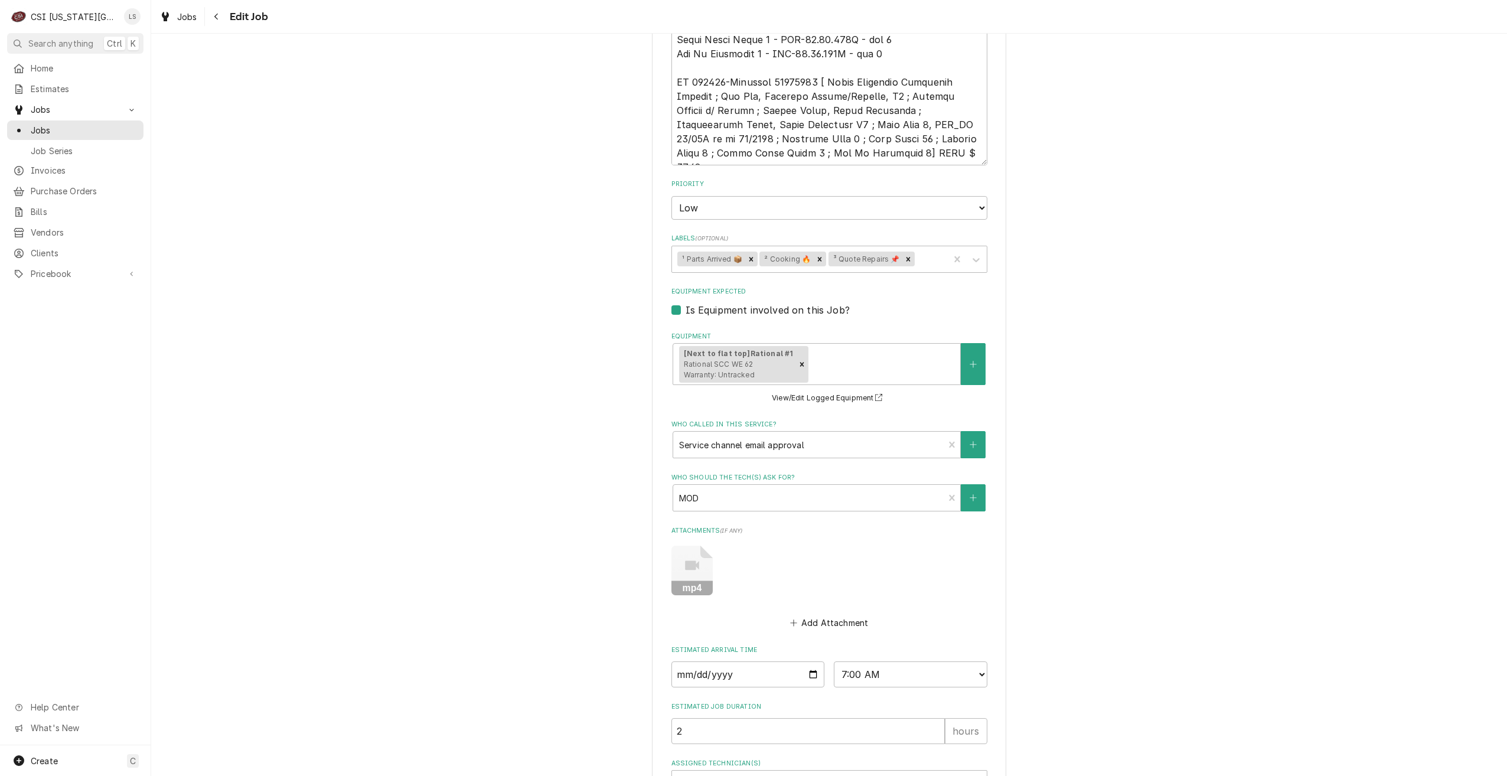
scroll to position [1246, 0]
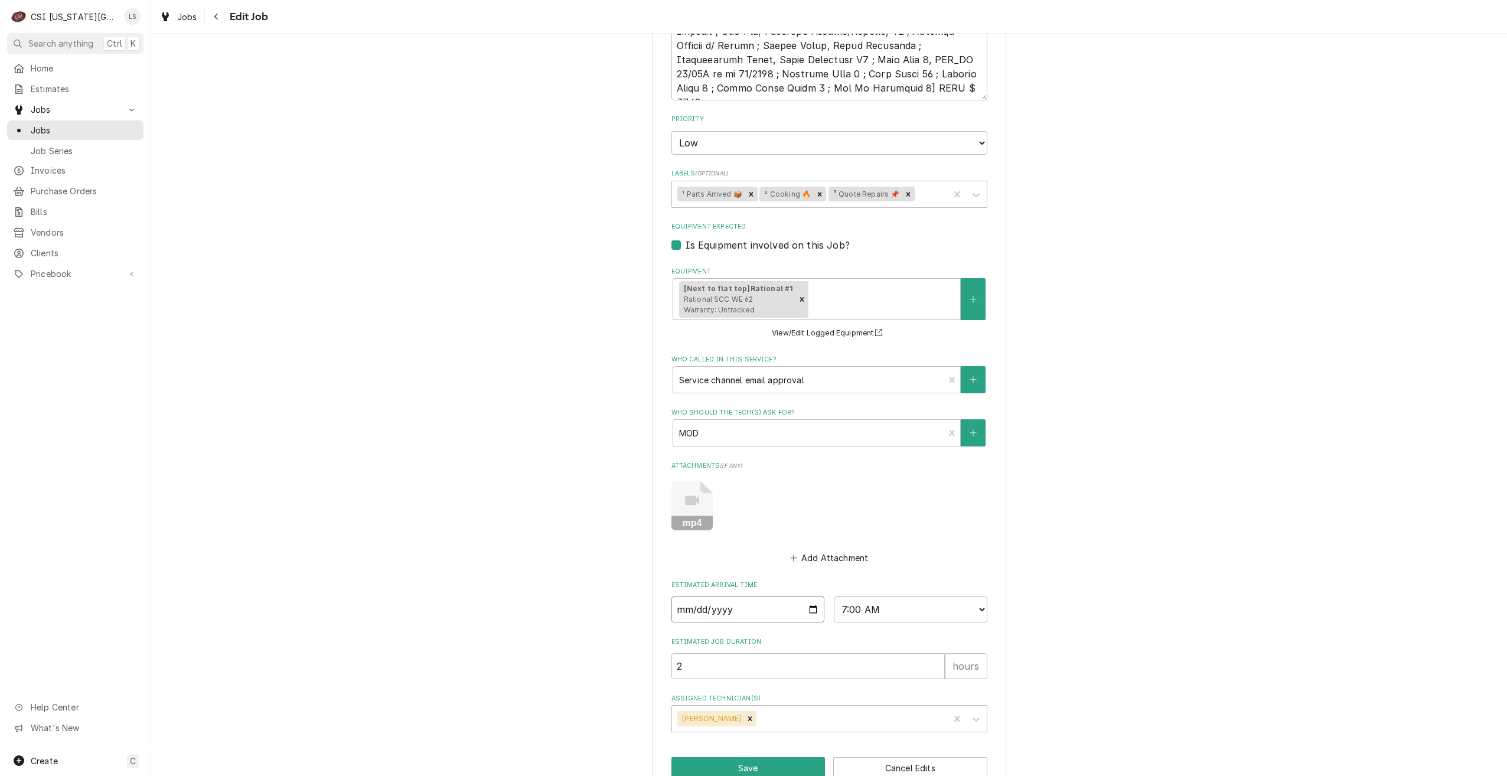
click at [807, 596] on input "[DATE]" at bounding box center [748, 609] width 154 height 26
type textarea "x"
type input "2025-10-02"
click at [717, 757] on button "Save" at bounding box center [748, 768] width 154 height 22
type textarea "x"
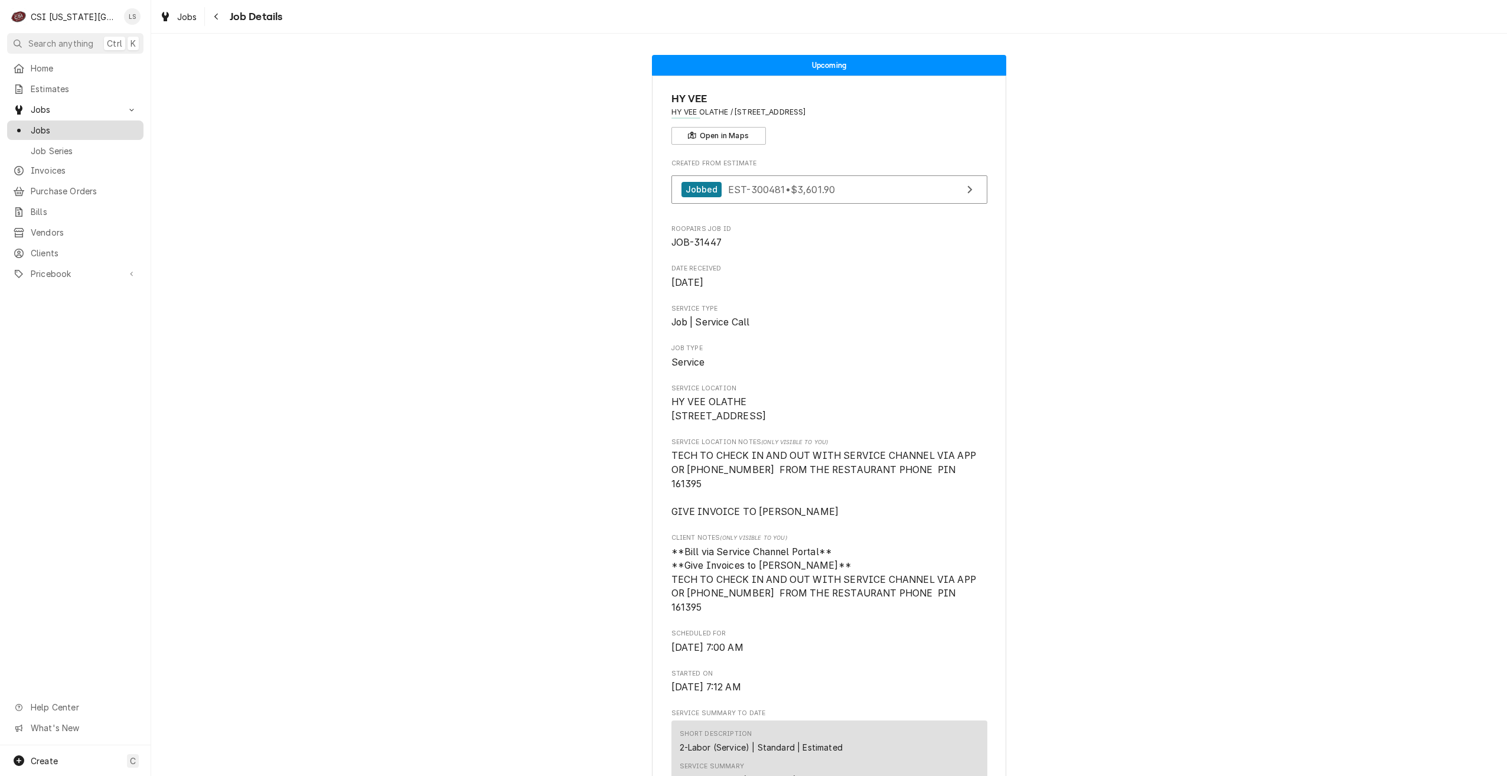
click at [113, 128] on span "Jobs" at bounding box center [84, 130] width 107 height 12
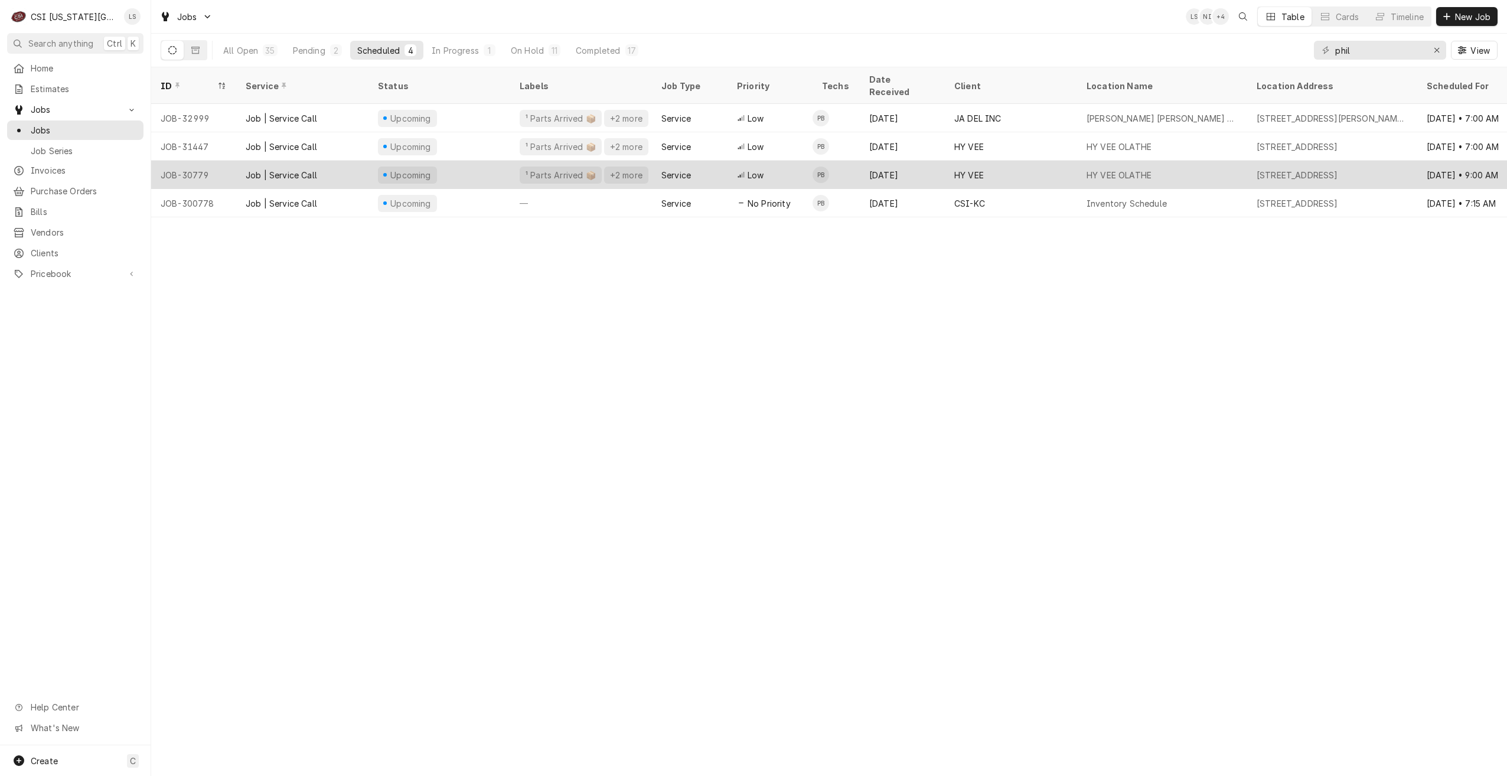
click at [993, 168] on div "HY VEE" at bounding box center [1011, 175] width 132 height 28
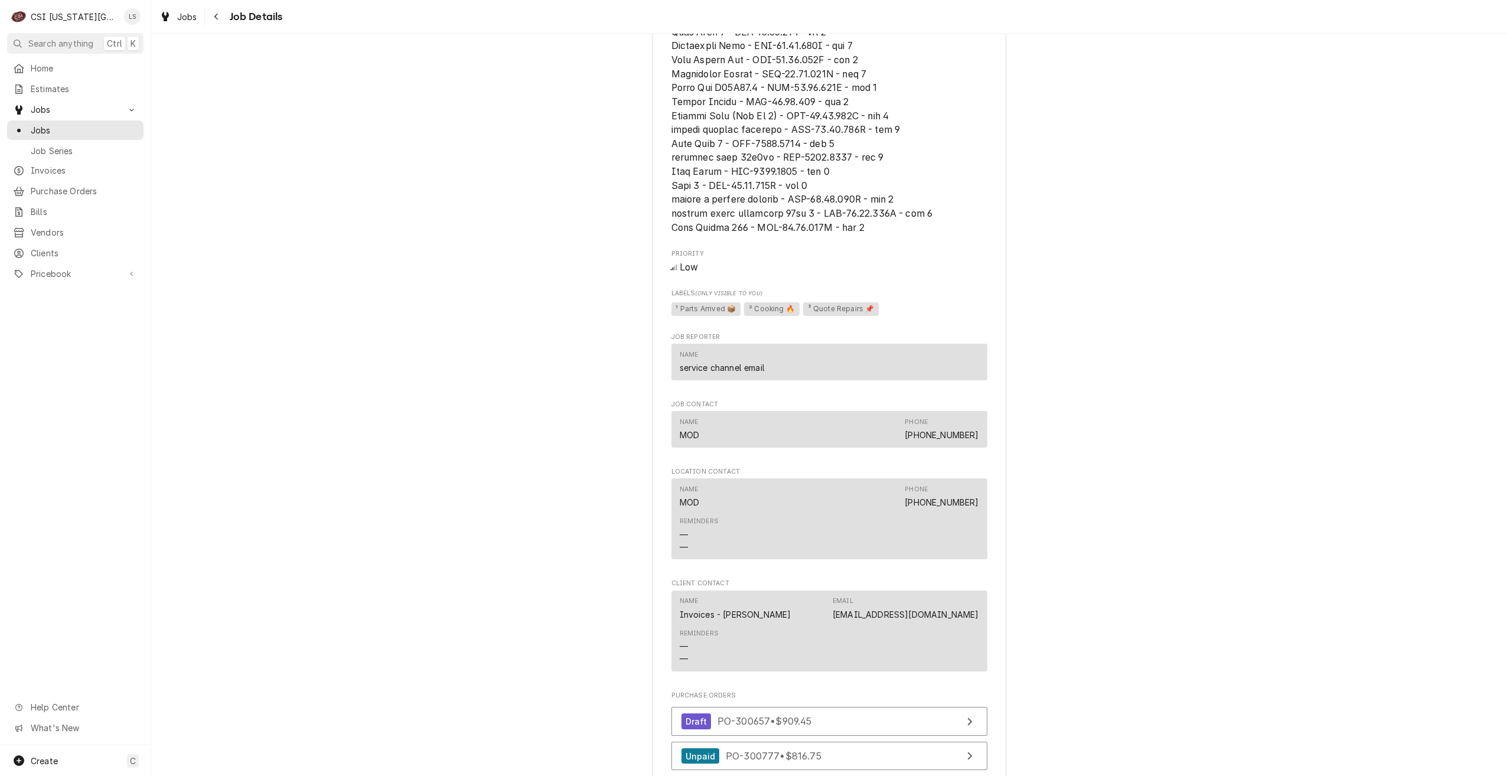
scroll to position [1890, 0]
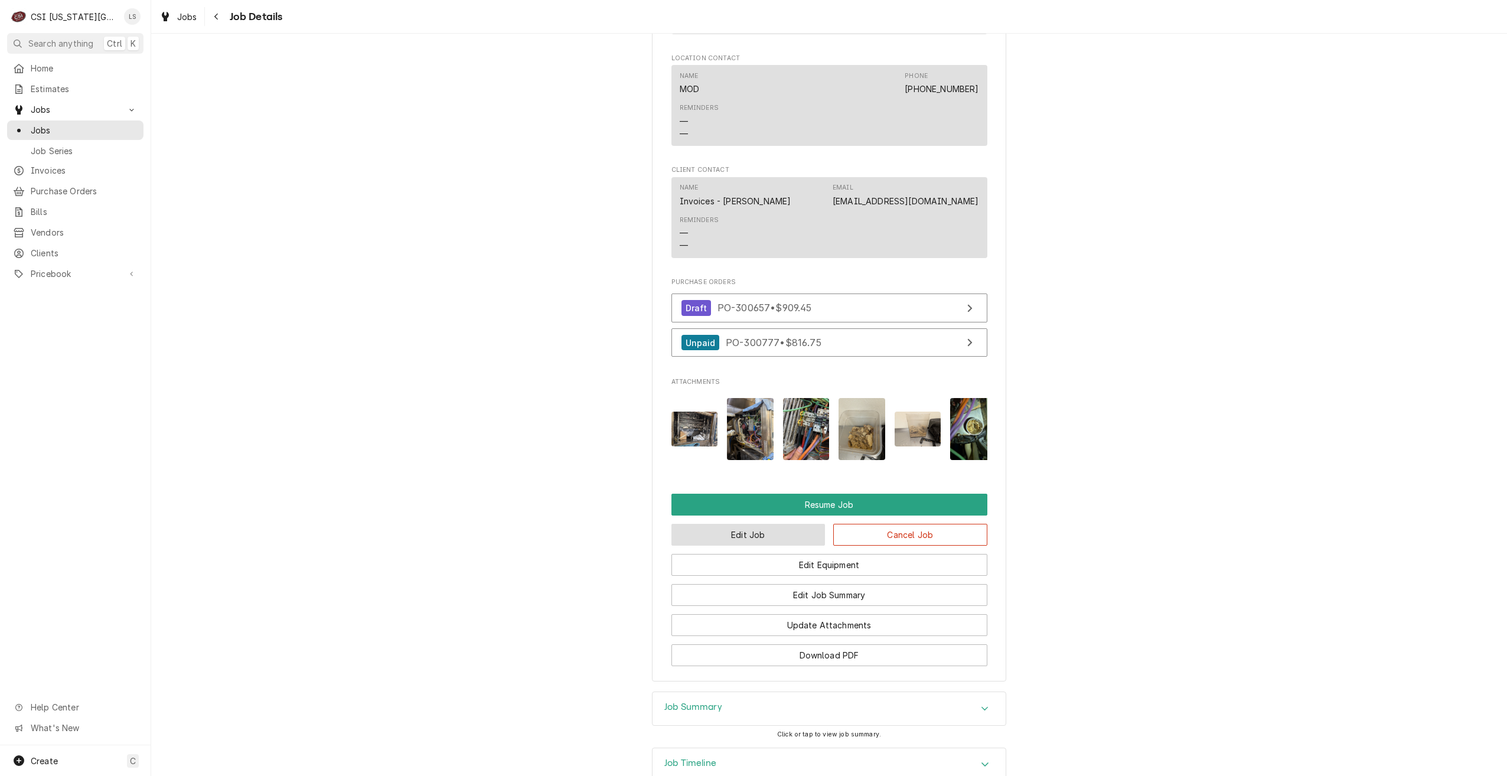
click at [723, 524] on button "Edit Job" at bounding box center [748, 535] width 154 height 22
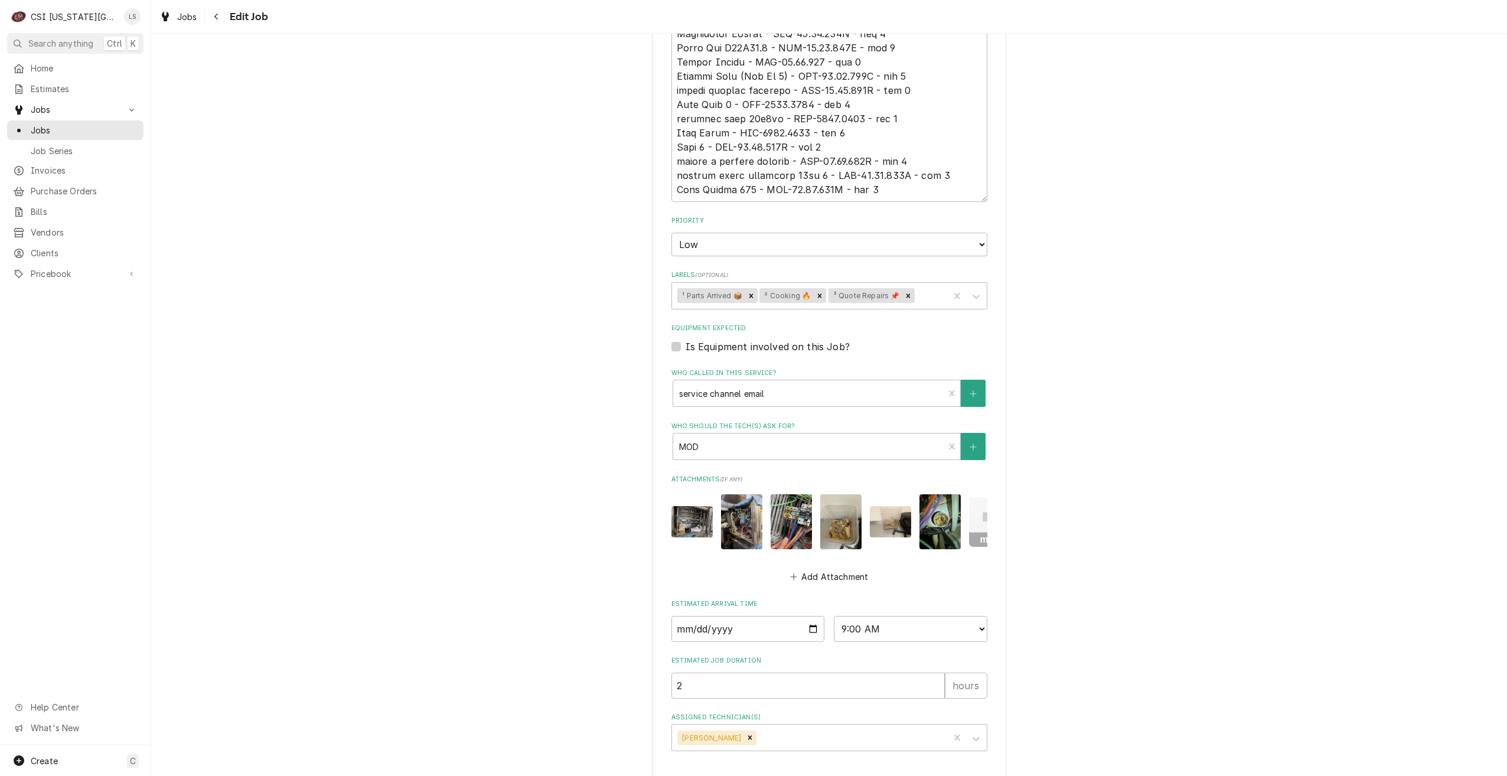
scroll to position [1101, 0]
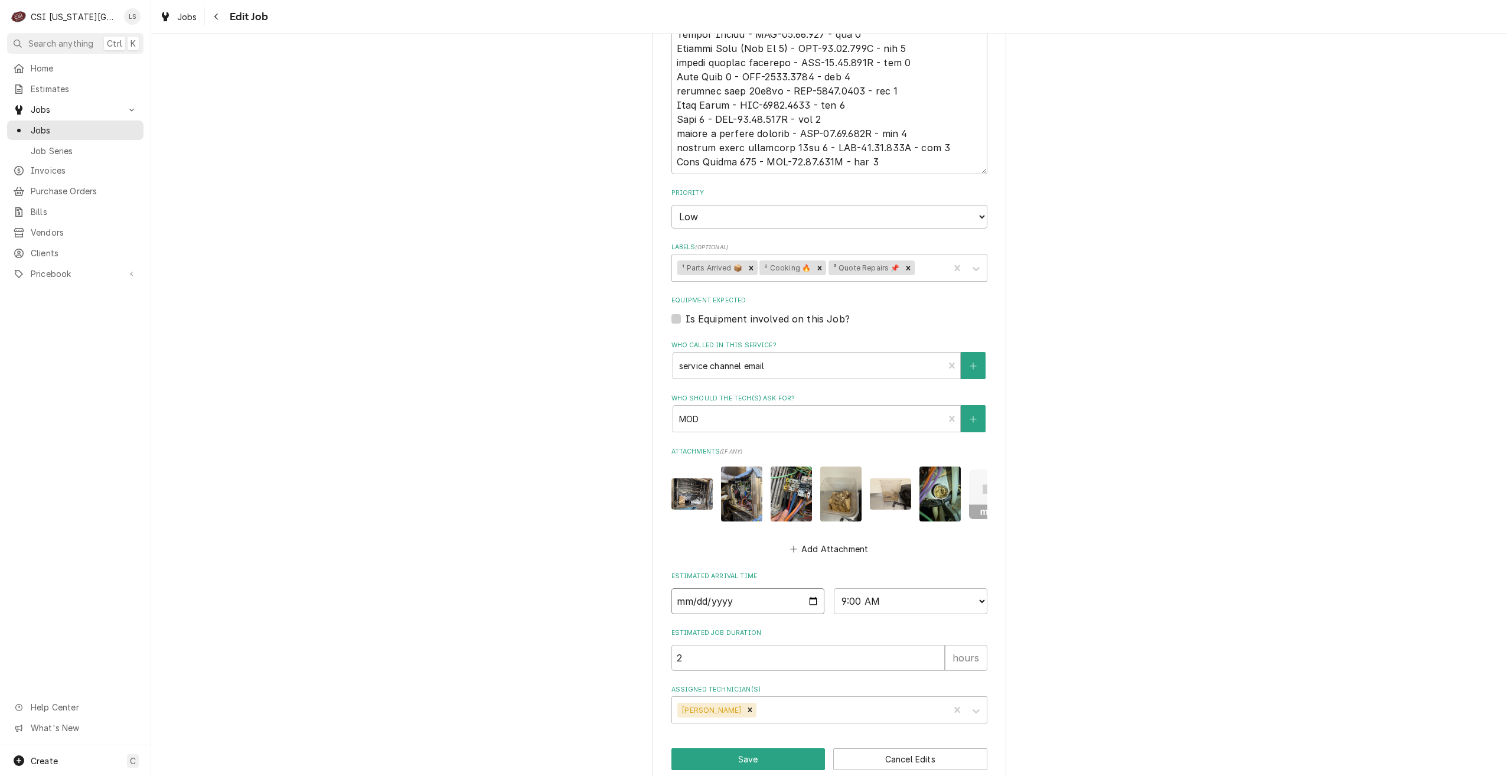
click at [811, 588] on input "[DATE]" at bounding box center [748, 601] width 154 height 26
type textarea "x"
type input "[DATE]"
click at [741, 748] on button "Save" at bounding box center [748, 759] width 154 height 22
type textarea "x"
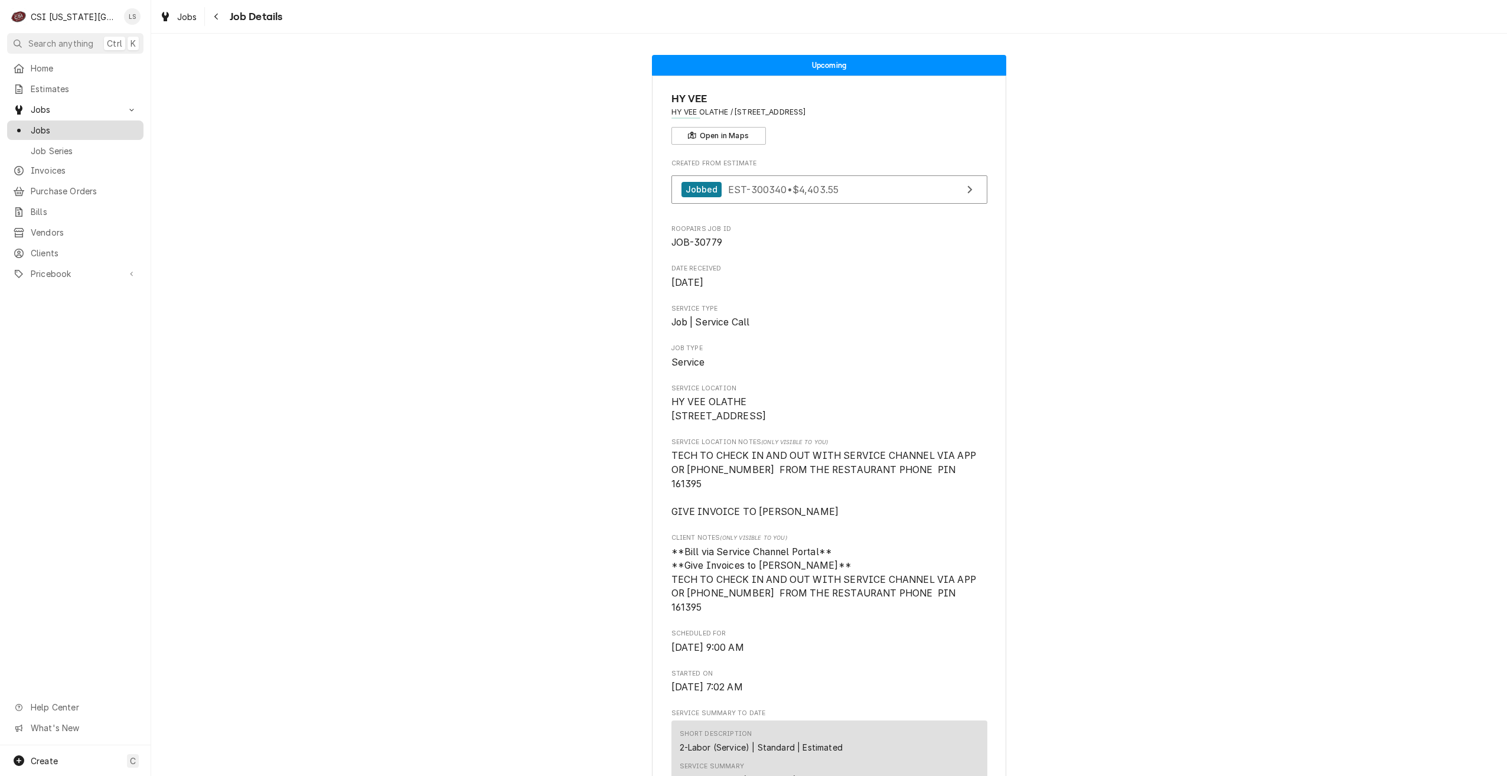
click at [129, 128] on span "Jobs" at bounding box center [84, 130] width 107 height 12
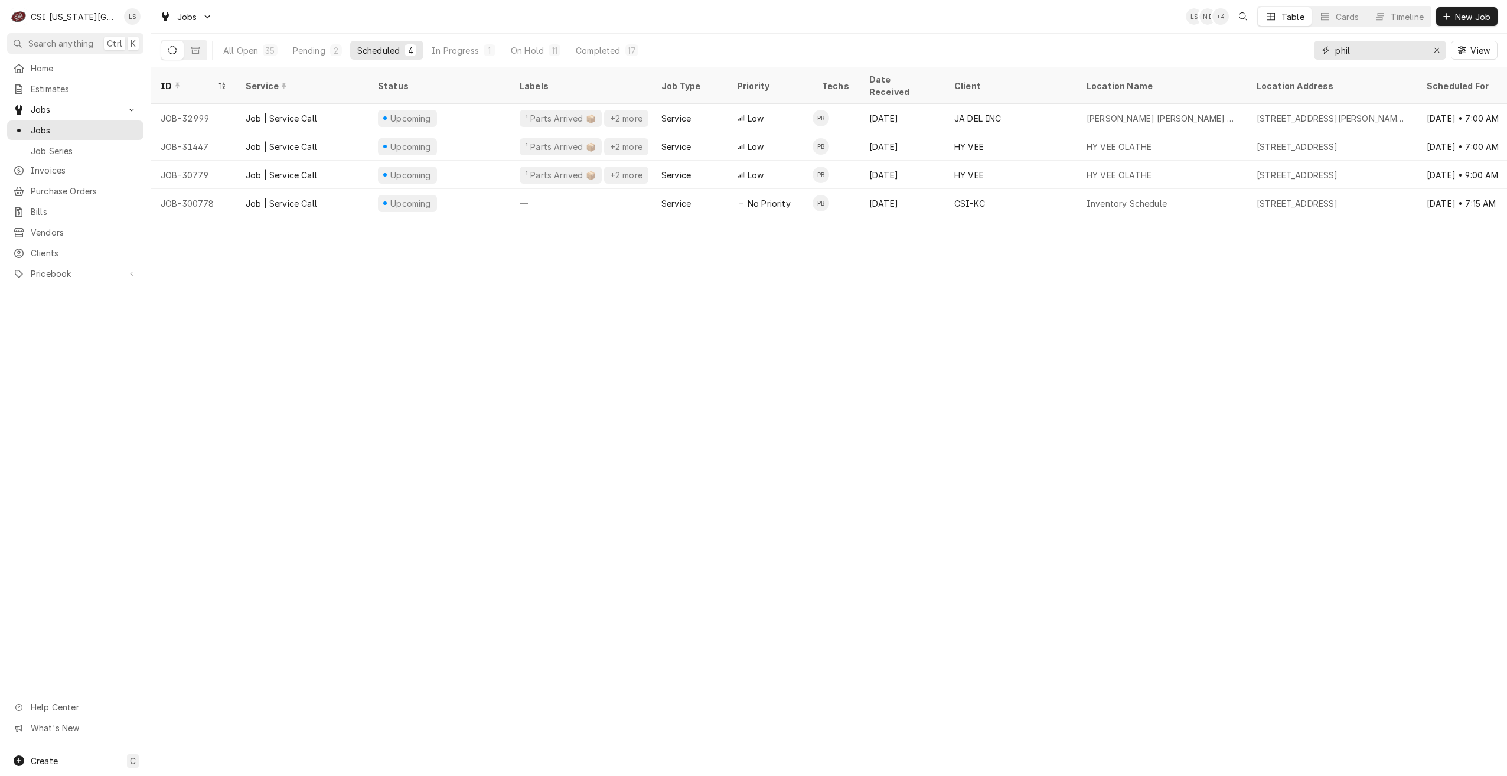
click at [1361, 48] on input "phil" at bounding box center [1379, 50] width 89 height 19
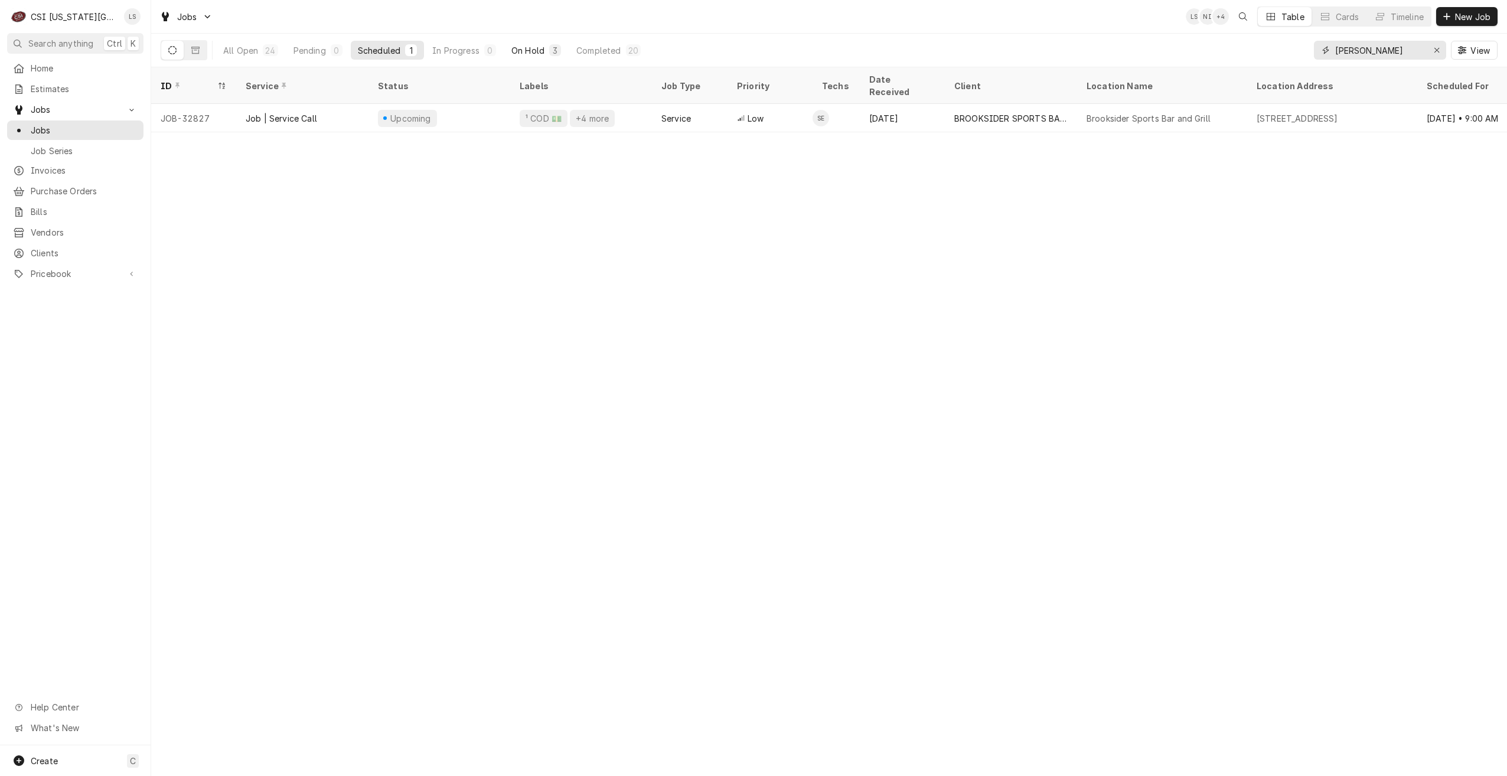
type input "steve"
click at [530, 56] on div "On Hold" at bounding box center [527, 50] width 33 height 12
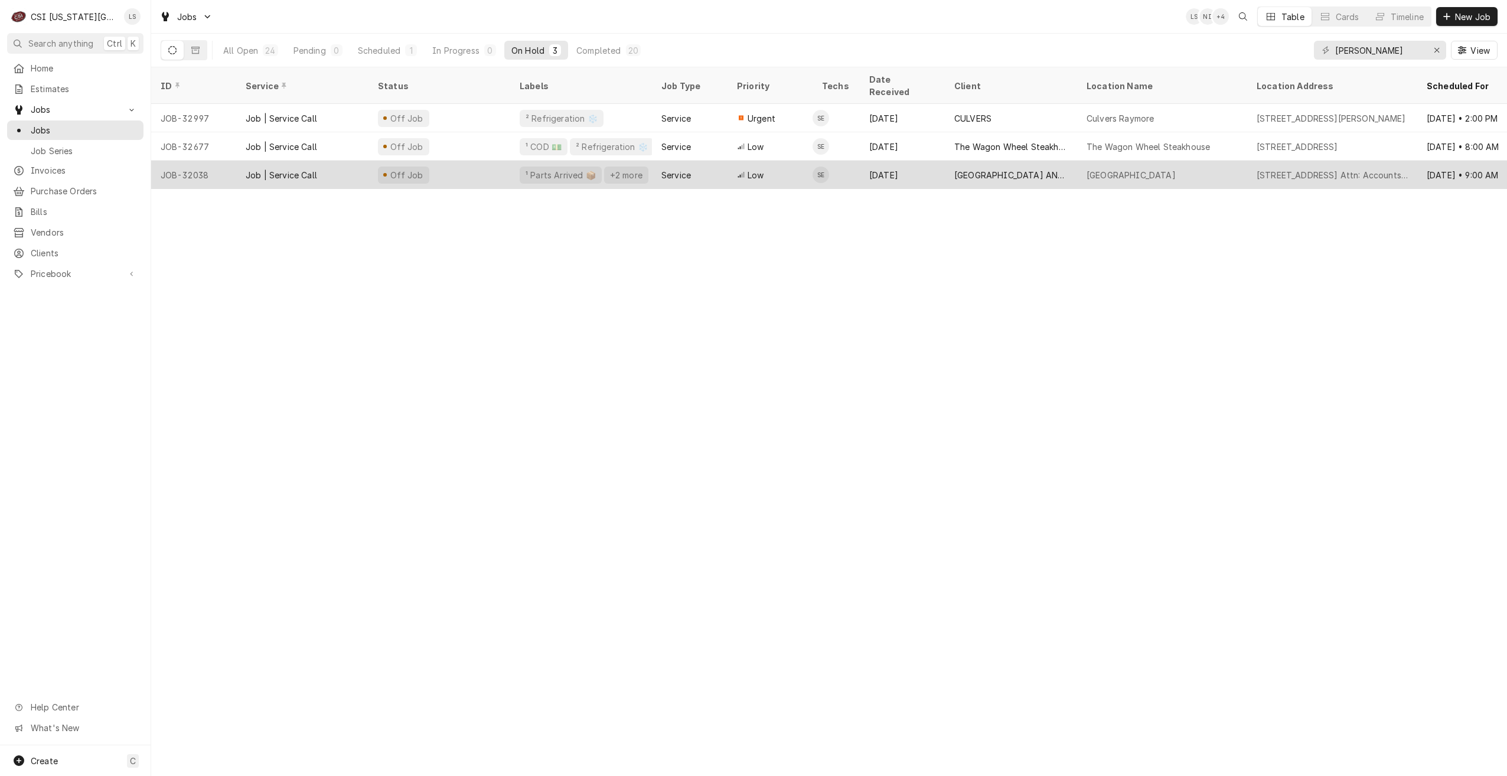
click at [1080, 161] on div "Argosy Casino Hotel And Spa" at bounding box center [1162, 175] width 170 height 28
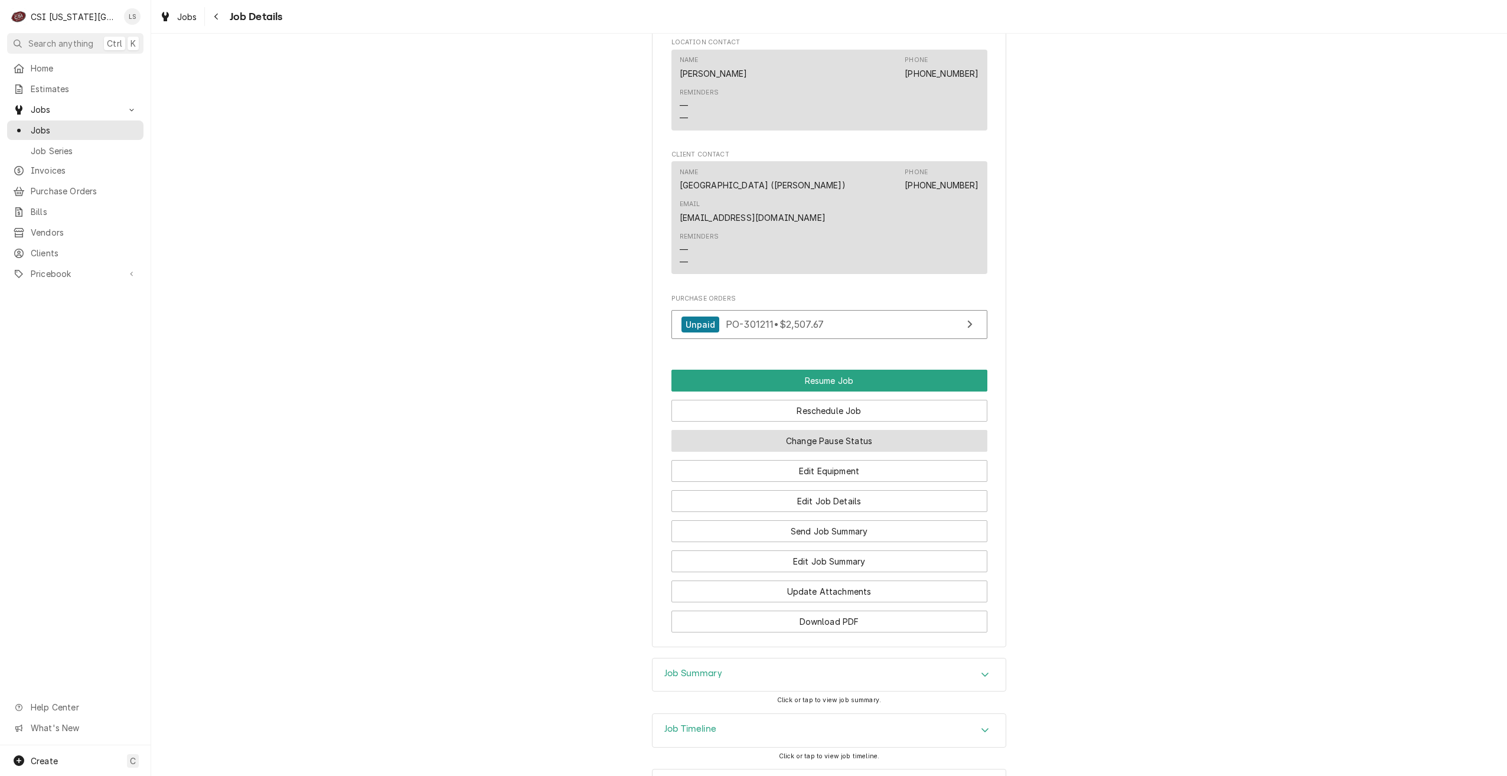
scroll to position [1642, 0]
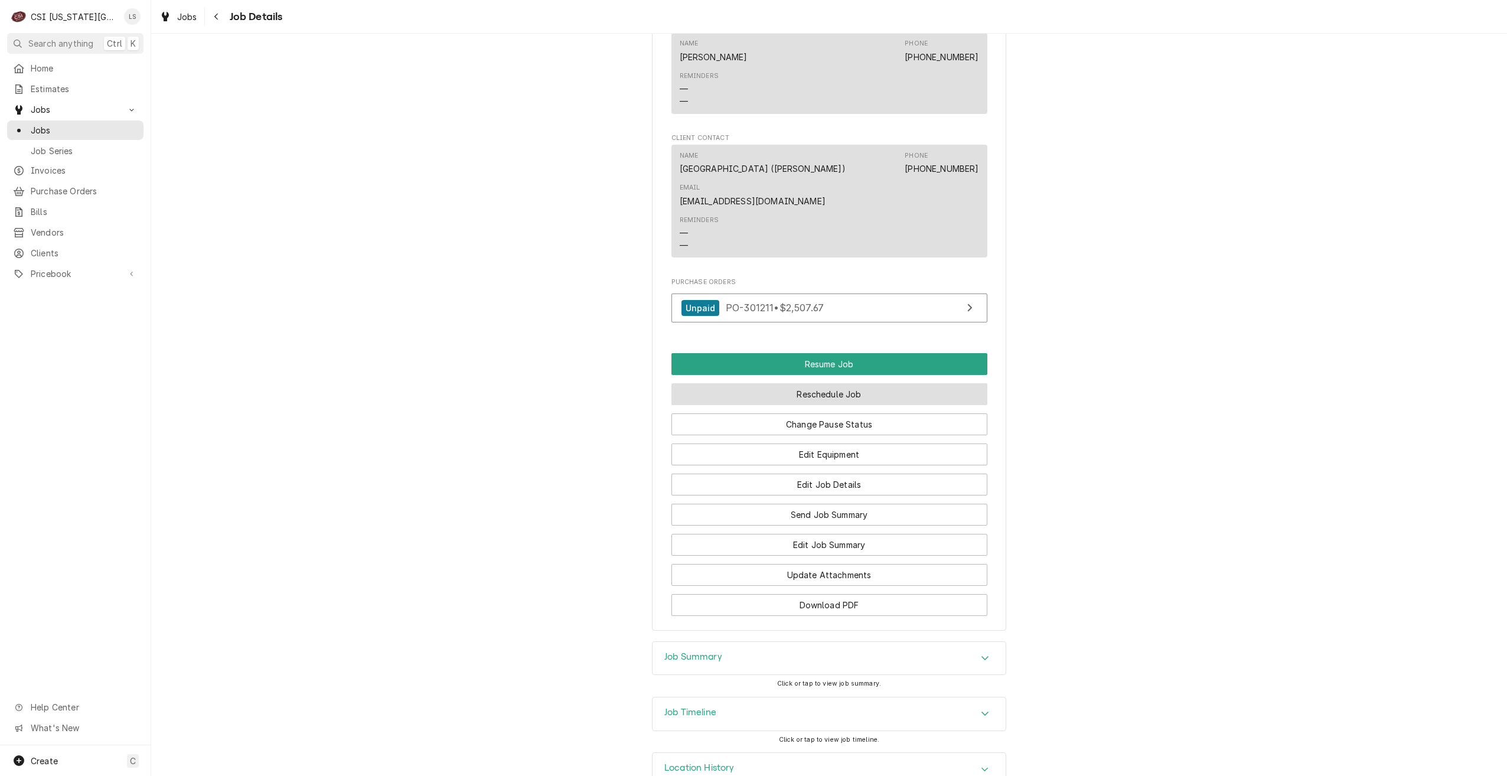
click at [801, 383] on button "Reschedule Job" at bounding box center [829, 394] width 316 height 22
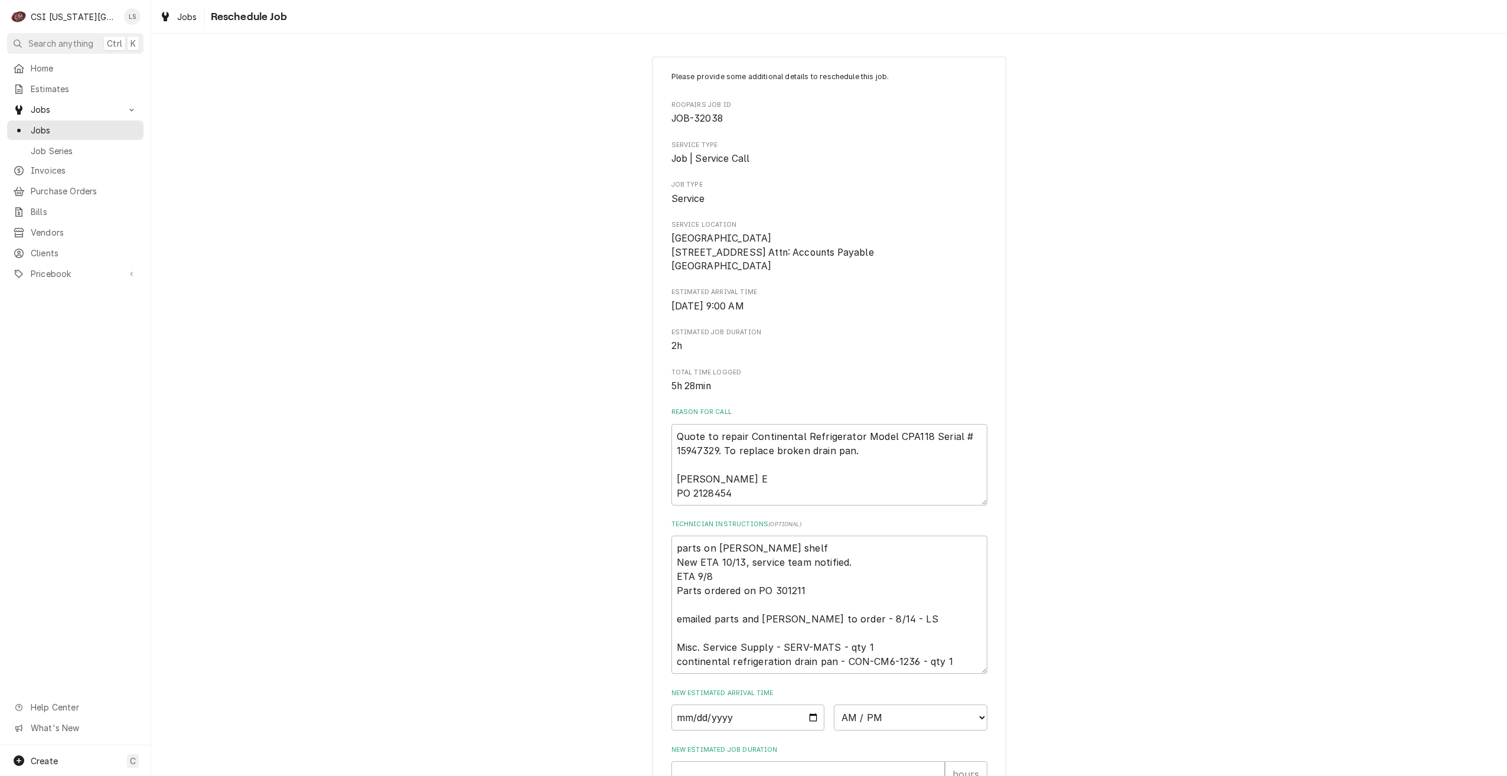
scroll to position [220, 0]
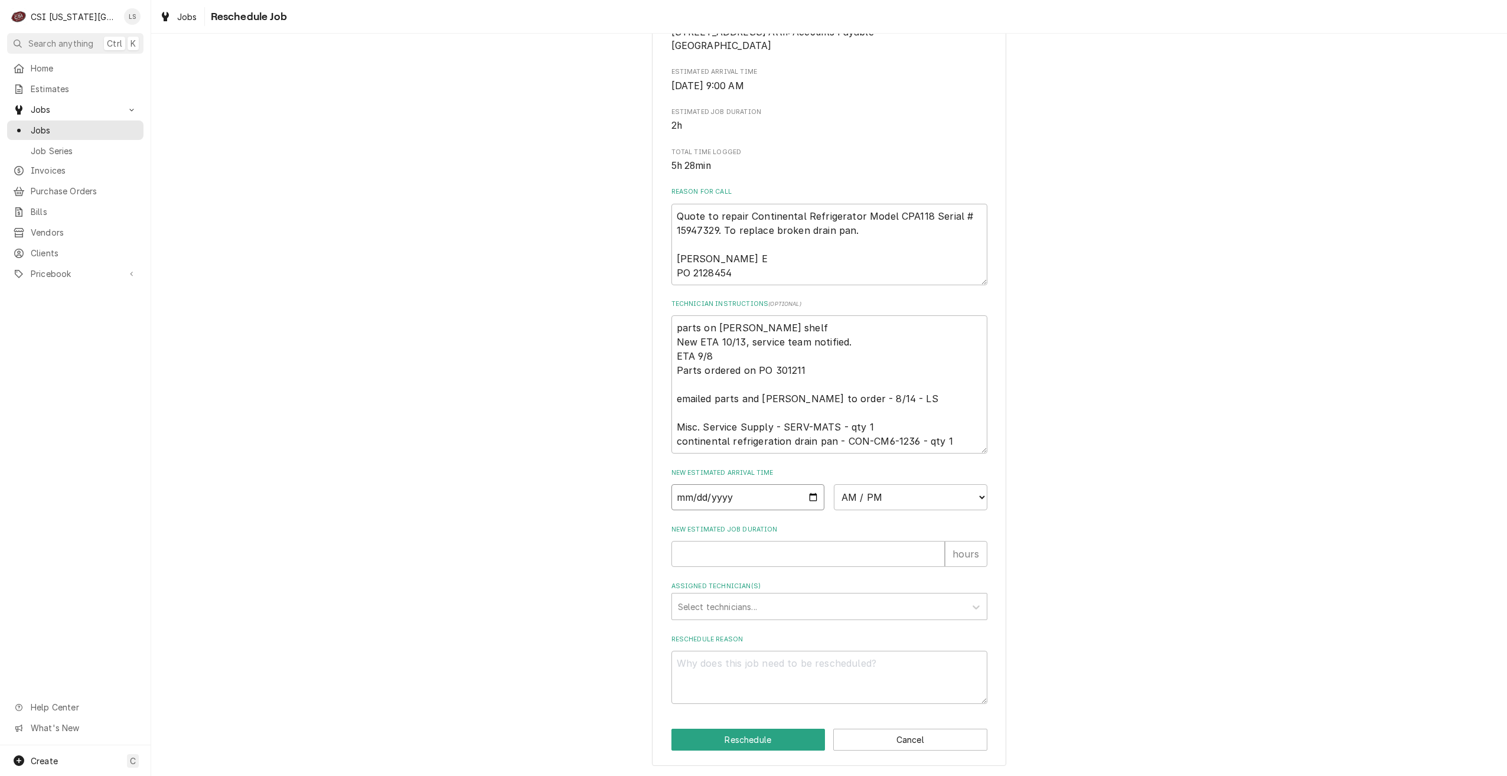
click at [813, 496] on input "Date" at bounding box center [748, 497] width 154 height 26
type textarea "x"
type input "2025-09-30"
click at [878, 502] on select "AM / PM 6:00 AM 6:15 AM 6:30 AM 6:45 AM 7:00 AM 7:15 AM 7:30 AM 7:45 AM 8:00 AM…" at bounding box center [911, 497] width 154 height 26
select select "09:00:00"
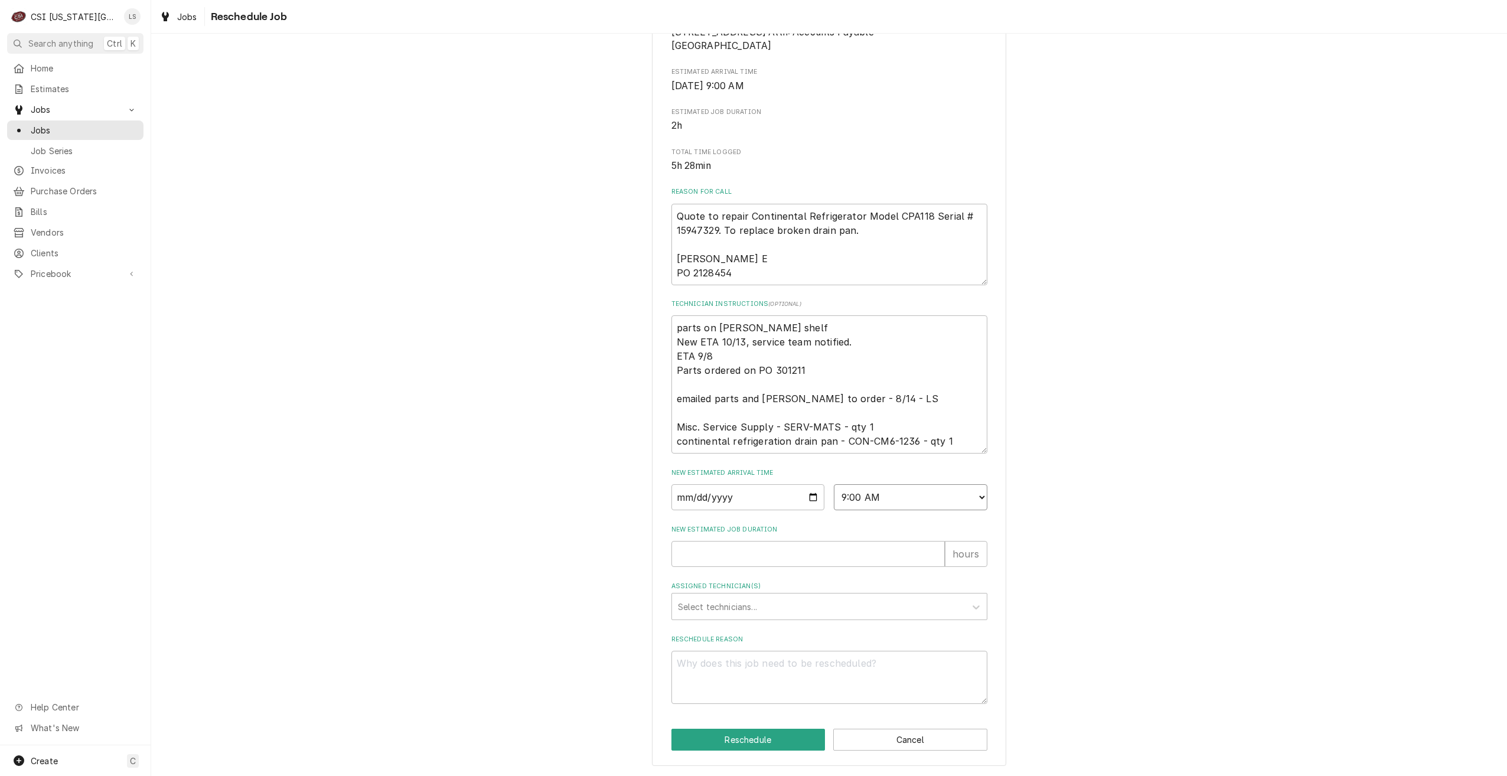
click at [834, 484] on select "AM / PM 6:00 AM 6:15 AM 6:30 AM 6:45 AM 7:00 AM 7:15 AM 7:30 AM 7:45 AM 8:00 AM…" at bounding box center [911, 497] width 154 height 26
click at [853, 552] on input "New Estimated Job Duration" at bounding box center [807, 554] width 273 height 26
type textarea "x"
type input "2"
click at [842, 607] on div "Assigned Technician(s)" at bounding box center [819, 606] width 282 height 21
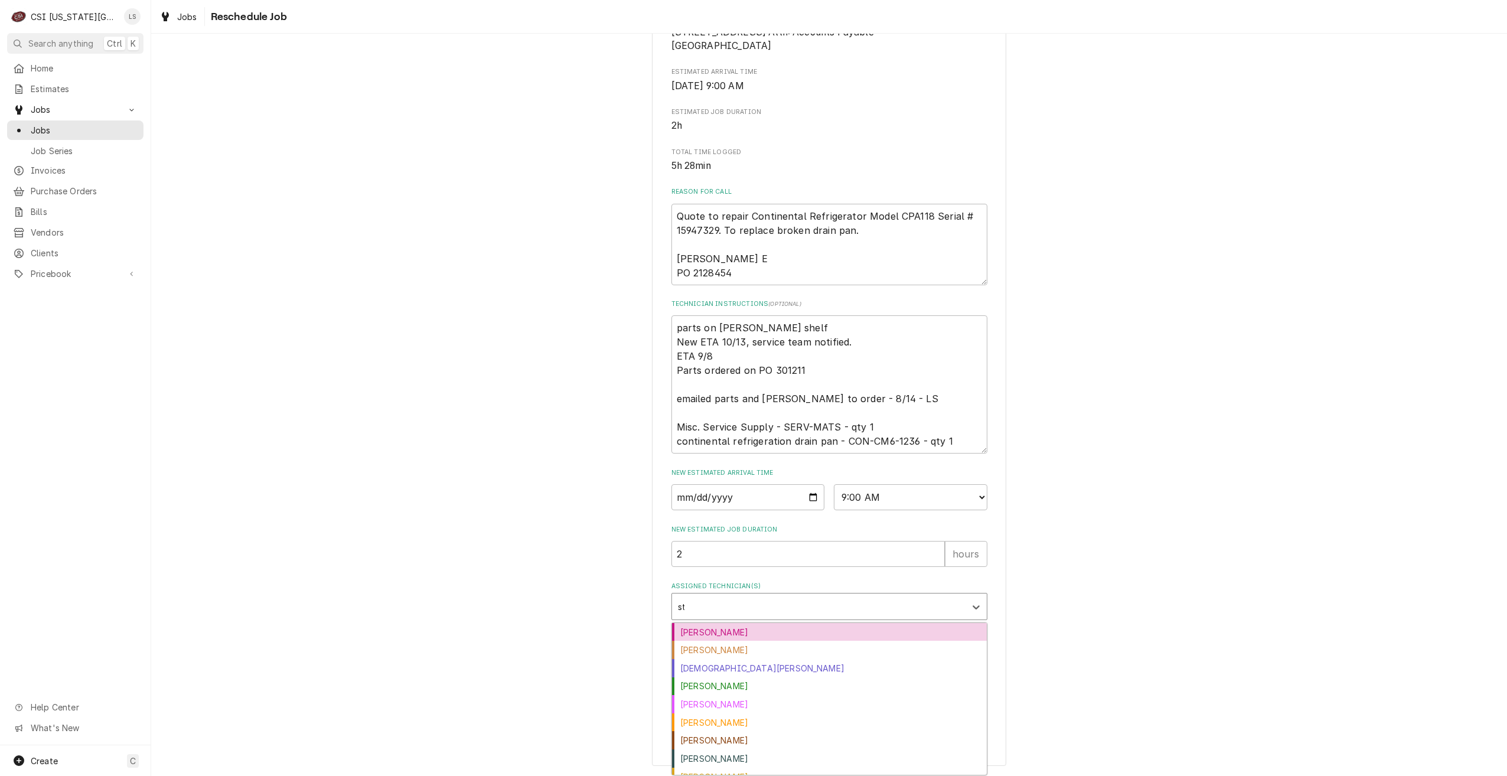
type input "ste"
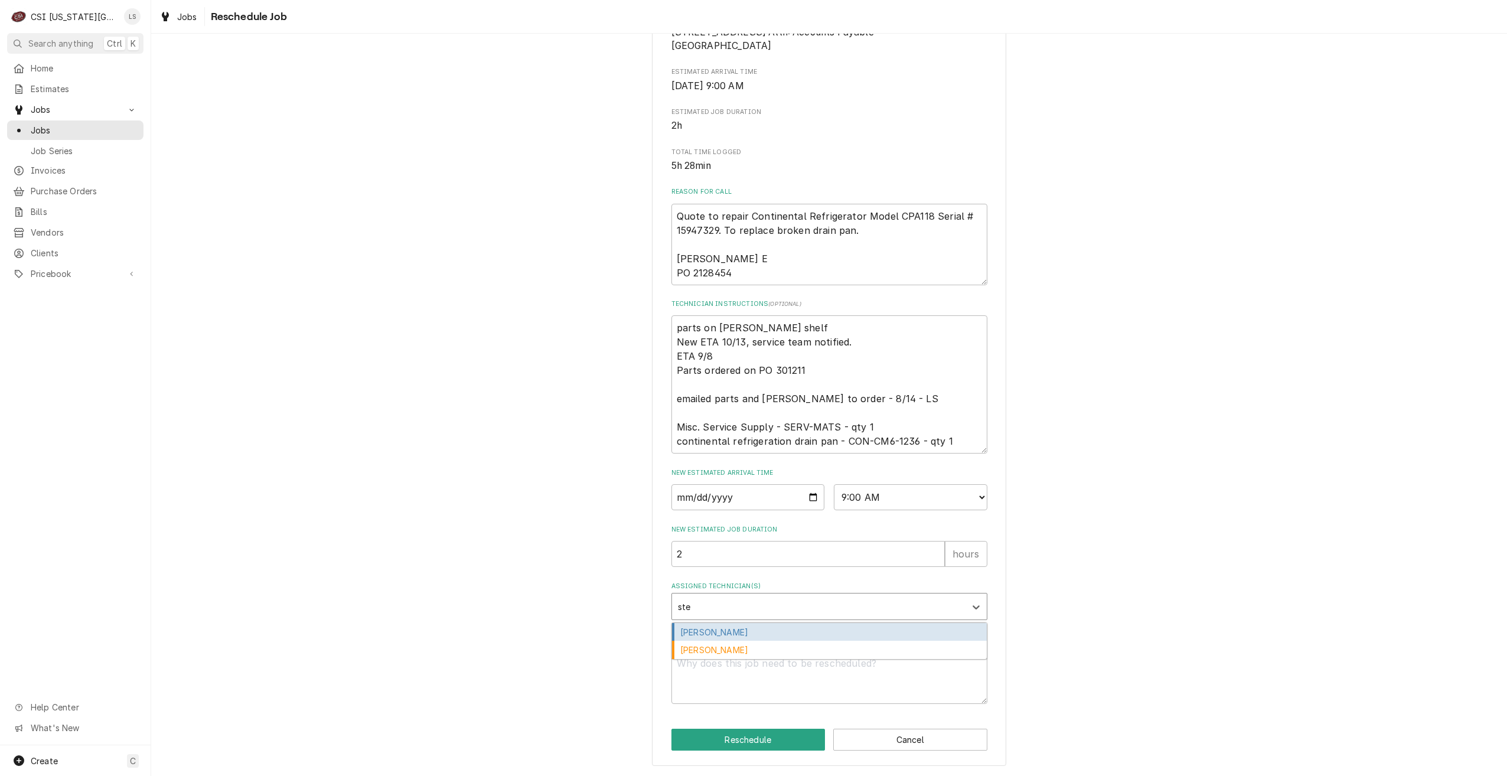
click at [815, 627] on div "Steve Ethridge" at bounding box center [829, 632] width 315 height 18
type textarea "x"
click at [829, 657] on textarea "Reschedule Reason" at bounding box center [829, 677] width 316 height 53
type textarea "x"
type textarea "RE"
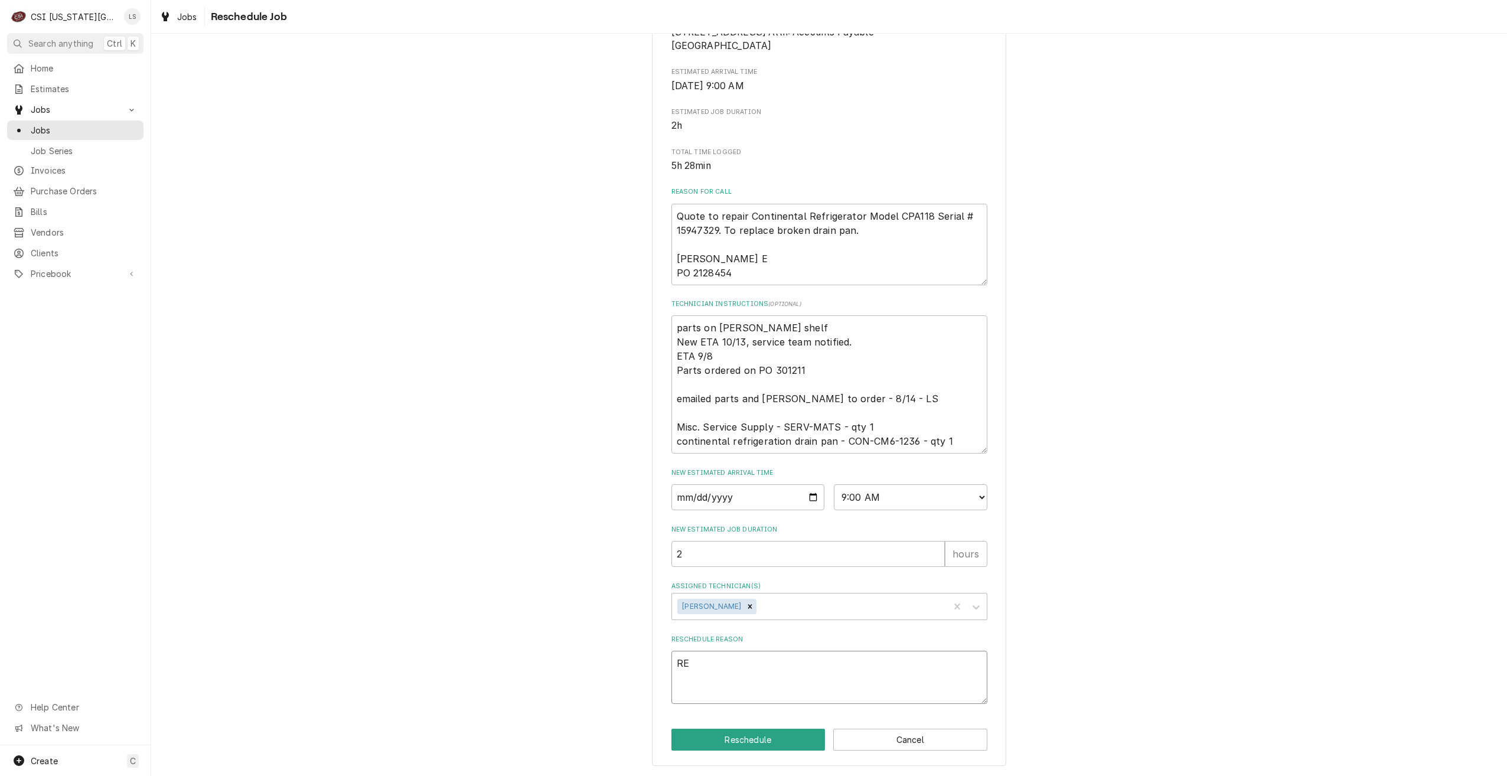
type textarea "x"
type textarea "REt"
type textarea "x"
type textarea "REtu"
type textarea "x"
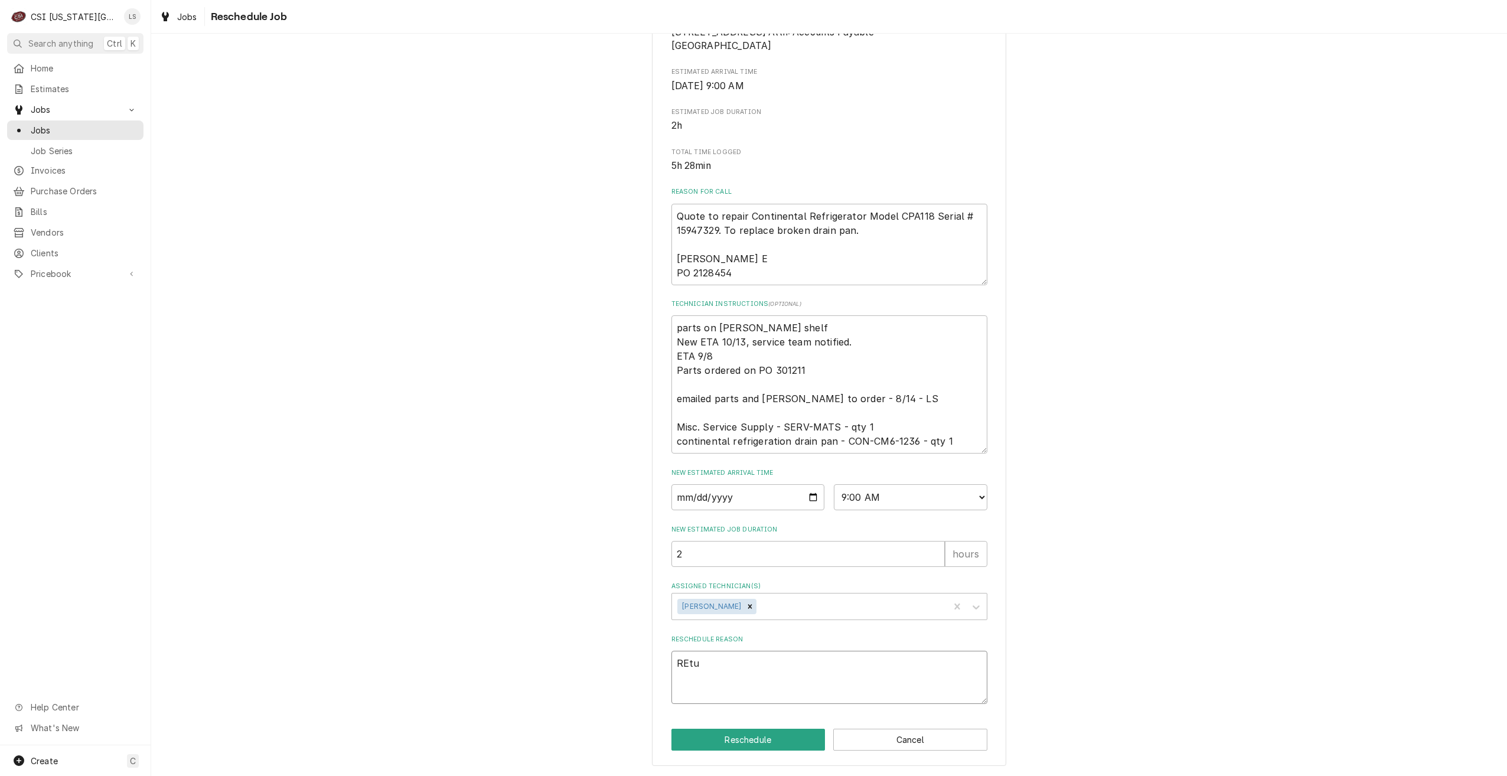
type textarea "REtur"
type textarea "x"
type textarea "REtu"
type textarea "x"
type textarea "REt"
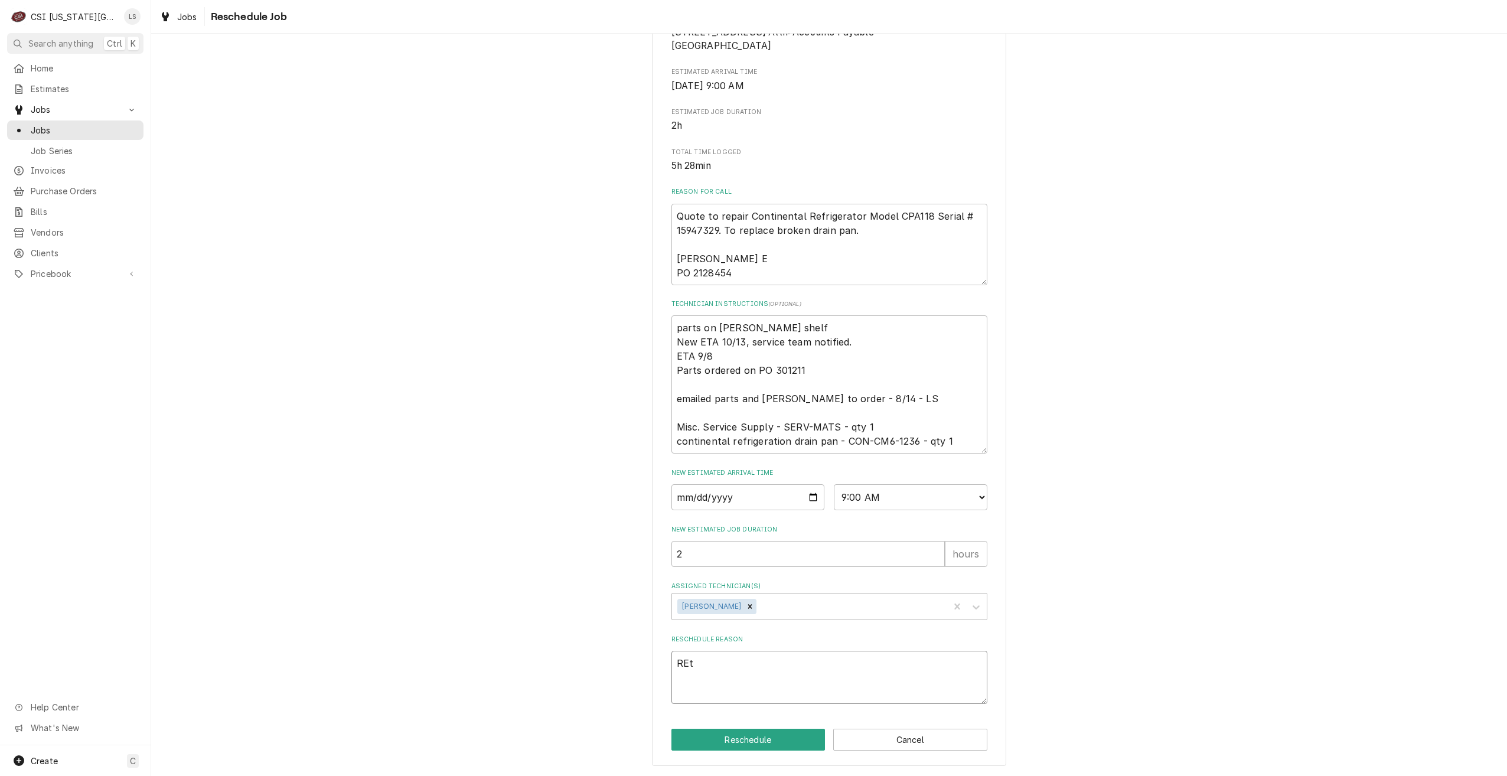
type textarea "x"
type textarea "RE"
type textarea "x"
type textarea "R"
type textarea "x"
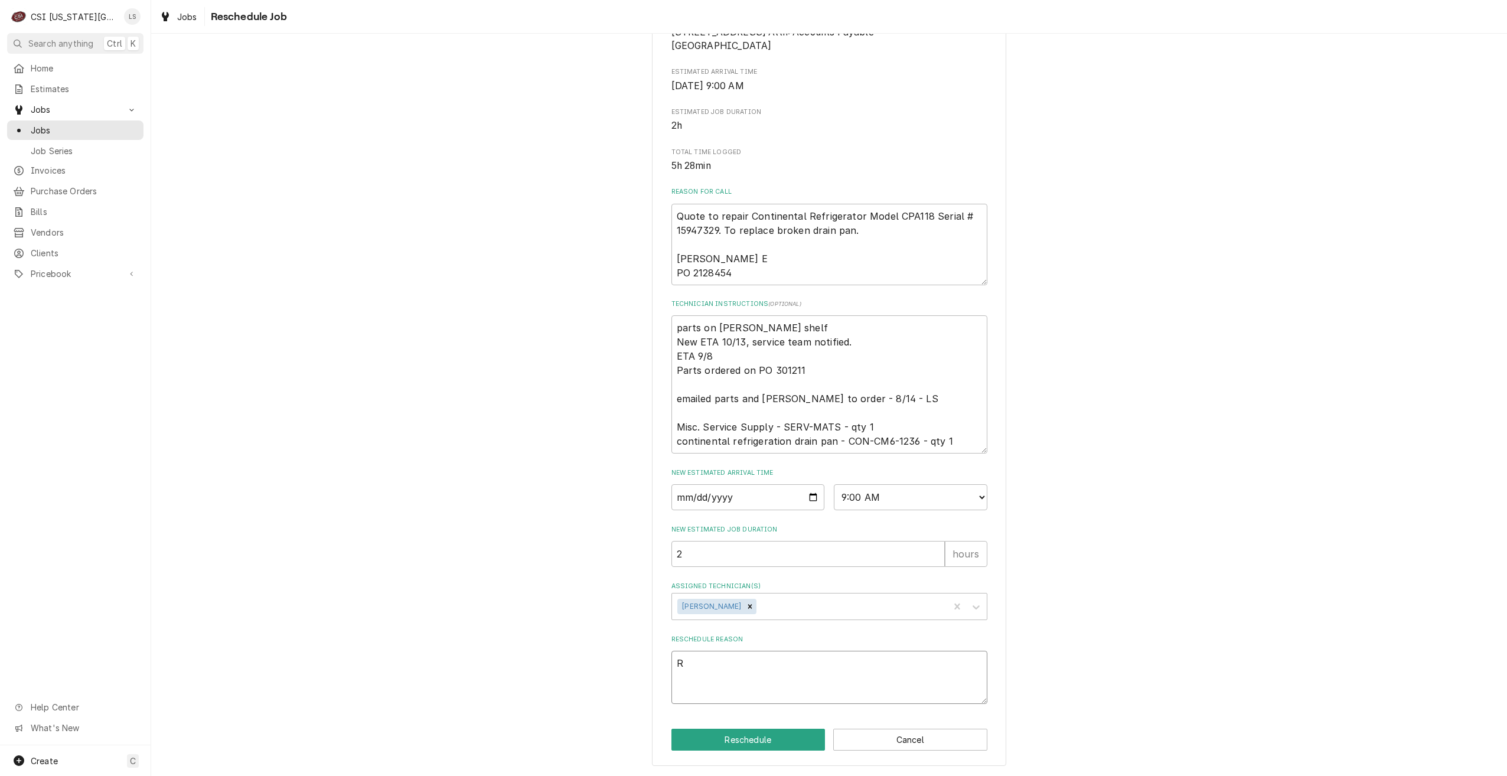
type textarea "Re"
type textarea "x"
type textarea "Ret"
type textarea "x"
type textarea "Retr"
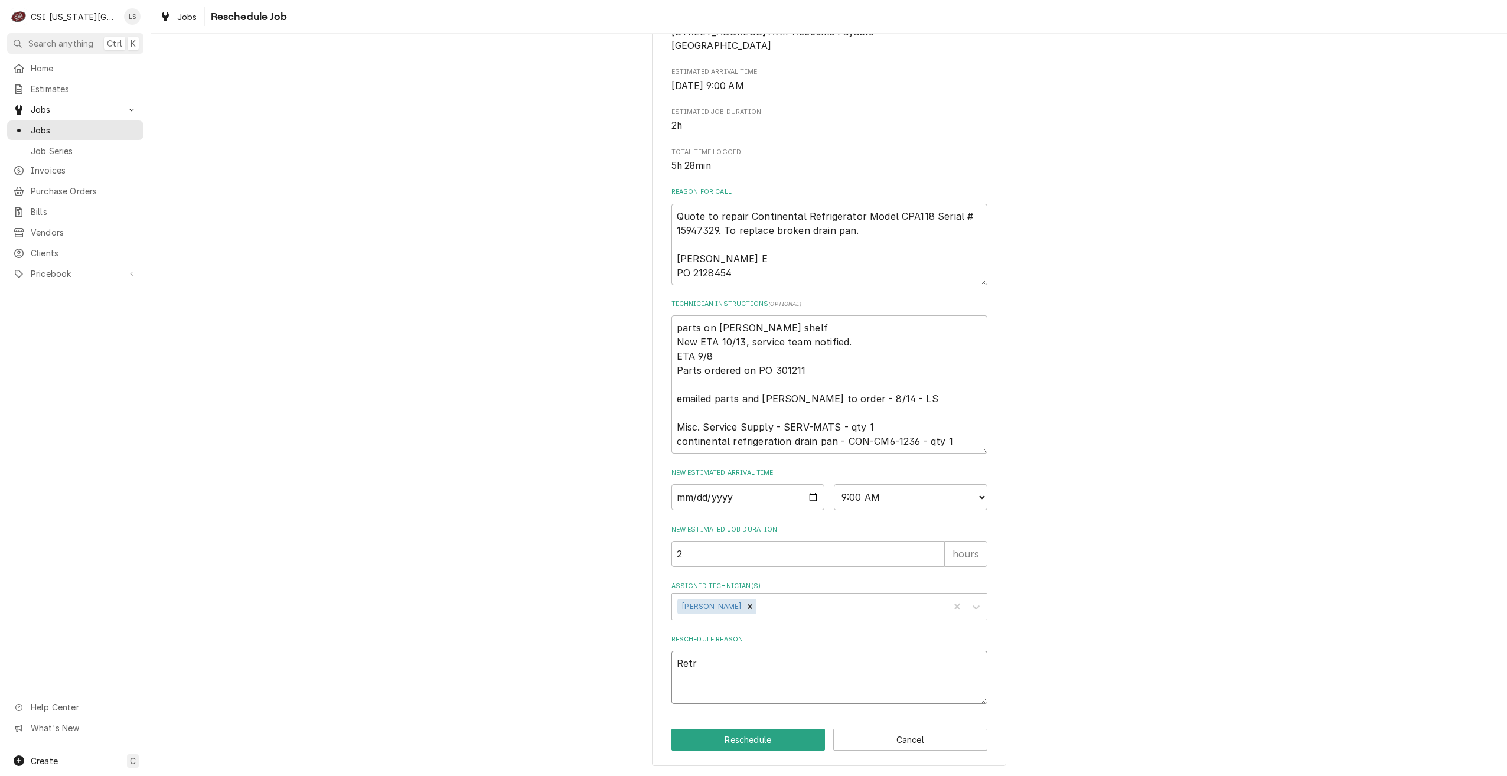
type textarea "x"
type textarea "Retru"
type textarea "x"
type textarea "Retrun"
type textarea "x"
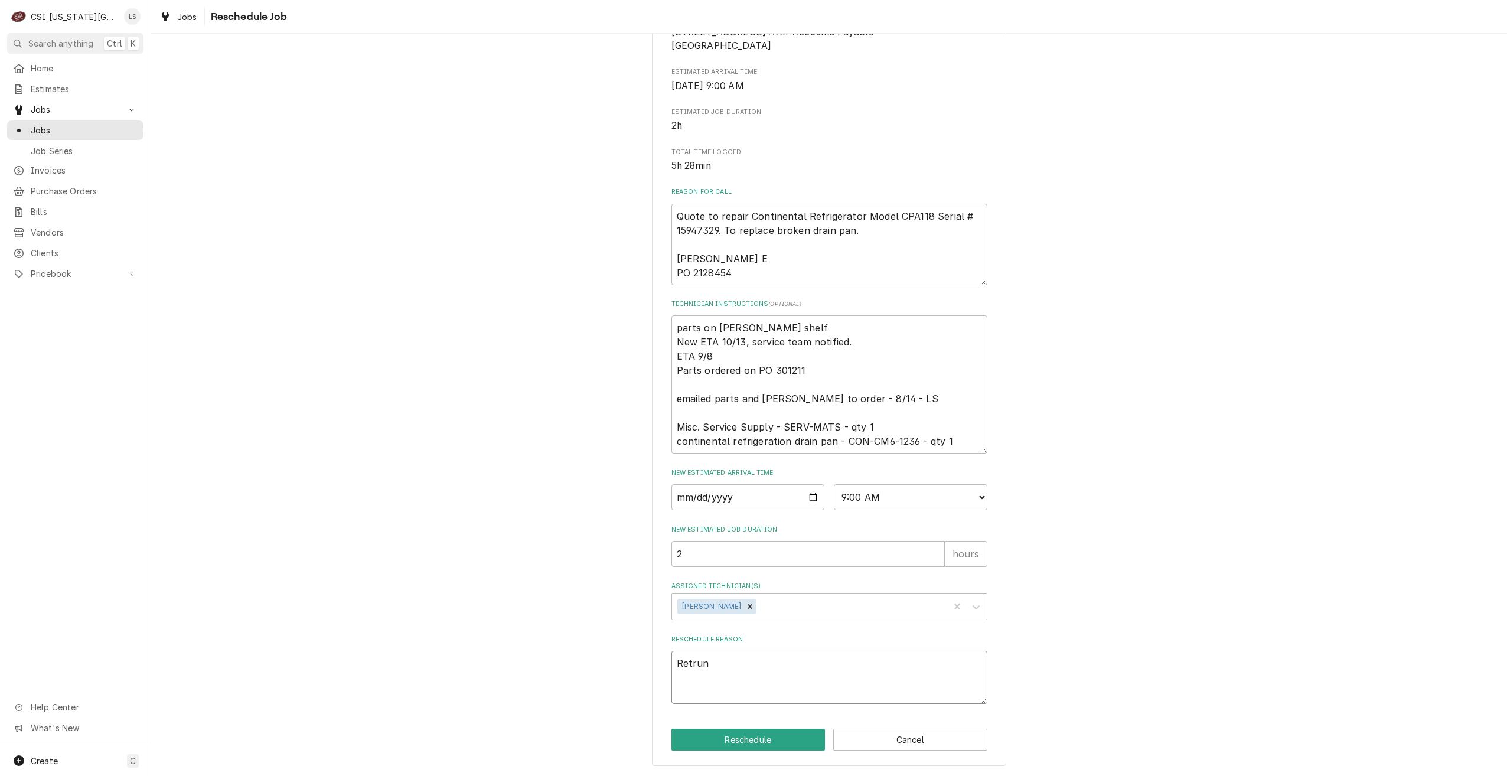
type textarea "Retru"
type textarea "x"
type textarea "Retr"
type textarea "x"
type textarea "Ret"
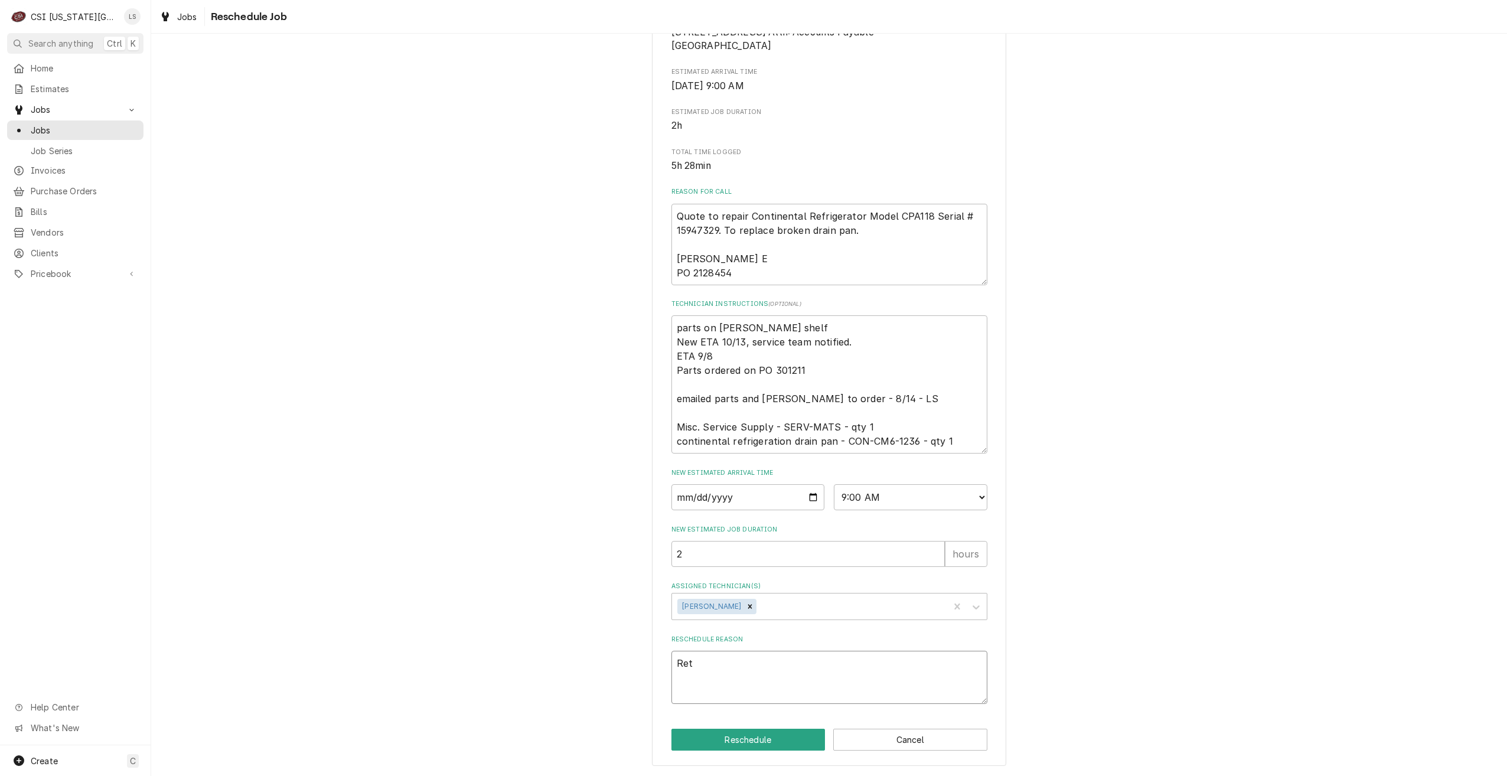
type textarea "x"
type textarea "Retu"
type textarea "x"
type textarea "Retur"
type textarea "x"
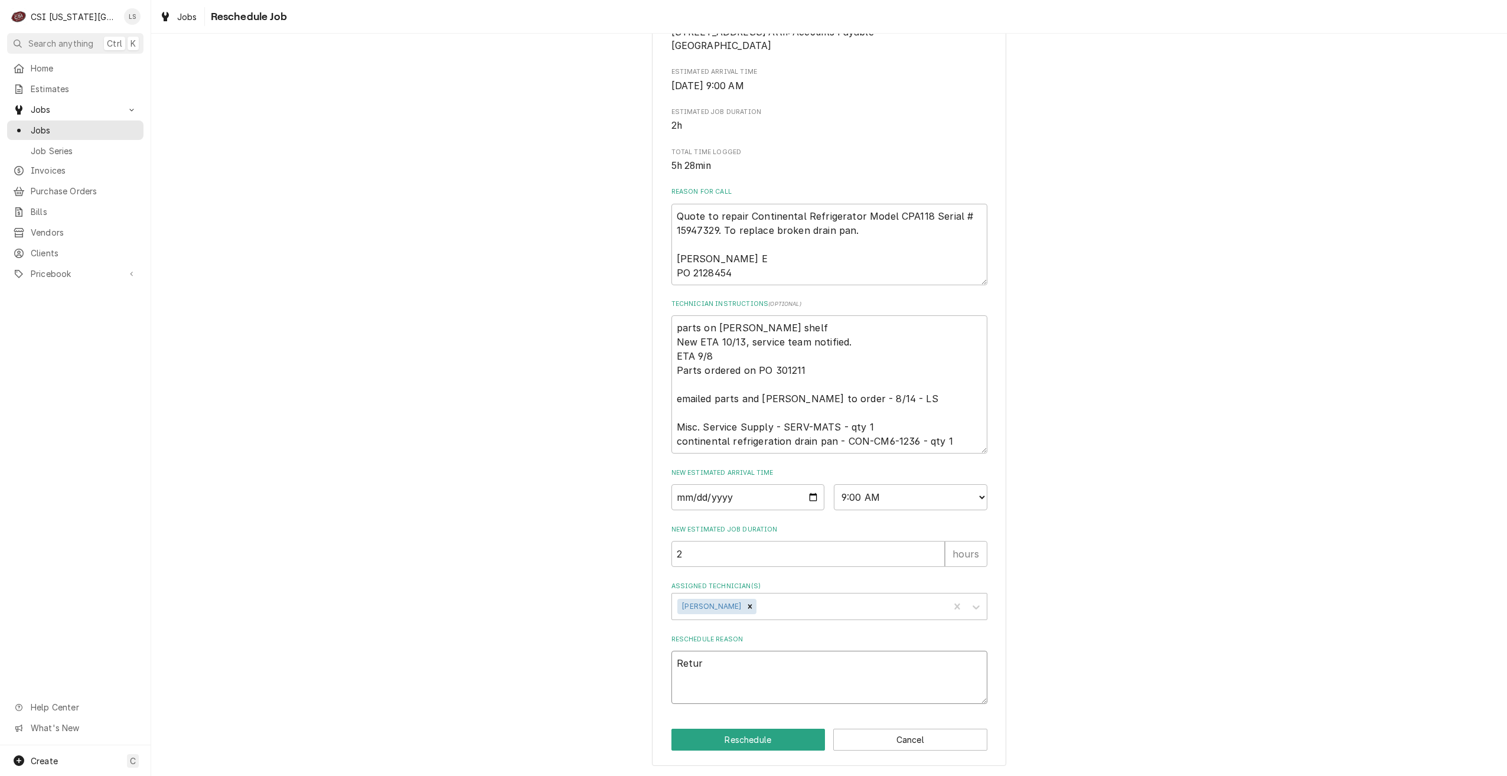
type textarea "Return"
type textarea "x"
type textarea "Return"
type textarea "x"
type textarea "Return f"
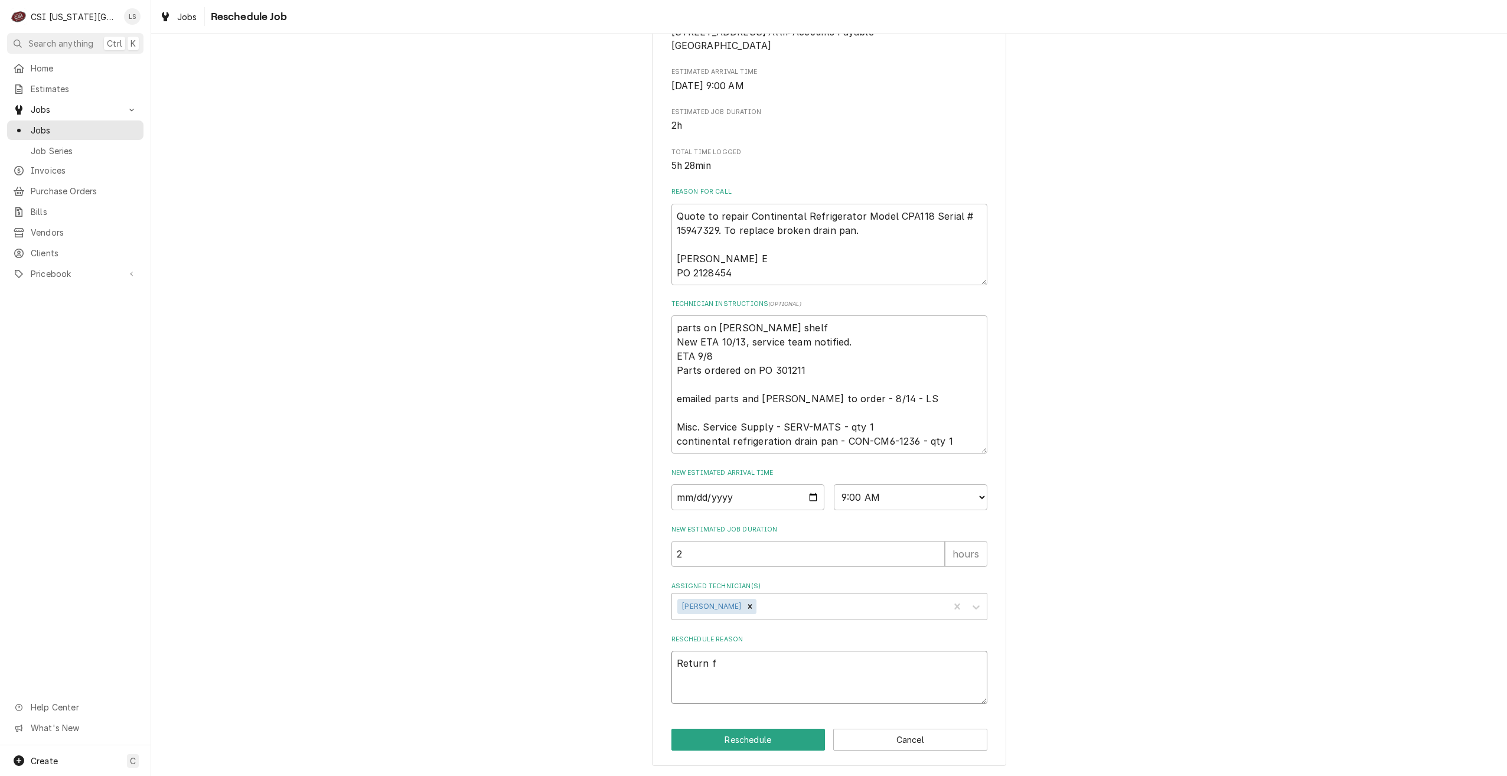
type textarea "x"
type textarea "Return fo"
type textarea "x"
type textarea "Return for"
type textarea "x"
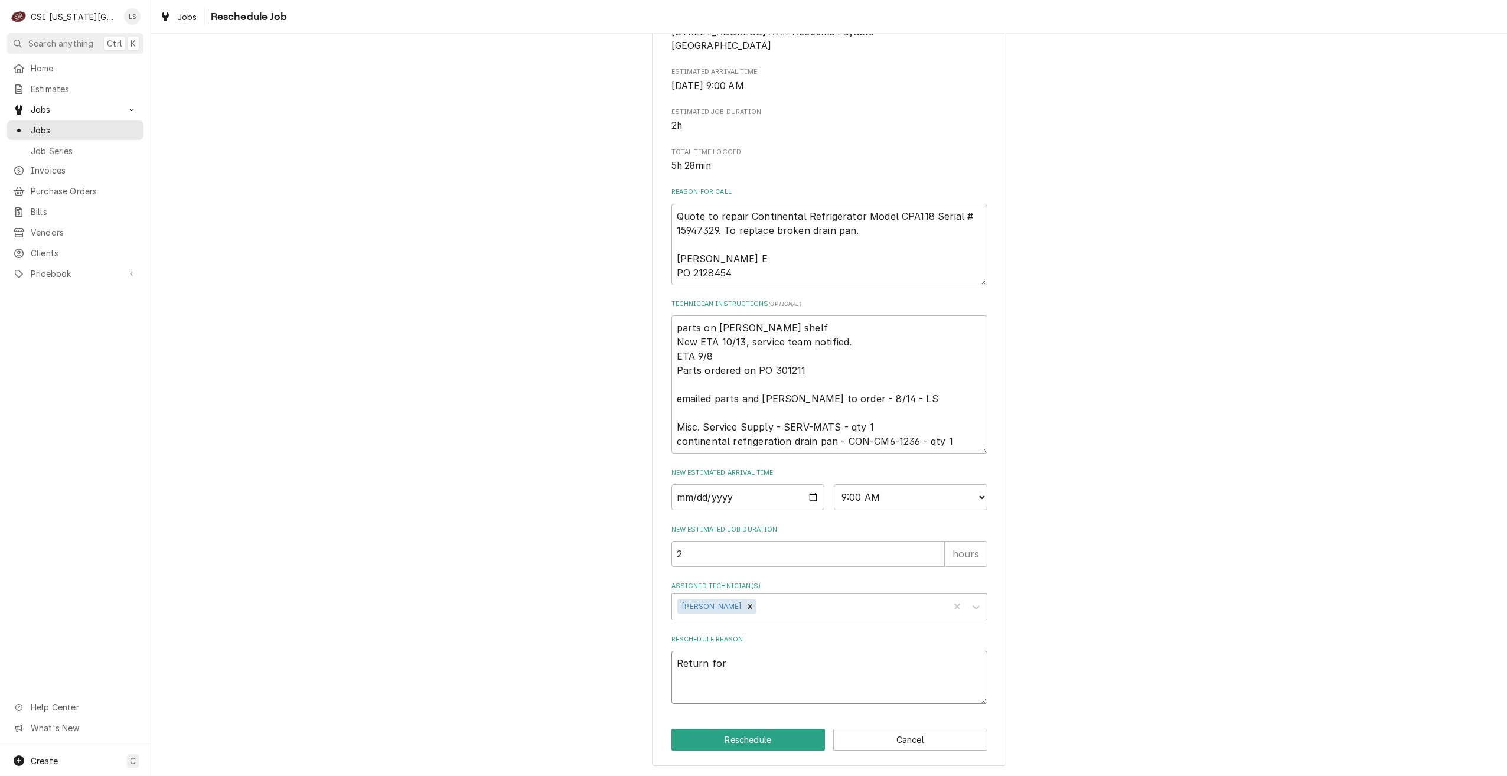
type textarea "Return for"
type textarea "x"
type textarea "Return for r"
type textarea "x"
type textarea "Return for re"
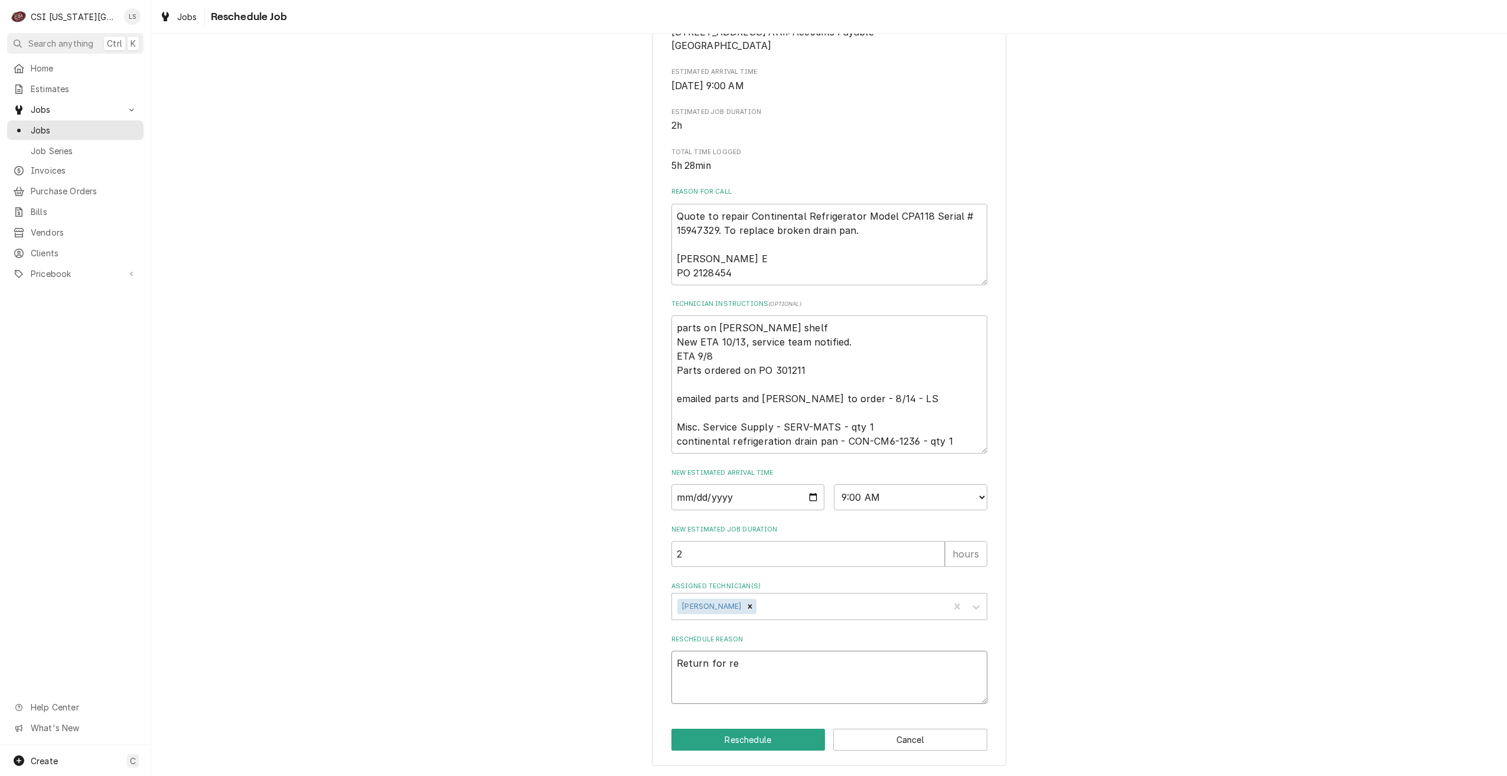
type textarea "x"
type textarea "Return for rep"
type textarea "x"
type textarea "Return for repai"
type textarea "x"
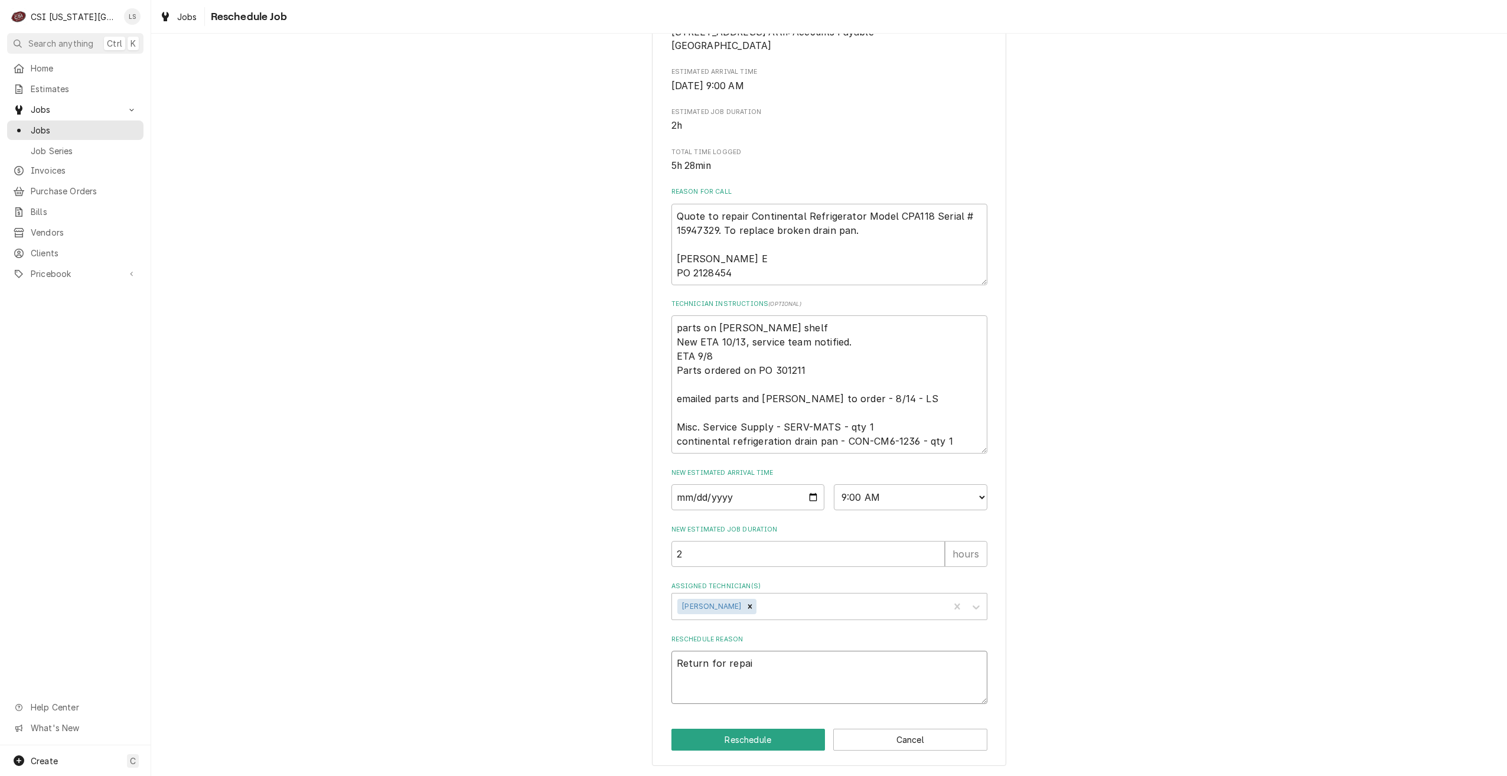
type textarea "Return for repaio"
type textarea "x"
type textarea "Return for repaior"
type textarea "x"
type textarea "Return for repaio"
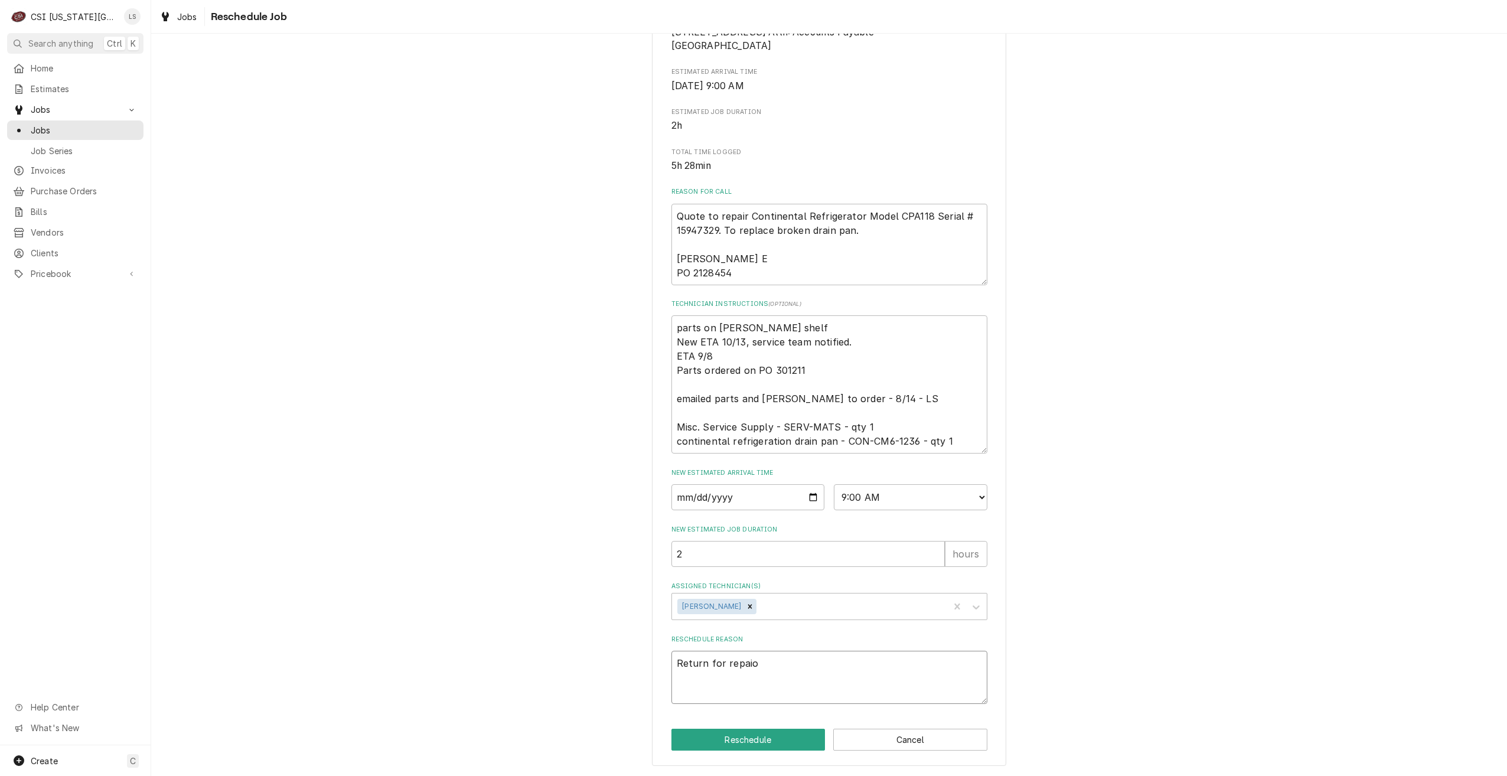
type textarea "x"
type textarea "Return for repai"
type textarea "x"
type textarea "Return for repair"
type textarea "x"
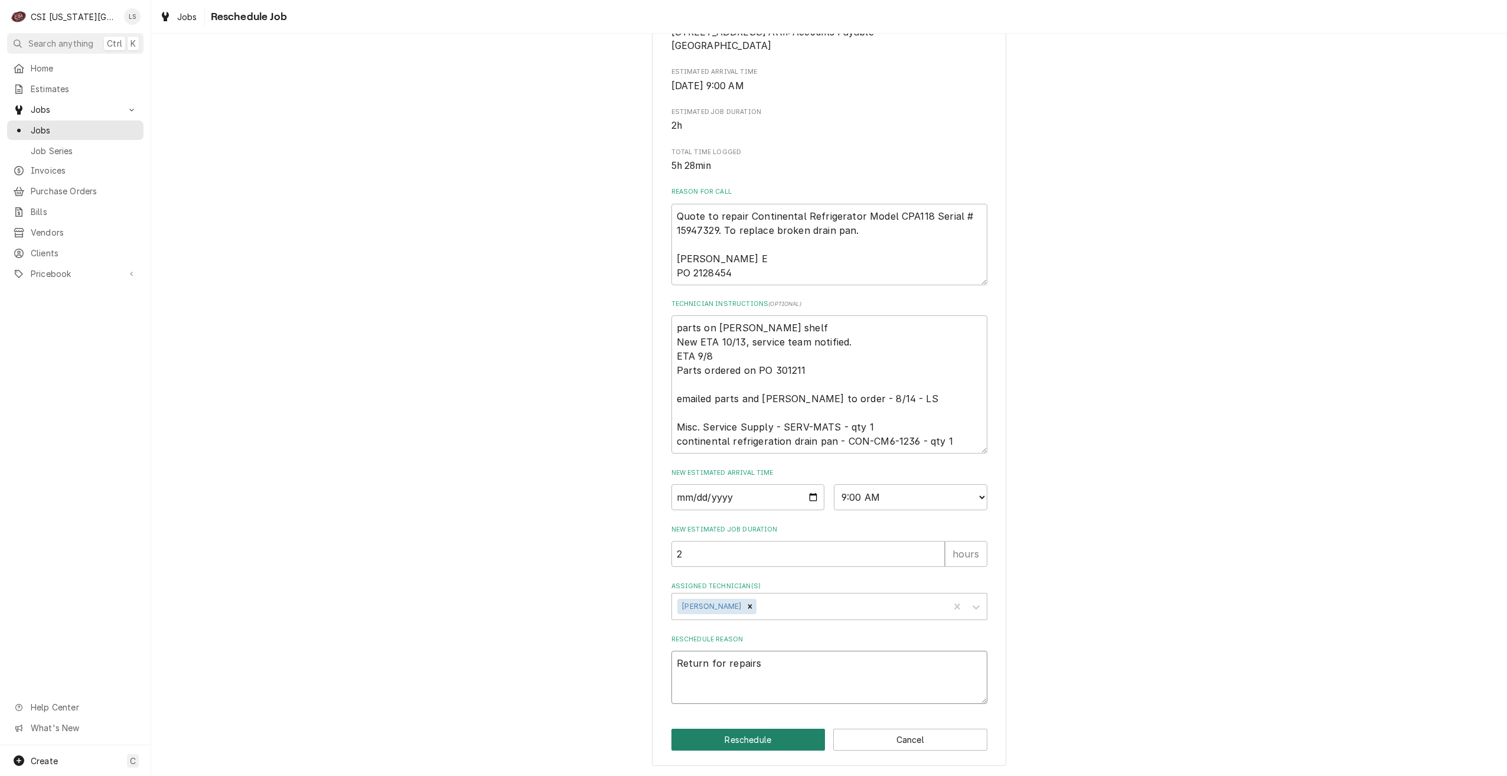
type textarea "Return for repairs"
click at [738, 735] on button "Reschedule" at bounding box center [748, 740] width 154 height 22
type textarea "x"
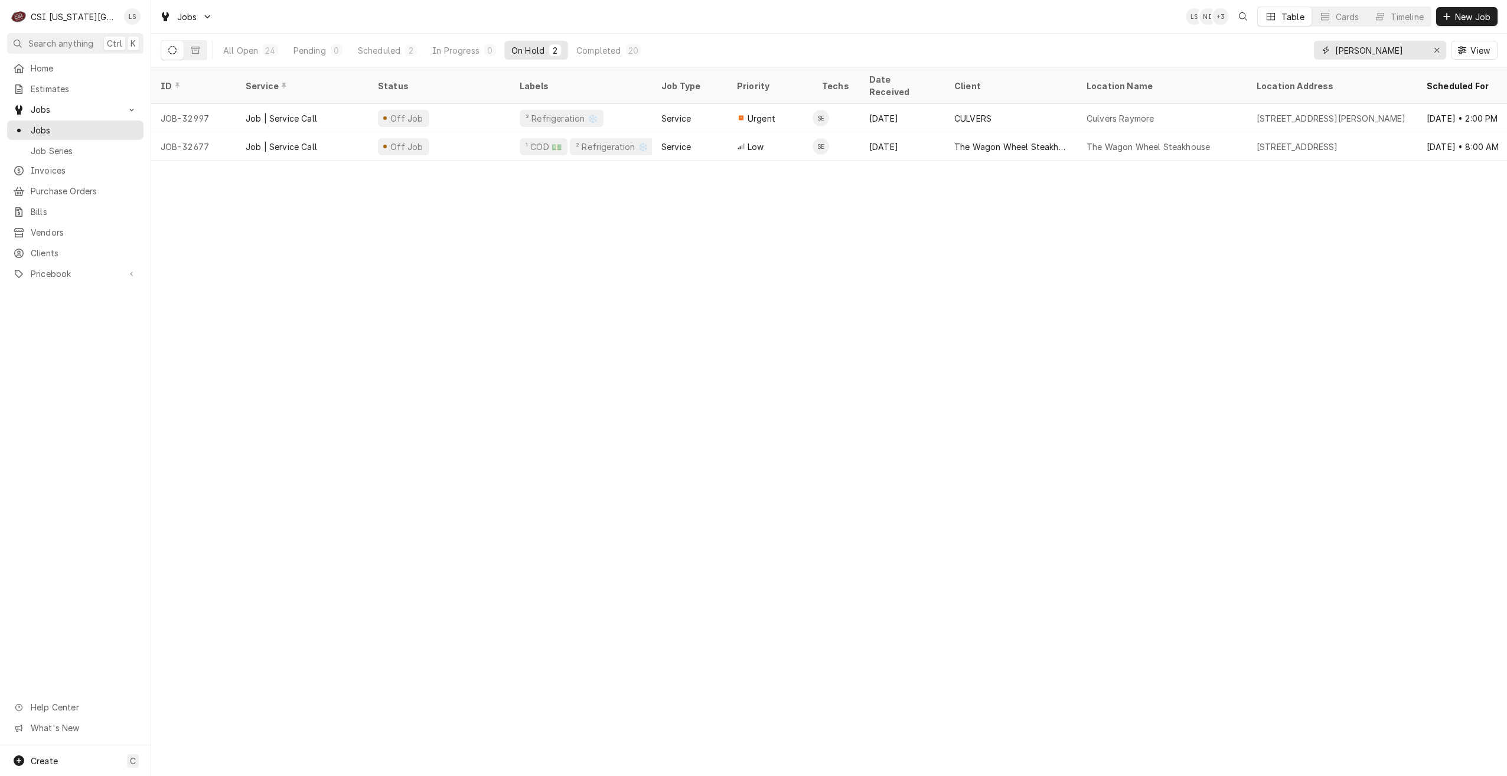
click at [1346, 54] on input "[PERSON_NAME]" at bounding box center [1379, 50] width 89 height 19
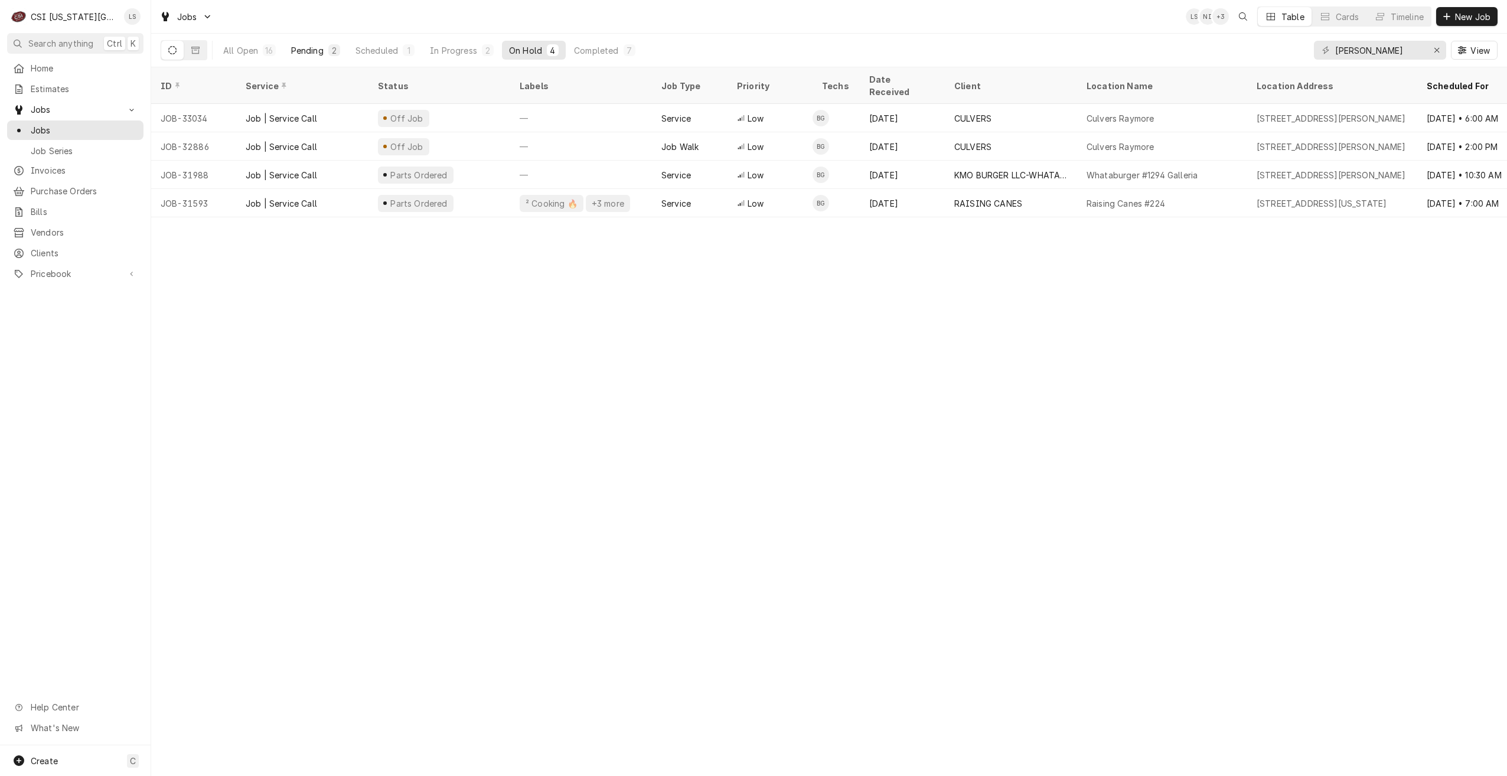
click at [323, 51] on div "Pending" at bounding box center [307, 50] width 32 height 12
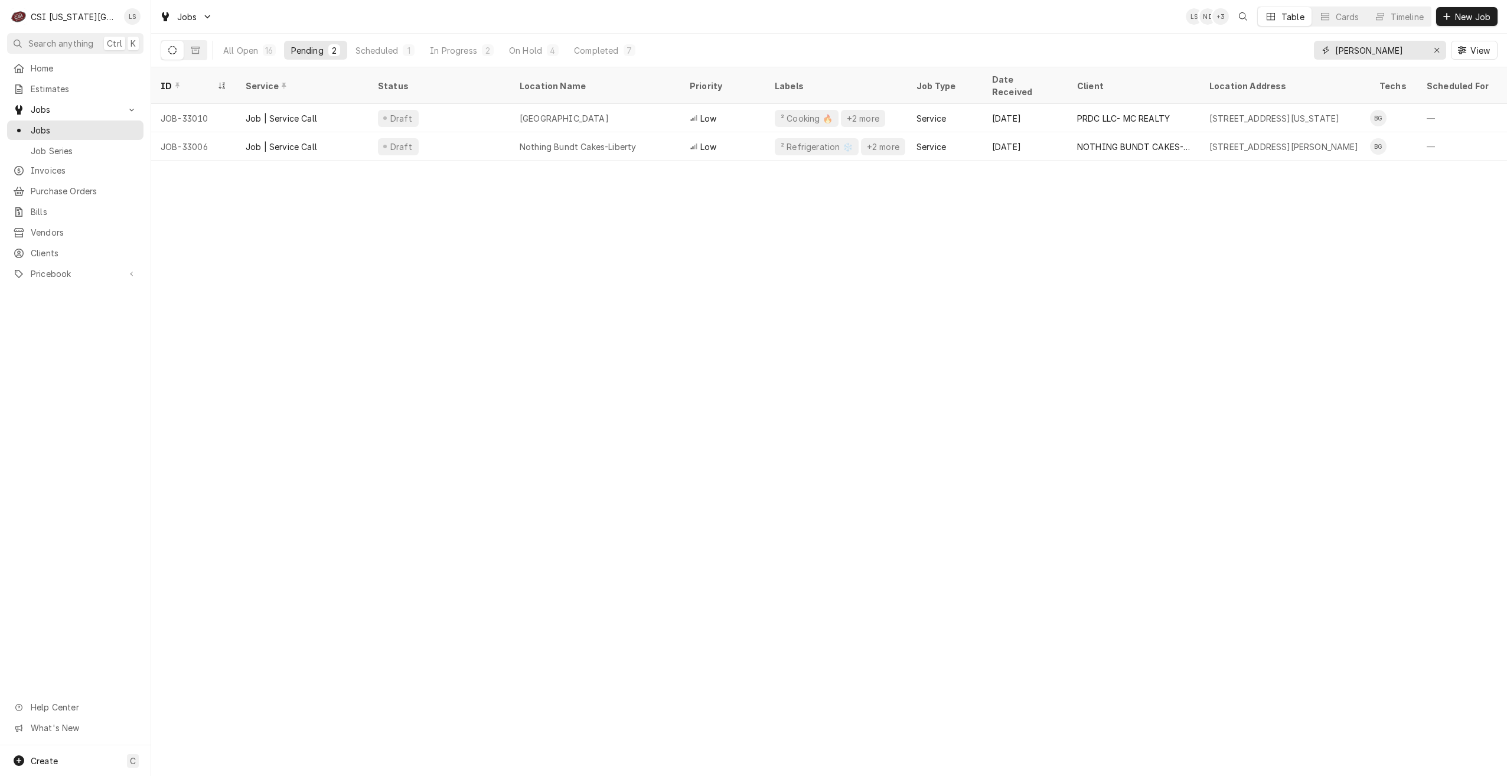
click at [1358, 58] on input "[PERSON_NAME]" at bounding box center [1379, 50] width 89 height 19
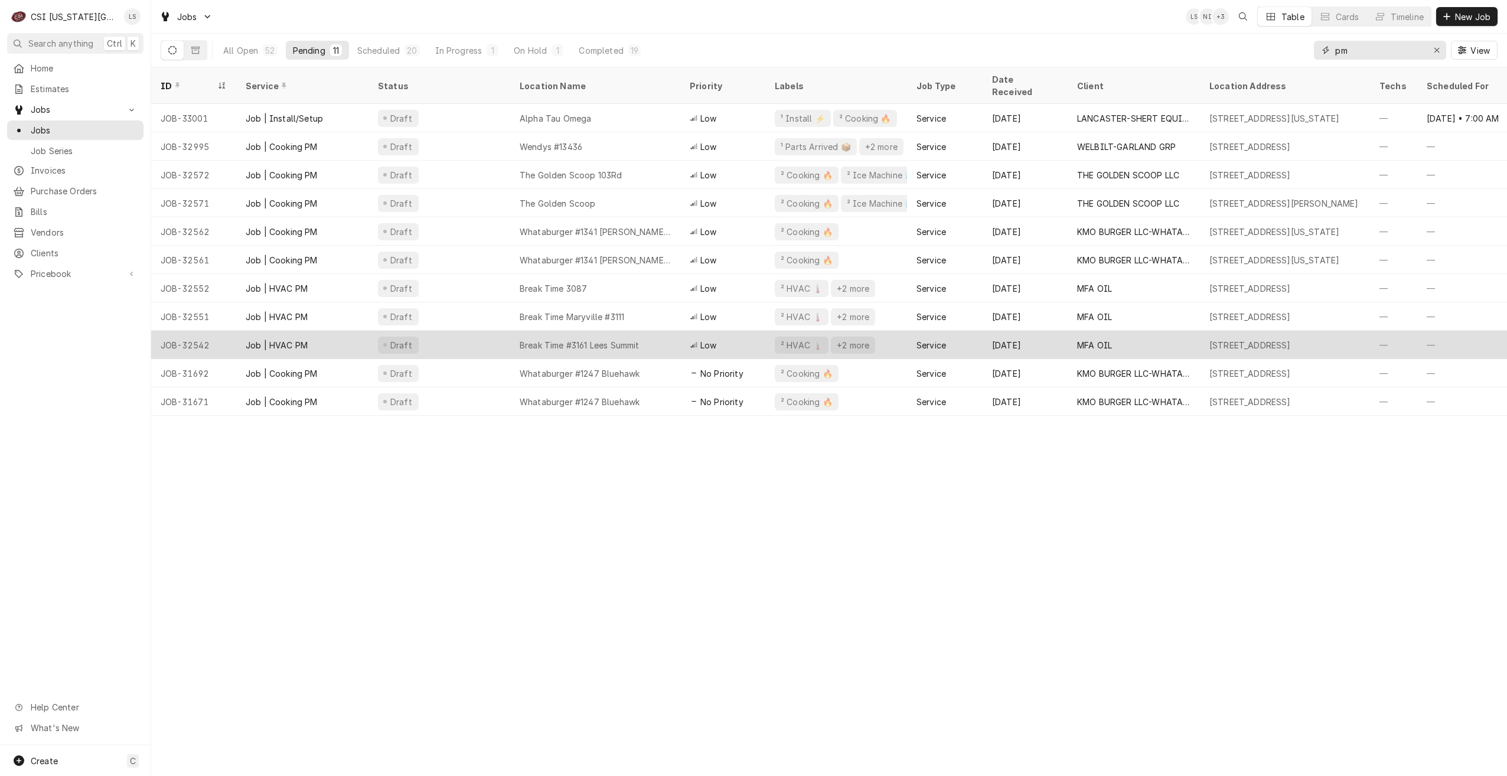
type input "pm"
click at [599, 339] on div "Break Time #3161 Lees Summit" at bounding box center [579, 345] width 119 height 12
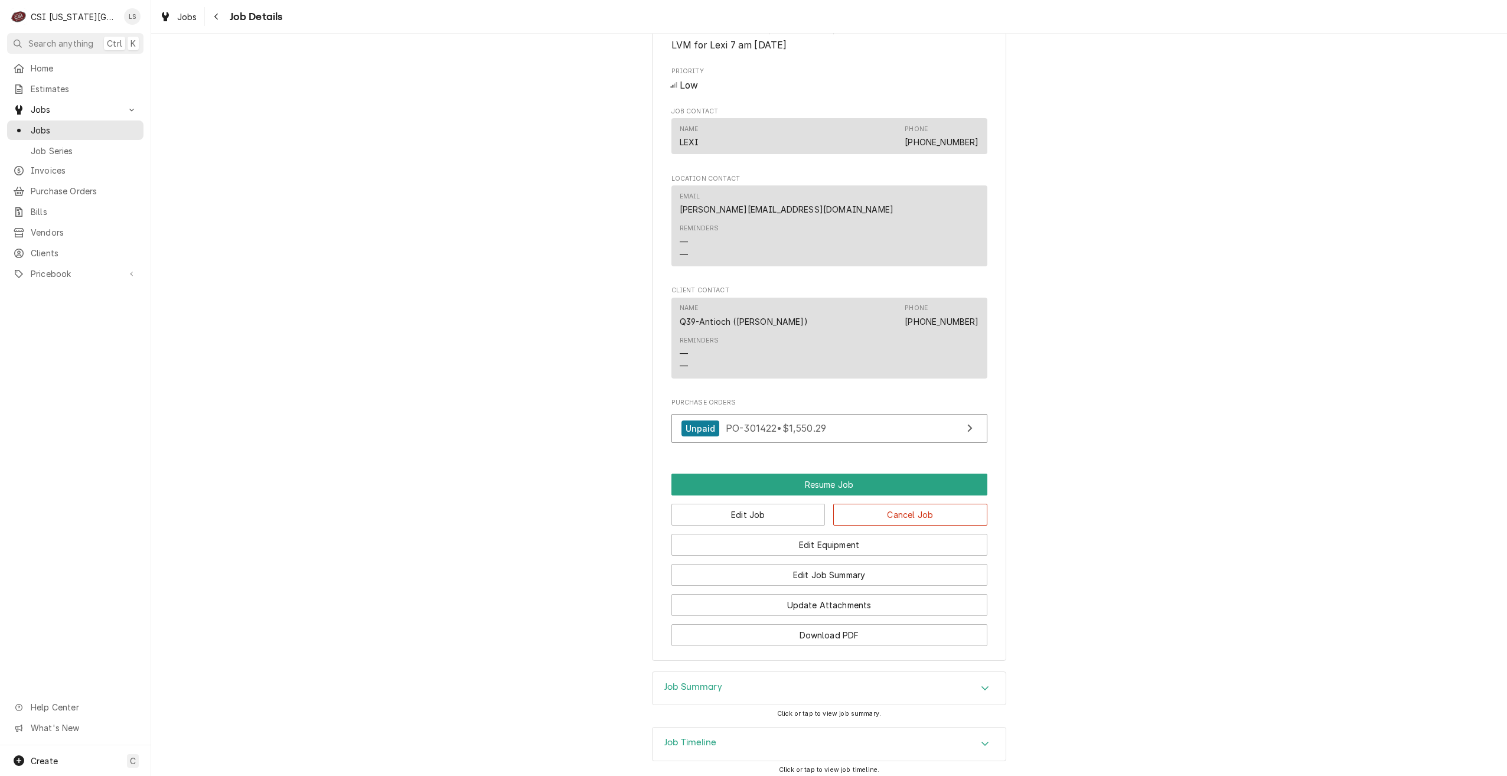
scroll to position [1376, 0]
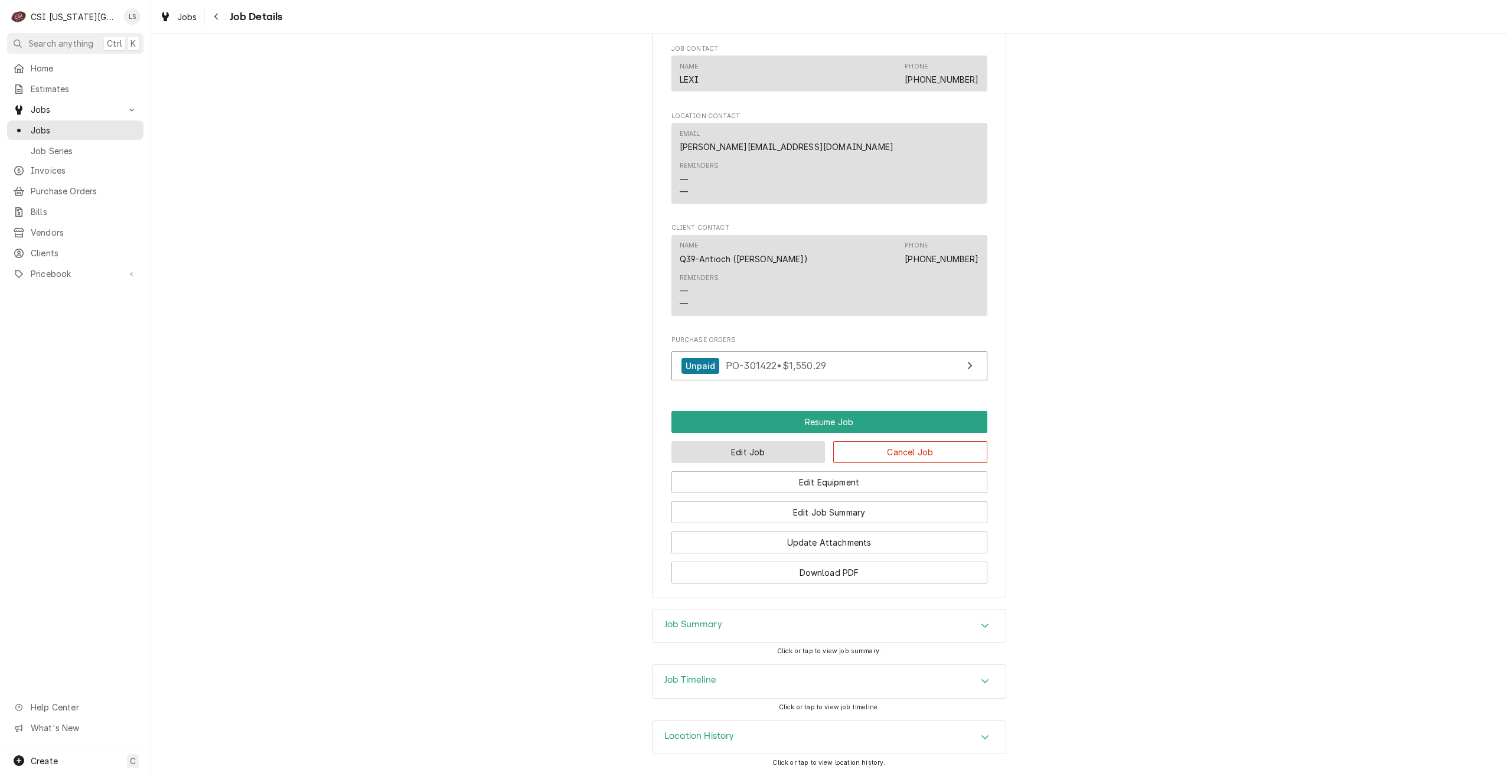
click at [710, 451] on button "Edit Job" at bounding box center [748, 452] width 154 height 22
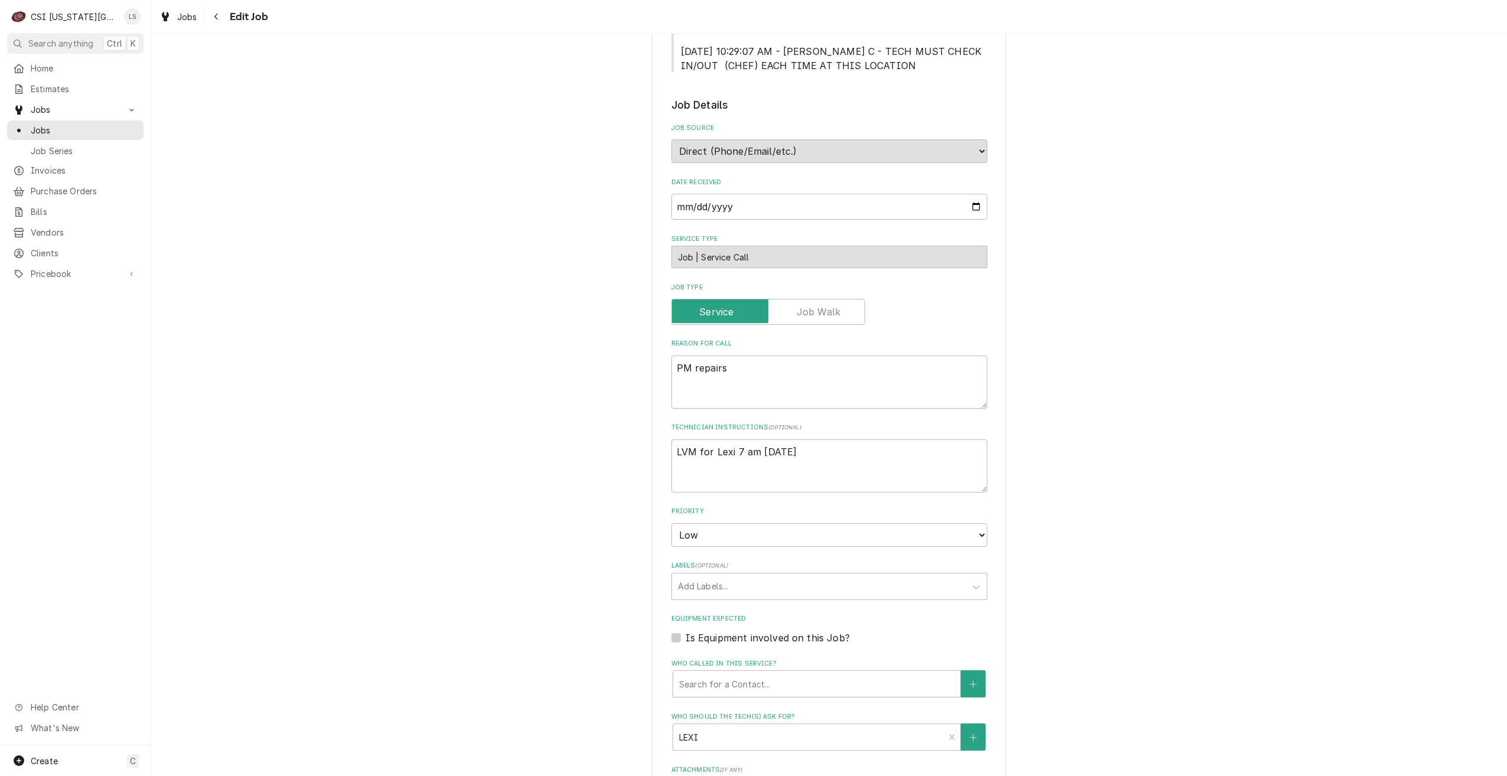
scroll to position [523, 0]
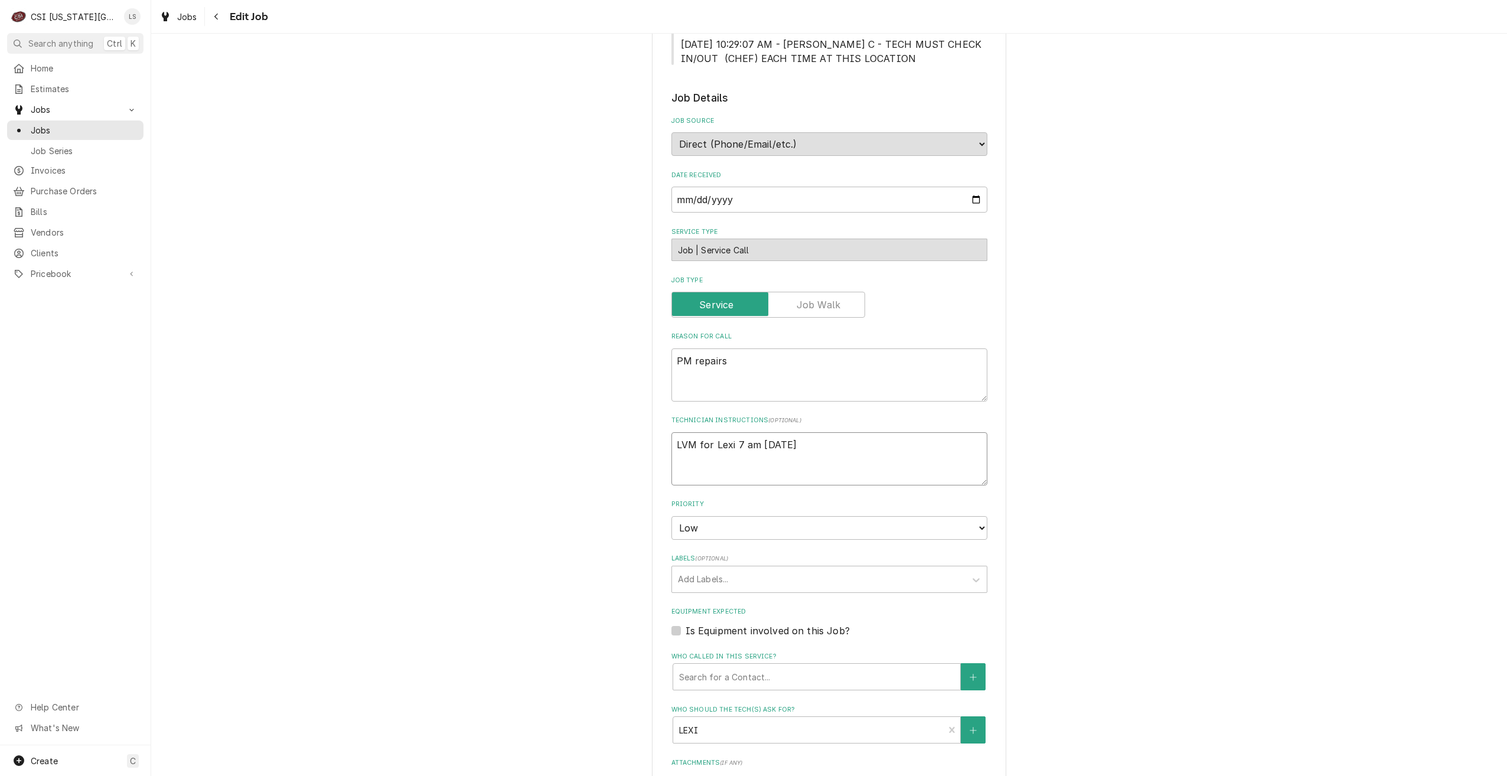
click at [671, 449] on textarea "LVM for Lexi 7 am [DATE]" at bounding box center [829, 458] width 316 height 53
type textarea "x"
type textarea "LVM for Lexi 7 am [DATE]"
type textarea "x"
type textarea "U LVM for Lexi 7 am [DATE]"
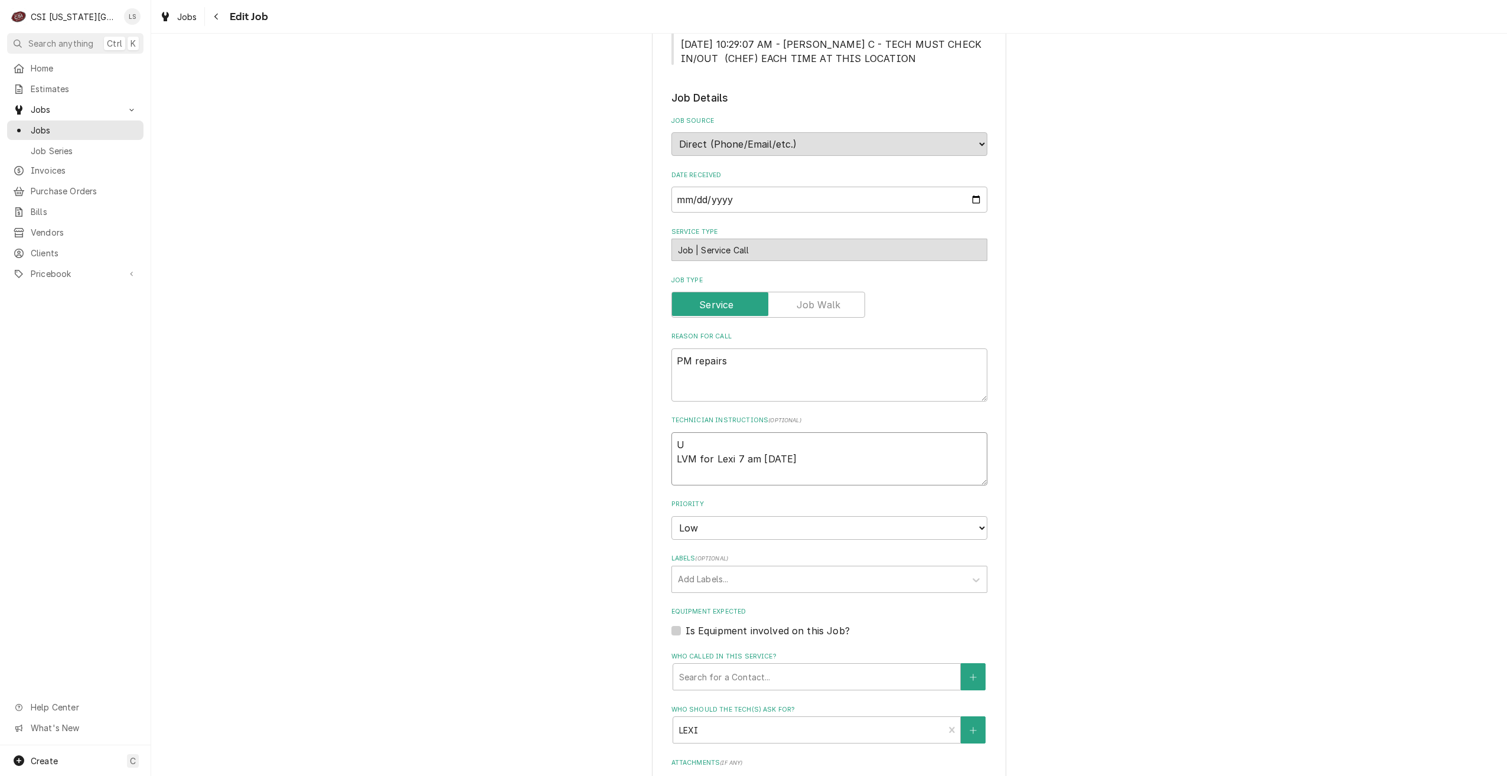
type textarea "x"
type textarea "Un LVM for Lexi 7 am [DATE]"
type textarea "x"
type textarea "Unab LVM for Lexi 7 am [DATE]"
type textarea "x"
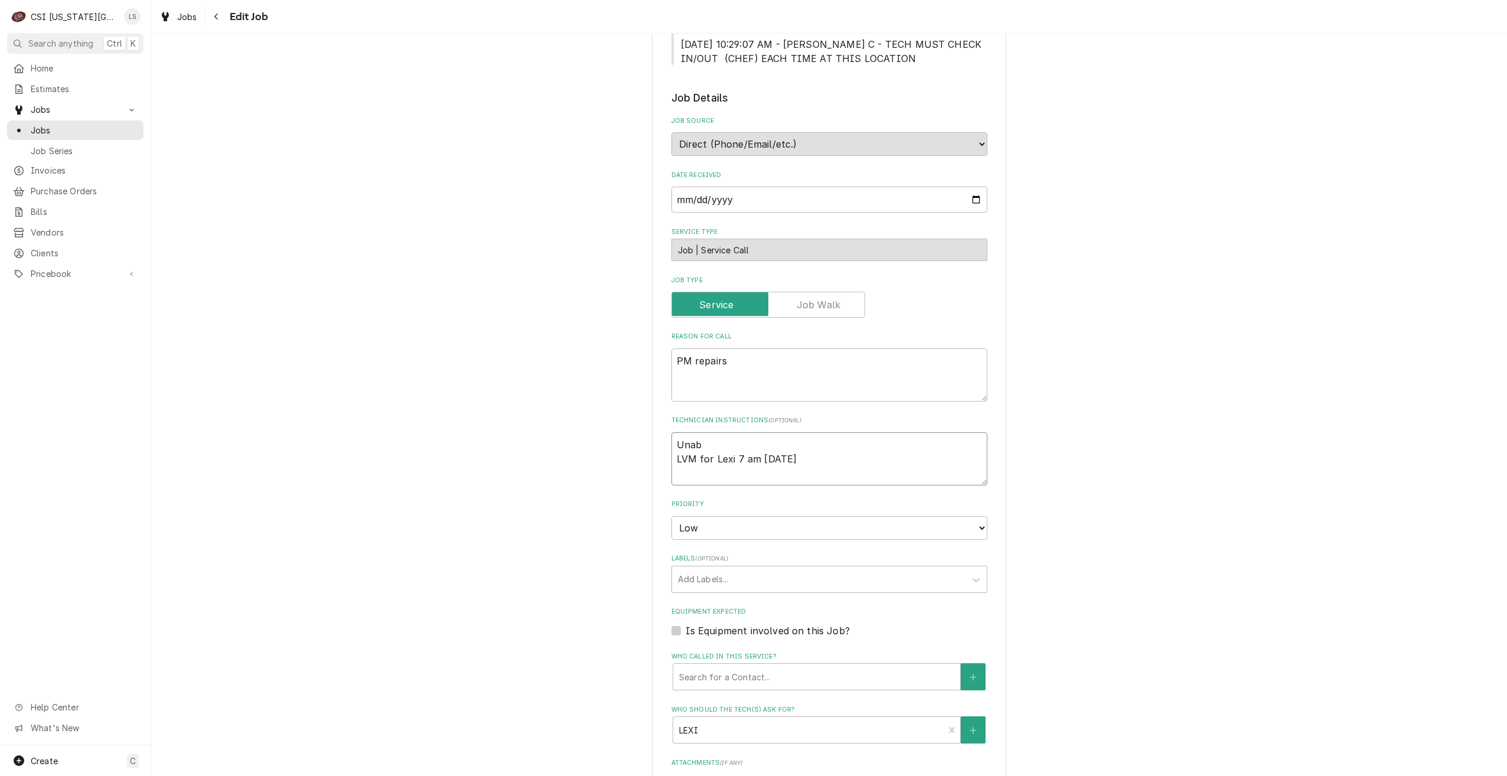
type textarea "Unabl LVM for Lexi 7 am [DATE]"
type textarea "x"
type textarea "Unable LVM for Lexi 7 am Monday"
type textarea "x"
type textarea "Unable LVM for Lexi 7 am Monday"
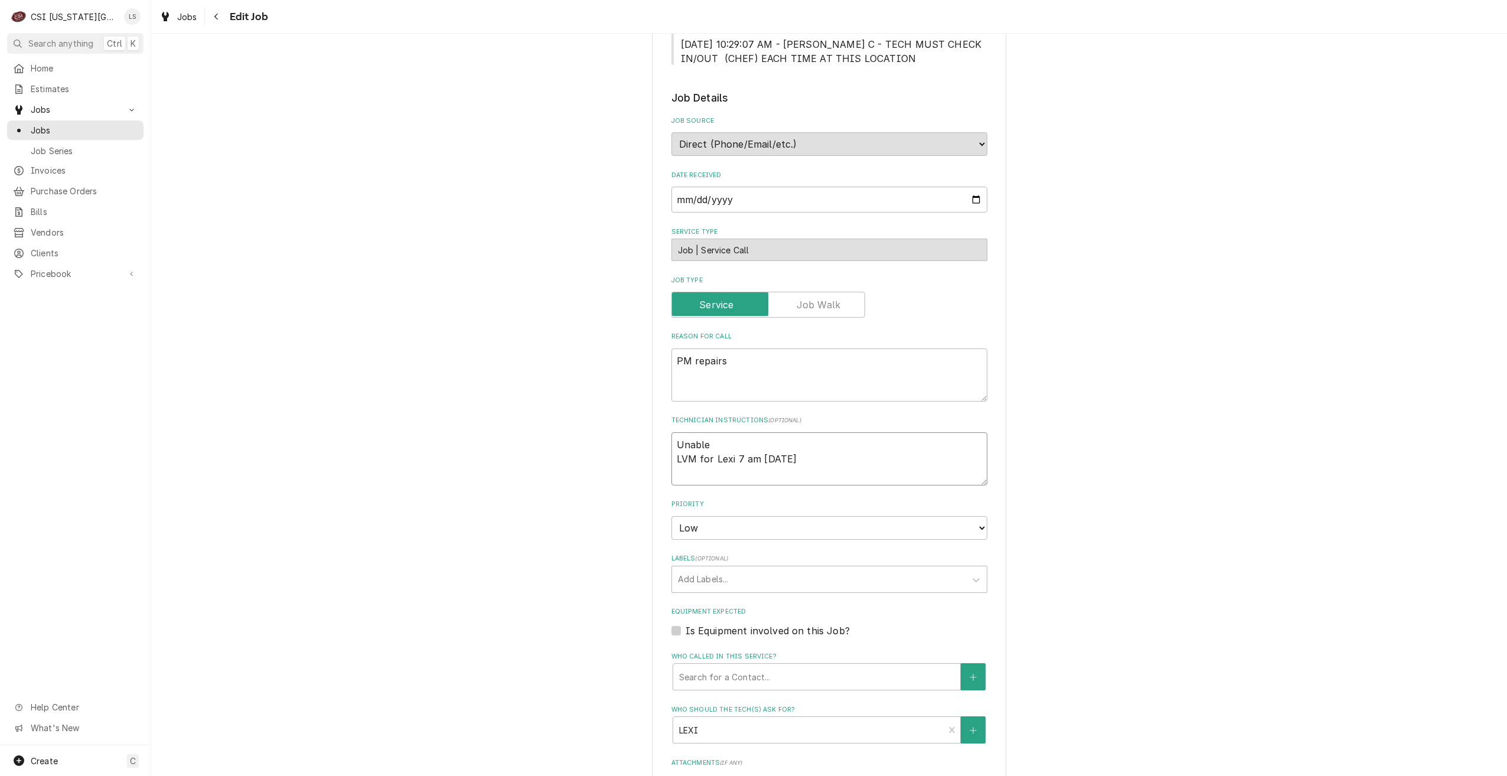
type textarea "x"
type textarea "Unable t LVM for Lexi 7 am Monday"
type textarea "x"
type textarea "Unable to LVM for Lexi 7 am Monday"
type textarea "x"
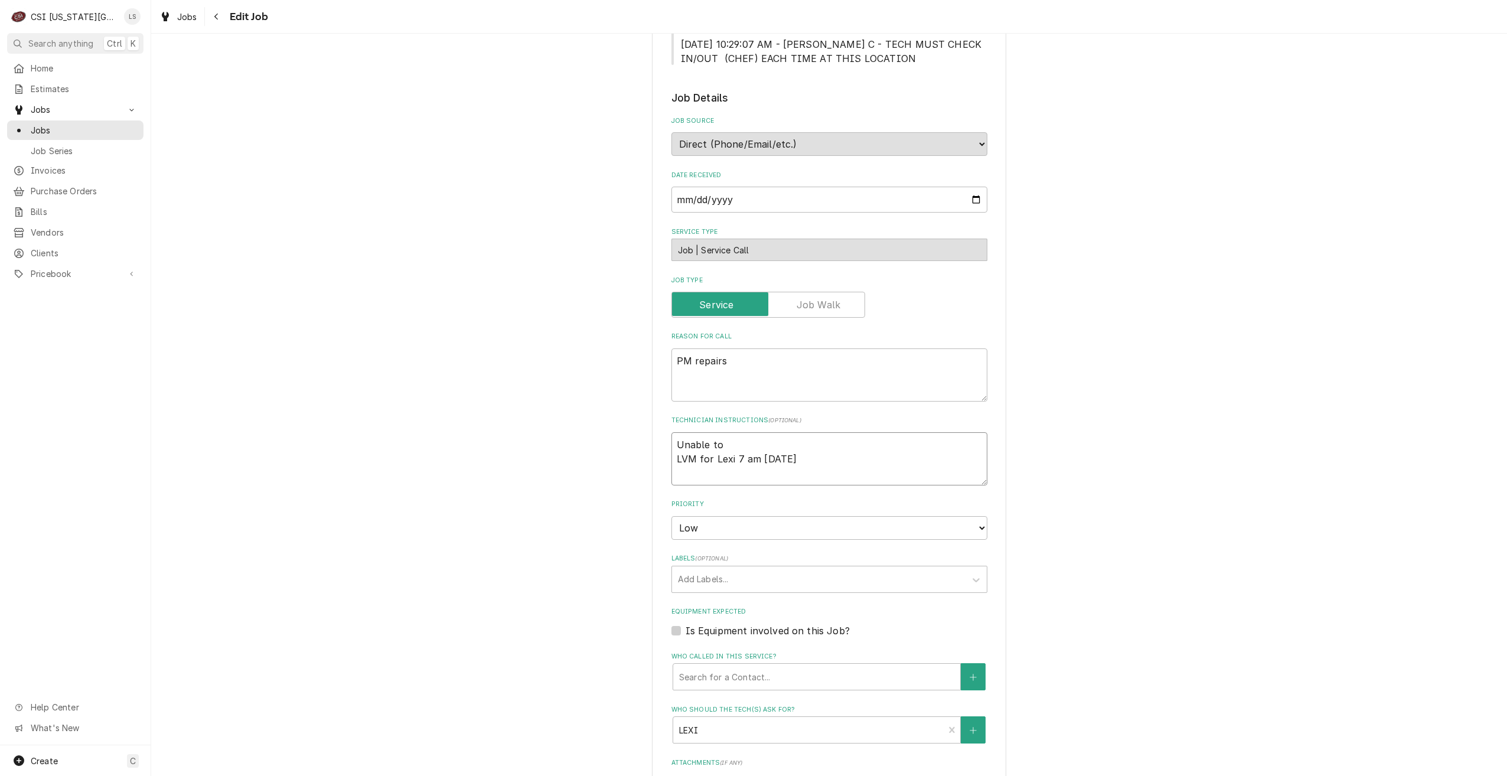
type textarea "Unable to c LVM for Lexi 7 am Monday"
type textarea "x"
type textarea "Unable to con LVM for Lexi 7 am Monday"
type textarea "x"
type textarea "Unable to conf LVM for Lexi 7 am Monday"
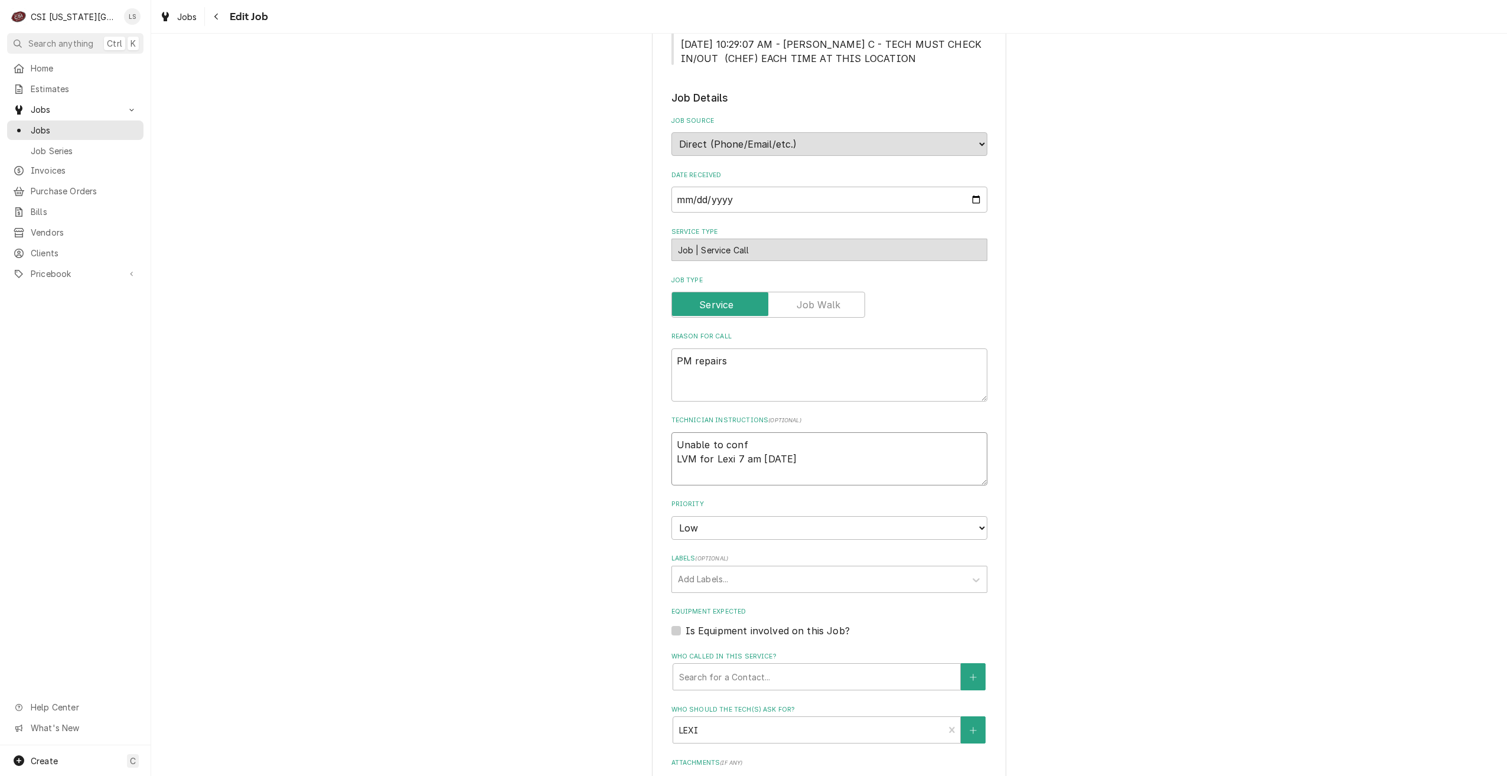
type textarea "x"
type textarea "Unable to confi LVM for Lexi 7 am Monday"
type textarea "x"
type textarea "Unable to confir LVM for Lexi 7 am Monday"
type textarea "x"
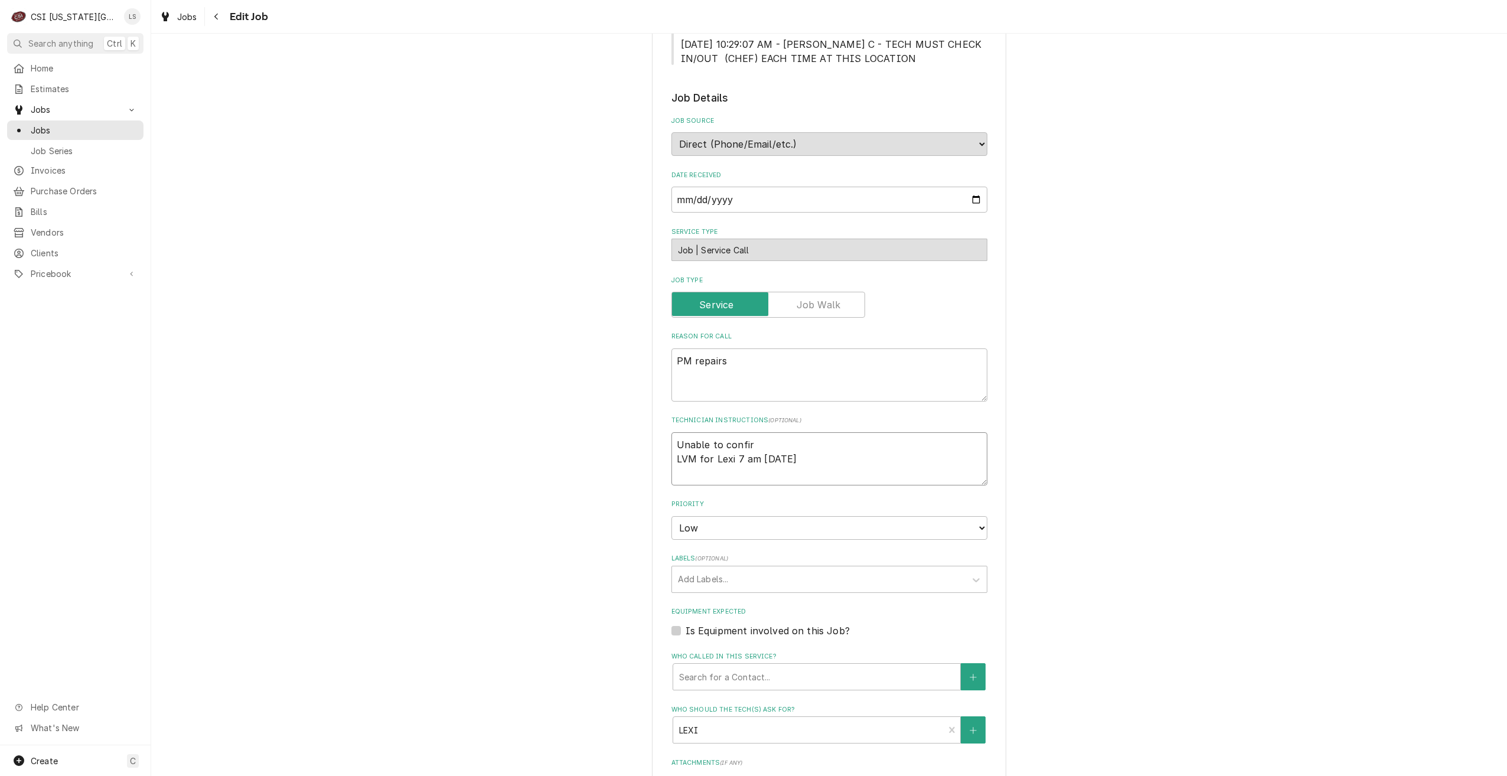
type textarea "Unable to confirm LVM for Lexi 7 am Monday"
type textarea "x"
type textarea "Unable to confirm, LVM for Lexi 7 am Monday"
type textarea "x"
type textarea "Unable to confirm, LVM for Lexi 7 am Monday"
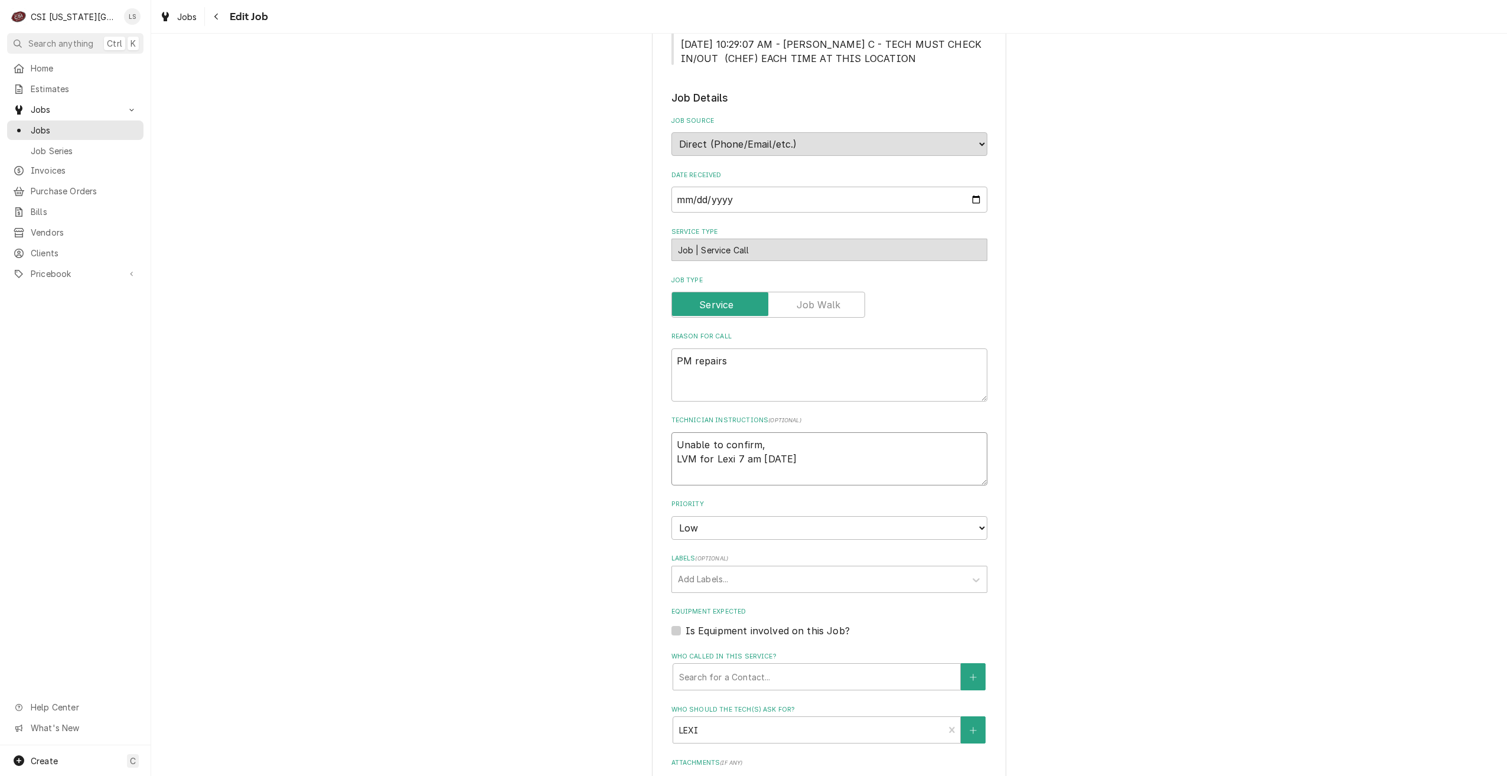
type textarea "x"
type textarea "Unable to confirm, r LVM for Lexi 7 am Monday"
type textarea "x"
type textarea "Unable to confirm, re LVM for Lexi 7 am Monday"
type textarea "x"
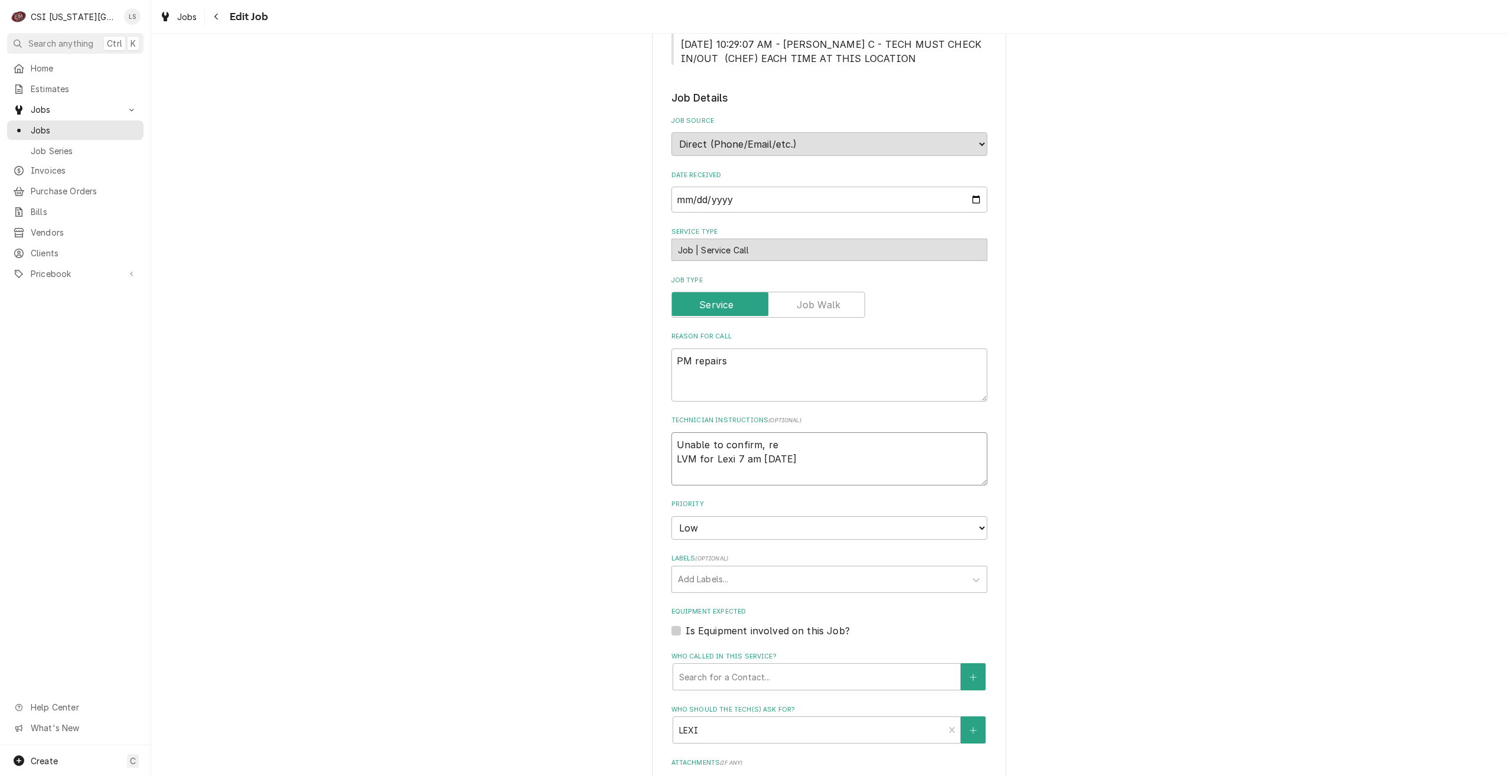
type textarea "Unable to confirm, res LVM for Lexi 7 am Monday"
type textarea "x"
type textarea "Unable to confirm, resc LVM for Lexi 7 am Monday"
type textarea "x"
type textarea "Unable to confirm, resce LVM for Lexi 7 am Monday"
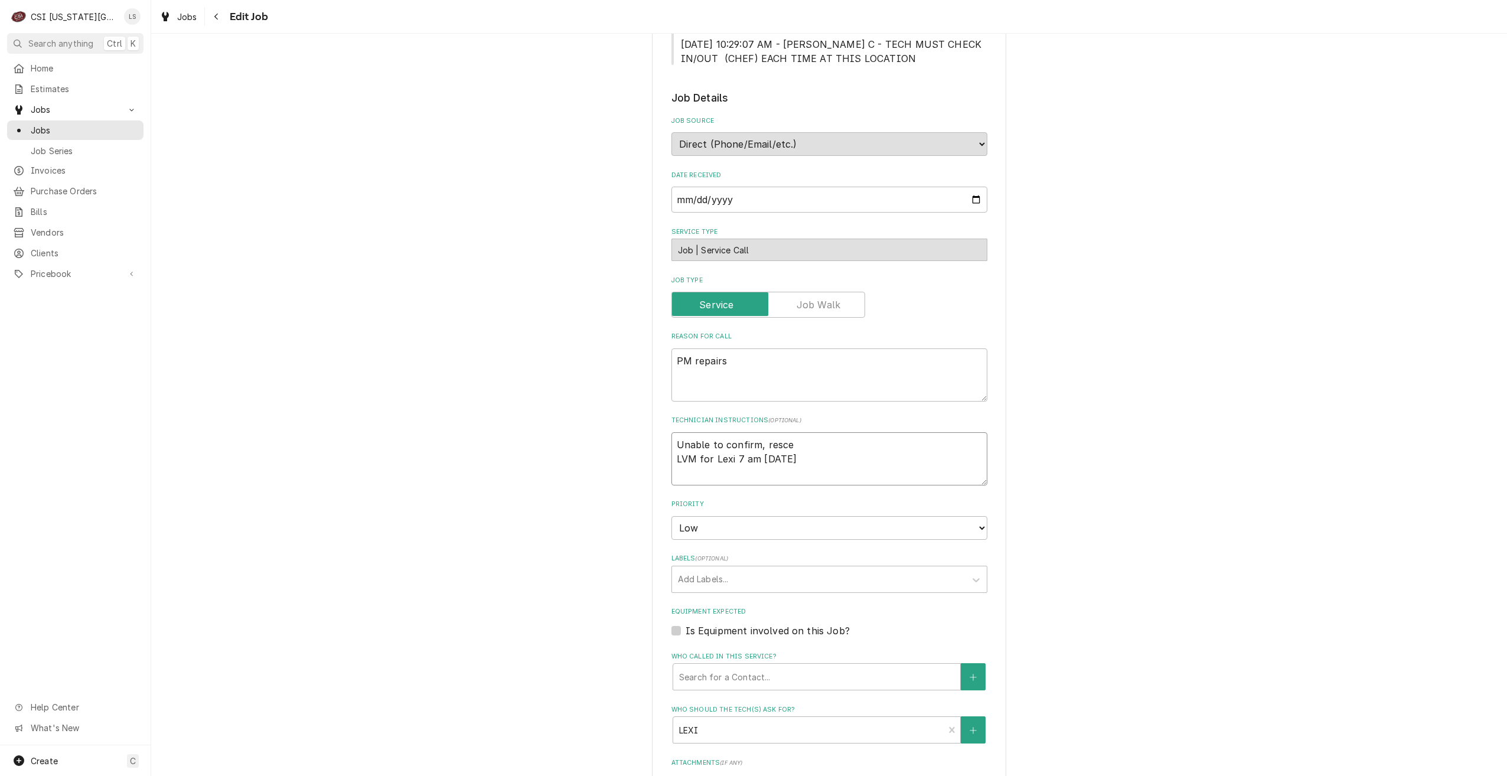
type textarea "x"
type textarea "Unable to confirm, resceh LVM for Lexi 7 am Monday"
type textarea "x"
type textarea "Unable to confirm, rescehd LVM for Lexi 7 am Monday"
type textarea "x"
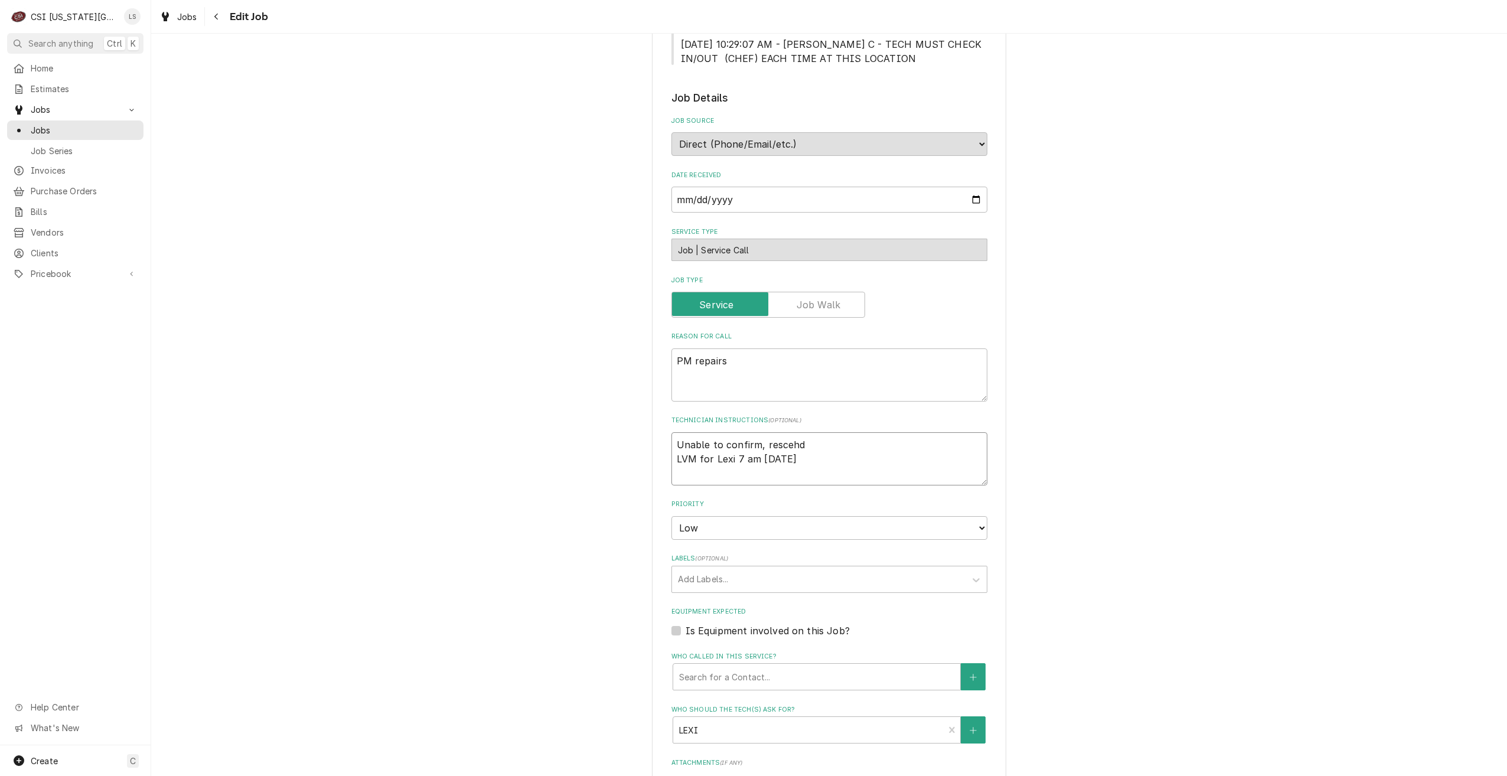
type textarea "Unable to confirm, resceh LVM for Lexi 7 am Monday"
type textarea "x"
type textarea "Unable to confirm, resce LVM for Lexi 7 am Monday"
type textarea "x"
type textarea "Unable to confirm, resc LVM for Lexi 7 am Monday"
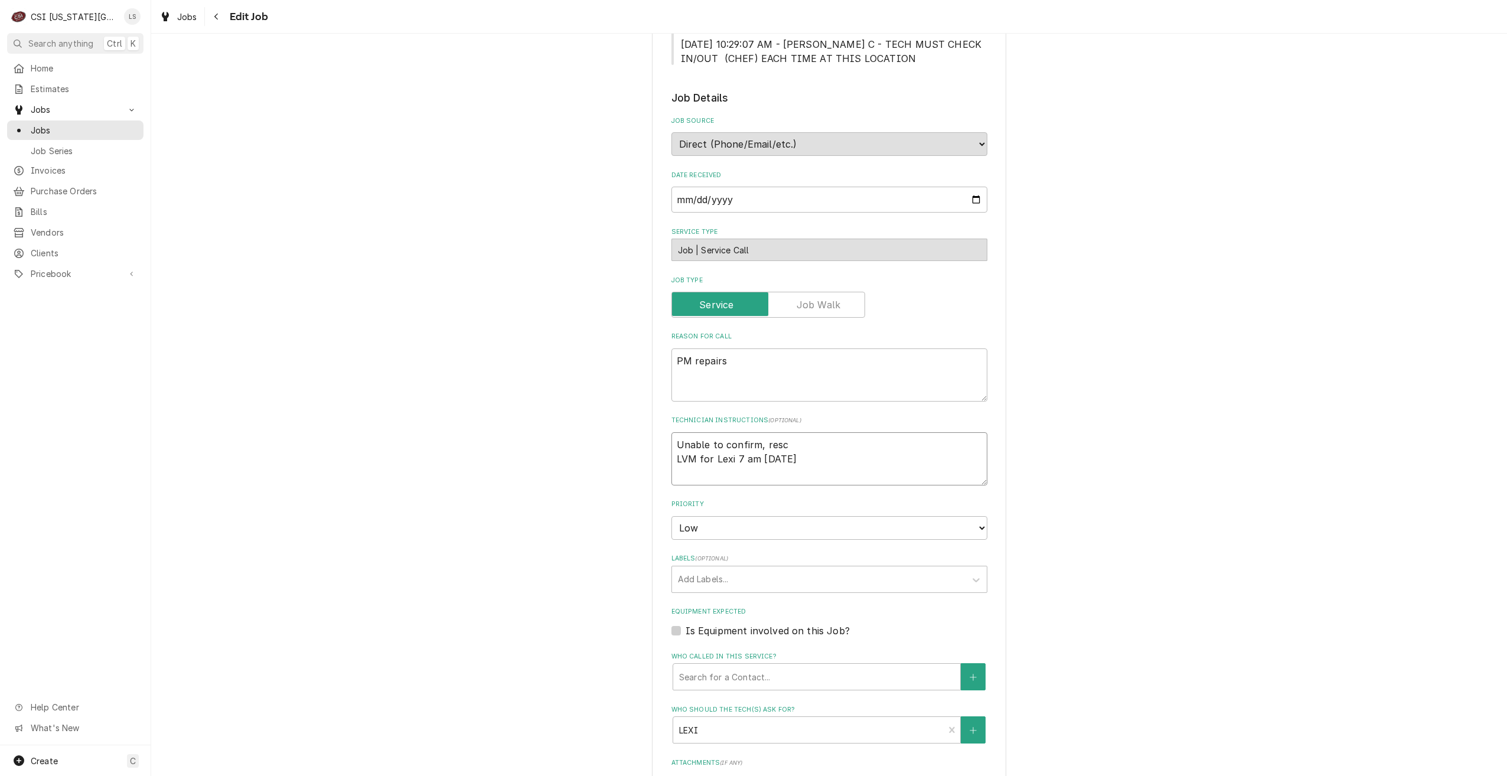
type textarea "x"
type textarea "Unable to confirm, resch LVM for Lexi 7 am Monday"
type textarea "x"
type textarea "Unable to confirm, resche LVM for Lexi 7 am Monday"
type textarea "x"
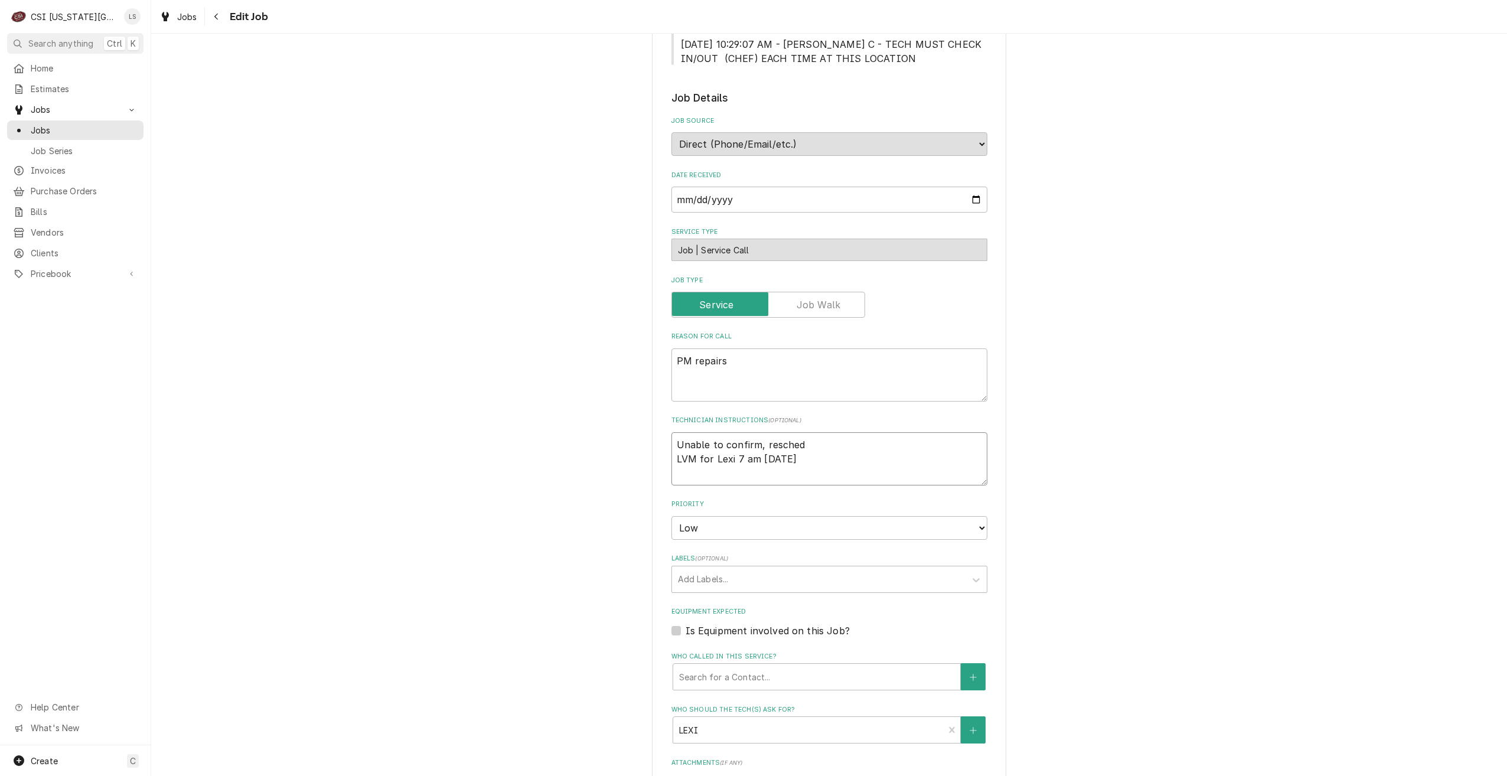
type textarea "Unable to confirm, reschedu LVM for Lexi 7 am Monday"
type textarea "x"
type textarea "Unable to confirm, reschedul LVM for Lexi 7 am Monday"
type textarea "x"
type textarea "Unable to confirm, rescheduli LVM for Lexi 7 am Monday"
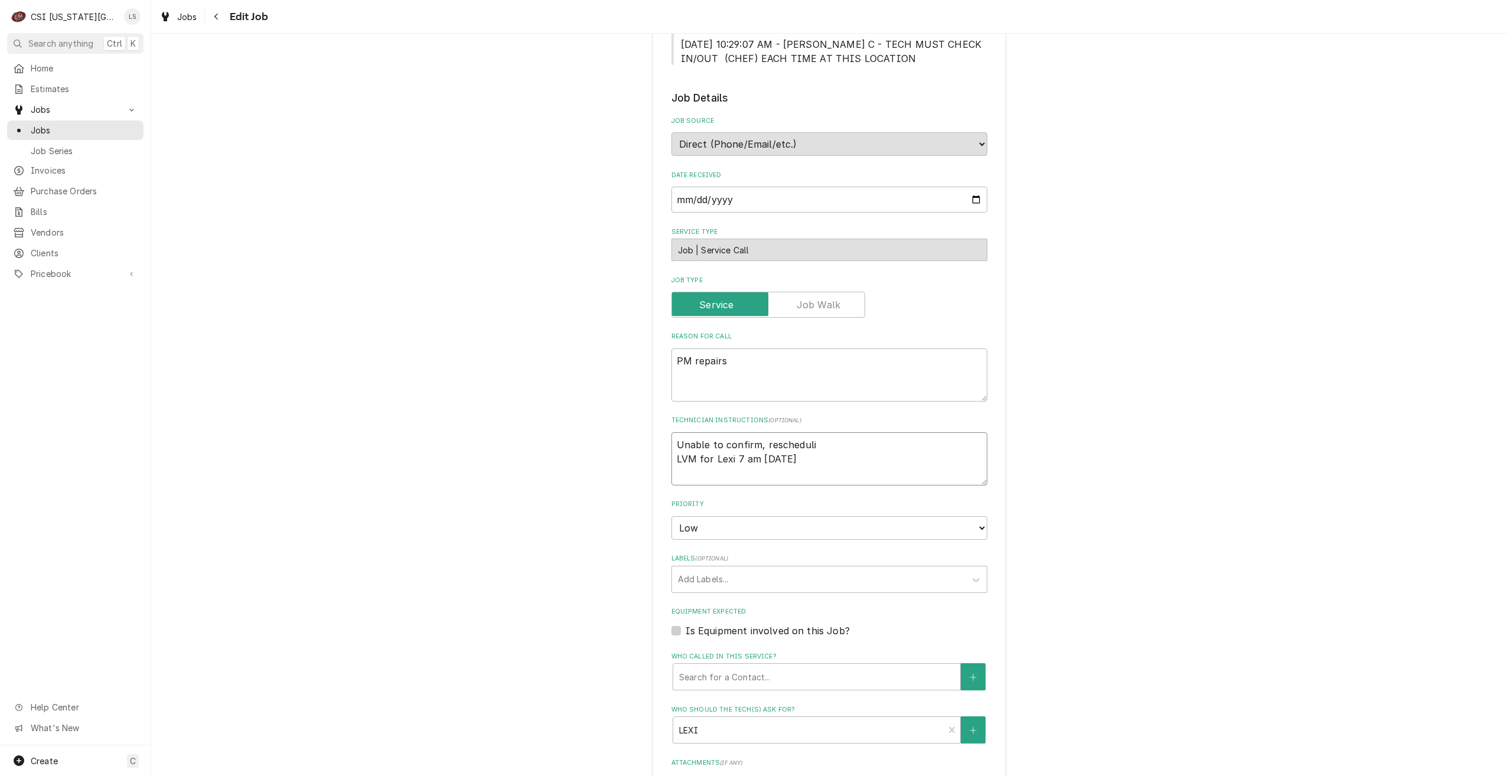
type textarea "x"
type textarea "Unable to confirm, reschedulin LVM for Lexi 7 am Monday"
type textarea "x"
type textarea "Unable to confirm, rescheduling LVM for Lexi 7 am Monday"
type textarea "x"
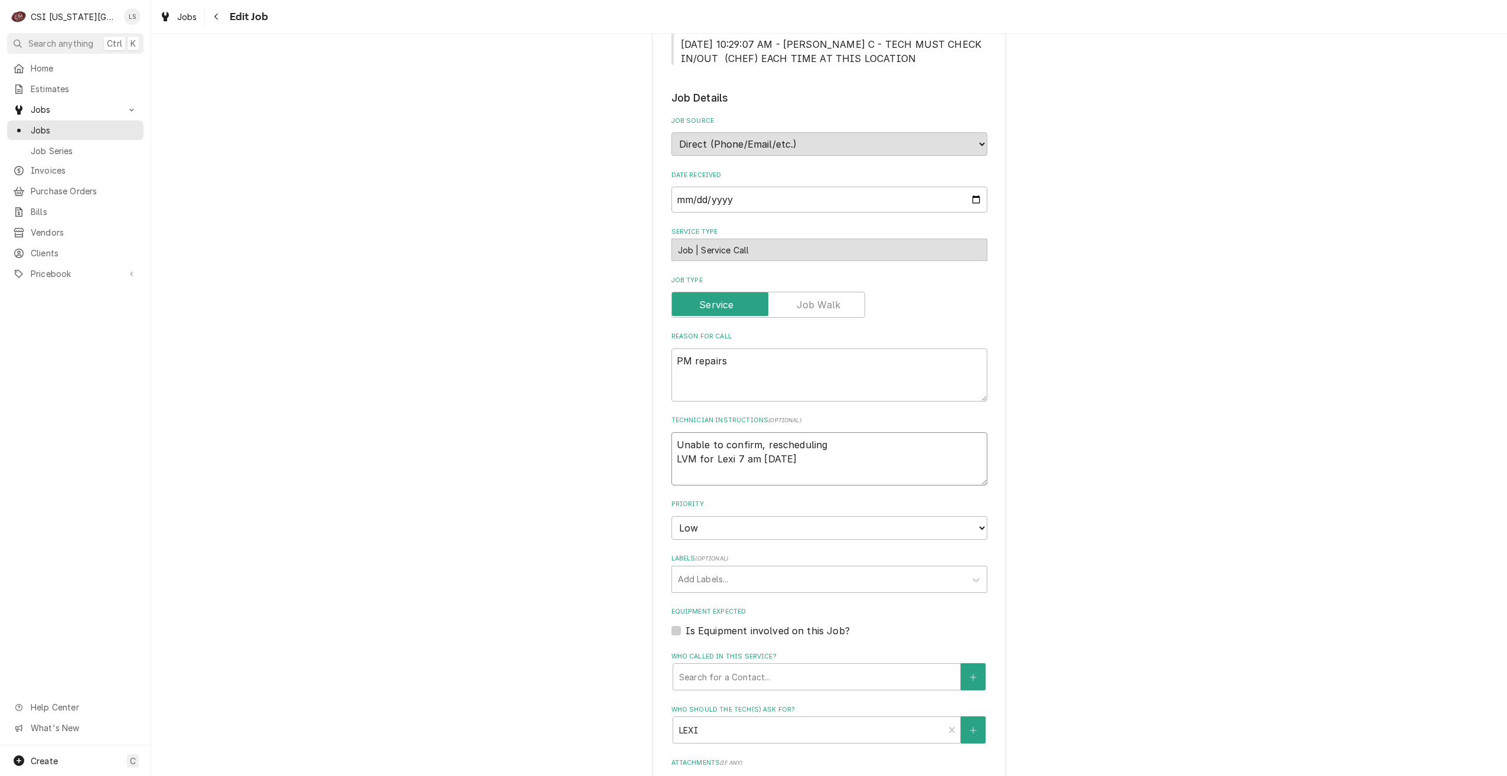
type textarea "Unable to confirm, rescheduling- LVM for Lexi 7 am Monday"
type textarea "x"
type textarea "Unable to confirm, rescheduling- LVM for Lexi 7 am Monday"
type textarea "x"
type textarea "Unable to confirm, rescheduling- L LVM for Lexi 7 am Monday"
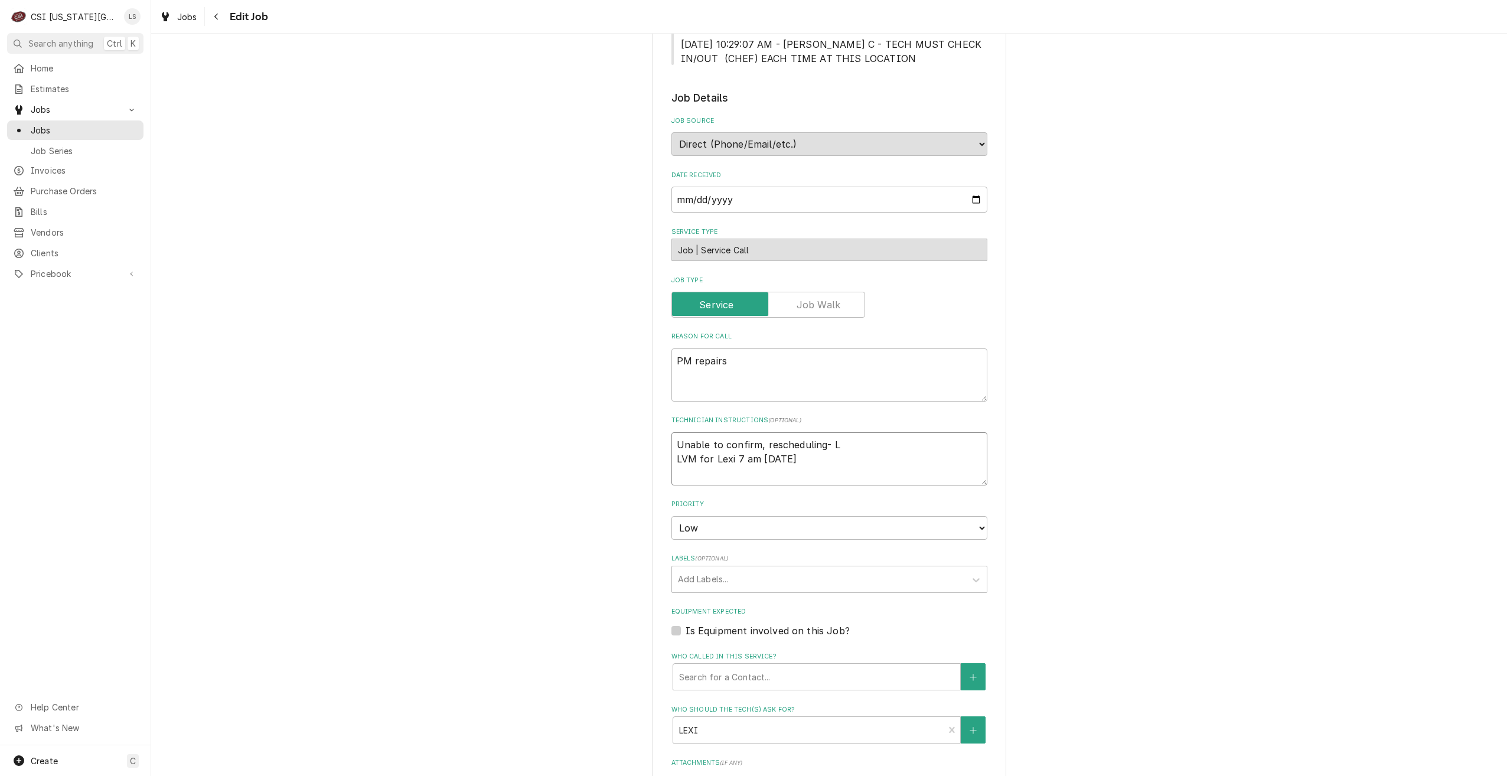
type textarea "x"
type textarea "Unable to confirm, rescheduling- Li LVM for Lexi 7 am Monday"
type textarea "x"
type textarea "Unable to confirm, rescheduling- Lin LVM for Lexi 7 am Monday"
type textarea "x"
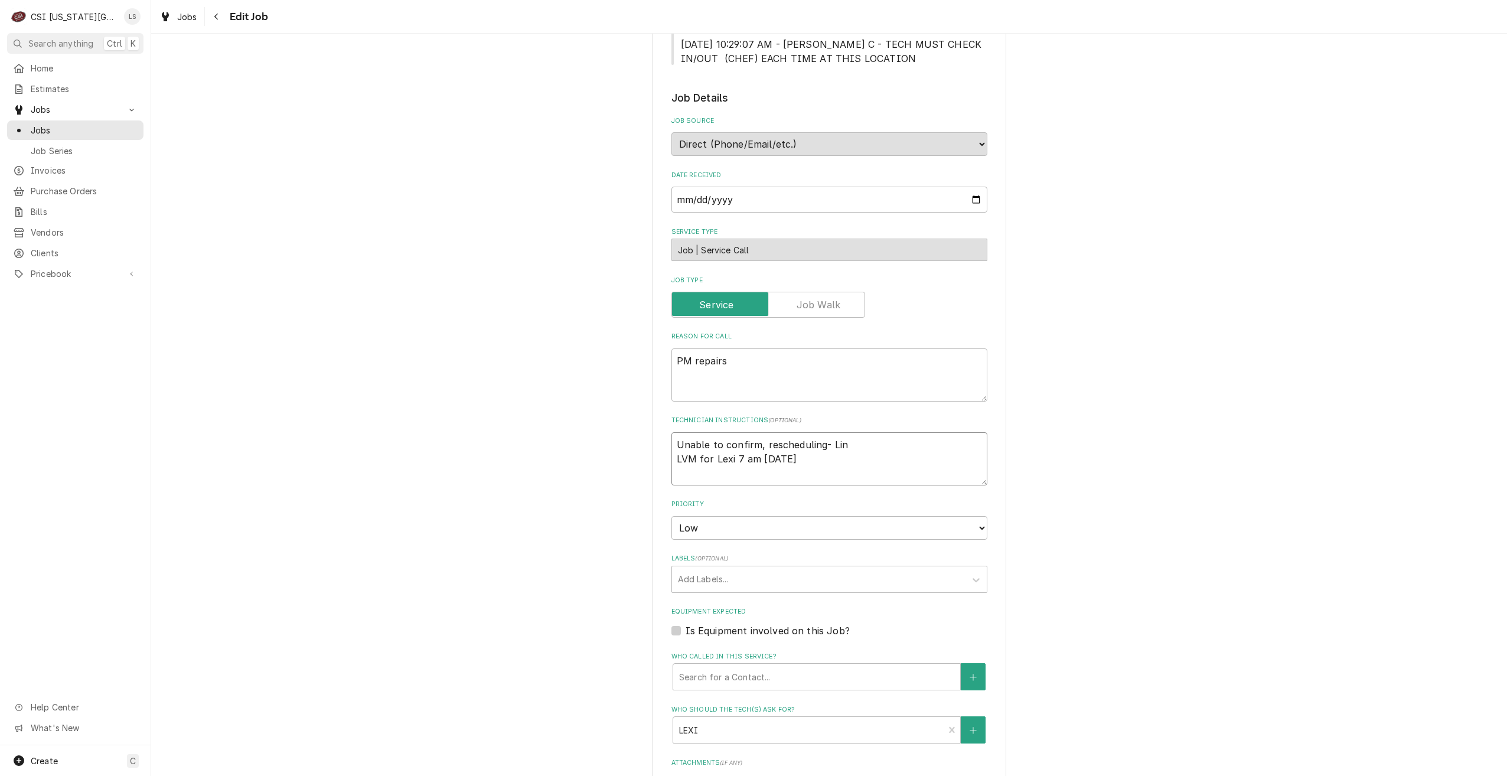
type textarea "Unable to confirm, rescheduling- Lind LVM for Lexi 7 am Monday"
type textarea "x"
type textarea "Unable to confirm, rescheduling- Lindy LVM for Lexi 7 am Monday"
type textarea "x"
type textarea "Unable to confirm, rescheduling- Lindy LVM for Lexi 7 am Monday"
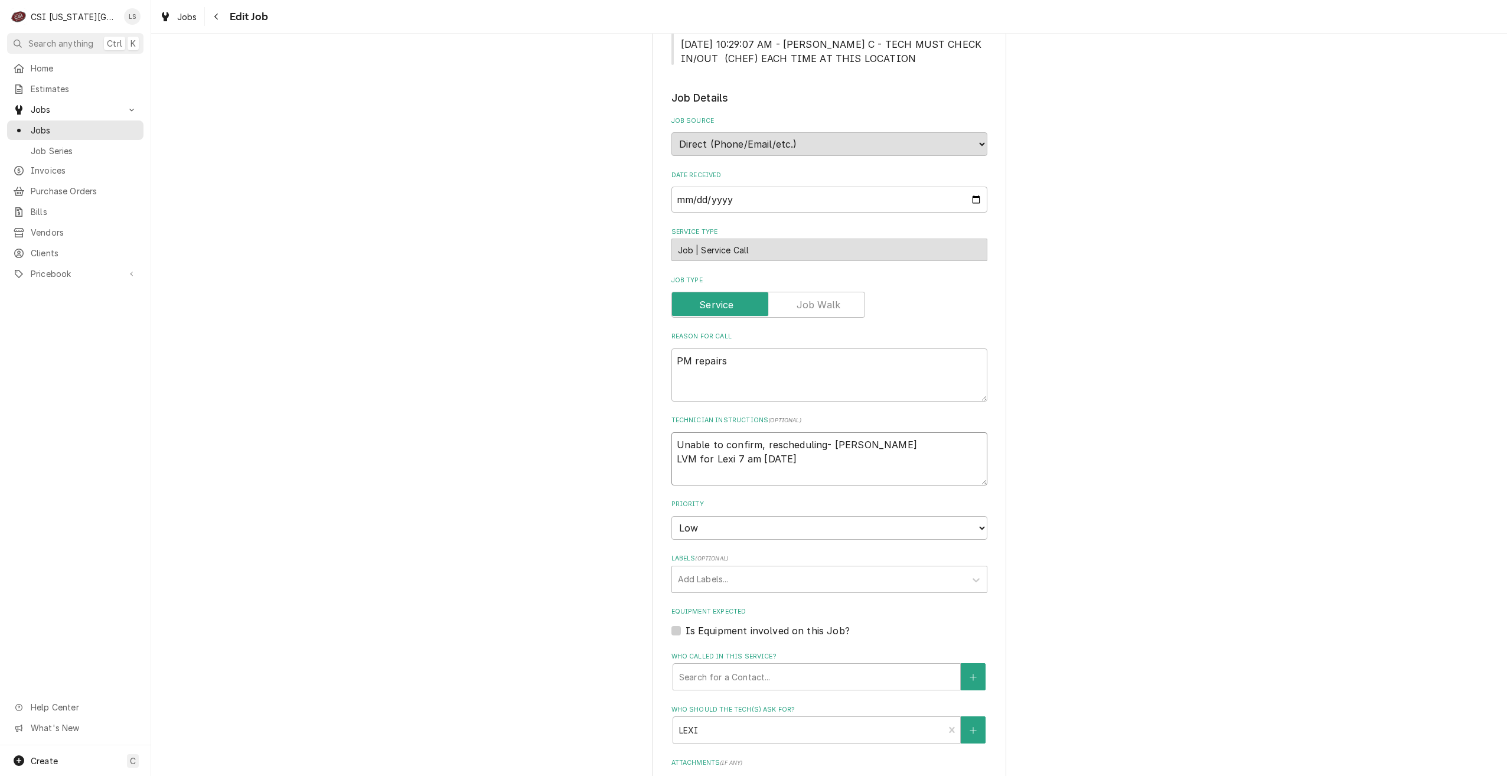
type textarea "x"
type textarea "Unable to confirm, rescheduling- Lindy 9 LVM for Lexi 7 am Monday"
type textarea "x"
type textarea "Unable to confirm, rescheduling- Lindy 9/ LVM for Lexi 7 am Monday"
type textarea "x"
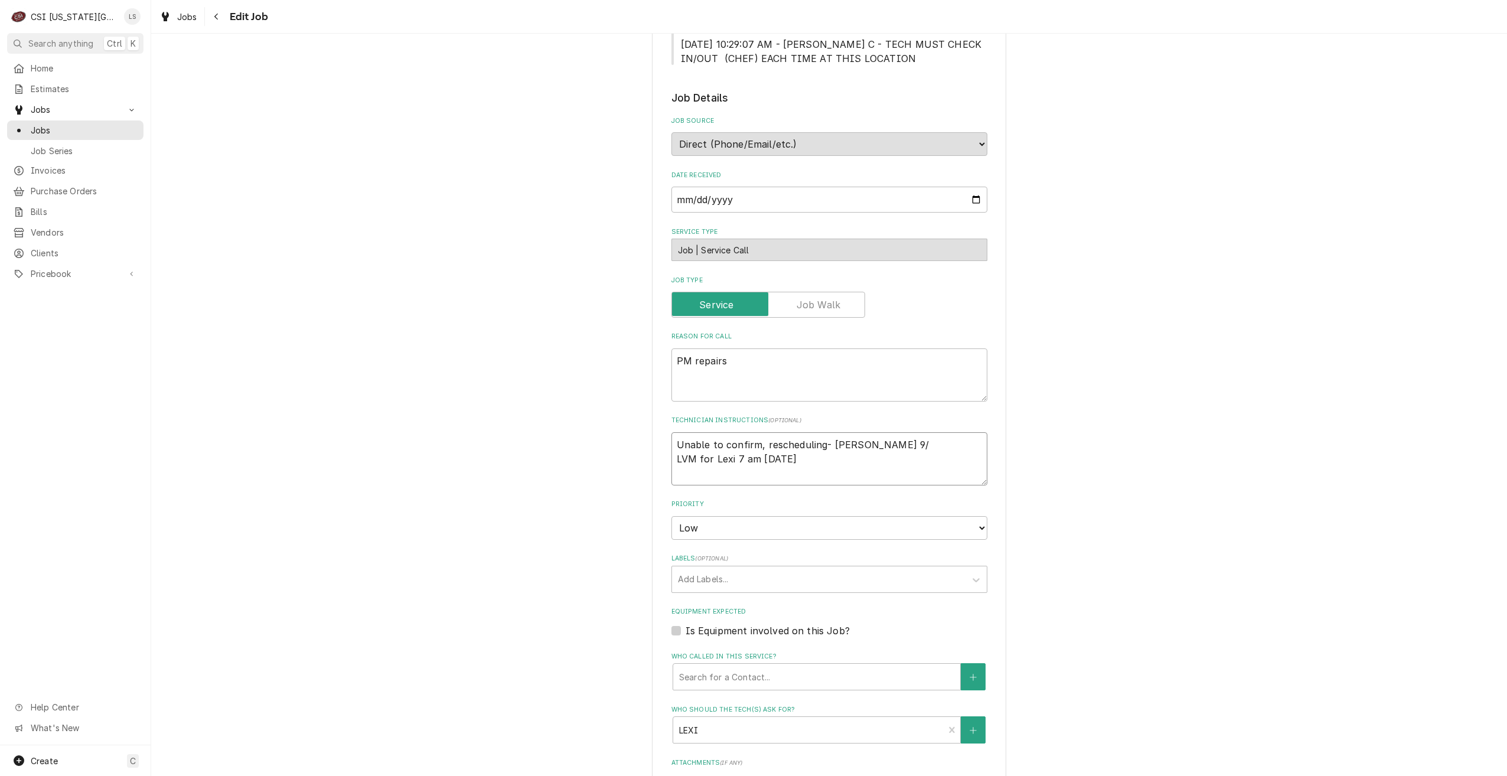
type textarea "Unable to confirm, rescheduling- Lindy 9/2 LVM for Lexi 7 am Monday"
type textarea "x"
type textarea "Unable to confirm, rescheduling- Lindy 9/29 LVM for Lexi 7 am Monday"
type textarea "x"
type textarea "Unable to confirm, rescheduling- Lindy 9/29 LVM for Lexi 7 am Monday"
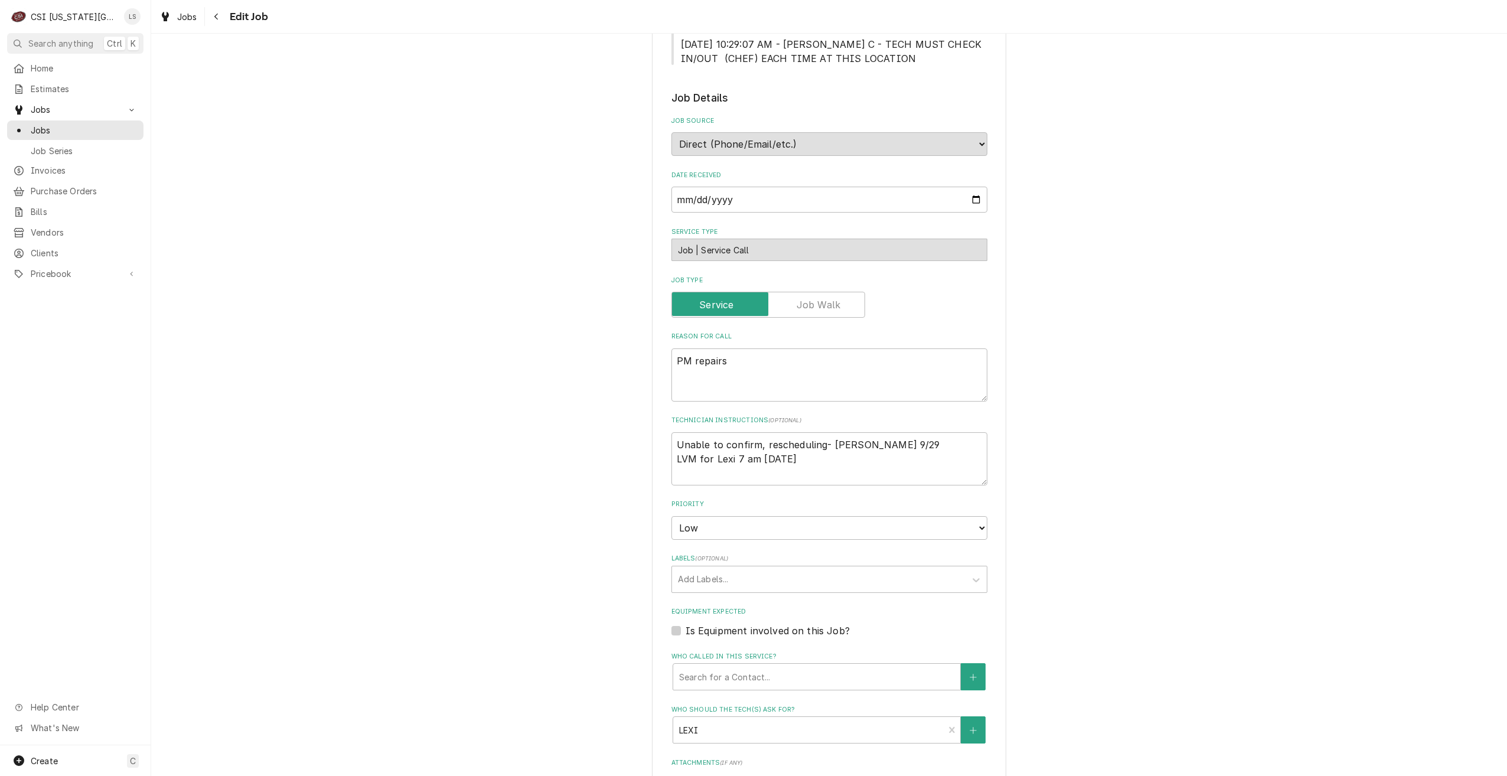
click at [1108, 402] on div "Use the fields below to edit this job: Client Details Client Q39-ANTIOCH Servic…" at bounding box center [829, 297] width 1356 height 1548
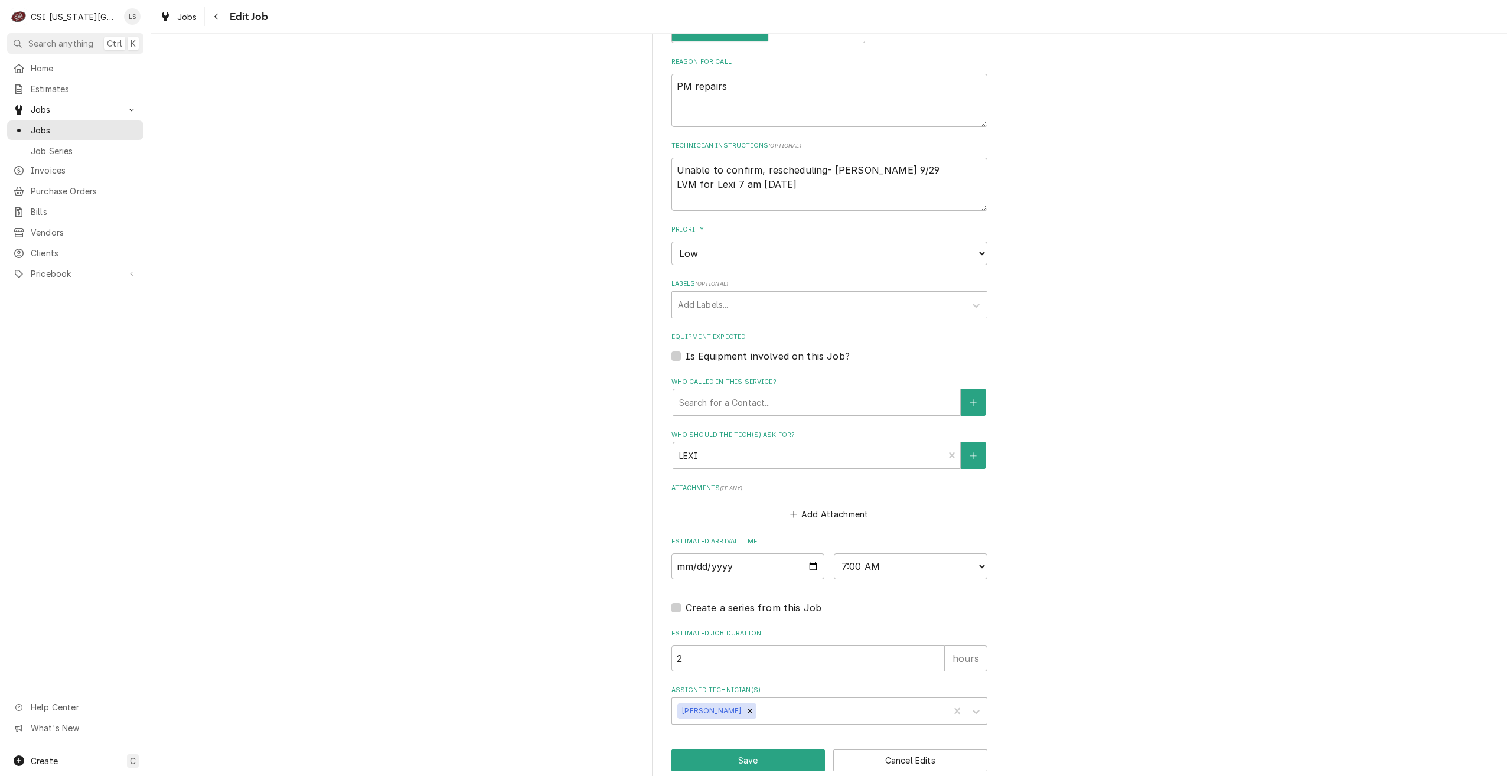
scroll to position [819, 0]
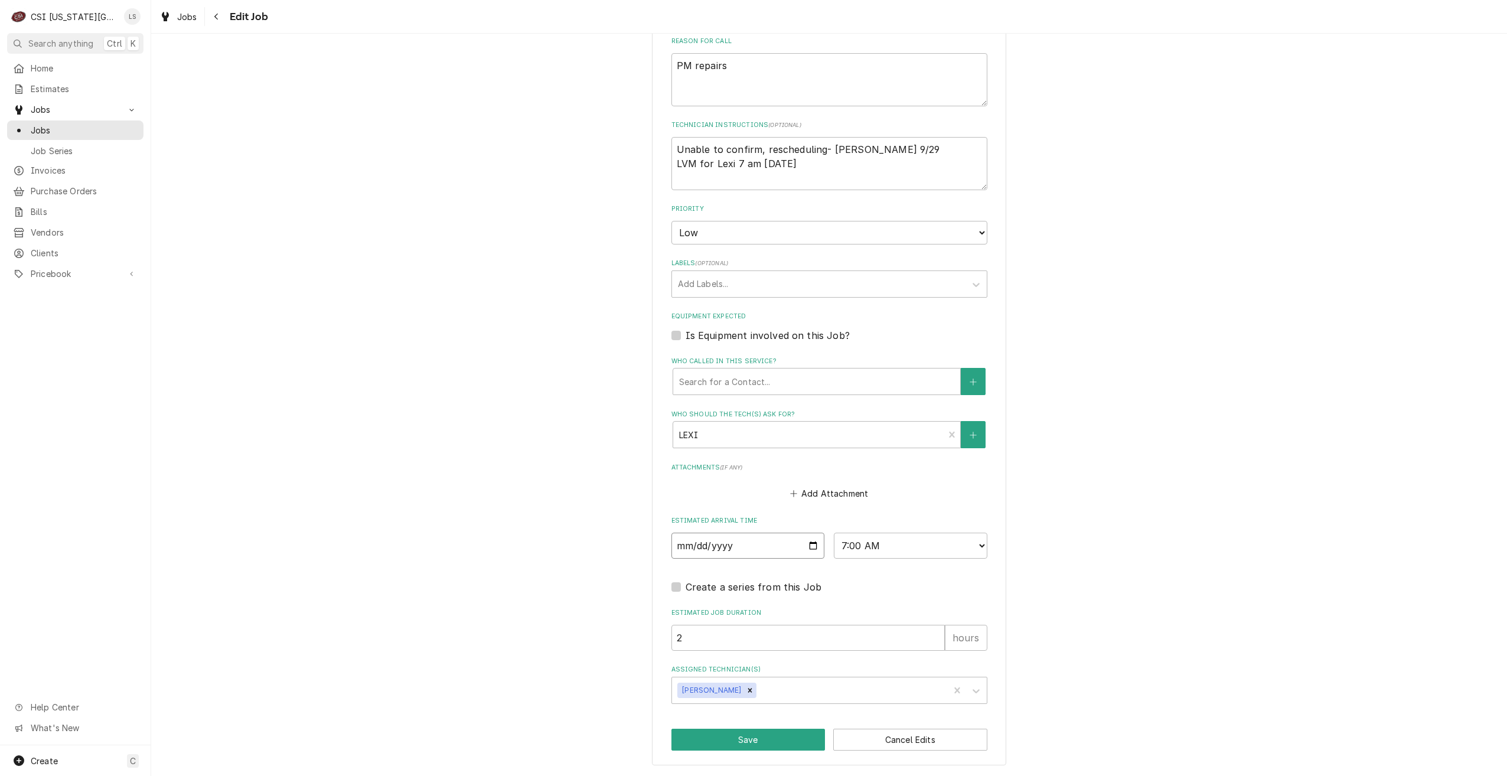
click at [807, 542] on input "2025-09-30" at bounding box center [748, 546] width 154 height 26
type textarea "x"
type input "2025-10-01"
click at [748, 736] on button "Save" at bounding box center [748, 740] width 154 height 22
type textarea "x"
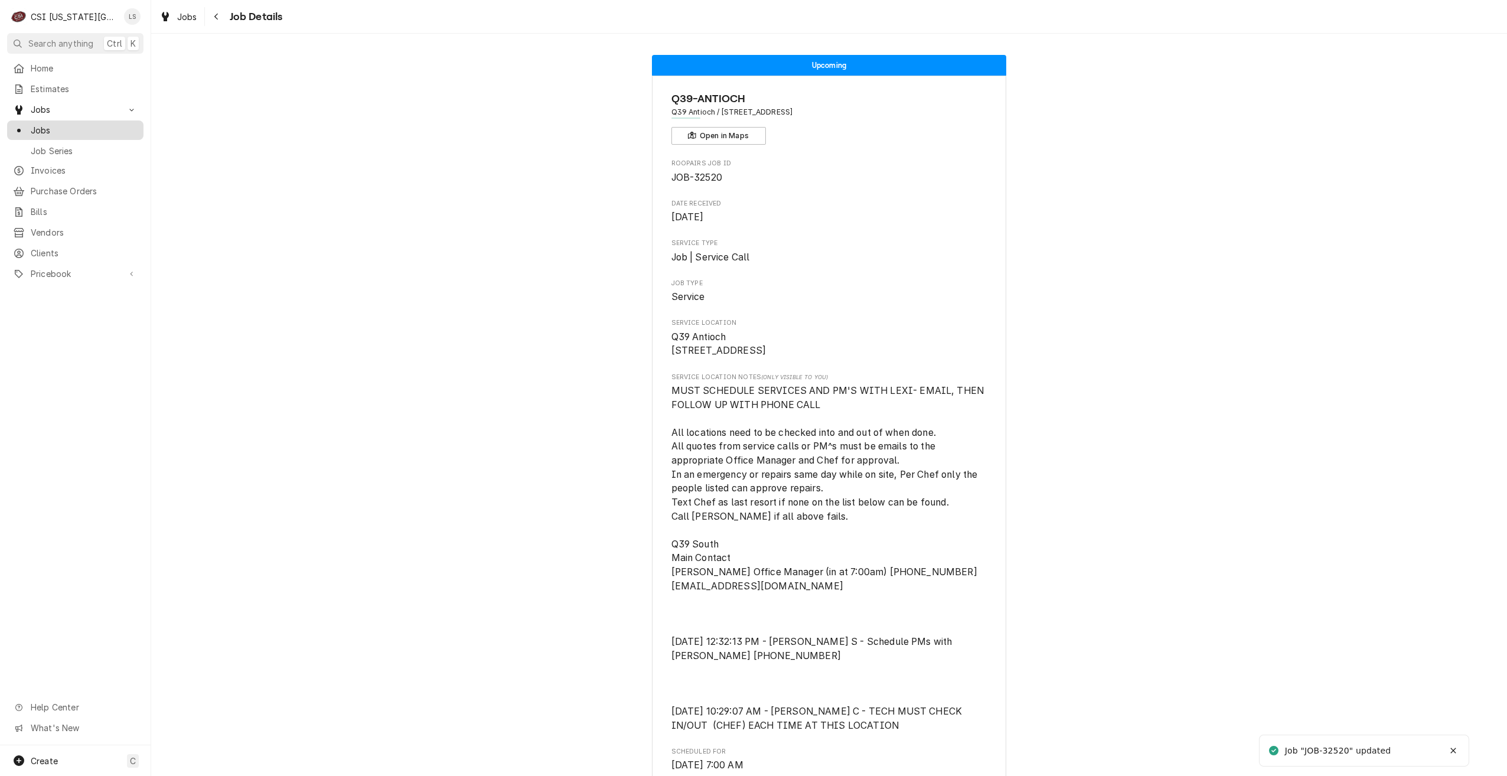
drag, startPoint x: 111, startPoint y: 131, endPoint x: 120, endPoint y: 131, distance: 8.9
click at [111, 131] on span "Jobs" at bounding box center [84, 130] width 107 height 12
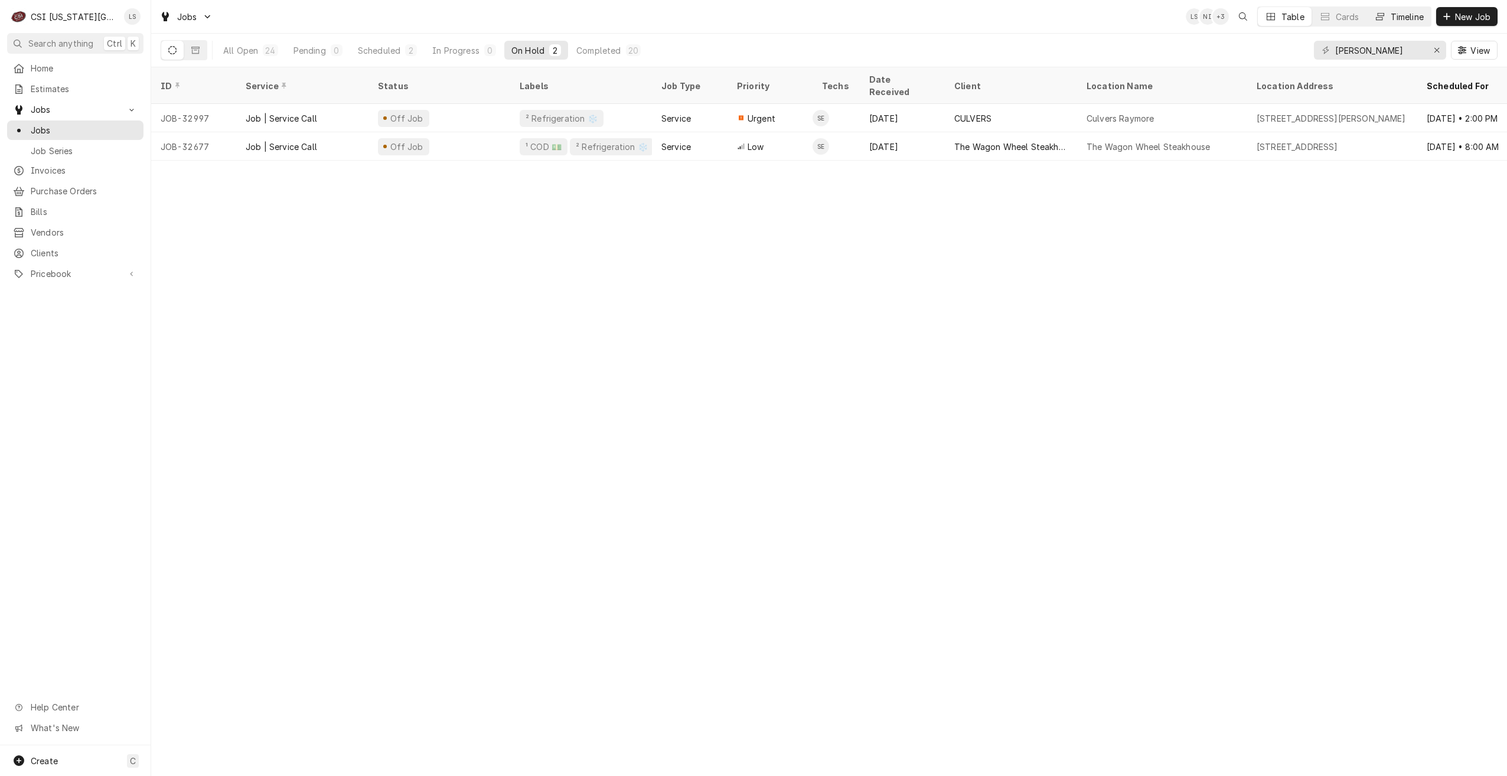
click at [1388, 18] on button "Timeline" at bounding box center [1399, 16] width 64 height 19
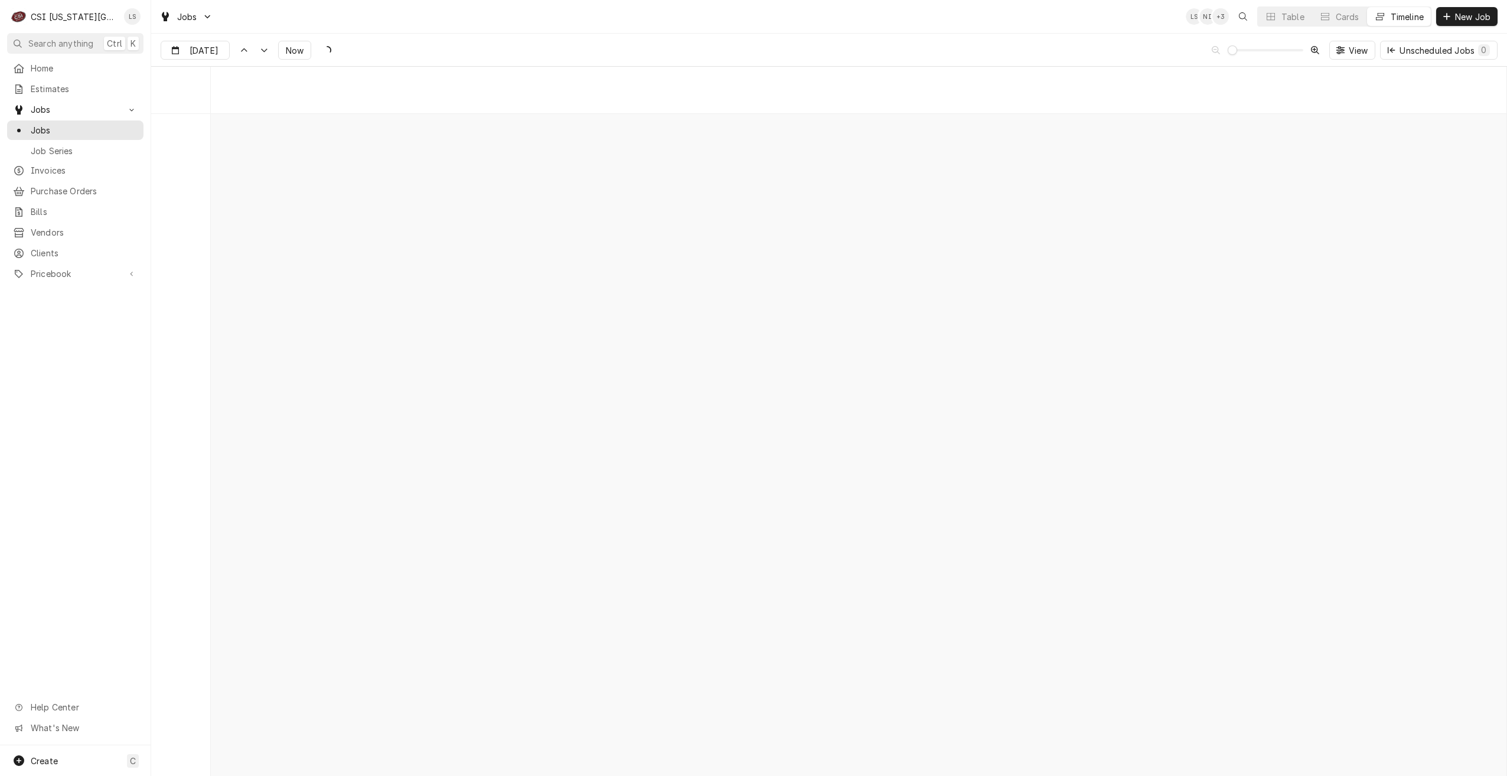
scroll to position [13571, 0]
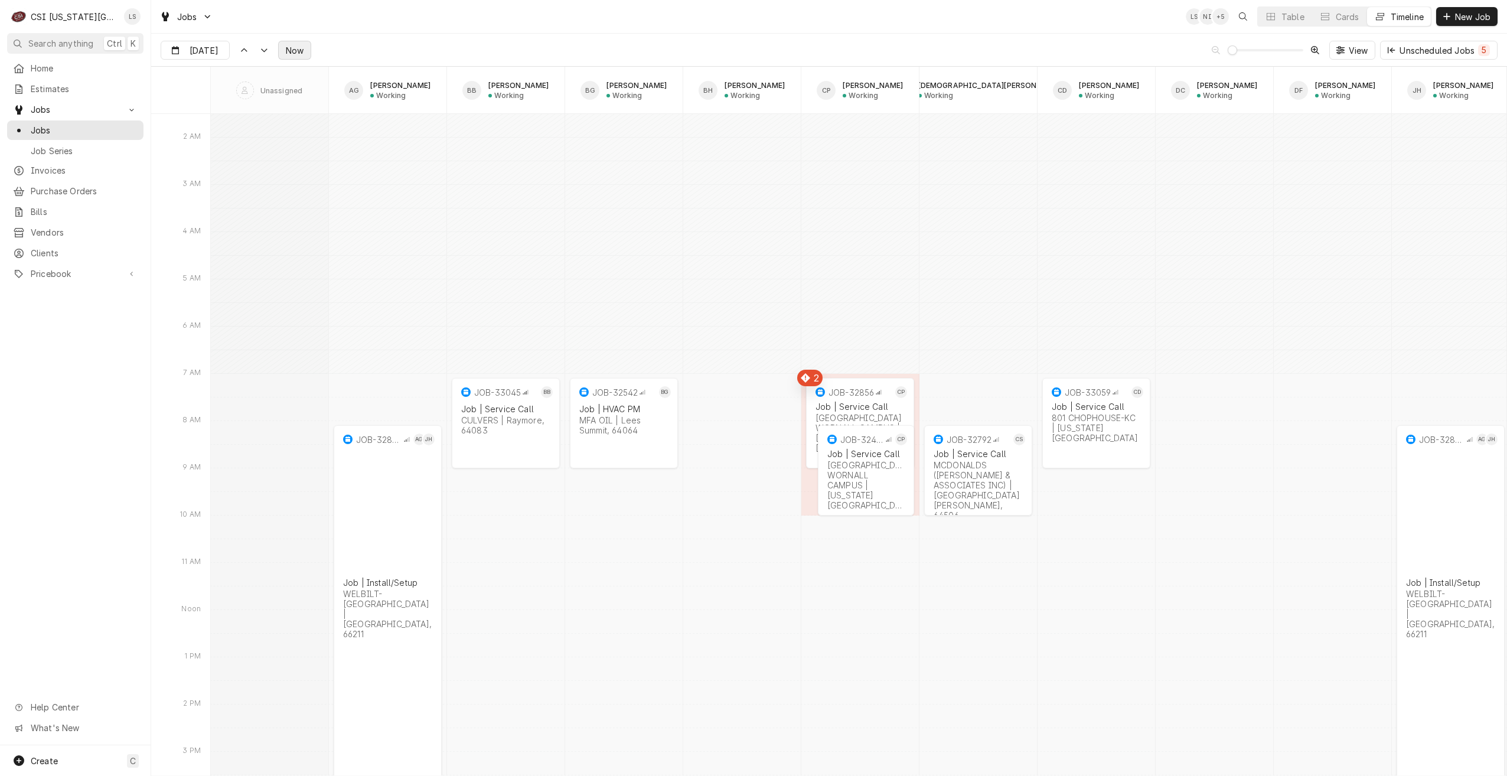
click at [302, 45] on span "Now" at bounding box center [294, 50] width 22 height 12
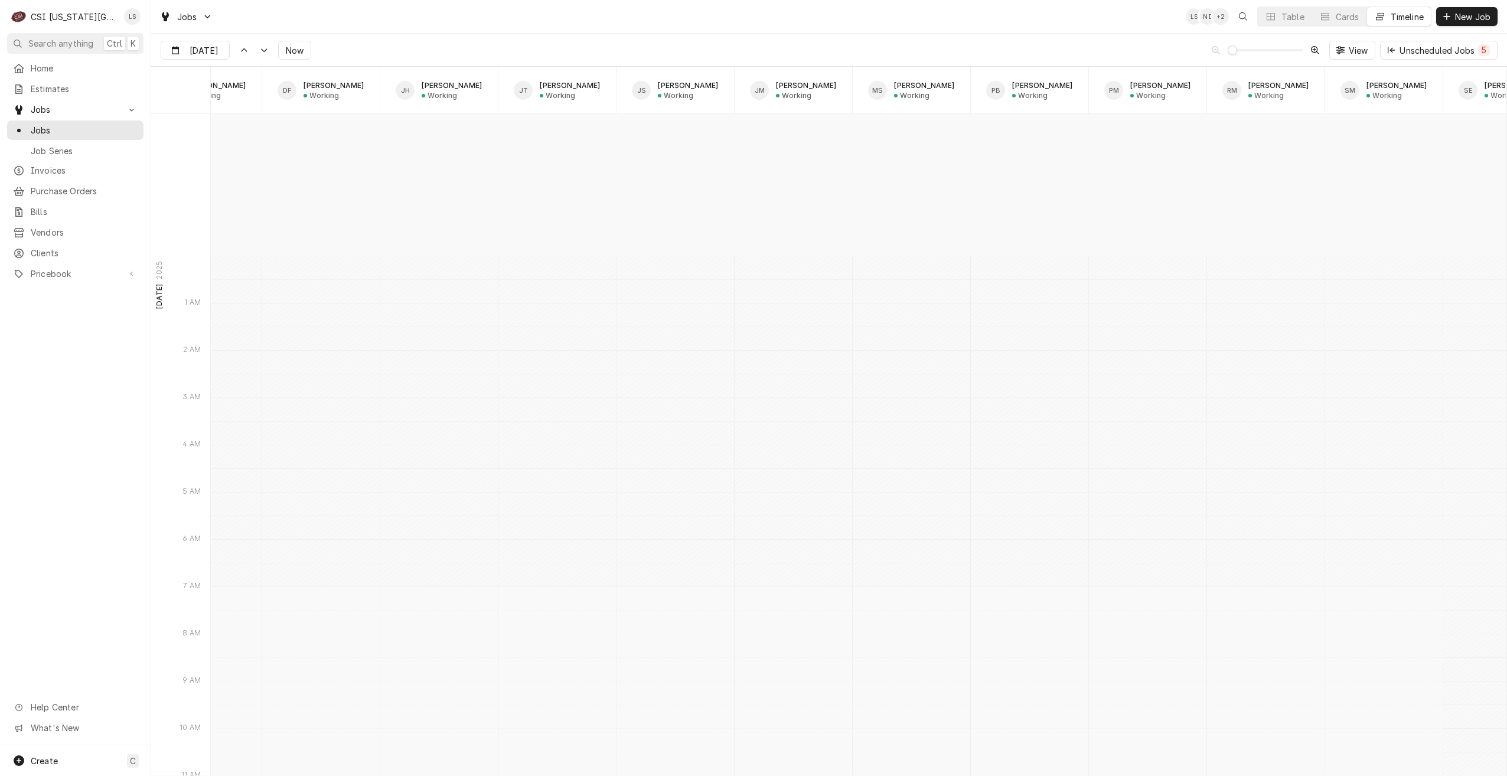
scroll to position [13712, 0]
type input "Sep 30"
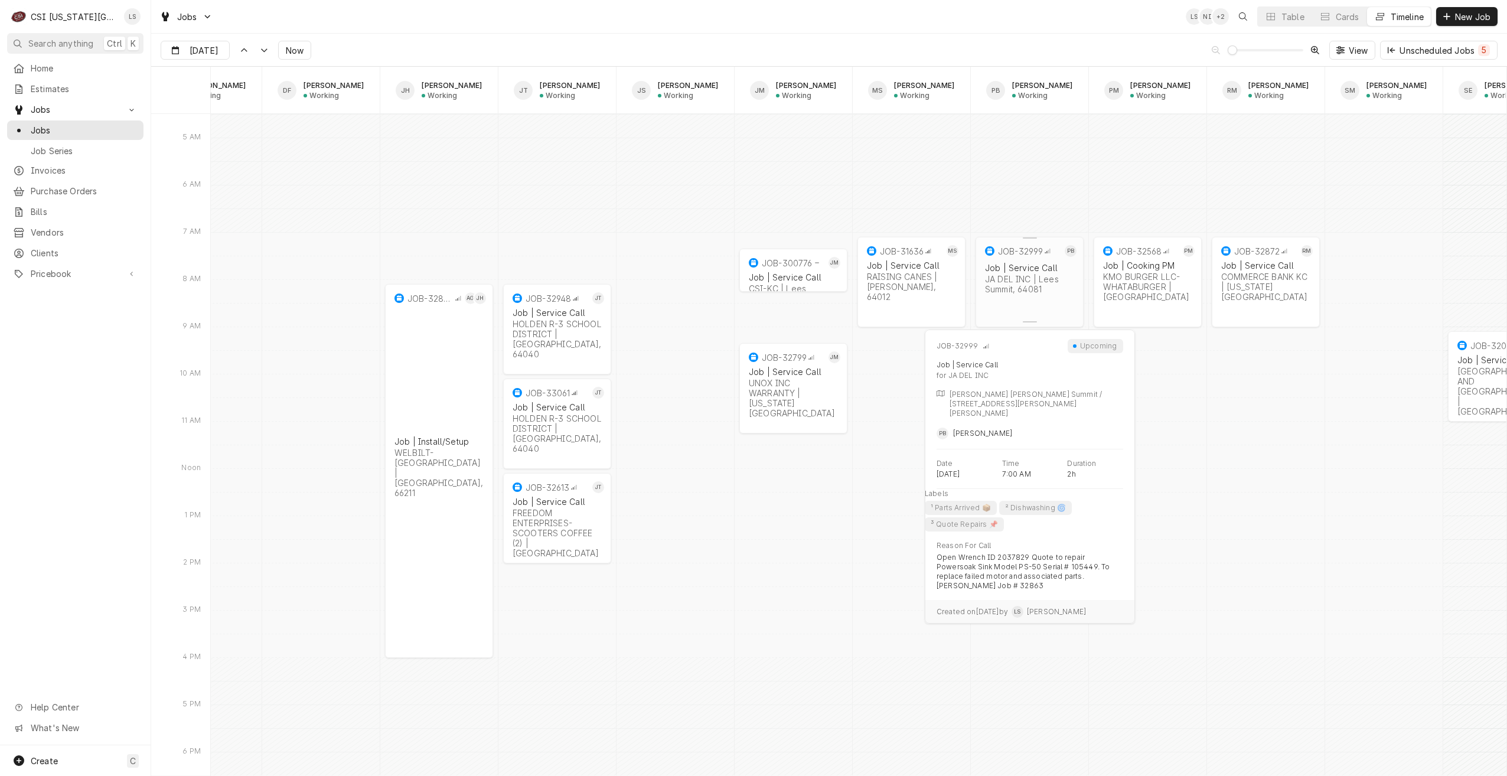
click at [1025, 302] on div "JOB-32999 PB Job | Service Call JA DEL INC | Lees Summit, 64081" at bounding box center [1030, 271] width 108 height 69
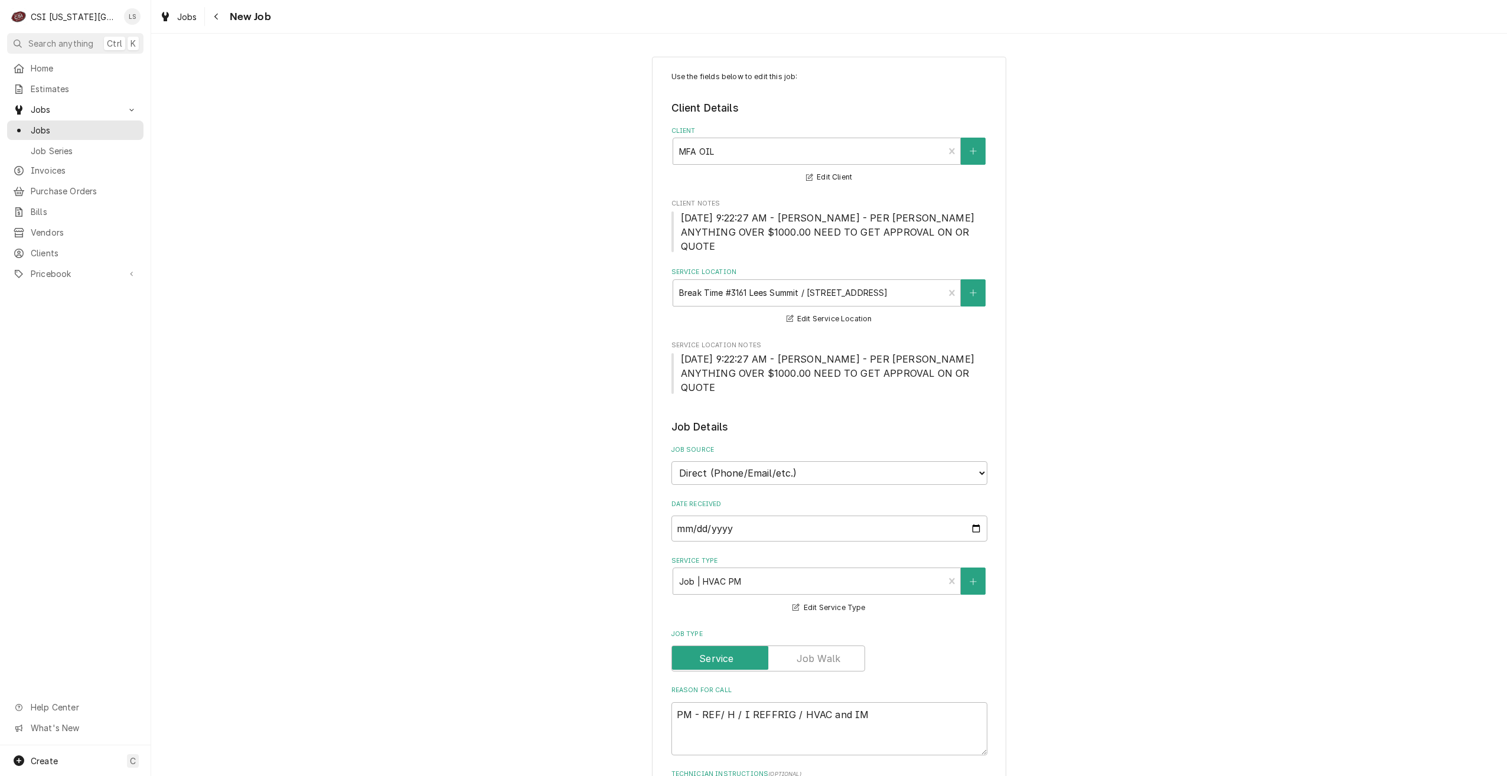
type textarea "x"
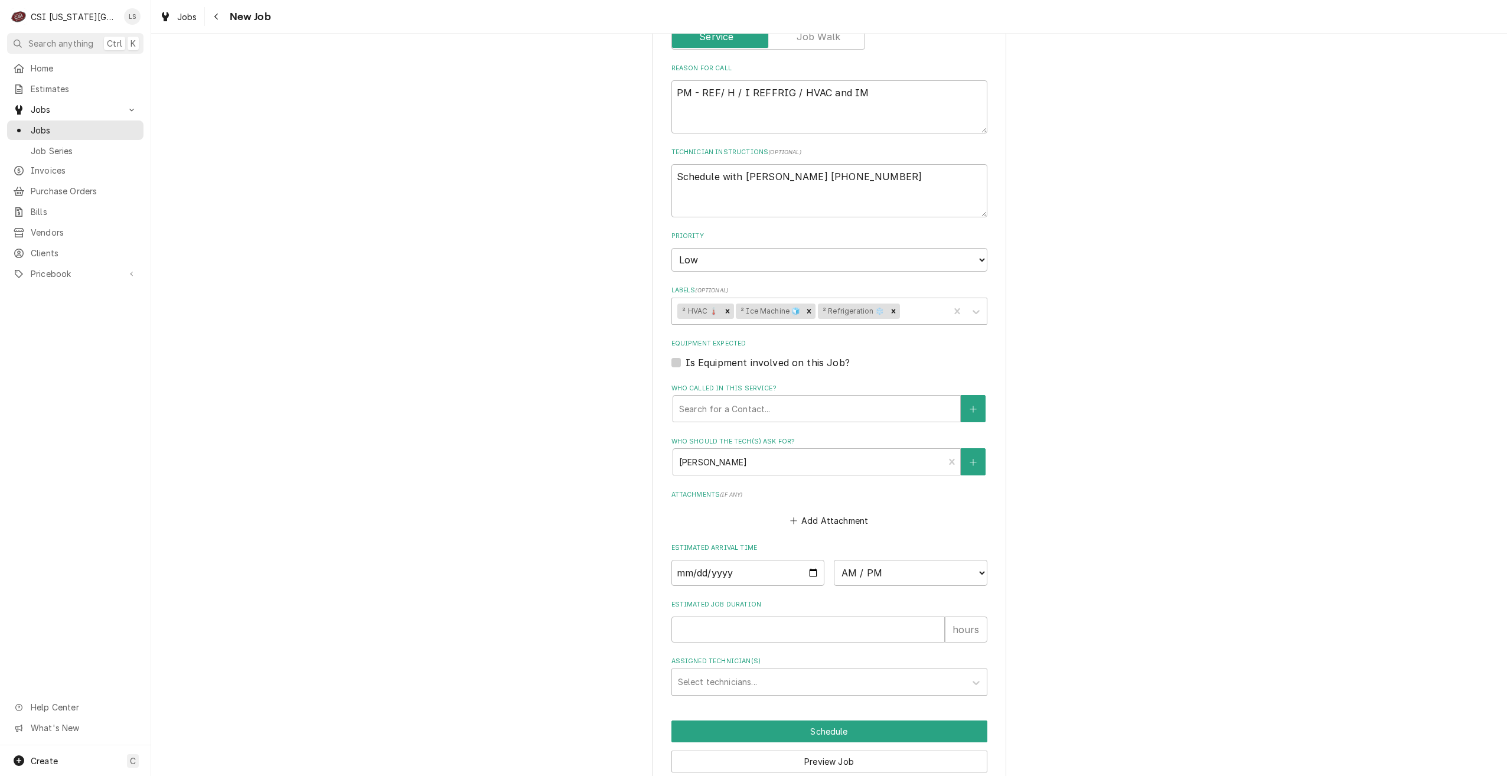
scroll to position [645, 0]
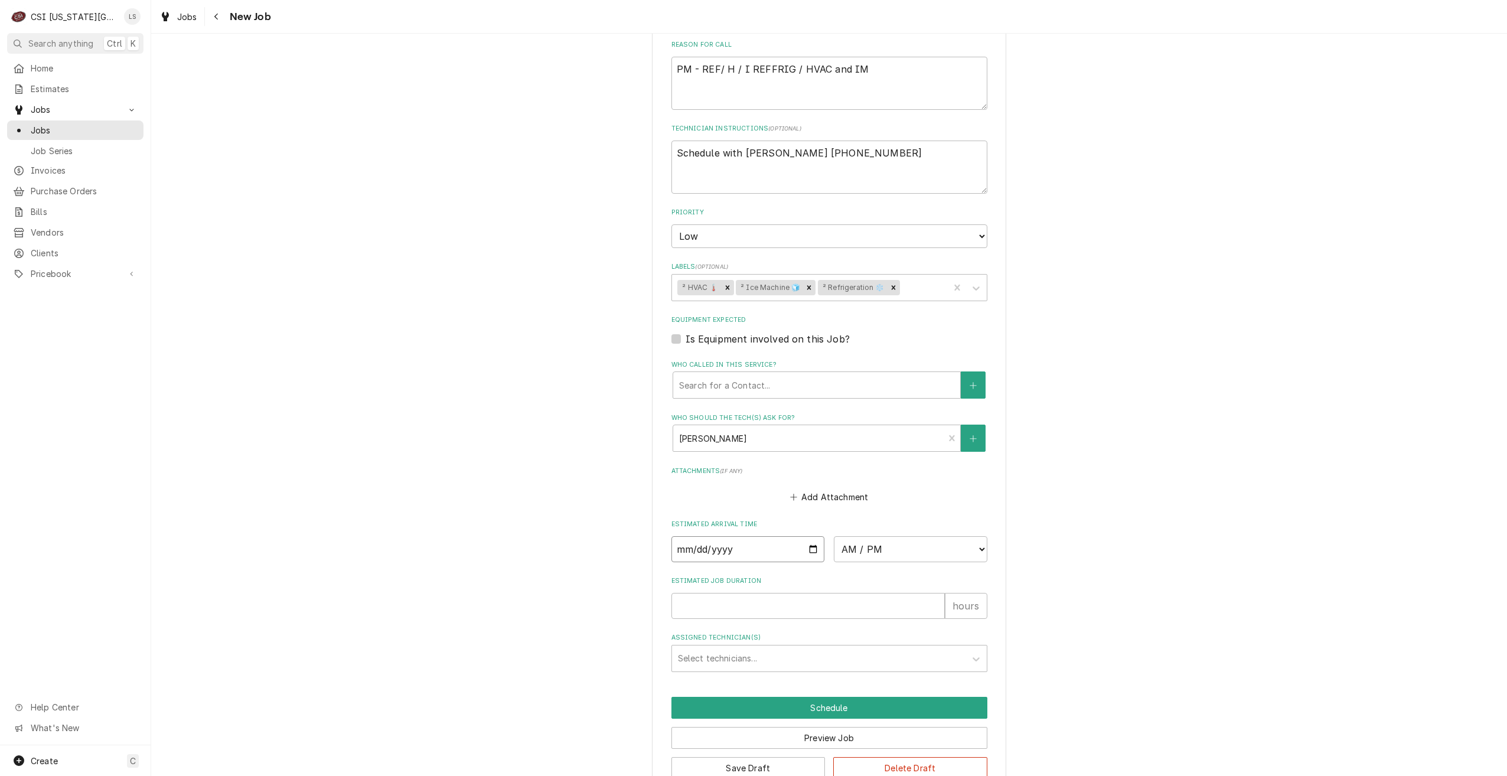
click at [810, 536] on input "Date" at bounding box center [748, 549] width 154 height 26
type input "2025-09-30"
type textarea "x"
click at [862, 536] on select "AM / PM 6:00 AM 6:15 AM 6:30 AM 6:45 AM 7:00 AM 7:15 AM 7:30 AM 7:45 AM 8:00 AM…" at bounding box center [911, 549] width 154 height 26
select select "07:00:00"
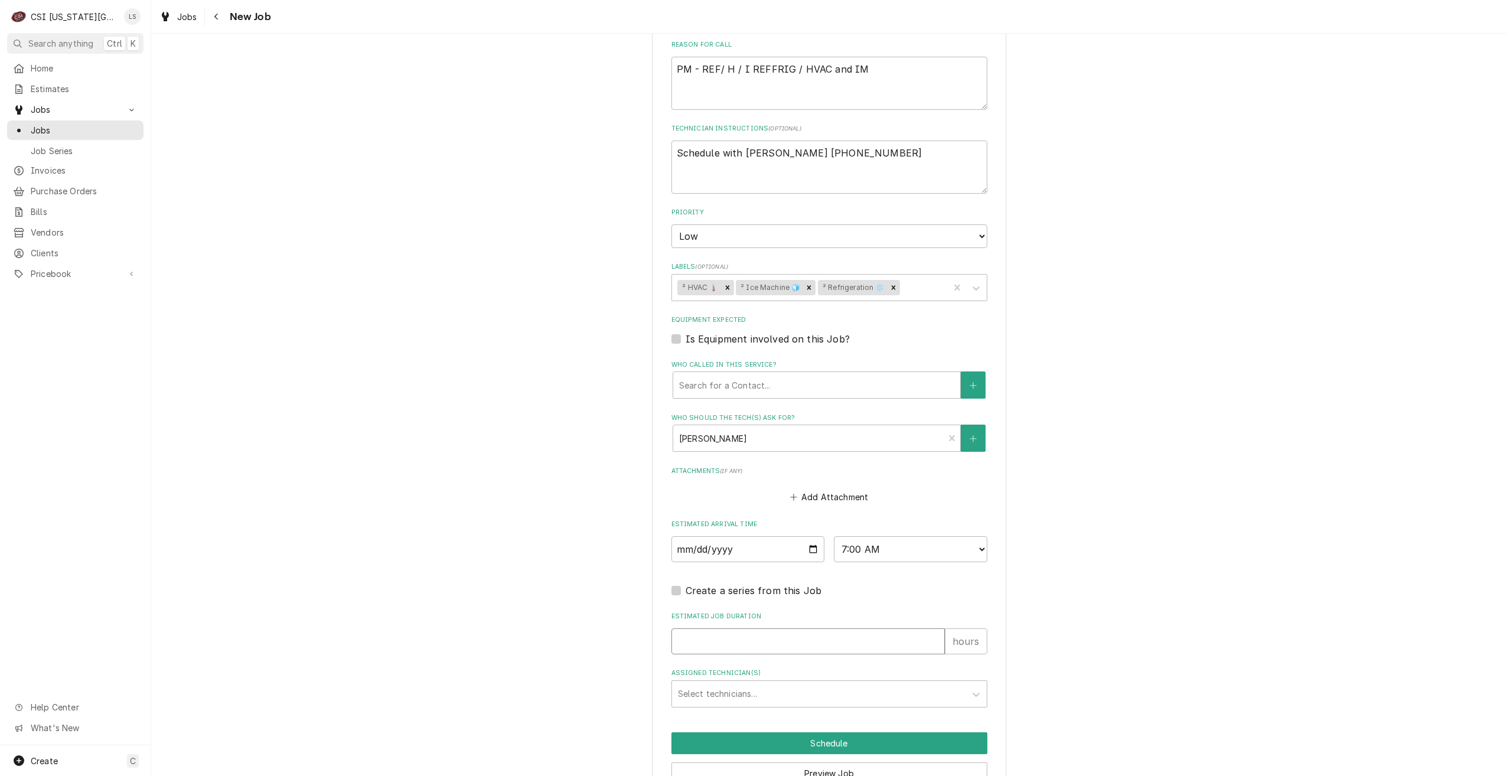
click at [837, 628] on input "Estimated Job Duration" at bounding box center [807, 641] width 273 height 26
type textarea "x"
type input "2"
type textarea "x"
type input "2"
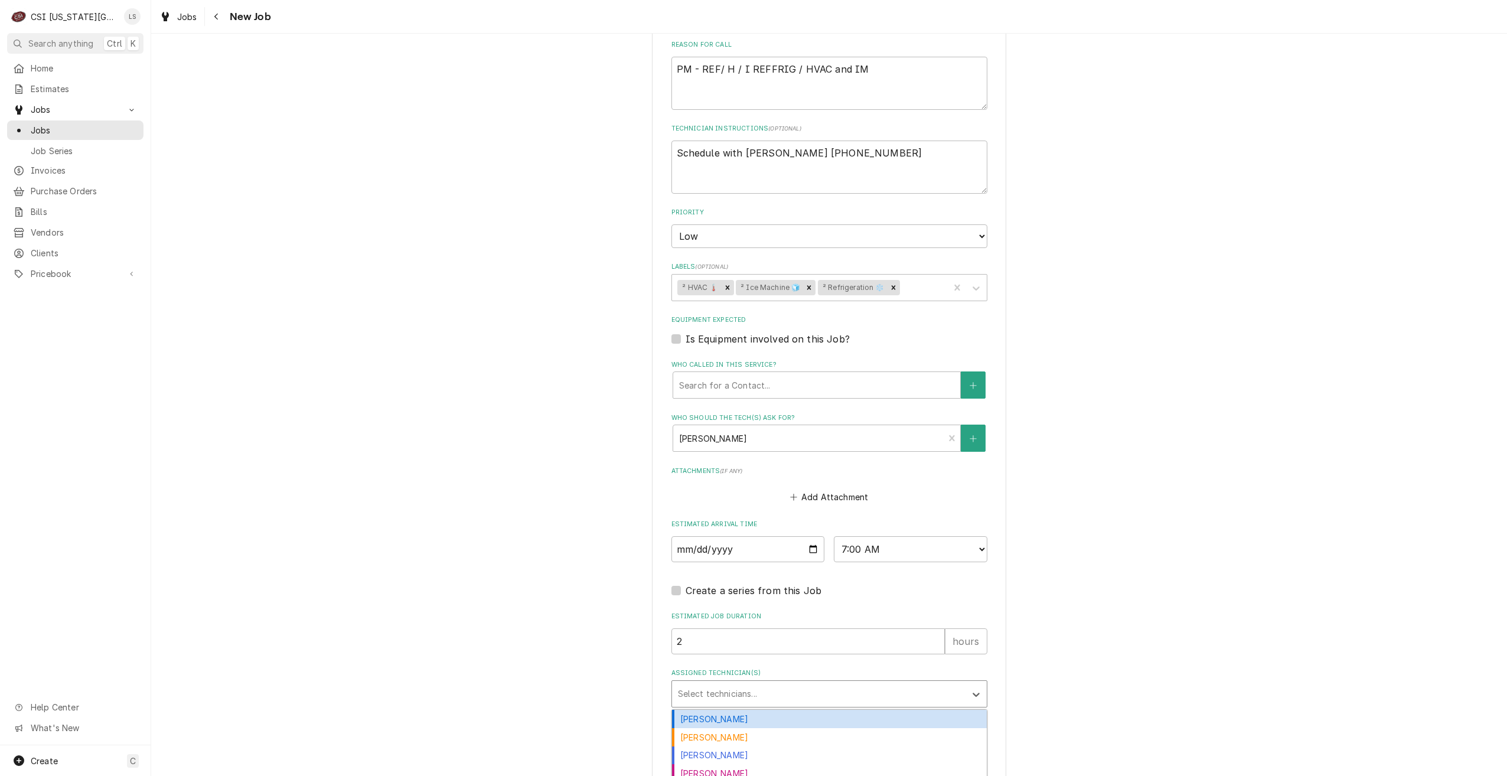
click at [873, 683] on div "Assigned Technician(s)" at bounding box center [819, 693] width 282 height 21
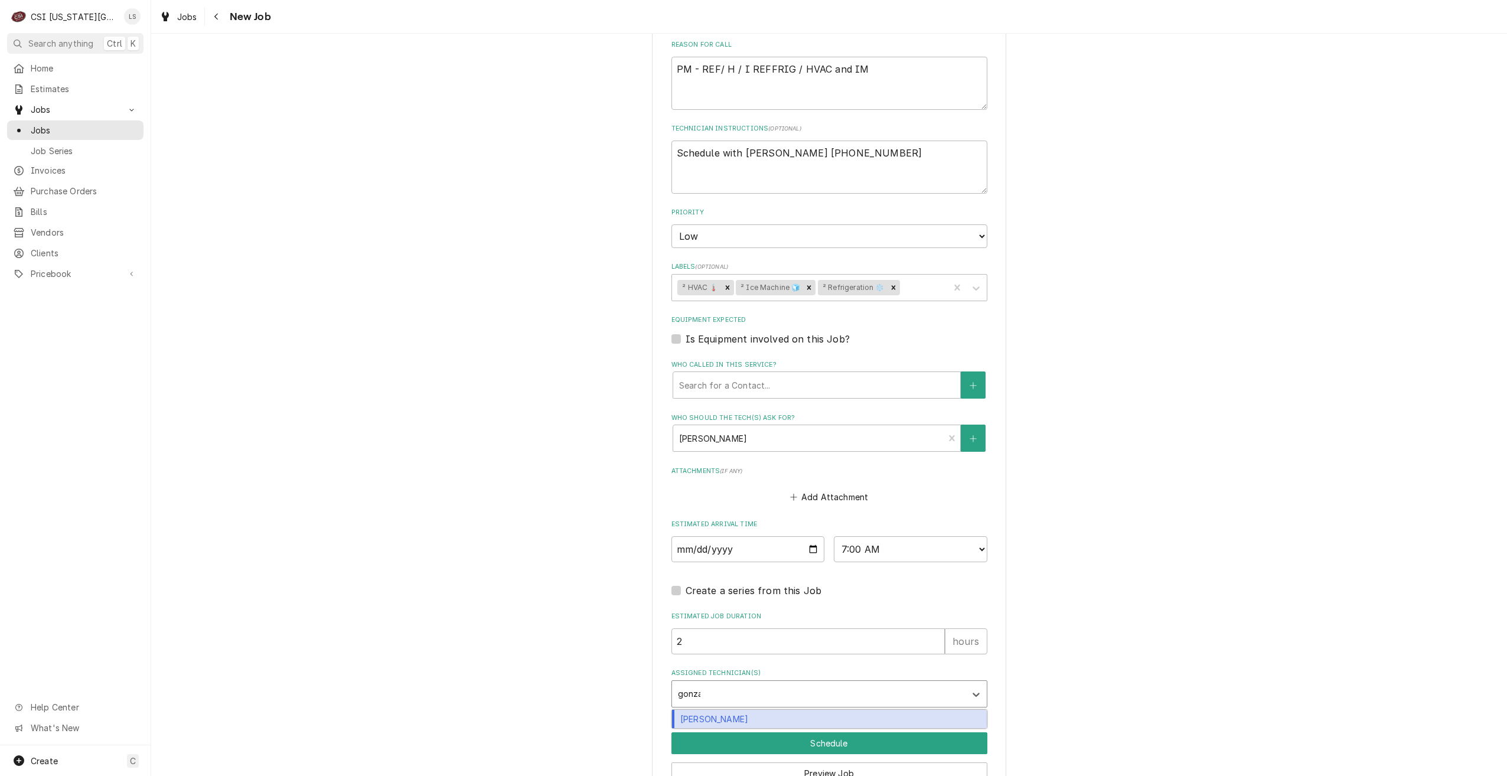
type input "gonzal"
click at [870, 710] on div "[PERSON_NAME]" at bounding box center [829, 719] width 315 height 18
type textarea "x"
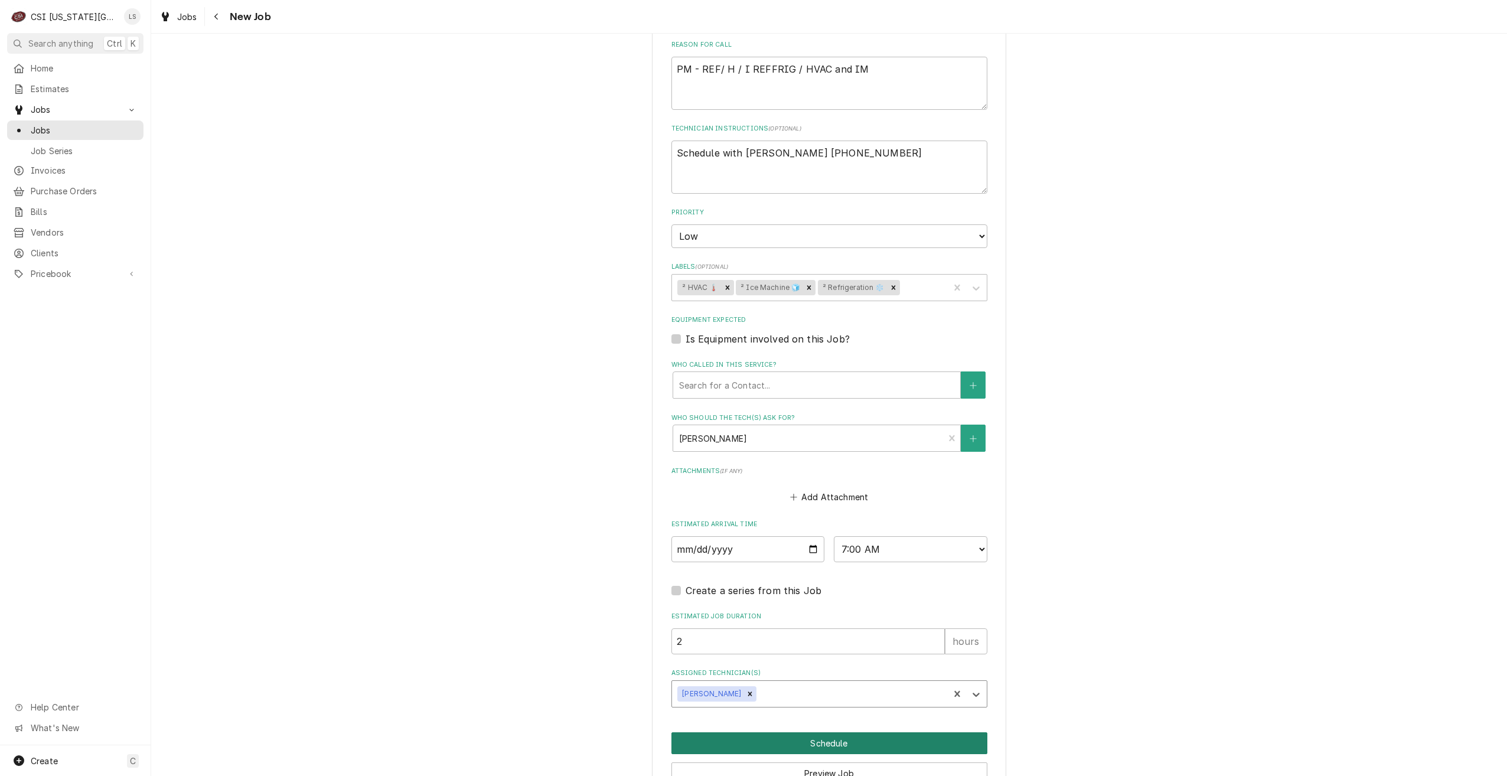
click at [876, 732] on button "Schedule" at bounding box center [829, 743] width 316 height 22
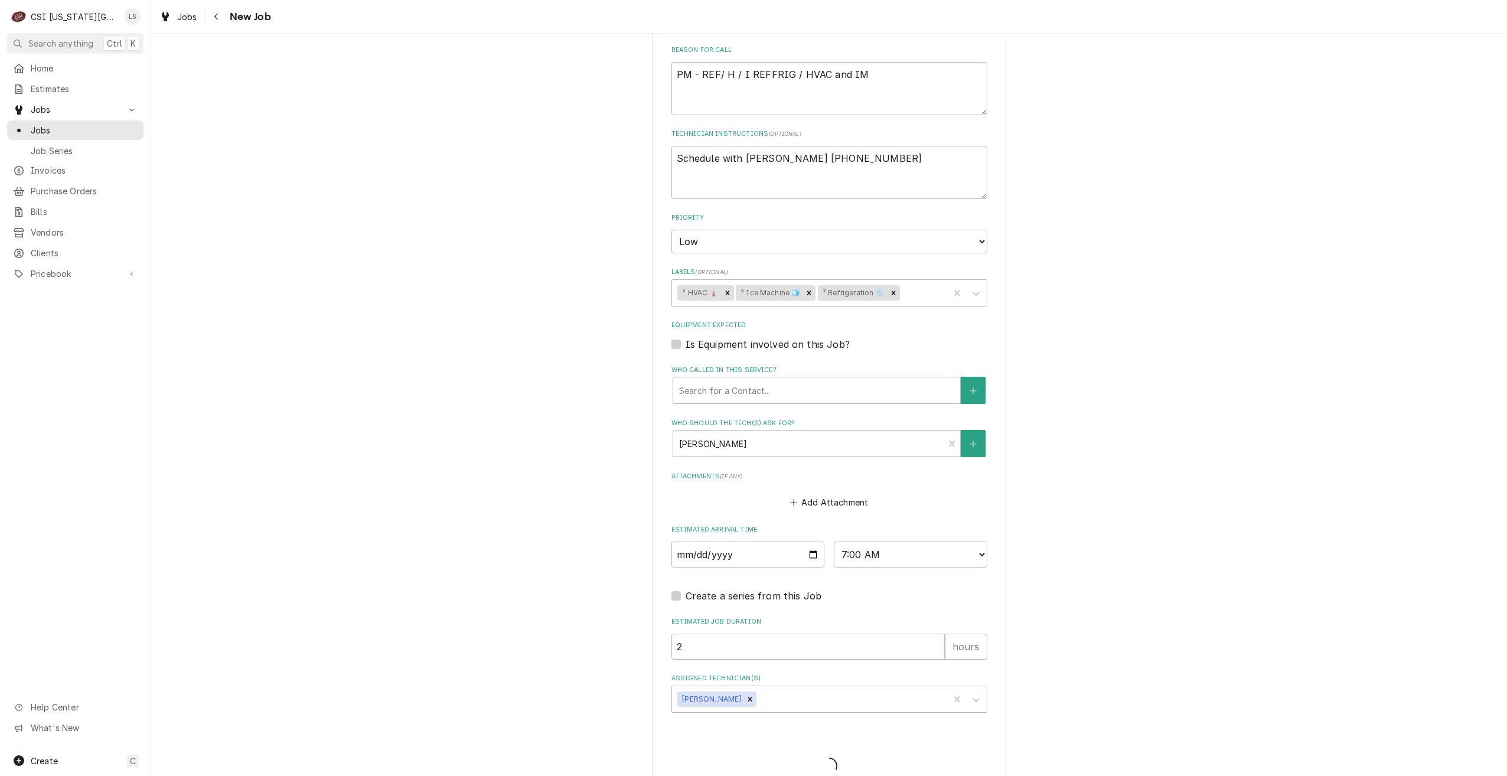
type textarea "x"
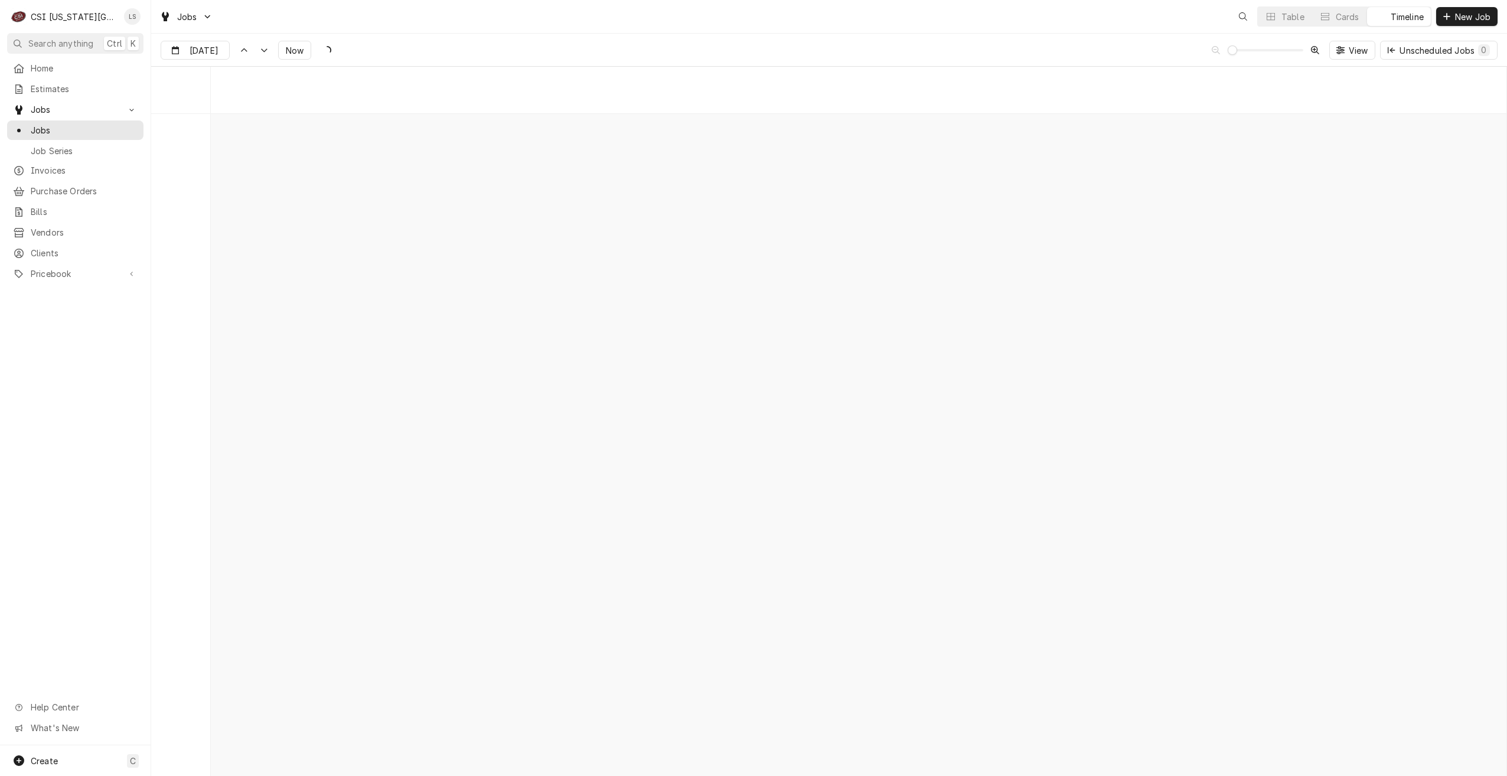
scroll to position [13559, 0]
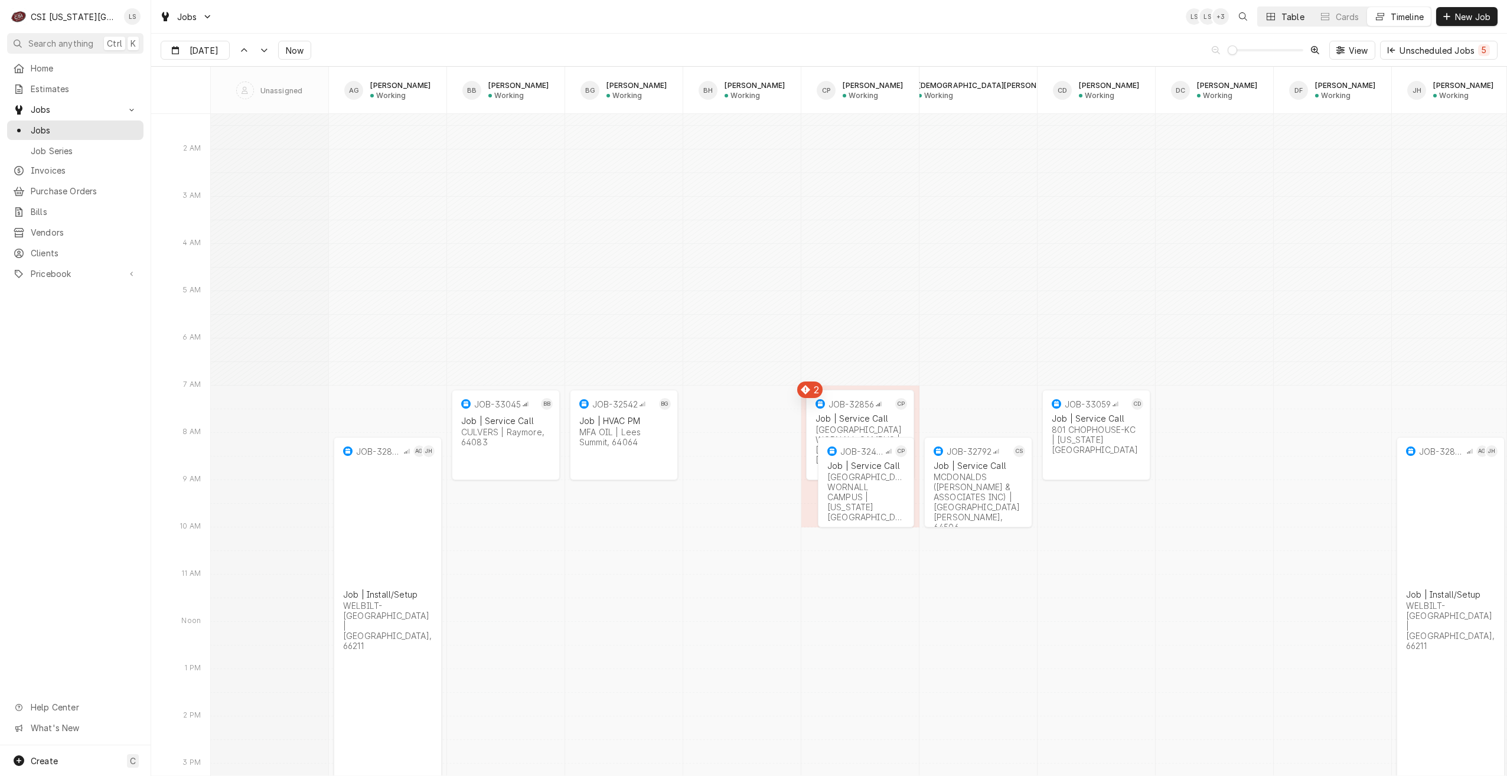
click at [1277, 22] on button "Table" at bounding box center [1285, 16] width 54 height 19
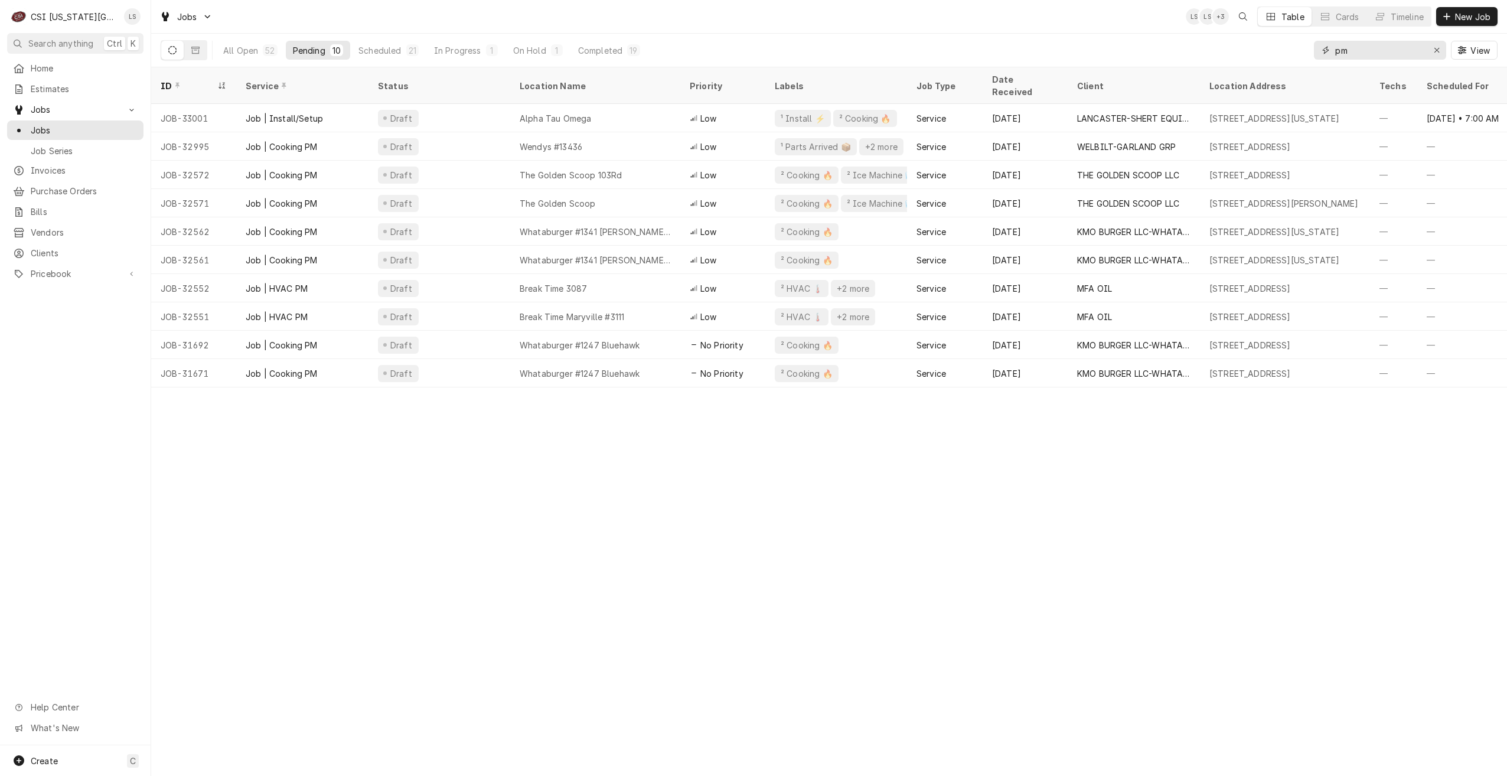
drag, startPoint x: 1357, startPoint y: 47, endPoint x: 1320, endPoint y: 50, distance: 36.7
click at [1320, 50] on div "pm" at bounding box center [1380, 50] width 132 height 19
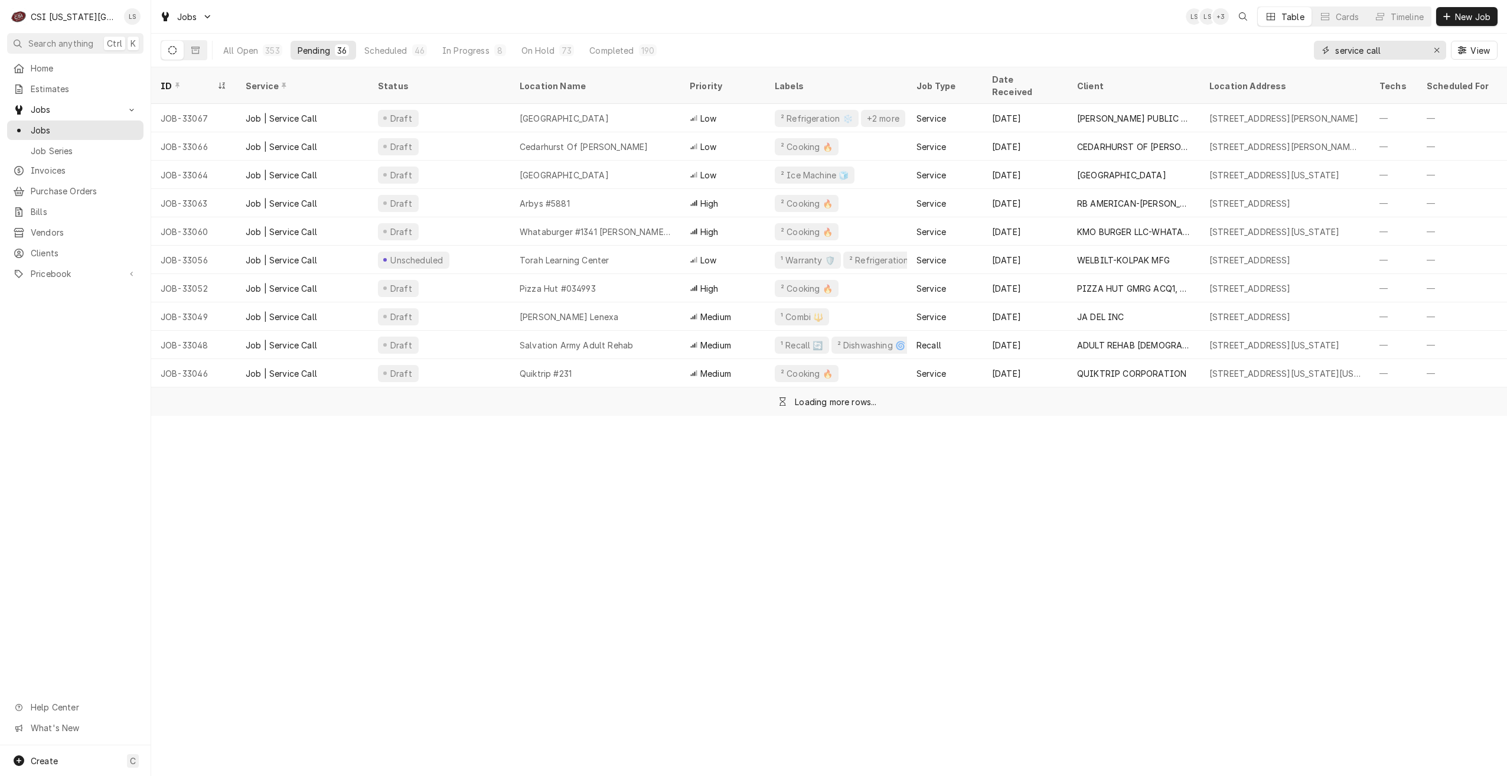
type input "service call"
click at [782, 24] on div "Jobs LS LS + 3 Table Cards Timeline New Job" at bounding box center [829, 16] width 1356 height 33
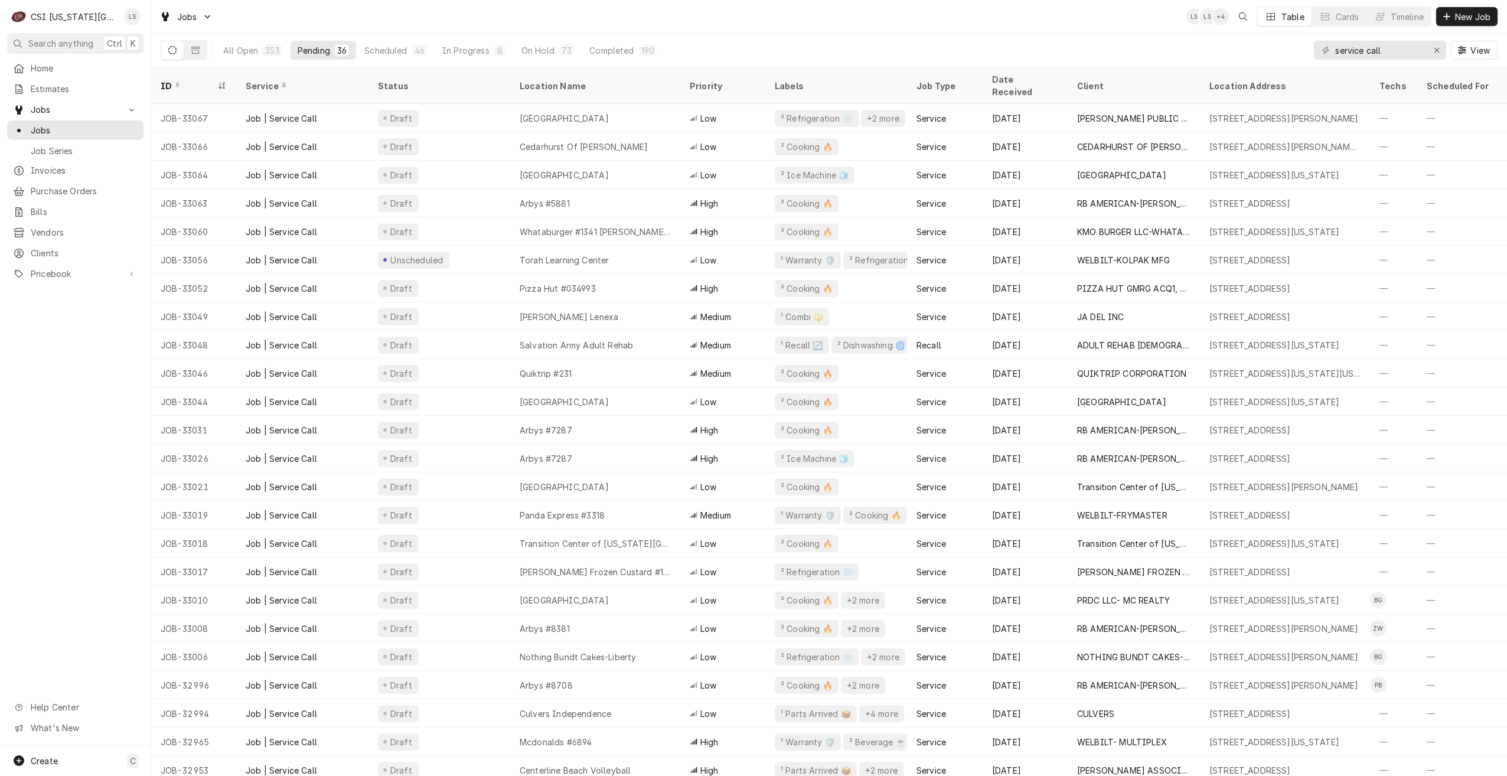
click at [994, 13] on div "Jobs LS LS + 4 Table Cards Timeline New Job" at bounding box center [829, 16] width 1356 height 33
click at [994, 13] on div "Jobs LS LS + 3 Table Cards Timeline New Job" at bounding box center [829, 16] width 1356 height 33
click at [1044, 4] on div "Jobs LS LS + 3 Table Cards Timeline New Job" at bounding box center [829, 16] width 1356 height 33
click at [1044, 8] on div "Jobs LS LS + 3 Table Cards Timeline New Job" at bounding box center [829, 16] width 1356 height 33
click at [1043, 14] on div "Jobs LS LS + 3 Table Cards Timeline New Job" at bounding box center [829, 16] width 1356 height 33
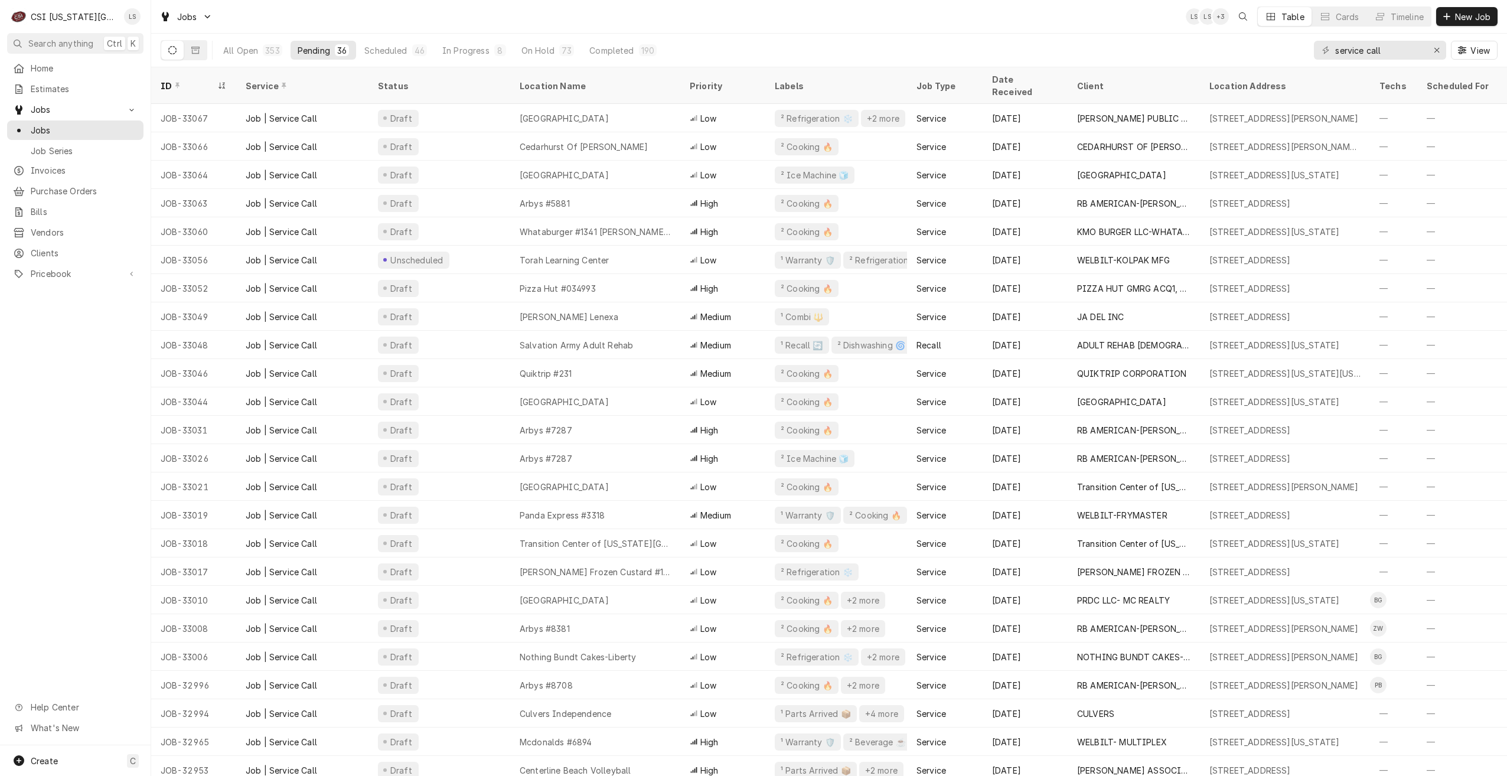
click at [982, 28] on div "Jobs LS LS + 3 Table Cards Timeline New Job" at bounding box center [829, 16] width 1356 height 33
click at [387, 13] on div "Jobs LS LS + 5 Table Cards Timeline New Job" at bounding box center [829, 16] width 1356 height 33
click at [713, 22] on div "Jobs LS LS + 5 Table Cards Timeline New Job" at bounding box center [829, 16] width 1356 height 33
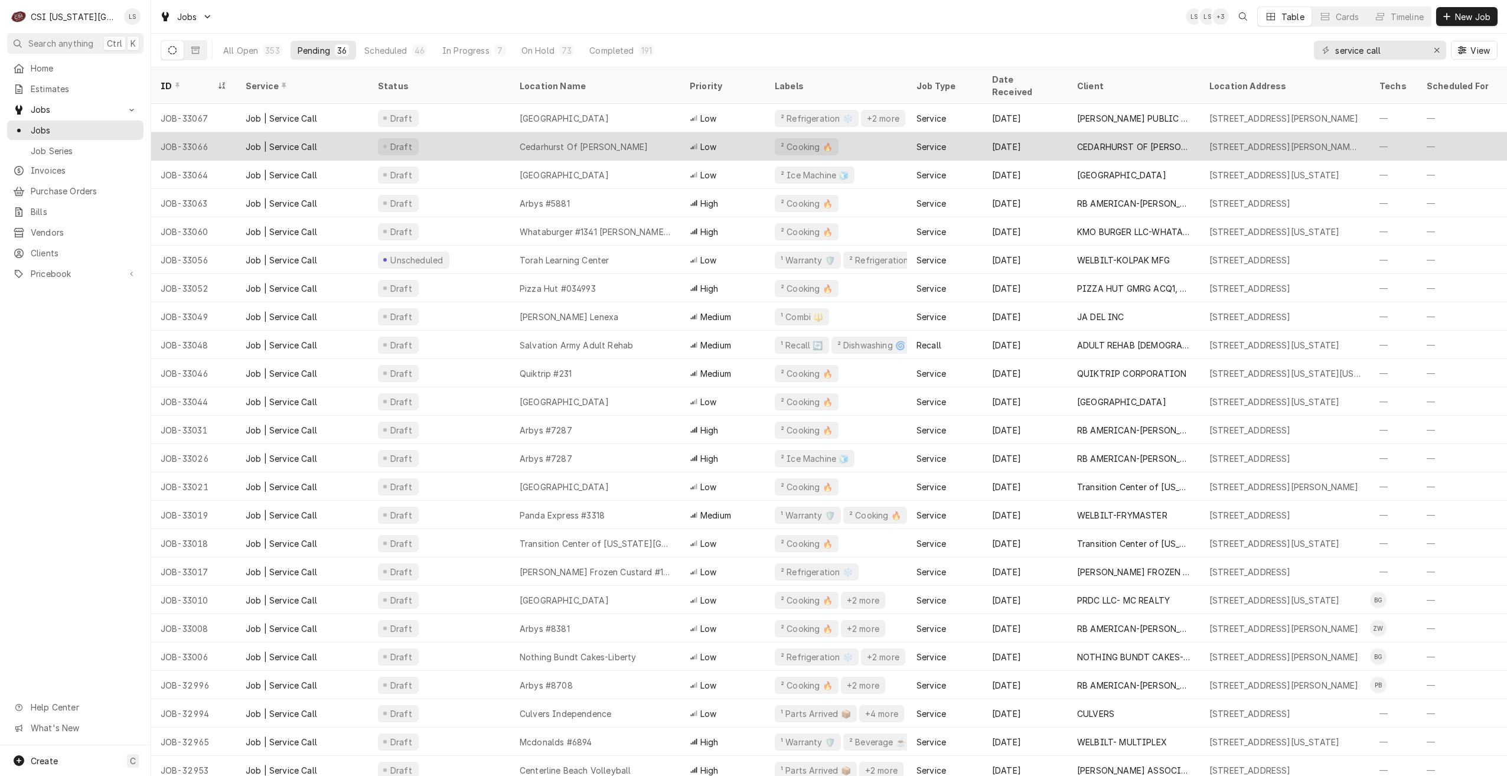
click at [659, 133] on div "Cedarhurst Of Lawrence" at bounding box center [595, 146] width 170 height 28
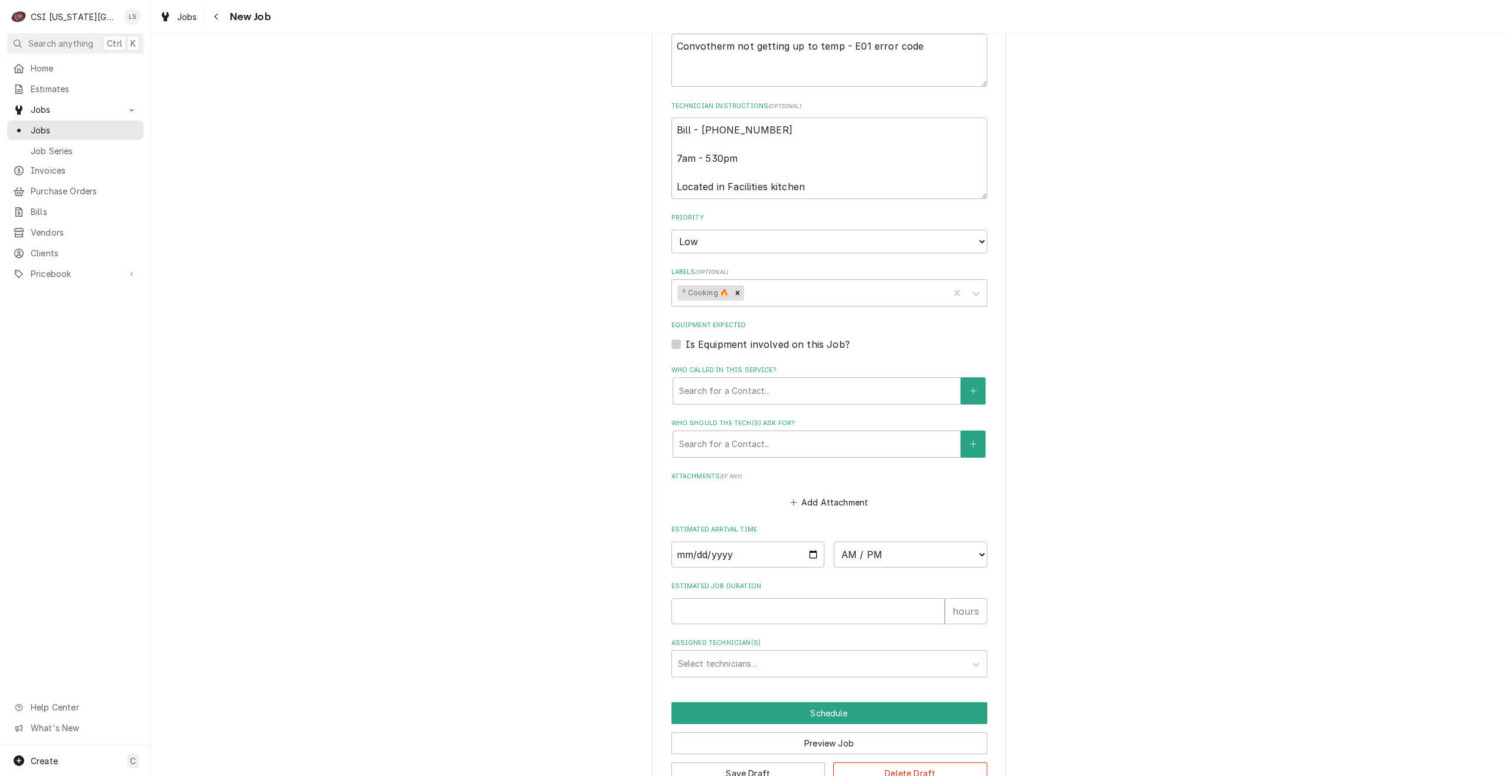
scroll to position [565, 0]
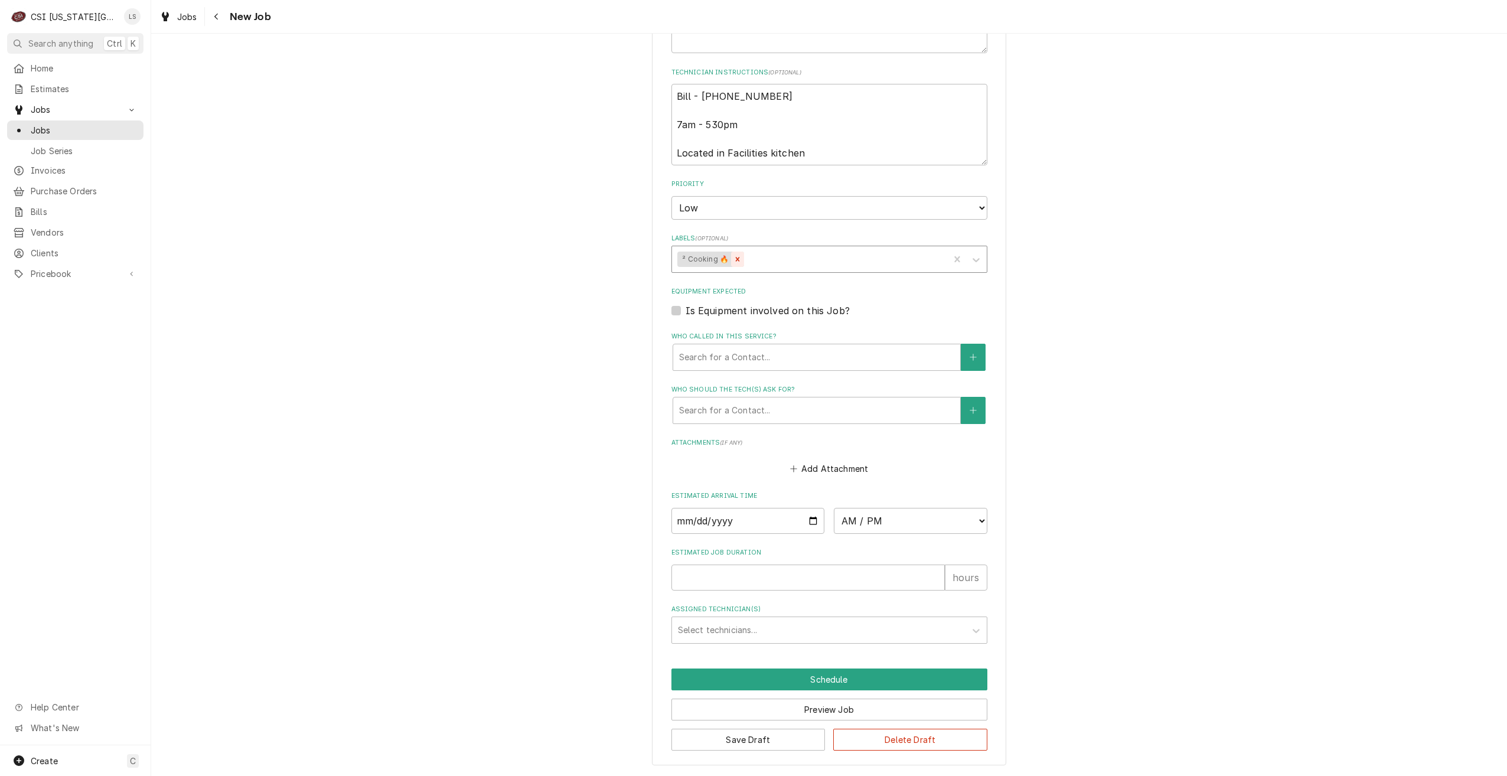
click at [736, 259] on icon "Remove ² Cooking 🔥" at bounding box center [738, 259] width 4 height 4
type textarea "x"
type input "comb"
click at [740, 279] on div "¹ Combi 🔱" at bounding box center [829, 284] width 315 height 18
type textarea "x"
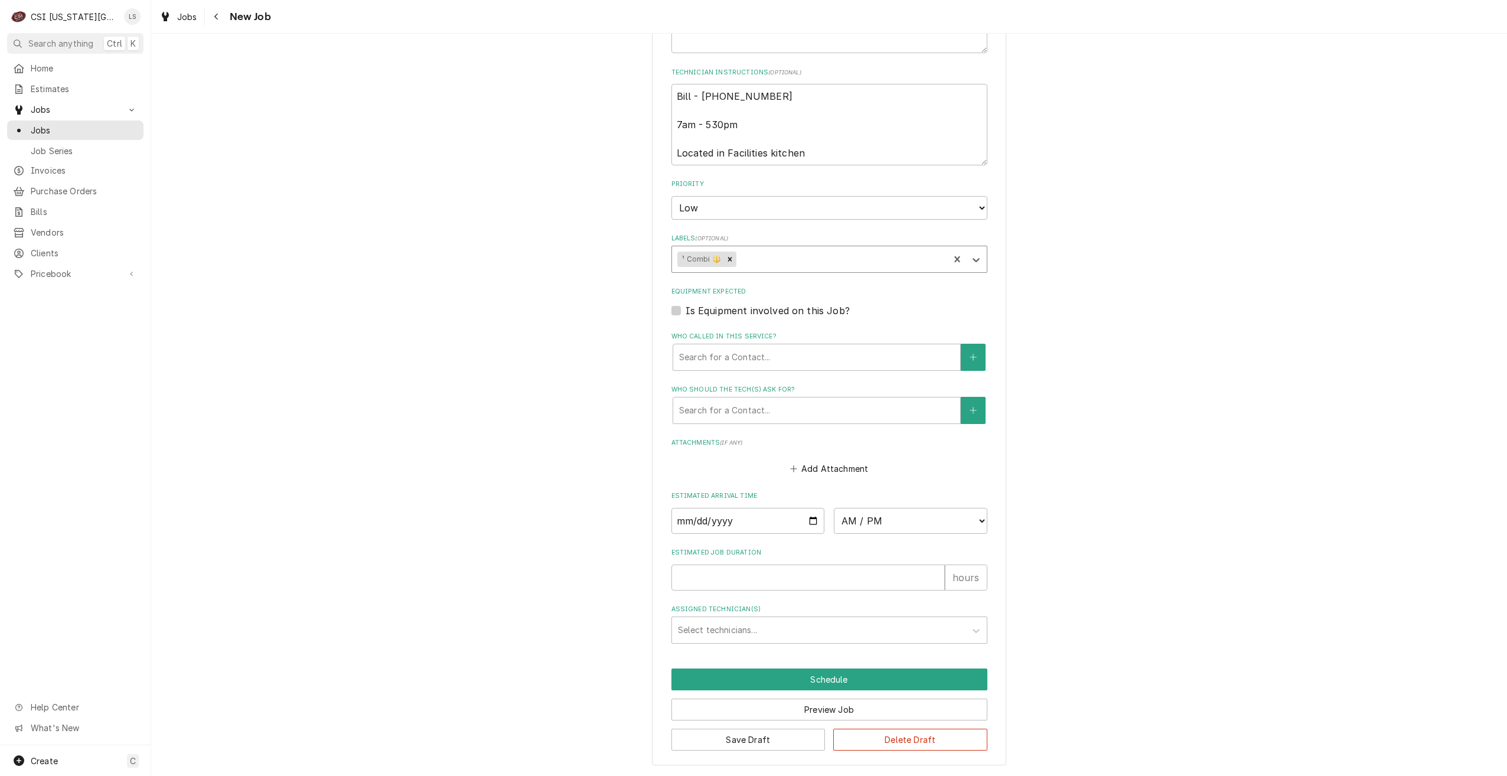
click at [1118, 316] on div "Use the fields below to edit this job: Client Details Client [GEOGRAPHIC_DATA] …" at bounding box center [829, 128] width 1356 height 1295
click at [732, 731] on button "Save Draft" at bounding box center [748, 740] width 154 height 22
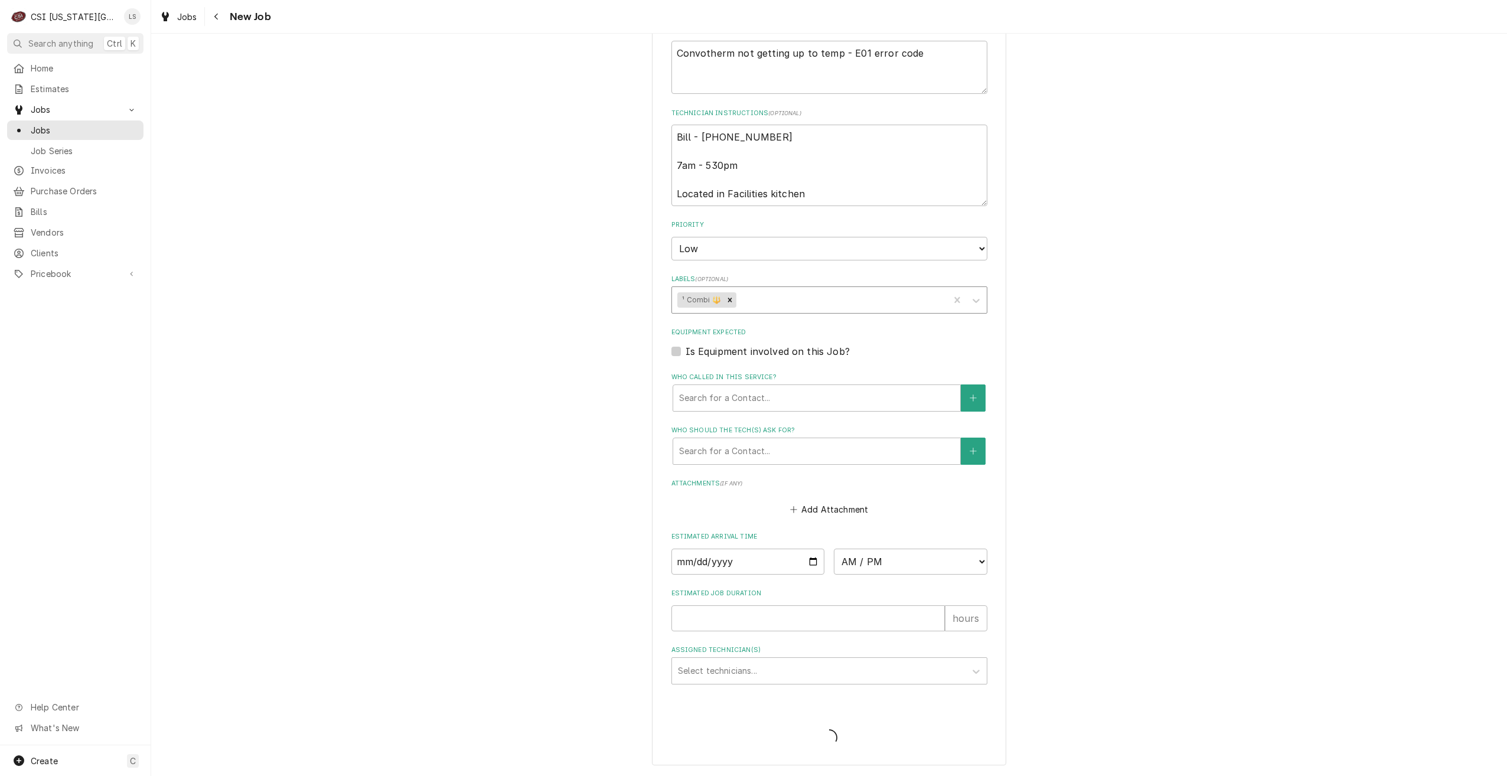
type textarea "x"
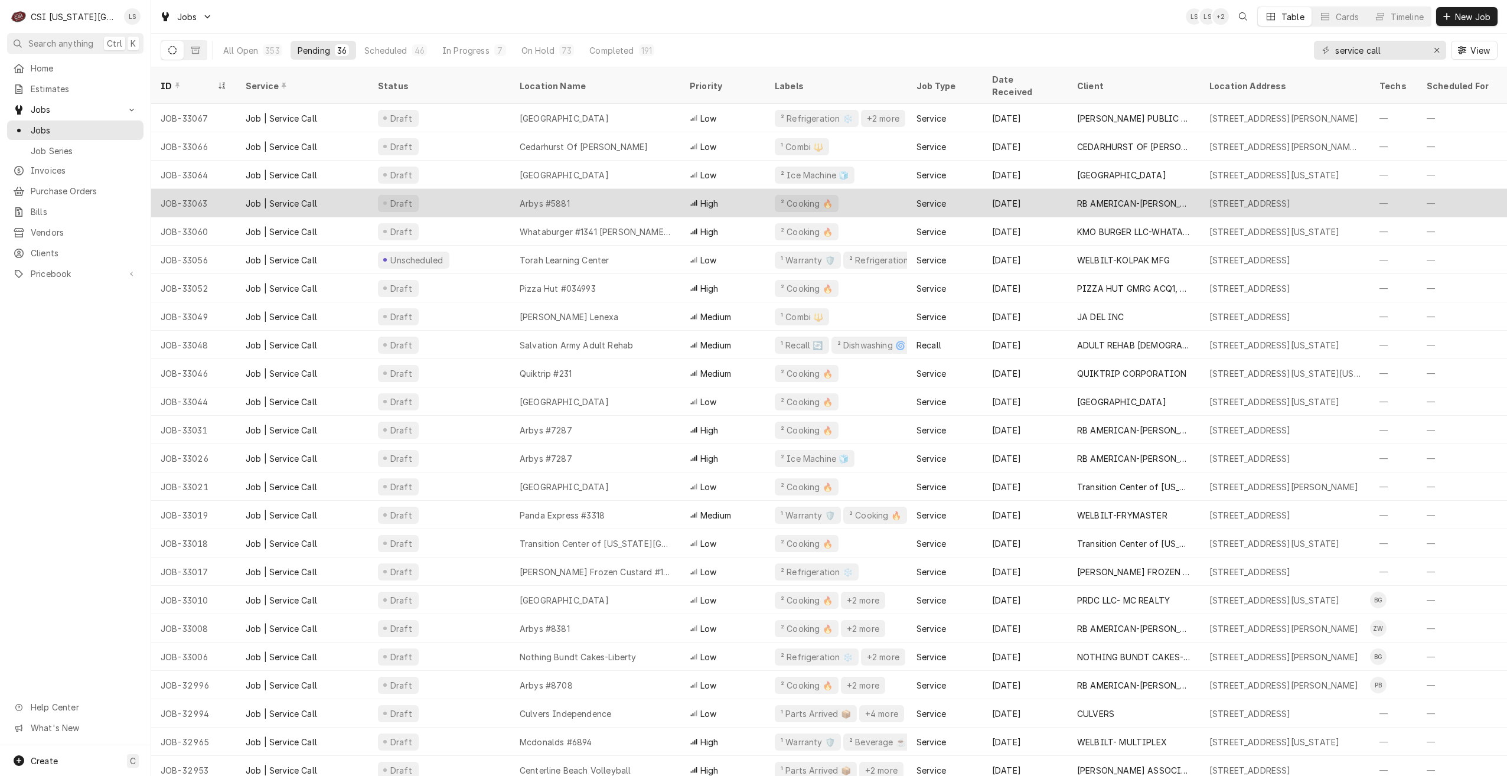
click at [637, 189] on div "Arbys #5881" at bounding box center [595, 203] width 170 height 28
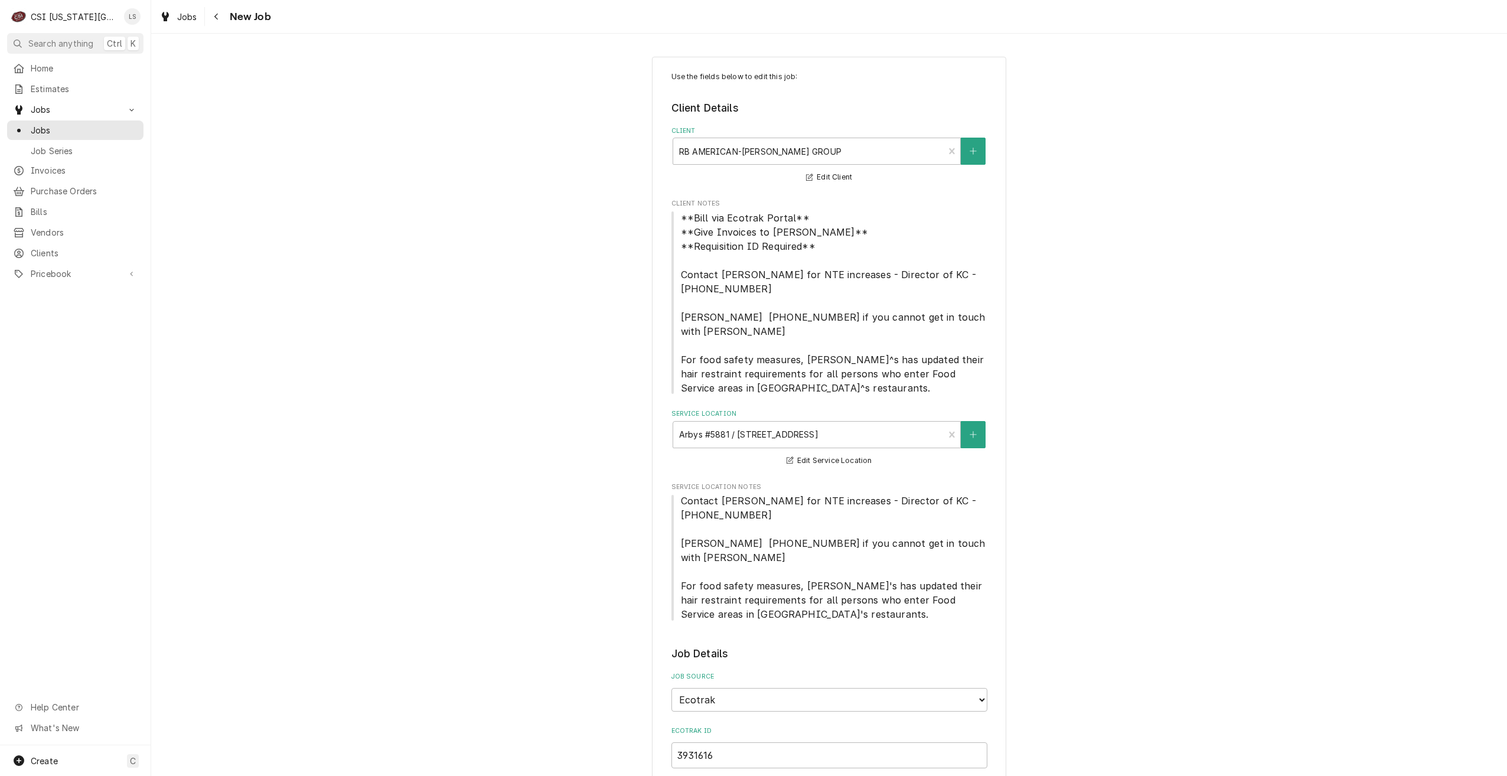
type textarea "x"
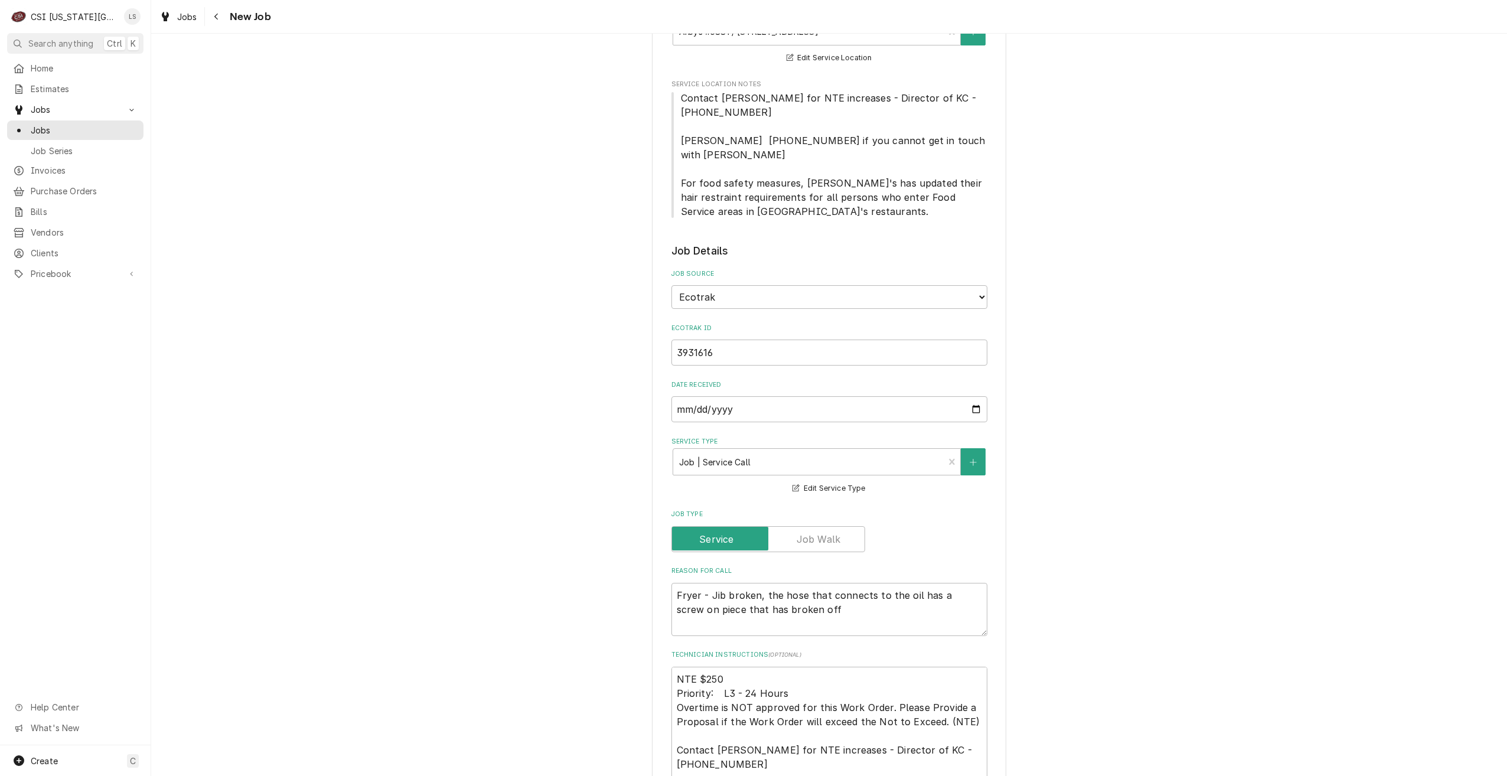
scroll to position [472, 0]
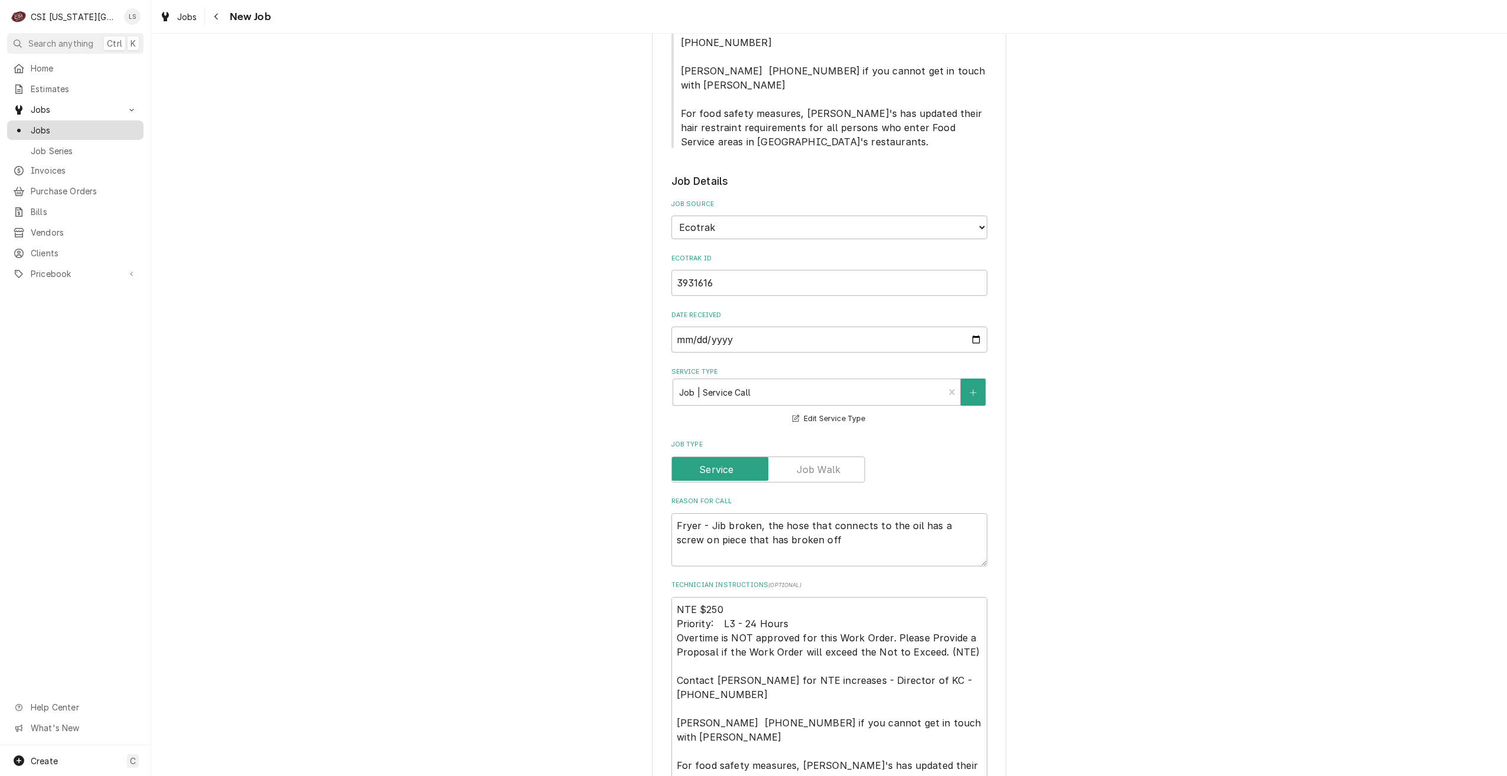
click at [105, 124] on span "Jobs" at bounding box center [84, 130] width 107 height 12
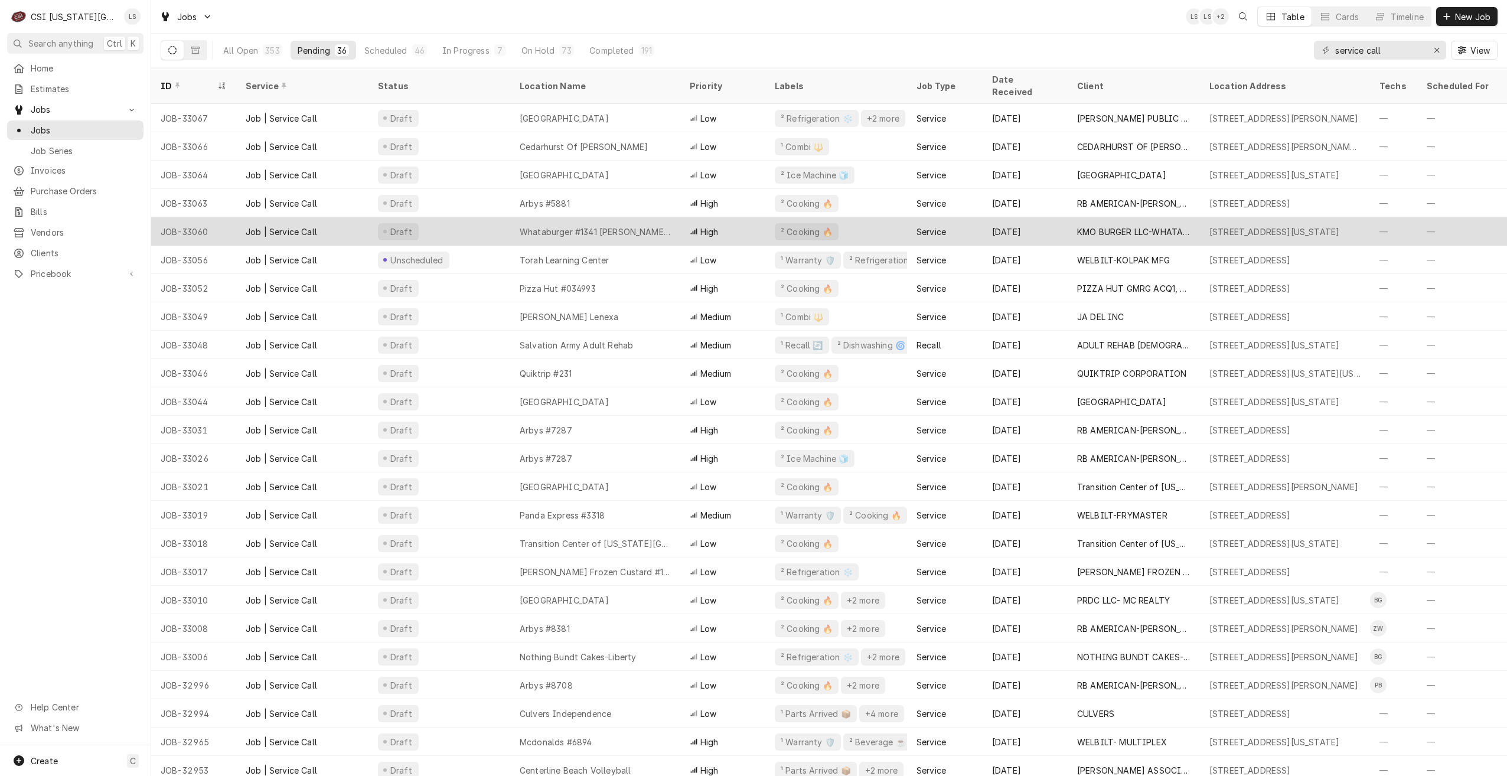
click at [477, 227] on div "Draft" at bounding box center [440, 231] width 142 height 28
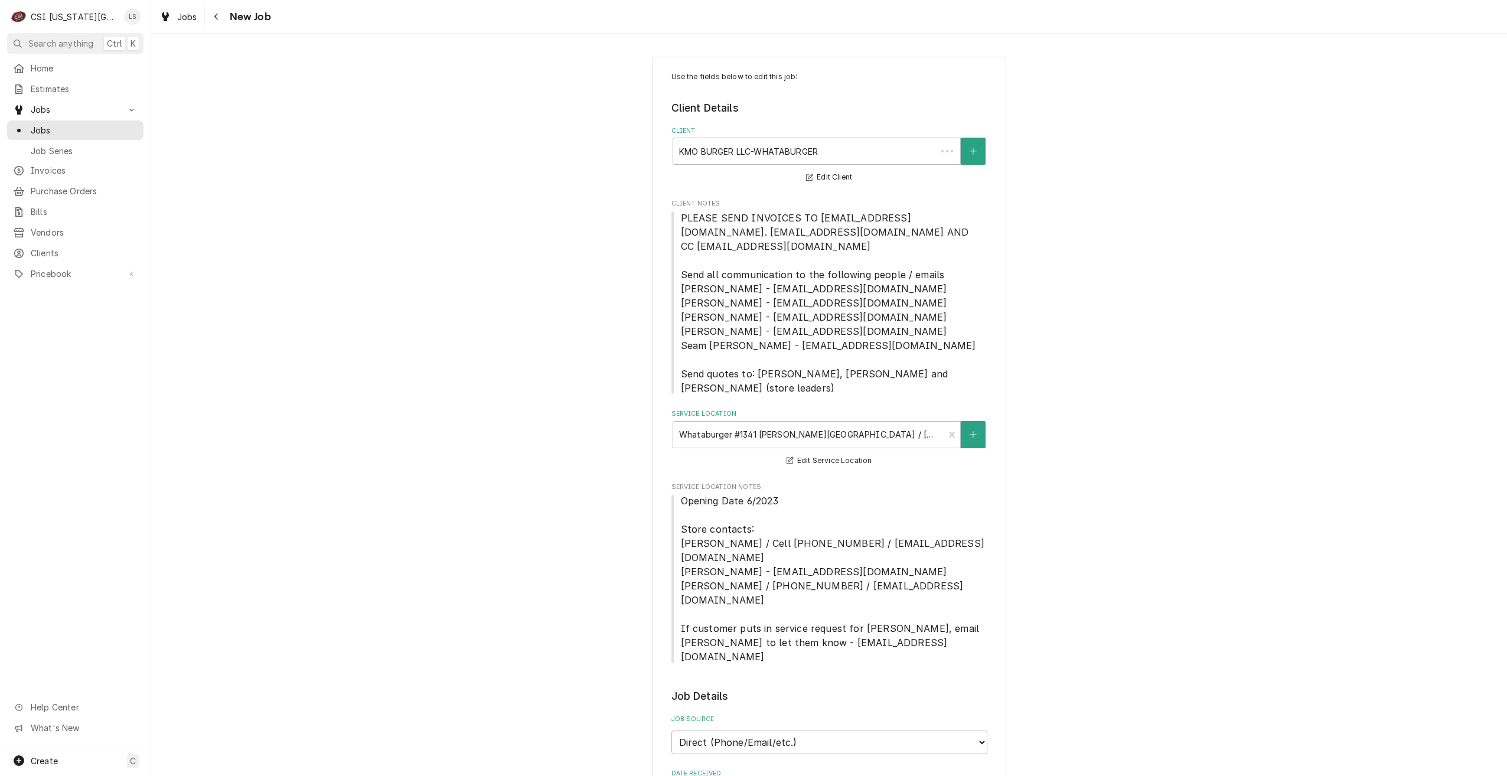
type textarea "x"
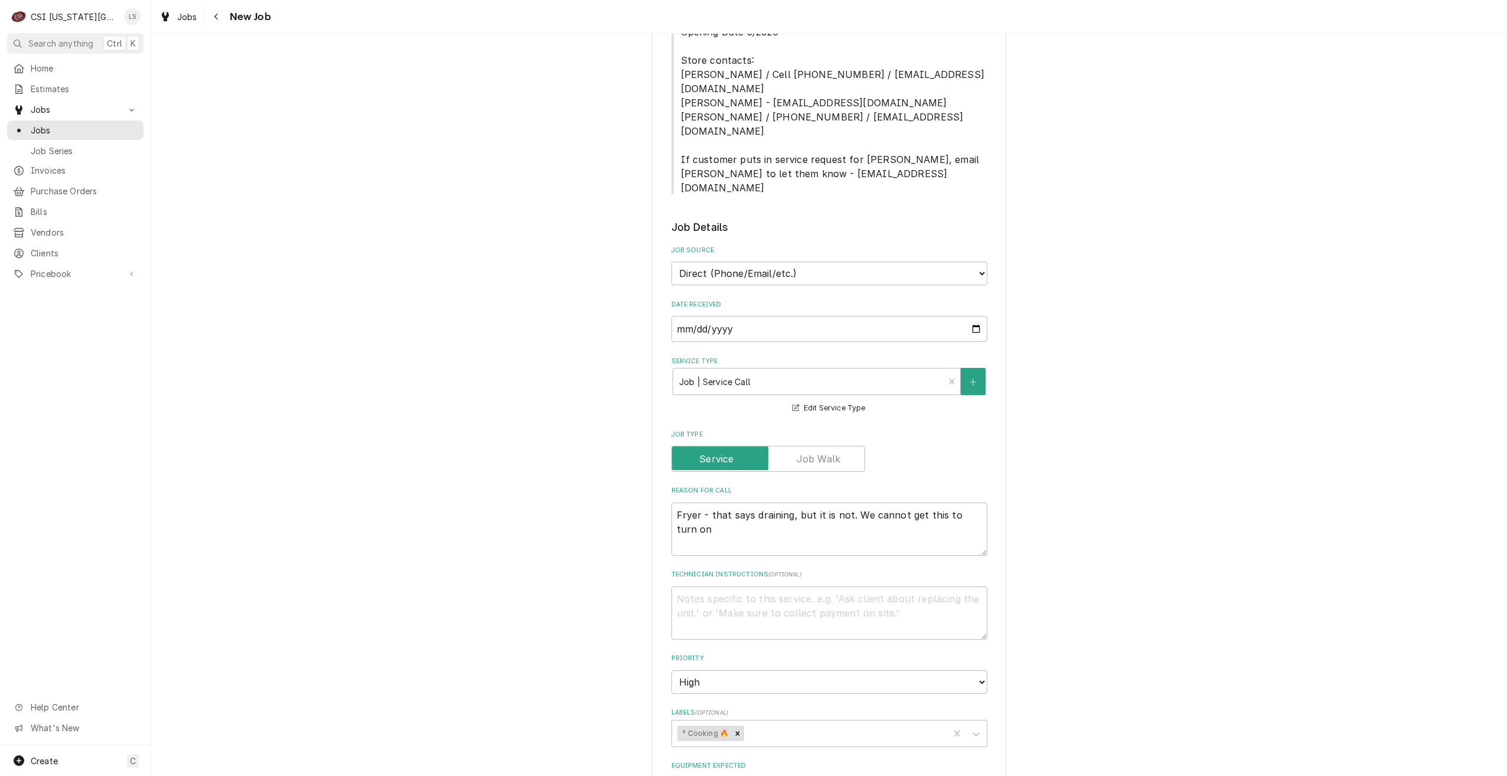
scroll to position [532, 0]
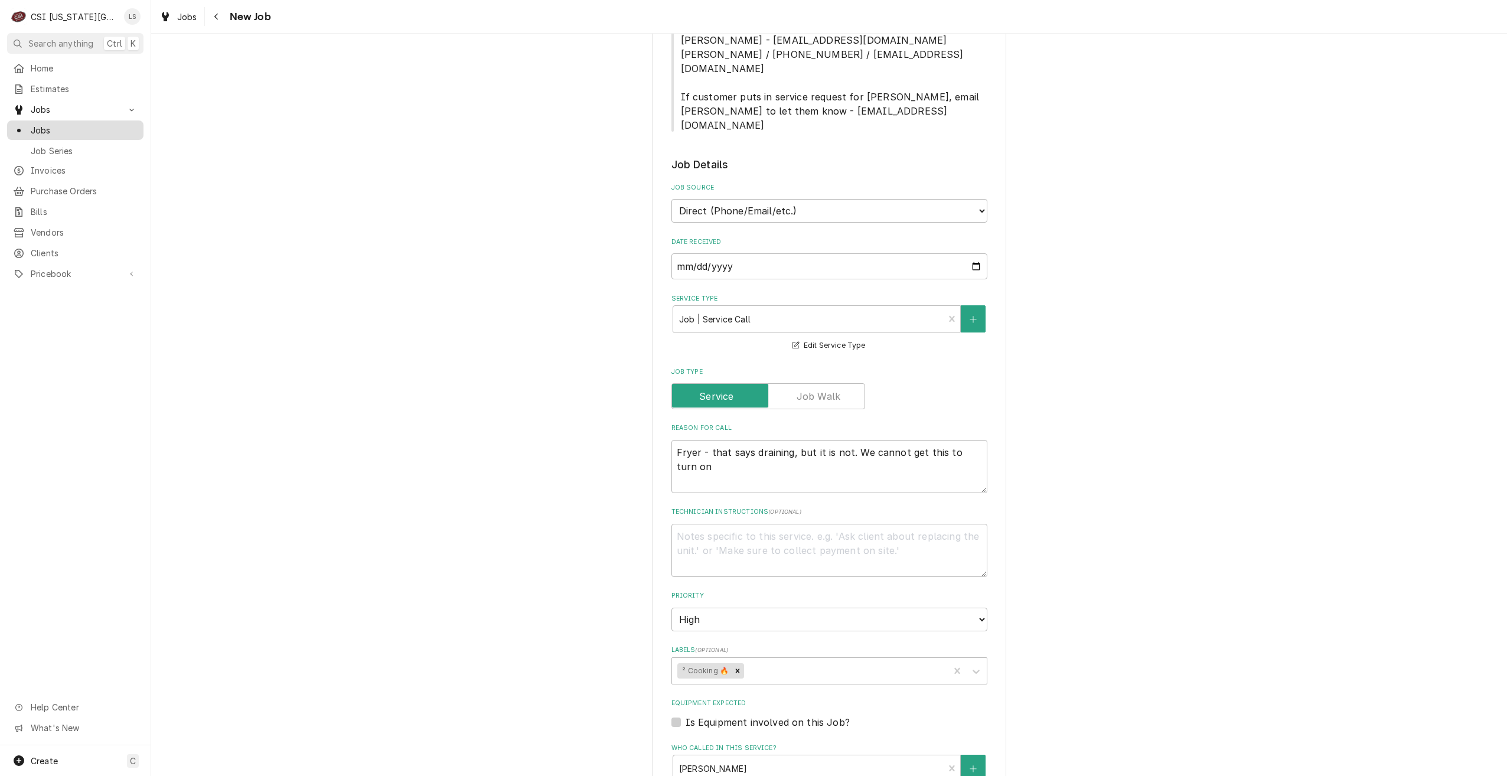
click at [80, 124] on span "Jobs" at bounding box center [84, 130] width 107 height 12
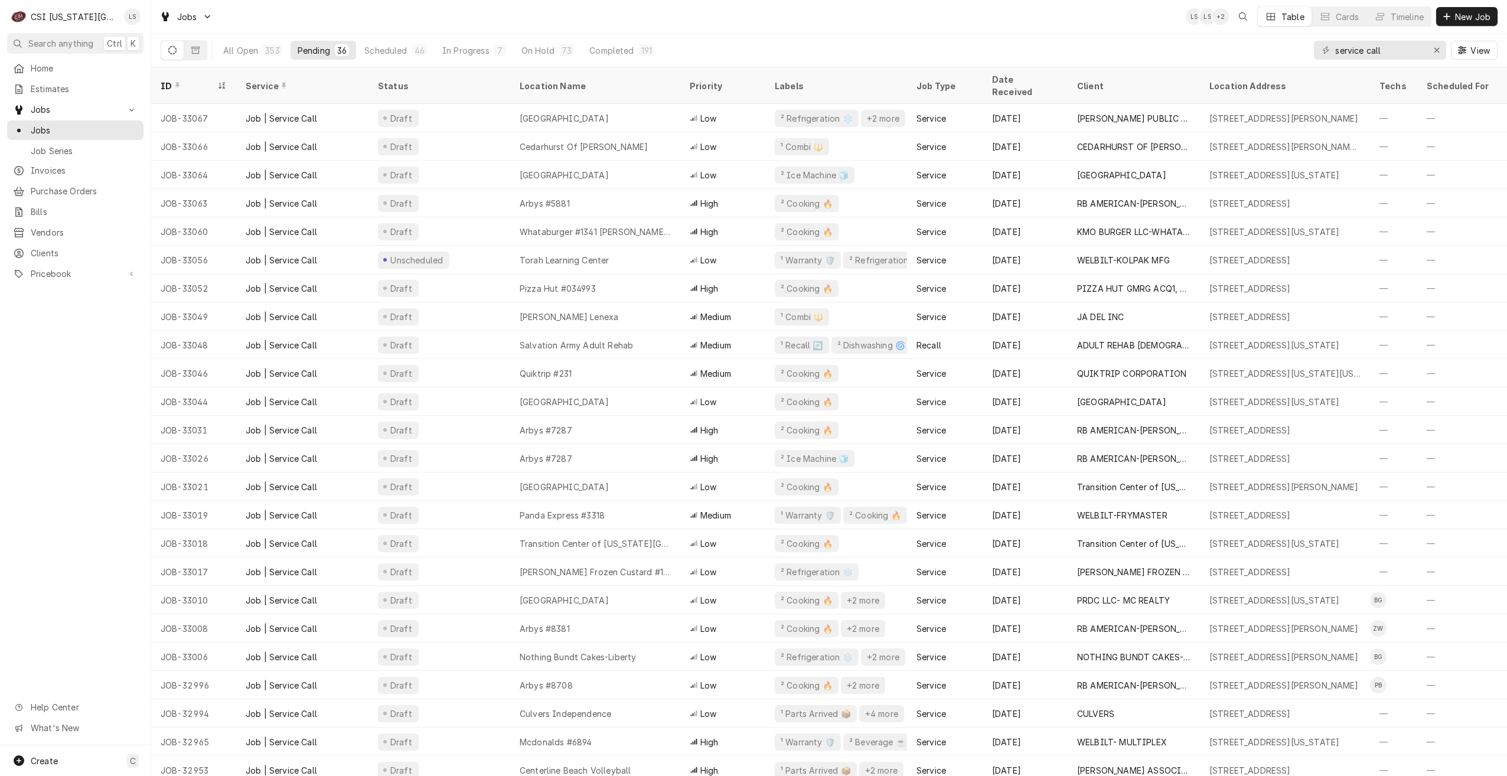
click at [523, 9] on div "Jobs LS LS + 2 Table Cards Timeline New Job" at bounding box center [829, 16] width 1356 height 33
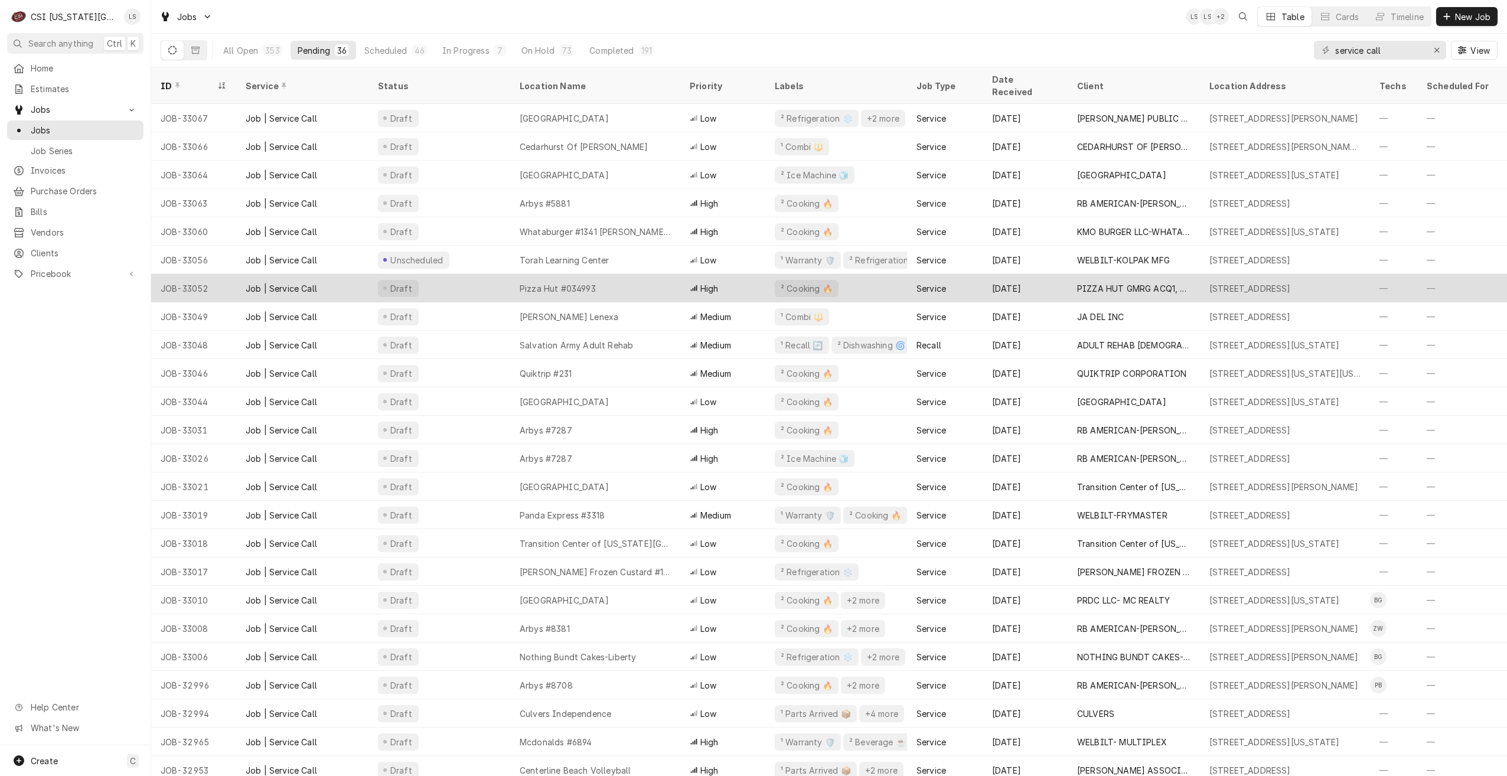
click at [573, 282] on div "Pizza Hut #034993" at bounding box center [558, 288] width 76 height 12
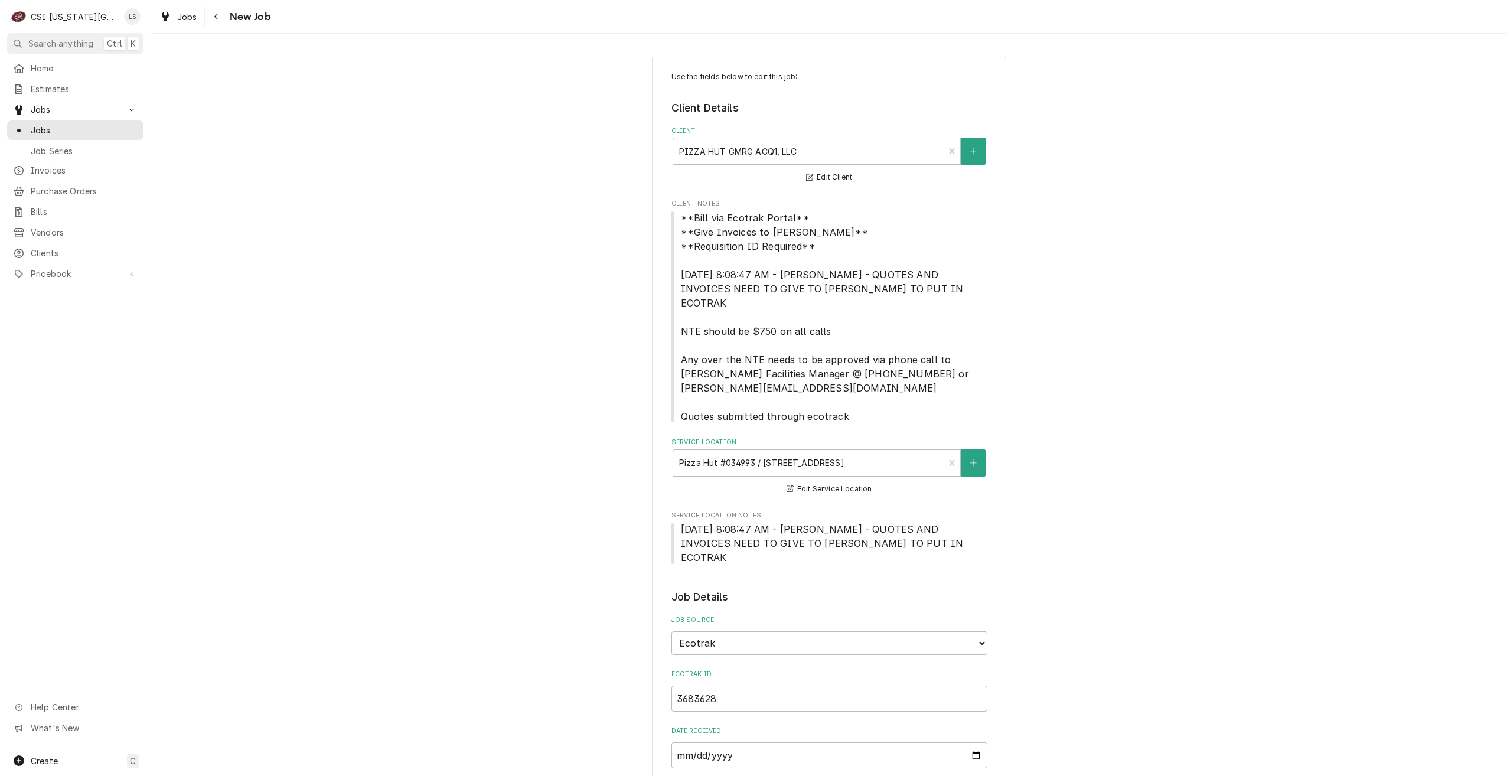
type textarea "x"
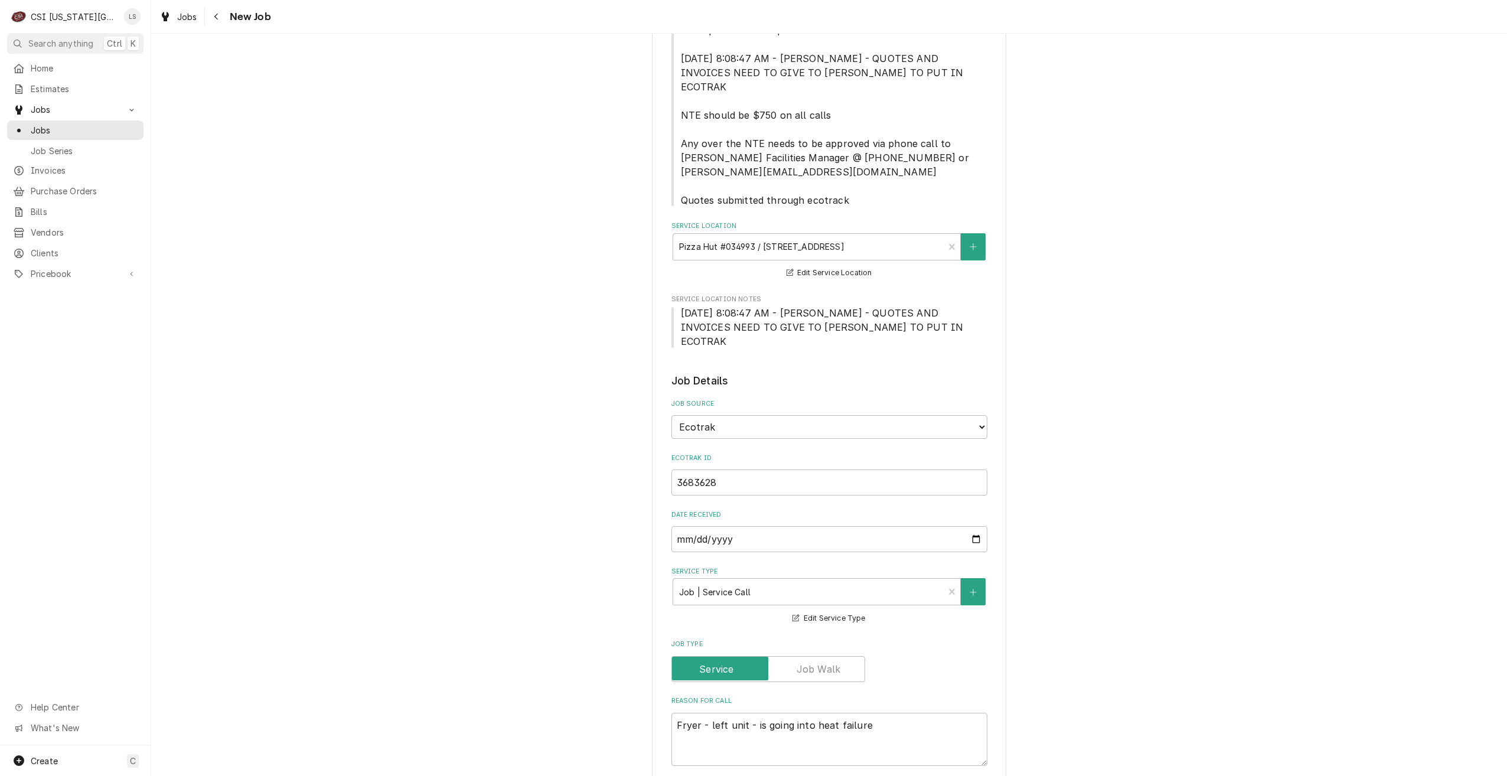
scroll to position [295, 0]
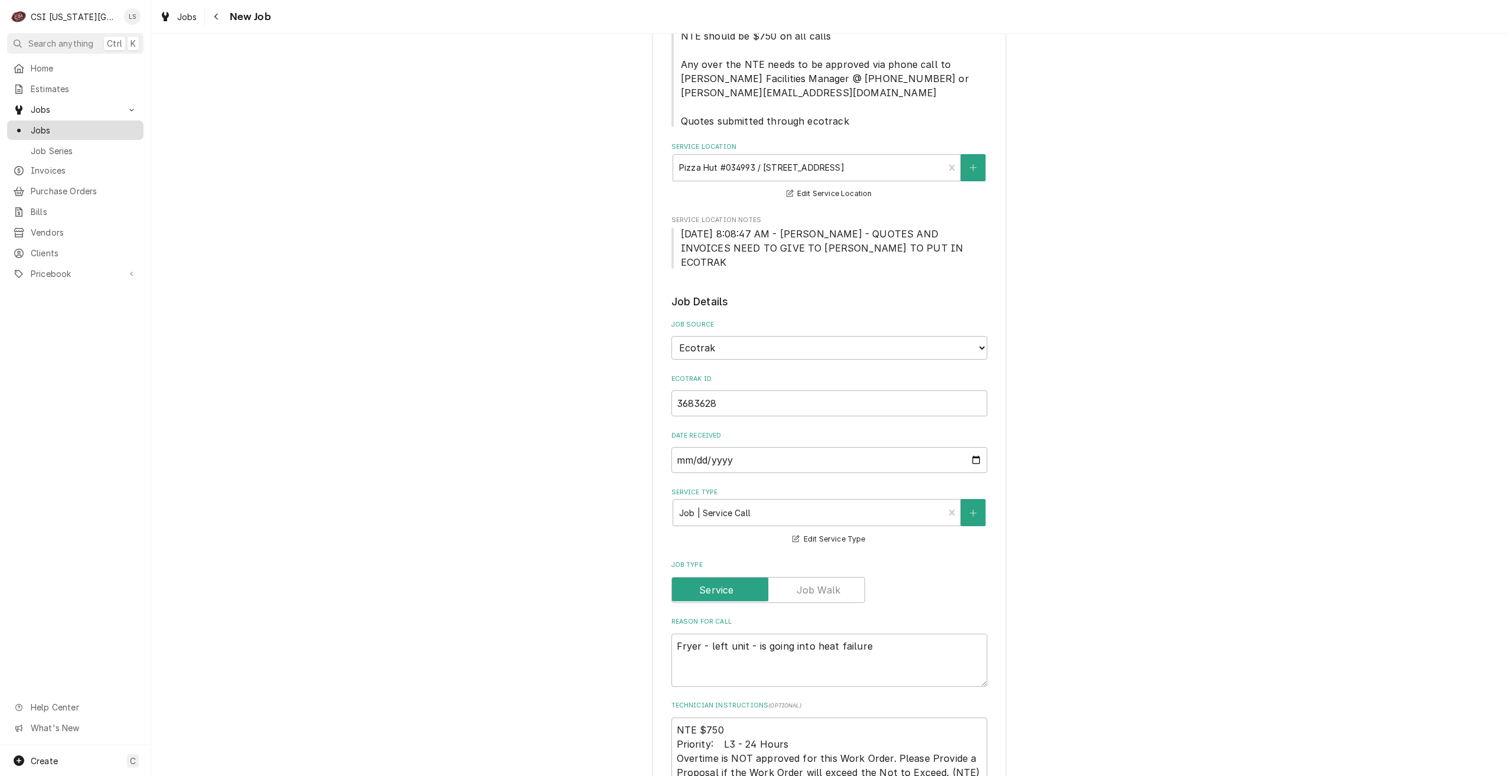
click at [120, 131] on span "Jobs" at bounding box center [84, 130] width 107 height 12
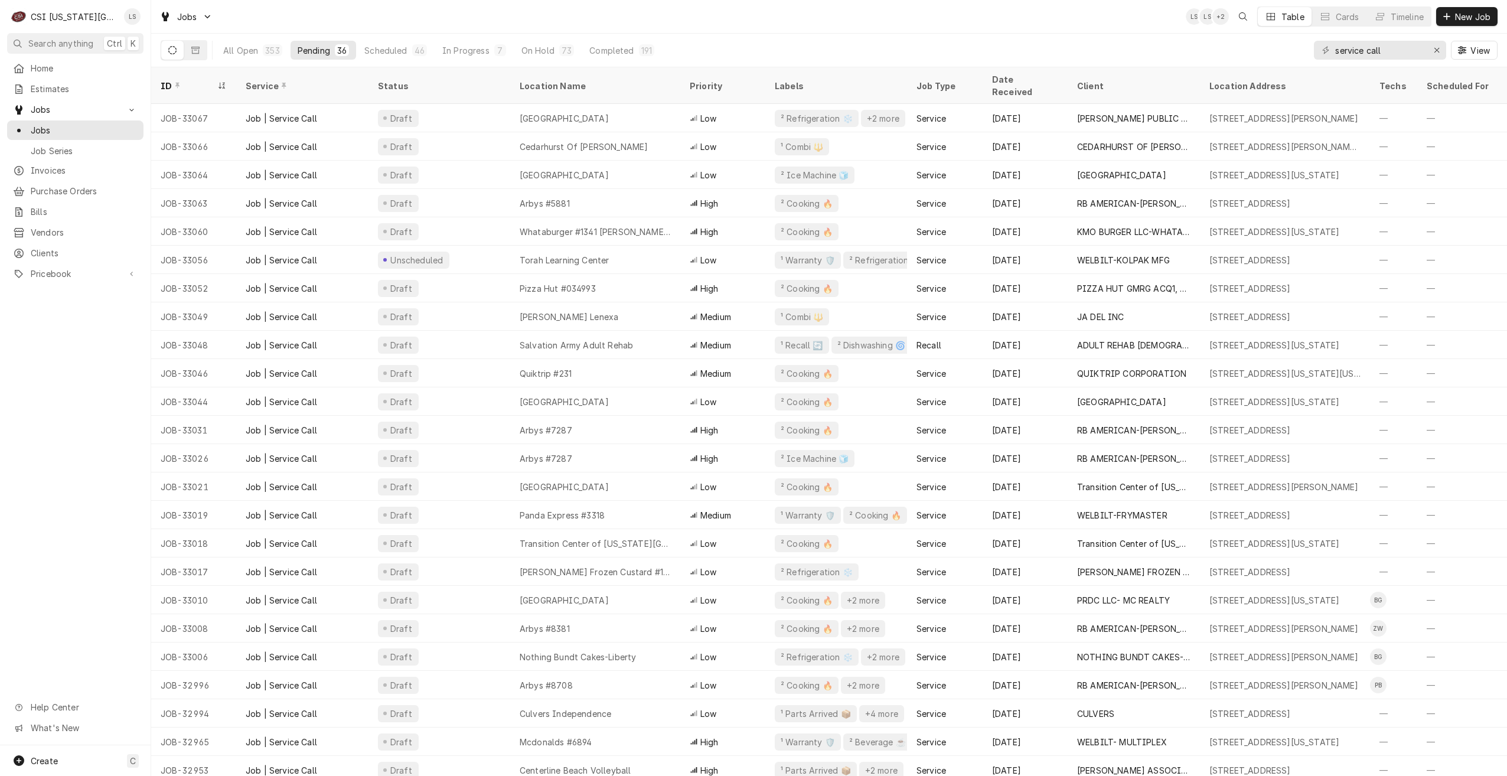
click at [428, 13] on div "Jobs LS LS + 2 Table Cards Timeline New Job" at bounding box center [829, 16] width 1356 height 33
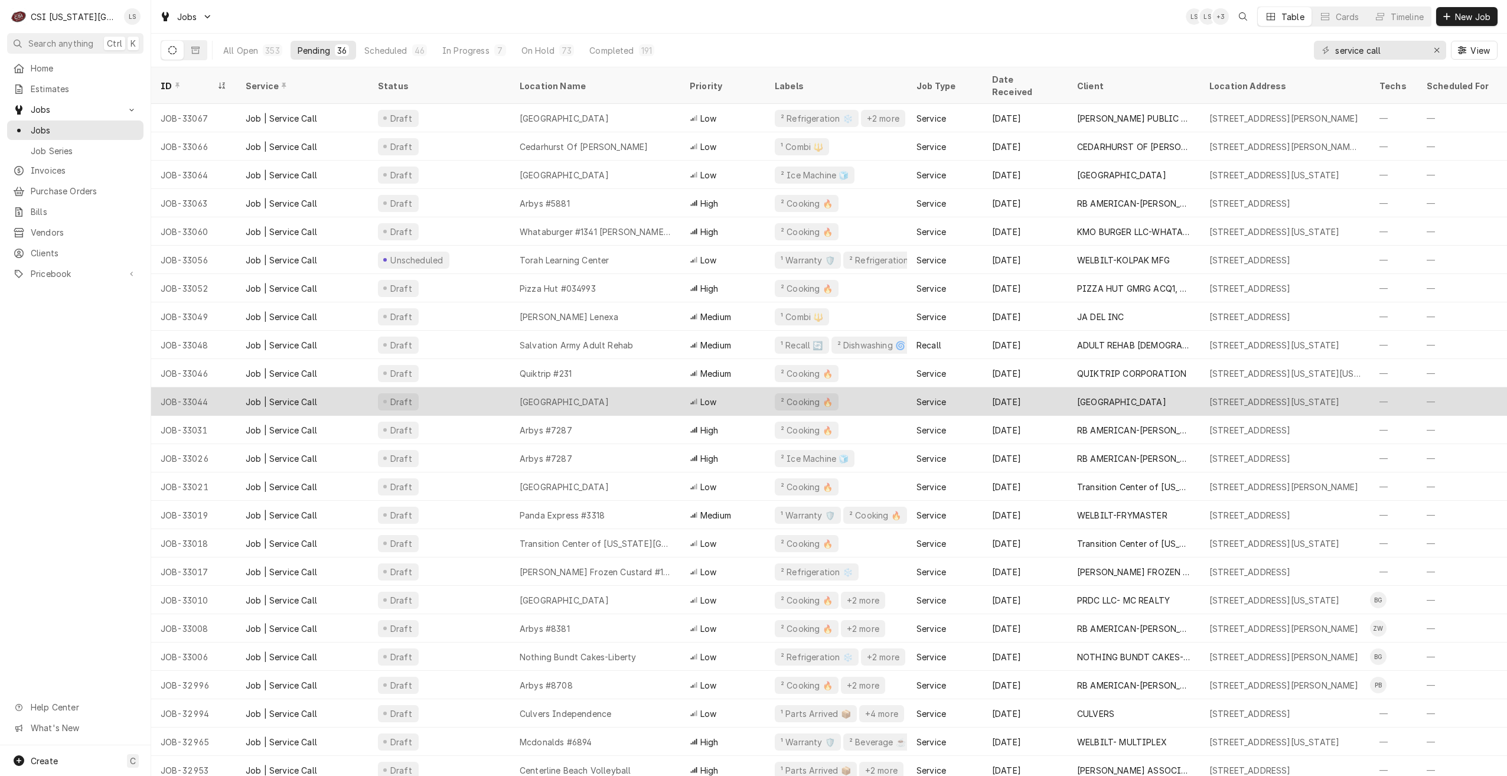
click at [577, 396] on div "Rockhurst University" at bounding box center [564, 402] width 89 height 12
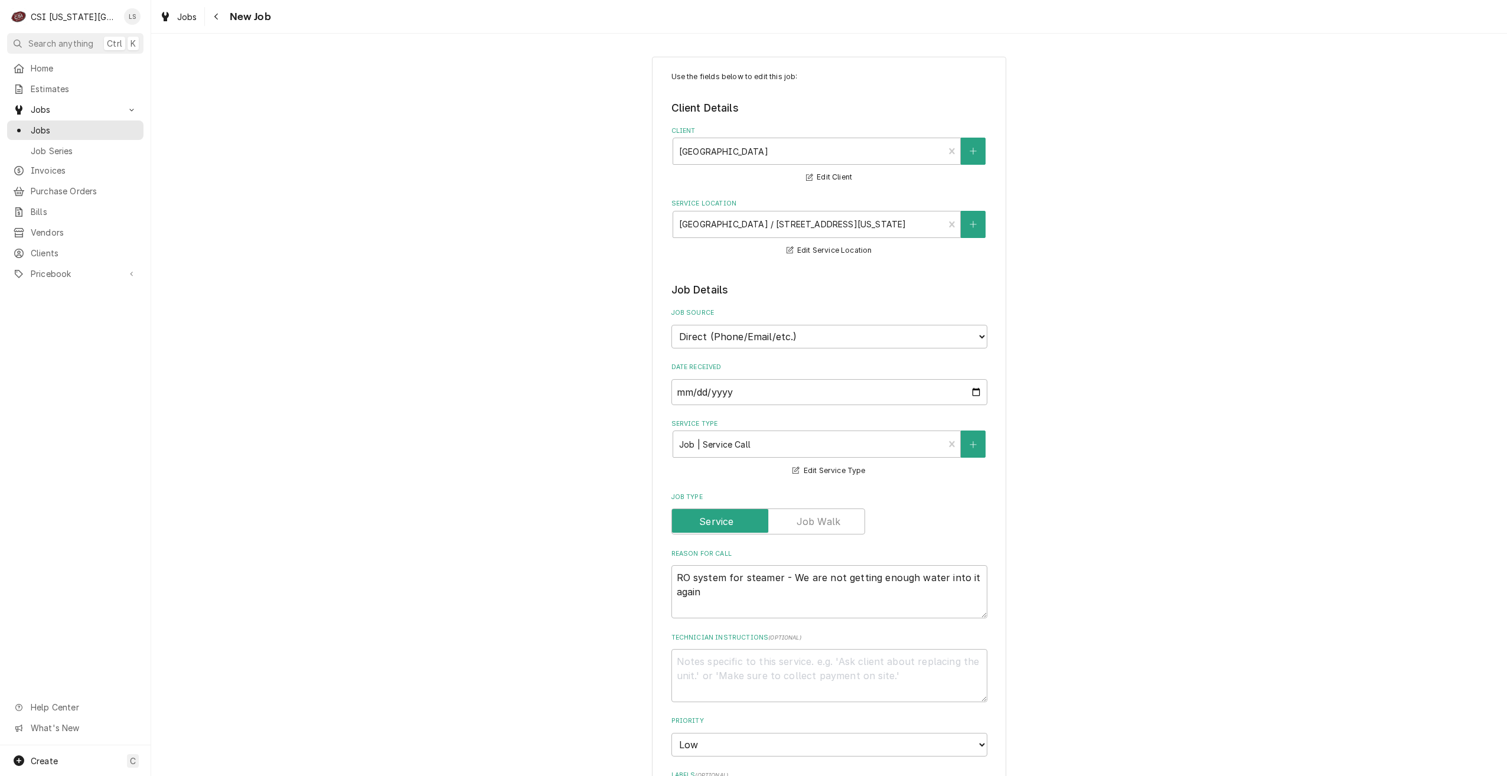
type textarea "x"
click at [103, 124] on span "Jobs" at bounding box center [84, 130] width 107 height 12
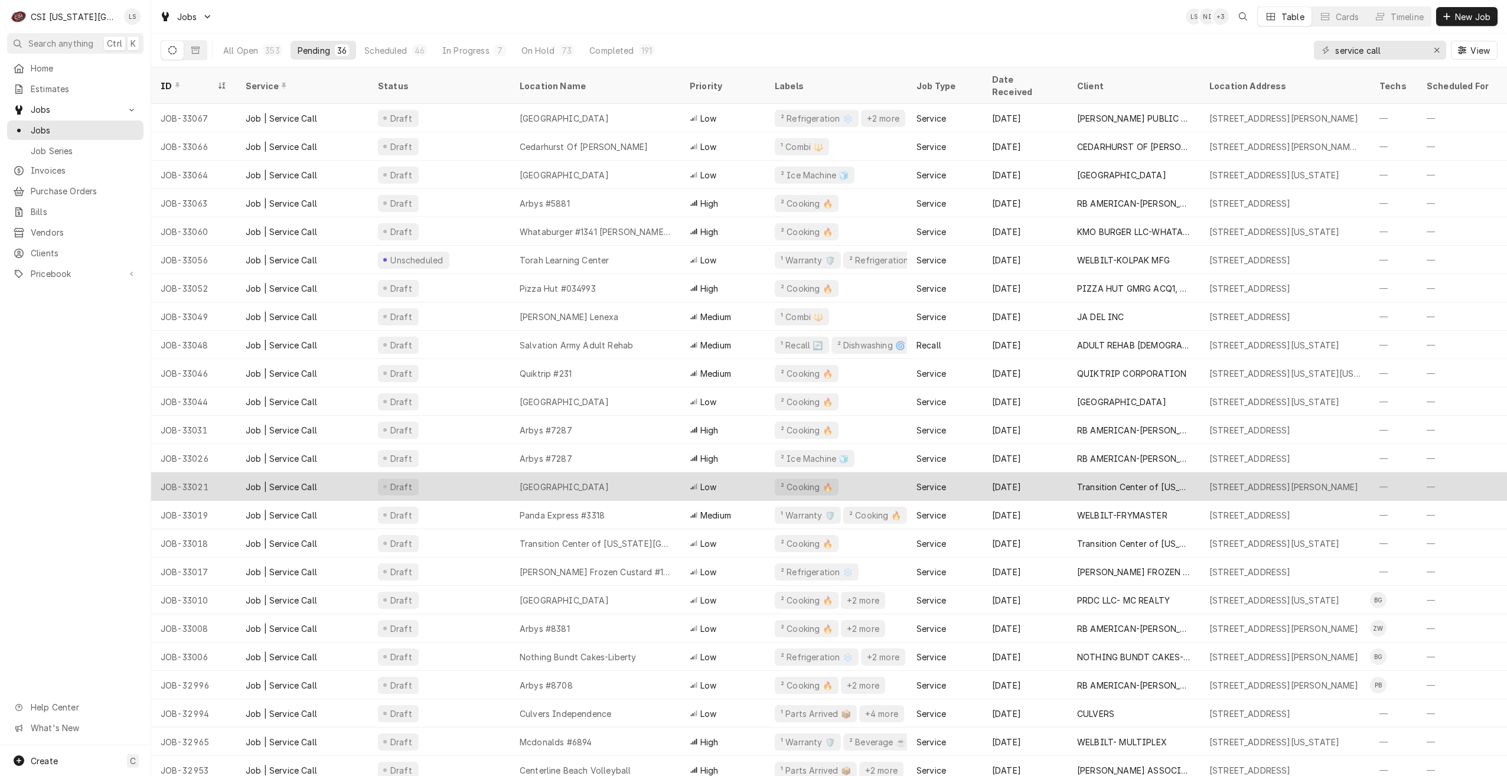
click at [587, 472] on div "Chillicothe Correctional Center" at bounding box center [595, 486] width 170 height 28
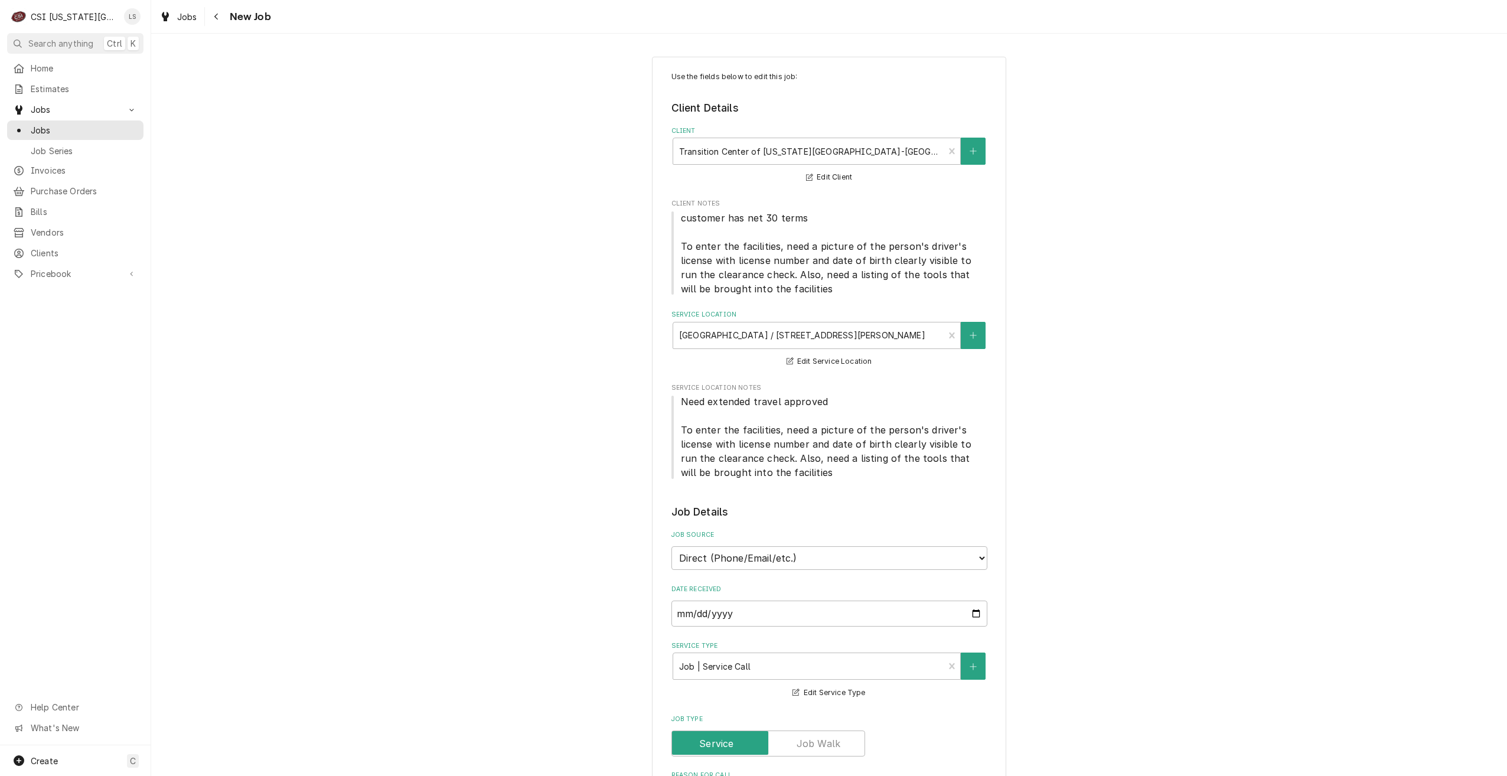
type textarea "x"
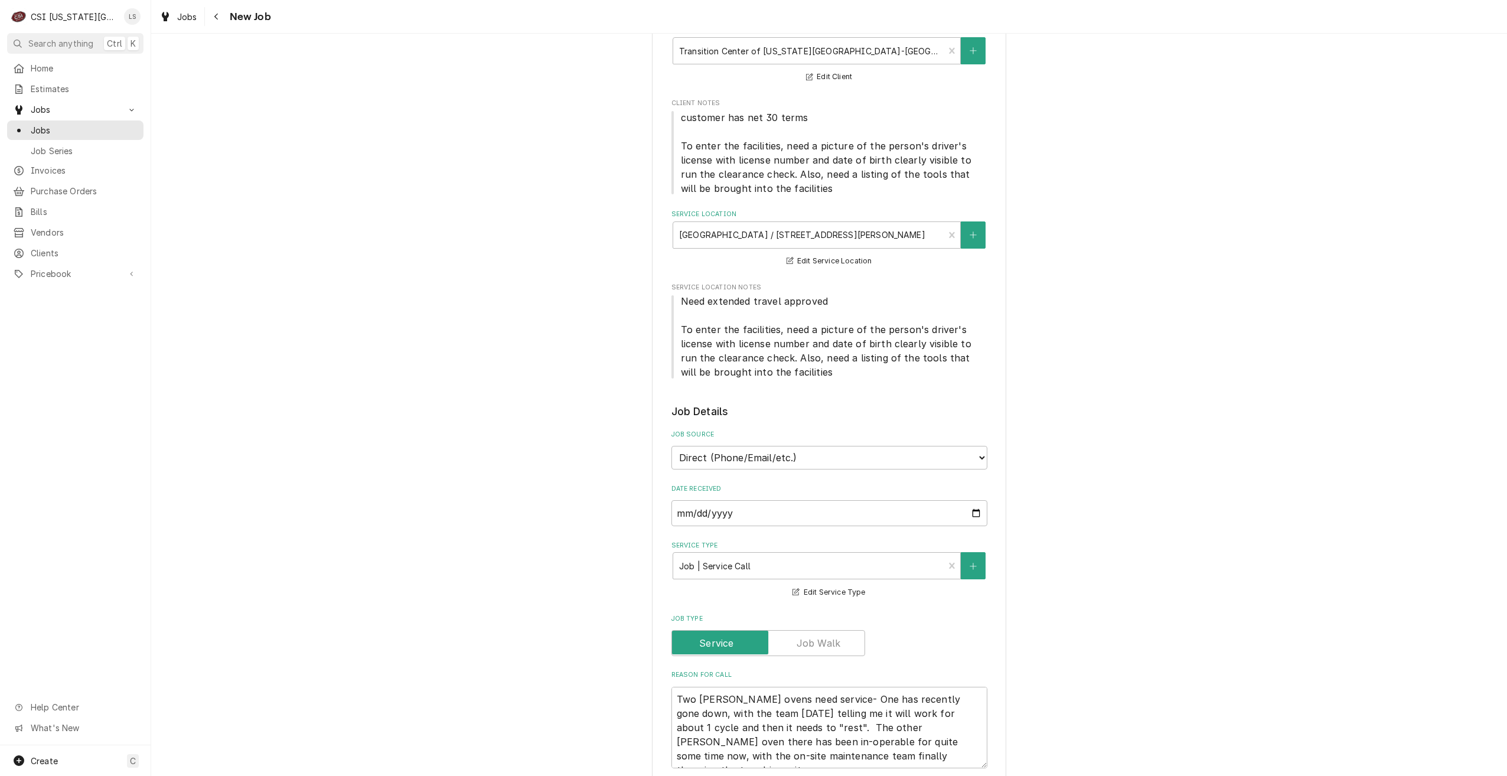
scroll to position [236, 0]
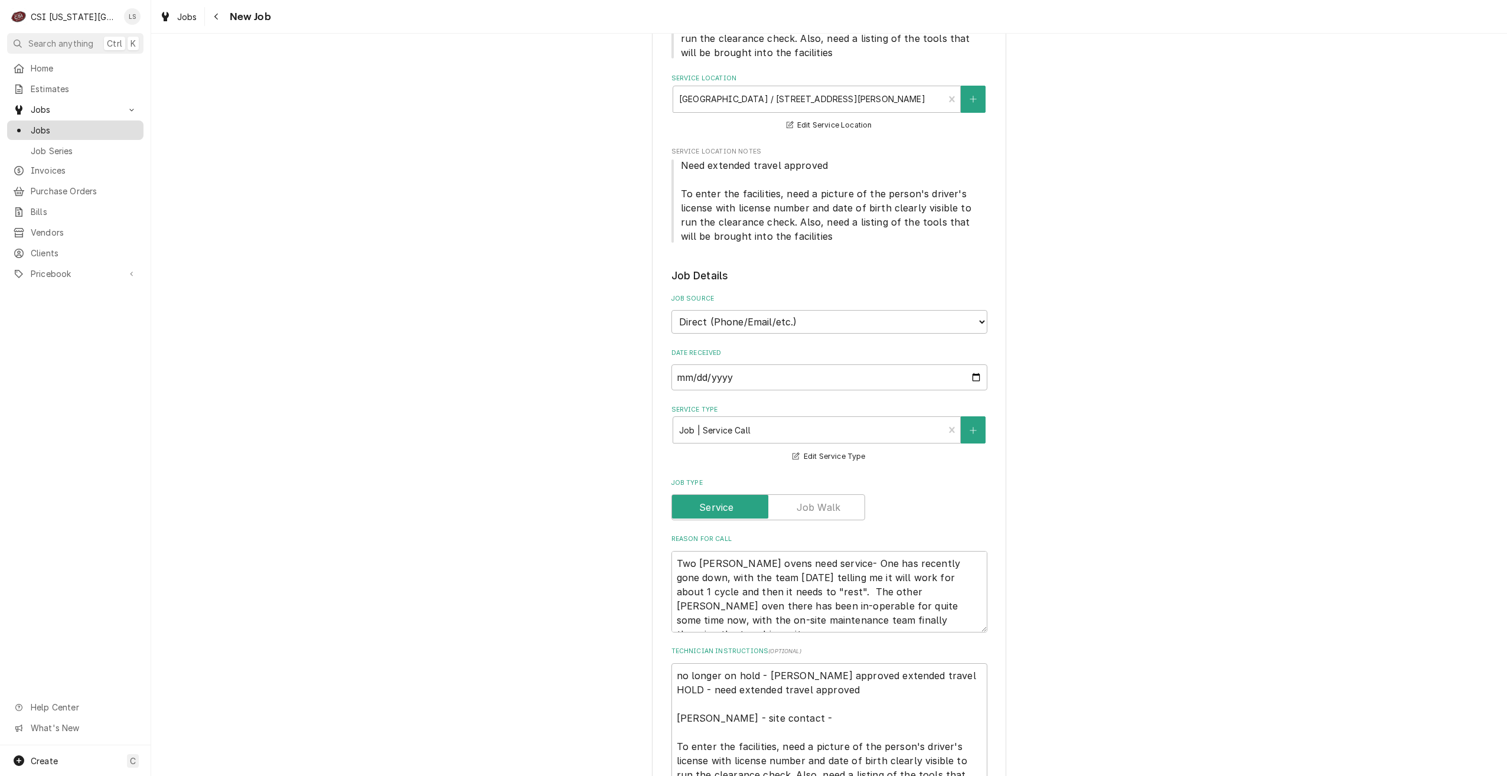
click at [132, 132] on span "Jobs" at bounding box center [84, 130] width 107 height 12
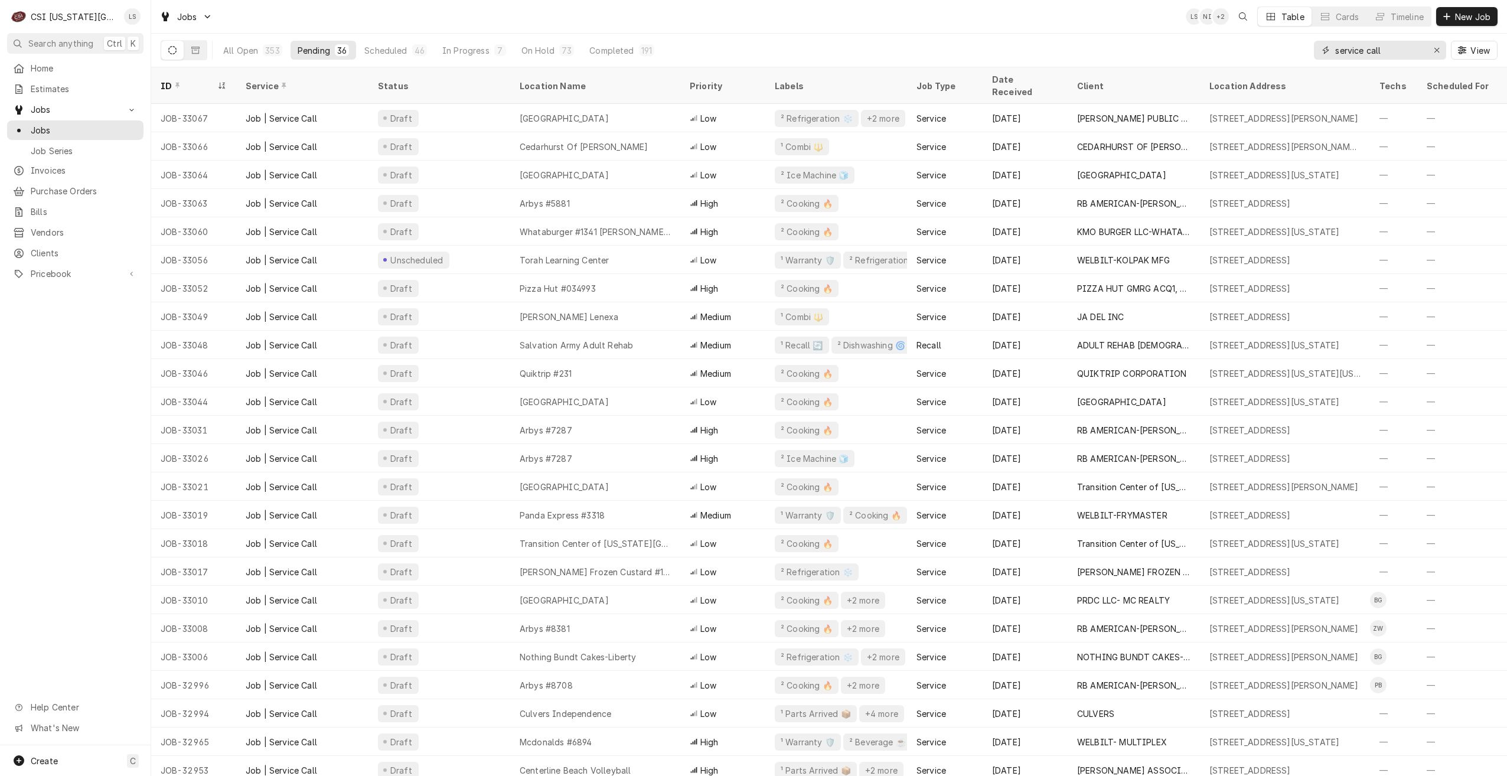
drag, startPoint x: 1386, startPoint y: 49, endPoint x: 1306, endPoint y: 42, distance: 80.0
click at [1306, 42] on div "All Open 353 Pending 36 Scheduled 46 In Progress 7 On Hold 73 Completed 191 ser…" at bounding box center [829, 50] width 1337 height 33
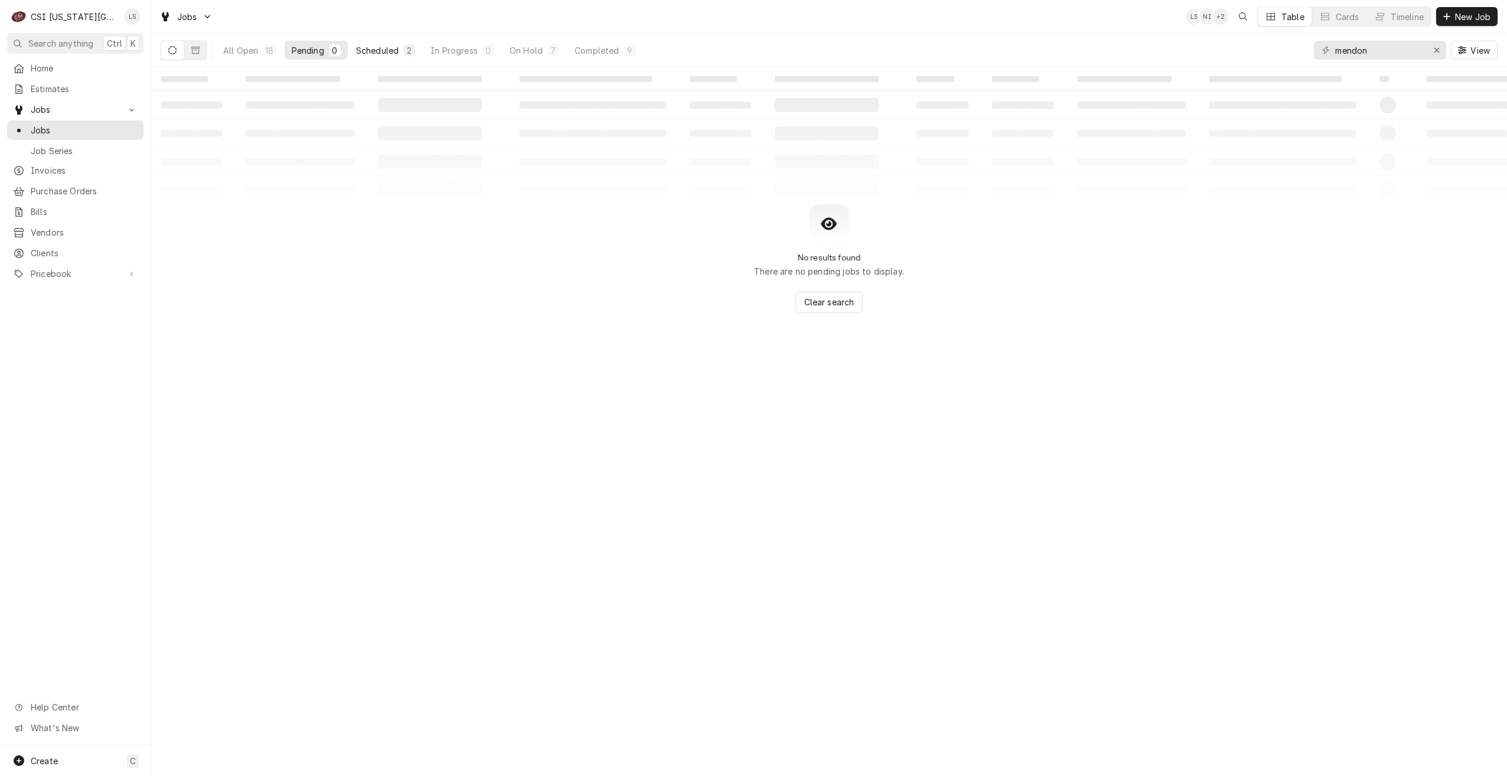
click at [399, 51] on button "Scheduled 2" at bounding box center [385, 50] width 73 height 19
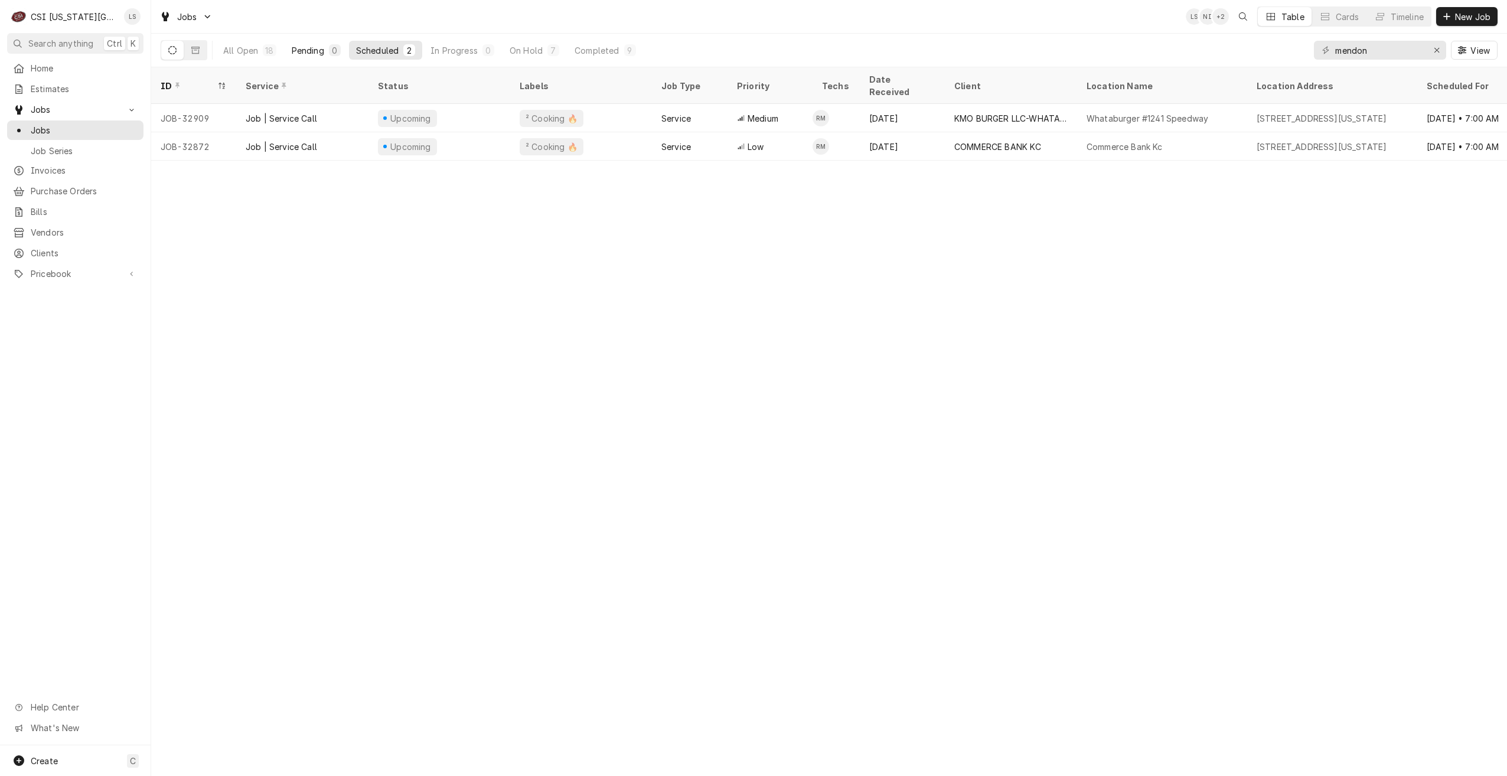
click at [322, 56] on button "Pending 0" at bounding box center [316, 50] width 63 height 19
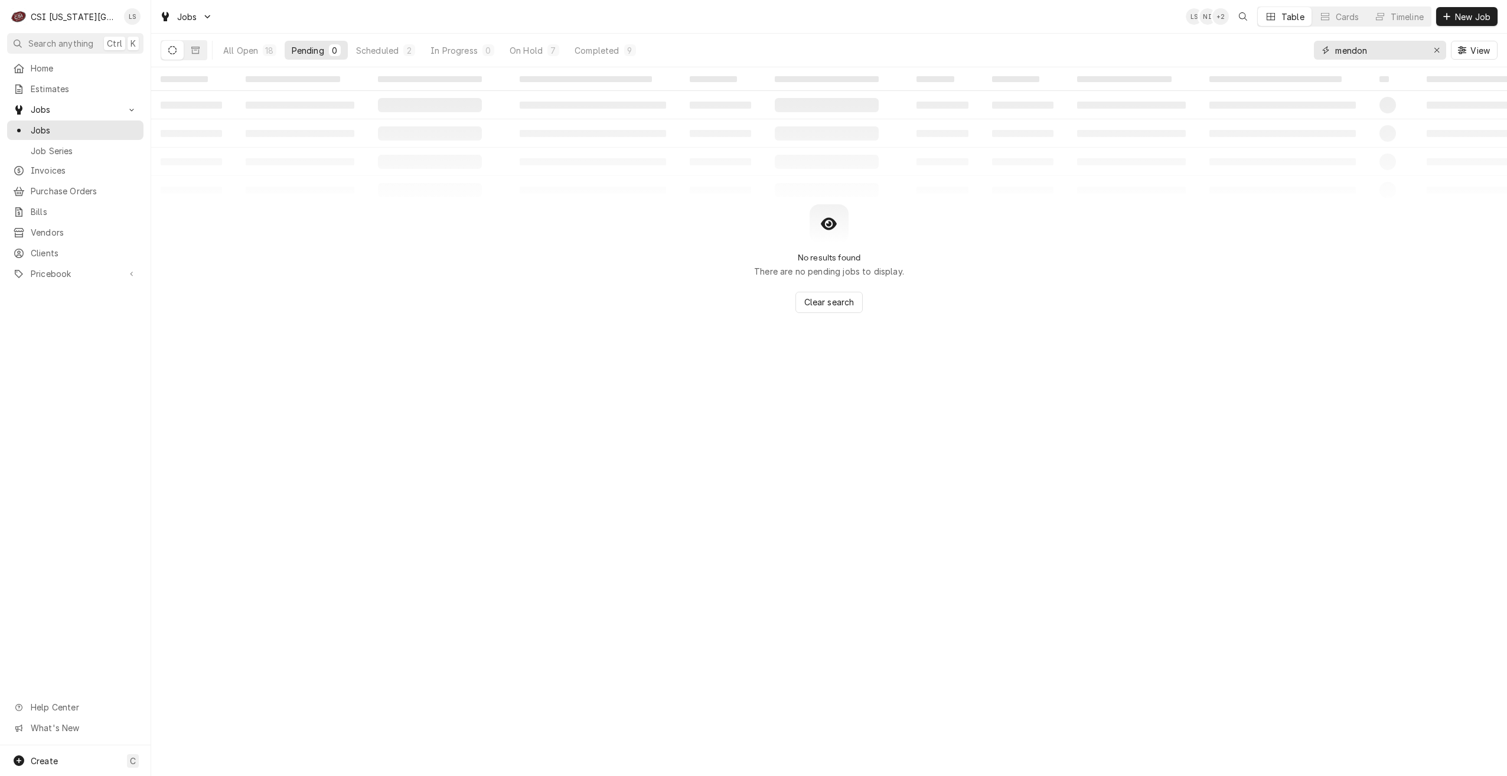
click at [1381, 44] on input "mendon" at bounding box center [1379, 50] width 89 height 19
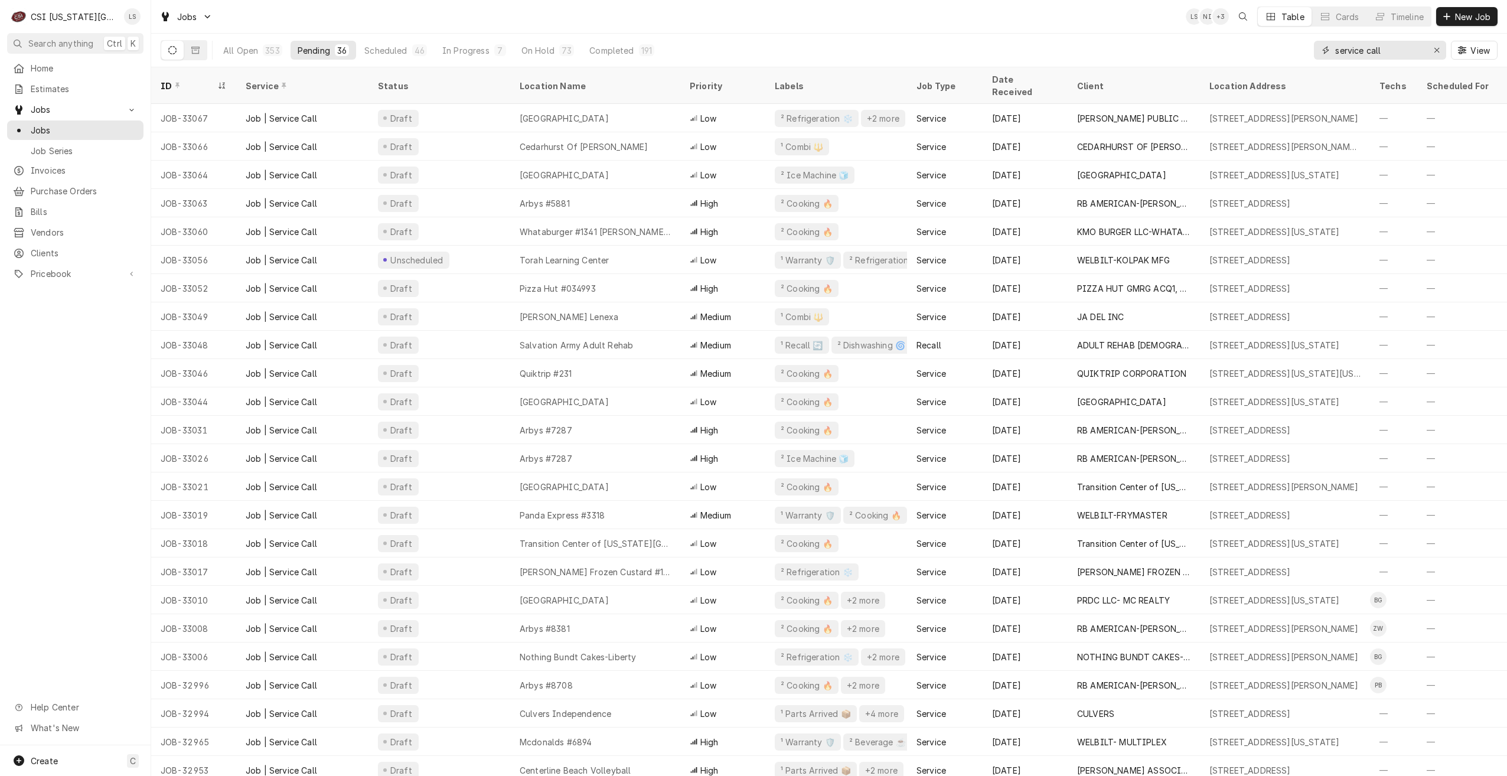
type input "service call"
click at [492, 24] on div "Jobs LS NI + 2 Table Cards Timeline New Job" at bounding box center [829, 16] width 1356 height 33
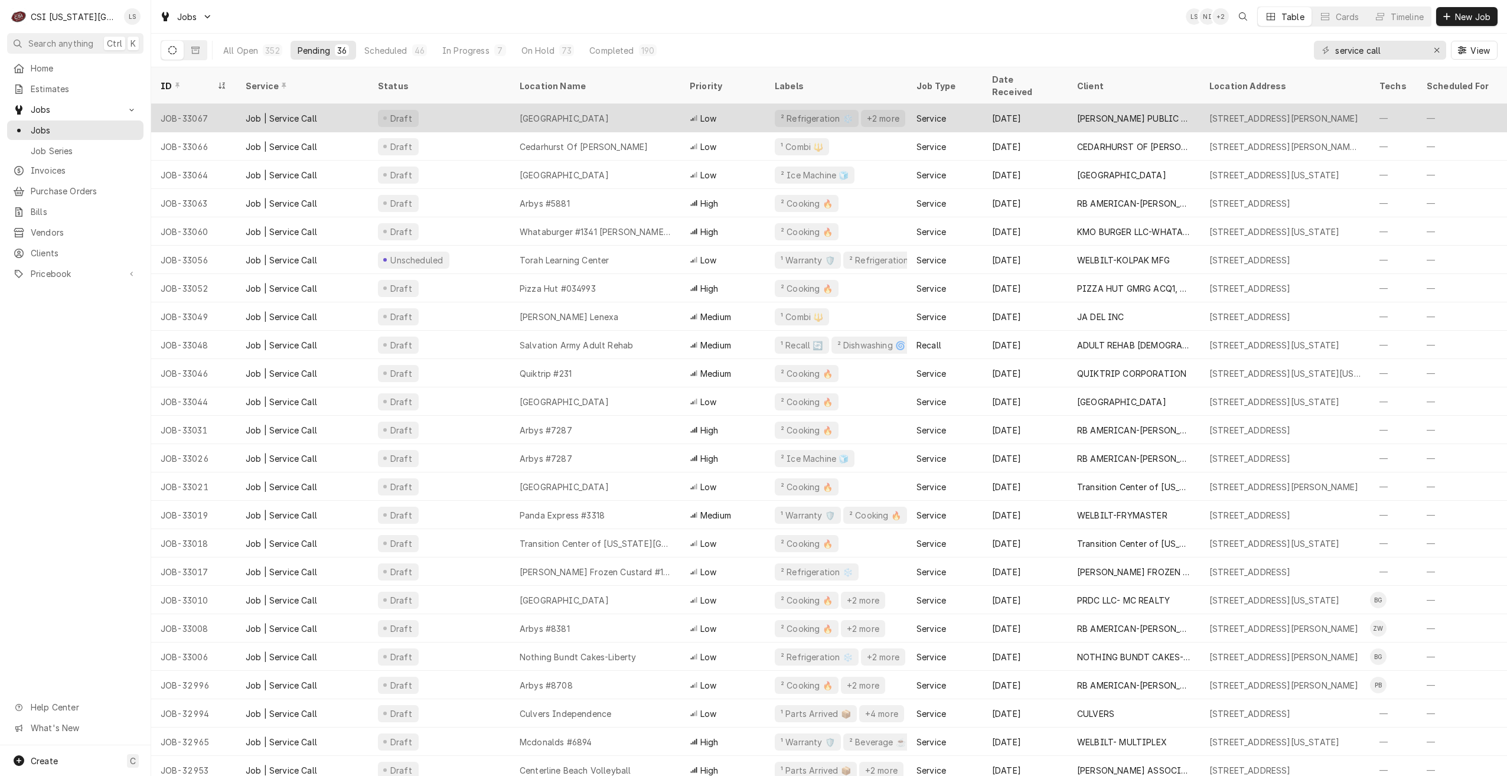
click at [500, 111] on div "Draft" at bounding box center [440, 118] width 142 height 28
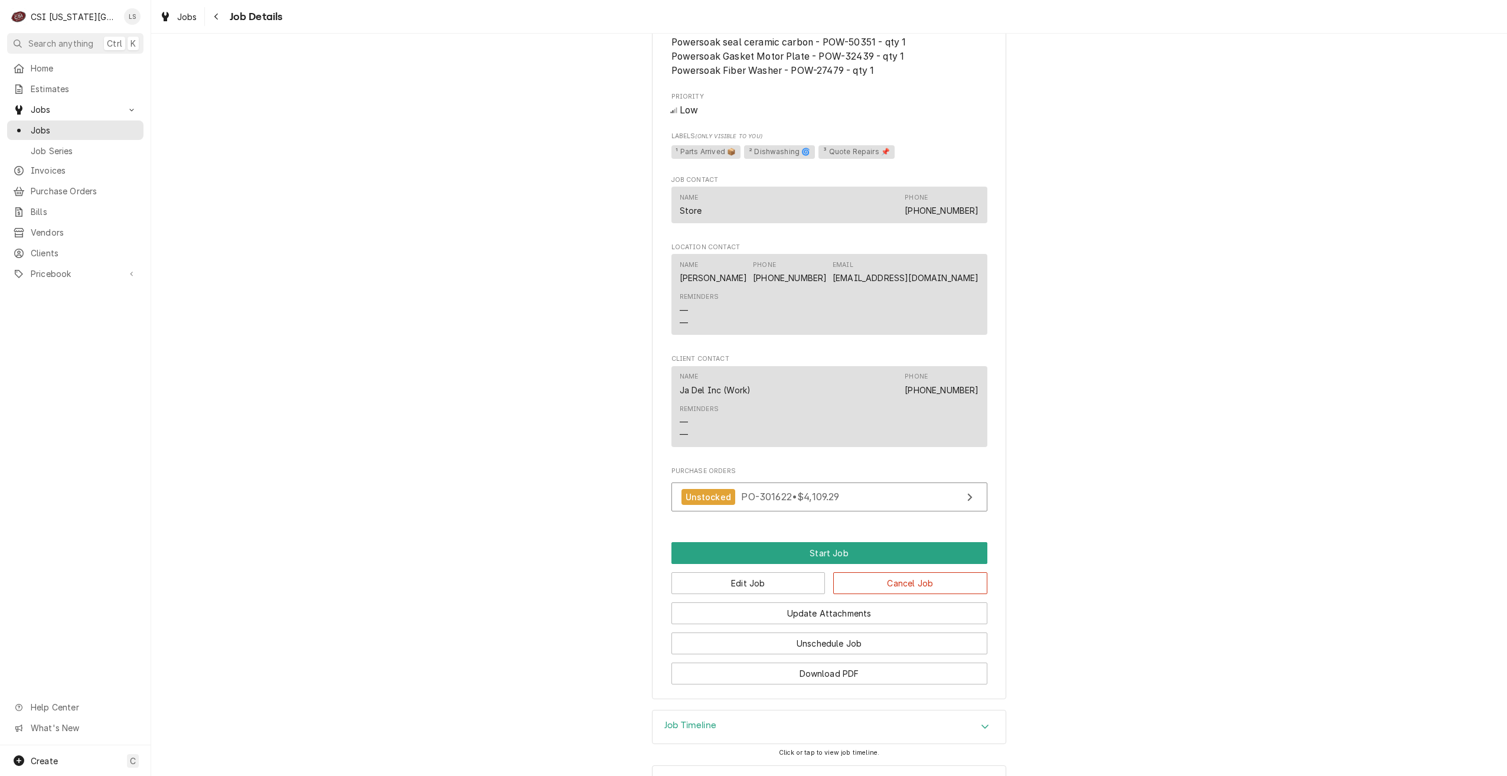
scroll to position [1127, 0]
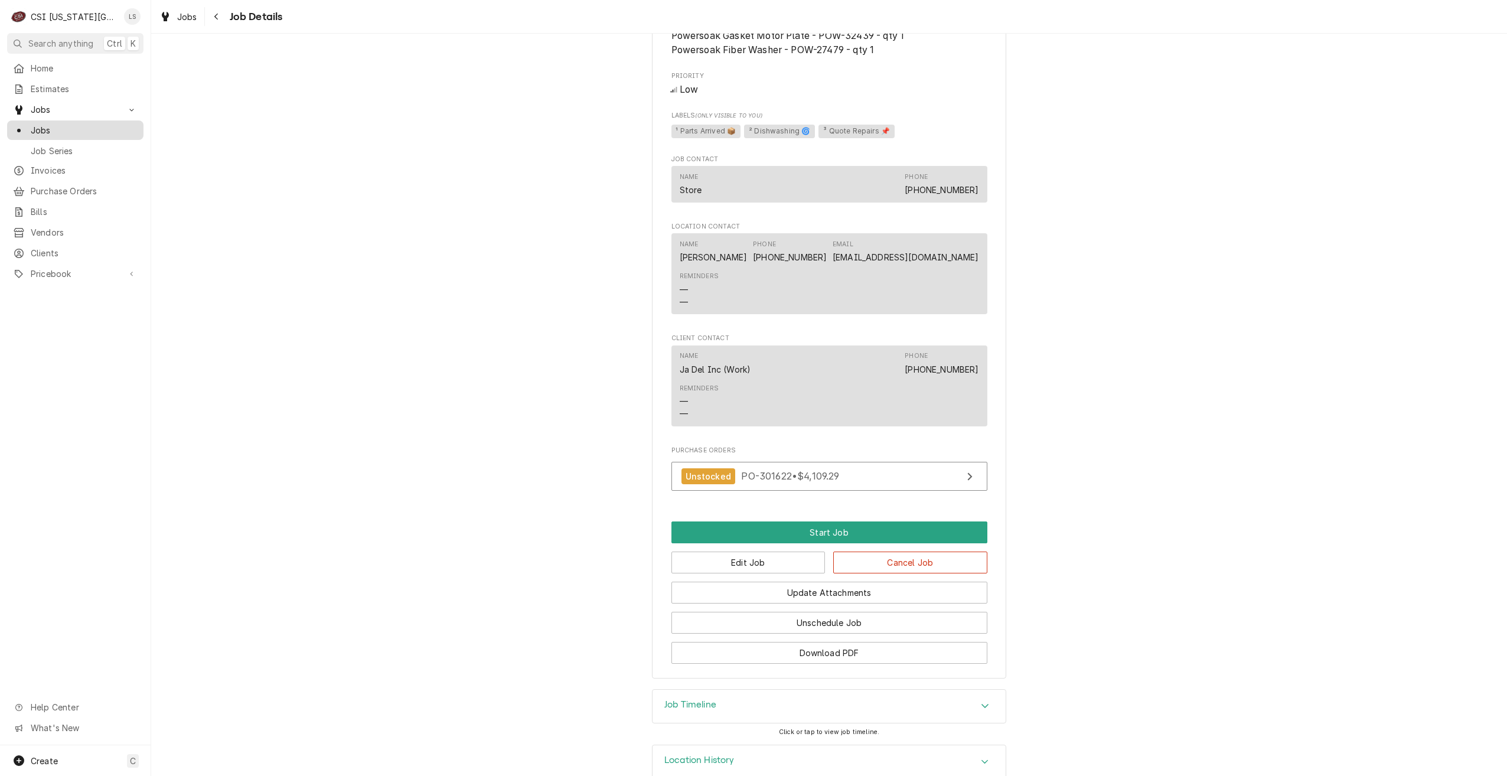
click at [120, 131] on span "Jobs" at bounding box center [84, 130] width 107 height 12
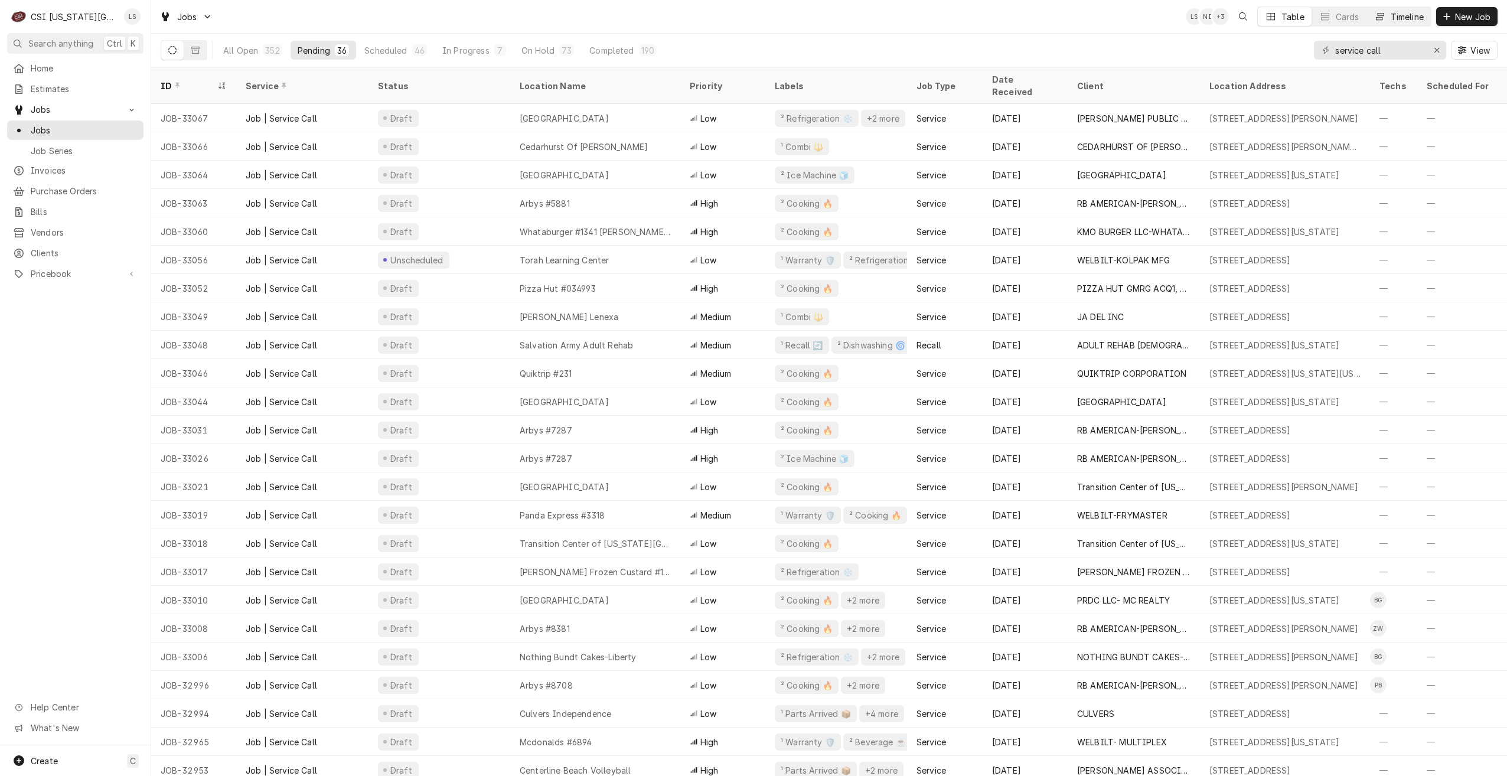
click at [1408, 19] on div "Timeline" at bounding box center [1407, 17] width 33 height 12
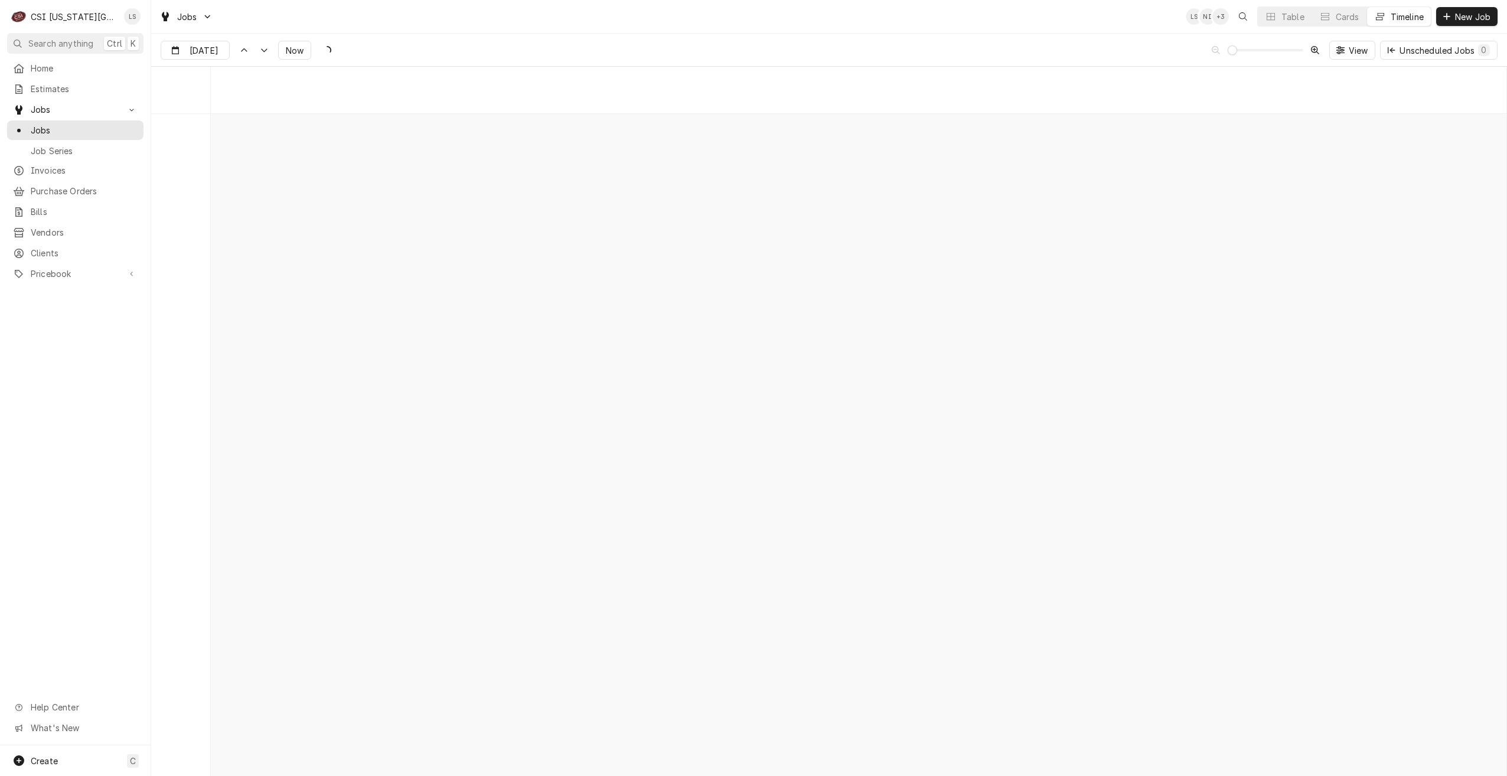
scroll to position [13570, 0]
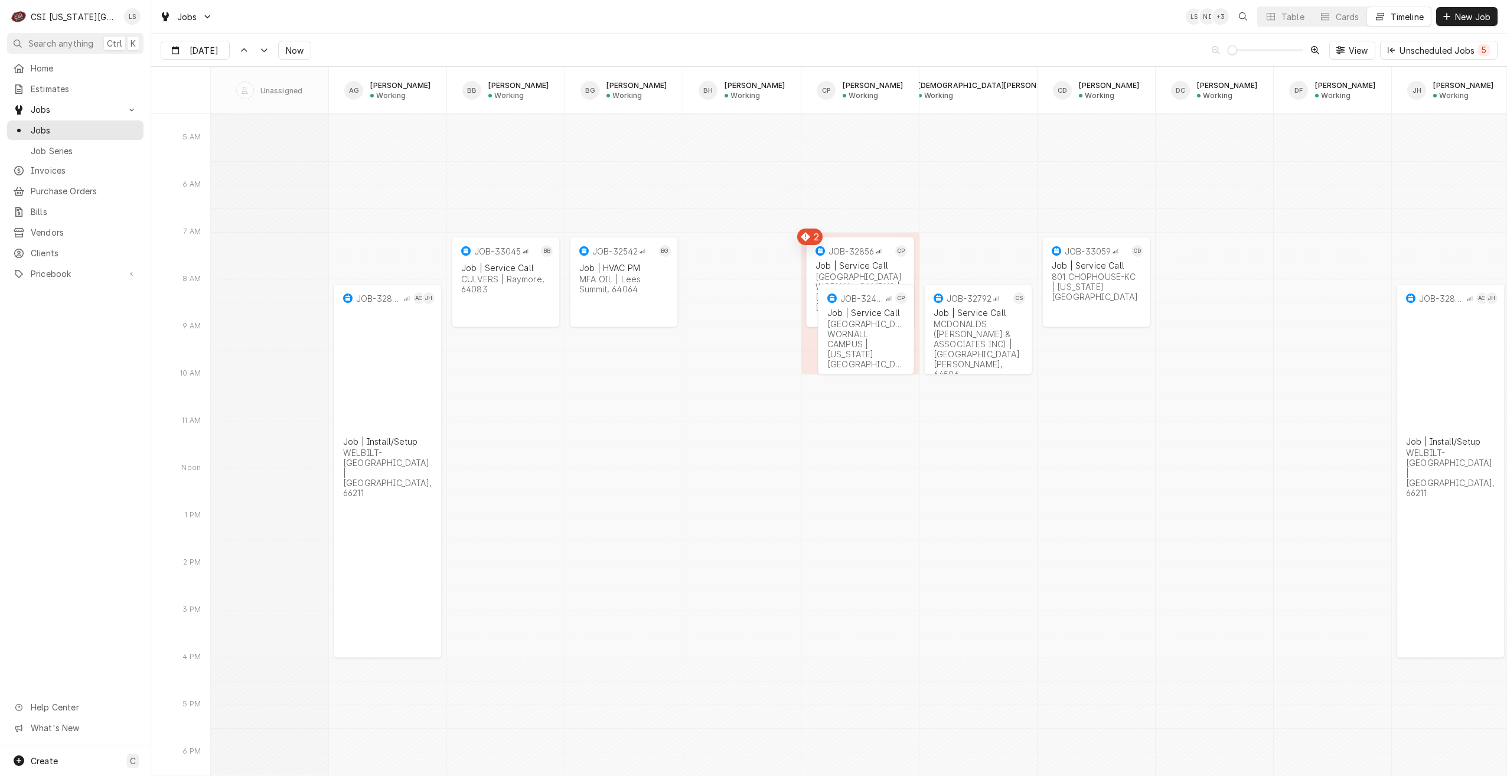
click at [592, 26] on div "Jobs LS NI + 3 Table Cards Timeline New Job" at bounding box center [829, 16] width 1356 height 33
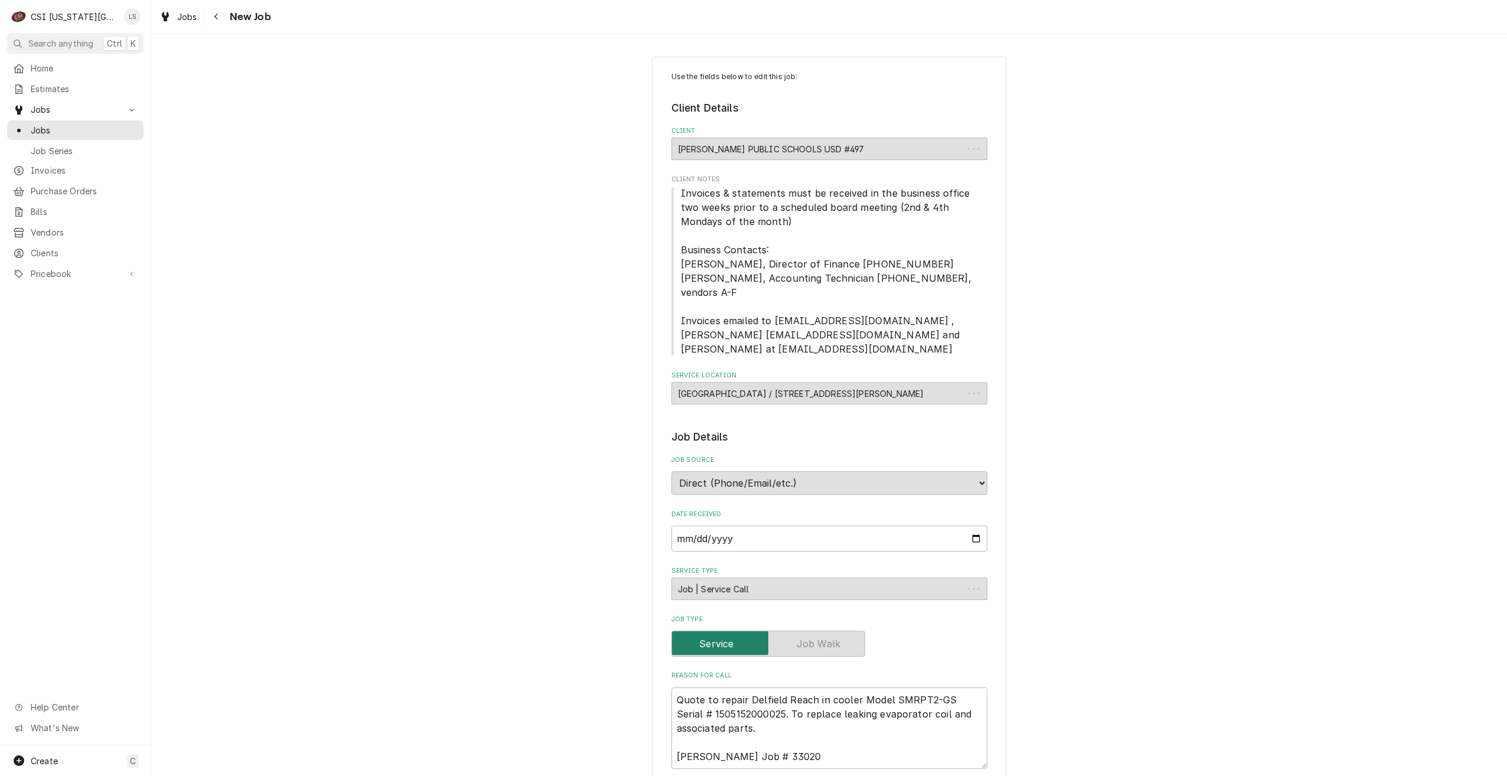
type textarea "x"
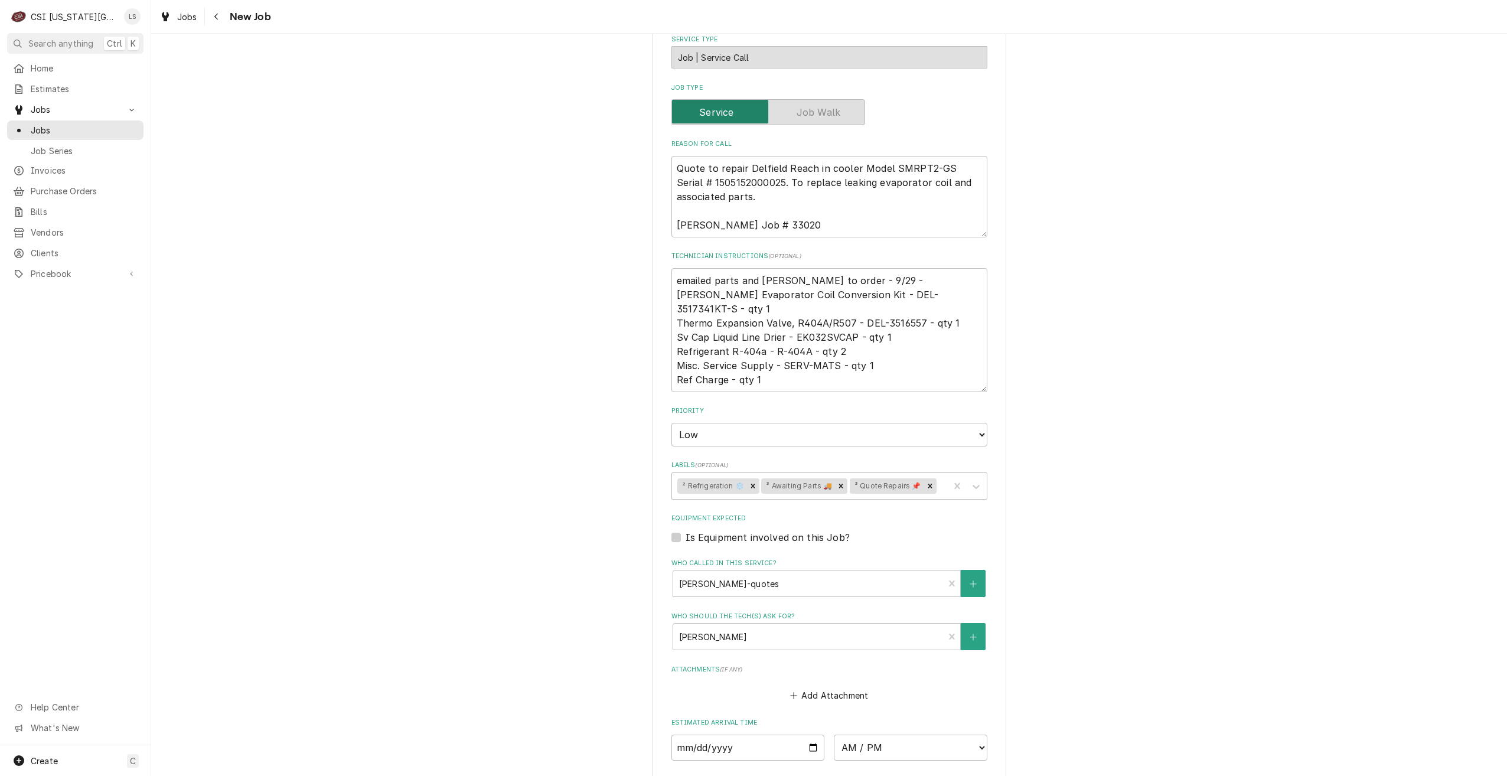
scroll to position [758, 0]
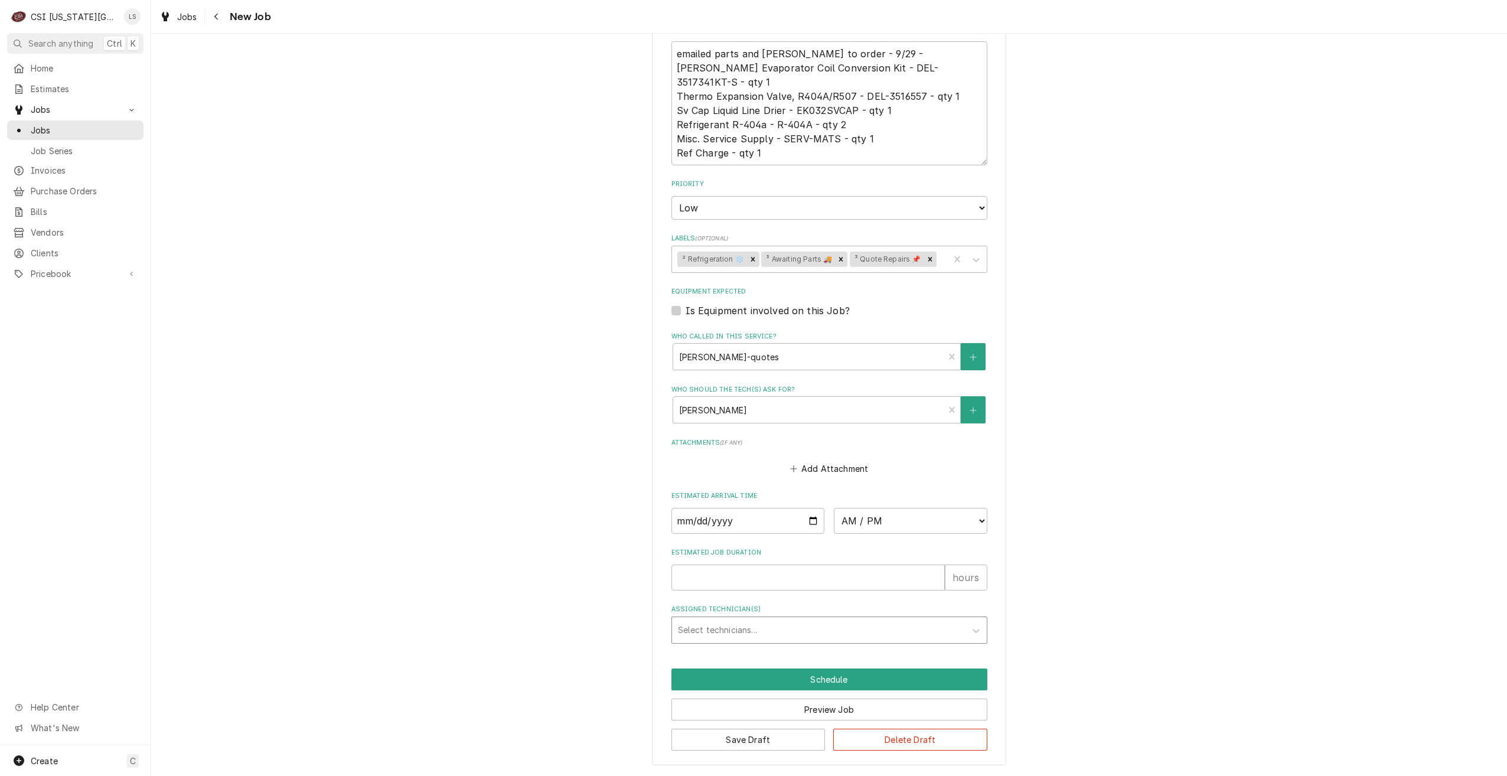
click at [811, 632] on div "Assigned Technician(s)" at bounding box center [819, 629] width 282 height 21
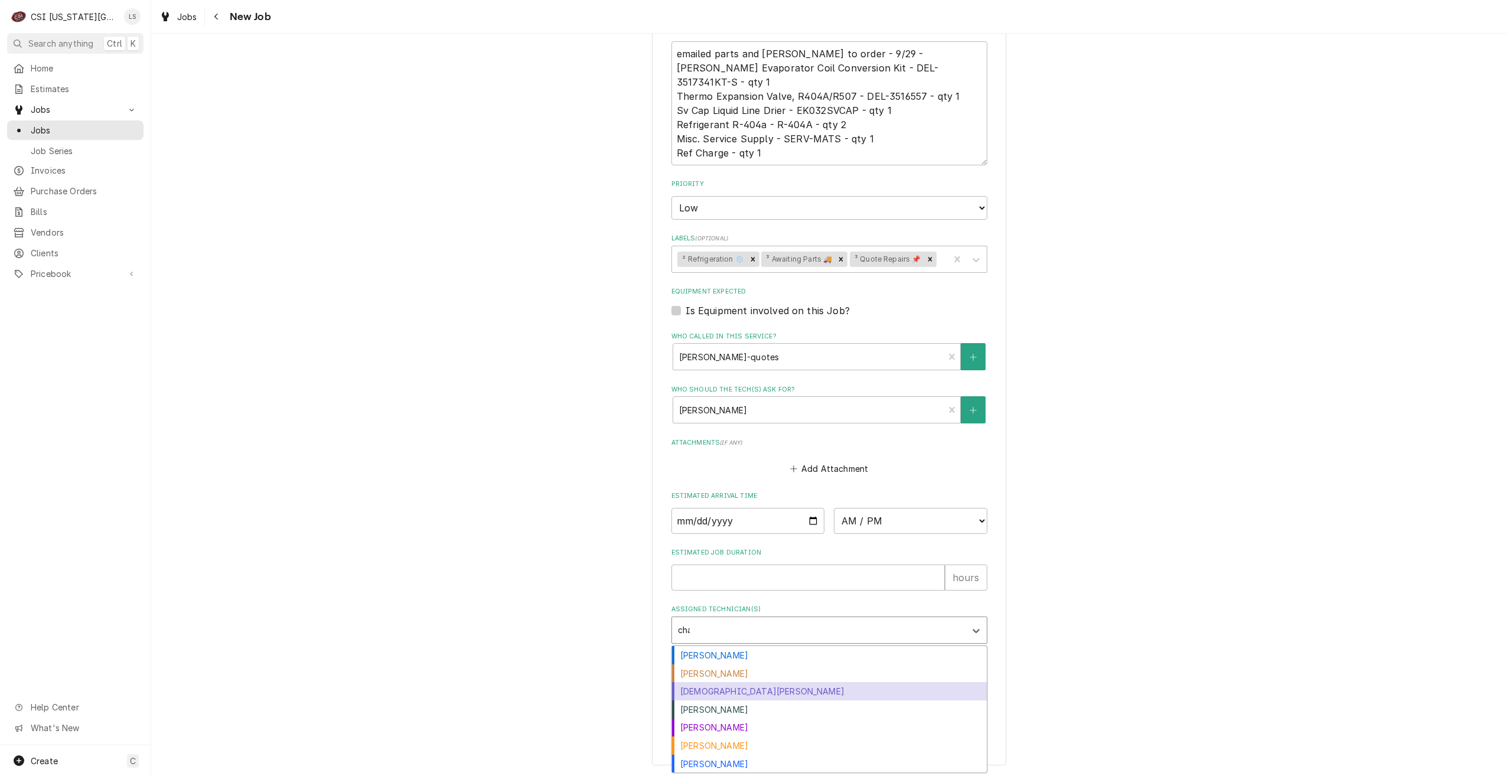
type input "char"
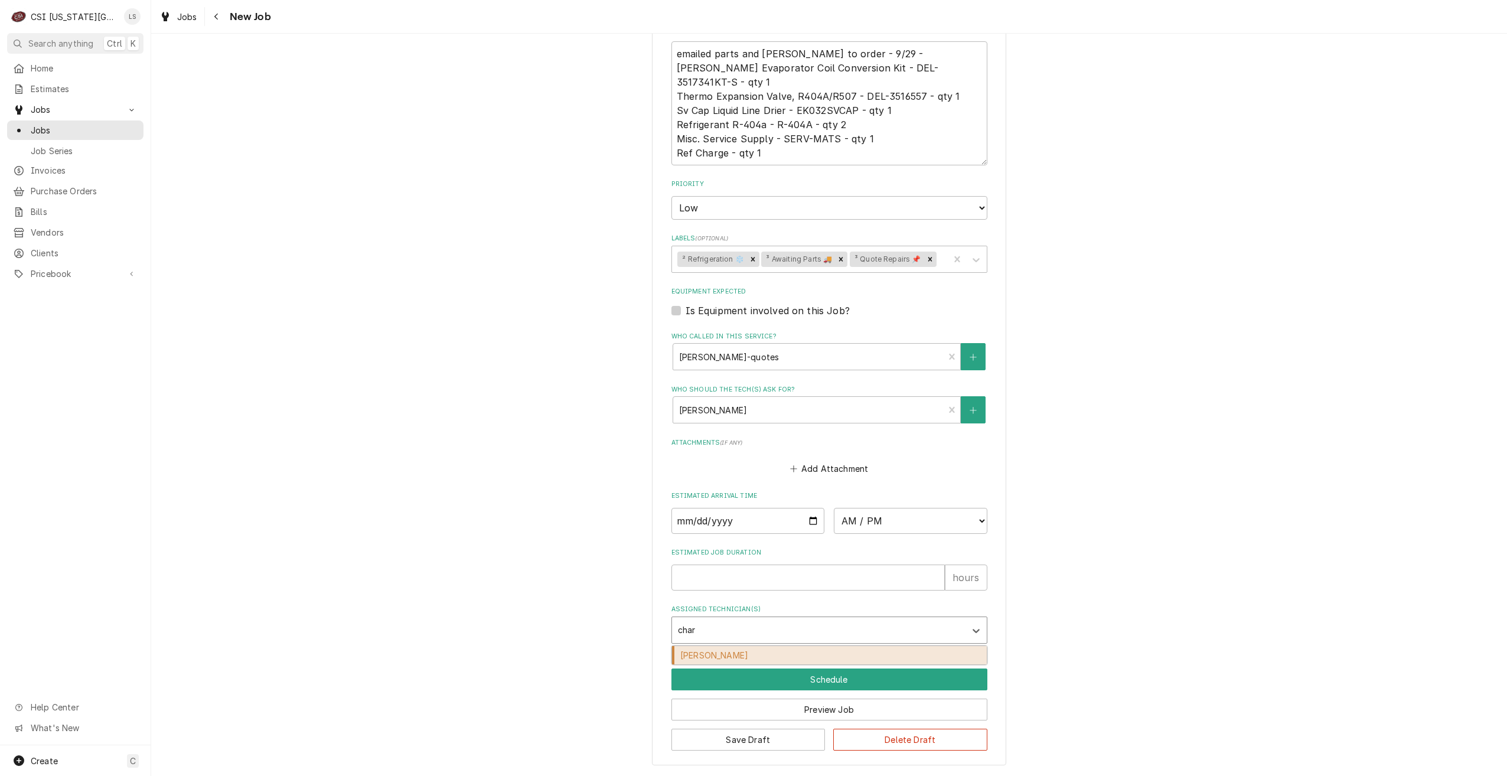
click at [808, 650] on div "[PERSON_NAME]" at bounding box center [829, 655] width 315 height 18
type textarea "x"
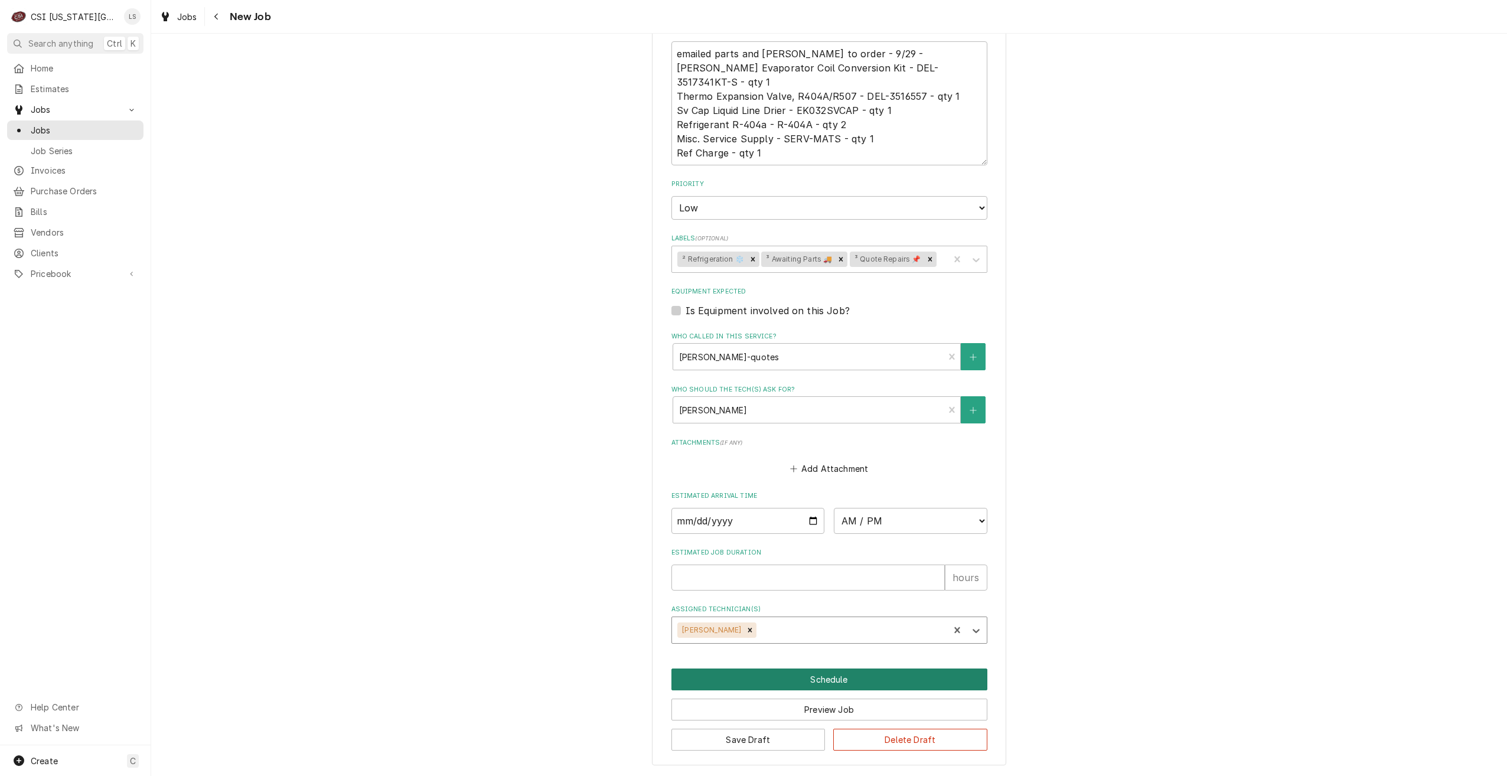
click at [848, 679] on button "Schedule" at bounding box center [829, 680] width 316 height 22
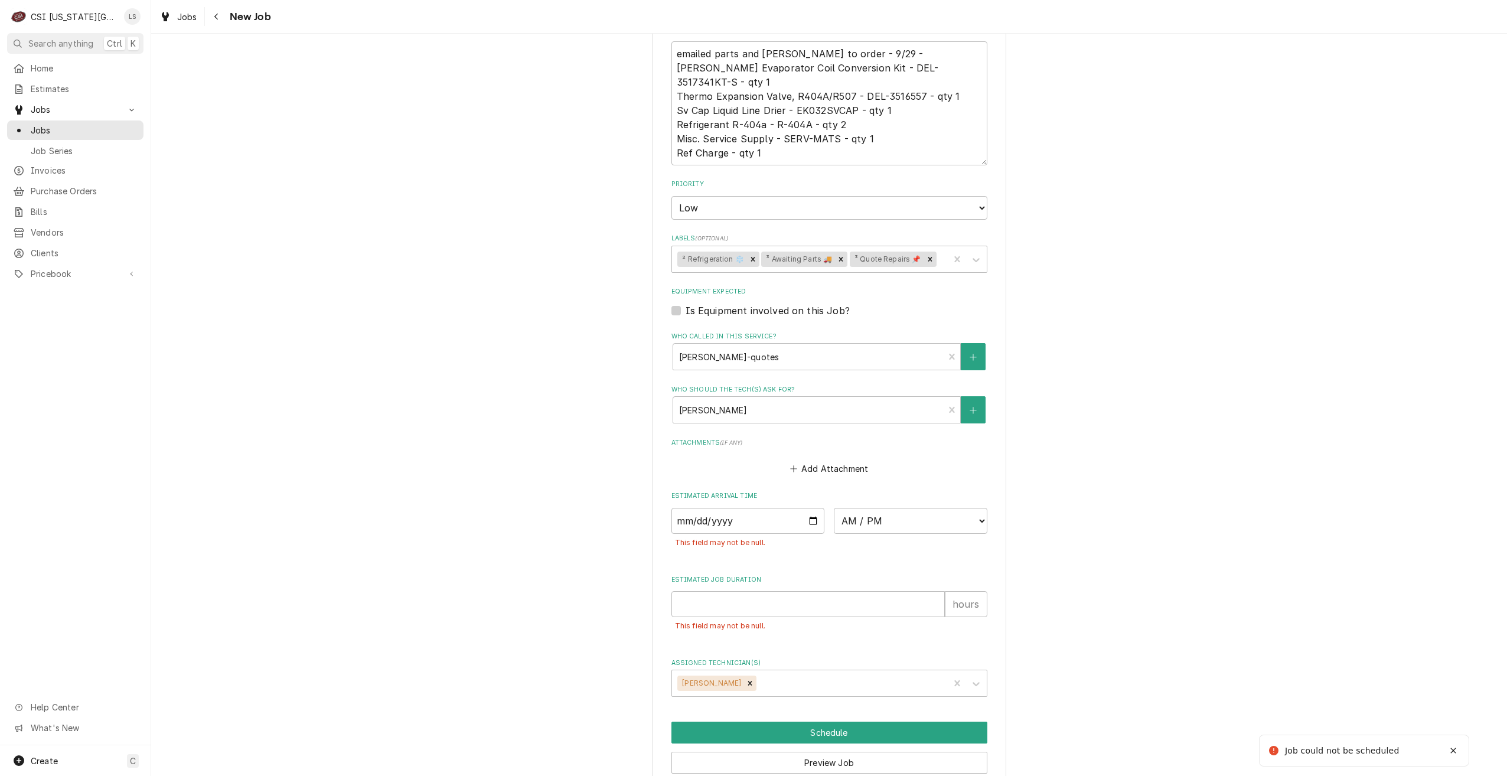
scroll to position [811, 0]
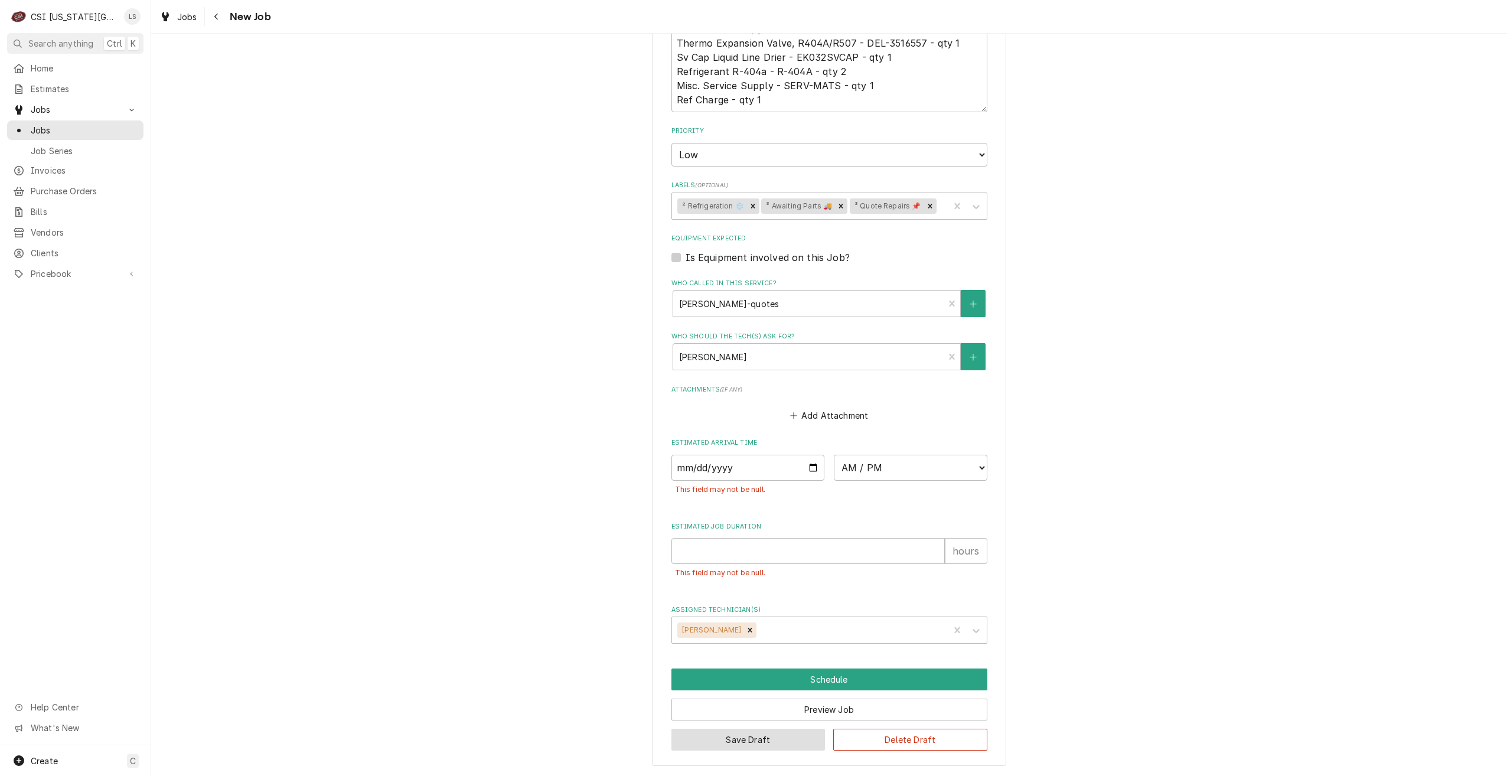
click at [736, 738] on button "Save Draft" at bounding box center [748, 740] width 154 height 22
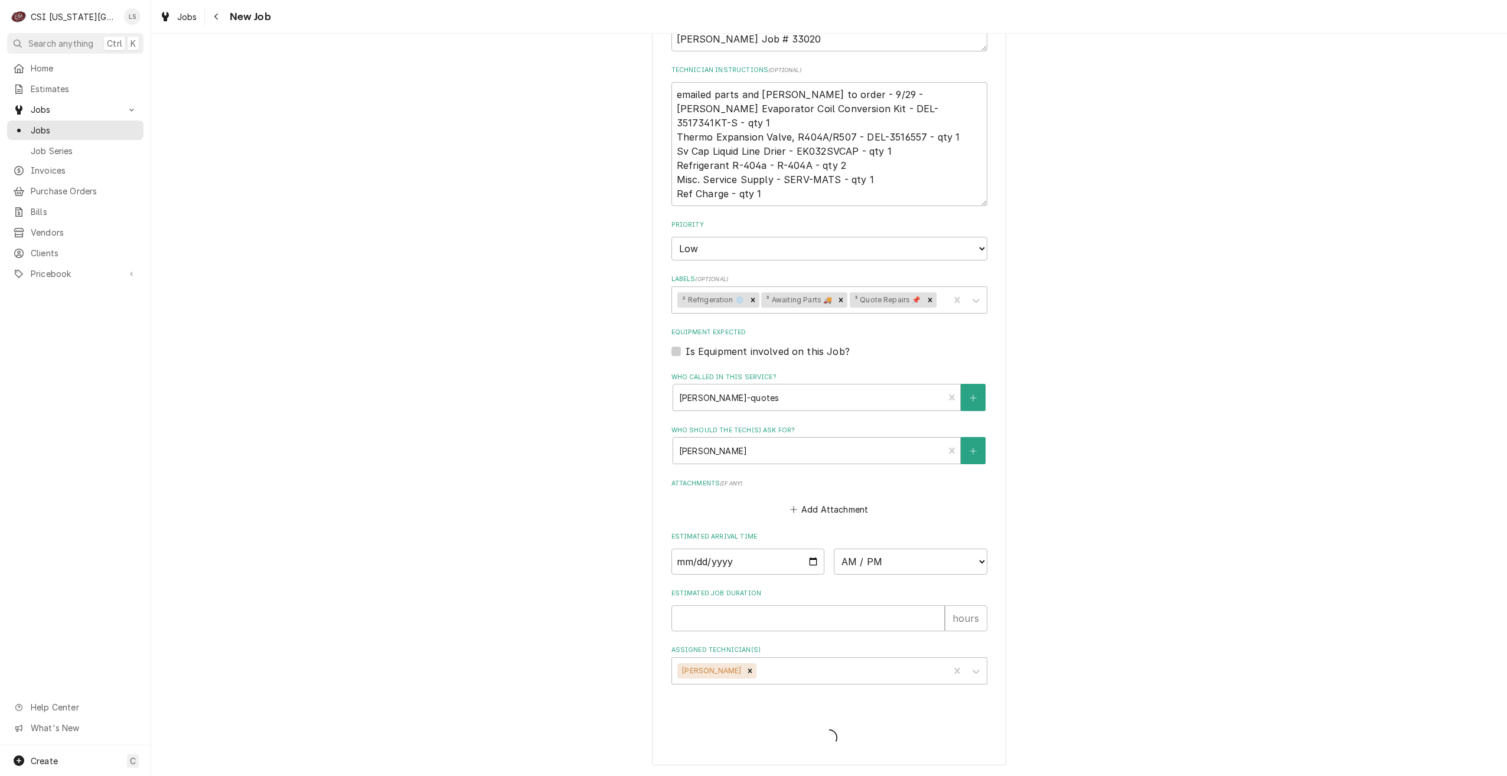
type textarea "x"
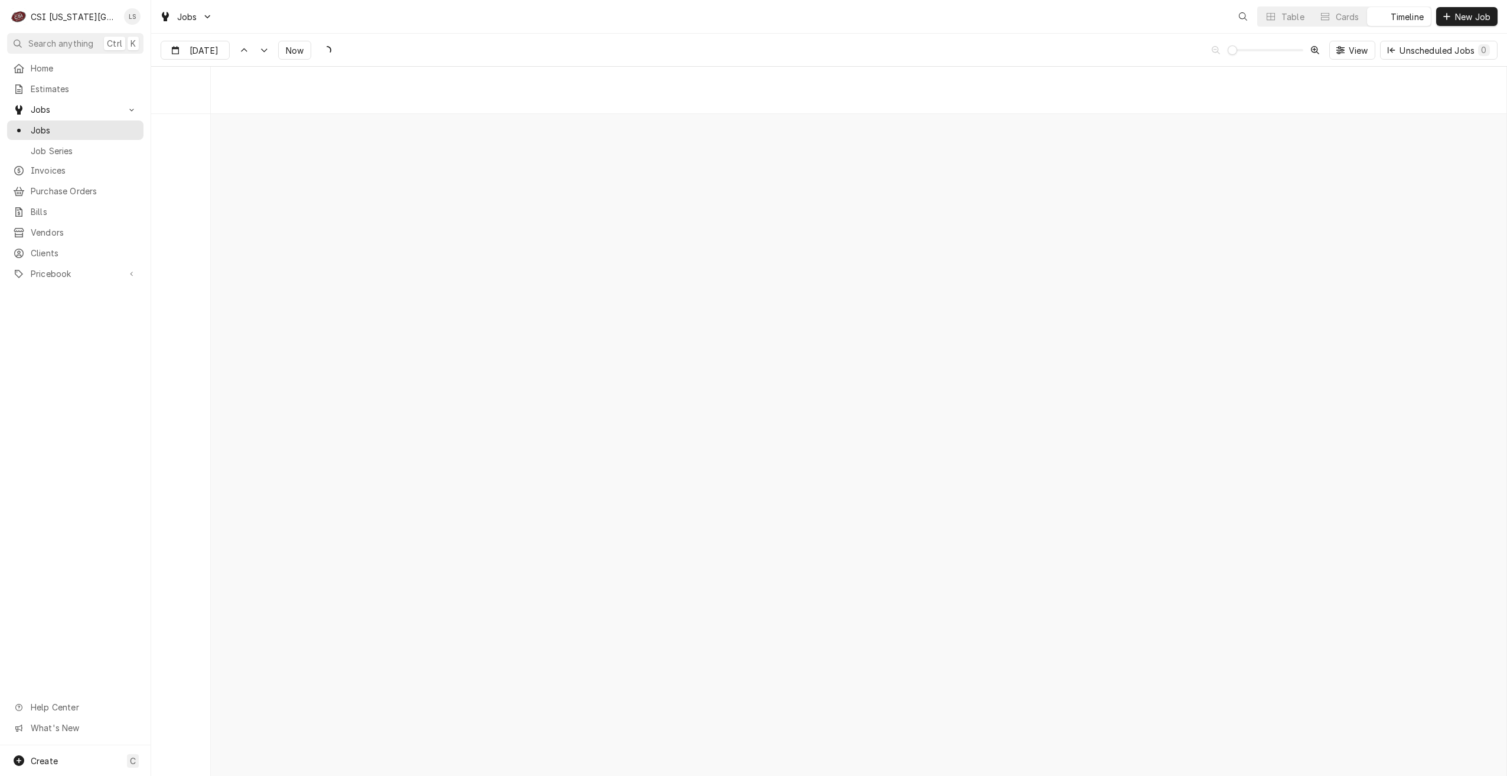
scroll to position [13559, 0]
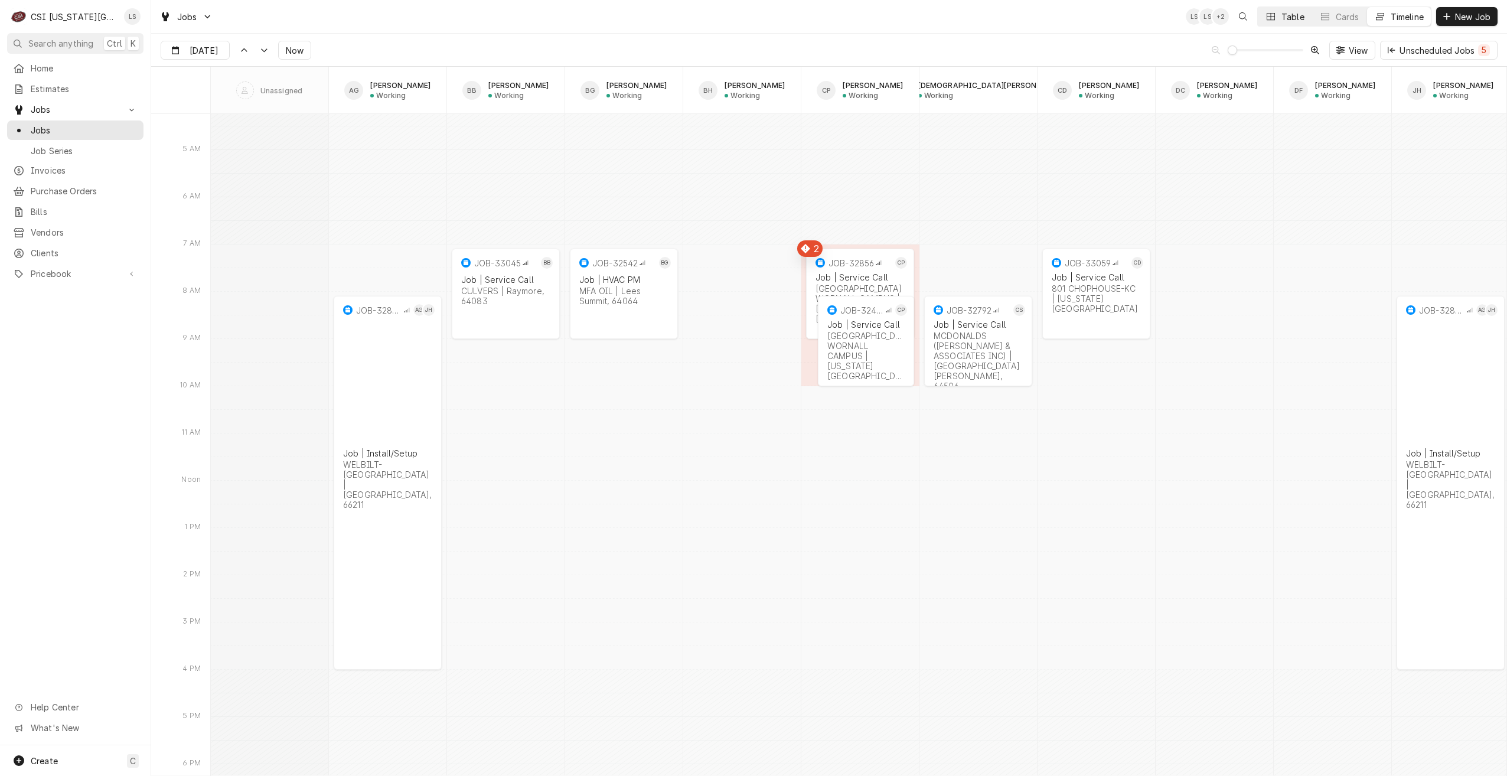
click at [1284, 14] on div "Table" at bounding box center [1293, 17] width 23 height 12
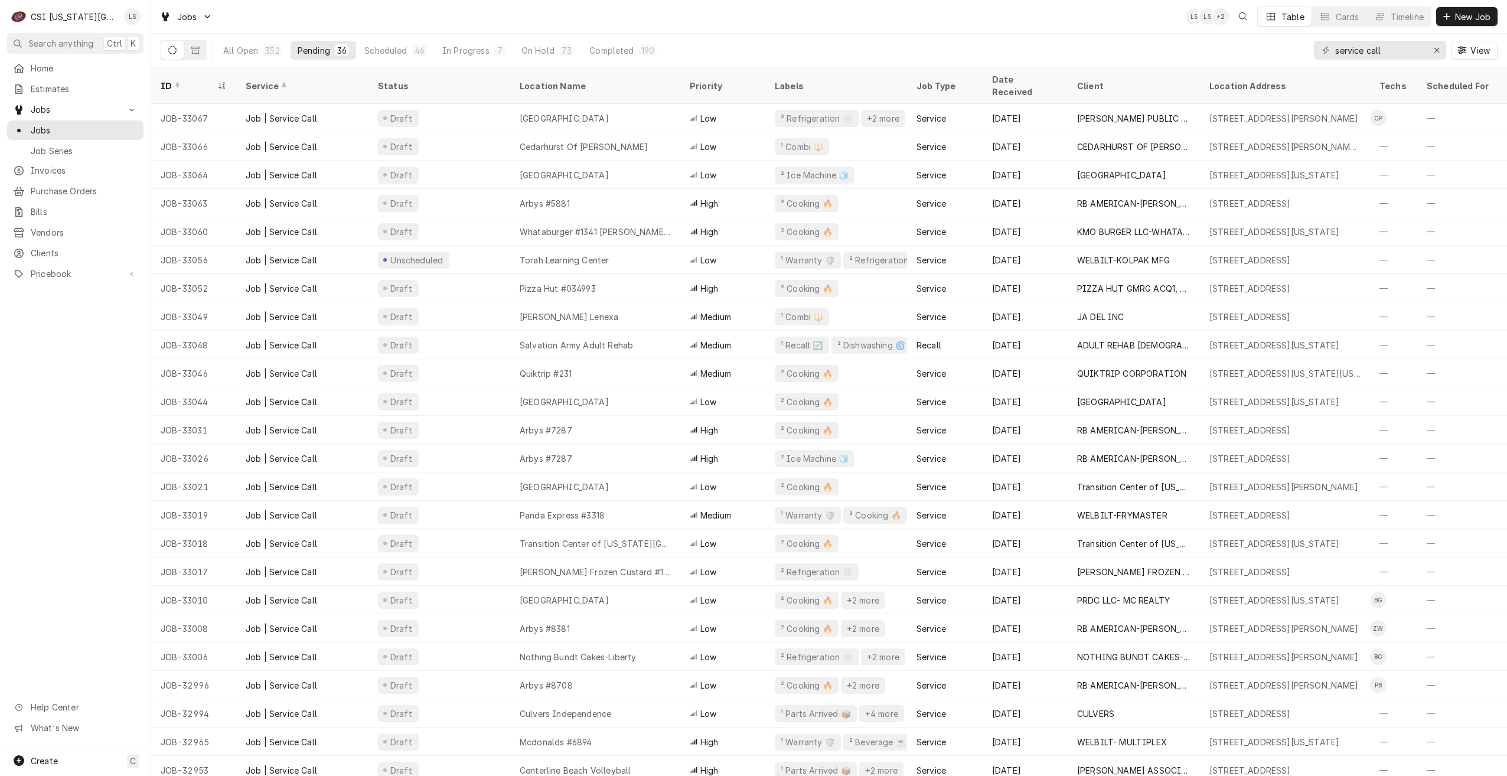
click at [873, 19] on div "Jobs LS LS + 2 Table Cards Timeline New Job" at bounding box center [829, 16] width 1356 height 33
click at [801, 23] on div "Jobs LS LS + 4 Table Cards Timeline New Job" at bounding box center [829, 16] width 1356 height 33
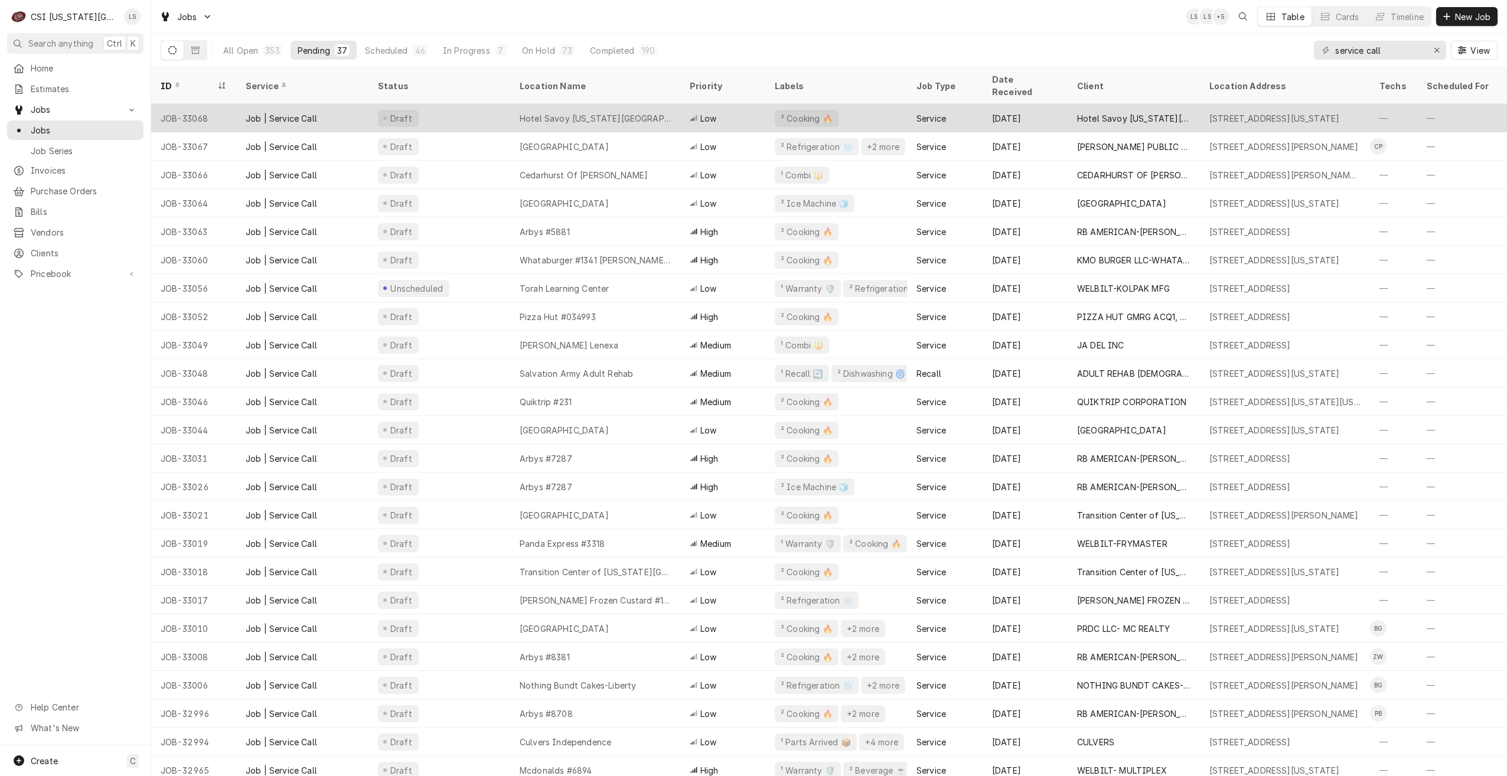
click at [644, 112] on div "Hotel Savoy Kansas City Tapestry Collection By Hilton." at bounding box center [595, 118] width 151 height 12
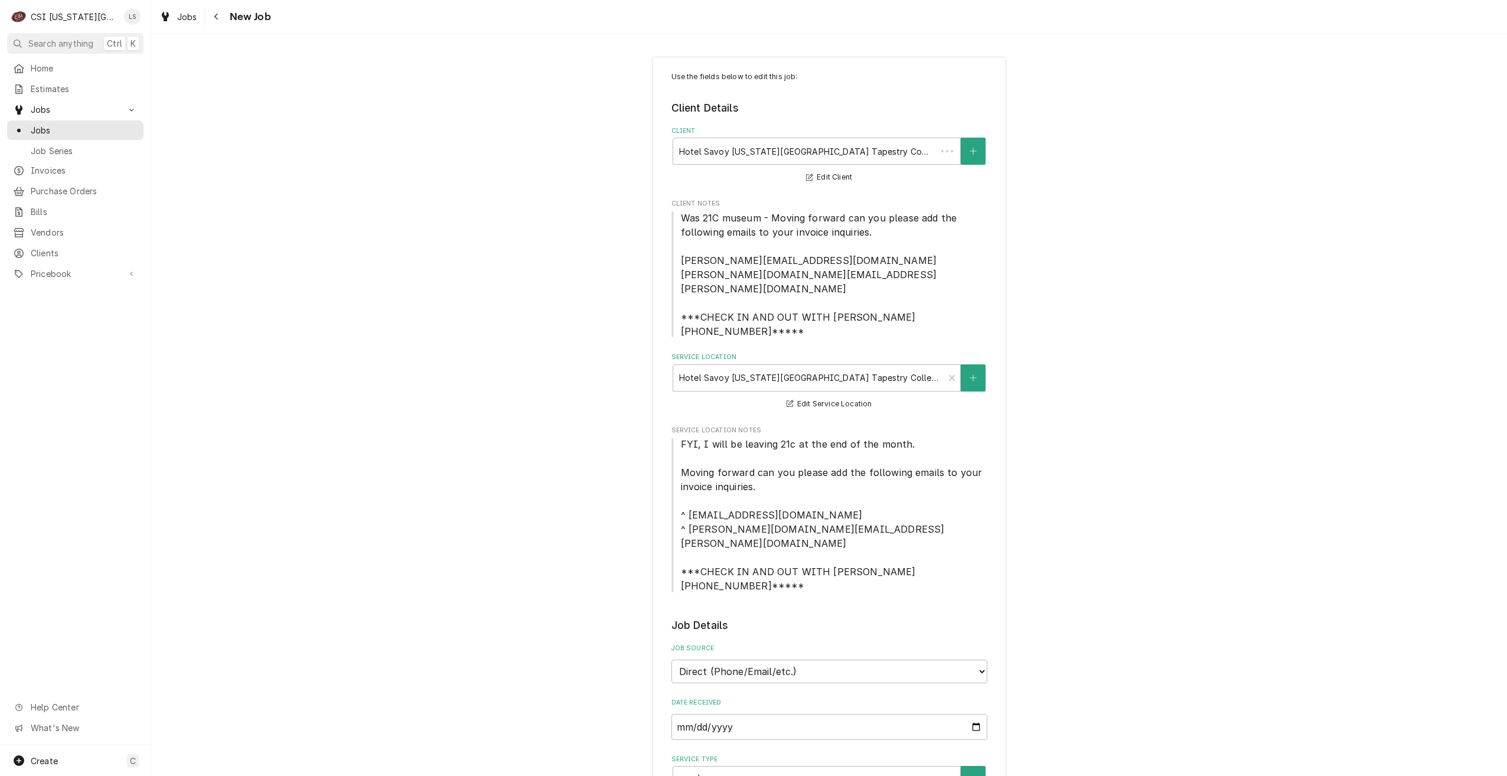
type textarea "x"
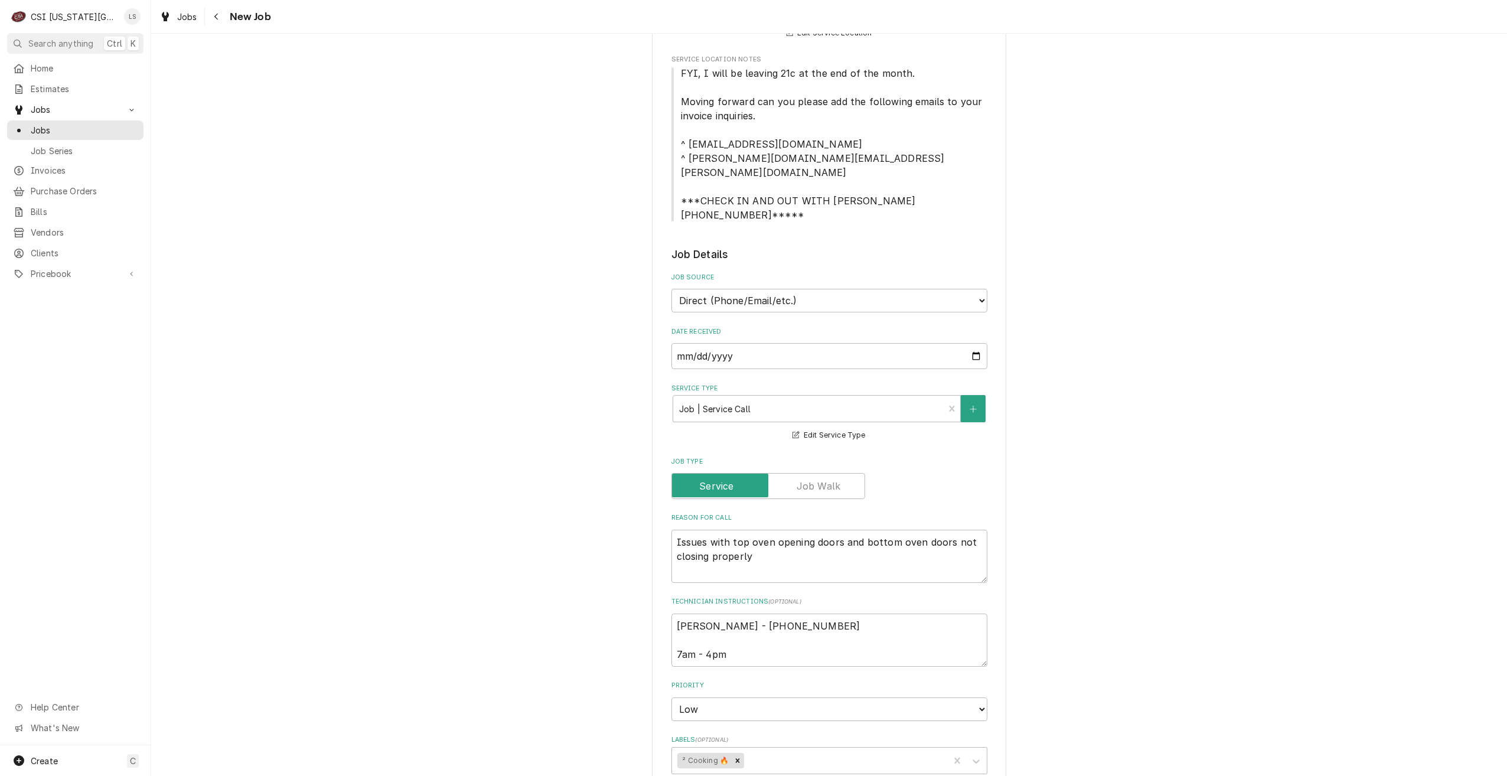
scroll to position [354, 0]
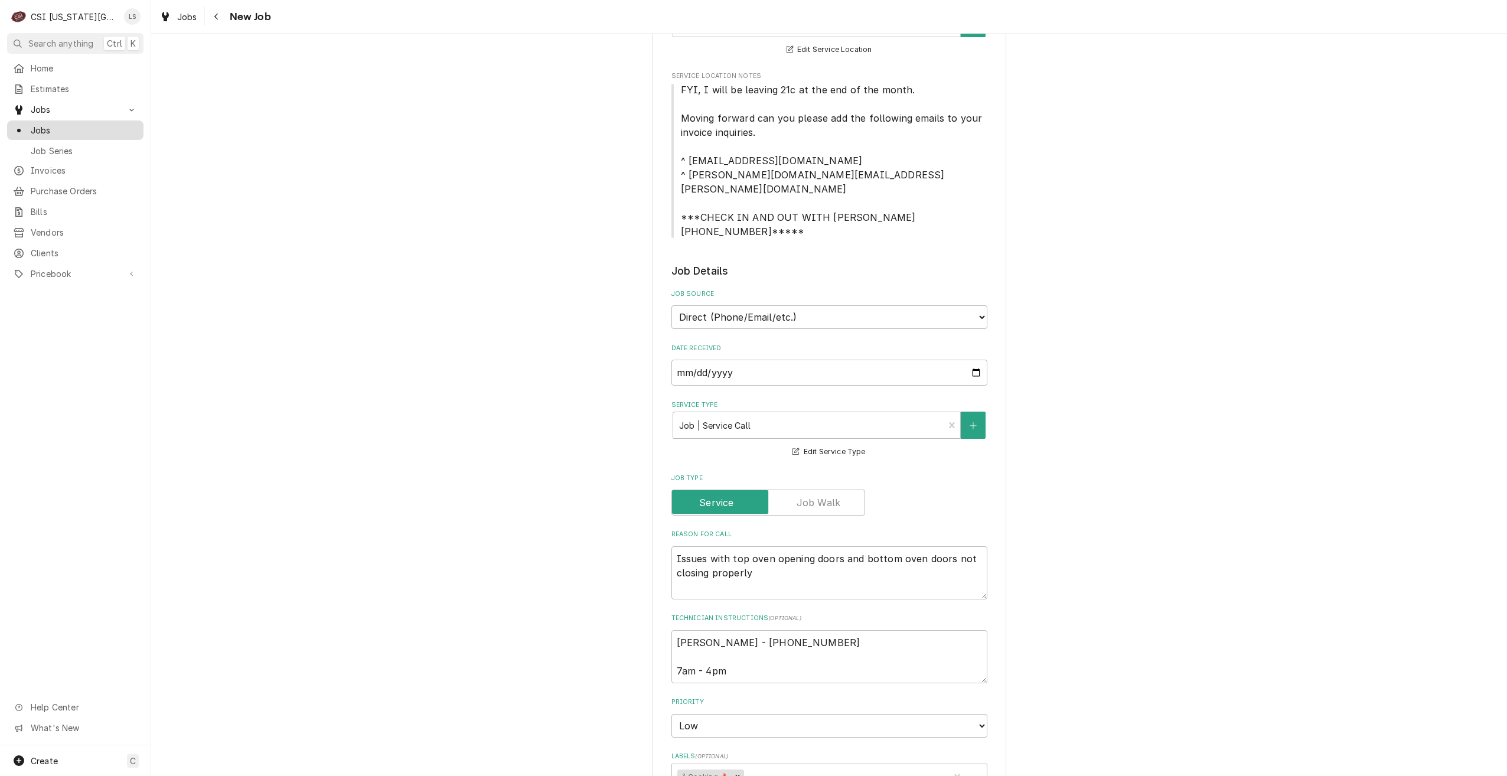
click at [51, 128] on span "Jobs" at bounding box center [84, 130] width 107 height 12
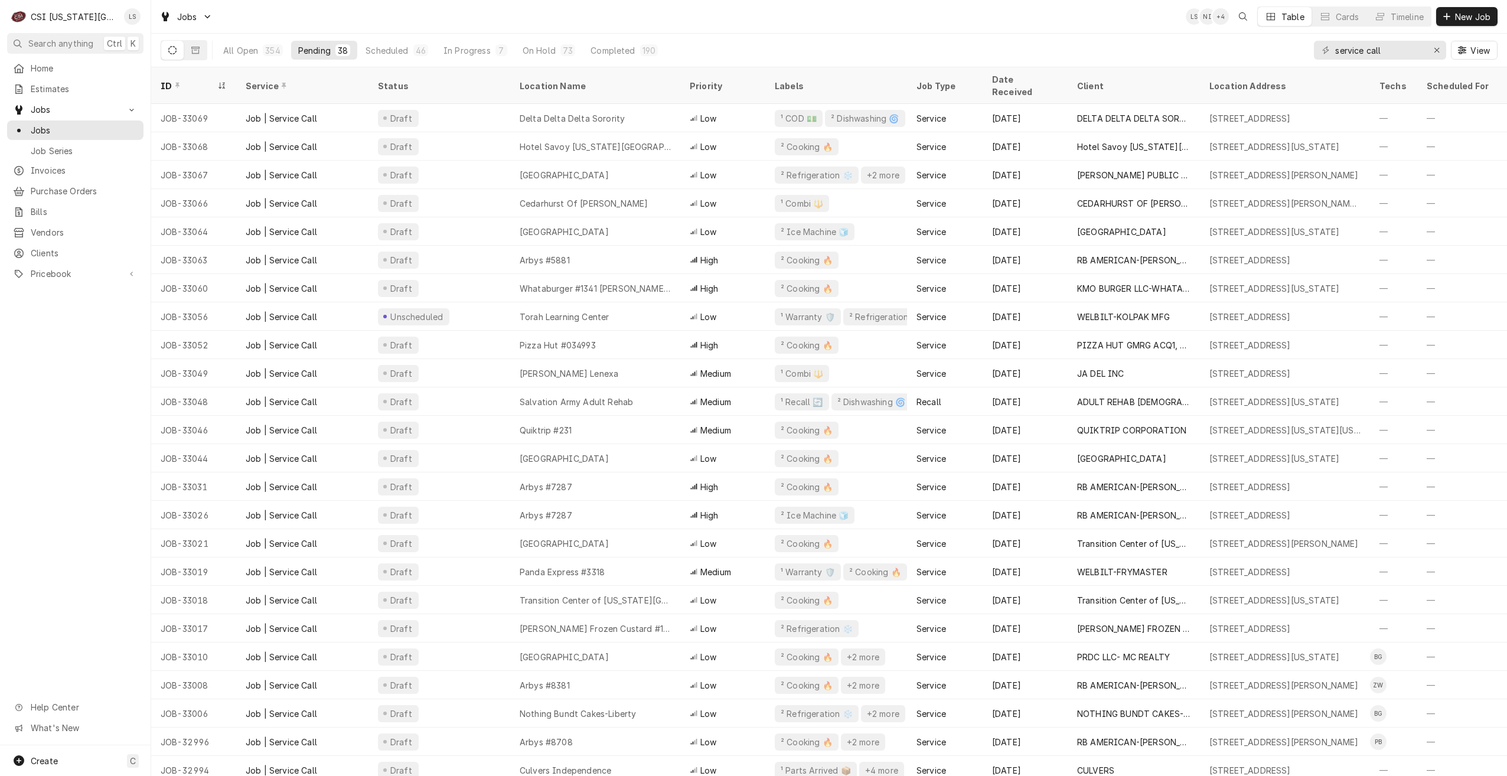
click at [908, 19] on div "Jobs LS NI + 4 Table Cards Timeline New Job" at bounding box center [829, 16] width 1356 height 33
click at [694, 25] on div "Jobs LS NI + 4 Table Cards Timeline New Job" at bounding box center [829, 16] width 1356 height 33
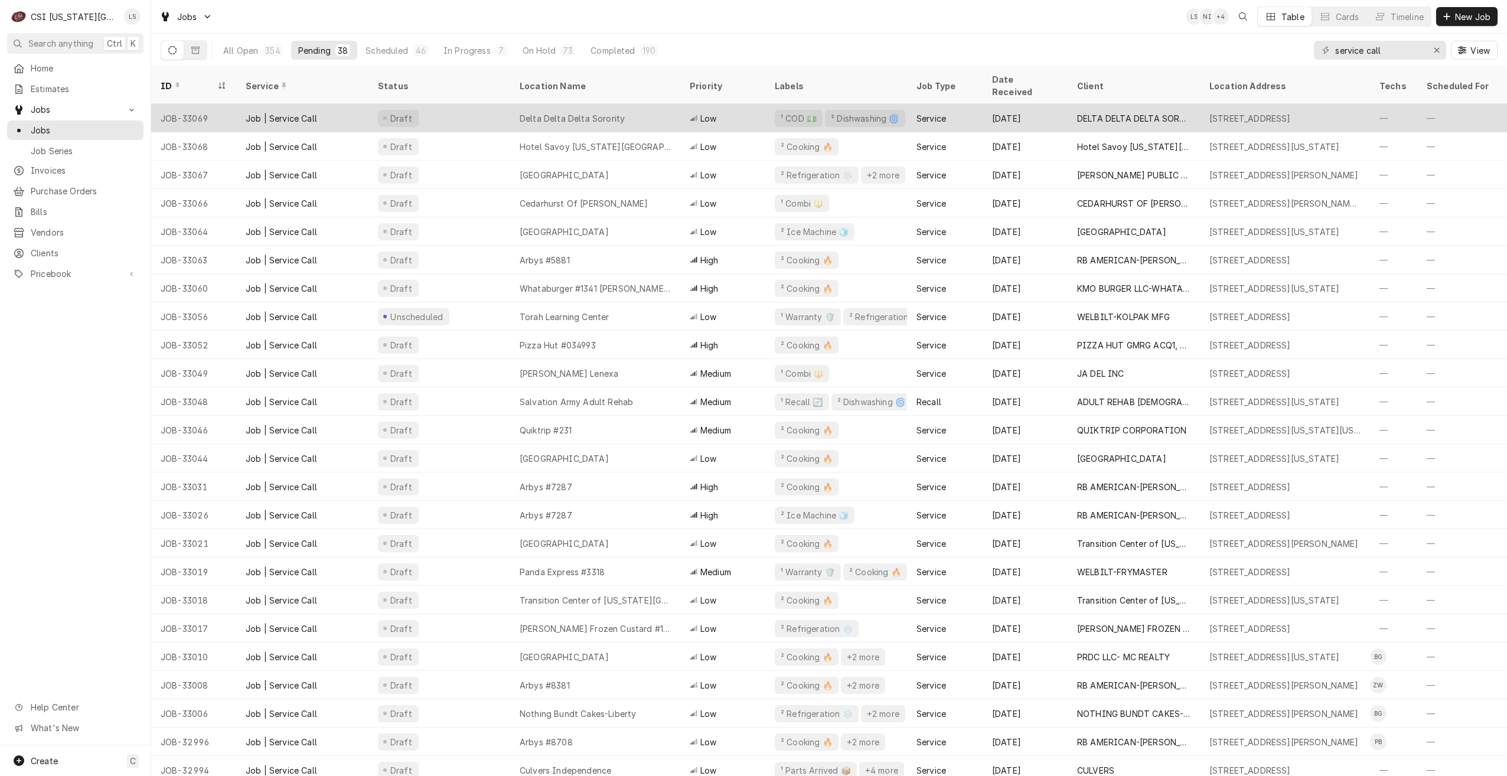
click at [599, 112] on div "Delta Delta Delta Sorority" at bounding box center [572, 118] width 105 height 12
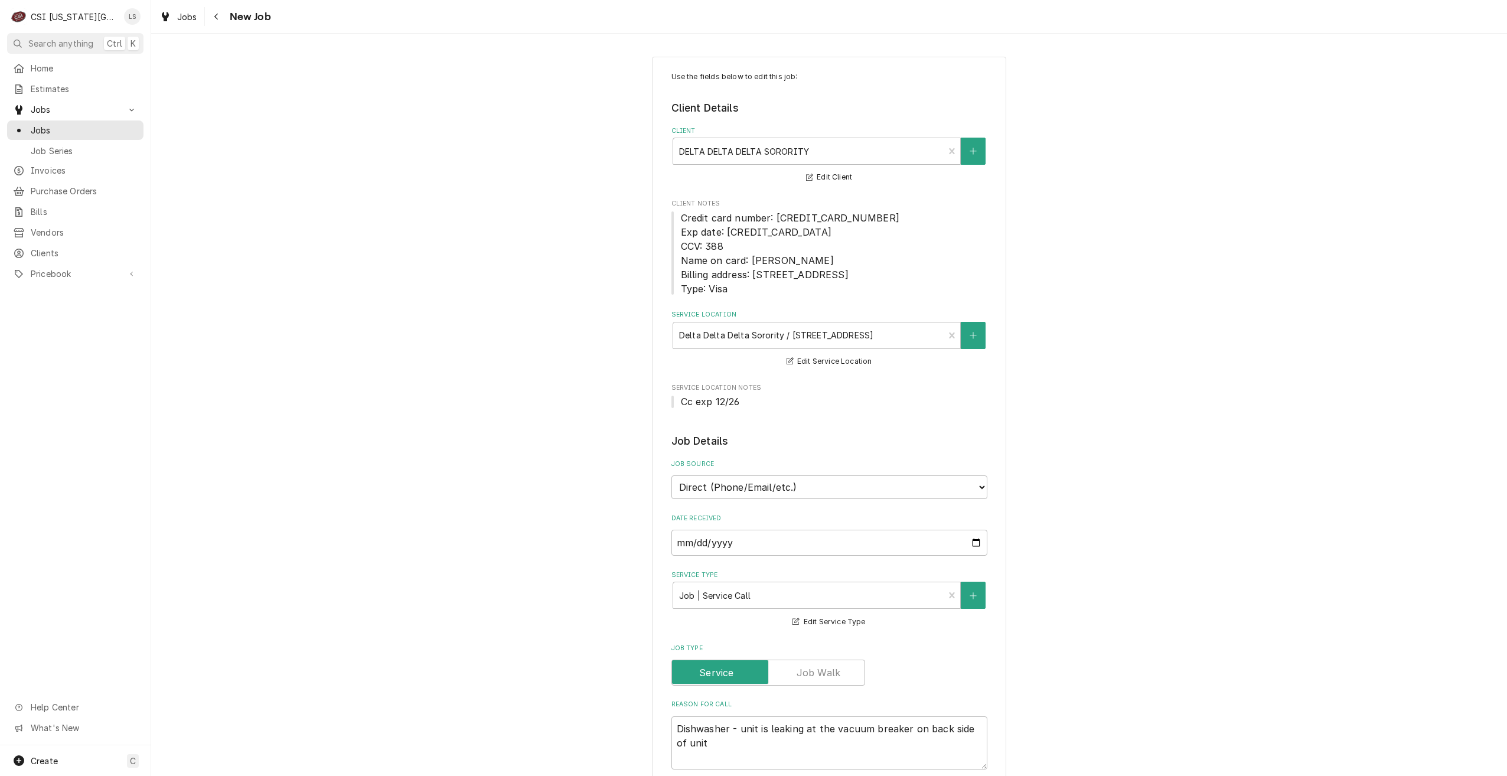
type textarea "x"
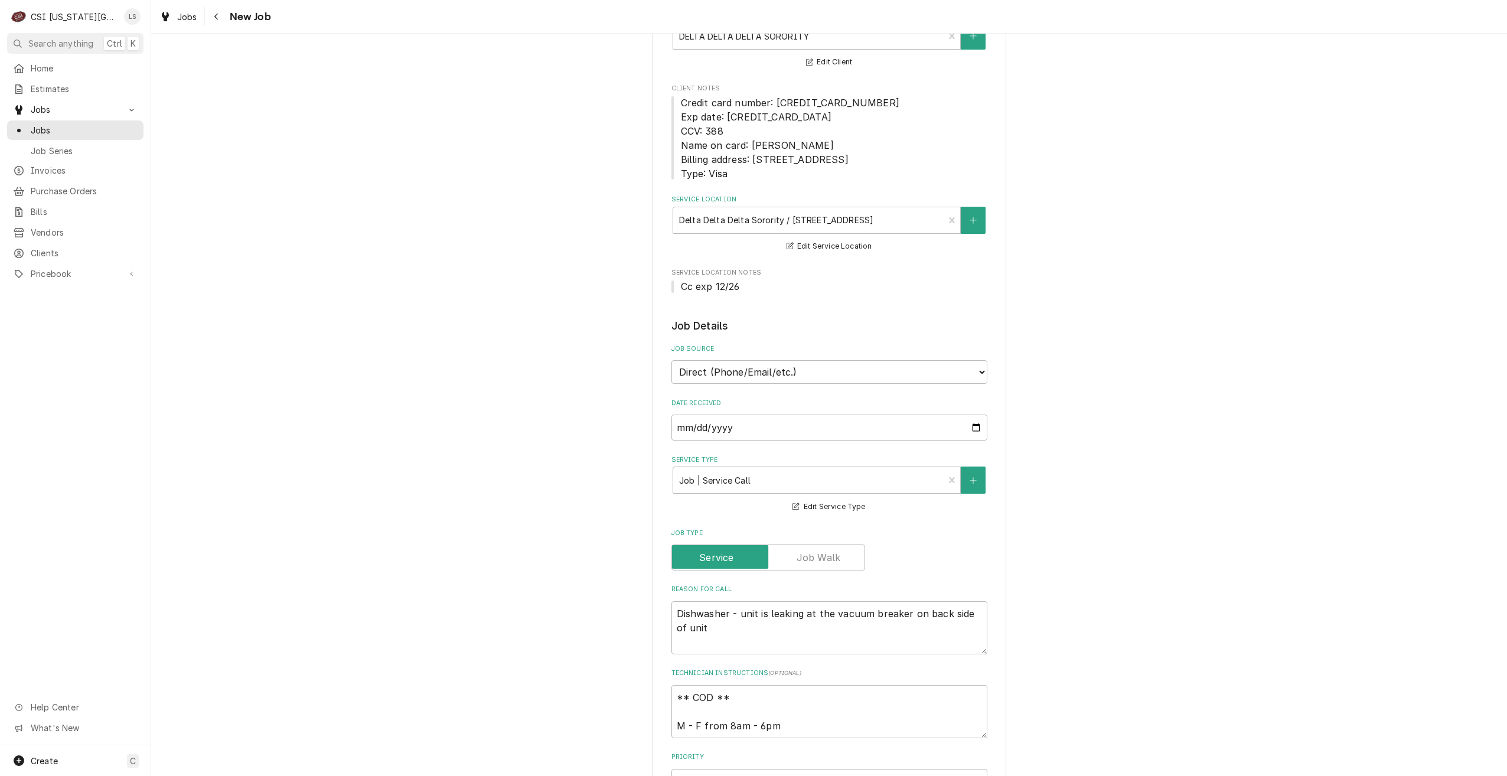
scroll to position [118, 0]
click at [103, 124] on span "Jobs" at bounding box center [84, 130] width 107 height 12
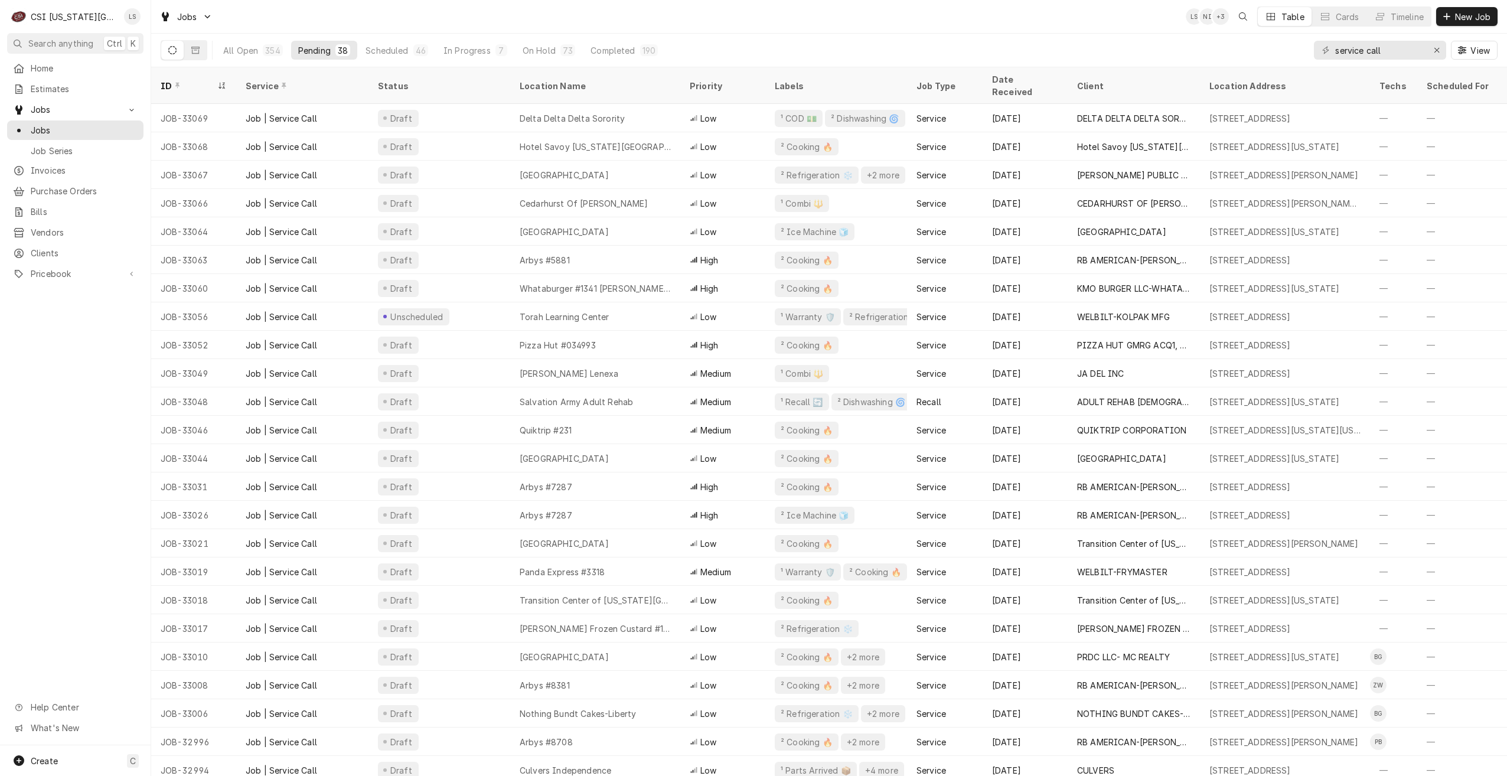
click at [885, 21] on div "Jobs LS NI + 3 Table Cards Timeline New Job" at bounding box center [829, 16] width 1356 height 33
click at [741, 18] on div "Jobs LS NI + 3 Table Cards Timeline New Job" at bounding box center [829, 16] width 1356 height 33
click at [1045, 28] on div "Jobs LS NI + 4 Table Cards Timeline New Job" at bounding box center [829, 16] width 1356 height 33
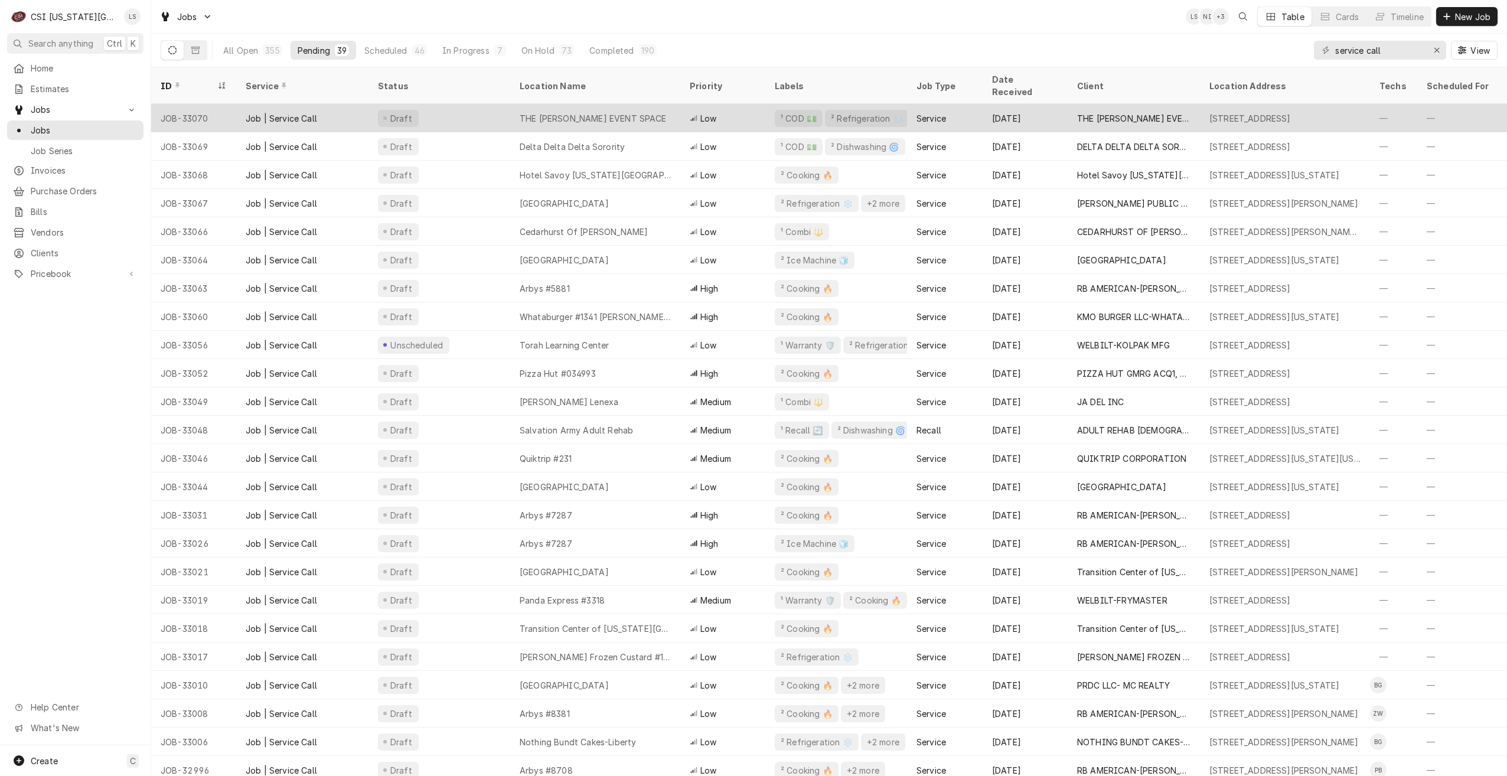
click at [621, 112] on div "THE [PERSON_NAME] EVENT SPACE" at bounding box center [593, 118] width 147 height 12
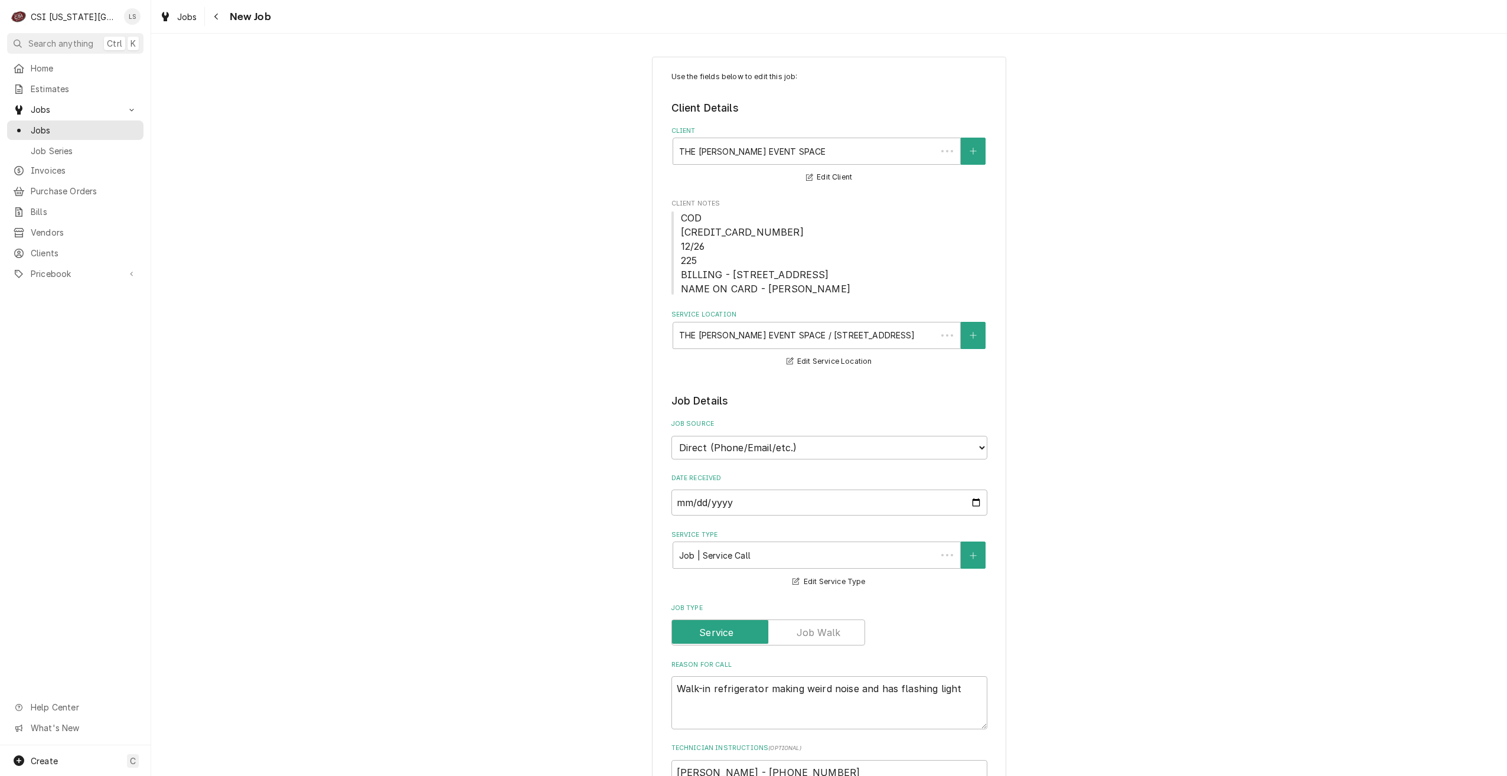
type textarea "x"
click at [119, 127] on span "Jobs" at bounding box center [84, 130] width 107 height 12
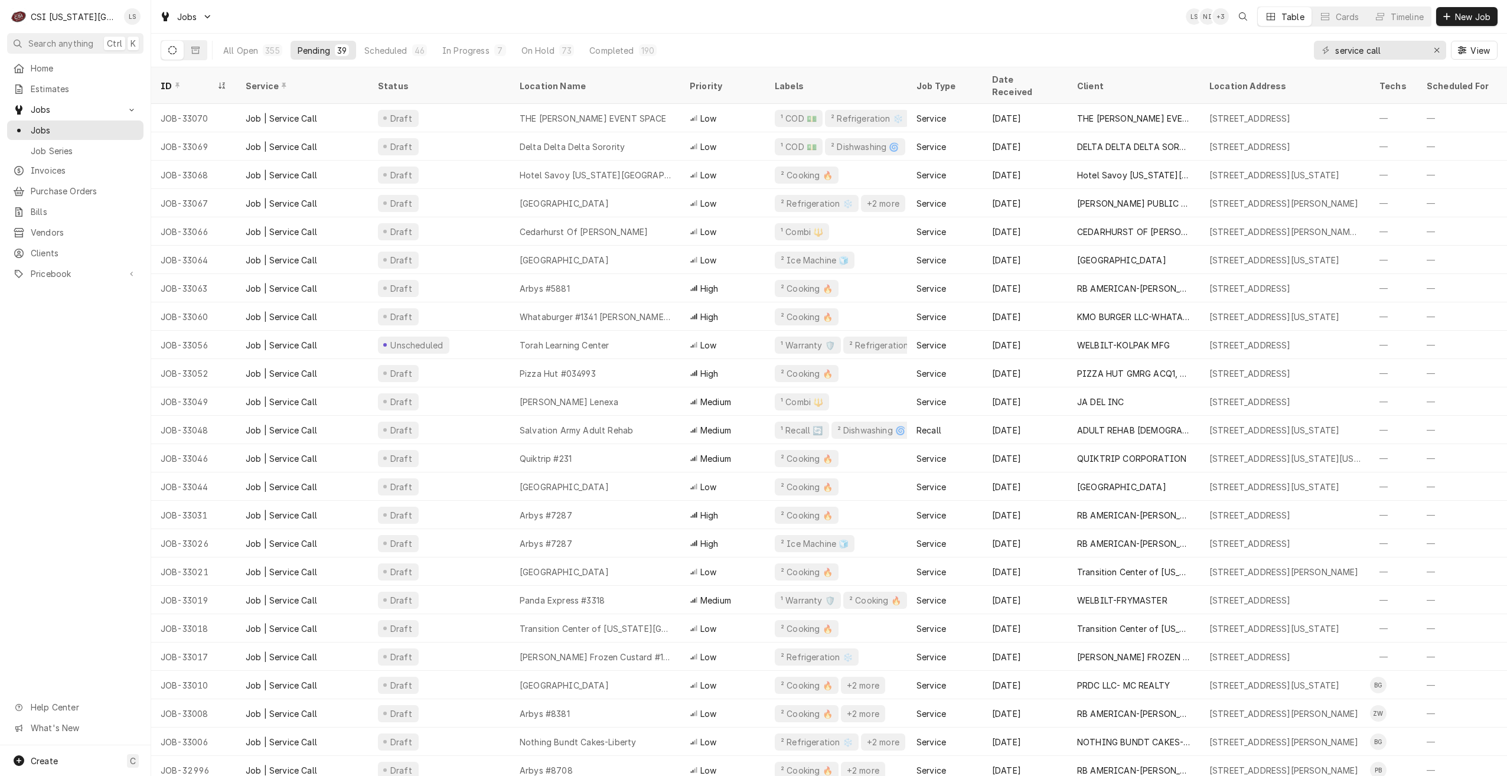
click at [962, 22] on div "Jobs LS NI + 3 Table Cards Timeline New Job" at bounding box center [829, 16] width 1356 height 33
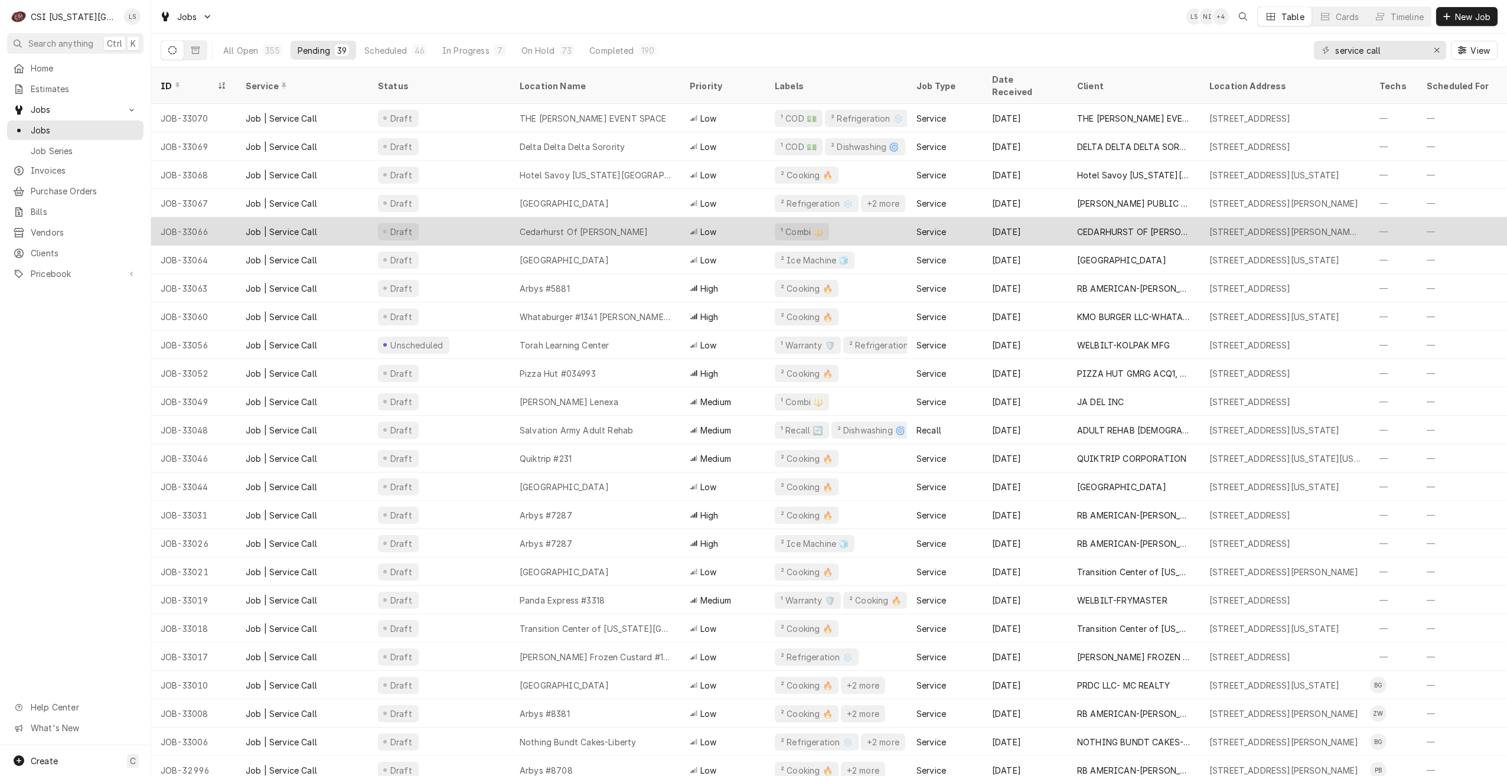
click at [676, 217] on div "Cedarhurst Of Lawrence" at bounding box center [595, 231] width 170 height 28
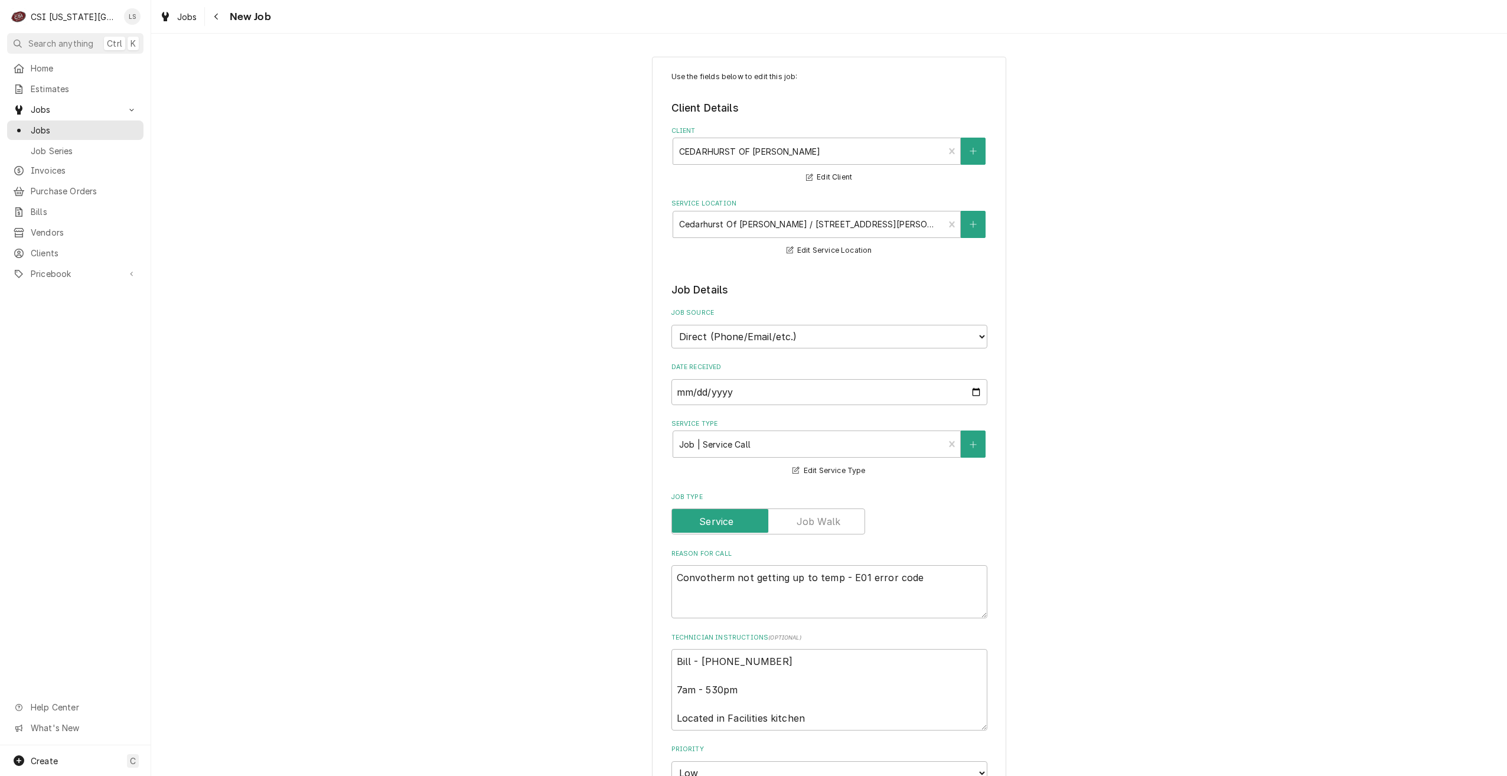
type textarea "x"
click at [81, 124] on span "Jobs" at bounding box center [84, 130] width 107 height 12
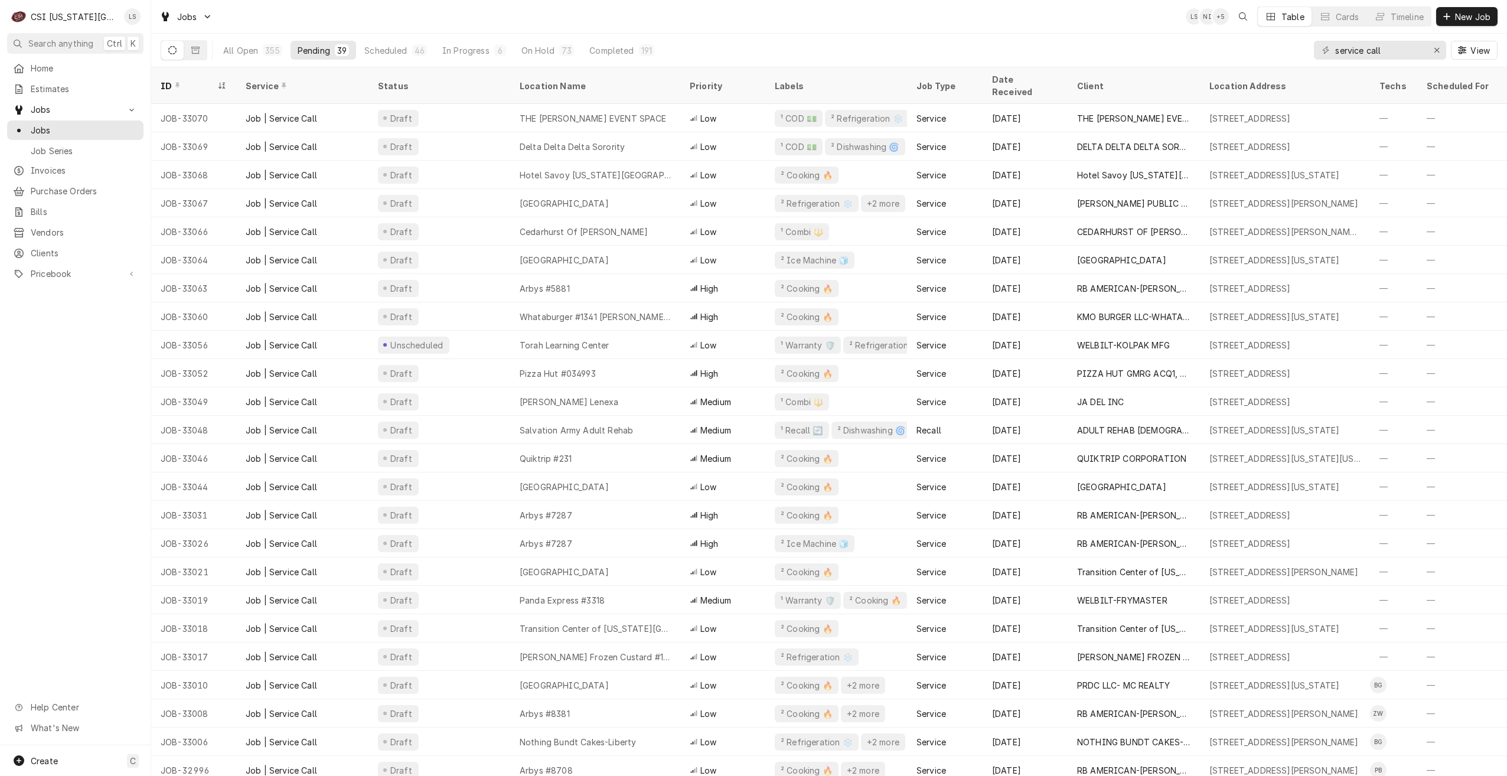
click at [731, 23] on div "Jobs LS NI + 5 Table Cards Timeline New Job" at bounding box center [829, 16] width 1356 height 33
drag, startPoint x: 1408, startPoint y: 54, endPoint x: 1308, endPoint y: 49, distance: 99.9
click at [1308, 49] on div "All Open 355 Pending 39 Scheduled 46 In Progress 6 On Hold 73 Completed 191 ser…" at bounding box center [829, 50] width 1337 height 33
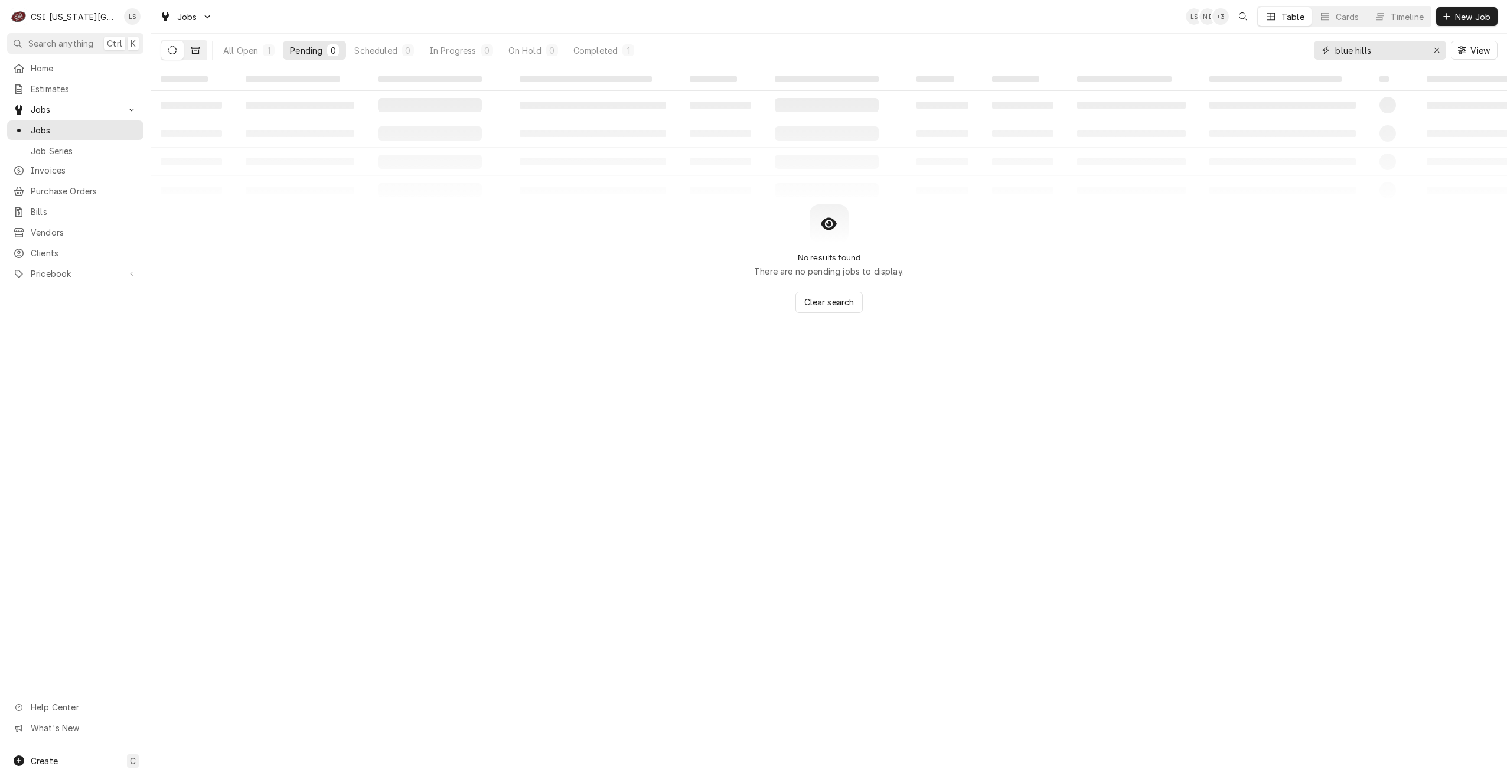
type input "blue hills"
click at [200, 51] on button "Dynamic Content Wrapper" at bounding box center [195, 50] width 22 height 19
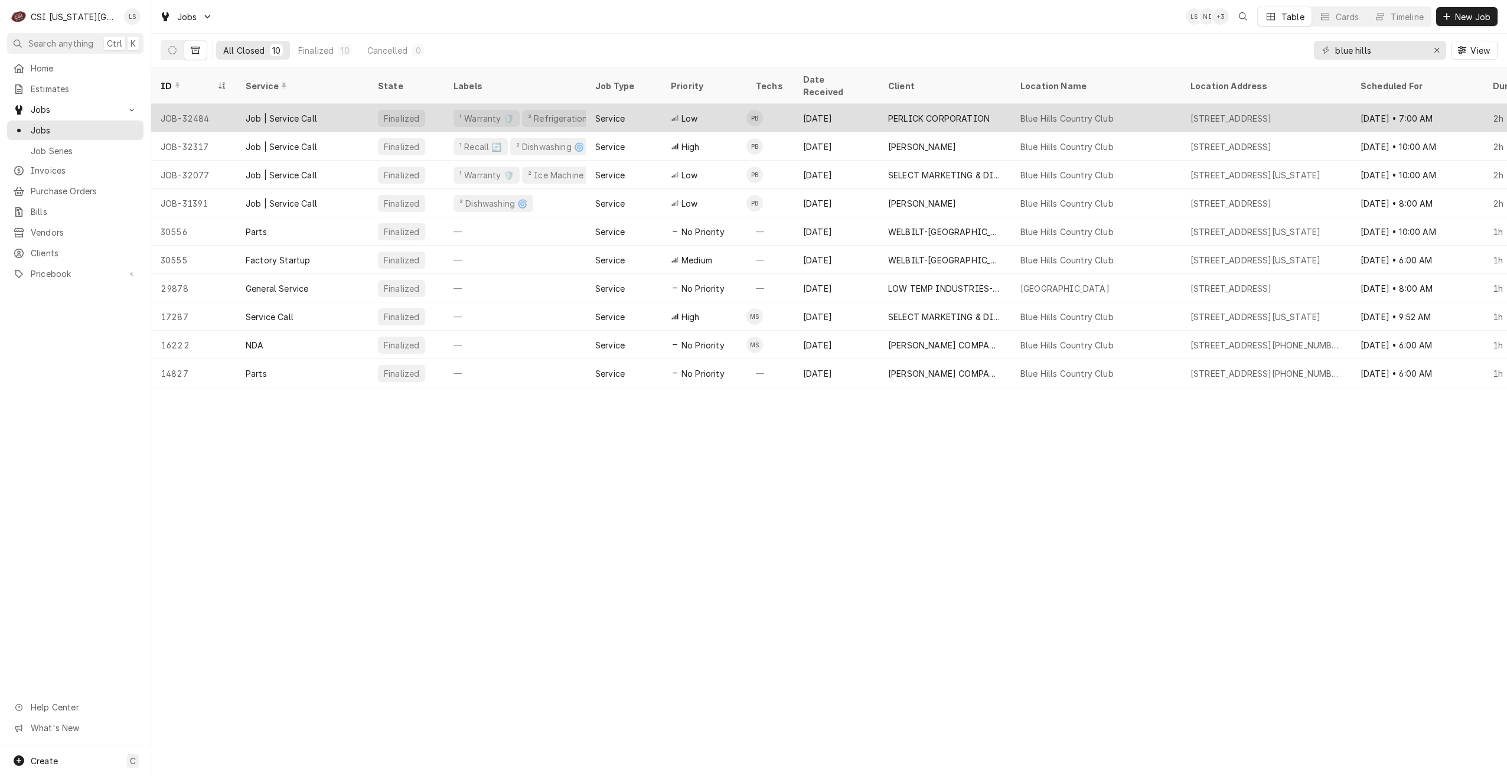
click at [997, 104] on div "PERLICK CORPORATION" at bounding box center [945, 118] width 132 height 28
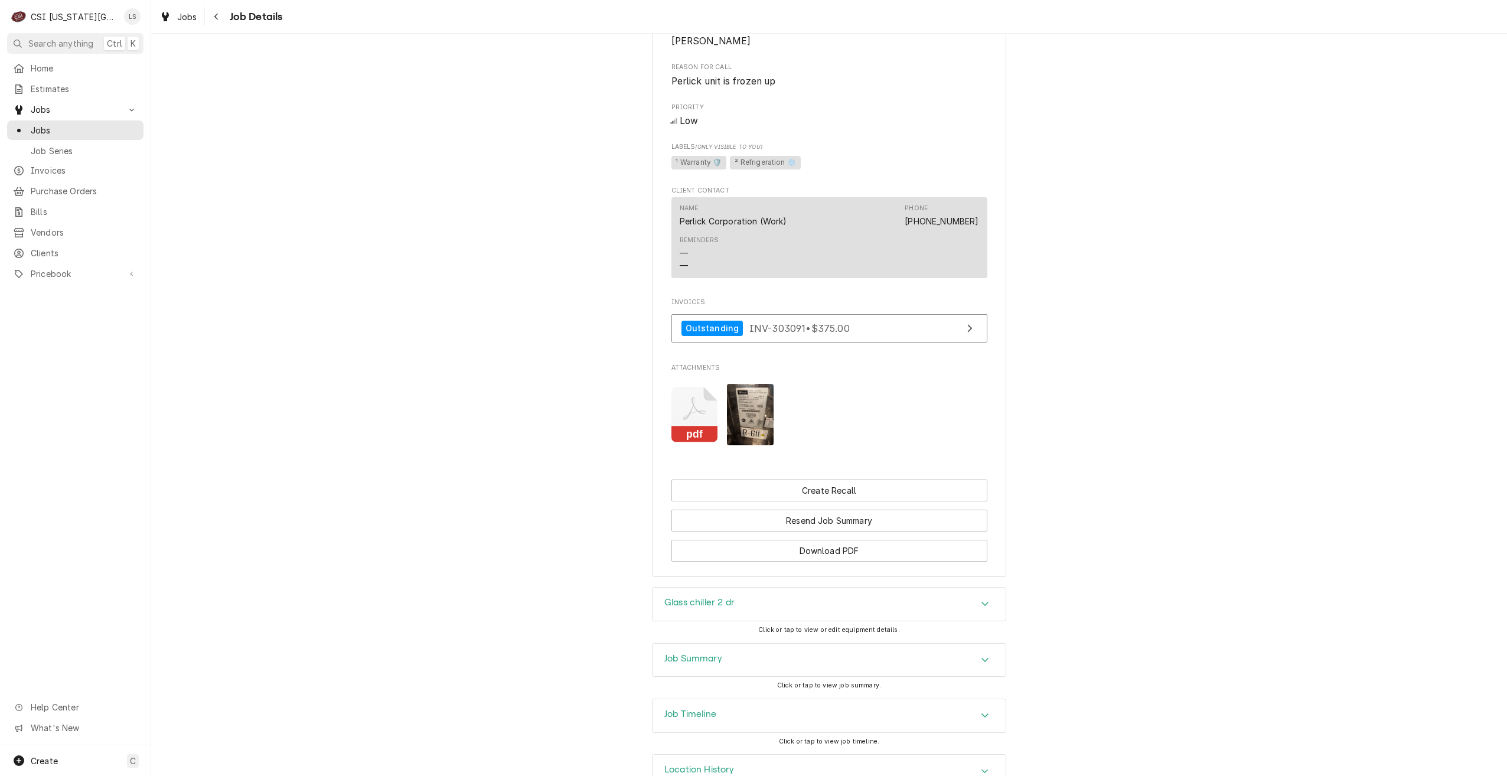
scroll to position [790, 0]
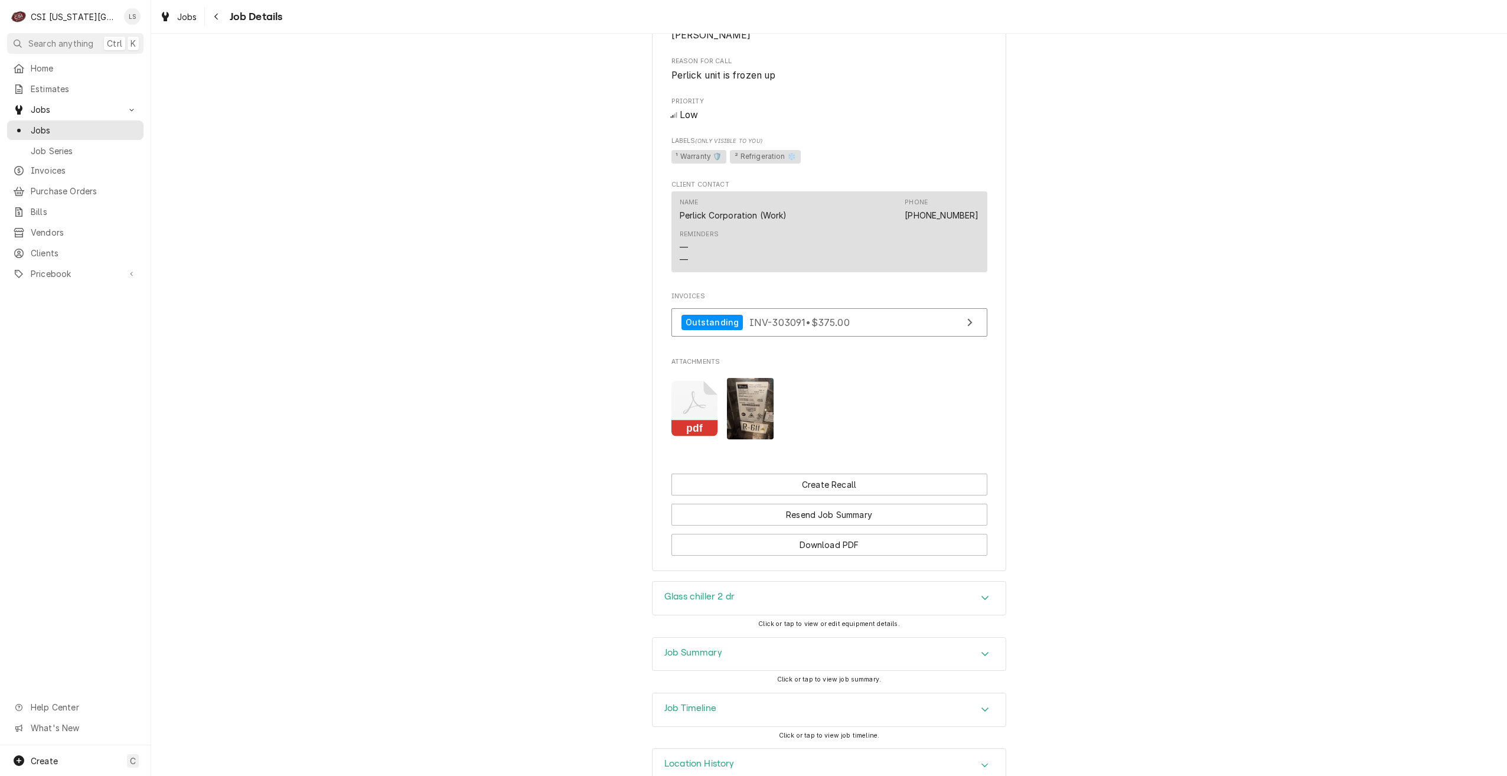
click at [951, 638] on div "Job Summary" at bounding box center [829, 654] width 353 height 33
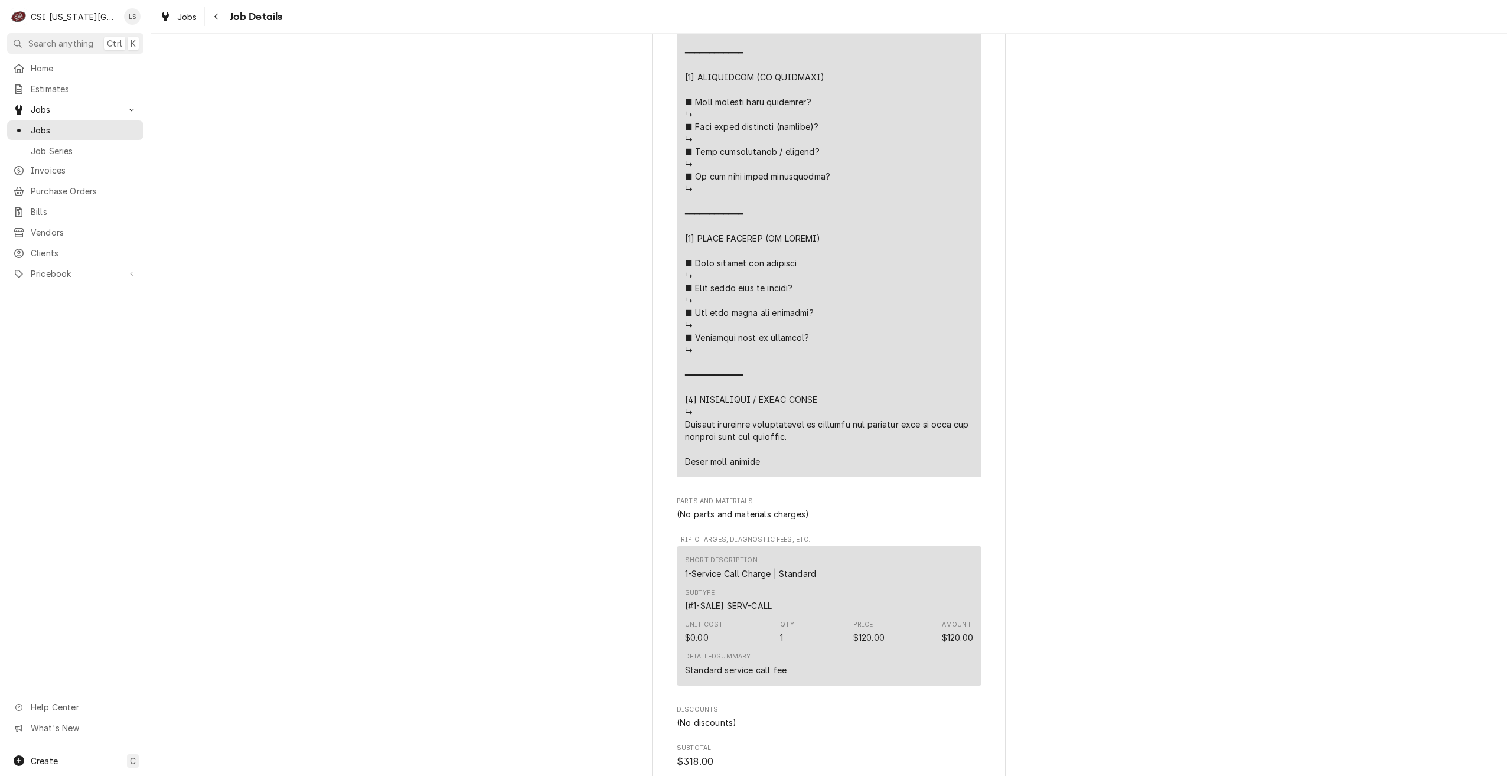
scroll to position [2503, 0]
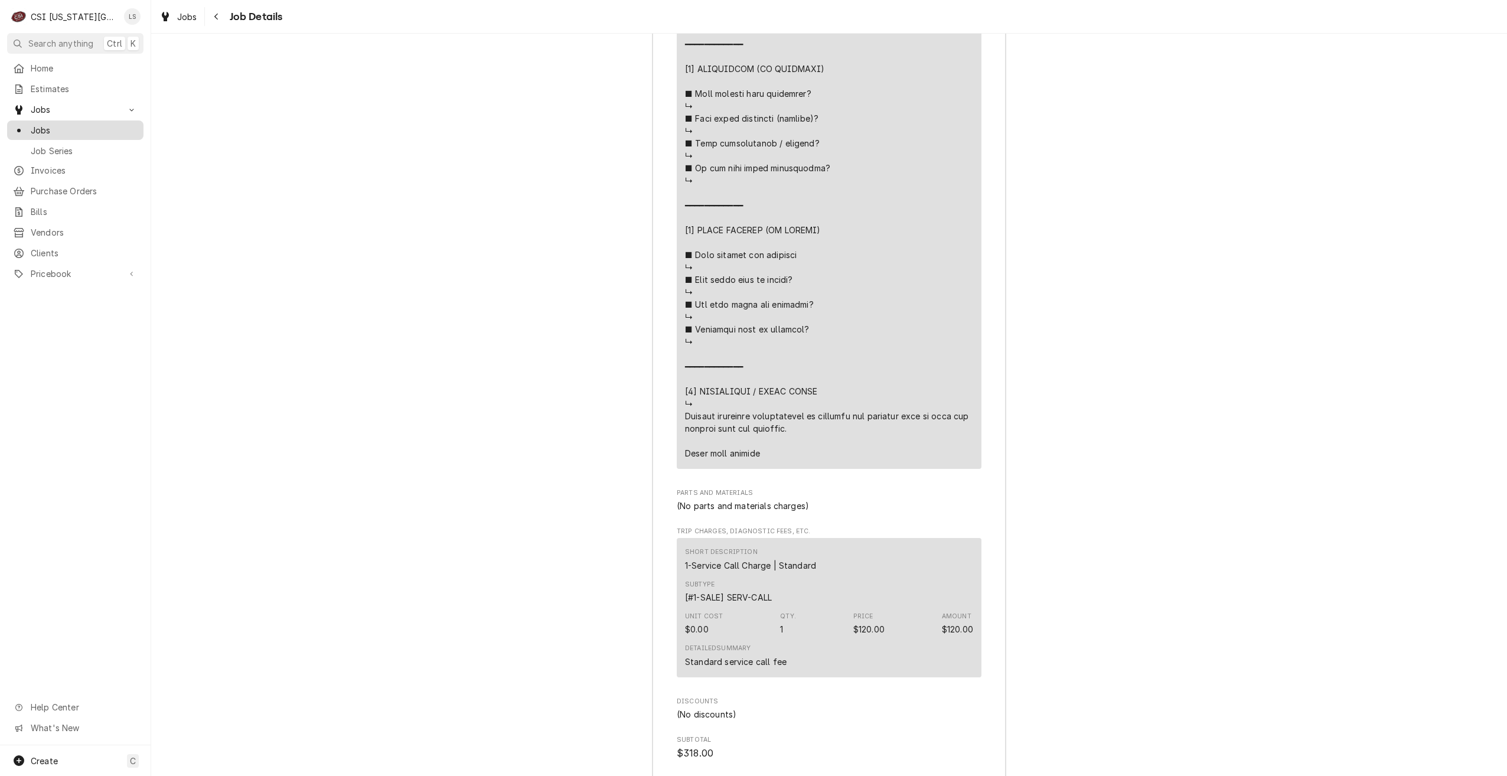
click at [81, 124] on span "Jobs" at bounding box center [84, 130] width 107 height 12
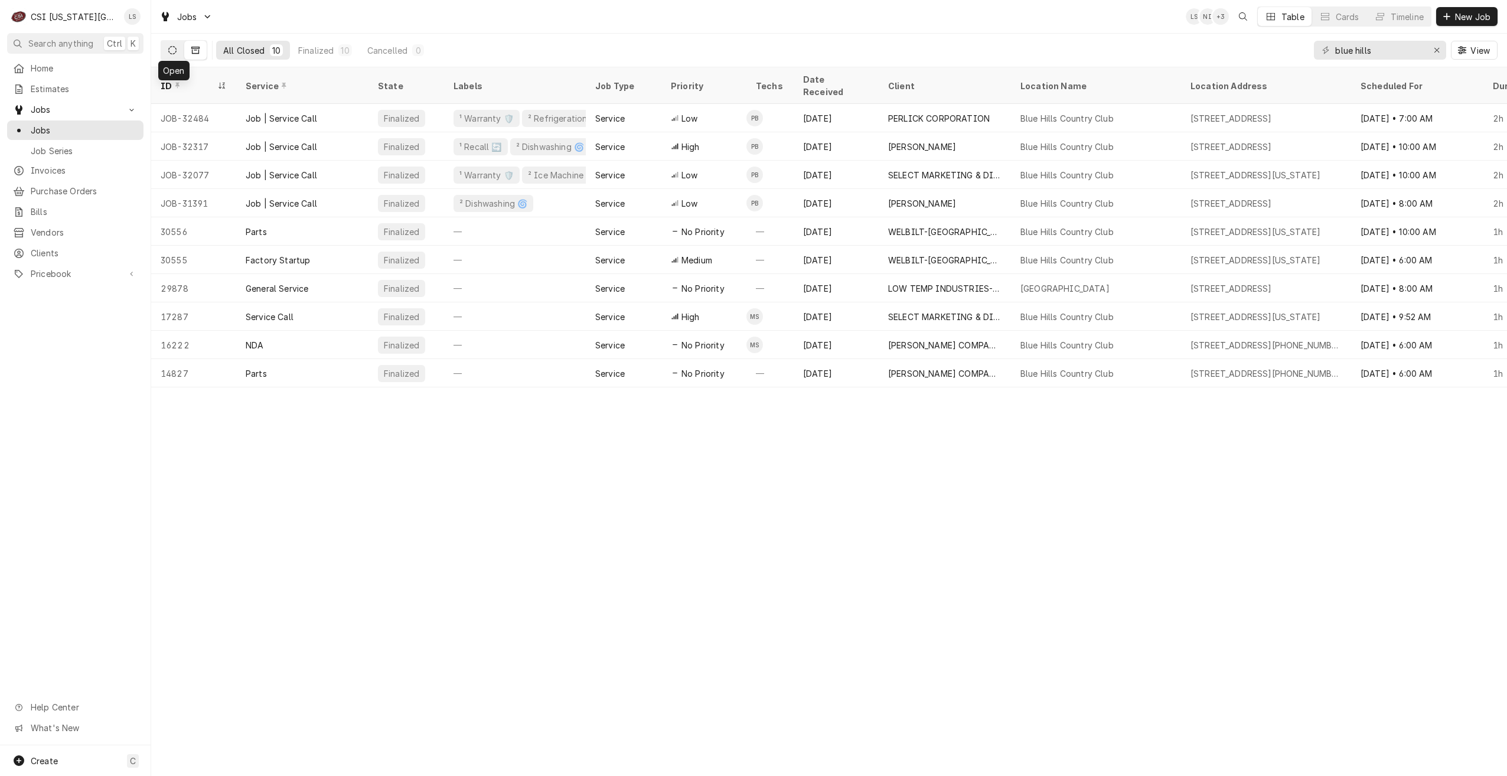
click at [174, 53] on icon "Dynamic Content Wrapper" at bounding box center [172, 50] width 8 height 8
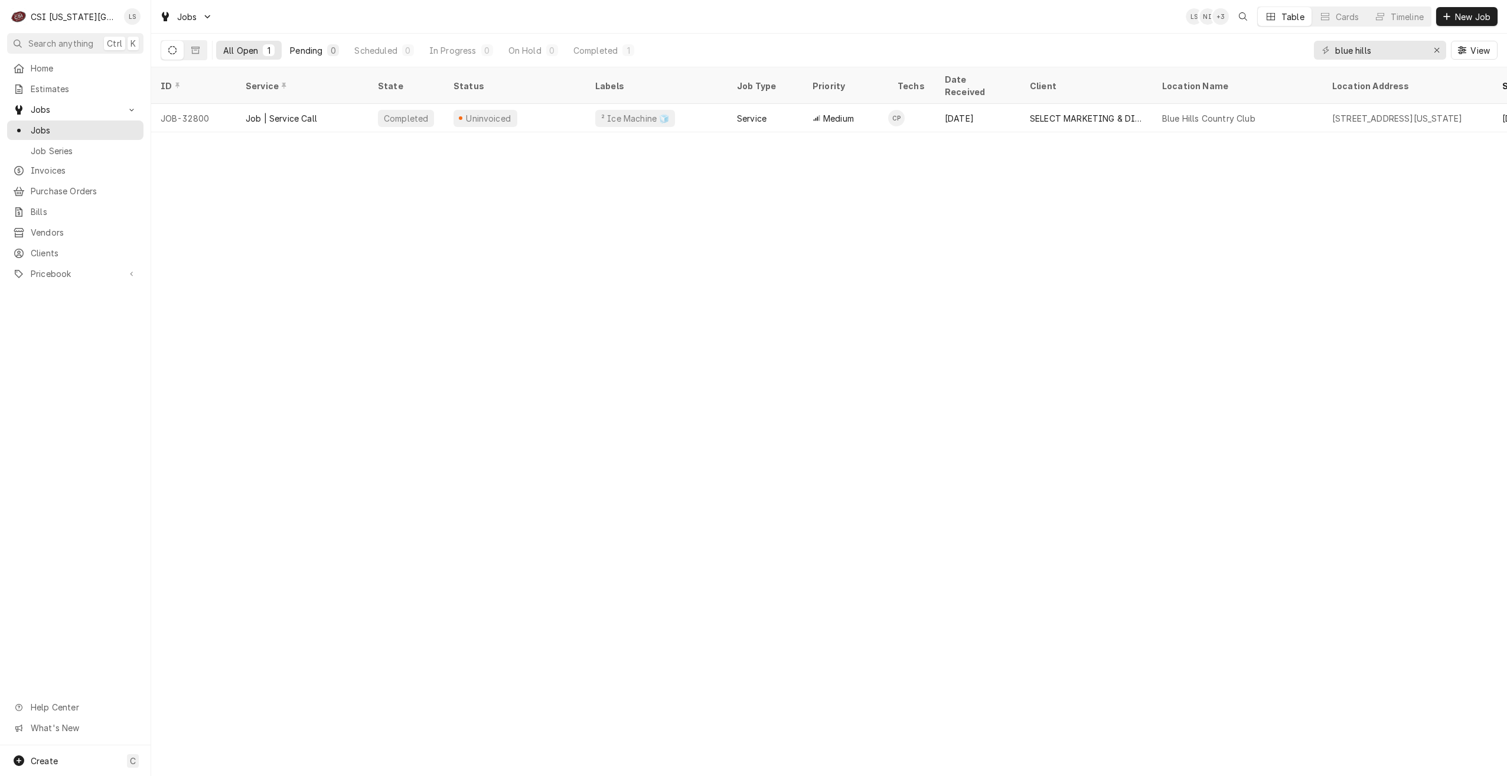
click at [310, 50] on div "Pending" at bounding box center [306, 50] width 32 height 12
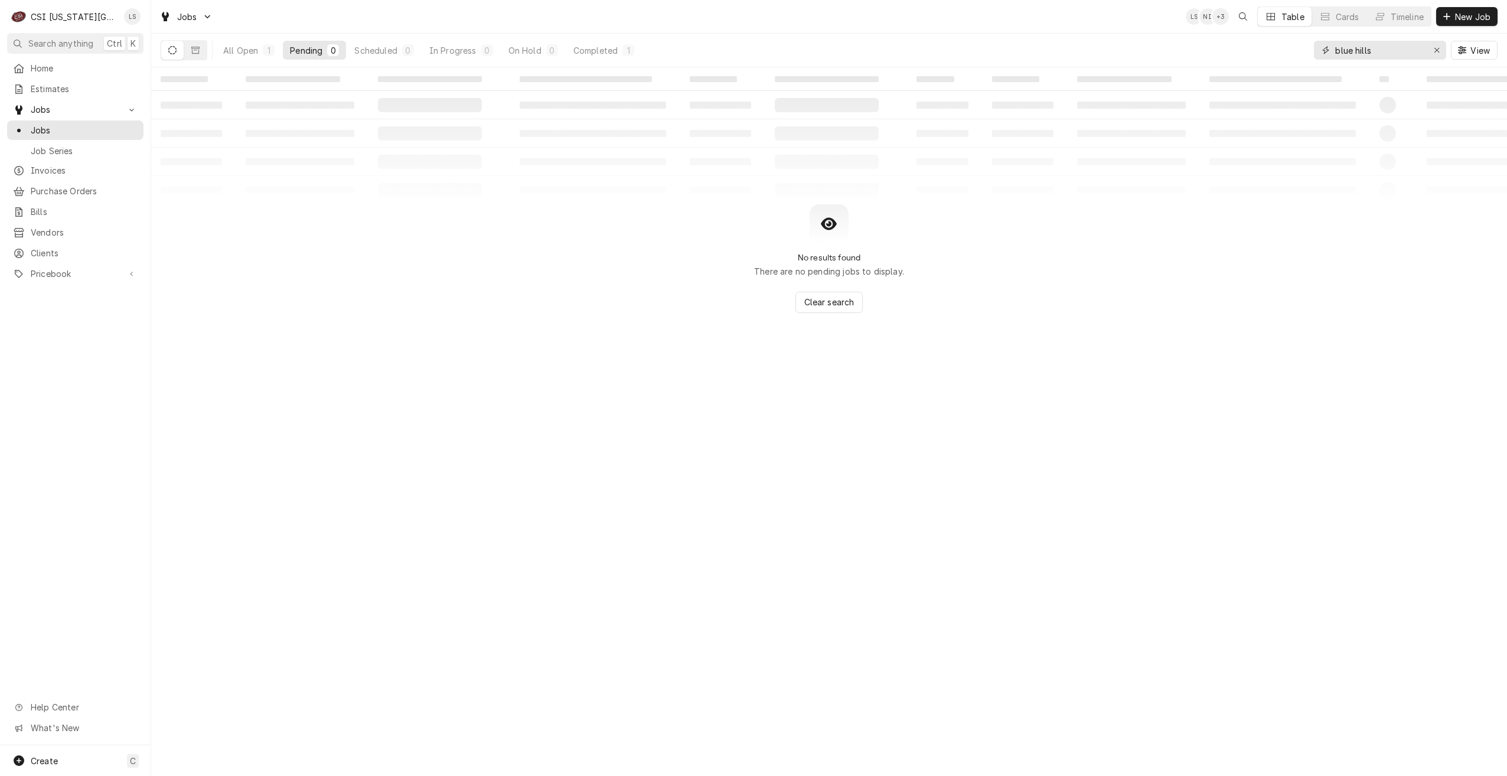
drag, startPoint x: 1392, startPoint y: 57, endPoint x: 1297, endPoint y: 40, distance: 96.5
click at [1297, 40] on div "All Open 1 Pending 0 Scheduled 0 In Progress 0 On Hold 0 Completed 1 blue hills…" at bounding box center [829, 50] width 1337 height 33
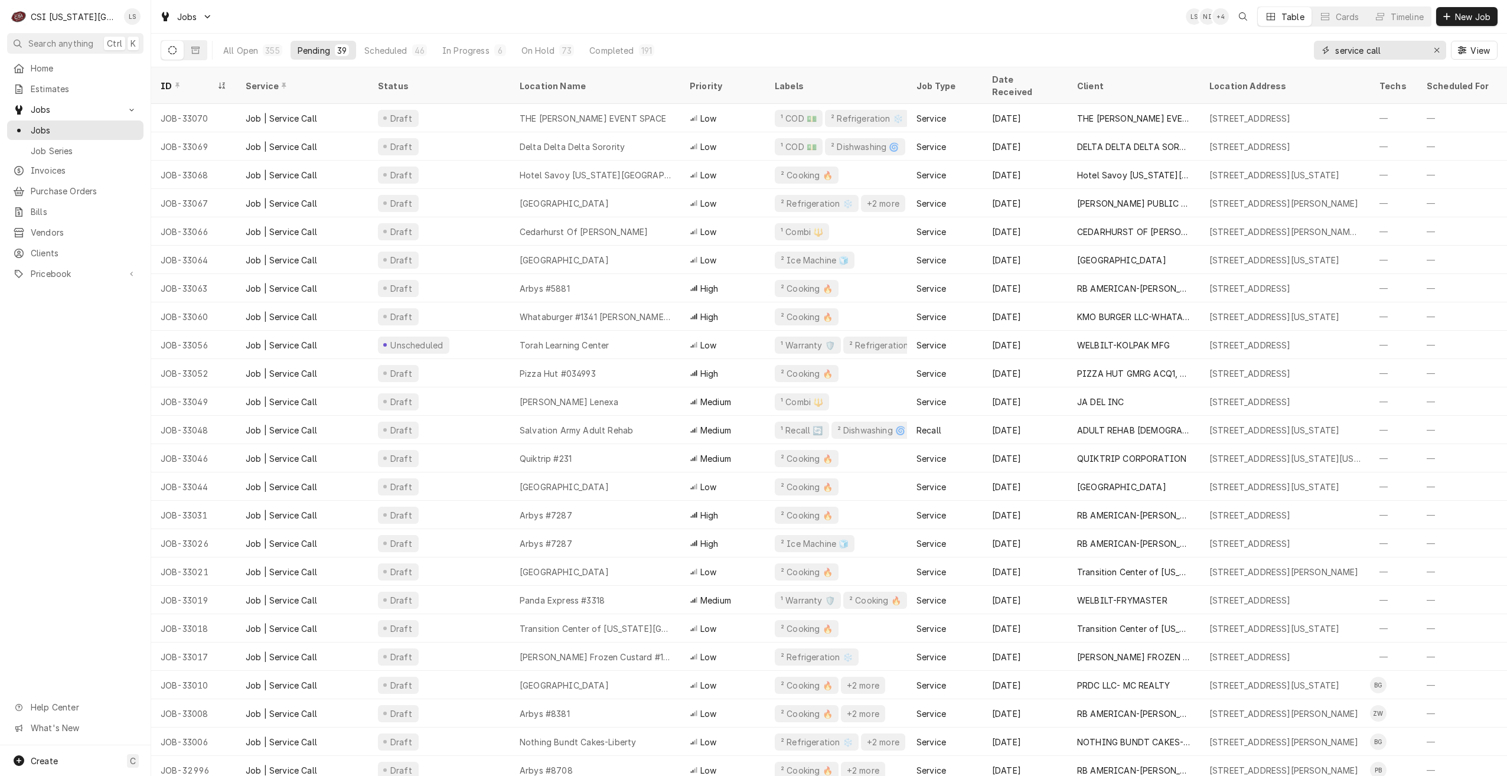
drag, startPoint x: 1401, startPoint y: 51, endPoint x: 1298, endPoint y: 51, distance: 102.8
click at [1298, 51] on div "All Open 355 Pending 39 Scheduled 46 In Progress 6 On Hold 73 Completed 191 ser…" at bounding box center [829, 50] width 1337 height 33
type input "blue hills"
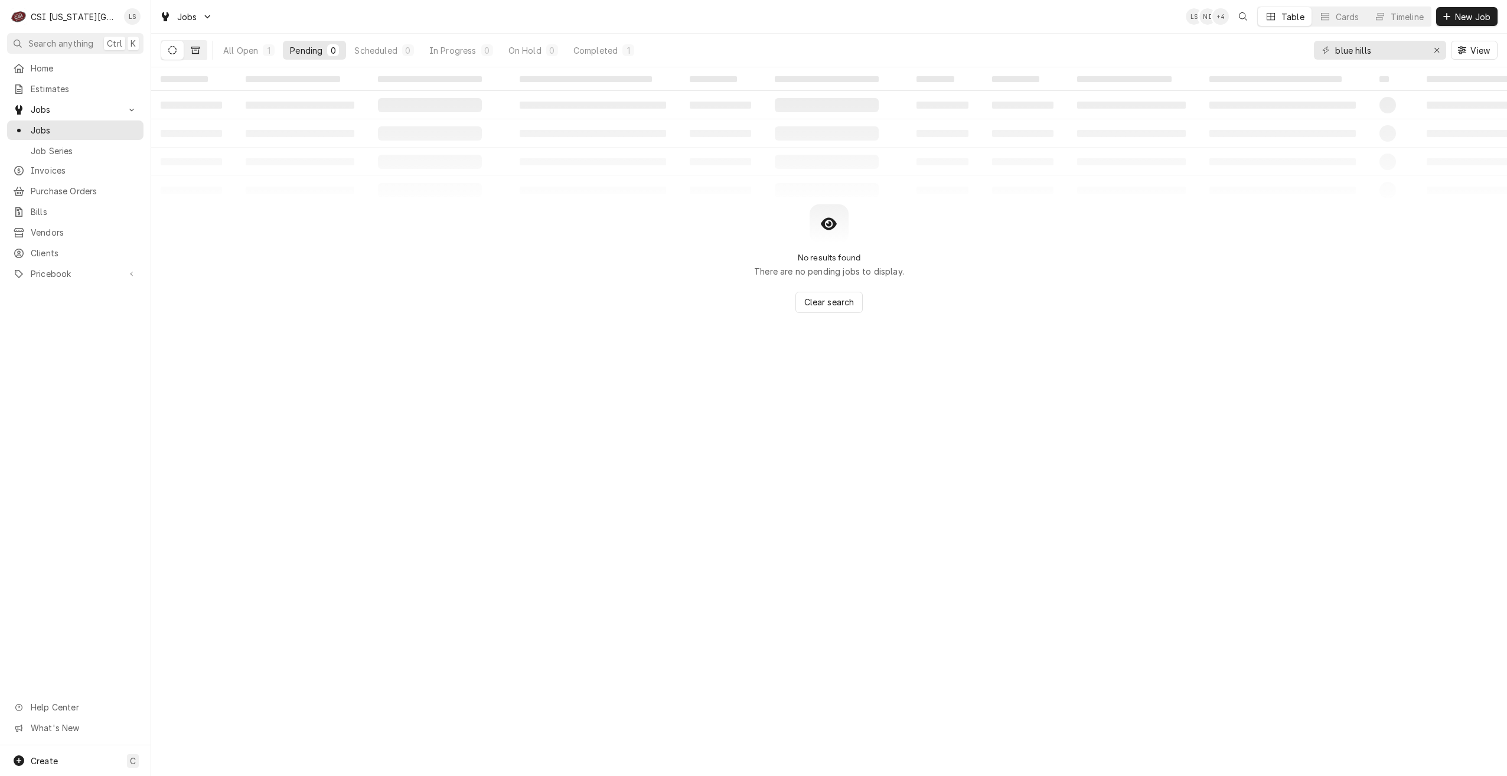
click at [203, 45] on button "Dynamic Content Wrapper" at bounding box center [195, 50] width 22 height 19
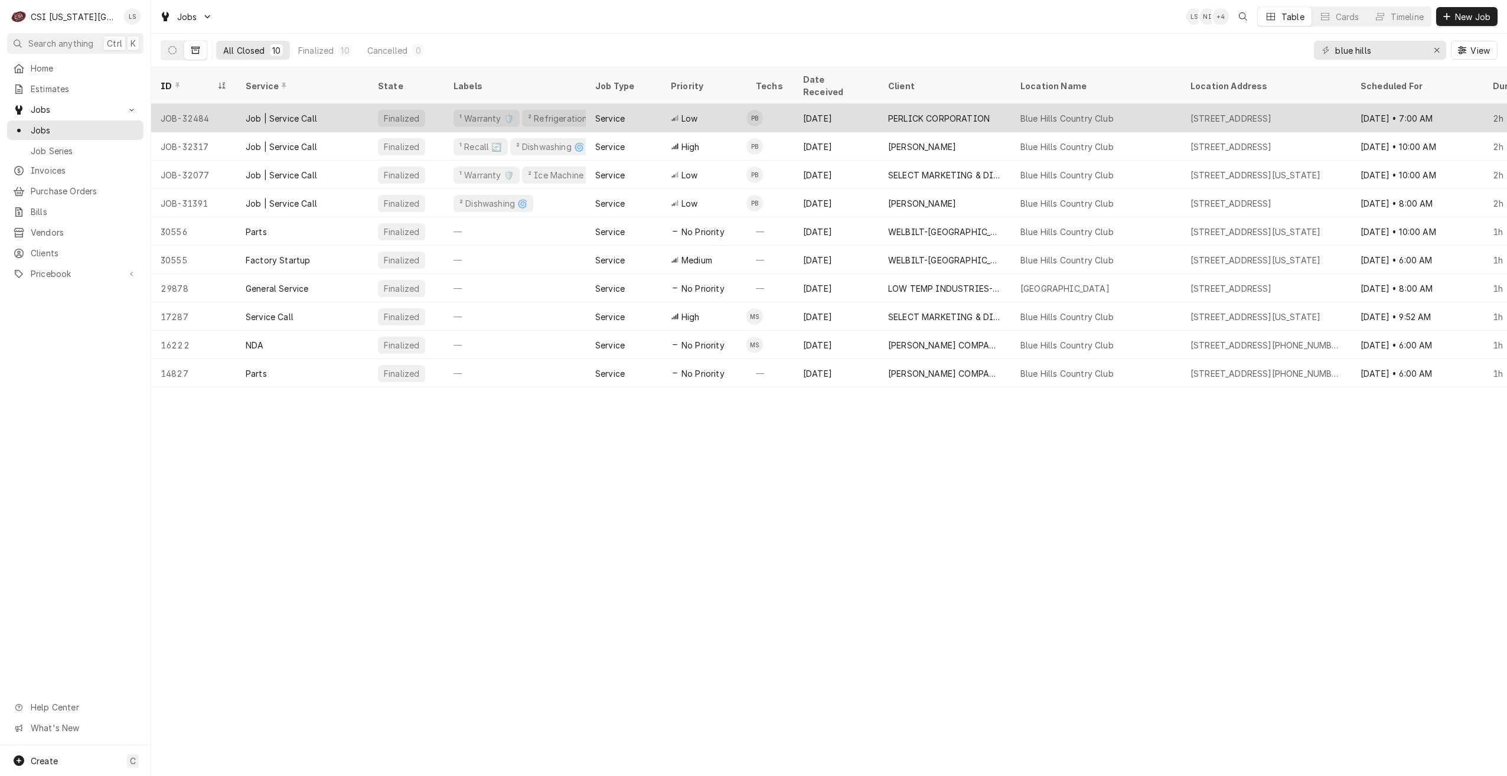
click at [945, 112] on div "PERLICK CORPORATION" at bounding box center [939, 118] width 102 height 12
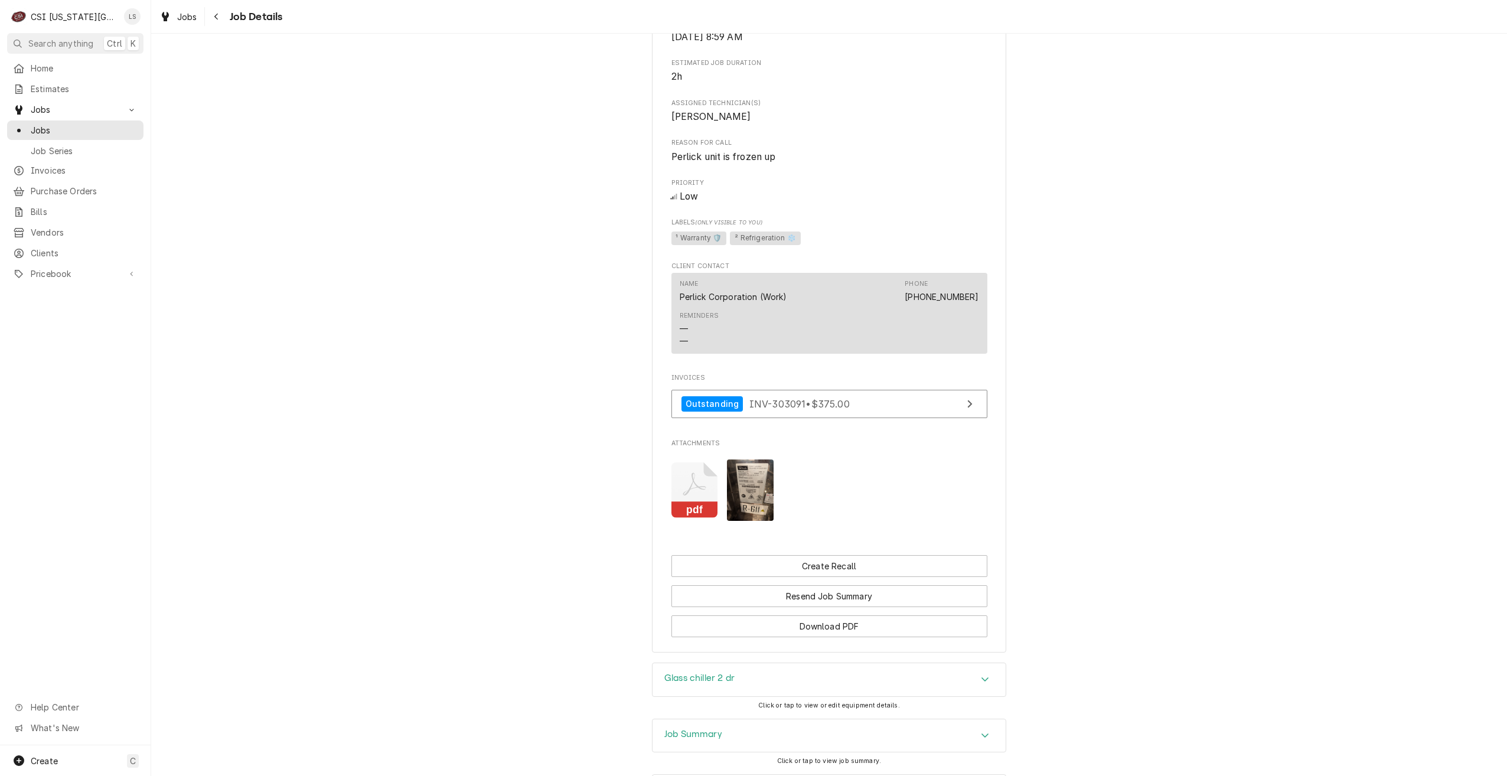
scroll to position [790, 0]
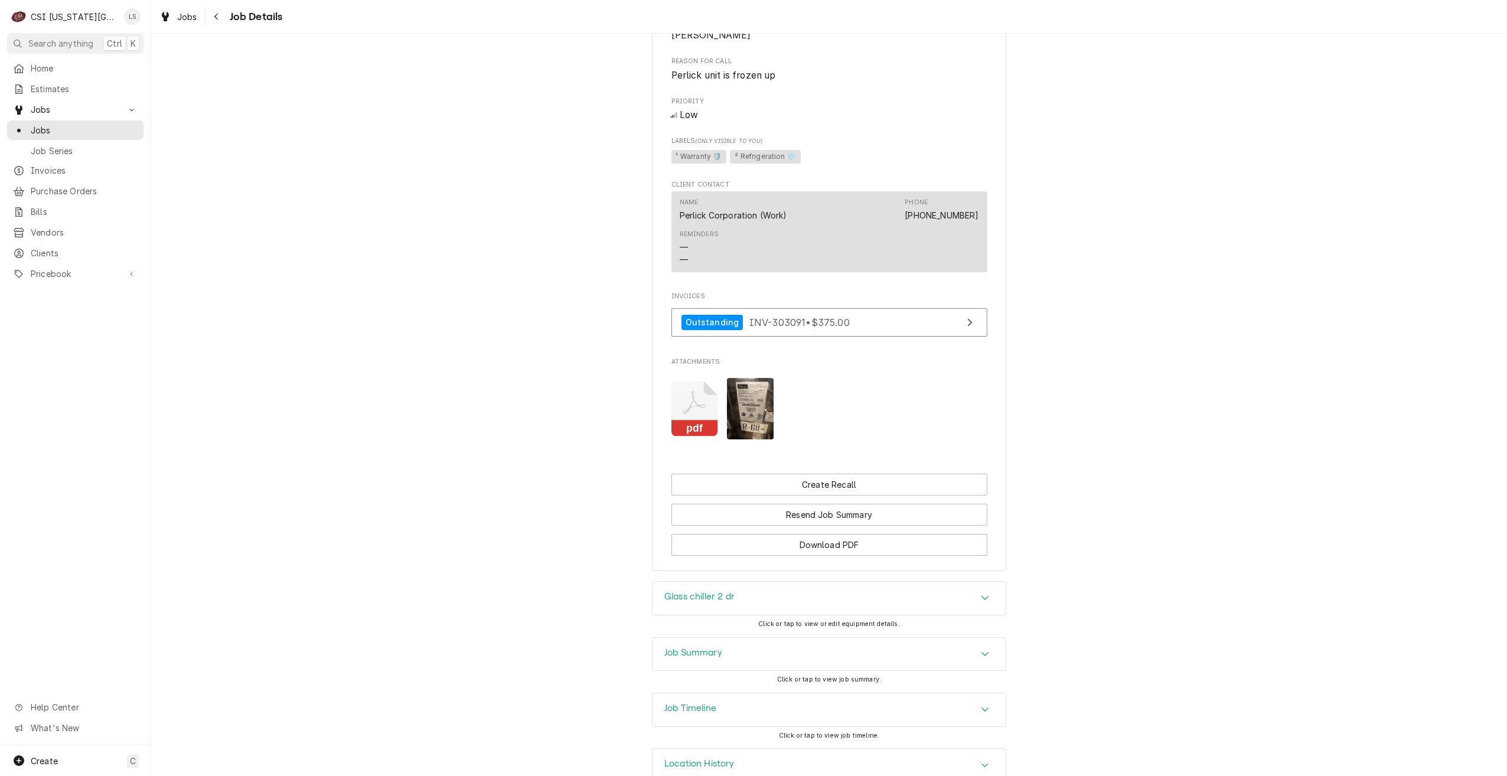
click at [824, 693] on div "Job Timeline" at bounding box center [829, 709] width 353 height 33
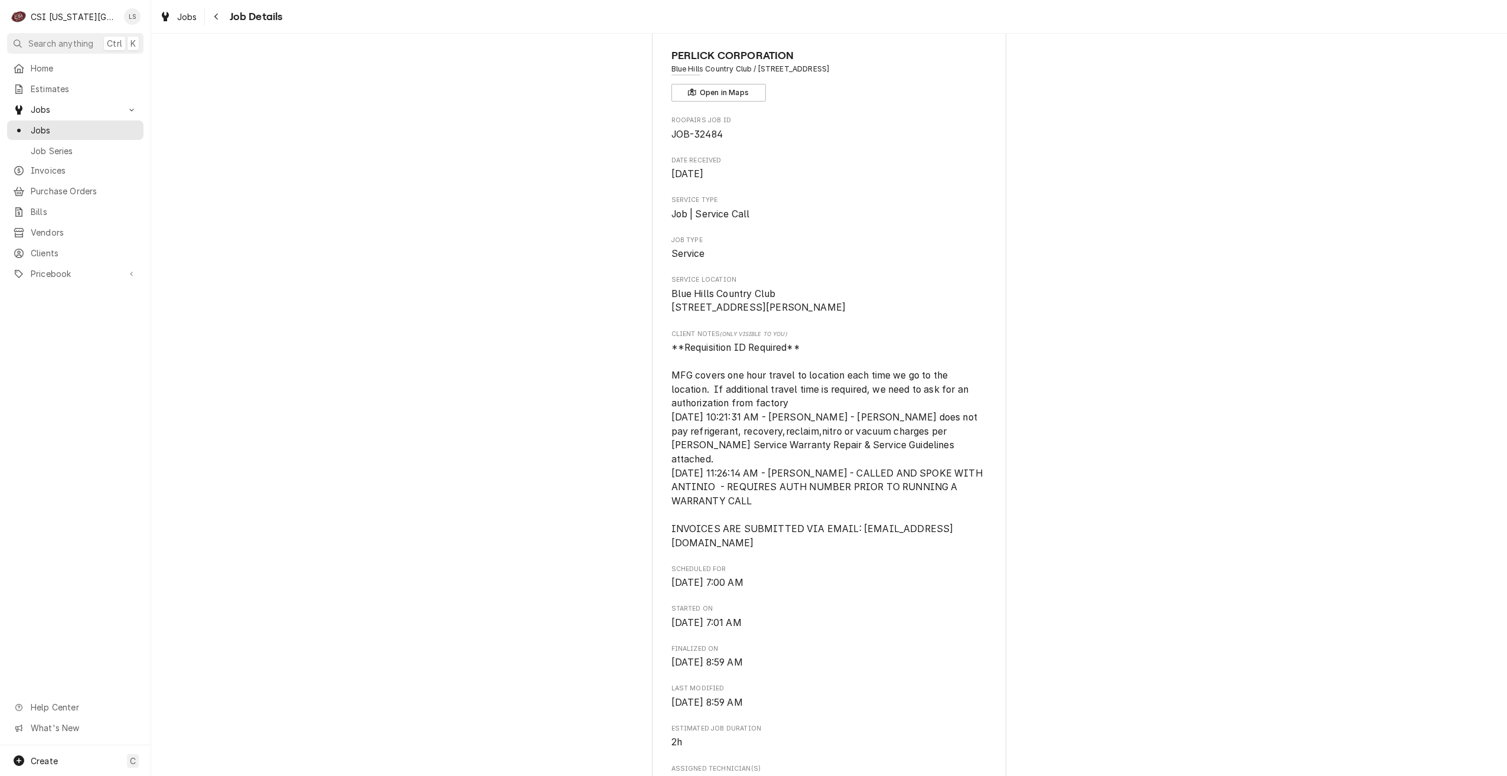
scroll to position [0, 0]
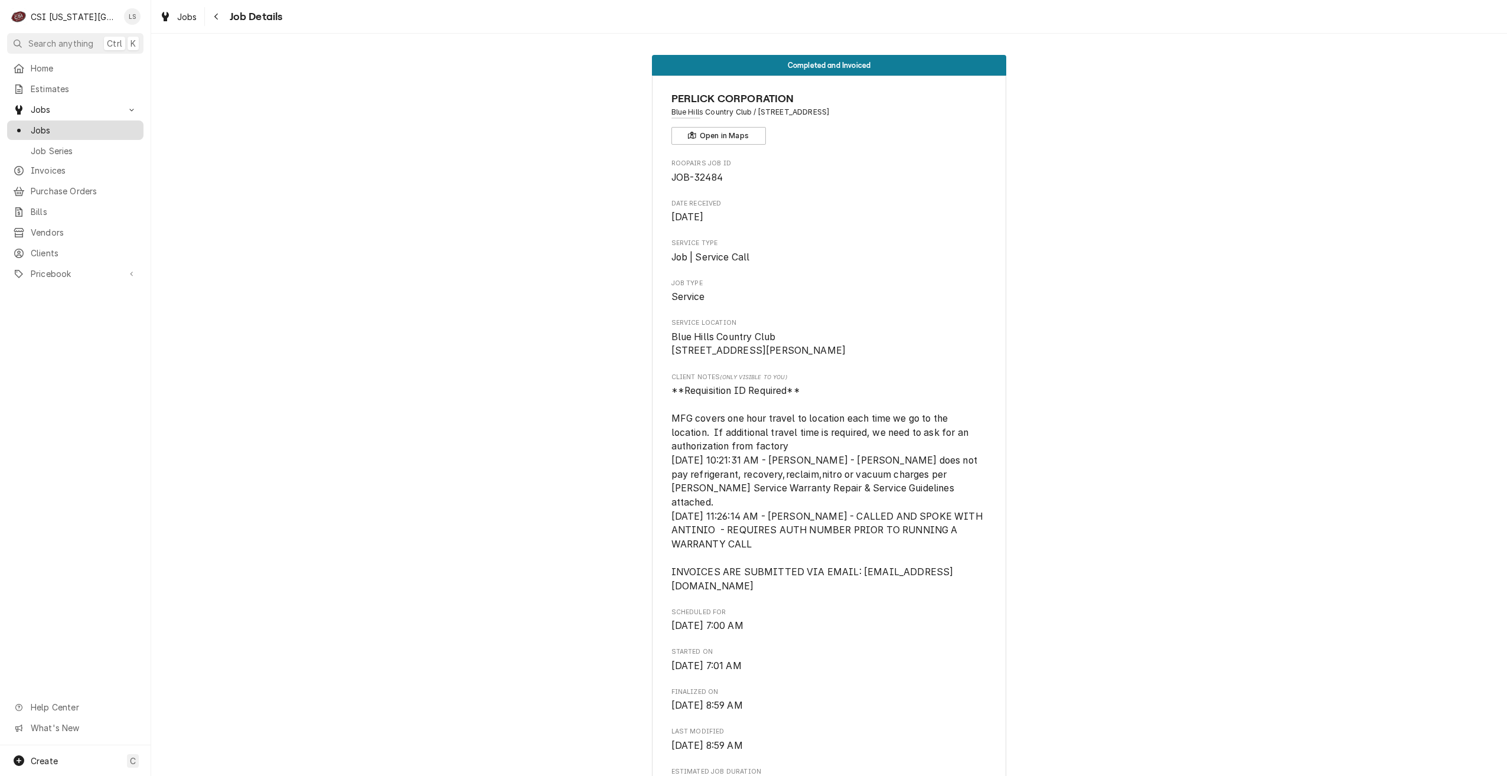
click at [73, 131] on span "Jobs" at bounding box center [84, 130] width 107 height 12
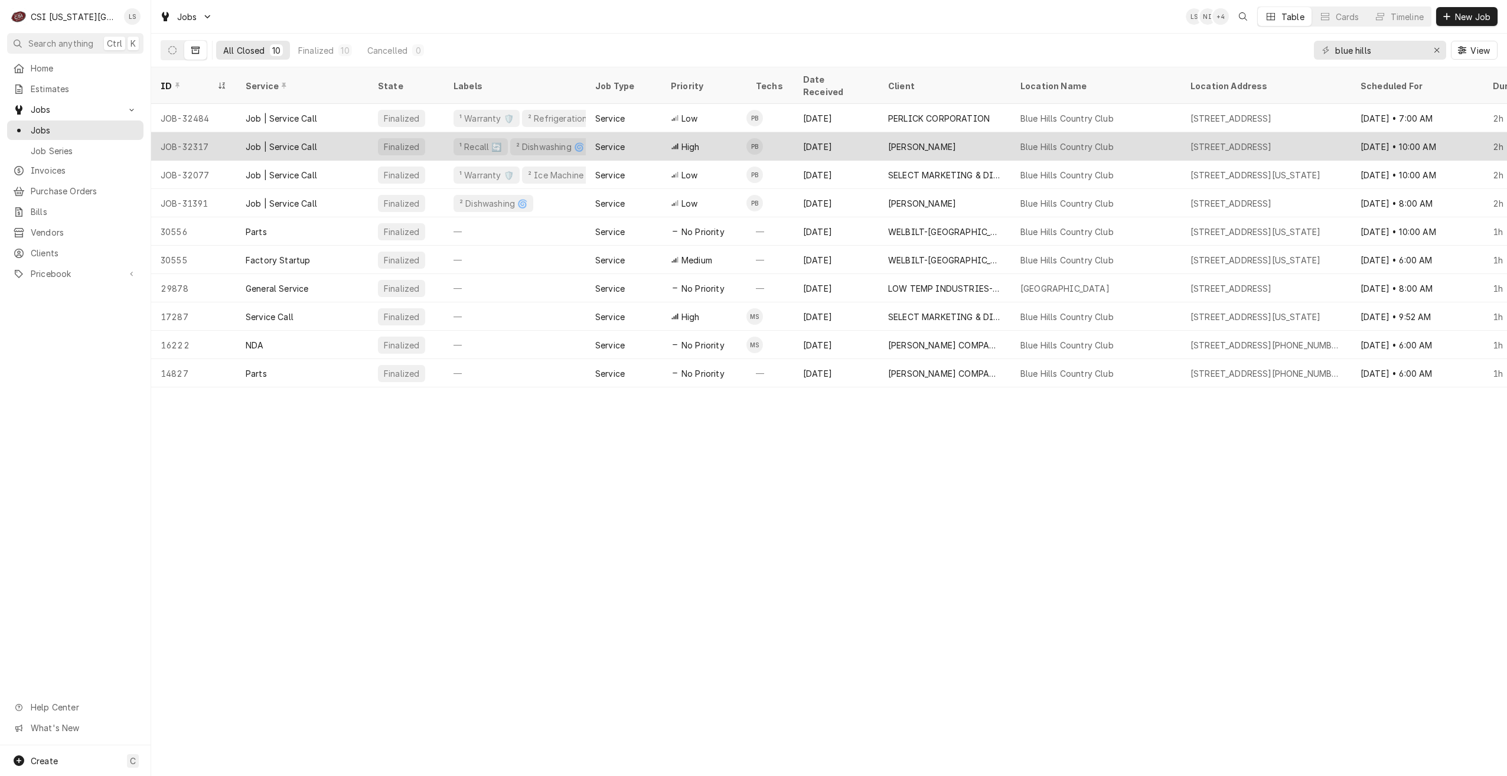
click at [705, 132] on div "High" at bounding box center [703, 146] width 85 height 28
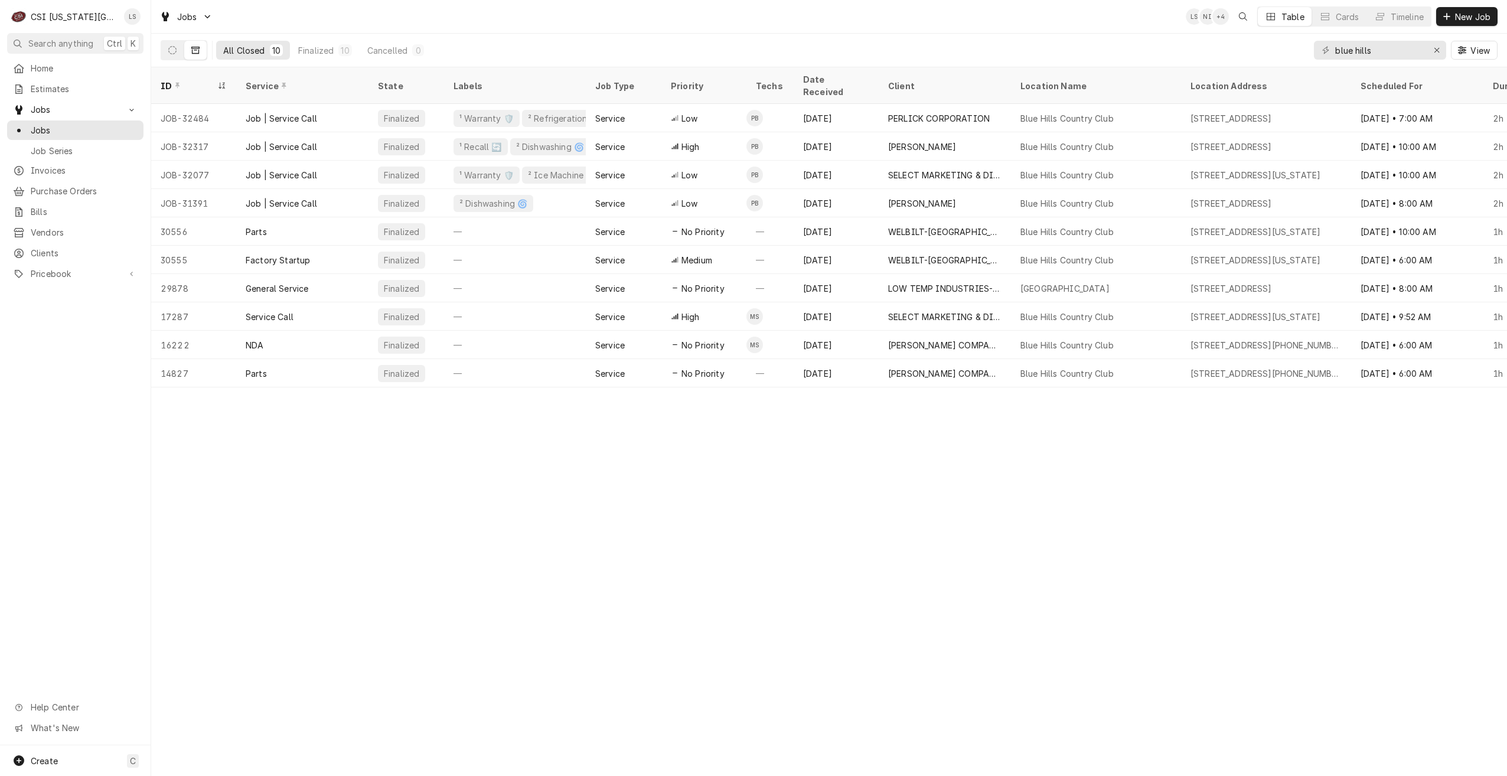
drag, startPoint x: 177, startPoint y: 52, endPoint x: 206, endPoint y: 53, distance: 29.0
click at [177, 52] on button "Dynamic Content Wrapper" at bounding box center [172, 50] width 22 height 19
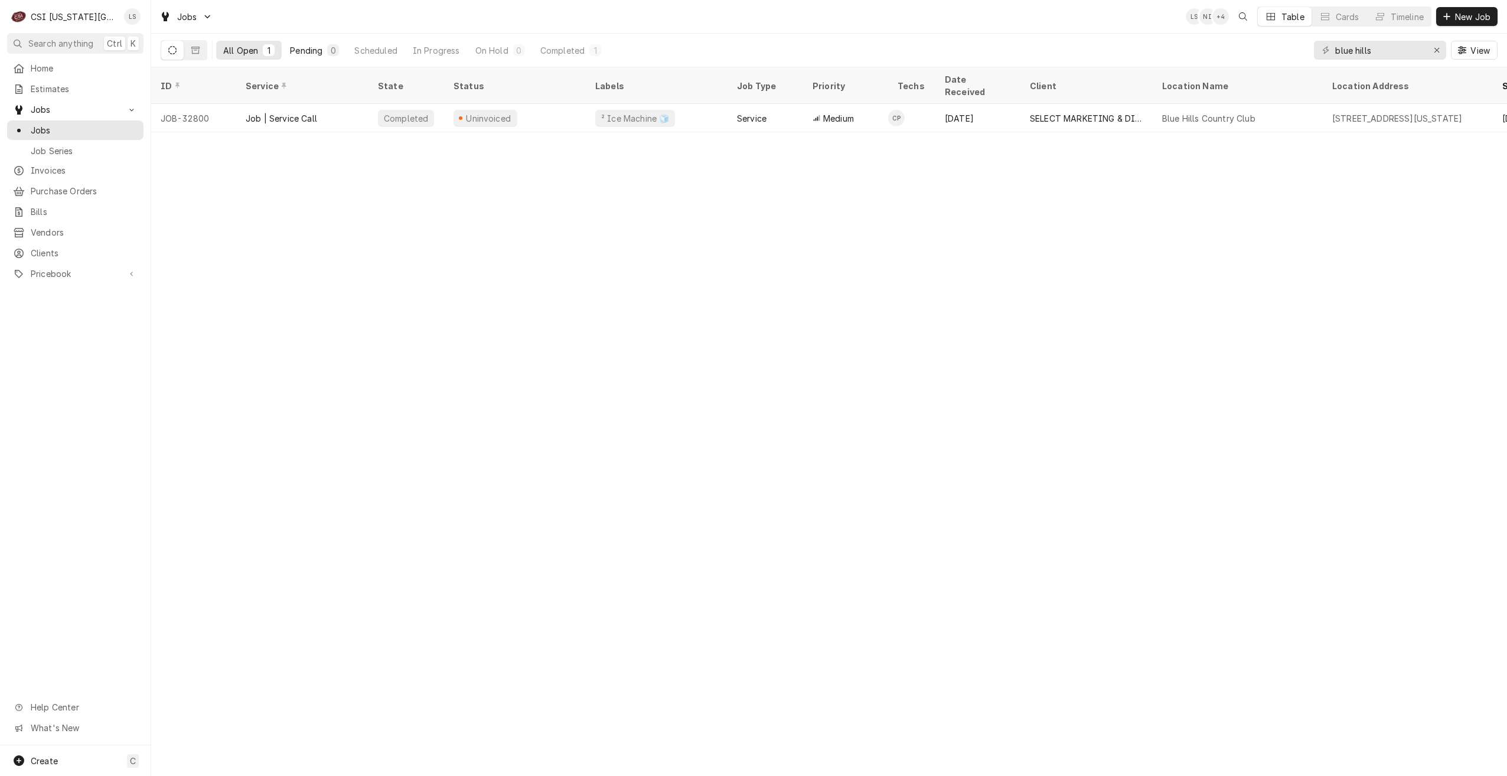
click at [298, 51] on div "Pending" at bounding box center [306, 50] width 32 height 12
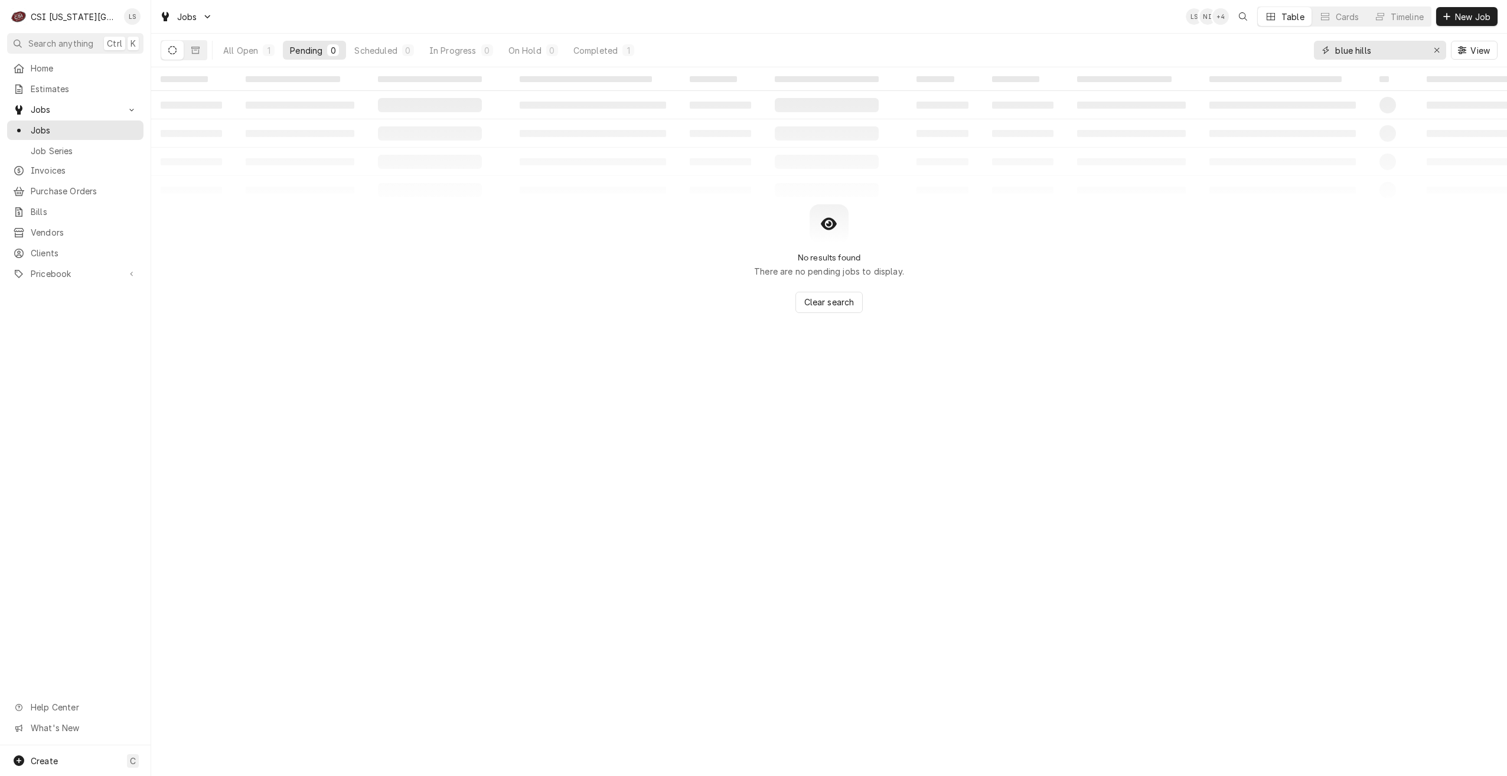
drag, startPoint x: 1401, startPoint y: 58, endPoint x: 1262, endPoint y: 37, distance: 140.4
click at [1262, 37] on div "All Open 1 Pending 0 Scheduled 0 In Progress 0 On Hold 0 Completed 1 blue hills…" at bounding box center [829, 50] width 1337 height 33
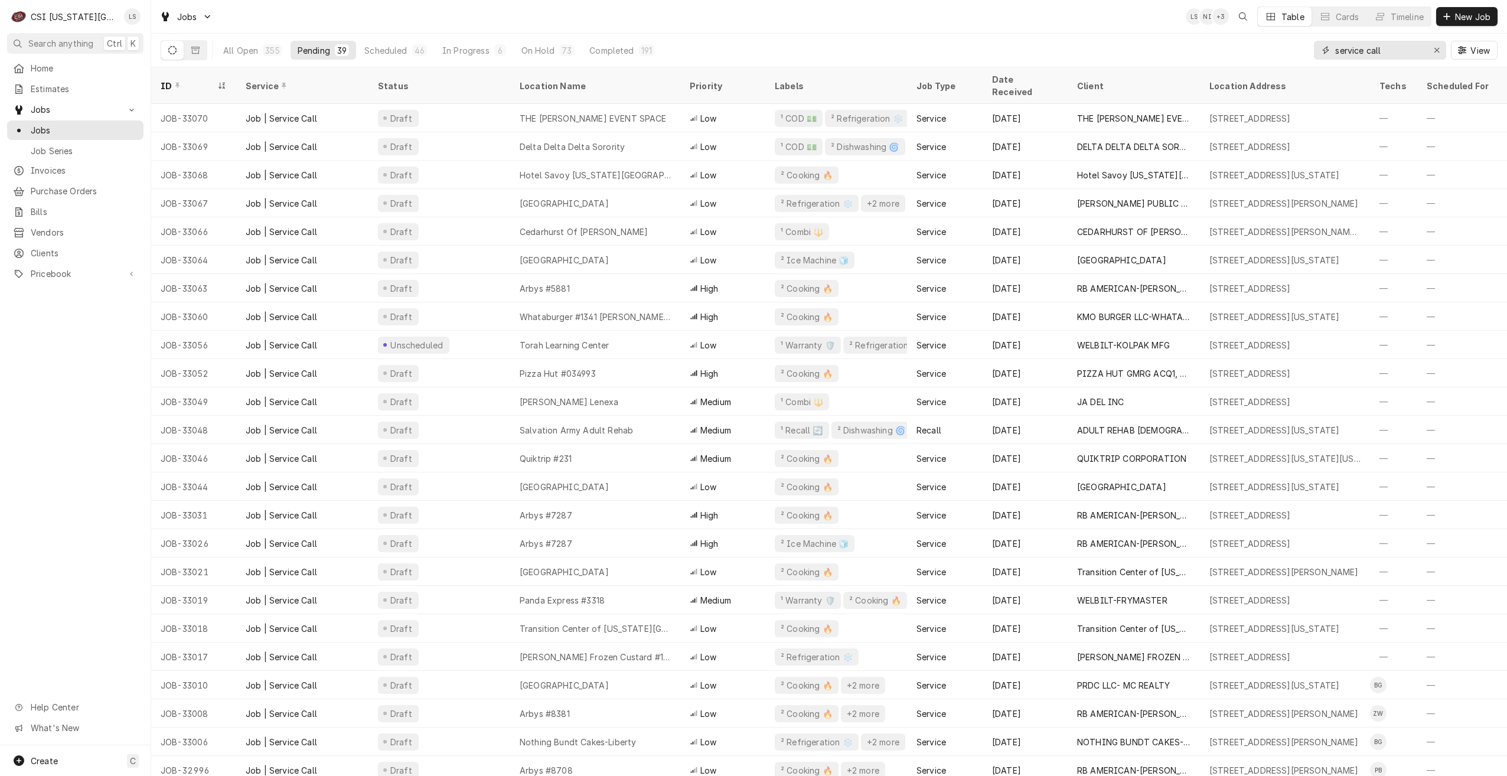
type input "service call"
click at [953, 22] on div "Jobs LS NI + 3 Table Cards Timeline New Job" at bounding box center [829, 16] width 1356 height 33
click at [904, 21] on div "Jobs LS NI + 5 Table Cards Timeline New Job" at bounding box center [829, 16] width 1356 height 33
click at [896, 31] on div "Jobs LS NI + 4 Table Cards Timeline New Job" at bounding box center [829, 16] width 1356 height 33
click at [1140, 33] on div "Jobs LS NI + 4 Table Cards Timeline New Job" at bounding box center [829, 17] width 1356 height 34
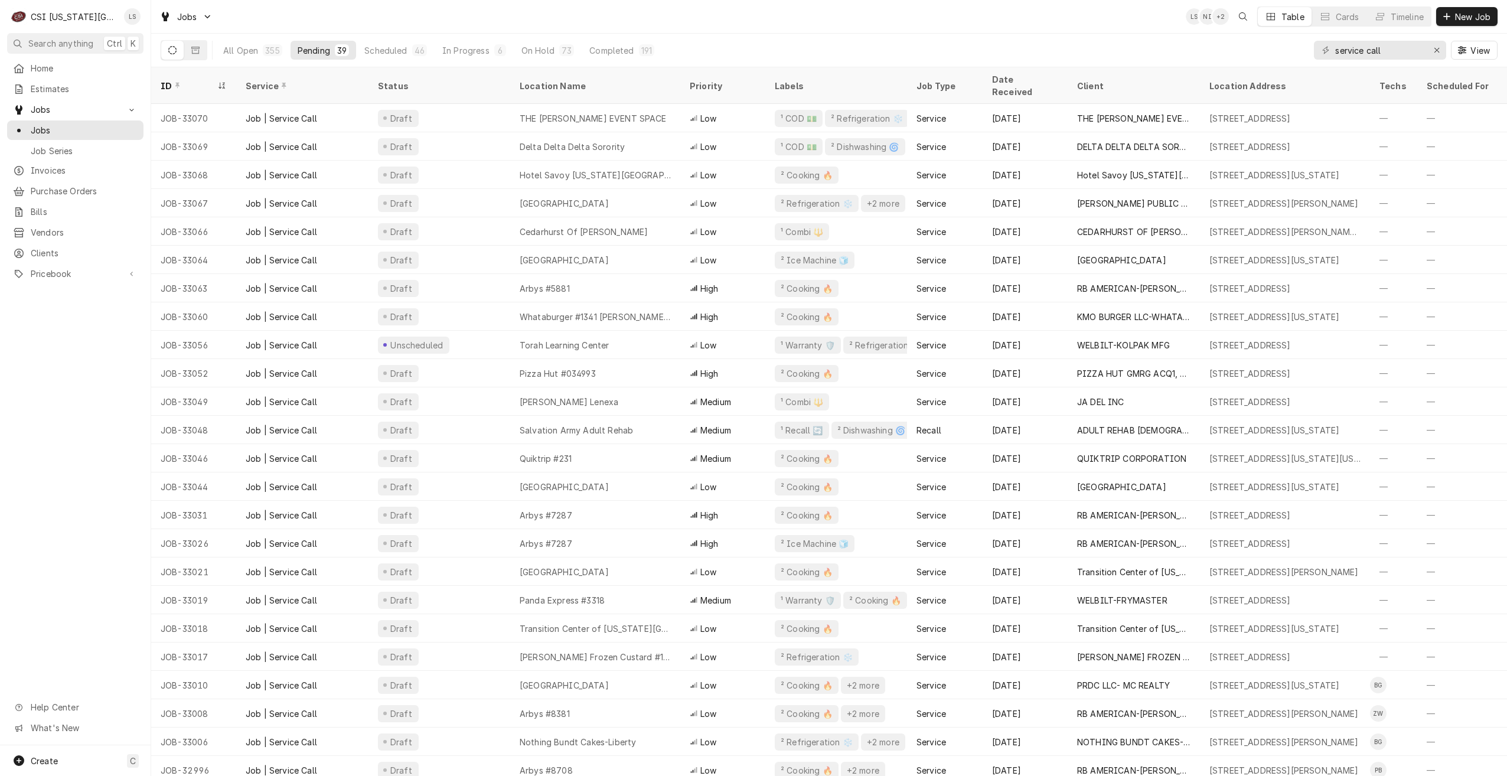
click at [1140, 33] on div "Jobs LS NI + 2 Table Cards Timeline New Job" at bounding box center [829, 17] width 1356 height 34
click at [1082, 21] on div "Jobs LS NI + 2 Table Cards Timeline New Job" at bounding box center [829, 16] width 1356 height 33
click at [1082, 21] on div "Jobs LS NI + 3 Table Cards Timeline New Job" at bounding box center [829, 16] width 1356 height 33
